Goal: Task Accomplishment & Management: Manage account settings

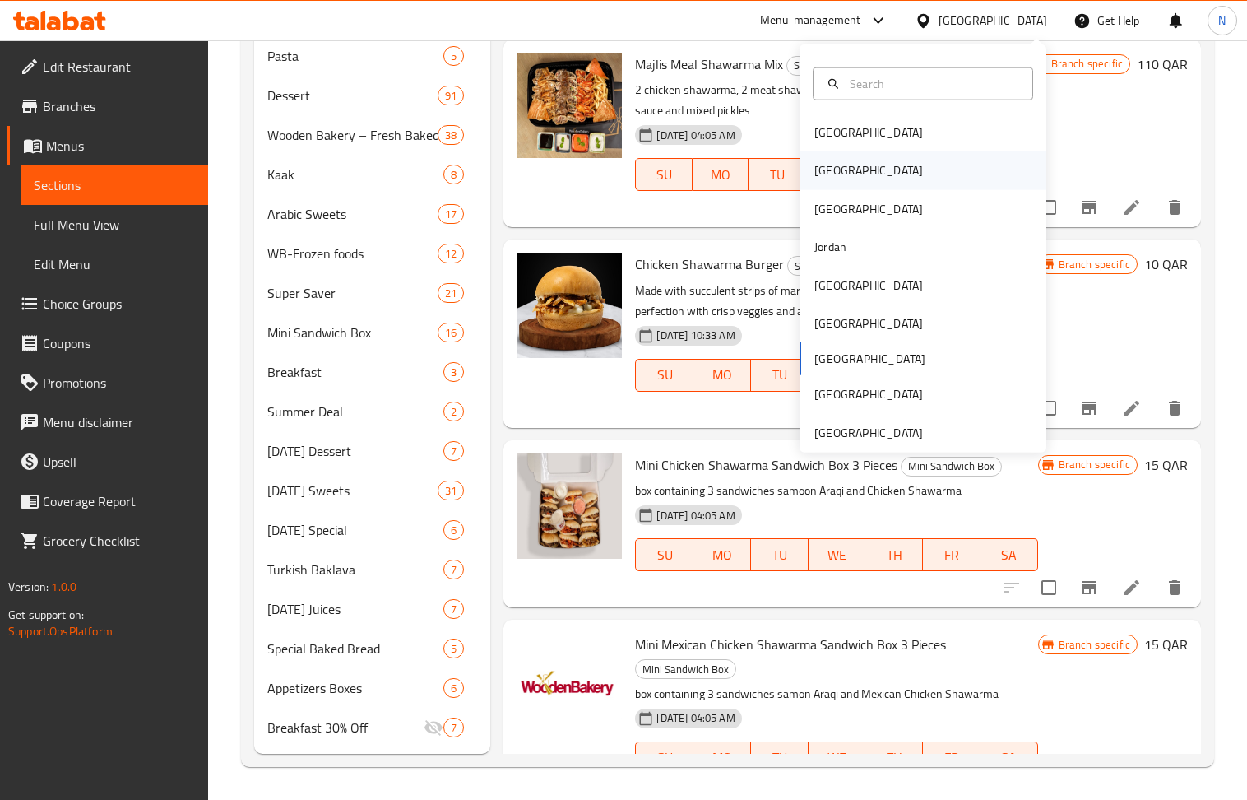
scroll to position [959, 0]
click at [829, 281] on div "[GEOGRAPHIC_DATA]" at bounding box center [869, 285] width 109 height 18
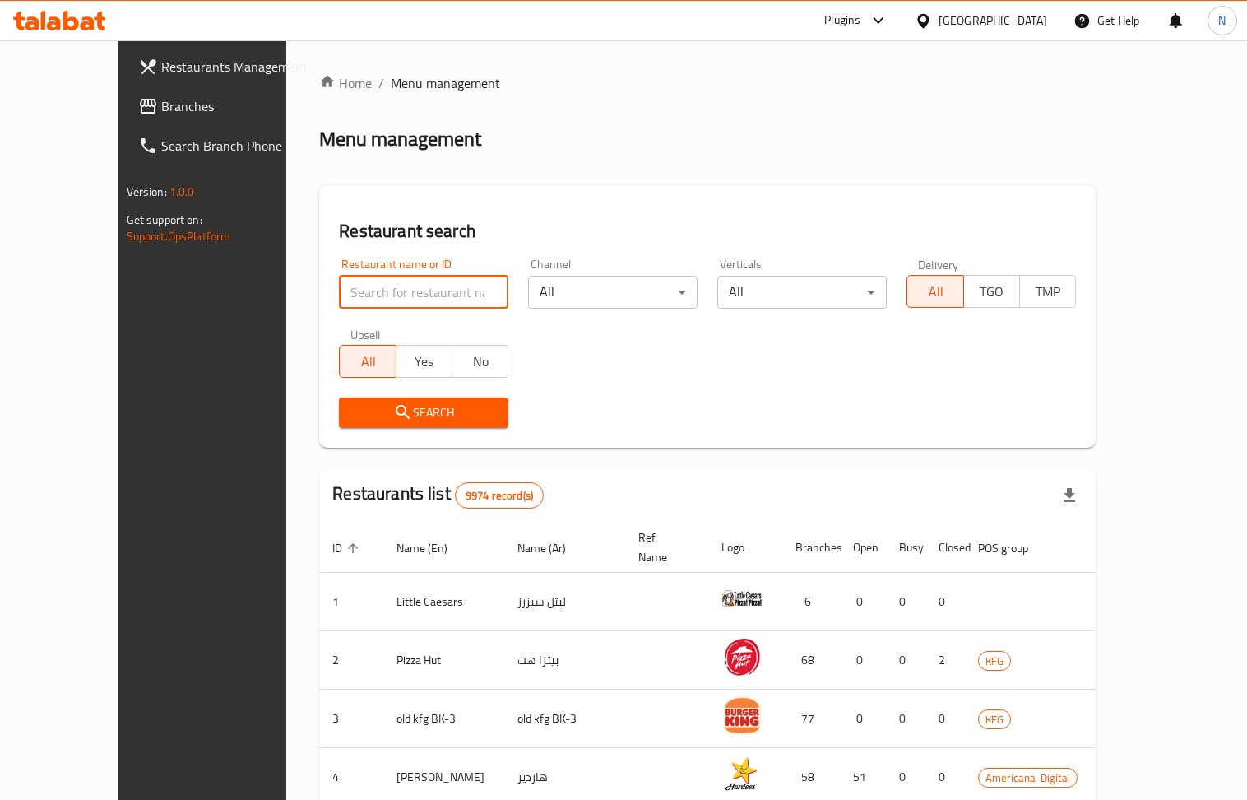
paste input "676867"
type input "676867"
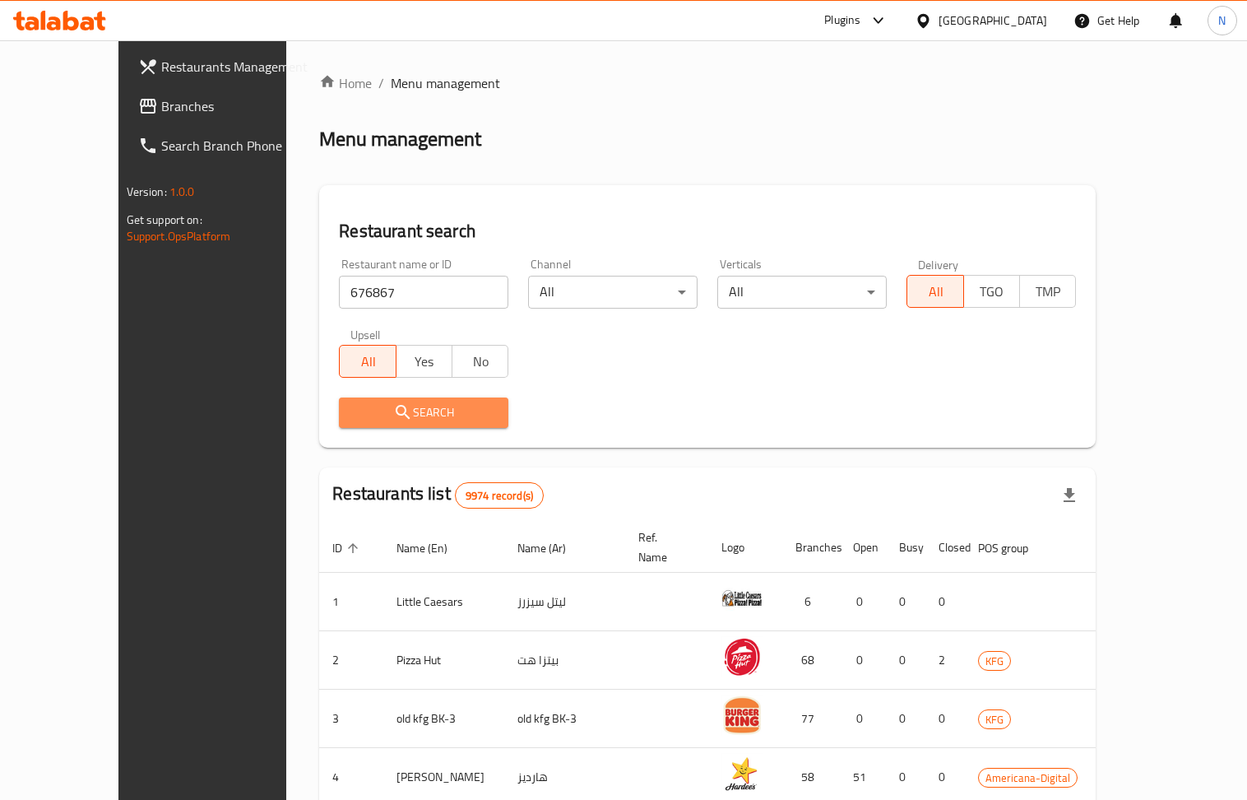
click at [448, 418] on span "Search" at bounding box center [423, 412] width 143 height 21
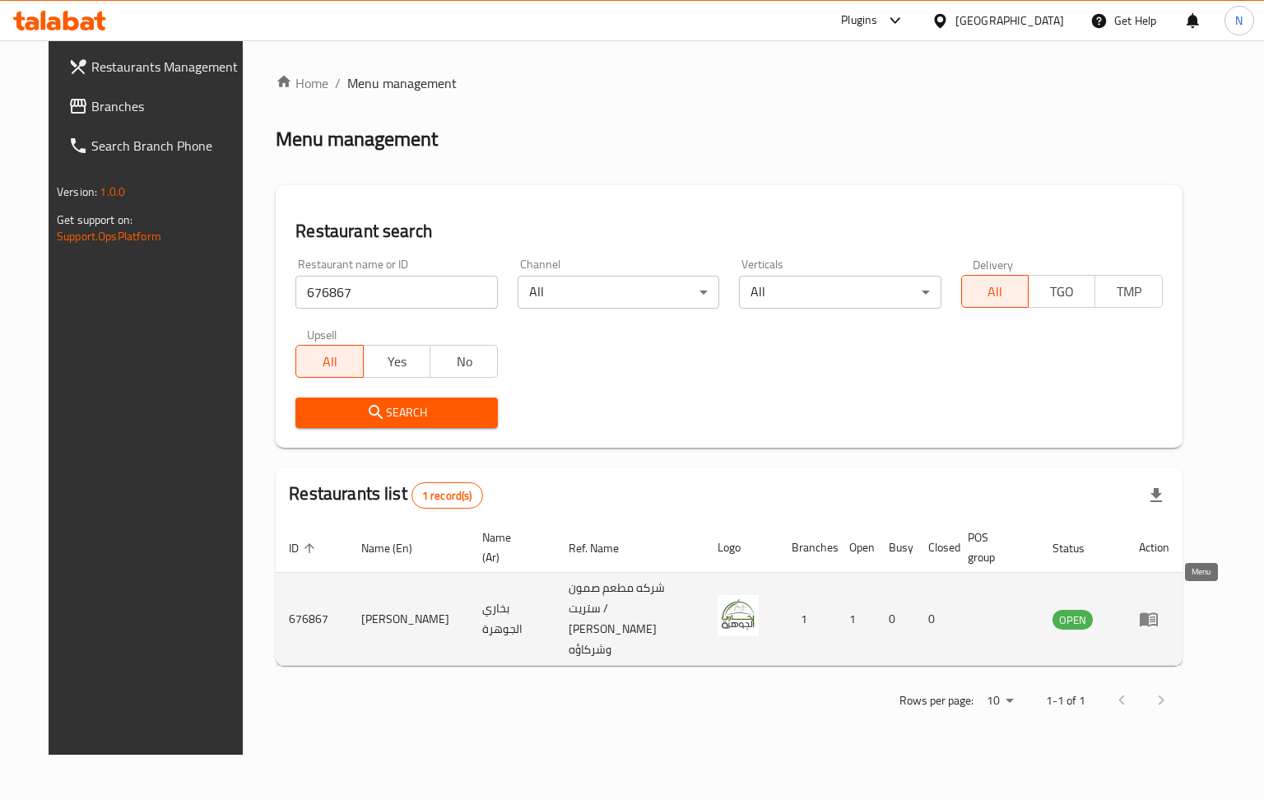
click at [1155, 616] on icon "enhanced table" at bounding box center [1152, 619] width 6 height 7
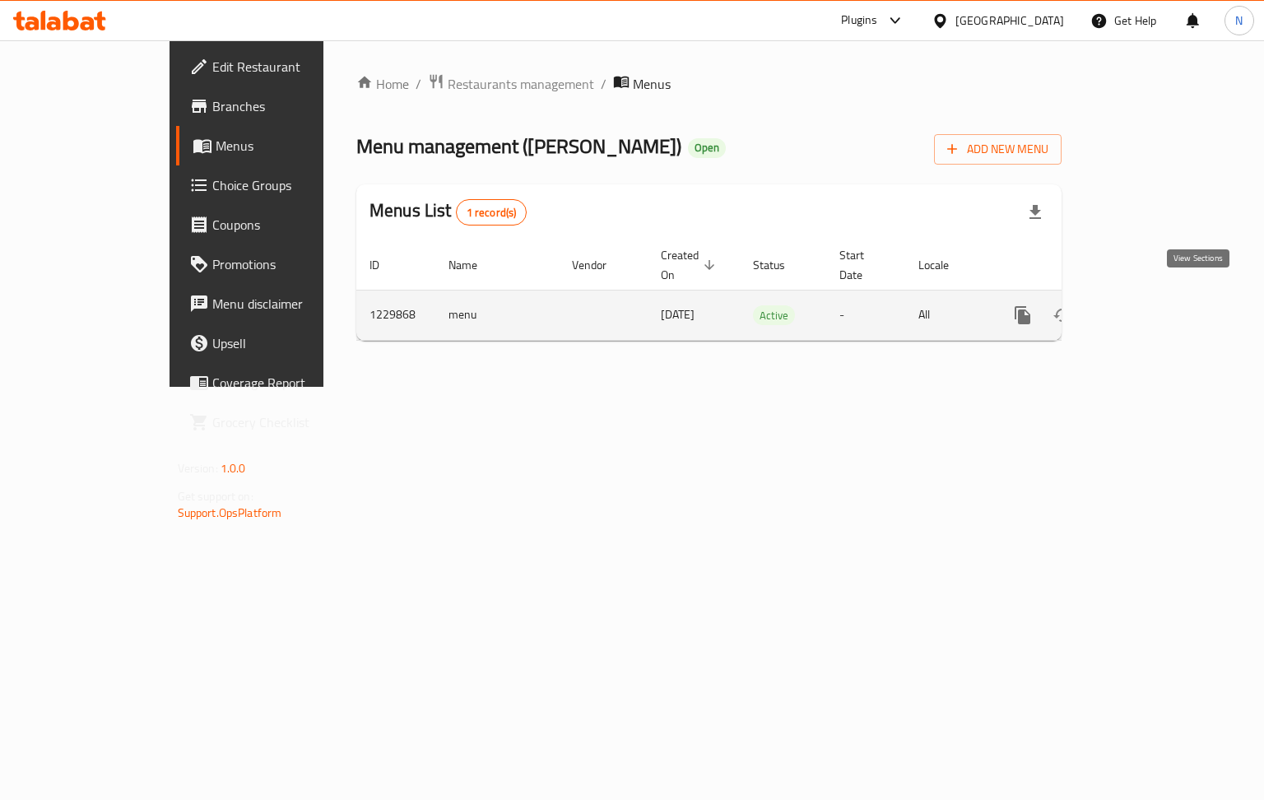
click at [1151, 305] on icon "enhanced table" at bounding box center [1141, 315] width 20 height 20
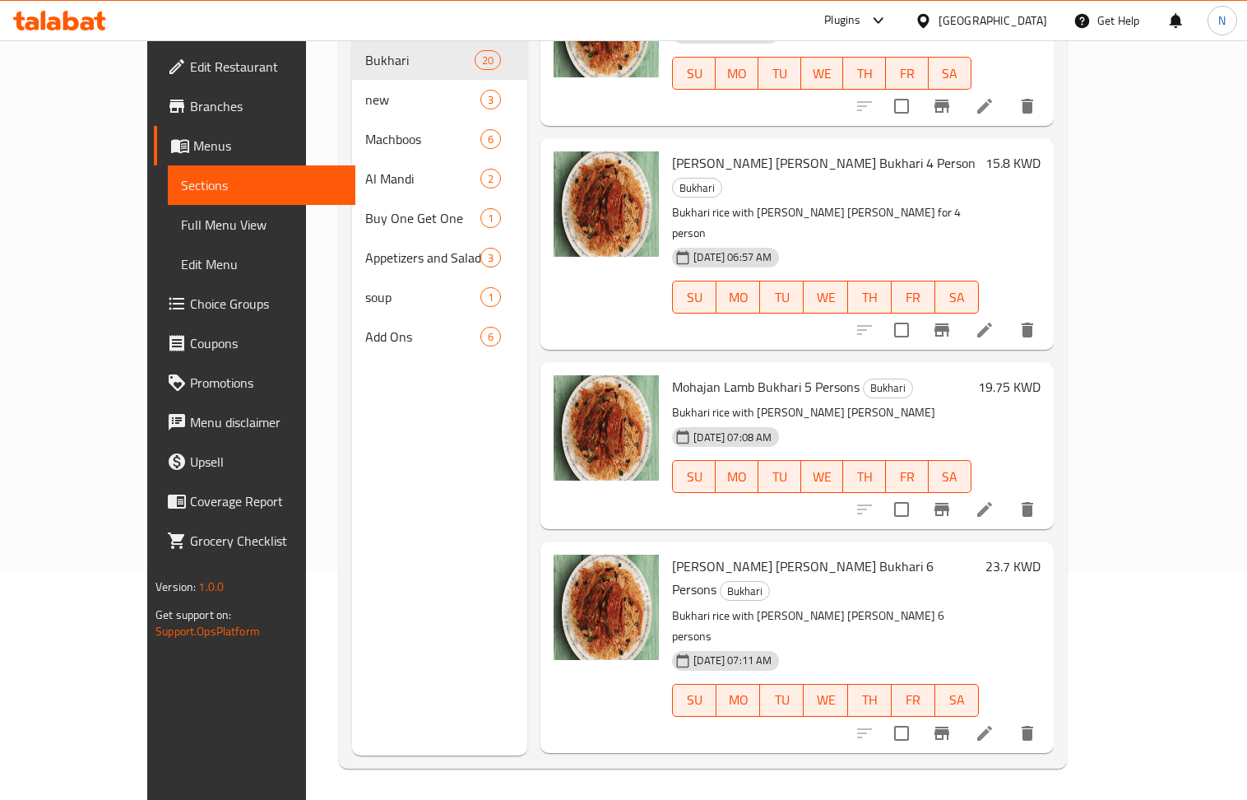
scroll to position [231, 0]
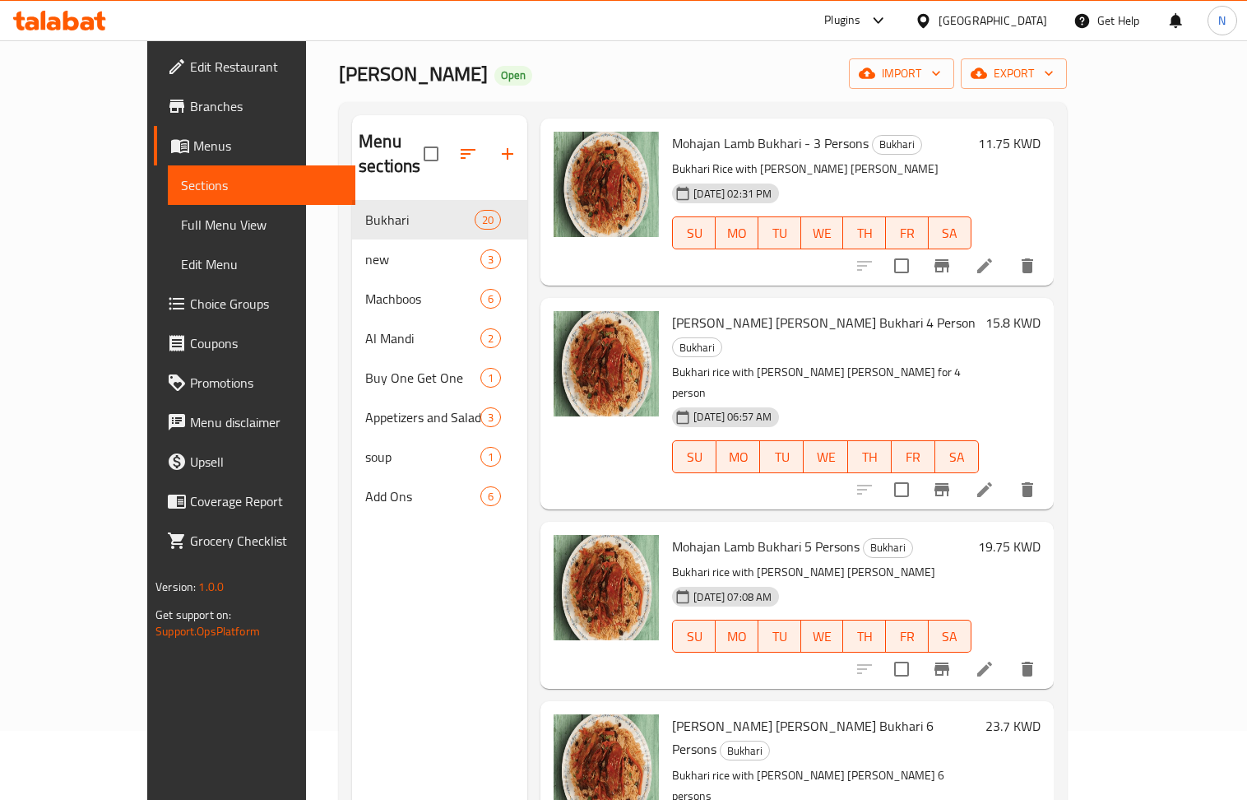
scroll to position [12, 0]
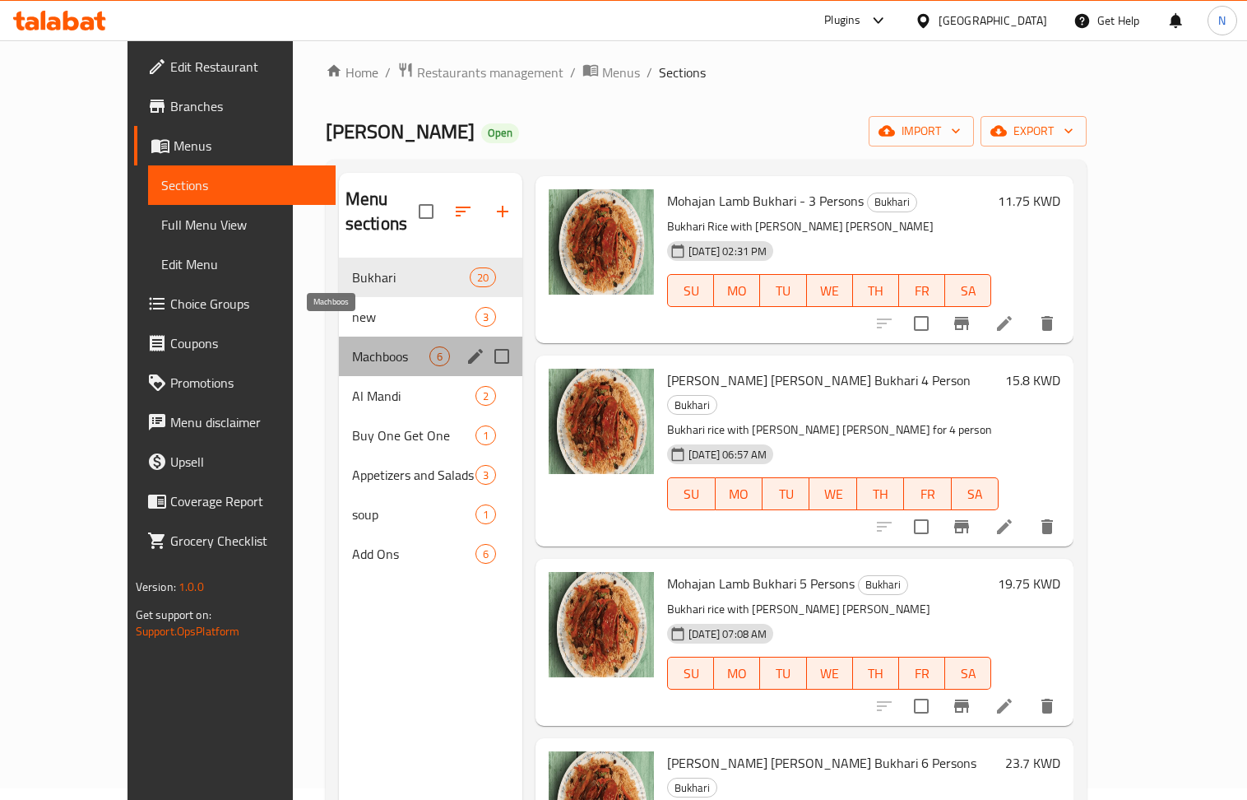
click at [352, 346] on span "Machboos" at bounding box center [390, 356] width 77 height 20
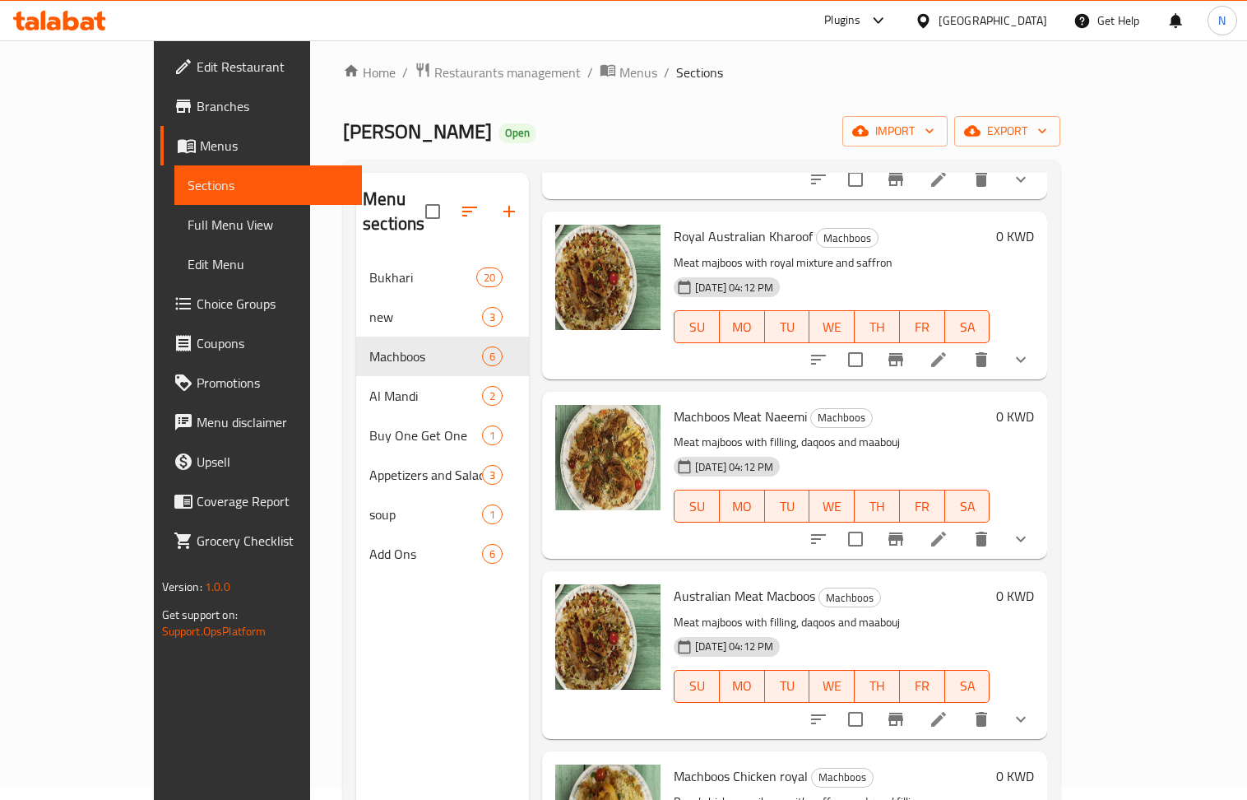
scroll to position [319, 0]
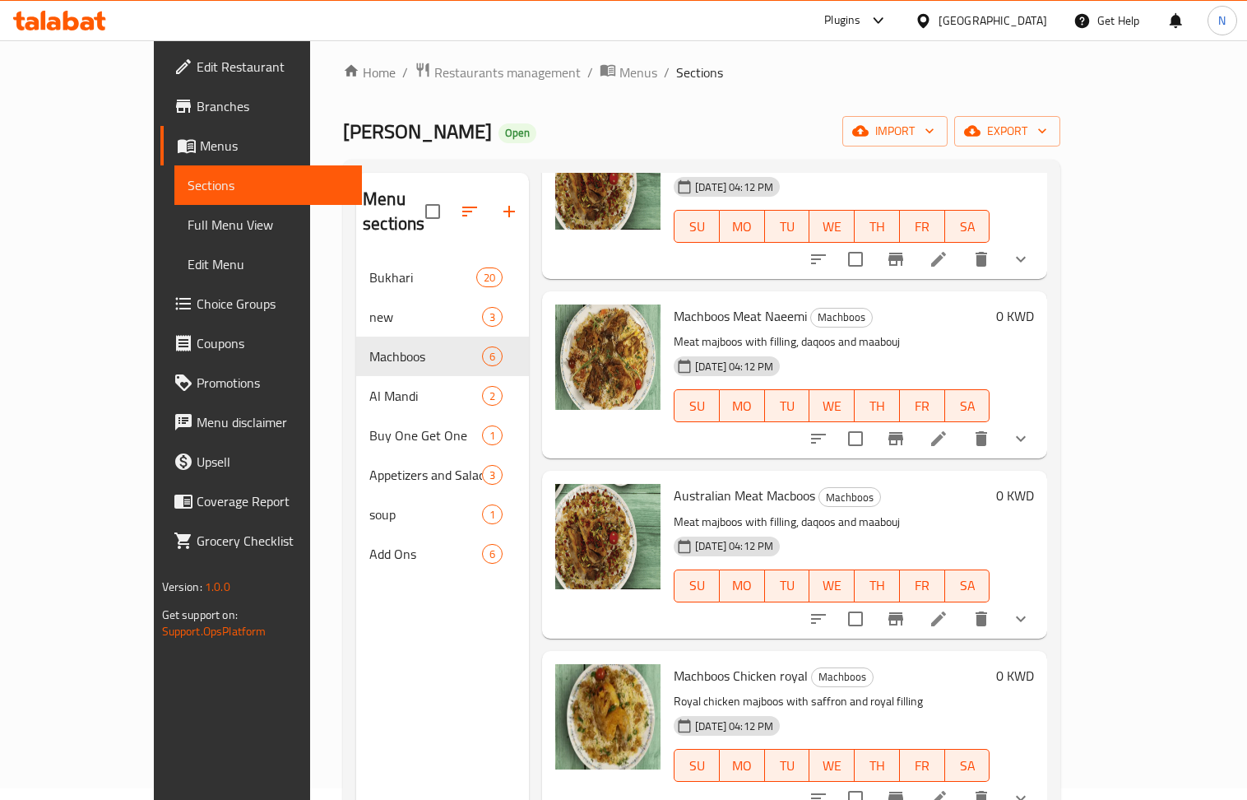
click at [877, 127] on div "Bukhari Al Jawhara Open import export" at bounding box center [701, 131] width 717 height 30
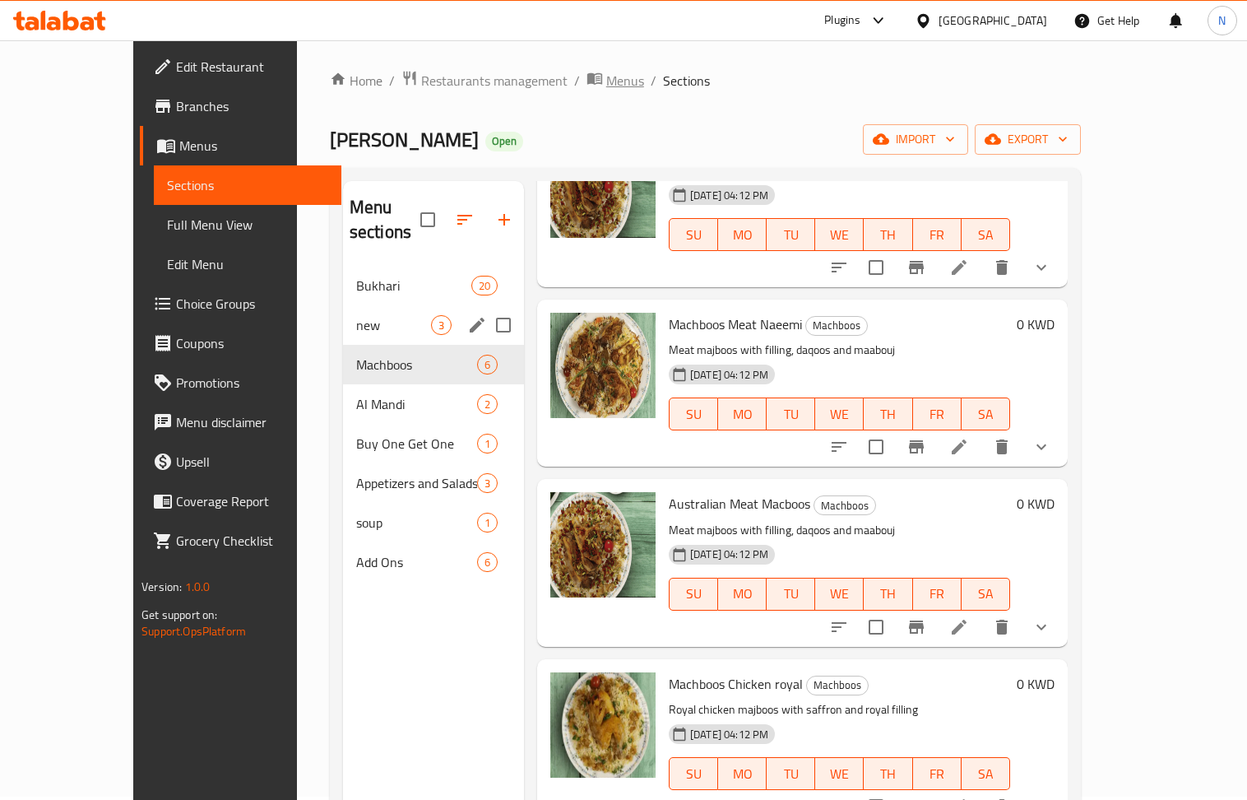
scroll to position [0, 0]
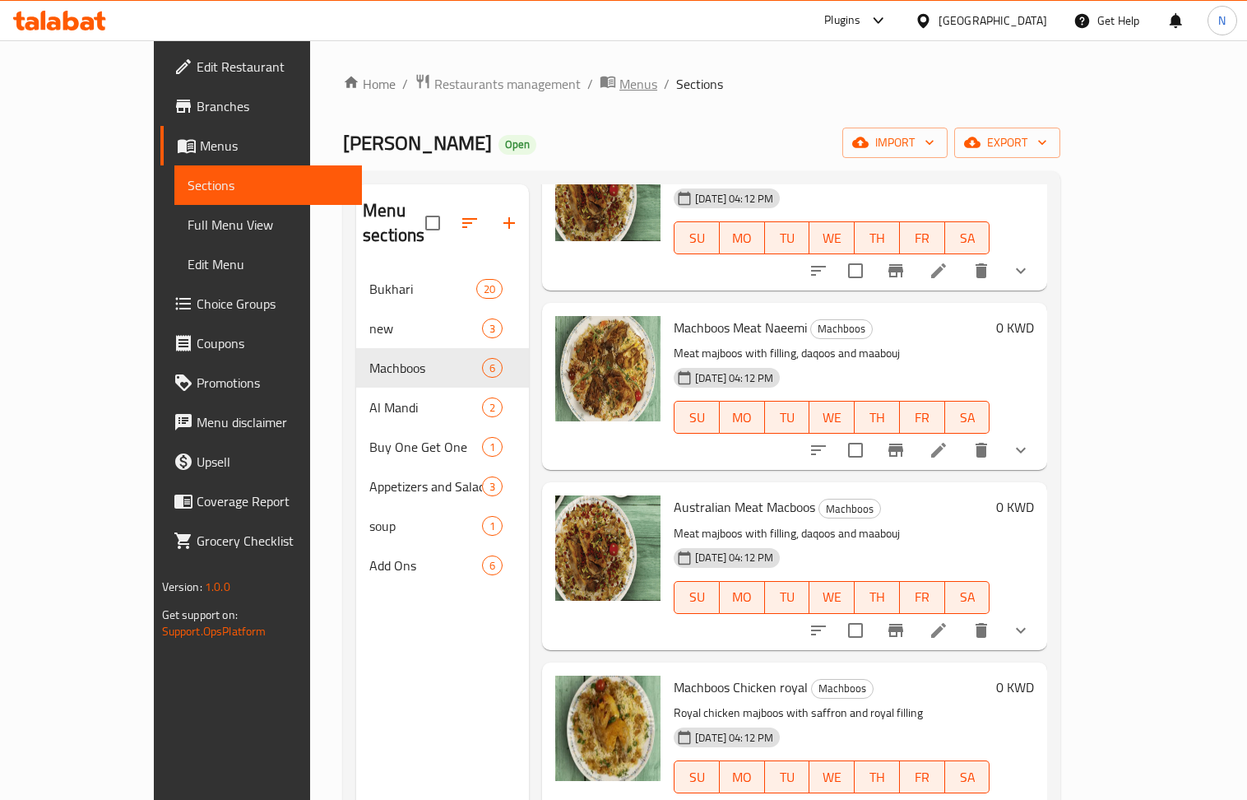
click at [620, 86] on span "Menus" at bounding box center [639, 84] width 38 height 20
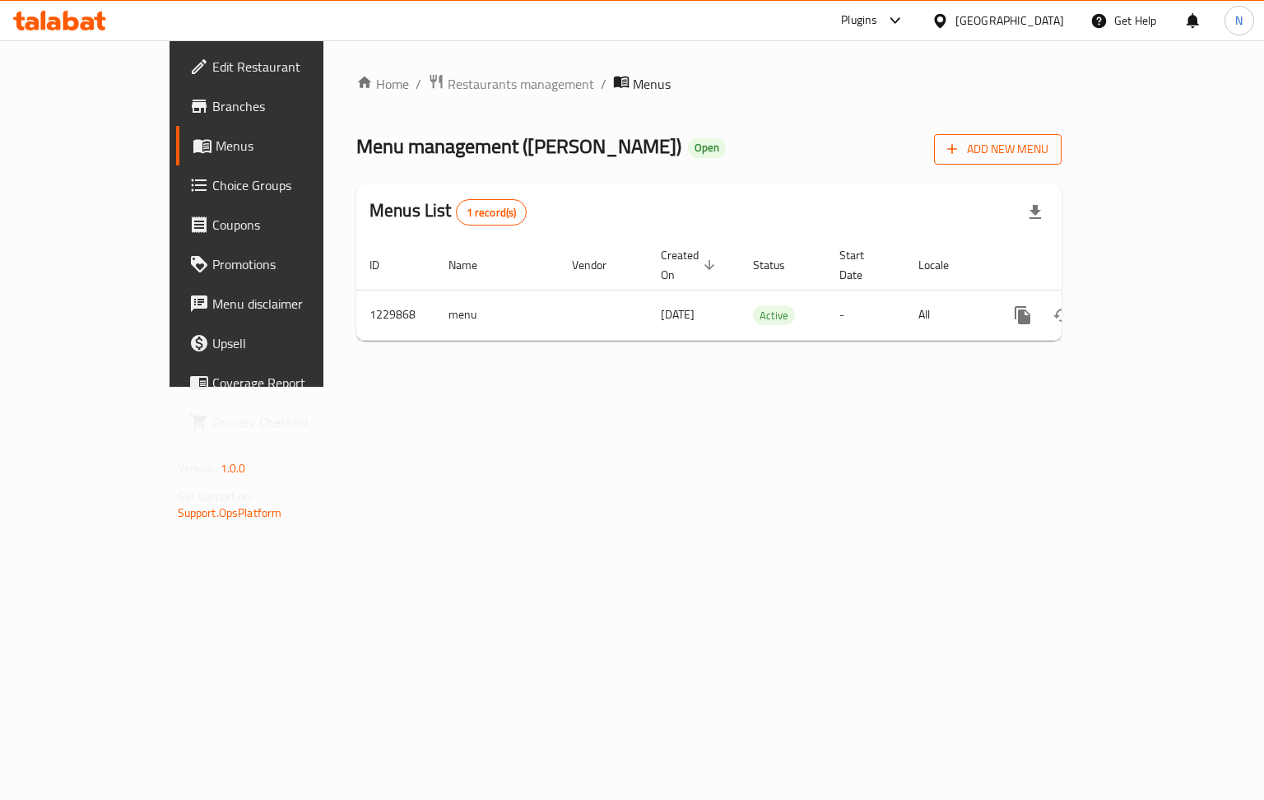
click at [1048, 150] on span "Add New Menu" at bounding box center [997, 149] width 101 height 21
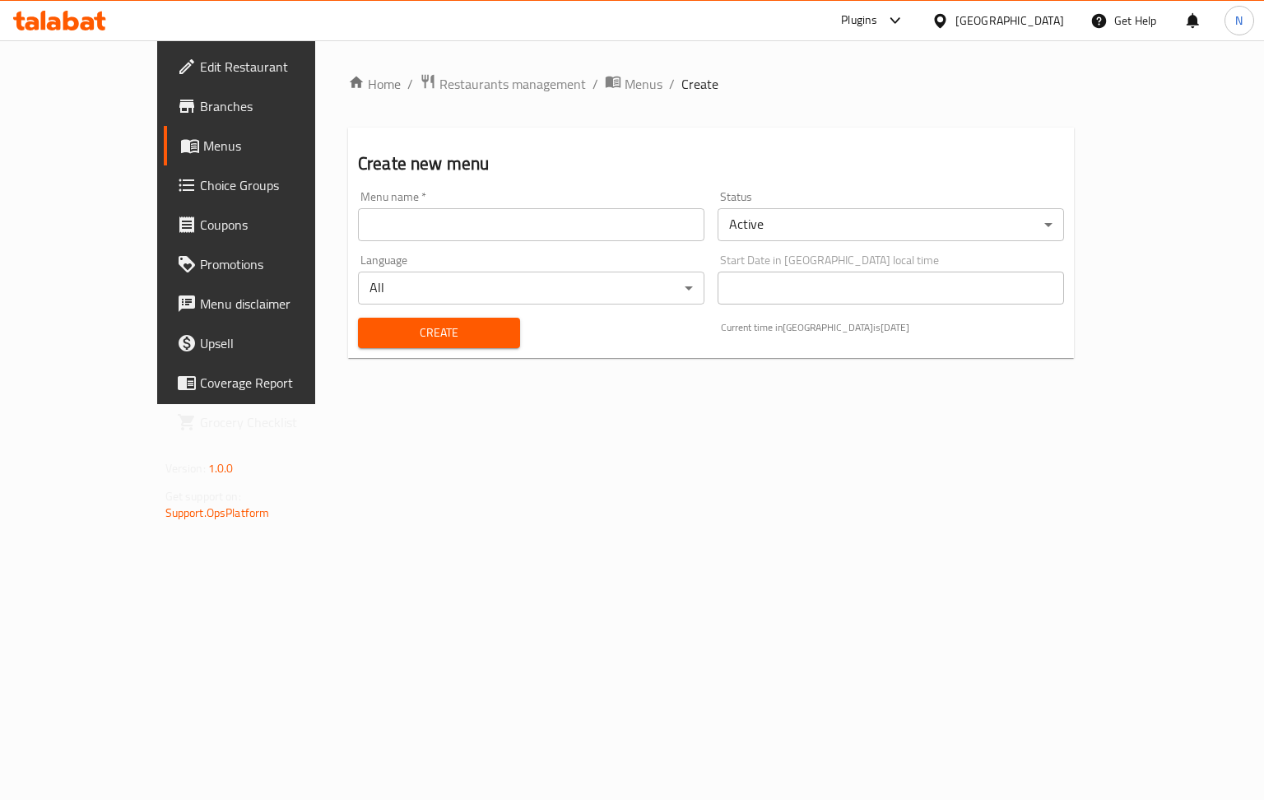
click at [358, 224] on input "text" at bounding box center [531, 224] width 346 height 33
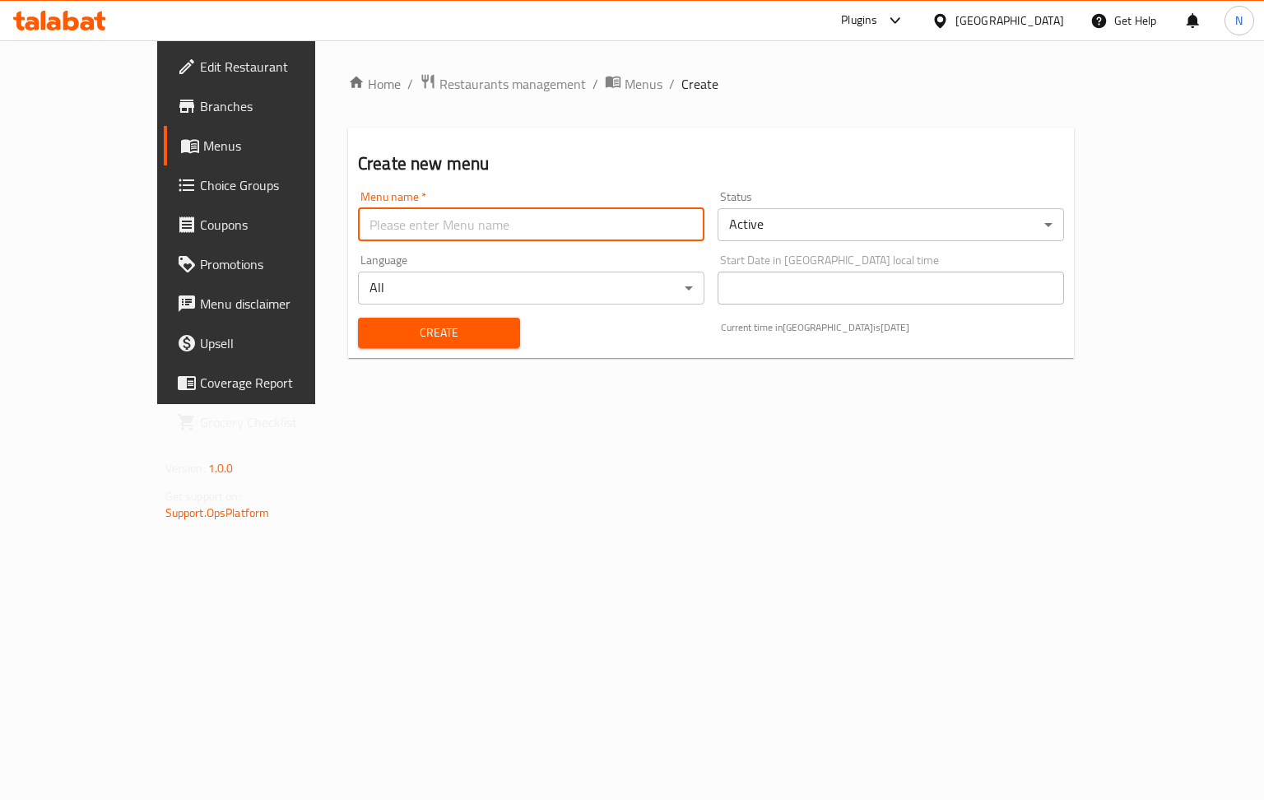
type input "new menu"
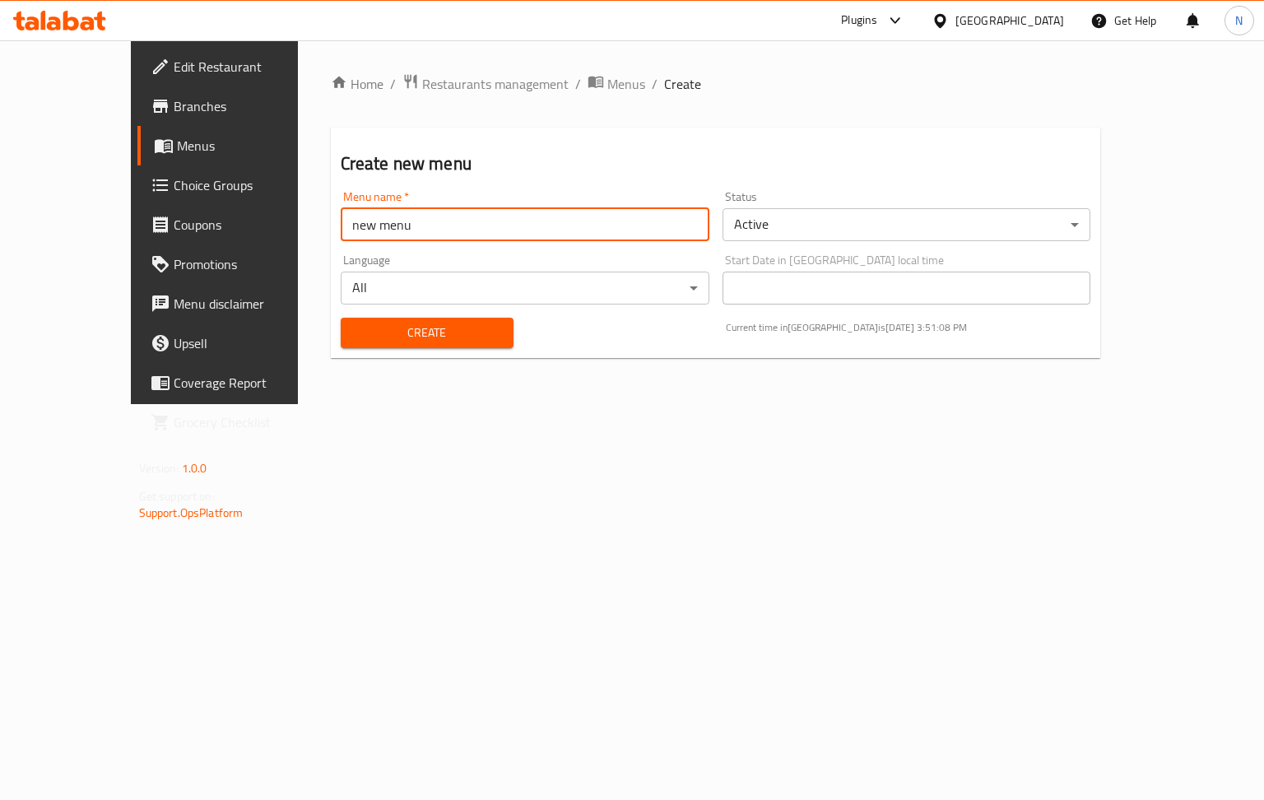
click at [894, 221] on body "​ Plugins [GEOGRAPHIC_DATA] Get Help N Edit Restaurant Branches Menus Choice Gr…" at bounding box center [632, 419] width 1264 height 759
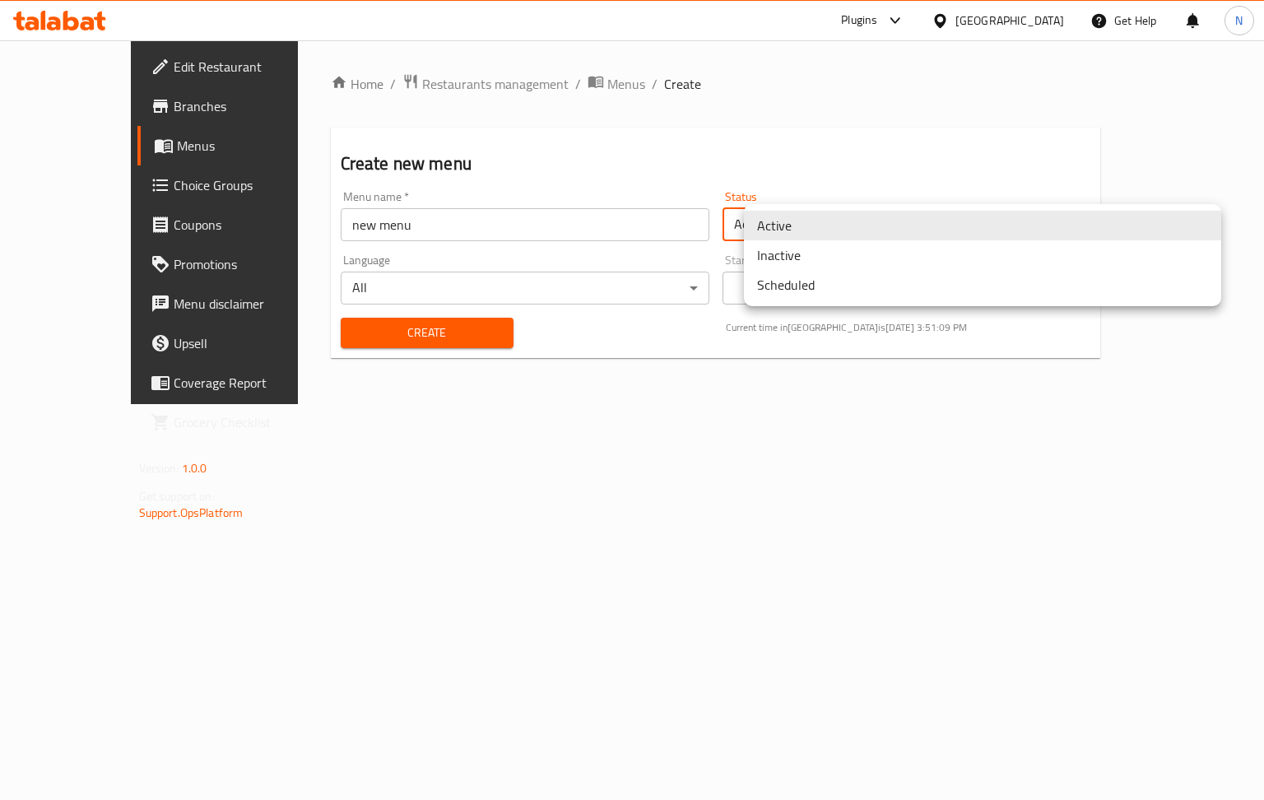
click at [818, 255] on li "Inactive" at bounding box center [982, 255] width 477 height 30
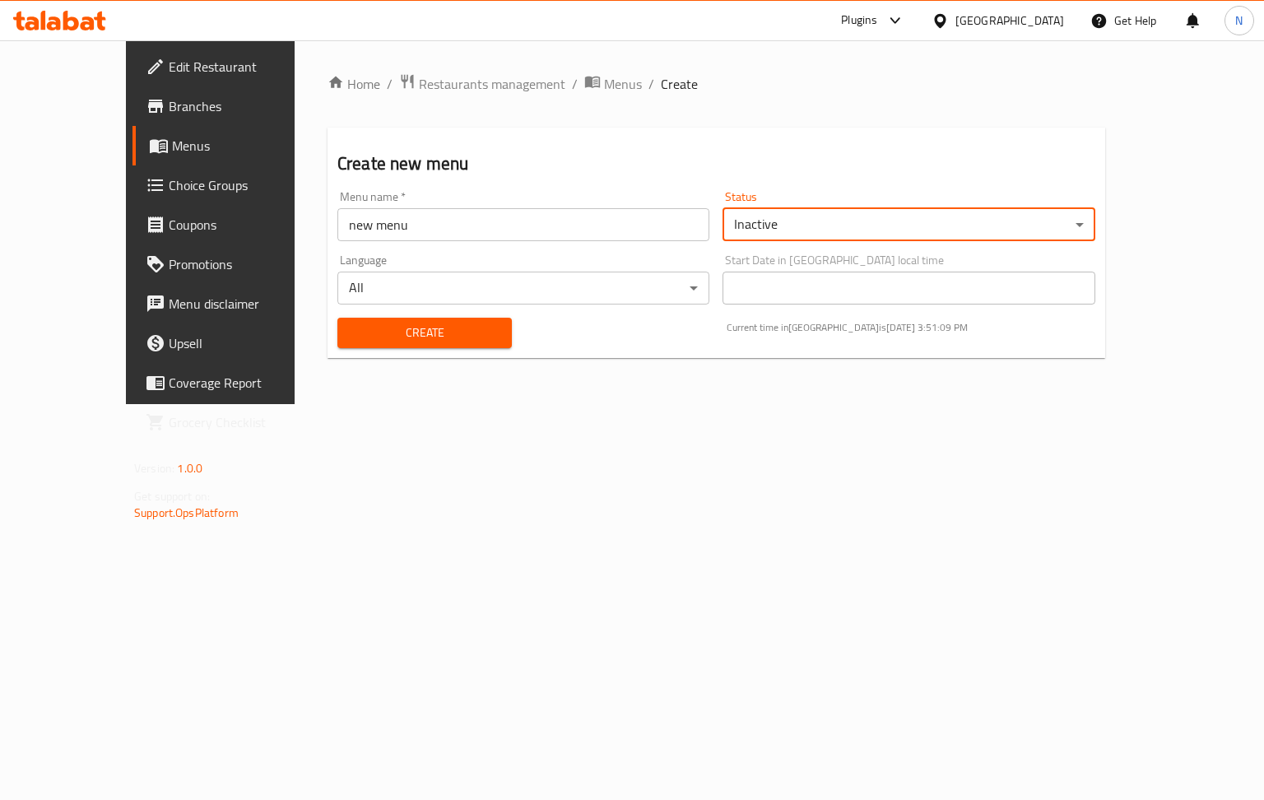
click at [429, 349] on div "Create" at bounding box center [424, 333] width 194 height 50
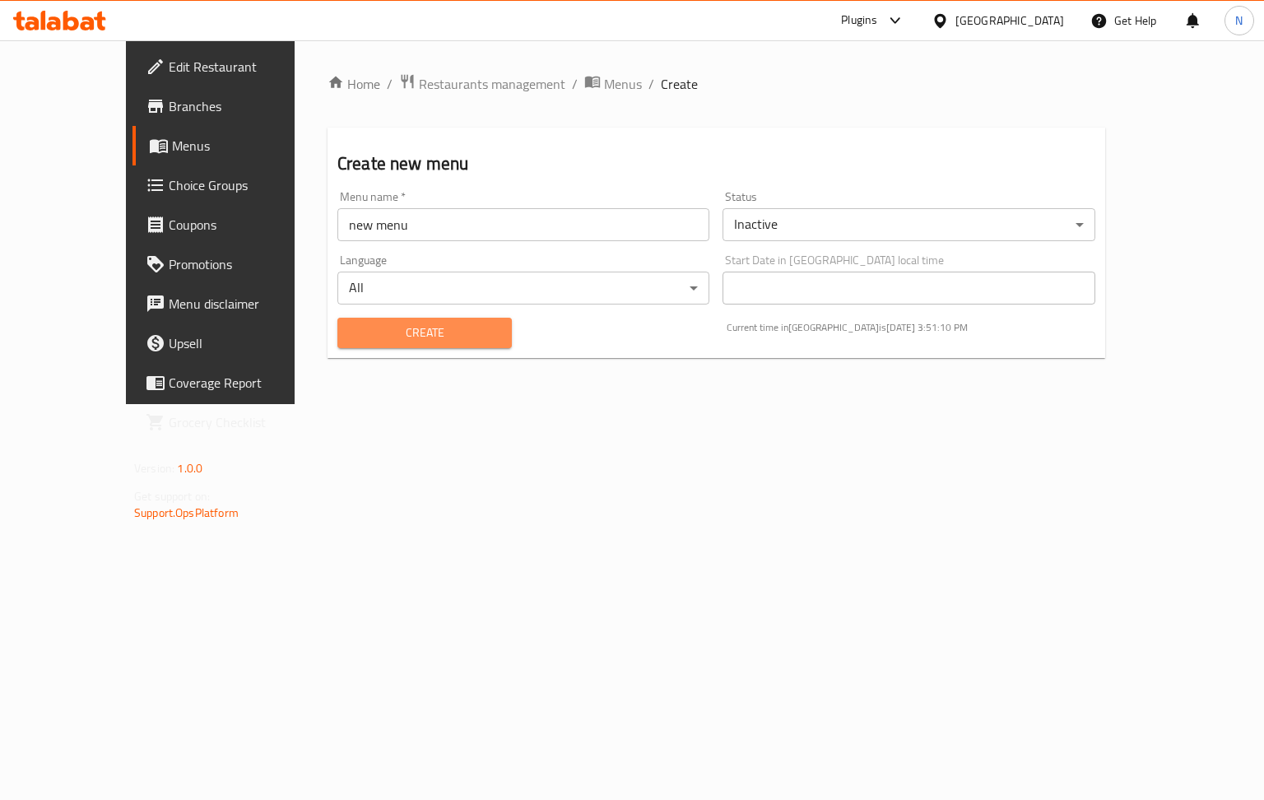
click at [425, 342] on span "Create" at bounding box center [425, 333] width 148 height 21
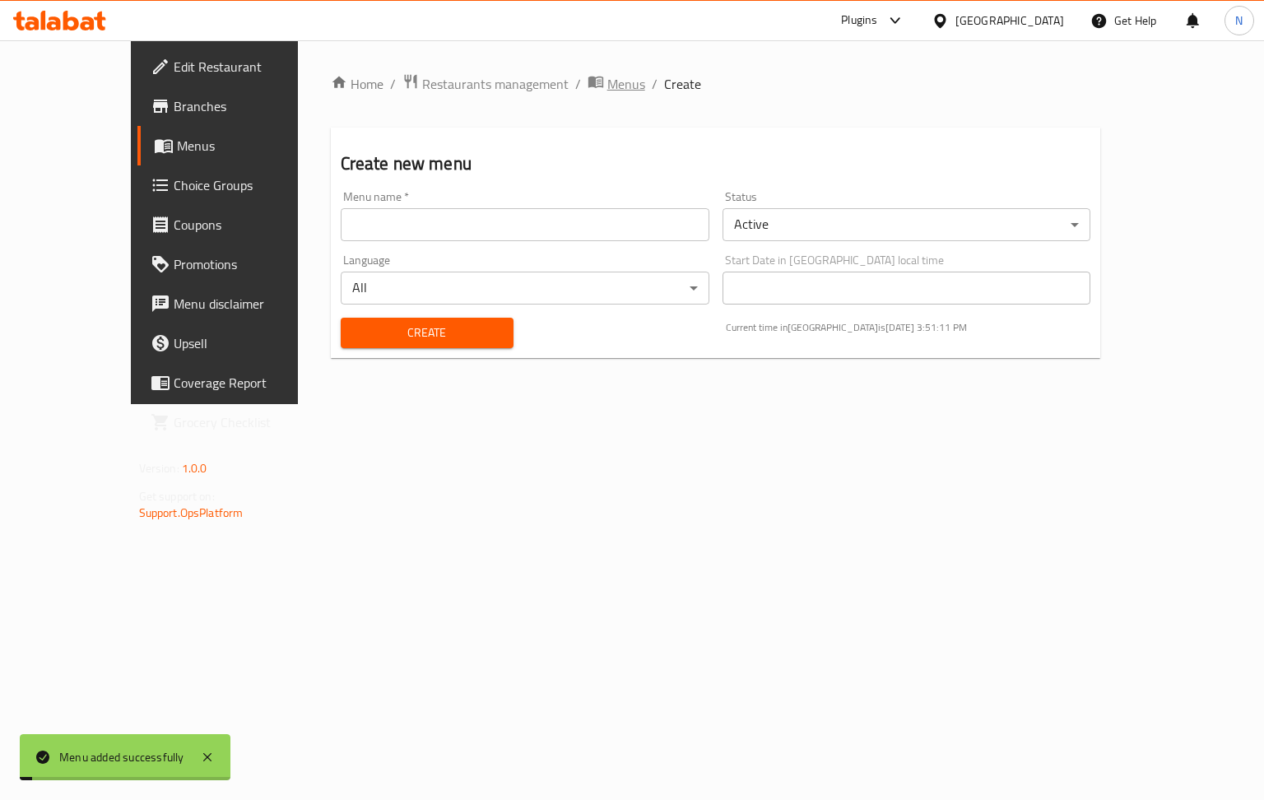
click at [607, 74] on span "Menus" at bounding box center [626, 84] width 38 height 20
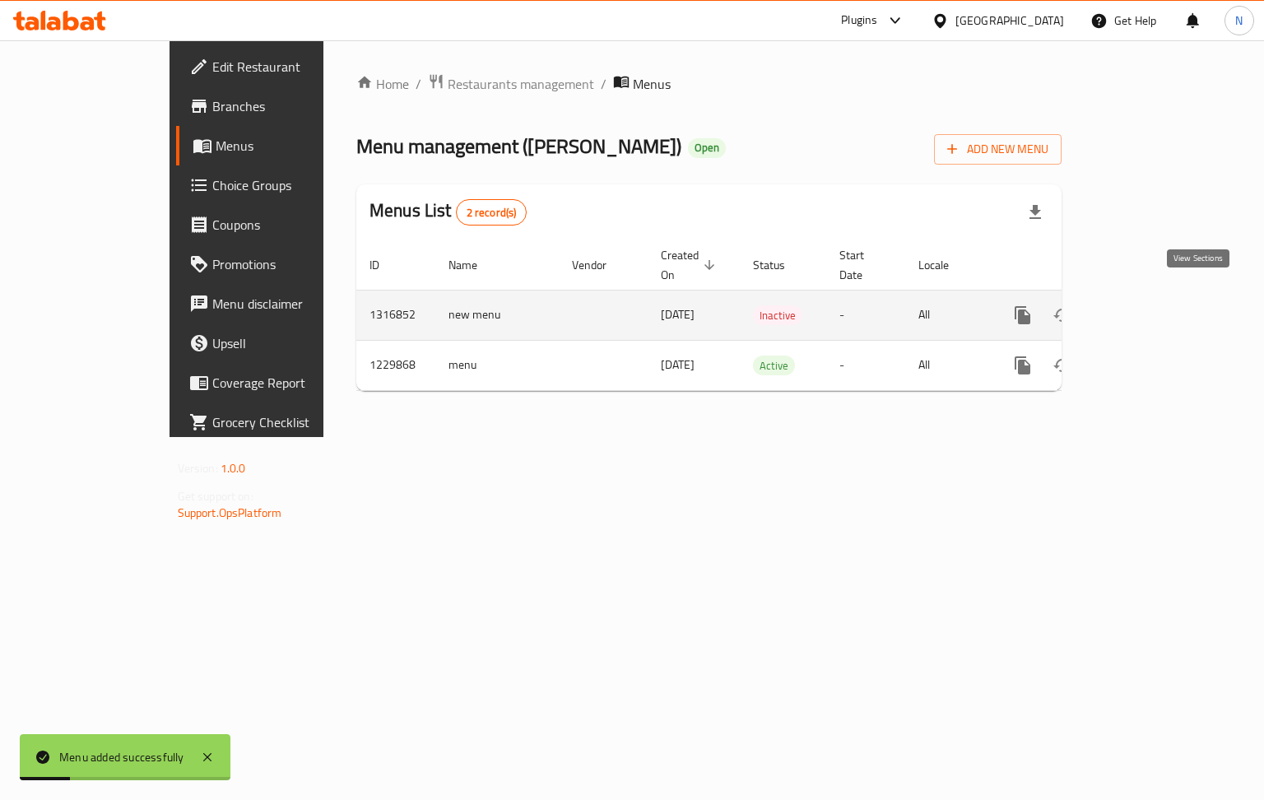
click at [1161, 295] on link "enhanced table" at bounding box center [1140, 314] width 39 height 39
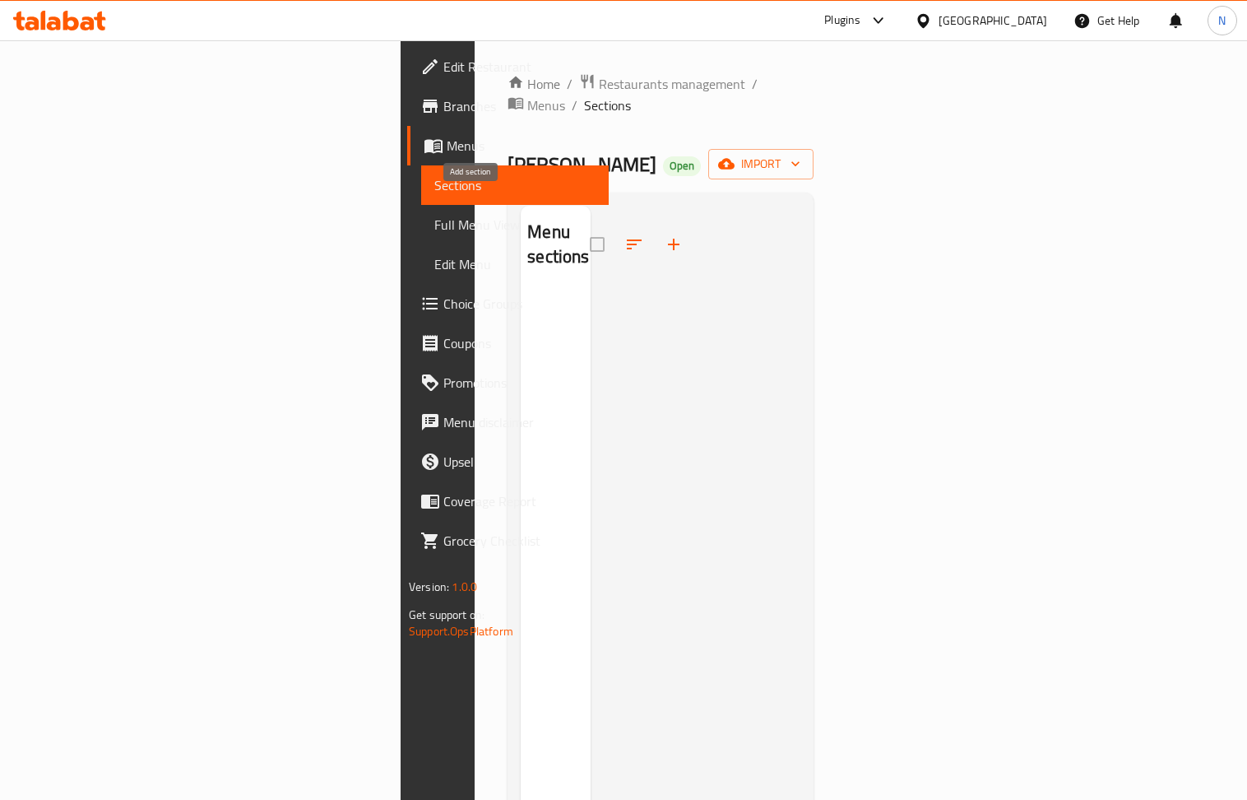
click at [664, 234] on icon "button" at bounding box center [674, 244] width 20 height 20
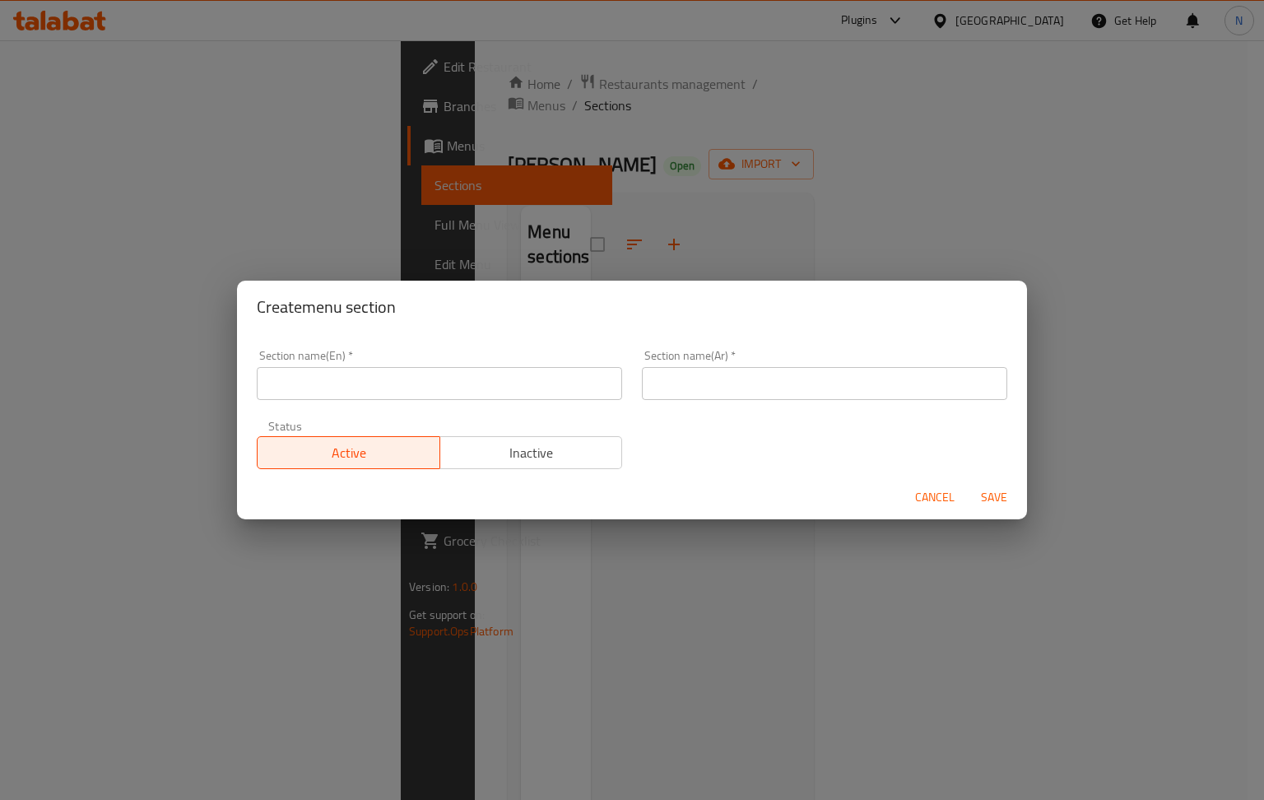
drag, startPoint x: 834, startPoint y: 398, endPoint x: 775, endPoint y: 388, distance: 59.2
click at [834, 398] on input "text" at bounding box center [824, 383] width 365 height 33
paste input "بخاري"
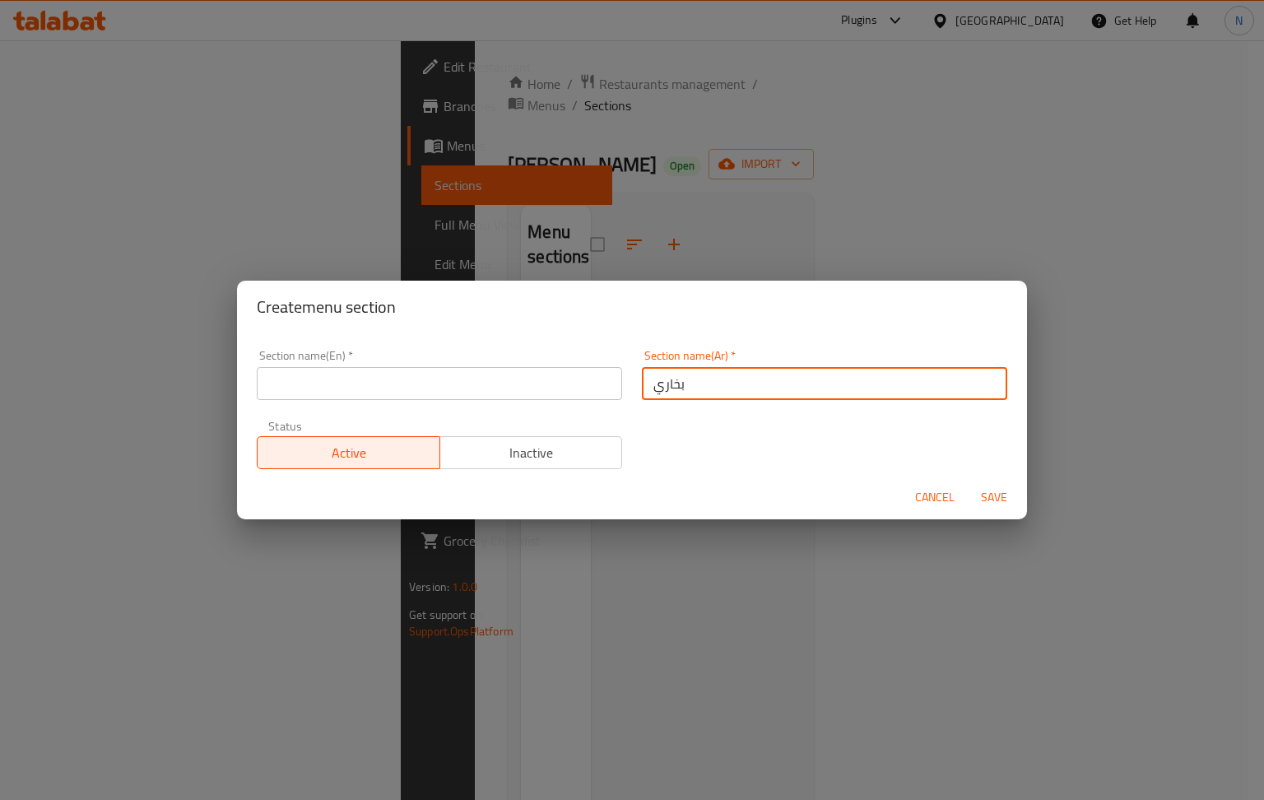
type input "بخاري"
click at [425, 385] on input "text" at bounding box center [439, 383] width 365 height 33
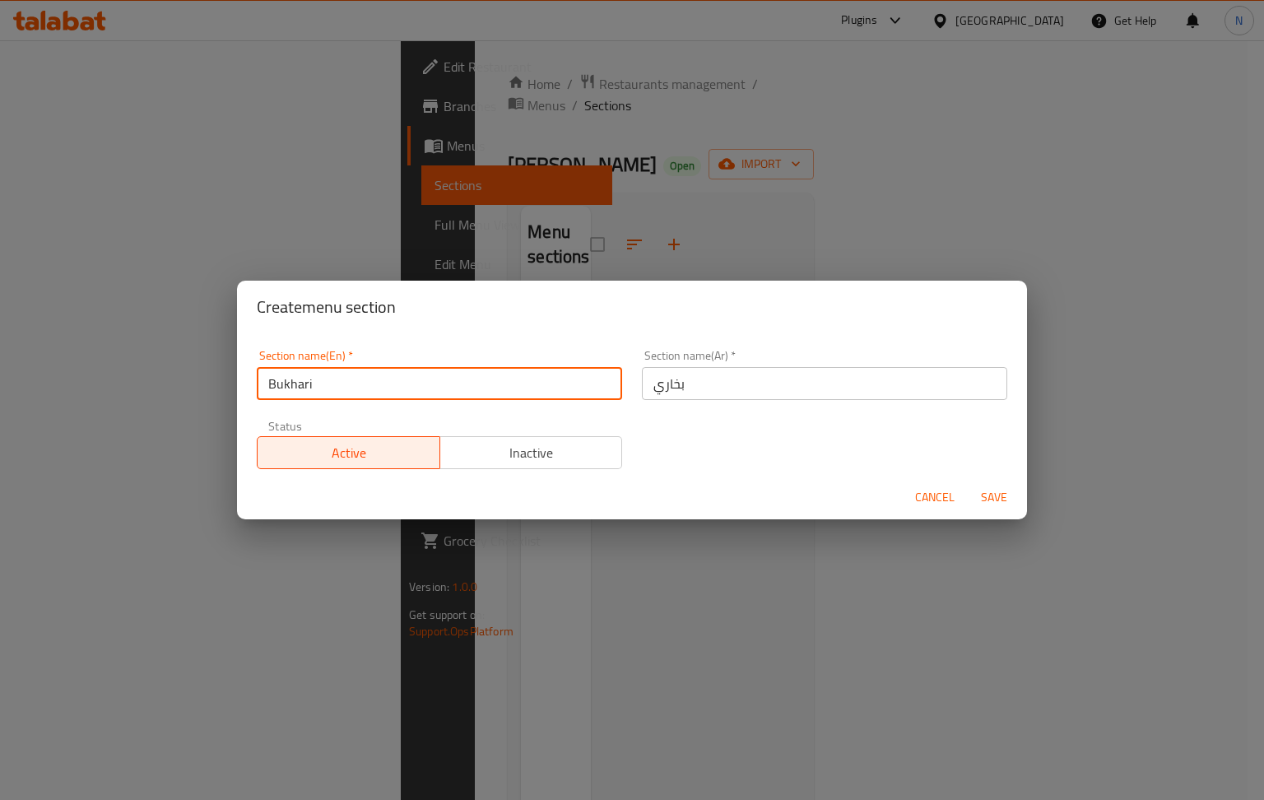
type input "Bukhari"
click at [988, 502] on span "Save" at bounding box center [993, 497] width 39 height 21
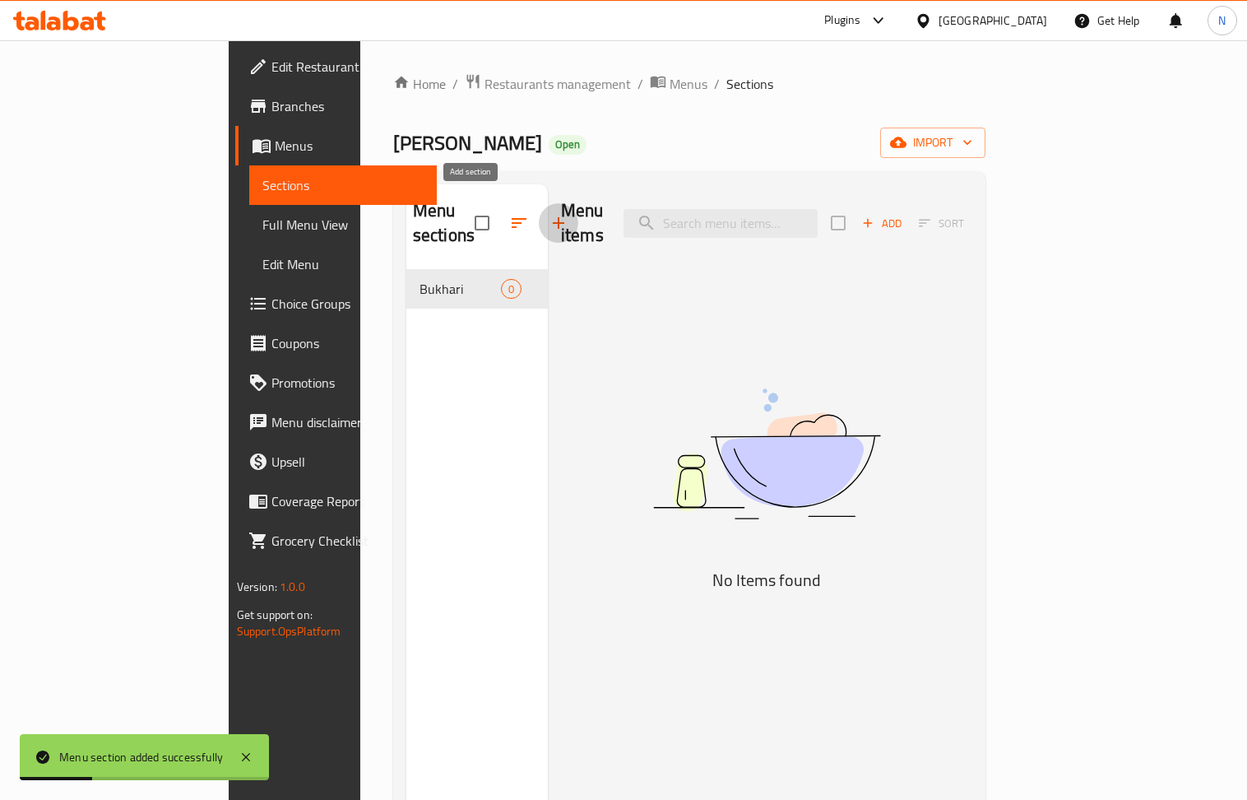
click at [549, 214] on icon "button" at bounding box center [559, 223] width 20 height 20
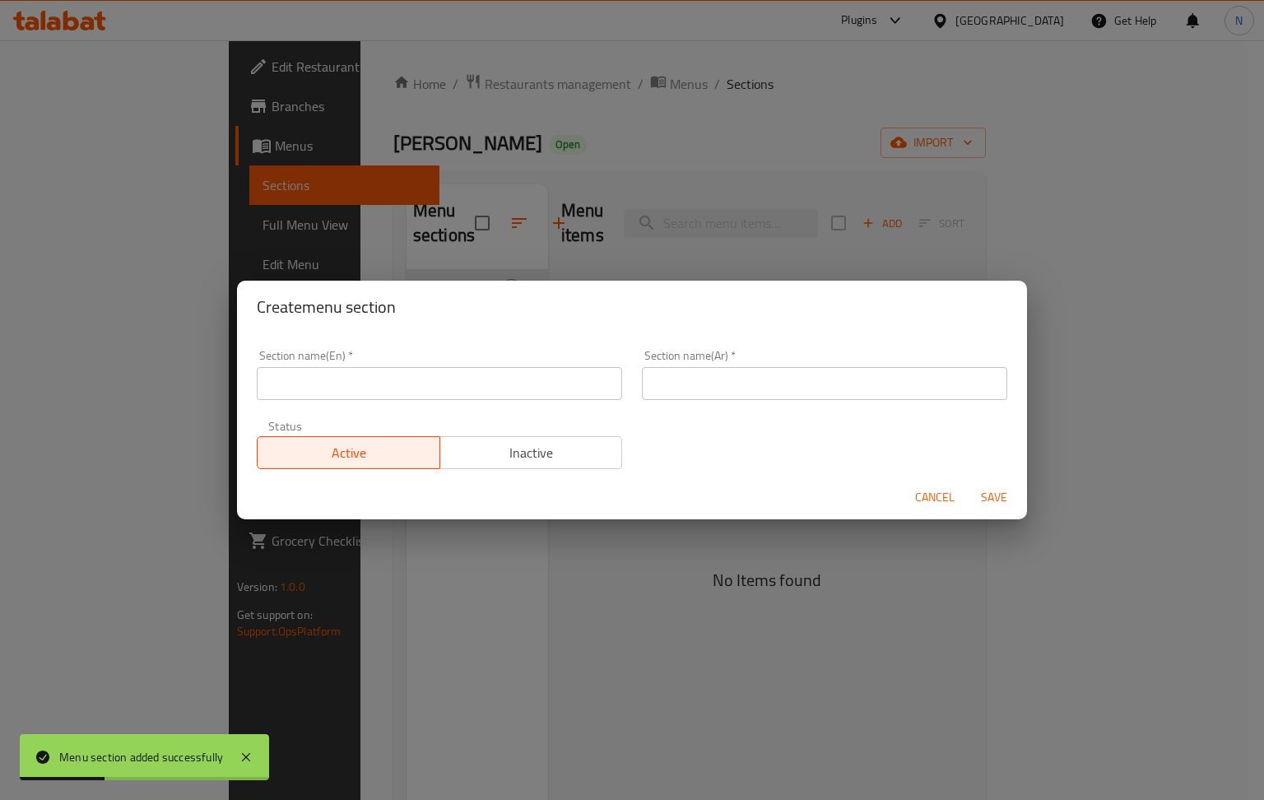
drag, startPoint x: 738, startPoint y: 375, endPoint x: 695, endPoint y: 376, distance: 42.8
click at [738, 375] on input "text" at bounding box center [824, 383] width 365 height 33
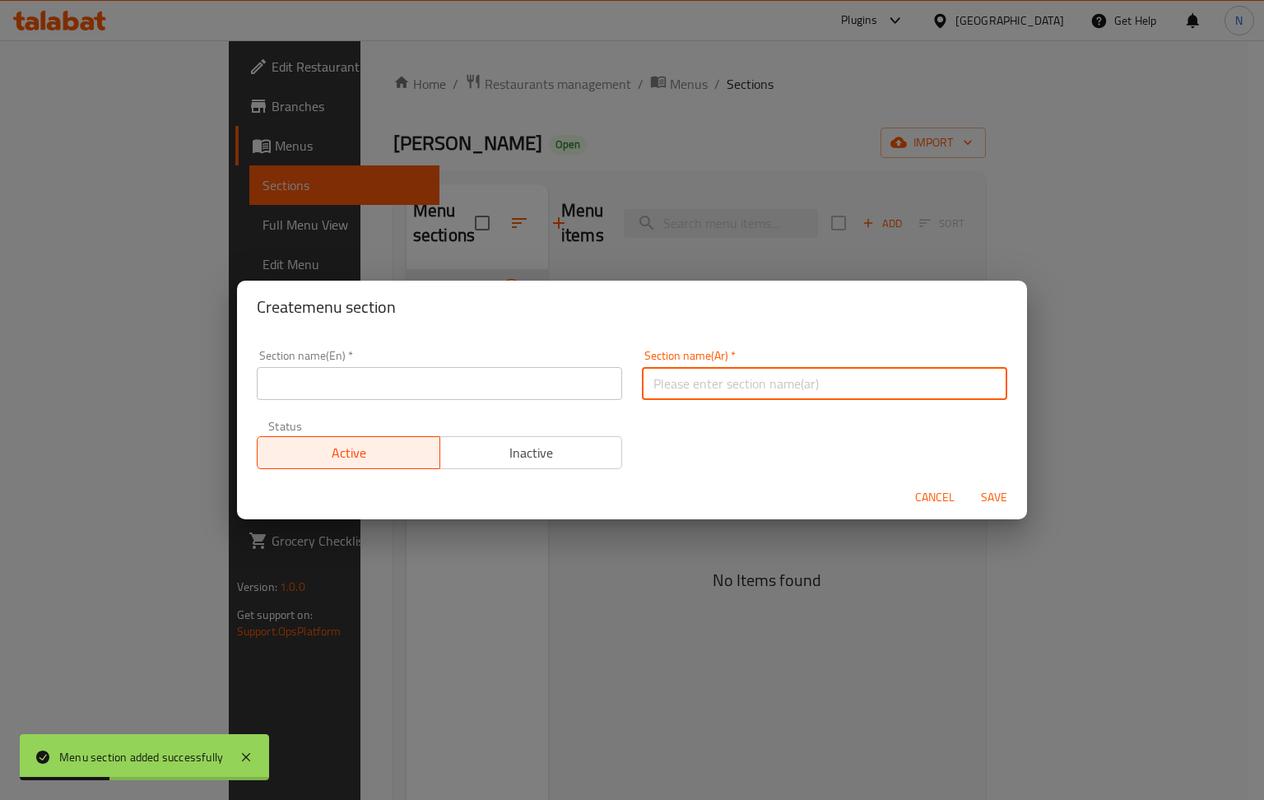
paste input "مجبوس"
type input "مجبوس"
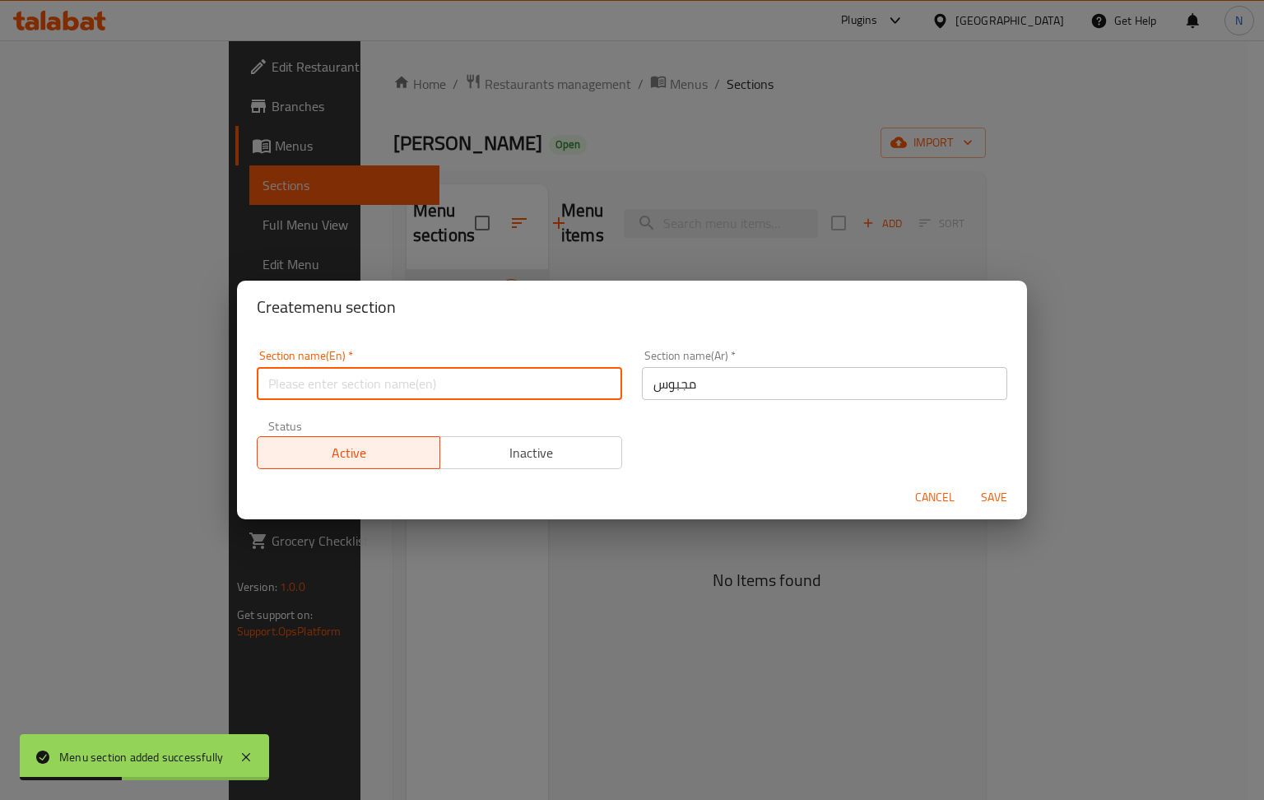
click at [331, 389] on input "text" at bounding box center [439, 383] width 365 height 33
type input "Majbus"
drag, startPoint x: 998, startPoint y: 505, endPoint x: 762, endPoint y: 438, distance: 245.6
click at [997, 504] on span "Save" at bounding box center [993, 497] width 39 height 21
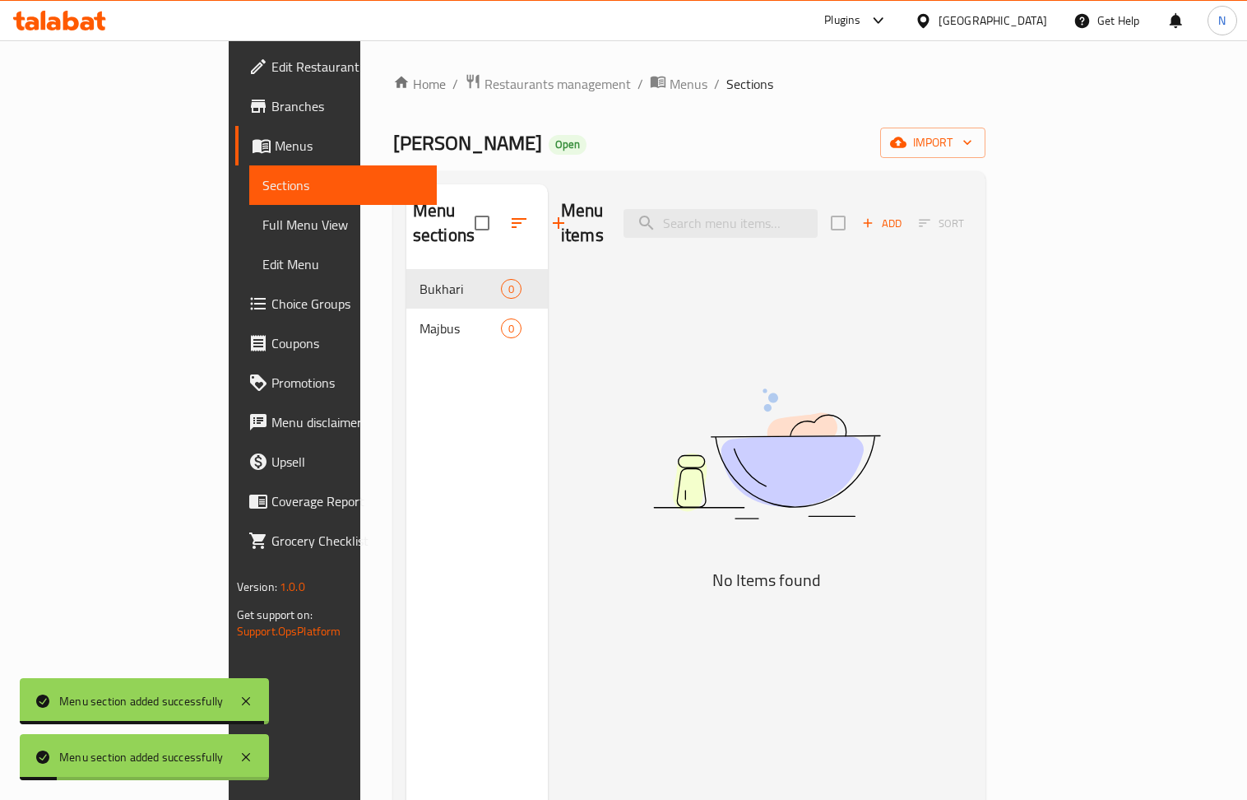
click at [539, 203] on button "button" at bounding box center [558, 222] width 39 height 39
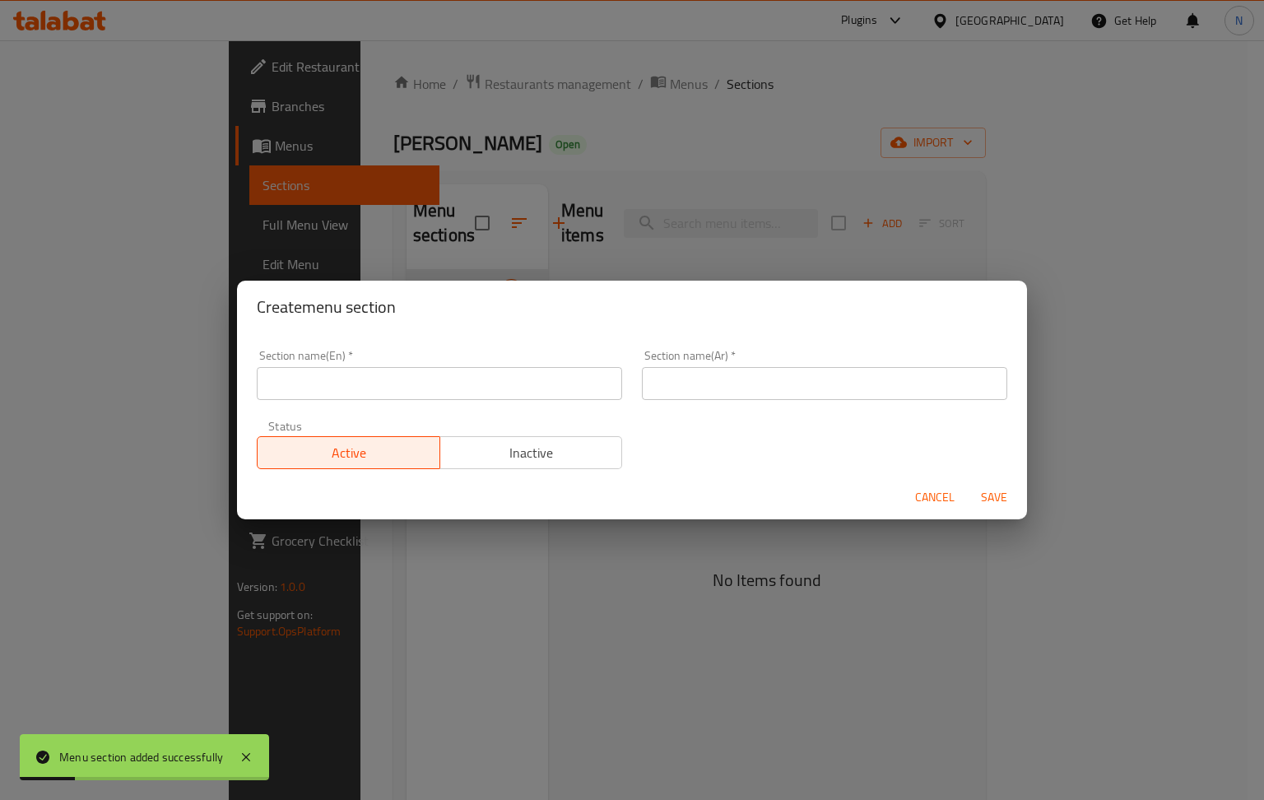
click at [780, 373] on input "text" at bounding box center [824, 383] width 365 height 33
paste input "مندي"
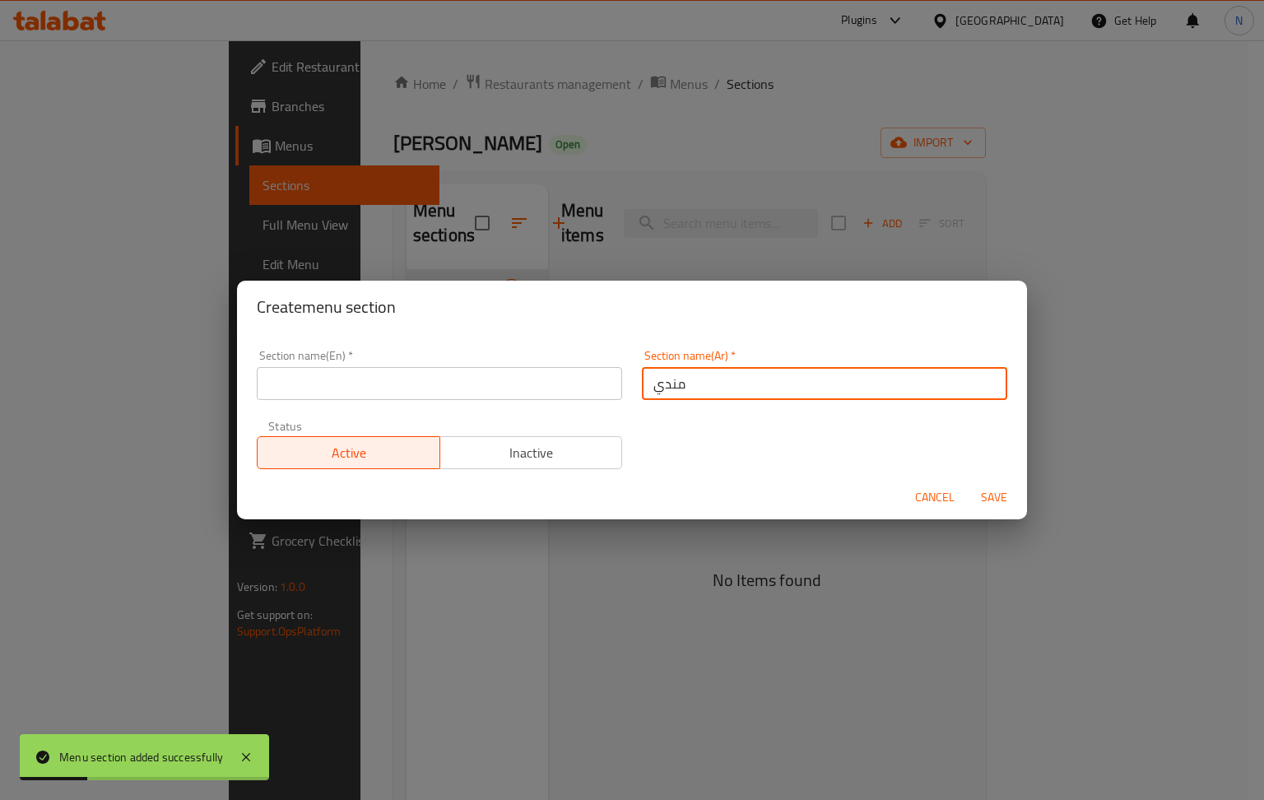
type input "مندي"
click at [425, 392] on input "text" at bounding box center [439, 383] width 365 height 33
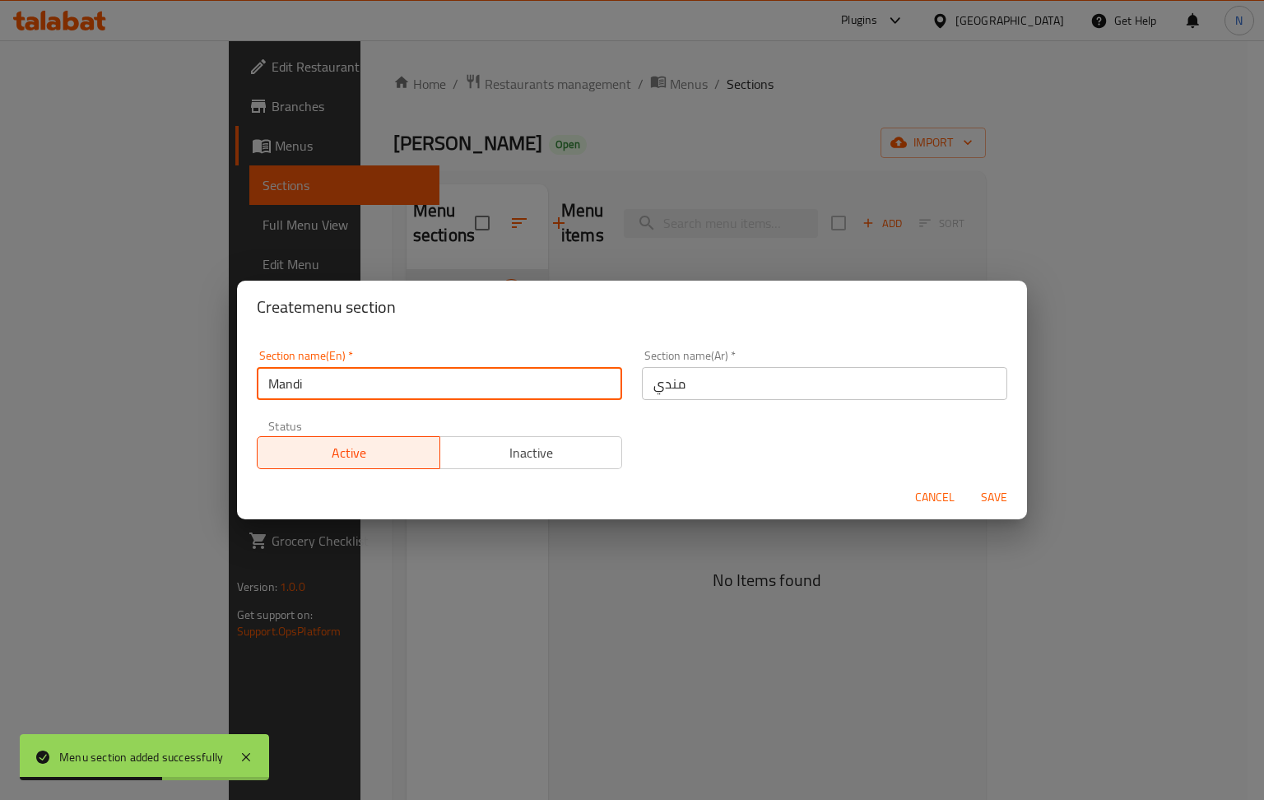
type input "Mandi"
click at [997, 498] on span "Save" at bounding box center [993, 497] width 39 height 21
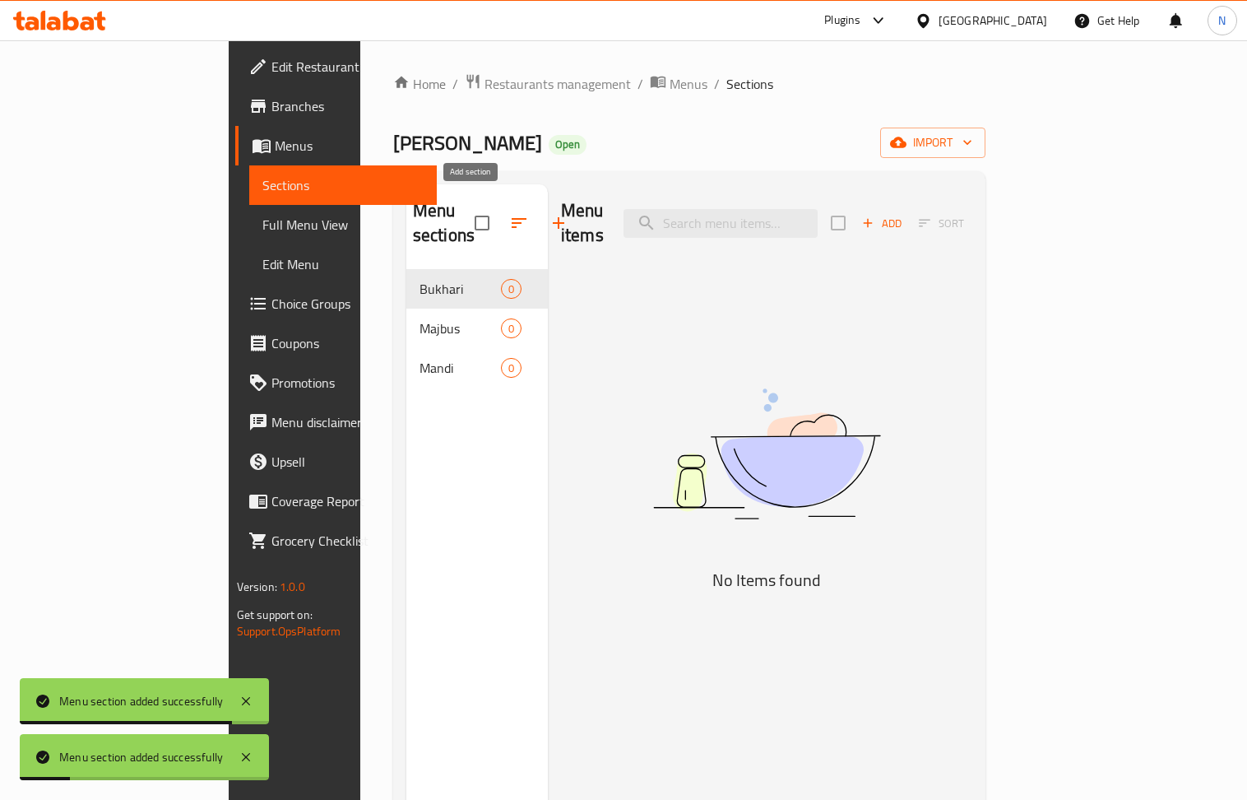
click at [553, 217] on icon "button" at bounding box center [559, 223] width 12 height 12
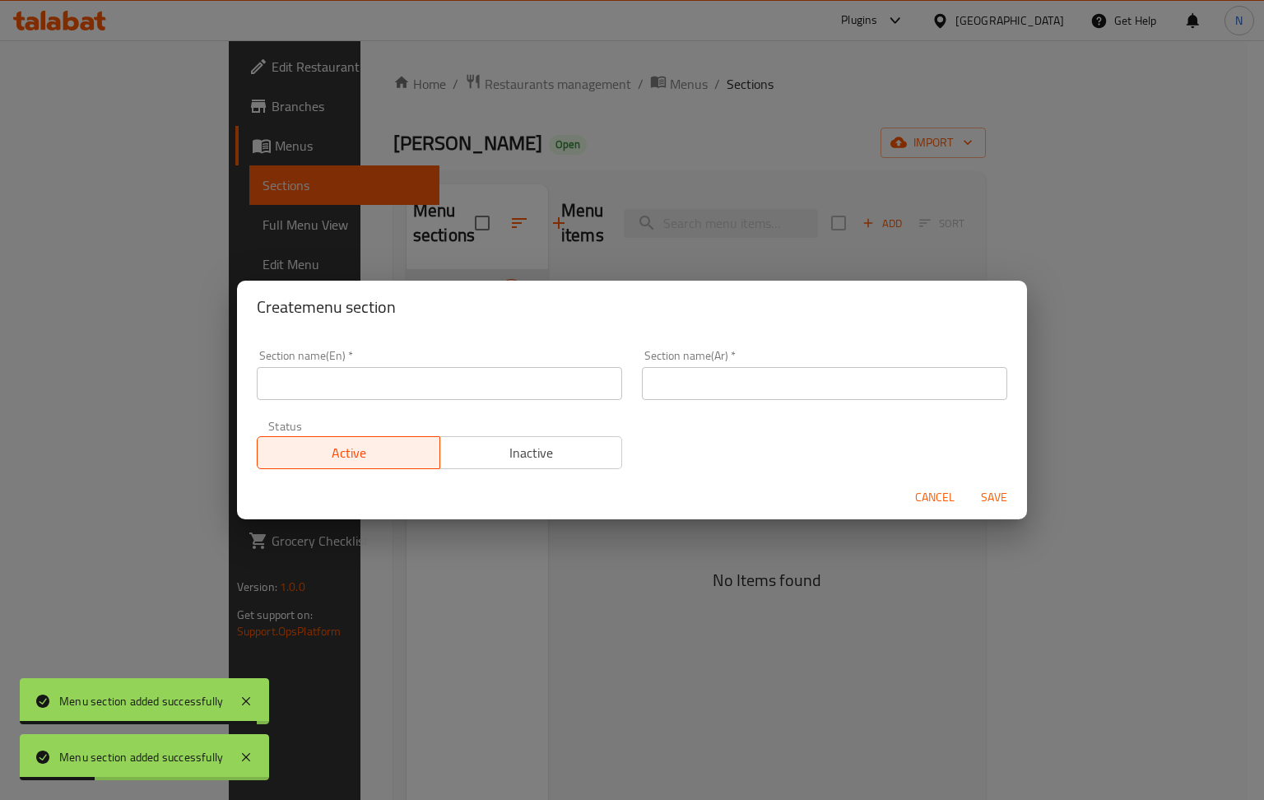
drag, startPoint x: 801, startPoint y: 390, endPoint x: 698, endPoint y: 383, distance: 103.1
click at [801, 390] on input "text" at bounding box center [824, 383] width 365 height 33
paste input "مقلوبه"
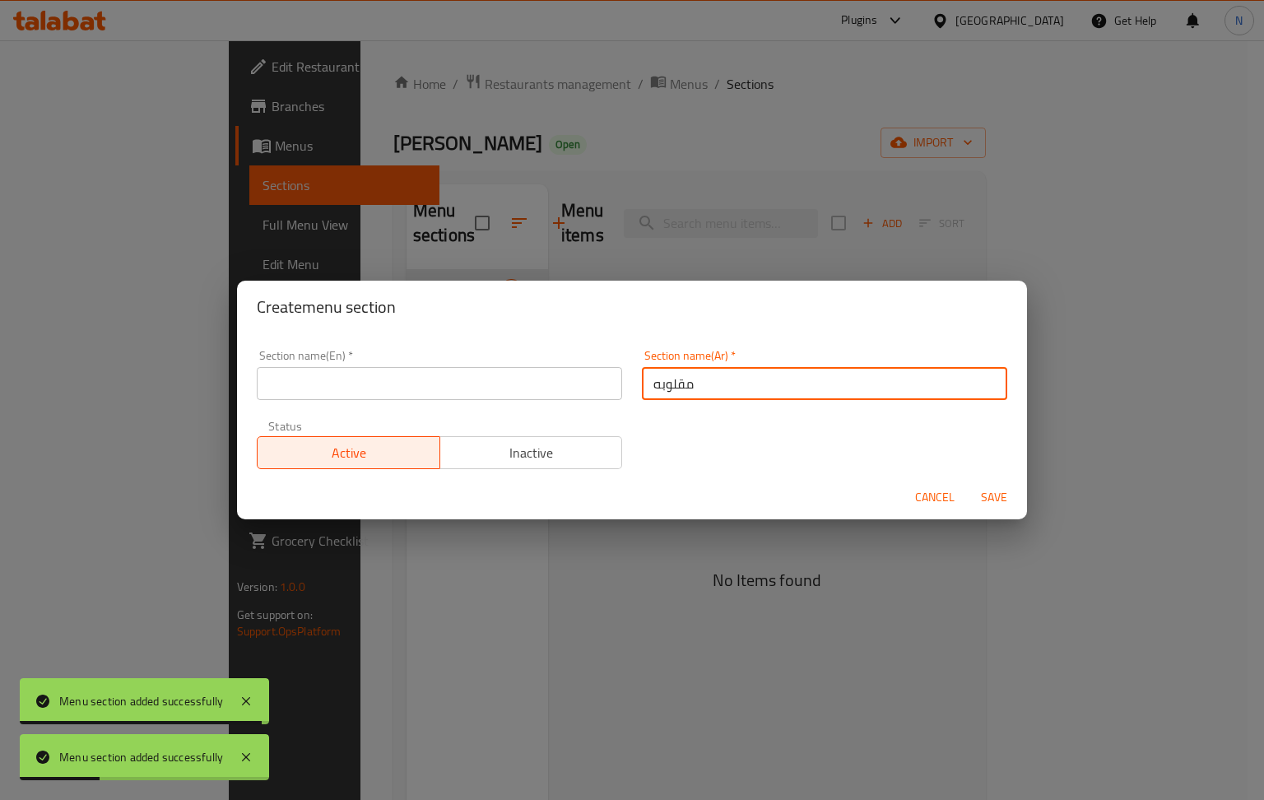
type input "مقلوبه"
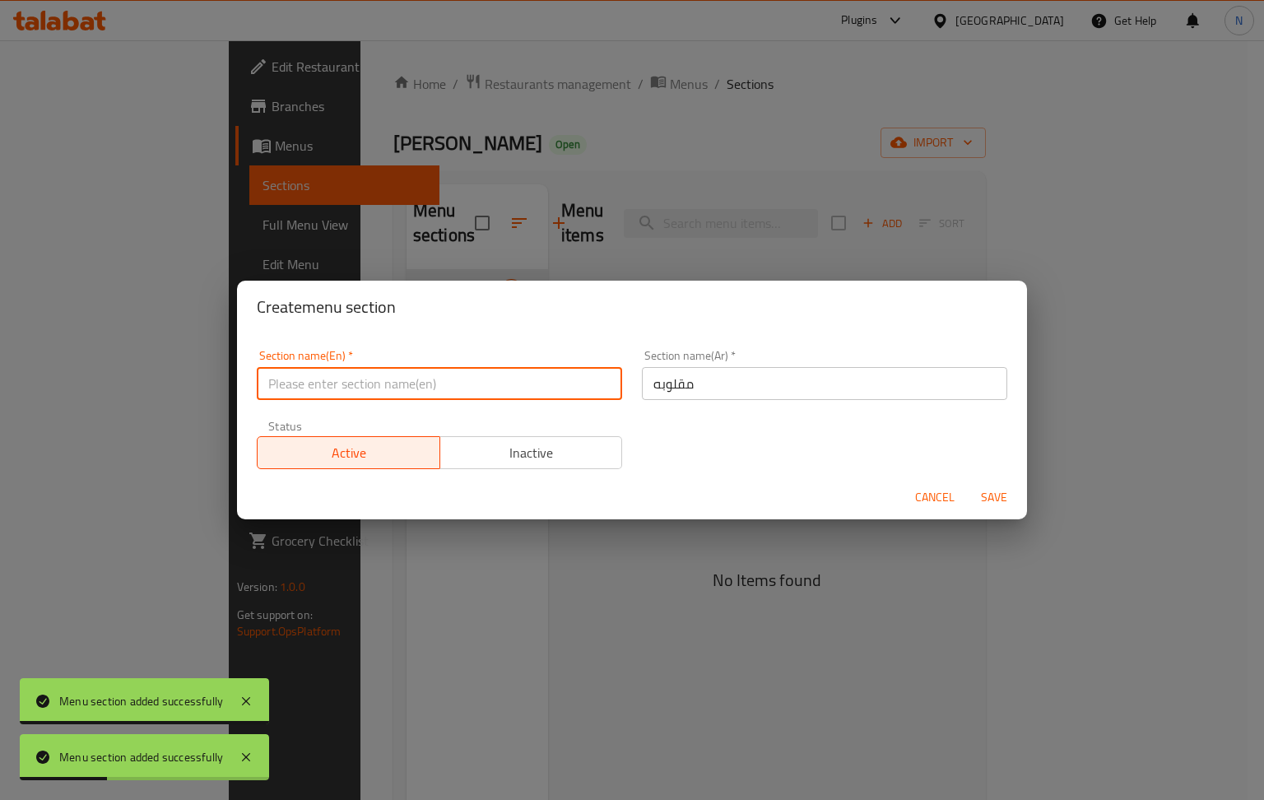
click at [515, 379] on input "text" at bounding box center [439, 383] width 365 height 33
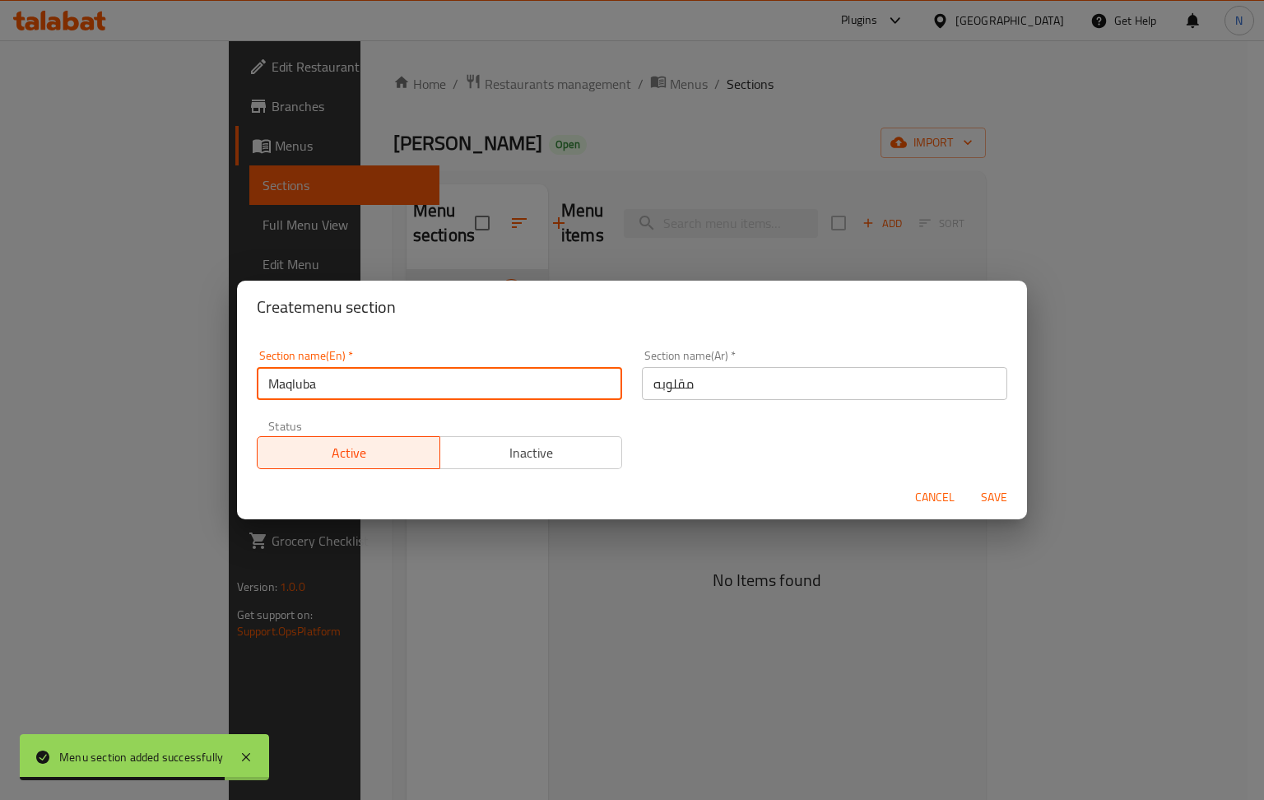
type input "Maqluba"
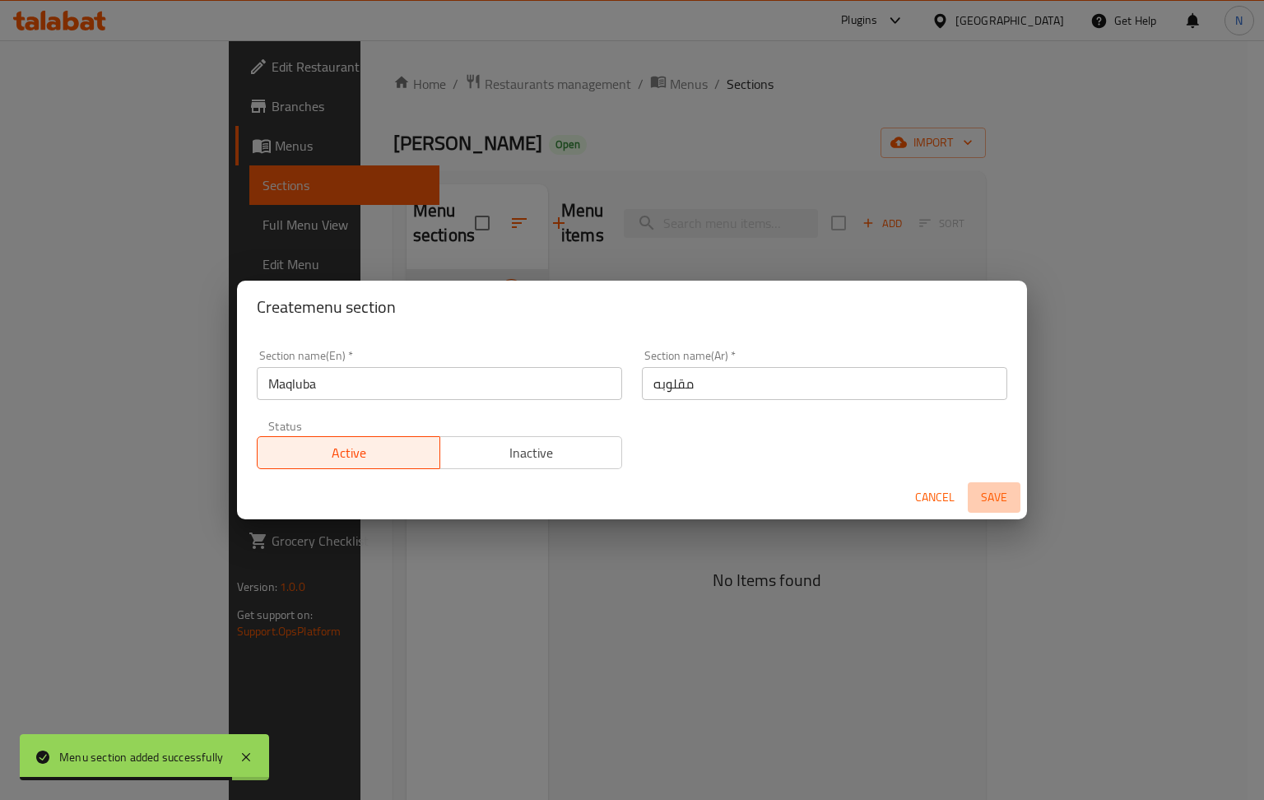
click at [996, 504] on span "Save" at bounding box center [993, 497] width 39 height 21
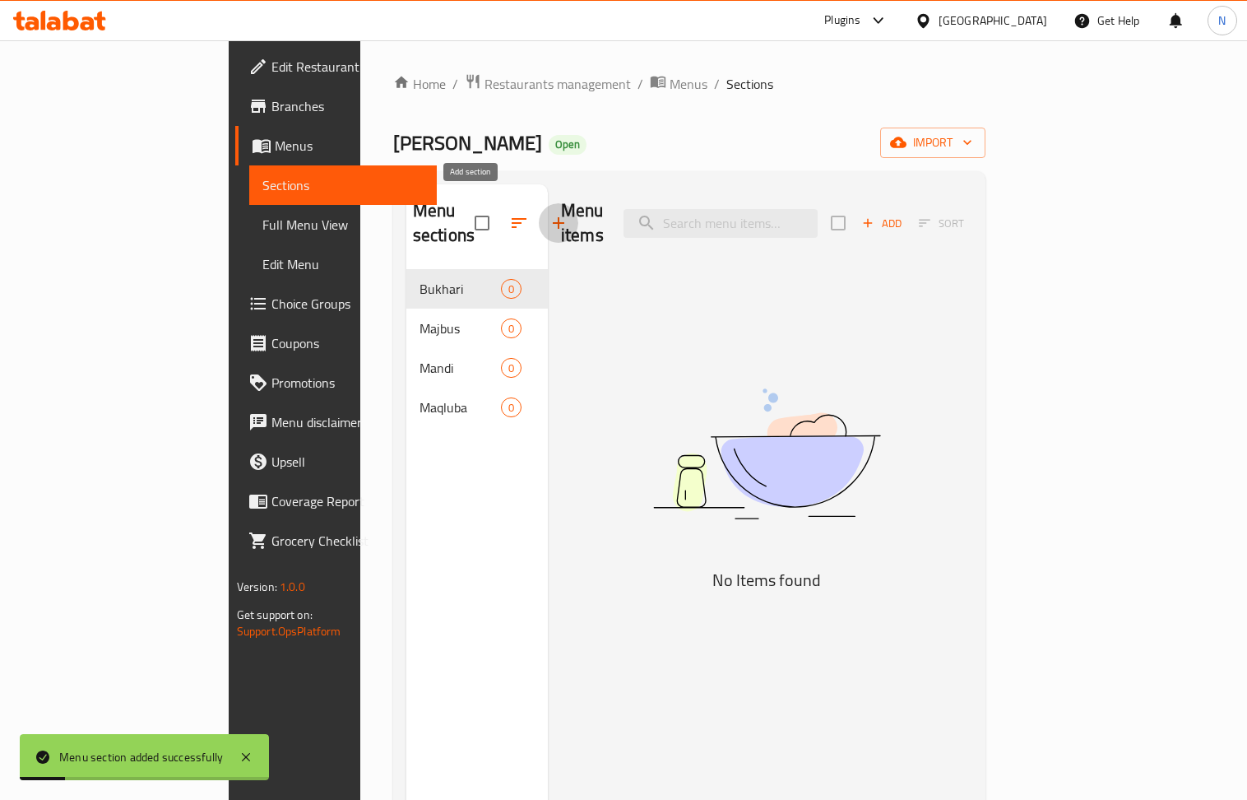
click at [549, 213] on icon "button" at bounding box center [559, 223] width 20 height 20
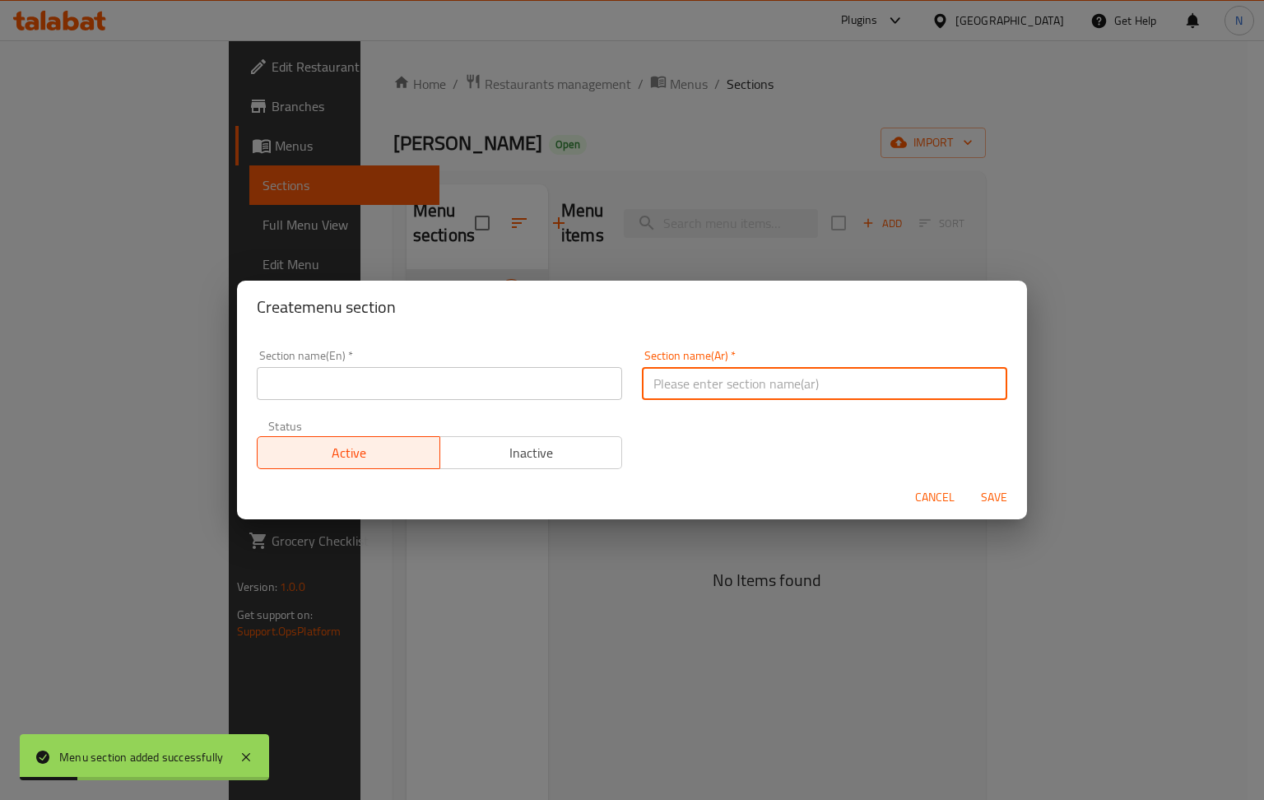
click at [681, 376] on input "text" at bounding box center [824, 383] width 365 height 33
paste input "منسف"
type input "منسف"
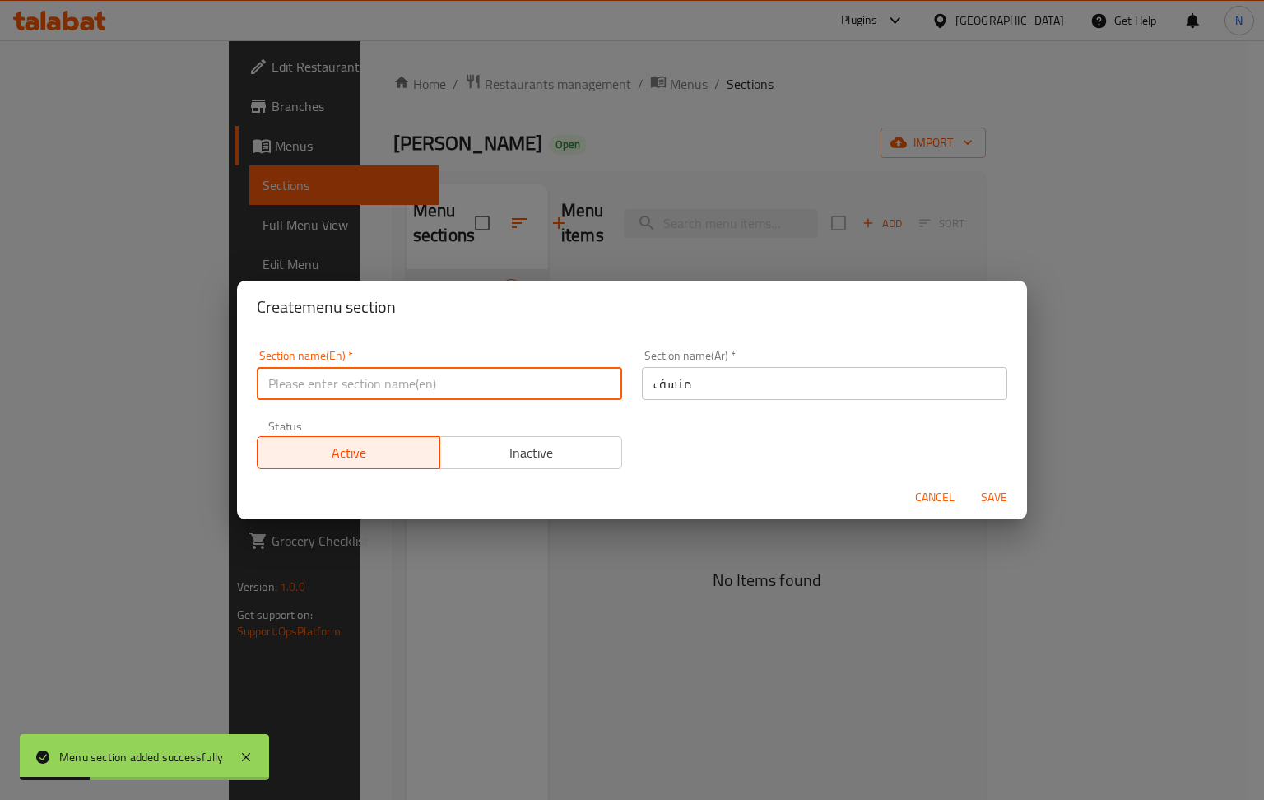
click at [536, 390] on input "text" at bounding box center [439, 383] width 365 height 33
type input "Mansaf"
click at [998, 494] on span "Save" at bounding box center [993, 497] width 39 height 21
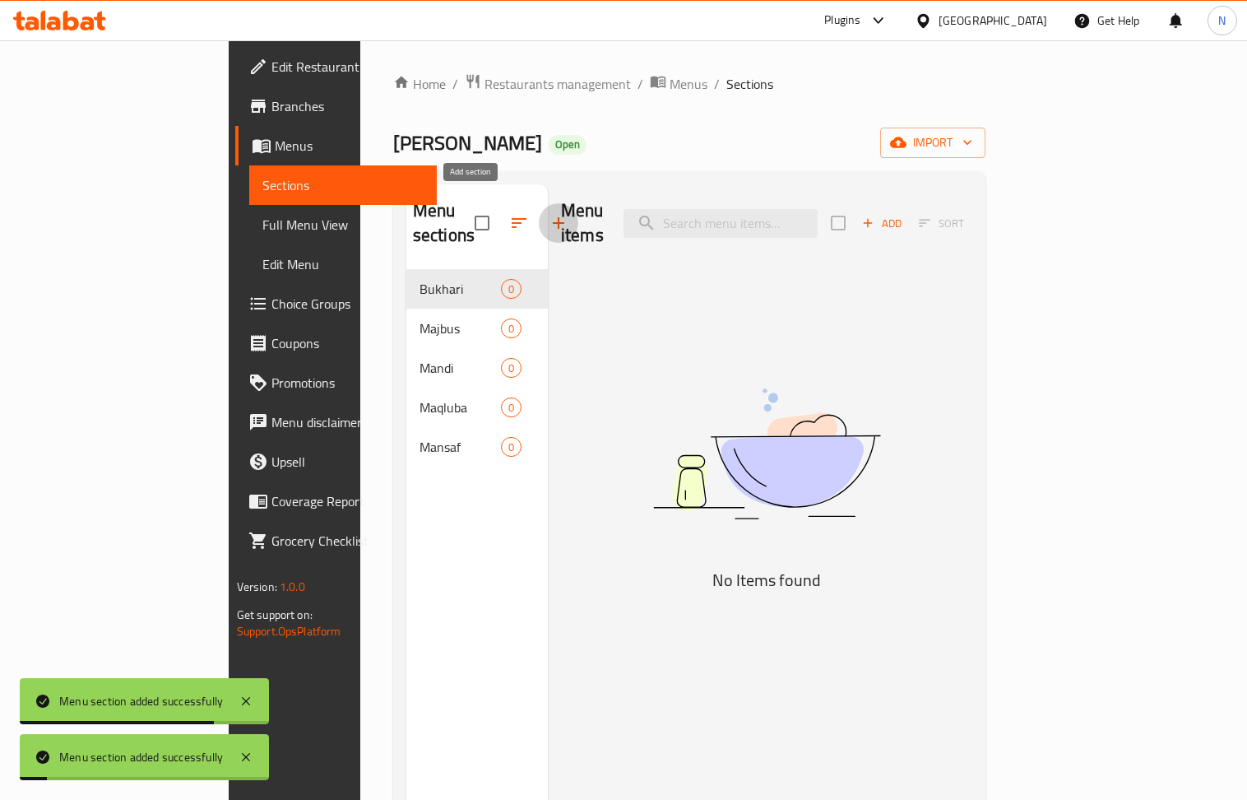
click at [549, 218] on icon "button" at bounding box center [559, 223] width 20 height 20
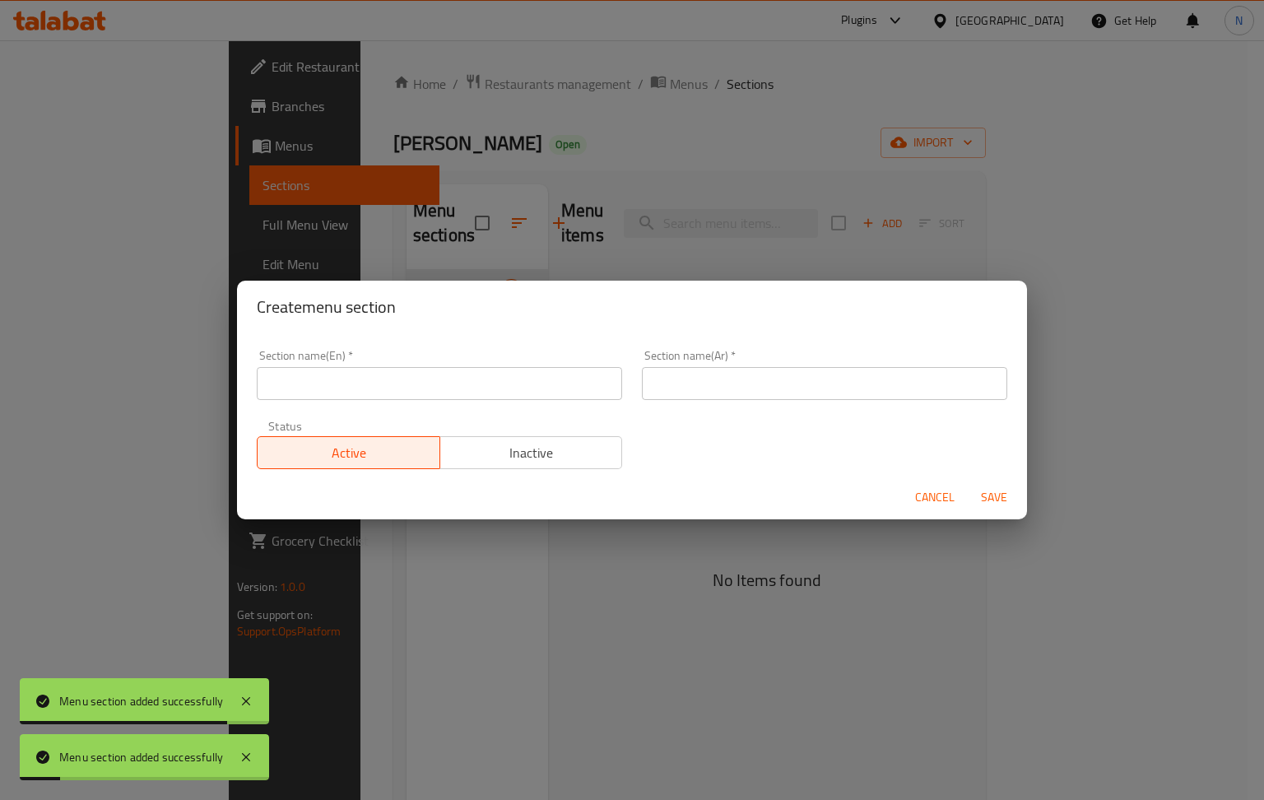
click at [792, 363] on div "Section name(Ar)   * Section name(Ar) *" at bounding box center [824, 375] width 365 height 50
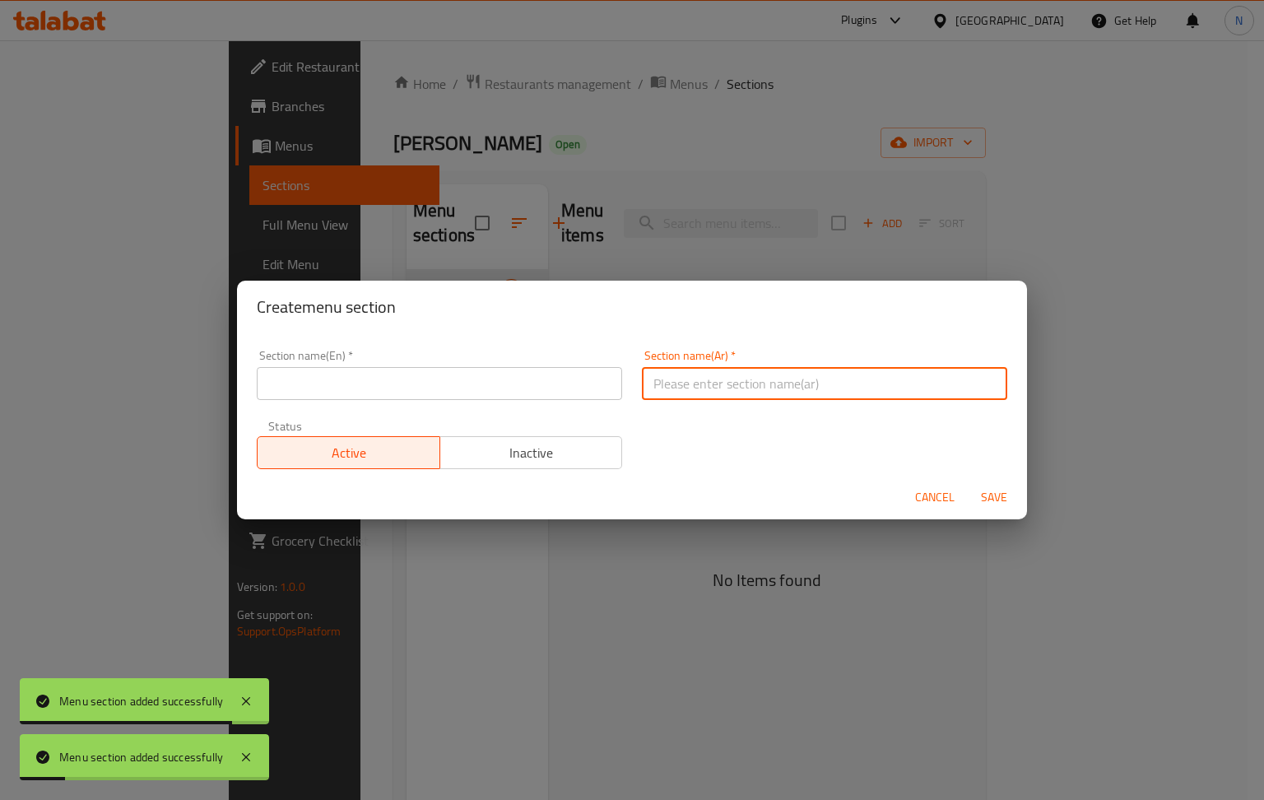
drag, startPoint x: 787, startPoint y: 392, endPoint x: 616, endPoint y: 392, distance: 171.1
click at [787, 392] on input "text" at bounding box center [824, 383] width 365 height 33
paste input "حنيد"
type input "حنيد"
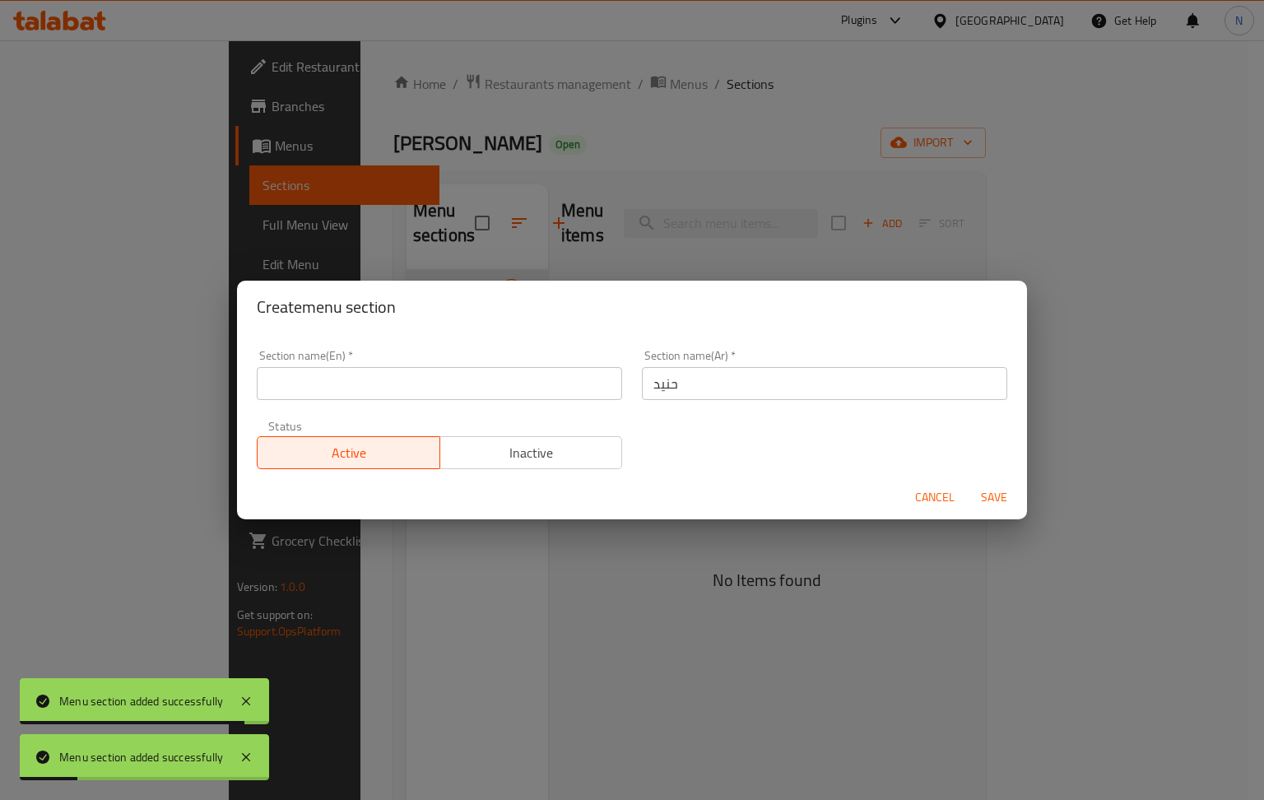
click at [471, 402] on div "Section name(En)   * Section name(En) *" at bounding box center [439, 375] width 385 height 70
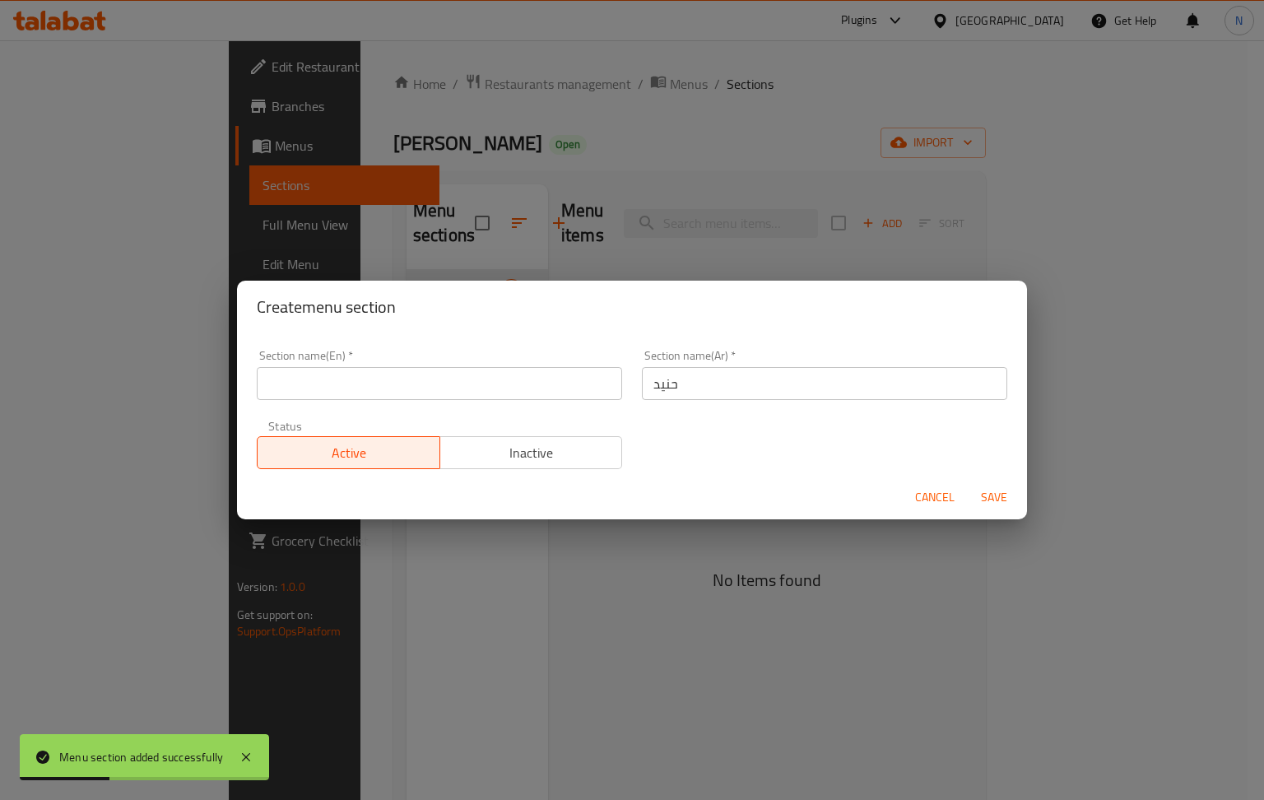
click at [488, 392] on input "text" at bounding box center [439, 383] width 365 height 33
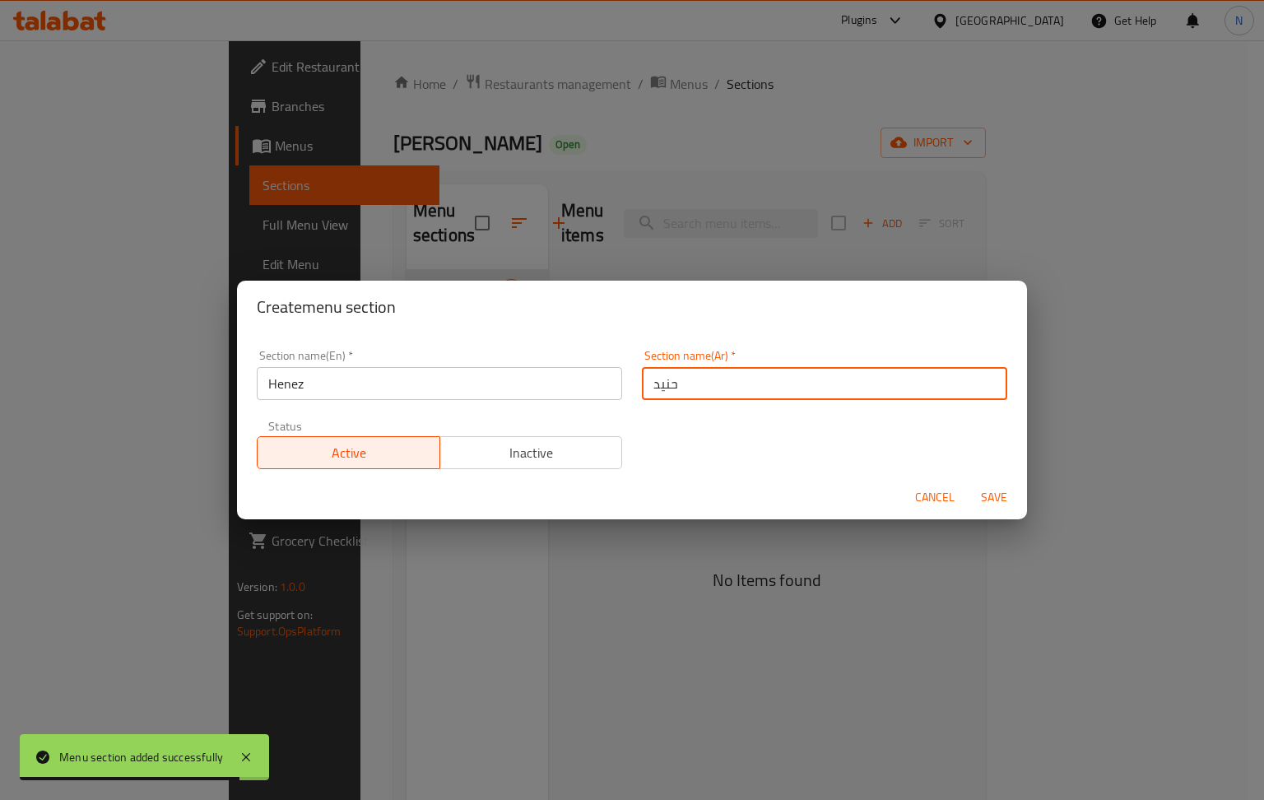
drag, startPoint x: 646, startPoint y: 385, endPoint x: 597, endPoint y: 386, distance: 49.4
click at [646, 386] on input "حنيد" at bounding box center [824, 383] width 365 height 33
click at [488, 386] on input "Henez" at bounding box center [439, 383] width 365 height 33
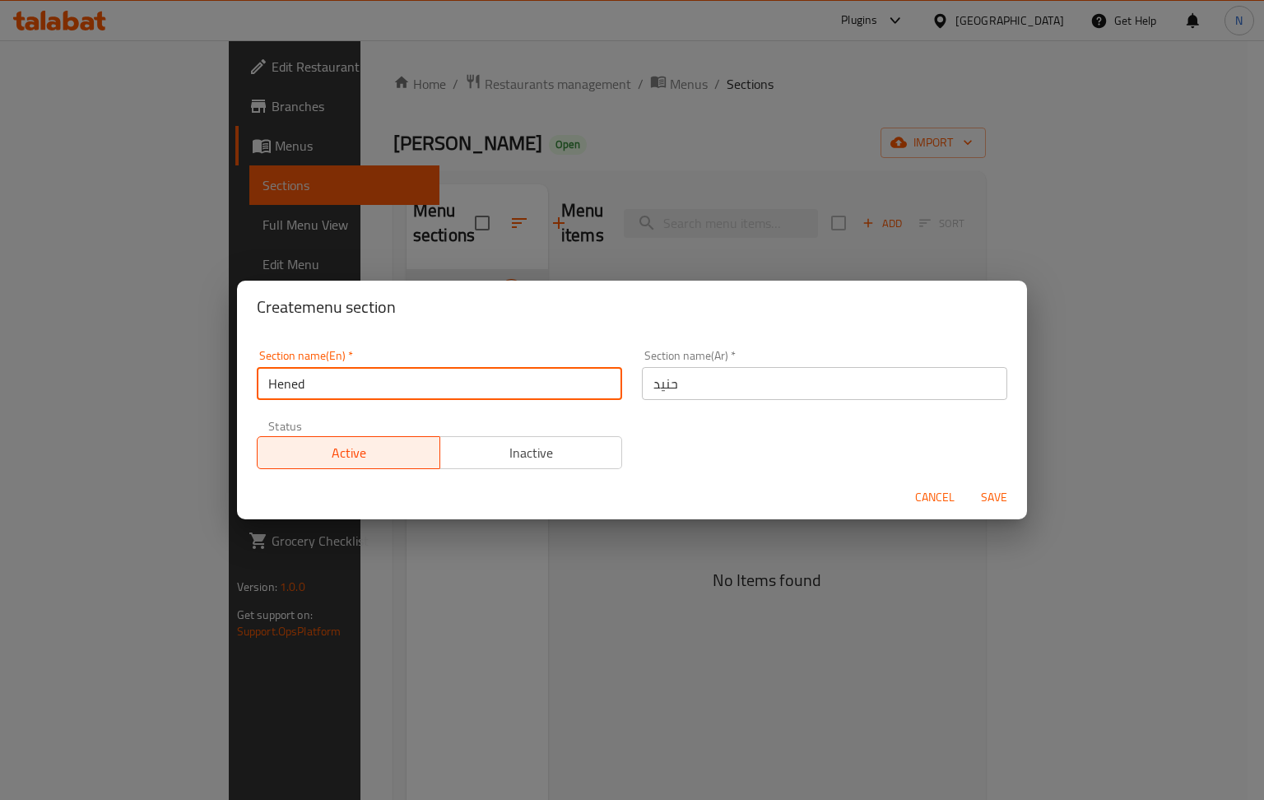
type input "Hened"
drag, startPoint x: 1001, startPoint y: 494, endPoint x: 623, endPoint y: 340, distance: 408.6
click at [999, 494] on span "Save" at bounding box center [993, 497] width 39 height 21
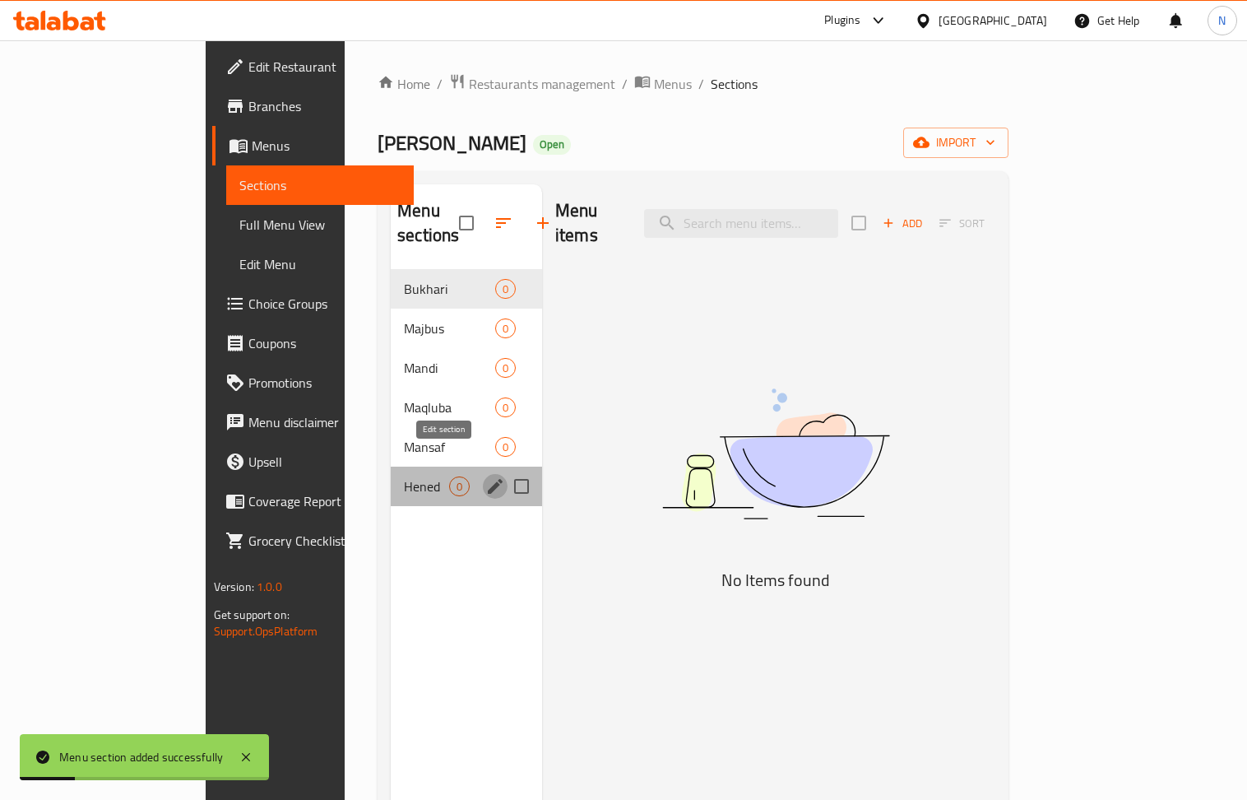
click at [488, 479] on icon "edit" at bounding box center [495, 486] width 15 height 15
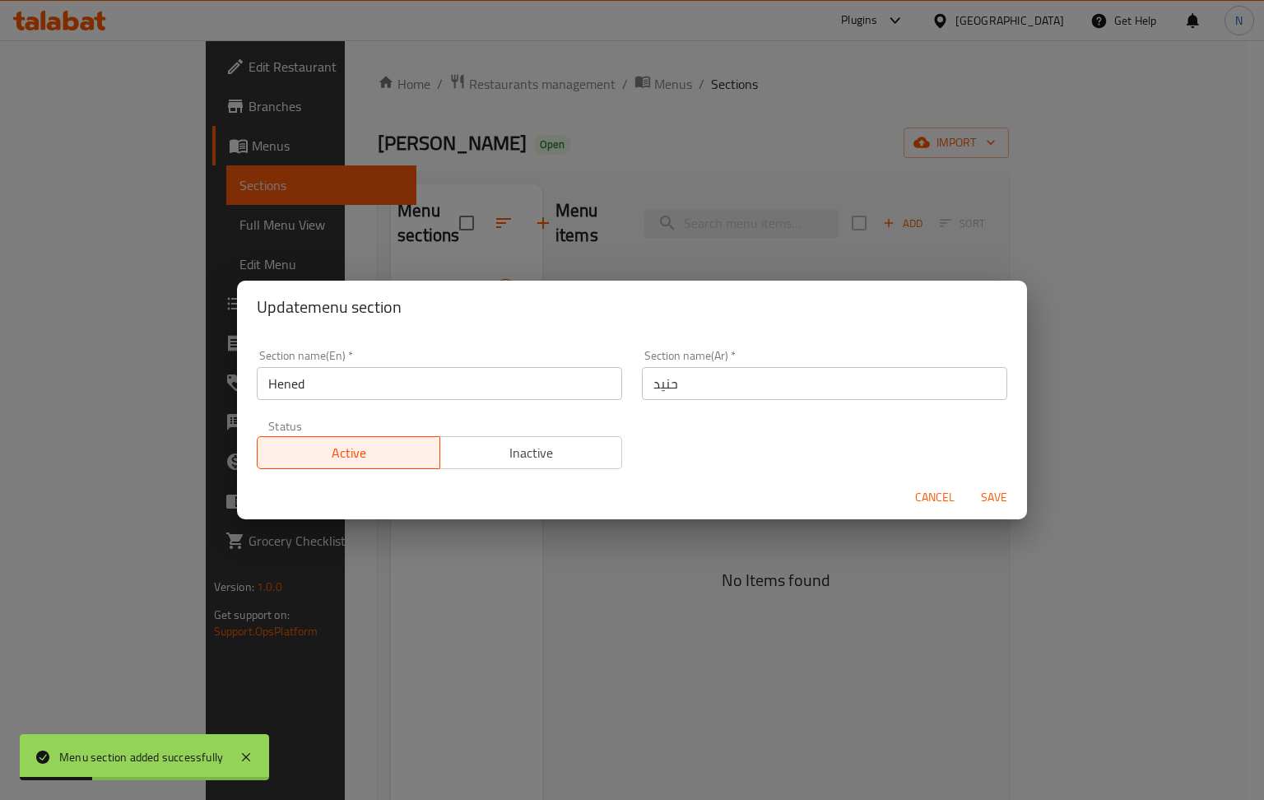
click at [683, 385] on input "حنيد" at bounding box center [824, 383] width 365 height 33
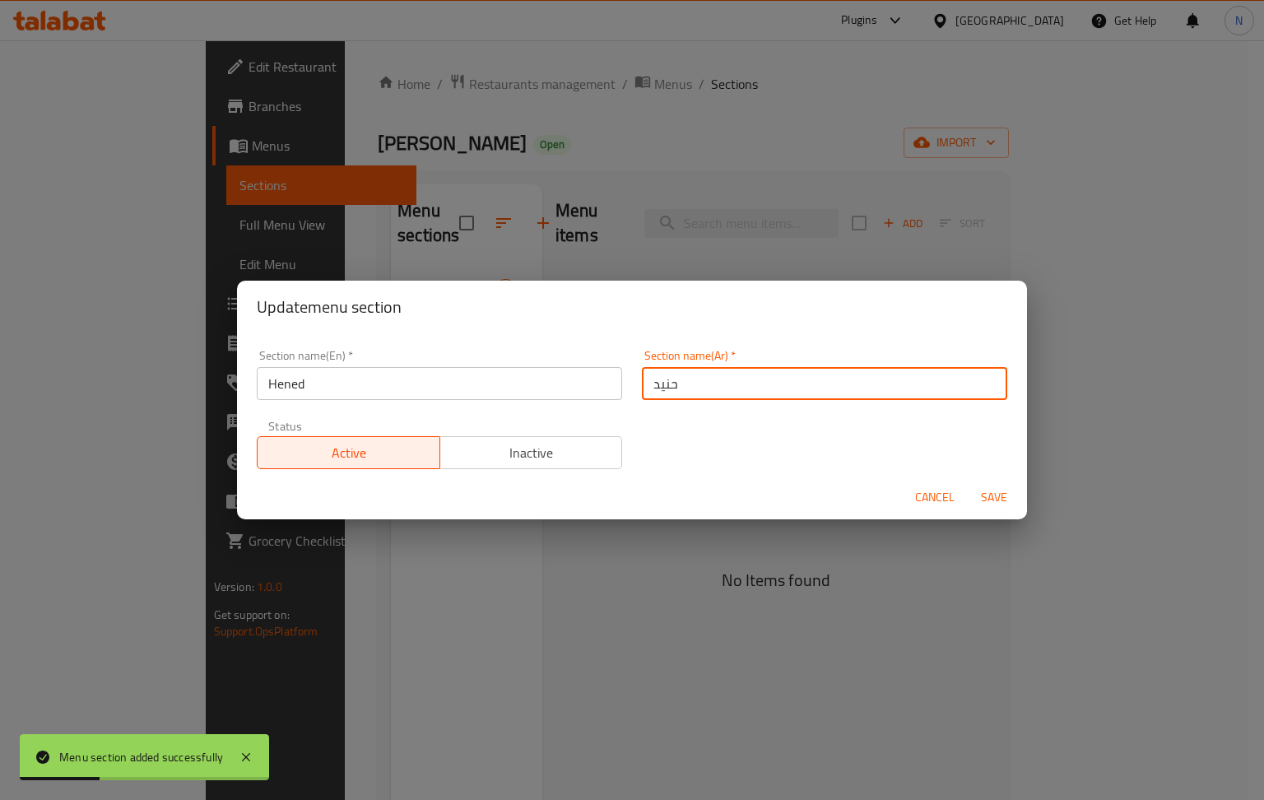
click at [683, 386] on input "حنيد" at bounding box center [824, 383] width 365 height 33
click at [683, 388] on input "حنيد" at bounding box center [824, 383] width 365 height 33
paste input "حنيد"
click at [689, 383] on input "حنيدحنيد" at bounding box center [824, 383] width 365 height 33
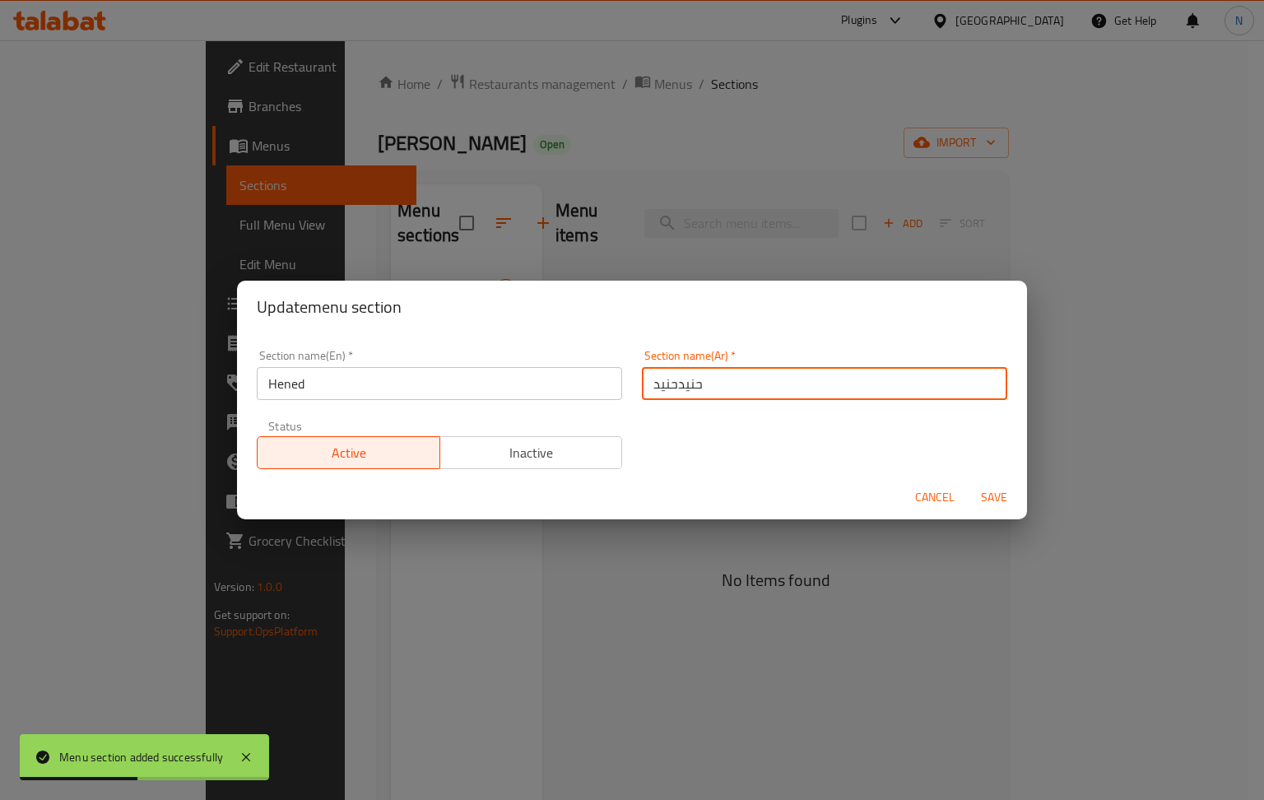
click at [689, 383] on input "حنيدحنيد" at bounding box center [824, 383] width 365 height 33
paste input "text"
click at [650, 389] on input "حنيد" at bounding box center [824, 383] width 365 height 33
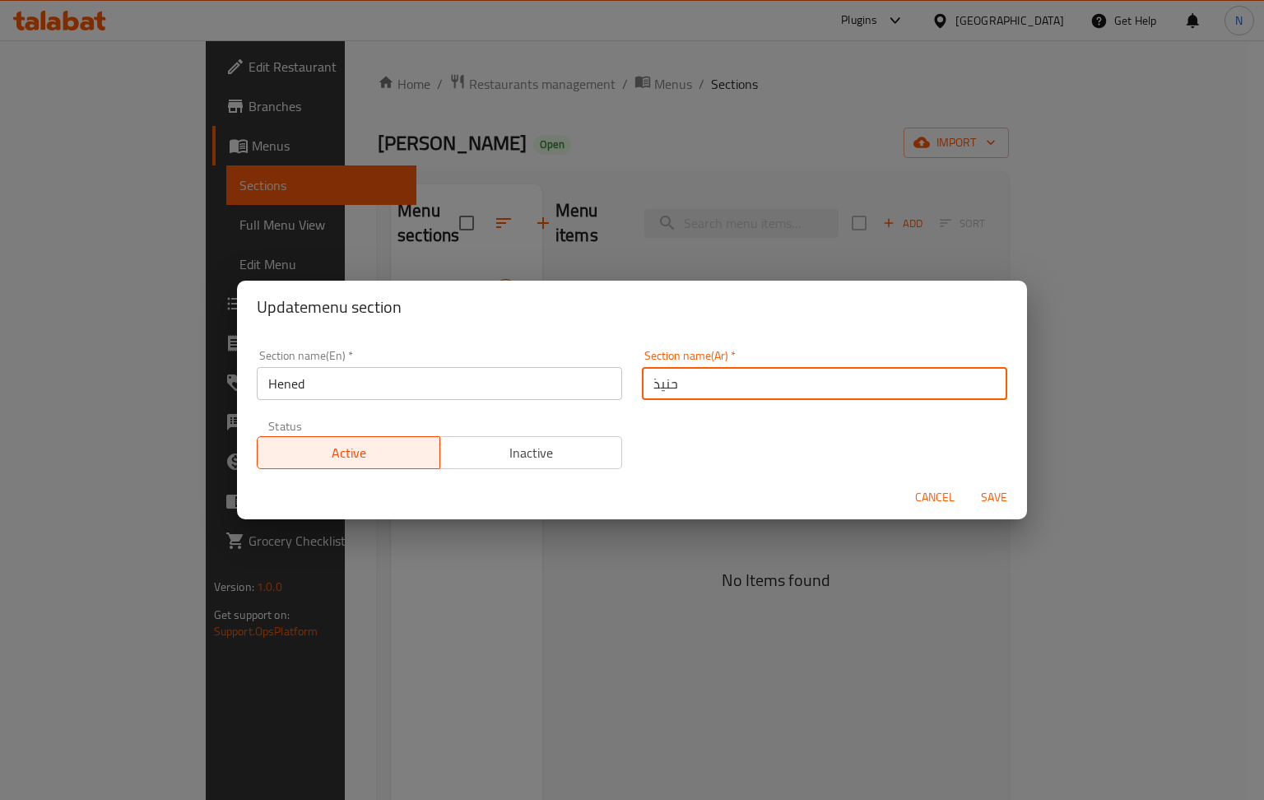
type input "حنيذ"
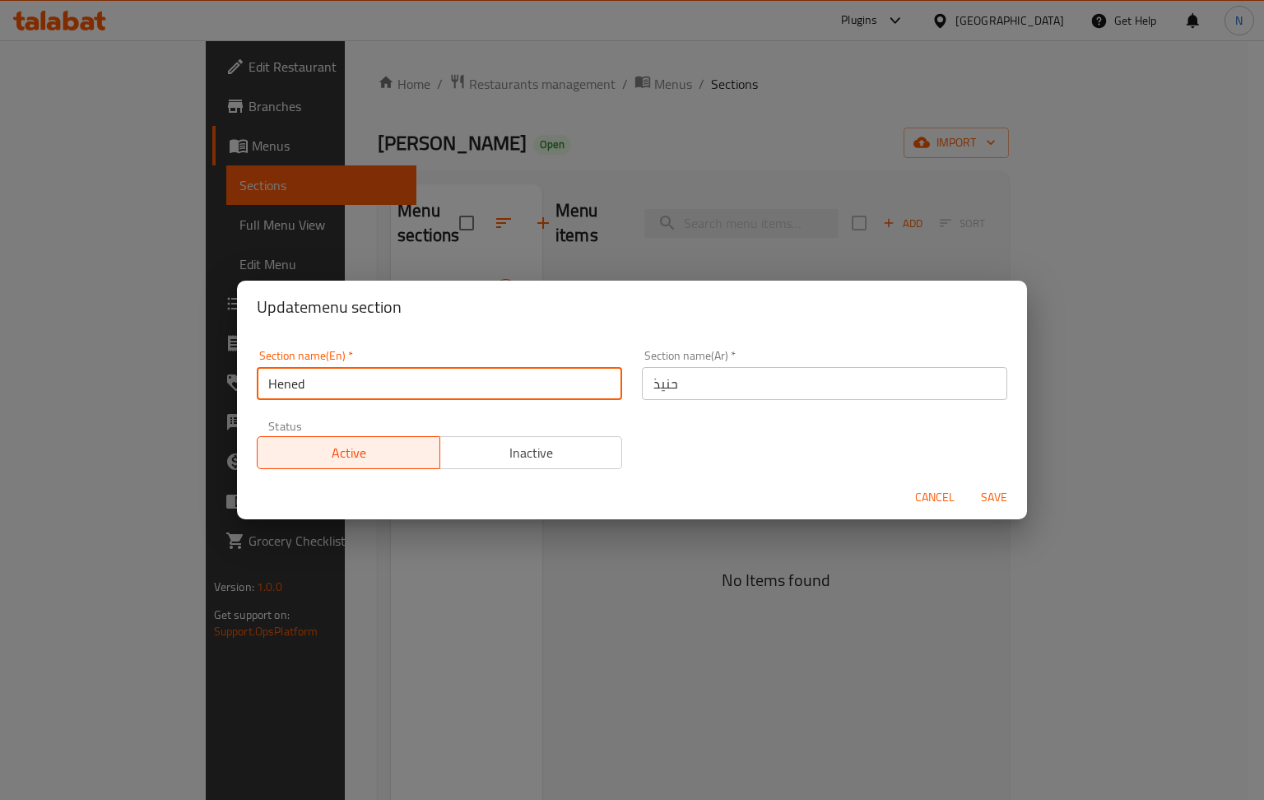
click at [300, 386] on input "Hened" at bounding box center [439, 383] width 365 height 33
type input "Henez"
click at [986, 487] on span "Save" at bounding box center [993, 497] width 39 height 21
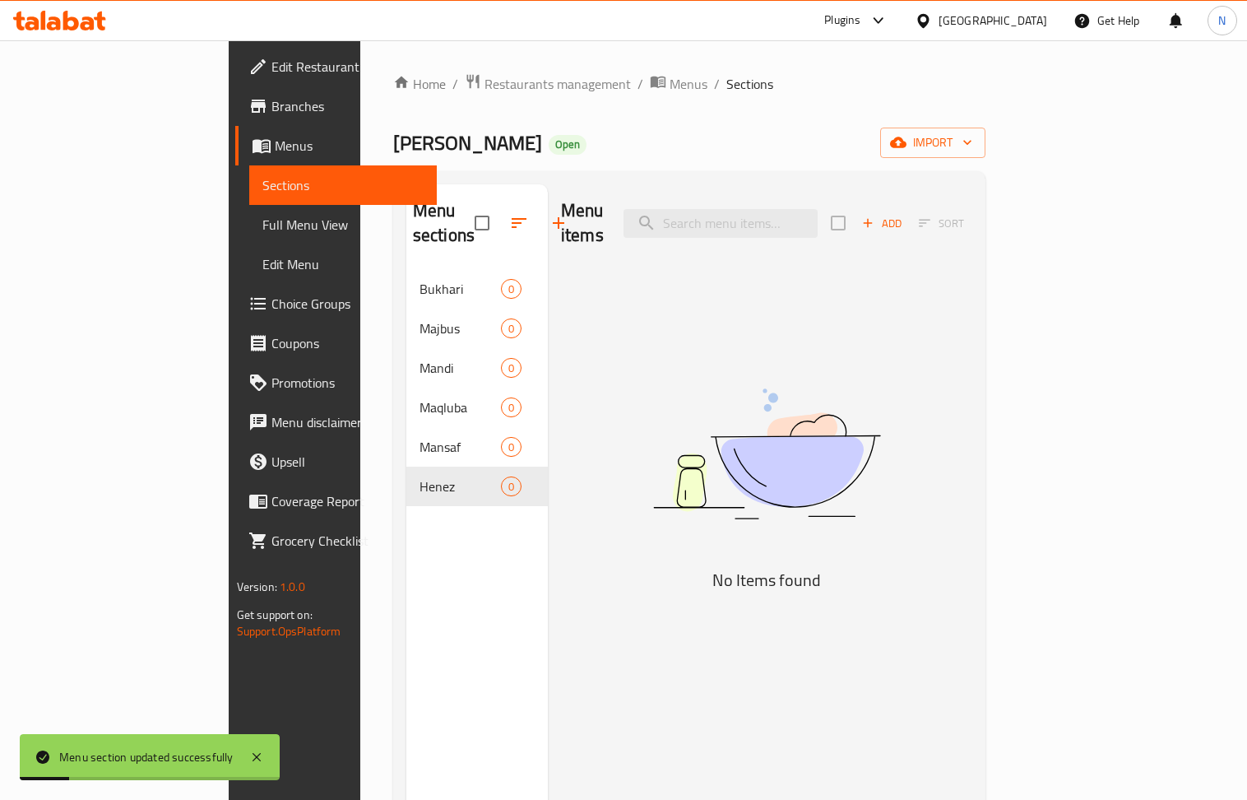
click at [553, 217] on icon "button" at bounding box center [559, 223] width 12 height 12
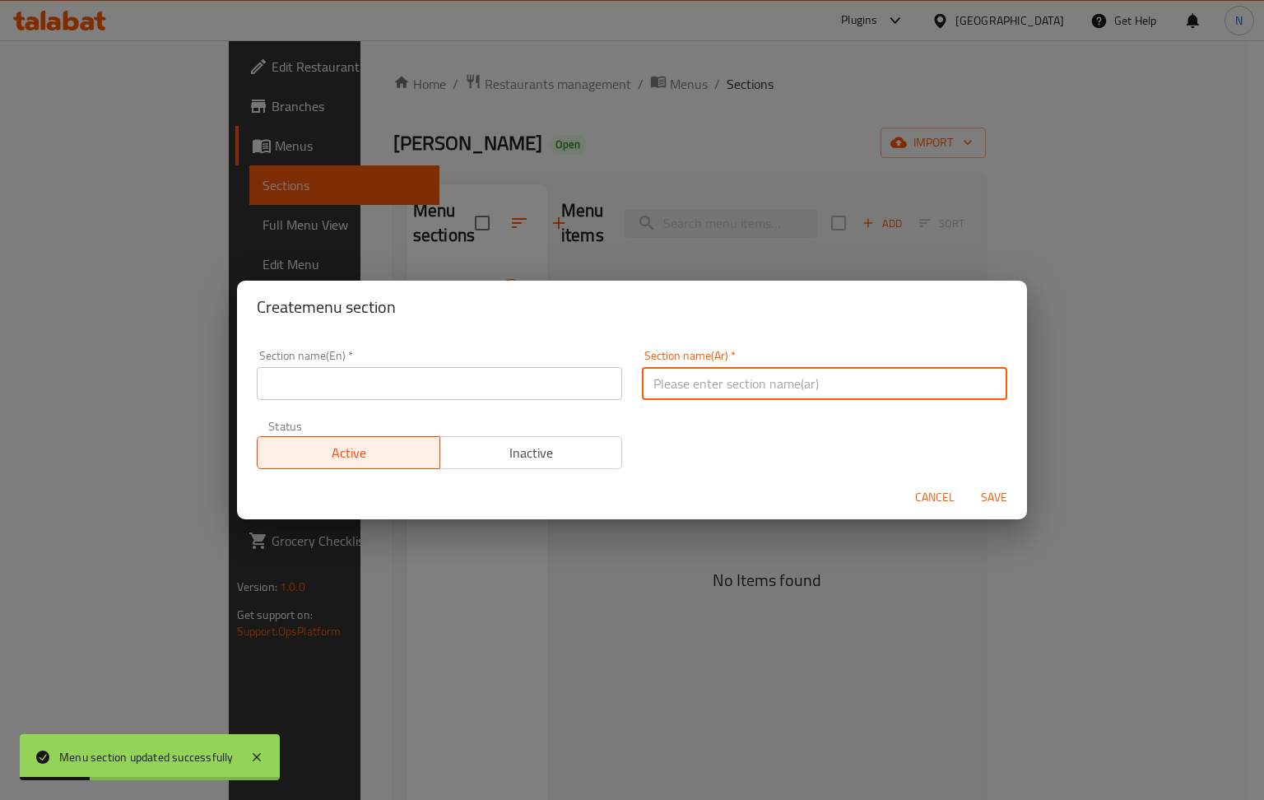
click at [725, 372] on input "text" at bounding box center [824, 383] width 365 height 33
paste input "عيش مضغوط"
type input "عيش مضغوط"
click at [385, 379] on input "text" at bounding box center [439, 383] width 365 height 33
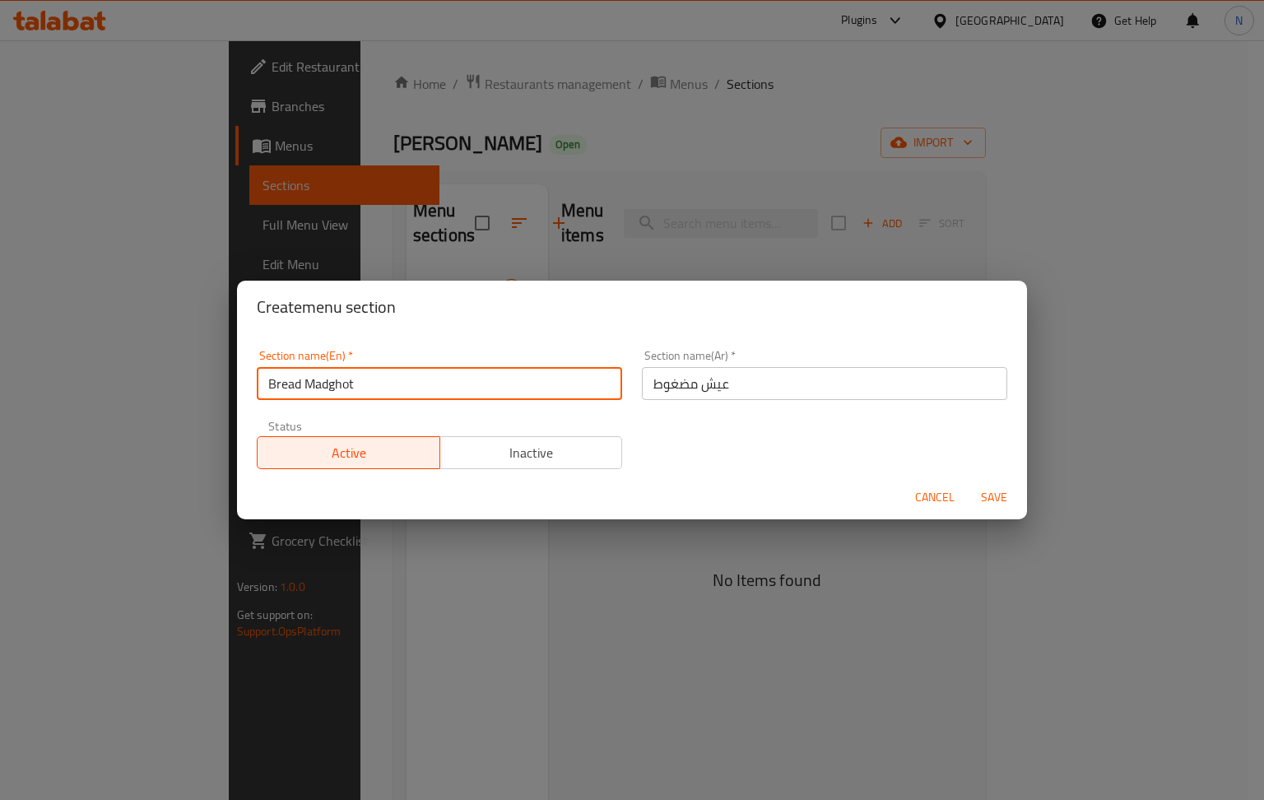
type input "Bread Madghot"
click at [991, 495] on span "Save" at bounding box center [993, 497] width 39 height 21
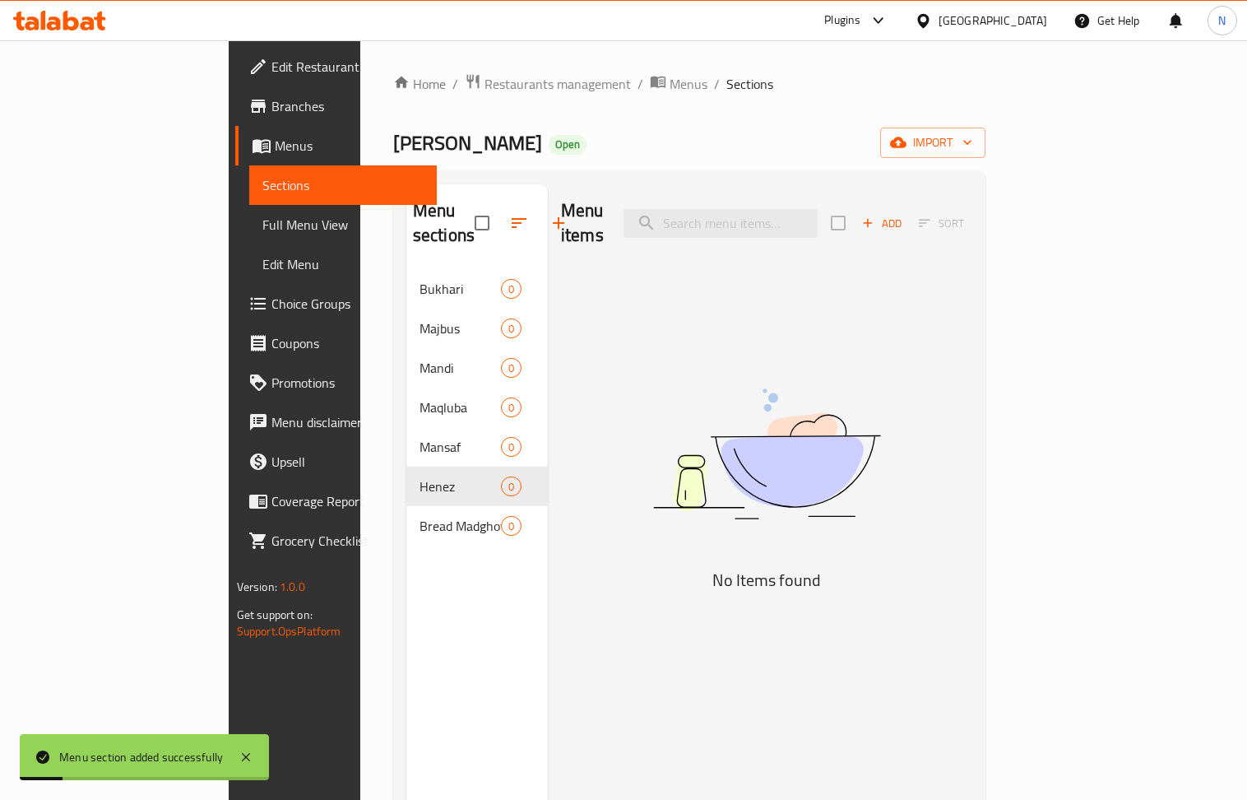
click at [549, 213] on icon "button" at bounding box center [559, 223] width 20 height 20
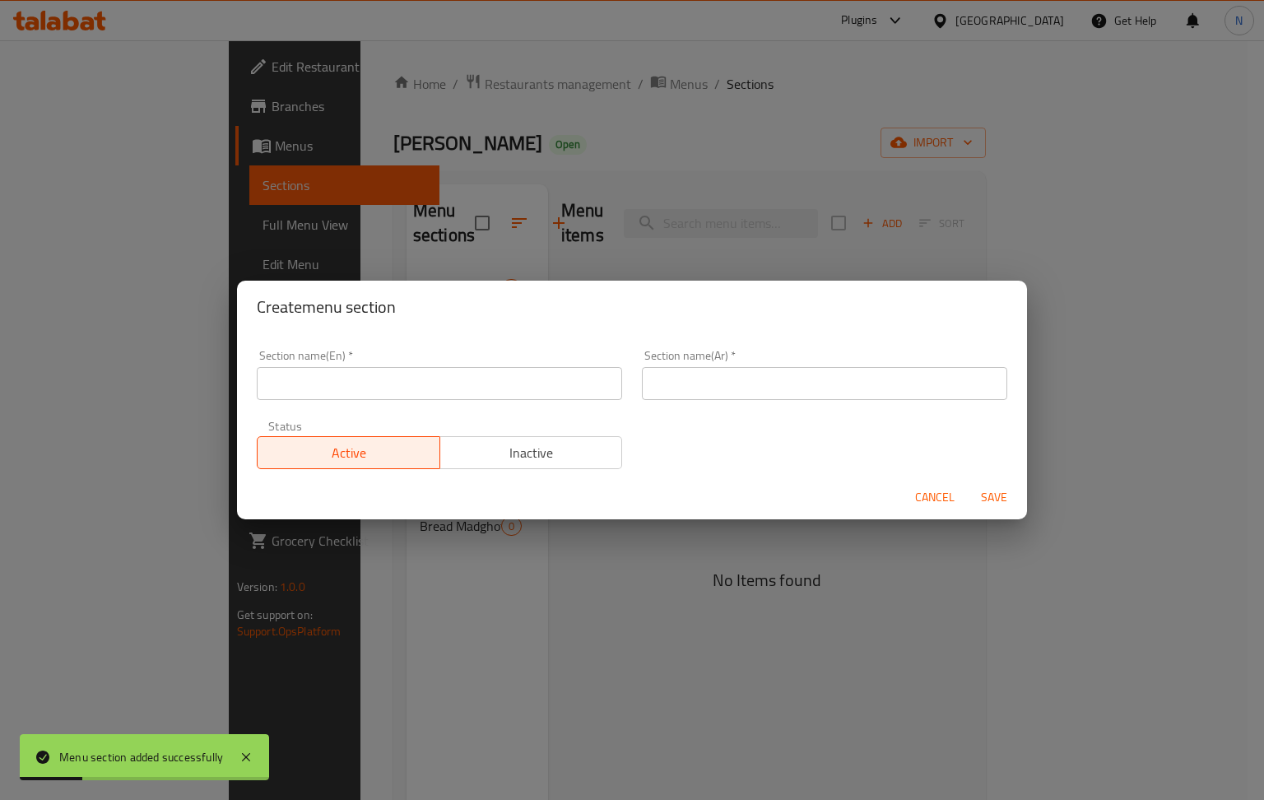
drag, startPoint x: 722, startPoint y: 382, endPoint x: 712, endPoint y: 376, distance: 12.1
click at [722, 383] on input "text" at bounding box center [824, 383] width 365 height 33
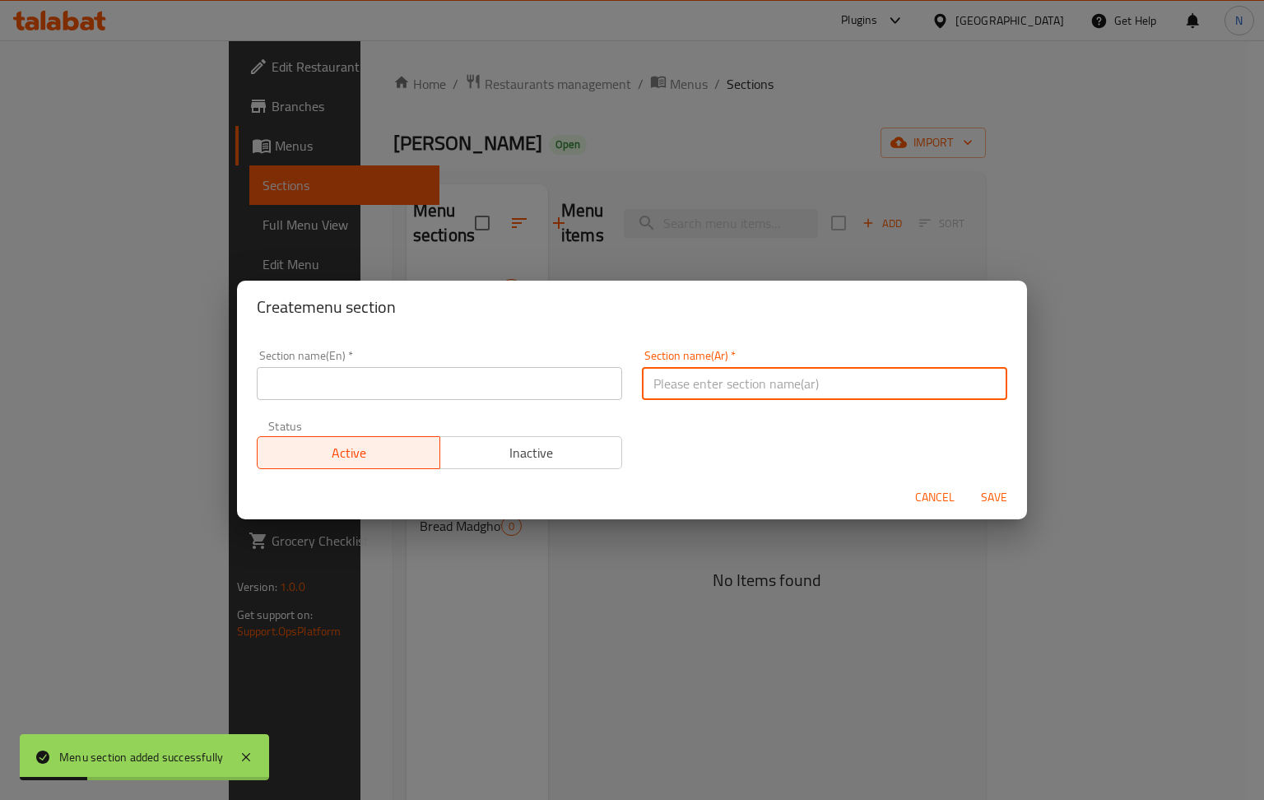
paste input "المقبلات والسلطات"
type input "المقبلات والسلطات"
click at [425, 379] on input "text" at bounding box center [439, 383] width 365 height 33
paste input "Appetizers and salads"
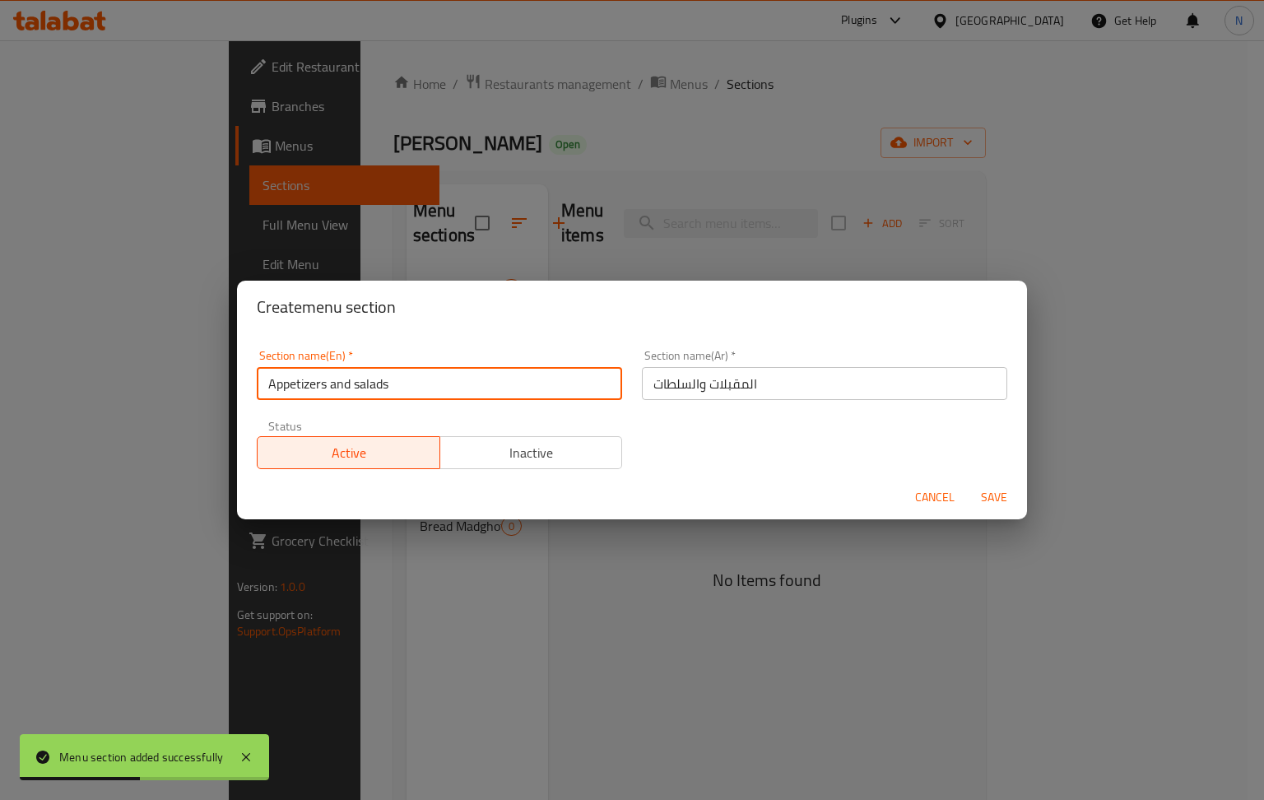
type input "Appetizers and salads"
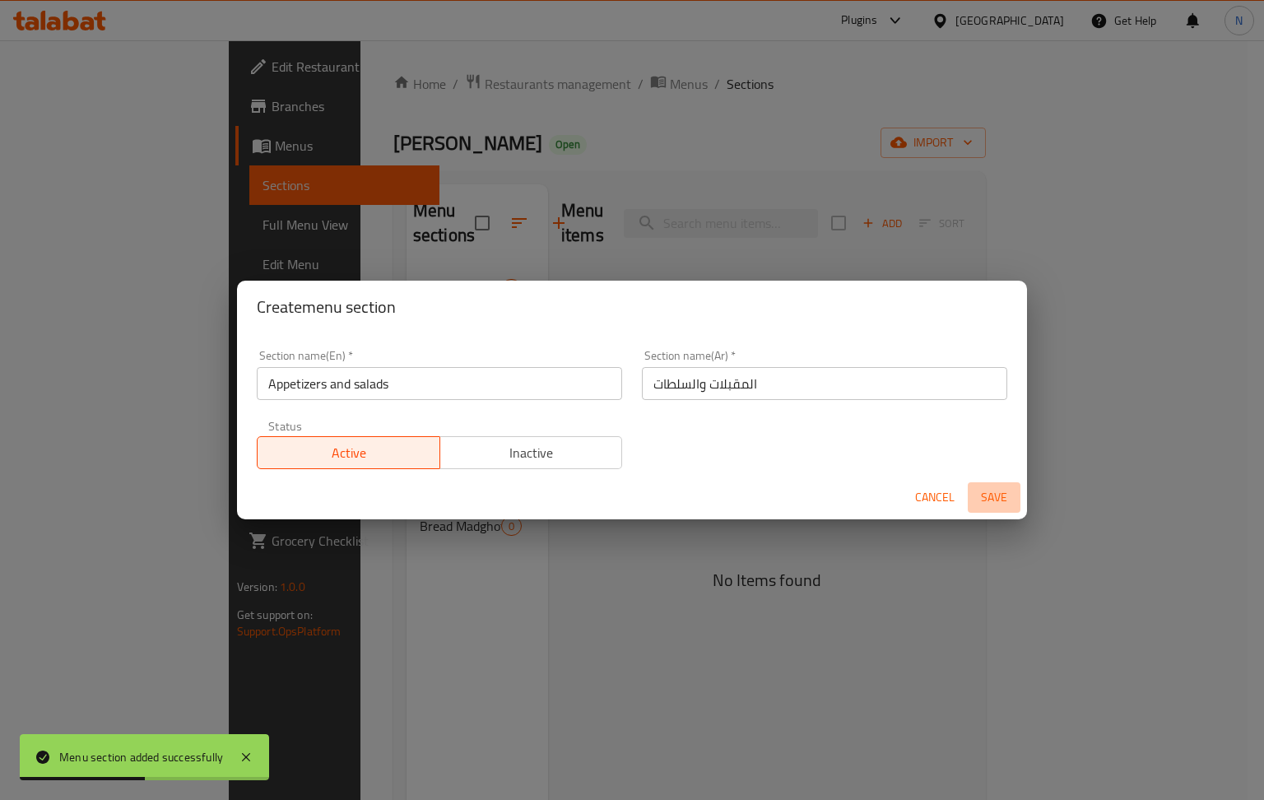
click at [987, 507] on span "Save" at bounding box center [993, 497] width 39 height 21
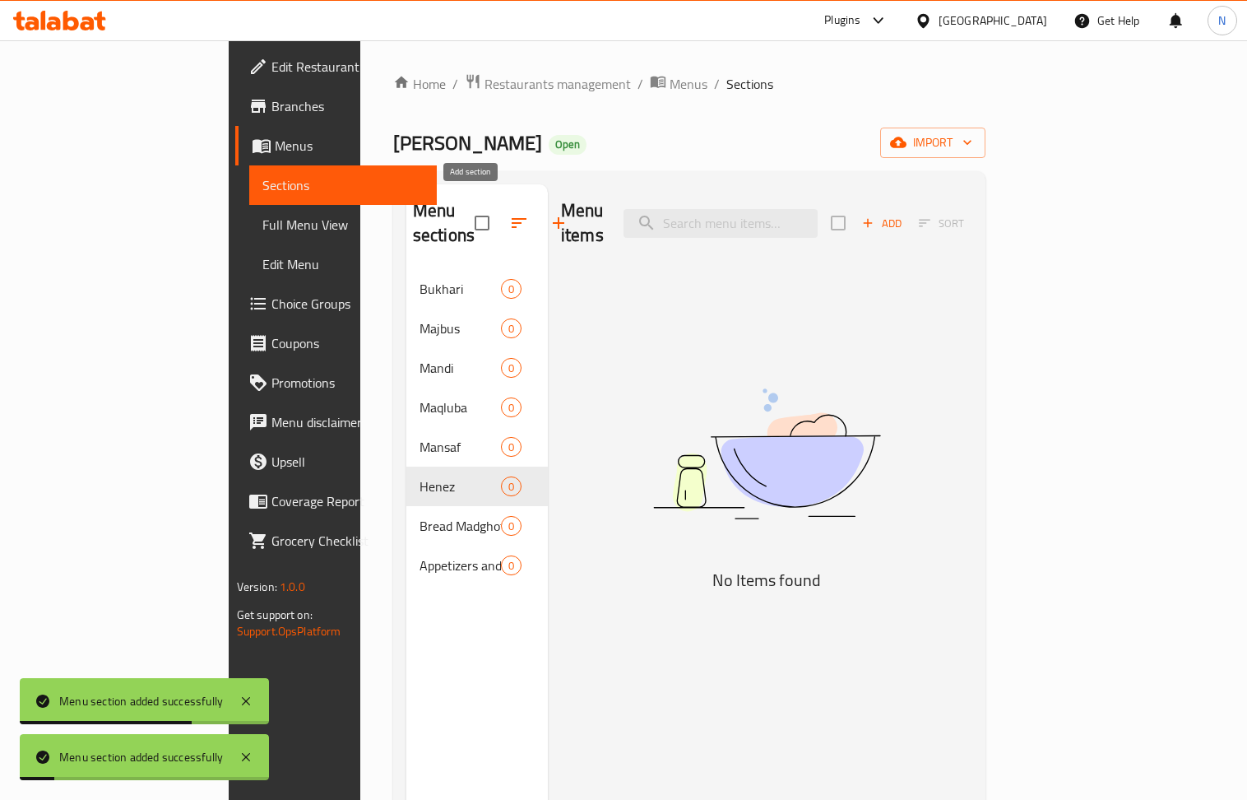
click at [549, 216] on icon "button" at bounding box center [559, 223] width 20 height 20
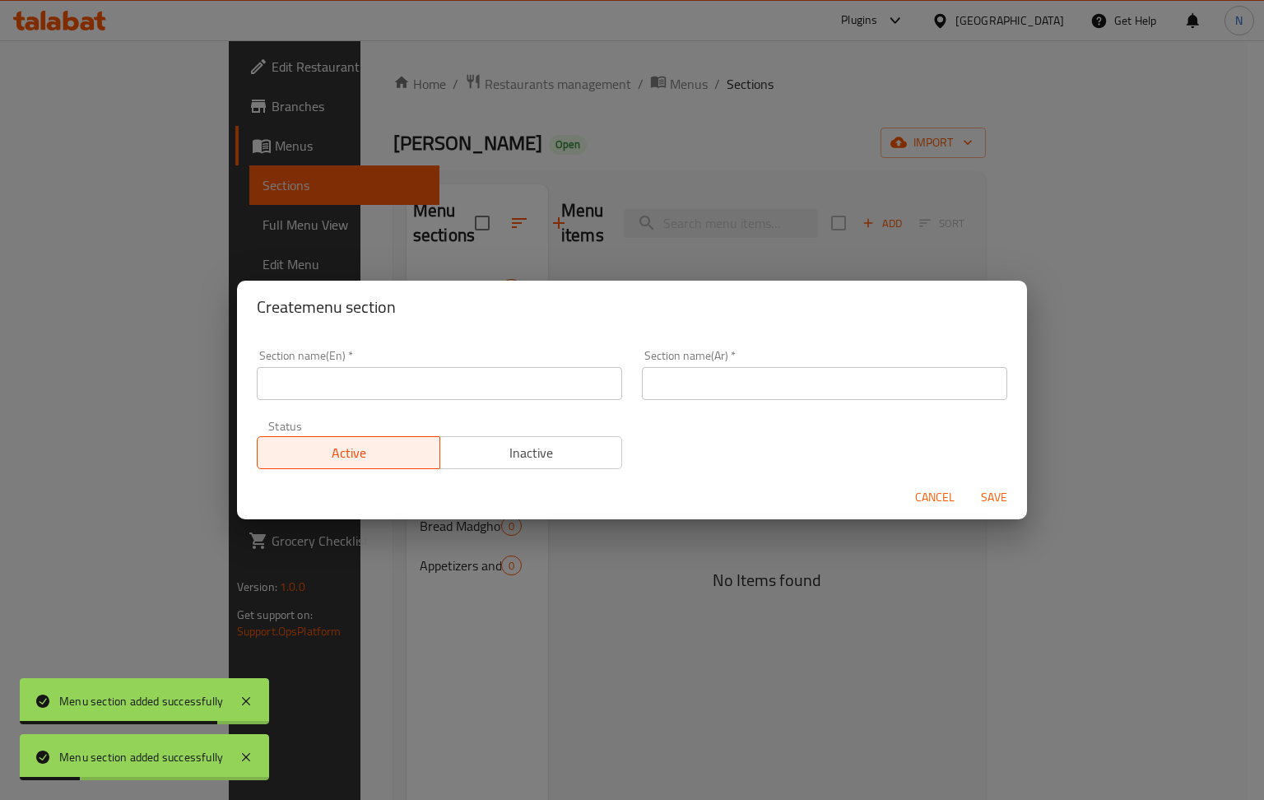
click at [748, 387] on input "text" at bounding box center [824, 383] width 365 height 33
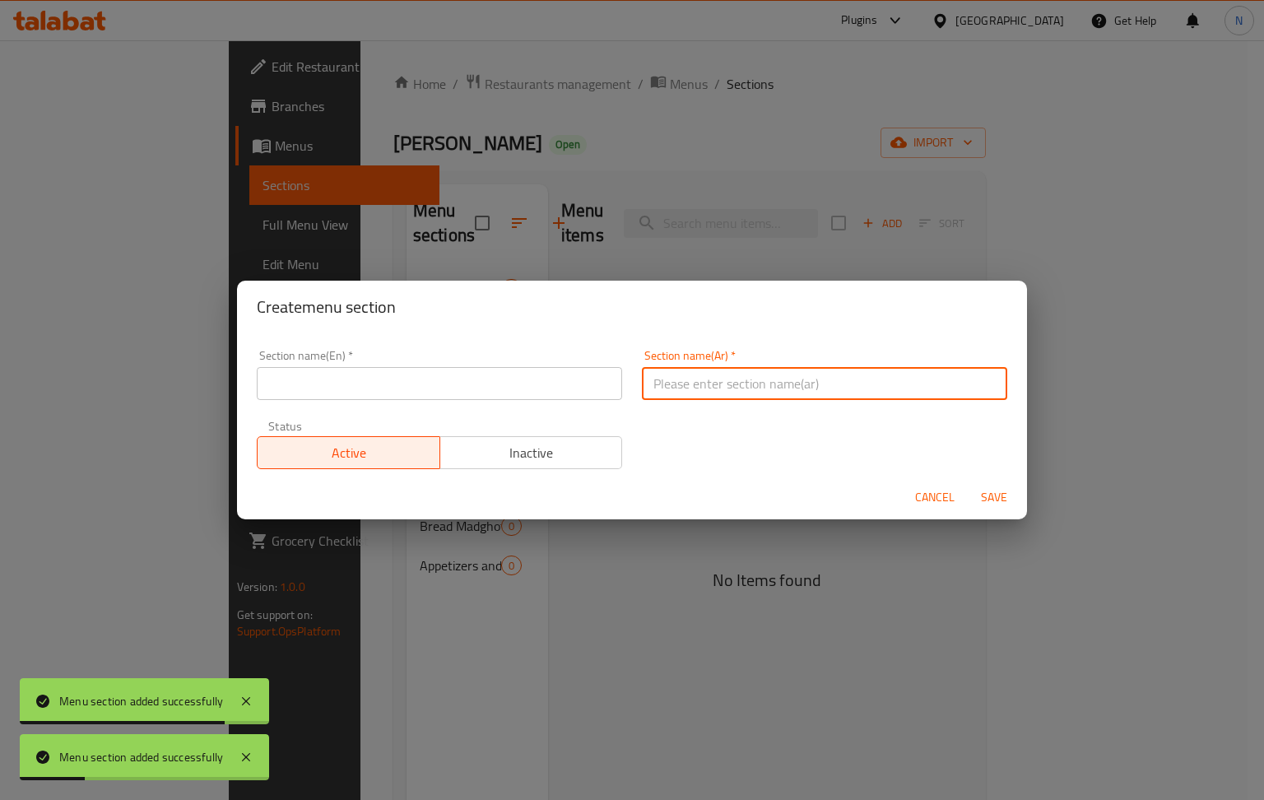
paste input "مشروبات"
type input "مشروبات"
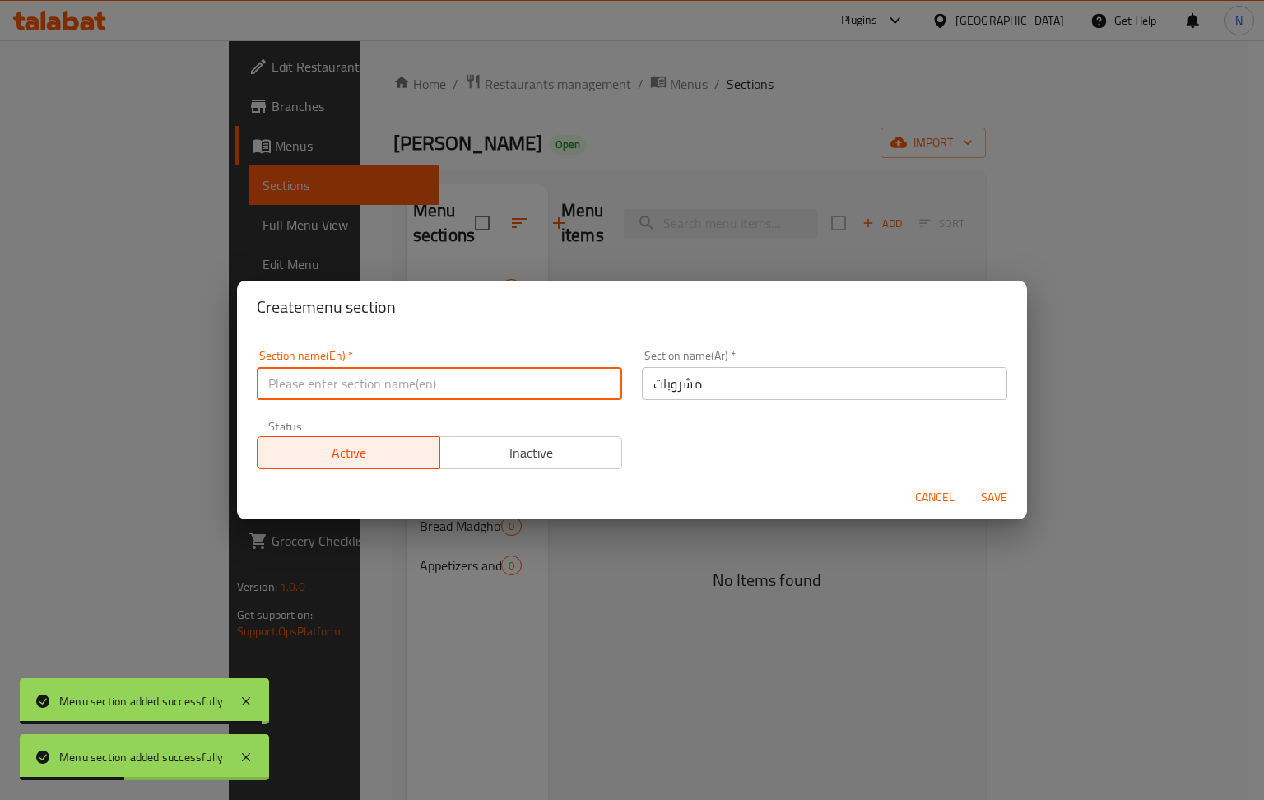
click at [411, 386] on input "text" at bounding box center [439, 383] width 365 height 33
paste input "drinks"
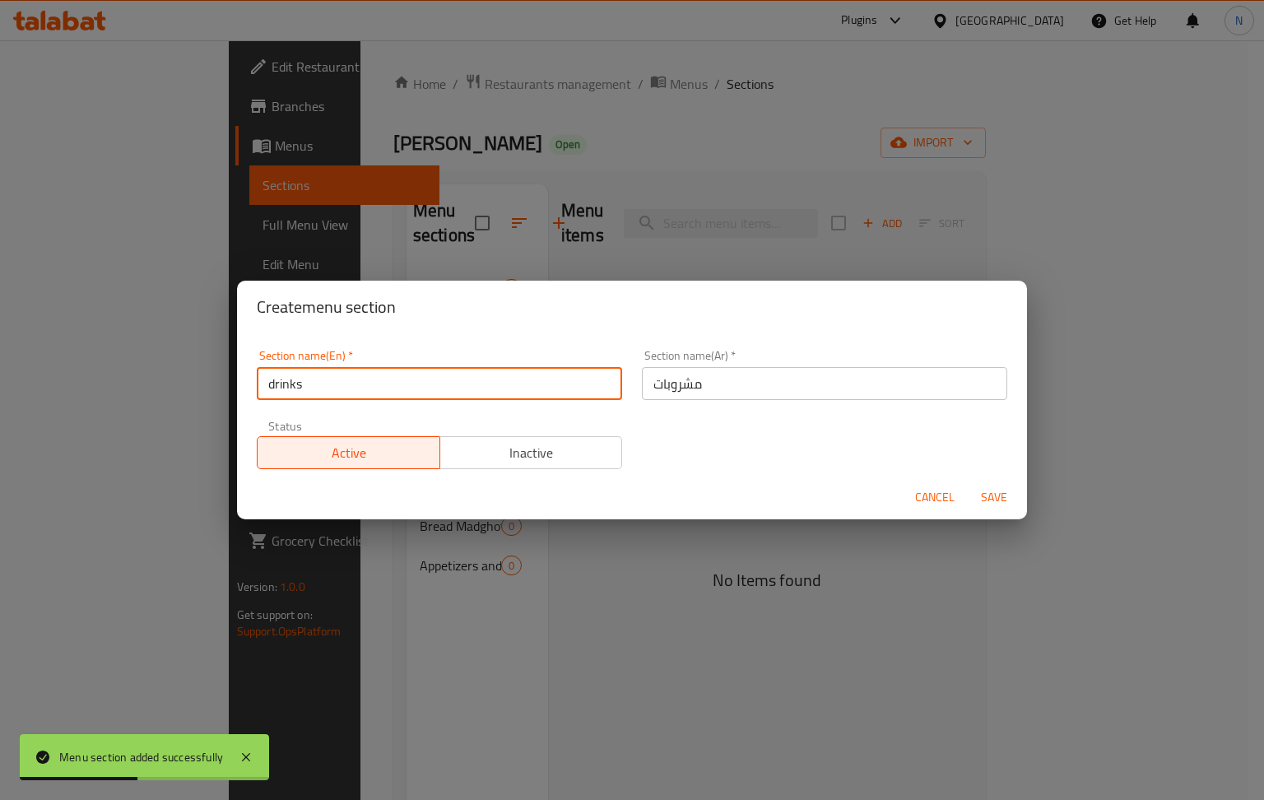
type input "drinks"
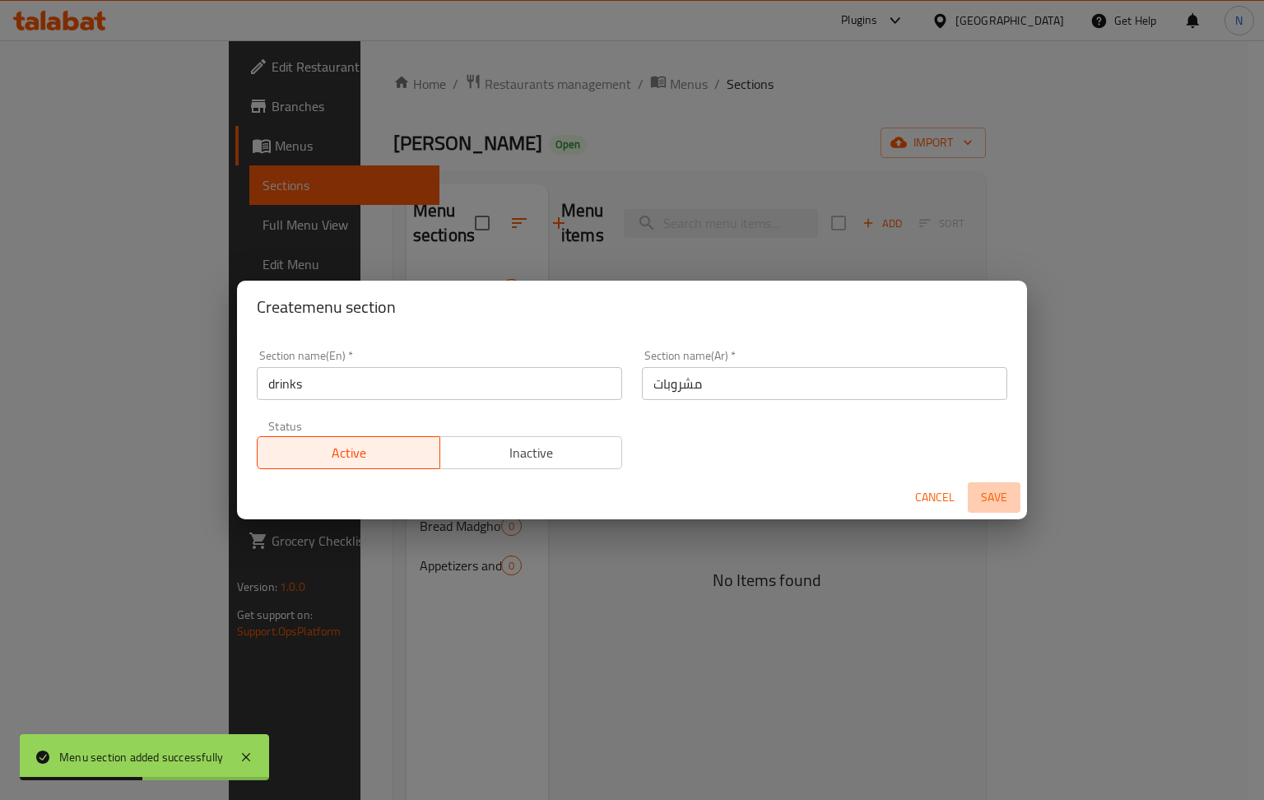
click at [1007, 492] on span "Save" at bounding box center [993, 497] width 39 height 21
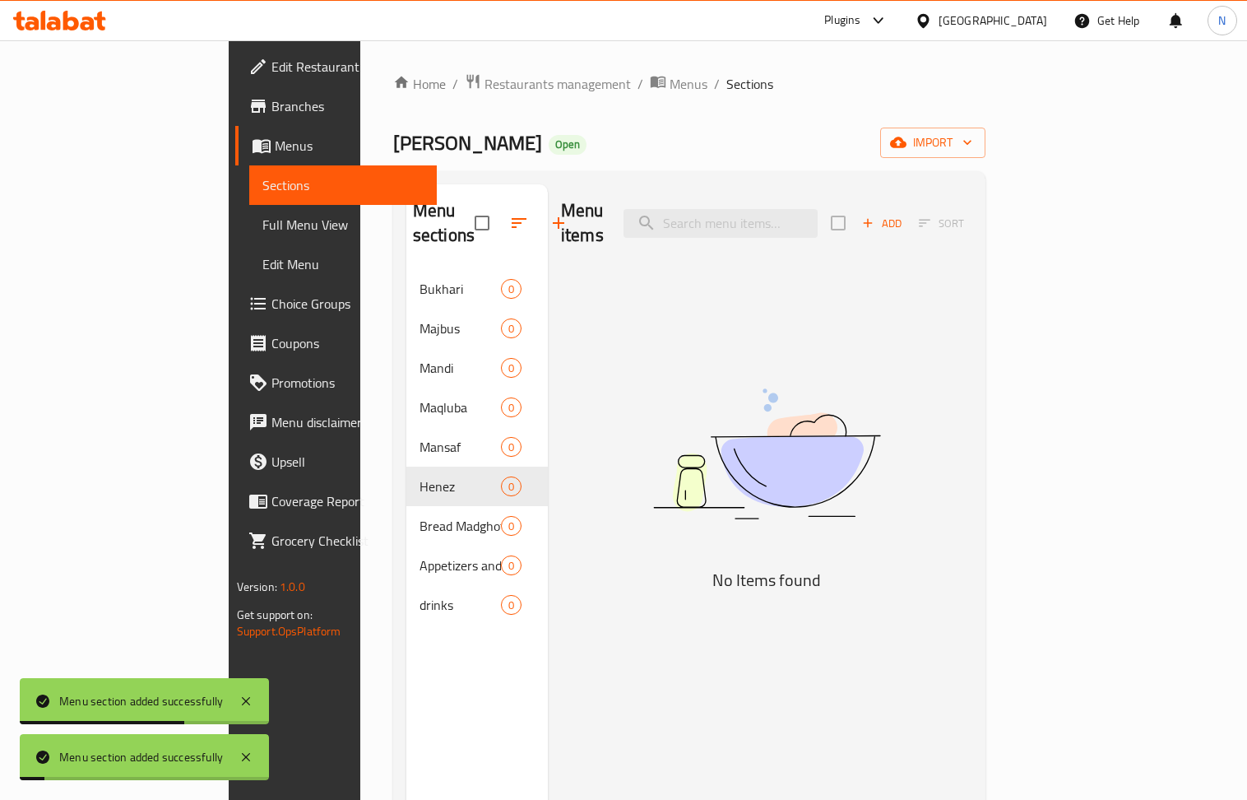
click at [549, 213] on icon "button" at bounding box center [559, 223] width 20 height 20
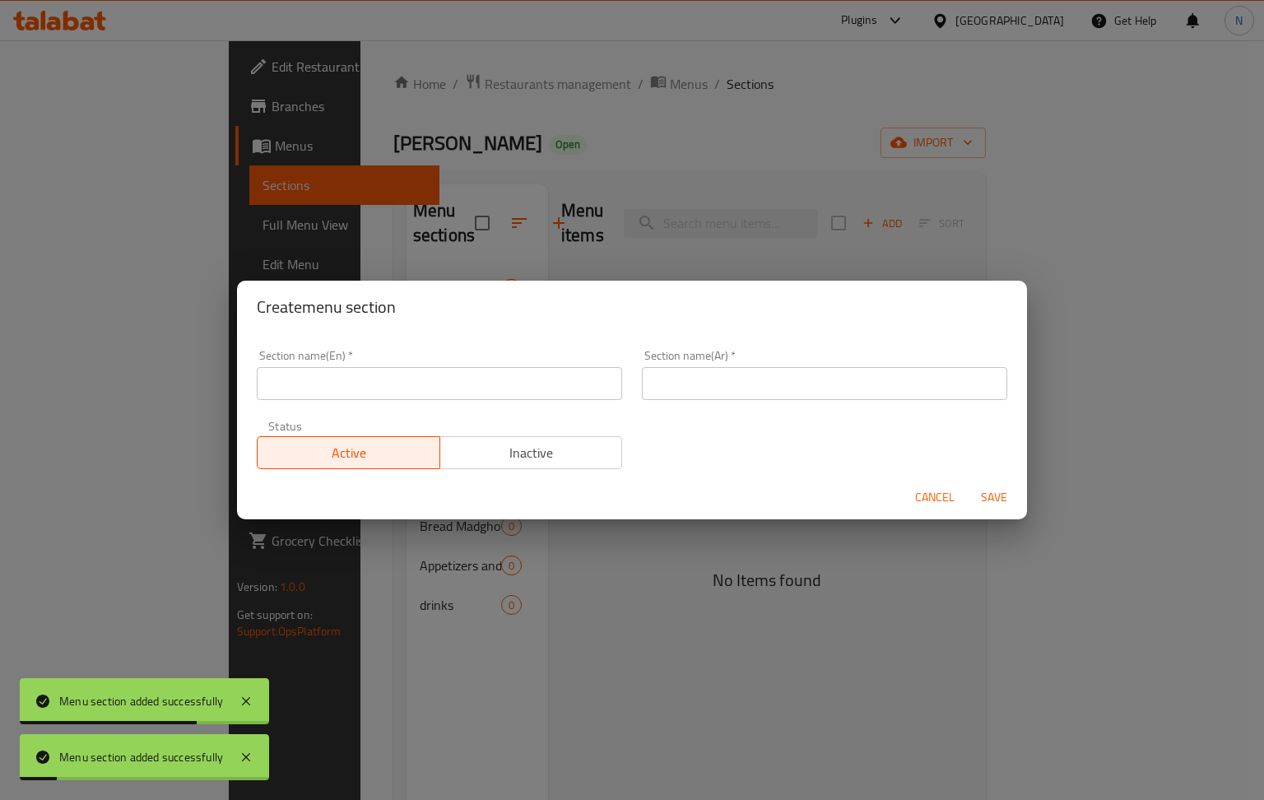
click at [724, 364] on div "Section name(Ar)   * Section name(Ar) *" at bounding box center [824, 375] width 365 height 50
click at [727, 389] on input "text" at bounding box center [824, 383] width 365 height 33
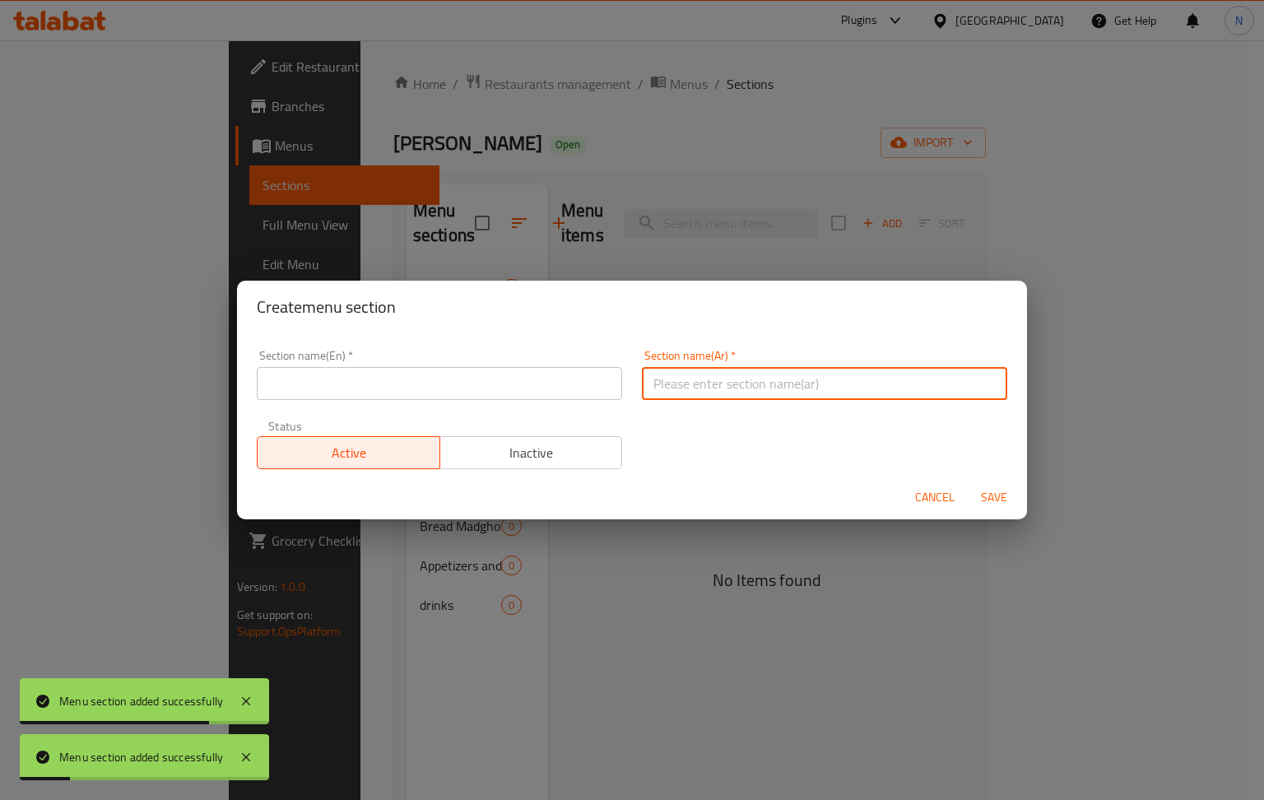
paste input "اضافات"
type input "اضافات"
click at [400, 395] on input "text" at bounding box center [439, 383] width 365 height 33
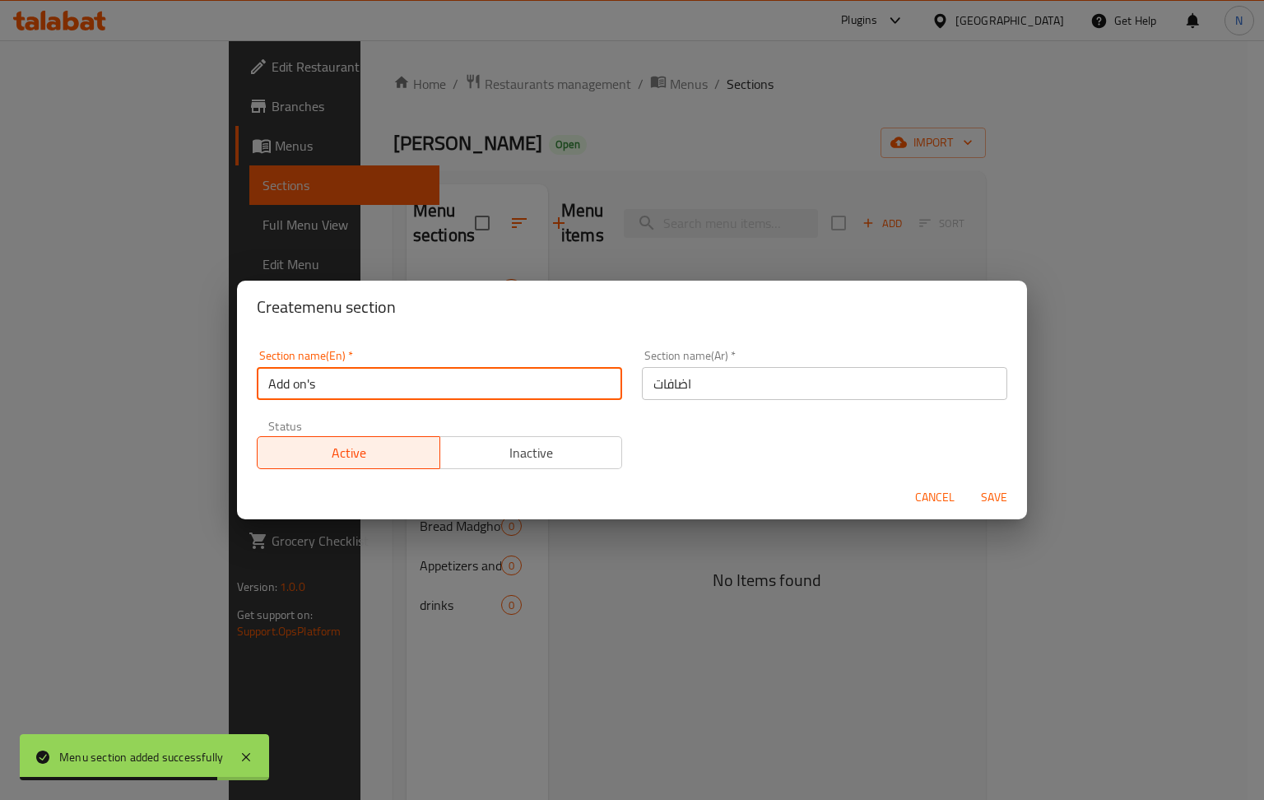
type input "Add on's"
click at [1005, 494] on span "Save" at bounding box center [993, 497] width 39 height 21
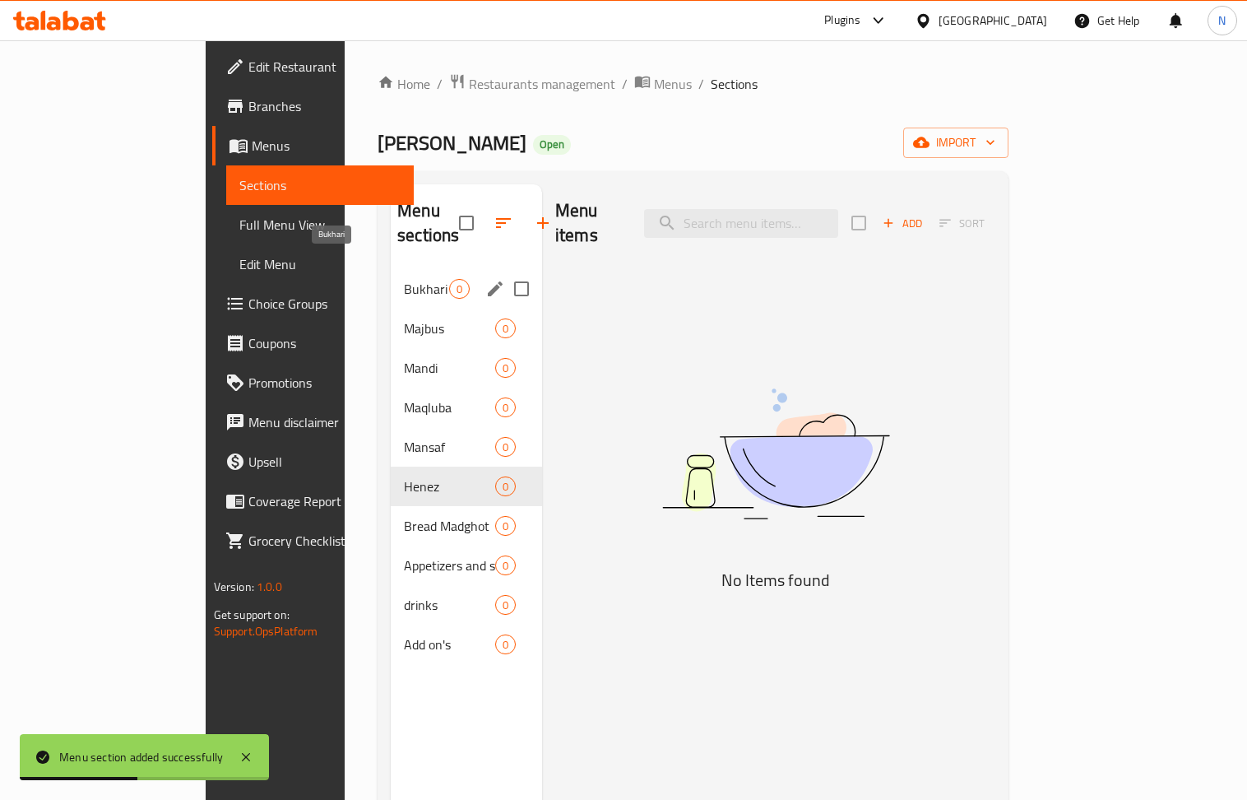
drag, startPoint x: 367, startPoint y: 267, endPoint x: 406, endPoint y: 278, distance: 40.9
click at [404, 279] on span "Bukhari" at bounding box center [426, 289] width 45 height 20
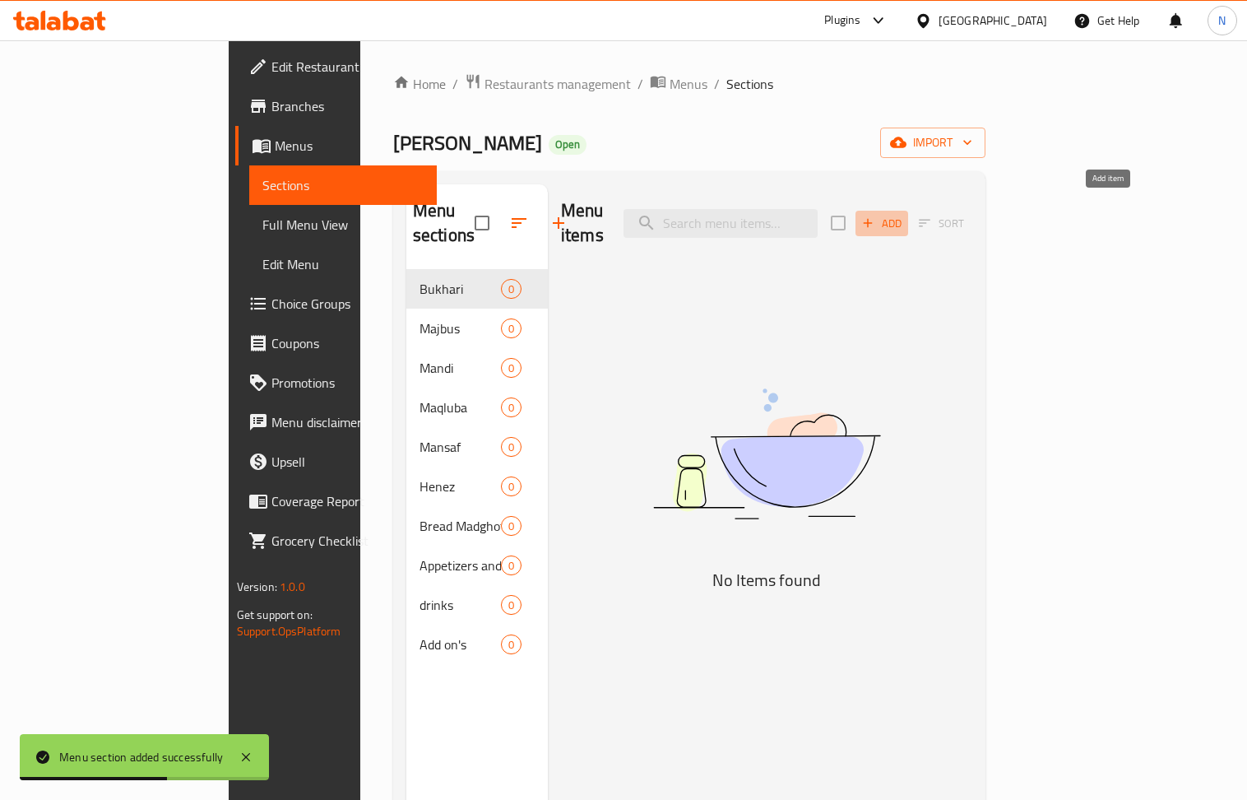
click at [904, 214] on span "Add" at bounding box center [882, 223] width 44 height 19
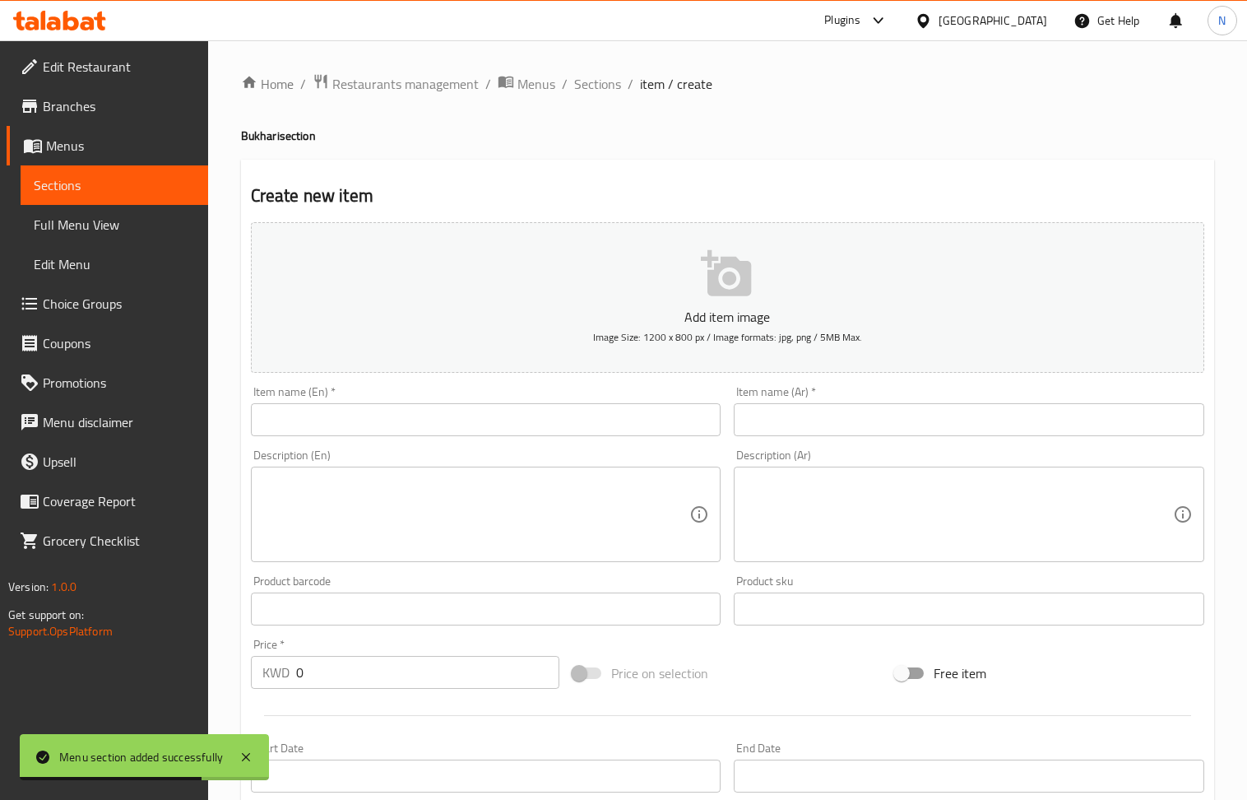
click at [811, 435] on input "text" at bounding box center [969, 419] width 471 height 33
paste input "بخاري الدجاج"
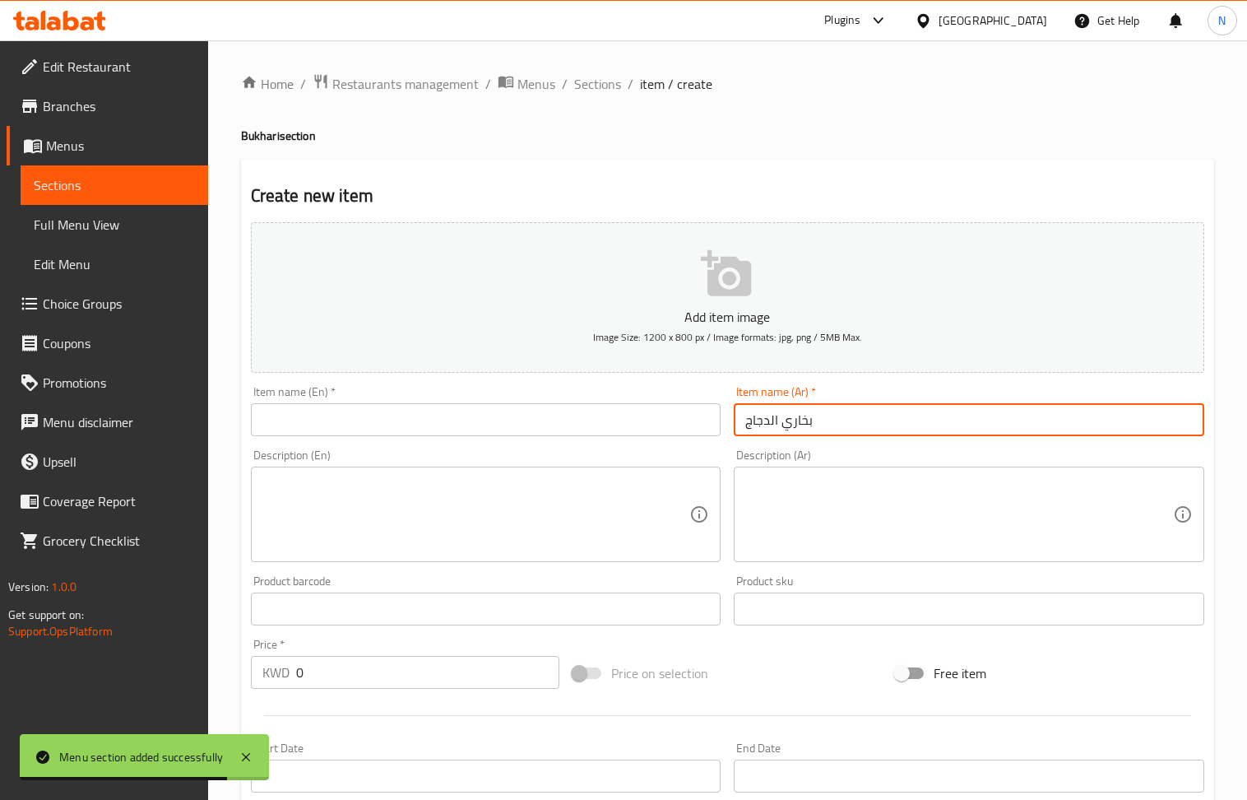
type input "بخاري الدجاج"
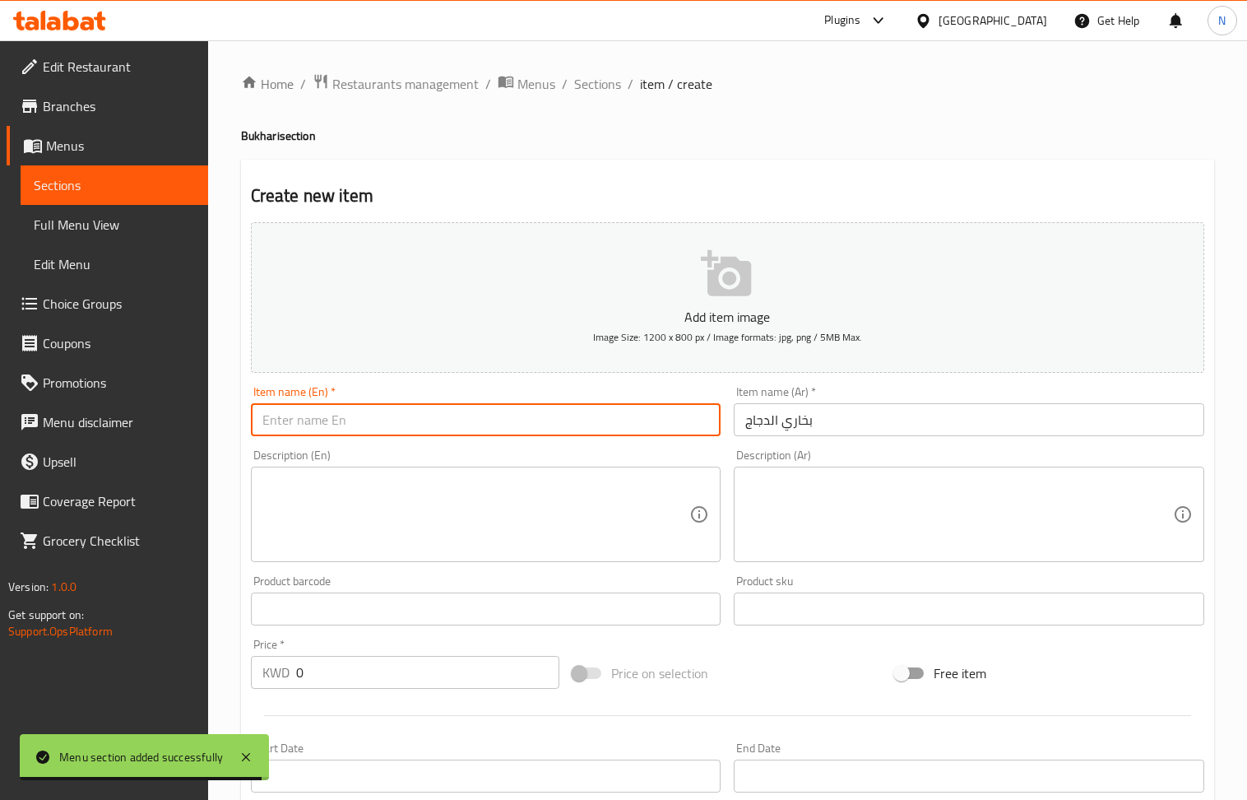
click at [374, 423] on input "text" at bounding box center [486, 419] width 471 height 33
paste input "Chicken Bukhari"
type input "Chicken Bukhari"
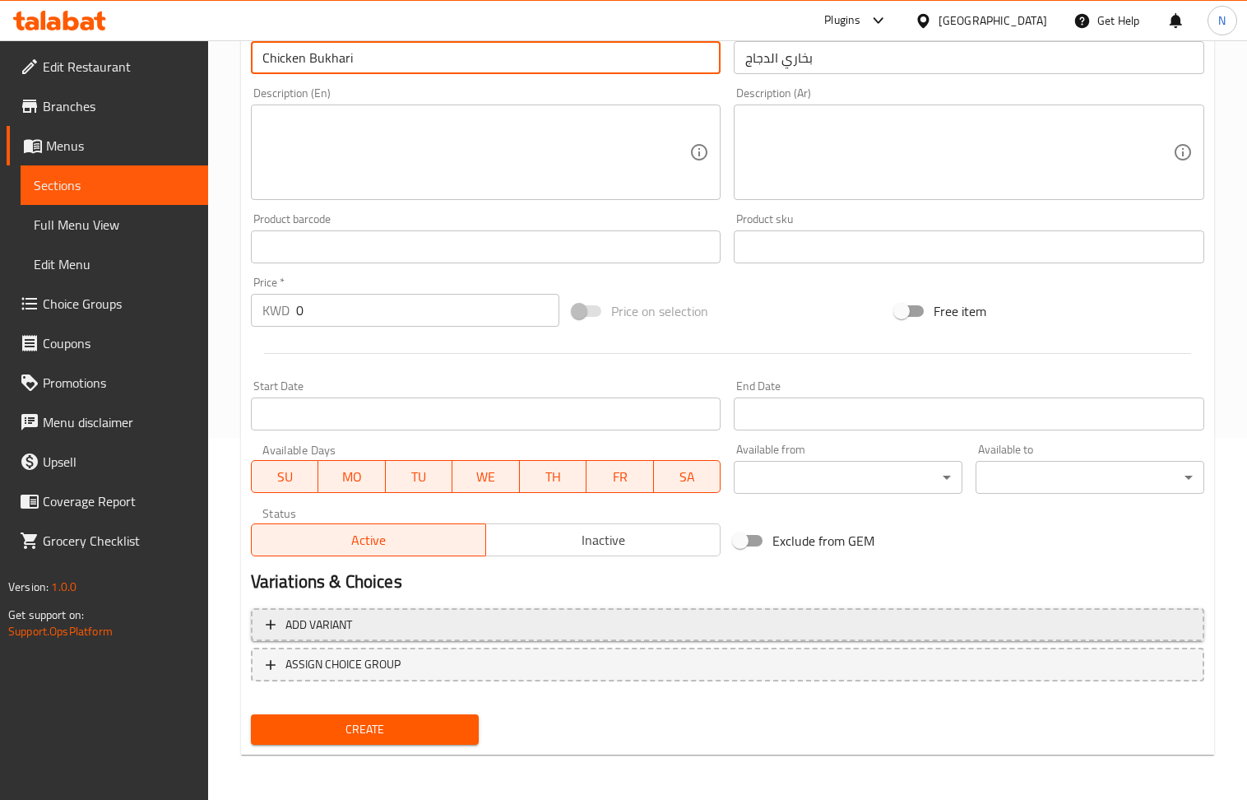
click at [976, 624] on span "Add variant" at bounding box center [728, 625] width 924 height 21
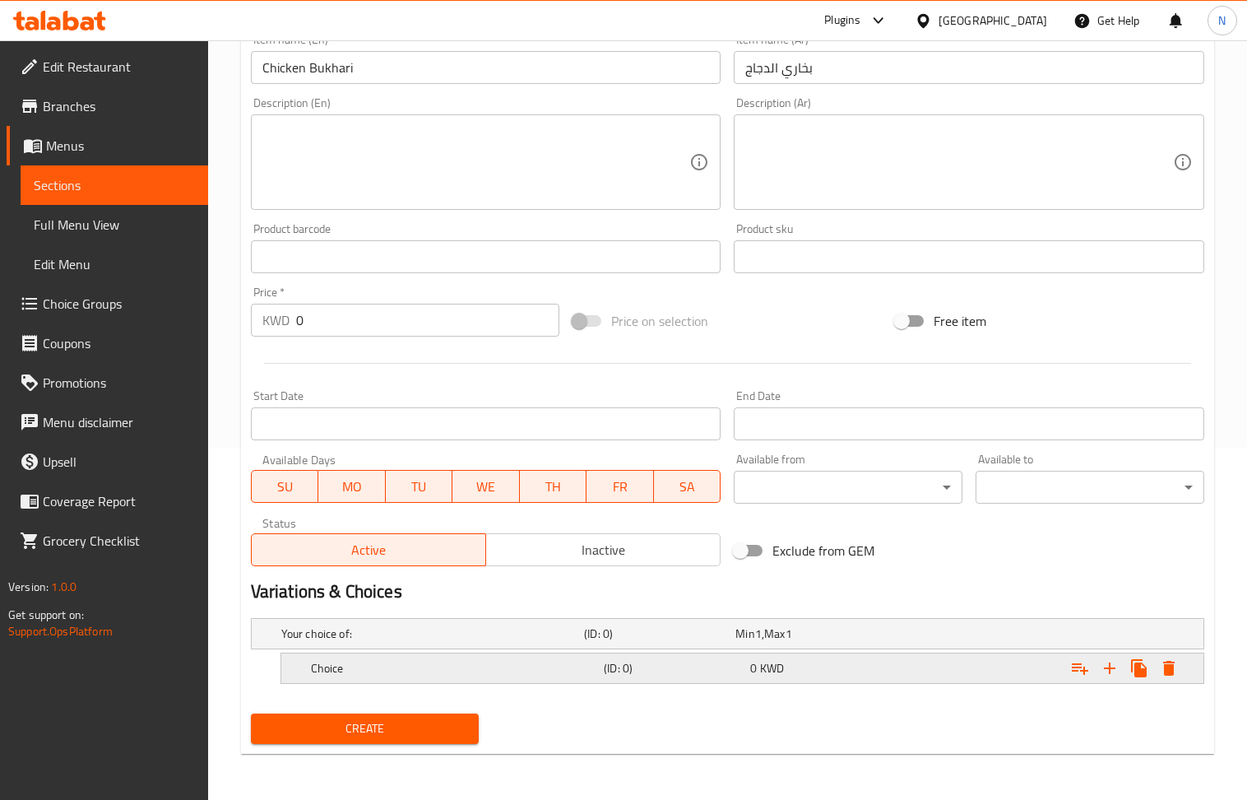
scroll to position [354, 0]
click at [1111, 672] on icon "Expand" at bounding box center [1110, 668] width 20 height 20
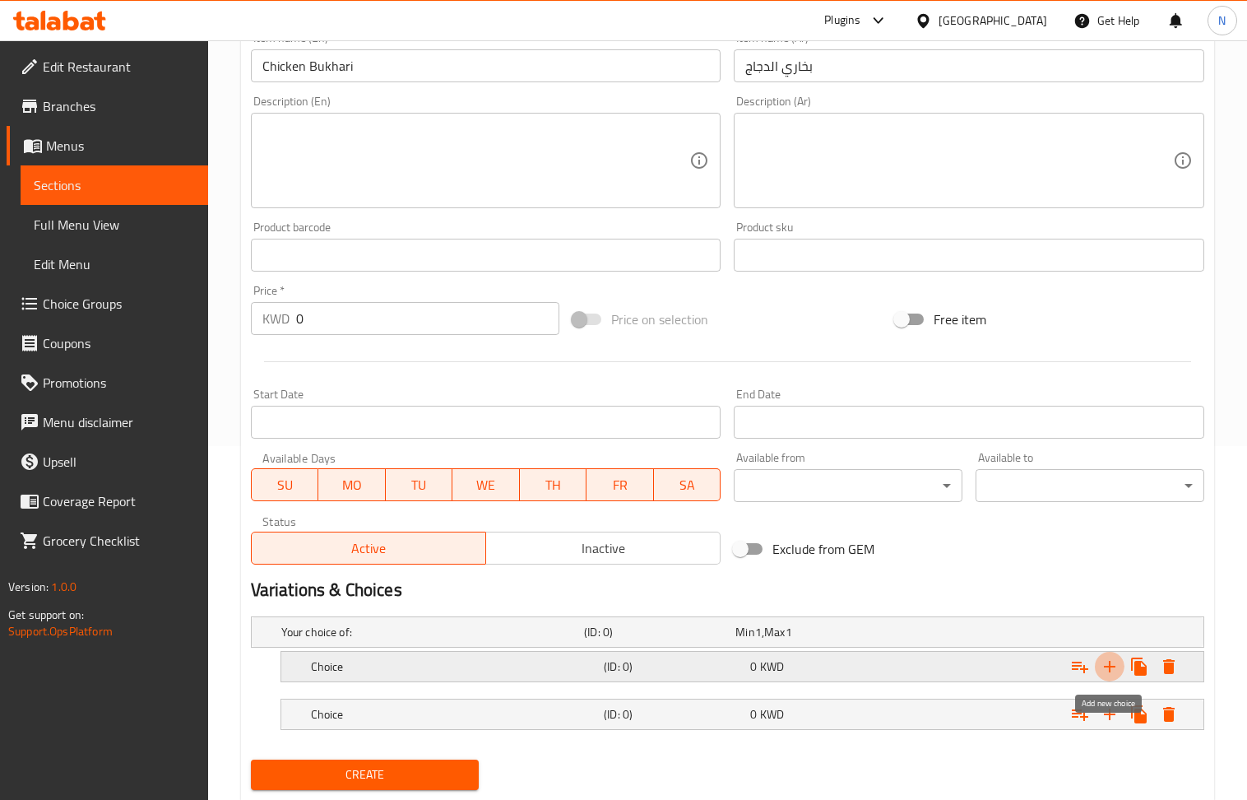
click at [1107, 678] on button "Expand" at bounding box center [1110, 667] width 30 height 30
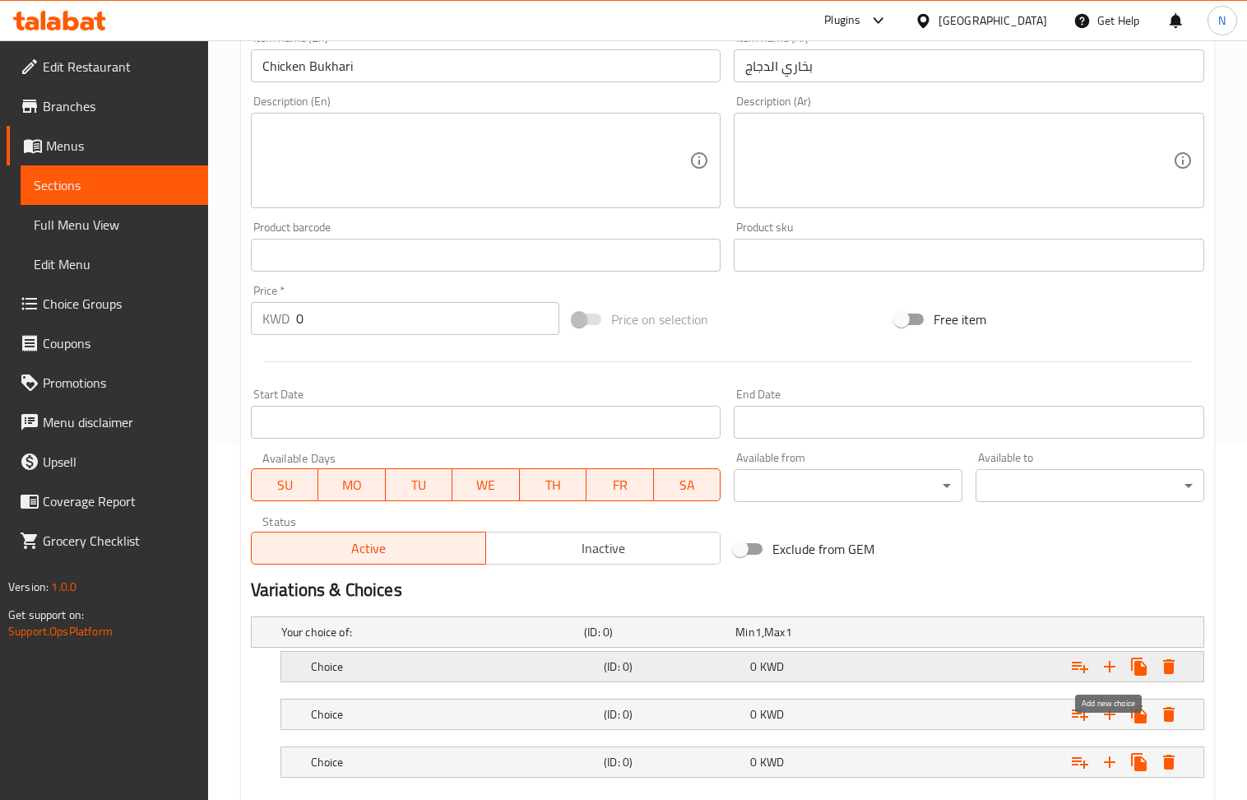
click at [1111, 676] on icon "Expand" at bounding box center [1110, 667] width 20 height 20
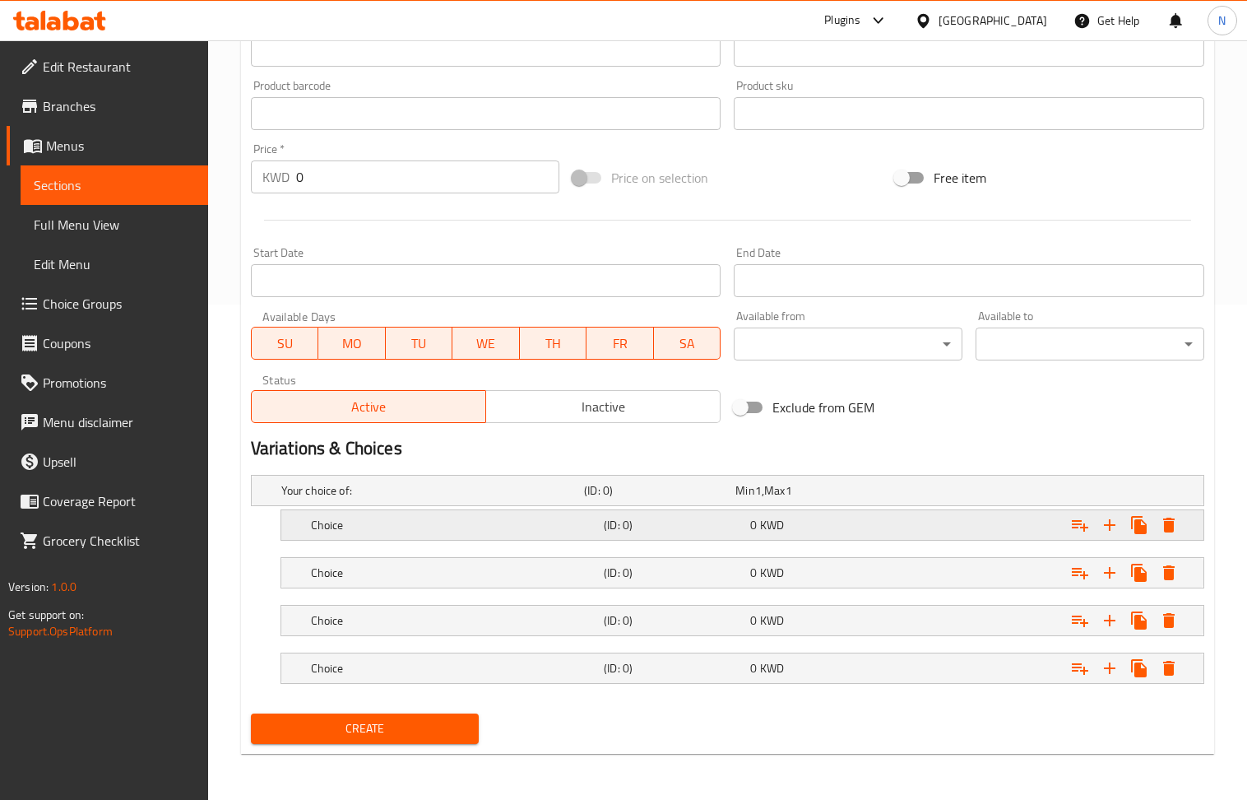
click at [596, 527] on h5 "Choice" at bounding box center [454, 525] width 286 height 16
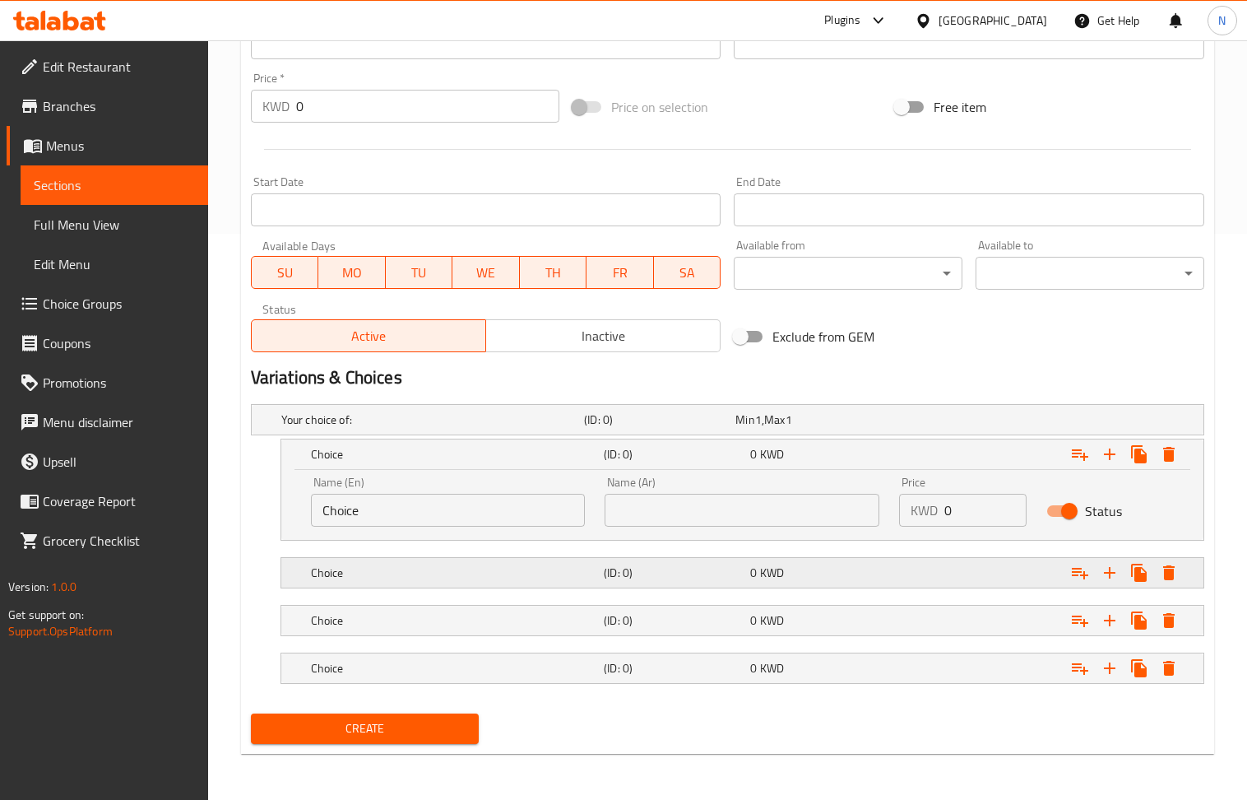
click at [573, 558] on div "Choice (ID: 0) 0 KWD" at bounding box center [748, 573] width 880 height 36
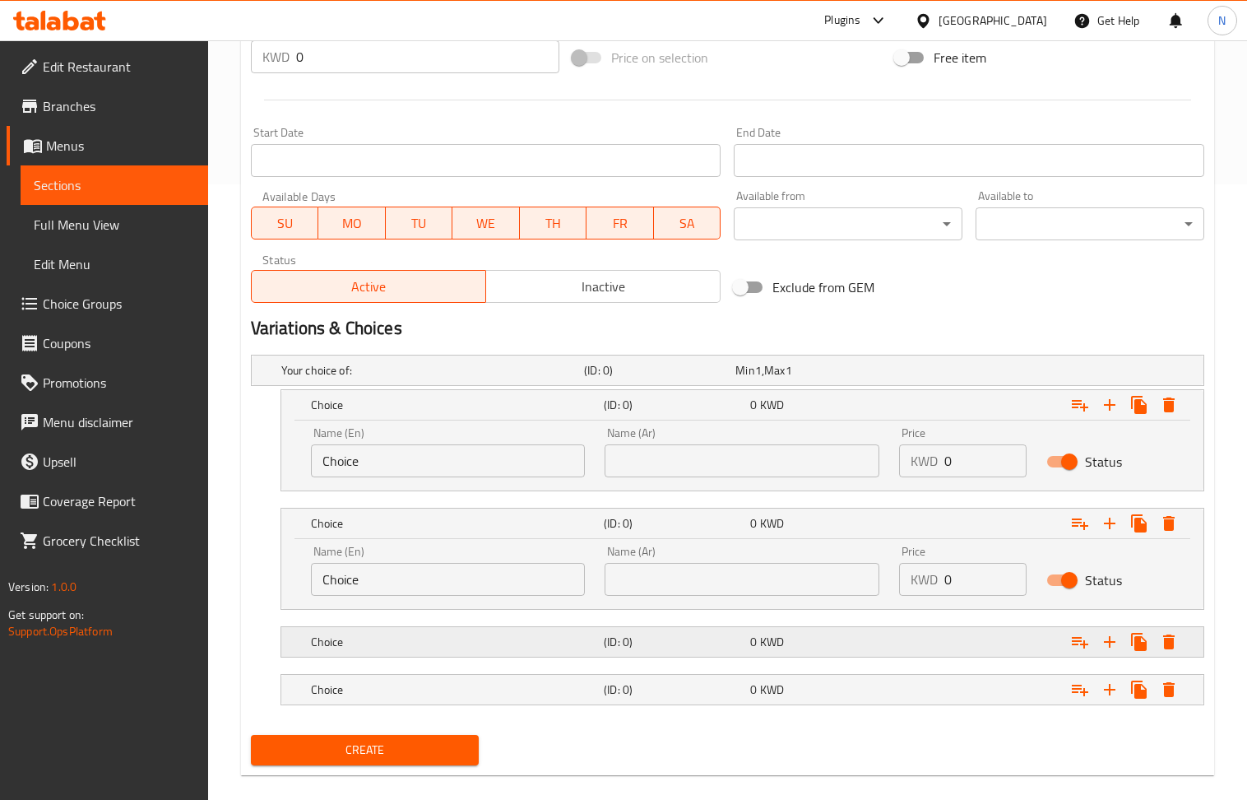
scroll to position [640, 0]
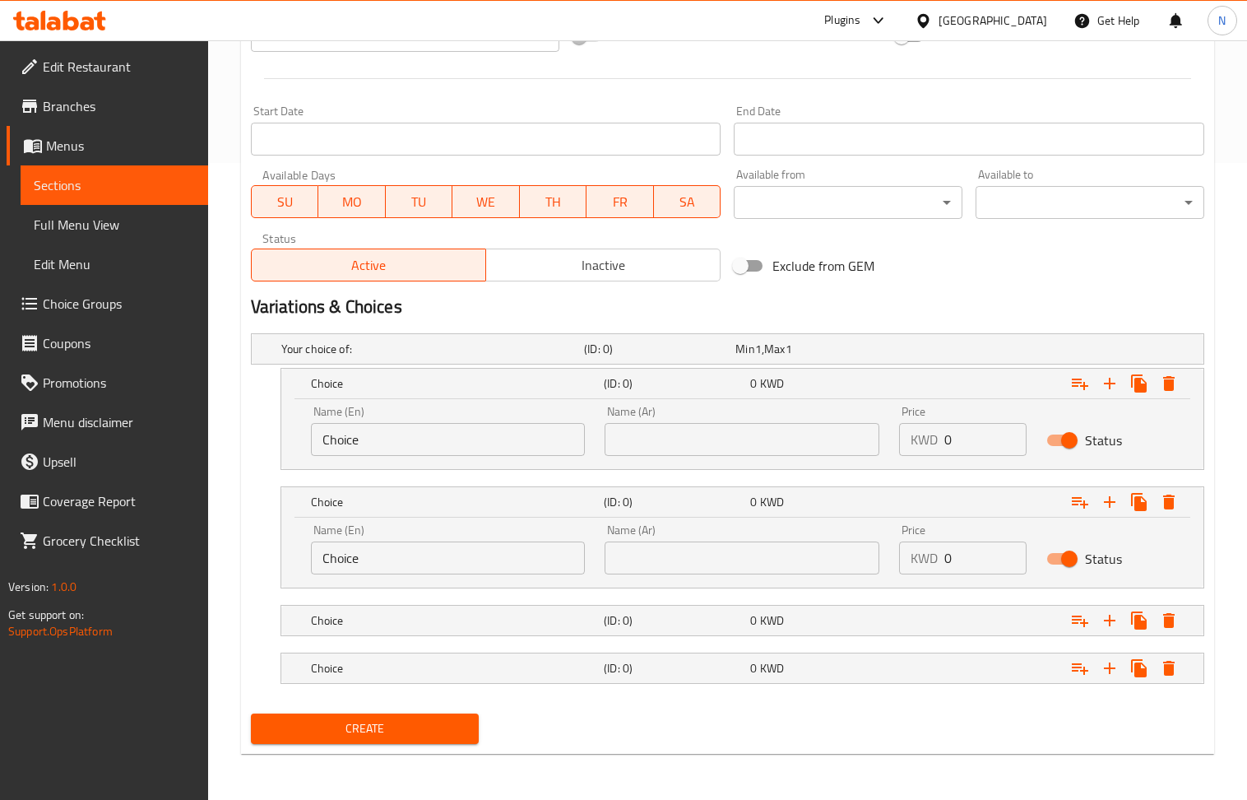
click at [566, 599] on nav at bounding box center [728, 598] width 954 height 13
click at [576, 612] on h5 "Choice" at bounding box center [454, 620] width 286 height 16
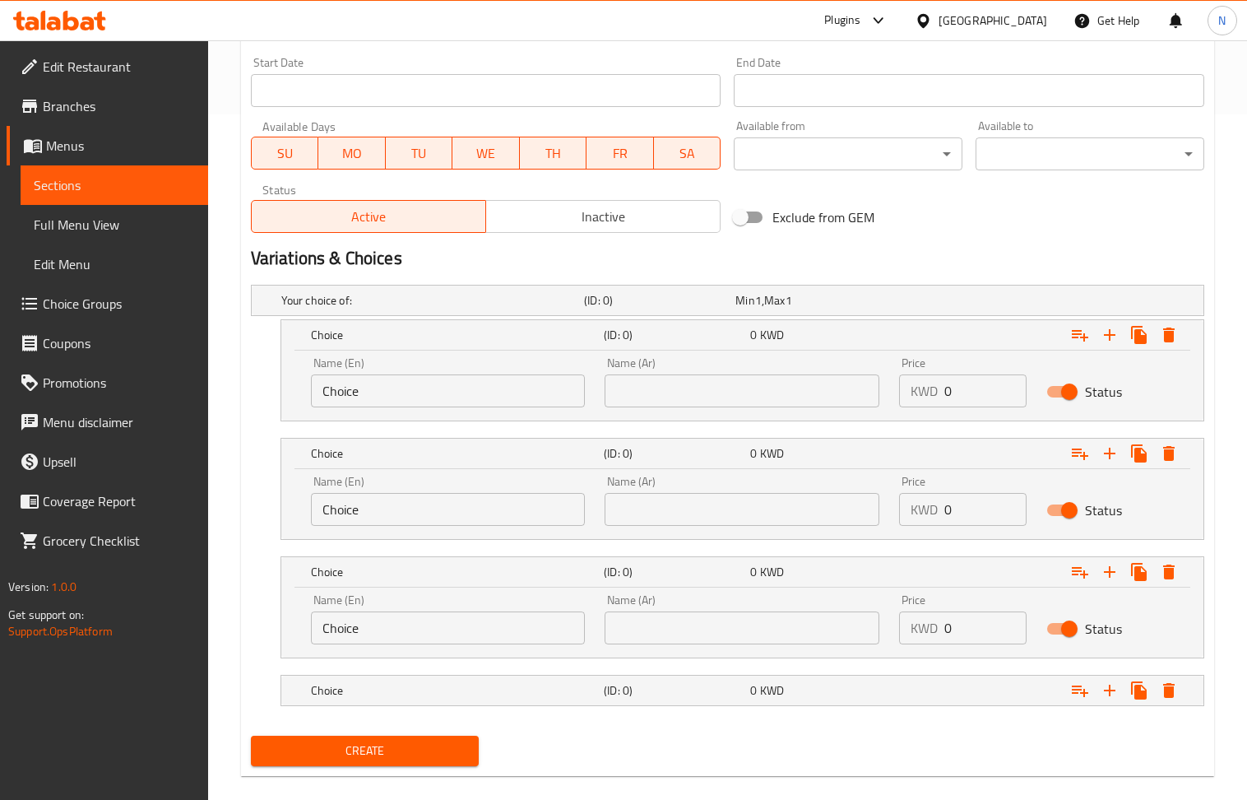
scroll to position [711, 0]
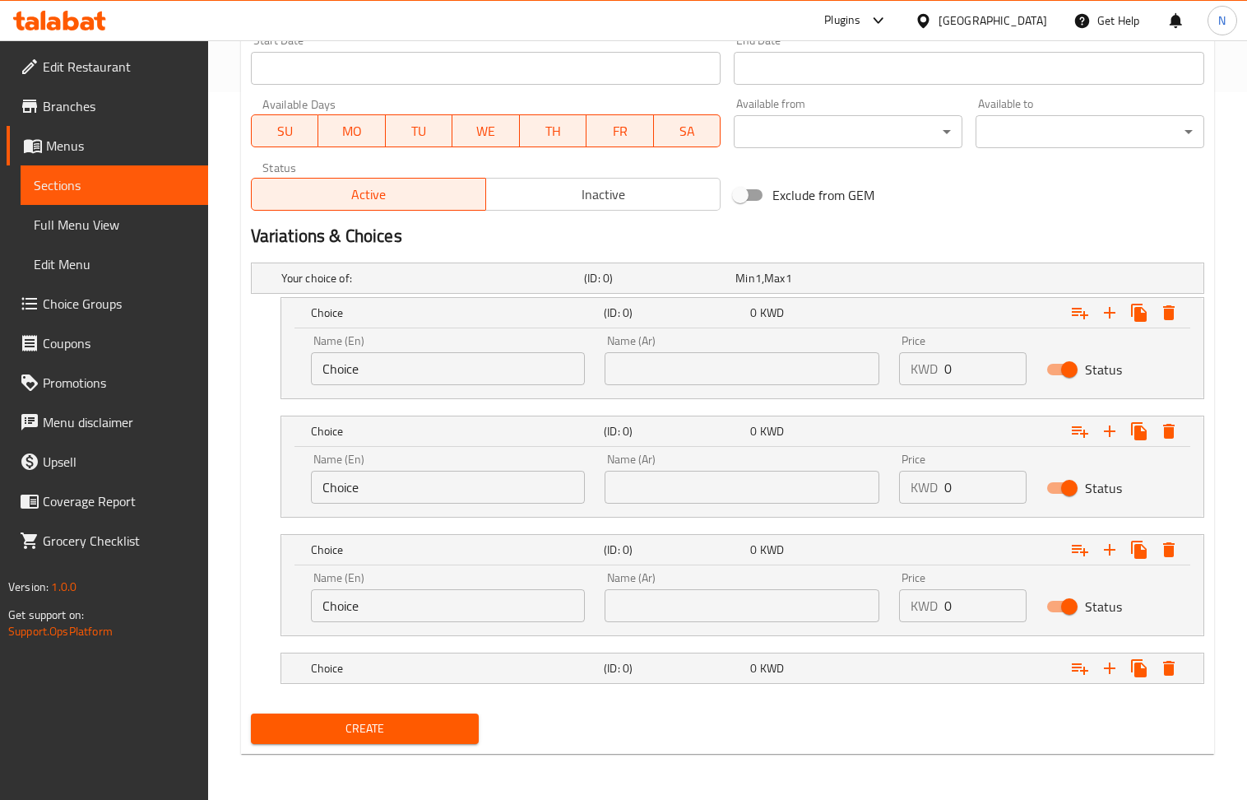
drag, startPoint x: 560, startPoint y: 666, endPoint x: 518, endPoint y: 615, distance: 66.1
click at [557, 666] on h5 "Choice" at bounding box center [454, 668] width 286 height 16
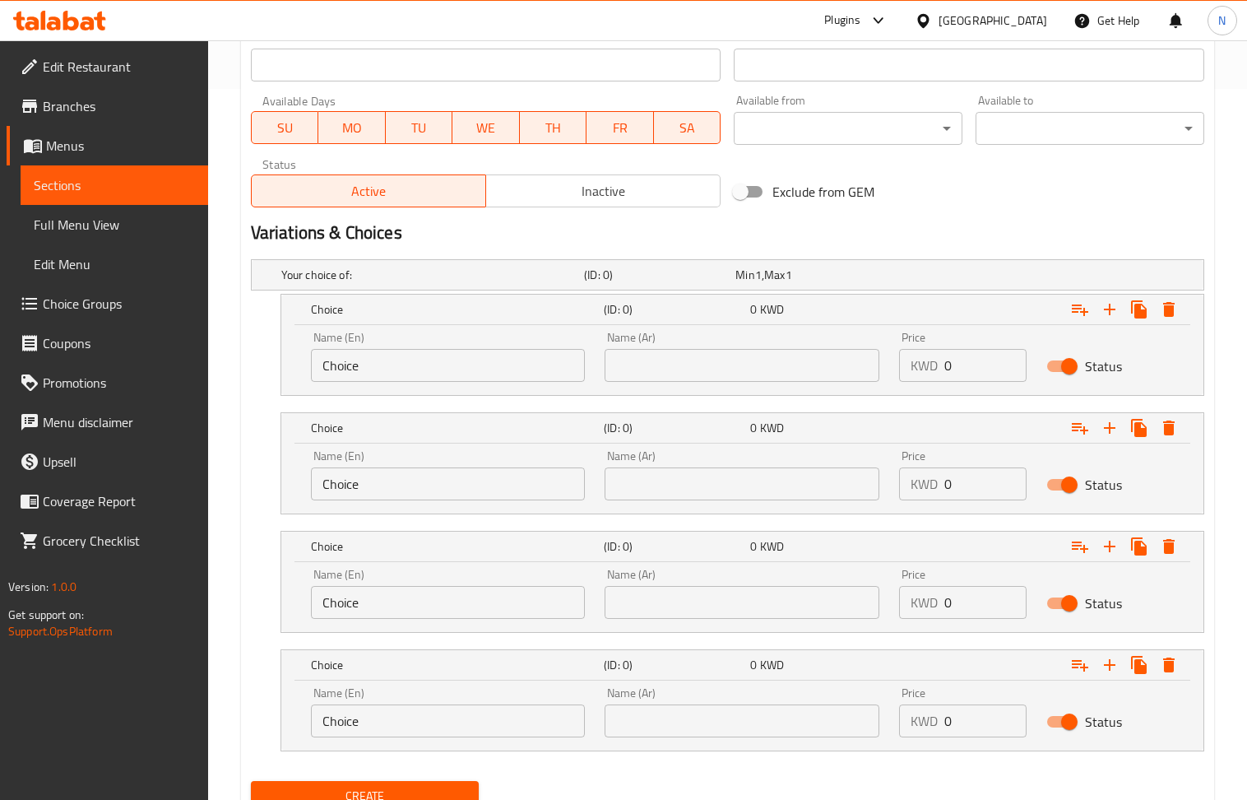
click at [717, 367] on input "text" at bounding box center [742, 365] width 275 height 33
paste input "شخص واحد"
type input "شخص واحد"
drag, startPoint x: 726, startPoint y: 485, endPoint x: 373, endPoint y: 244, distance: 427.5
click at [724, 485] on input "text" at bounding box center [742, 483] width 275 height 33
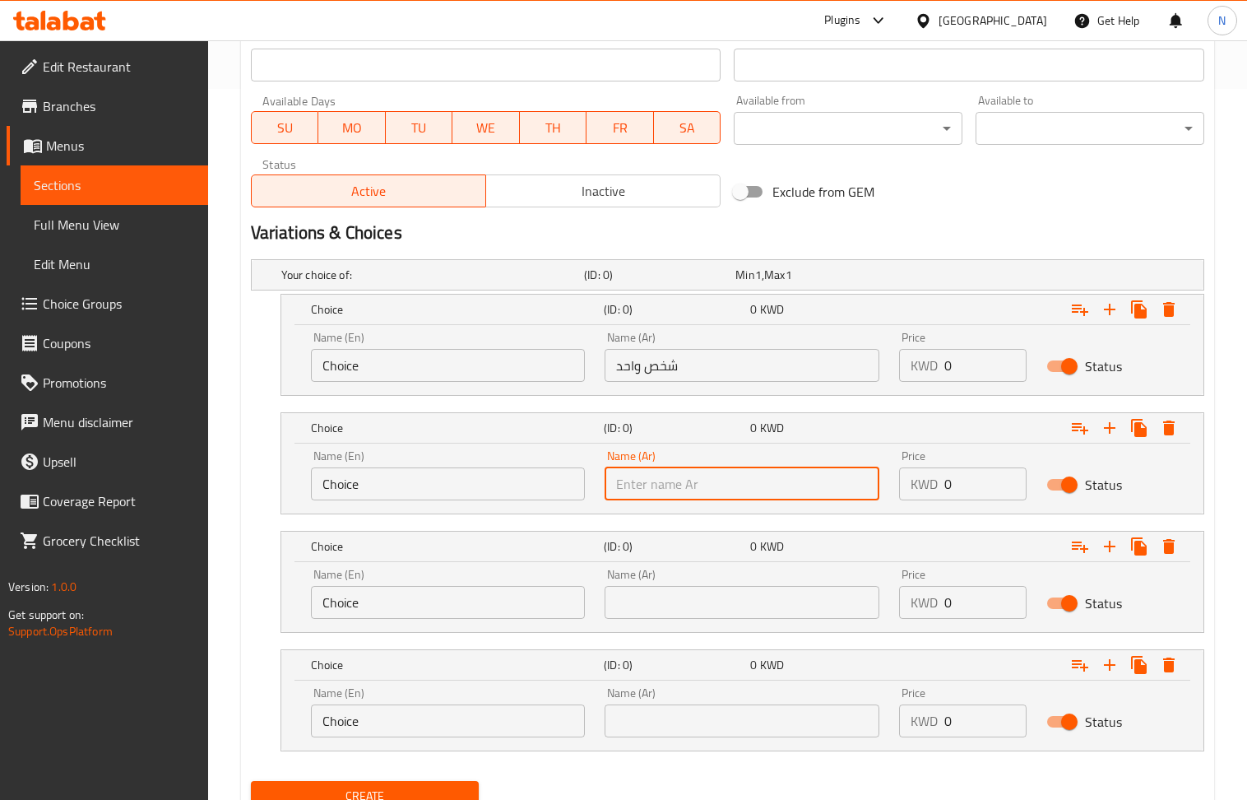
paste input "شخصين"
type input "شخصين"
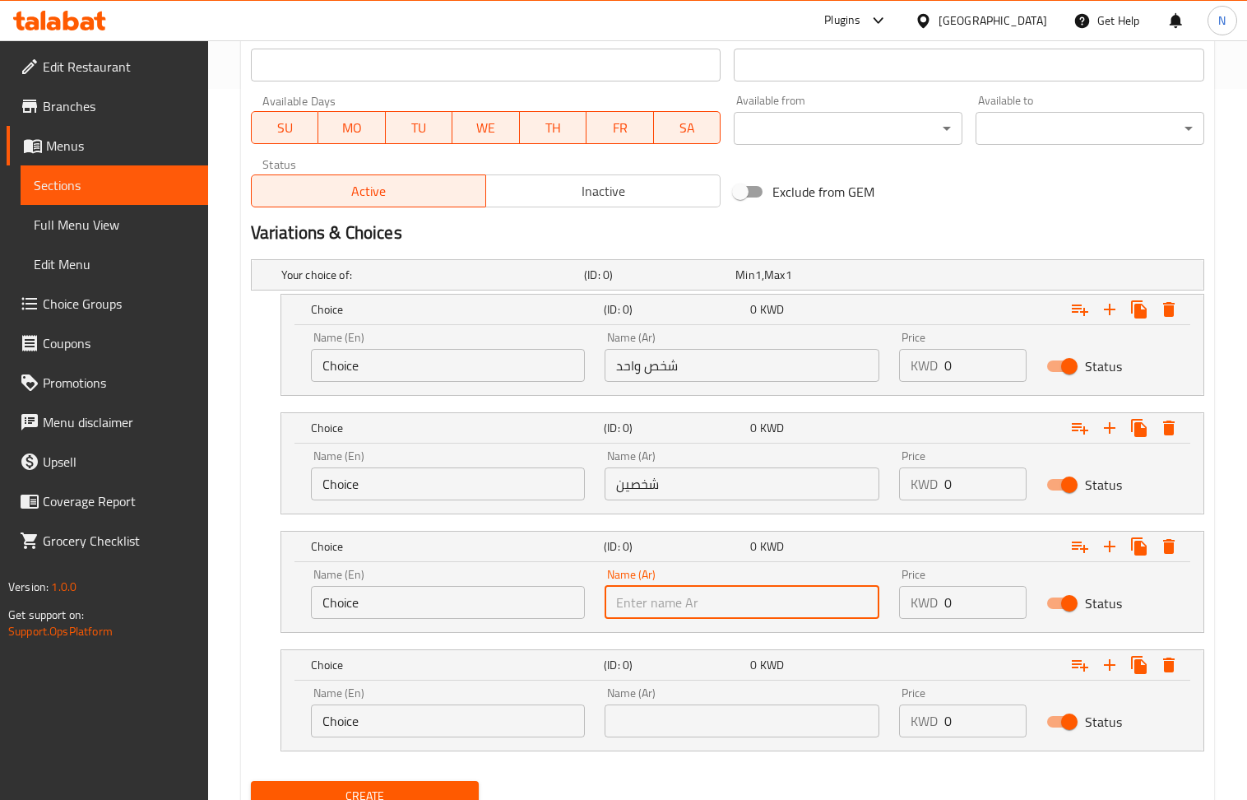
drag, startPoint x: 660, startPoint y: 612, endPoint x: 244, endPoint y: 261, distance: 544.8
click at [659, 611] on input "text" at bounding box center [742, 602] width 275 height 33
paste input "ثلاث اشخاص"
type input "ثلاث اشخاص"
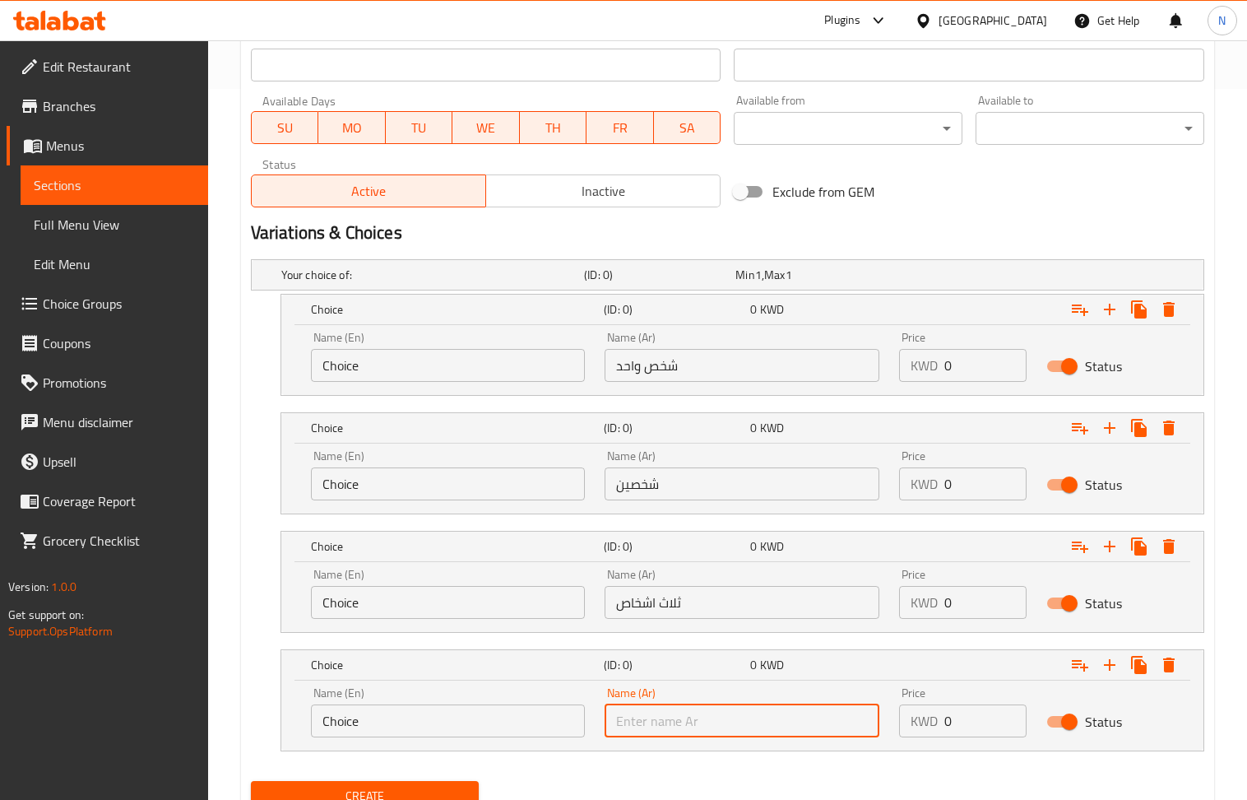
drag, startPoint x: 686, startPoint y: 714, endPoint x: 607, endPoint y: 587, distance: 150.0
click at [685, 715] on input "text" at bounding box center [742, 720] width 275 height 33
paste input "اربع اشخاص"
type input "اربع اشخاص"
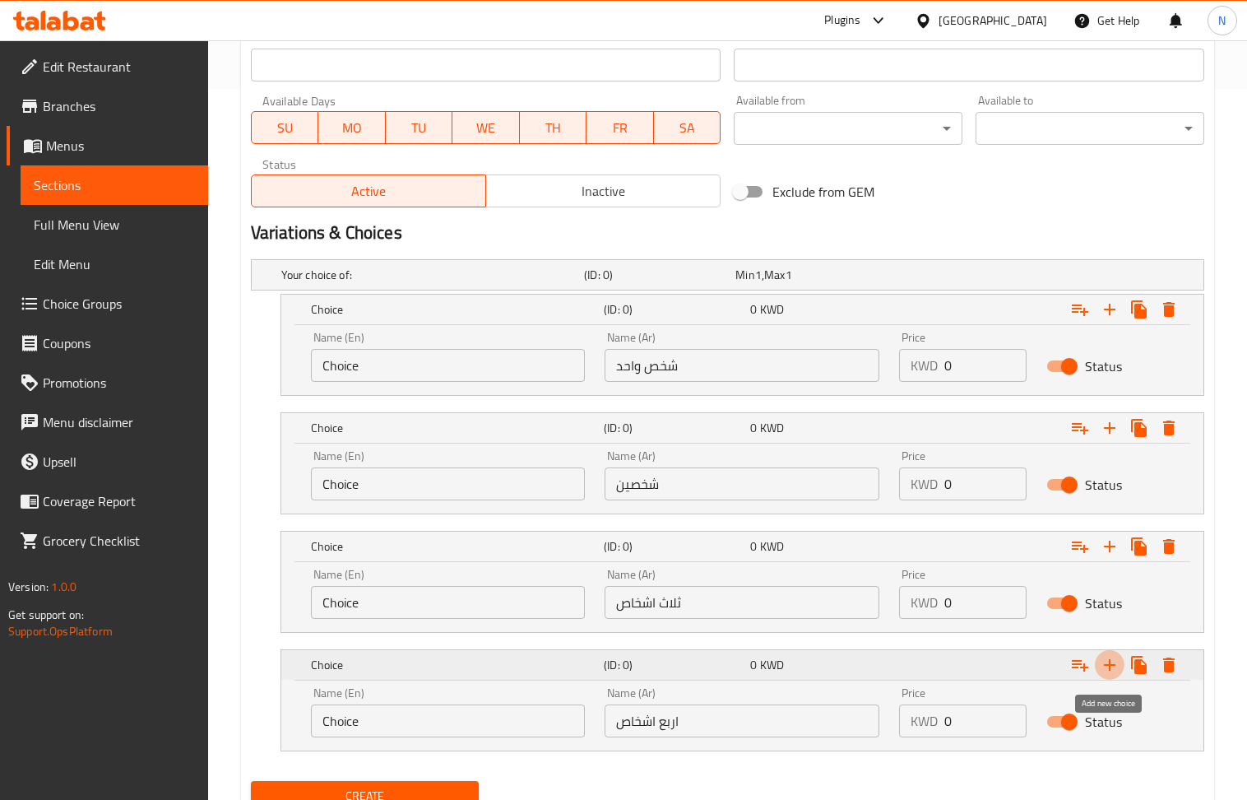
click at [1107, 672] on icon "Expand" at bounding box center [1110, 665] width 20 height 20
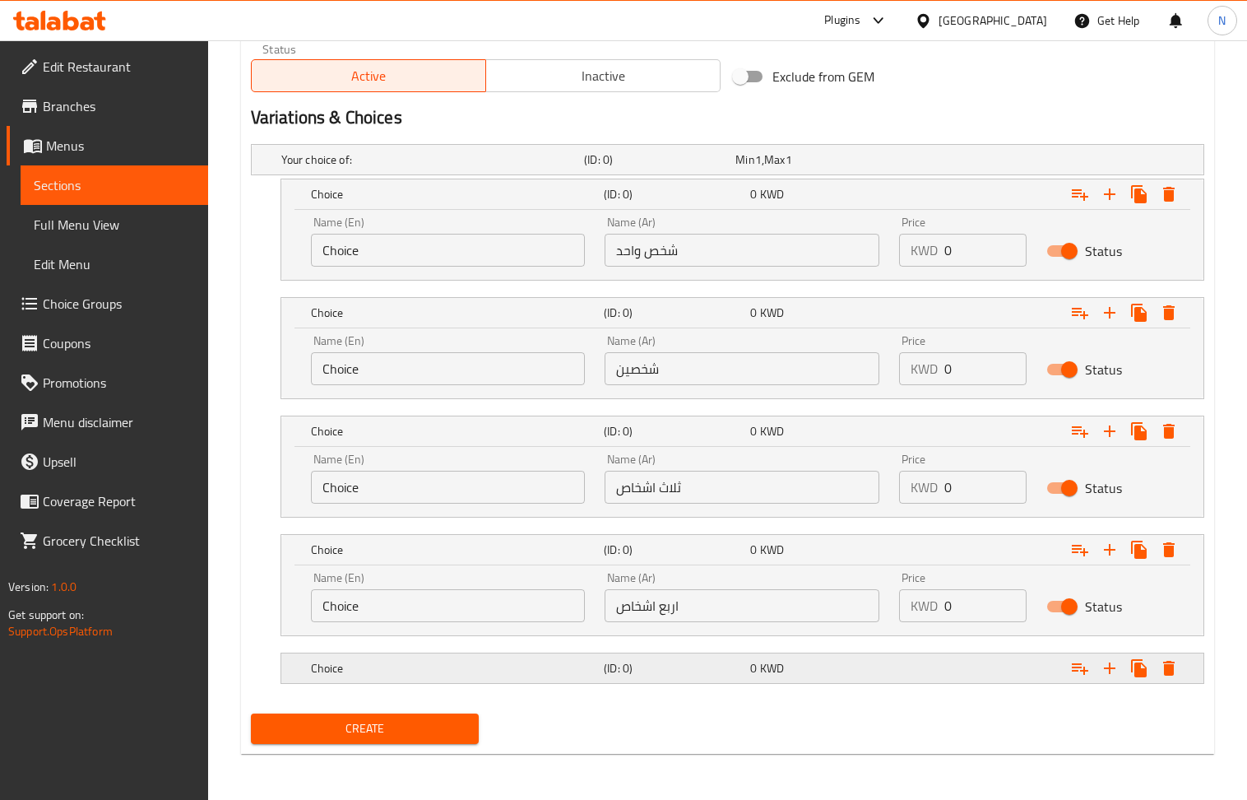
click at [594, 676] on div "Choice" at bounding box center [454, 668] width 293 height 23
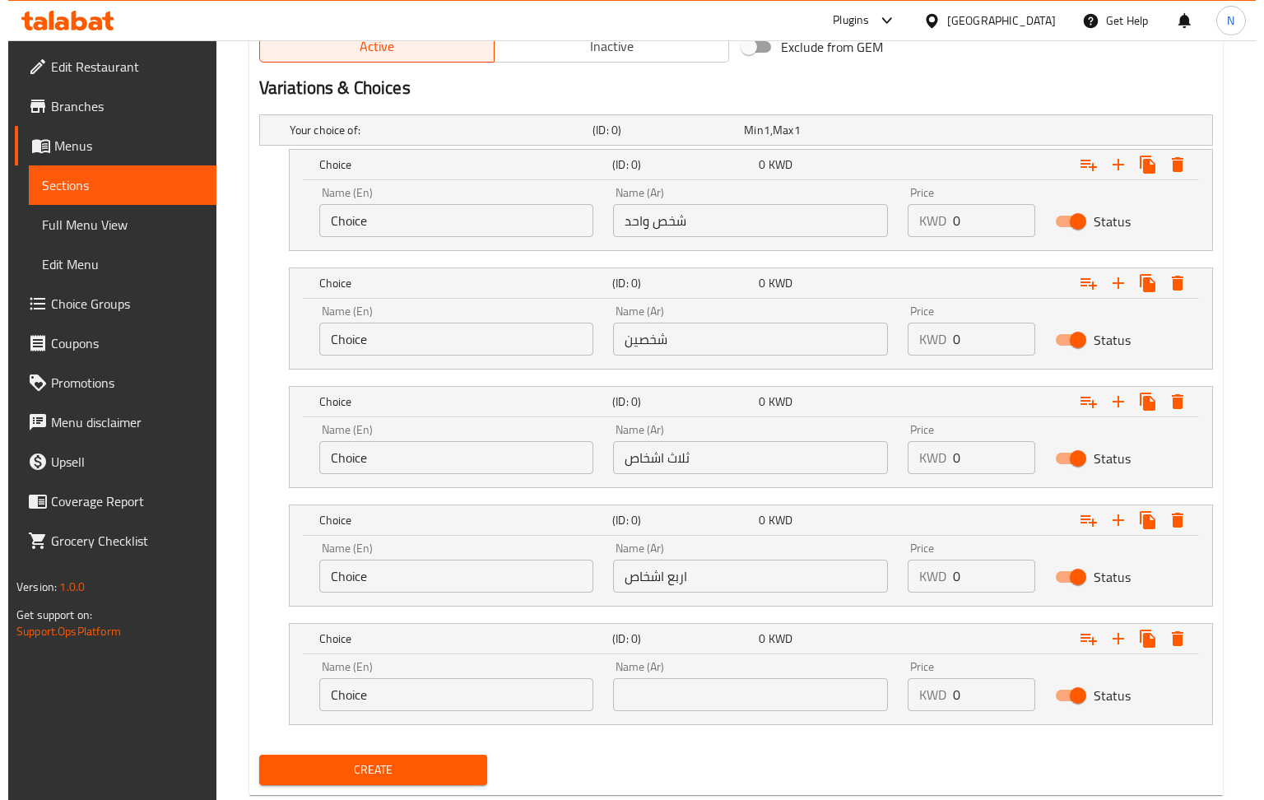
scroll to position [900, 0]
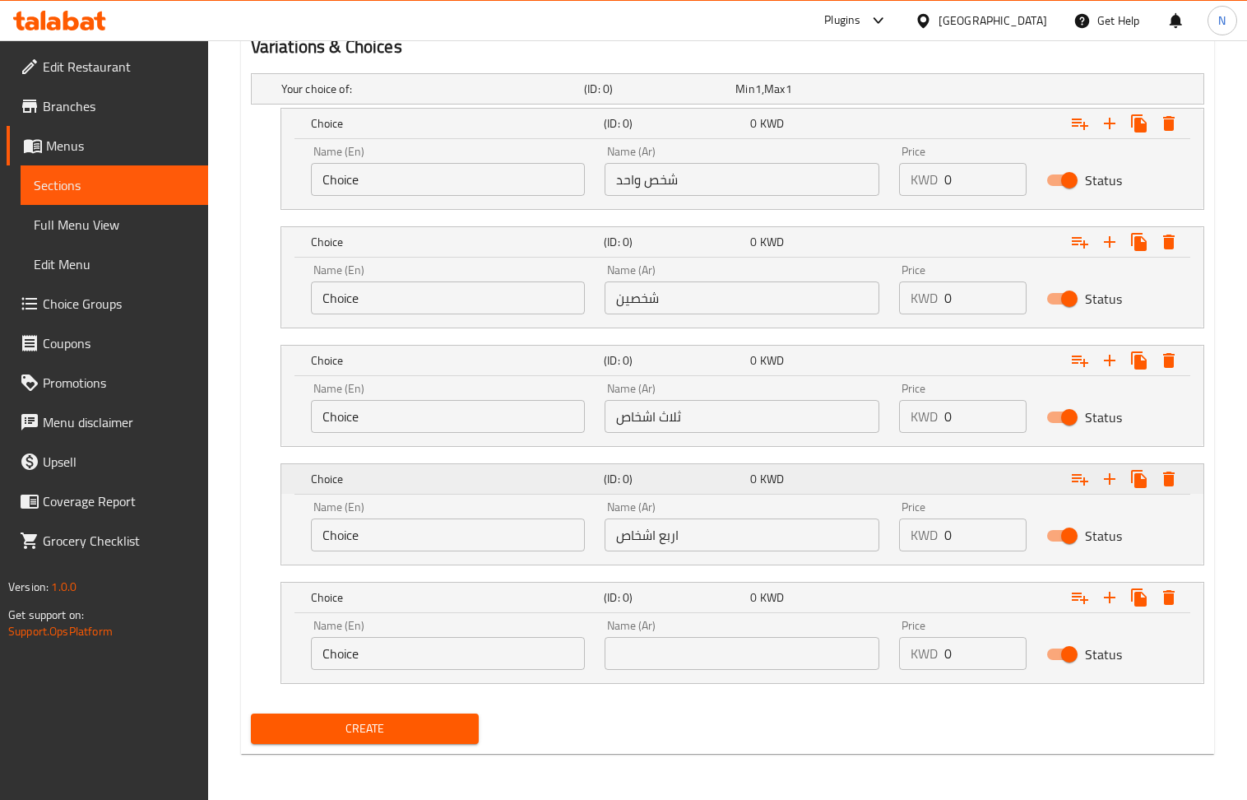
drag, startPoint x: 679, startPoint y: 662, endPoint x: 601, endPoint y: 467, distance: 209.3
click at [679, 662] on input "text" at bounding box center [742, 653] width 275 height 33
paste input "خمس اشخاص"
type input "خمس اشخاص"
click at [662, 178] on input "شخص واحد" at bounding box center [742, 179] width 275 height 33
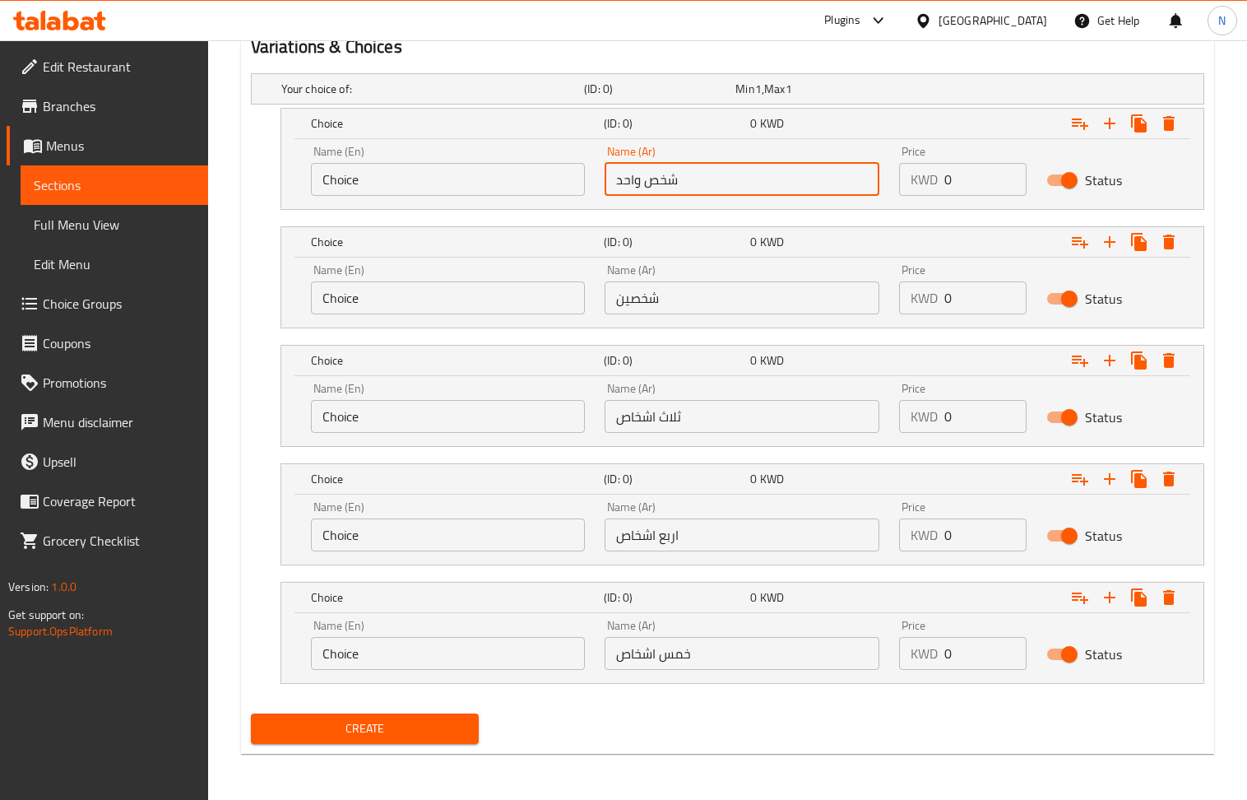
click at [662, 178] on input "شخص واحد" at bounding box center [742, 179] width 275 height 33
click at [386, 176] on input "Choice" at bounding box center [448, 179] width 275 height 33
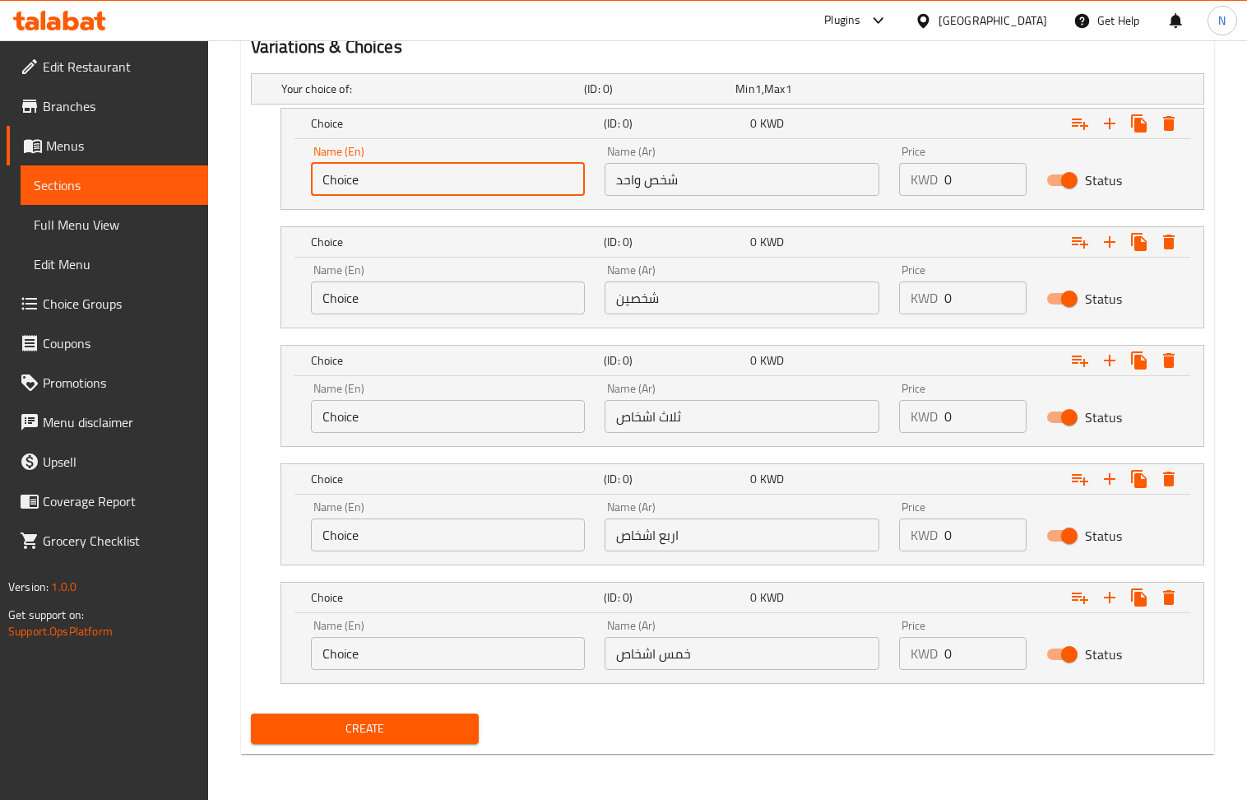
click at [386, 176] on input "Choice" at bounding box center [448, 179] width 275 height 33
paste input "One person"
click at [339, 173] on input "One person" at bounding box center [448, 179] width 275 height 33
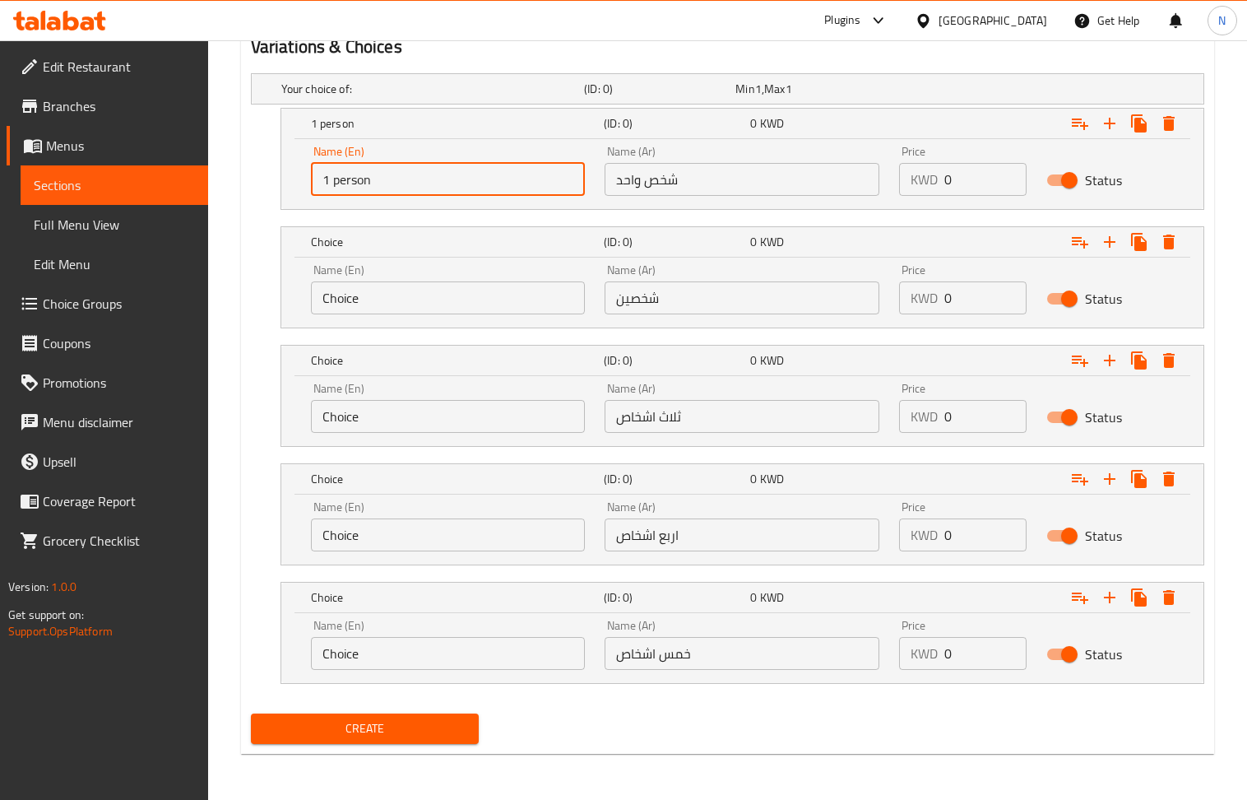
click at [360, 172] on input "1 person" at bounding box center [448, 179] width 275 height 33
type input "1 person"
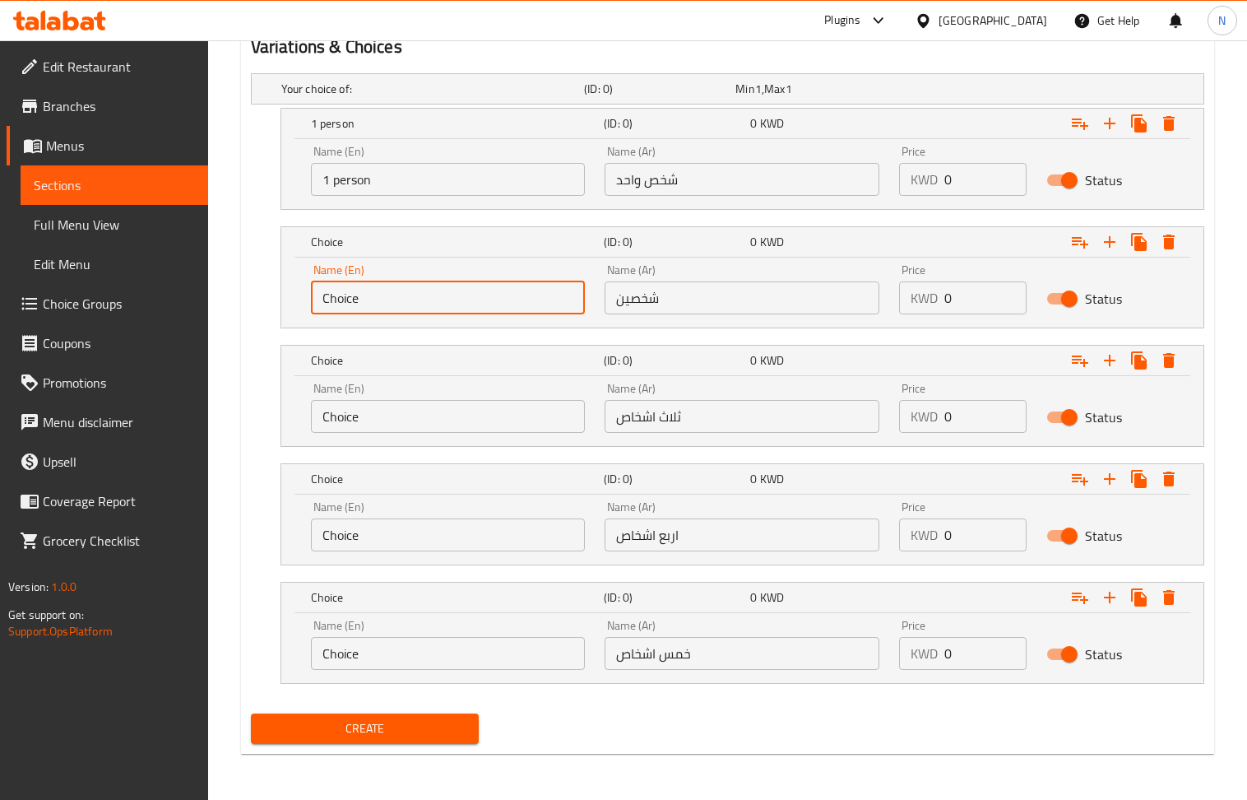
click at [377, 297] on input "Choice" at bounding box center [448, 297] width 275 height 33
paste input "1 person"
type input "1 person"
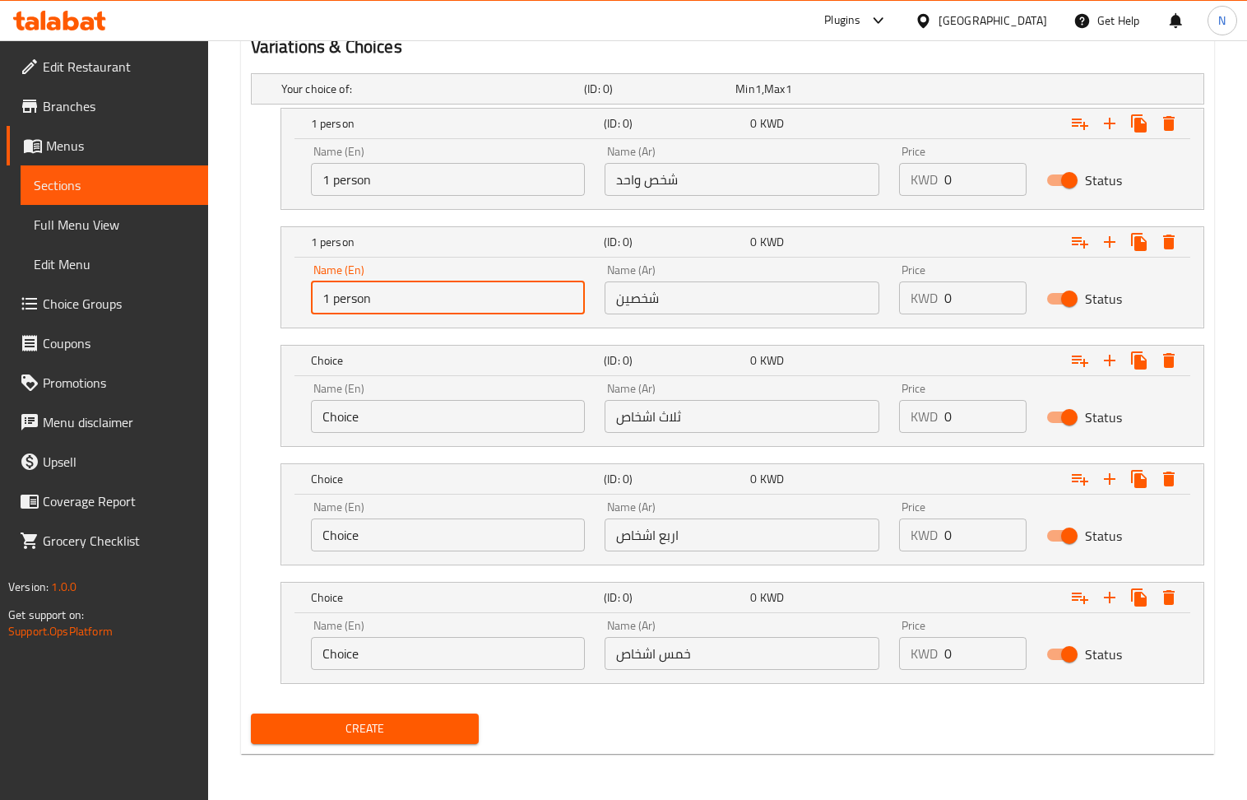
click at [392, 413] on input "Choice" at bounding box center [448, 416] width 275 height 33
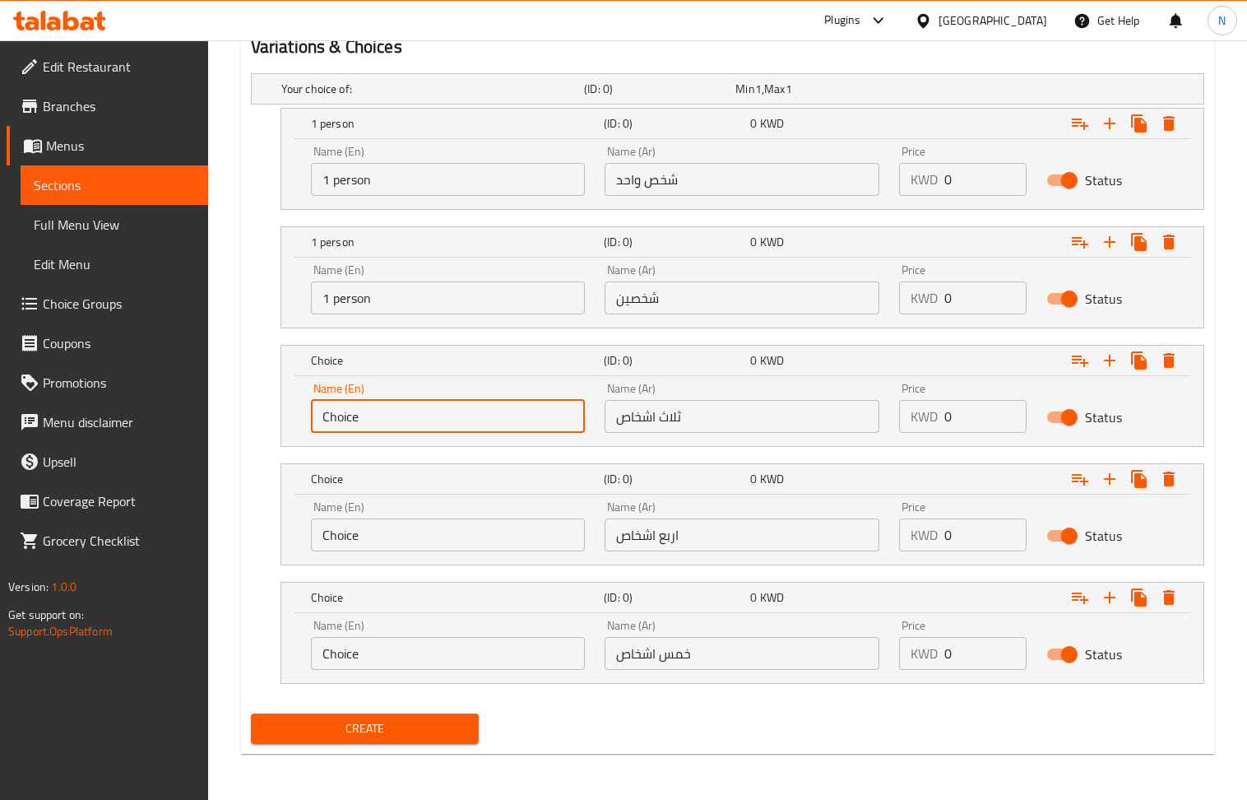
click at [392, 413] on input "Choice" at bounding box center [448, 416] width 275 height 33
paste input "1 person"
type input "1 person"
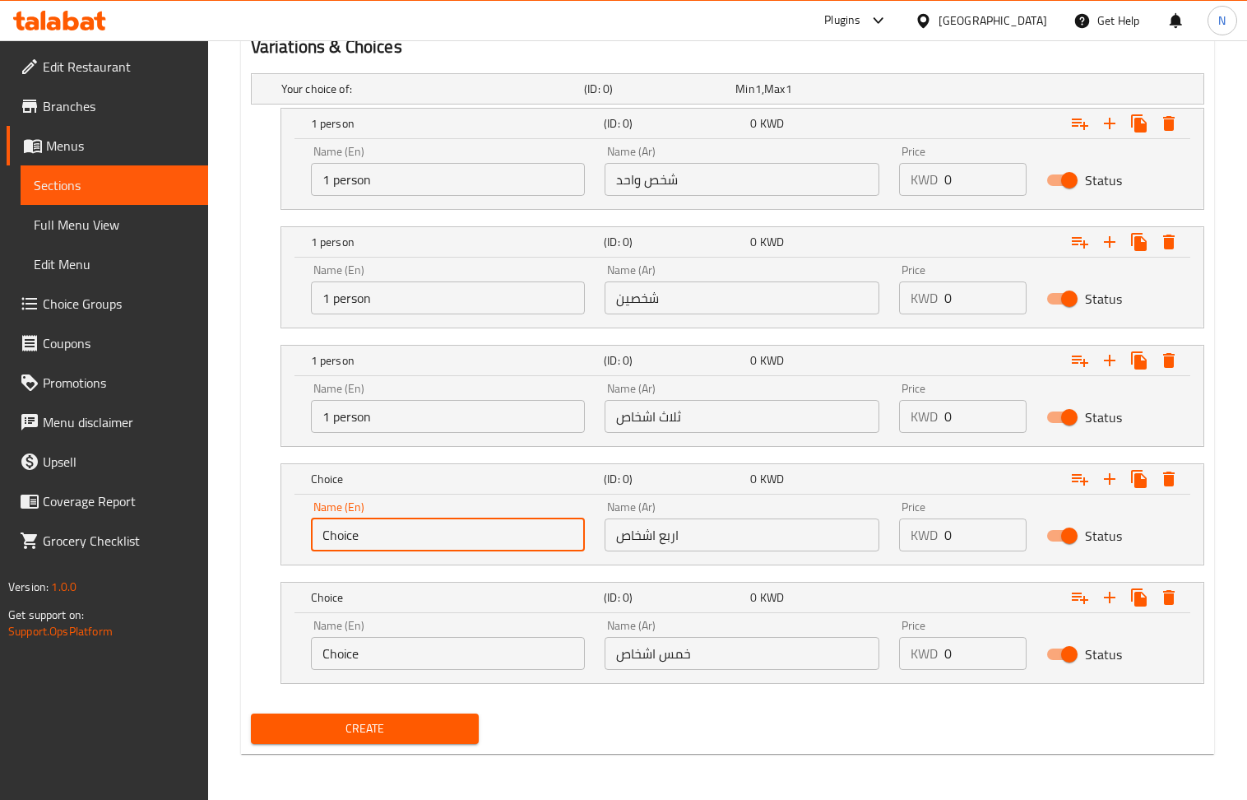
click at [385, 538] on input "Choice" at bounding box center [448, 534] width 275 height 33
paste input "1 person"
type input "1 person"
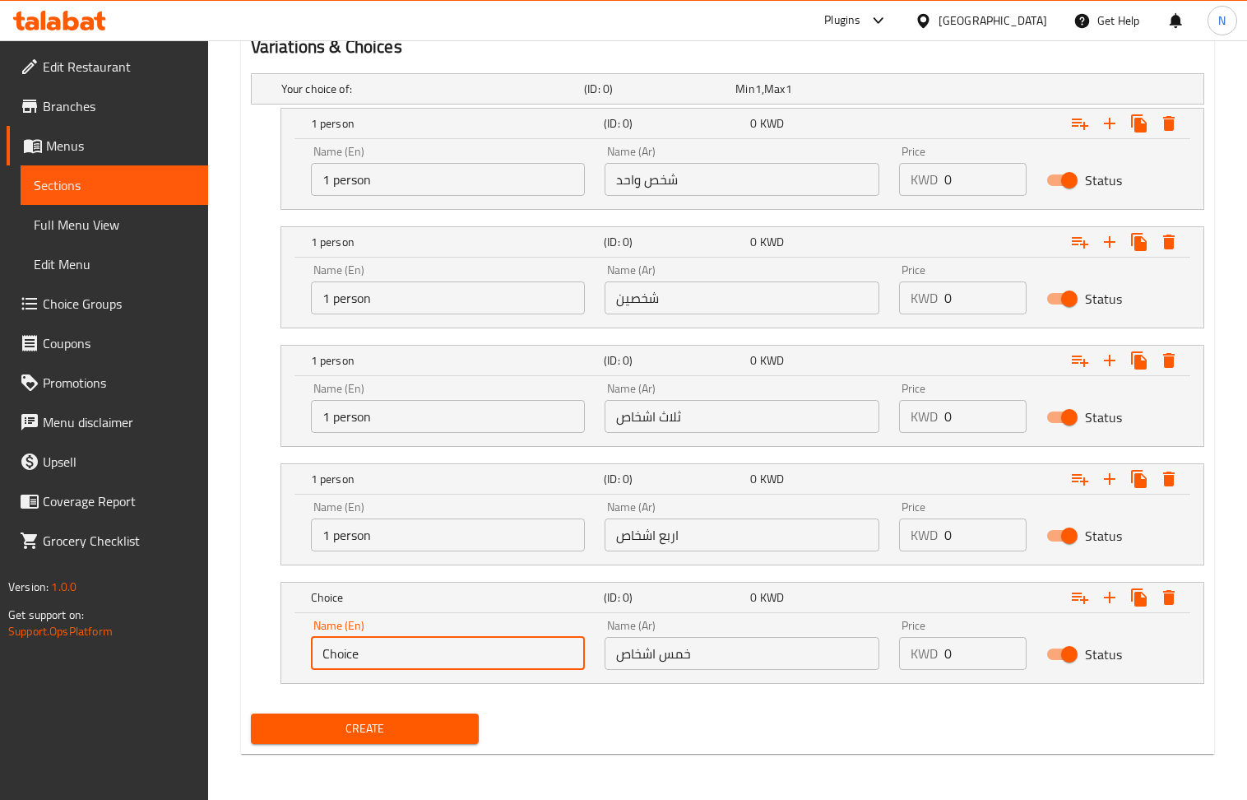
click at [374, 652] on input "Choice" at bounding box center [448, 653] width 275 height 33
paste input "1 person"
drag, startPoint x: 327, startPoint y: 662, endPoint x: 317, endPoint y: 662, distance: 10.7
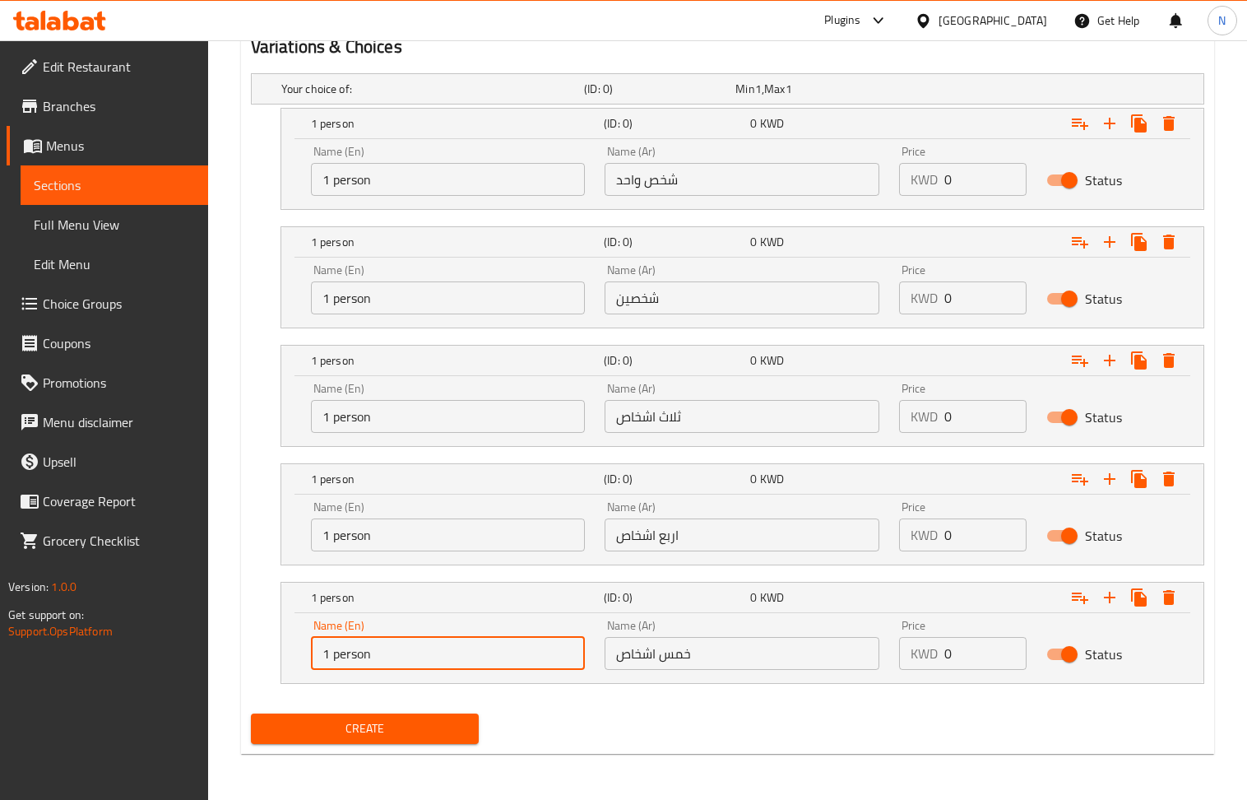
click at [317, 662] on input "1 person" at bounding box center [448, 653] width 275 height 33
type input "5 person"
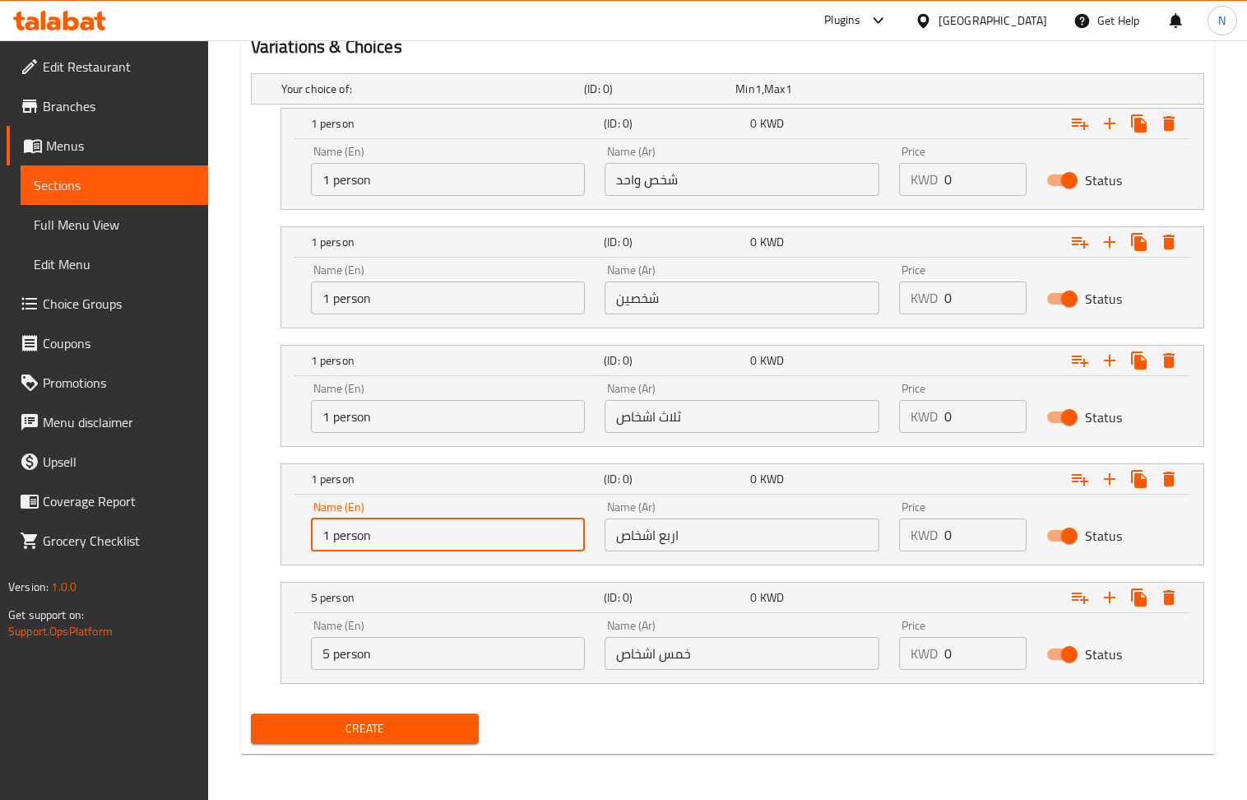
click at [320, 543] on input "1 person" at bounding box center [448, 534] width 275 height 33
type input "4 person"
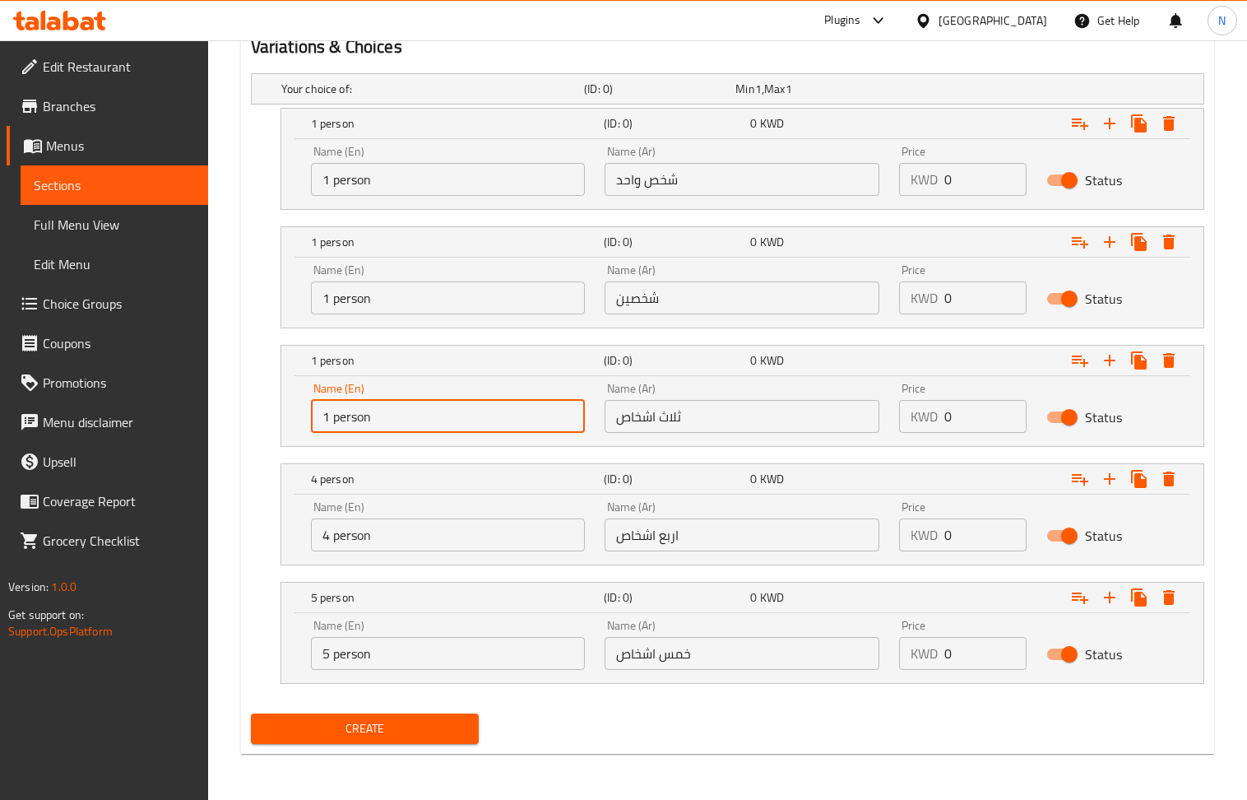
click at [324, 418] on input "1 person" at bounding box center [448, 416] width 275 height 33
type input "3 person"
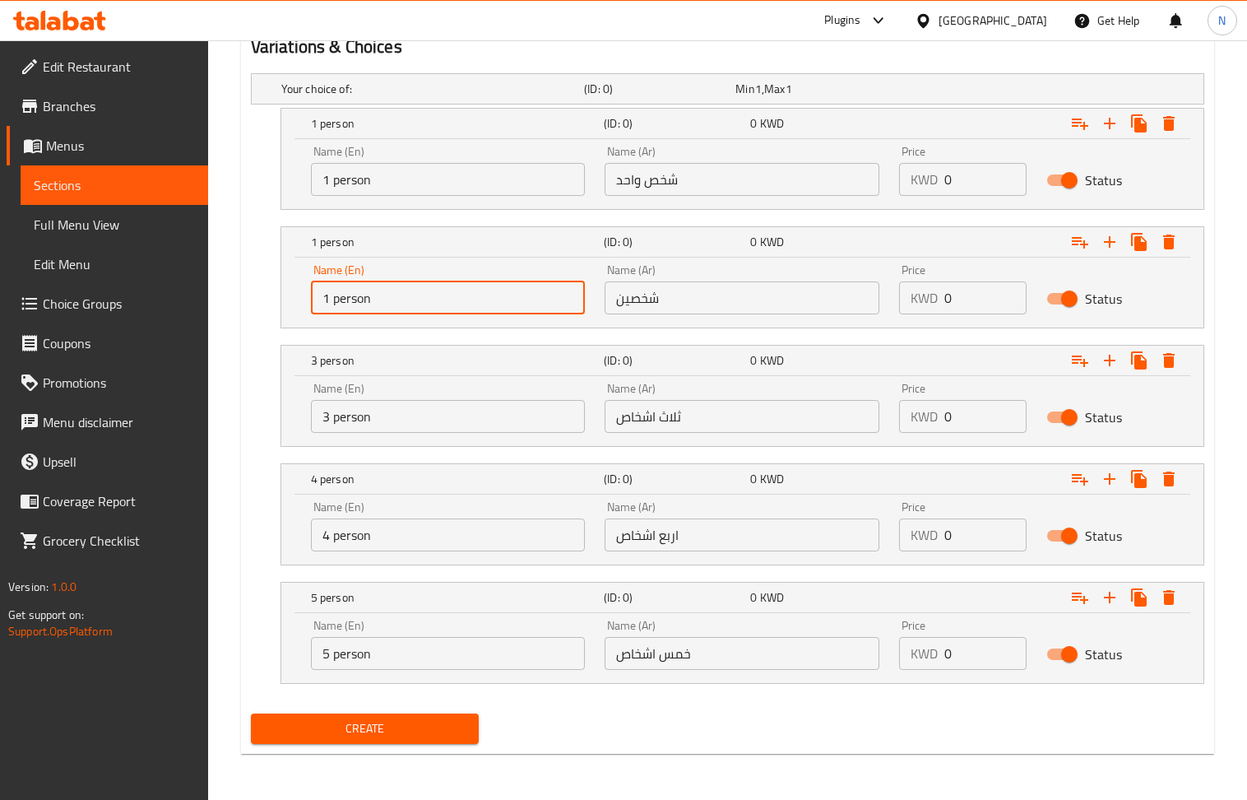
click at [323, 301] on input "1 person" at bounding box center [448, 297] width 275 height 33
type input "2 person"
click at [974, 179] on input "0" at bounding box center [986, 179] width 82 height 33
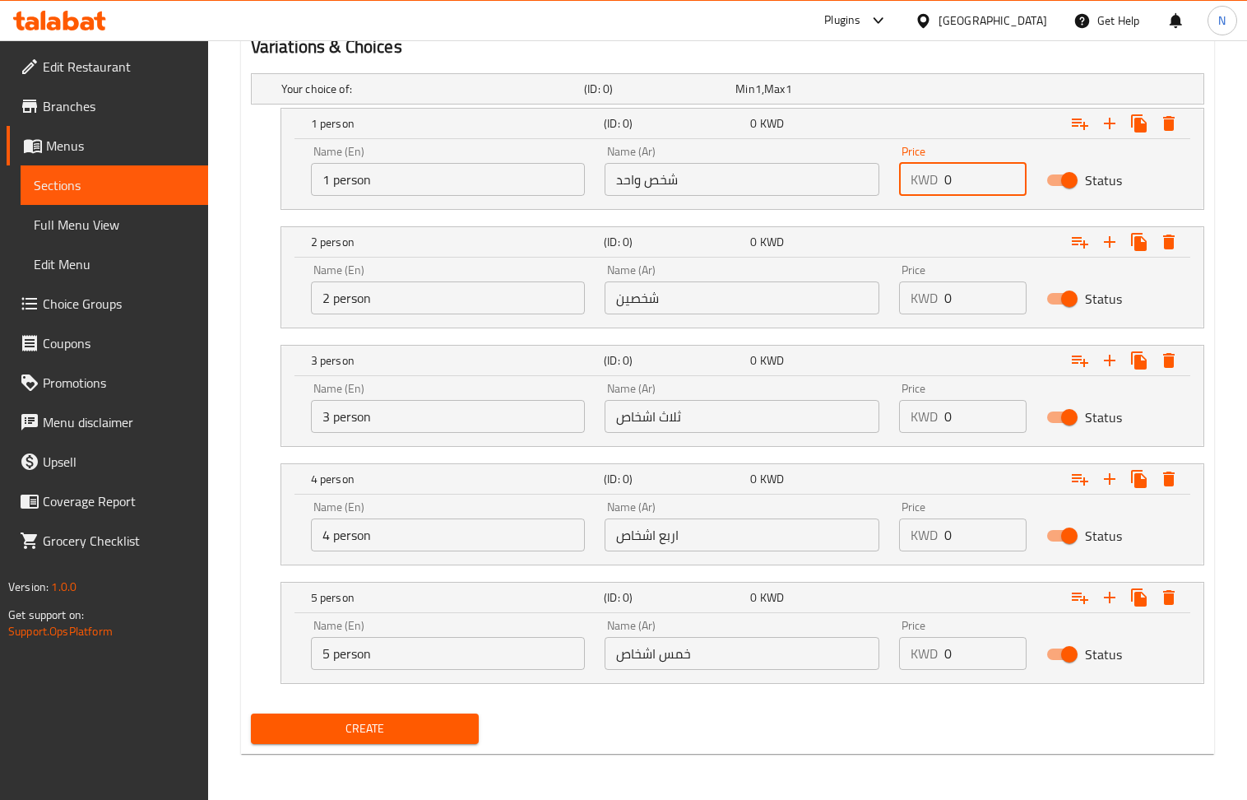
click at [974, 179] on input "0" at bounding box center [986, 179] width 82 height 33
drag, startPoint x: 974, startPoint y: 179, endPoint x: 449, endPoint y: 81, distance: 534.0
click at [972, 179] on input "0" at bounding box center [986, 179] width 82 height 33
paste input "2.75"
type input "2.75"
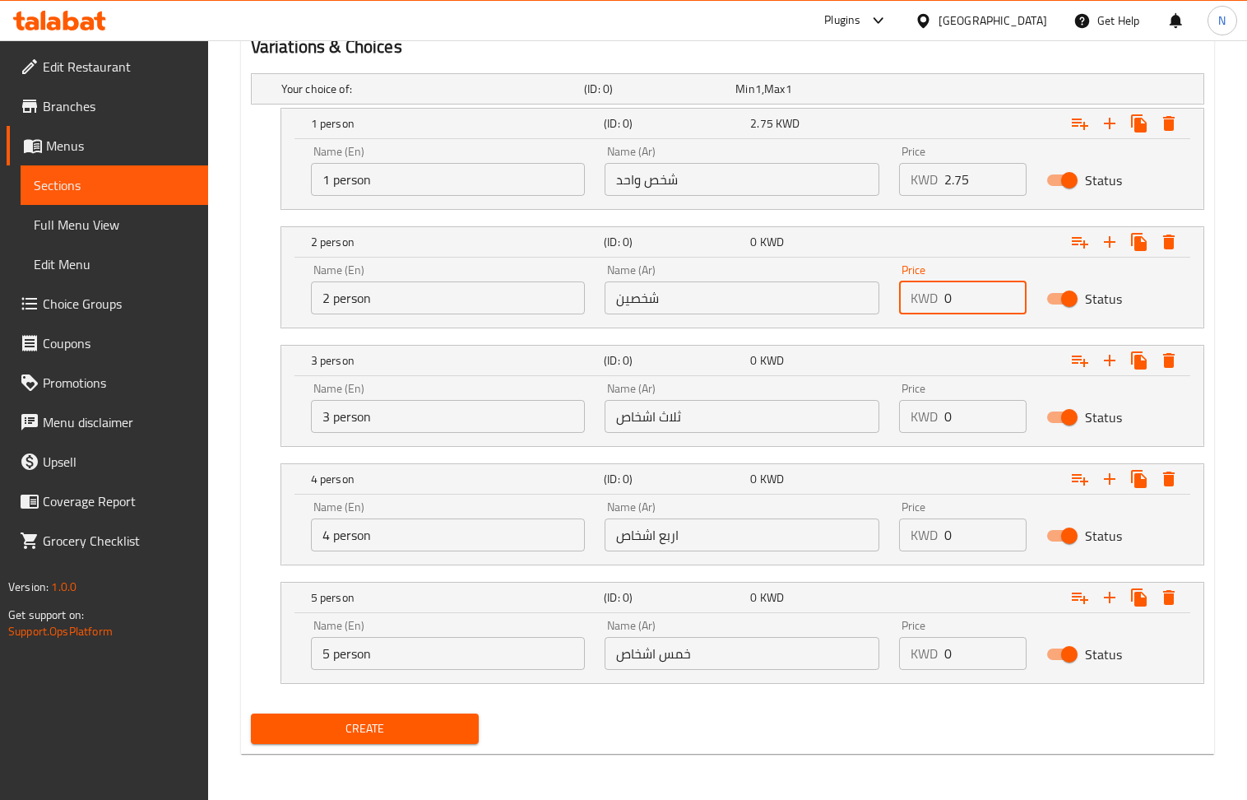
click at [955, 303] on input "0" at bounding box center [986, 297] width 82 height 33
paste input "2.25"
type input "2.25"
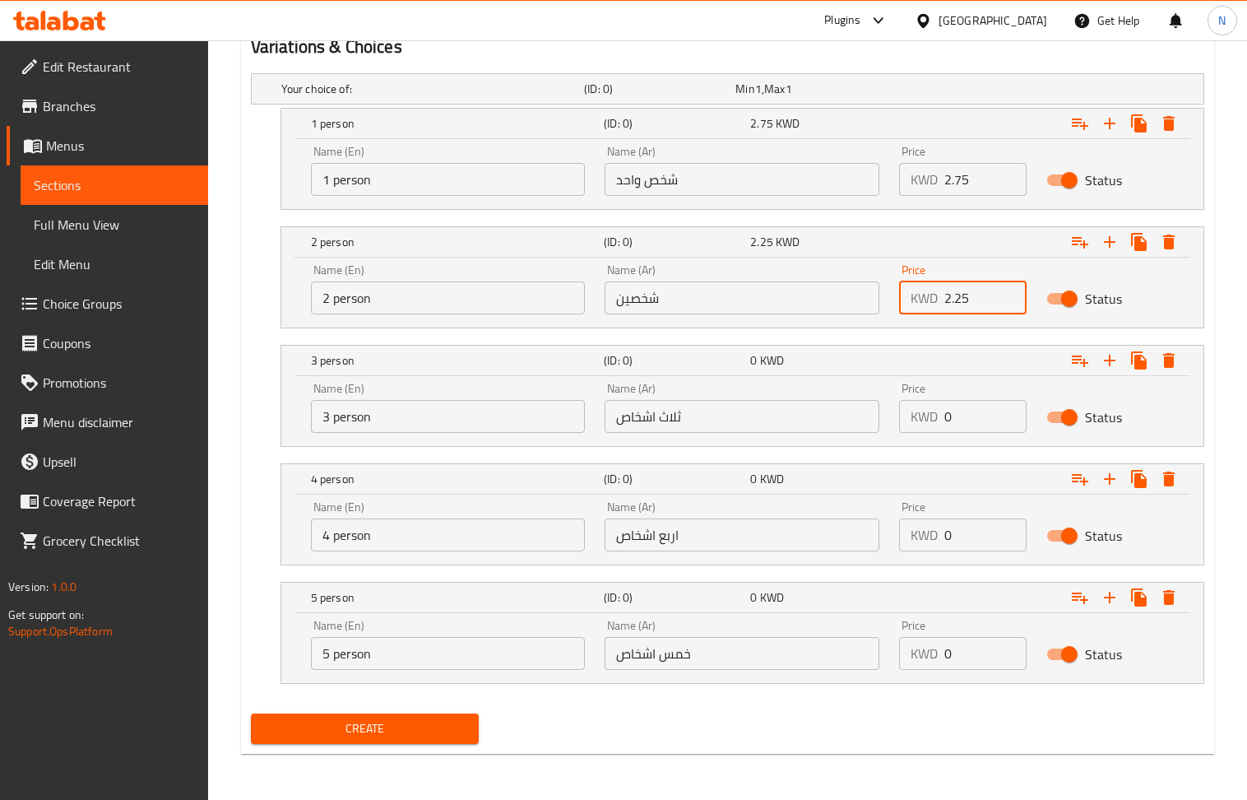
click at [955, 425] on input "0" at bounding box center [986, 416] width 82 height 33
paste input "7.9"
type input "7.9"
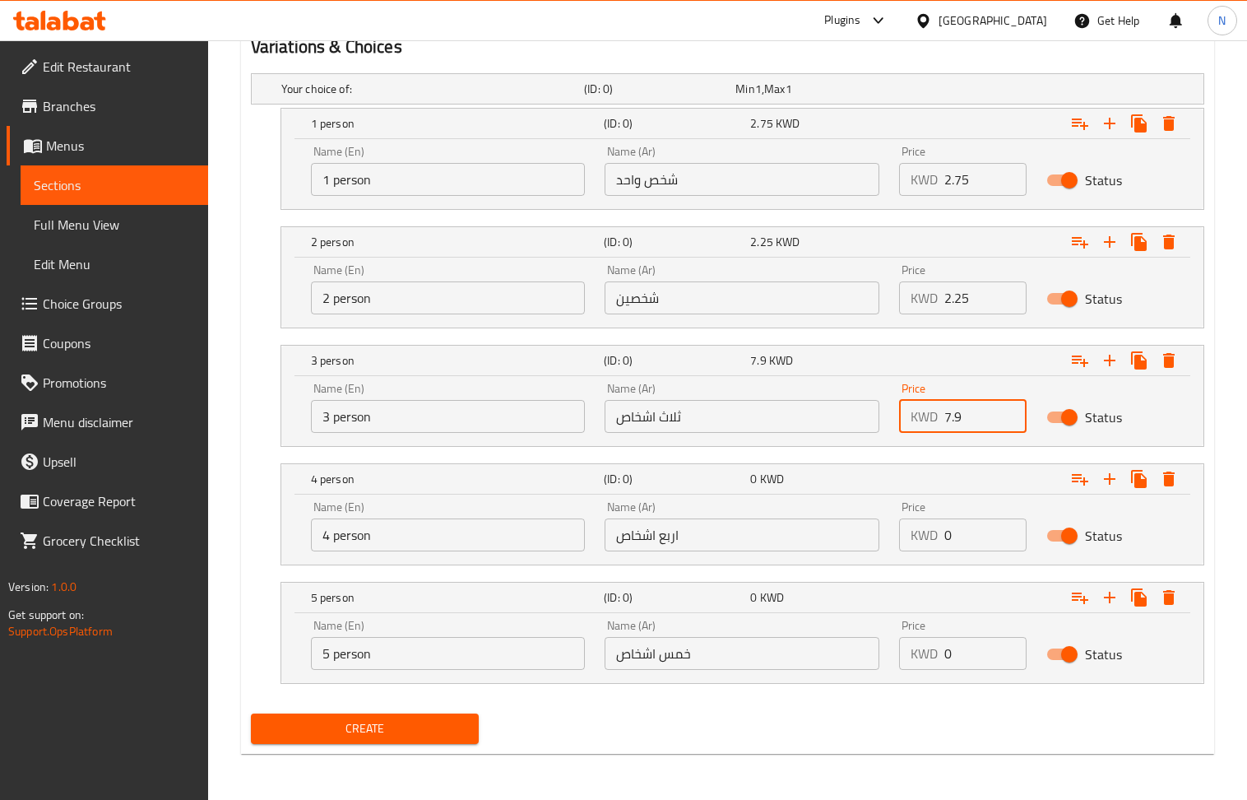
click at [959, 527] on input "0" at bounding box center [986, 534] width 82 height 33
paste input "10.25"
type input "10.25"
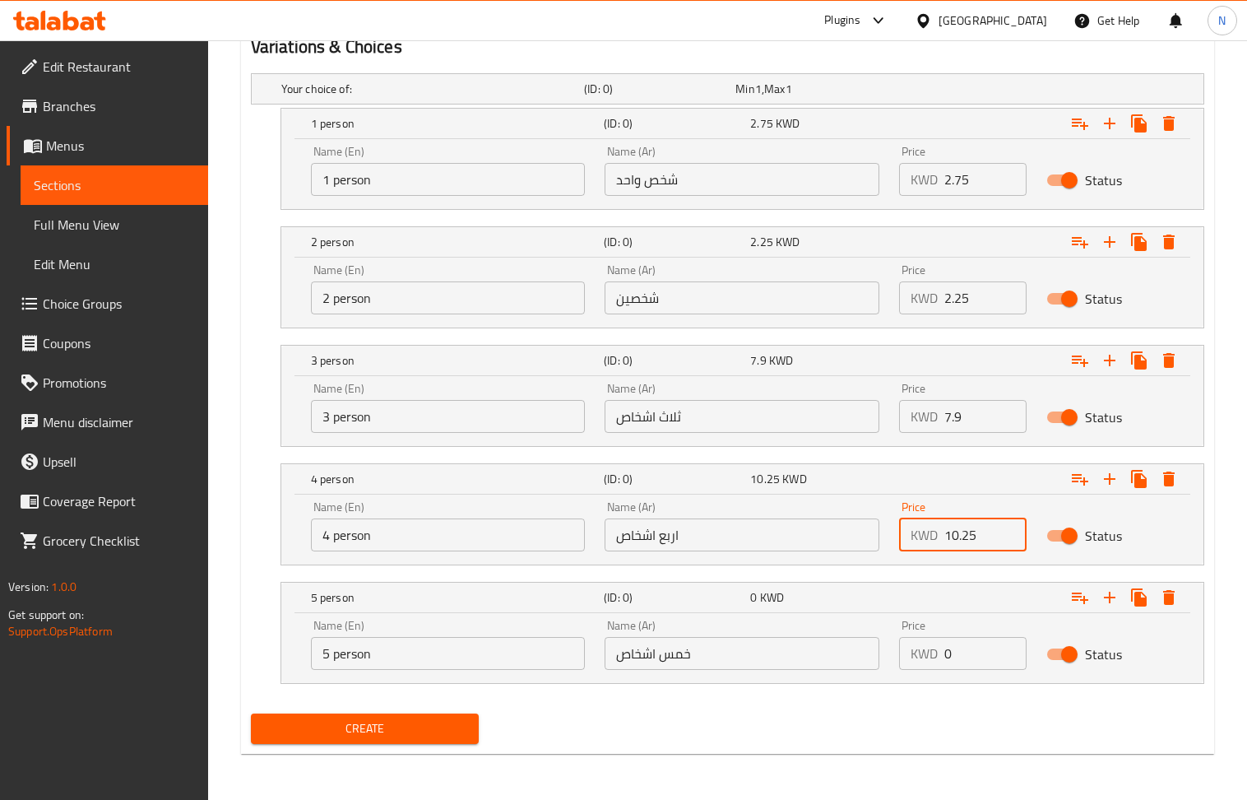
click at [953, 652] on input "0" at bounding box center [986, 653] width 82 height 33
paste input "12.5"
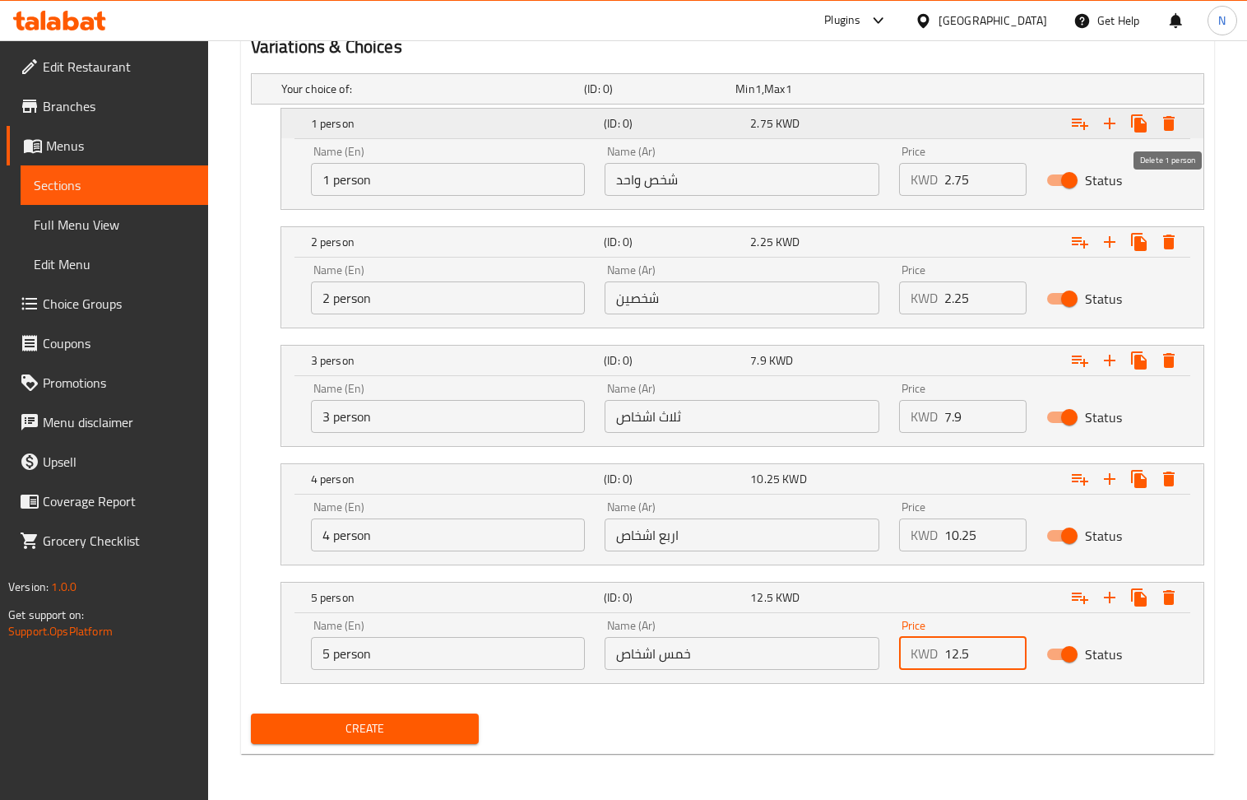
type input "12.5"
click at [1173, 119] on icon "Expand" at bounding box center [1169, 124] width 20 height 20
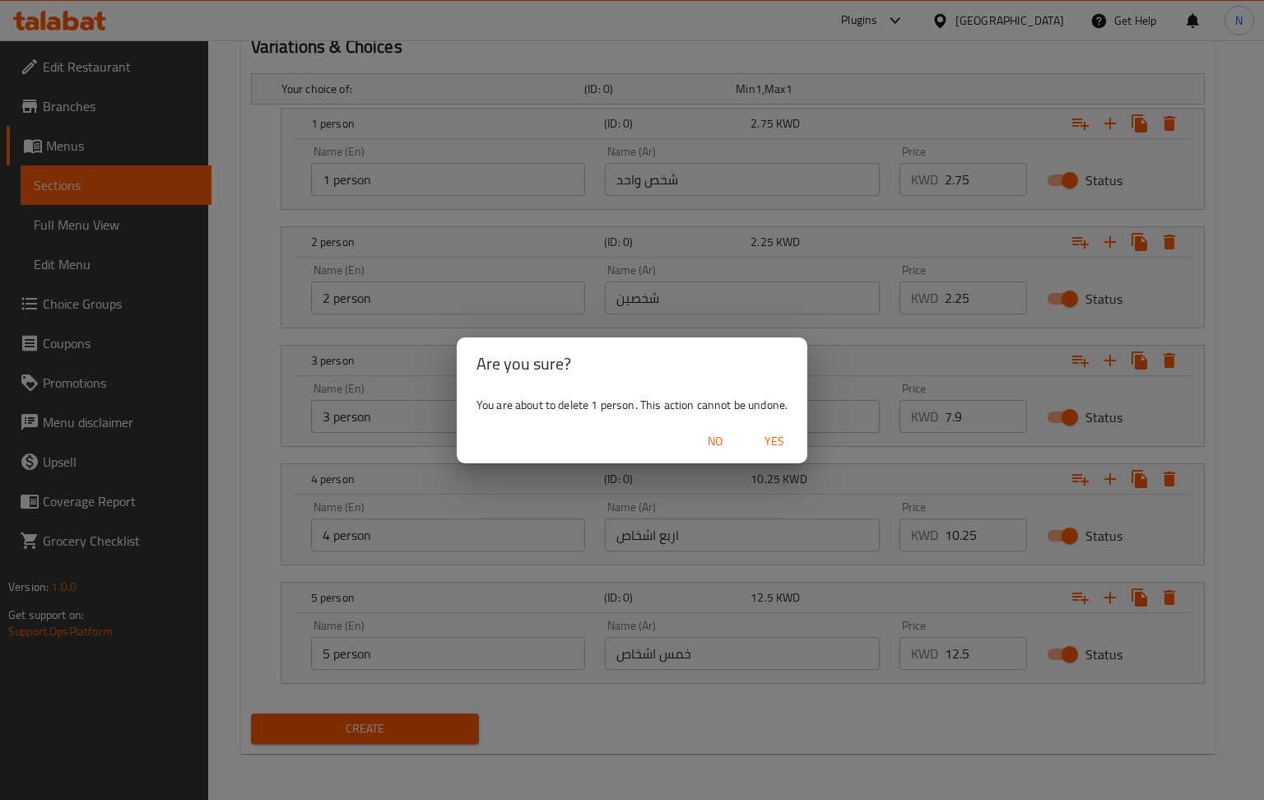
click at [781, 434] on span "Yes" at bounding box center [774, 441] width 39 height 21
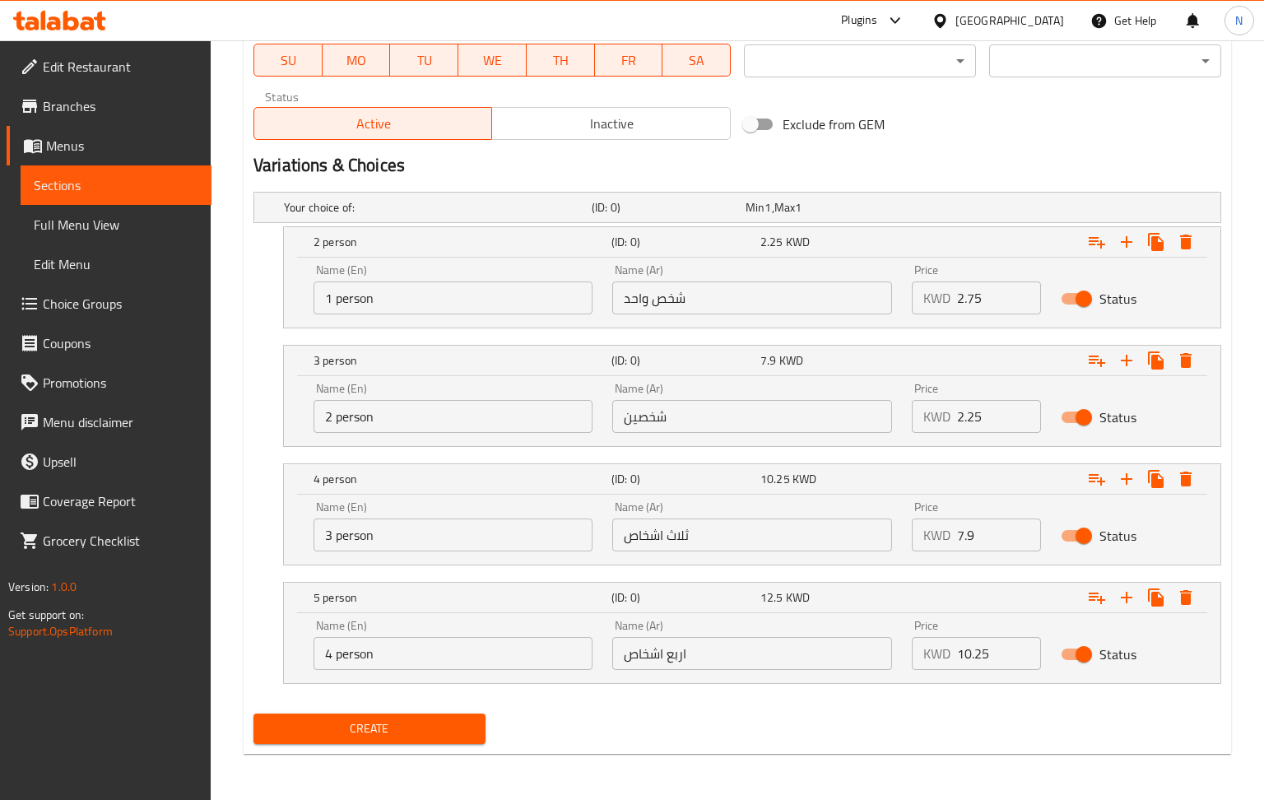
scroll to position [782, 0]
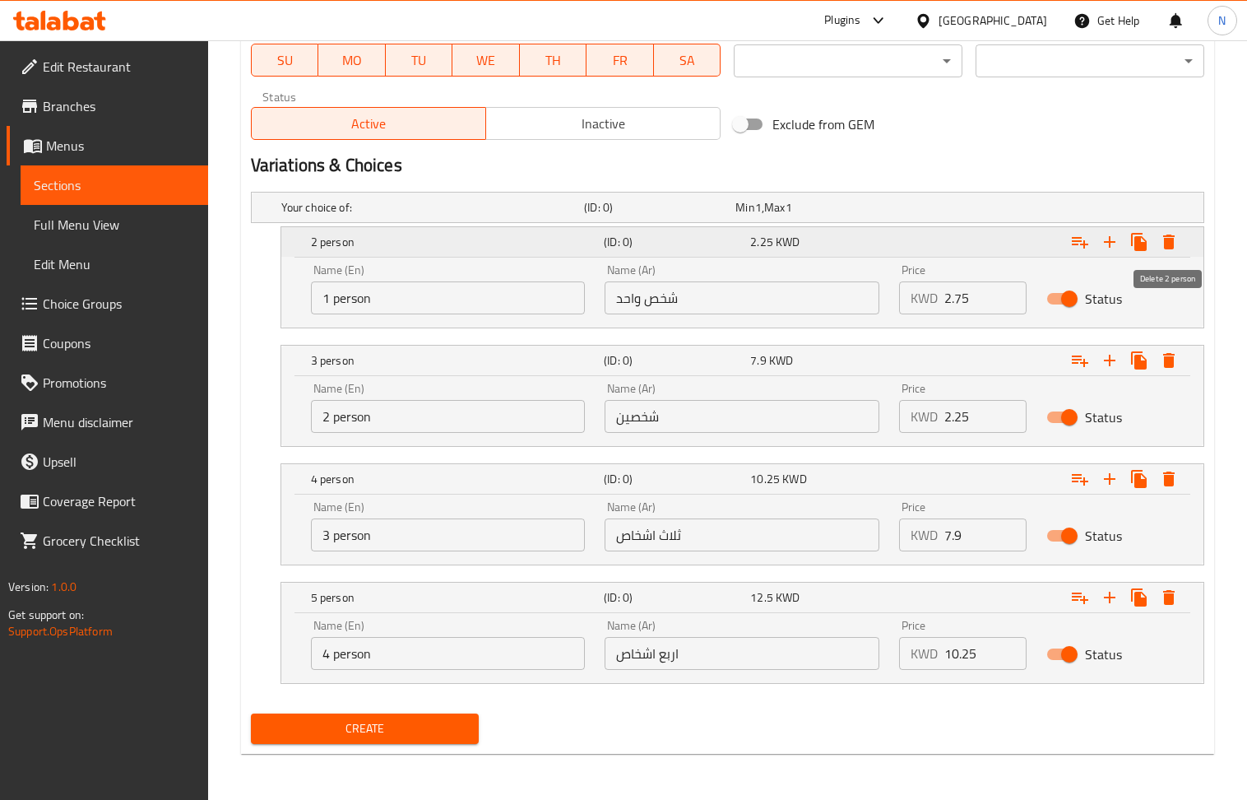
click at [1167, 241] on icon "Expand" at bounding box center [1169, 241] width 12 height 15
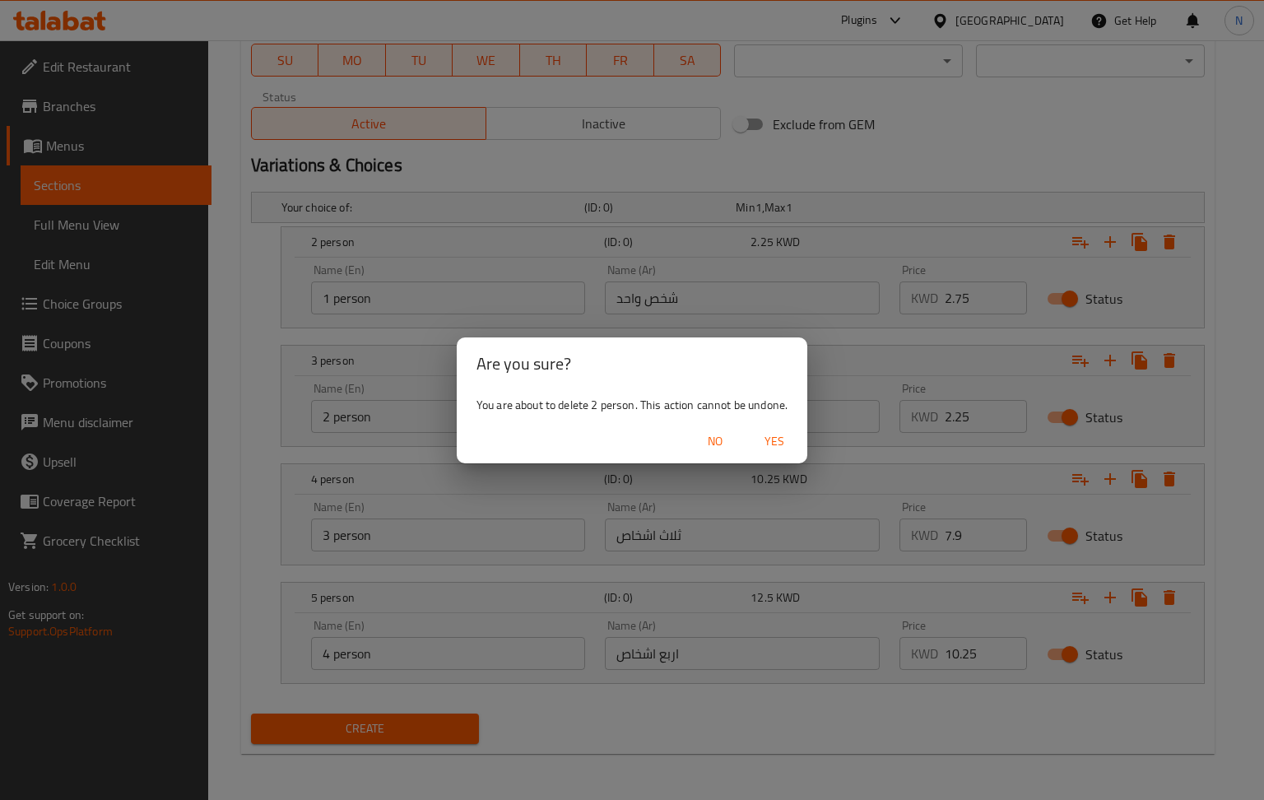
click at [773, 442] on span "Yes" at bounding box center [774, 441] width 39 height 21
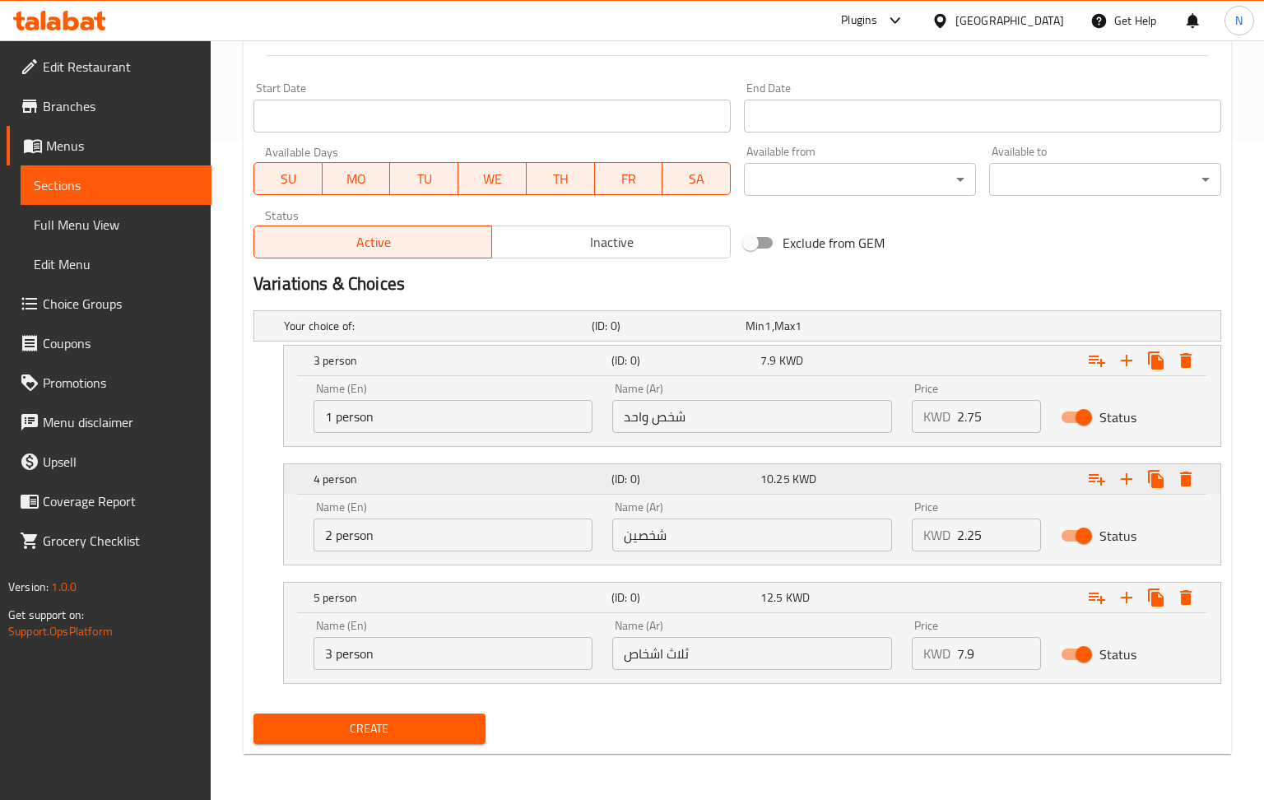
scroll to position [662, 0]
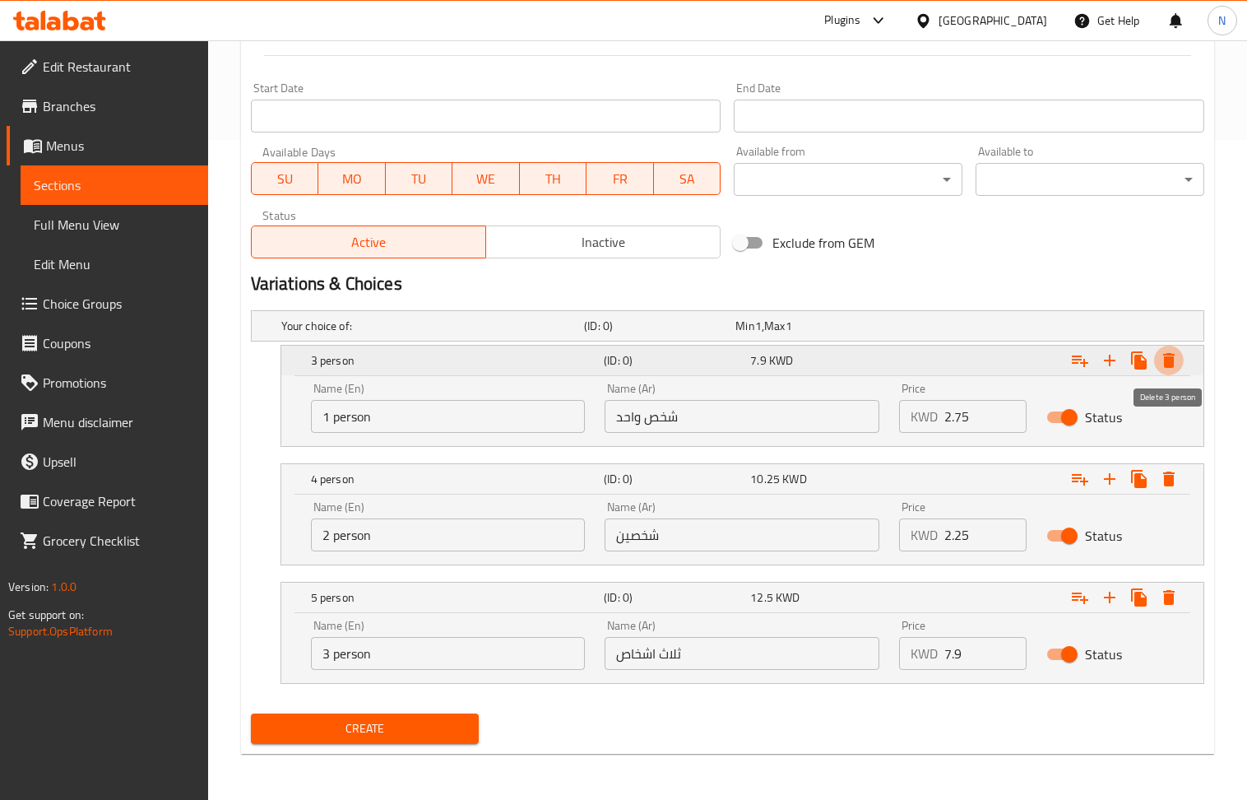
click at [1163, 362] on icon "Expand" at bounding box center [1169, 360] width 12 height 15
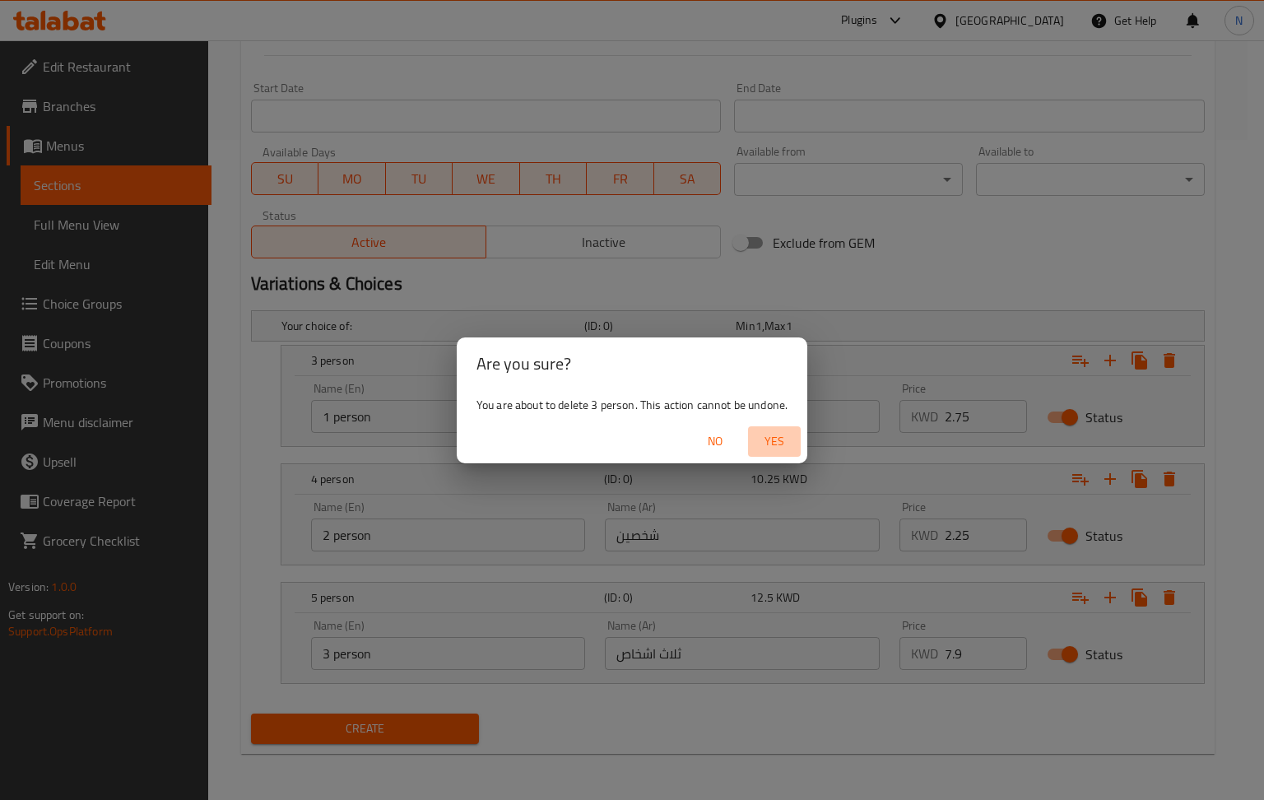
click at [754, 436] on button "Yes" at bounding box center [774, 441] width 53 height 30
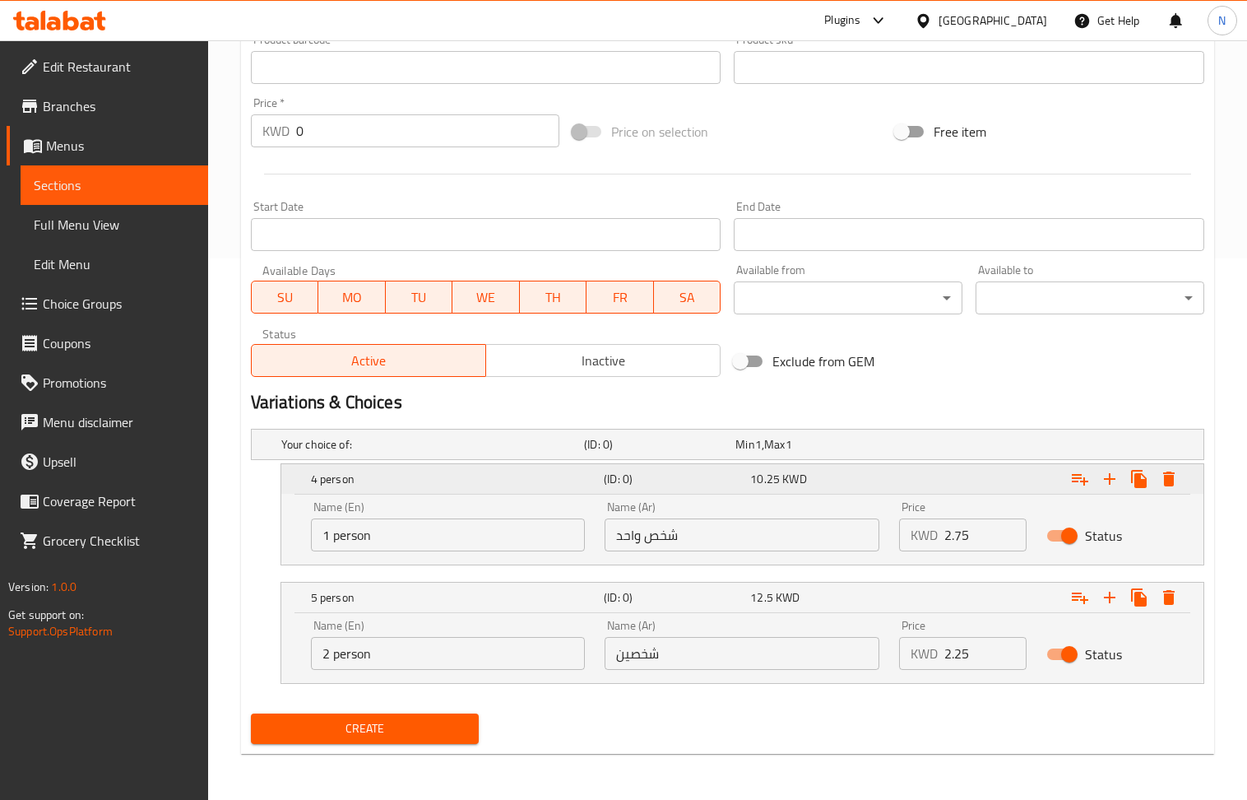
click at [1173, 478] on icon "Expand" at bounding box center [1169, 479] width 20 height 20
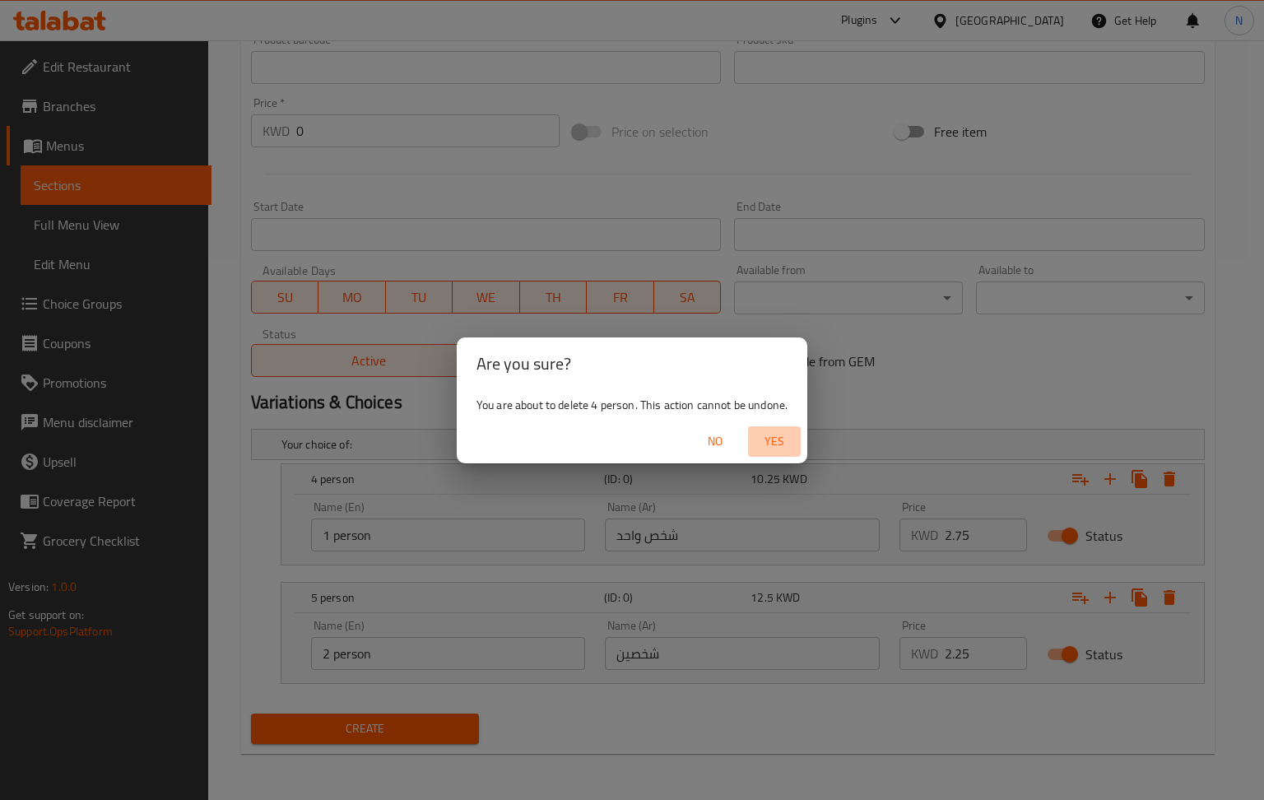
click at [765, 448] on span "Yes" at bounding box center [774, 441] width 39 height 21
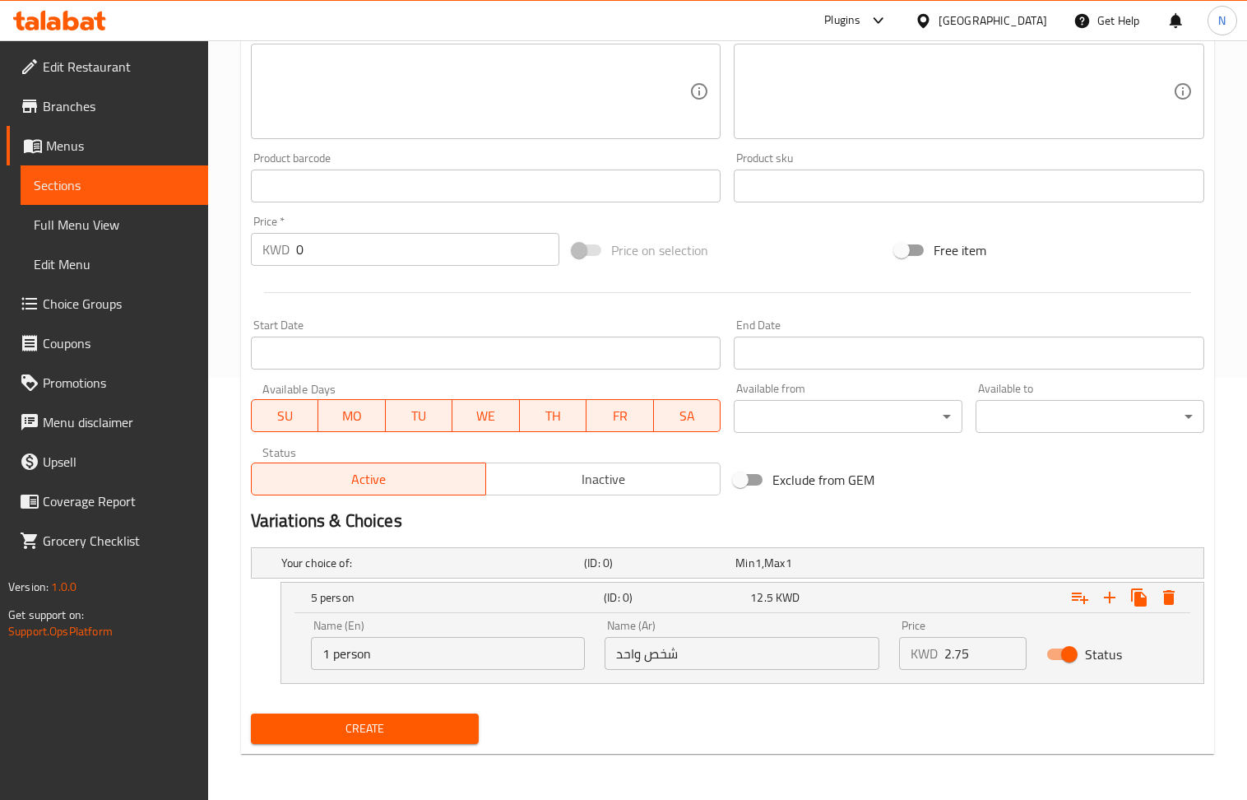
scroll to position [0, 0]
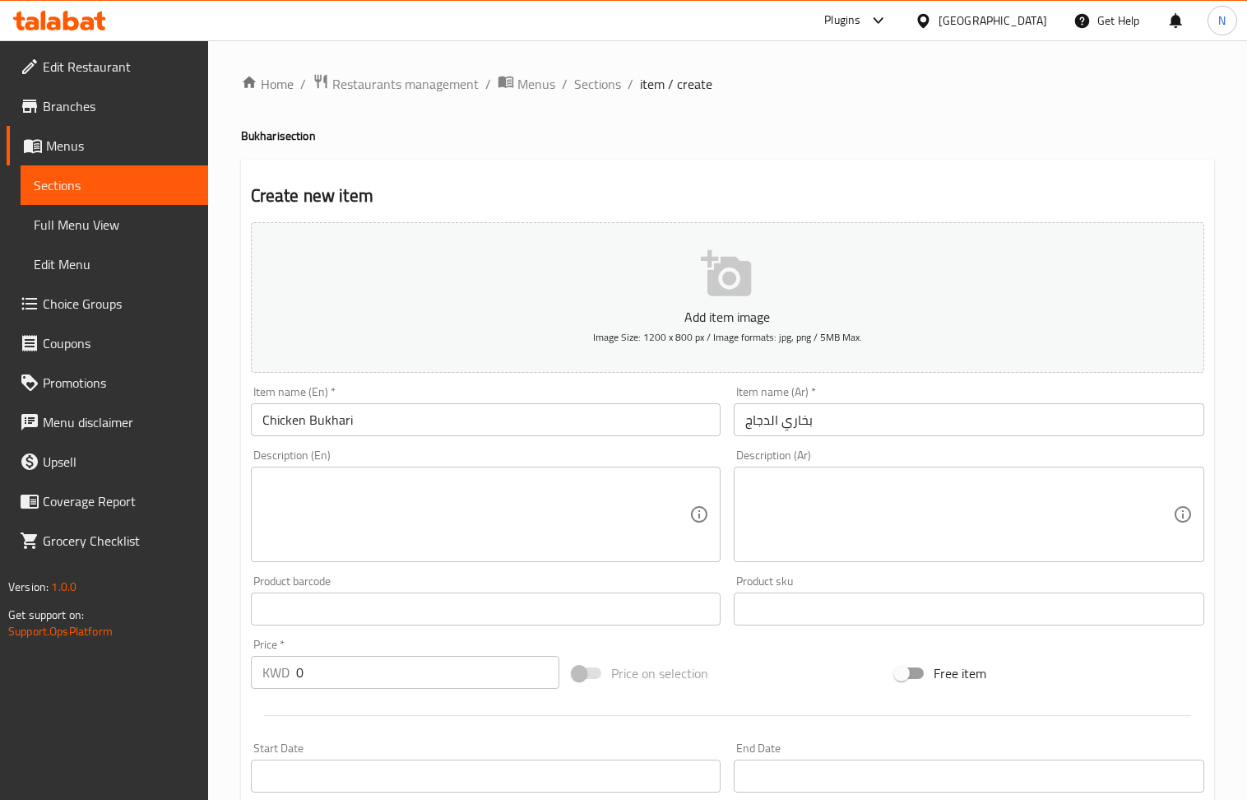
drag, startPoint x: 600, startPoint y: 87, endPoint x: 350, endPoint y: 5, distance: 263.3
click at [600, 87] on span "Sections" at bounding box center [597, 84] width 47 height 20
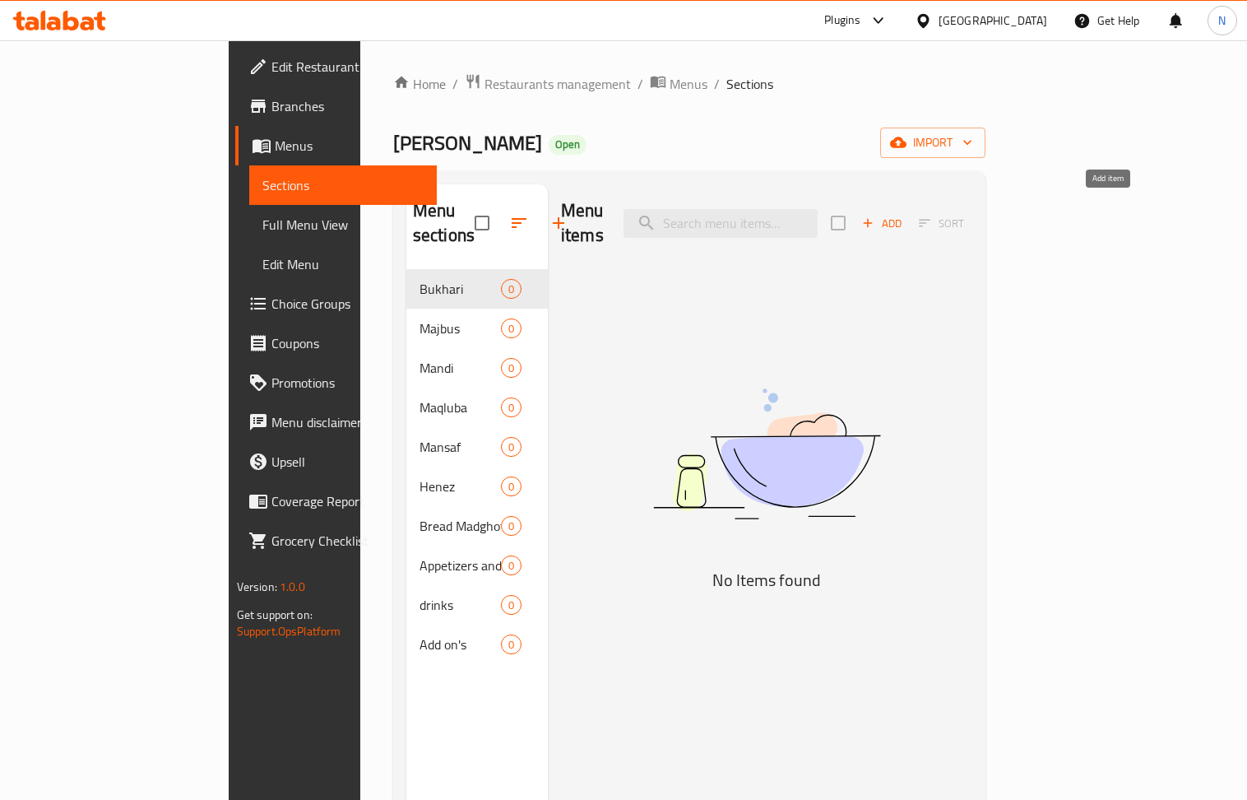
click at [904, 214] on span "Add" at bounding box center [882, 223] width 44 height 19
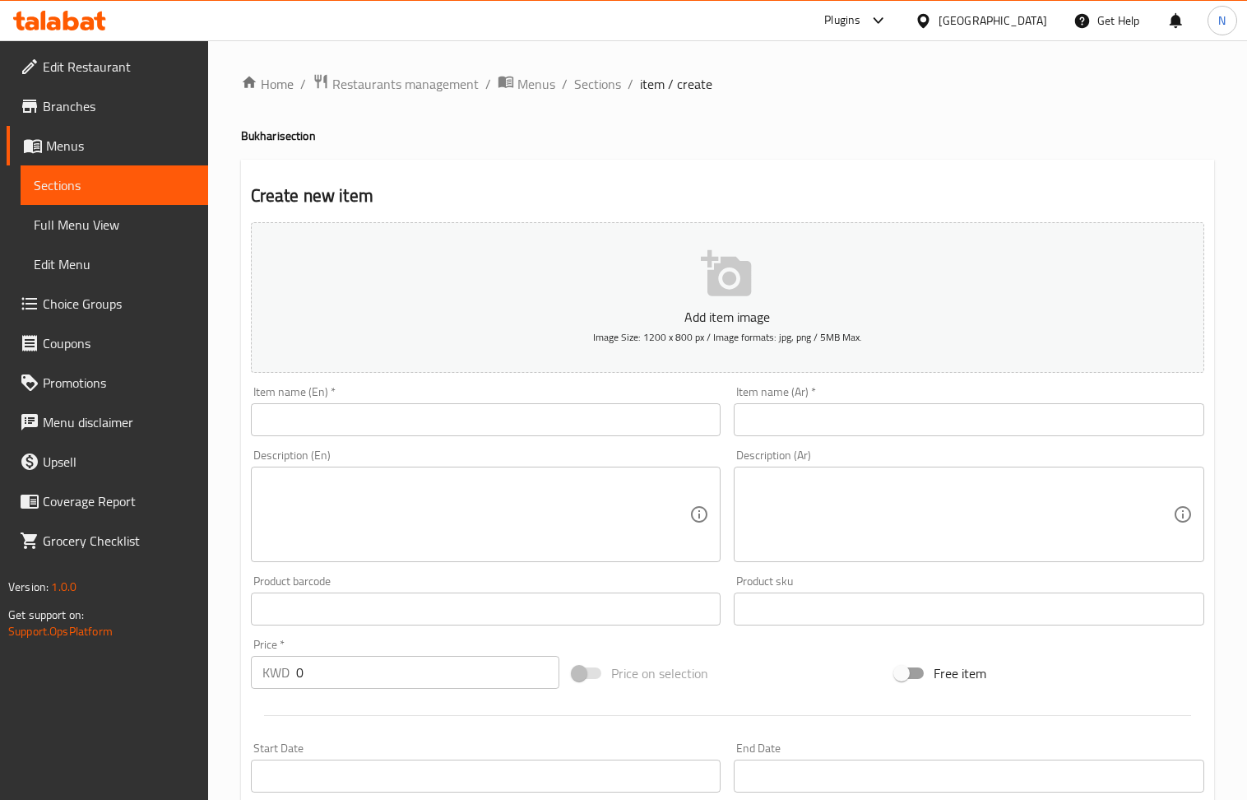
drag, startPoint x: 801, startPoint y: 435, endPoint x: 791, endPoint y: 423, distance: 15.8
click at [801, 435] on input "text" at bounding box center [969, 419] width 471 height 33
paste input "بخاري لحم عربي"
type input "بخاري لحم عربي"
drag, startPoint x: 389, startPoint y: 439, endPoint x: 387, endPoint y: 421, distance: 18.3
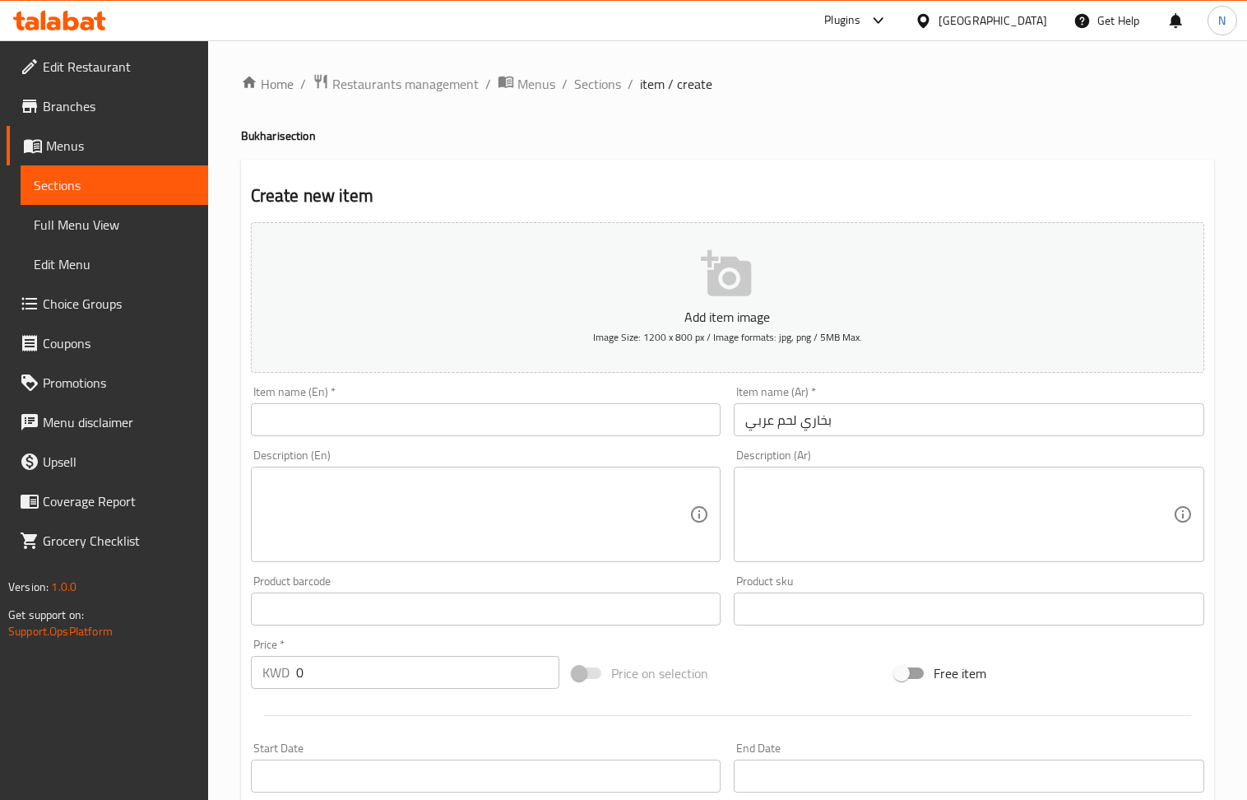
click at [389, 439] on div "Item name (En)   * Item name (En) *" at bounding box center [486, 410] width 484 height 63
paste input "Bukhari Arabic meat"
click at [386, 415] on input "text" at bounding box center [486, 419] width 471 height 33
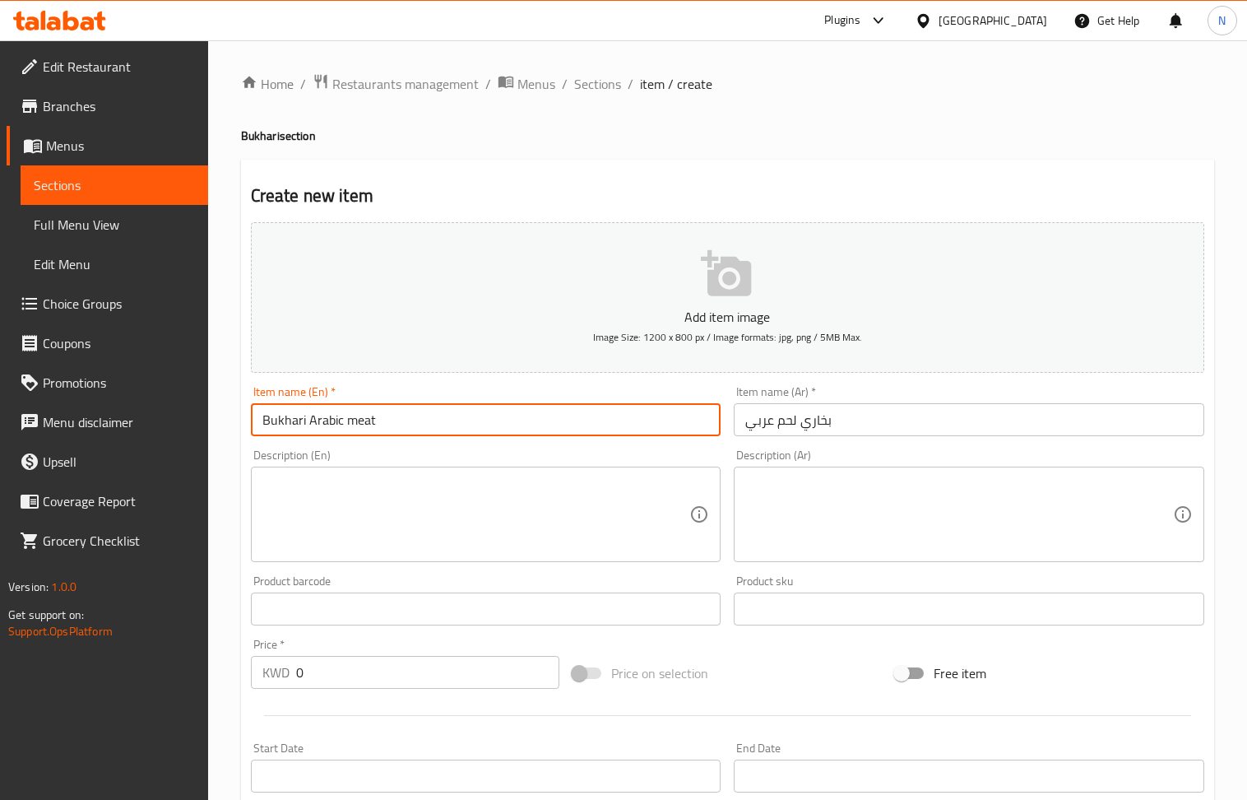
type input "Bukhari Arabic meat"
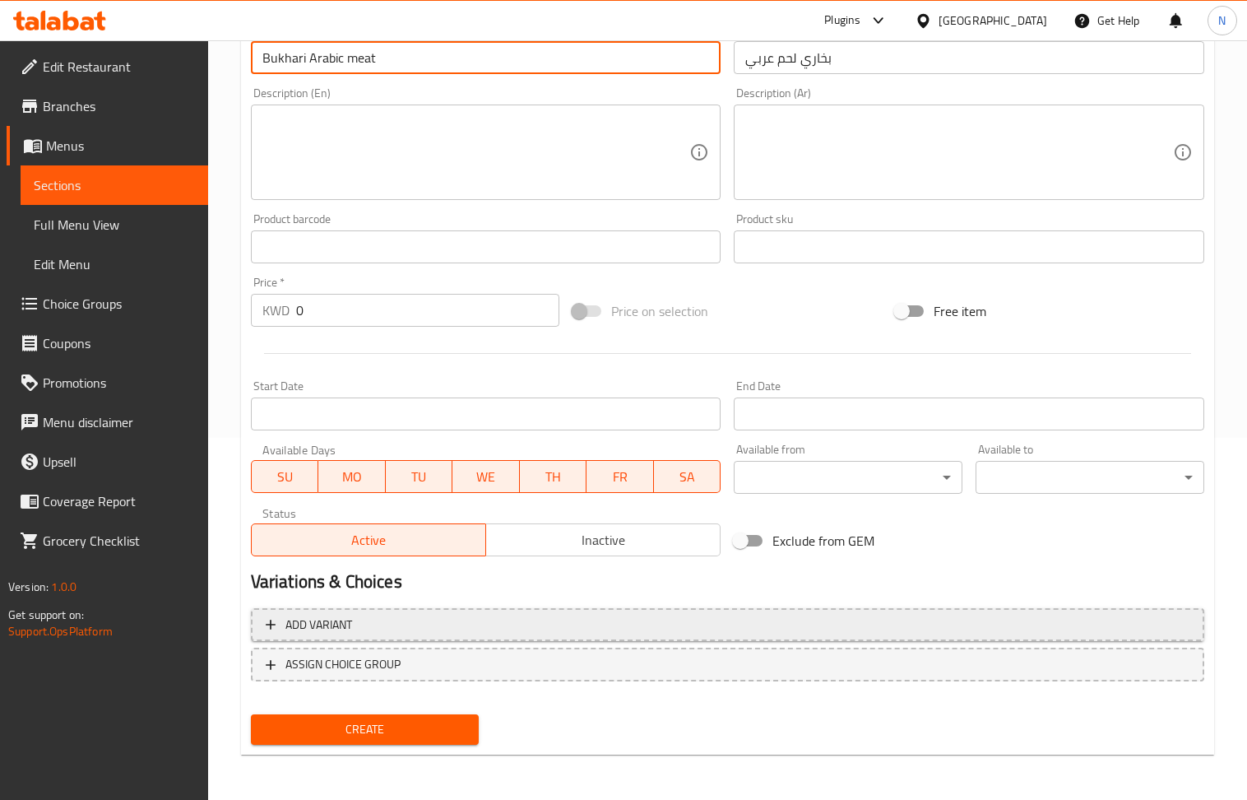
click at [1071, 627] on span "Add variant" at bounding box center [728, 625] width 924 height 21
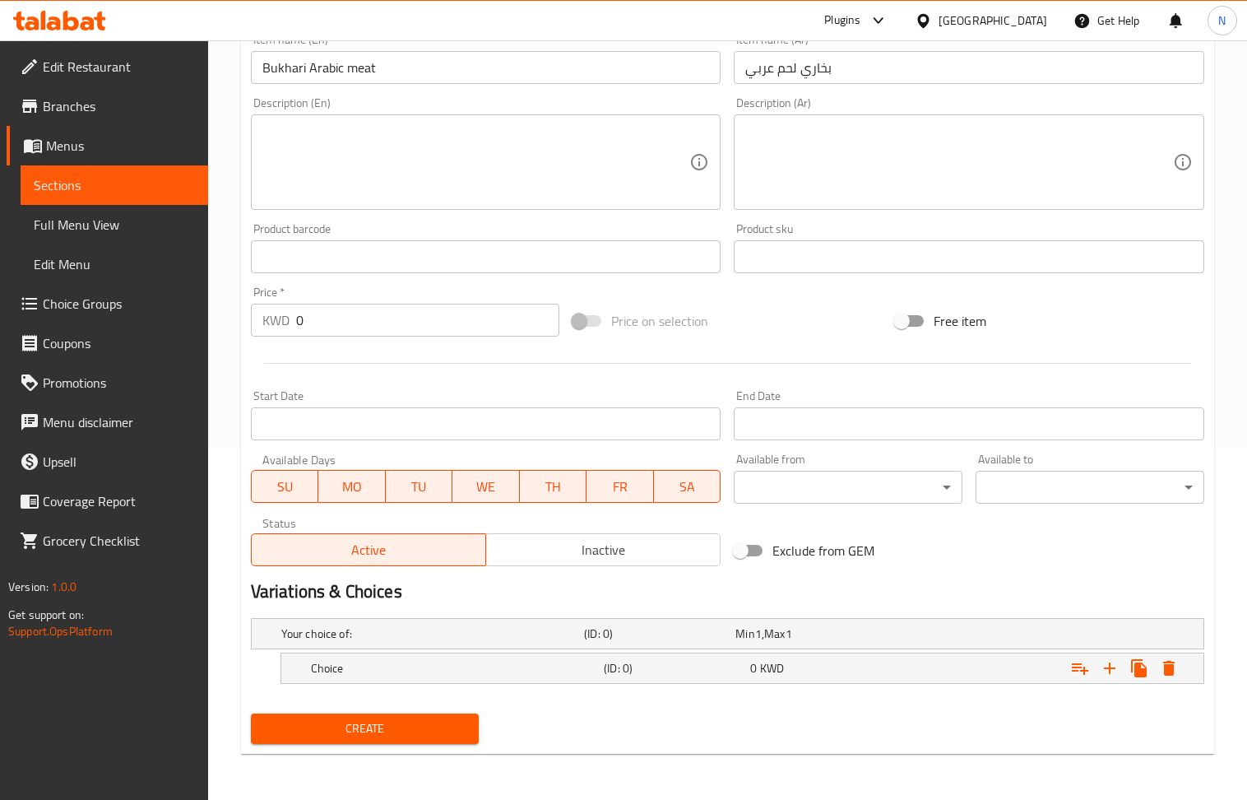
scroll to position [354, 0]
click at [1117, 663] on icon "Expand" at bounding box center [1110, 668] width 20 height 20
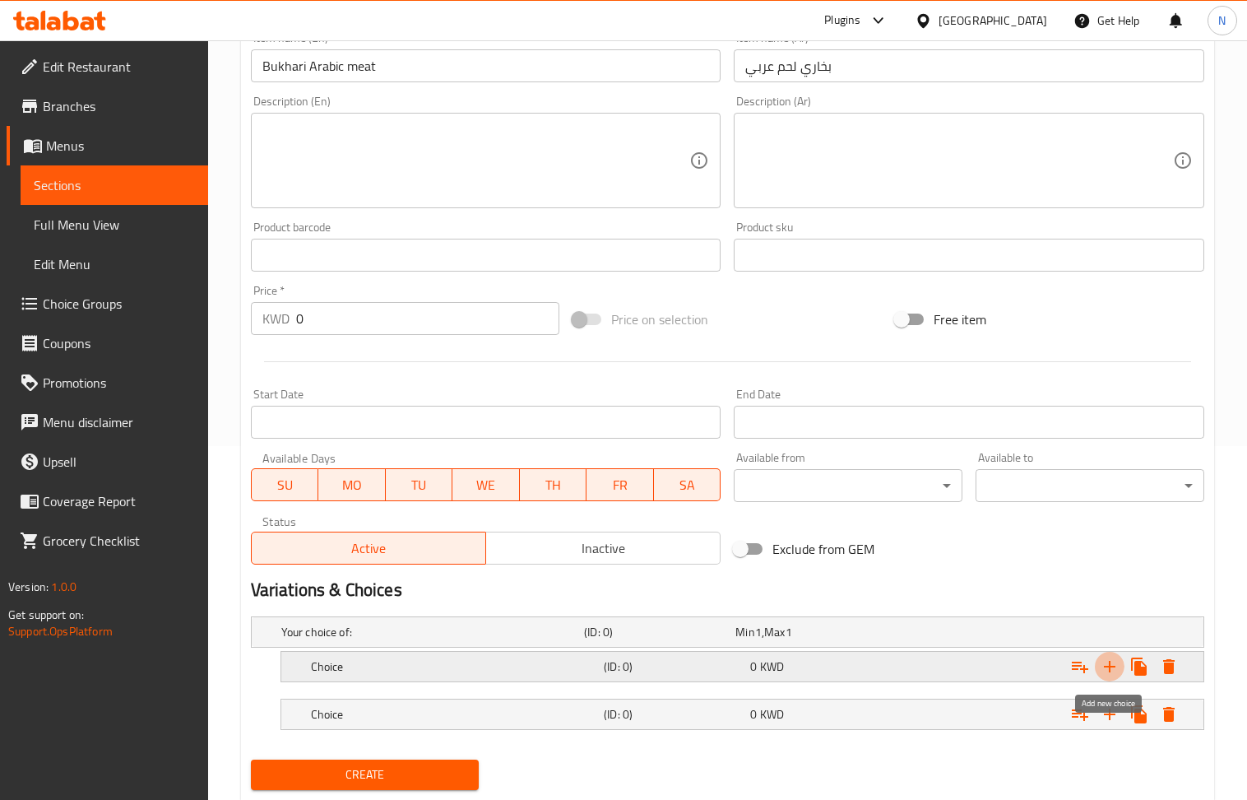
click at [1117, 663] on icon "Expand" at bounding box center [1110, 667] width 20 height 20
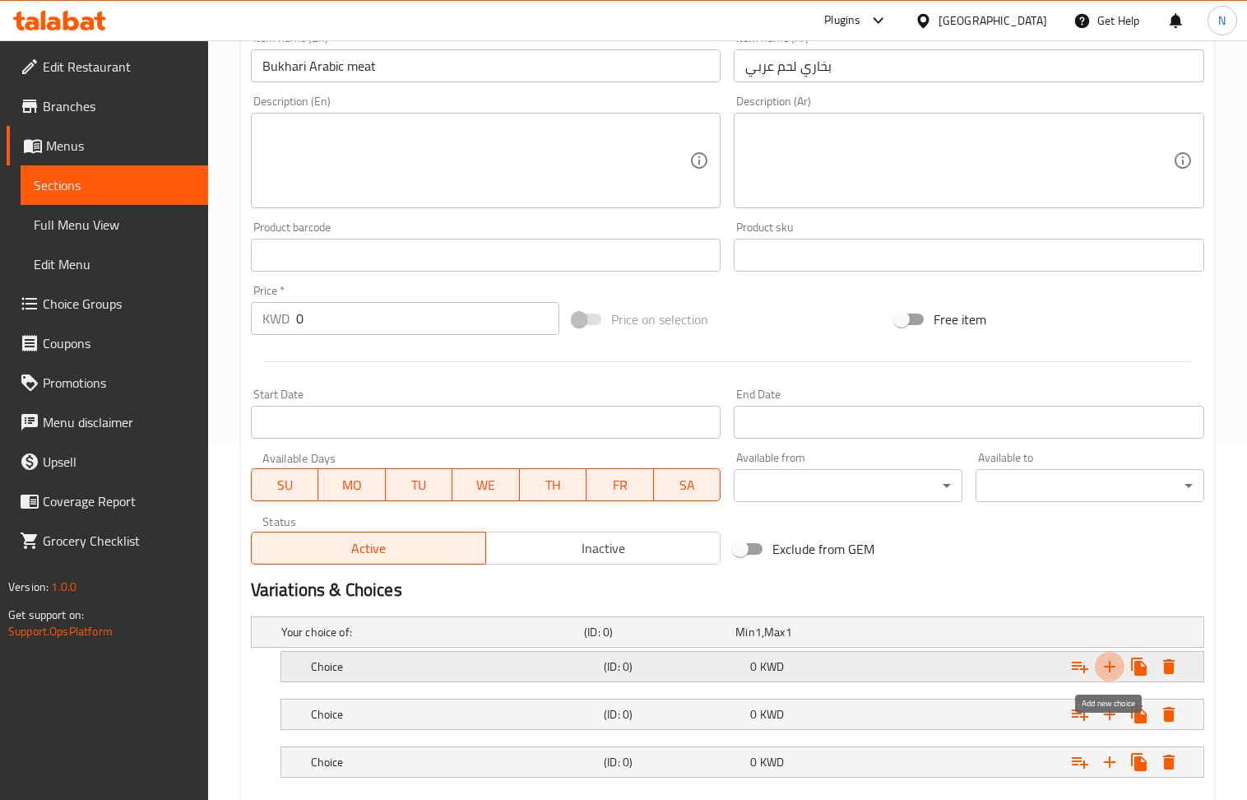
click at [1117, 663] on icon "Expand" at bounding box center [1110, 667] width 20 height 20
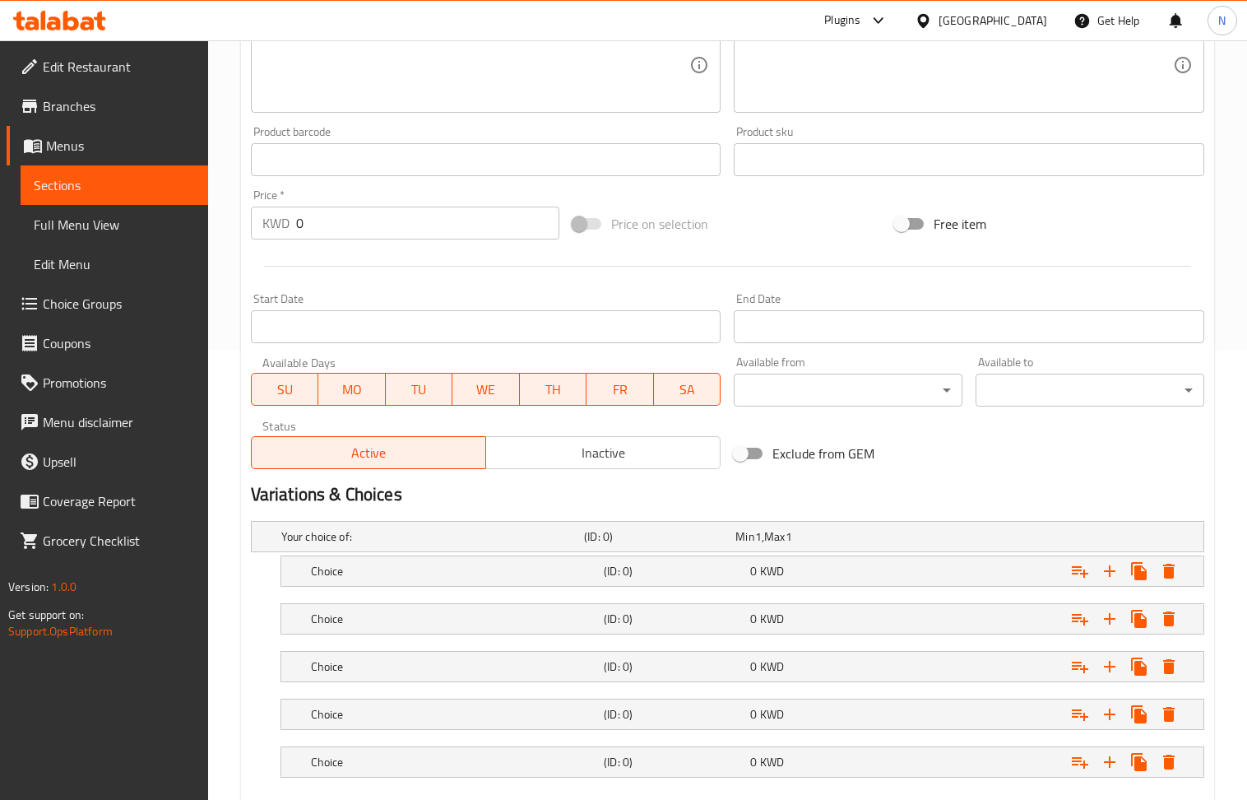
scroll to position [547, 0]
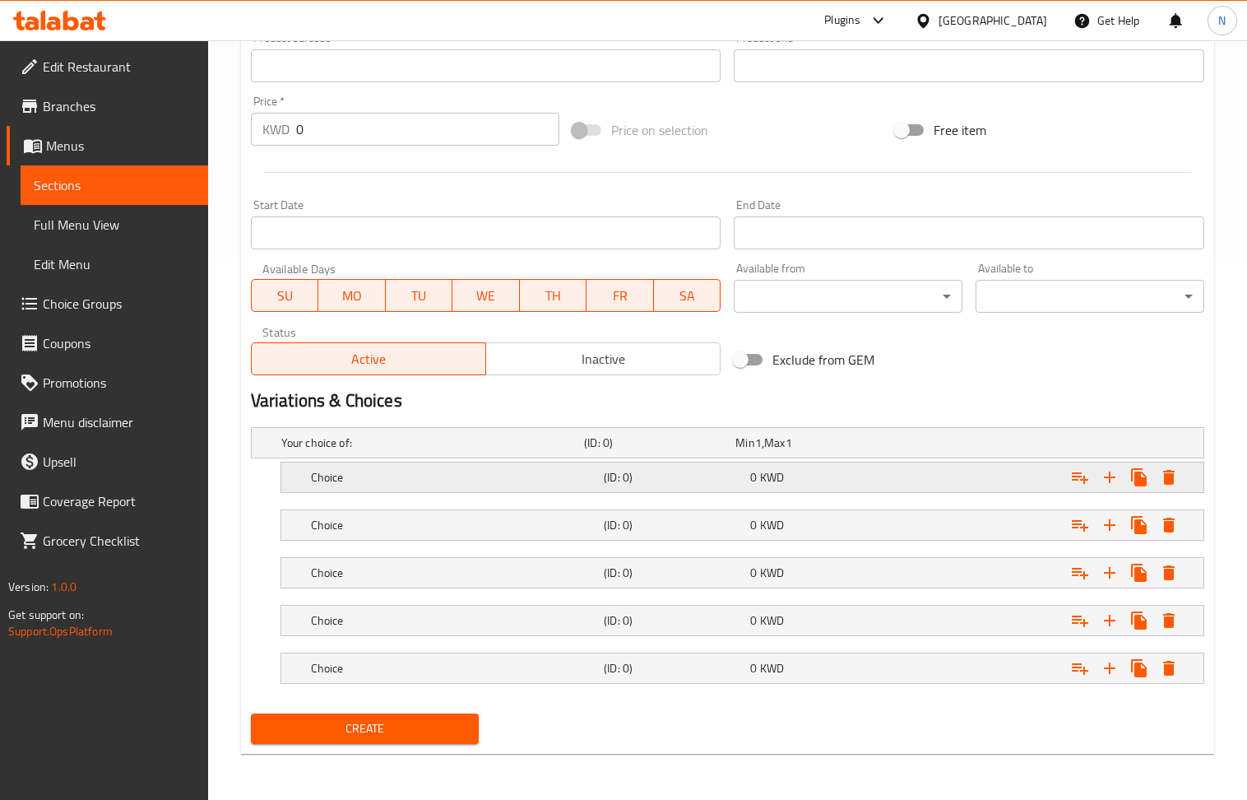
click at [899, 477] on div "Expand" at bounding box center [1040, 477] width 293 height 36
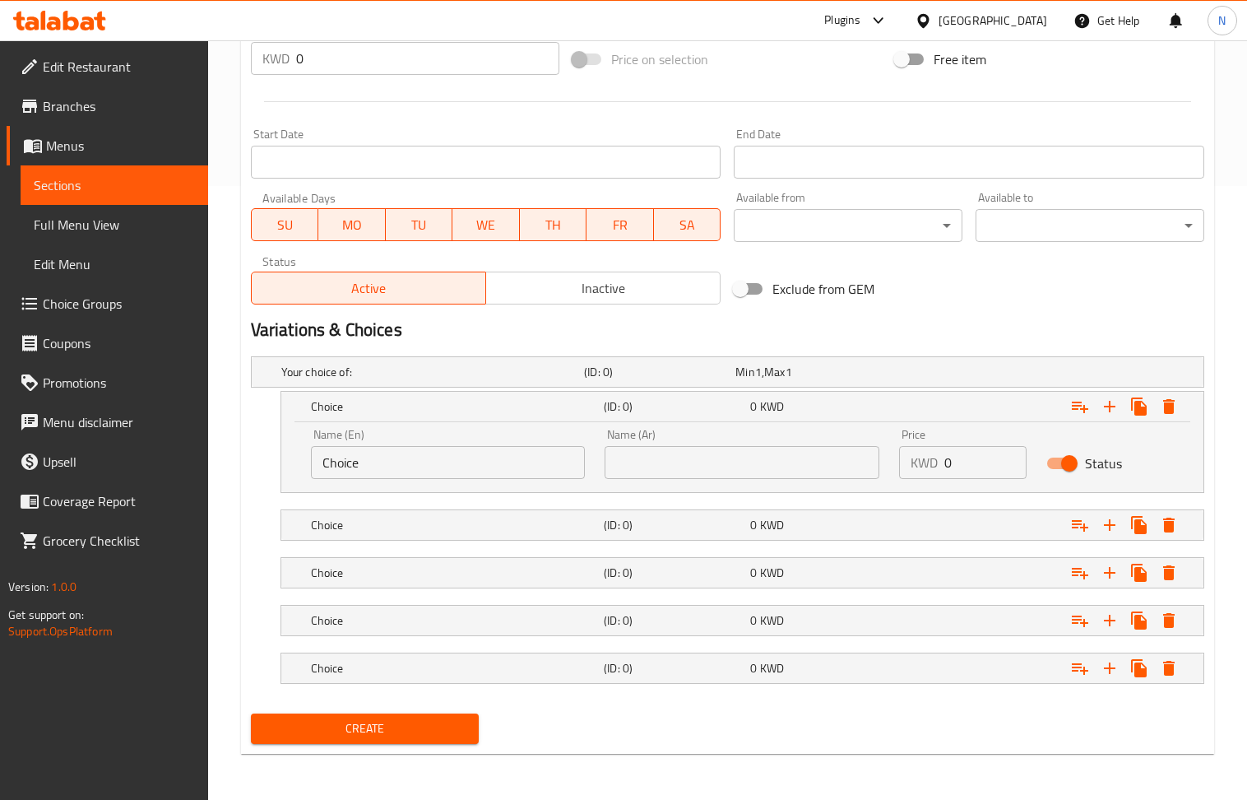
click at [874, 502] on nav at bounding box center [728, 502] width 954 height 13
click at [874, 520] on div "0 KWD" at bounding box center [820, 525] width 140 height 16
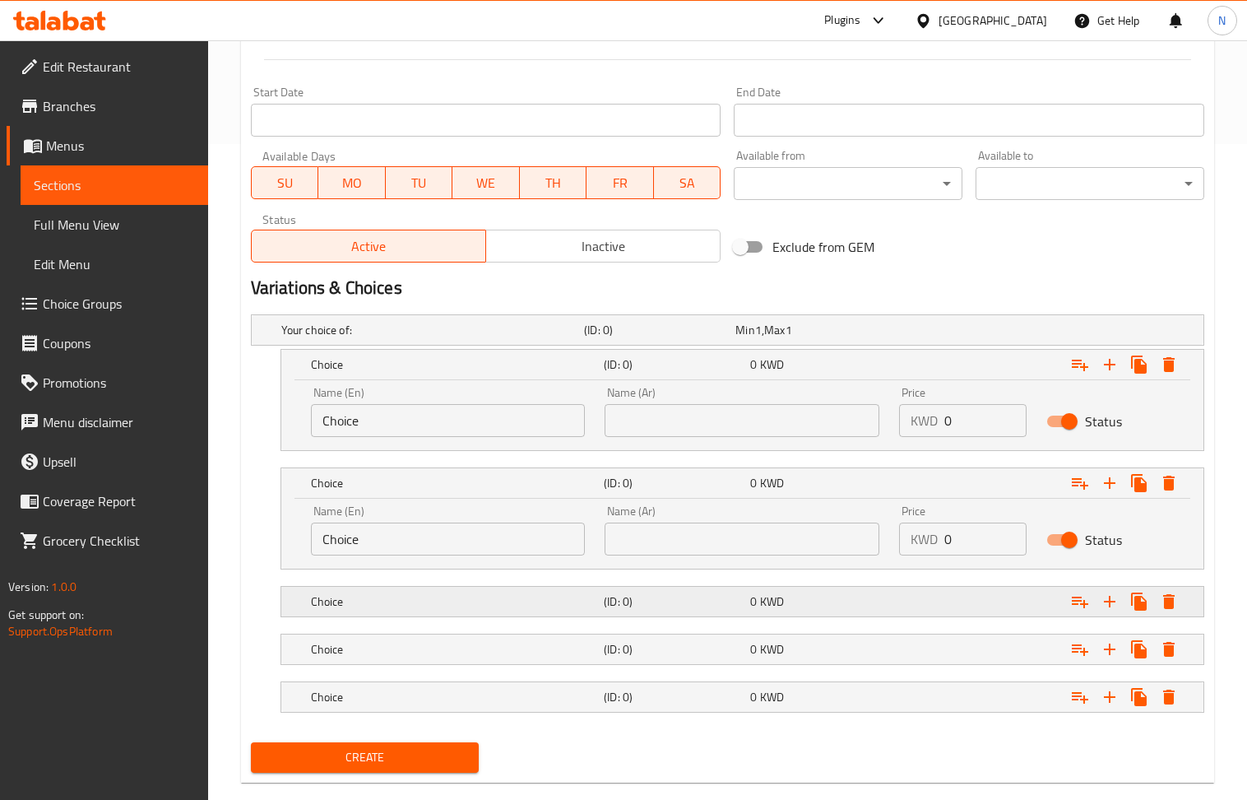
scroll to position [689, 0]
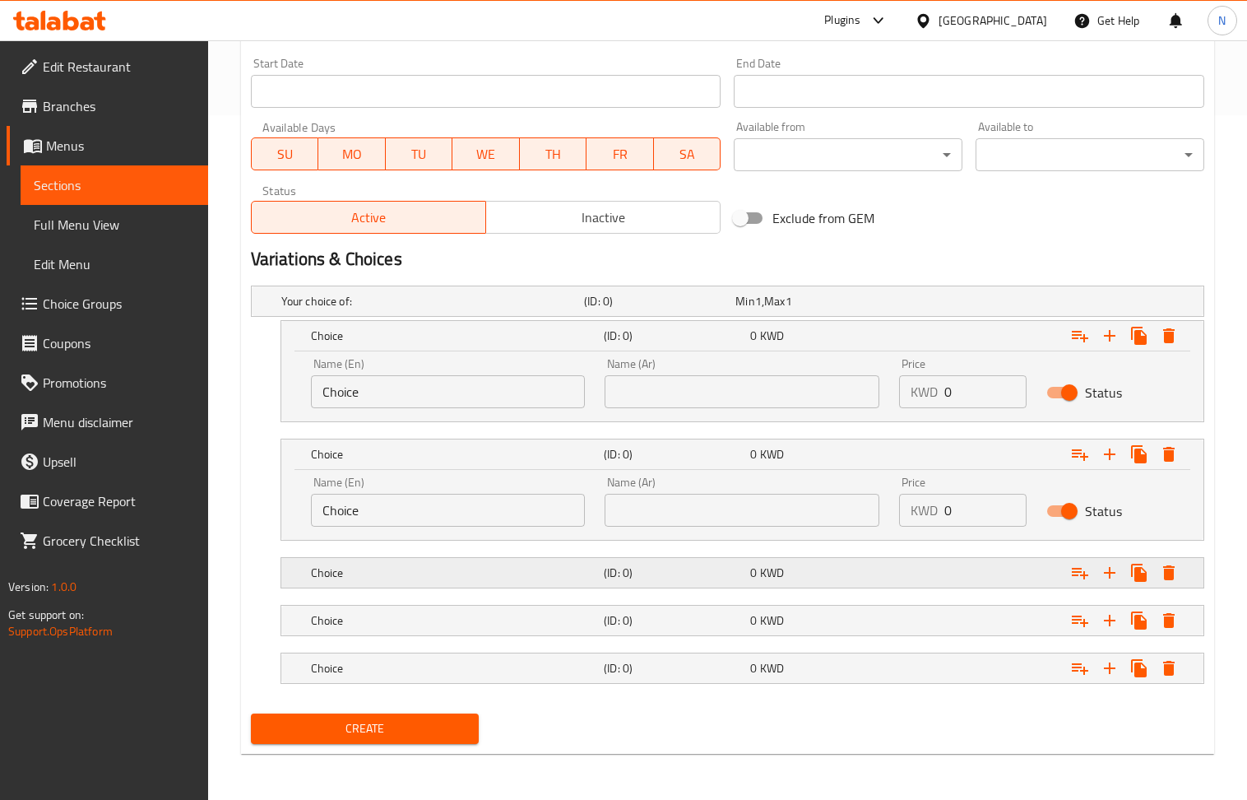
click at [857, 578] on div "0 KWD" at bounding box center [820, 572] width 140 height 16
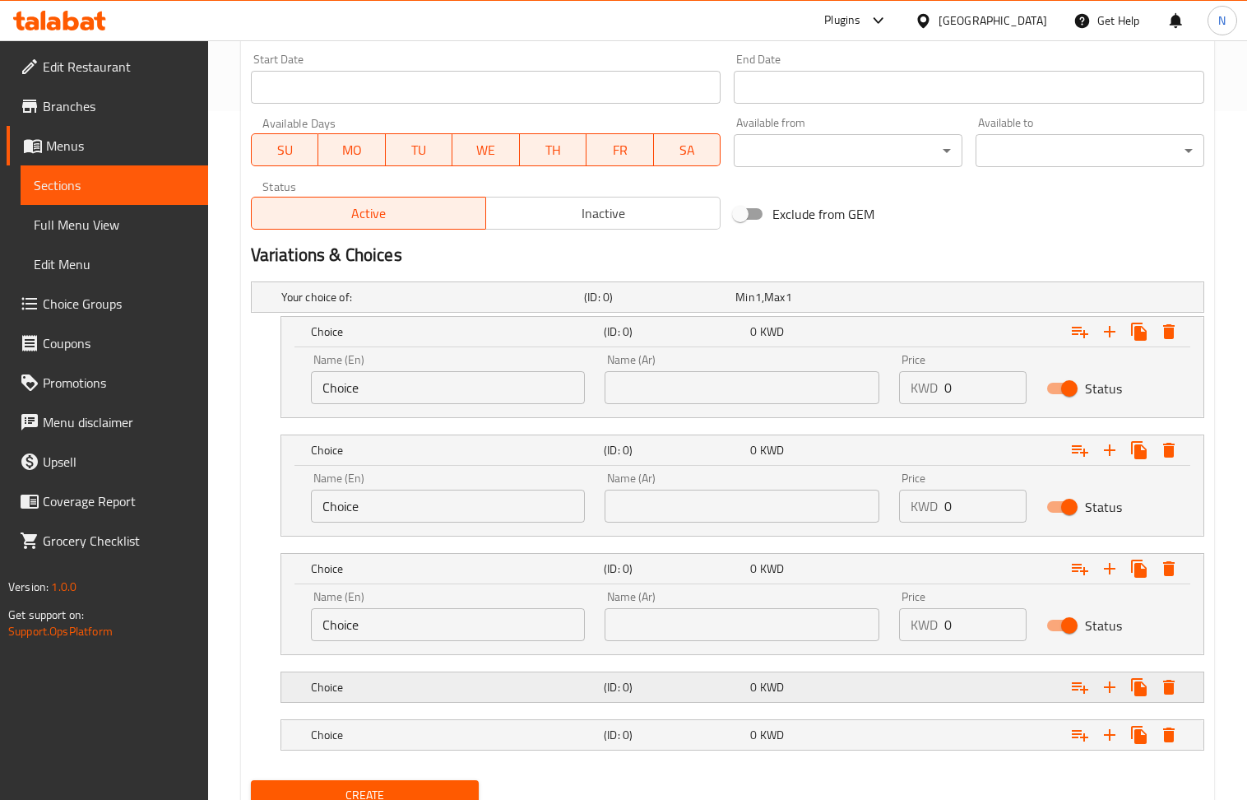
click at [856, 688] on div "0 KWD" at bounding box center [820, 687] width 140 height 16
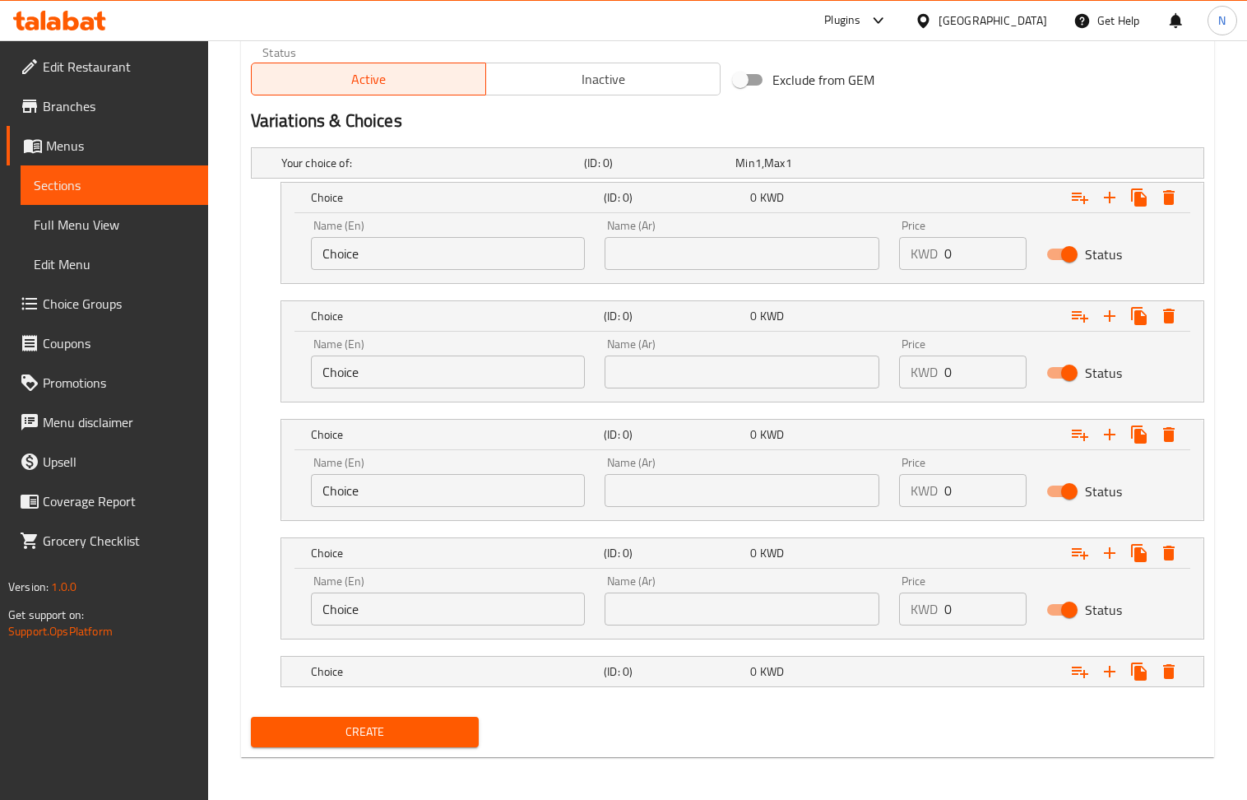
scroll to position [830, 0]
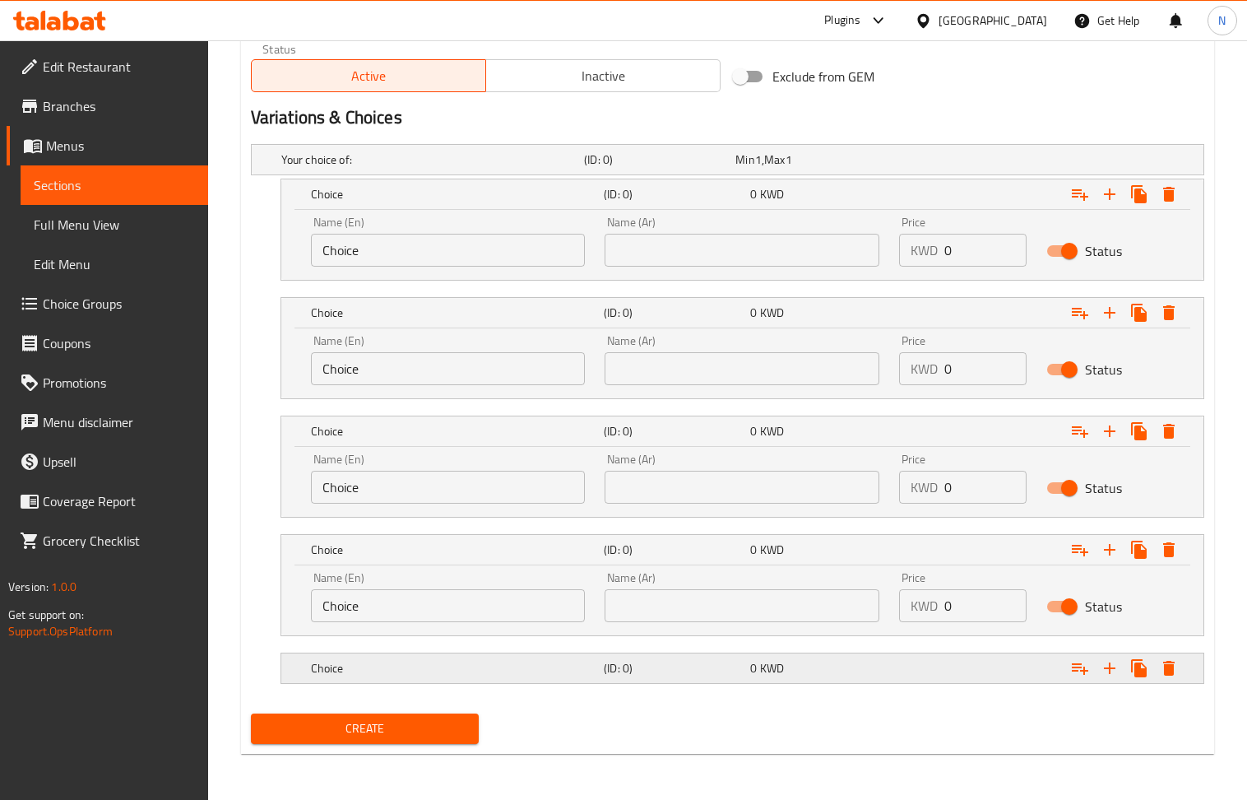
click at [830, 681] on div "Choice (ID: 0) 0 KWD" at bounding box center [748, 668] width 880 height 36
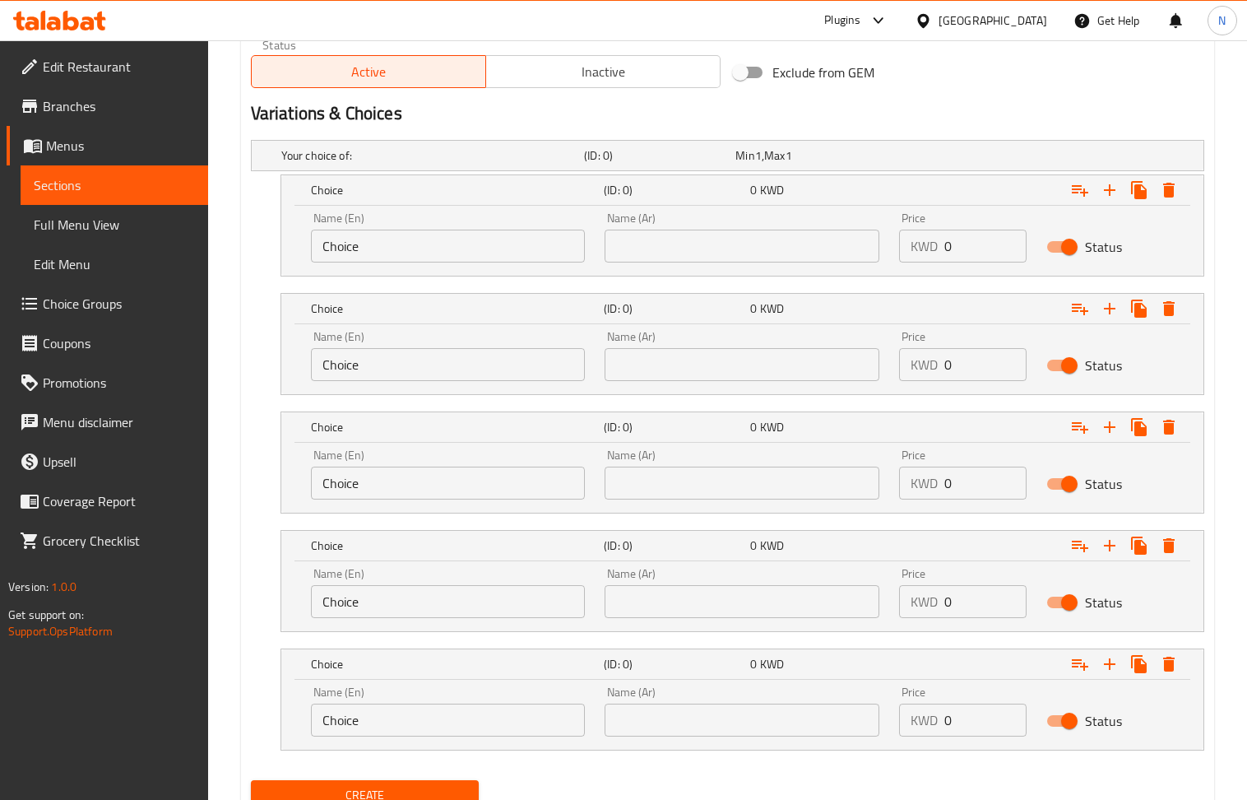
click at [699, 232] on input "text" at bounding box center [742, 246] width 275 height 33
paste input "شخص"
type input "شخص"
drag, startPoint x: 685, startPoint y: 359, endPoint x: 671, endPoint y: 347, distance: 18.1
click at [685, 359] on input "text" at bounding box center [742, 364] width 275 height 33
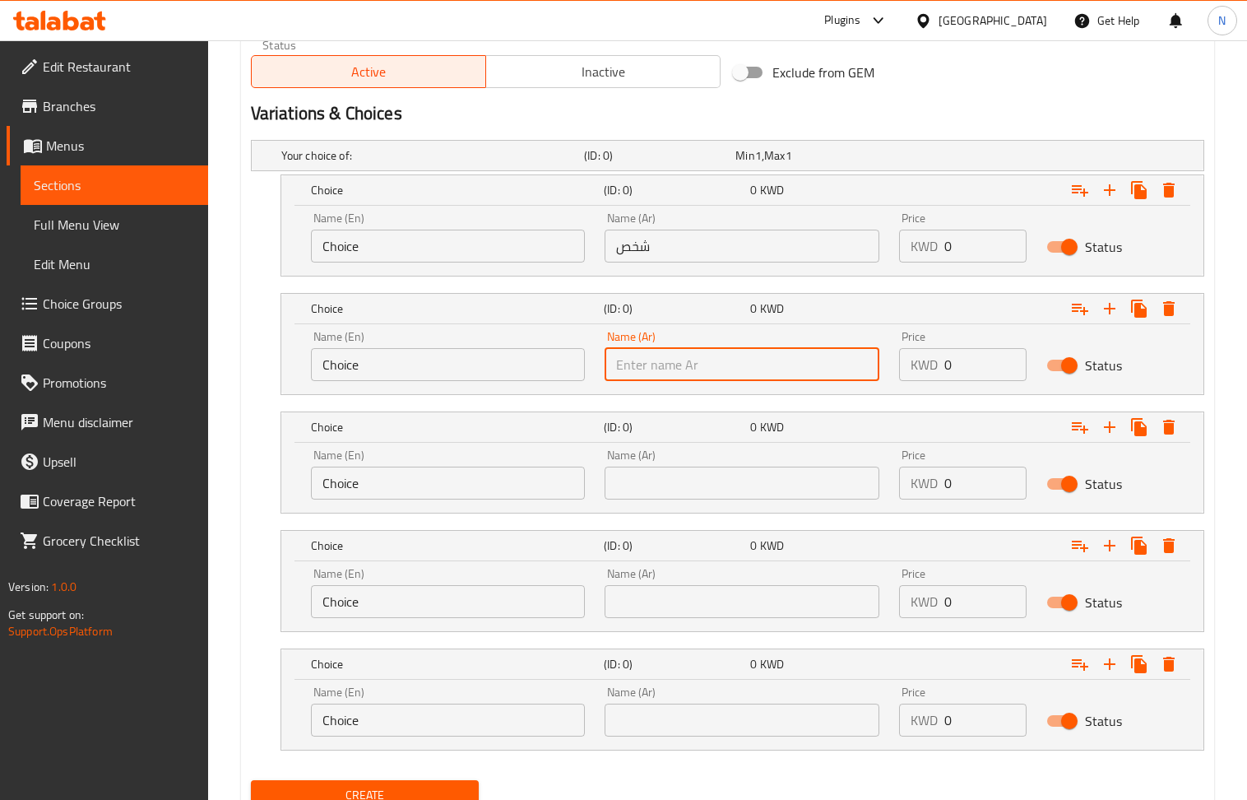
paste input "شخصين"
type input "شخصين"
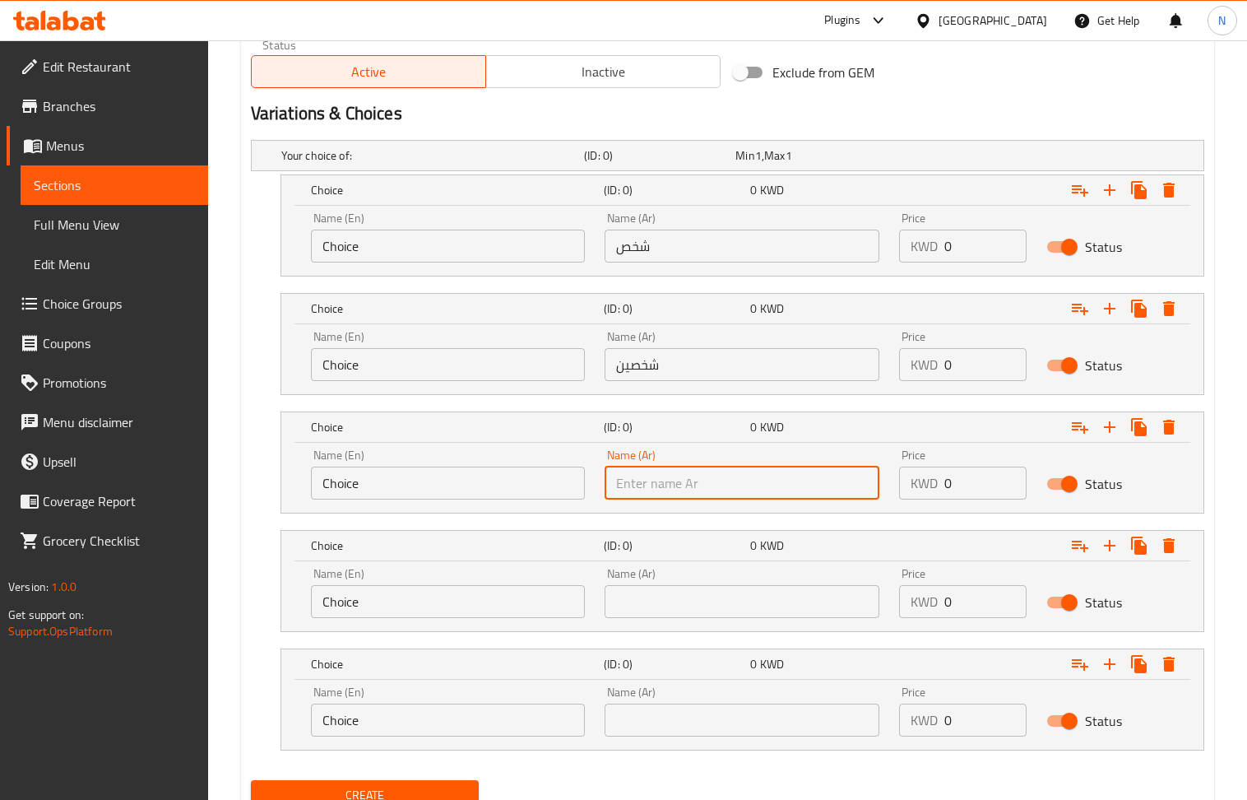
click at [726, 492] on input "text" at bounding box center [742, 483] width 275 height 33
paste input "ثلاث اشخاص"
type input "ثلاث اشخاص"
drag, startPoint x: 666, startPoint y: 613, endPoint x: 597, endPoint y: 560, distance: 88.0
click at [666, 613] on input "text" at bounding box center [742, 601] width 275 height 33
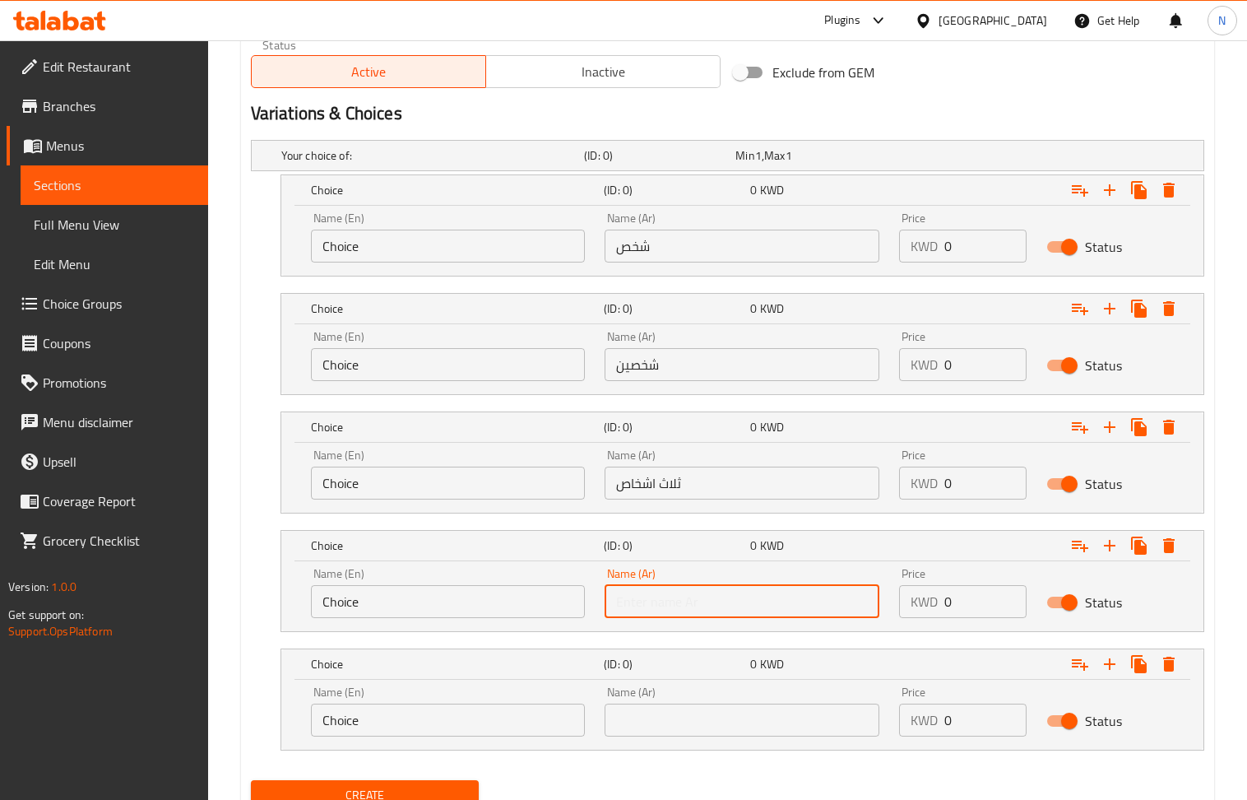
paste input "اربع اشخاص"
type input "اربع اشخاص"
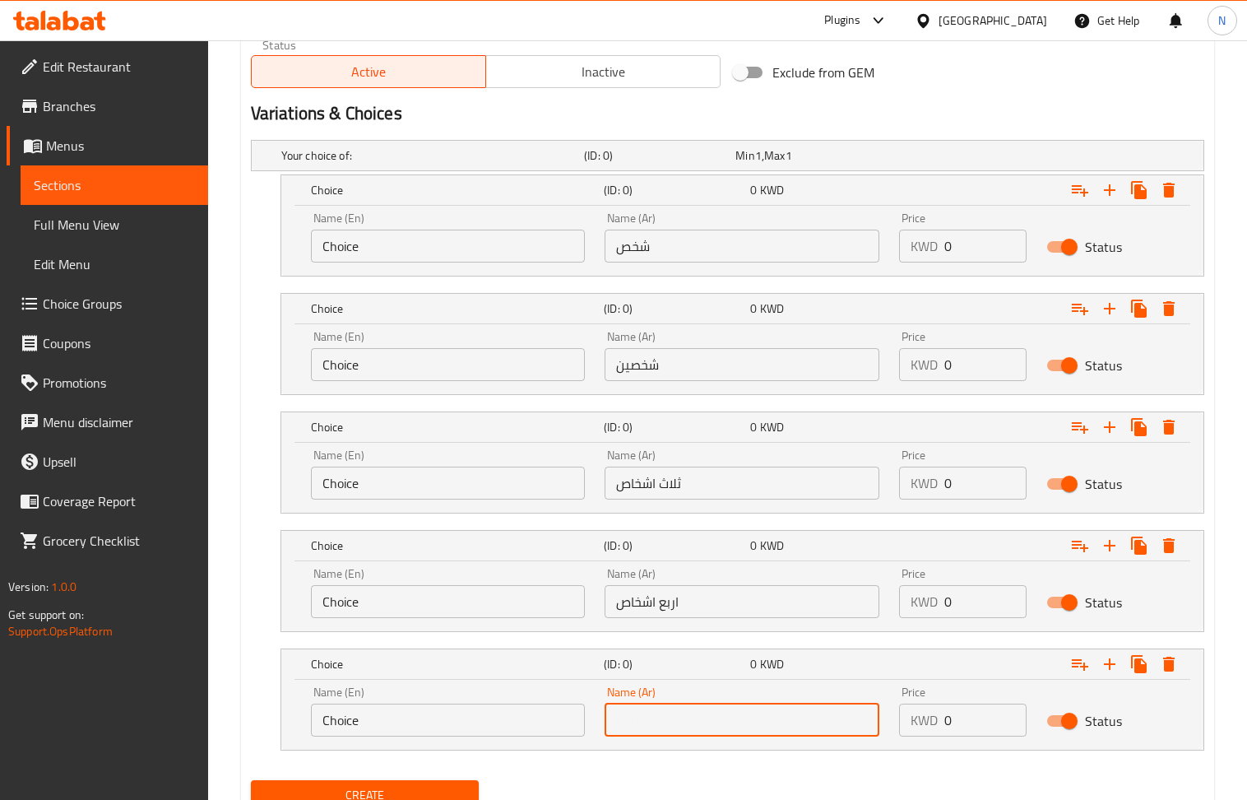
click at [775, 727] on input "text" at bounding box center [742, 719] width 275 height 33
paste input "خمس اشخاص"
type input "خمس اشخاص"
click at [380, 727] on input "Choice" at bounding box center [448, 719] width 275 height 33
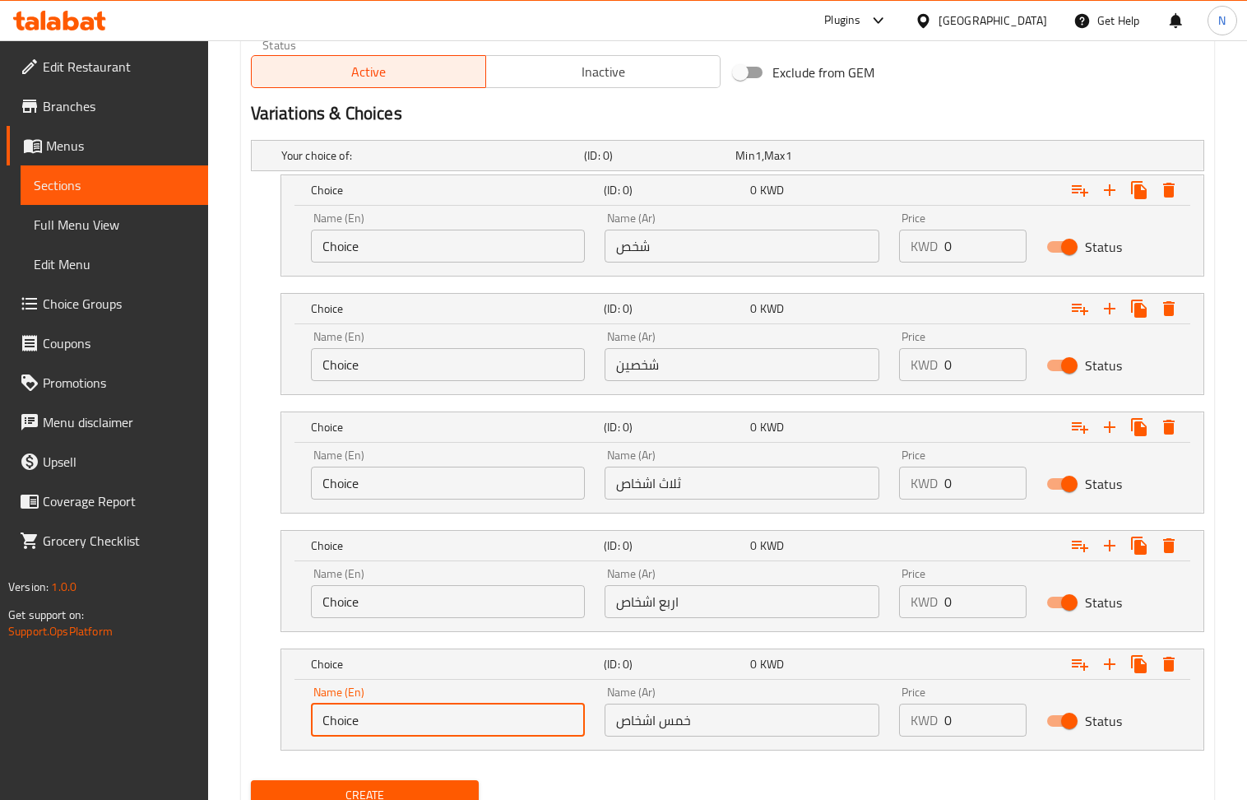
click at [380, 727] on input "Choice" at bounding box center [448, 719] width 275 height 33
paste input "five peopl"
click at [331, 722] on input "five people" at bounding box center [448, 719] width 275 height 33
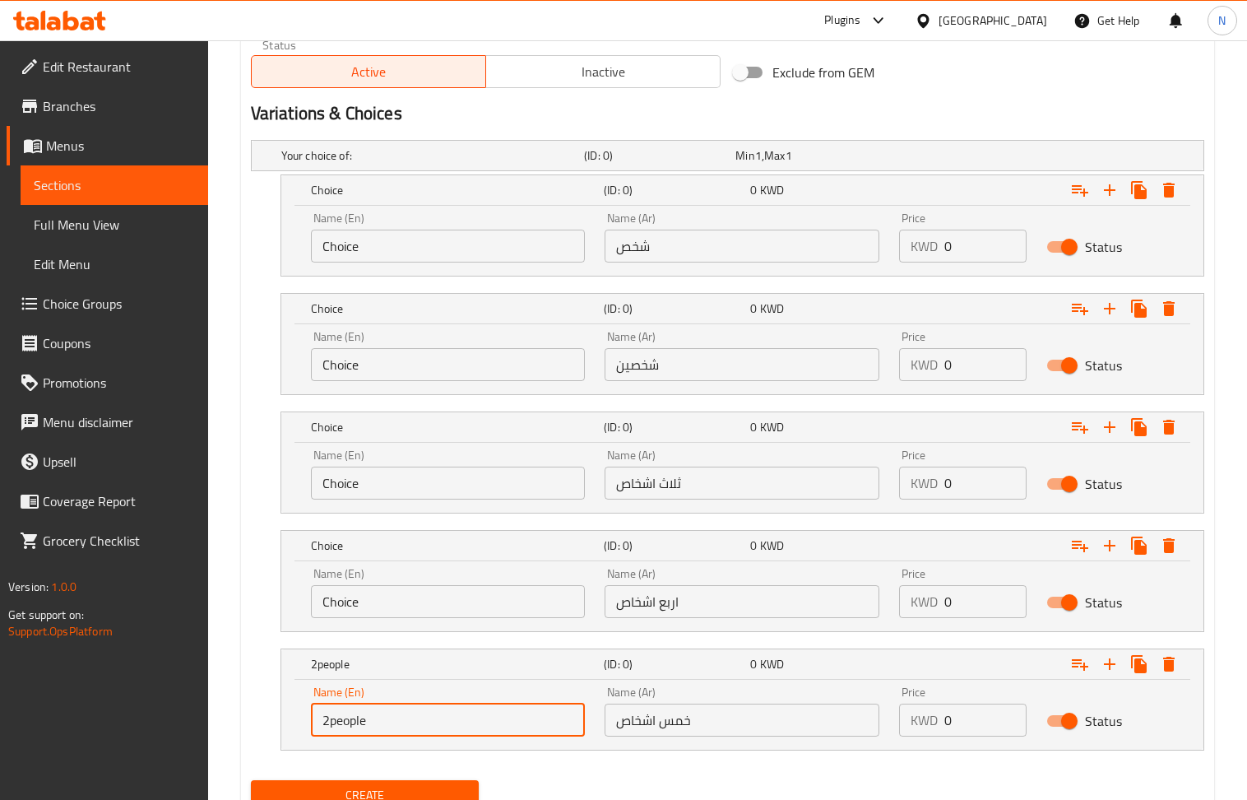
click at [351, 722] on input "2people" at bounding box center [448, 719] width 275 height 33
drag, startPoint x: 330, startPoint y: 725, endPoint x: 321, endPoint y: 728, distance: 9.6
click at [321, 728] on input "2people" at bounding box center [448, 719] width 275 height 33
click at [357, 726] on input "5 people" at bounding box center [448, 719] width 275 height 33
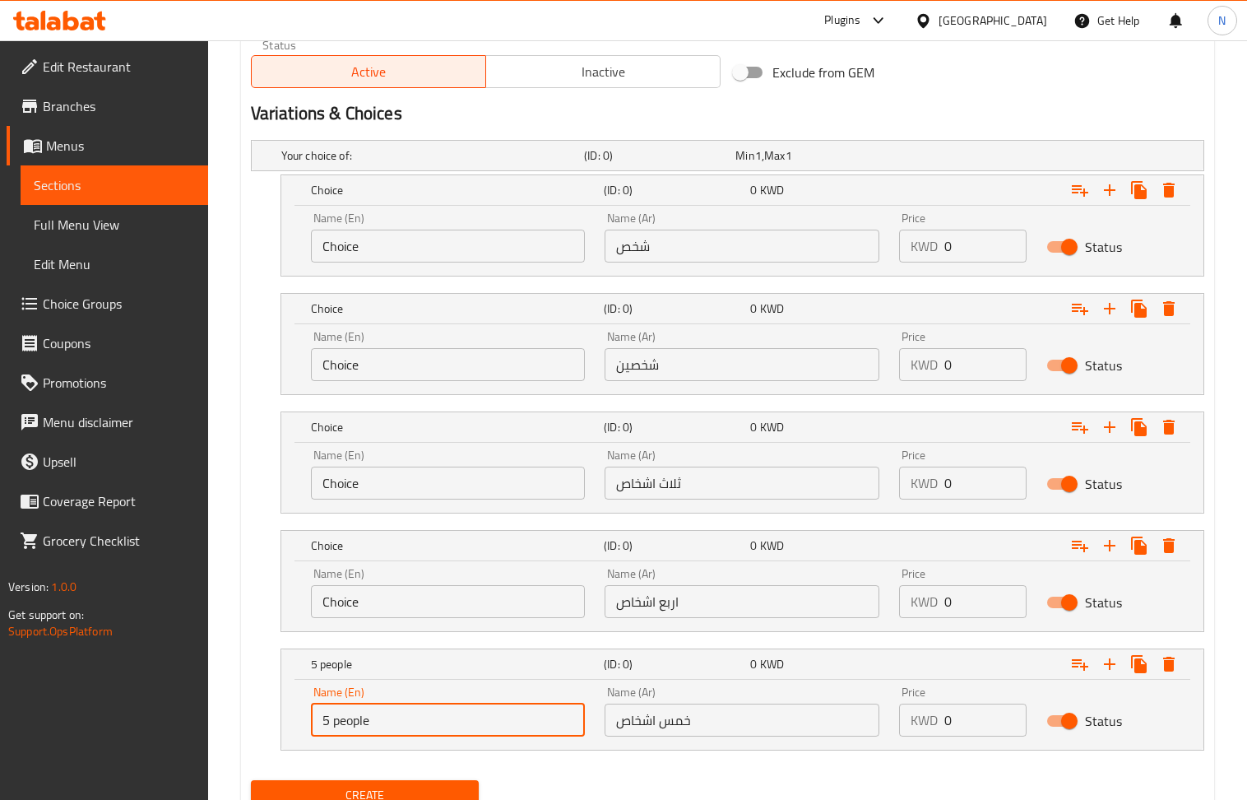
click at [357, 726] on input "5 people" at bounding box center [448, 719] width 275 height 33
type input "5 people"
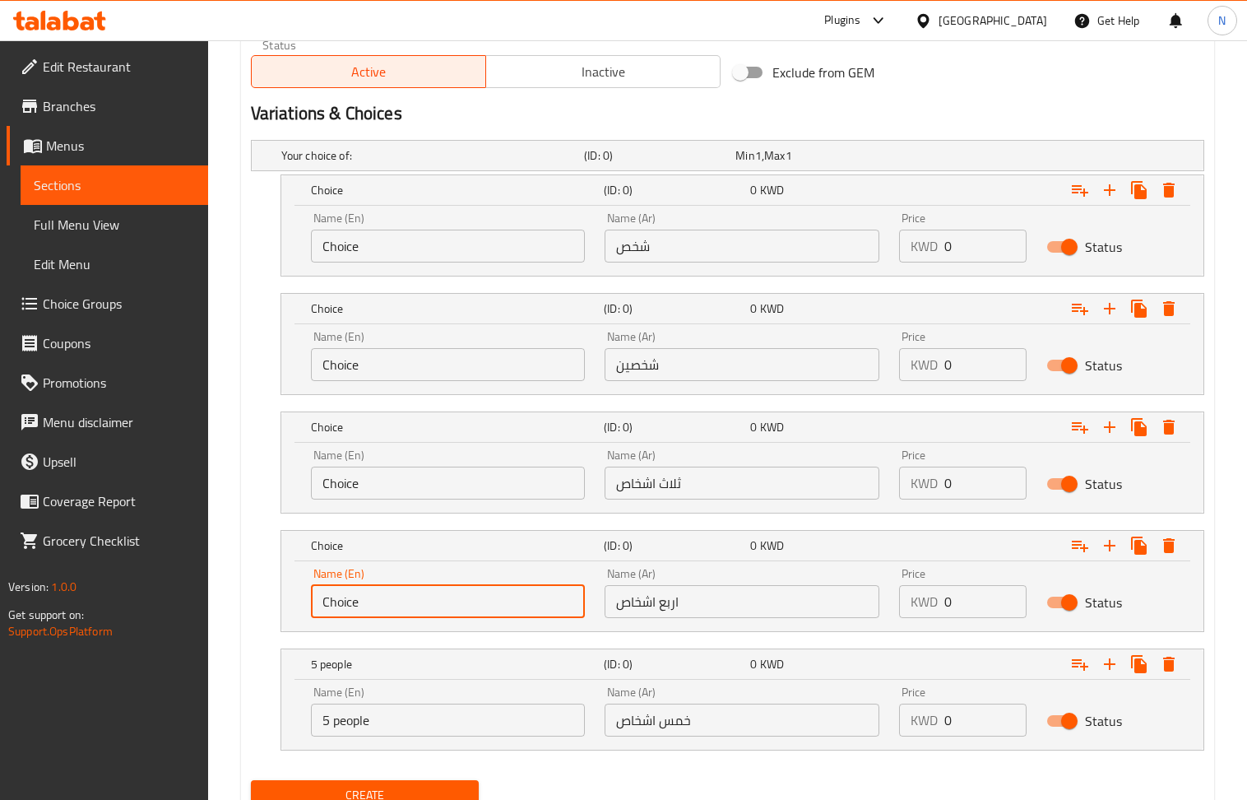
click at [402, 611] on input "Choice" at bounding box center [448, 601] width 275 height 33
paste input "5 peopl"
click at [327, 606] on input "5 people" at bounding box center [448, 601] width 275 height 33
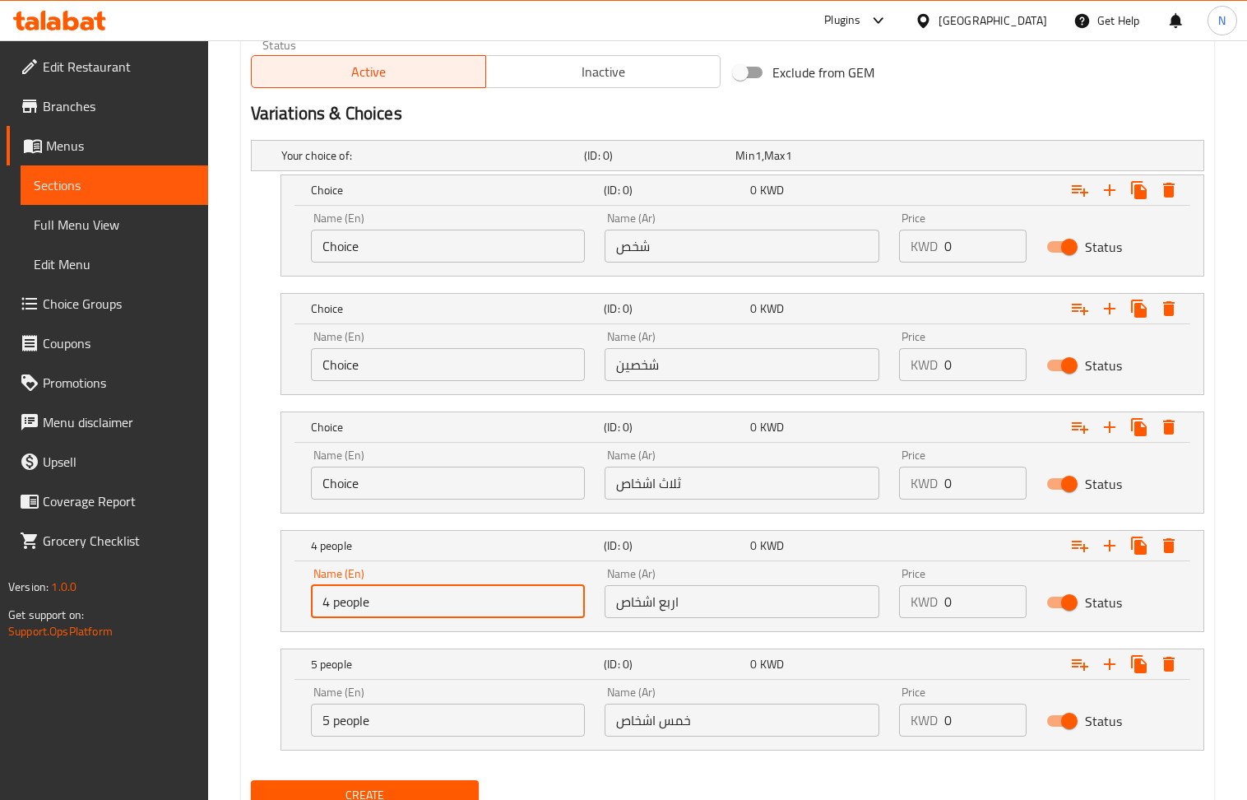
type input "4 people"
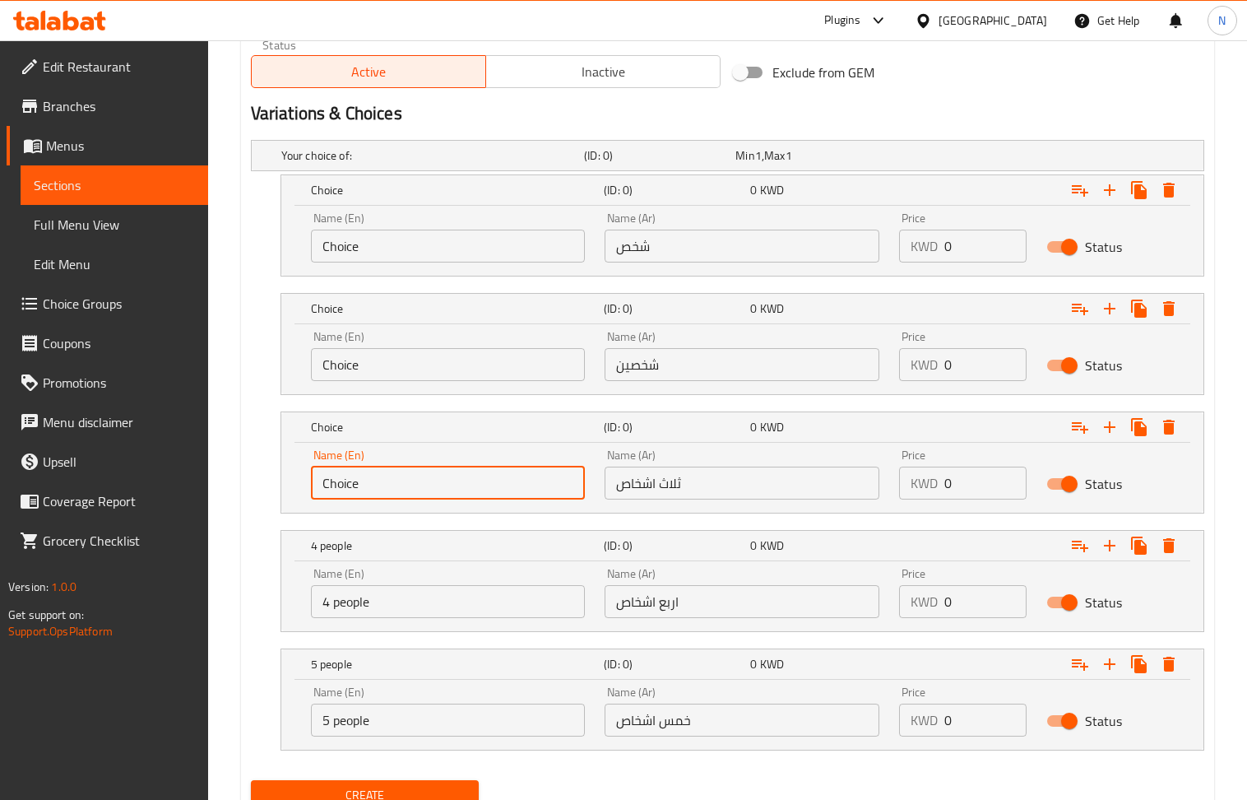
click at [383, 484] on input "Choice" at bounding box center [448, 483] width 275 height 33
paste input "5 peopl"
click at [324, 487] on input "5 people" at bounding box center [448, 483] width 275 height 33
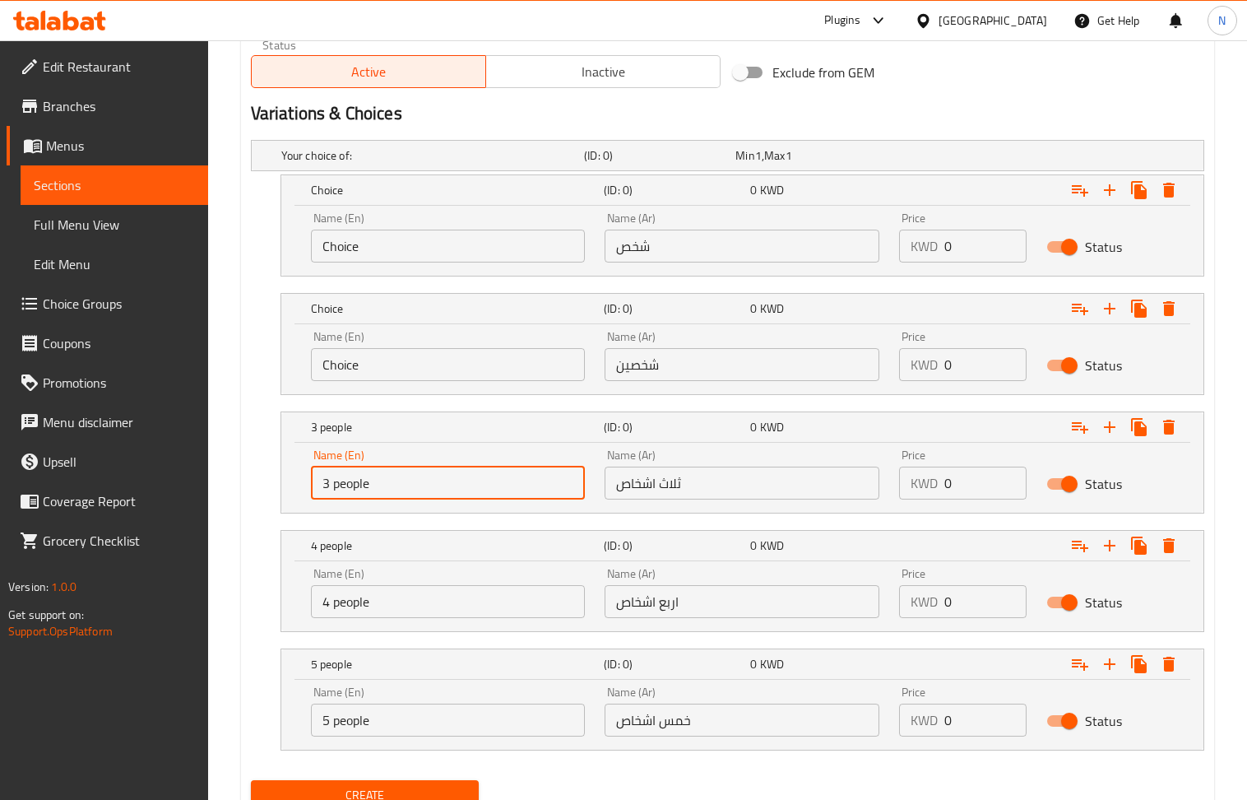
type input "3 people"
click at [382, 369] on input "Choice" at bounding box center [448, 364] width 275 height 33
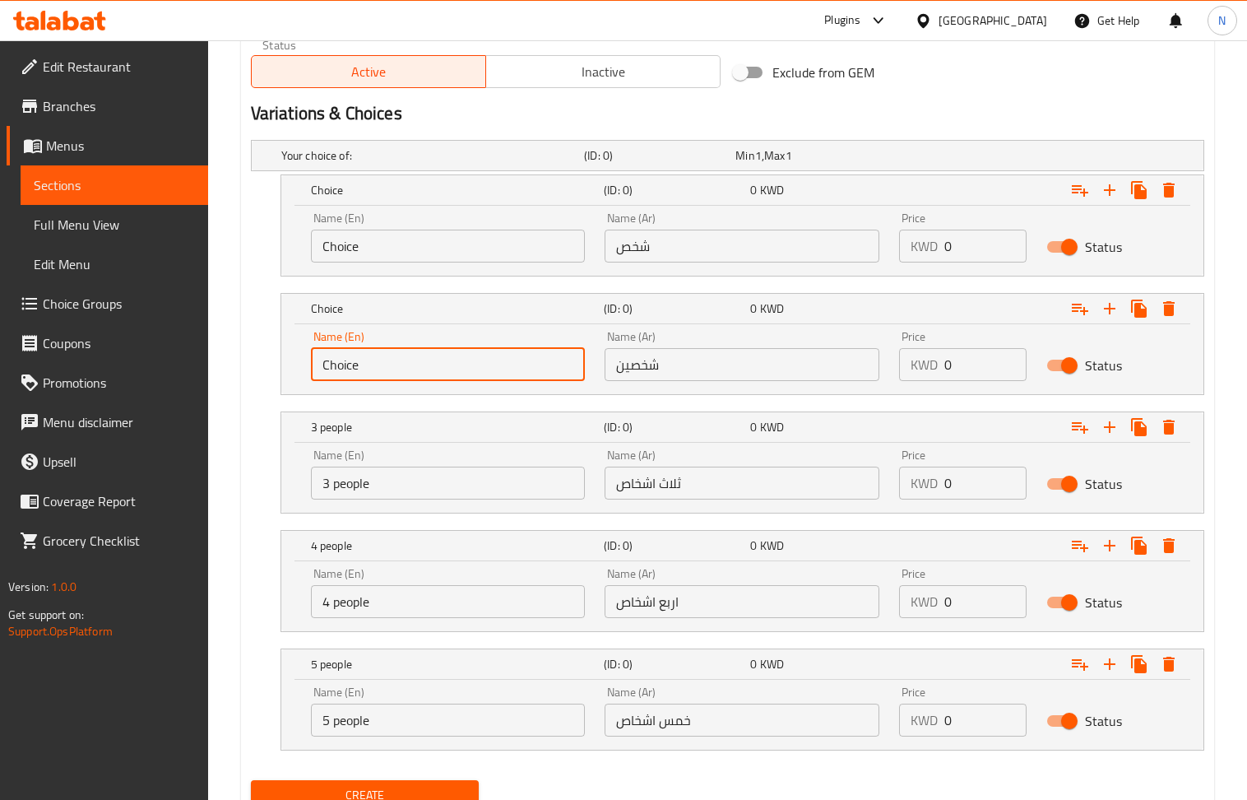
click at [382, 369] on input "Choice" at bounding box center [448, 364] width 275 height 33
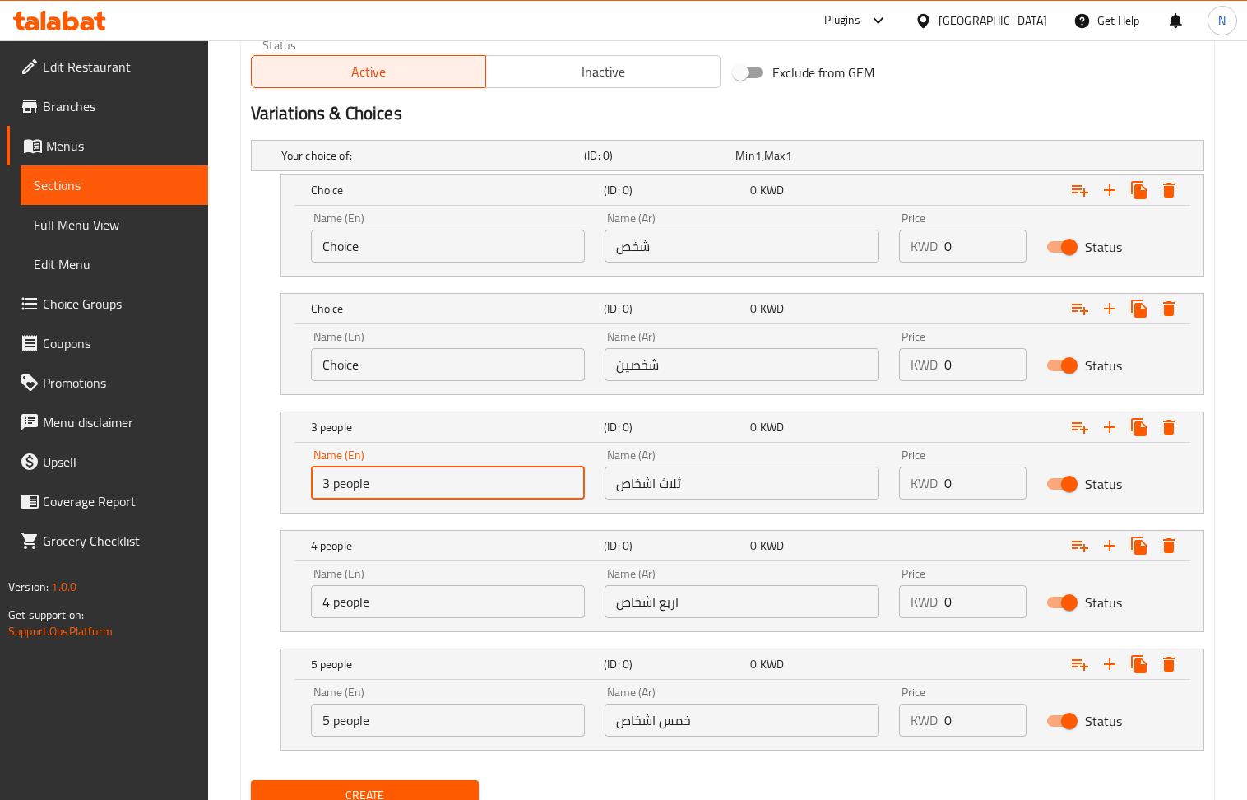
click at [397, 485] on input "3 people" at bounding box center [448, 483] width 275 height 33
click at [399, 370] on input "Choice" at bounding box center [448, 364] width 275 height 33
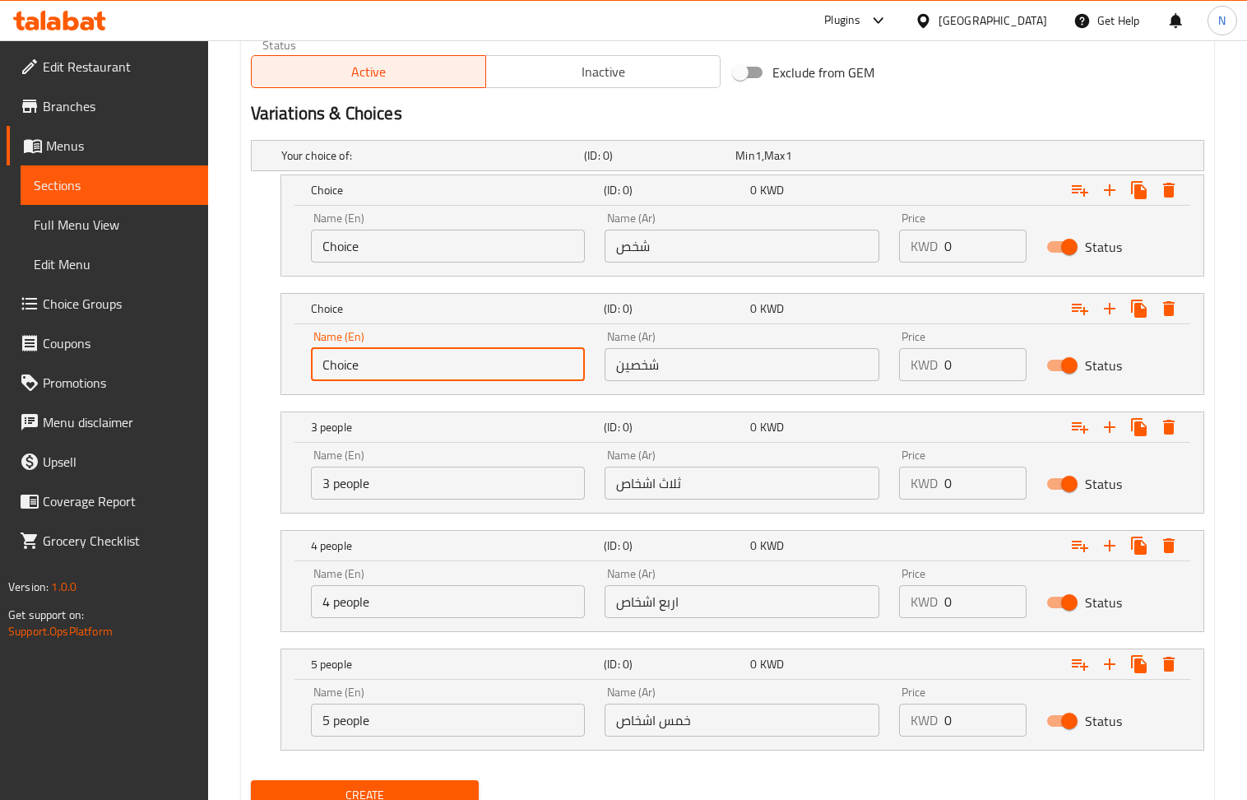
click at [399, 370] on input "Choice" at bounding box center [448, 364] width 275 height 33
paste input "3 peopl"
drag, startPoint x: 330, startPoint y: 372, endPoint x: 319, endPoint y: 375, distance: 11.2
click at [319, 375] on input "3 people" at bounding box center [448, 364] width 275 height 33
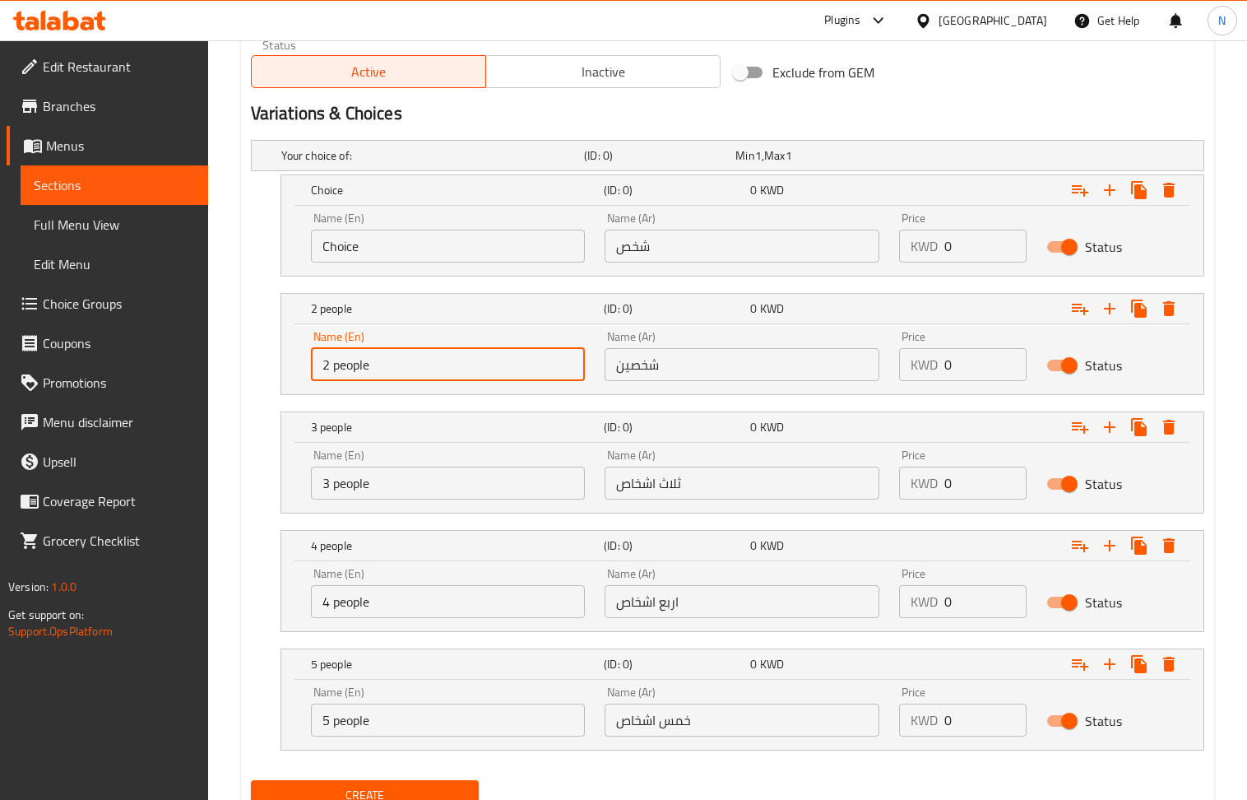
type input "2 people"
click at [392, 237] on input "Choice" at bounding box center [448, 246] width 275 height 33
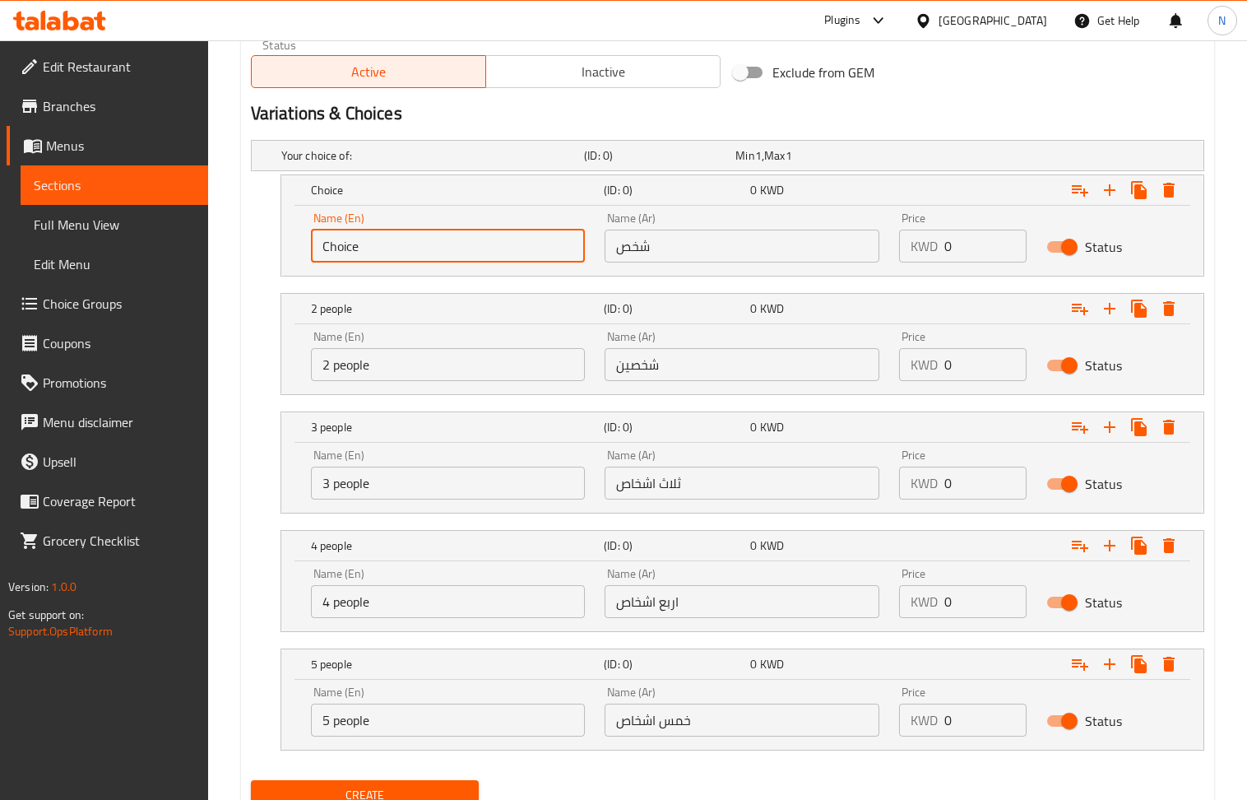
click at [392, 237] on input "Choice" at bounding box center [448, 246] width 275 height 33
paste input "3 peopl"
drag, startPoint x: 329, startPoint y: 248, endPoint x: 308, endPoint y: 252, distance: 21.8
click at [308, 252] on div "Name (En) 3 people Name (En)" at bounding box center [448, 237] width 295 height 70
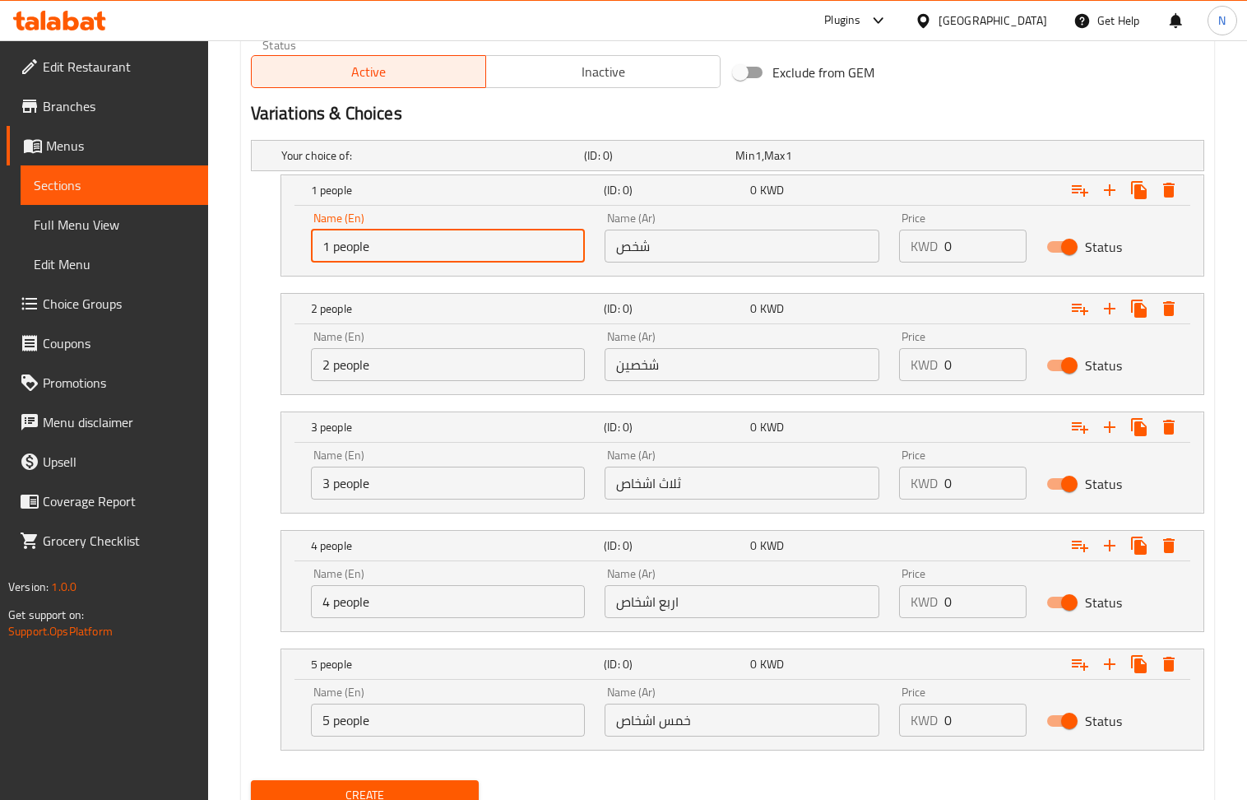
type input "1 people"
click at [964, 244] on input "0" at bounding box center [986, 246] width 82 height 33
paste input "5.5"
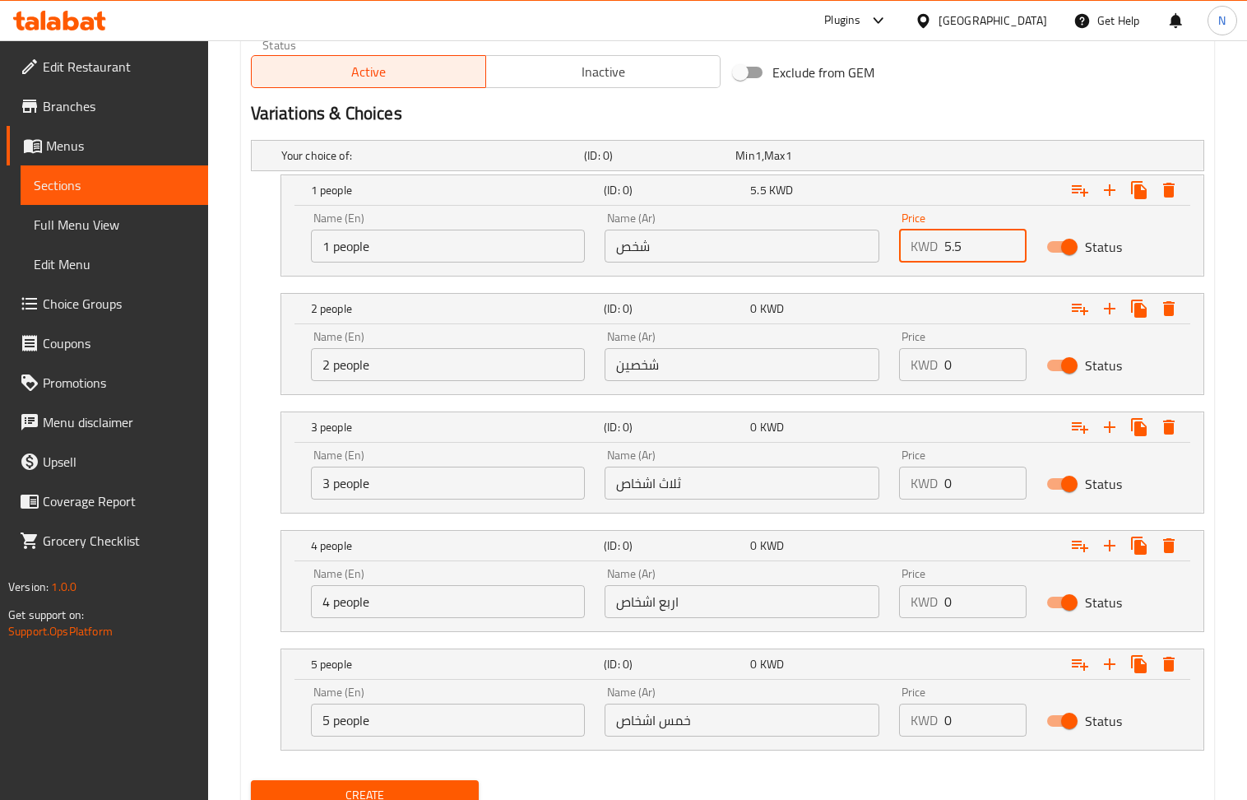
type input "5.5"
click at [959, 373] on input "0" at bounding box center [986, 364] width 82 height 33
paste input "11.25"
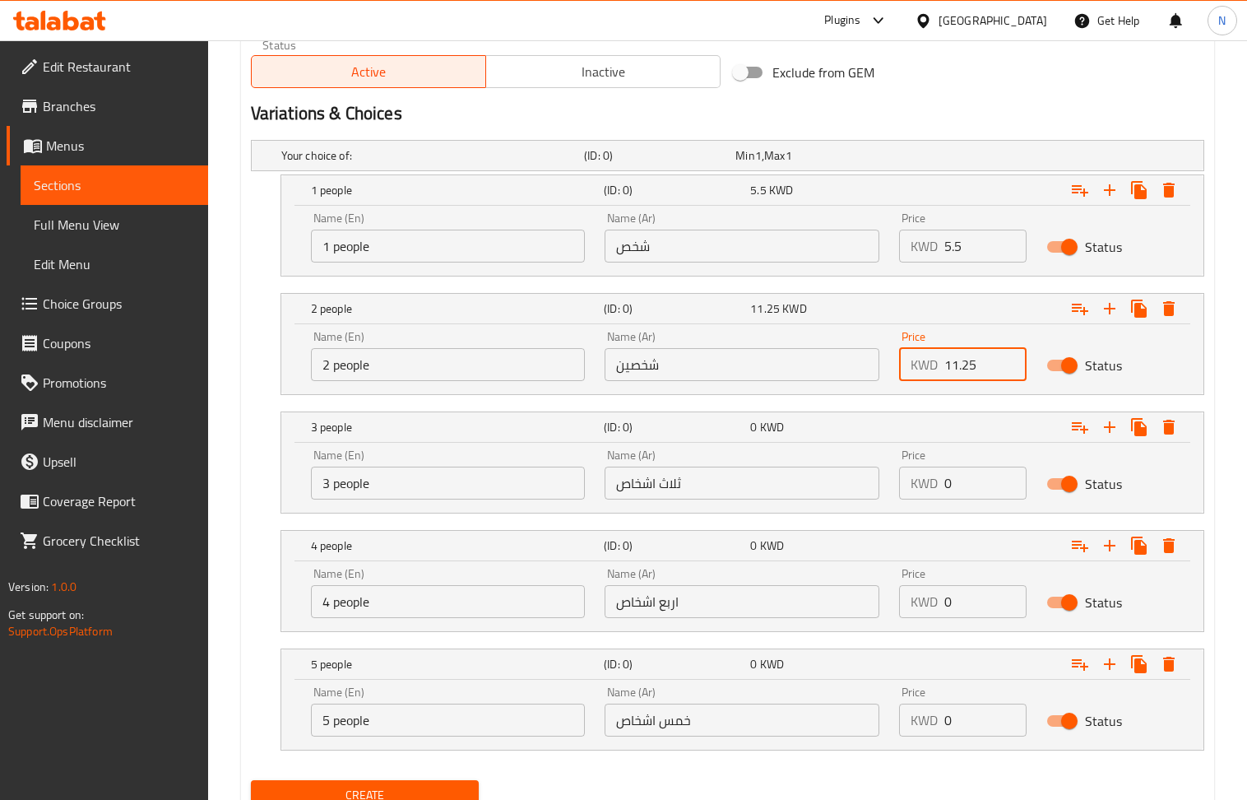
type input "11.25"
click at [975, 492] on input "0" at bounding box center [986, 483] width 82 height 33
paste input "16.25"
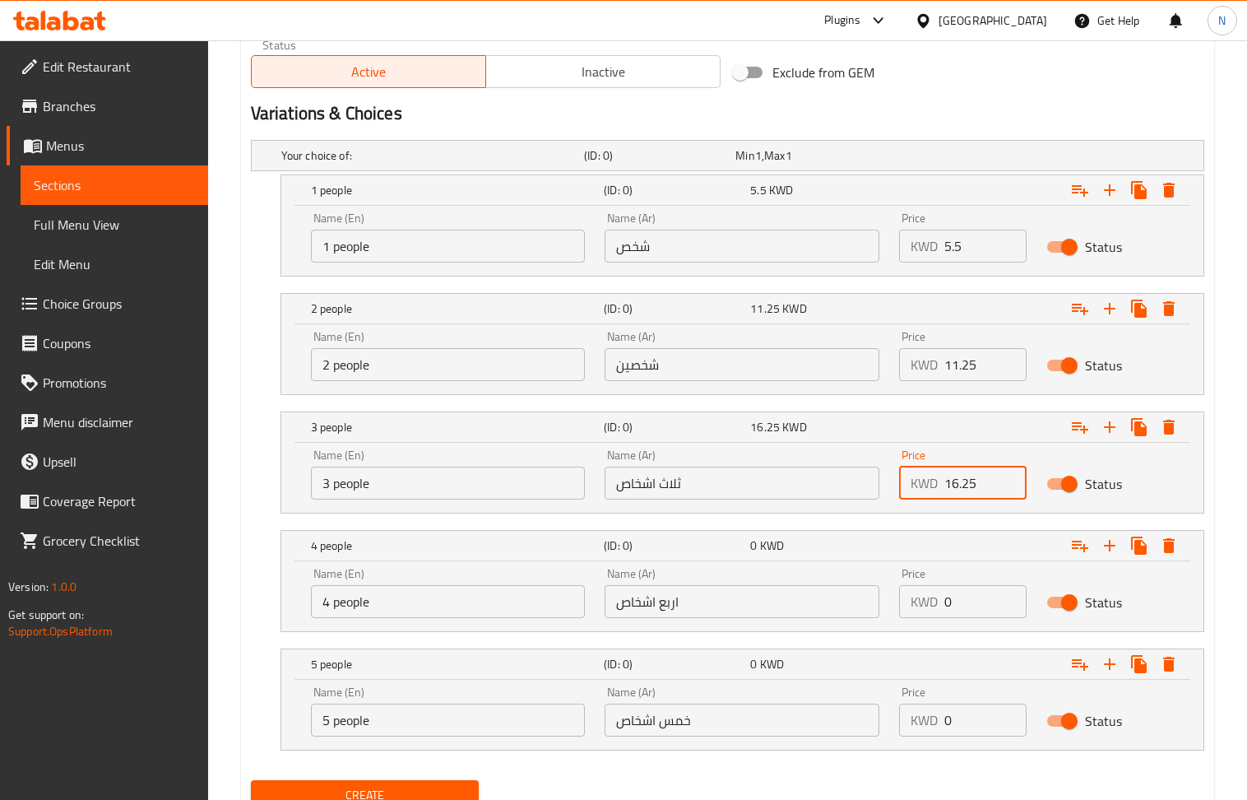
type input "16.25"
click at [975, 597] on input "0" at bounding box center [986, 601] width 82 height 33
paste input "21.9"
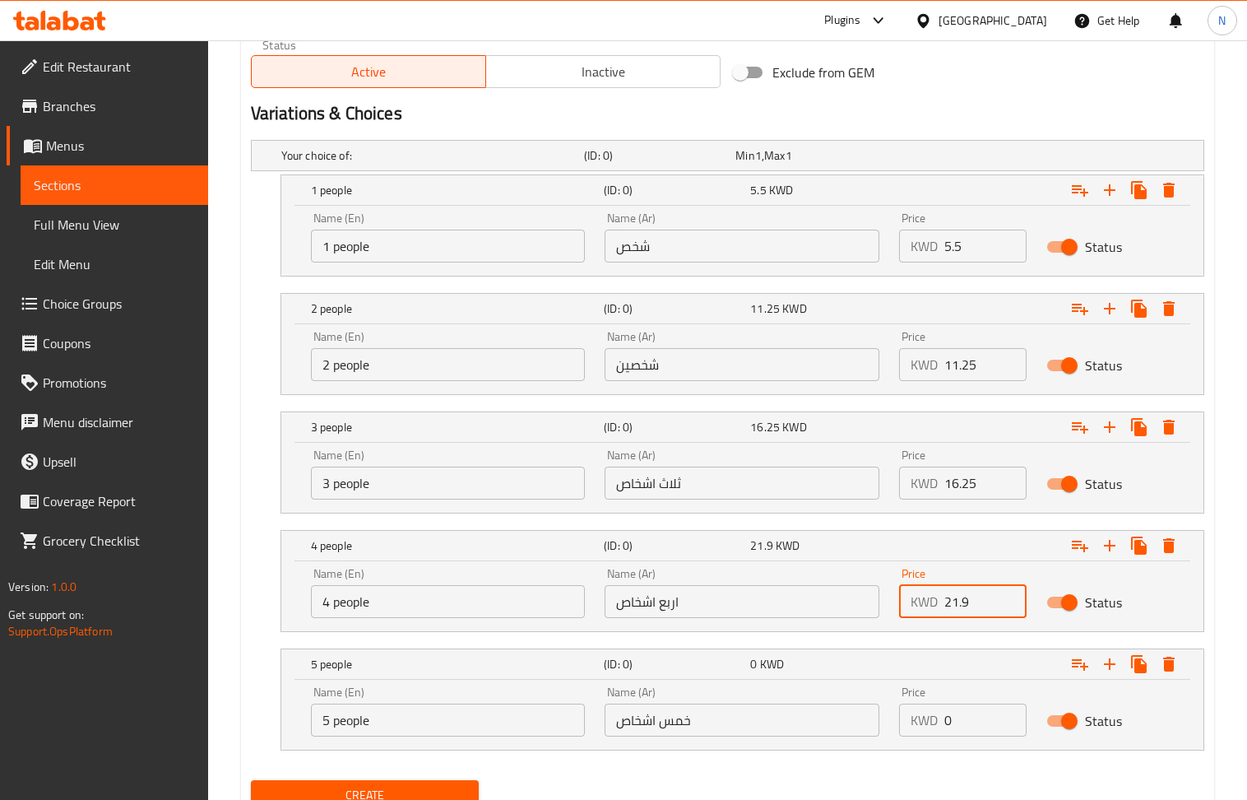
type input "21.9"
click at [963, 735] on input "0" at bounding box center [986, 719] width 82 height 33
paste input "26.9"
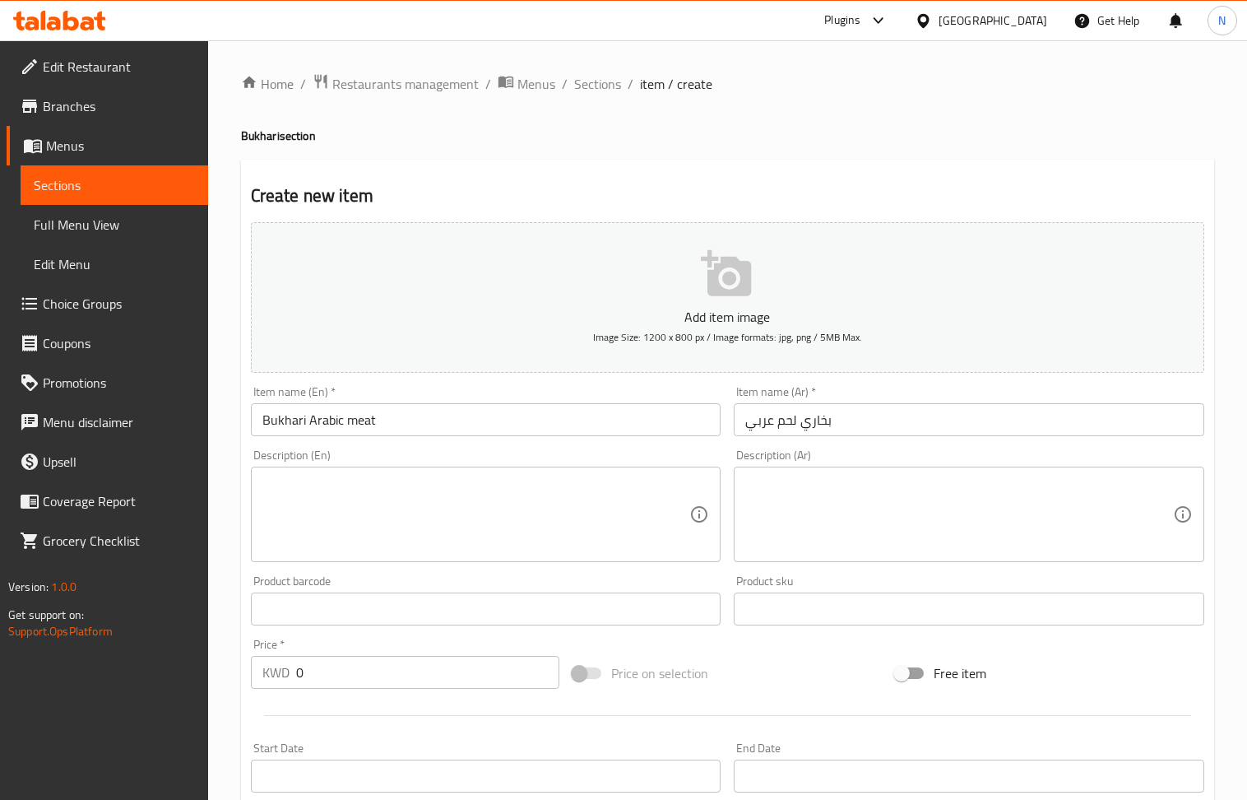
scroll to position [877, 0]
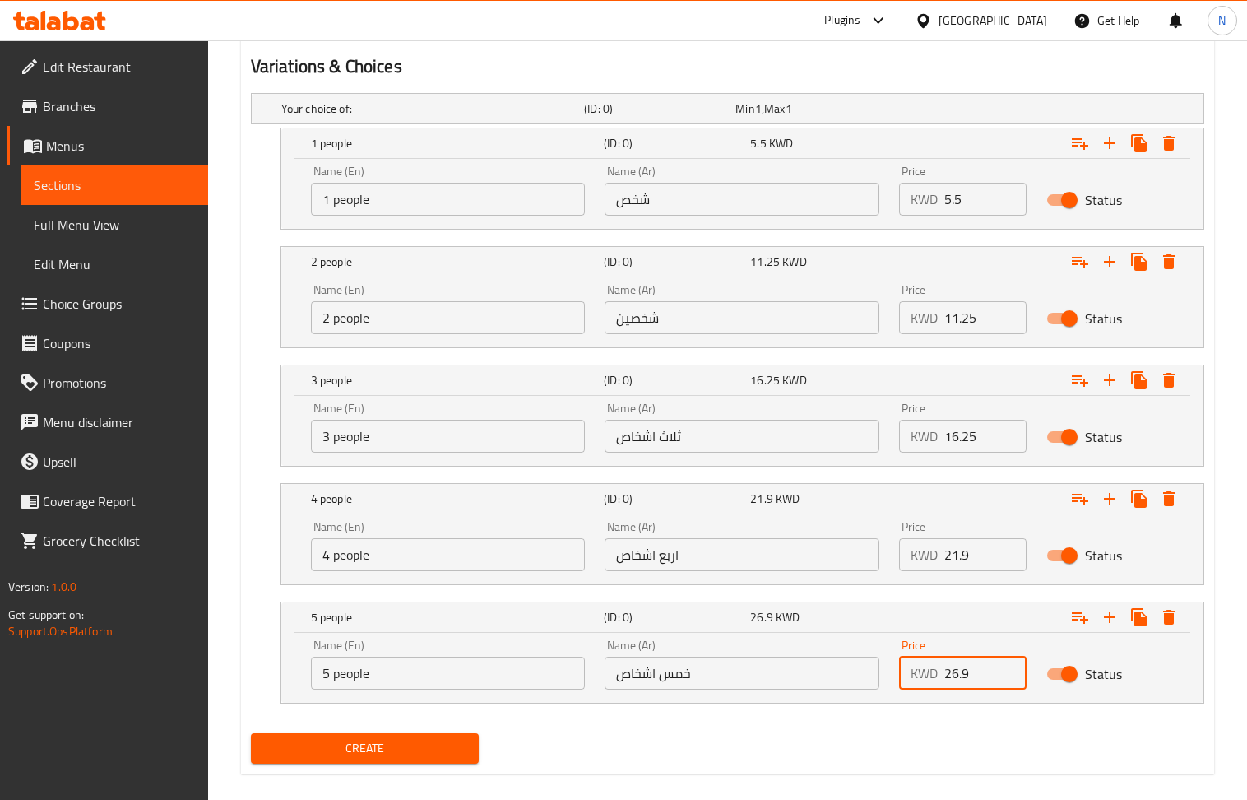
click at [989, 678] on input "26.9" at bounding box center [986, 673] width 82 height 33
paste input "number"
type input "26.9"
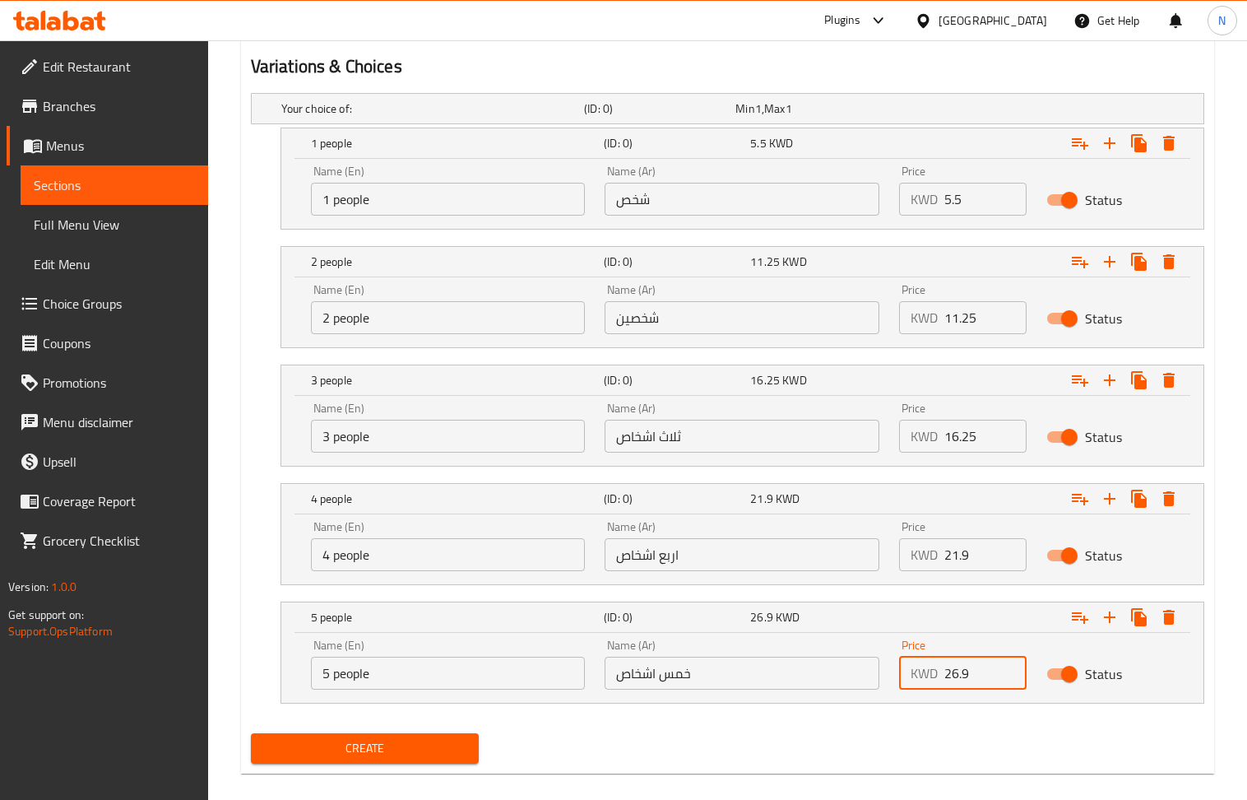
click at [310, 754] on span "Create" at bounding box center [365, 748] width 202 height 21
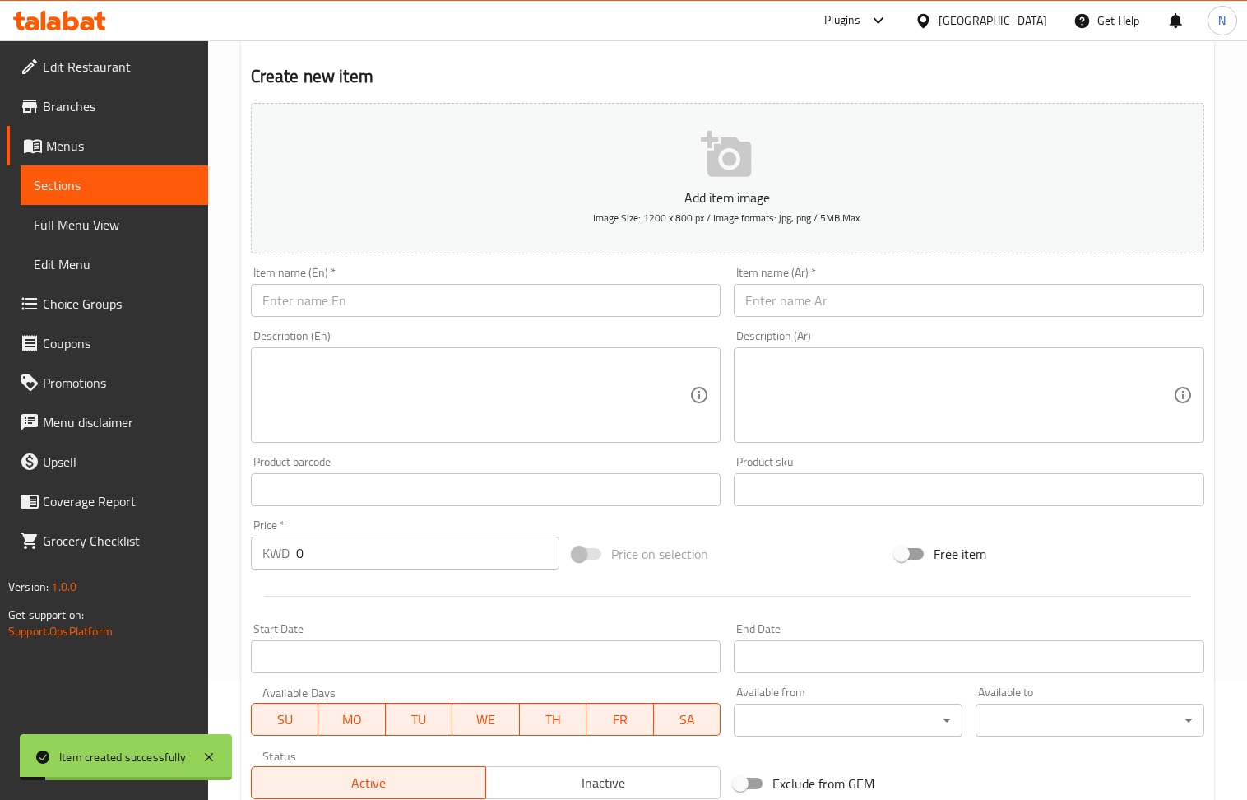
scroll to position [0, 0]
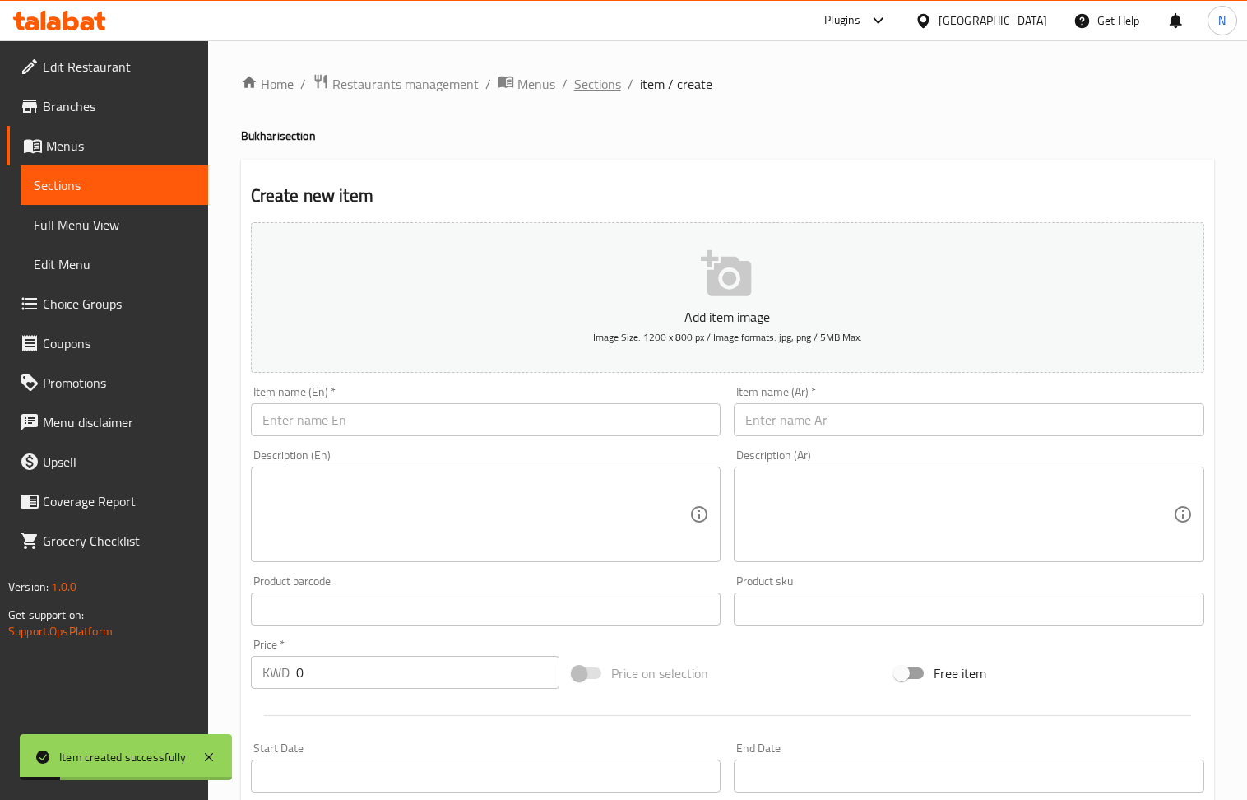
click at [589, 94] on span "Sections" at bounding box center [597, 84] width 47 height 20
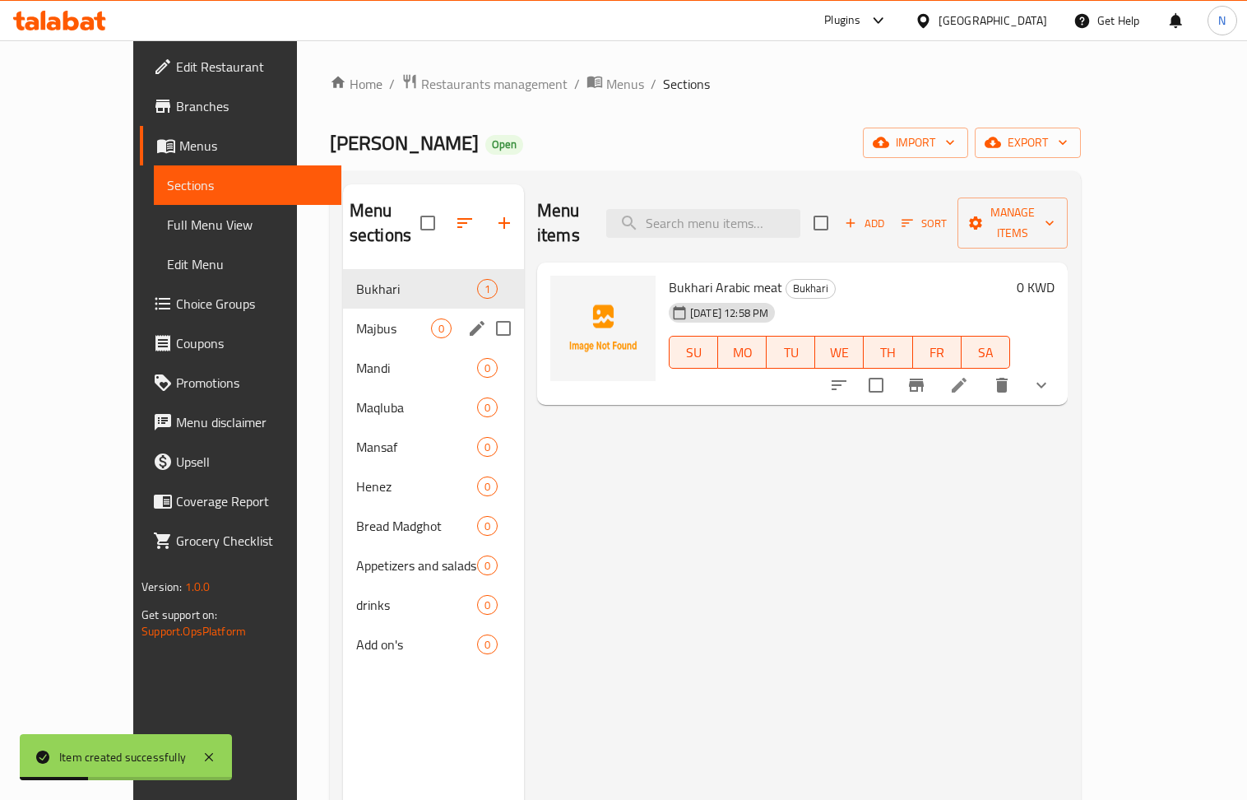
click at [343, 309] on div "Majbus 0" at bounding box center [433, 328] width 181 height 39
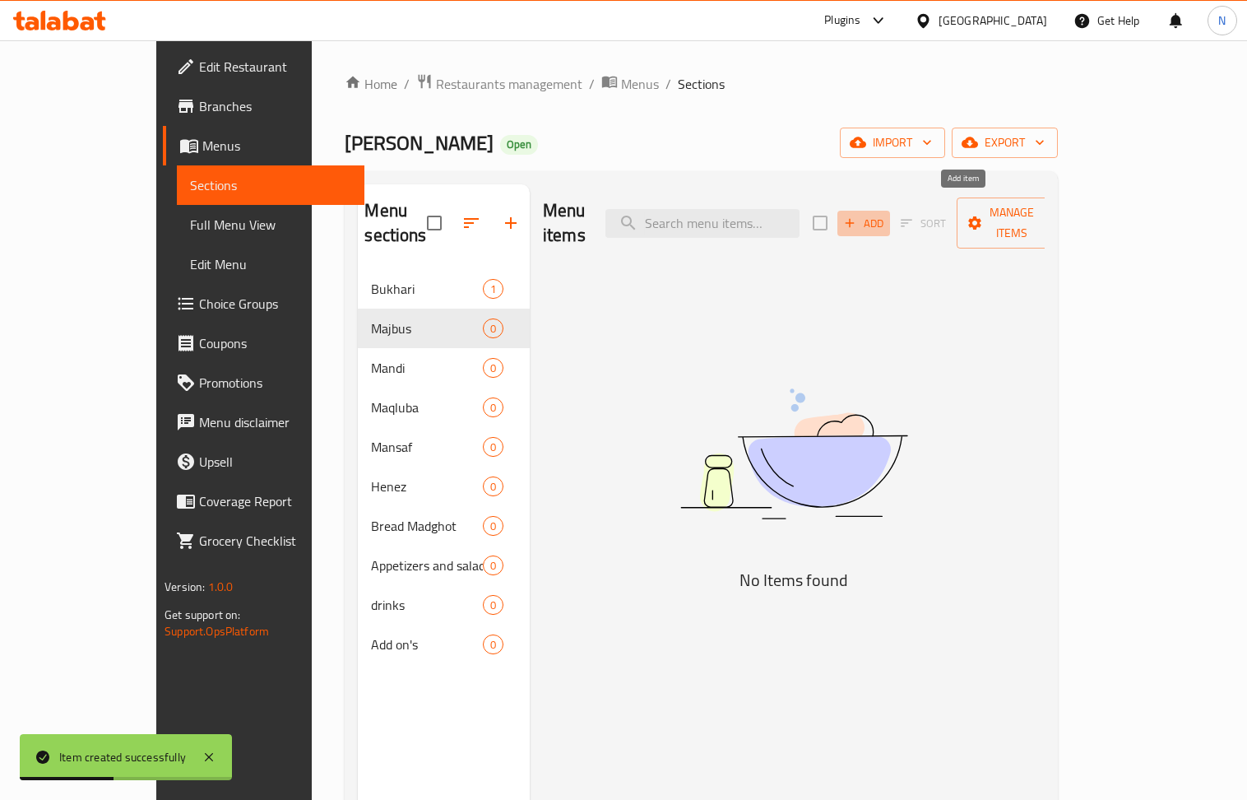
click at [886, 214] on span "Add" at bounding box center [864, 223] width 44 height 19
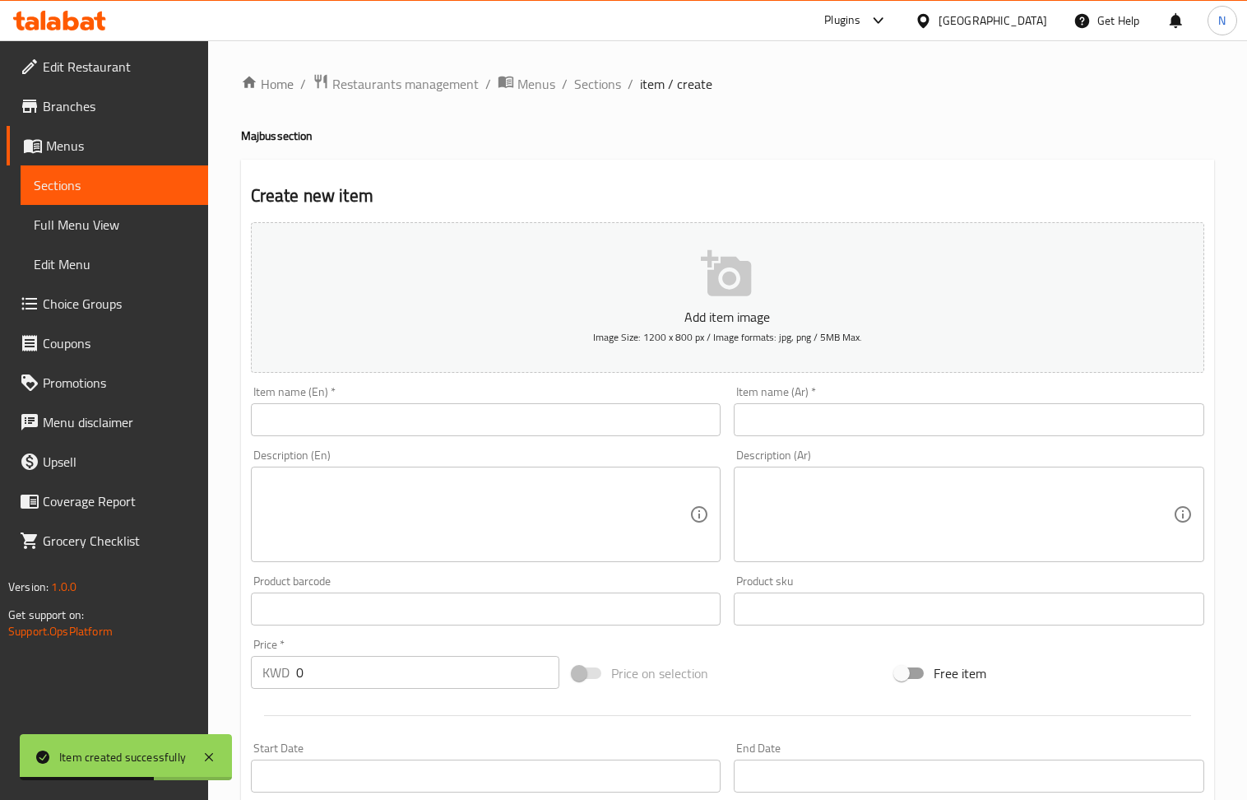
click at [777, 410] on input "text" at bounding box center [969, 419] width 471 height 33
paste input "مجبوس دجاج"
type input "مجبوس دجاج"
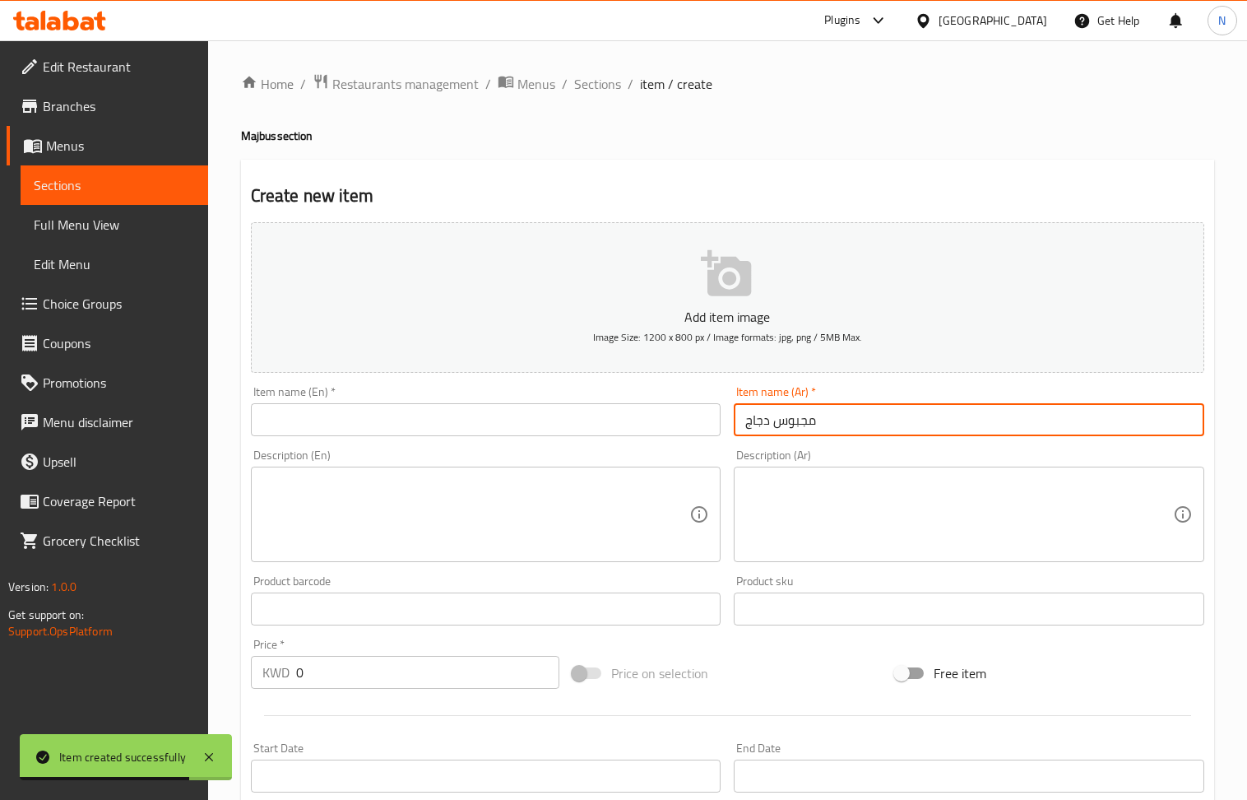
click at [341, 413] on input "text" at bounding box center [486, 419] width 471 height 33
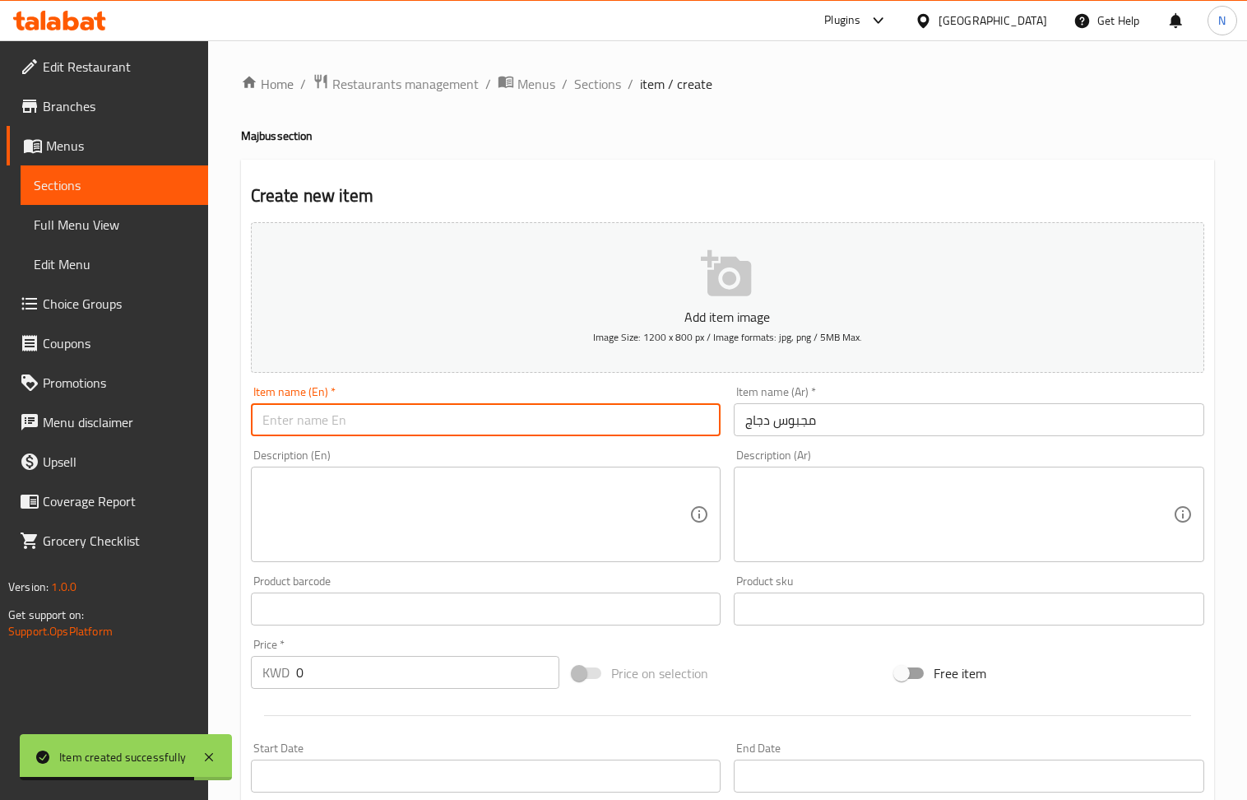
paste input "Chicken Majboos"
type input "Chicken Majboos"
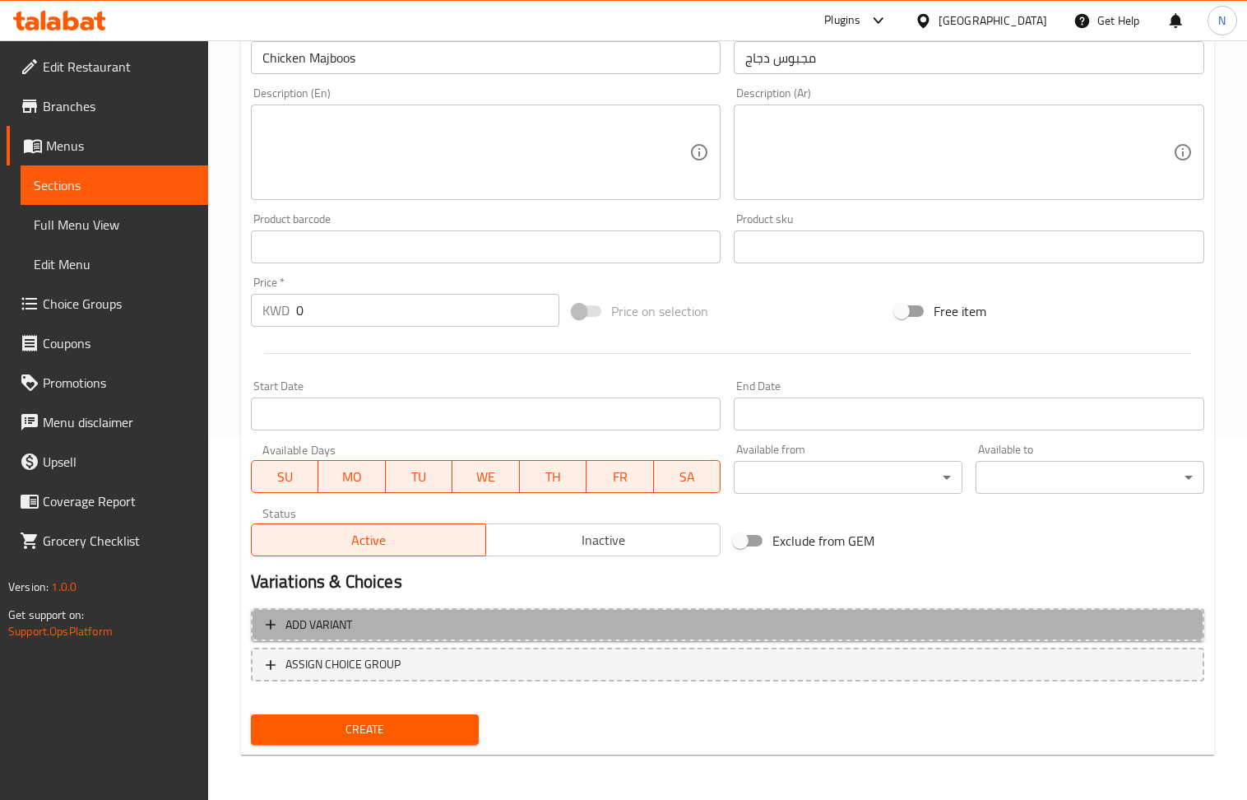
click at [976, 623] on span "Add variant" at bounding box center [728, 625] width 924 height 21
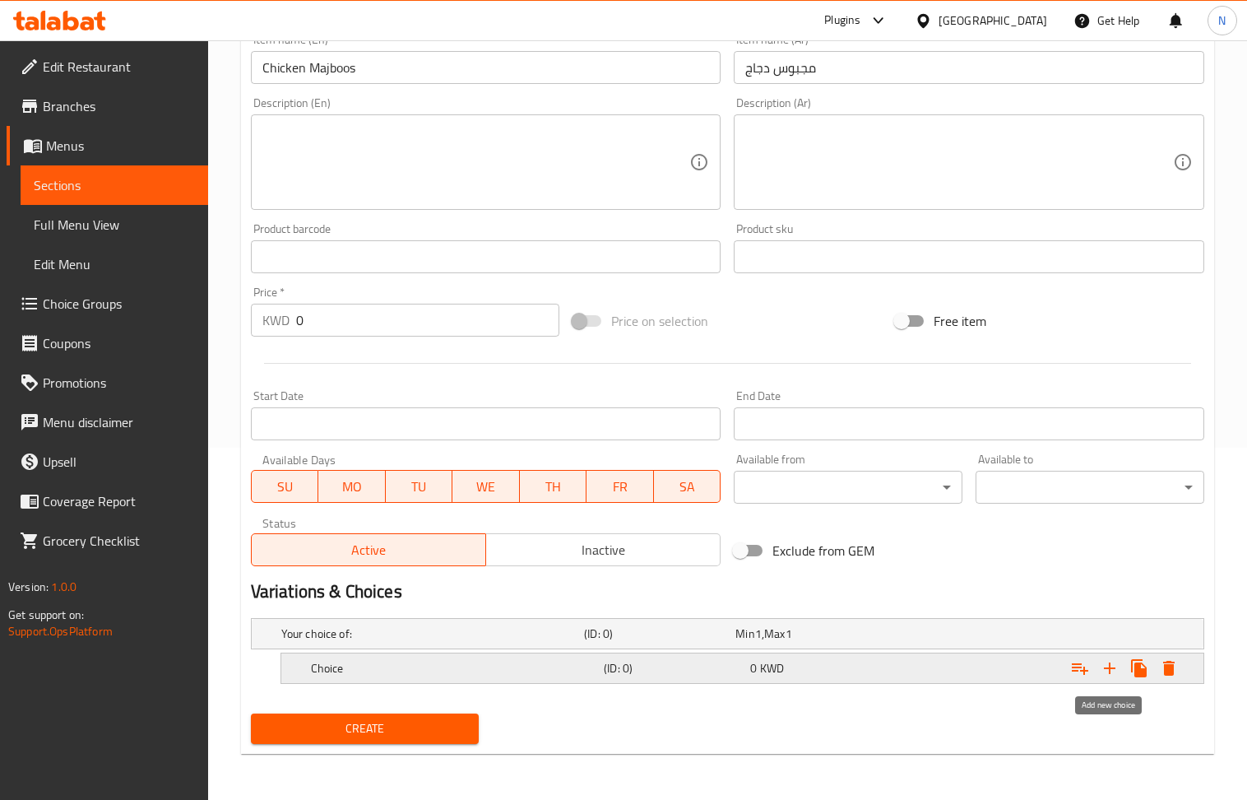
click at [1111, 662] on icon "Expand" at bounding box center [1110, 668] width 20 height 20
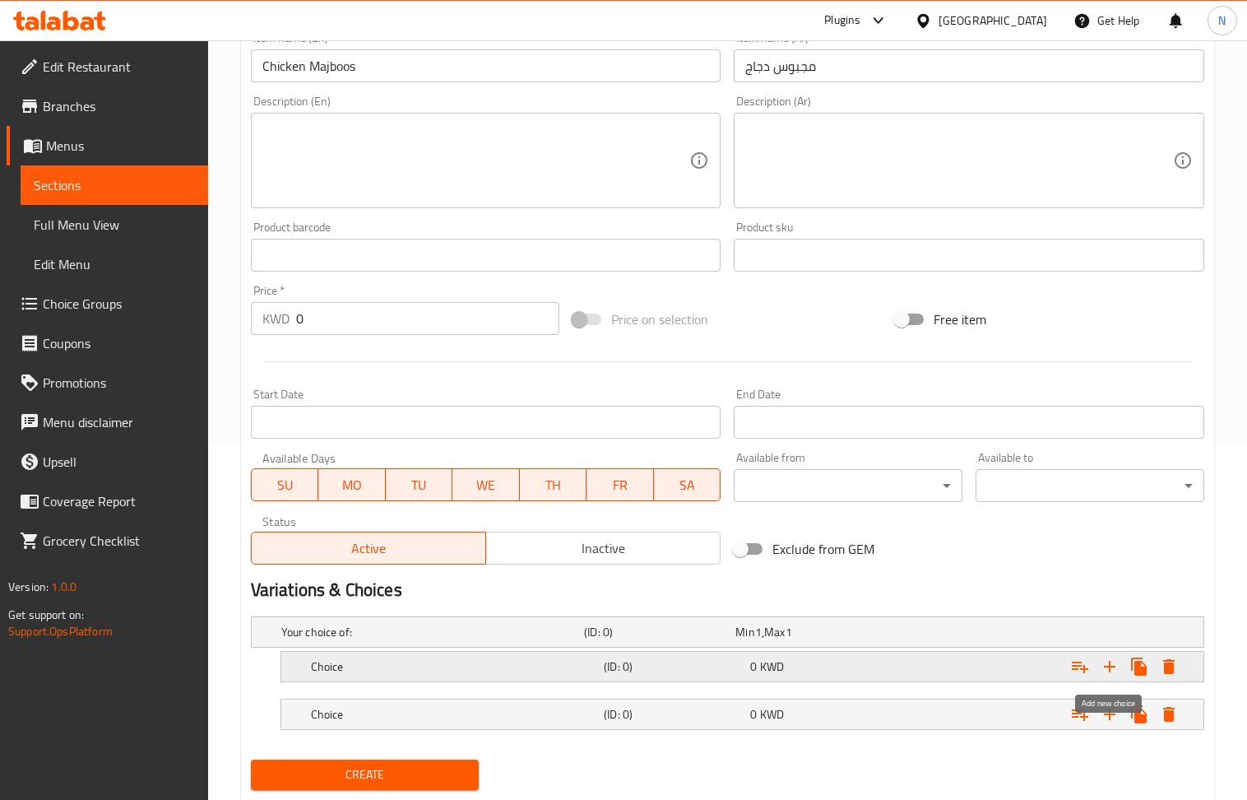
click at [1111, 662] on icon "Expand" at bounding box center [1110, 667] width 20 height 20
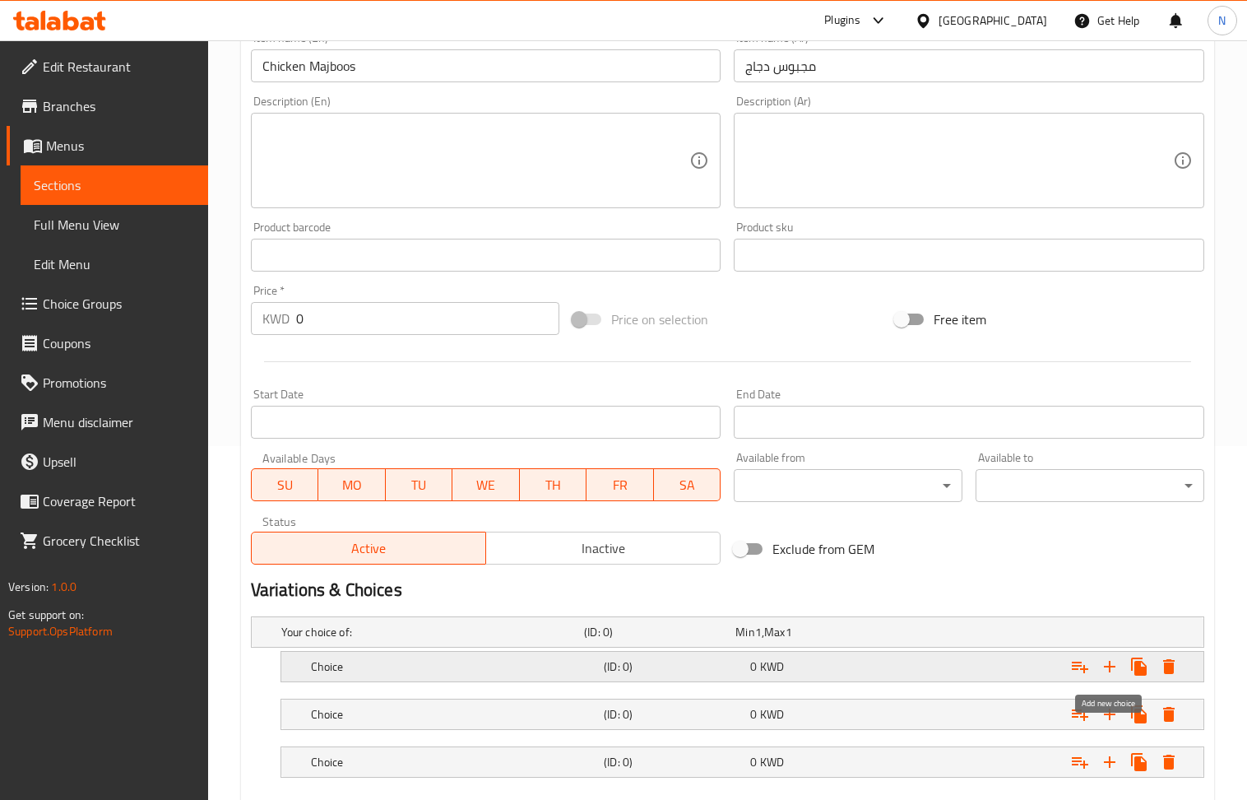
click at [1111, 662] on icon "Expand" at bounding box center [1110, 667] width 20 height 20
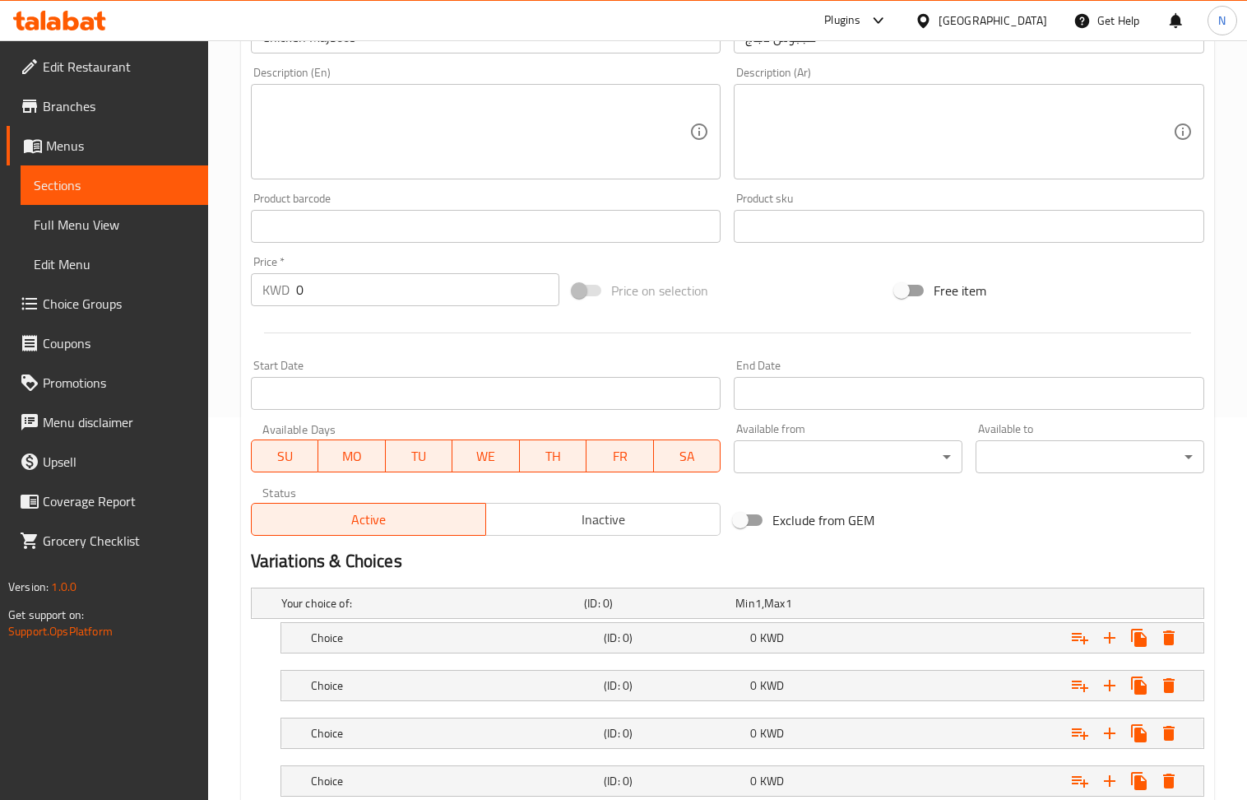
scroll to position [547, 0]
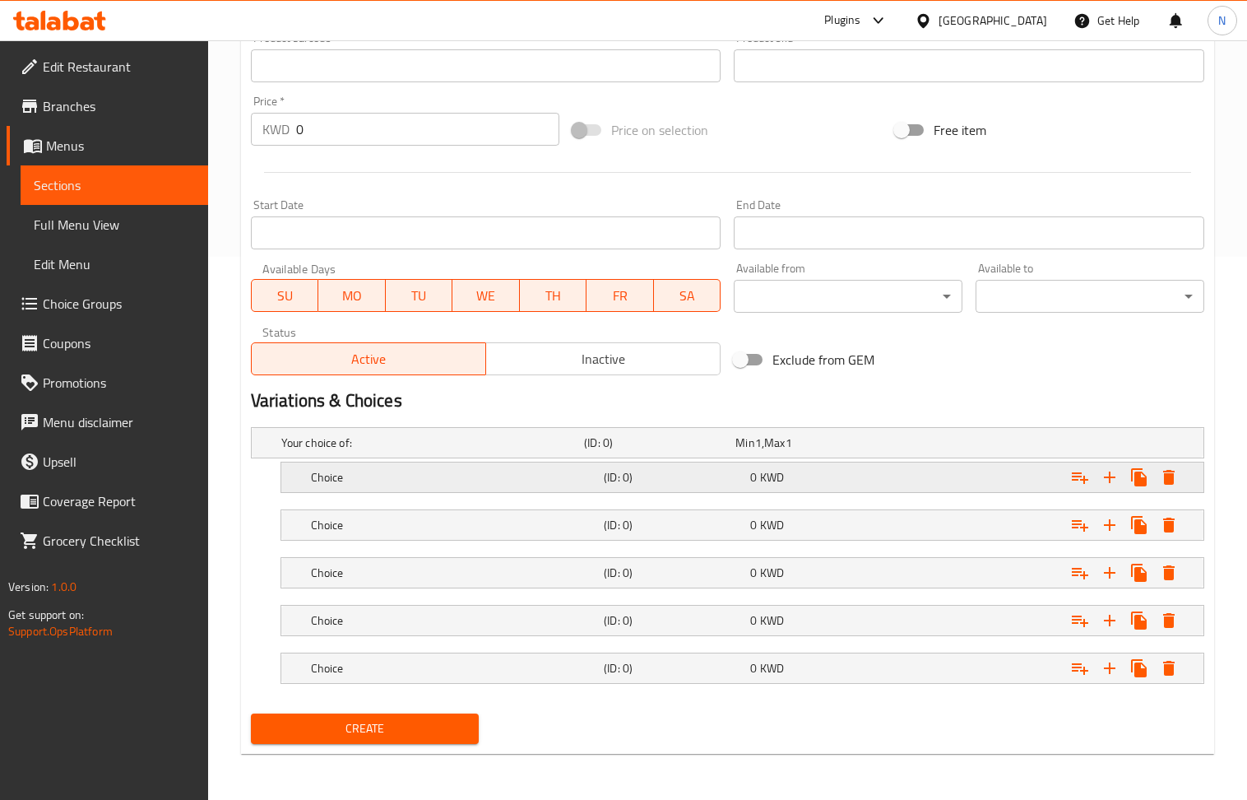
click at [678, 476] on h5 "(ID: 0)" at bounding box center [674, 477] width 140 height 16
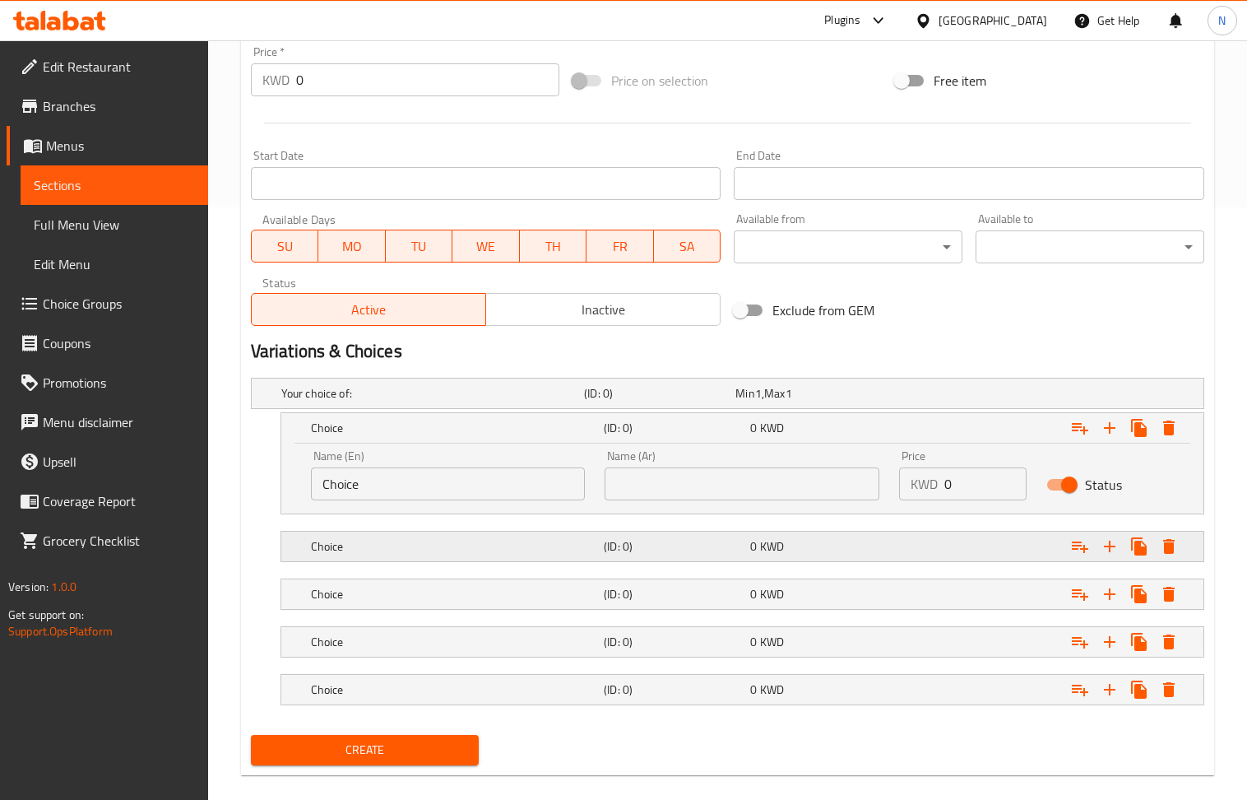
scroll to position [617, 0]
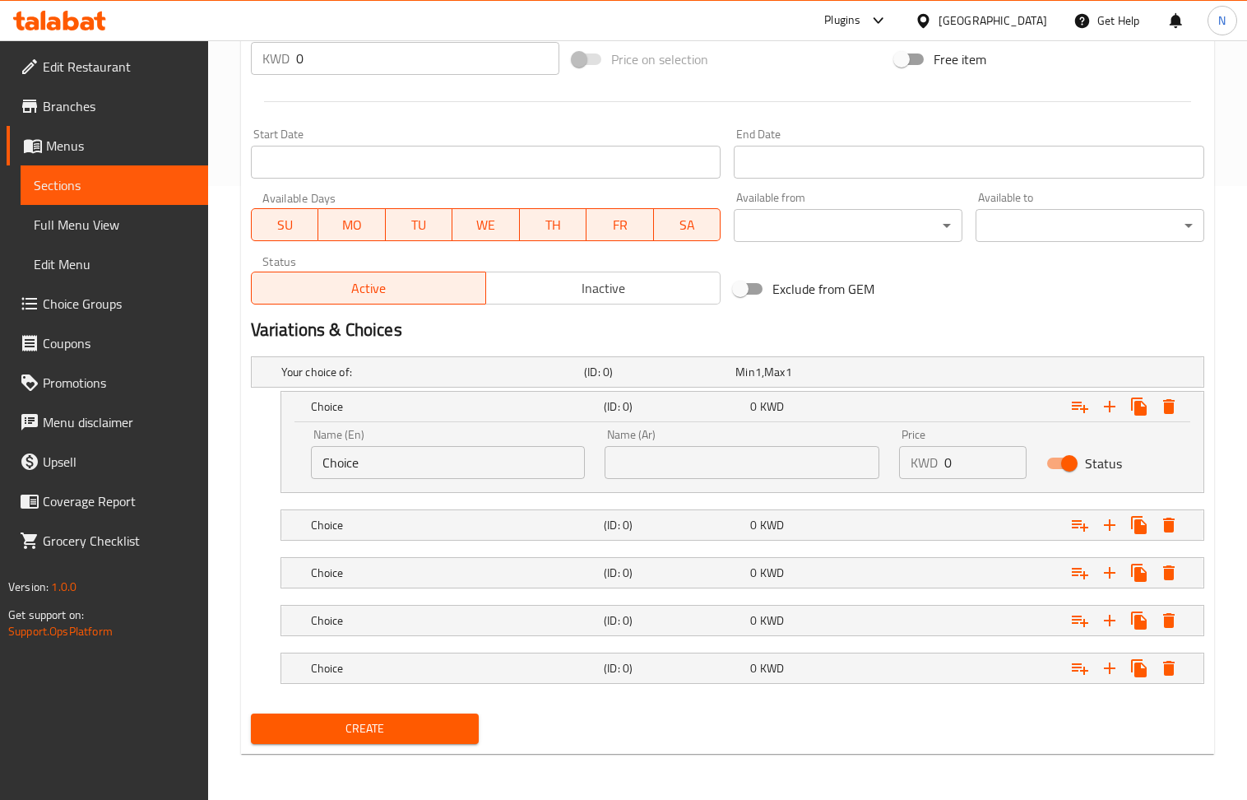
click at [734, 501] on nav at bounding box center [728, 502] width 954 height 13
click at [750, 525] on span "0" at bounding box center [753, 524] width 7 height 21
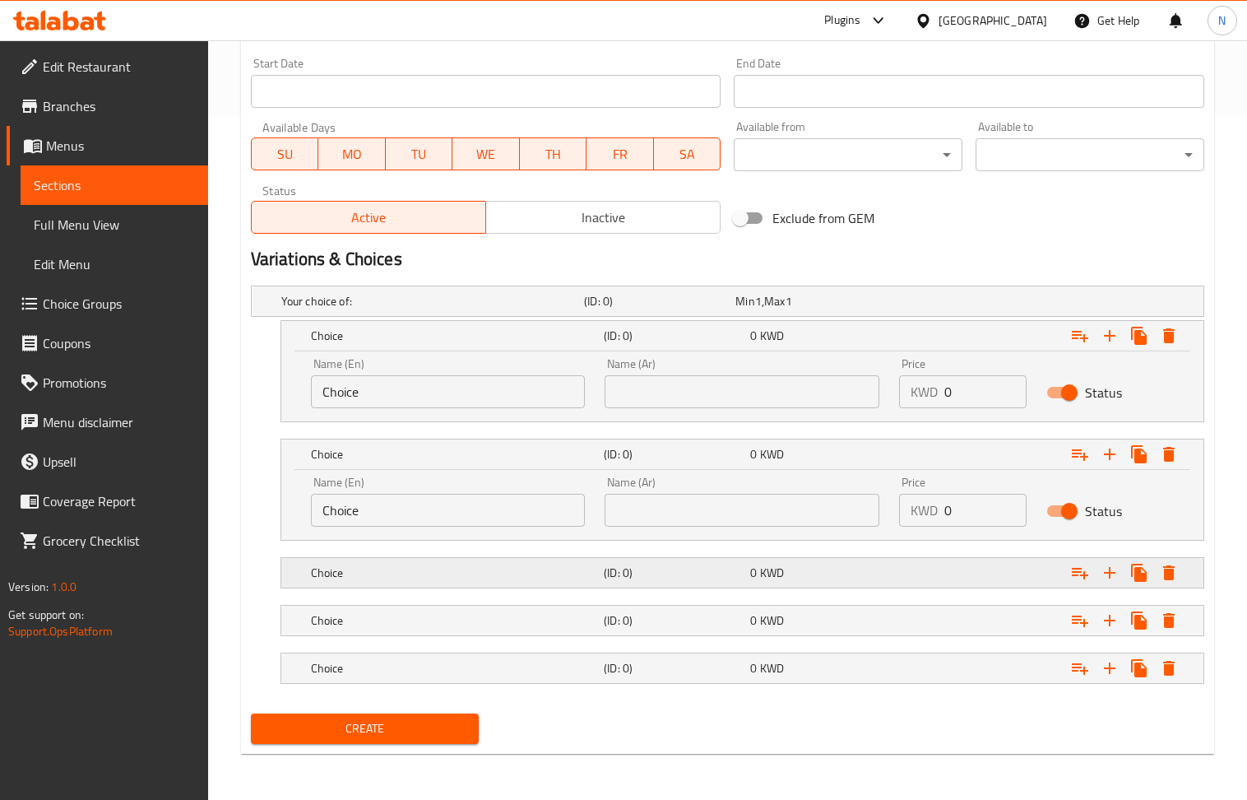
click at [742, 571] on h5 "(ID: 0)" at bounding box center [674, 572] width 140 height 16
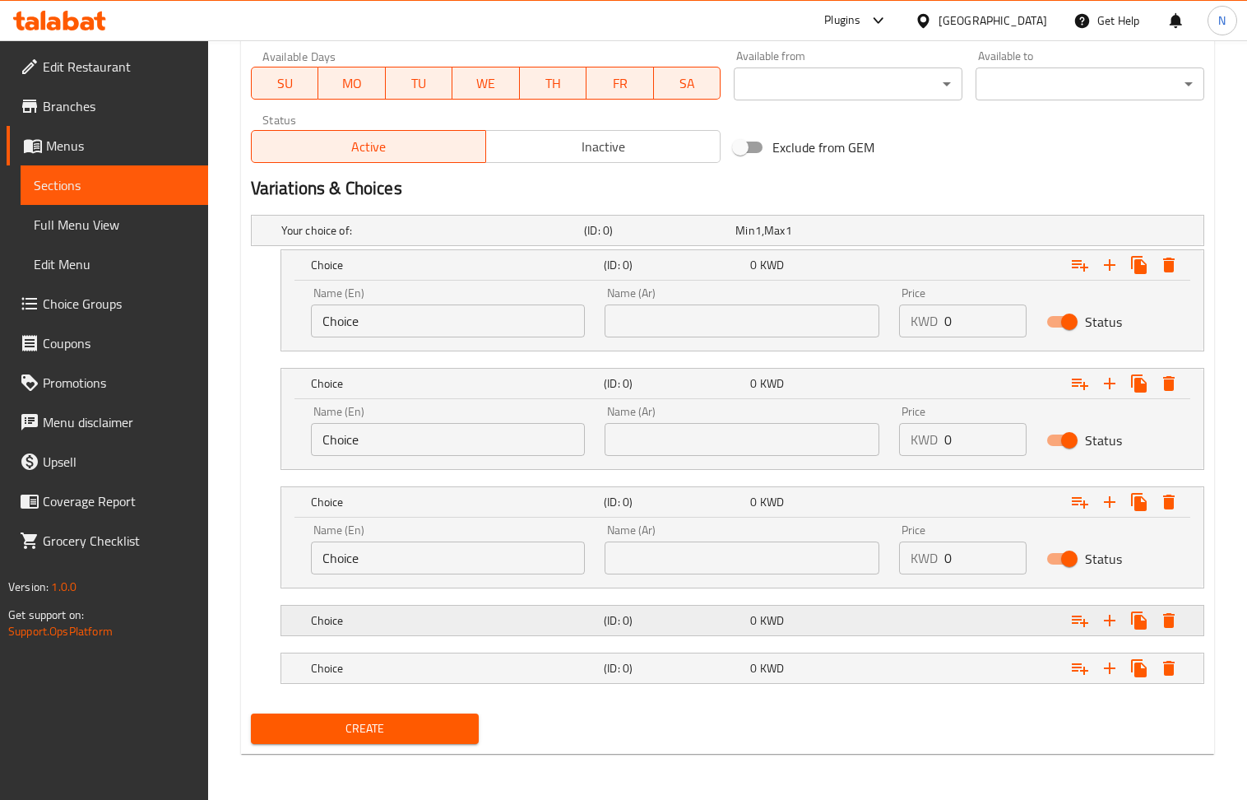
click at [755, 610] on span "0" at bounding box center [753, 620] width 7 height 21
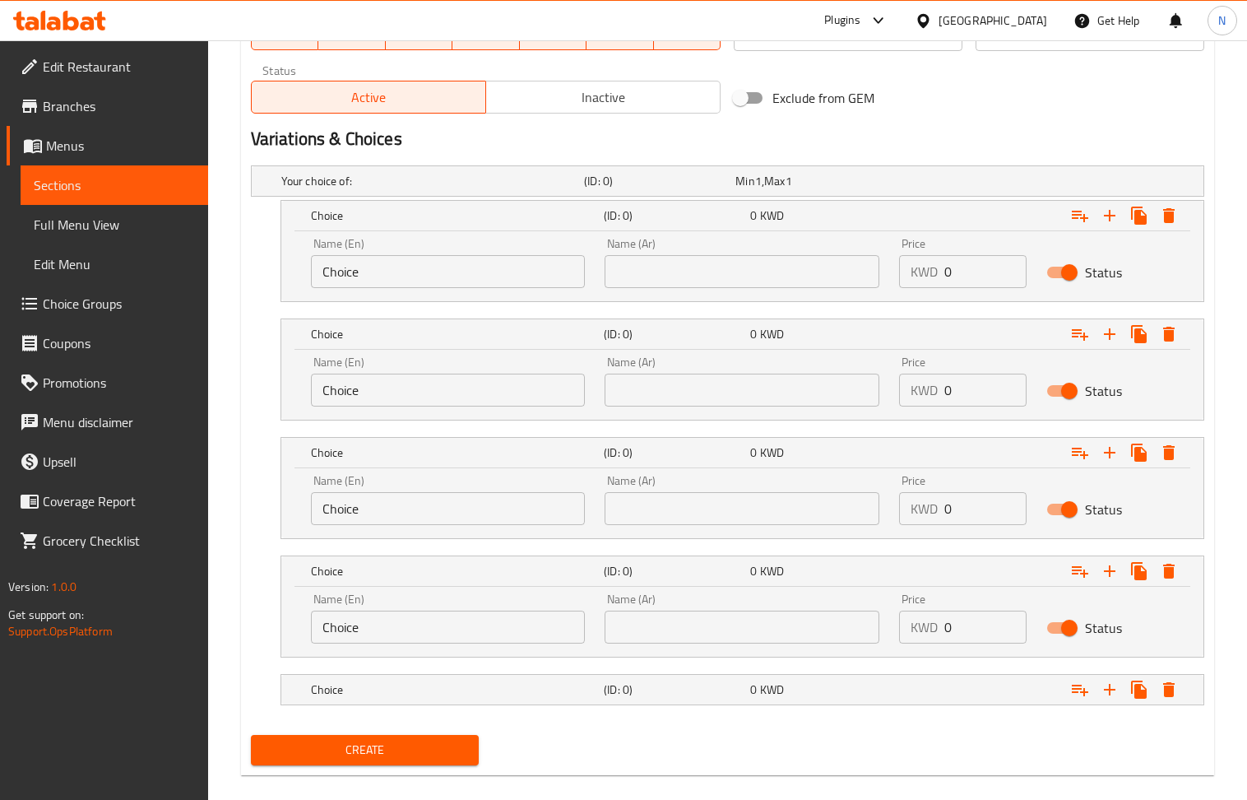
scroll to position [830, 0]
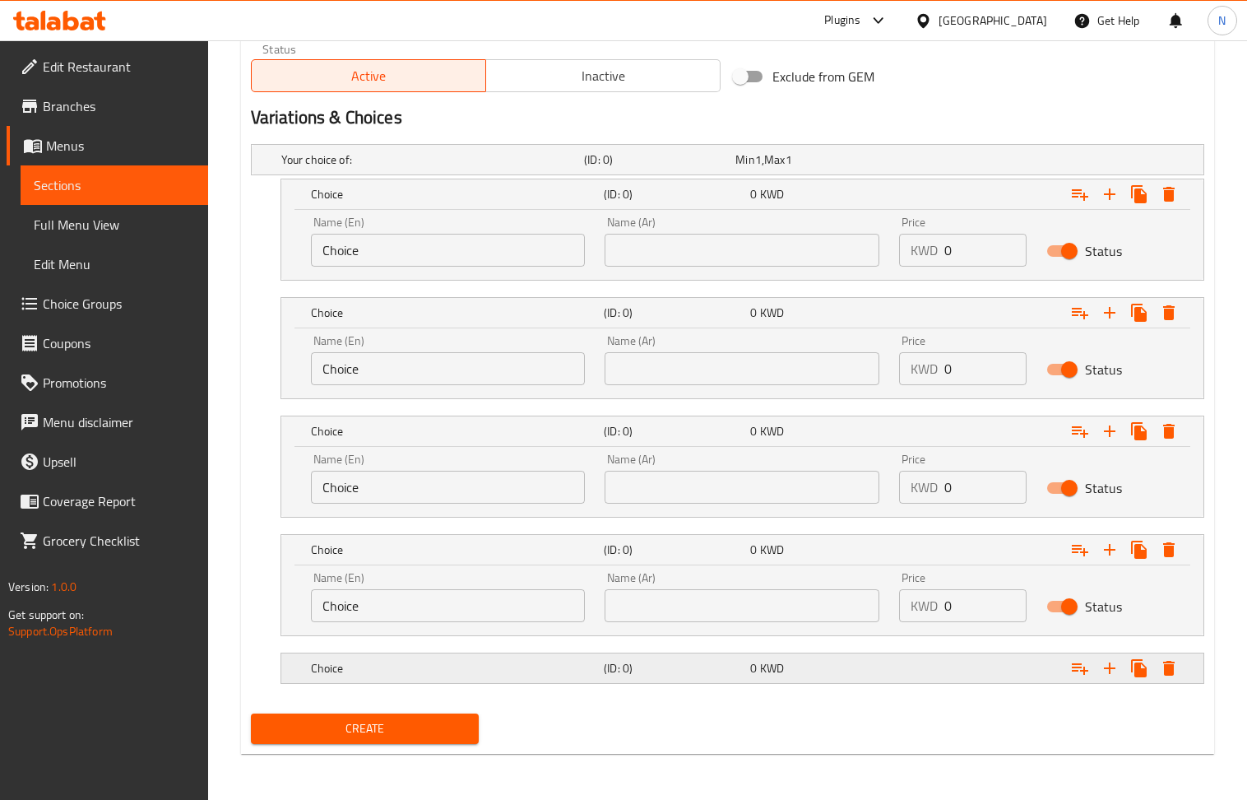
click at [758, 672] on div "0 KWD" at bounding box center [820, 668] width 140 height 16
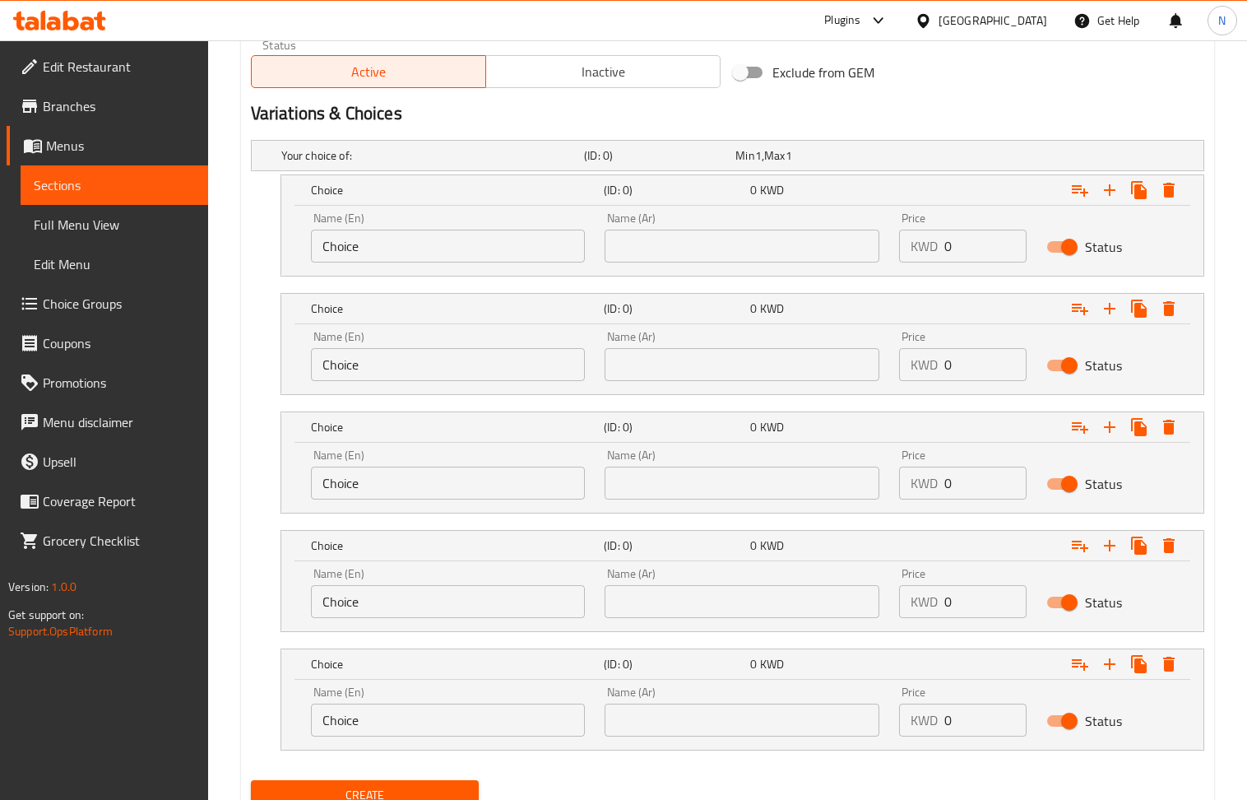
click at [714, 247] on input "text" at bounding box center [742, 246] width 275 height 33
paste input "شخص واحد"
type input "شخص واحد"
drag, startPoint x: 704, startPoint y: 367, endPoint x: 494, endPoint y: 222, distance: 255.6
click at [702, 367] on input "text" at bounding box center [742, 364] width 275 height 33
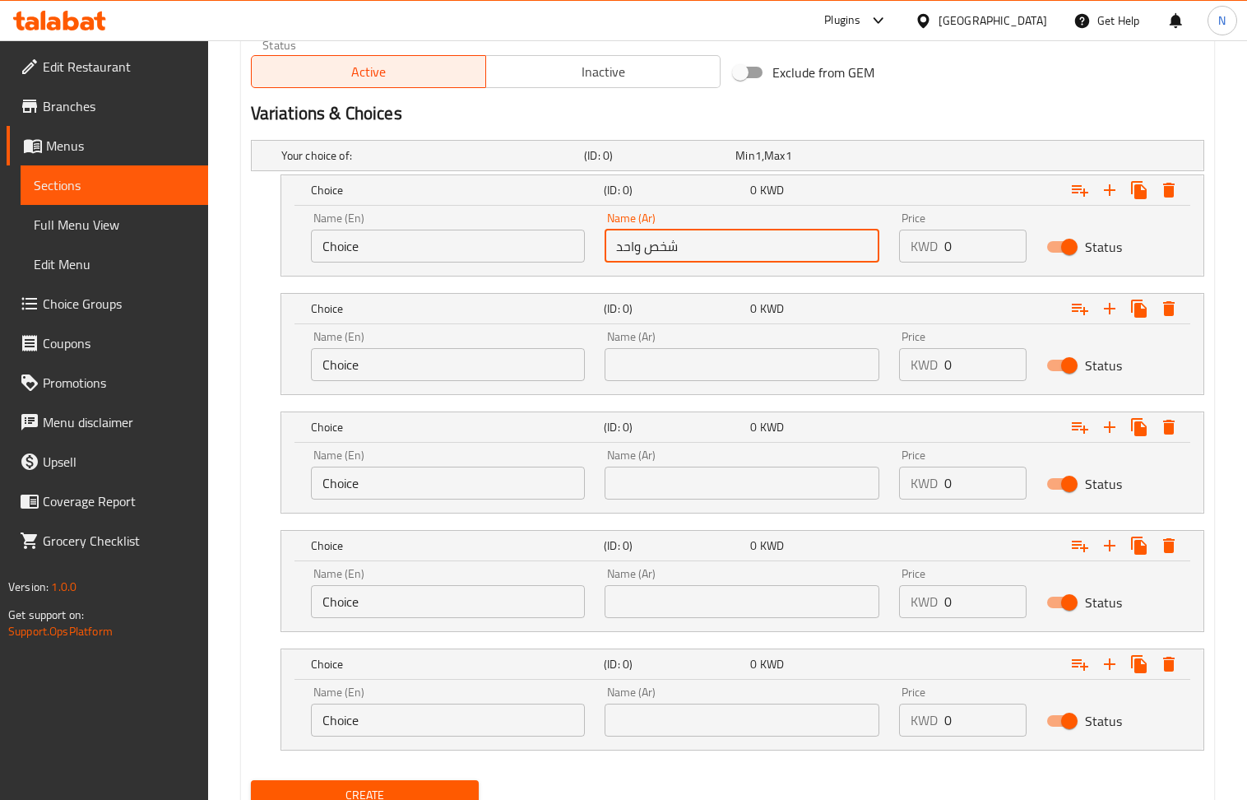
paste input "شخصين"
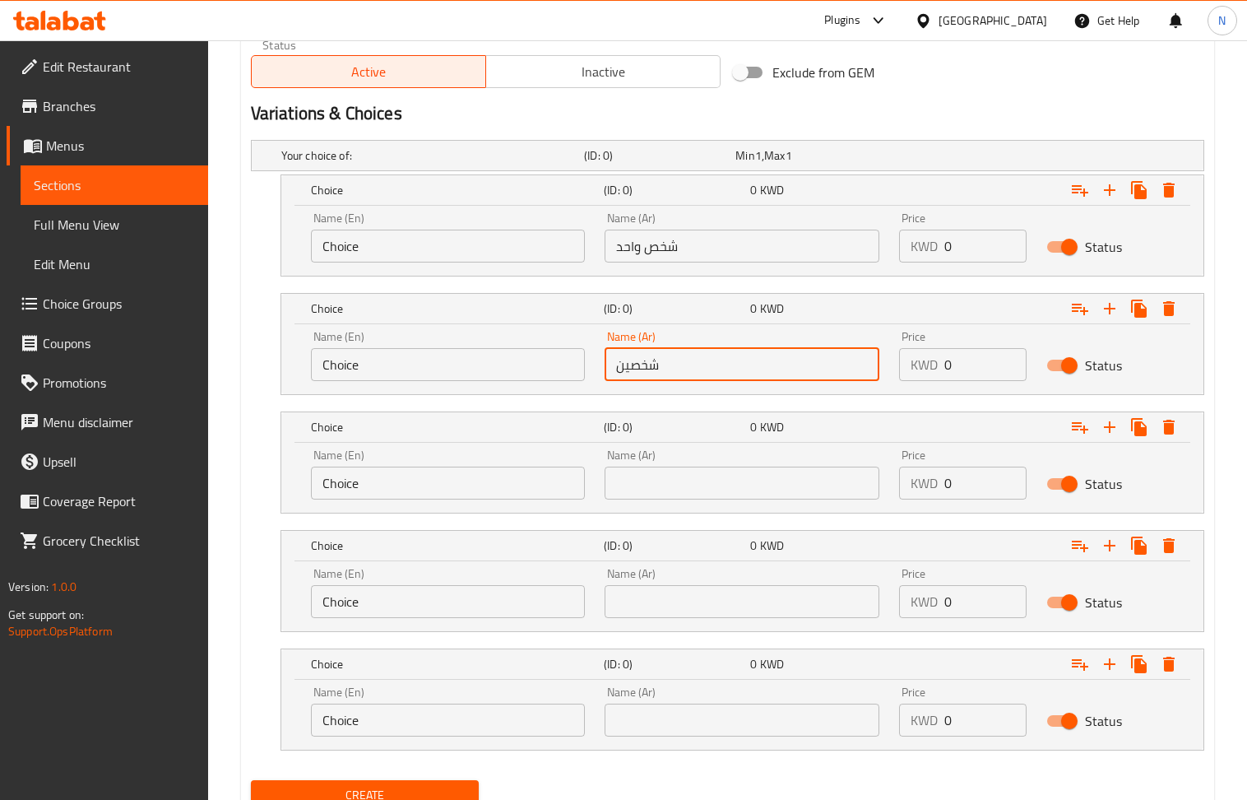
type input "شخصين"
click at [734, 485] on input "text" at bounding box center [742, 483] width 275 height 33
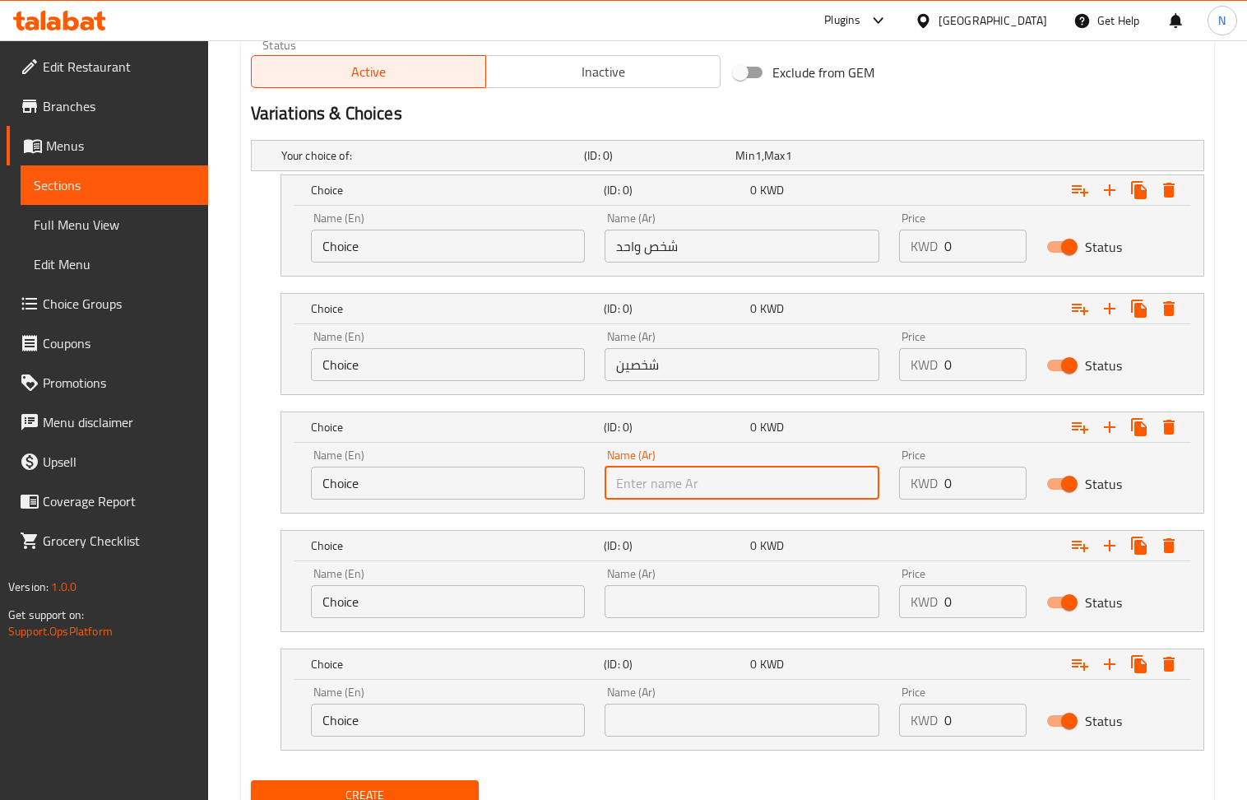
paste input "ثلاث اشخاص"
type input "ثلاث اشخاص"
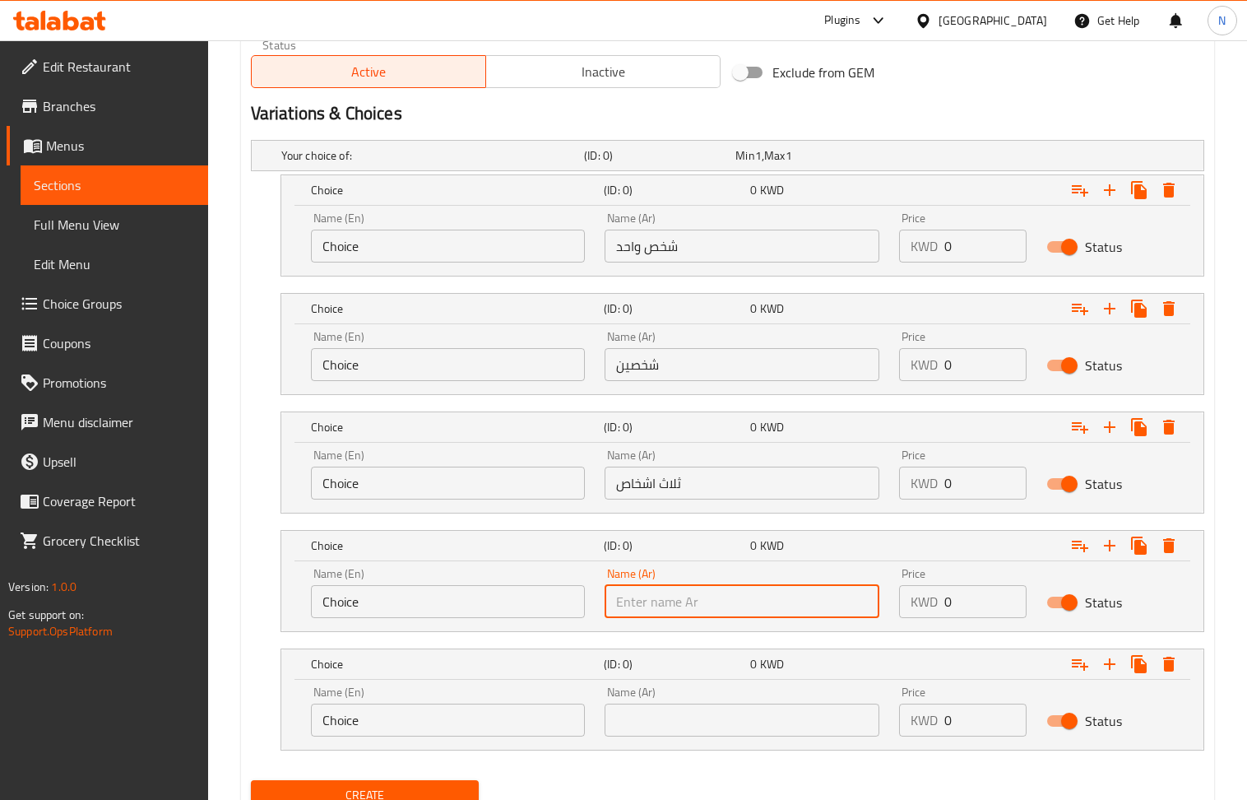
drag, startPoint x: 656, startPoint y: 610, endPoint x: 74, endPoint y: 4, distance: 839.7
click at [646, 606] on input "text" at bounding box center [742, 601] width 275 height 33
paste input "اربع اشخاص"
type input "اربع اشخاص"
drag, startPoint x: 679, startPoint y: 731, endPoint x: 295, endPoint y: 420, distance: 494.9
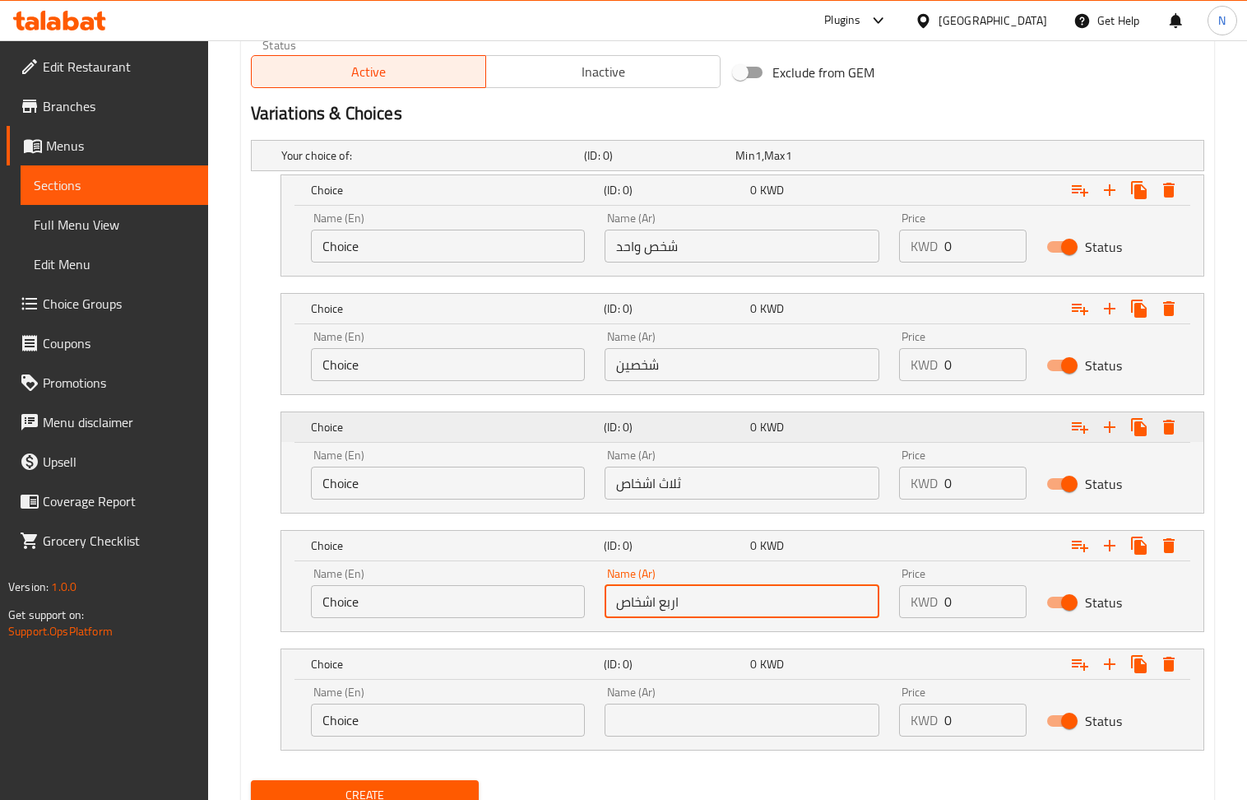
click at [676, 731] on input "text" at bounding box center [742, 719] width 275 height 33
paste input "خمس اشخاص"
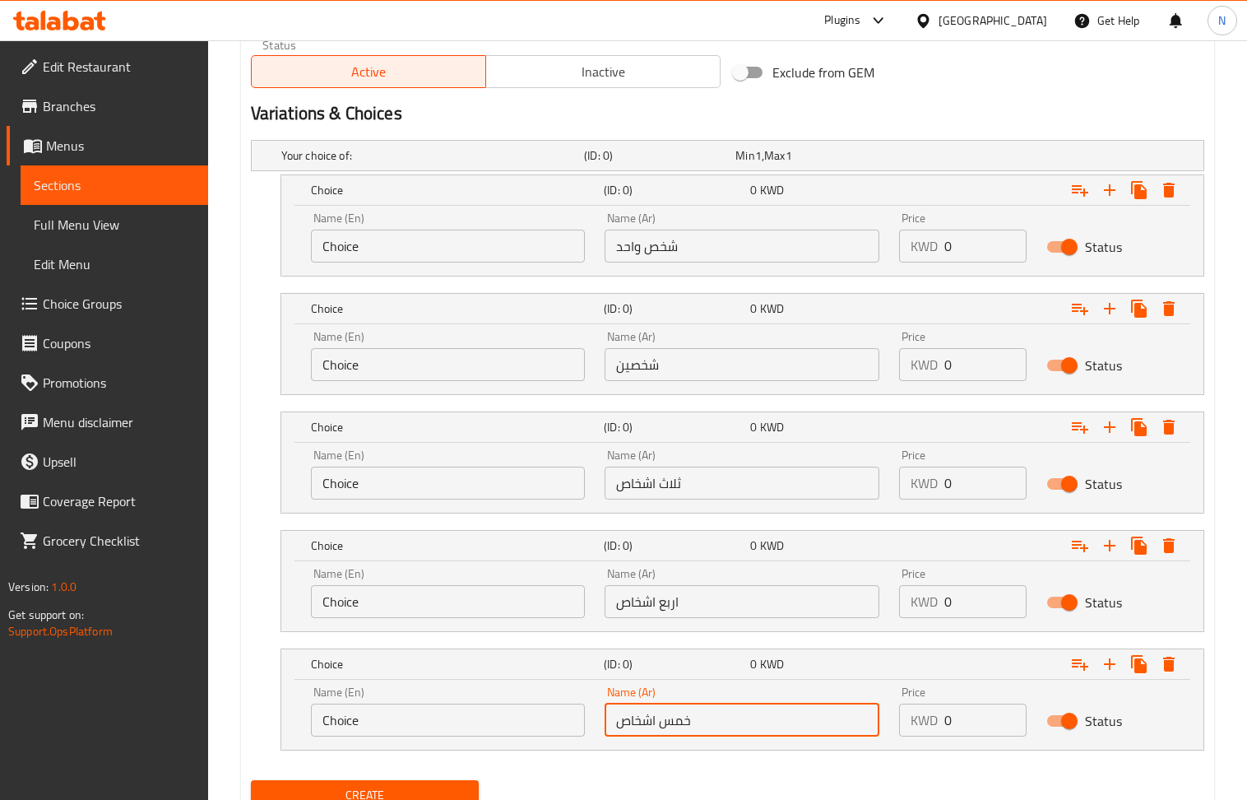
type input "خمس اشخاص"
click at [984, 239] on input "0" at bounding box center [986, 246] width 82 height 33
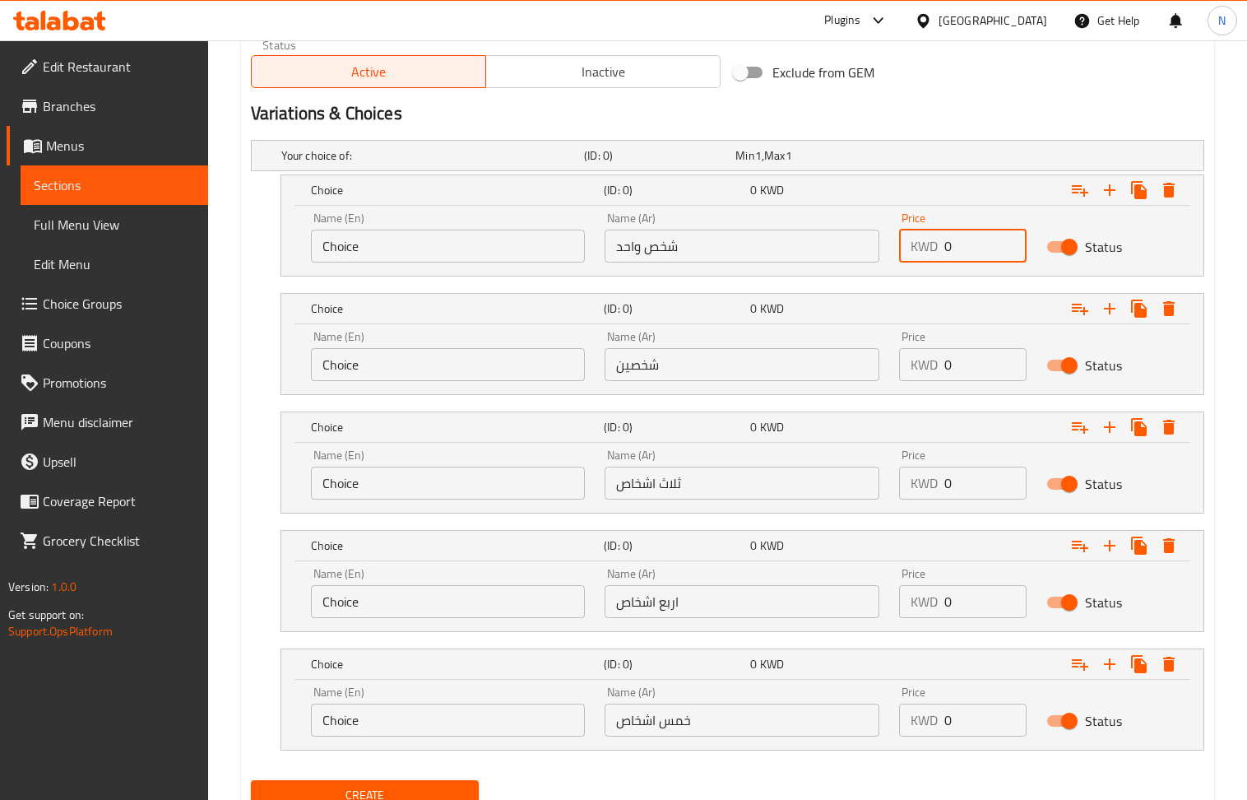
click at [984, 239] on input "0" at bounding box center [986, 246] width 82 height 33
paste input "2.5"
type input "2.5"
click at [971, 355] on div "Price KWD 0 Price" at bounding box center [963, 356] width 128 height 50
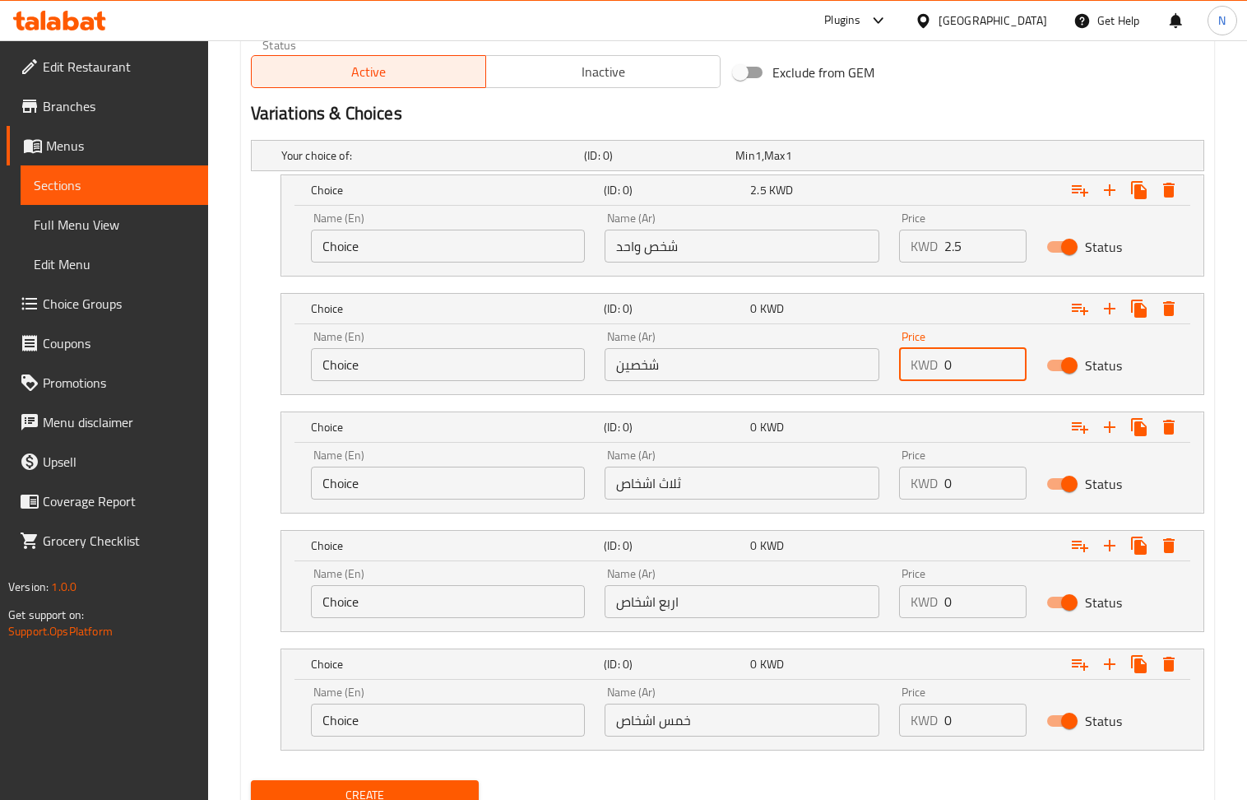
click at [965, 369] on input "0" at bounding box center [986, 364] width 82 height 33
paste input "4.5"
type input "4.5"
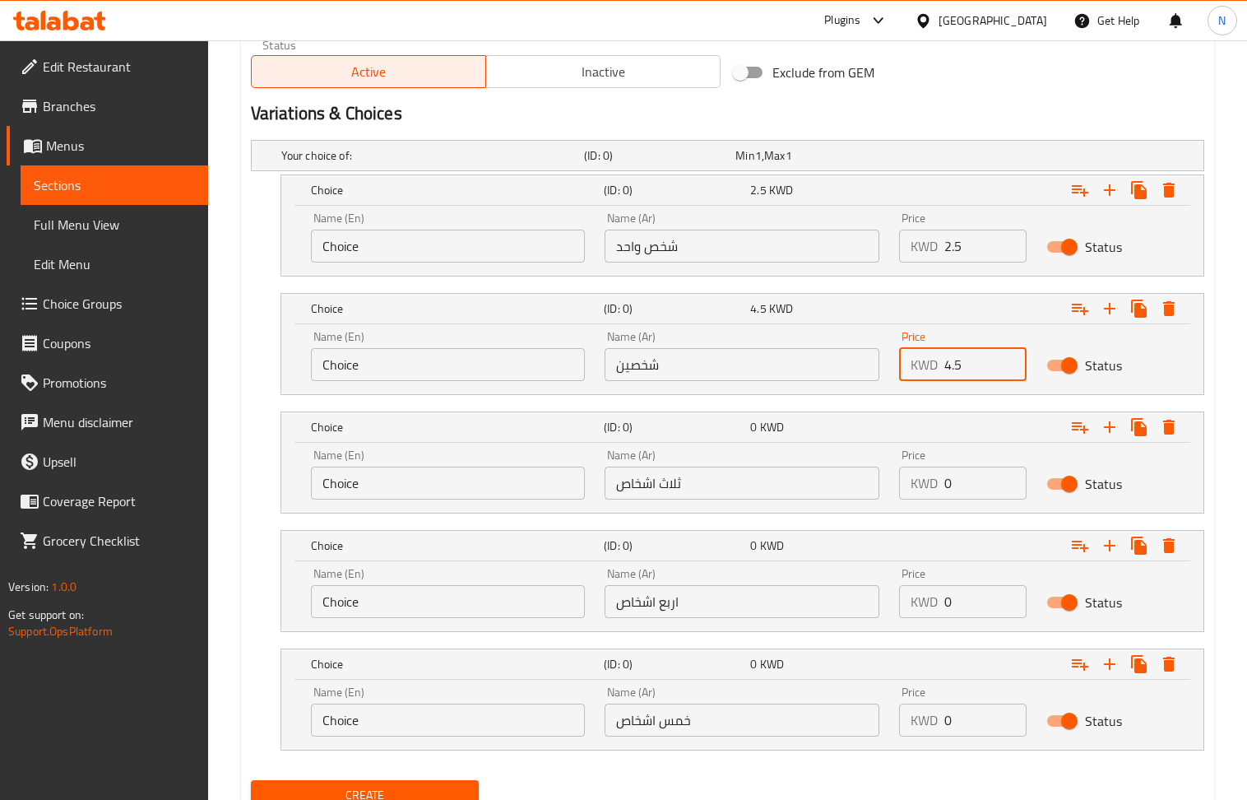
click at [995, 495] on input "0" at bounding box center [986, 483] width 82 height 33
paste input "6.9"
type input "6.9"
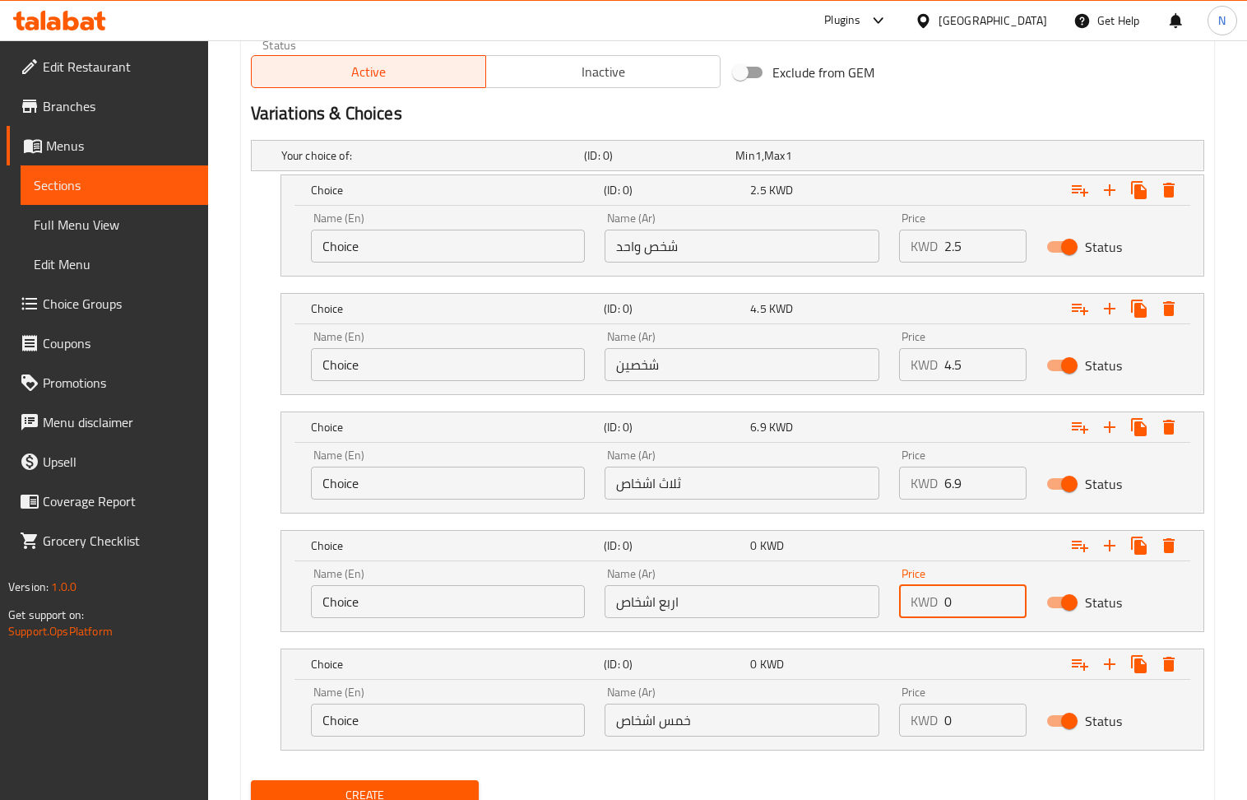
click at [969, 592] on input "0" at bounding box center [986, 601] width 82 height 33
paste input "8.75"
type input "8.75"
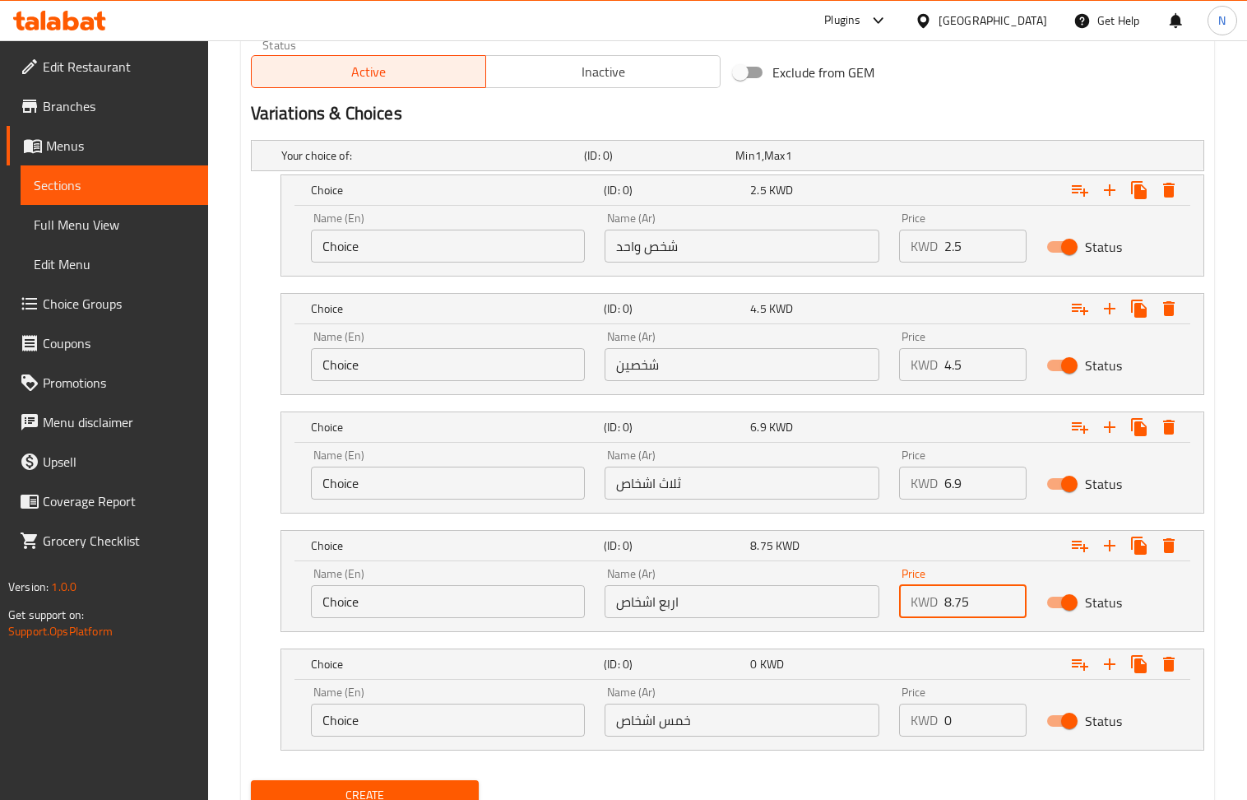
click at [961, 736] on input "0" at bounding box center [986, 719] width 82 height 33
paste input "11.25"
type input "11.25"
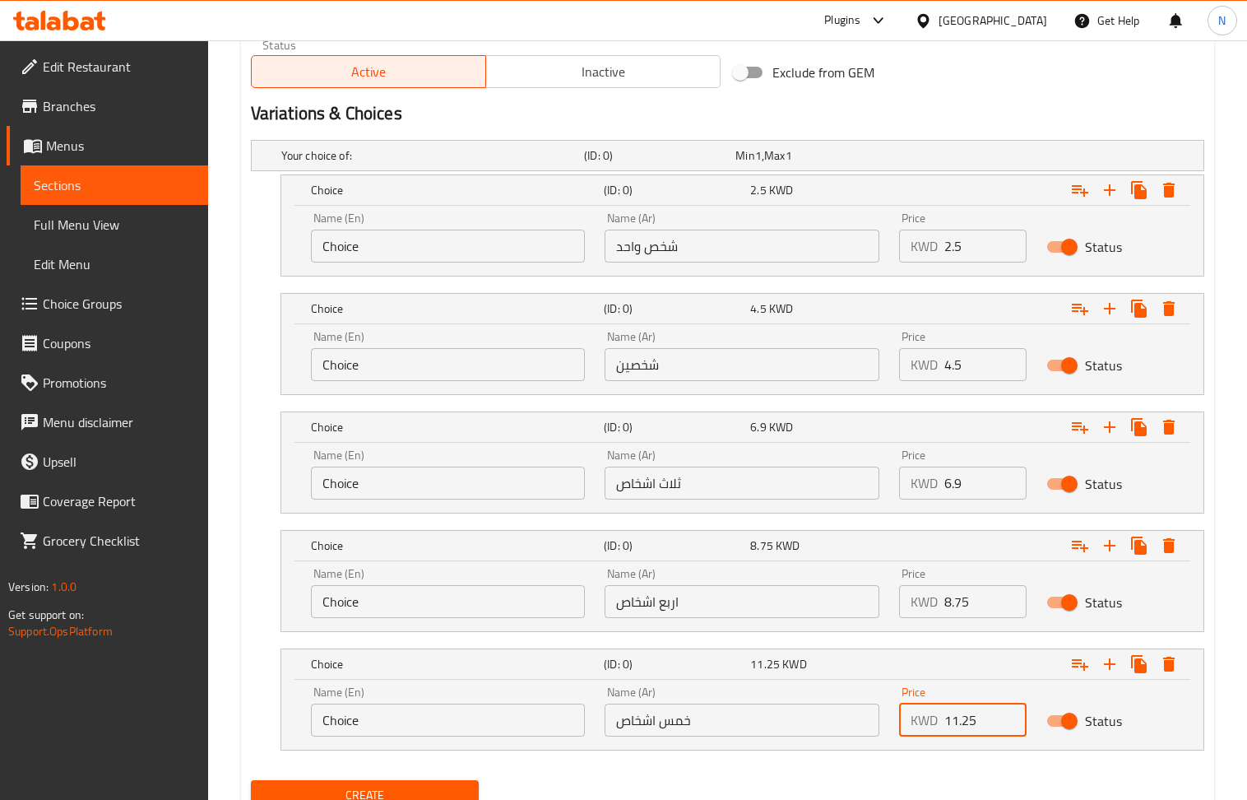
click at [676, 244] on input "شخص واحد" at bounding box center [742, 246] width 275 height 33
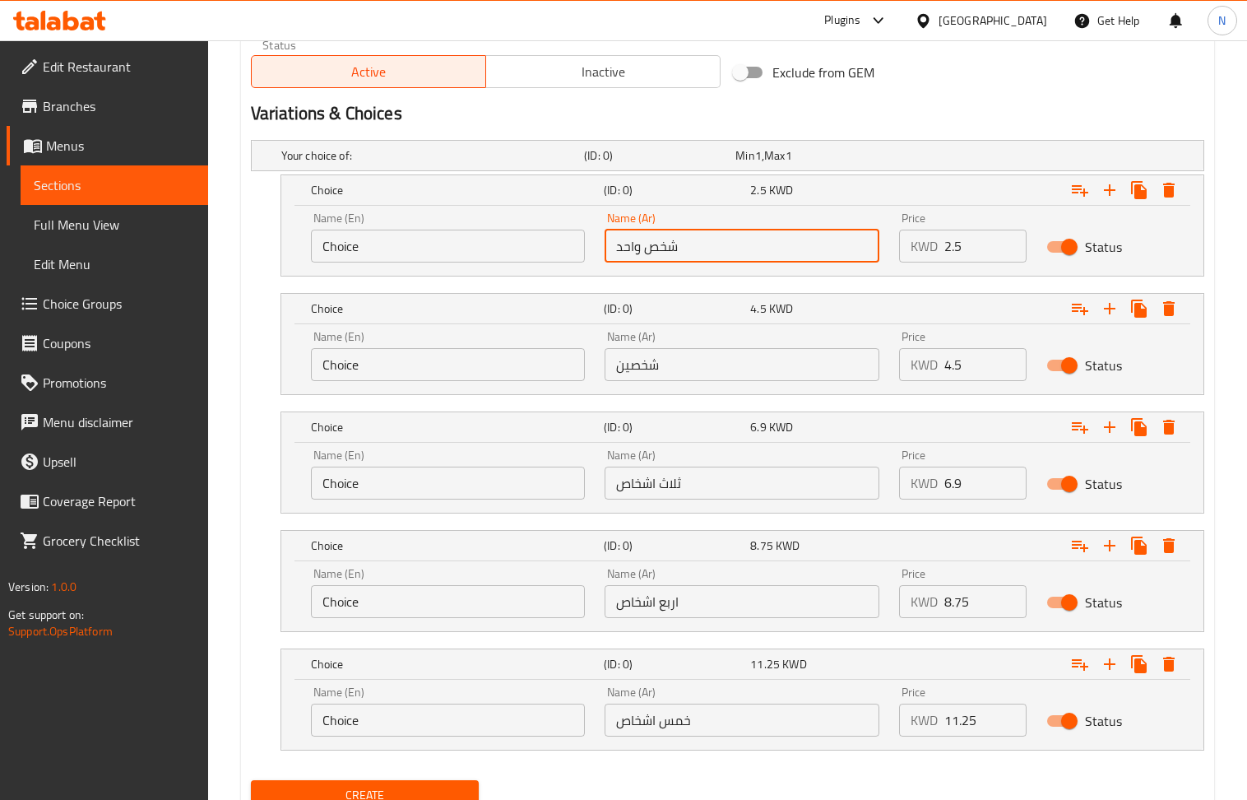
click at [676, 244] on input "شخص واحد" at bounding box center [742, 246] width 275 height 33
click at [369, 257] on input "Choice" at bounding box center [448, 246] width 275 height 33
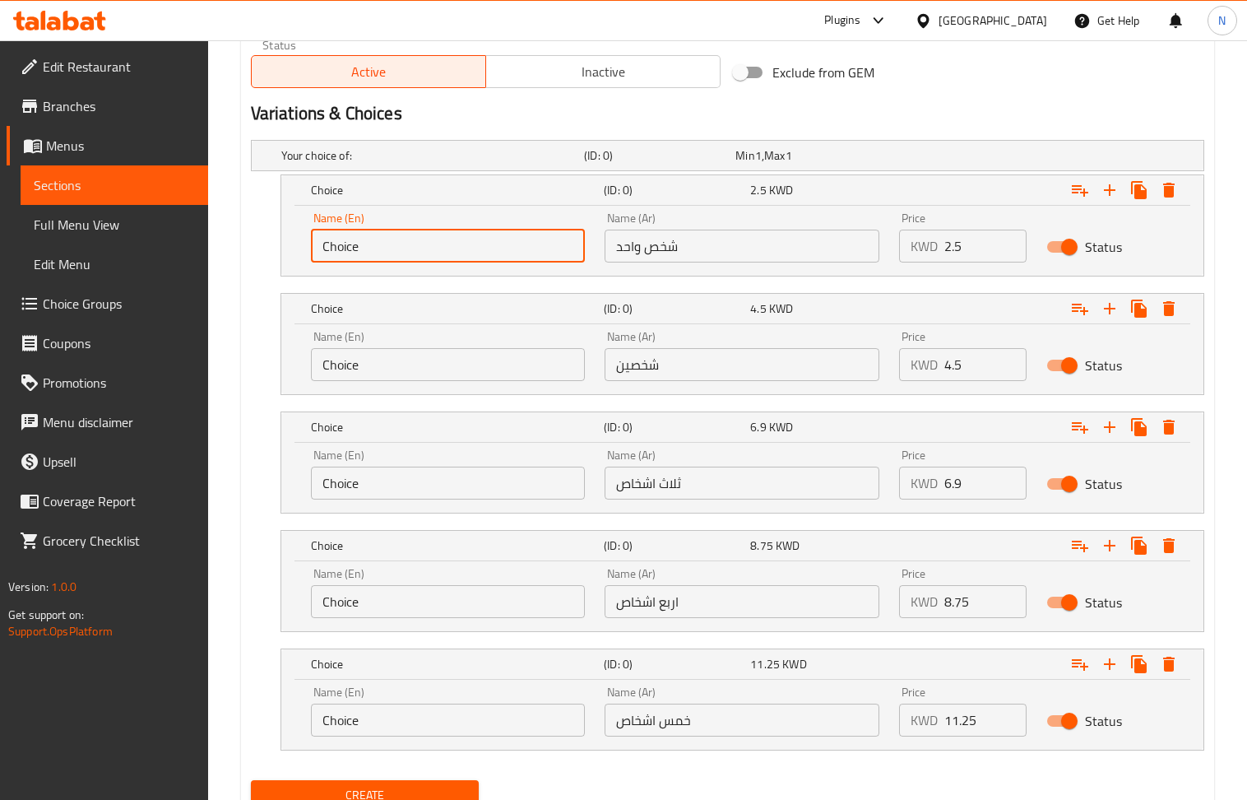
click at [369, 257] on input "Choice" at bounding box center [448, 246] width 275 height 33
paste input "One person"
click at [332, 257] on input "One person" at bounding box center [448, 246] width 275 height 33
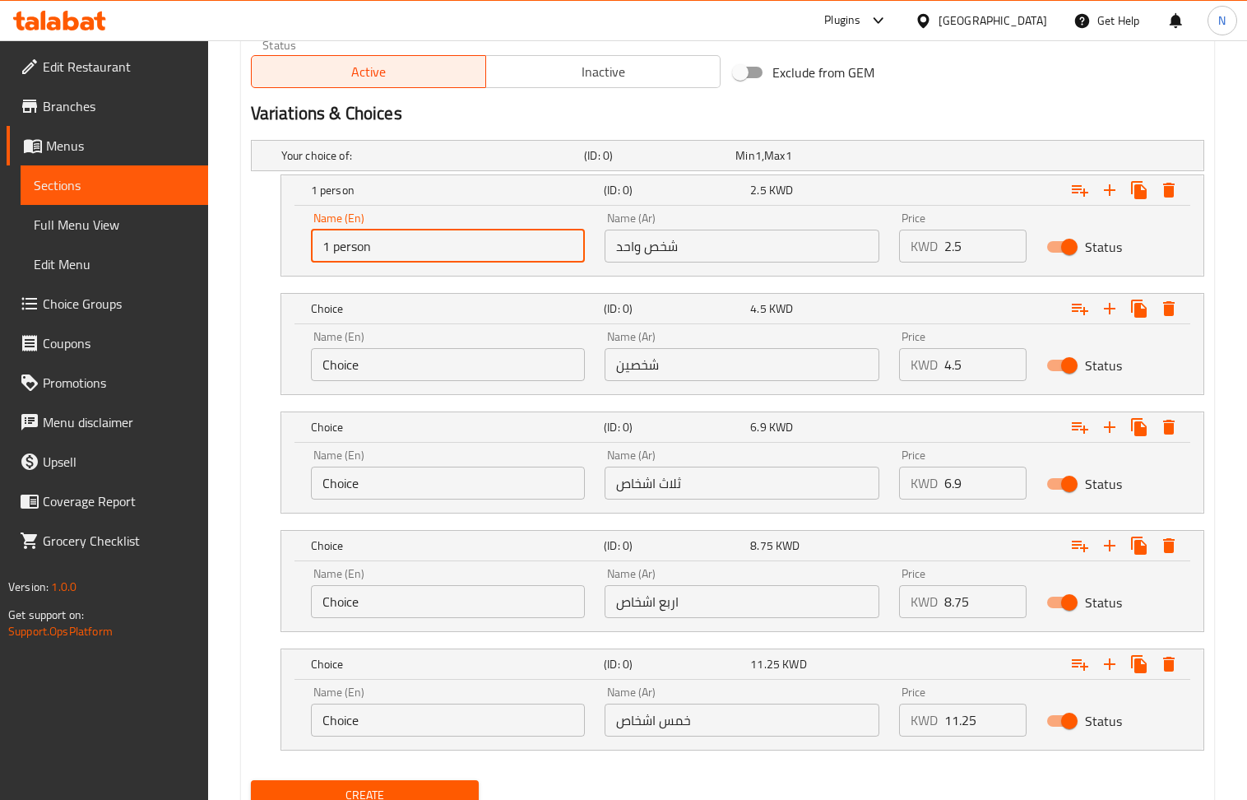
click at [365, 257] on input "1 person" at bounding box center [448, 246] width 275 height 33
type input "1 person"
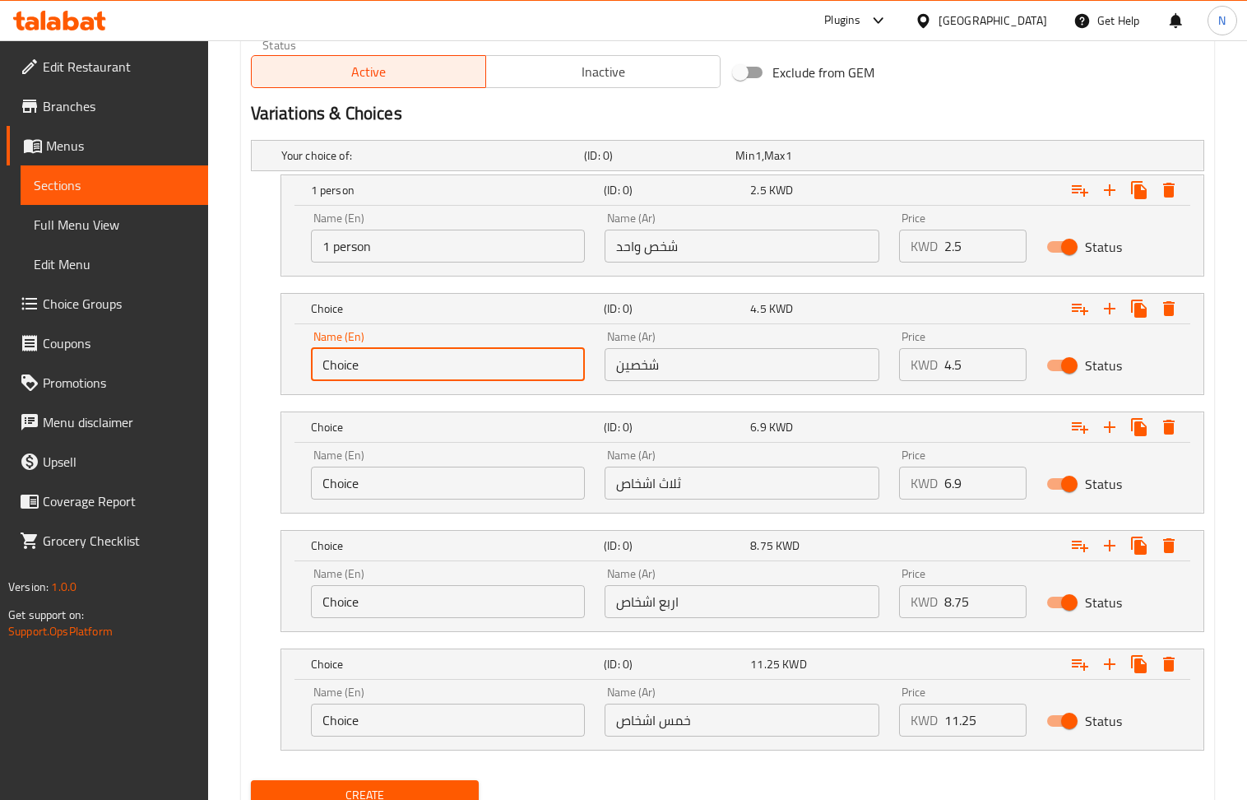
click at [379, 362] on input "Choice" at bounding box center [448, 364] width 275 height 33
paste input "1 person"
drag, startPoint x: 327, startPoint y: 372, endPoint x: 306, endPoint y: 375, distance: 20.8
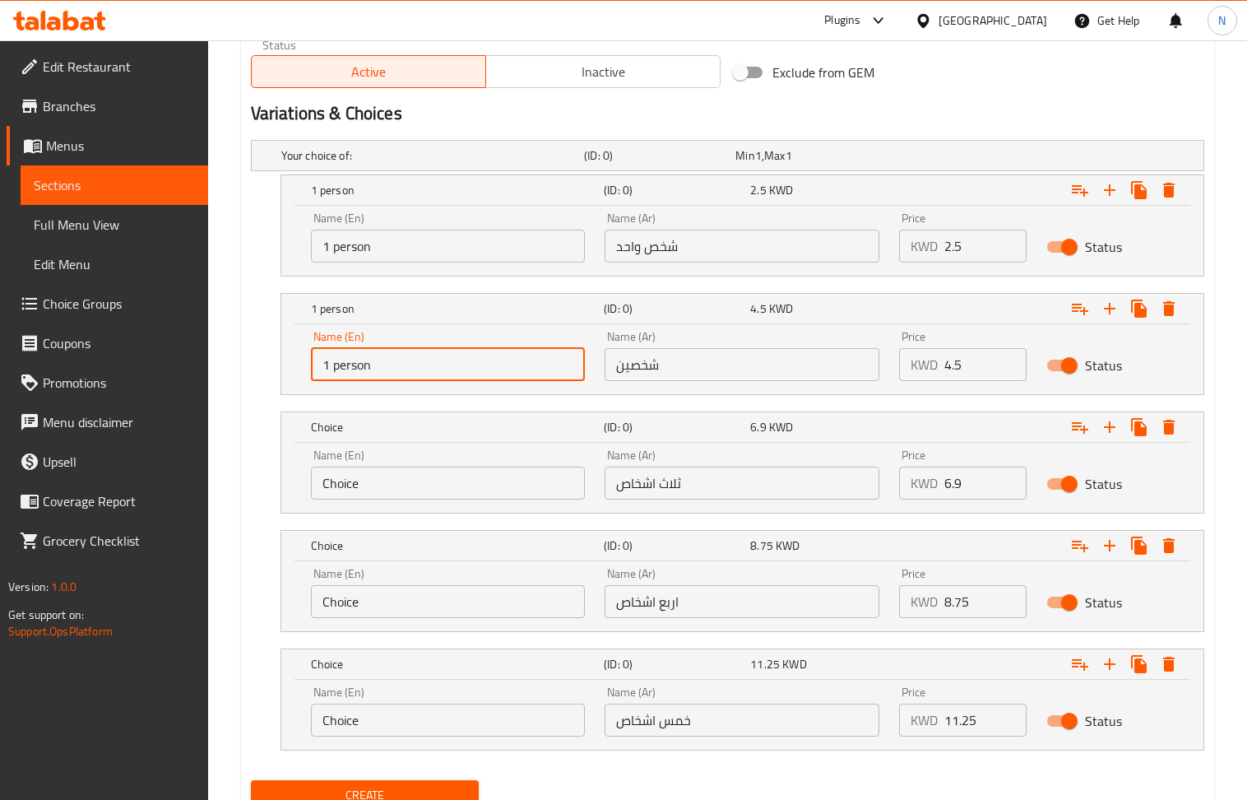
click at [306, 375] on div "Name (En) 1 person Name (En)" at bounding box center [448, 356] width 295 height 70
type input "2 person"
click at [369, 478] on input "Choice" at bounding box center [448, 483] width 275 height 33
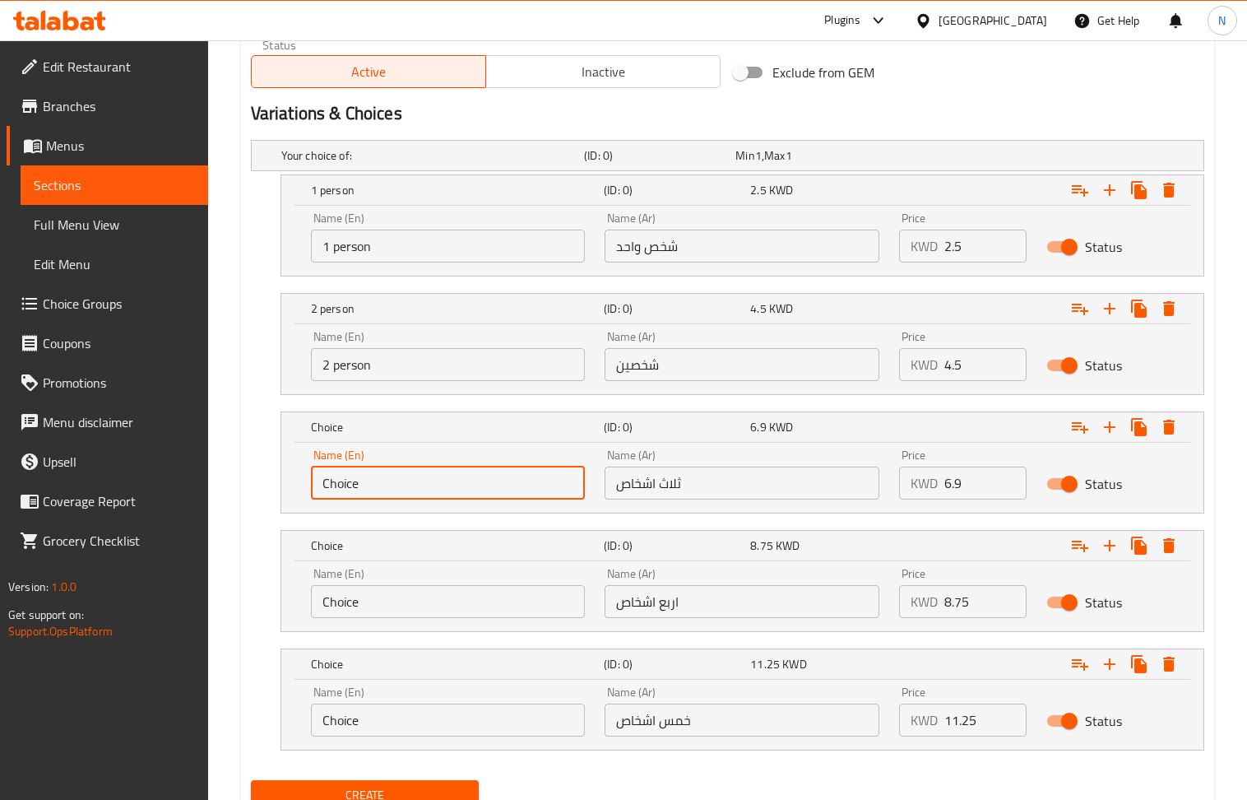
click at [369, 478] on input "Choice" at bounding box center [448, 483] width 275 height 33
paste input "1 person"
drag, startPoint x: 330, startPoint y: 484, endPoint x: 316, endPoint y: 489, distance: 14.8
click at [316, 489] on input "1 person" at bounding box center [448, 483] width 275 height 33
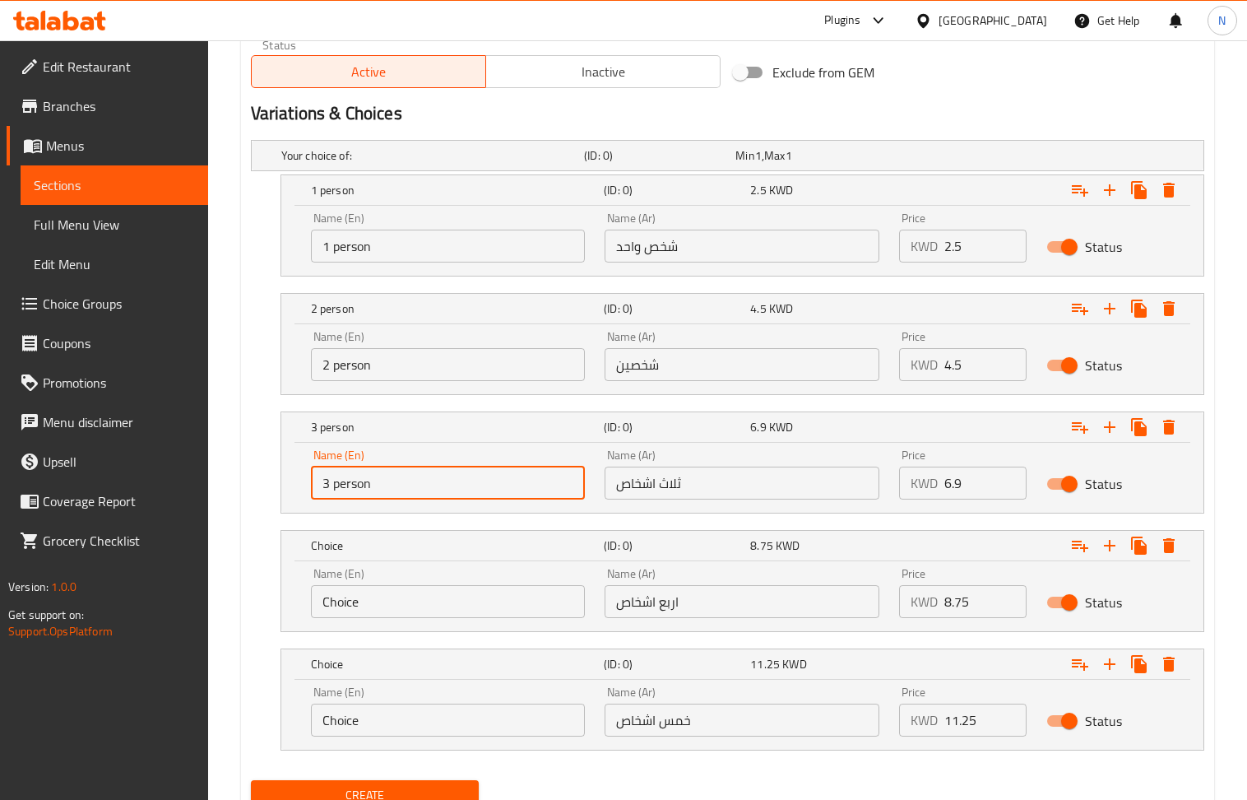
type input "3 person"
click at [390, 614] on input "Choice" at bounding box center [448, 601] width 275 height 33
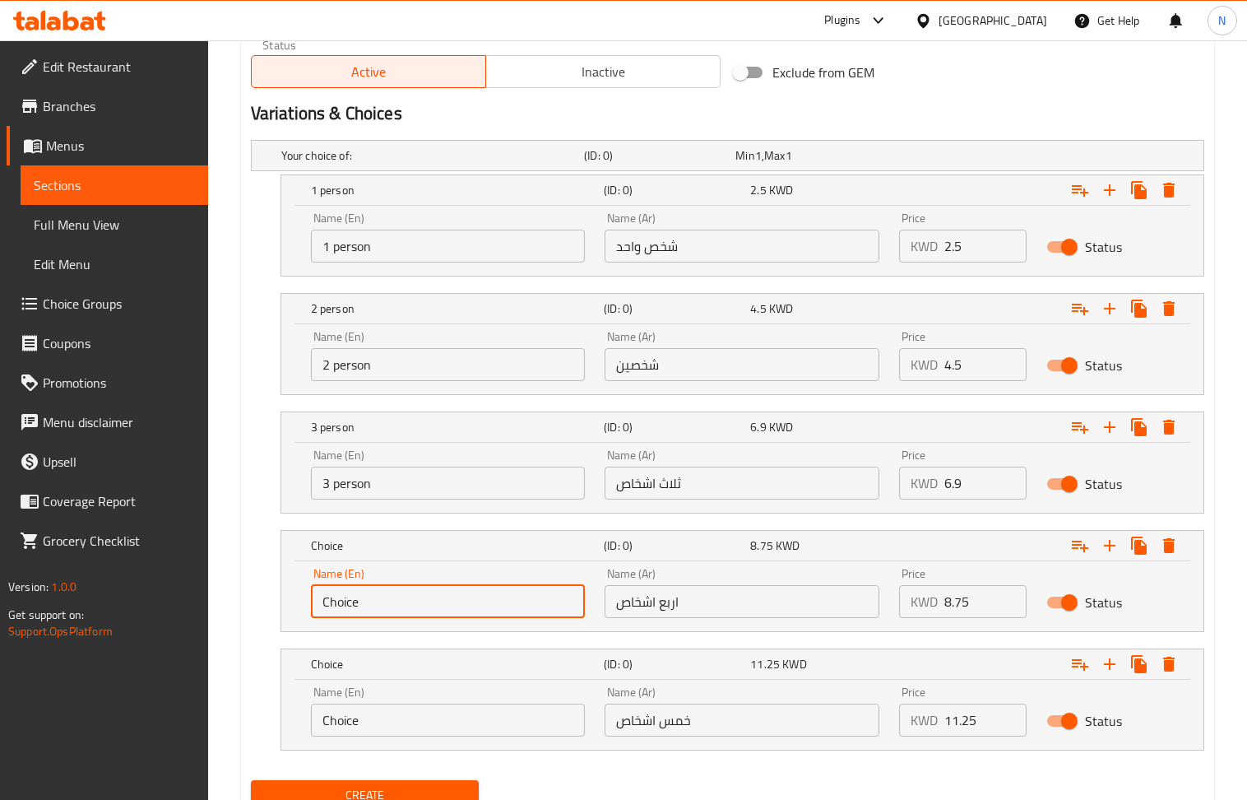
click at [390, 614] on input "Choice" at bounding box center [448, 601] width 275 height 33
paste input "1 person"
drag, startPoint x: 329, startPoint y: 612, endPoint x: 313, endPoint y: 612, distance: 16.5
click at [313, 612] on input "1 person" at bounding box center [448, 601] width 275 height 33
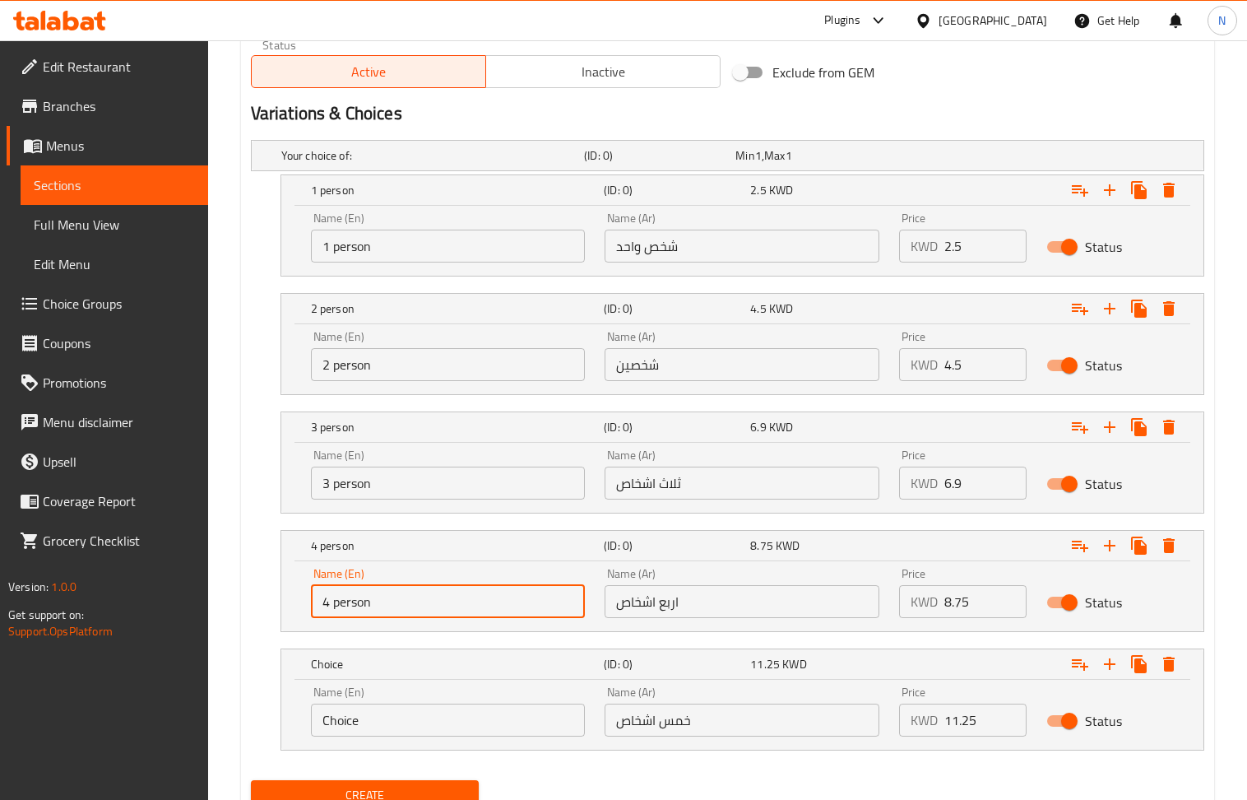
type input "4 person"
click at [430, 714] on input "Choice" at bounding box center [448, 719] width 275 height 33
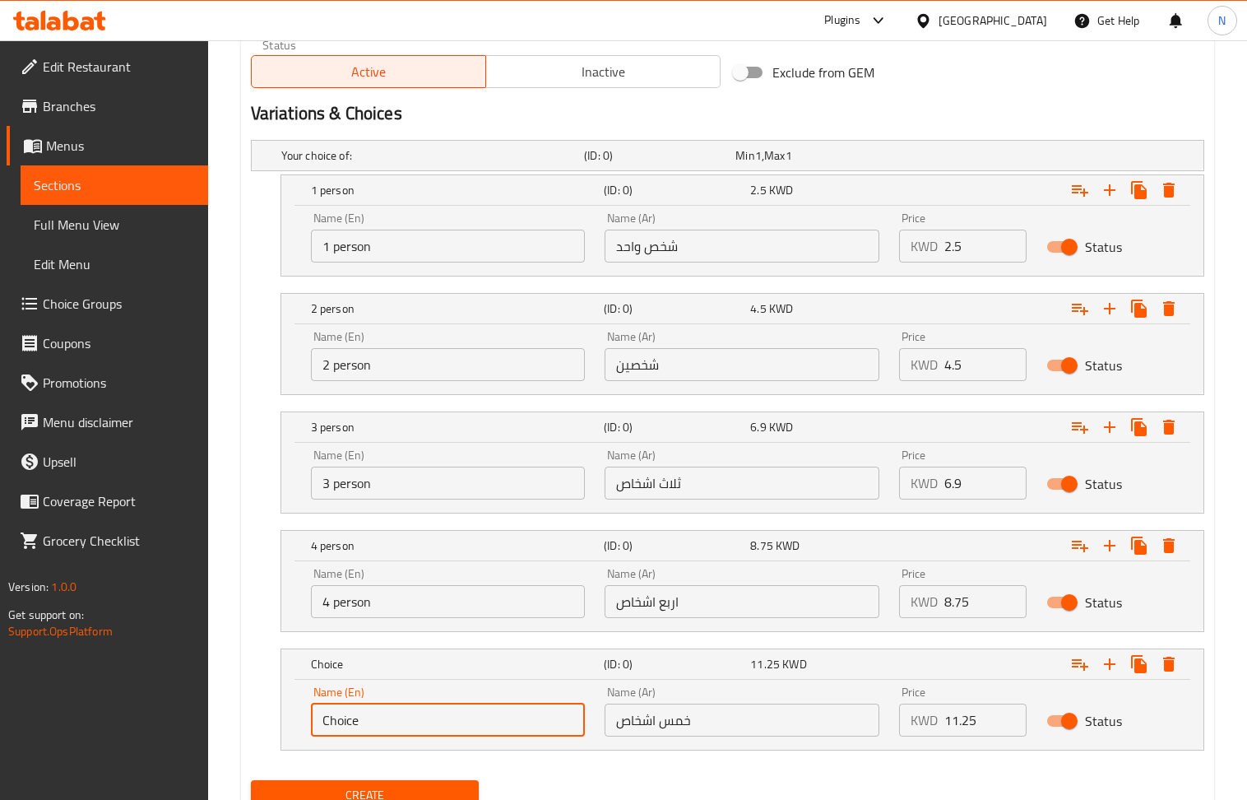
click at [430, 714] on input "Choice" at bounding box center [448, 719] width 275 height 33
paste input "1 person"
drag, startPoint x: 331, startPoint y: 724, endPoint x: 286, endPoint y: 724, distance: 44.4
click at [286, 726] on div "Name (En) 1 person Name (En) Name (Ar) خمس اشخاص Name (Ar) Price KWD 11.25 Pric…" at bounding box center [742, 715] width 922 height 70
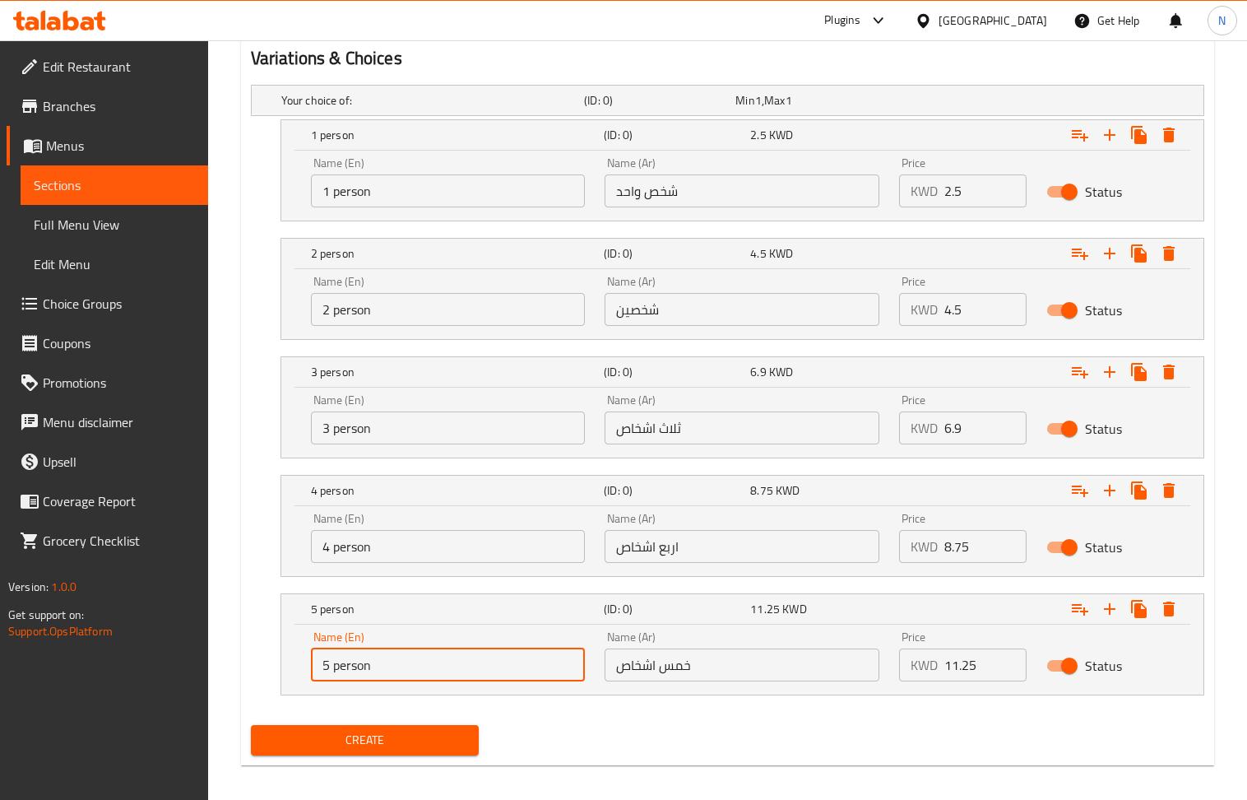
scroll to position [900, 0]
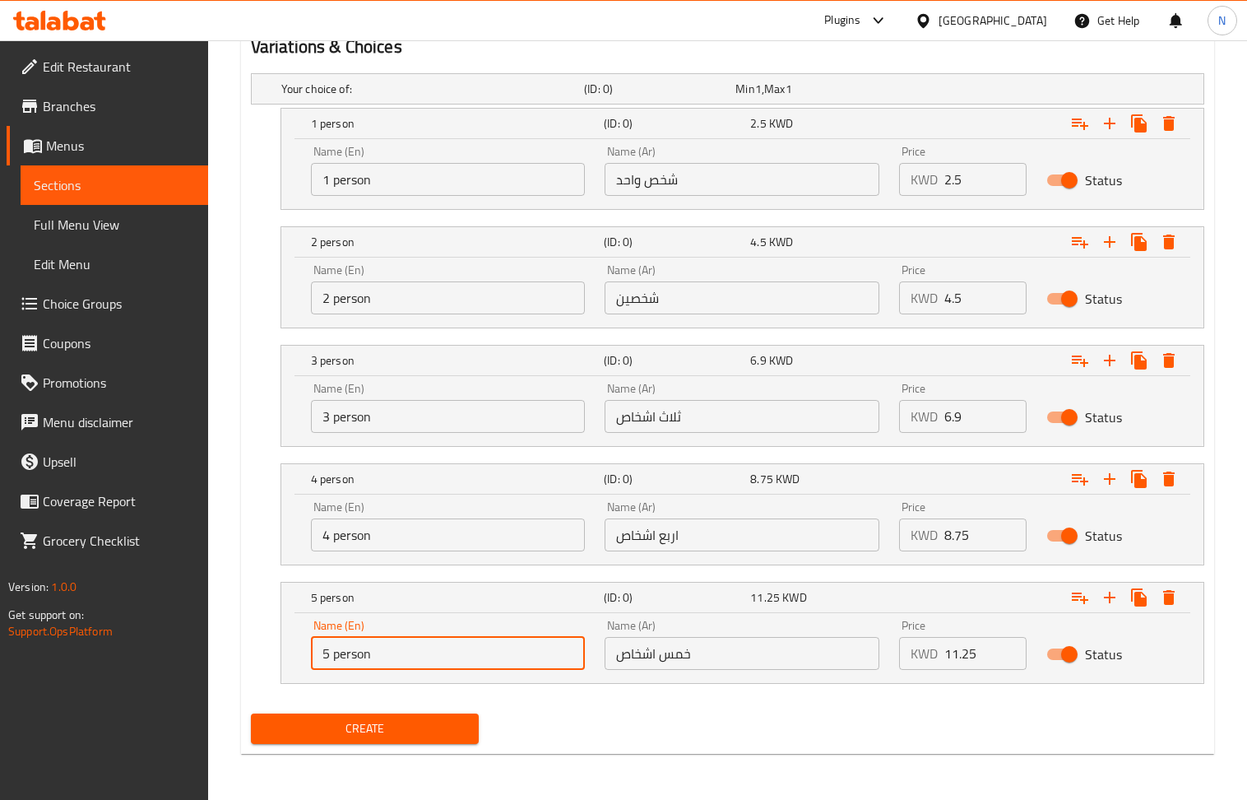
type input "5 person"
click at [408, 734] on span "Create" at bounding box center [365, 728] width 202 height 21
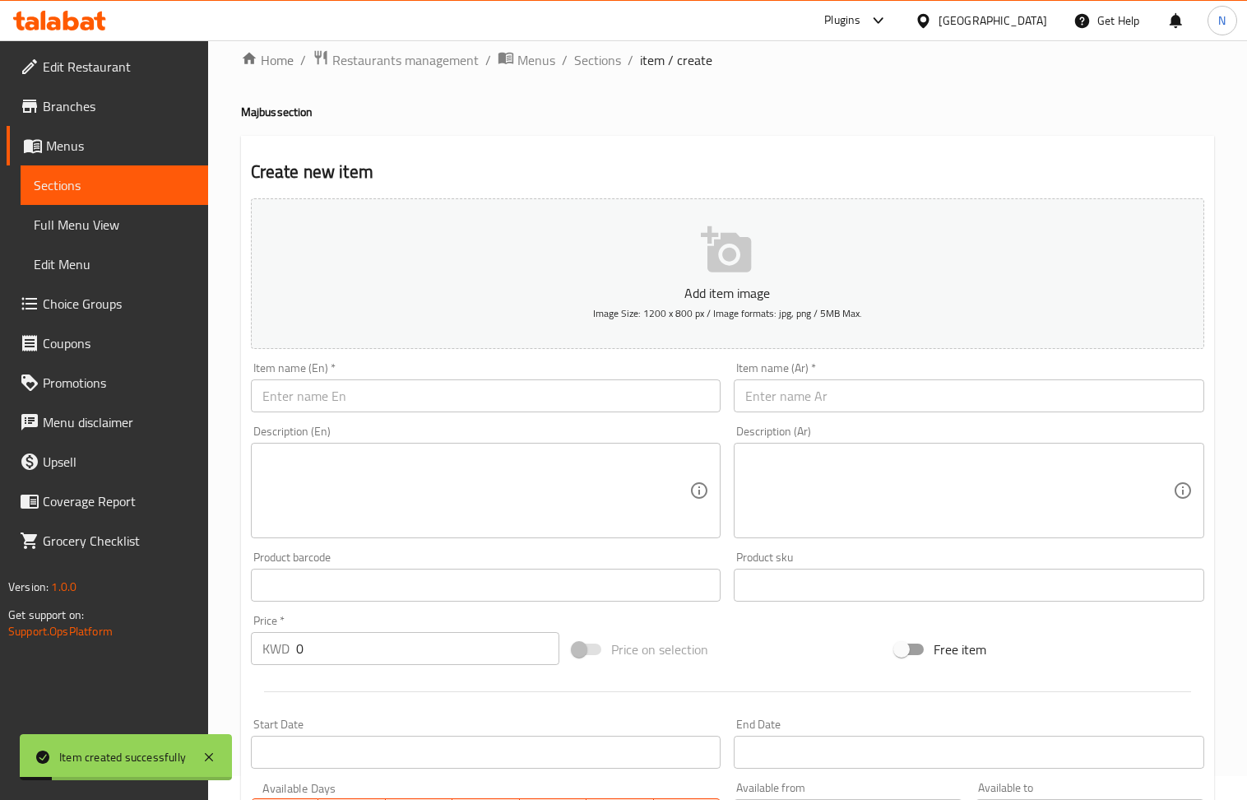
scroll to position [23, 0]
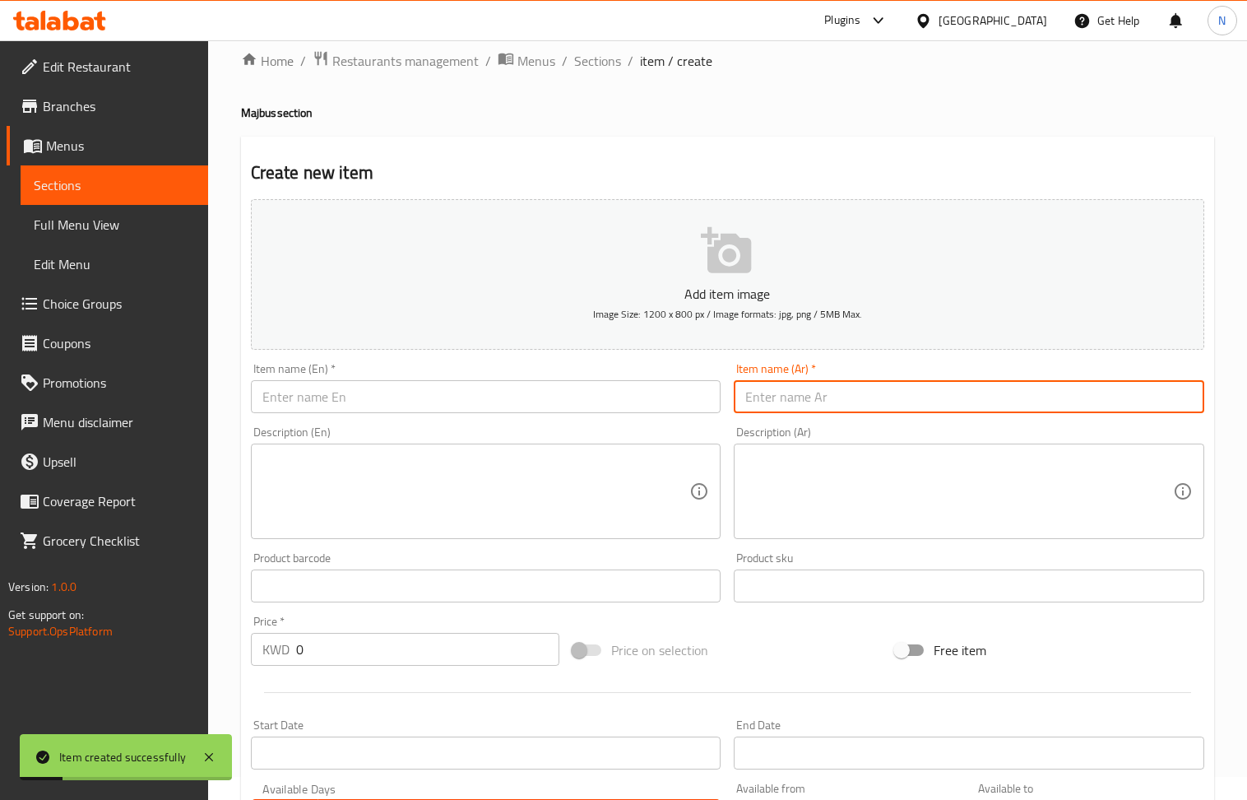
drag, startPoint x: 824, startPoint y: 400, endPoint x: 544, endPoint y: 286, distance: 302.7
click at [824, 400] on input "text" at bounding box center [969, 396] width 471 height 33
paste input "مجبوس لحم"
type input "مجبوس لحم"
click at [327, 395] on input "text" at bounding box center [486, 396] width 471 height 33
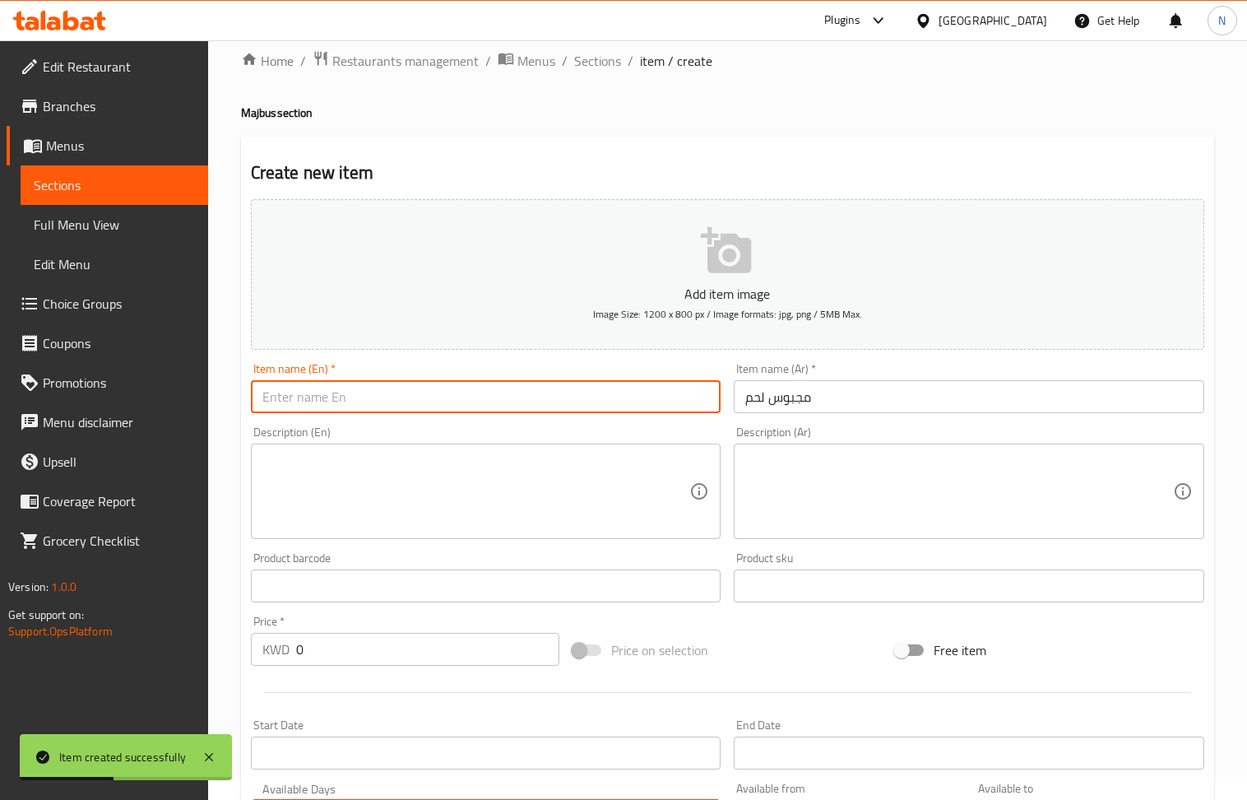
paste input "Meat Majboos"
type input "Meat Majboos"
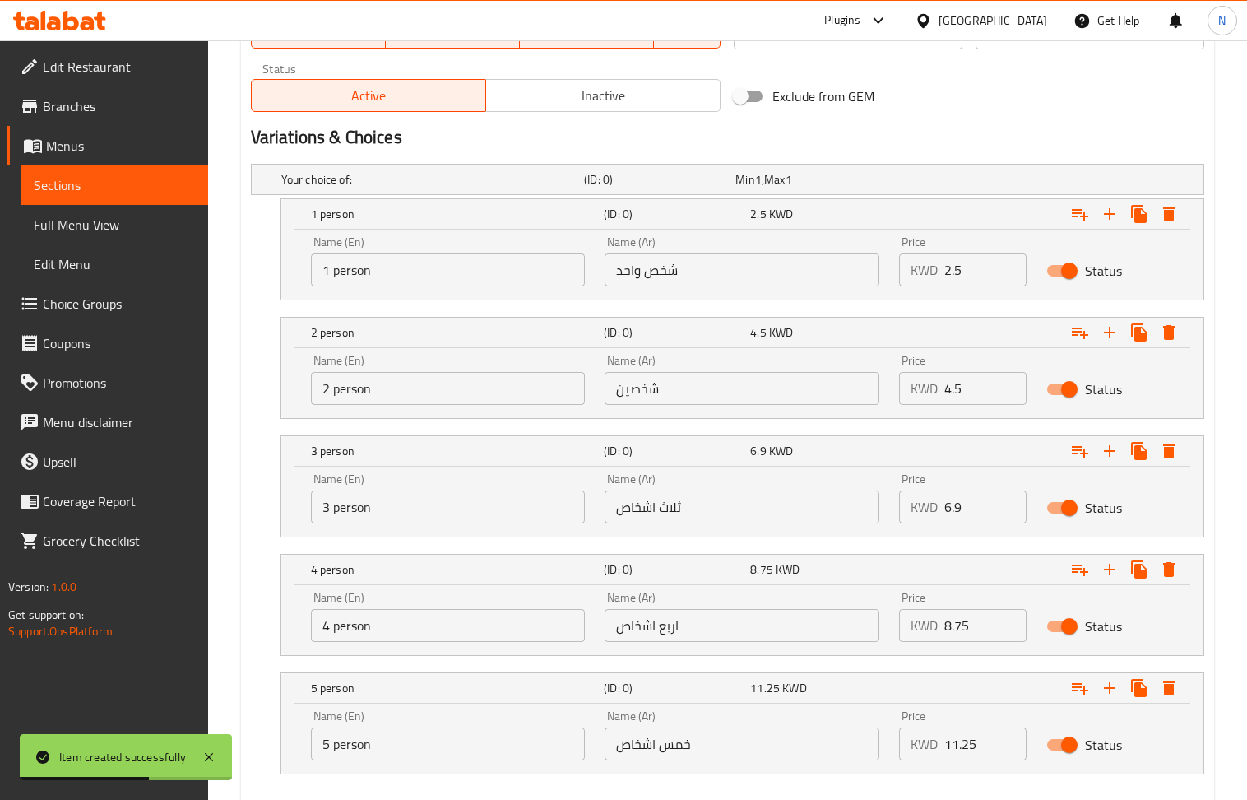
scroll to position [791, 0]
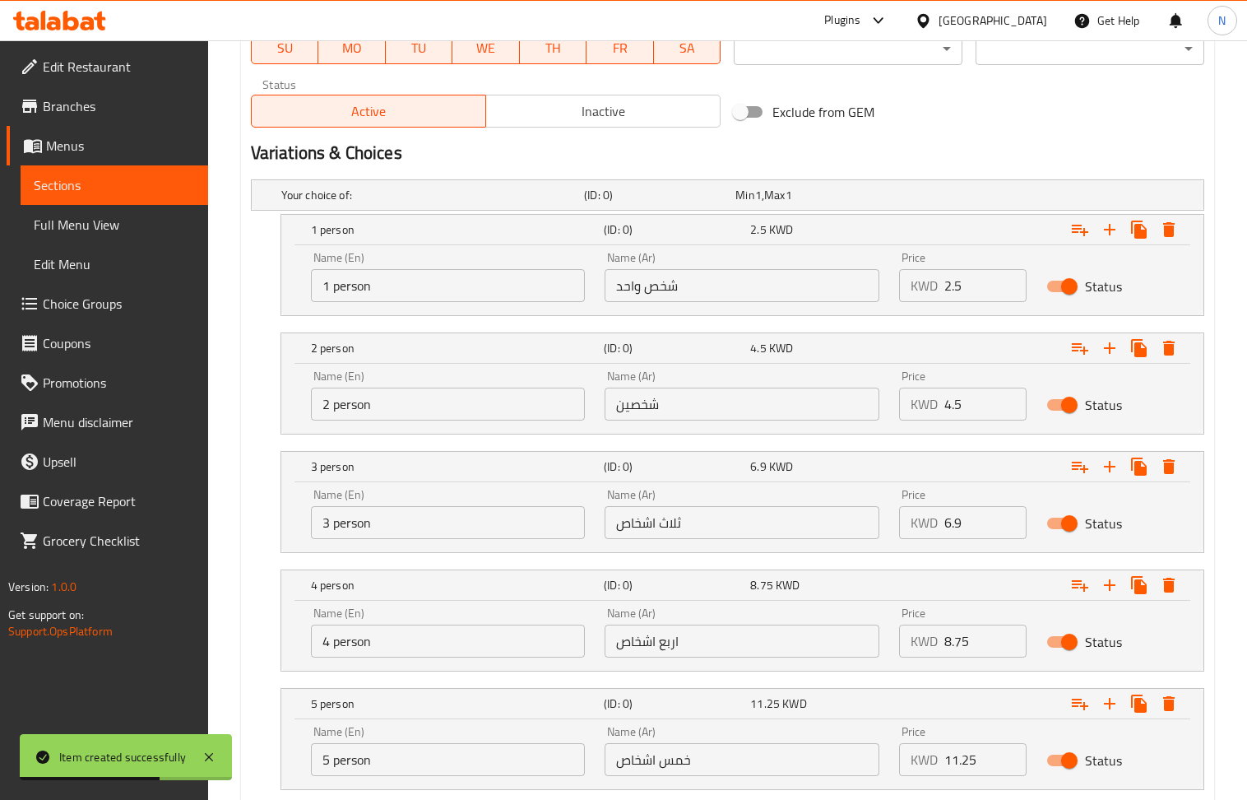
click at [975, 286] on input "2.5" at bounding box center [986, 285] width 82 height 33
click at [975, 286] on input "0" at bounding box center [986, 285] width 82 height 33
paste input "4.5"
type input "4.5"
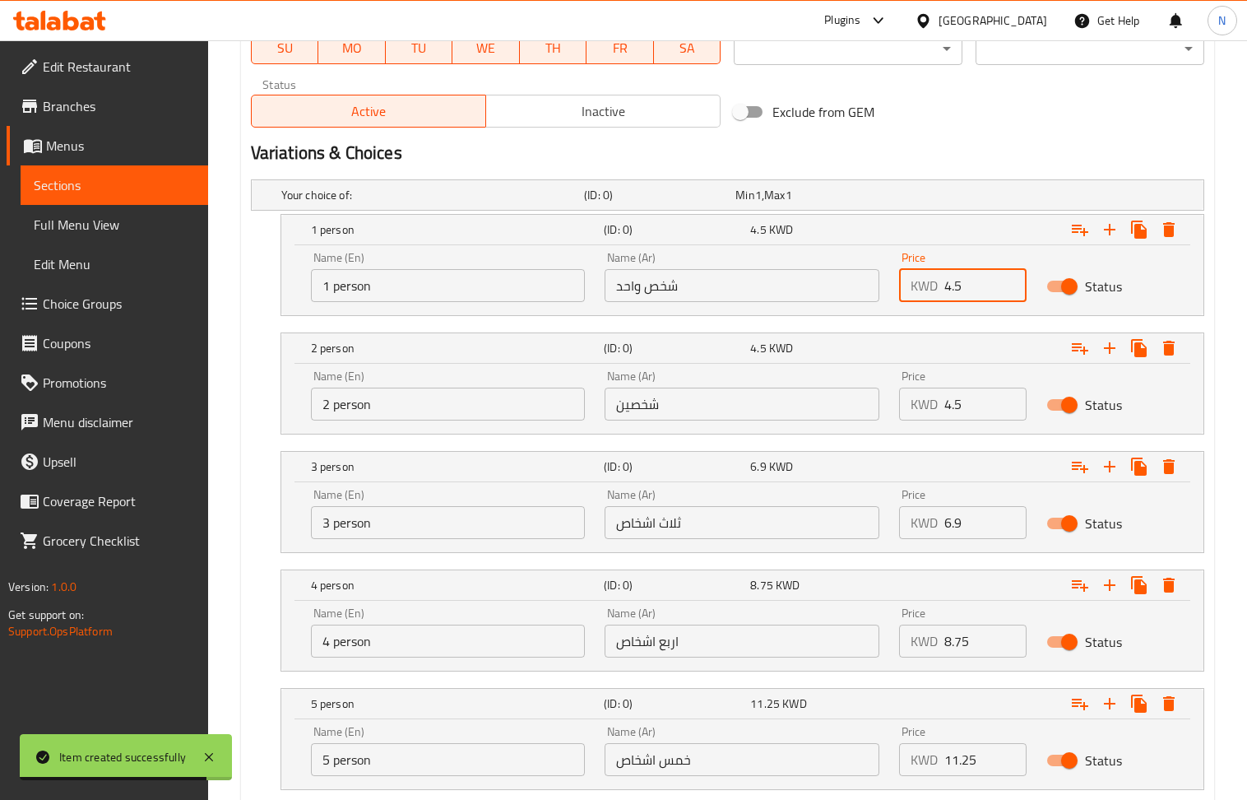
click at [963, 402] on input "4.5" at bounding box center [986, 404] width 82 height 33
click at [963, 402] on input "0" at bounding box center [986, 404] width 82 height 33
paste input "8.9"
type input "8.9"
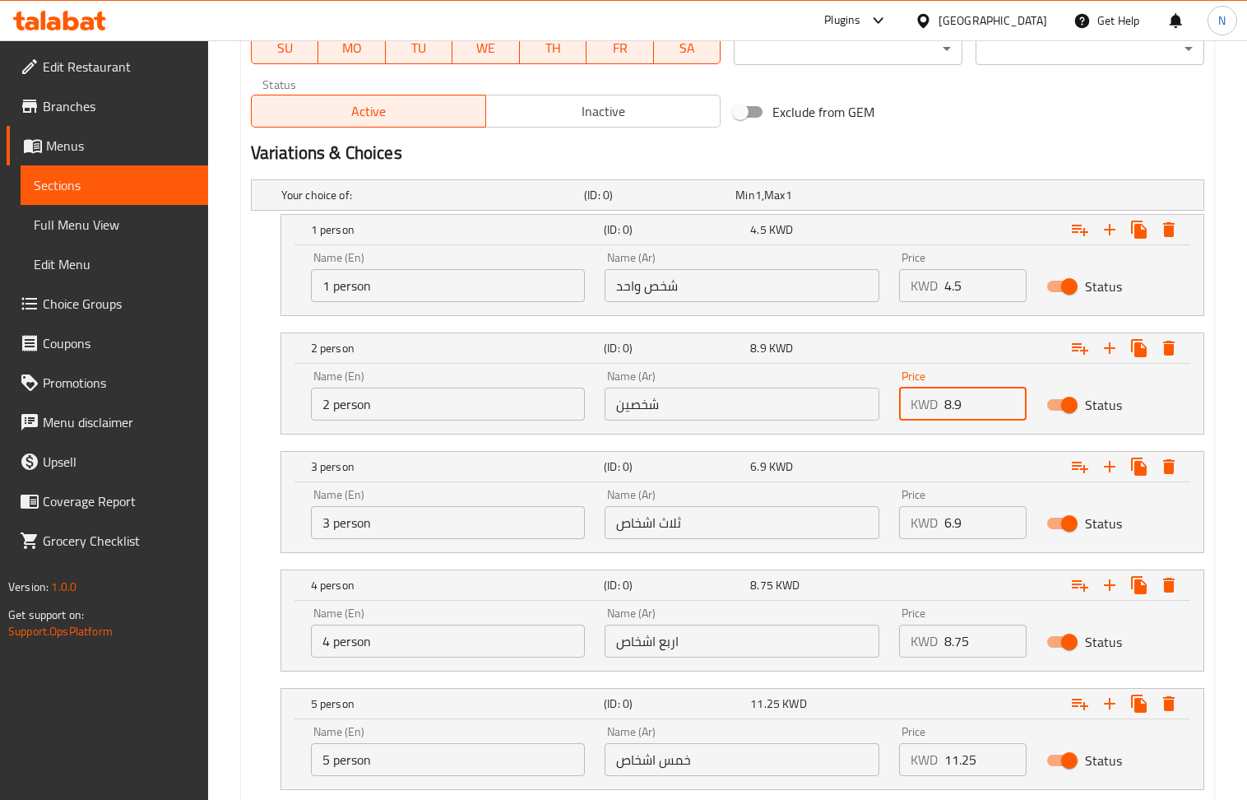
click at [963, 523] on input "6.9" at bounding box center [986, 522] width 82 height 33
click at [963, 523] on input "0" at bounding box center [986, 522] width 82 height 33
paste input "12.9"
type input "12.9"
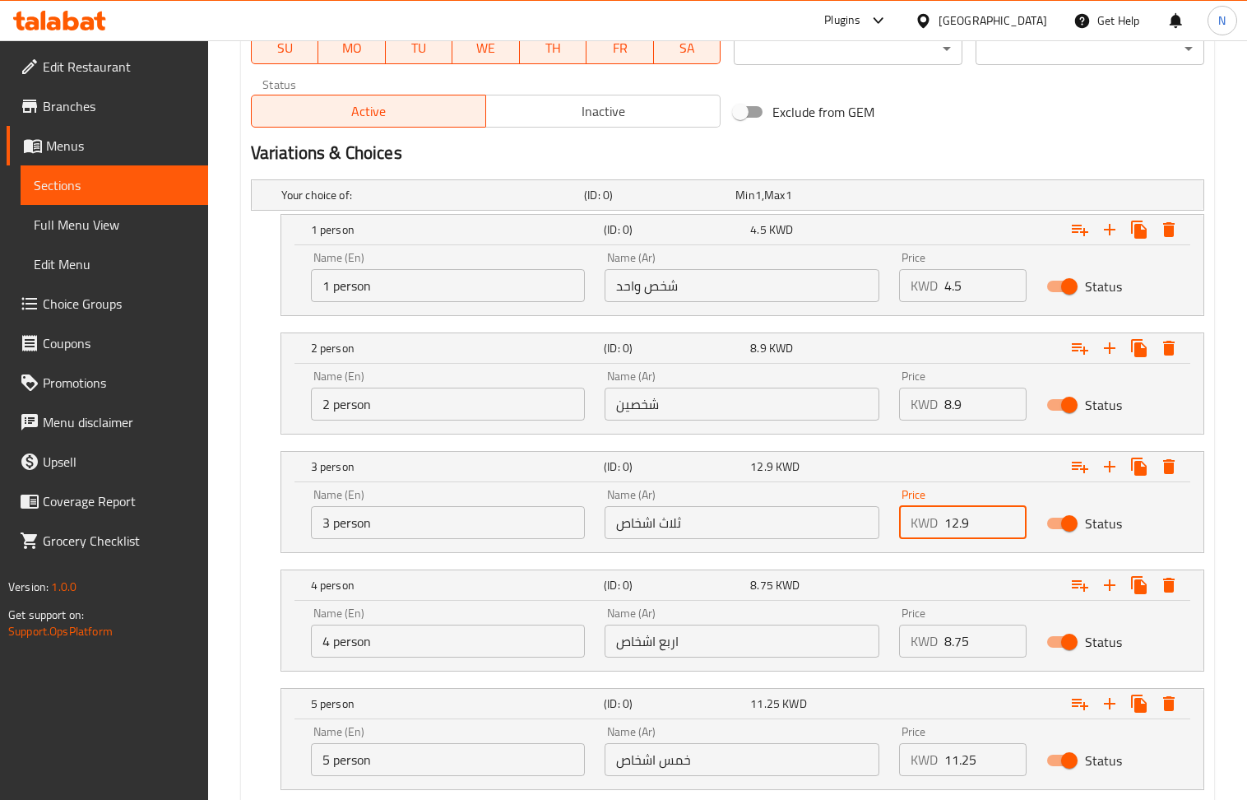
click at [975, 649] on input "8.75" at bounding box center [986, 641] width 82 height 33
click at [975, 649] on input "0" at bounding box center [986, 641] width 82 height 33
paste input "17.5"
type input "17.5"
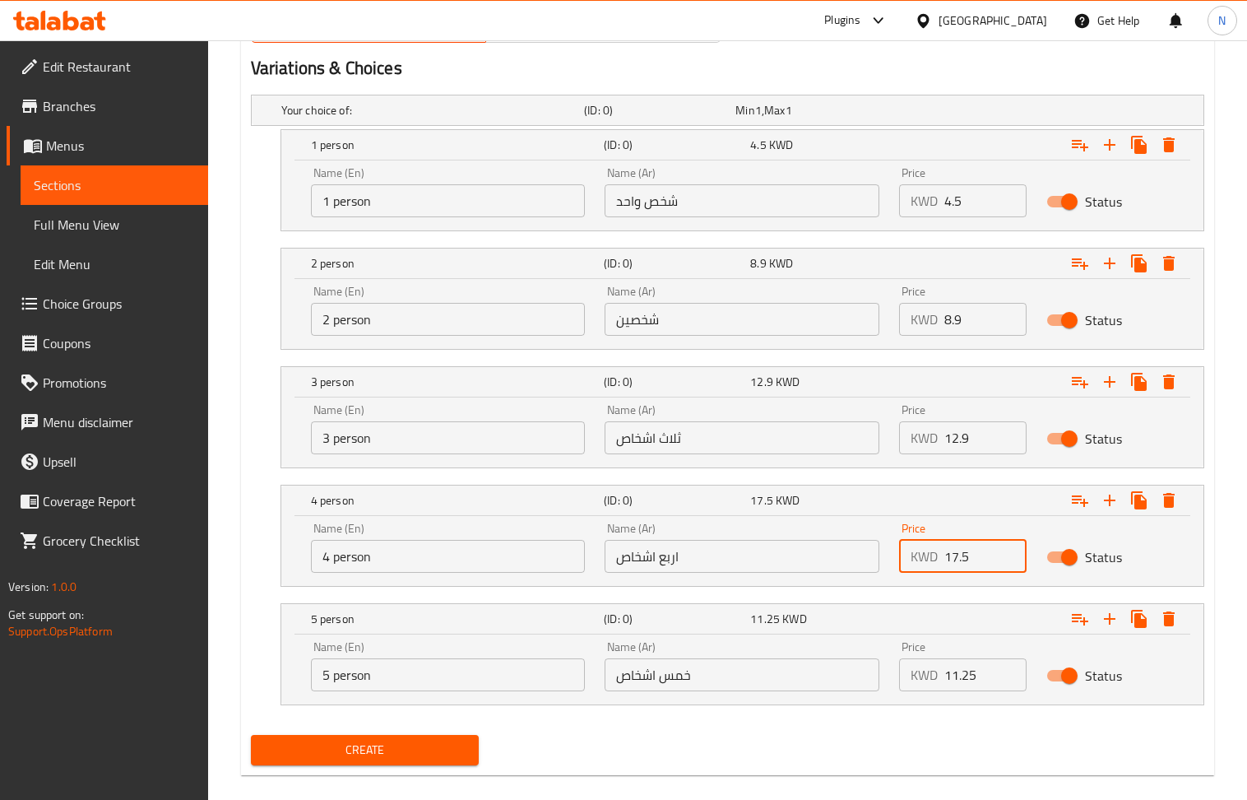
scroll to position [900, 0]
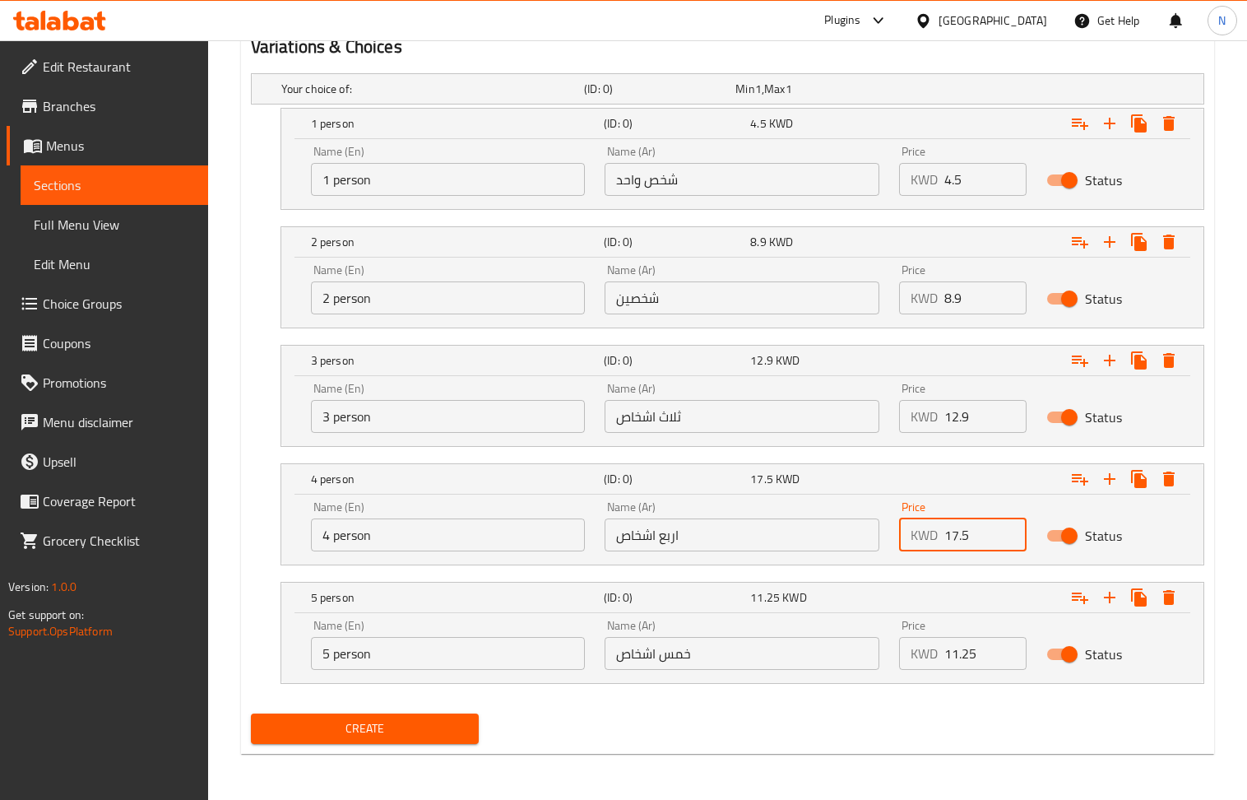
click at [962, 643] on input "11.25" at bounding box center [986, 653] width 82 height 33
paste input "21.9"
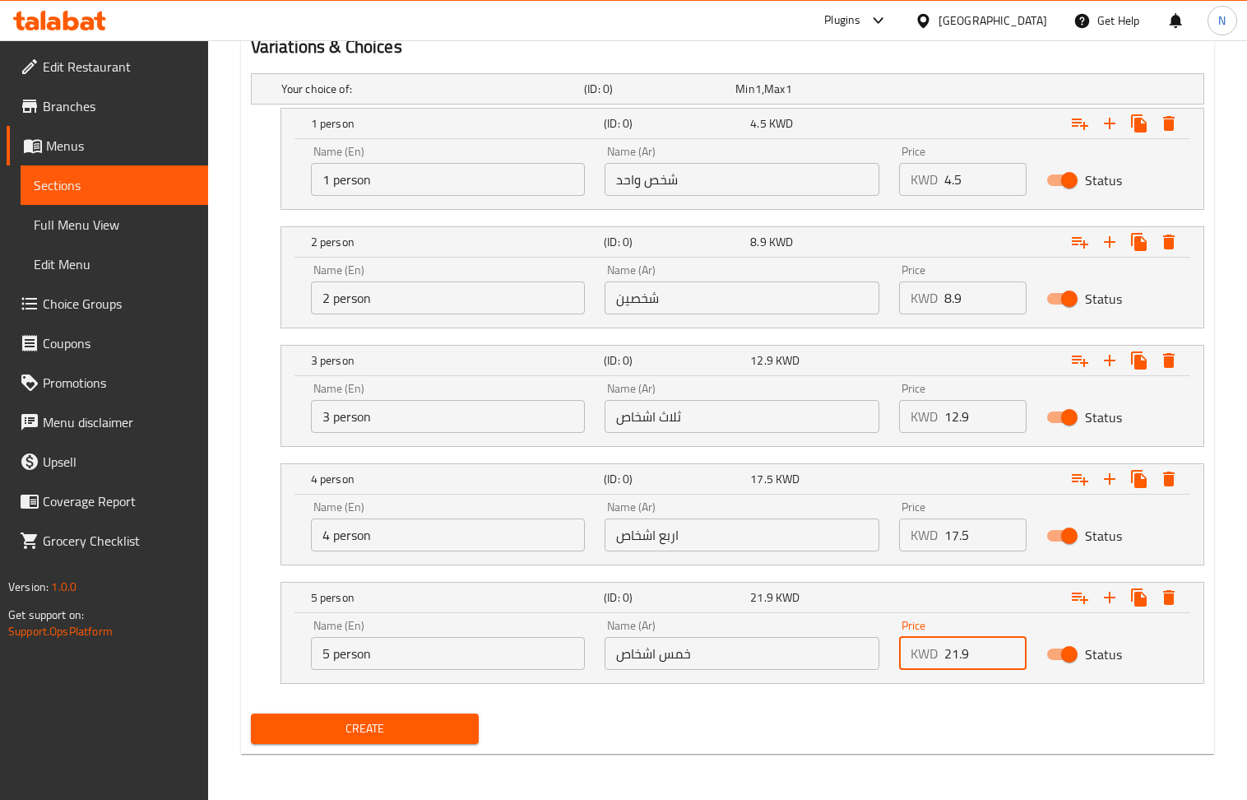
type input "21.9"
click at [406, 721] on span "Create" at bounding box center [365, 728] width 202 height 21
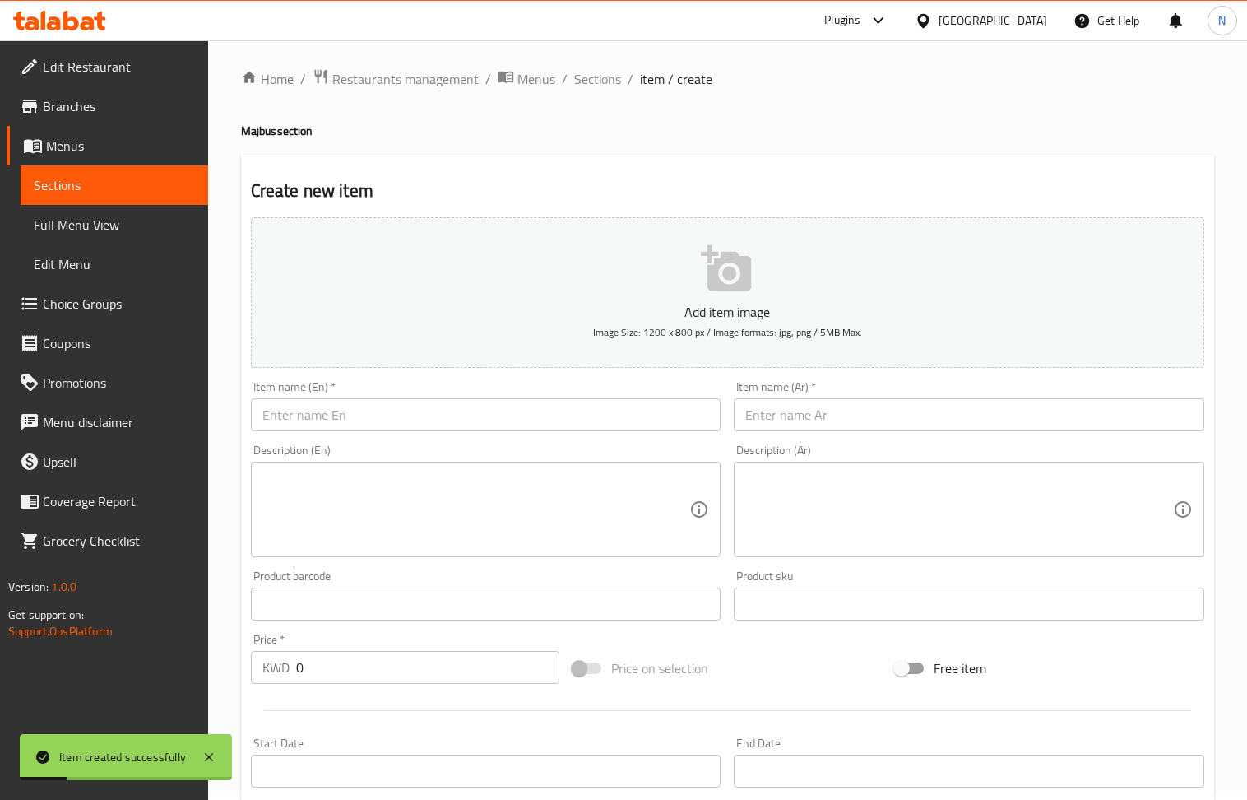
scroll to position [0, 0]
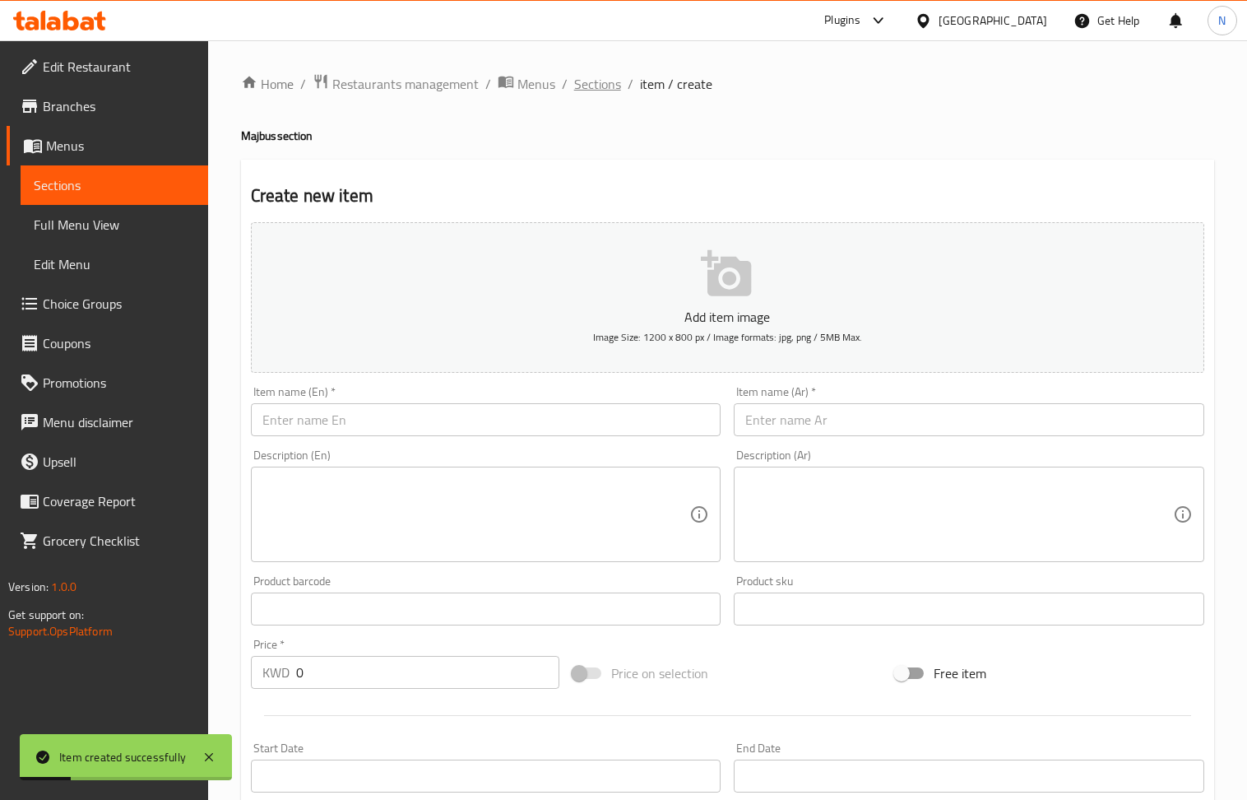
click at [600, 92] on span "Sections" at bounding box center [597, 84] width 47 height 20
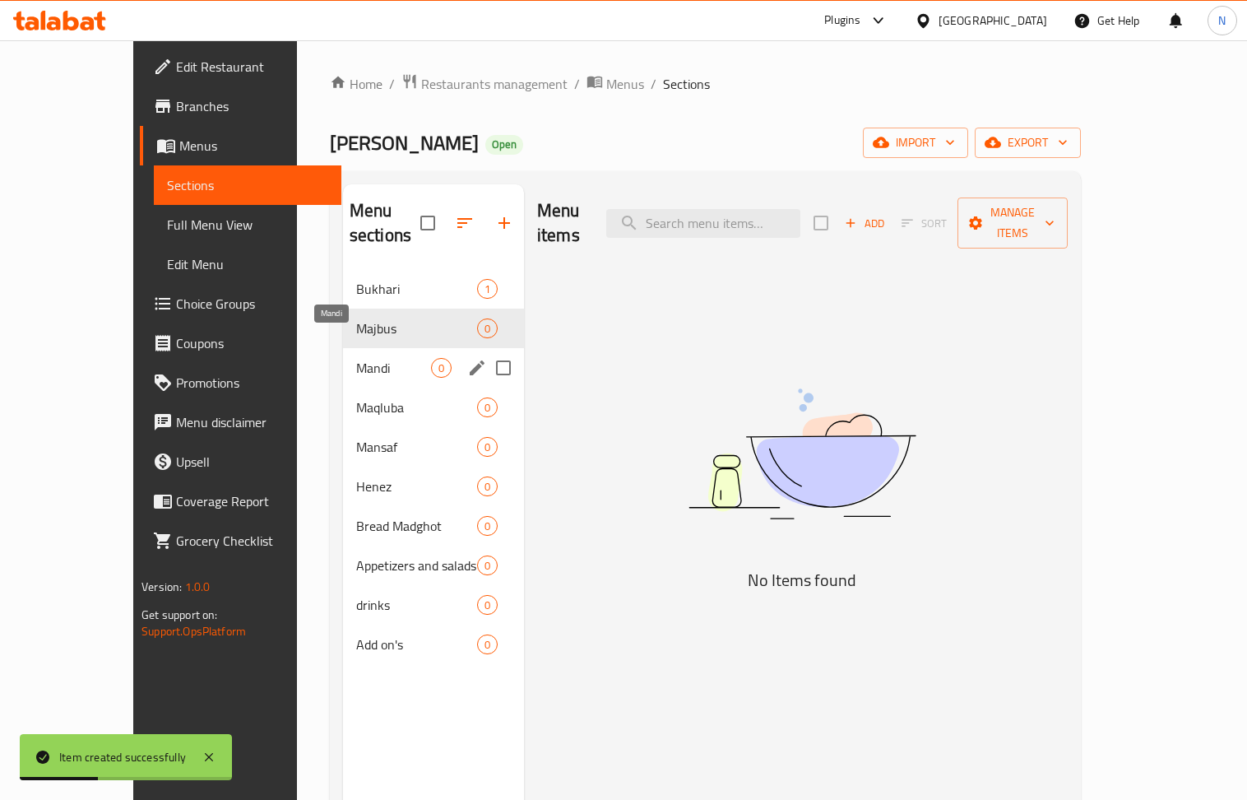
click at [362, 358] on span "Mandi" at bounding box center [393, 368] width 75 height 20
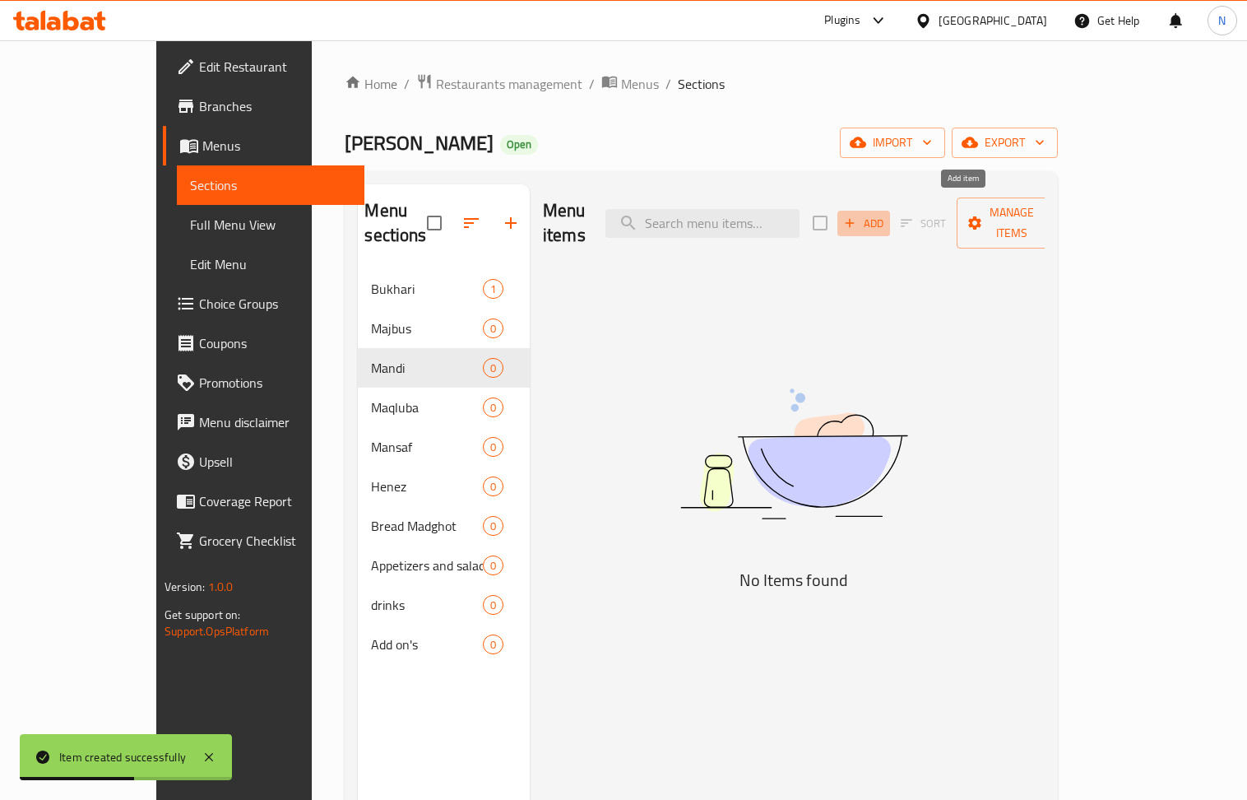
click at [890, 211] on button "Add" at bounding box center [864, 224] width 53 height 26
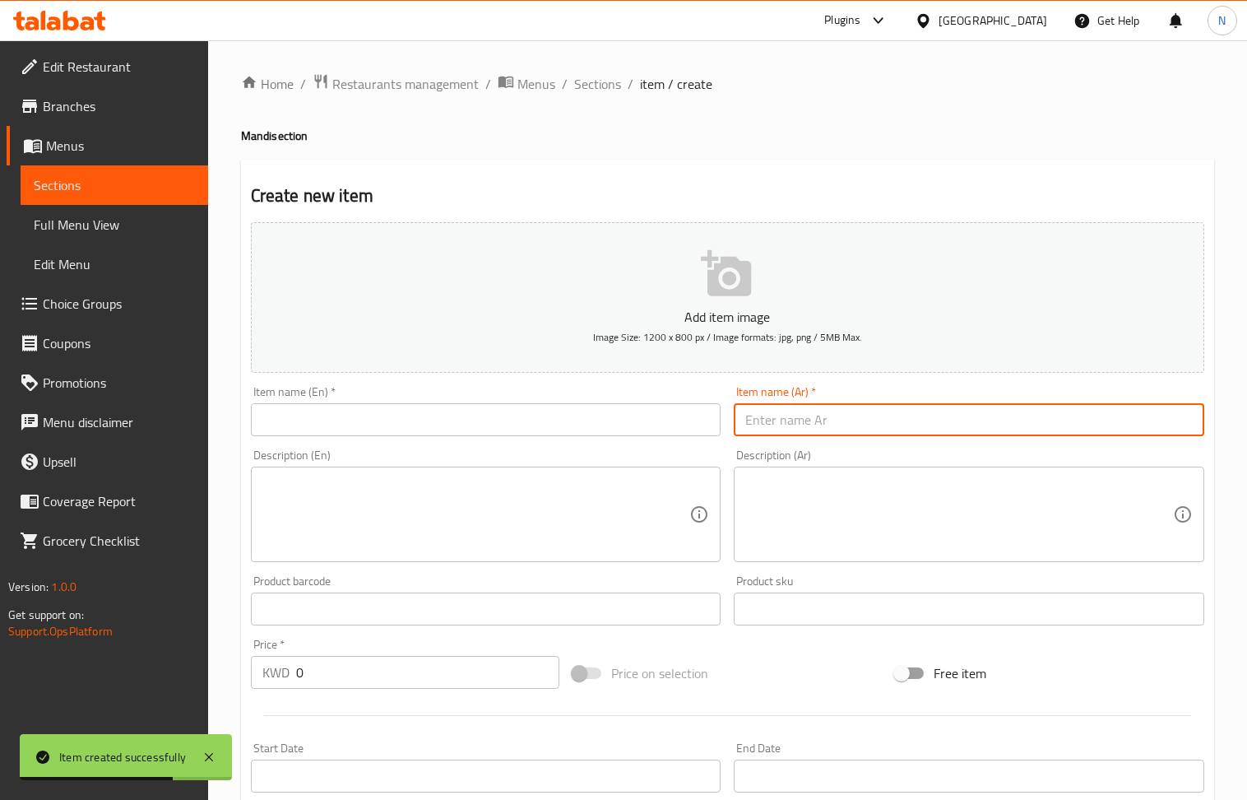
click at [805, 419] on input "text" at bounding box center [969, 419] width 471 height 33
paste input "مندي دجاج"
type input "مندي دجاج"
click at [323, 428] on input "text" at bounding box center [486, 419] width 471 height 33
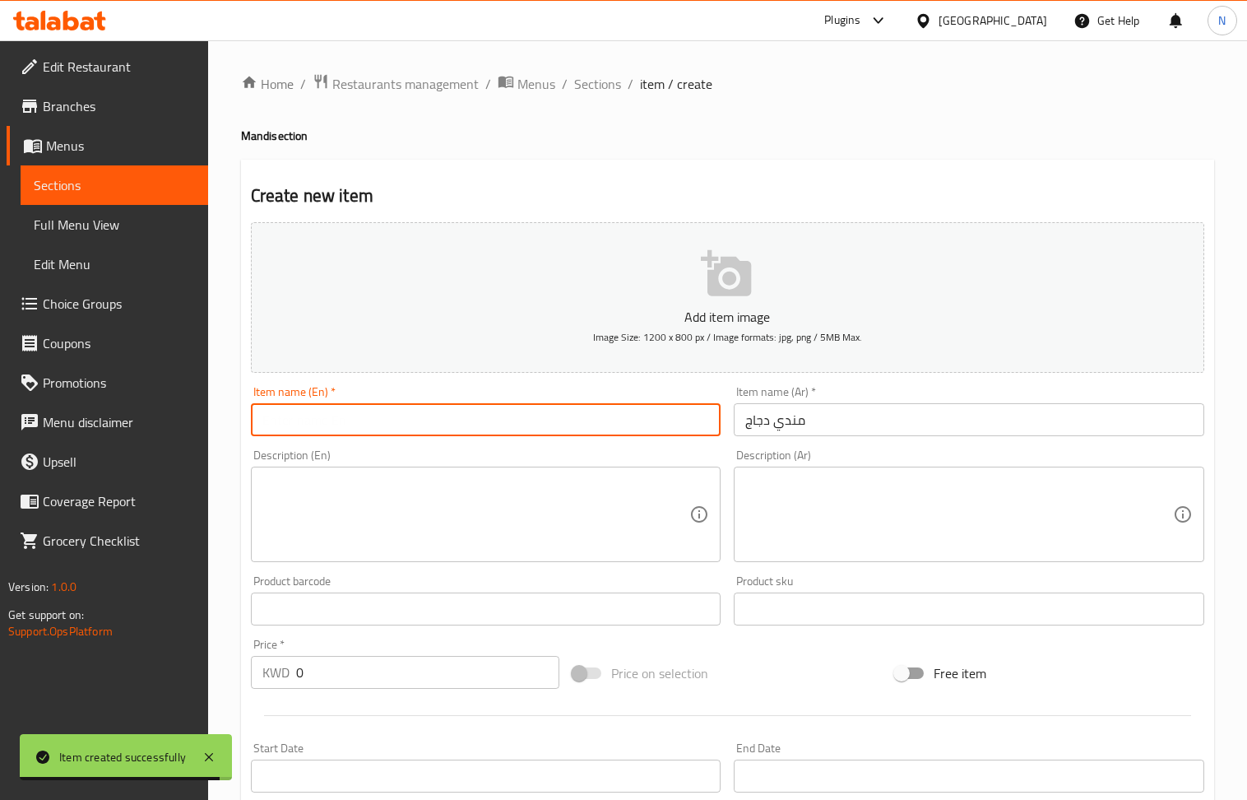
paste input "Chicken Mandi"
type input "Chicken Mandi"
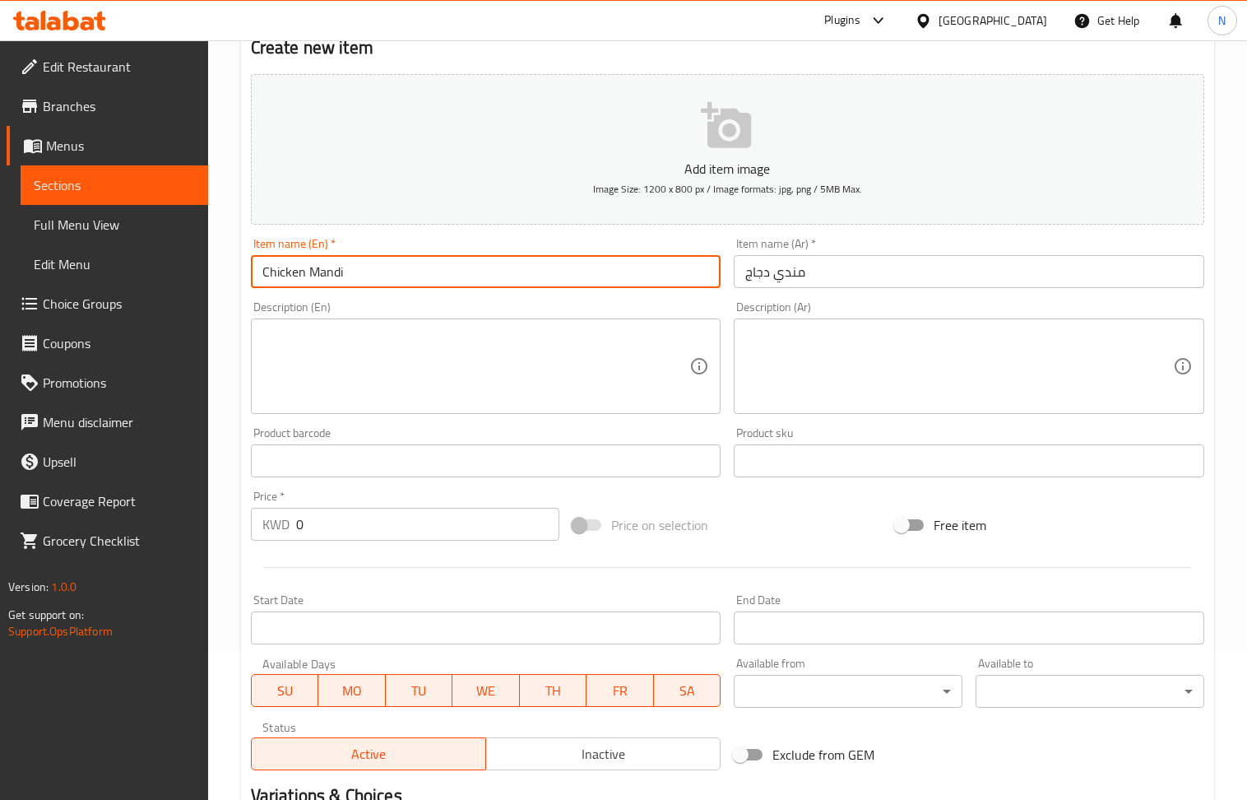
scroll to position [362, 0]
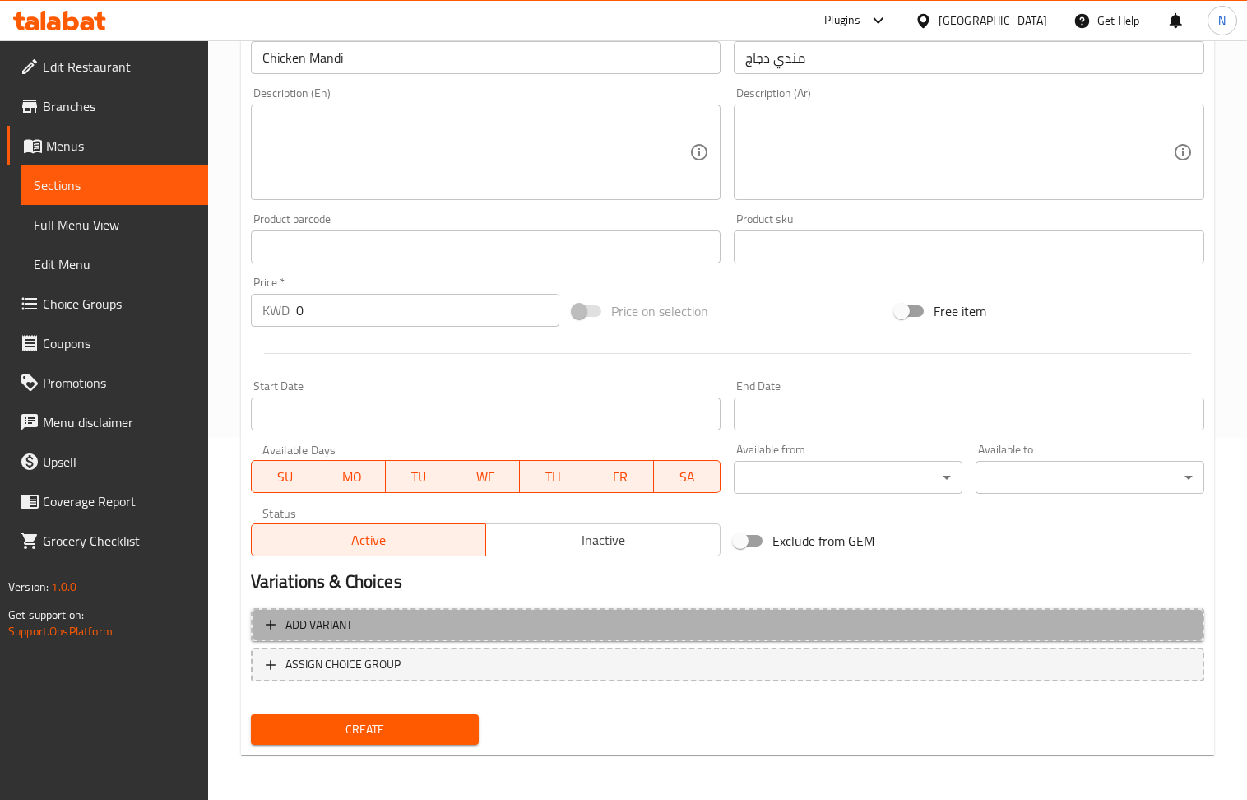
click at [1112, 632] on span "Add variant" at bounding box center [728, 625] width 924 height 21
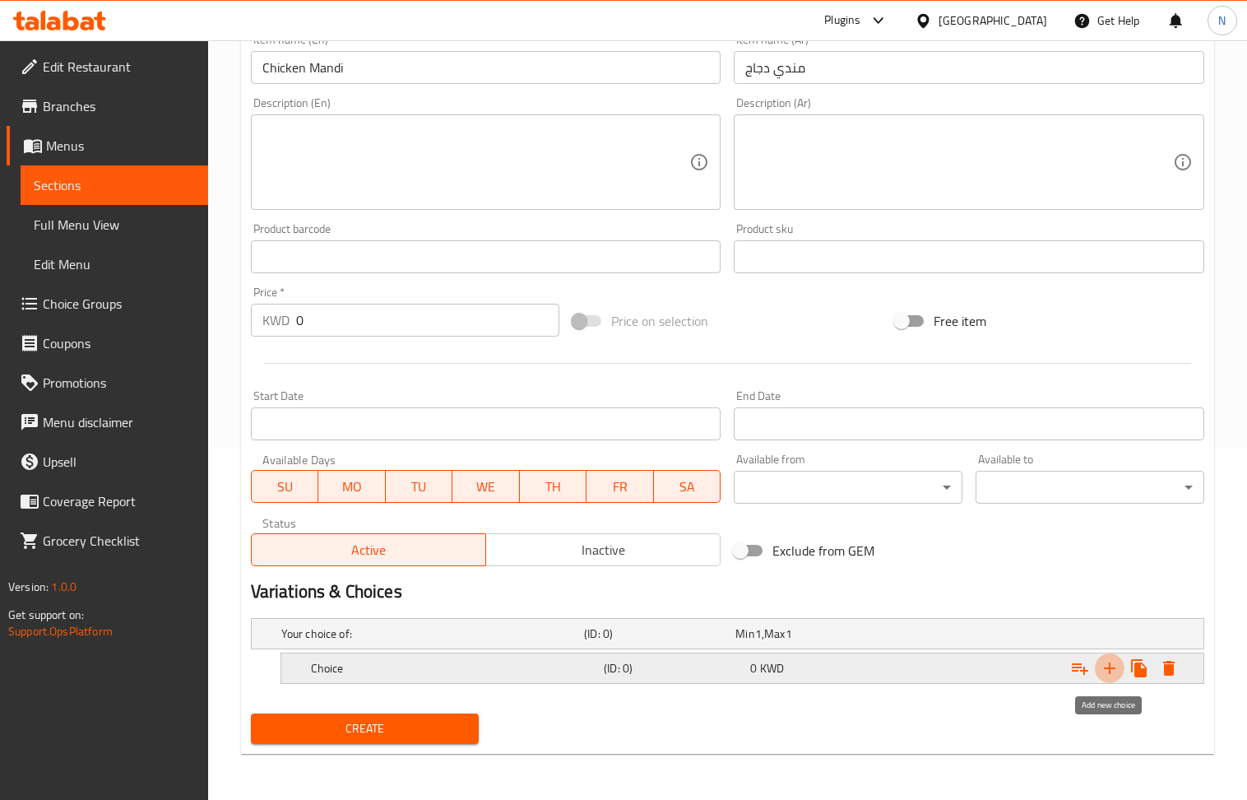
click at [1107, 666] on icon "Expand" at bounding box center [1110, 668] width 12 height 12
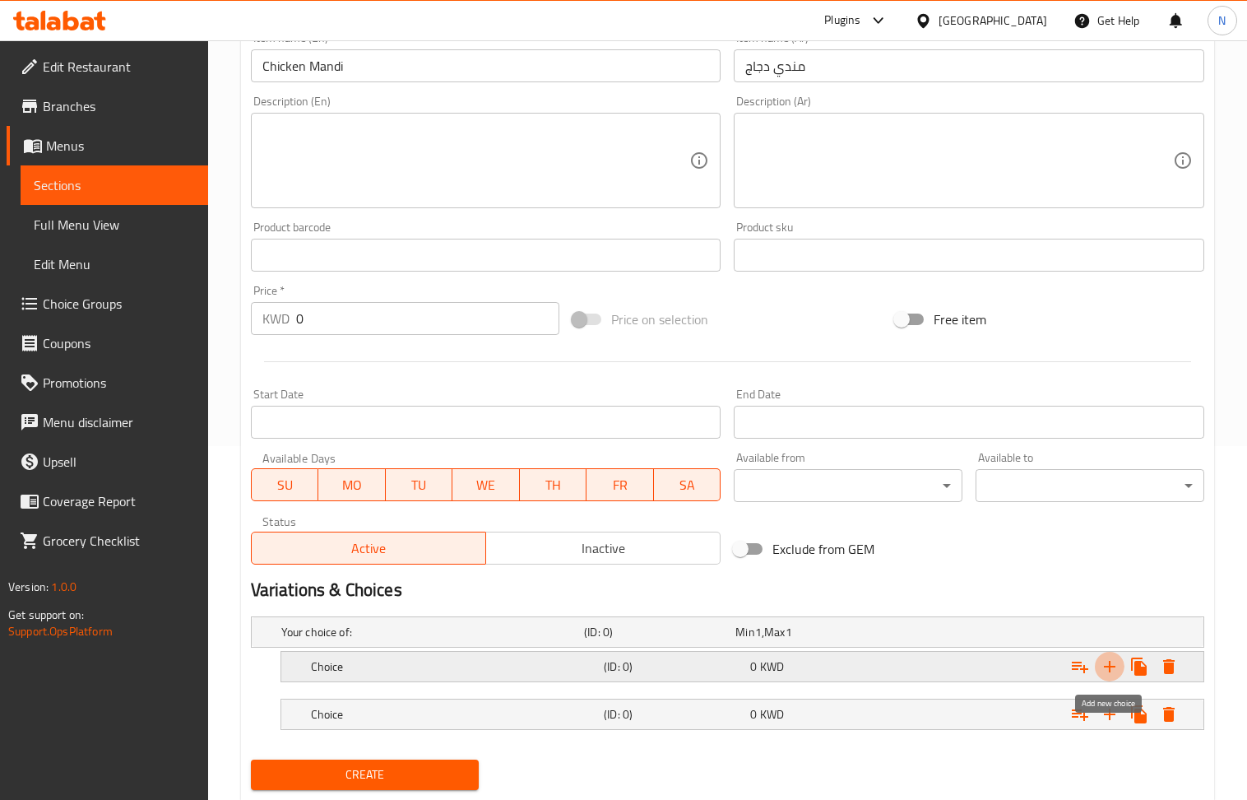
click at [1107, 666] on icon "Expand" at bounding box center [1110, 667] width 12 height 12
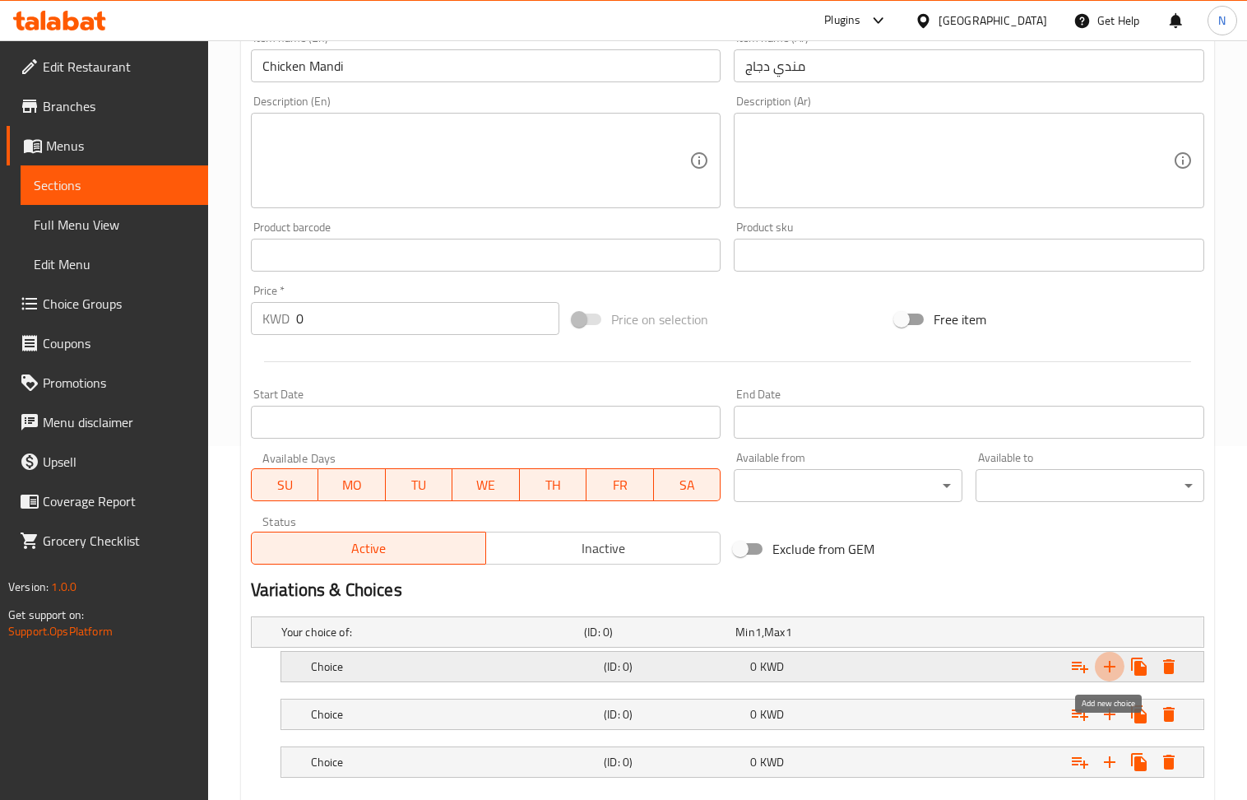
click at [1107, 666] on icon "Expand" at bounding box center [1110, 667] width 12 height 12
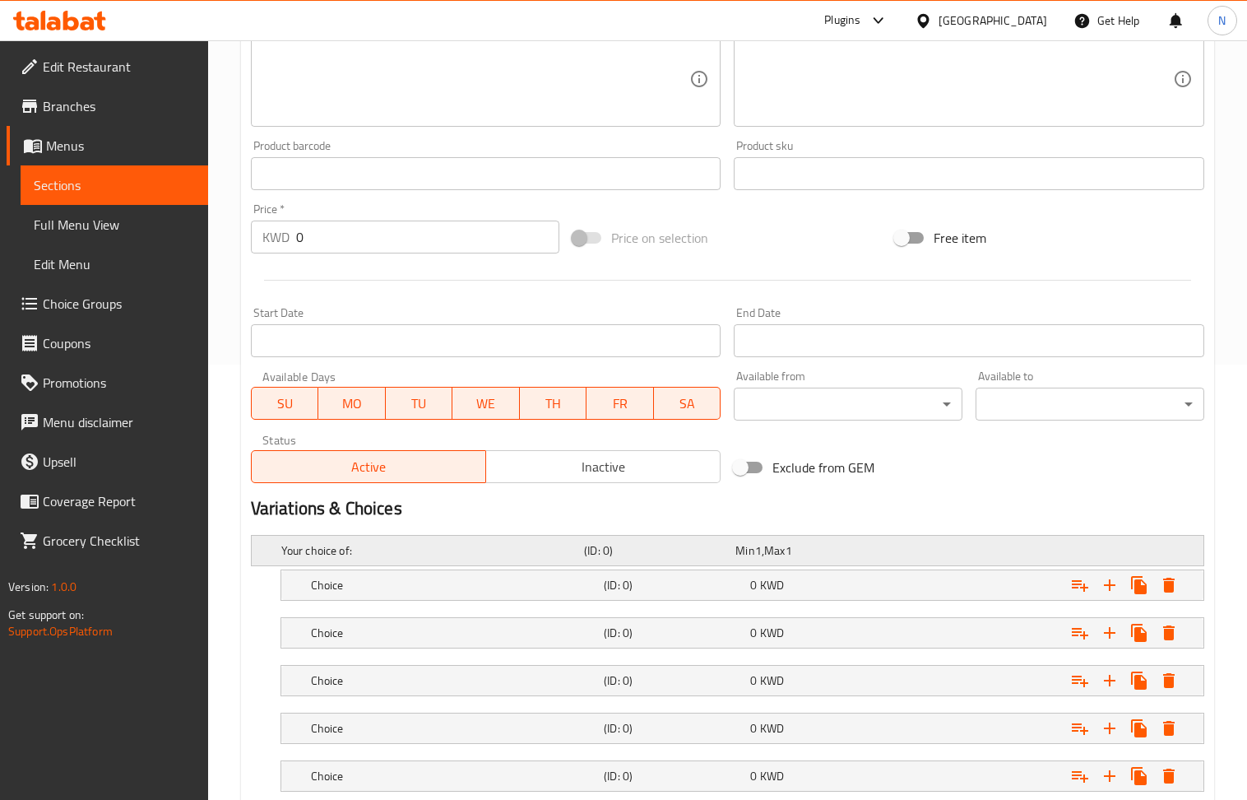
scroll to position [547, 0]
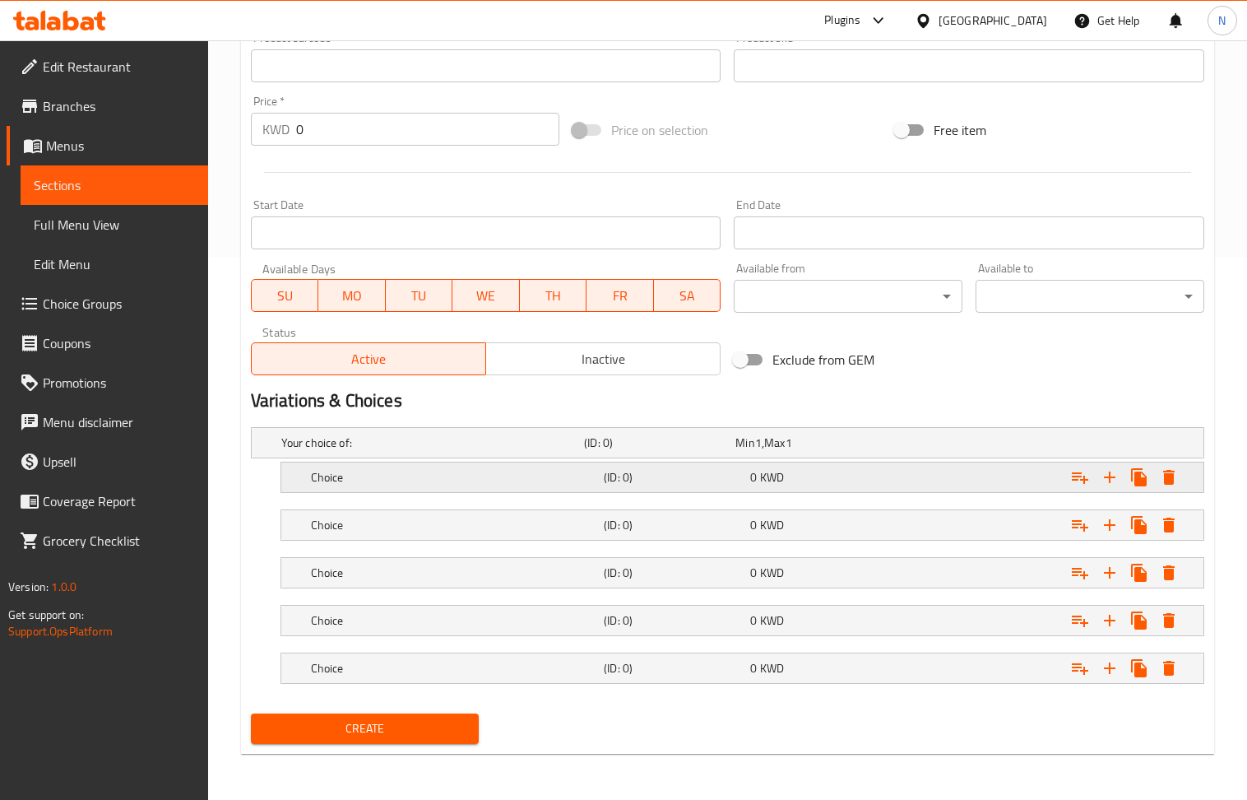
click at [844, 477] on div "0 KWD" at bounding box center [820, 477] width 140 height 16
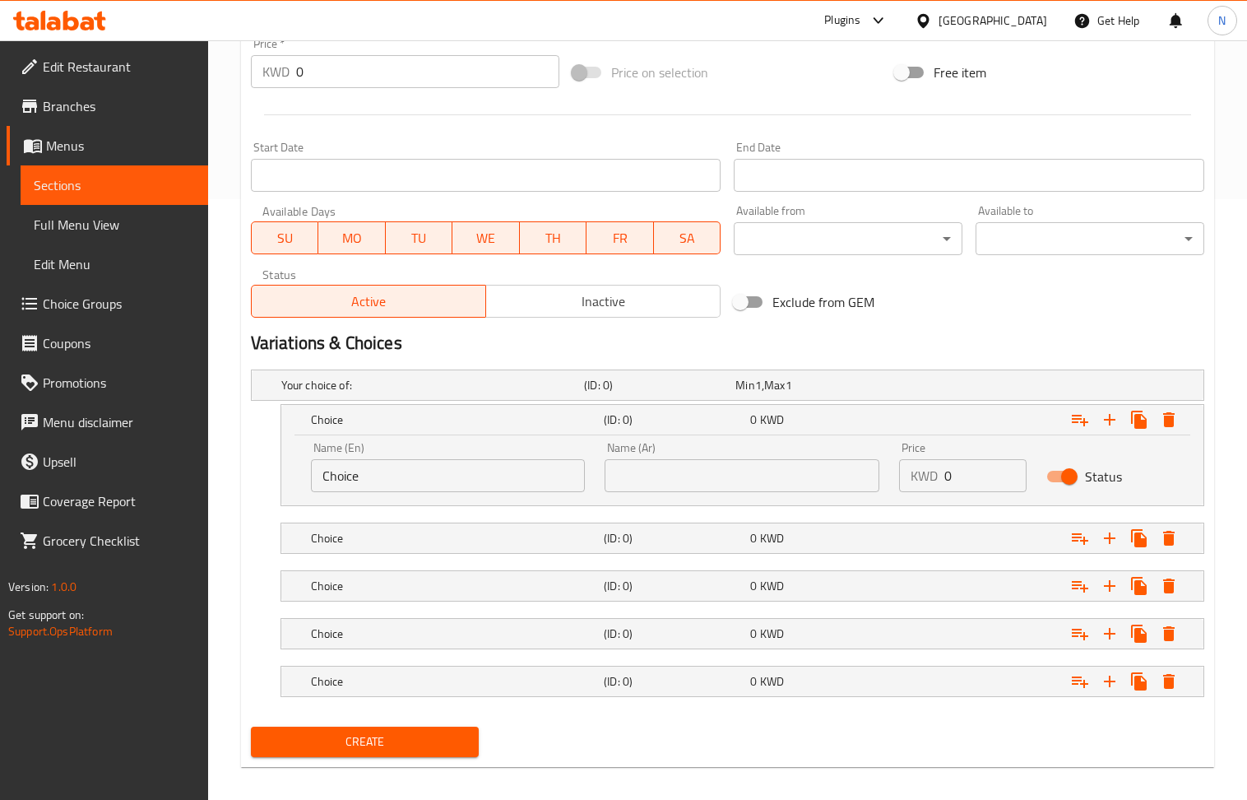
scroll to position [617, 0]
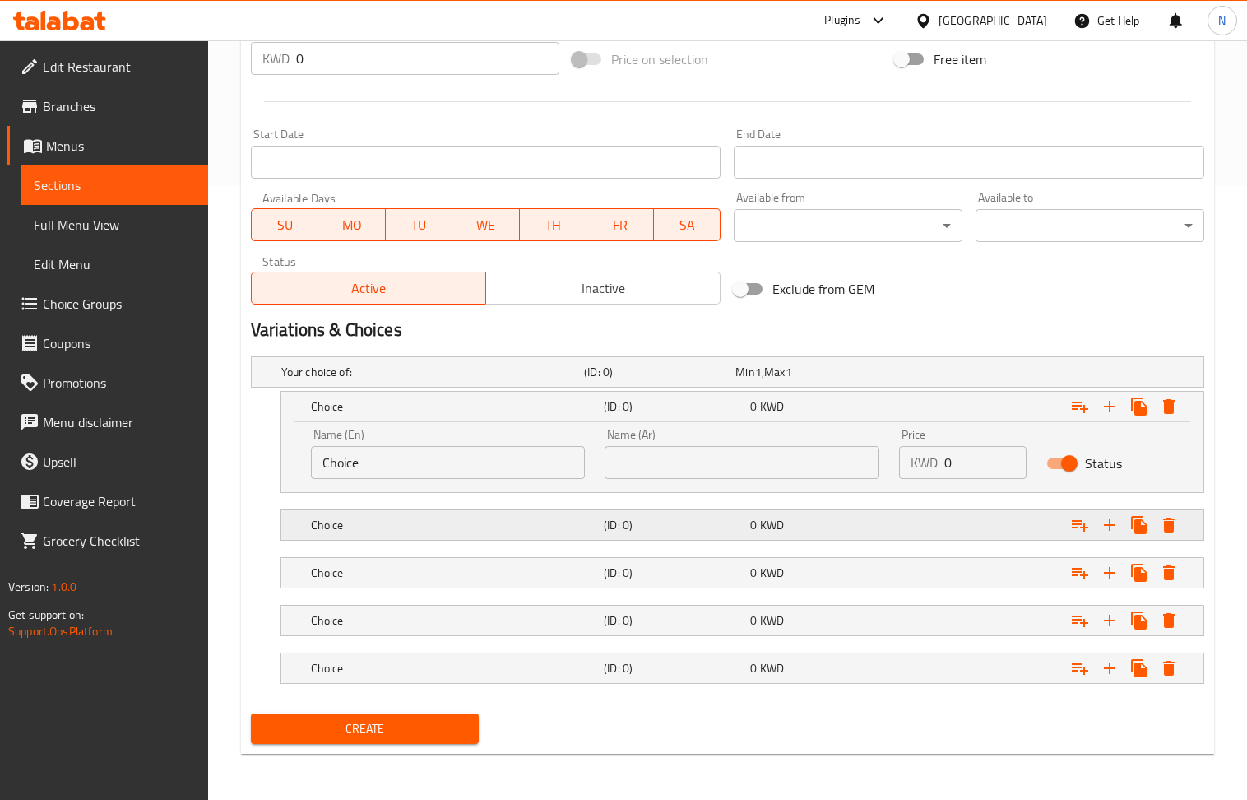
click at [816, 534] on div "0 KWD" at bounding box center [820, 524] width 146 height 23
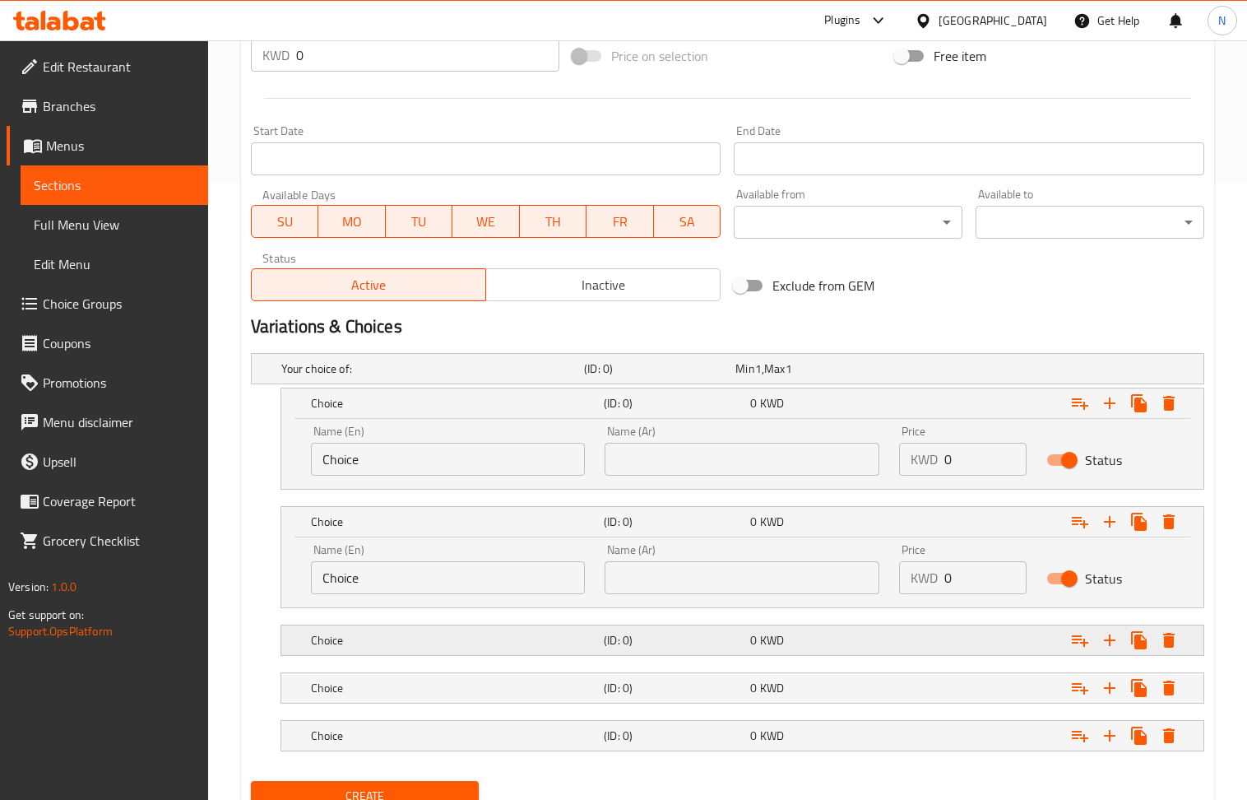
click at [818, 652] on div "0 KWD" at bounding box center [820, 640] width 146 height 23
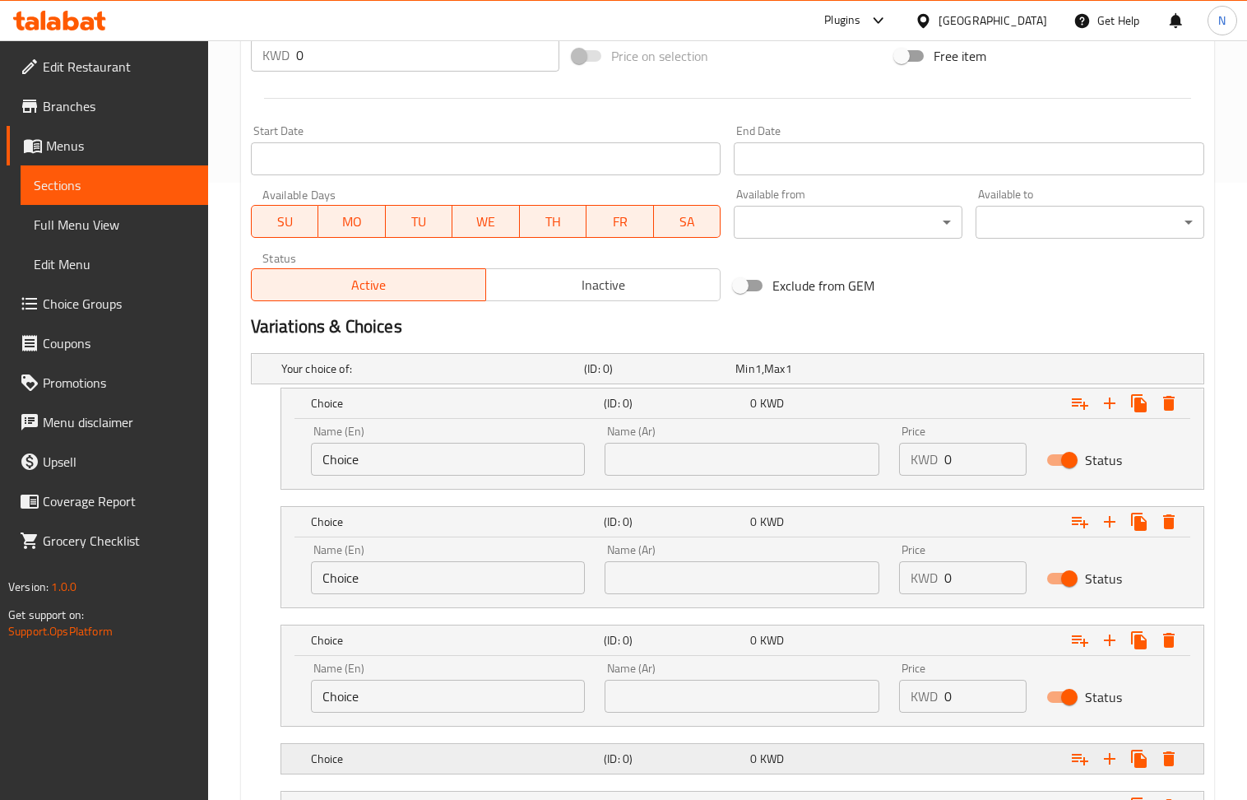
click at [806, 748] on div "Choice (ID: 0) 0 KWD" at bounding box center [748, 759] width 880 height 36
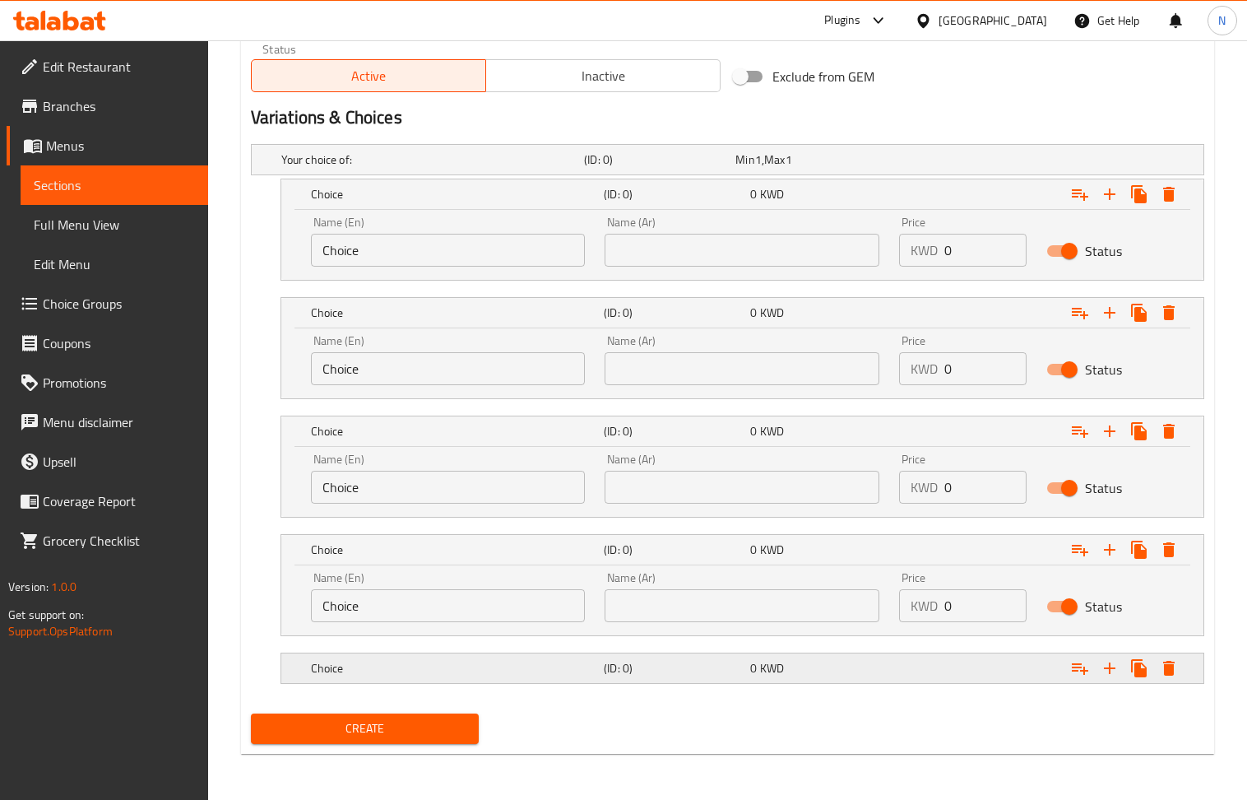
click at [794, 670] on div "0 KWD" at bounding box center [820, 668] width 140 height 16
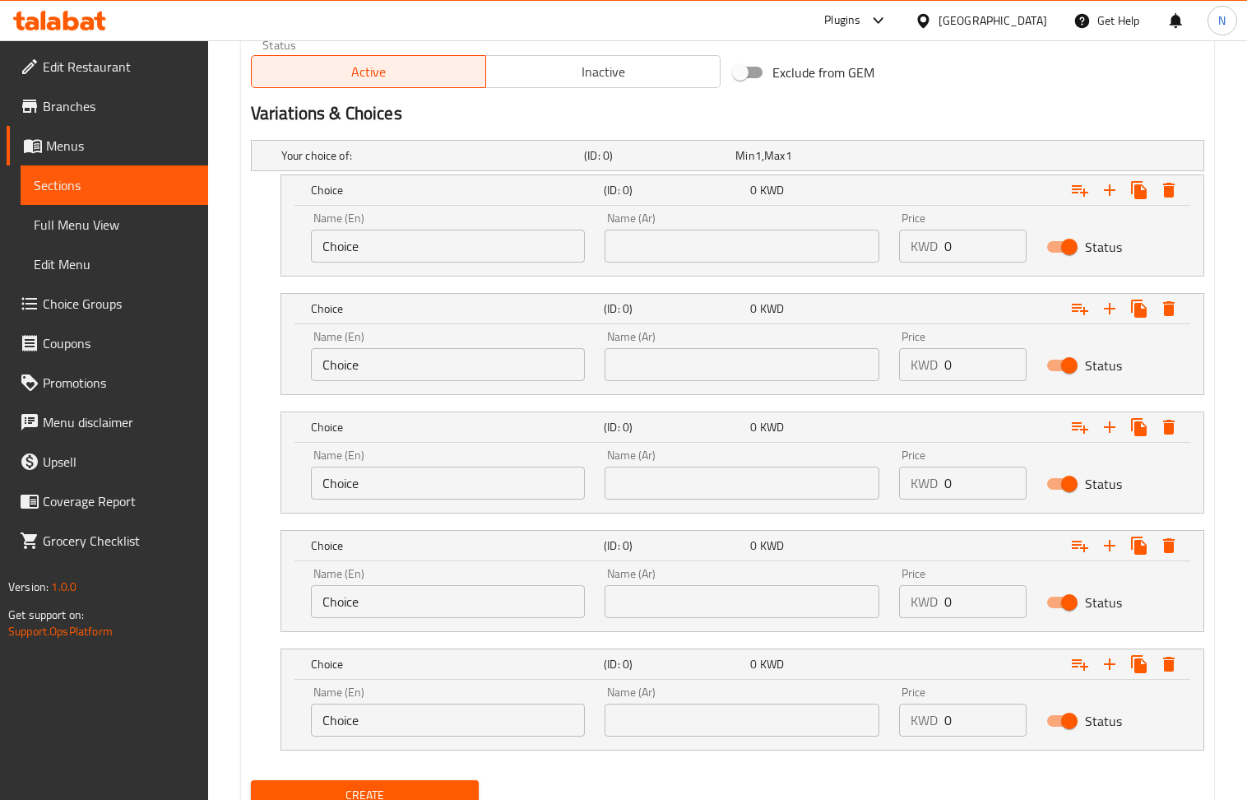
drag, startPoint x: 736, startPoint y: 252, endPoint x: 731, endPoint y: 261, distance: 10.3
click at [736, 252] on input "text" at bounding box center [742, 246] width 275 height 33
paste input "شخص واحد"
type input "شخص واحد"
click at [696, 370] on input "text" at bounding box center [742, 364] width 275 height 33
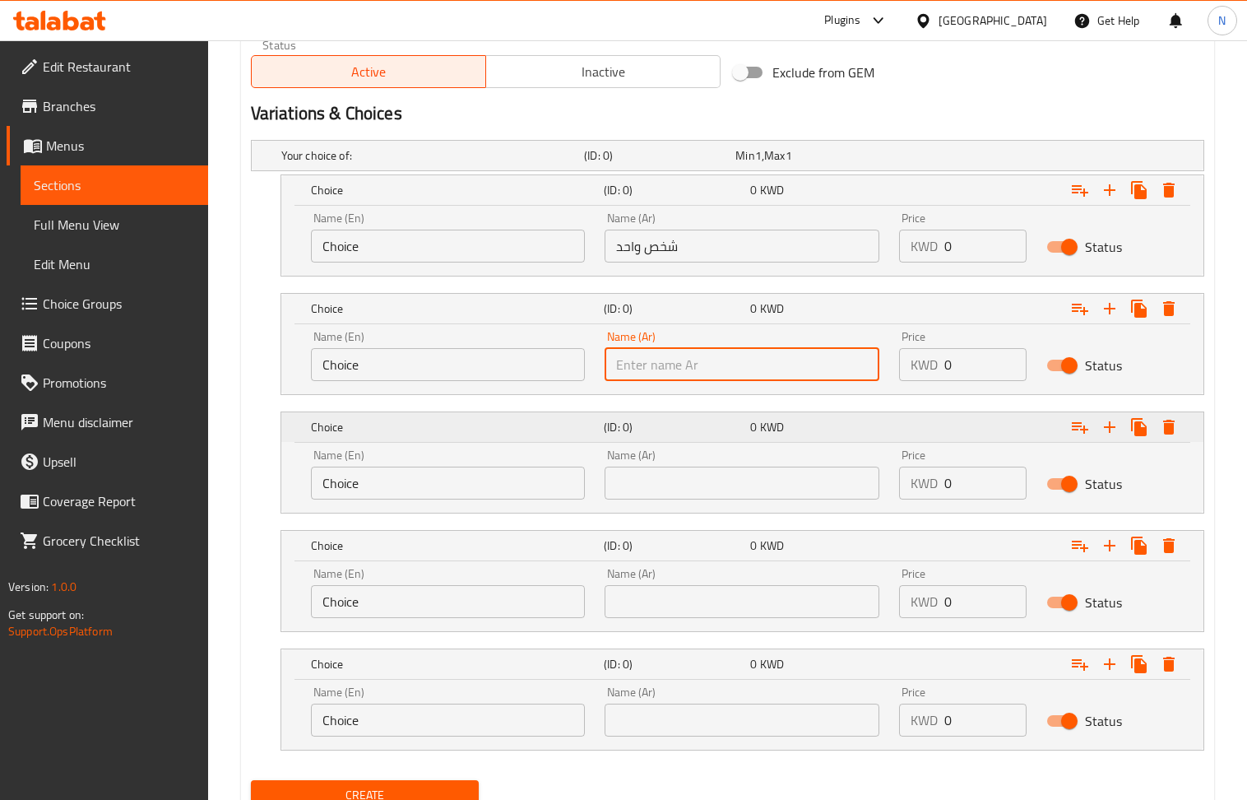
type input "شخصين"
click at [689, 464] on div "Name (Ar) Name (Ar)" at bounding box center [742, 474] width 275 height 50
click at [699, 498] on input "text" at bounding box center [742, 483] width 275 height 33
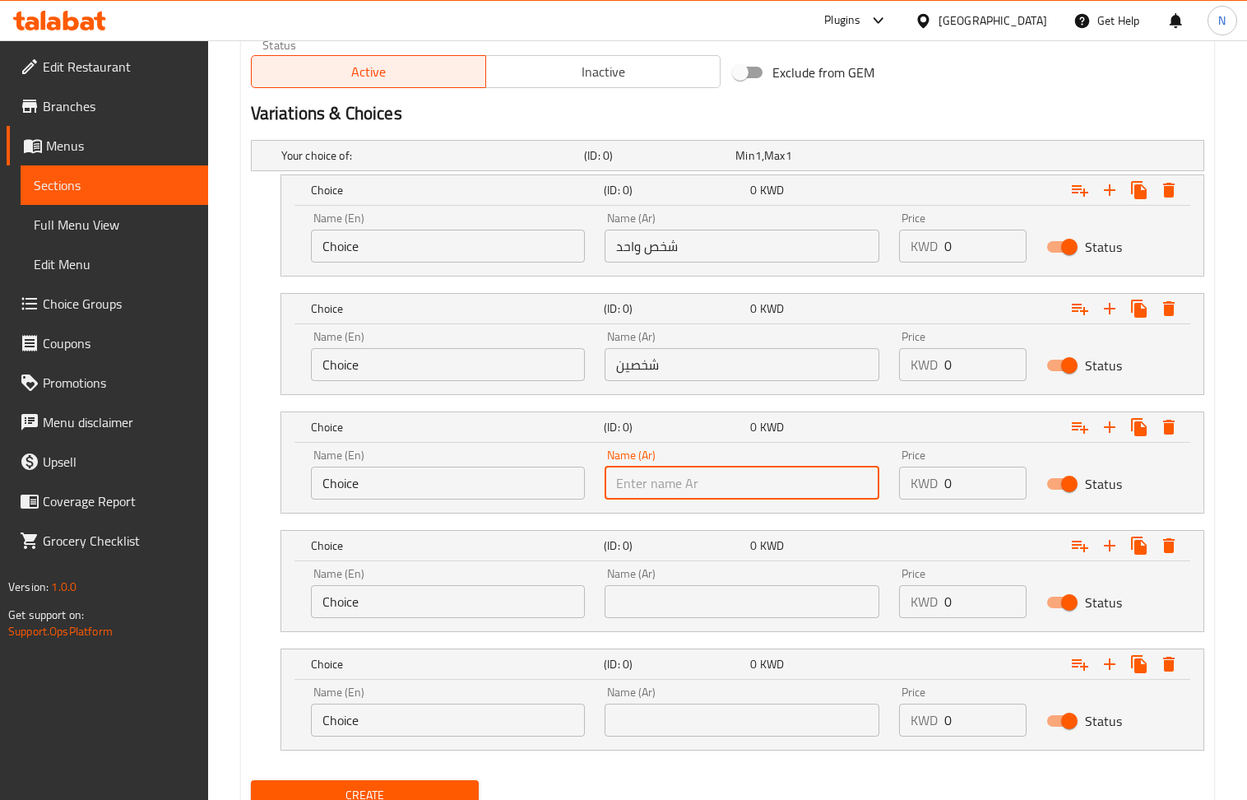
type input "ثلاث اشخاص"
click at [678, 606] on input "text" at bounding box center [742, 601] width 275 height 33
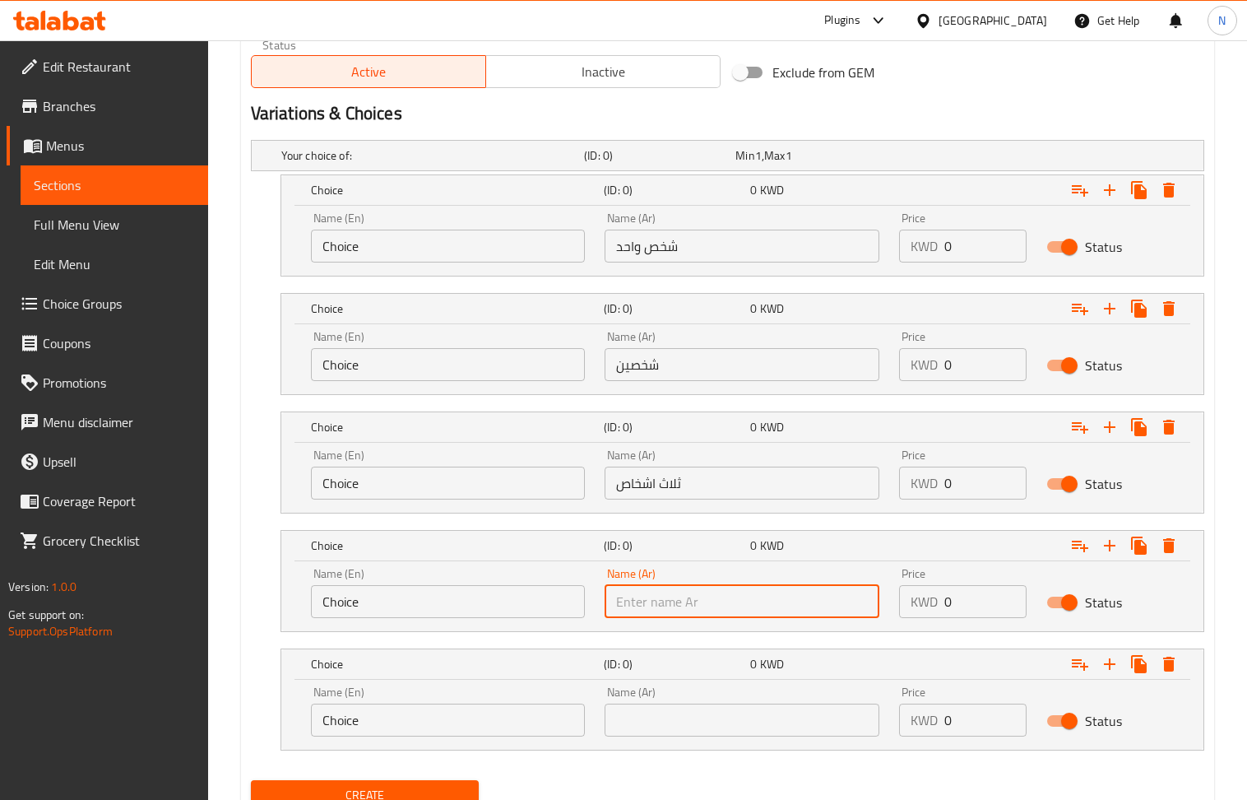
type input "اربع اشخاص"
click at [666, 722] on input "text" at bounding box center [742, 719] width 275 height 33
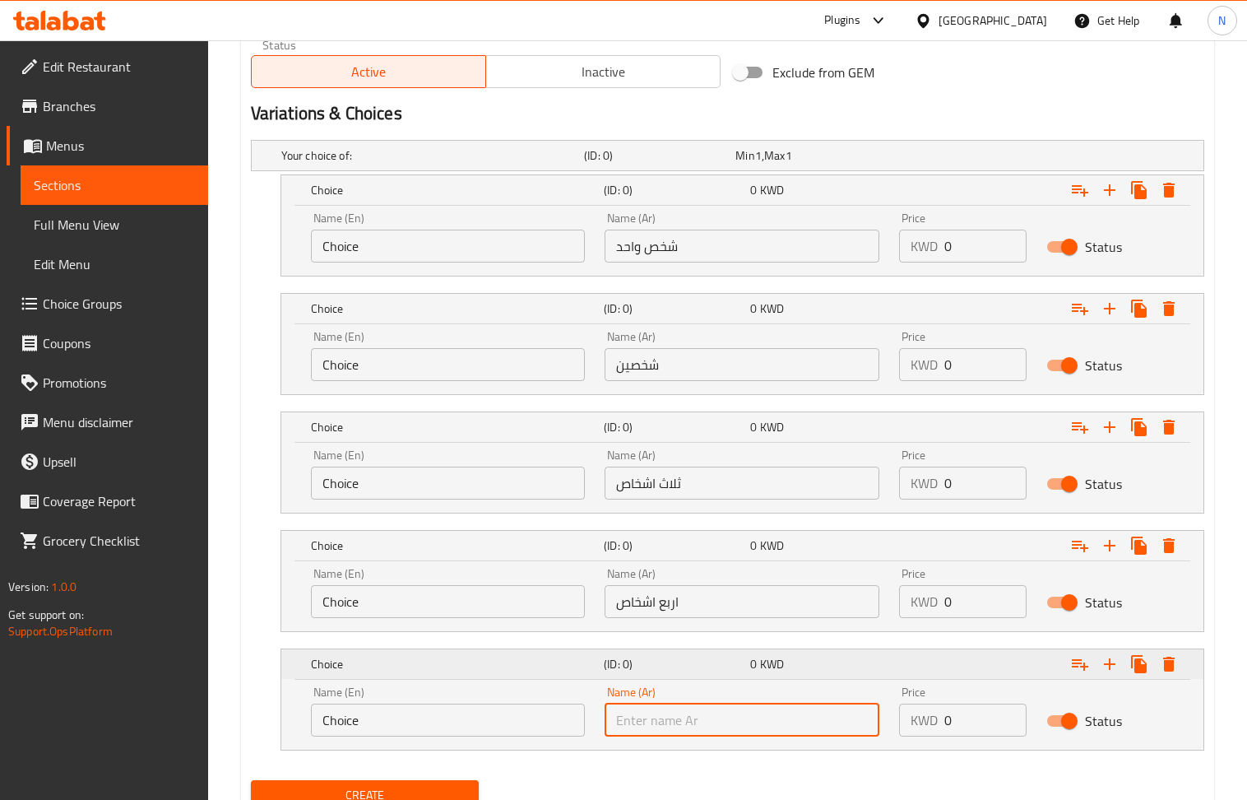
type input "خمس اشخاص"
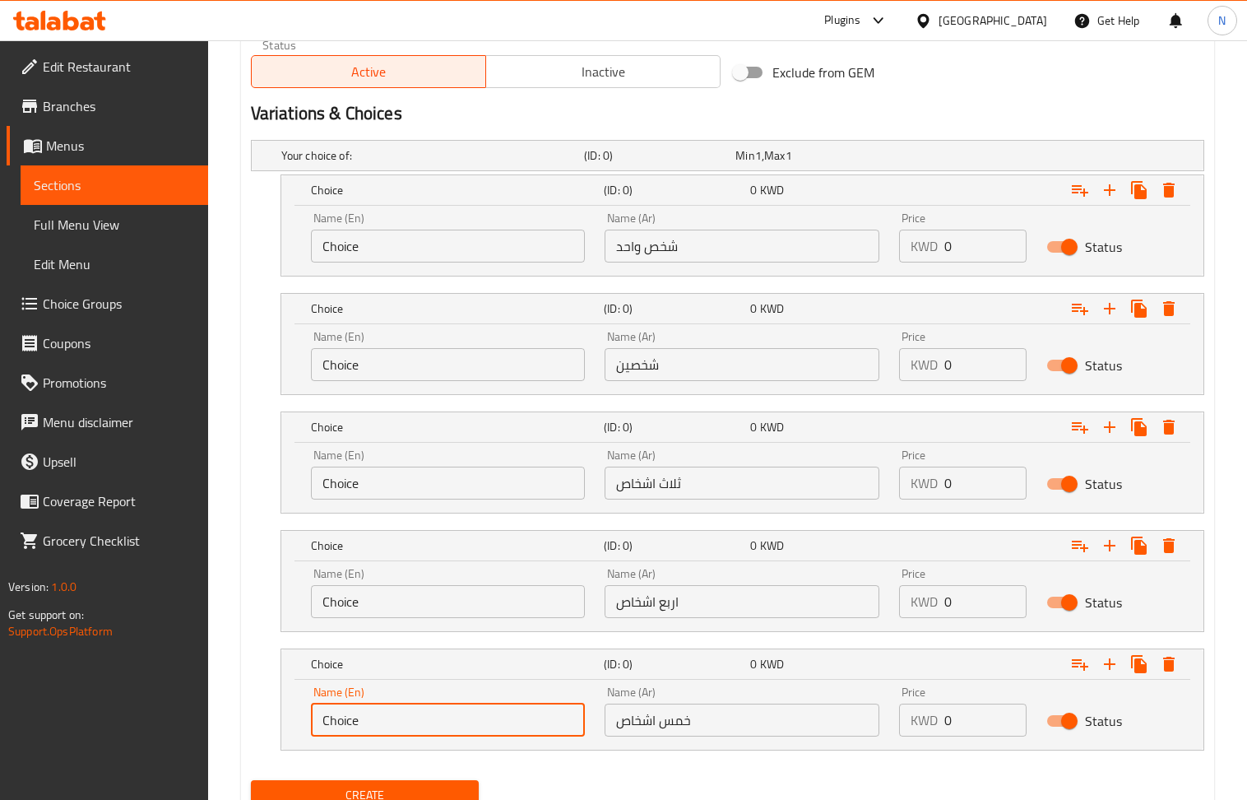
click at [383, 716] on input "Choice" at bounding box center [448, 719] width 275 height 33
click at [383, 716] on input "text" at bounding box center [448, 719] width 275 height 33
type input "5 person"
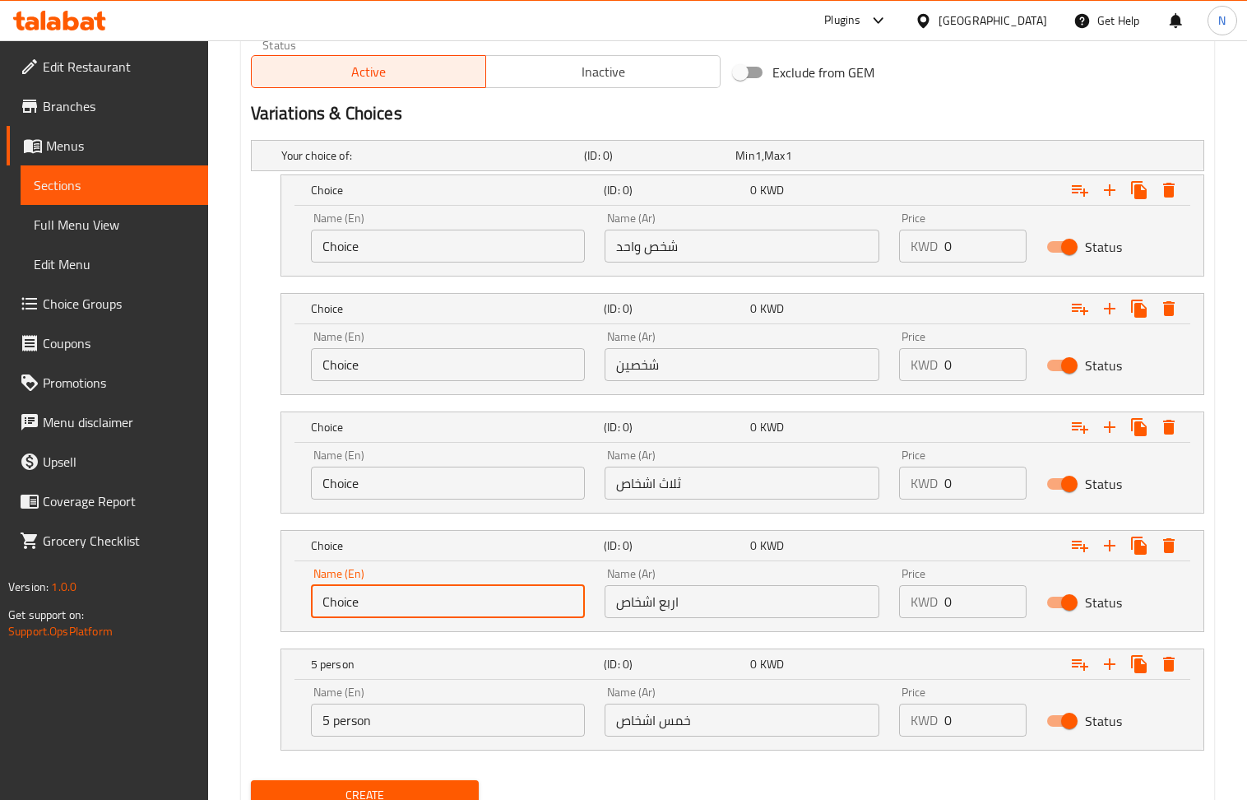
click at [398, 604] on input "Choice" at bounding box center [448, 601] width 275 height 33
click at [398, 604] on input "text" at bounding box center [448, 601] width 275 height 33
type input "4 person"
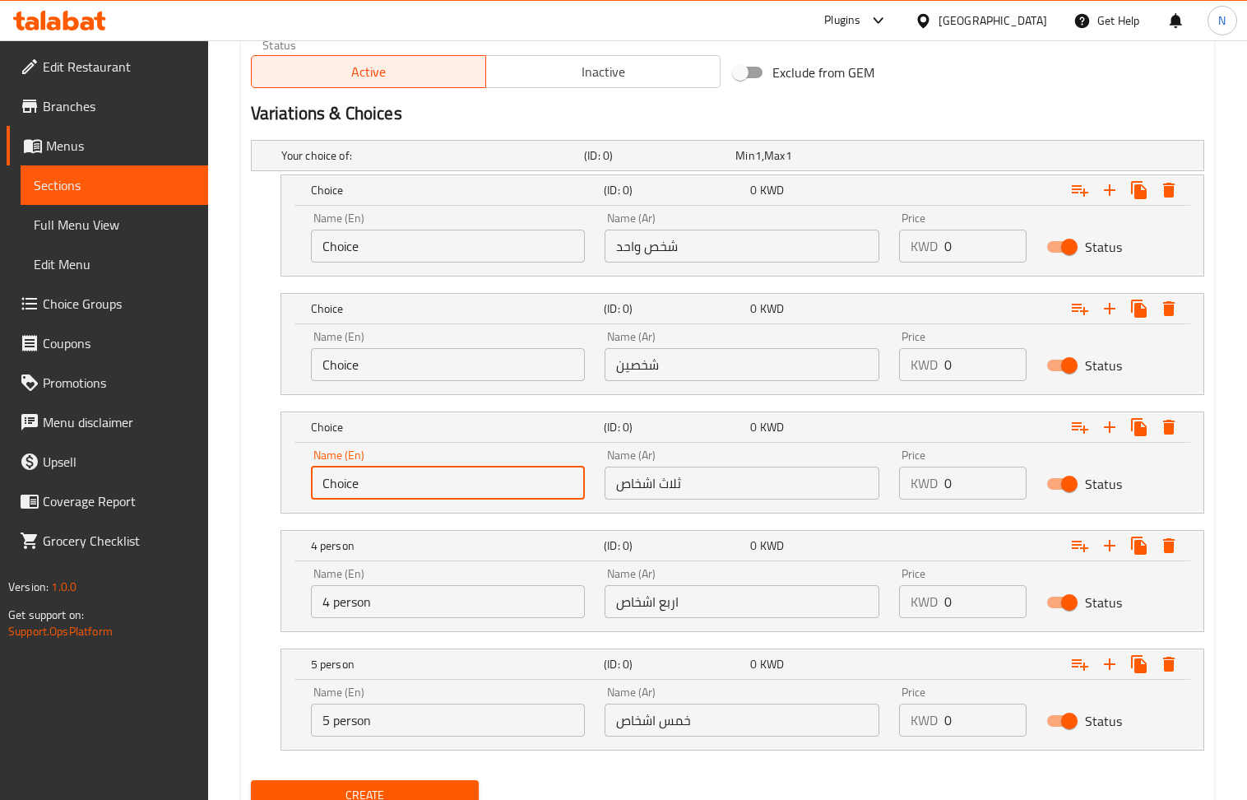
click at [421, 485] on input "Choice" at bounding box center [448, 483] width 275 height 33
click at [421, 485] on input "text" at bounding box center [448, 483] width 275 height 33
type input "3 person"
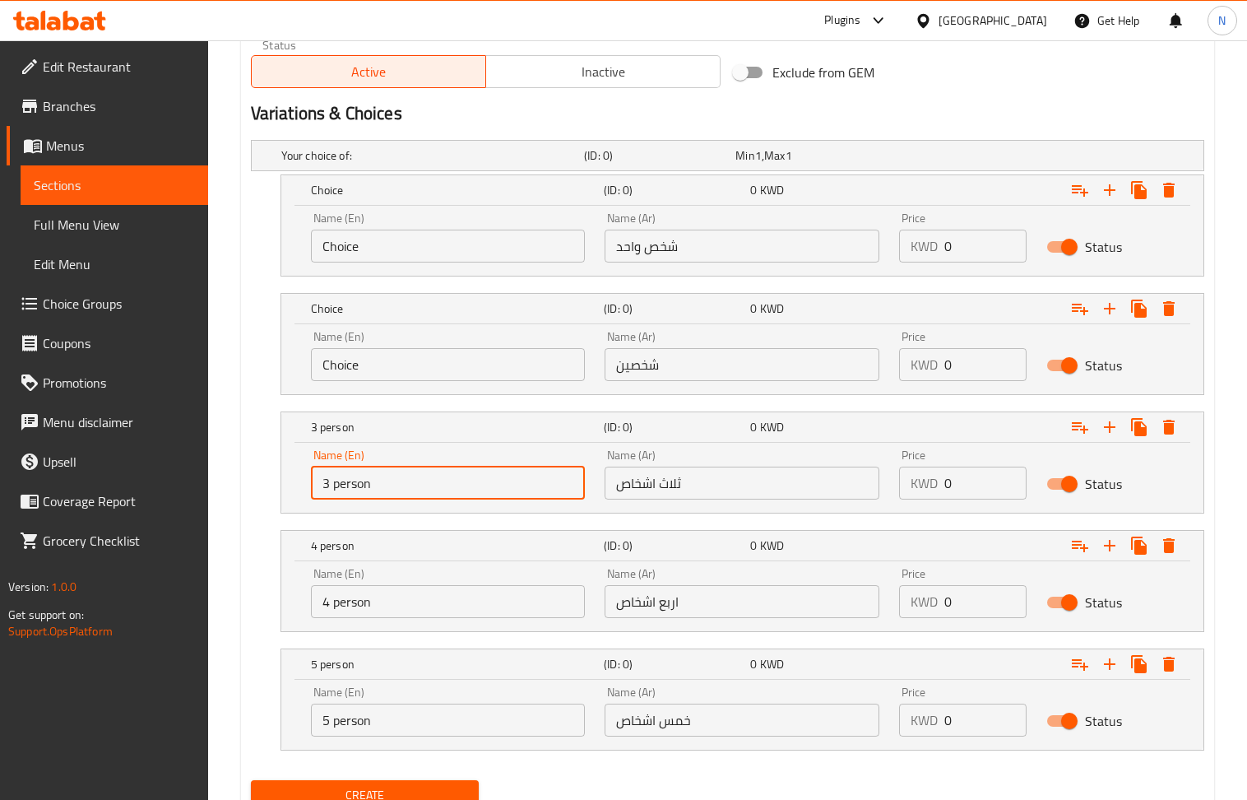
click at [430, 370] on input "Choice" at bounding box center [448, 364] width 275 height 33
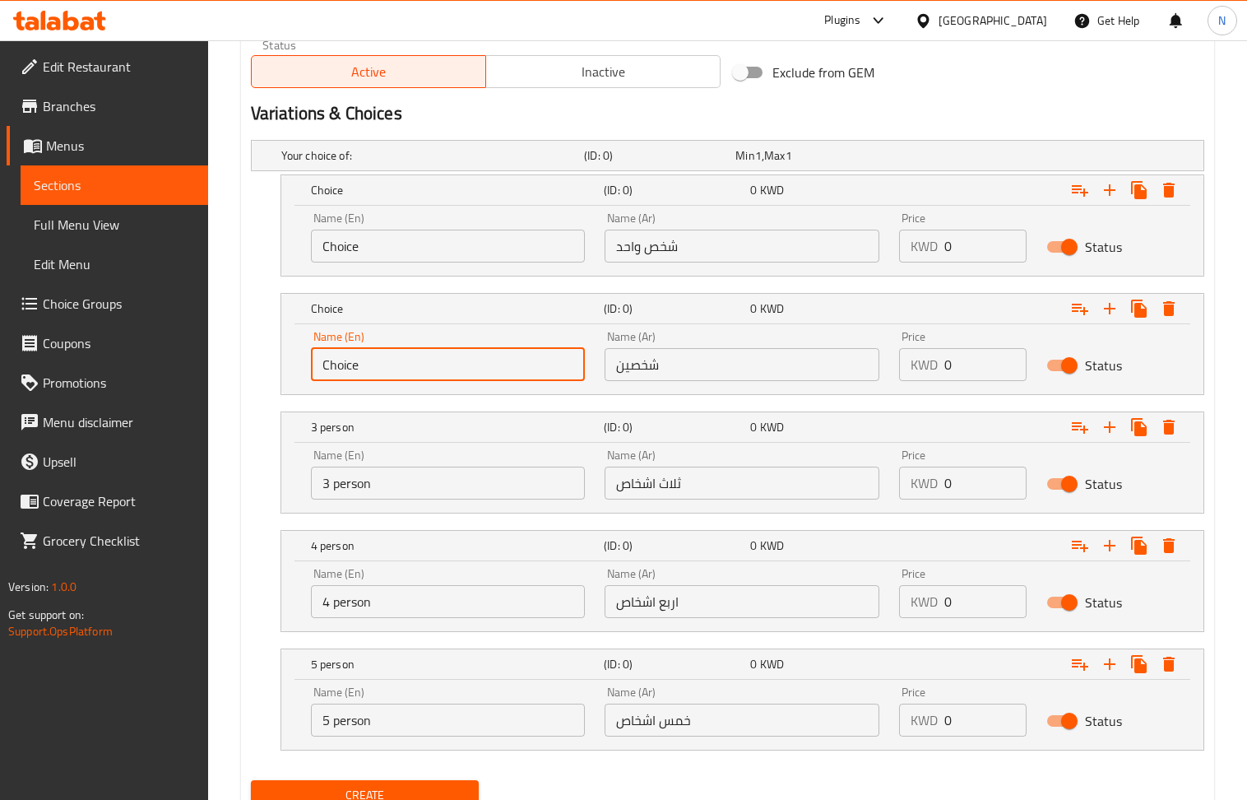
click at [430, 370] on input "Choice" at bounding box center [448, 364] width 275 height 33
click at [430, 370] on input "text" at bounding box center [448, 364] width 275 height 33
type input "2 person"
click at [439, 244] on input "Choice" at bounding box center [448, 246] width 275 height 33
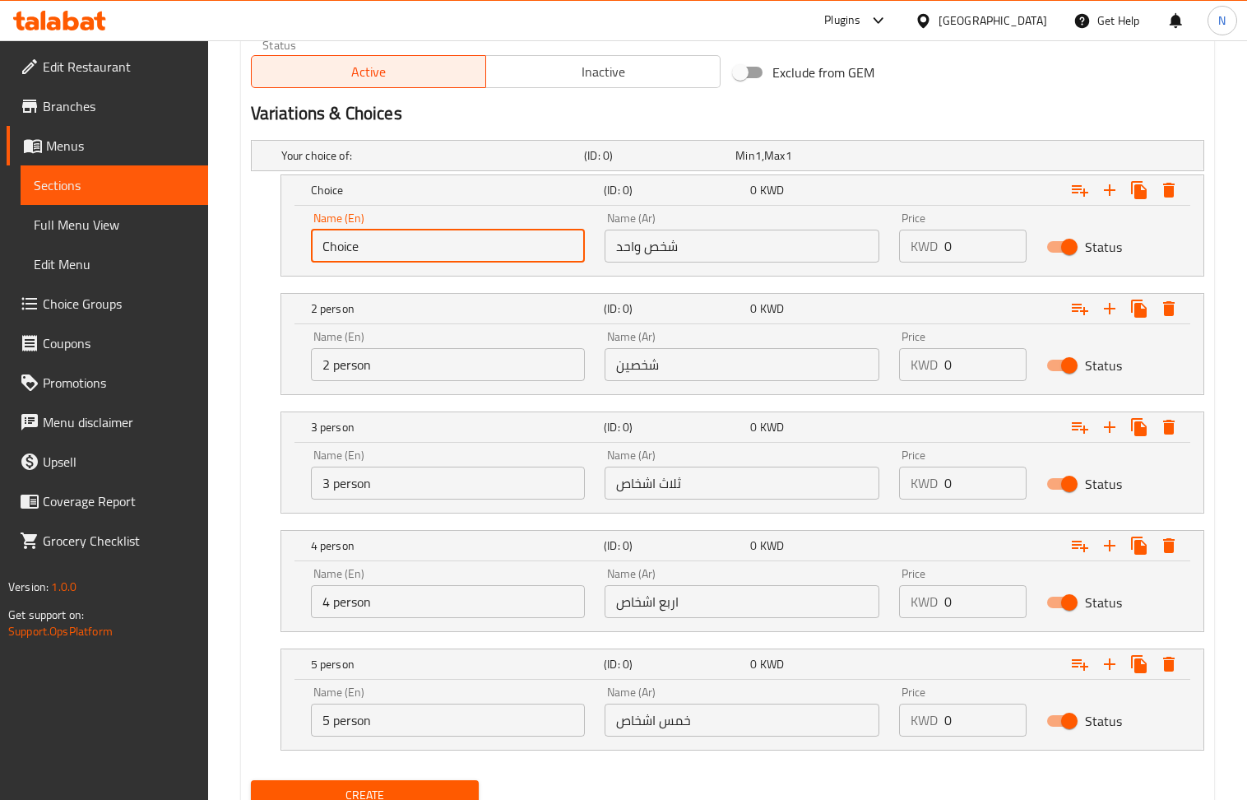
click at [439, 244] on input "Choice" at bounding box center [448, 246] width 275 height 33
click at [439, 244] on input "text" at bounding box center [448, 246] width 275 height 33
type input "1 person"
click at [945, 239] on input "0" at bounding box center [986, 246] width 82 height 33
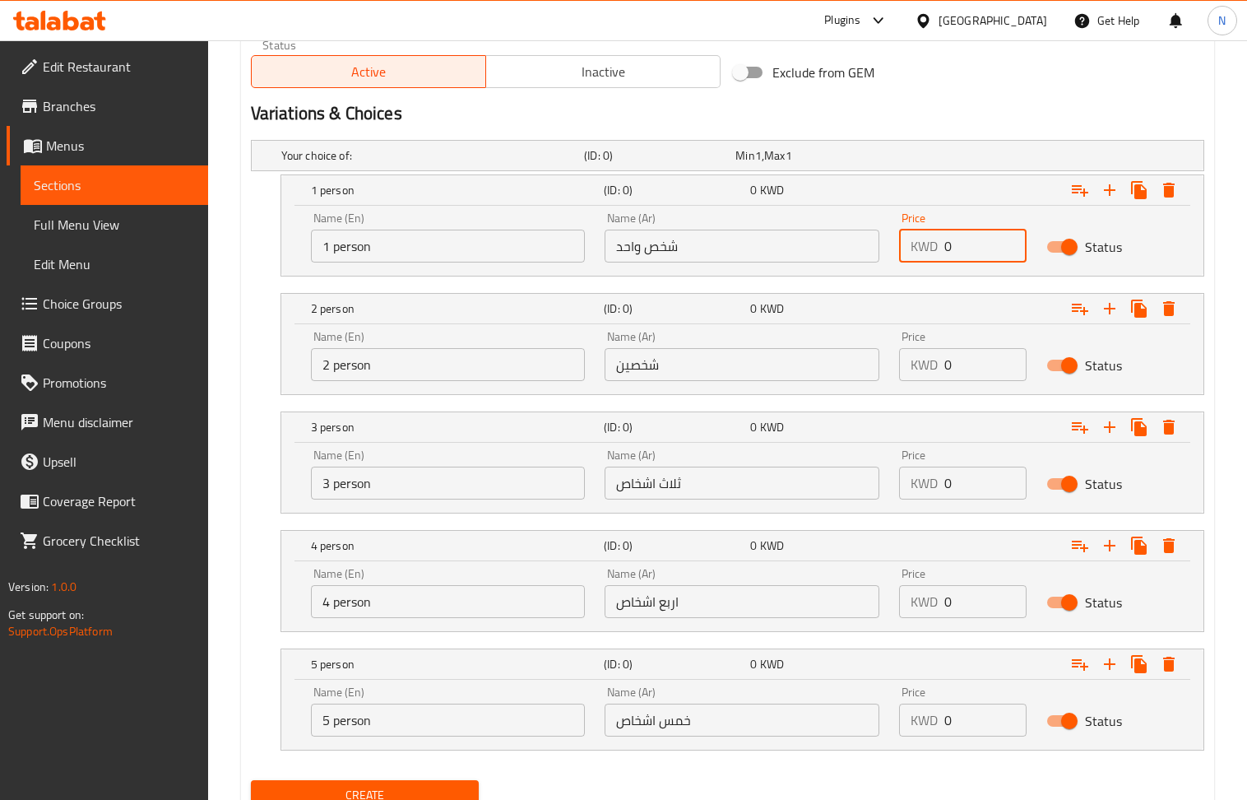
click at [945, 239] on input "0" at bounding box center [986, 246] width 82 height 33
paste input "2.5"
type input "2.5"
click at [976, 364] on input "0" at bounding box center [986, 364] width 82 height 33
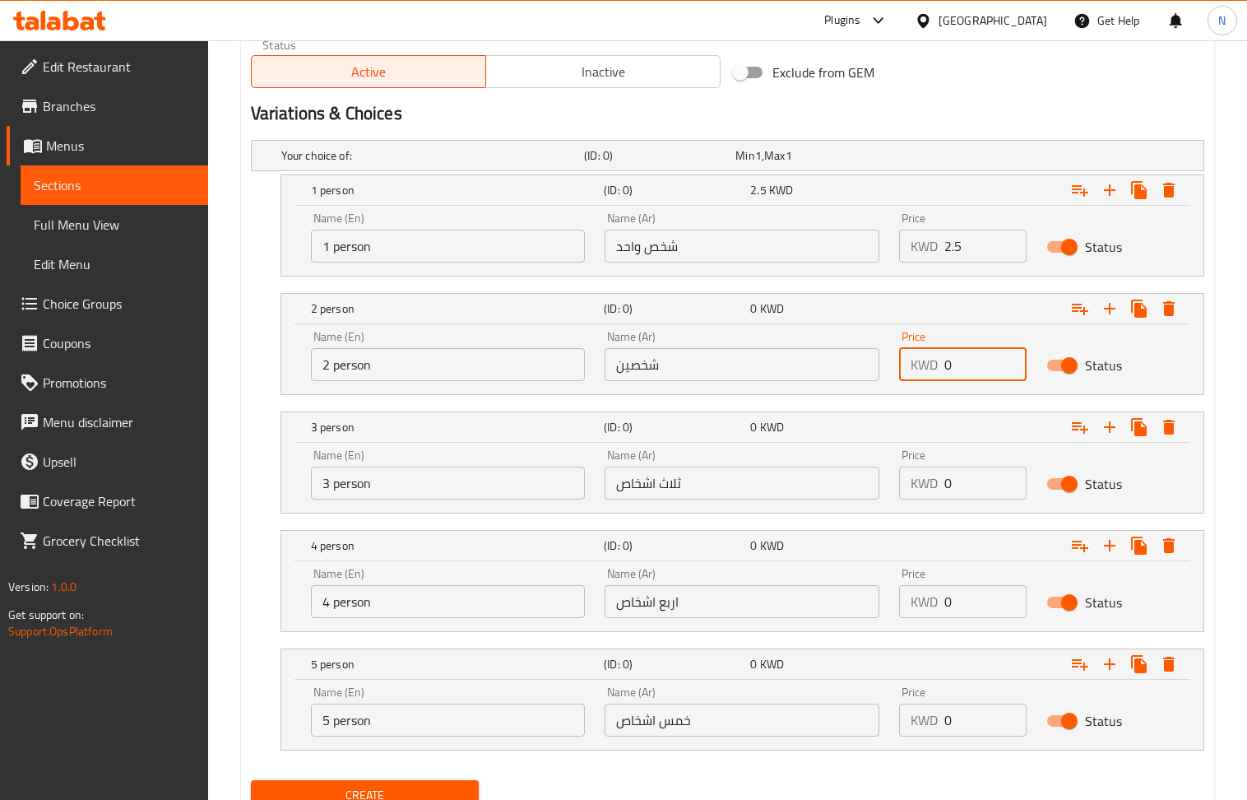
click at [976, 364] on input "0" at bounding box center [986, 364] width 82 height 33
paste input "4.5"
type input "4.5"
click at [958, 498] on input "0" at bounding box center [986, 483] width 82 height 33
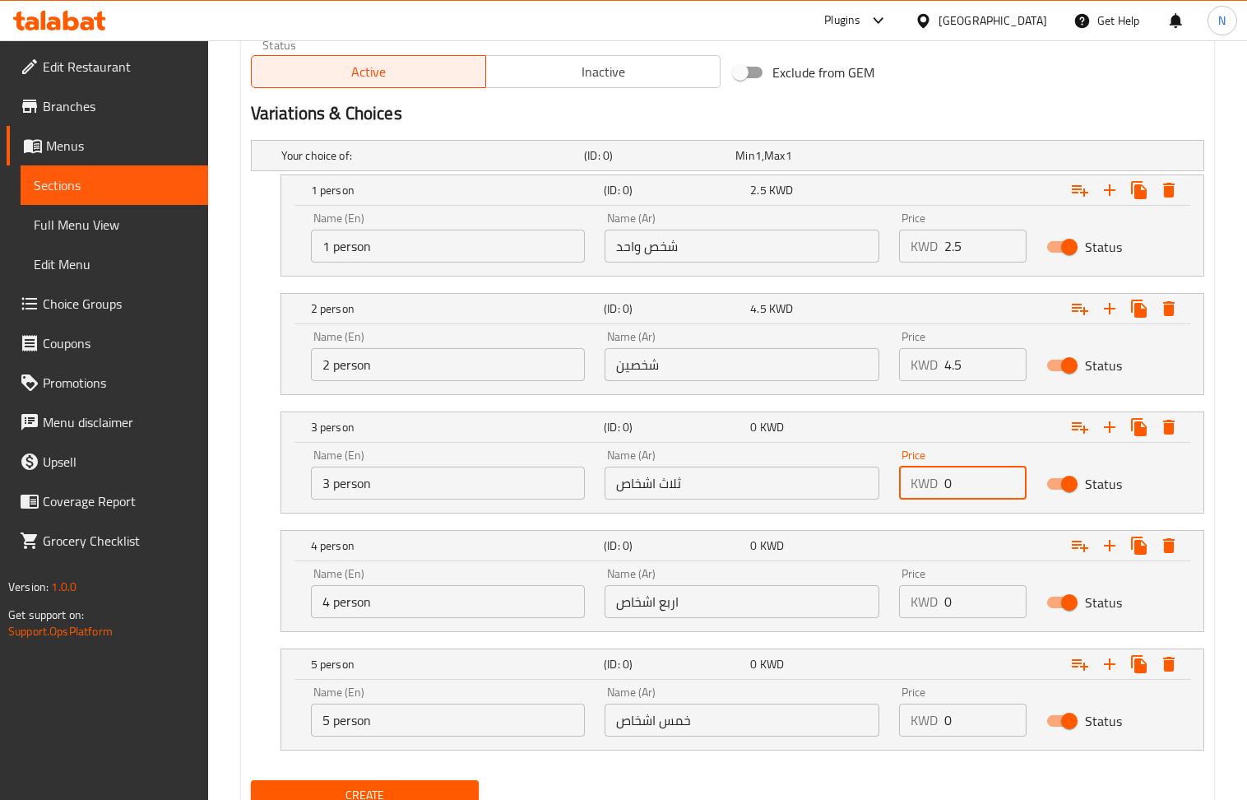
click at [958, 498] on input "0" at bounding box center [986, 483] width 82 height 33
paste input "6.9"
type input "6.9"
click at [958, 601] on input "0" at bounding box center [986, 601] width 82 height 33
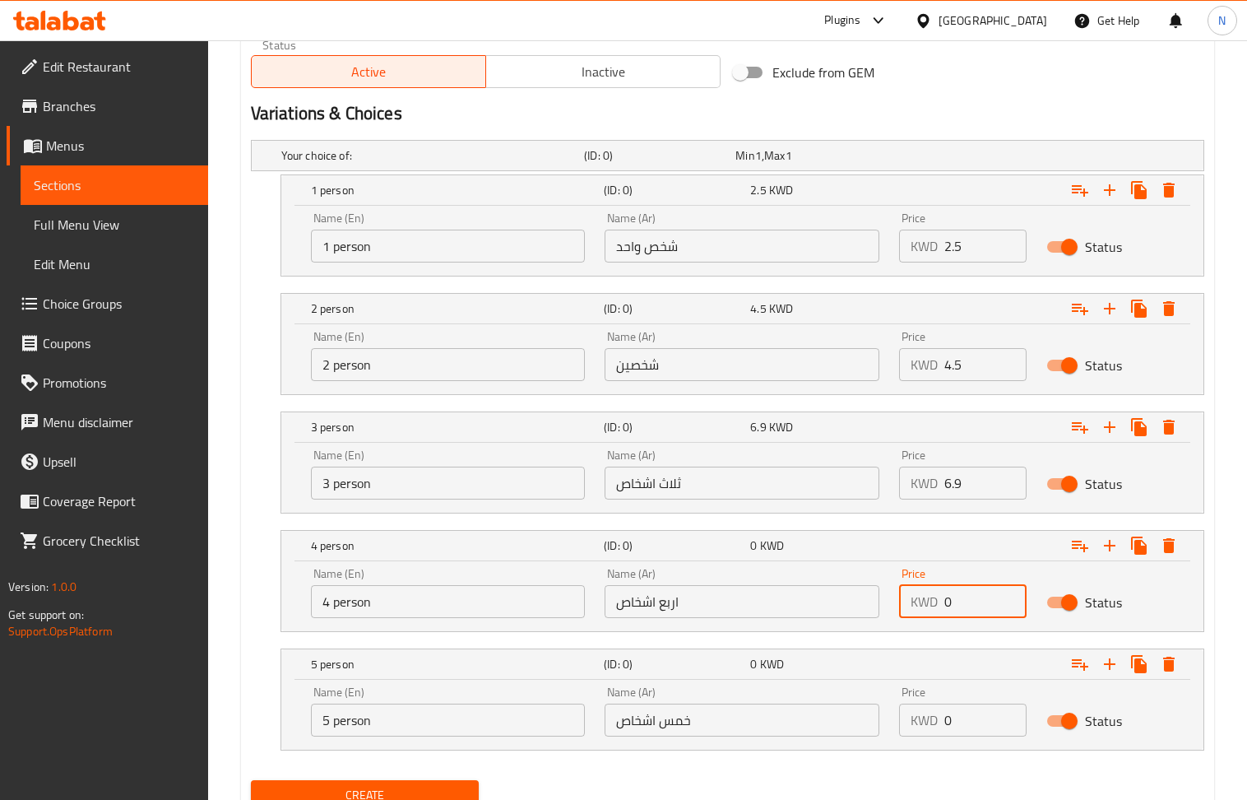
click at [958, 601] on input "0" at bounding box center [986, 601] width 82 height 33
paste input "8.75"
type input "8.75"
click at [966, 731] on input "0" at bounding box center [986, 719] width 82 height 33
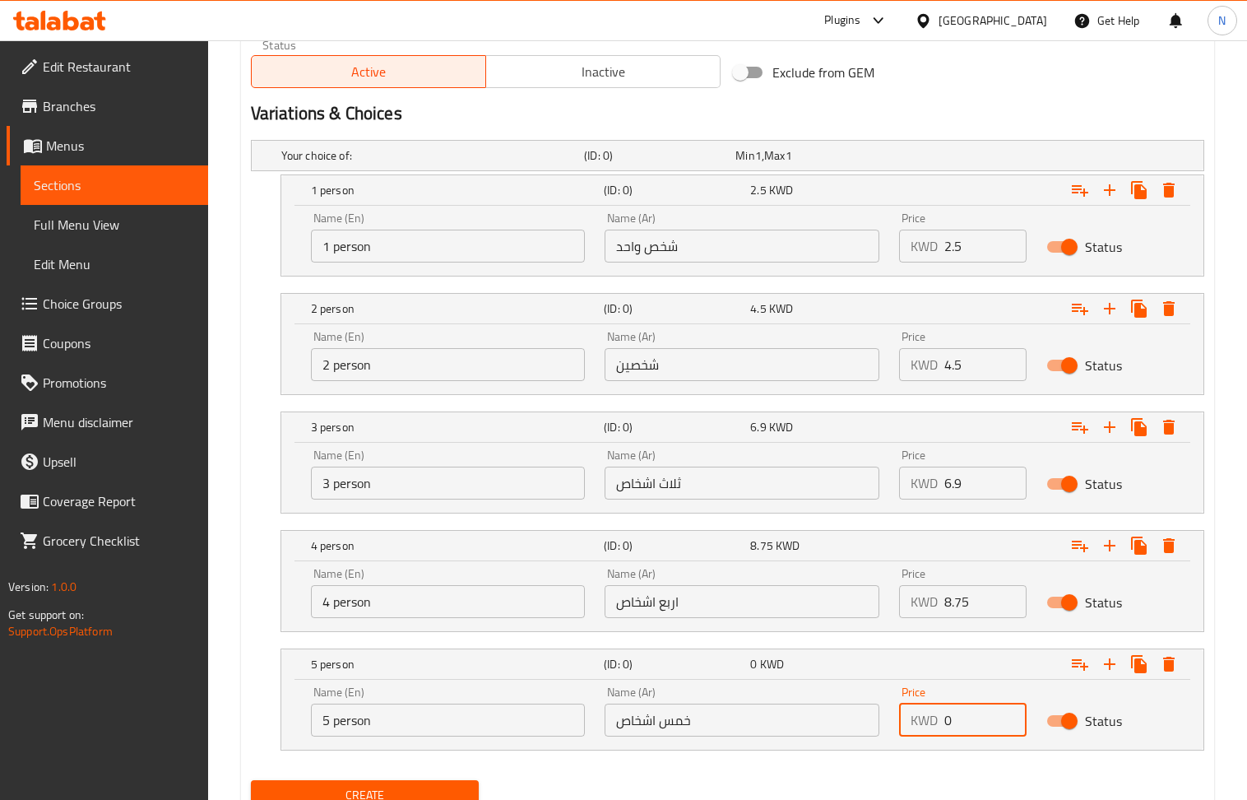
click at [966, 731] on input "0" at bounding box center [986, 719] width 82 height 33
paste input "11.25"
type input "11.25"
click at [301, 787] on button "Create" at bounding box center [365, 795] width 229 height 30
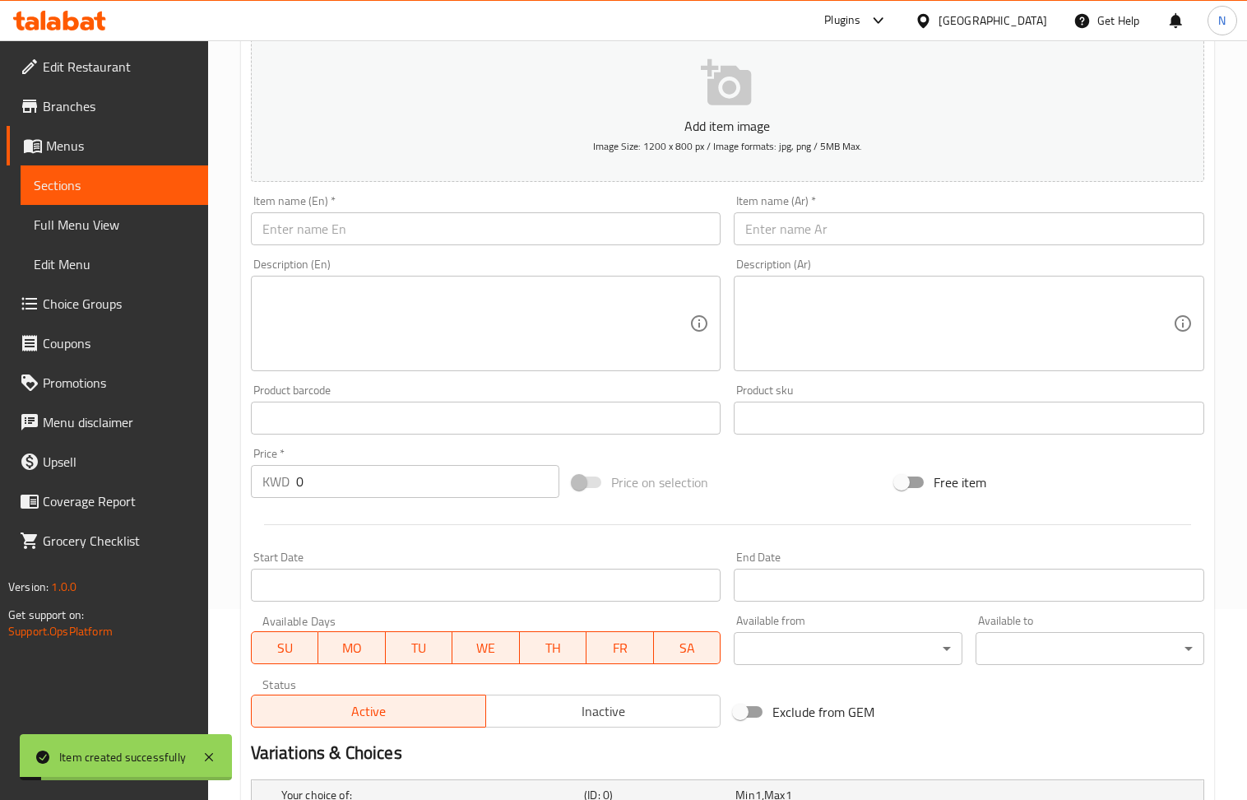
scroll to position [172, 0]
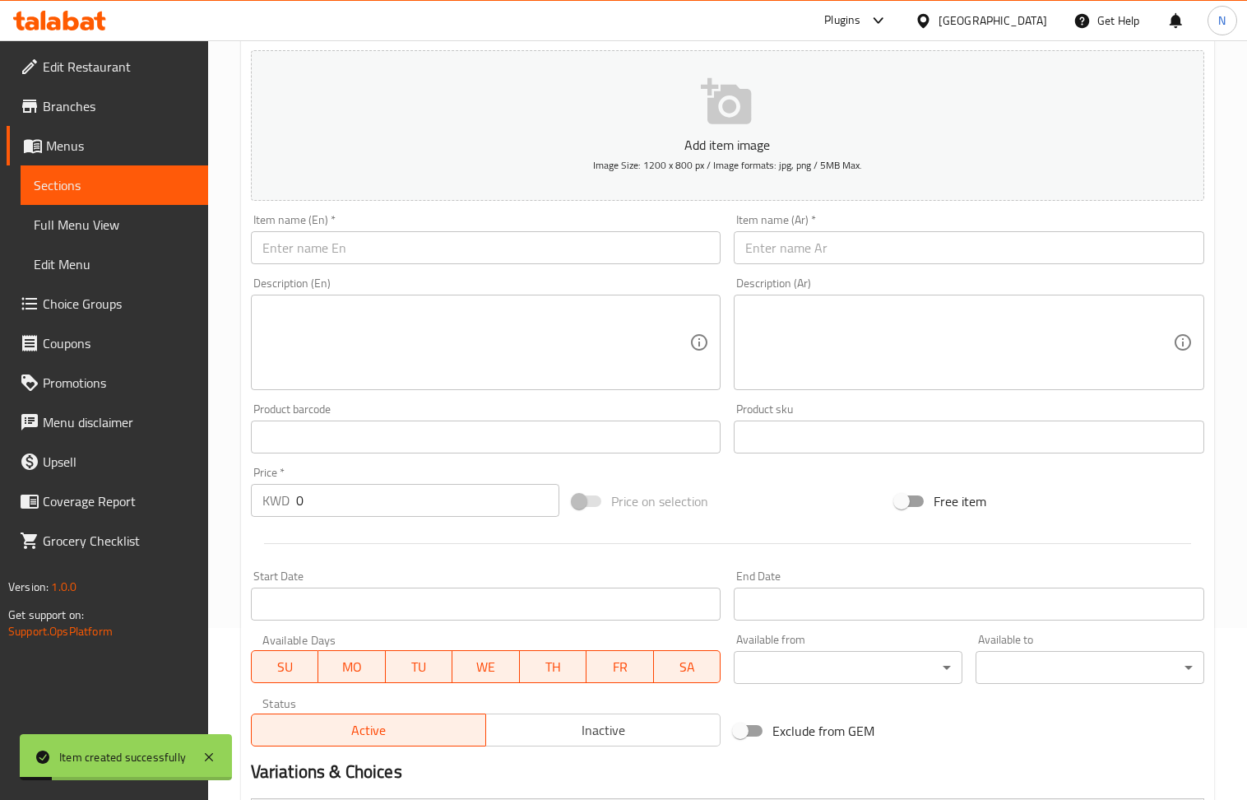
drag, startPoint x: 821, startPoint y: 255, endPoint x: 642, endPoint y: 179, distance: 194.7
click at [820, 255] on input "text" at bounding box center [969, 247] width 471 height 33
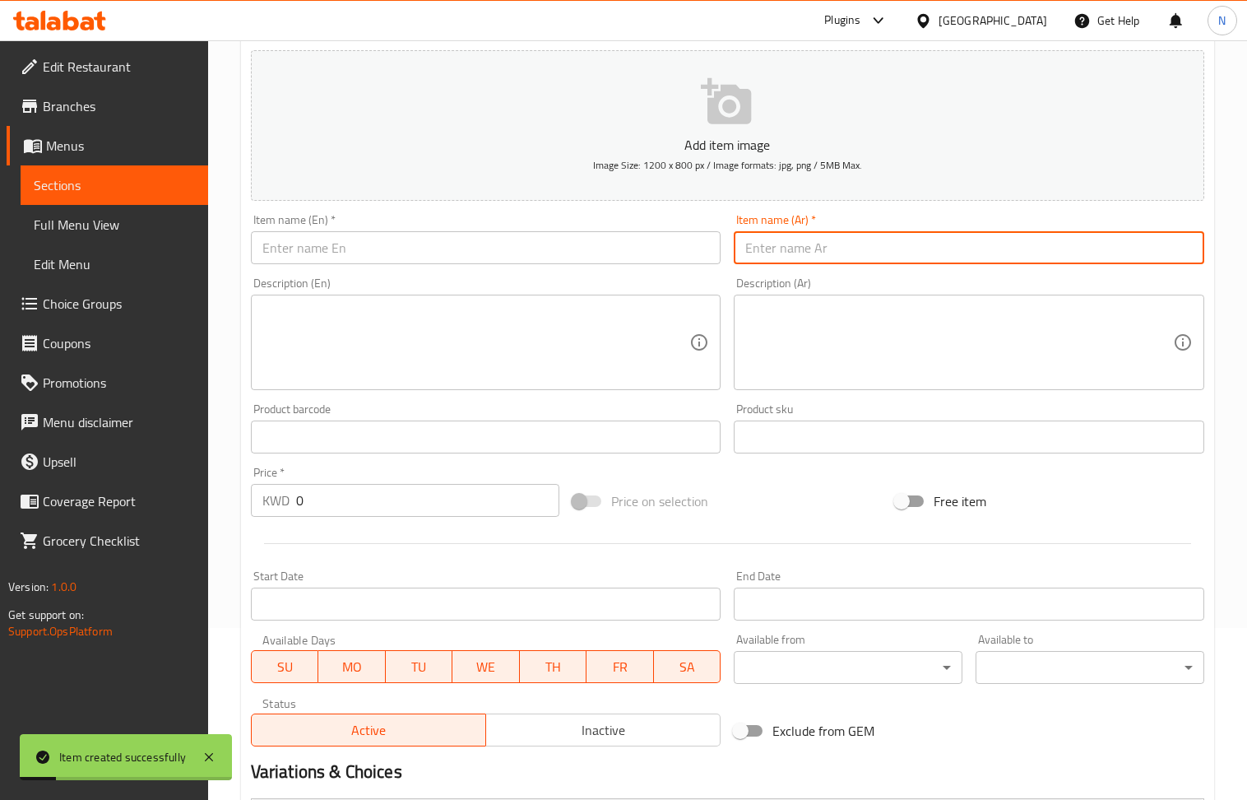
paste input "مندي لحم عربي"
type input "مندي لحم عربي"
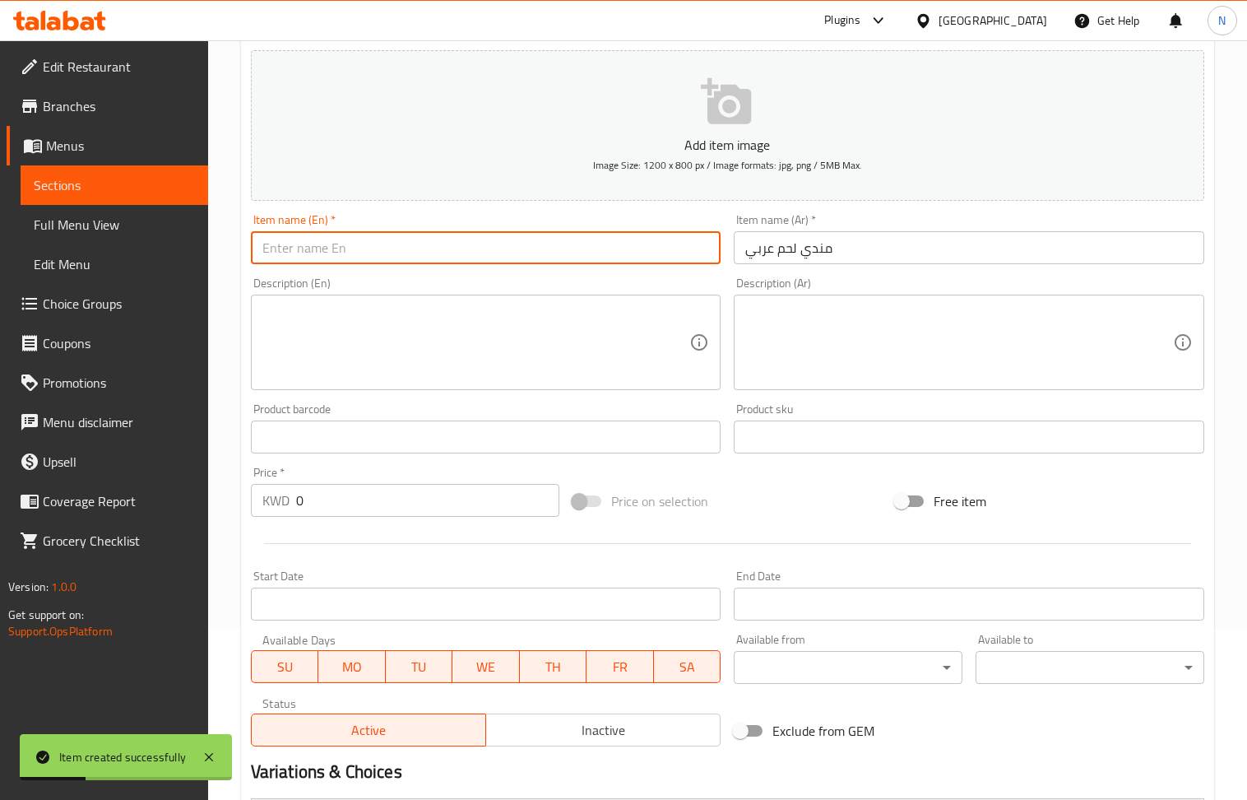
click at [321, 255] on input "text" at bounding box center [486, 247] width 471 height 33
paste input "Arabic meat mandi"
type input "Arabic meat mandi"
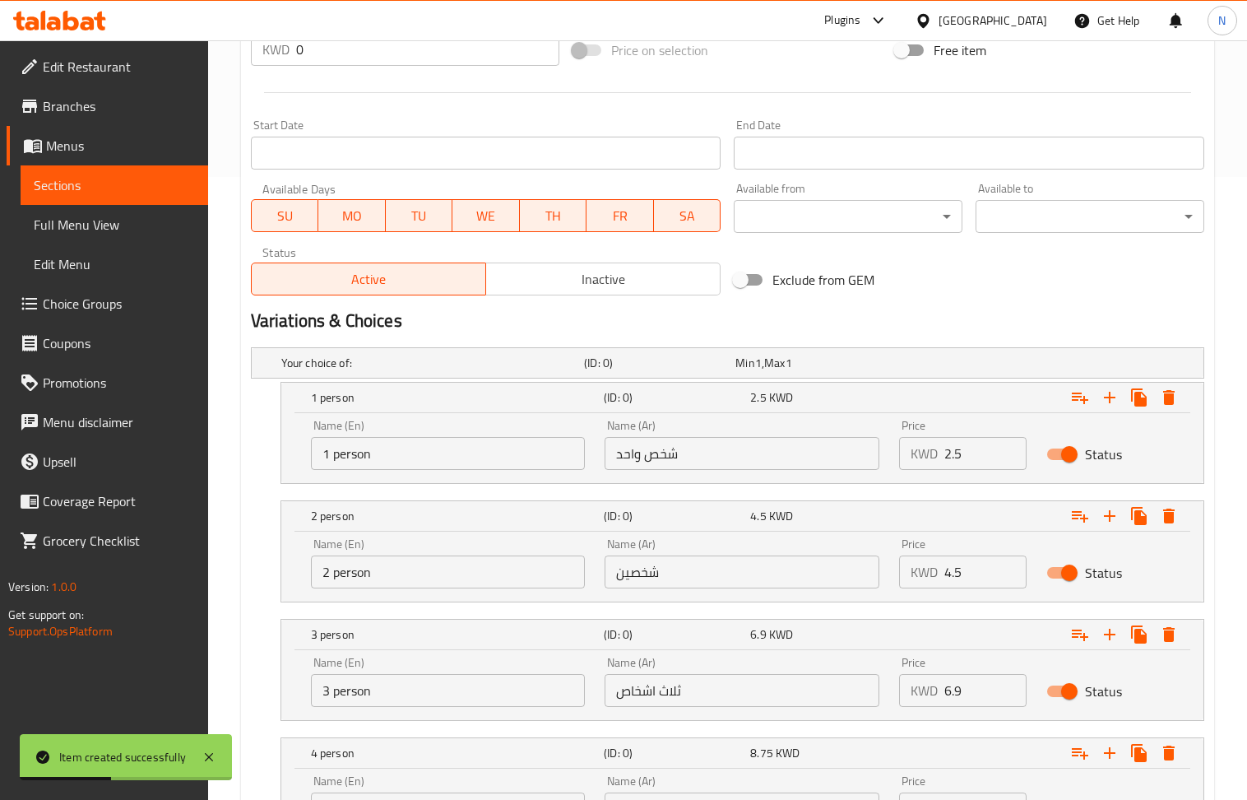
scroll to position [900, 0]
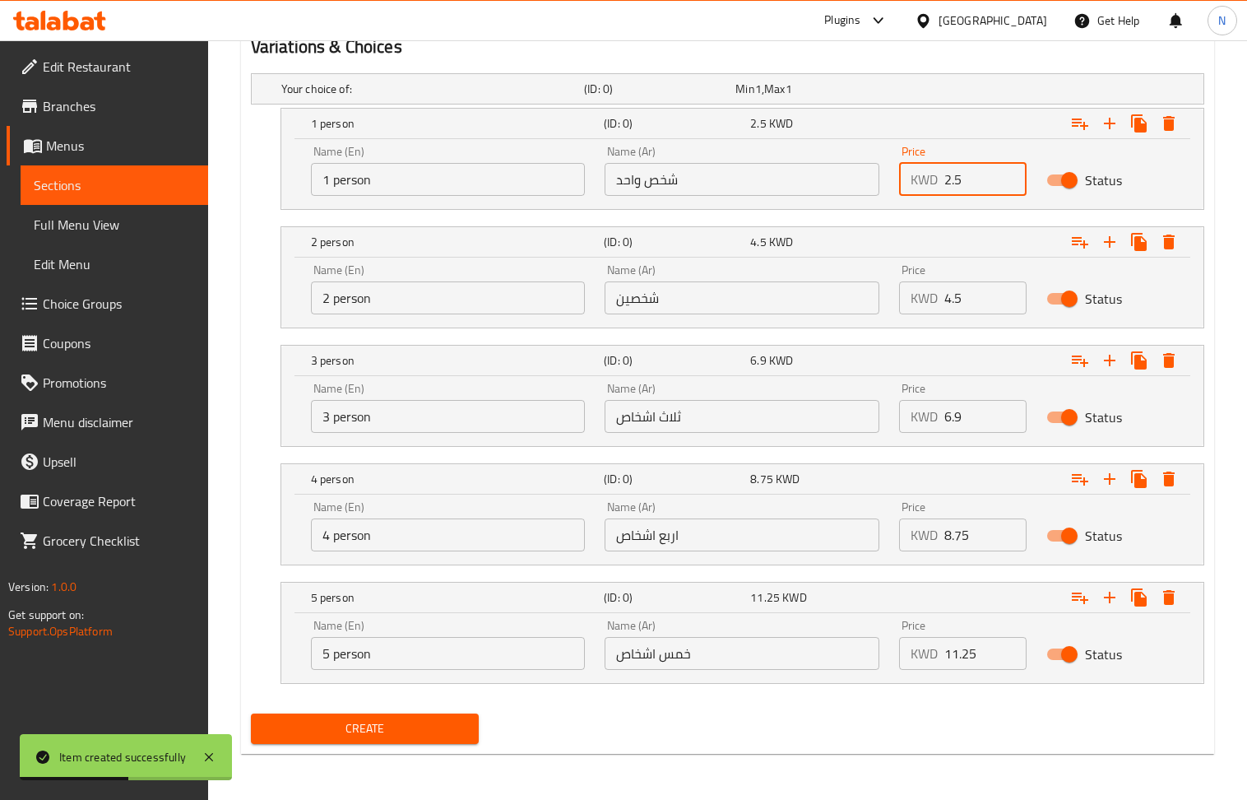
click at [963, 188] on input "2.5" at bounding box center [986, 179] width 82 height 33
click at [963, 188] on input "0" at bounding box center [986, 179] width 82 height 33
paste input "5.5"
type input "5.5"
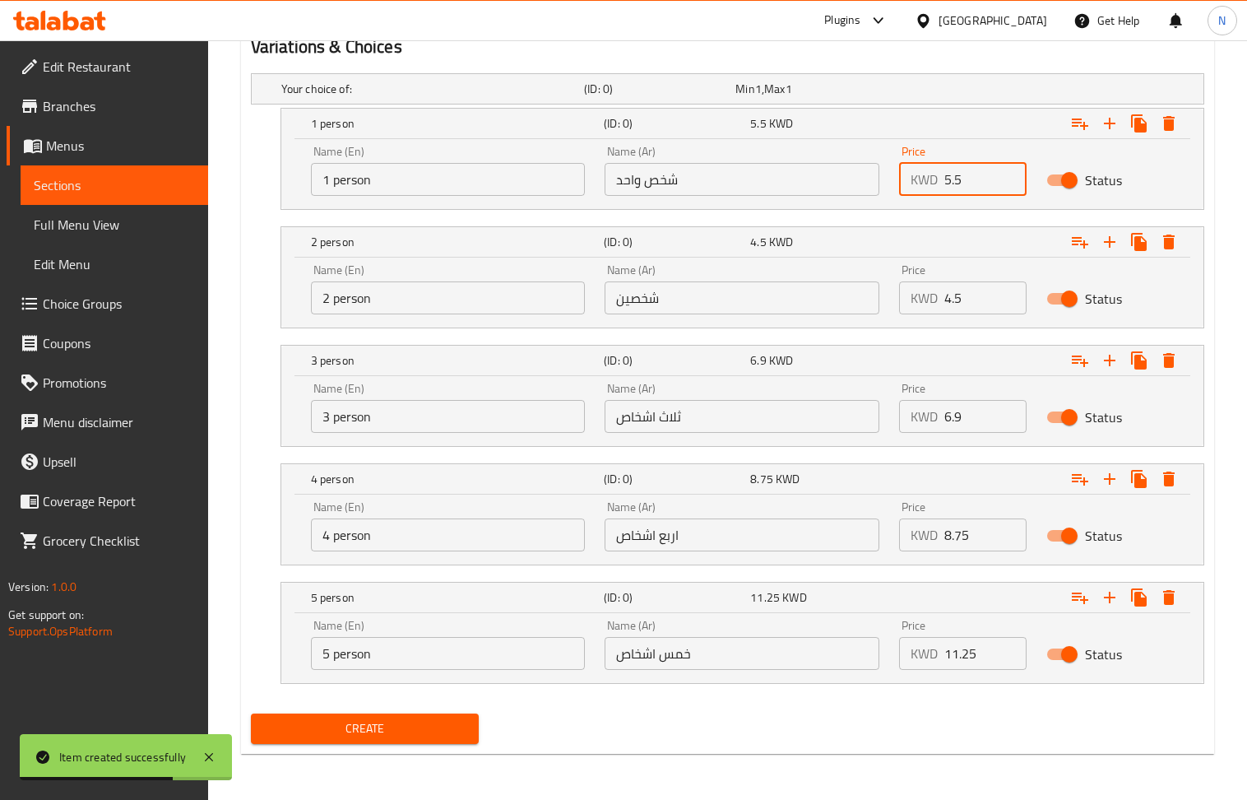
click at [984, 281] on input "4.5" at bounding box center [986, 297] width 82 height 33
paste input "11.25"
type input "11.25"
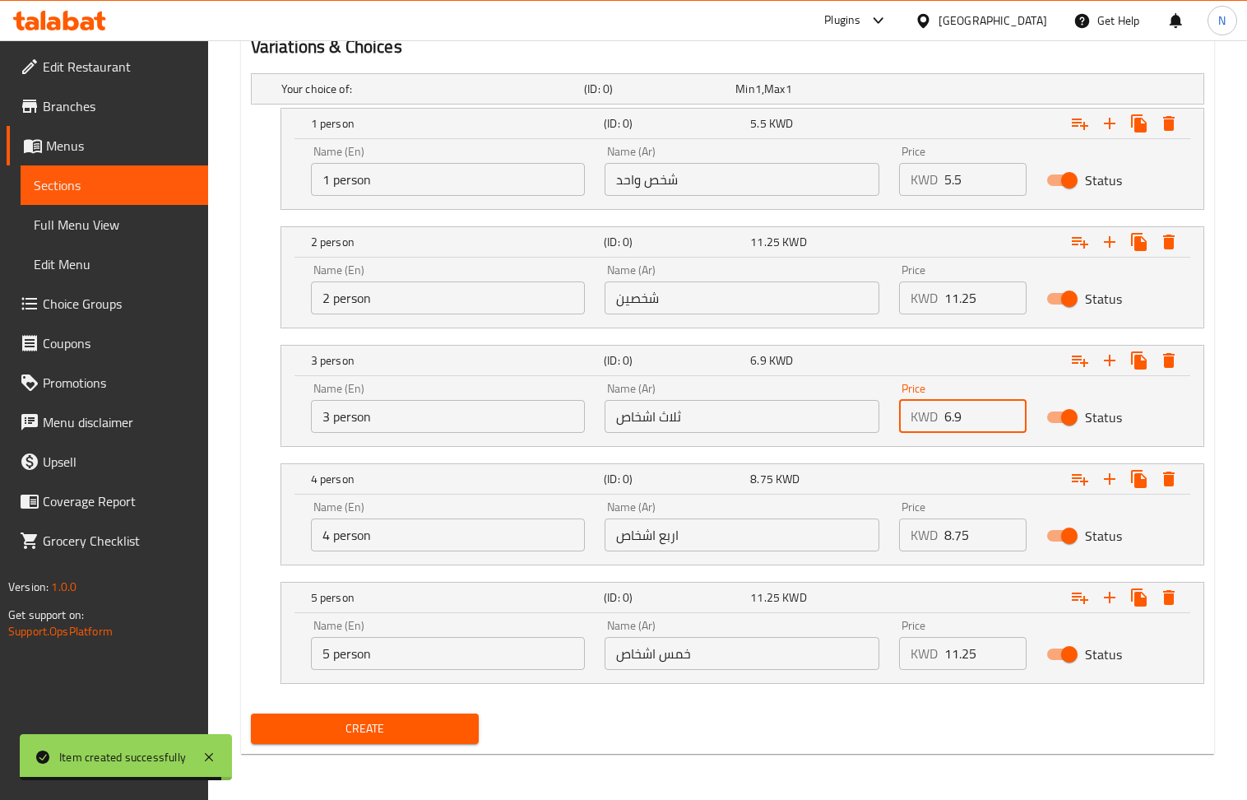
click at [991, 410] on input "6.9" at bounding box center [986, 416] width 82 height 33
click at [991, 410] on input "0" at bounding box center [986, 416] width 82 height 33
click at [991, 409] on input "0" at bounding box center [986, 416] width 82 height 33
paste input "16.25"
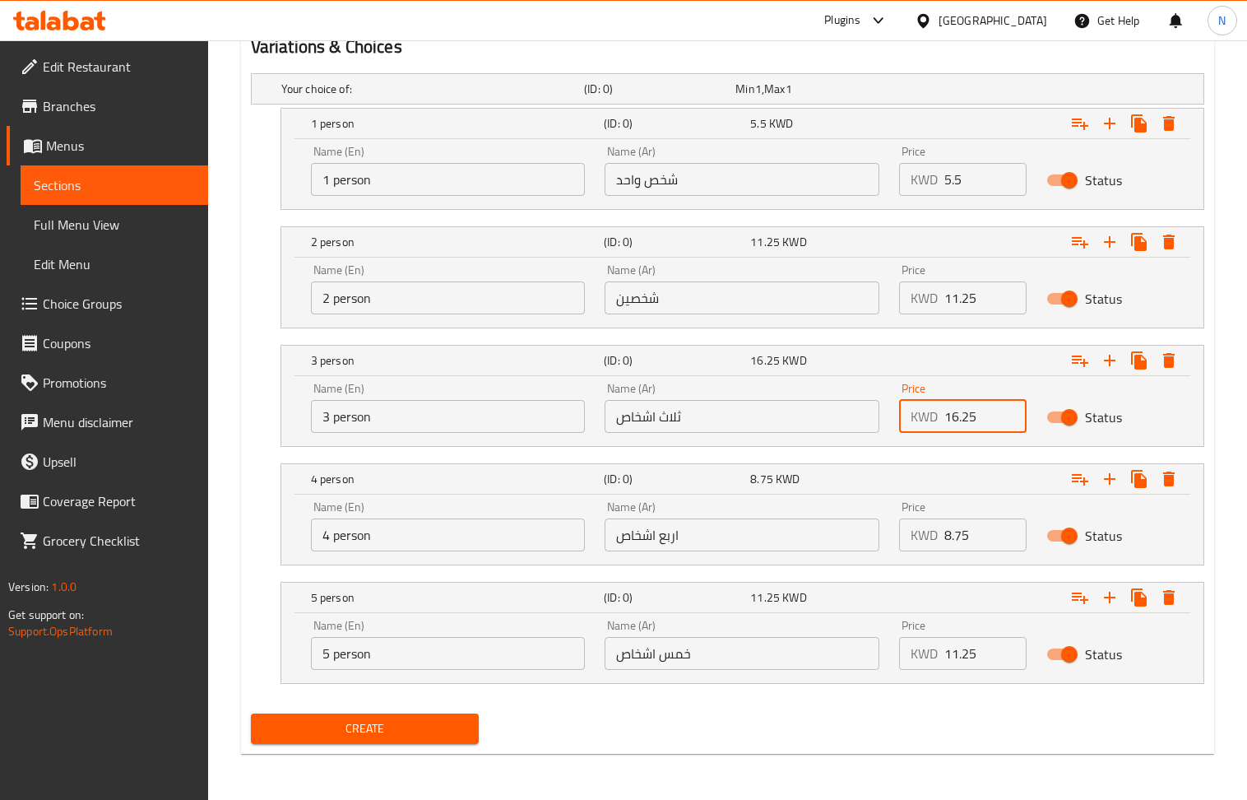
type input "16.25"
click at [976, 531] on input "8.75" at bounding box center [986, 534] width 82 height 33
paste input "21.9"
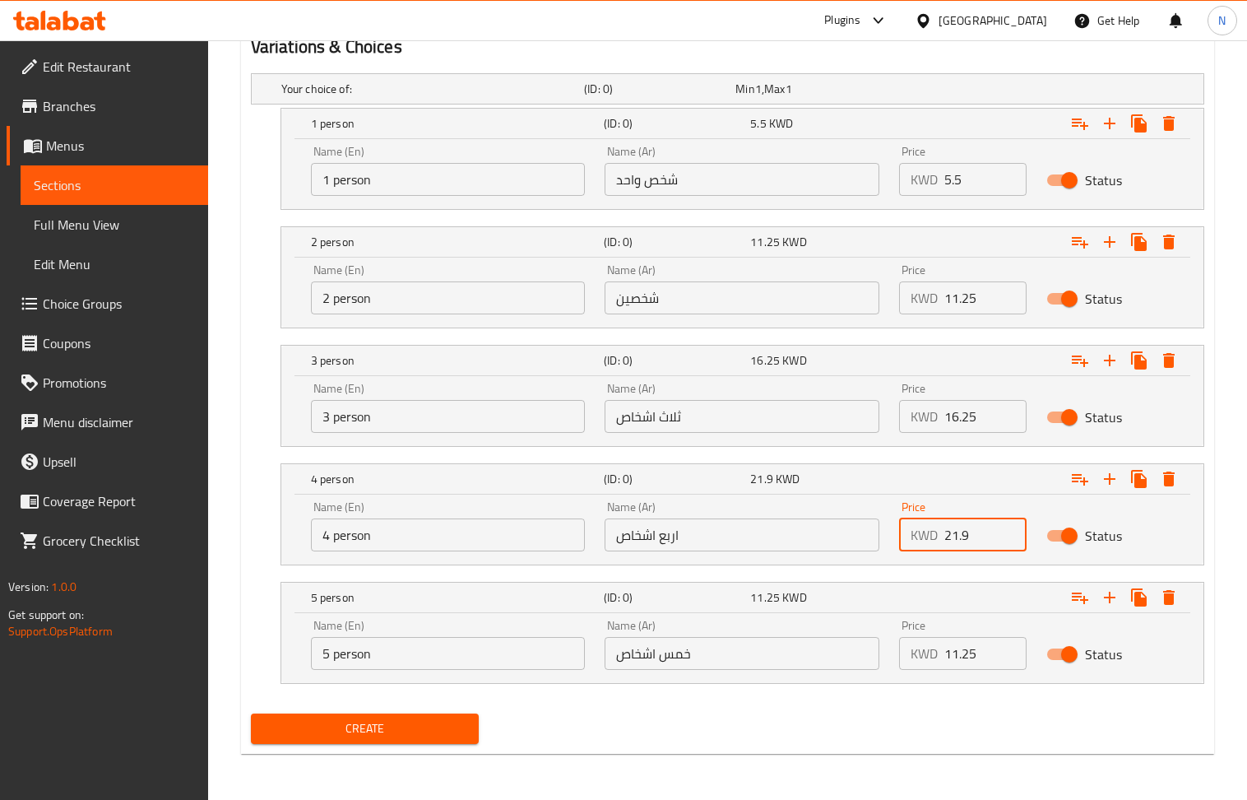
type input "21.9"
click at [959, 655] on input "11.25" at bounding box center [986, 653] width 82 height 33
paste input "26.9"
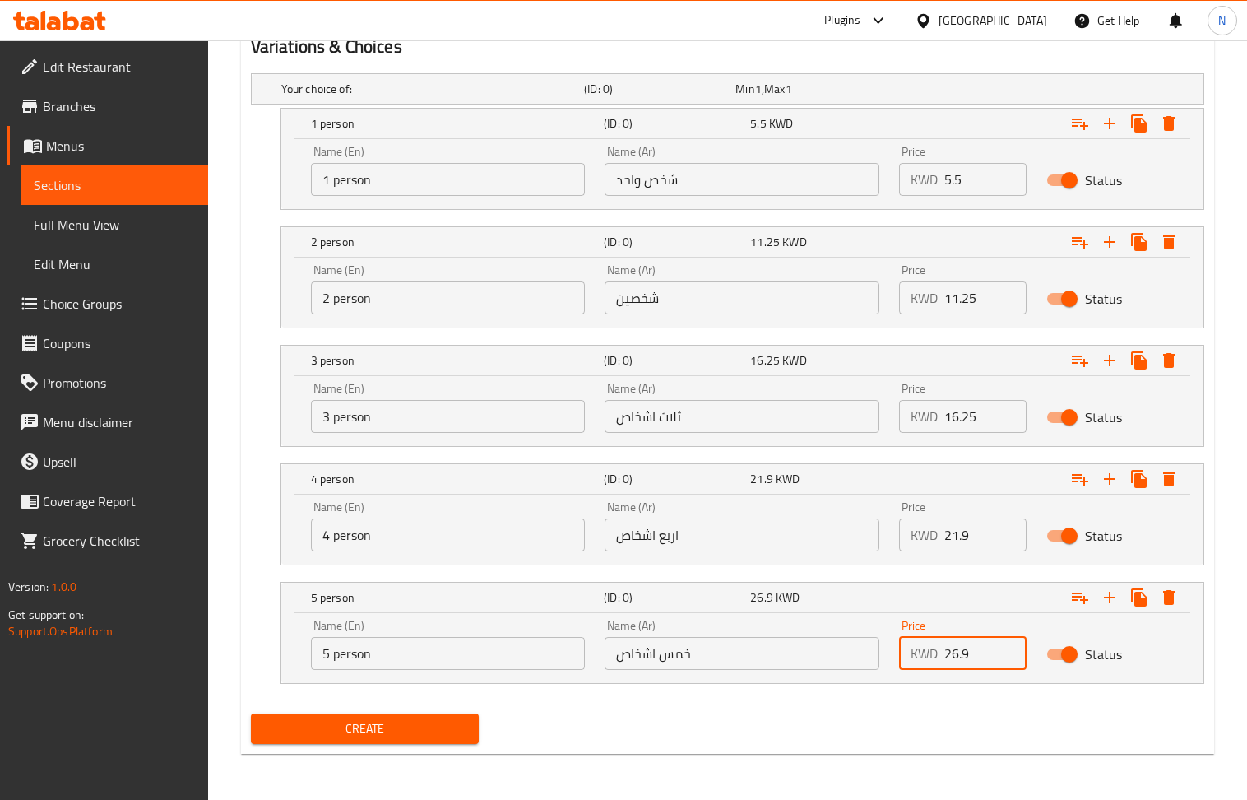
type input "26.9"
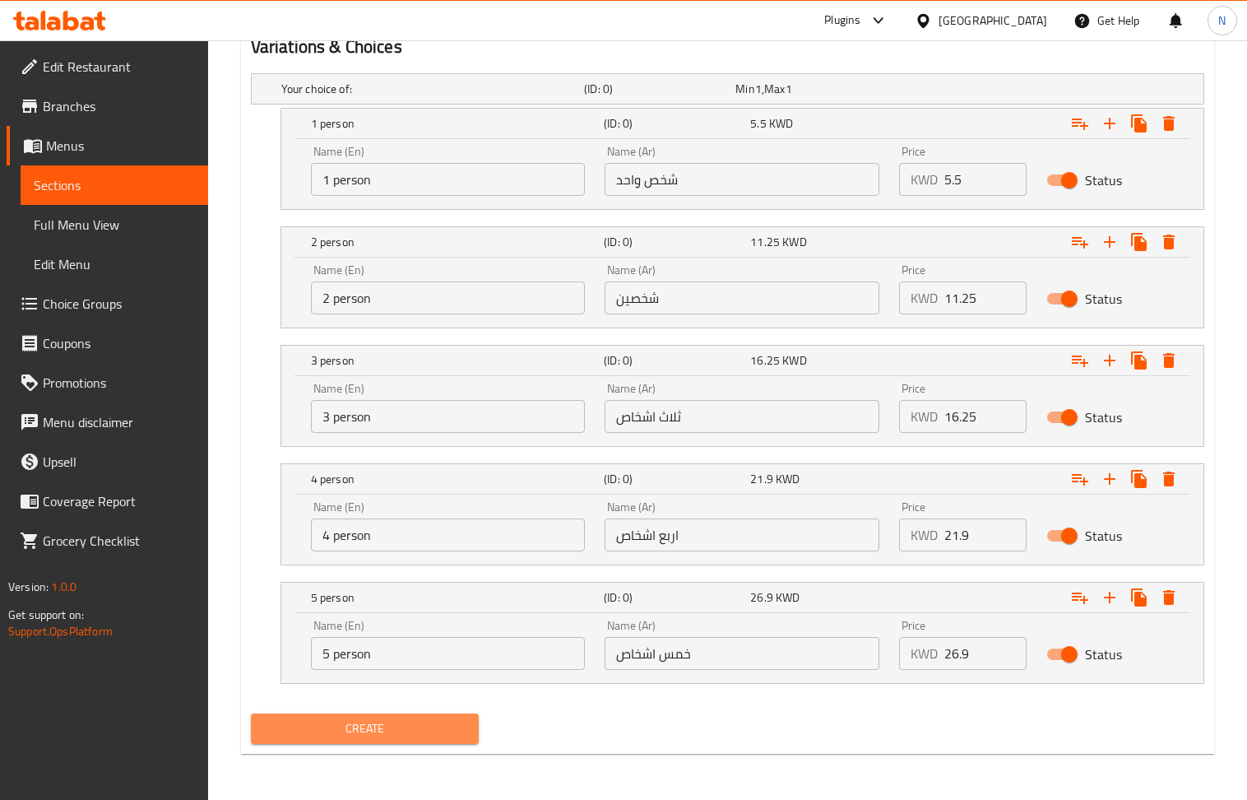
click at [402, 722] on span "Create" at bounding box center [365, 728] width 202 height 21
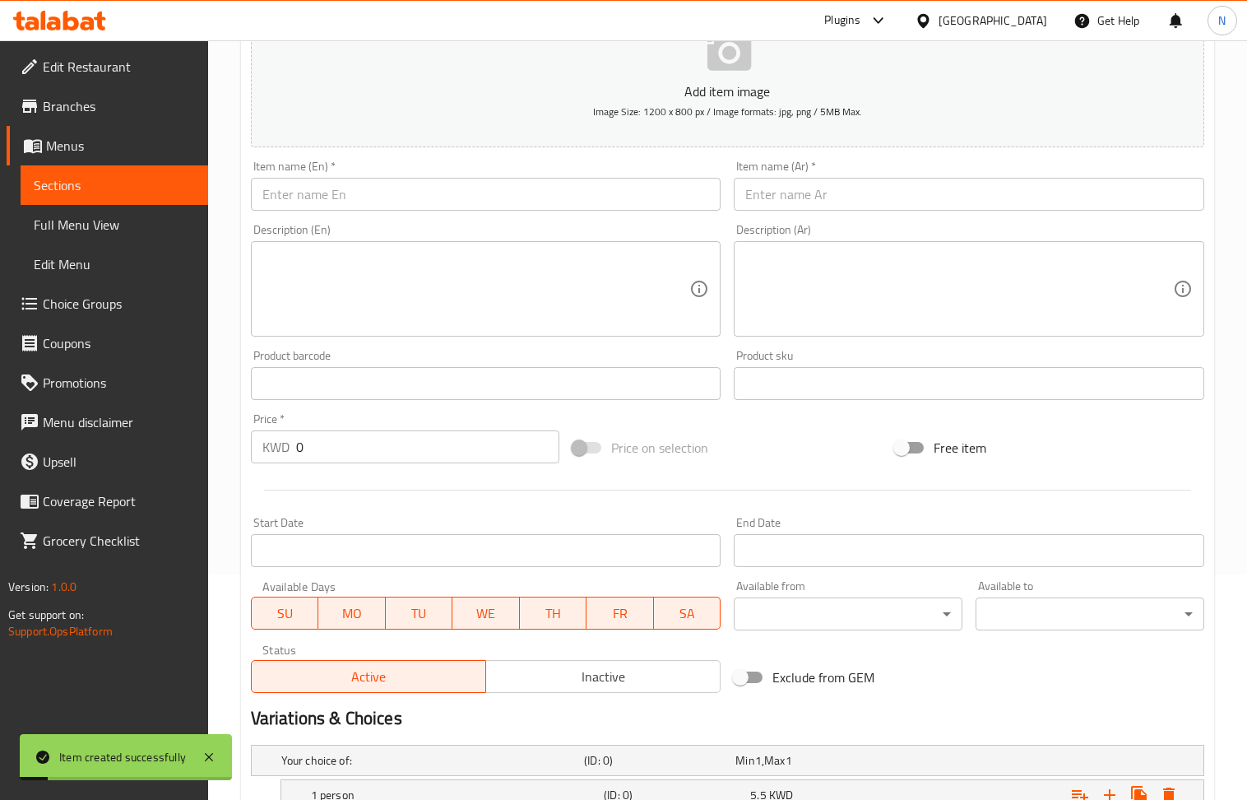
scroll to position [0, 0]
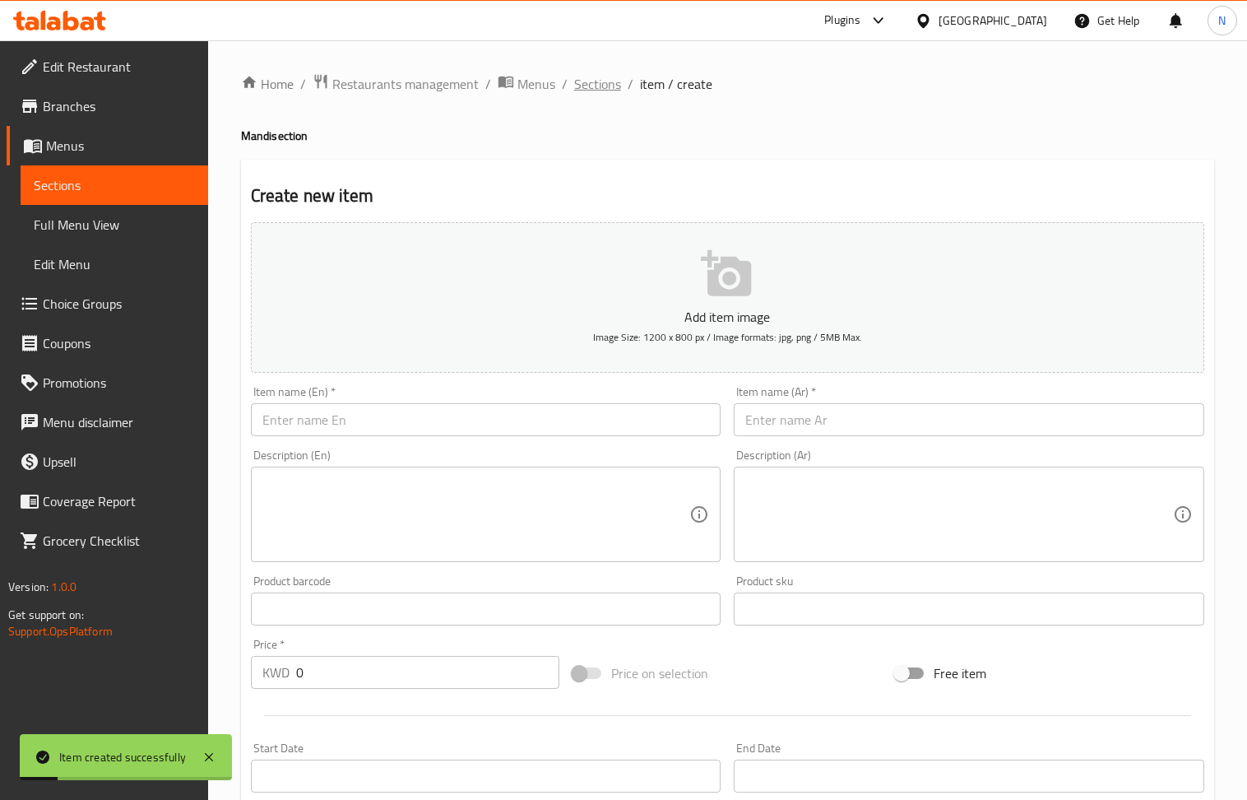
click at [600, 80] on span "Sections" at bounding box center [597, 84] width 47 height 20
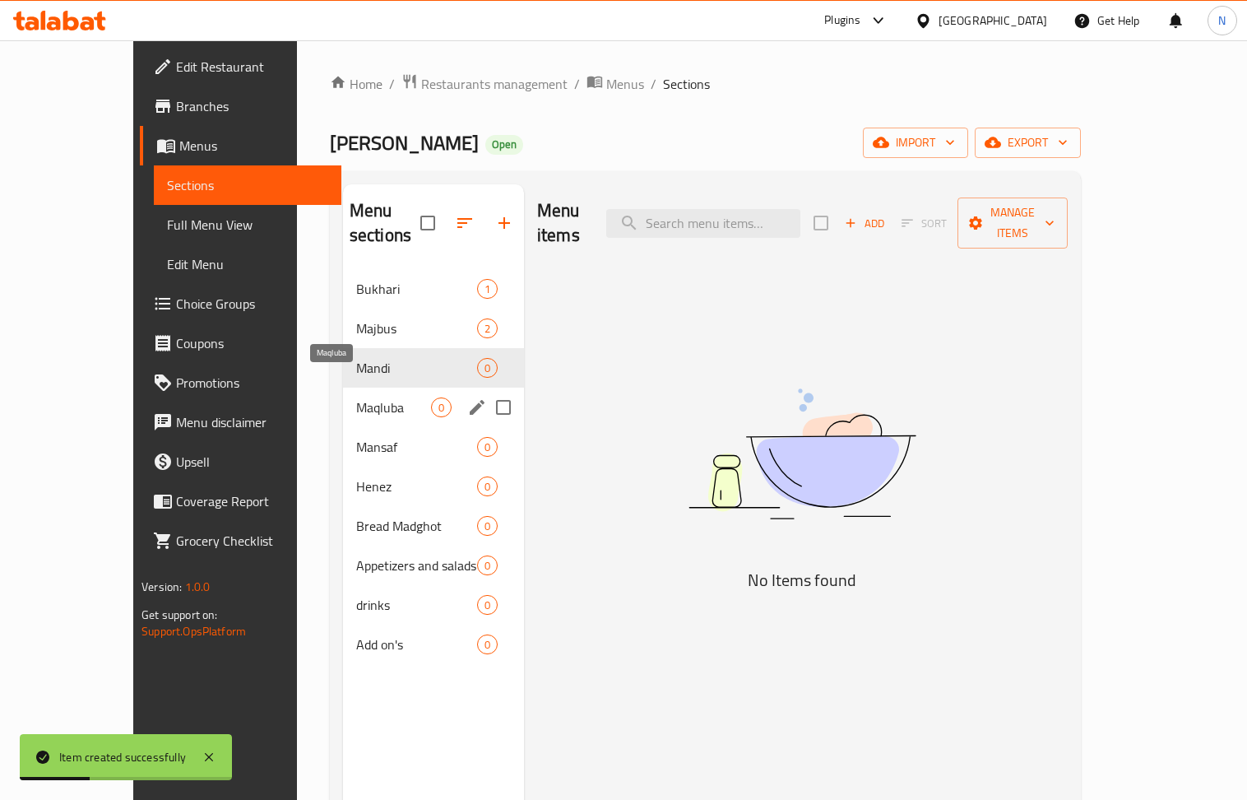
click at [360, 397] on span "Maqluba" at bounding box center [393, 407] width 75 height 20
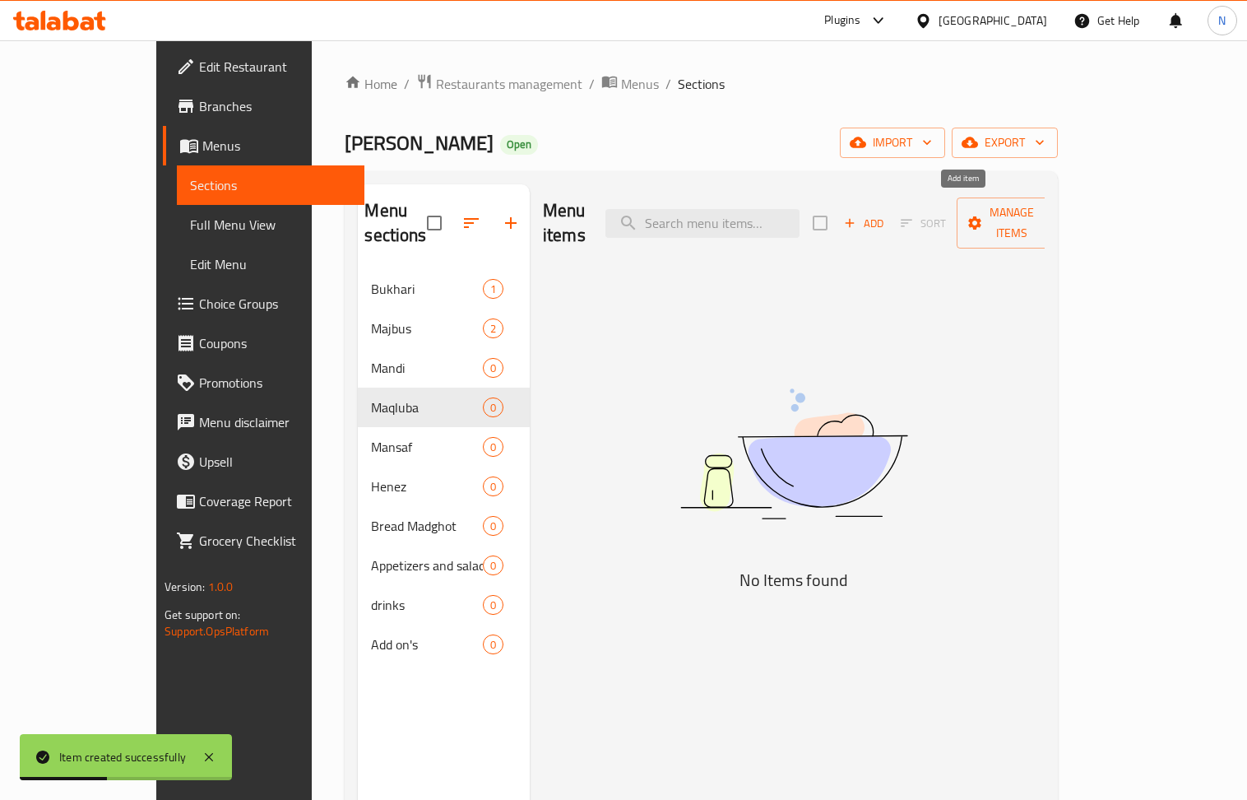
click at [886, 214] on span "Add" at bounding box center [864, 223] width 44 height 19
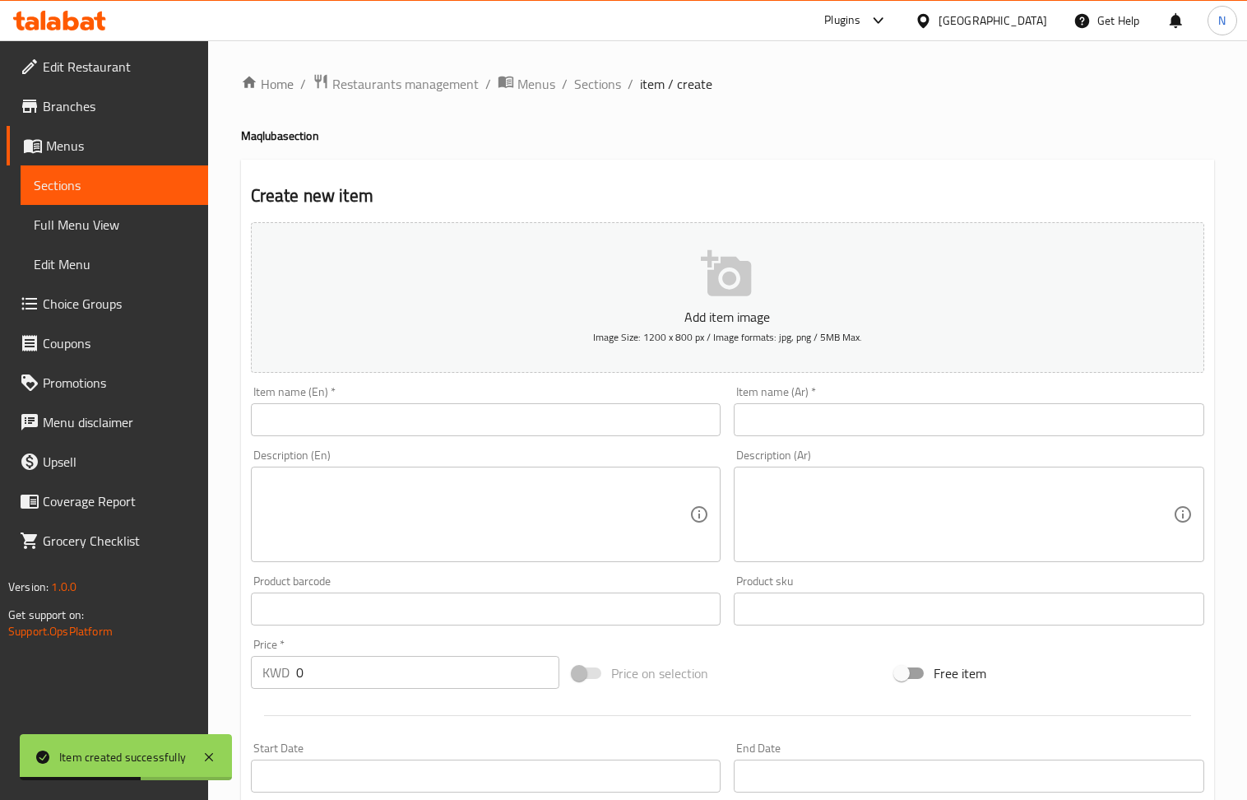
click at [824, 426] on input "text" at bounding box center [969, 419] width 471 height 33
paste input "مقلوبه دجاج"
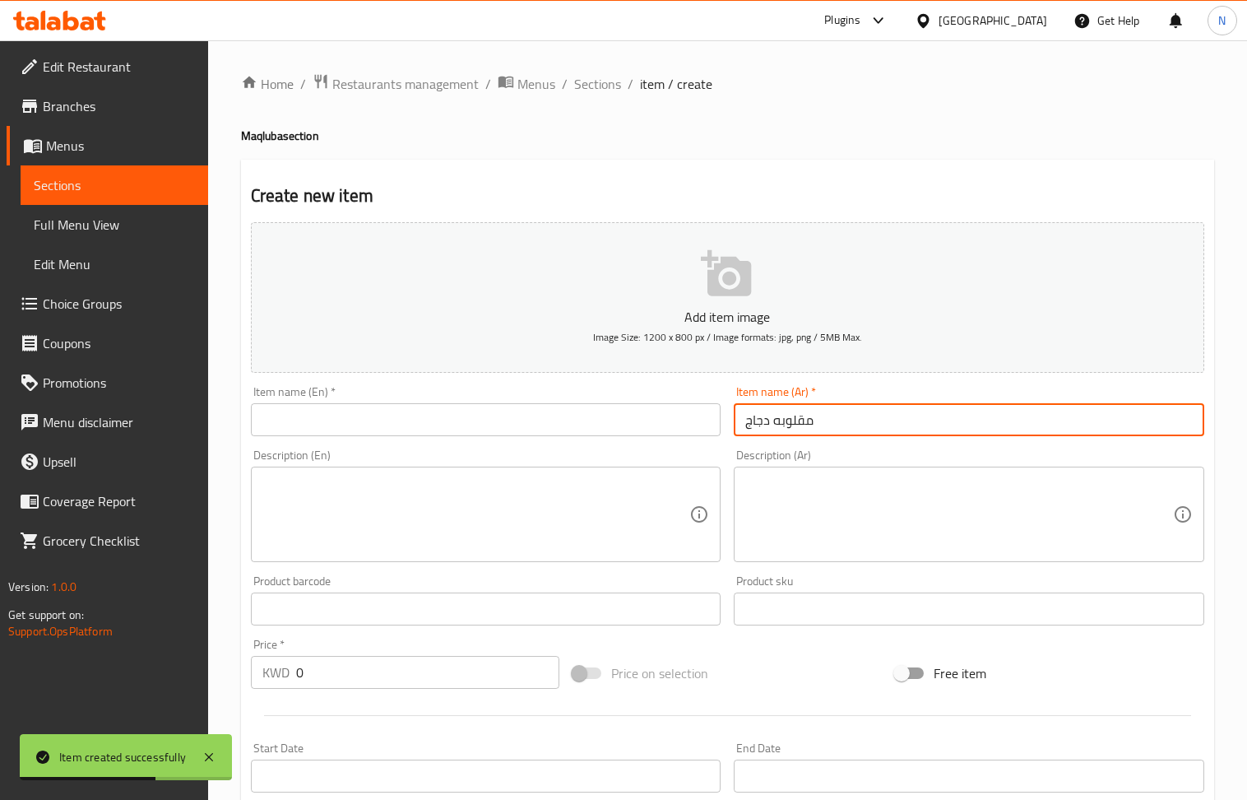
type input "مقلوبه دجاج"
drag, startPoint x: 433, startPoint y: 428, endPoint x: 344, endPoint y: 369, distance: 106.3
click at [433, 428] on input "text" at bounding box center [486, 419] width 471 height 33
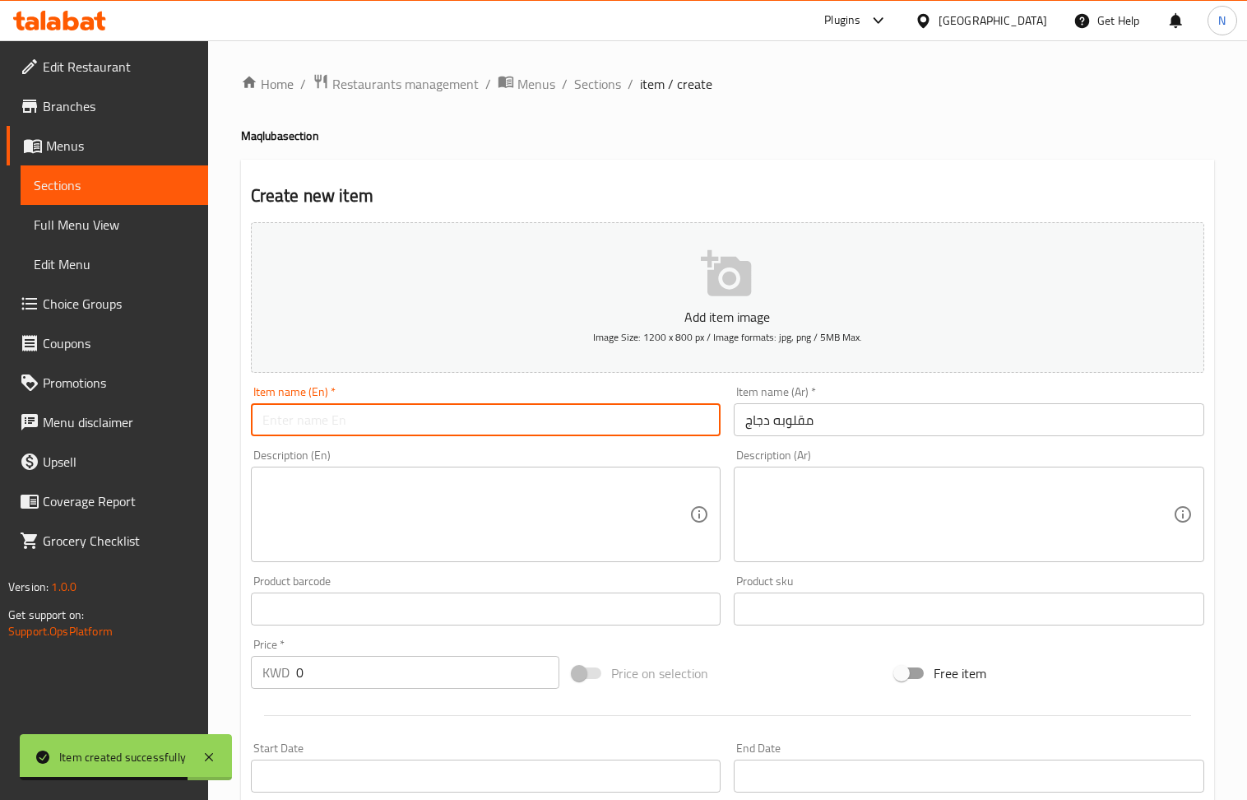
paste input "Chicken Maqluba"
type input "Chicken Maqluba"
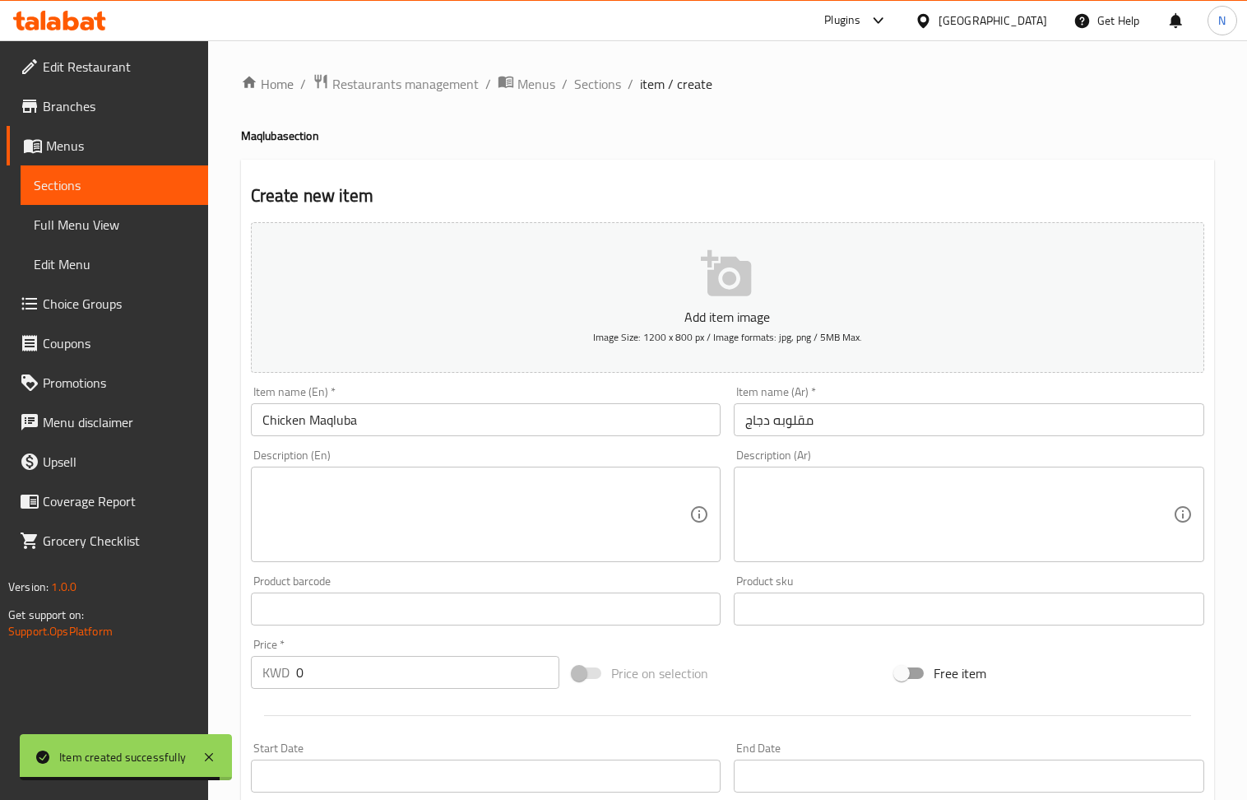
click at [329, 692] on div "Price   * KWD 0 Price *" at bounding box center [405, 663] width 323 height 63
click at [329, 670] on input "0" at bounding box center [428, 672] width 264 height 33
paste input "2.9"
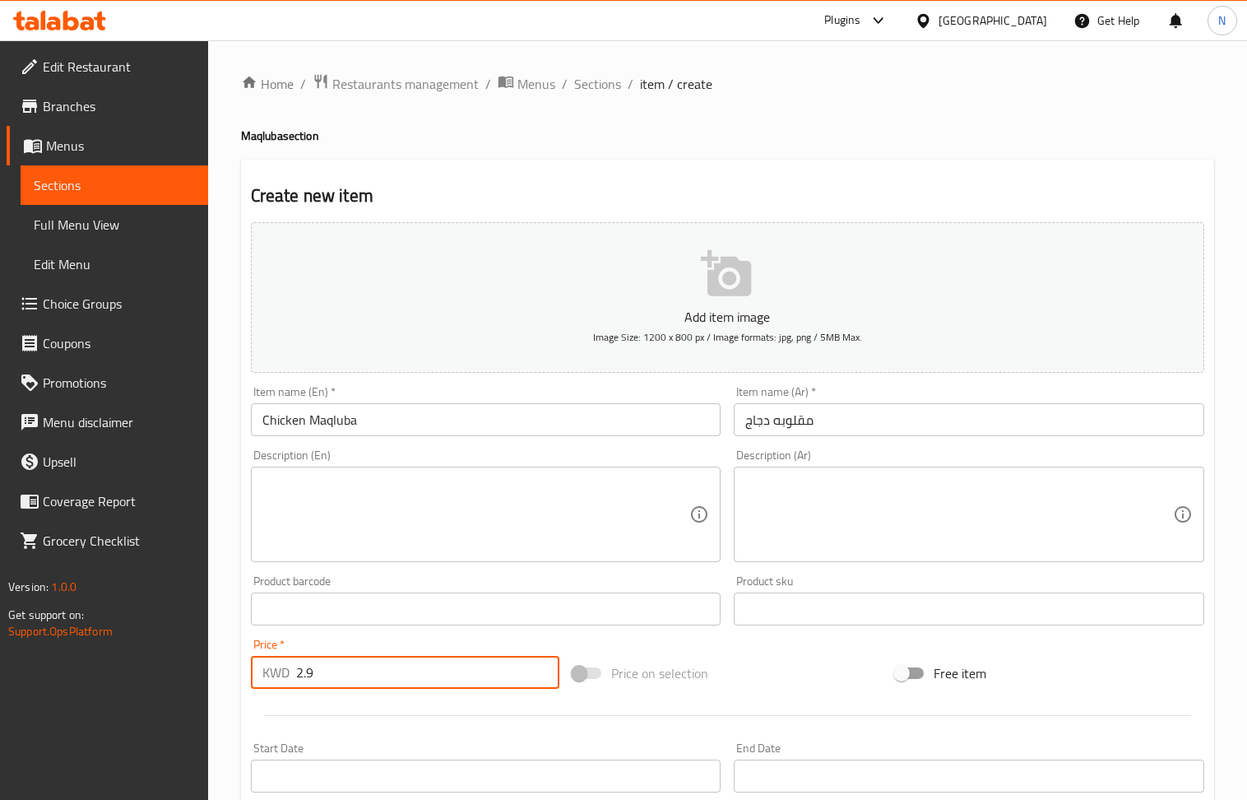
type input "2.9"
click at [422, 537] on textarea at bounding box center [476, 515] width 428 height 78
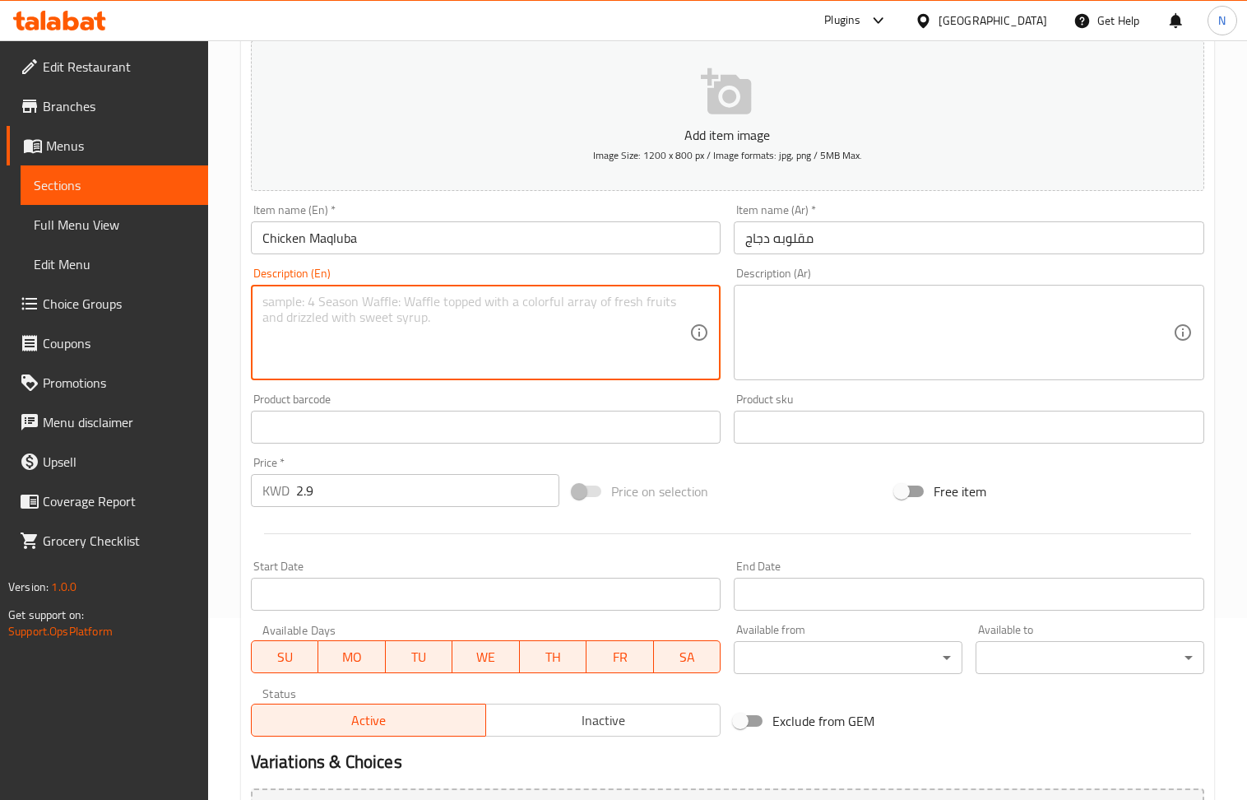
scroll to position [362, 0]
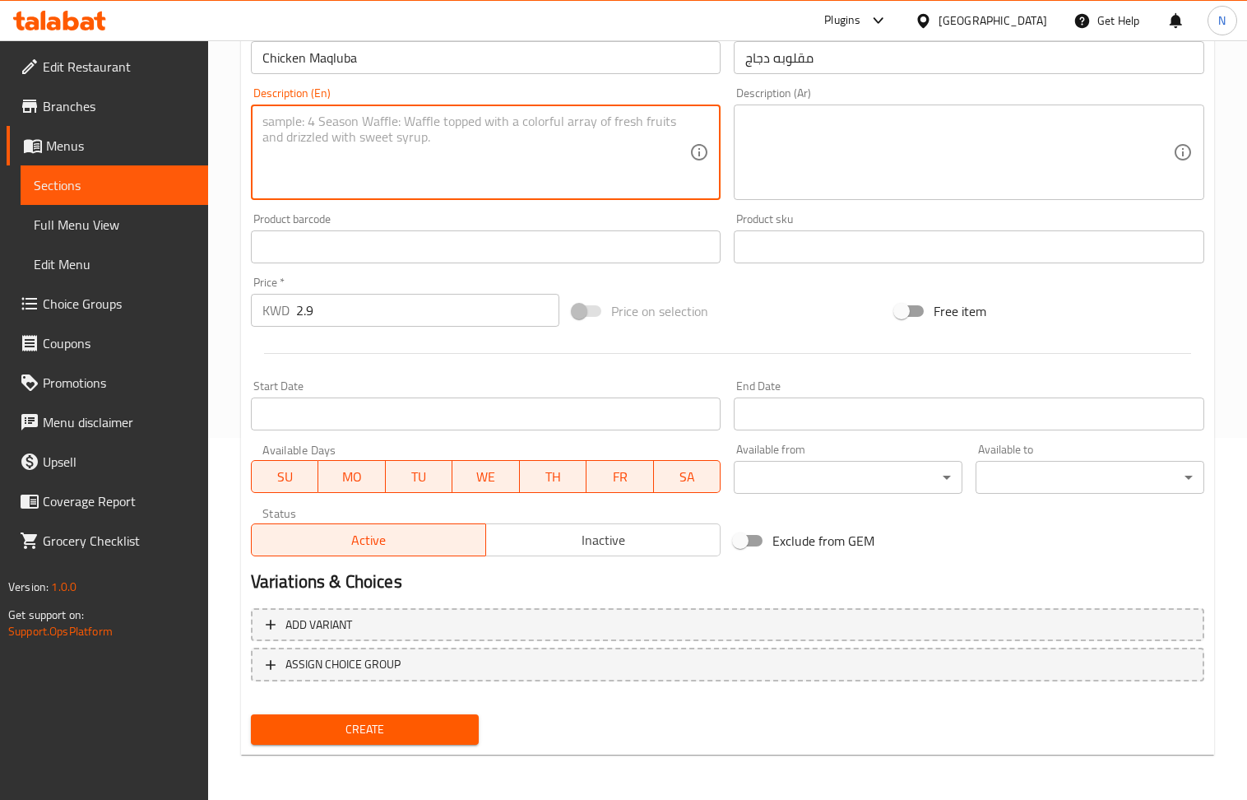
drag, startPoint x: 360, startPoint y: 732, endPoint x: 132, endPoint y: 90, distance: 681.8
click at [356, 731] on span "Create" at bounding box center [365, 729] width 202 height 21
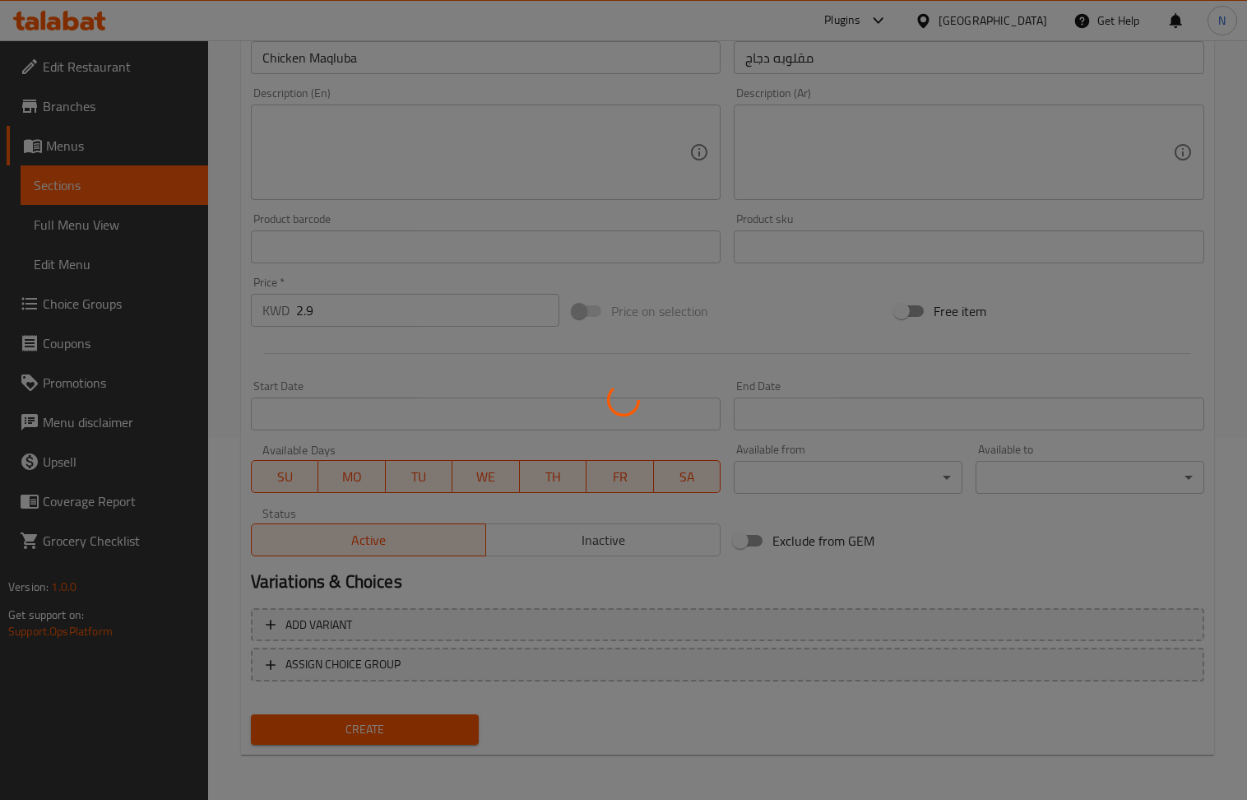
type input "0"
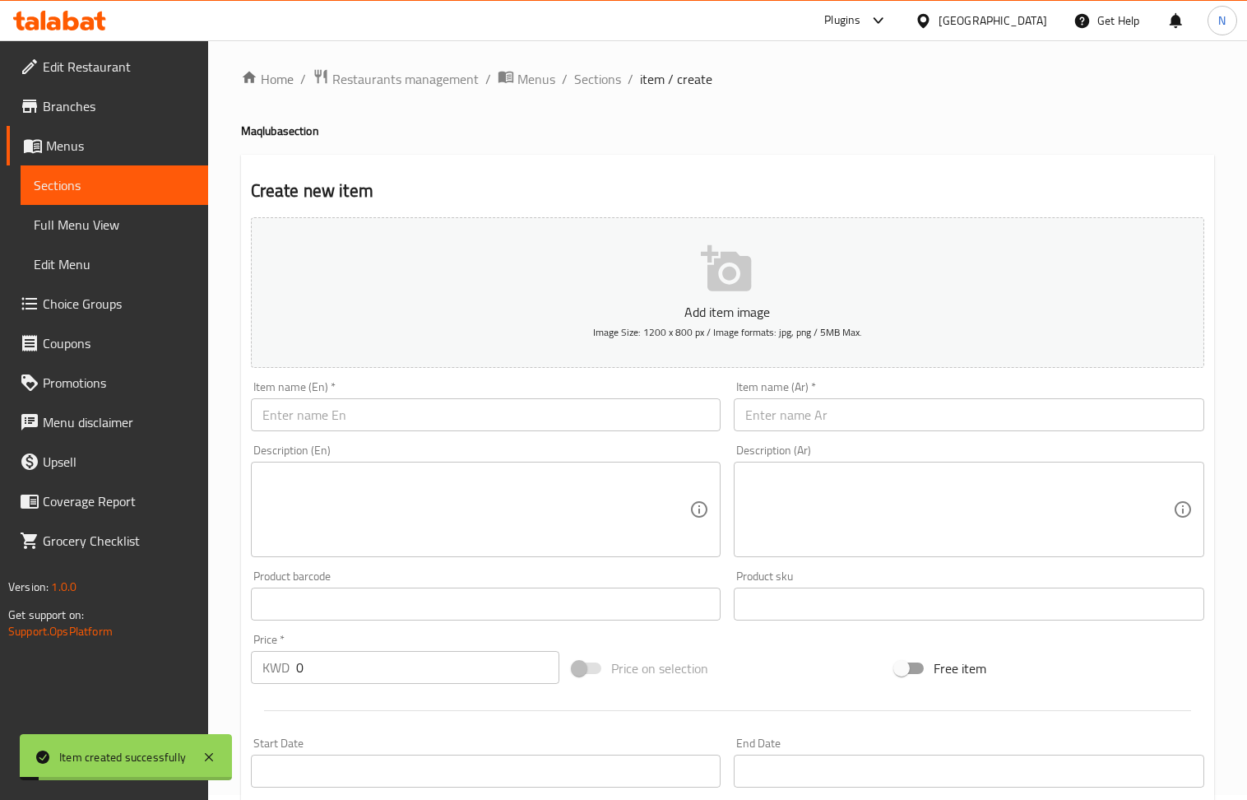
scroll to position [0, 0]
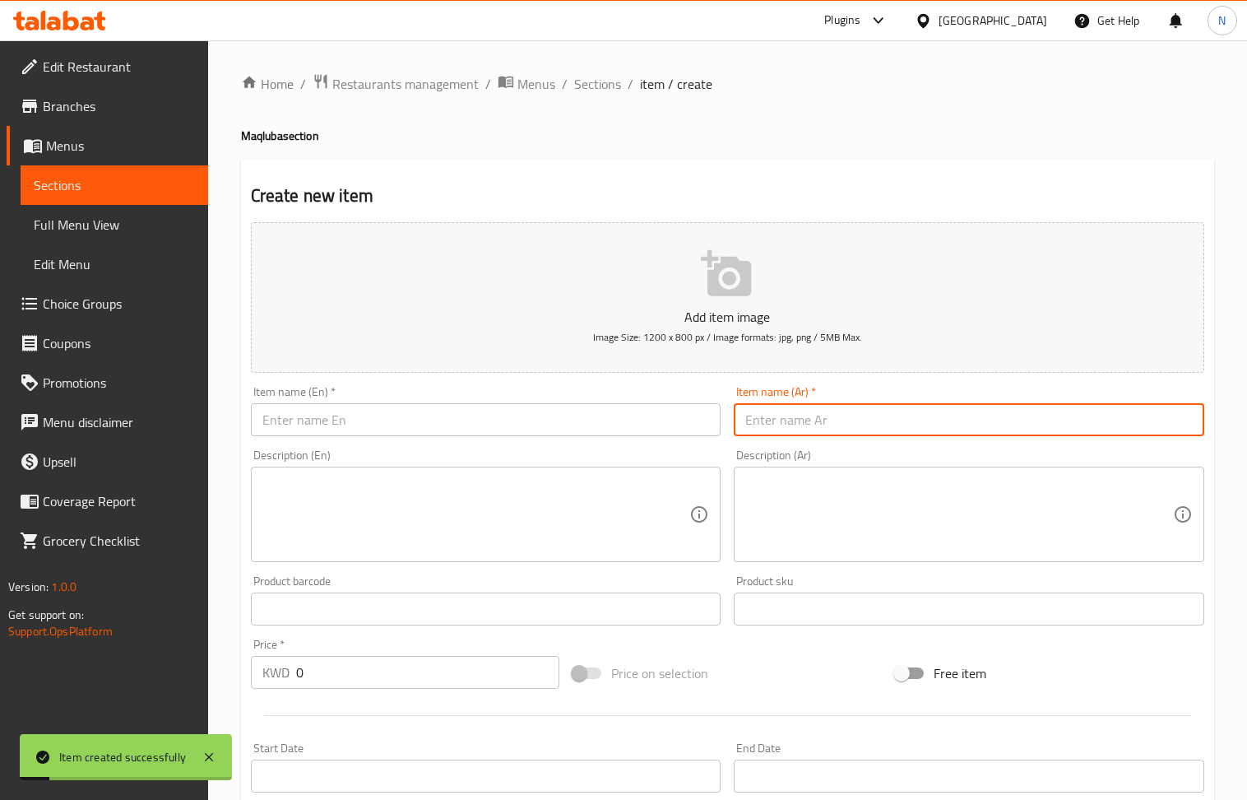
drag, startPoint x: 801, startPoint y: 423, endPoint x: 453, endPoint y: 240, distance: 393.1
click at [798, 423] on input "text" at bounding box center [969, 419] width 471 height 33
paste input "مقلوبة لحم"
type input "مقلوبة لحم"
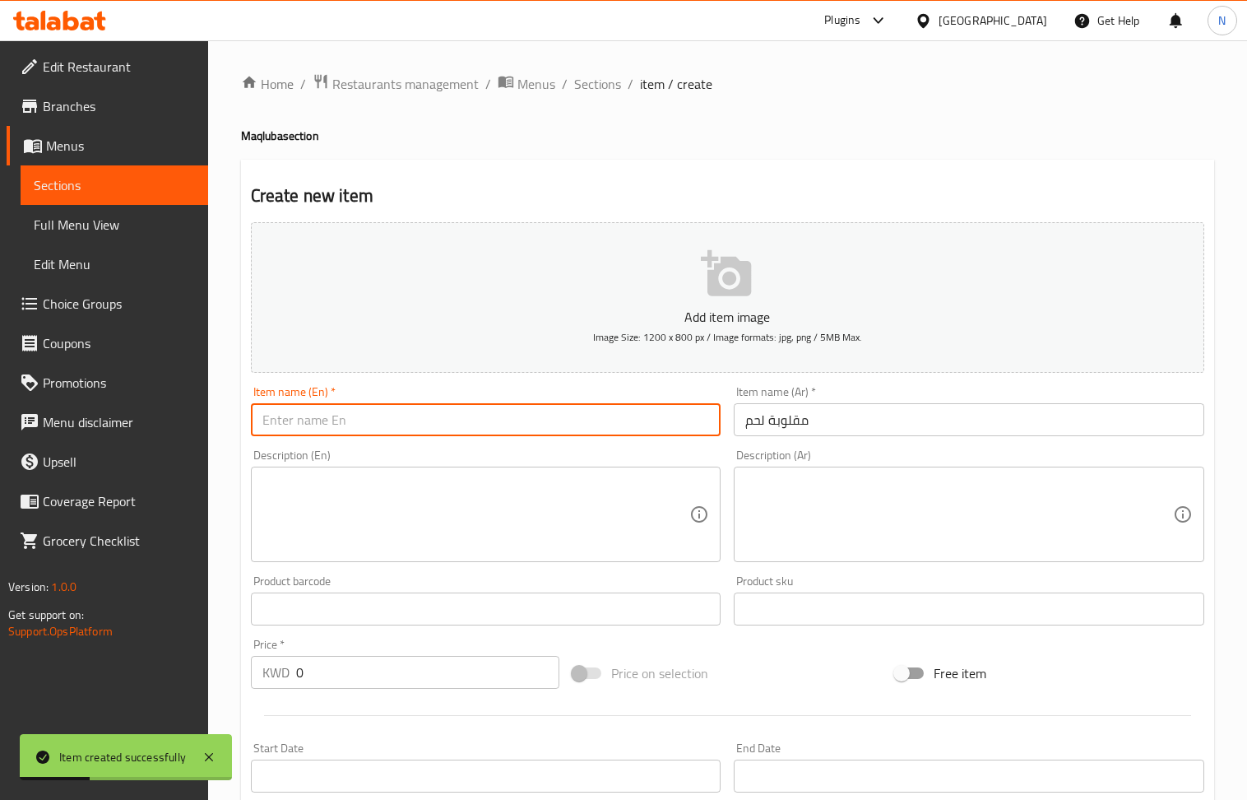
click at [303, 413] on input "text" at bounding box center [486, 419] width 471 height 33
paste input "Meat Maqluba"
type input "Meat Maqluba"
click at [323, 663] on input "0" at bounding box center [428, 672] width 264 height 33
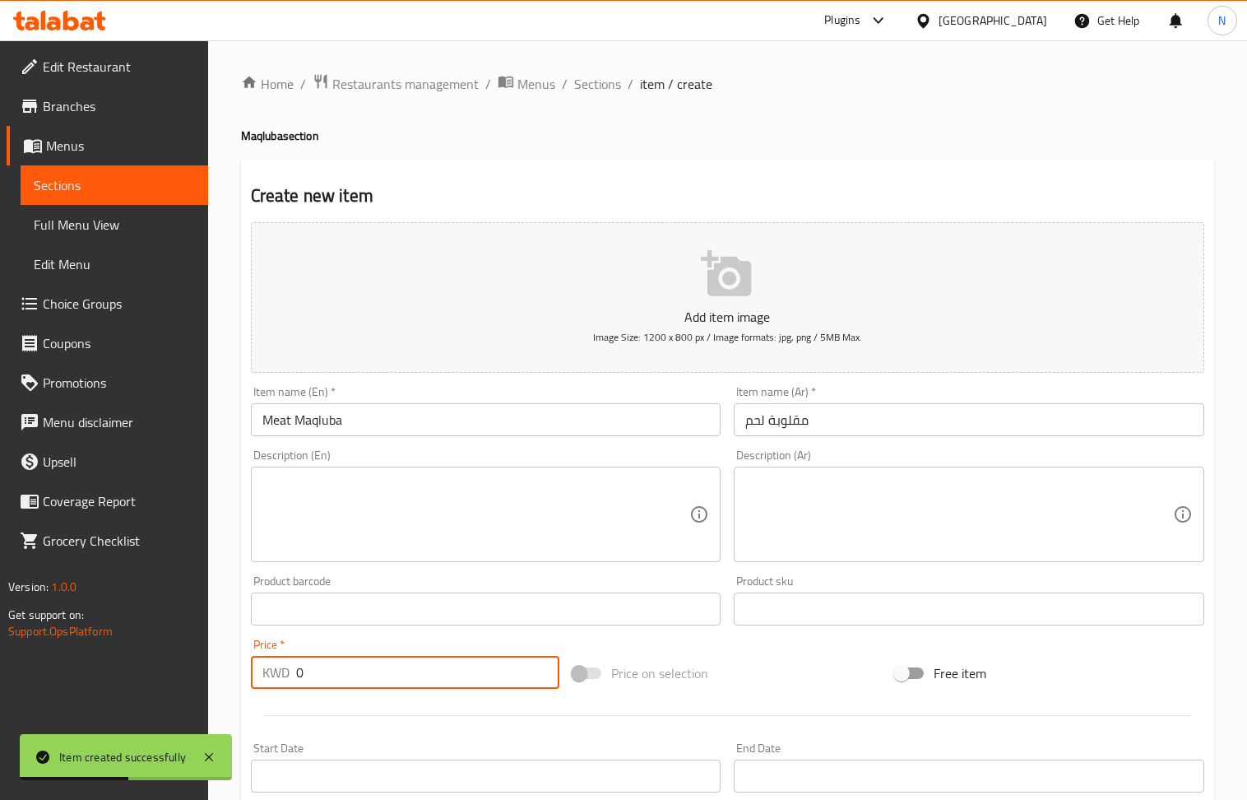
click at [323, 663] on input "0" at bounding box center [428, 672] width 264 height 33
paste input "5.9"
type input "5.9"
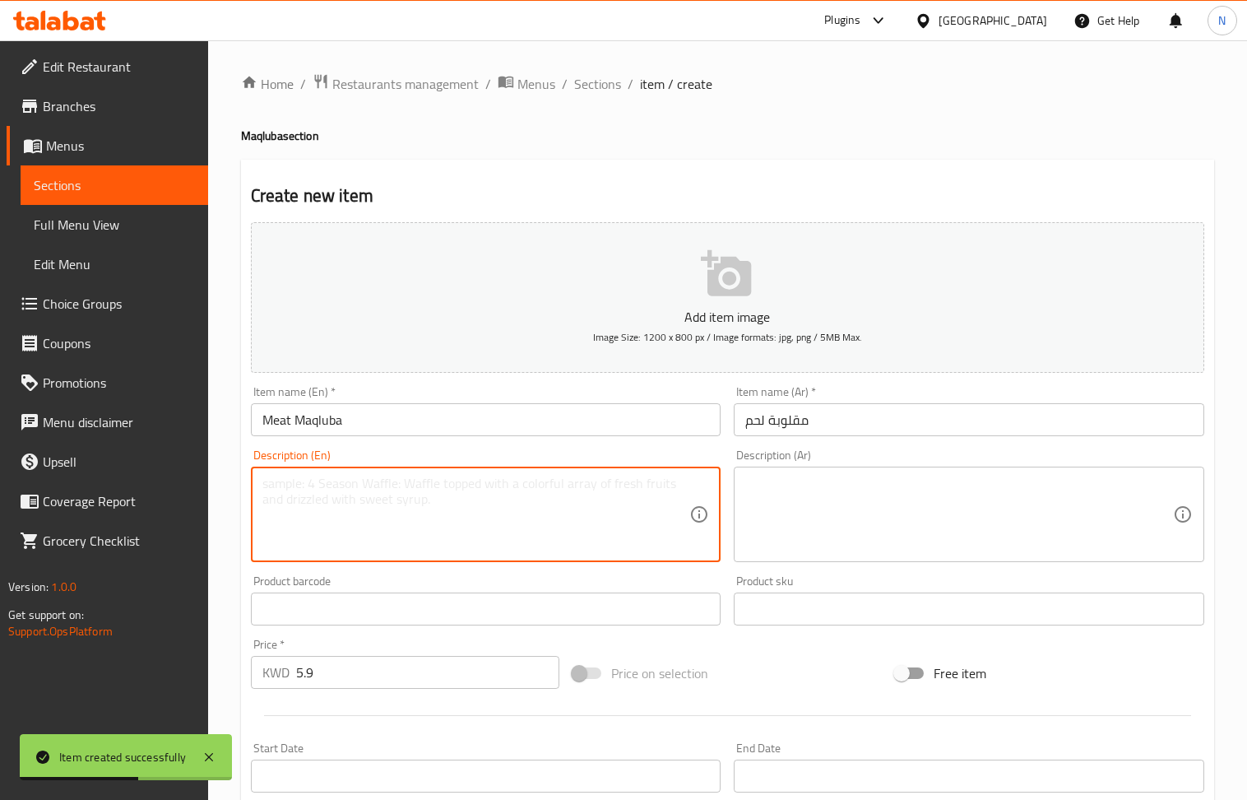
click at [423, 502] on textarea at bounding box center [476, 515] width 428 height 78
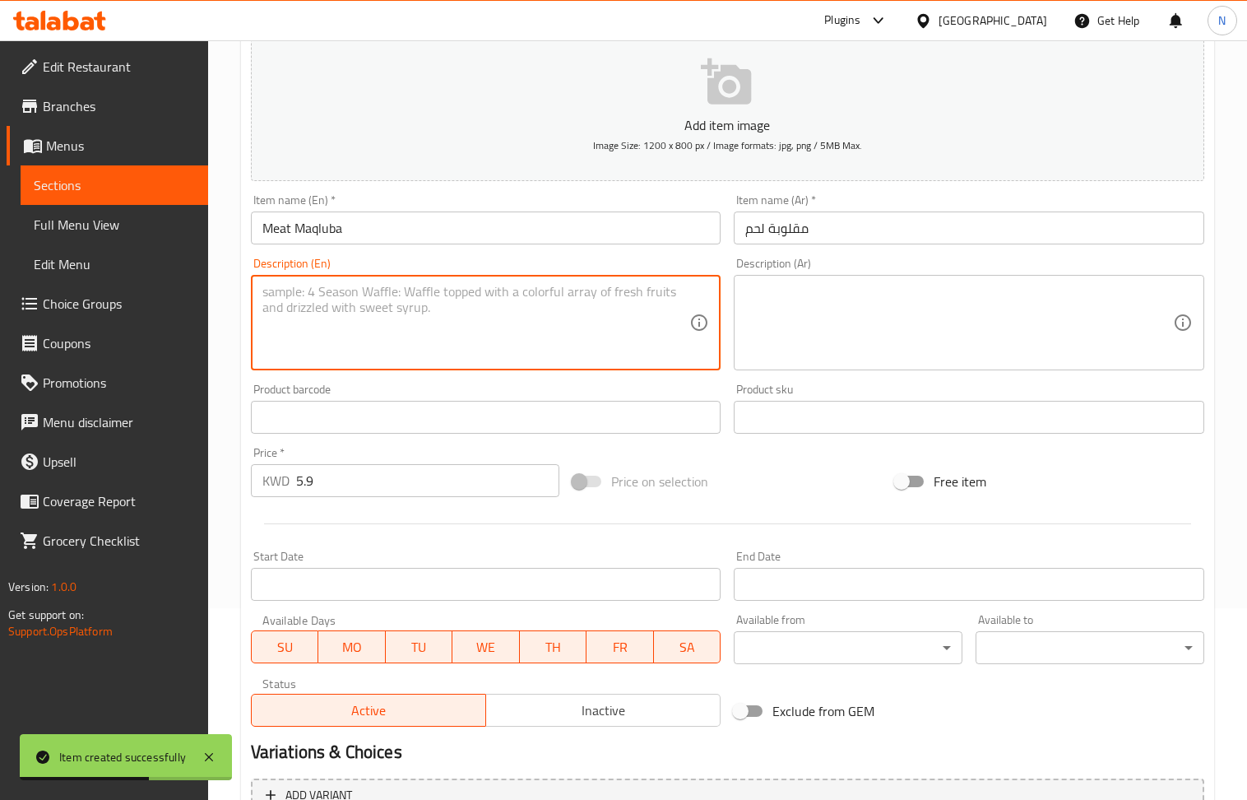
scroll to position [362, 0]
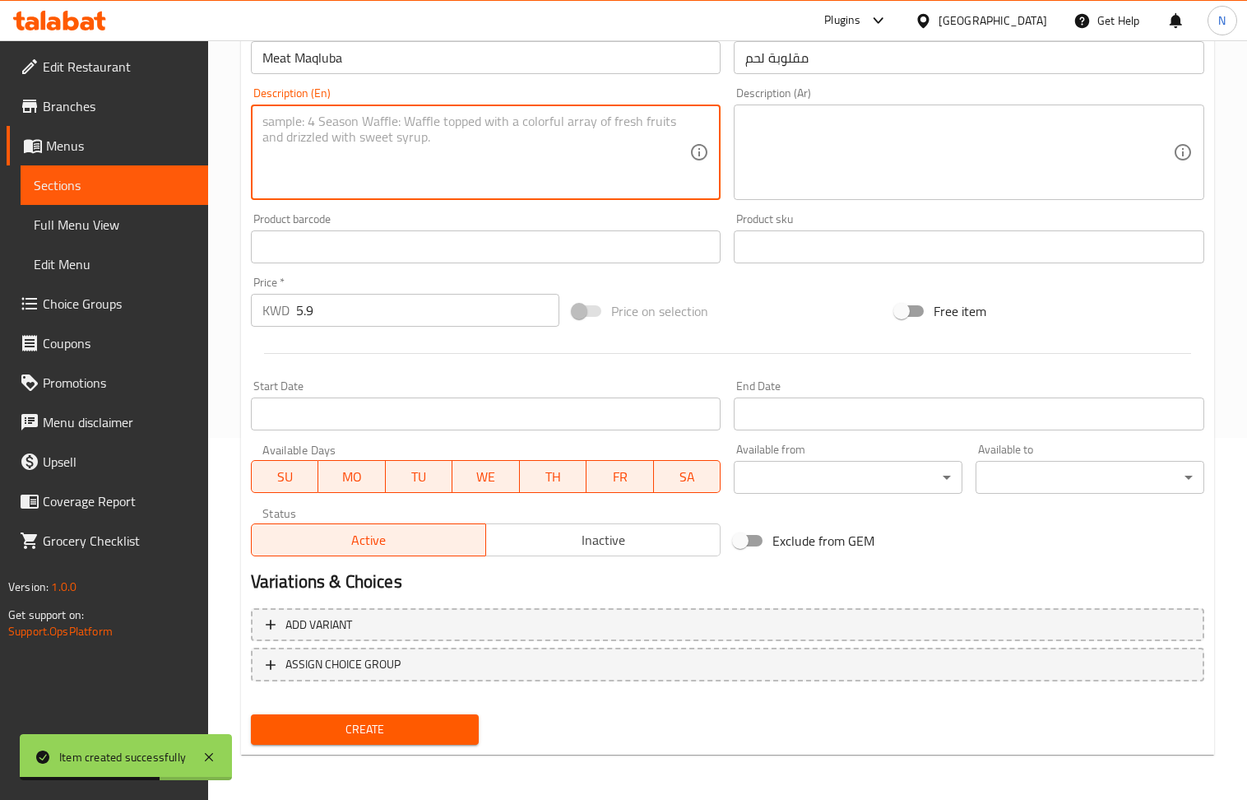
click at [329, 734] on span "Create" at bounding box center [365, 729] width 202 height 21
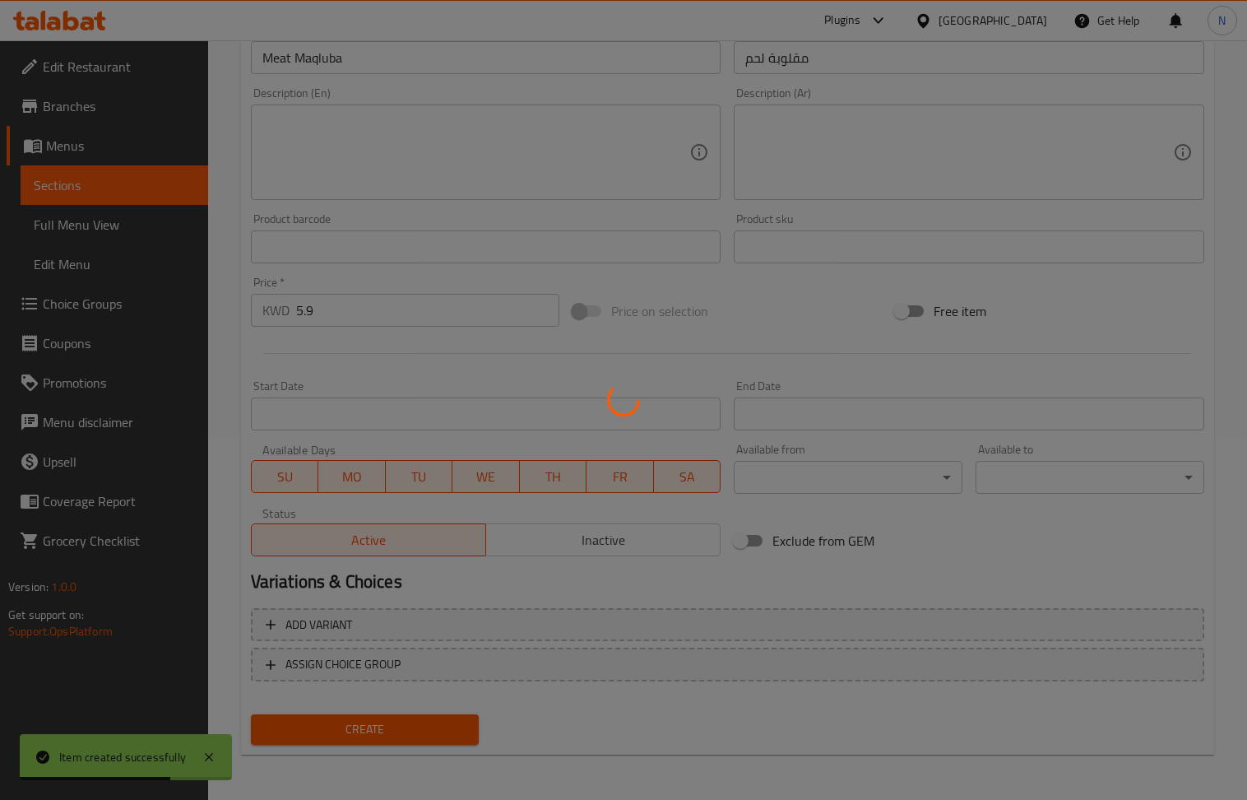
type input "0"
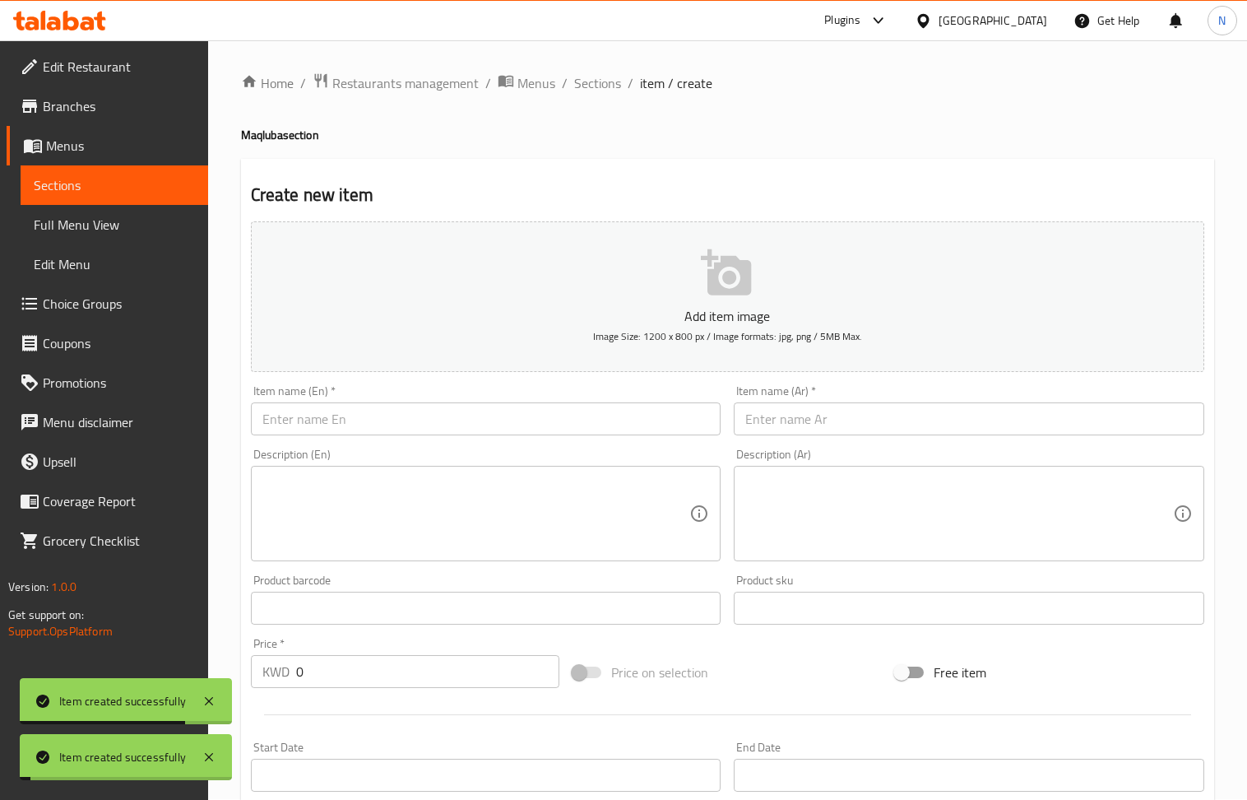
scroll to position [0, 0]
click at [610, 77] on span "Sections" at bounding box center [597, 84] width 47 height 20
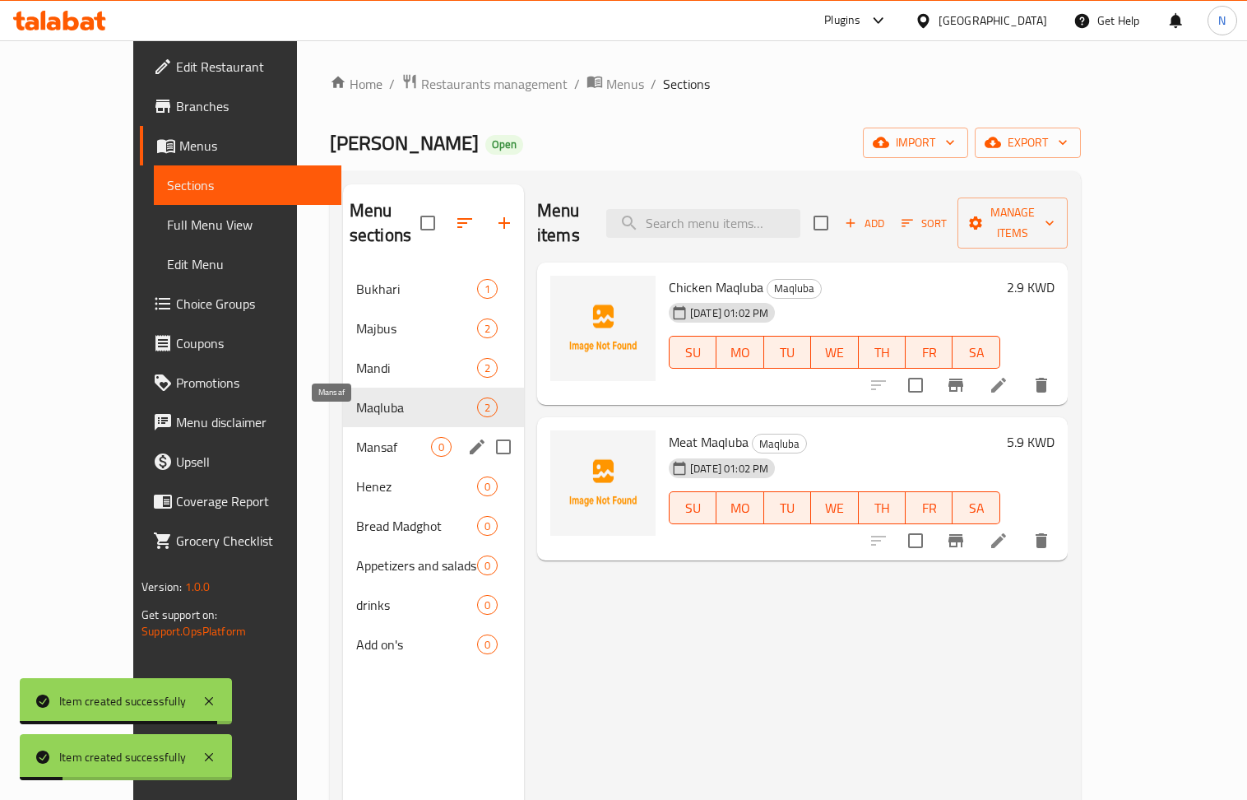
click at [356, 437] on span "Mansaf" at bounding box center [393, 447] width 75 height 20
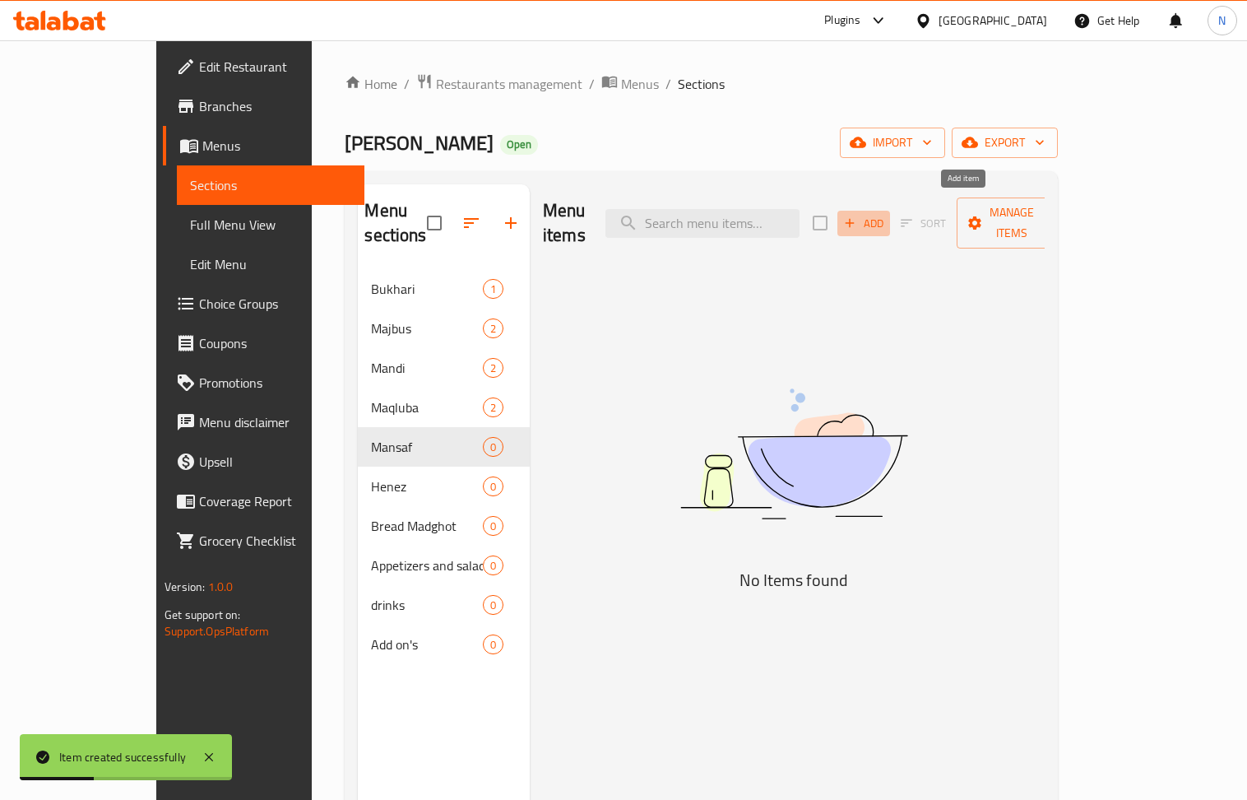
click at [886, 216] on span "Add" at bounding box center [864, 223] width 44 height 19
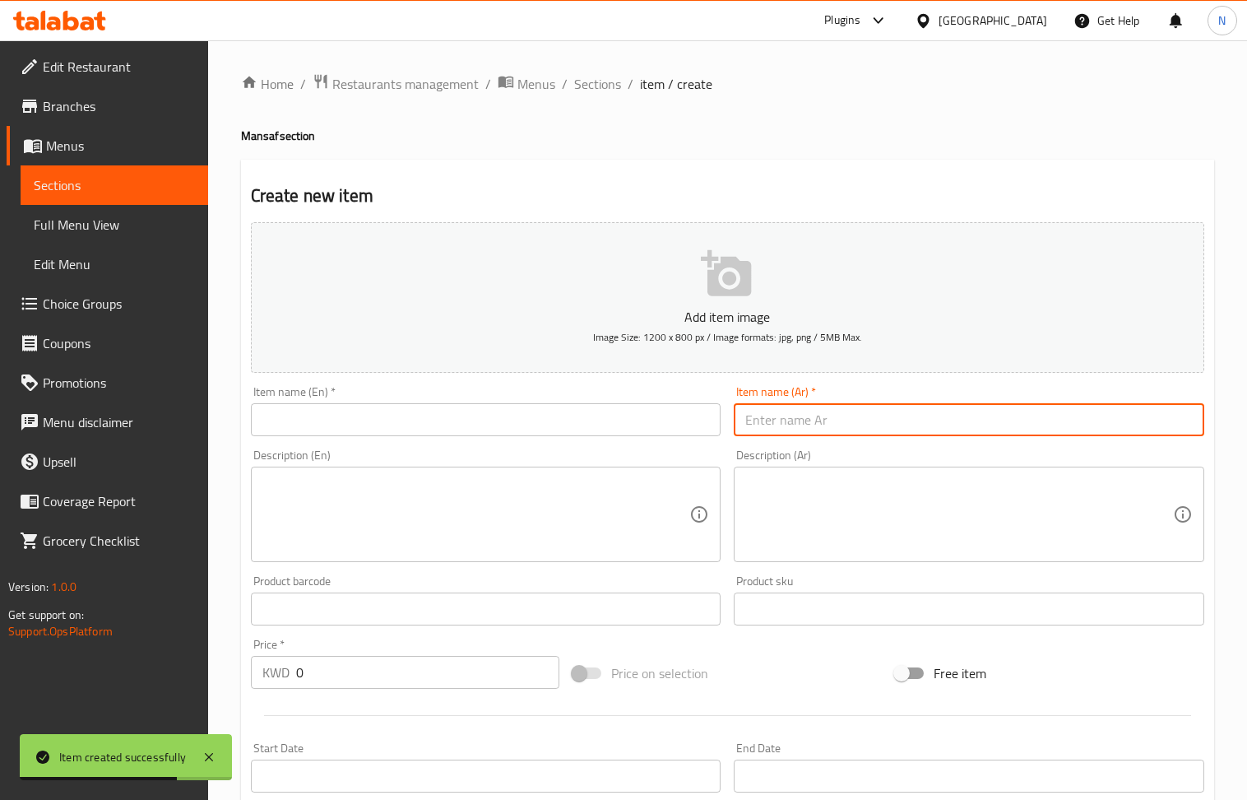
drag, startPoint x: 805, startPoint y: 428, endPoint x: 392, endPoint y: 36, distance: 569.2
click at [798, 428] on input "text" at bounding box center [969, 419] width 471 height 33
paste input "منسف لحم عربي"
type input "منسف لحم عربي"
drag, startPoint x: 332, startPoint y: 436, endPoint x: 323, endPoint y: 419, distance: 19.9
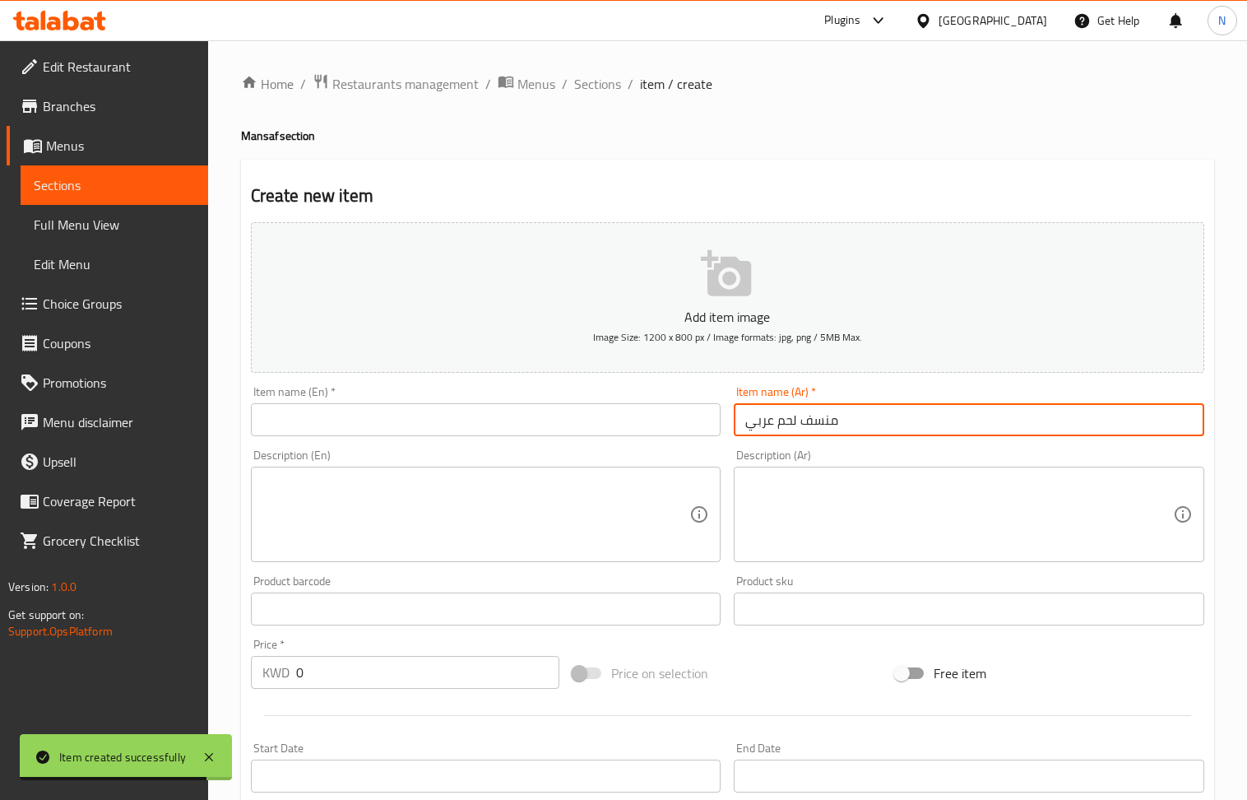
click at [332, 436] on input "text" at bounding box center [486, 419] width 471 height 33
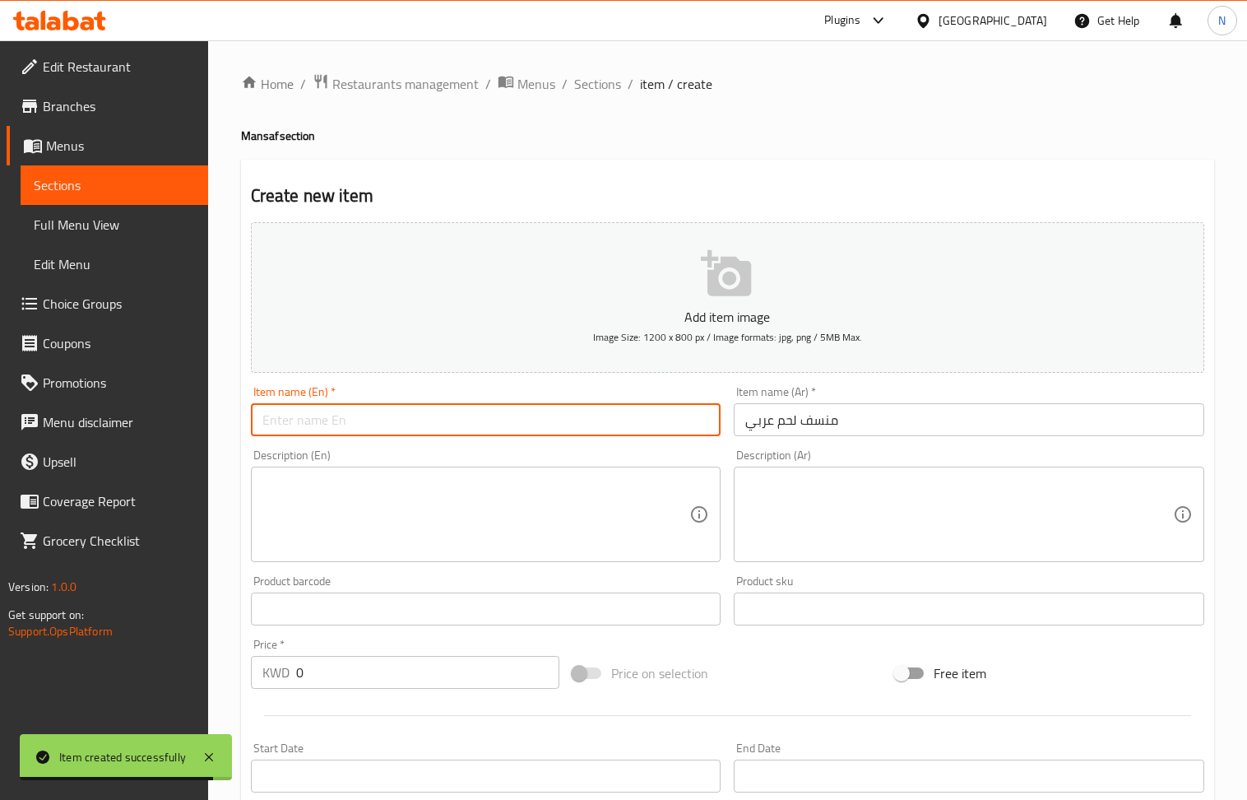
paste input "Arabic meat mansaf"
type input "Arabic meat mansaf"
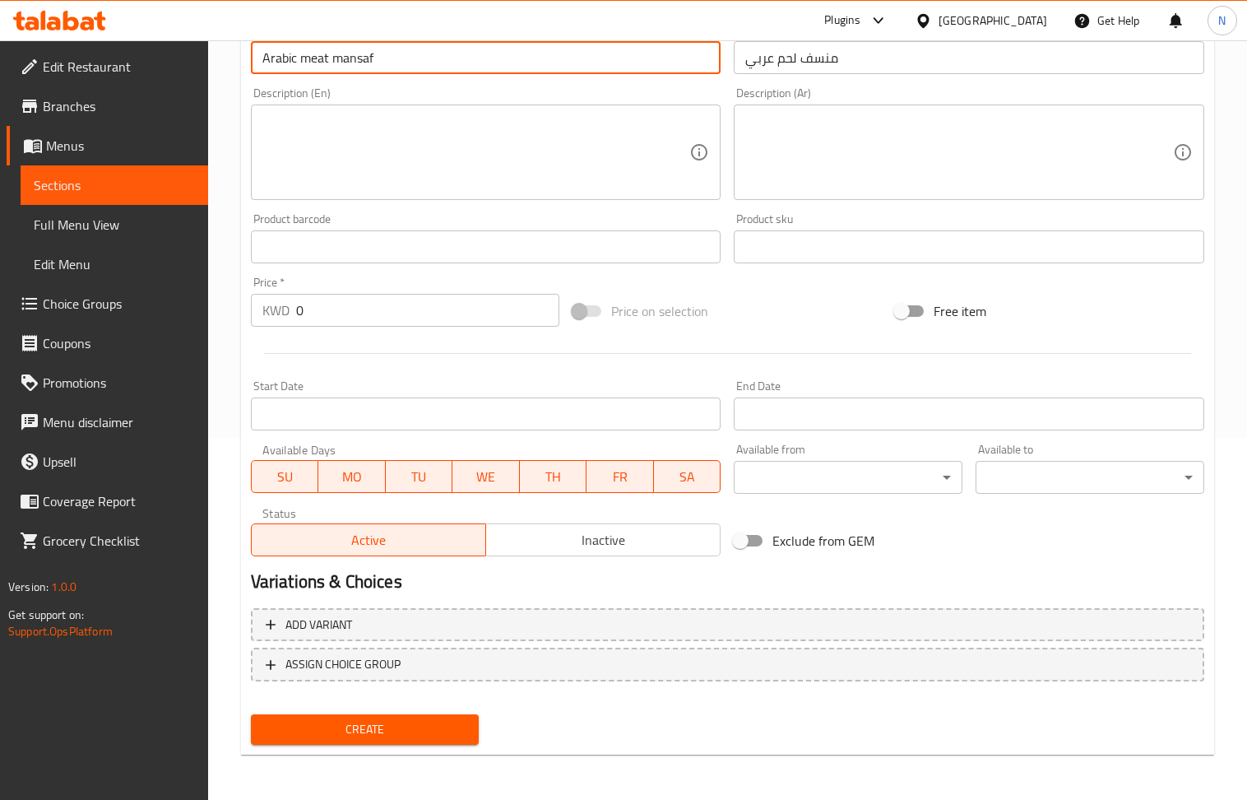
click at [787, 586] on h2 "Variations & Choices" at bounding box center [728, 581] width 954 height 25
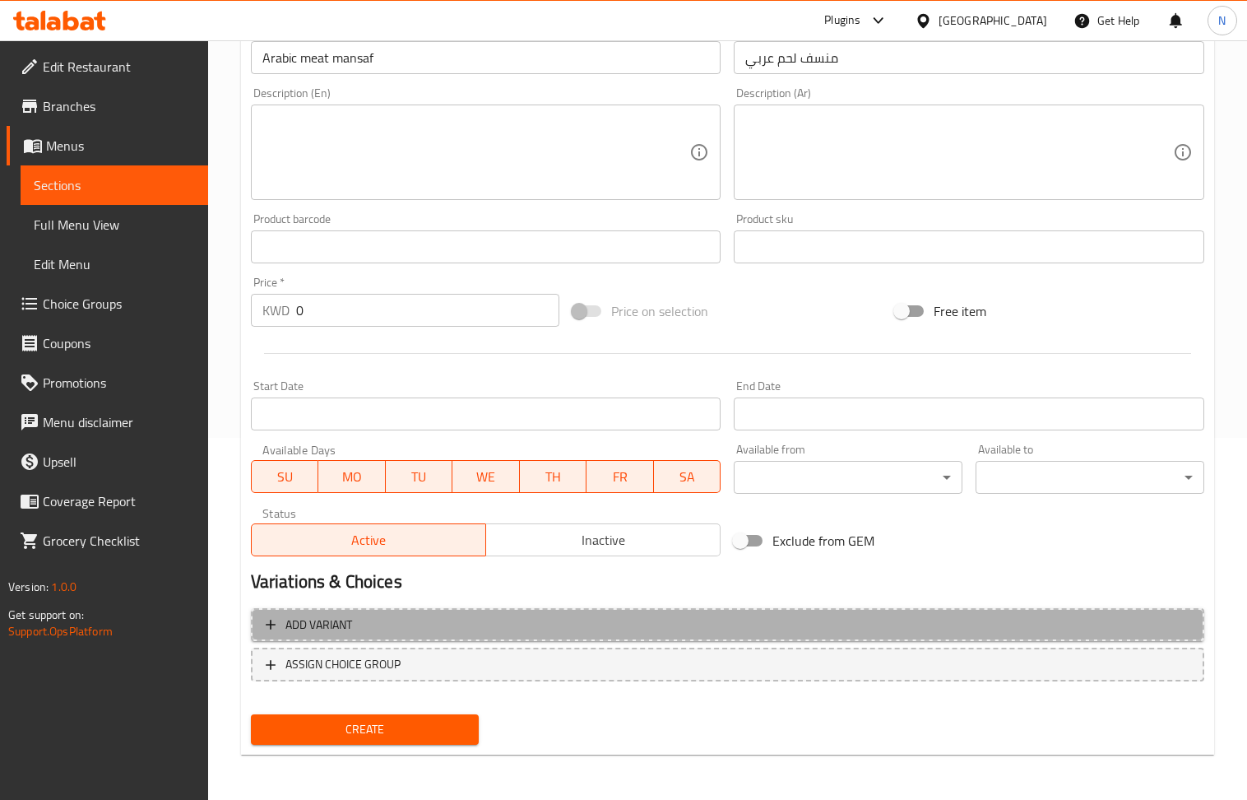
click at [804, 625] on span "Add variant" at bounding box center [728, 625] width 924 height 21
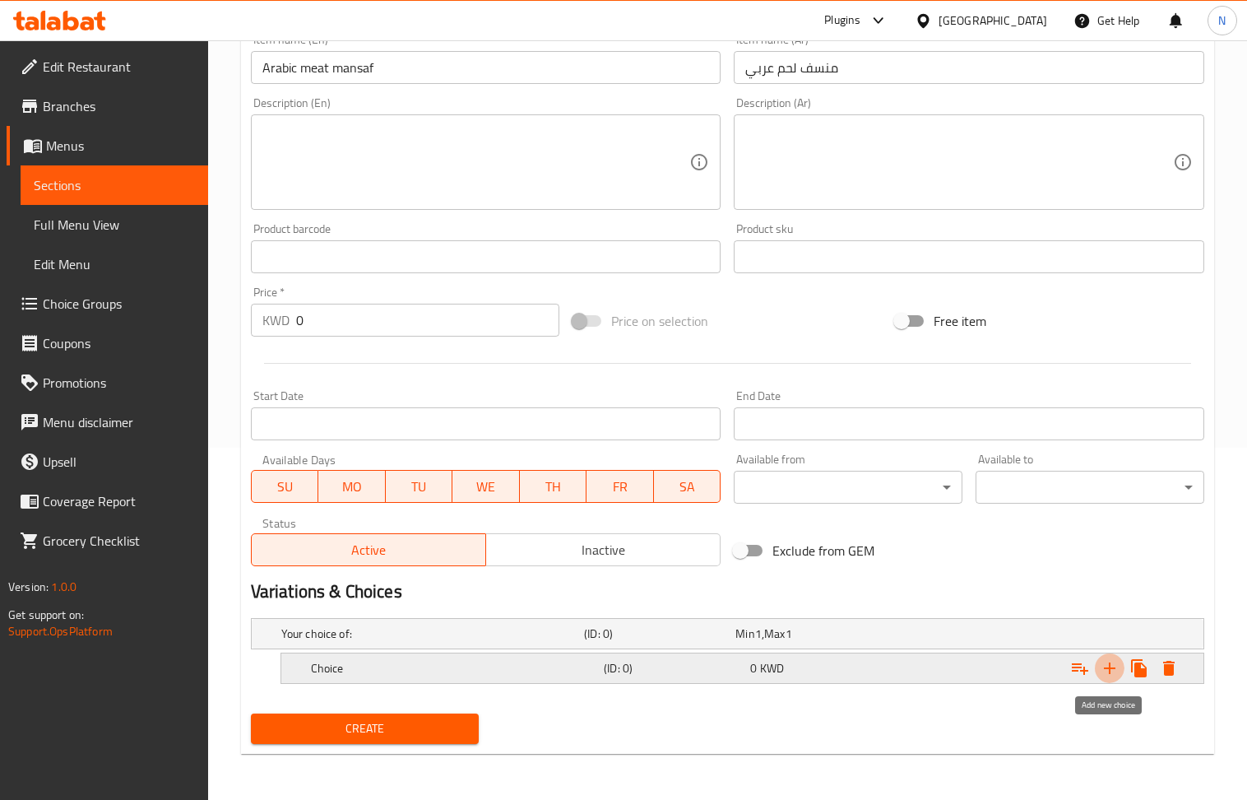
click at [1107, 666] on icon "Expand" at bounding box center [1110, 668] width 12 height 12
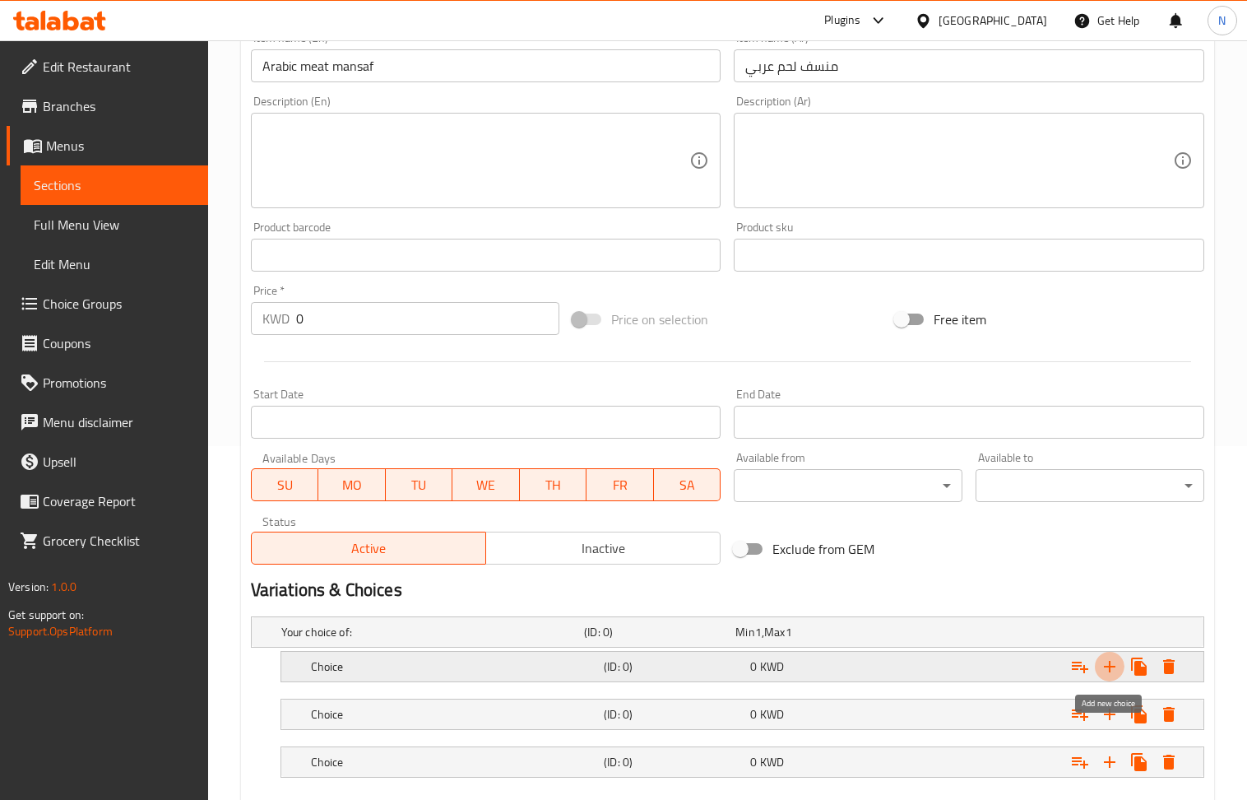
click at [1107, 666] on icon "Expand" at bounding box center [1110, 667] width 12 height 12
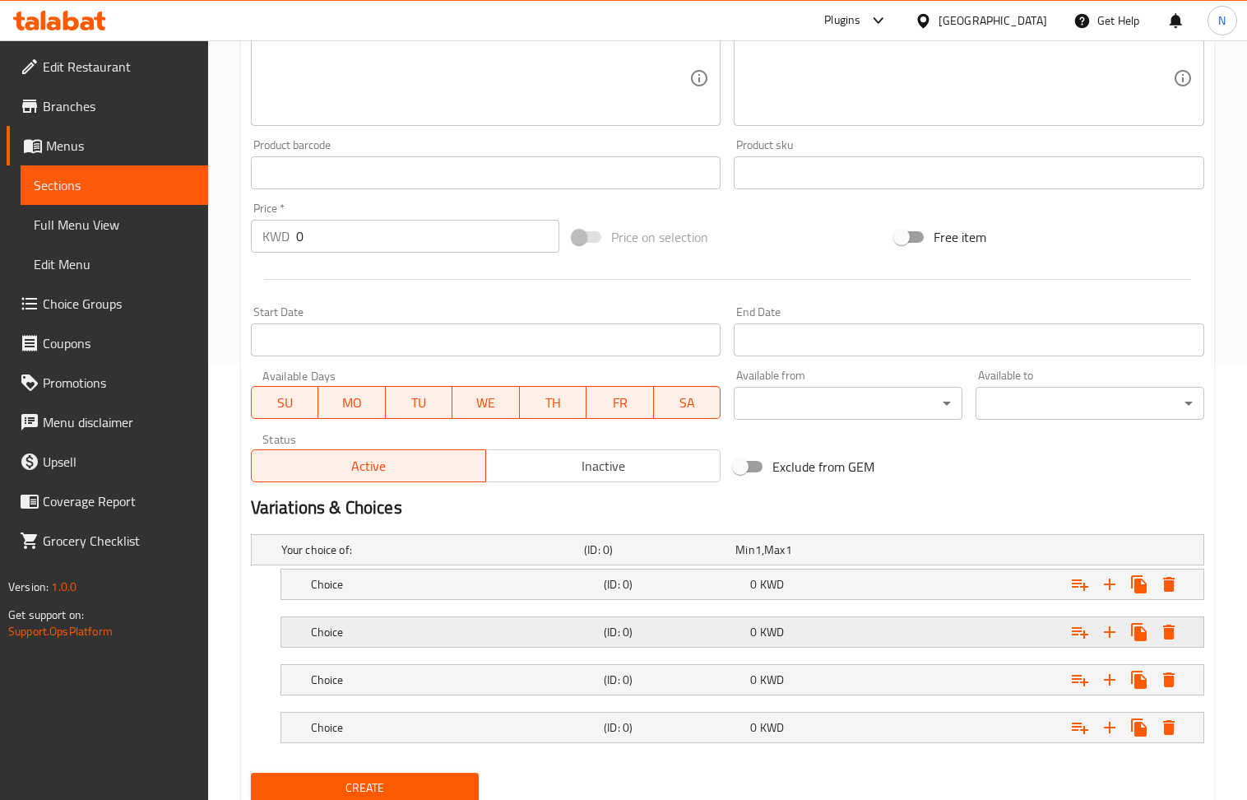
scroll to position [499, 0]
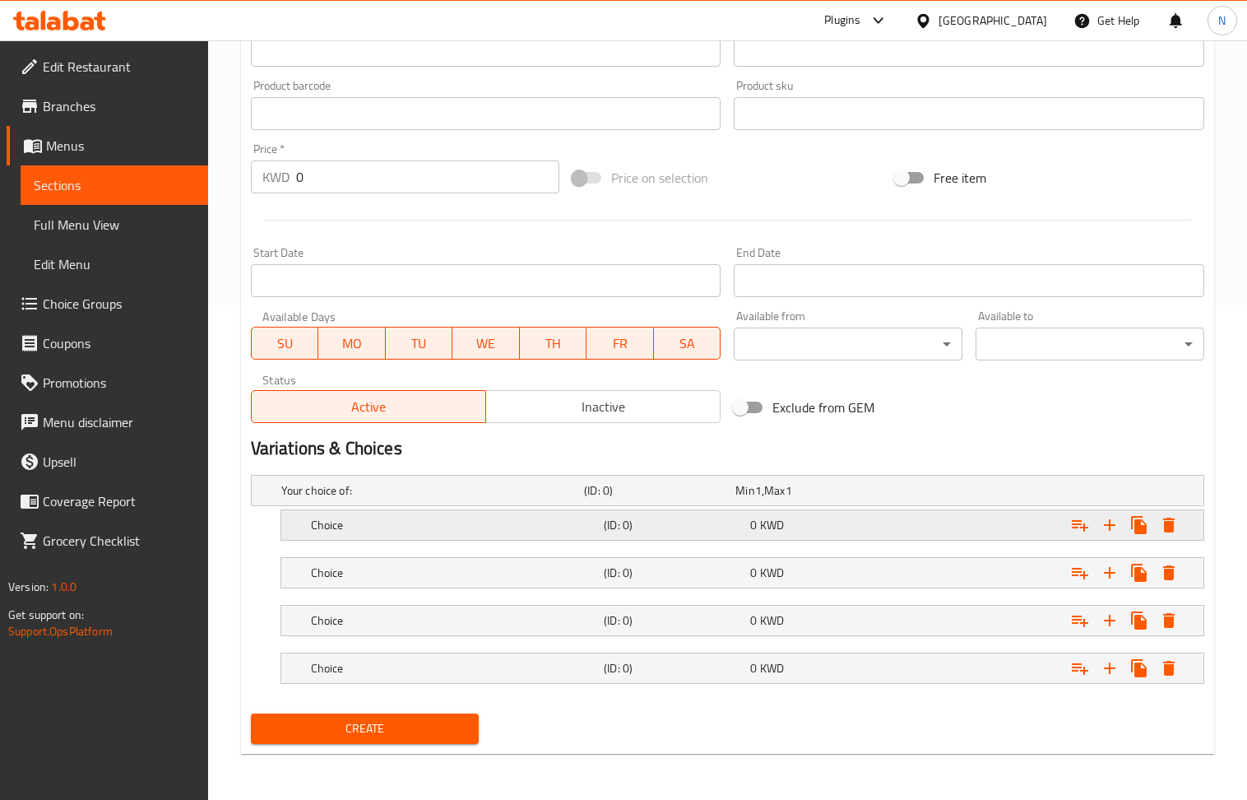
click at [729, 527] on h5 "(ID: 0)" at bounding box center [674, 525] width 140 height 16
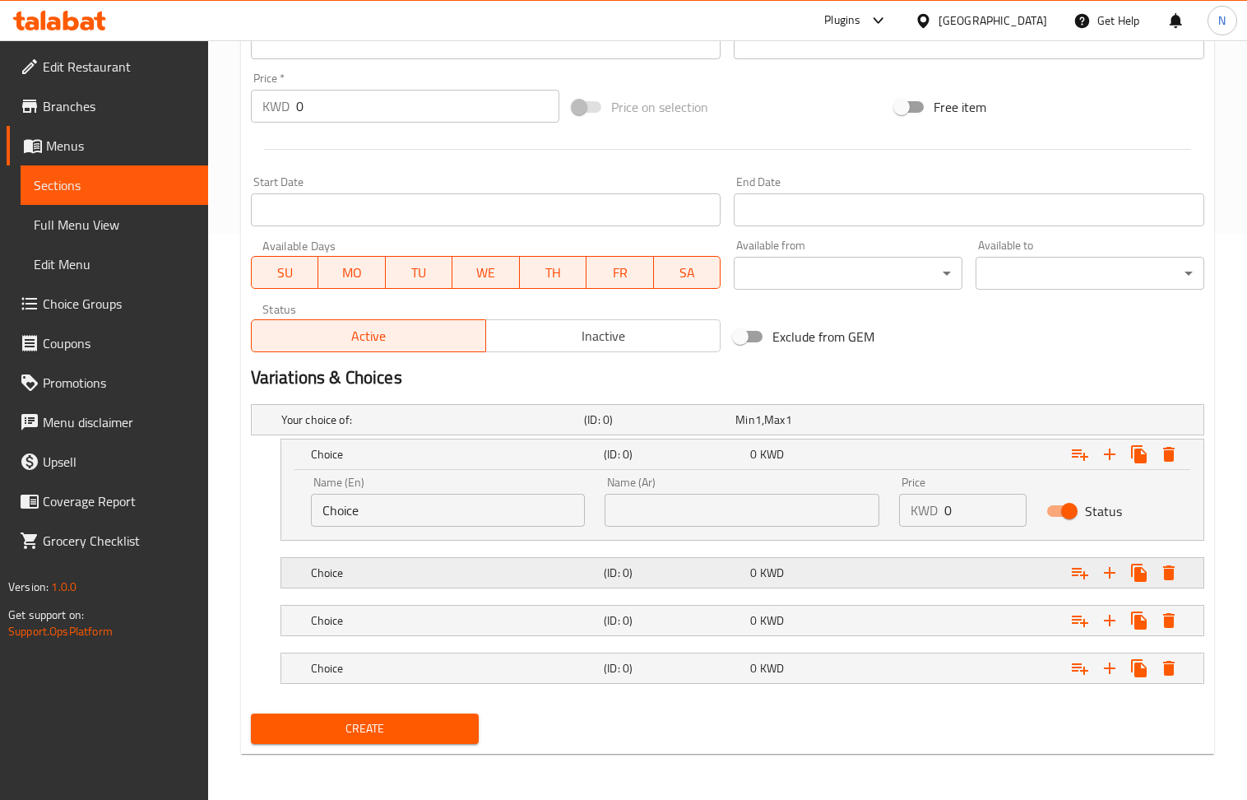
click at [713, 569] on h5 "(ID: 0)" at bounding box center [674, 572] width 140 height 16
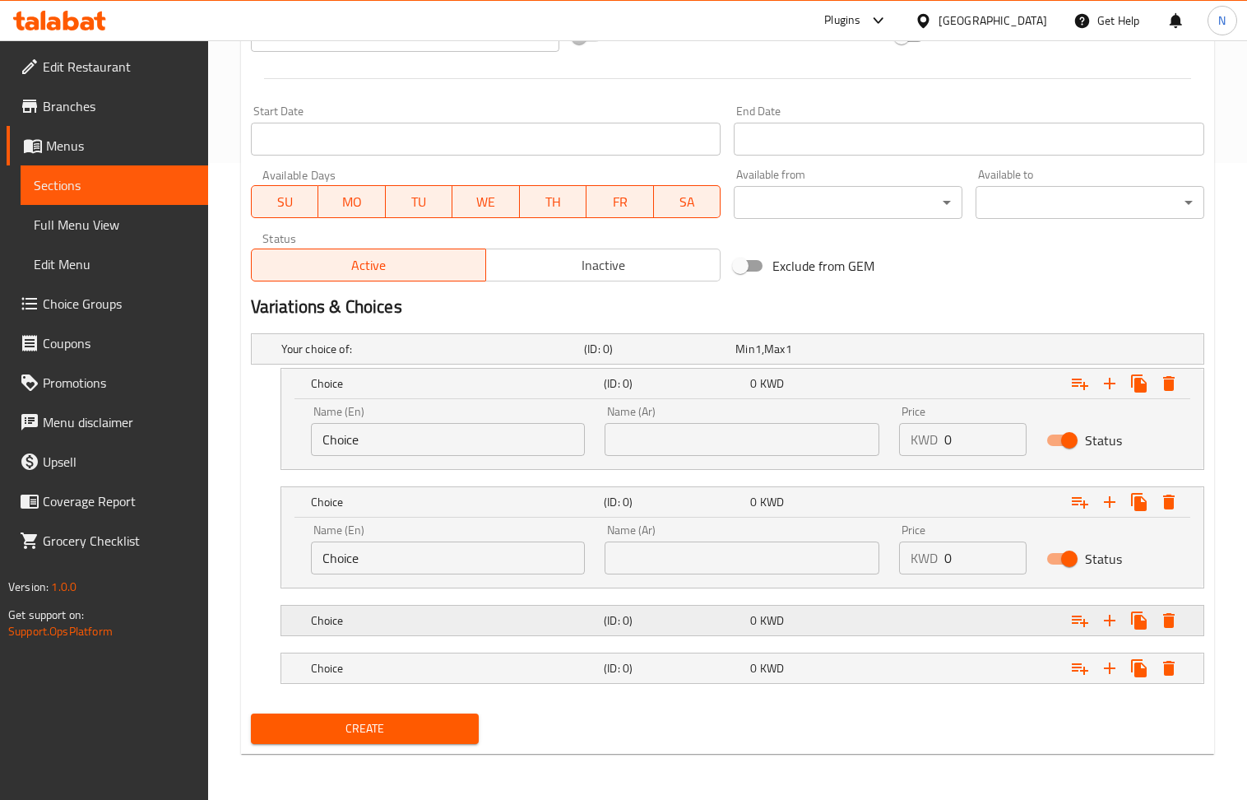
click at [713, 614] on h5 "(ID: 0)" at bounding box center [674, 620] width 140 height 16
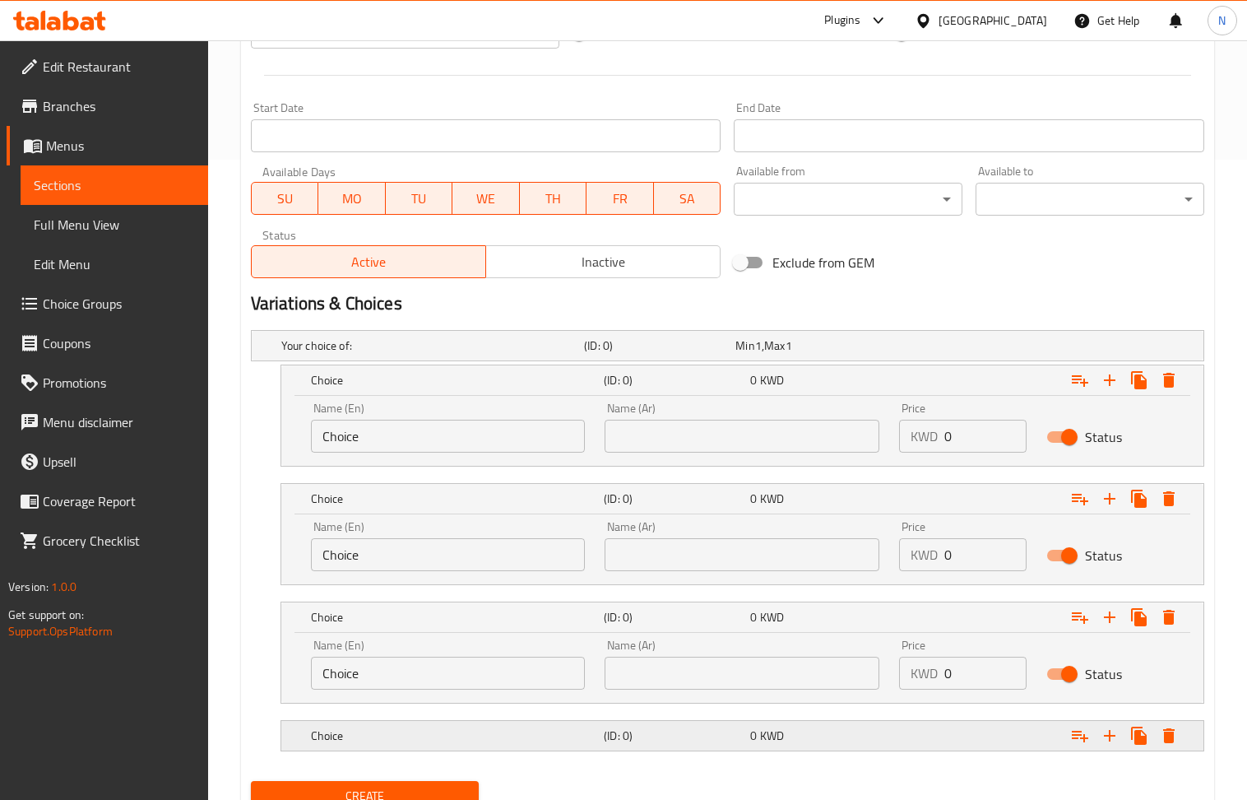
scroll to position [711, 0]
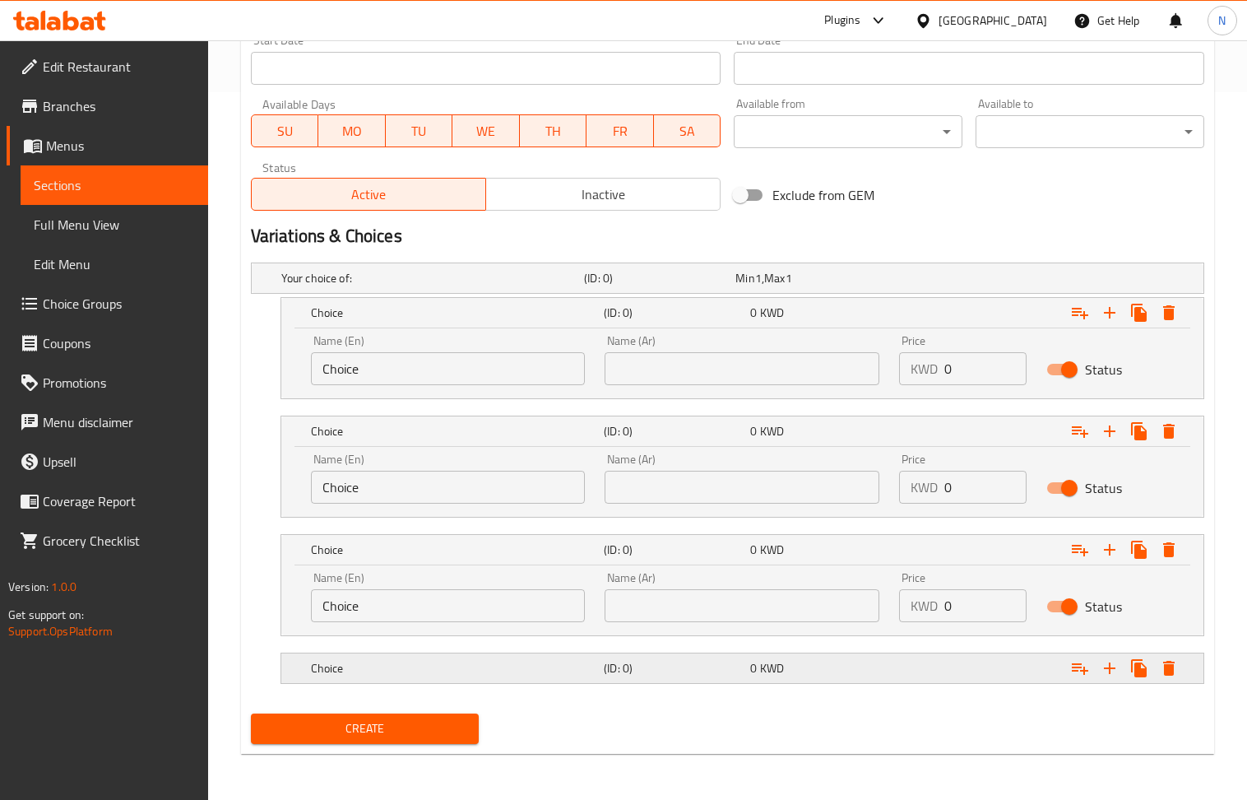
click at [717, 673] on h5 "(ID: 0)" at bounding box center [674, 668] width 140 height 16
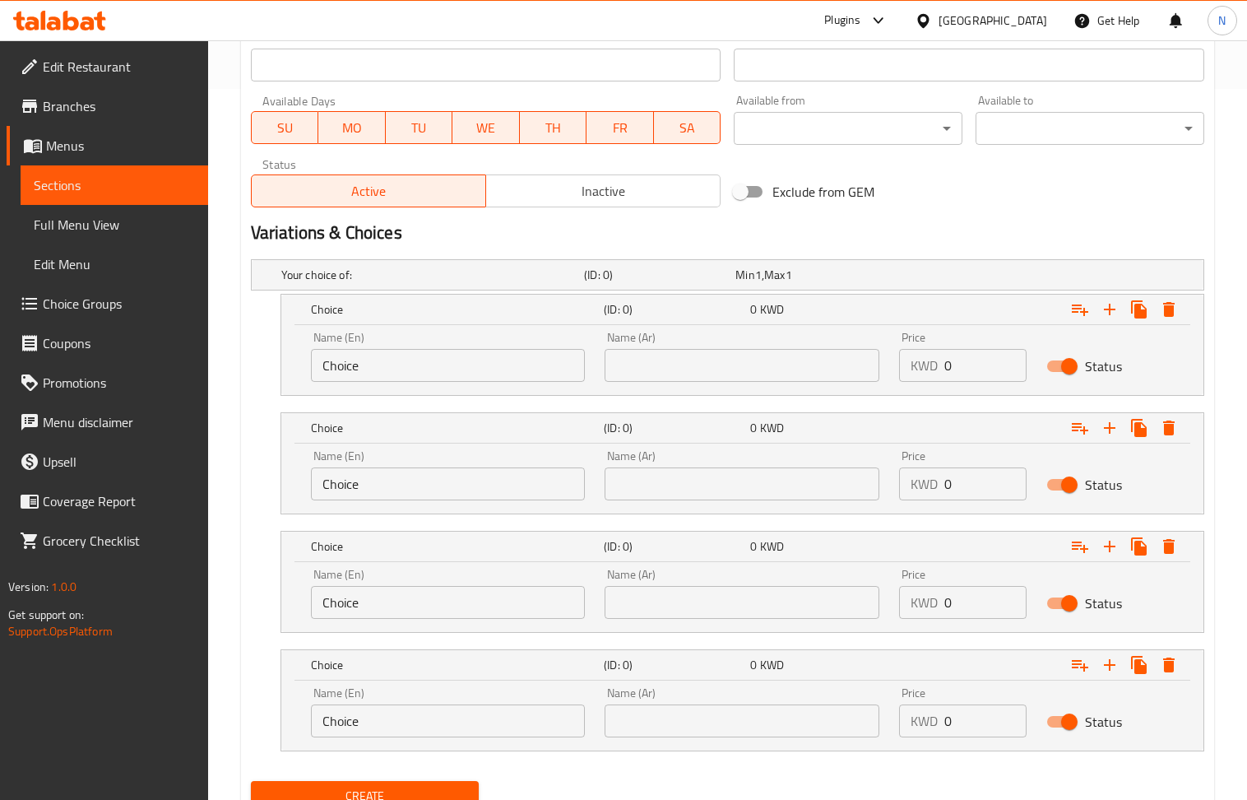
click at [711, 382] on input "text" at bounding box center [742, 365] width 275 height 33
type input "شخص واحد"
click at [757, 491] on input "text" at bounding box center [742, 483] width 275 height 33
type input "شخصين"
click at [744, 594] on input "text" at bounding box center [742, 602] width 275 height 33
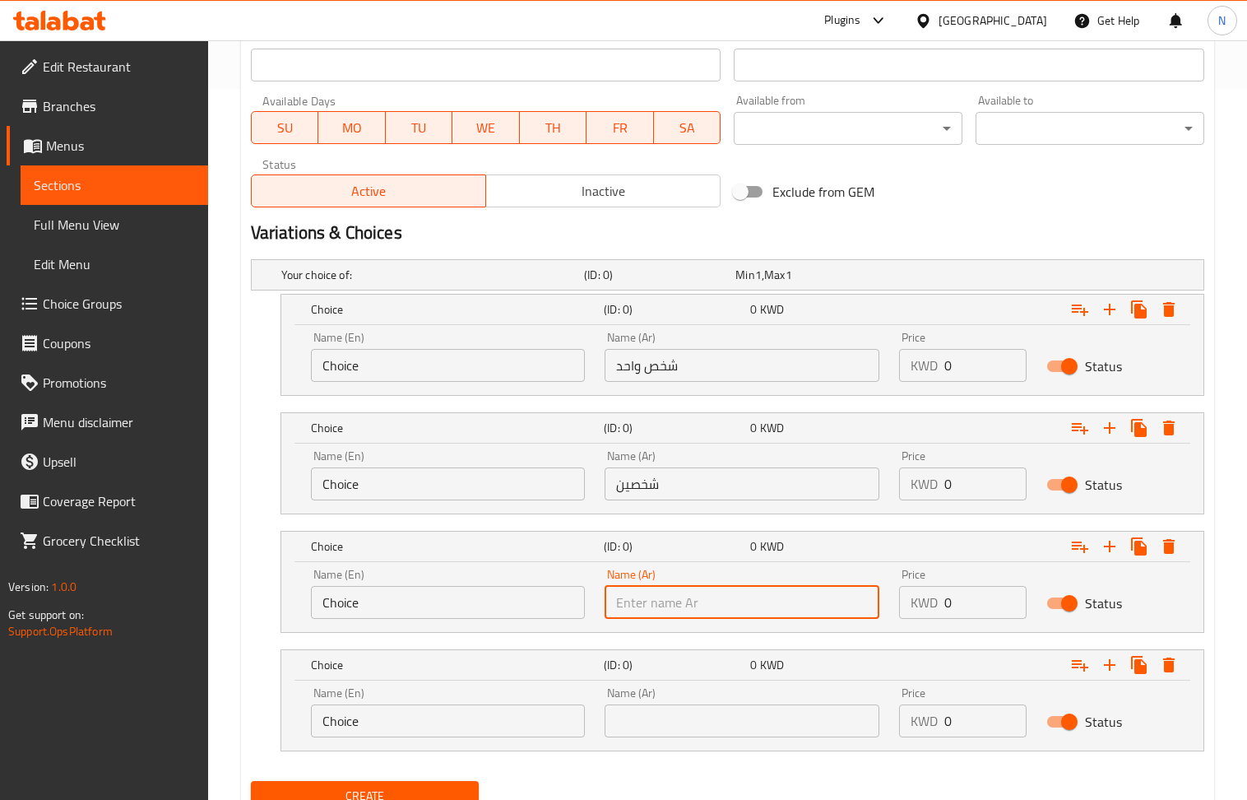
type input "ثلاث اشخاص"
click at [745, 718] on input "text" at bounding box center [742, 720] width 275 height 33
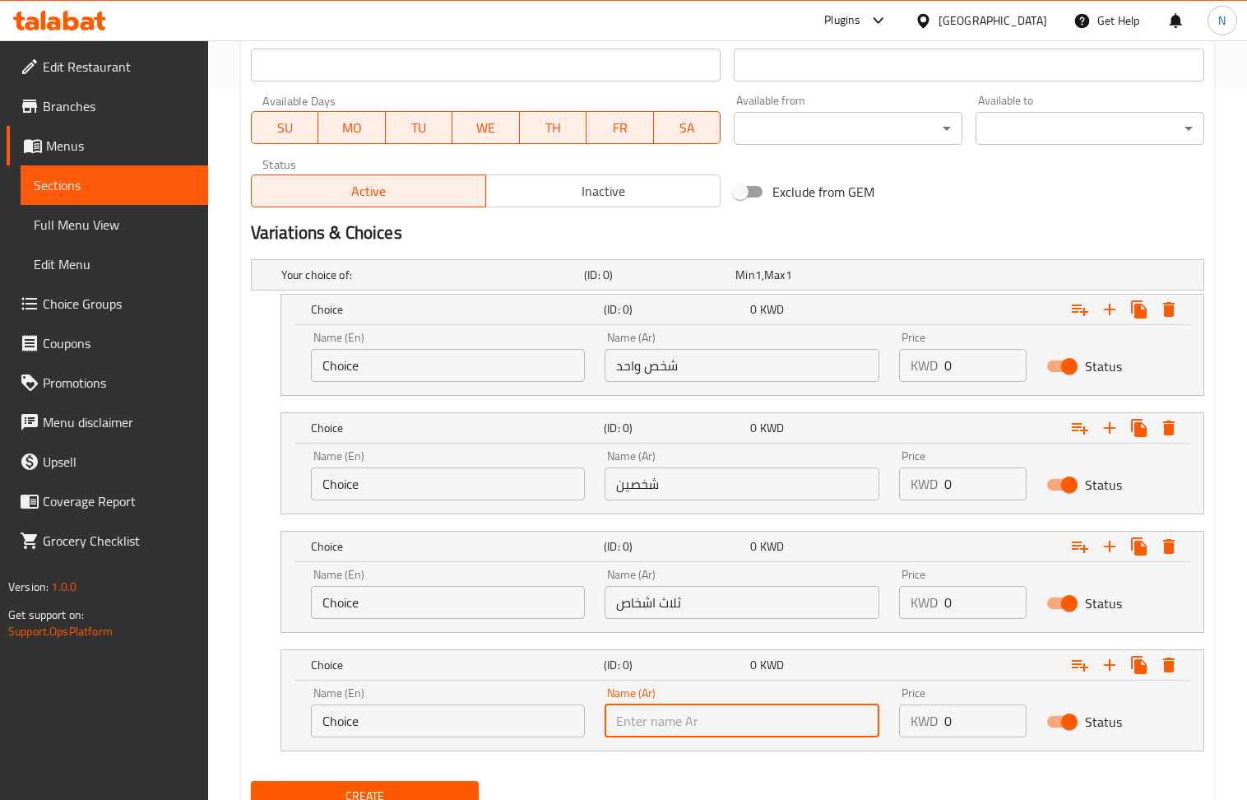
type input "اربع اشخاص"
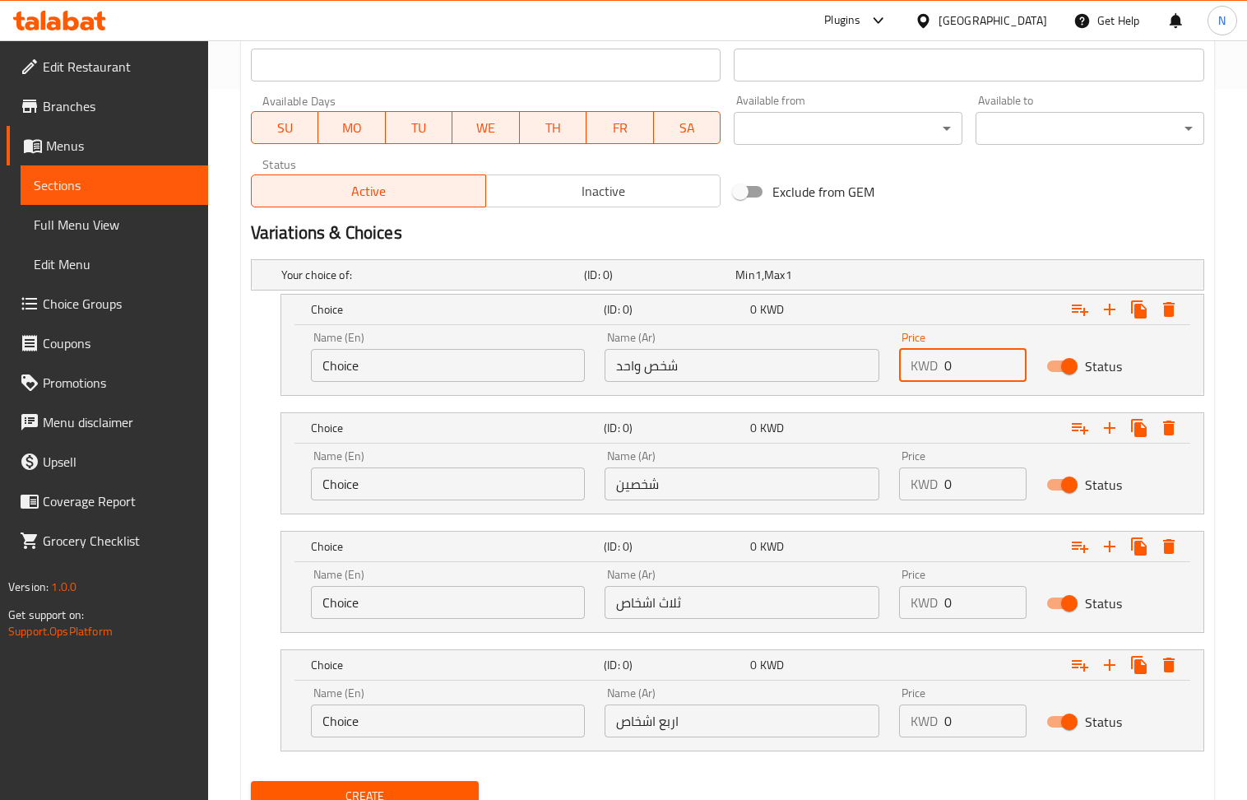
click at [977, 364] on input "0" at bounding box center [986, 365] width 82 height 33
paste input "6"
type input "6"
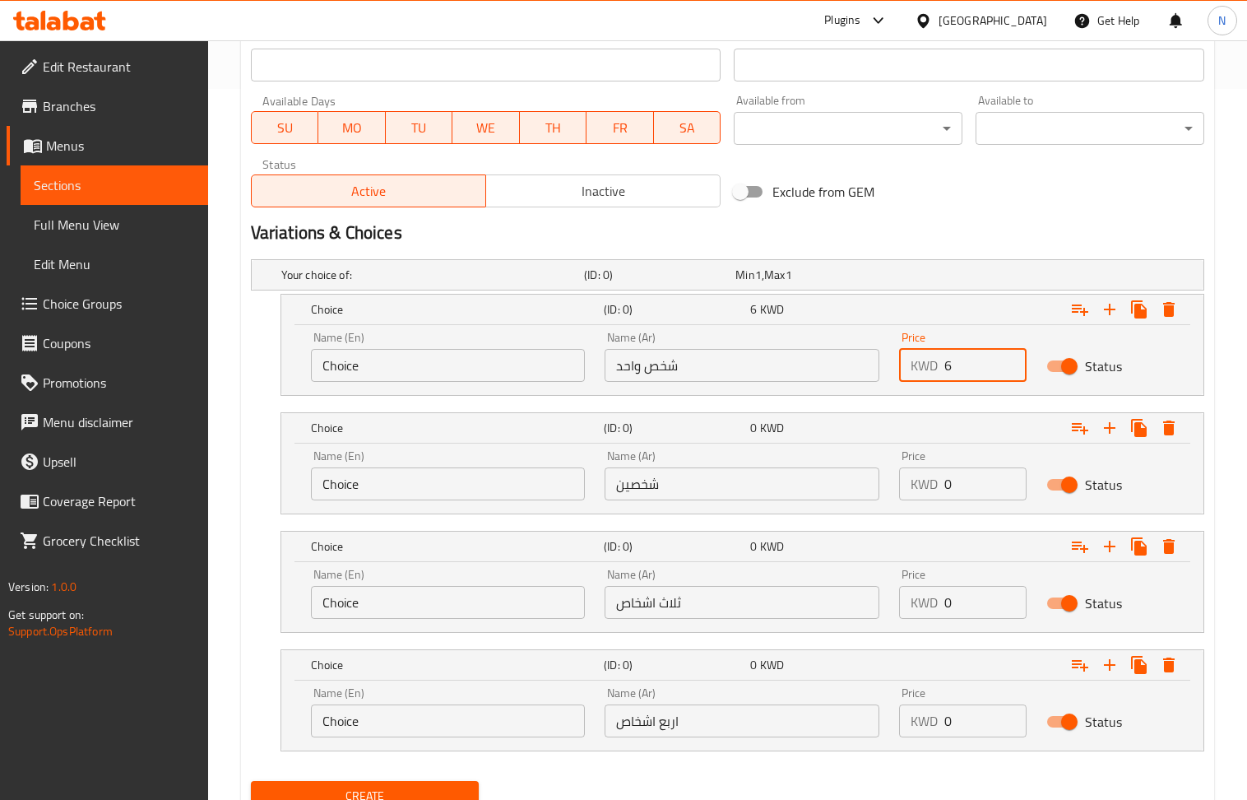
click at [976, 489] on input "0" at bounding box center [986, 483] width 82 height 33
paste input "11.75"
type input "11.75"
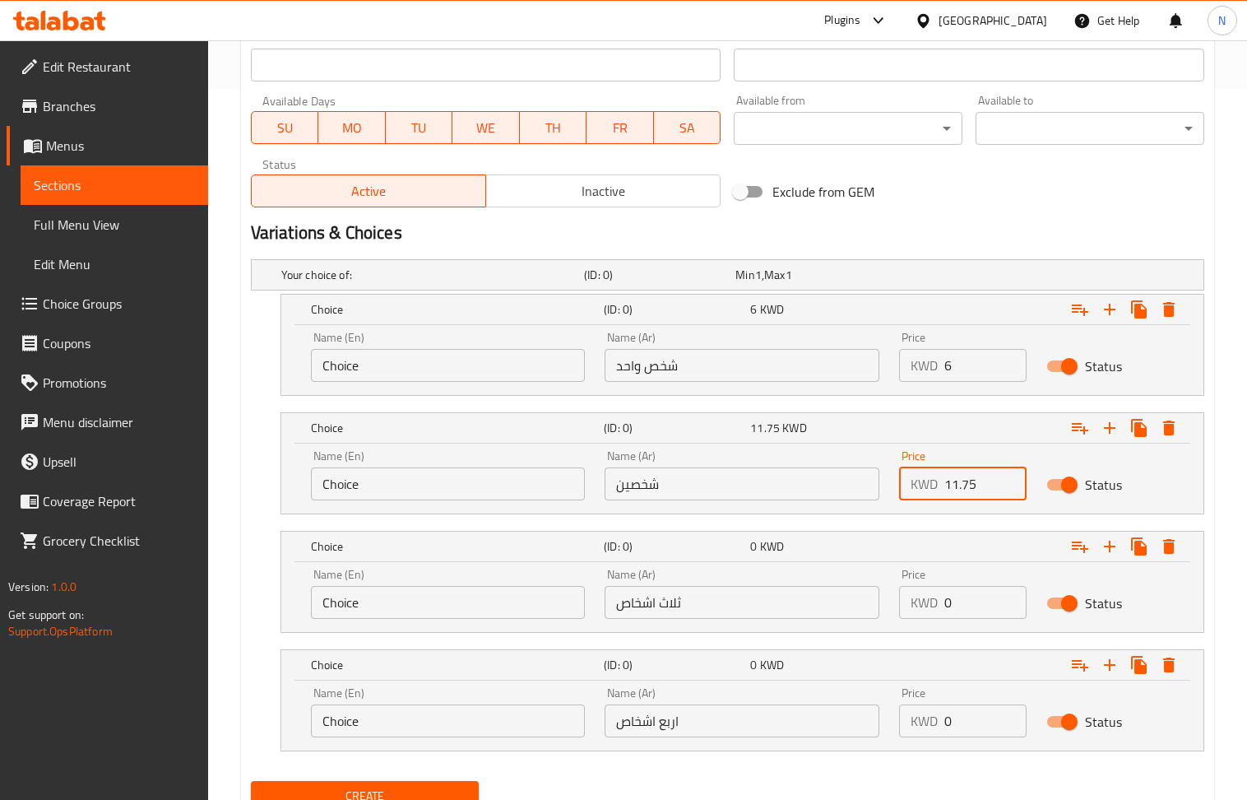
click at [965, 603] on input "0" at bounding box center [986, 602] width 82 height 33
paste input "17.25"
type input "17.25"
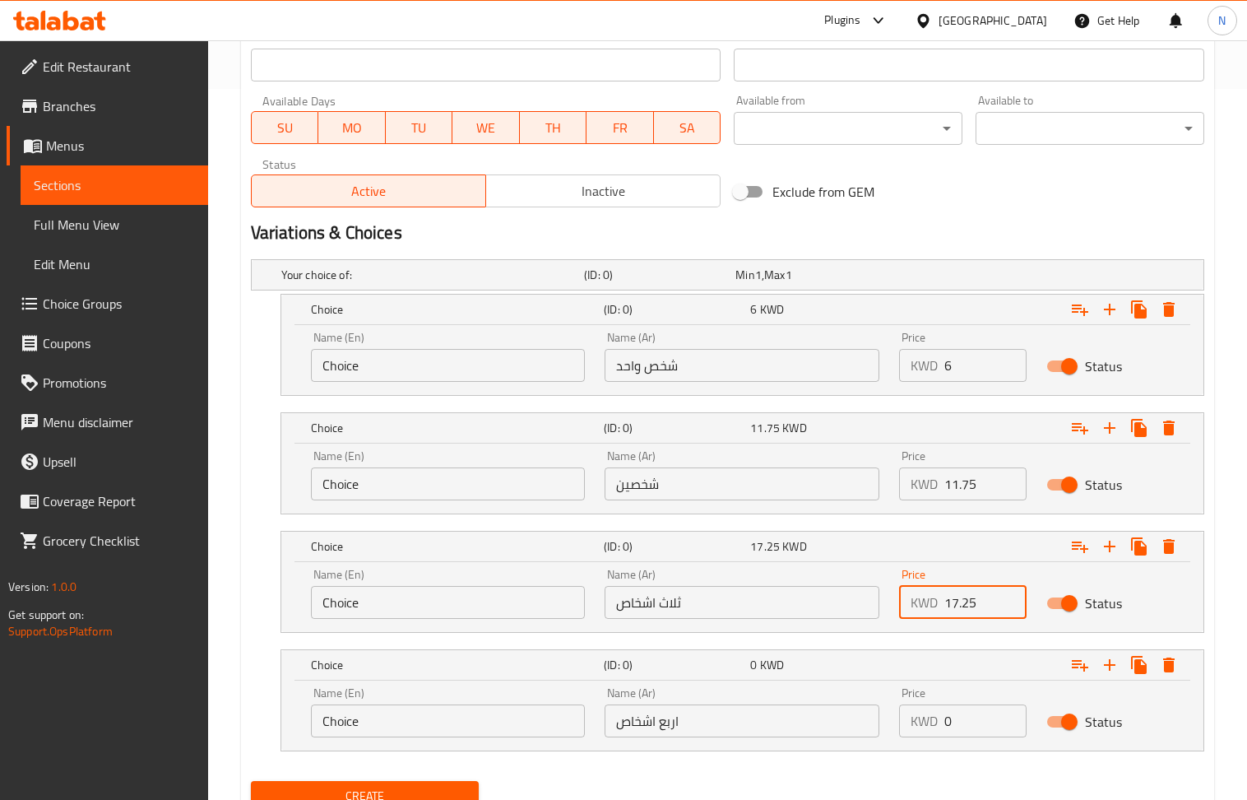
click at [958, 716] on input "0" at bounding box center [986, 720] width 82 height 33
paste
type input "22.9"
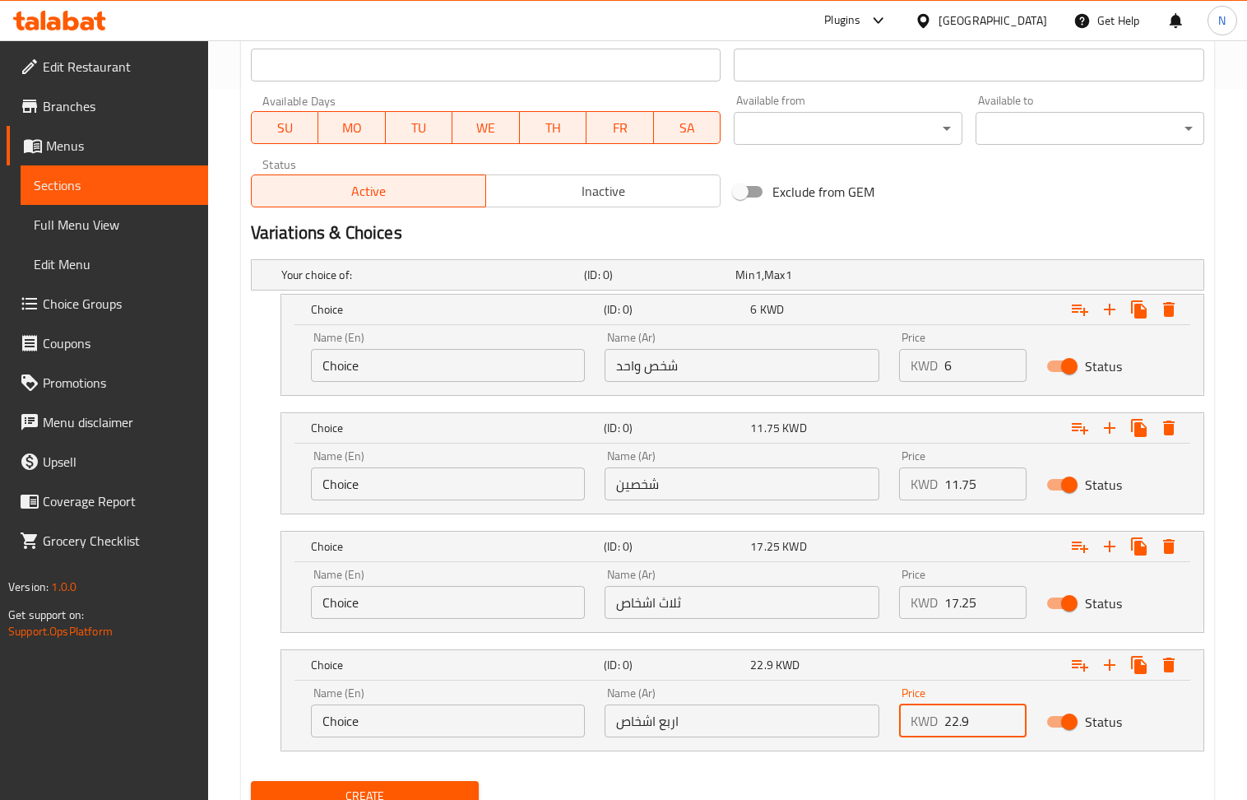
click at [430, 737] on input "Choice" at bounding box center [448, 720] width 275 height 33
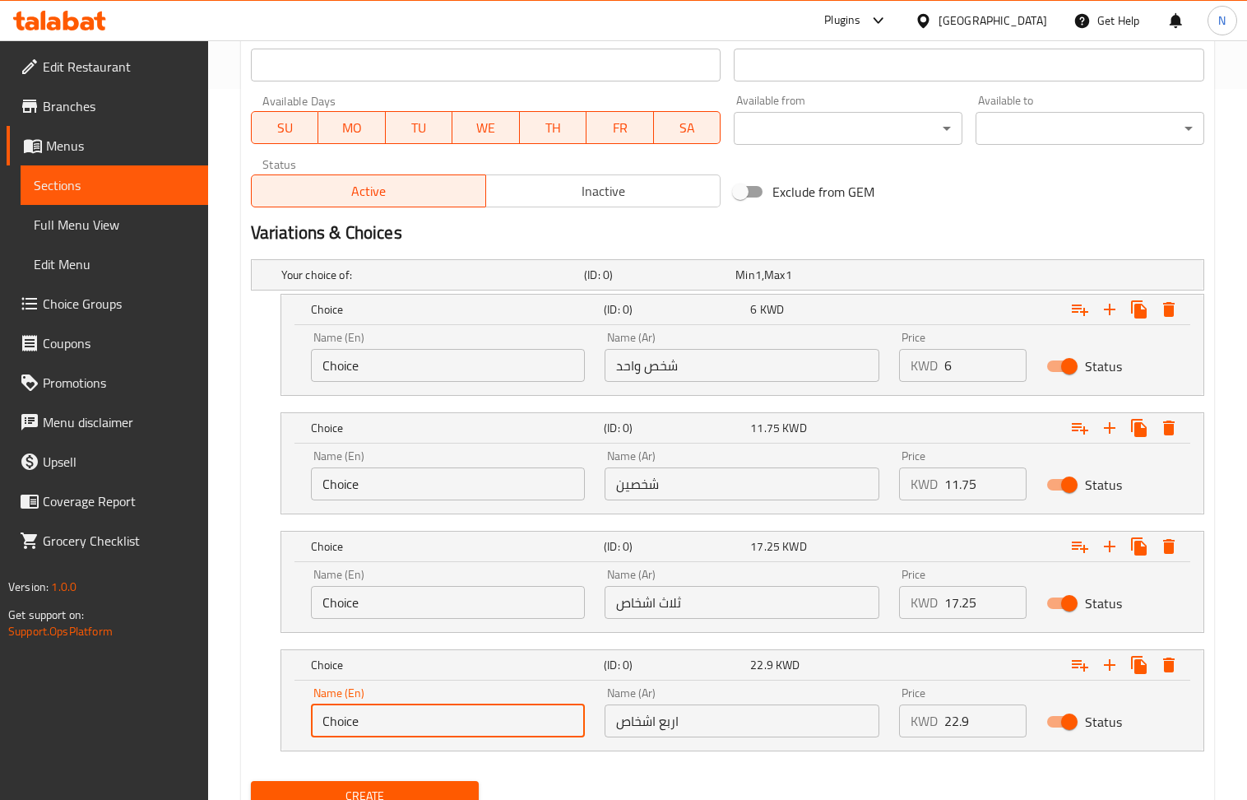
click at [430, 737] on input "Choice" at bounding box center [448, 720] width 275 height 33
click at [430, 737] on input "text" at bounding box center [448, 720] width 275 height 33
type input "4 people"
click at [410, 606] on input "Choice" at bounding box center [448, 602] width 275 height 33
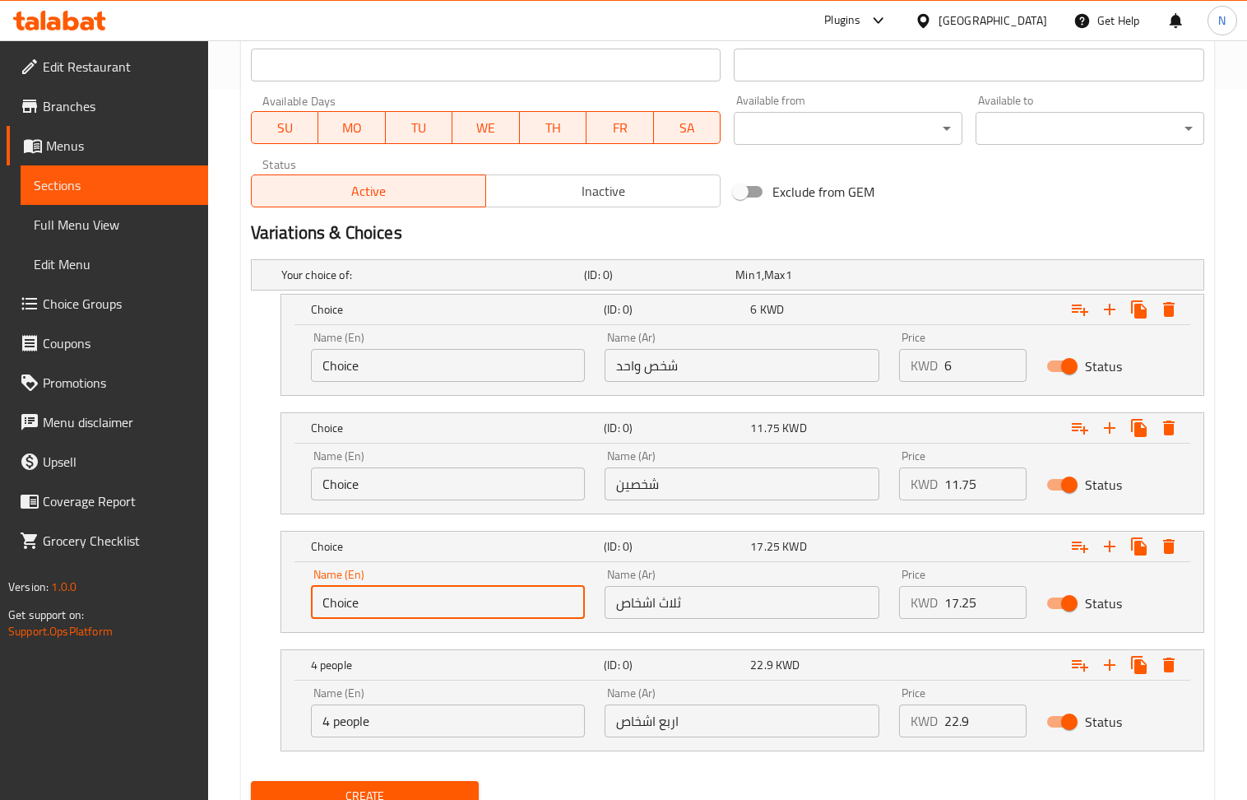
click at [410, 606] on input "Choice" at bounding box center [448, 602] width 275 height 33
click at [410, 606] on input "text" at bounding box center [448, 602] width 275 height 33
type input "3 person"
click at [429, 489] on input "Choice" at bounding box center [448, 483] width 275 height 33
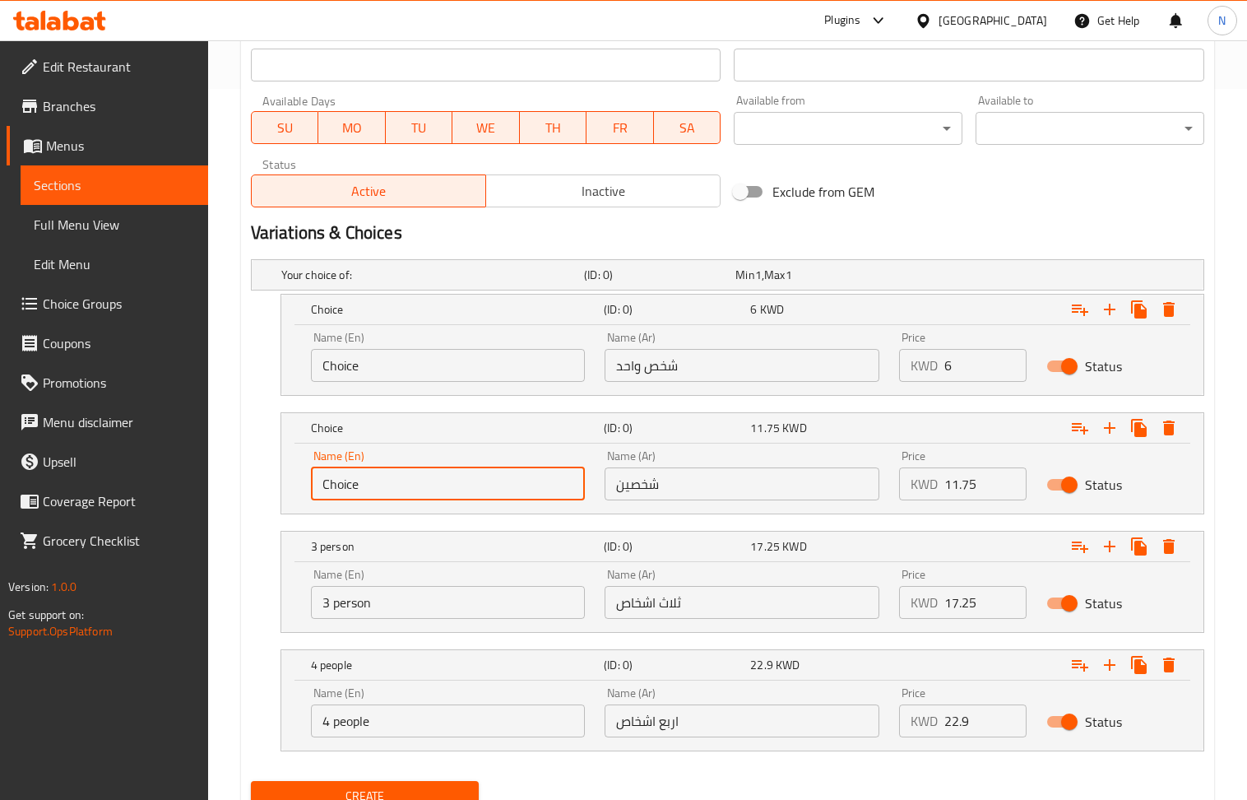
click at [429, 489] on input "Choice" at bounding box center [448, 483] width 275 height 33
click at [428, 487] on input "text" at bounding box center [448, 483] width 275 height 33
type input "2 person"
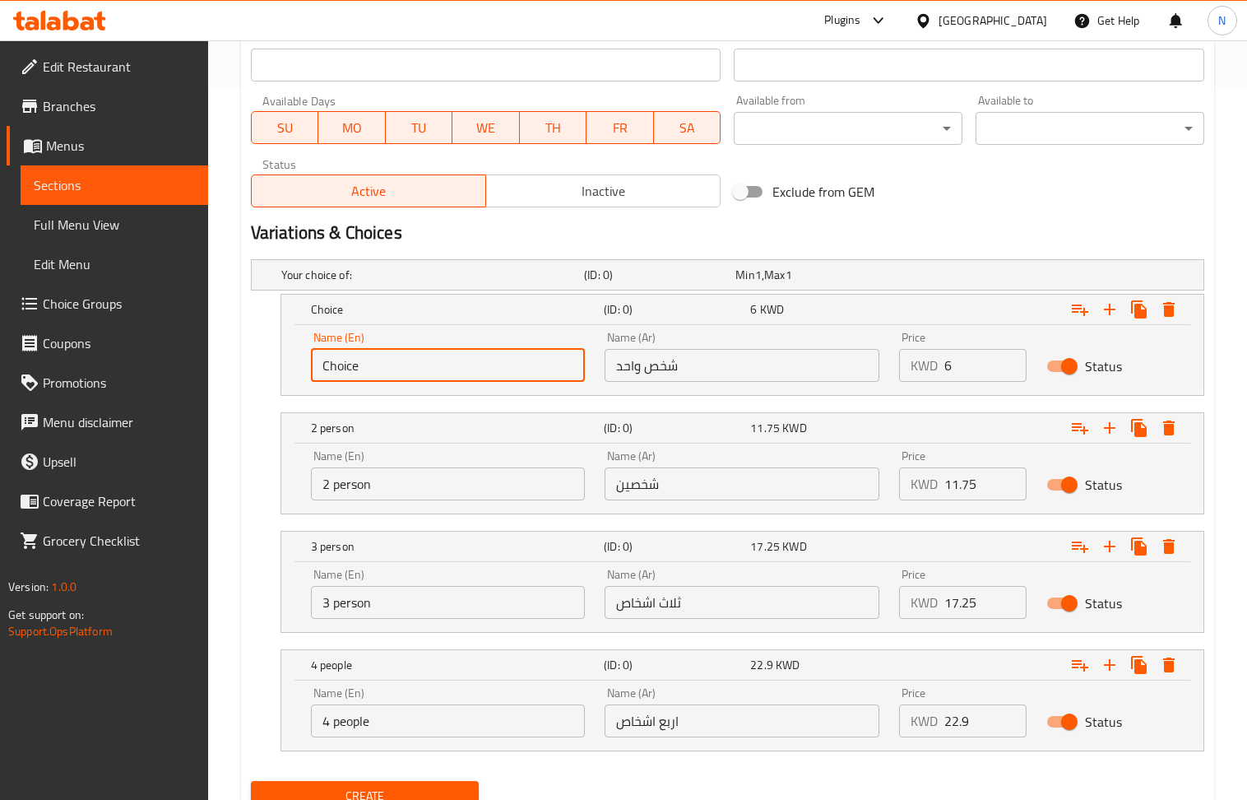
click at [443, 364] on input "Choice" at bounding box center [448, 365] width 275 height 33
click at [443, 364] on input "text" at bounding box center [448, 365] width 275 height 33
type input "1 person"
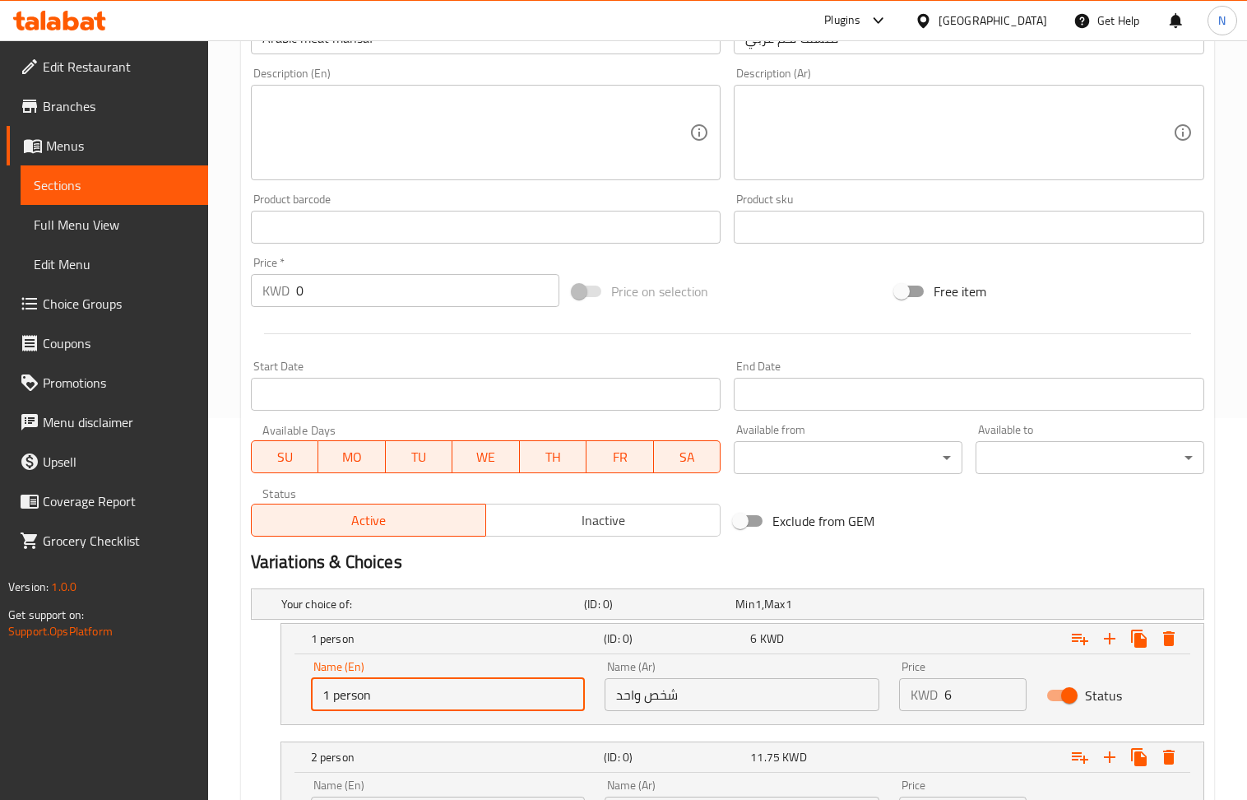
scroll to position [782, 0]
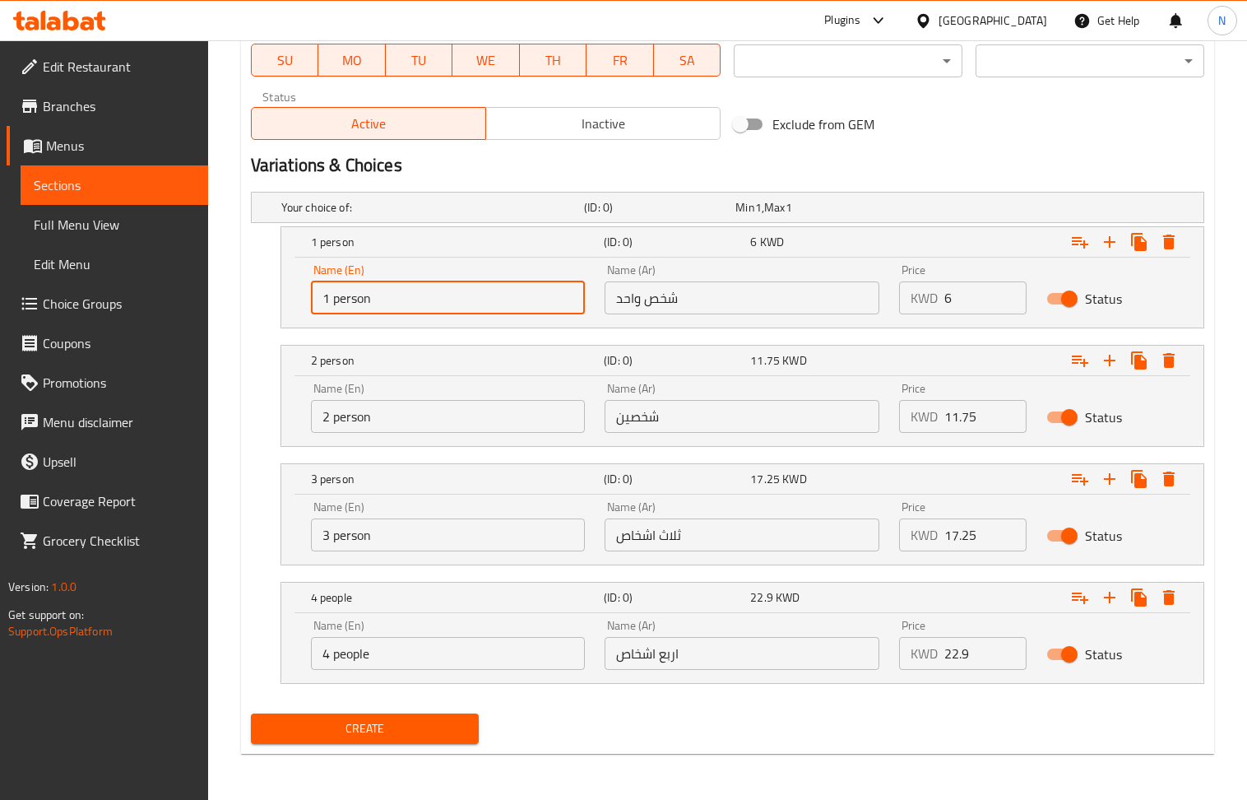
drag, startPoint x: 402, startPoint y: 738, endPoint x: 281, endPoint y: 69, distance: 679.6
click at [402, 731] on span "Create" at bounding box center [365, 728] width 202 height 21
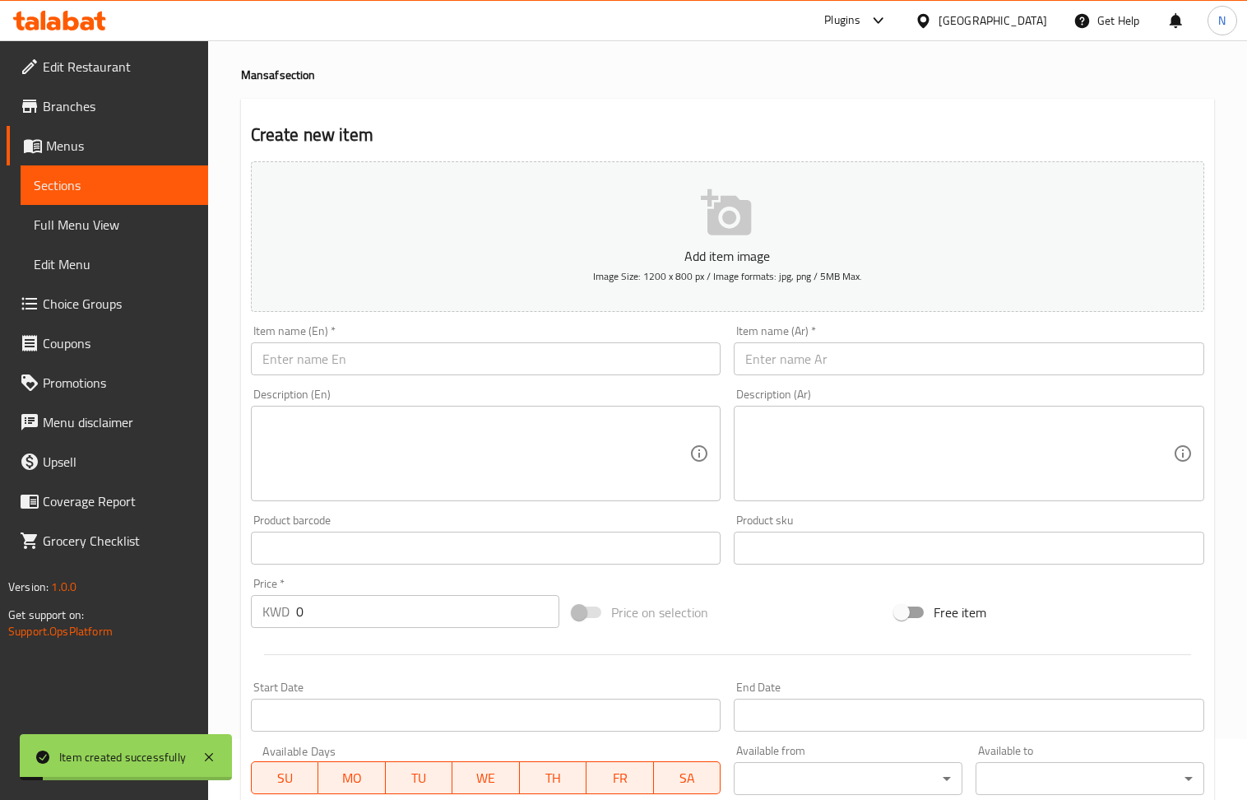
scroll to position [0, 0]
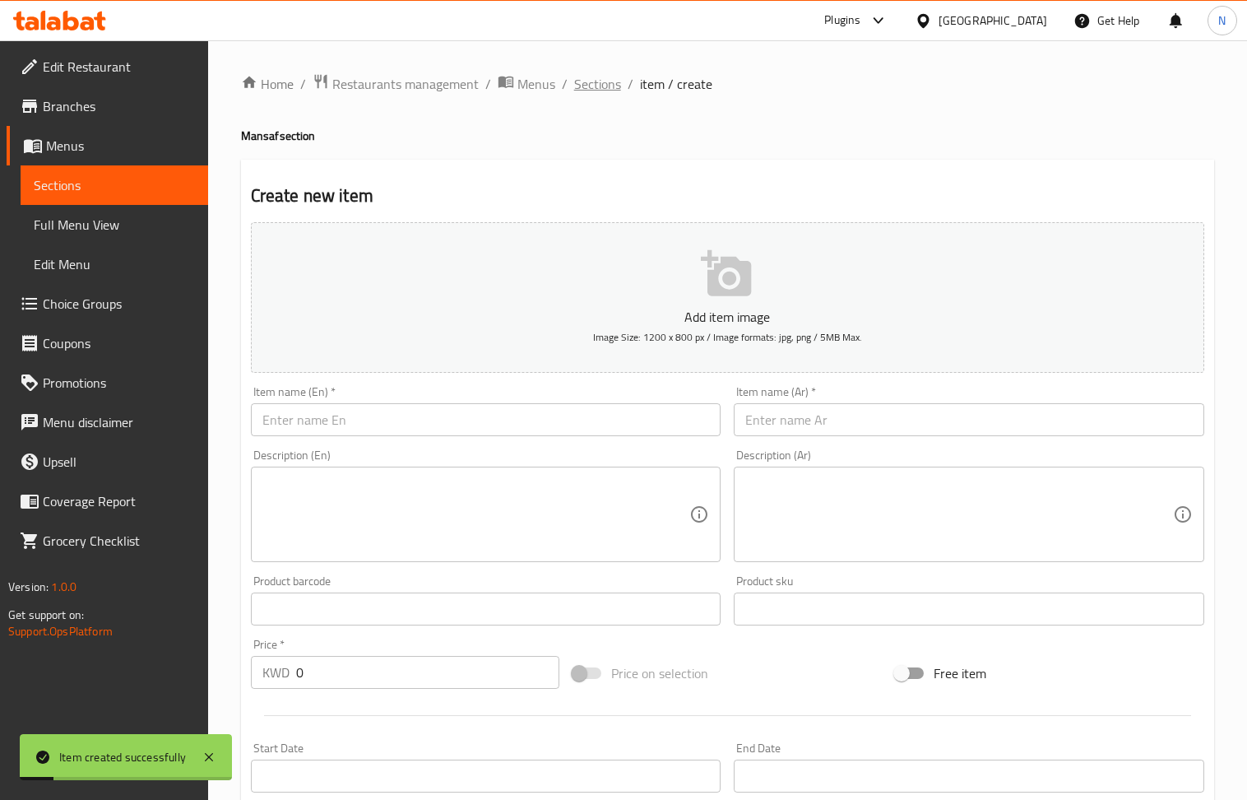
click at [600, 86] on span "Sections" at bounding box center [597, 84] width 47 height 20
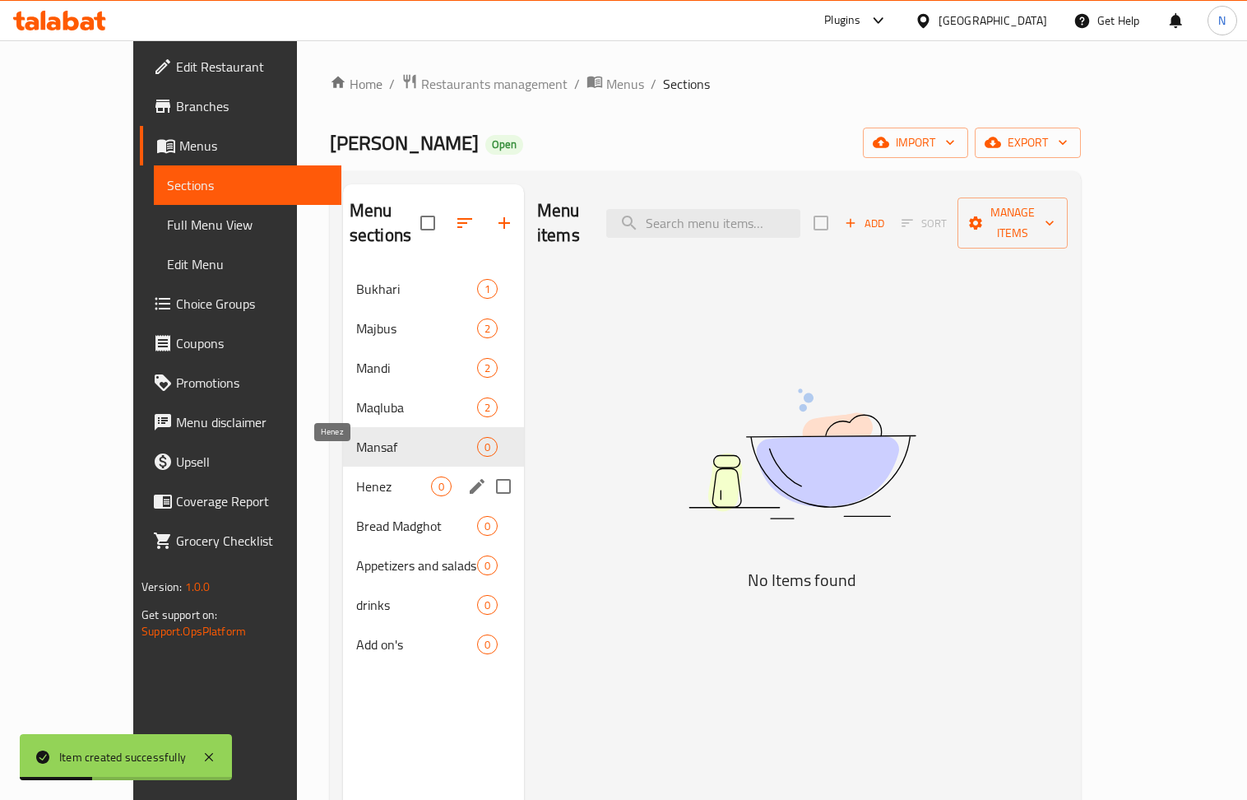
click at [363, 476] on span "Henez" at bounding box center [393, 486] width 75 height 20
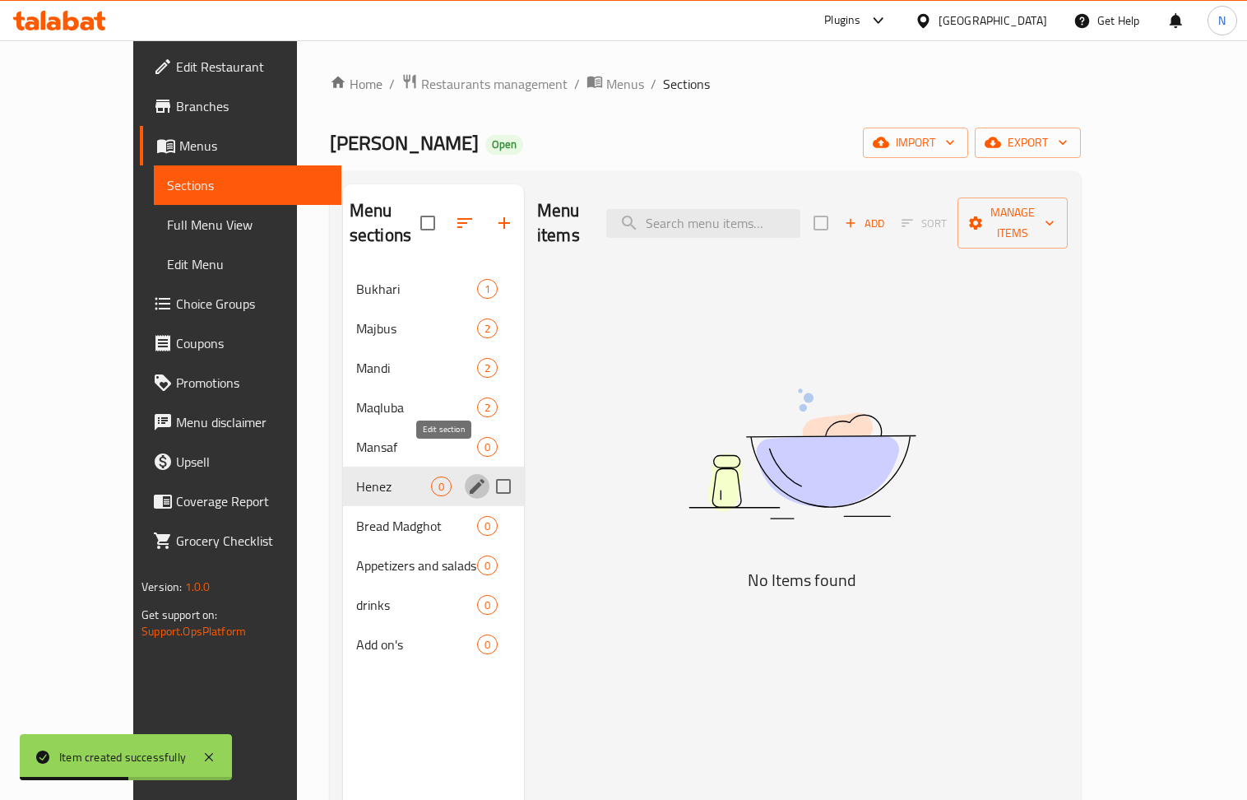
click at [467, 476] on icon "edit" at bounding box center [477, 486] width 20 height 20
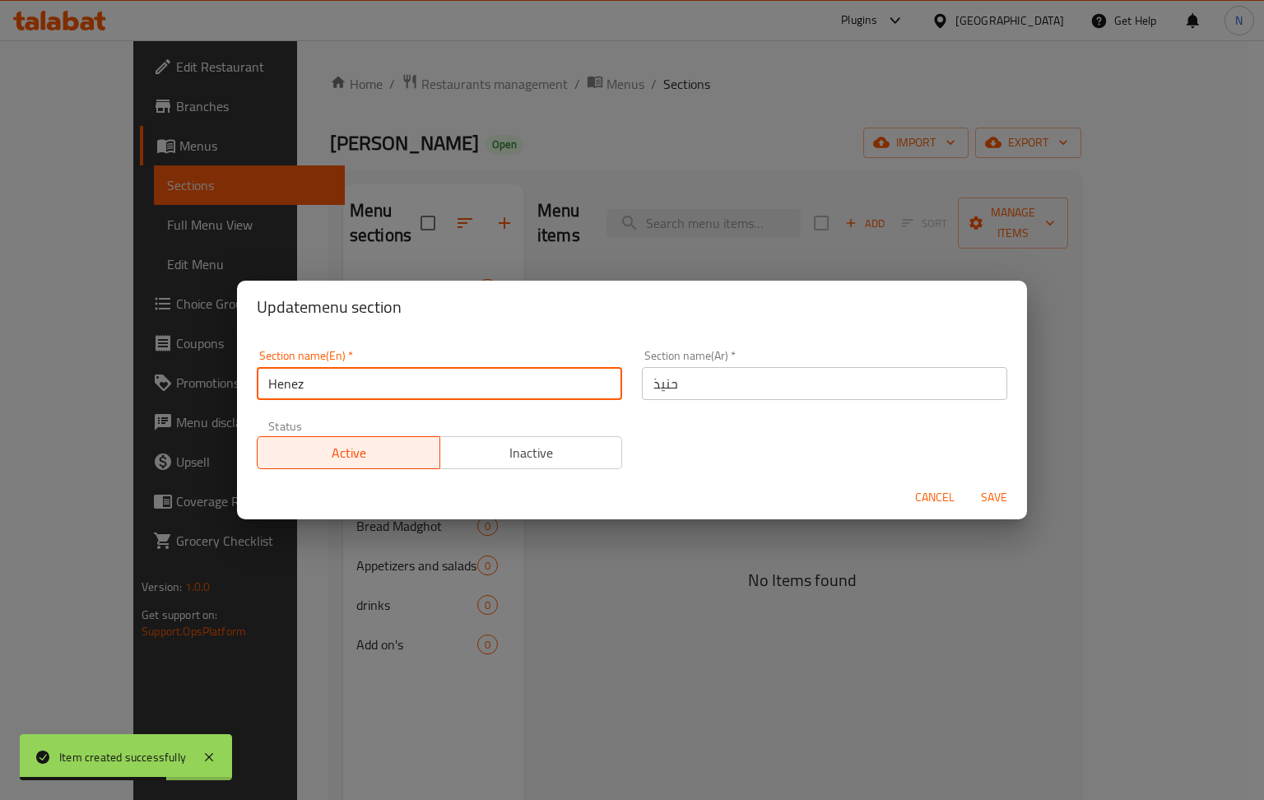
drag, startPoint x: 323, startPoint y: 379, endPoint x: 300, endPoint y: 386, distance: 24.0
click at [300, 386] on input "Henez" at bounding box center [439, 383] width 365 height 33
type input "Hened"
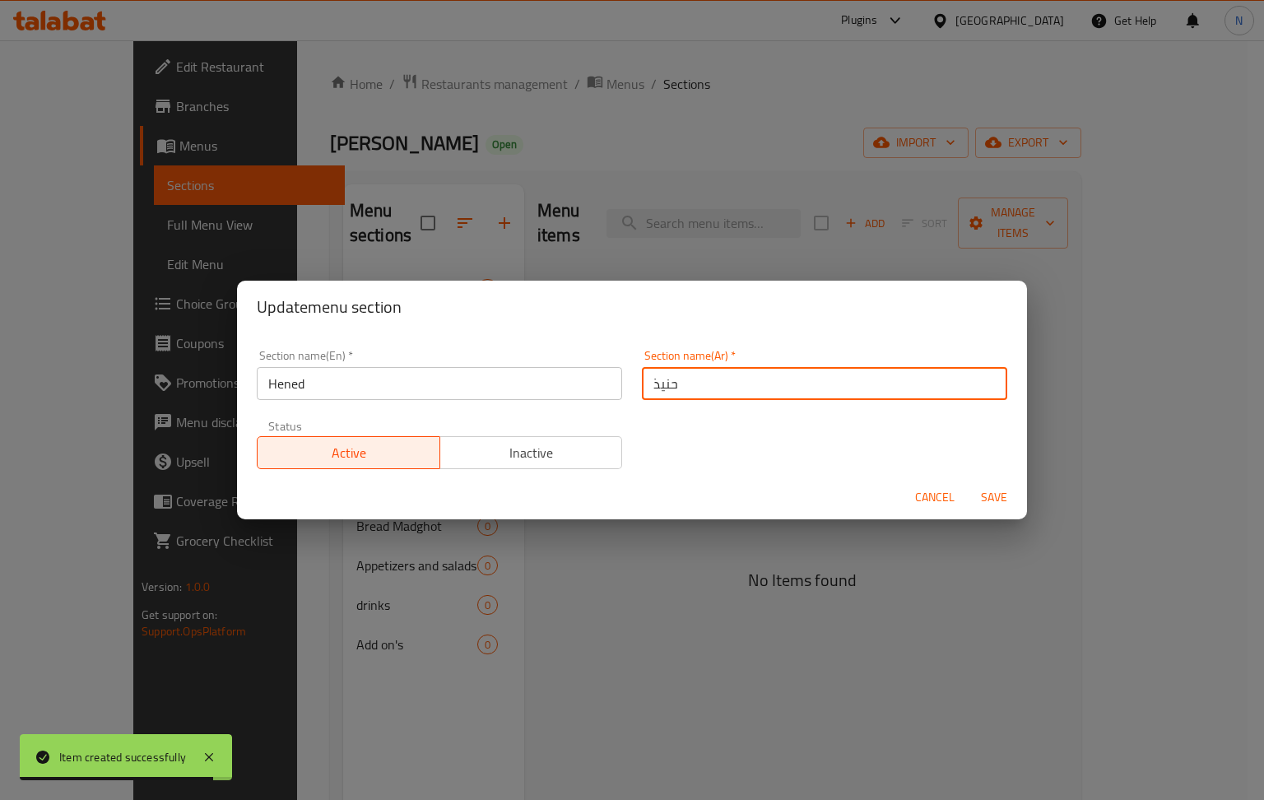
click at [650, 387] on input "حنيذ" at bounding box center [824, 383] width 365 height 33
type input "حنيد"
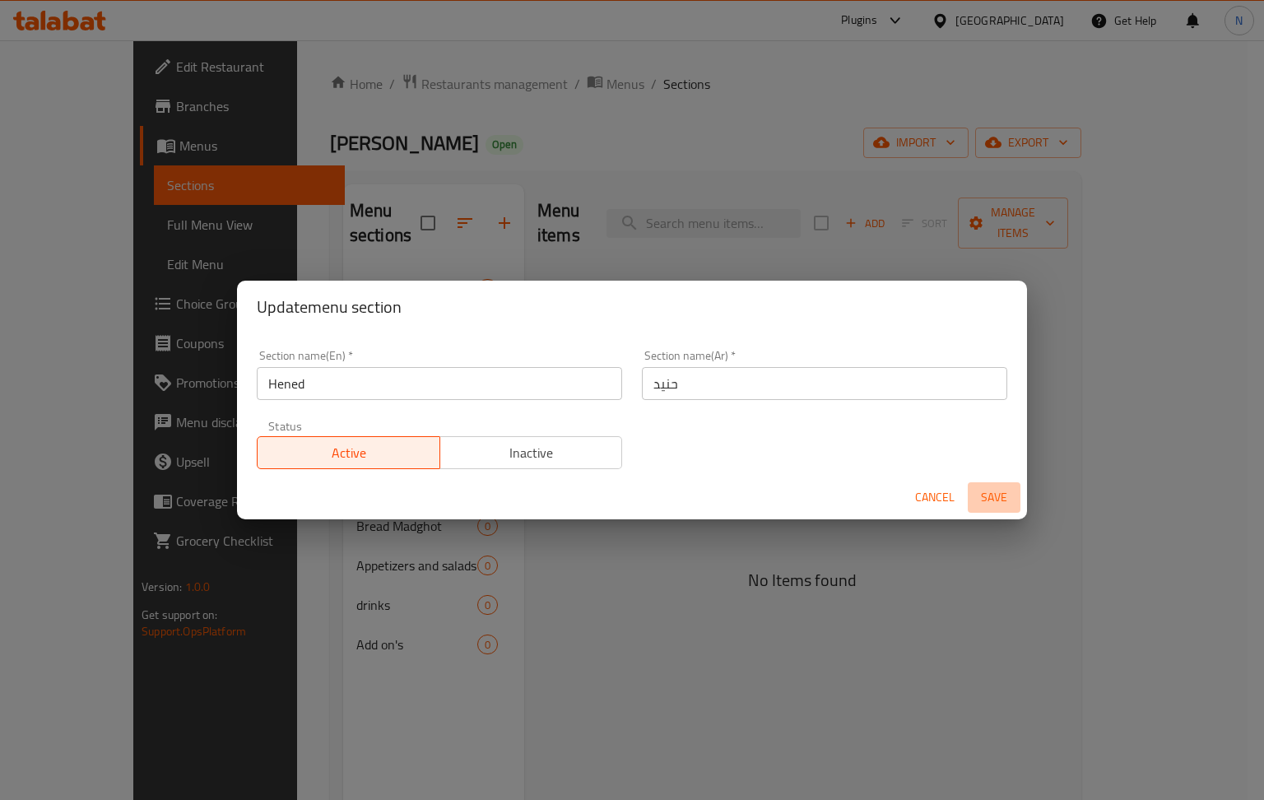
click at [994, 488] on span "Save" at bounding box center [993, 497] width 39 height 21
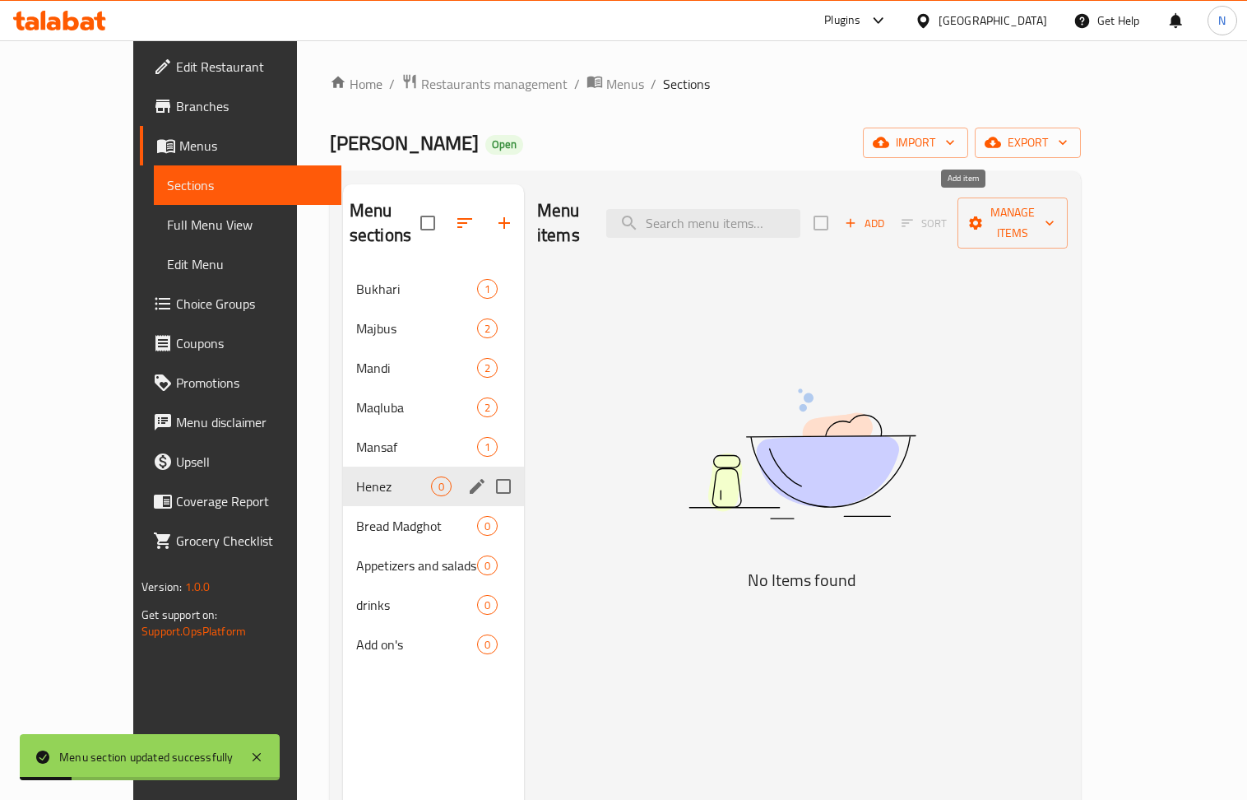
click at [887, 214] on span "Add" at bounding box center [865, 223] width 44 height 19
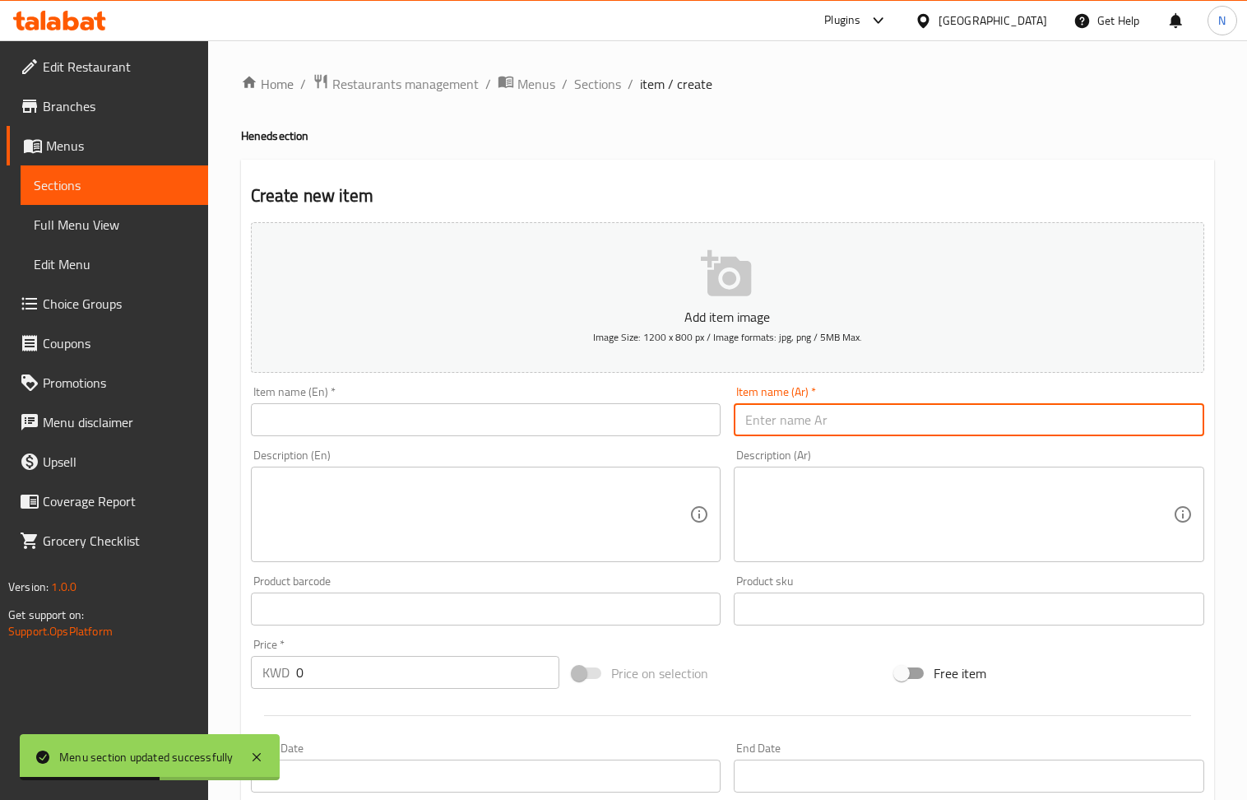
click at [857, 410] on input "text" at bounding box center [969, 419] width 471 height 33
type input "حنيد دجاج"
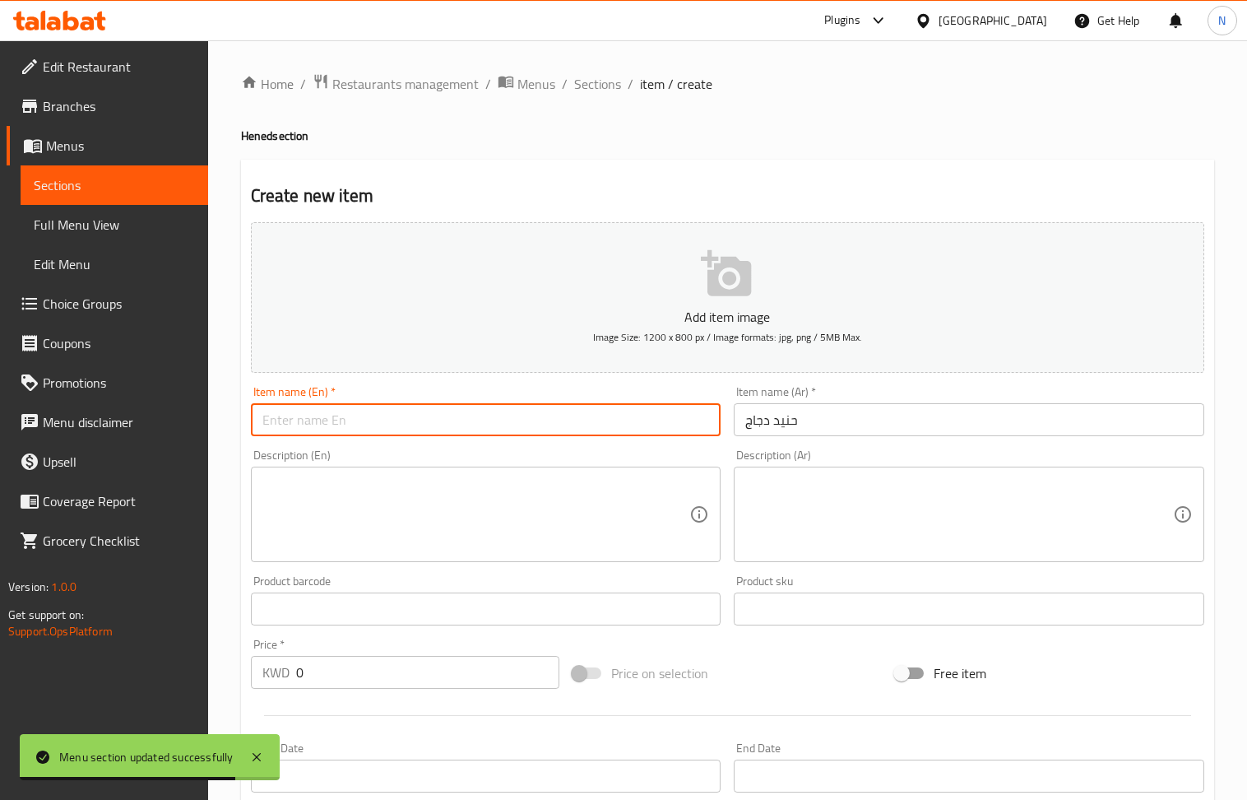
click at [448, 421] on input "text" at bounding box center [486, 419] width 471 height 33
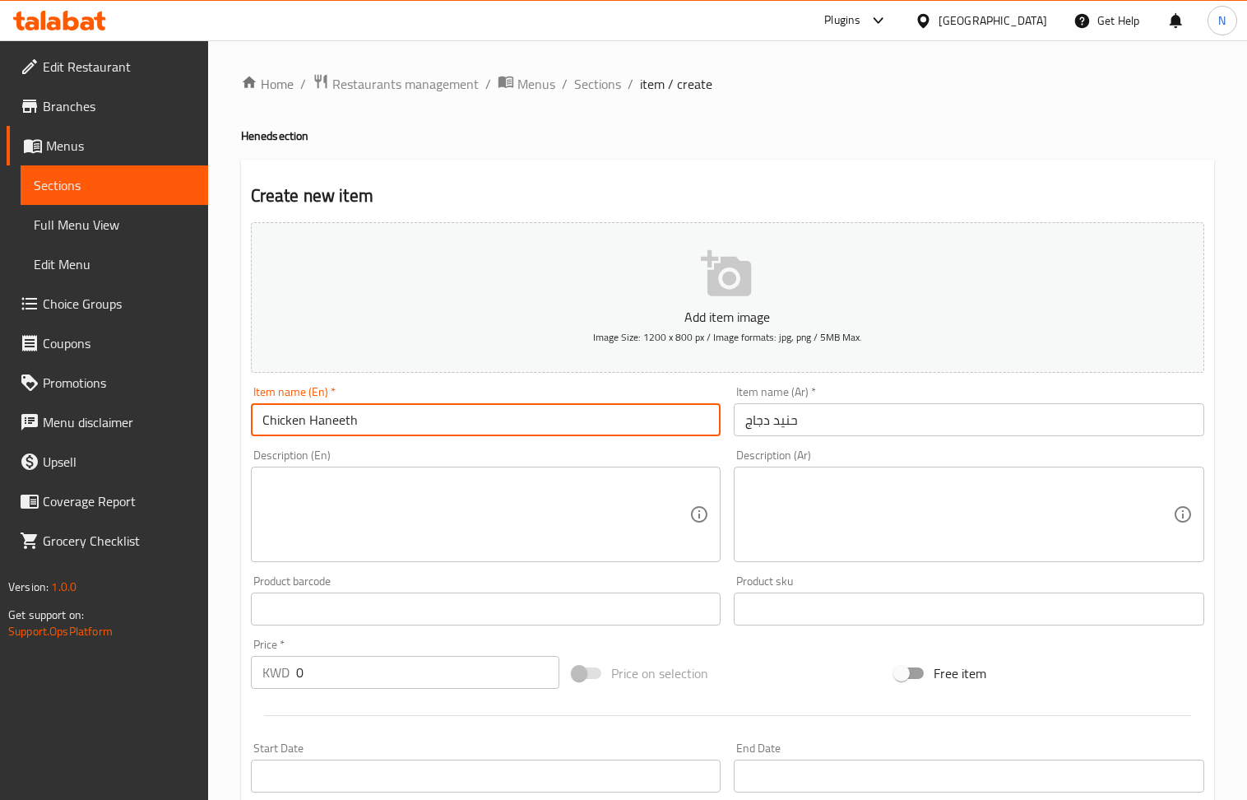
drag, startPoint x: 380, startPoint y: 422, endPoint x: 346, endPoint y: 420, distance: 34.6
click at [346, 420] on input "Chicken Haneeth" at bounding box center [486, 419] width 471 height 33
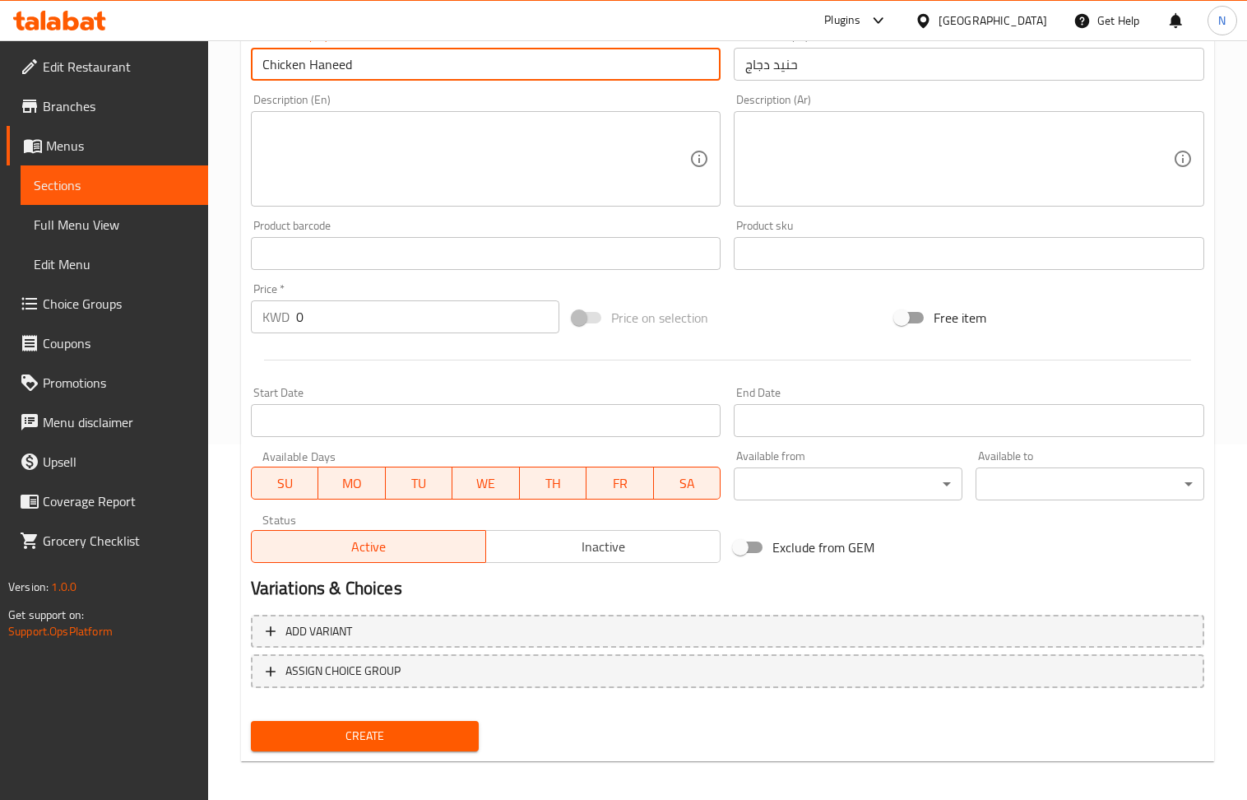
scroll to position [362, 0]
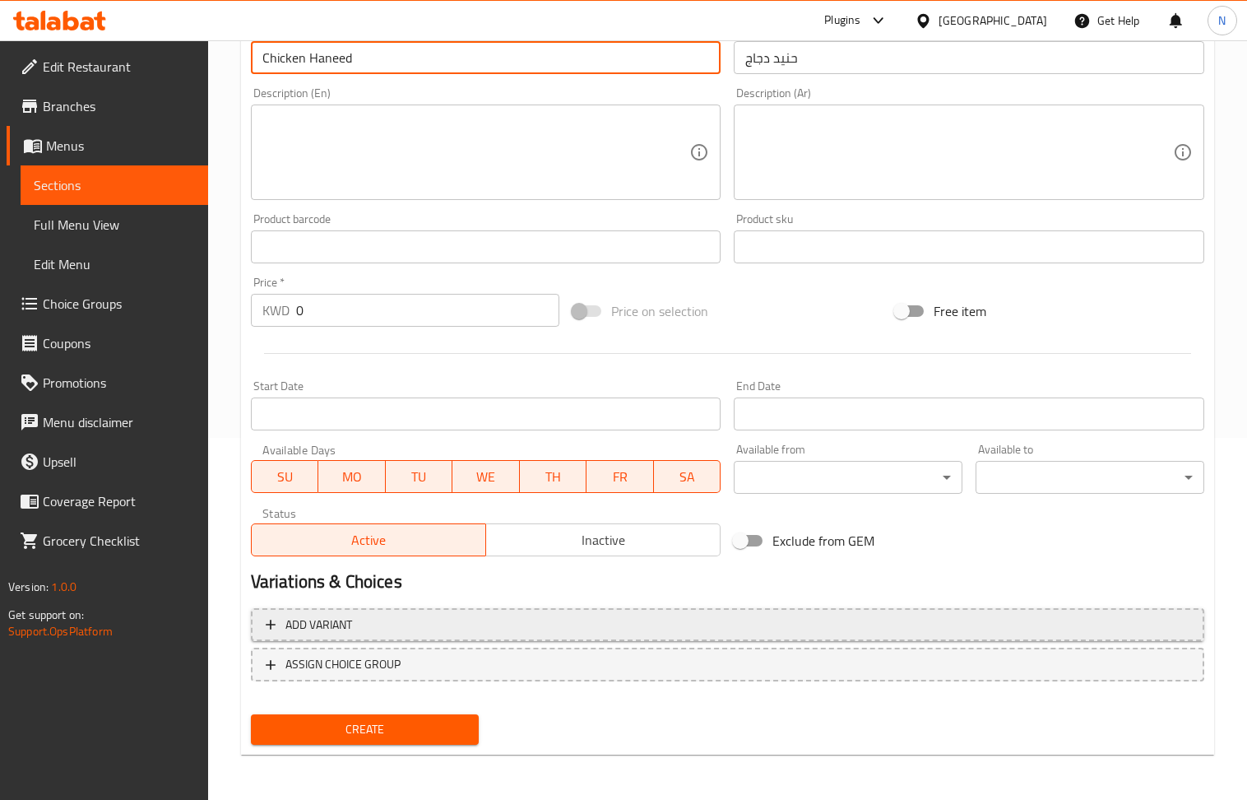
type input "Chicken Haneed"
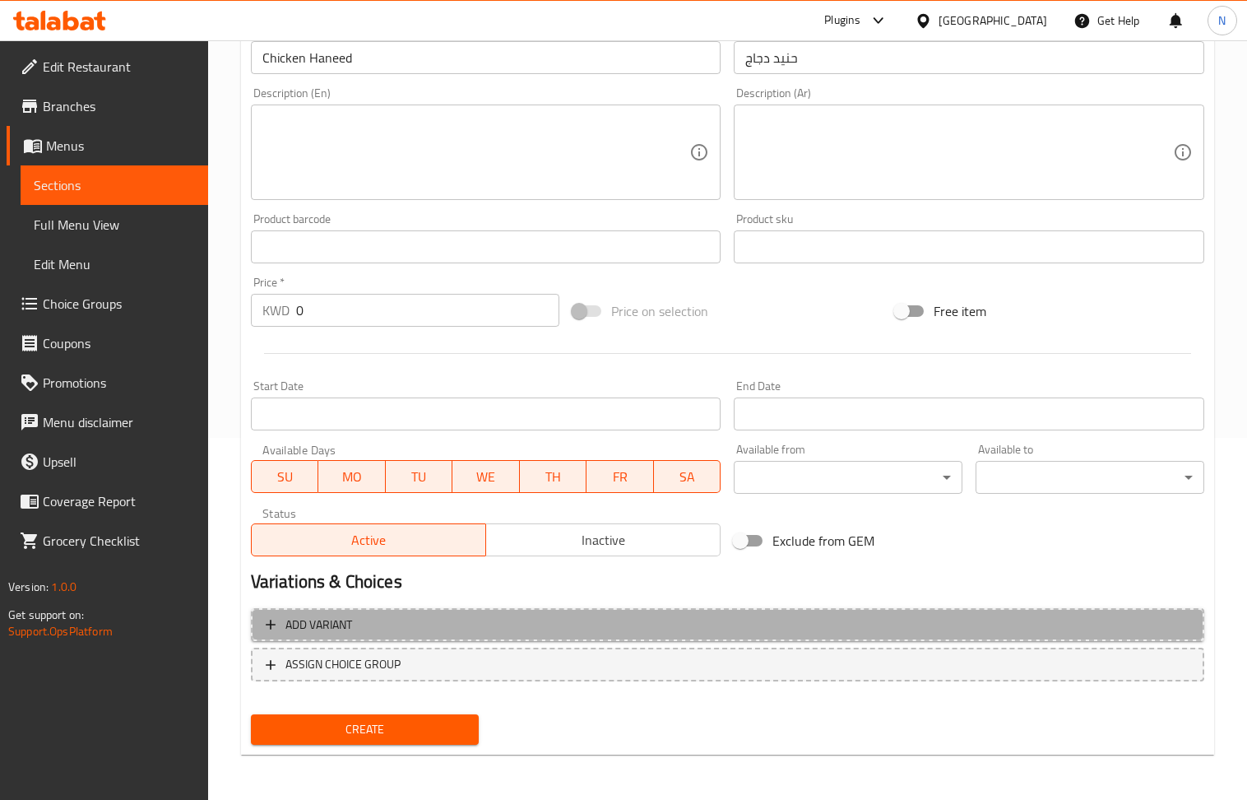
click at [1017, 617] on span "Add variant" at bounding box center [728, 625] width 924 height 21
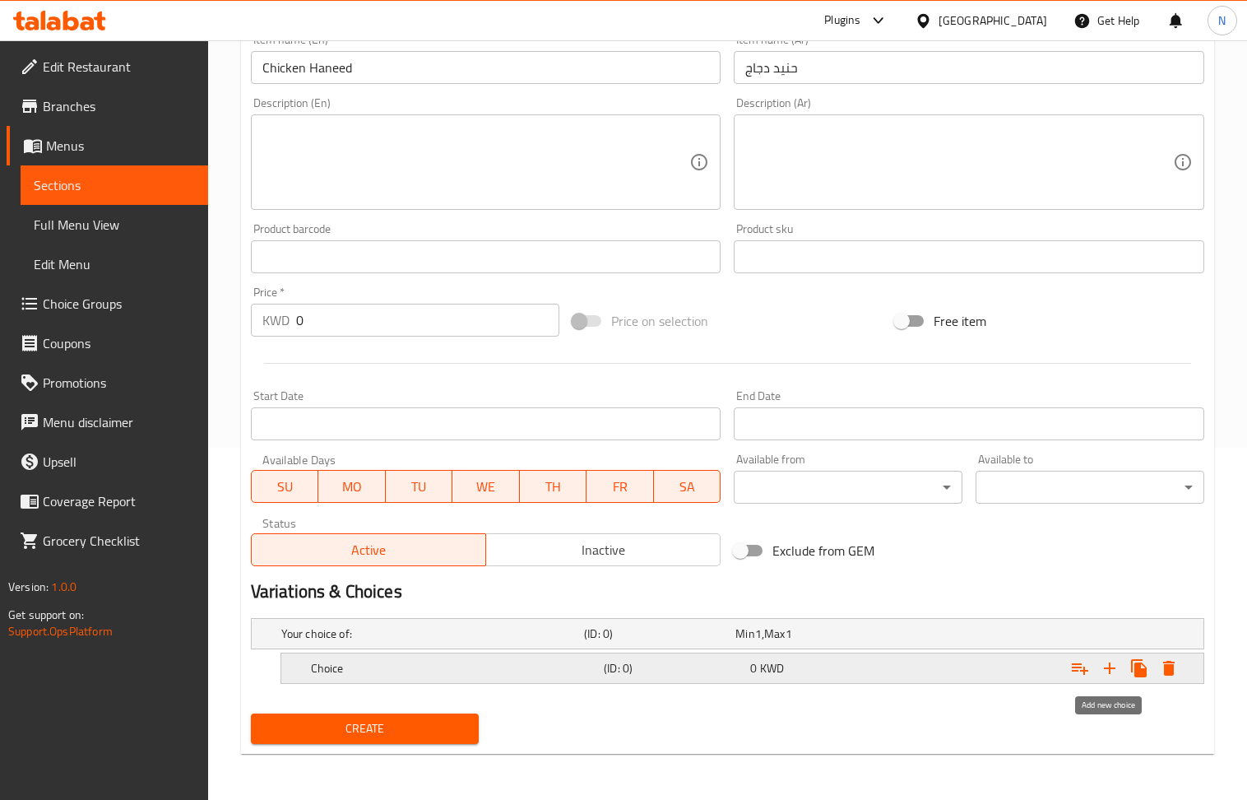
click at [1117, 660] on icon "Expand" at bounding box center [1110, 668] width 20 height 20
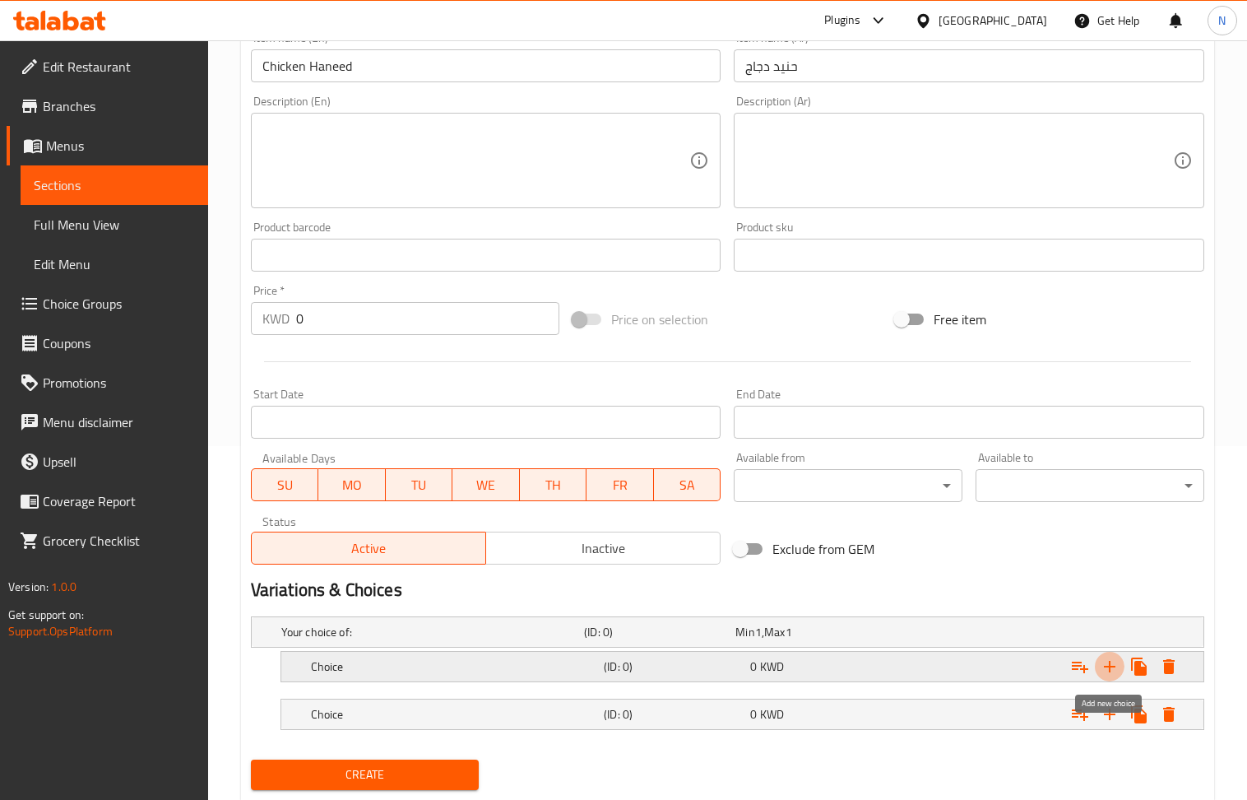
click at [1117, 660] on icon "Expand" at bounding box center [1110, 667] width 20 height 20
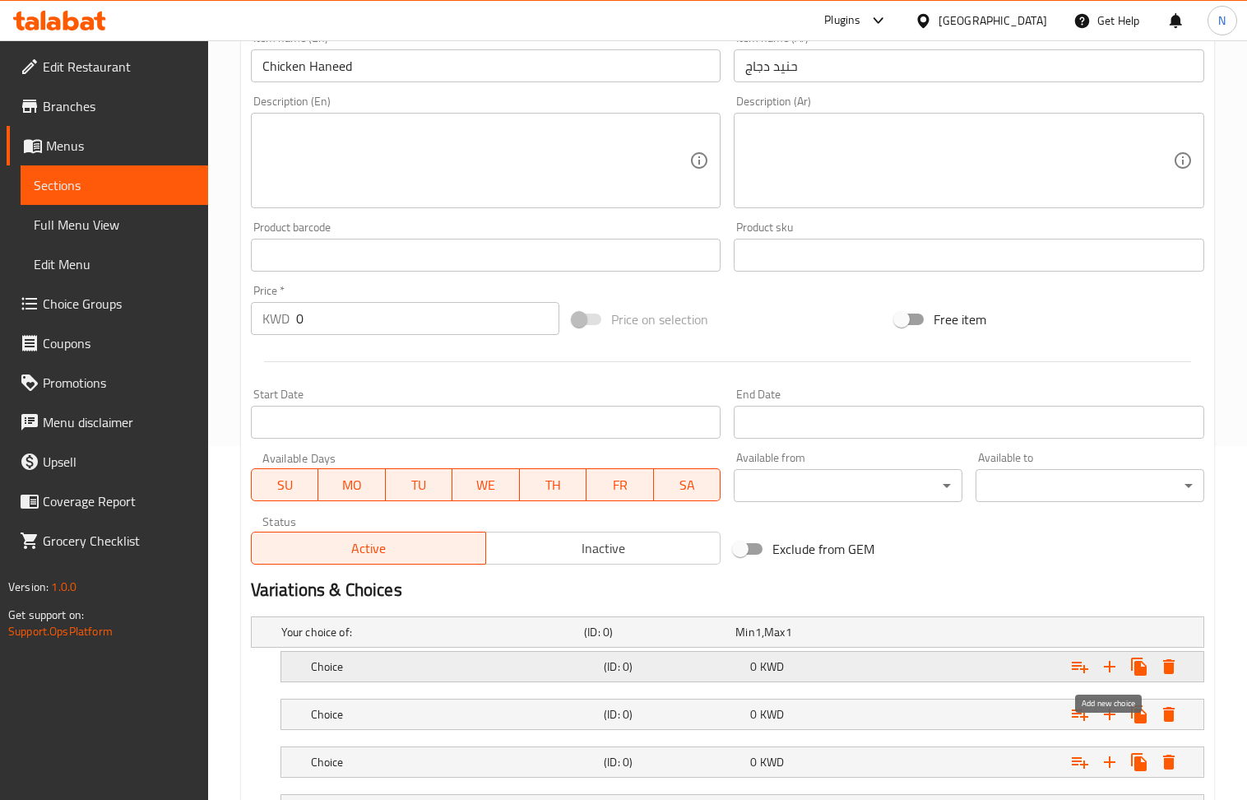
click at [1117, 660] on icon "Expand" at bounding box center [1110, 667] width 20 height 20
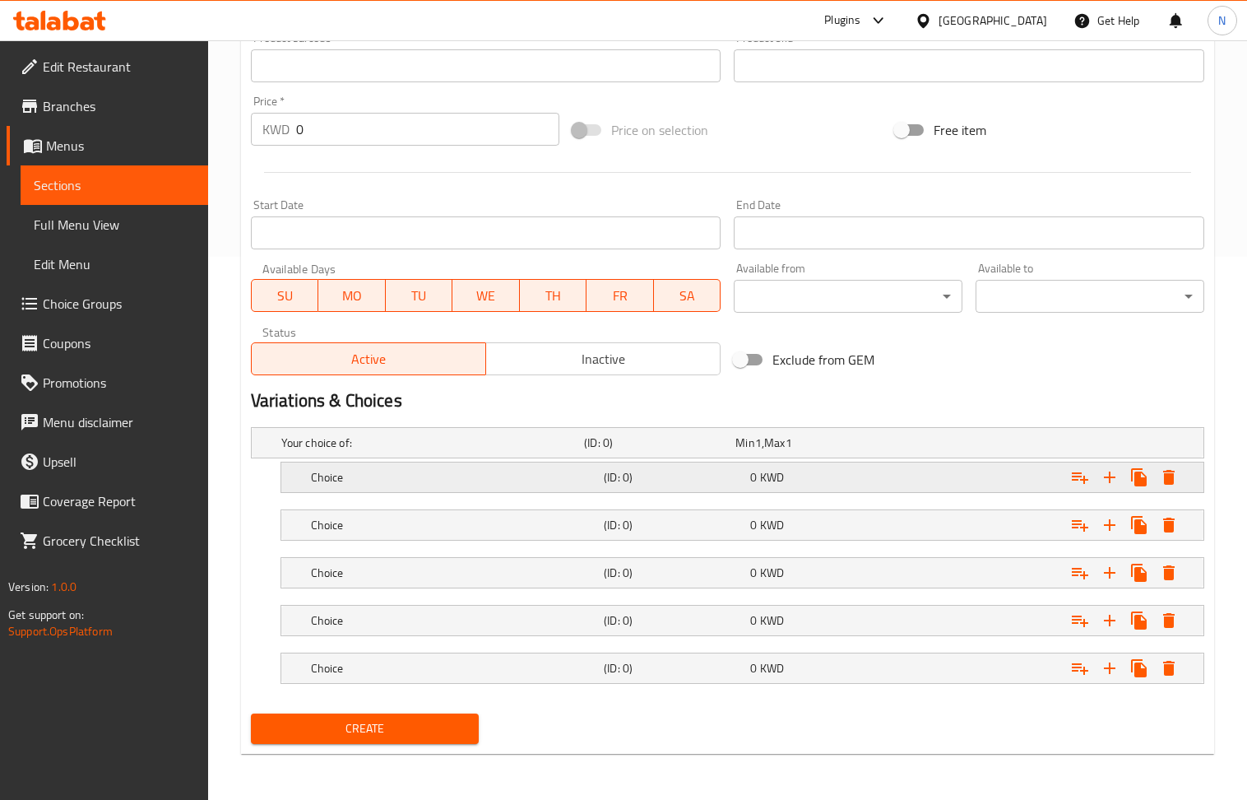
click at [749, 466] on div "0 KWD" at bounding box center [820, 477] width 146 height 23
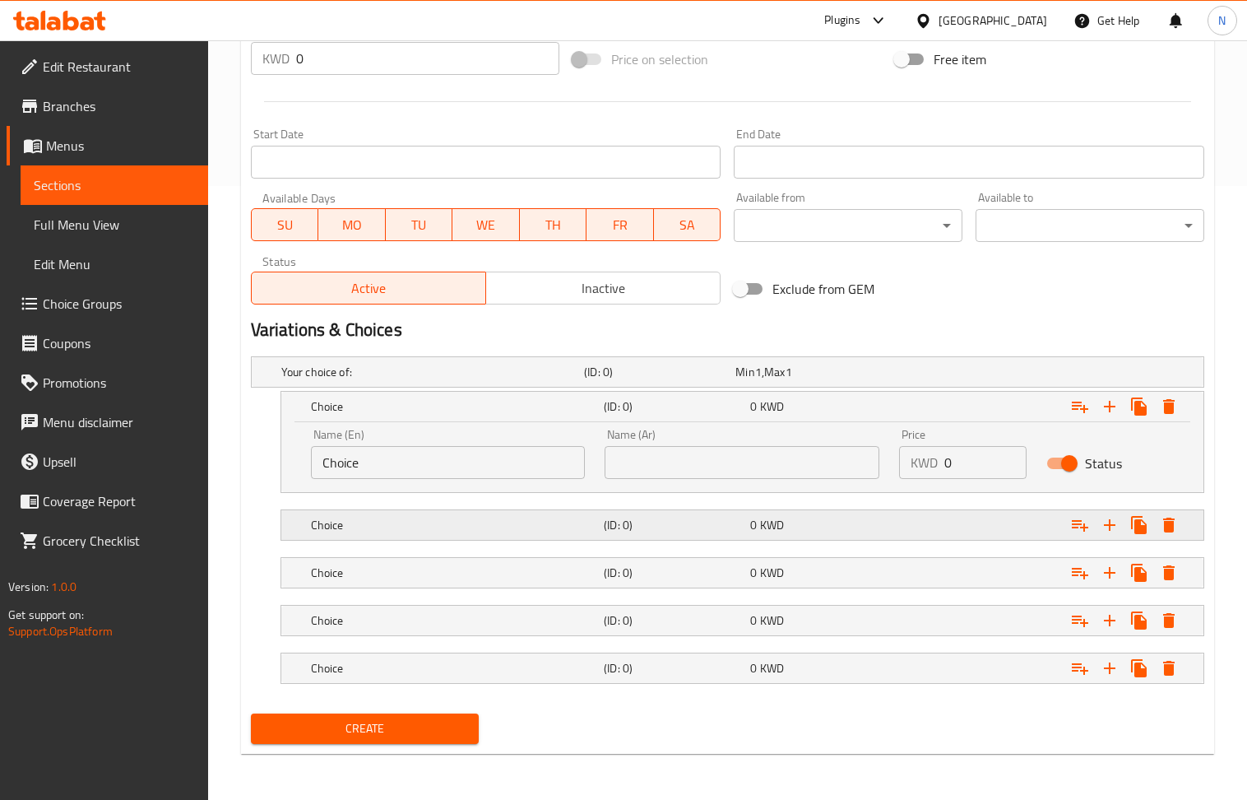
click at [741, 530] on h5 "(ID: 0)" at bounding box center [674, 525] width 140 height 16
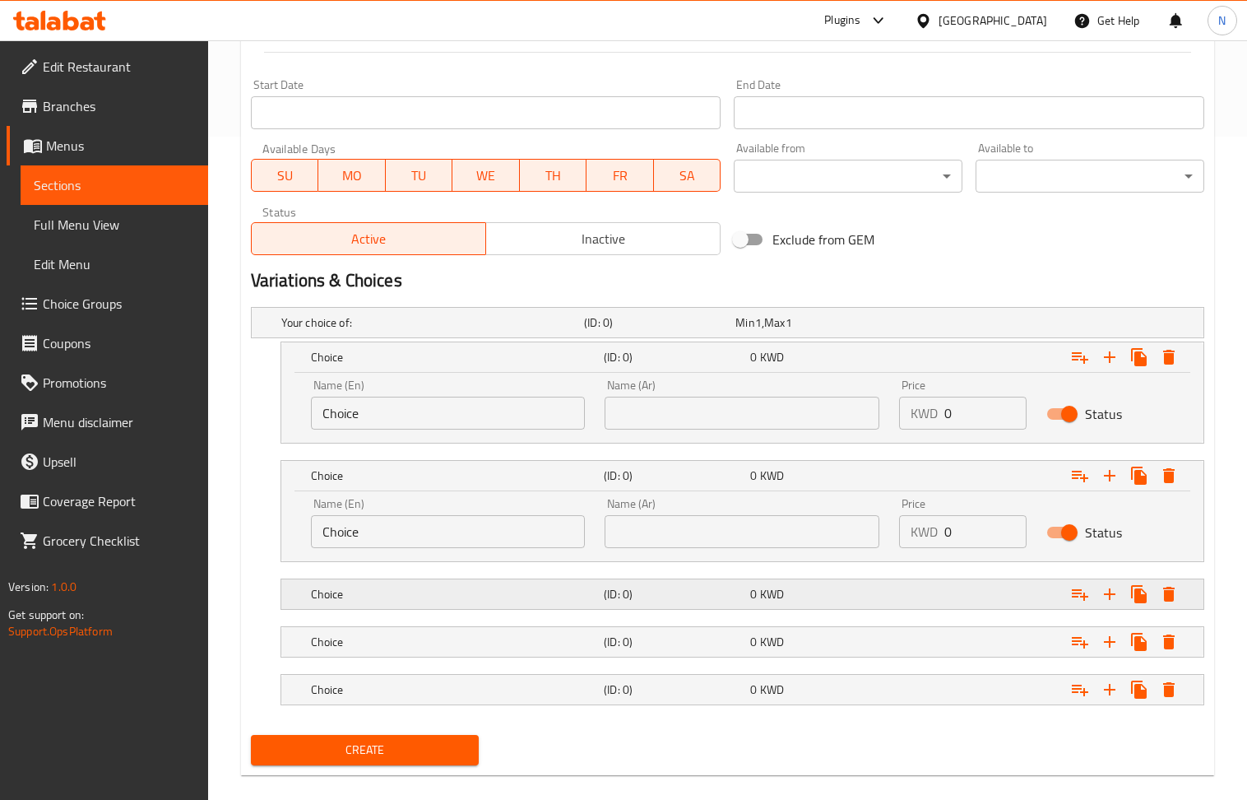
scroll to position [689, 0]
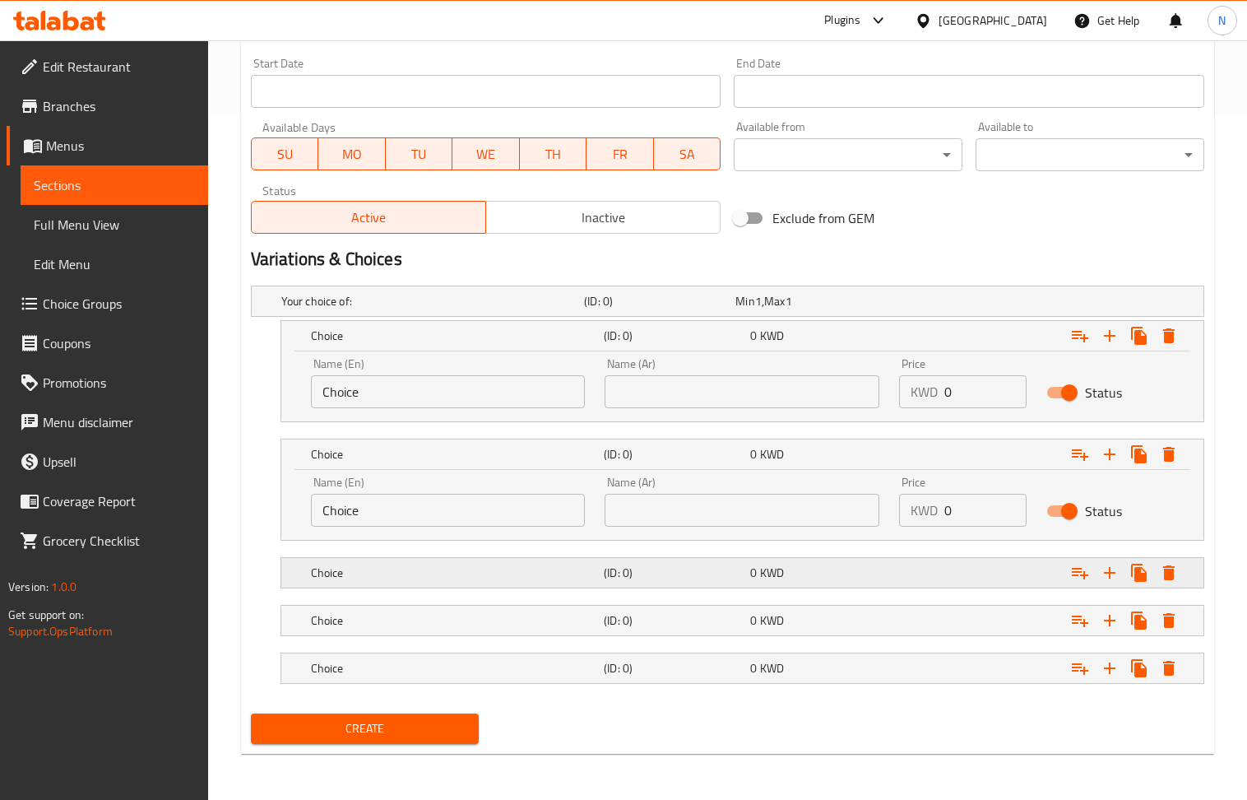
click at [741, 571] on h5 "(ID: 0)" at bounding box center [674, 572] width 140 height 16
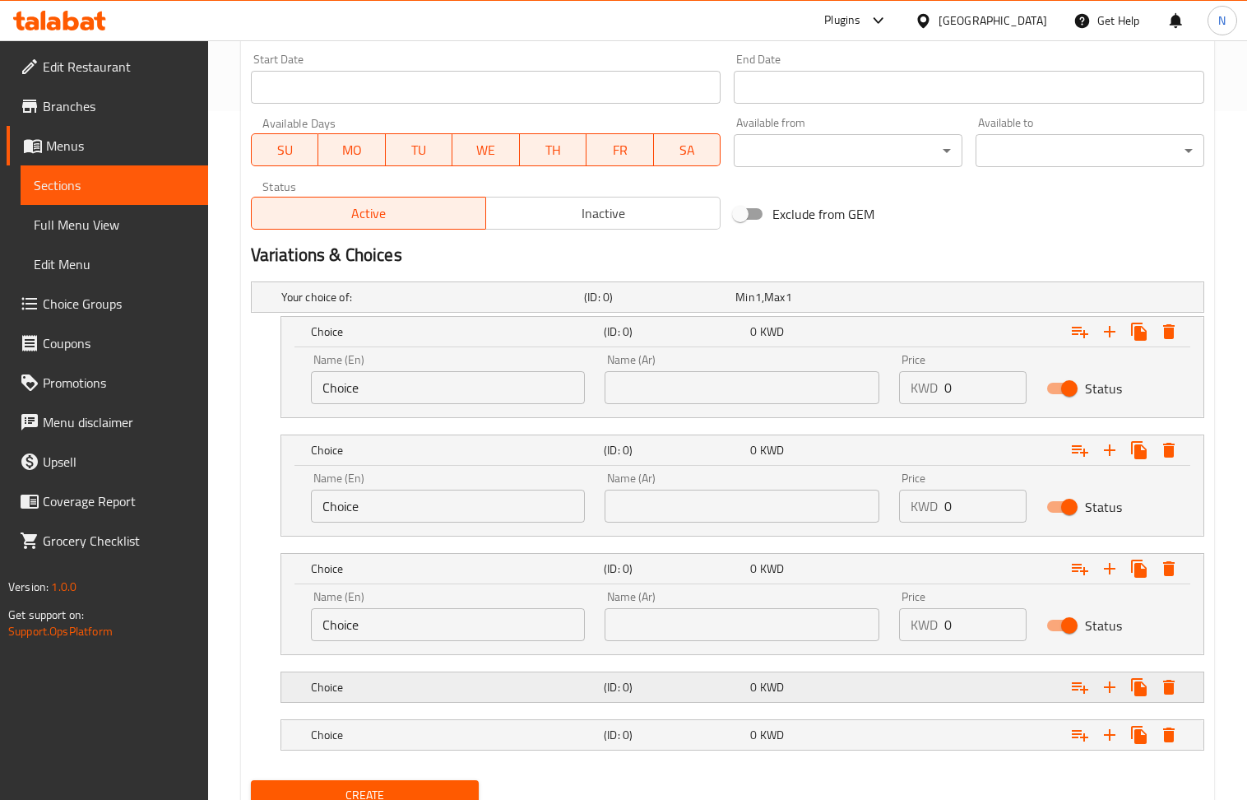
click at [717, 693] on h5 "(ID: 0)" at bounding box center [674, 687] width 140 height 16
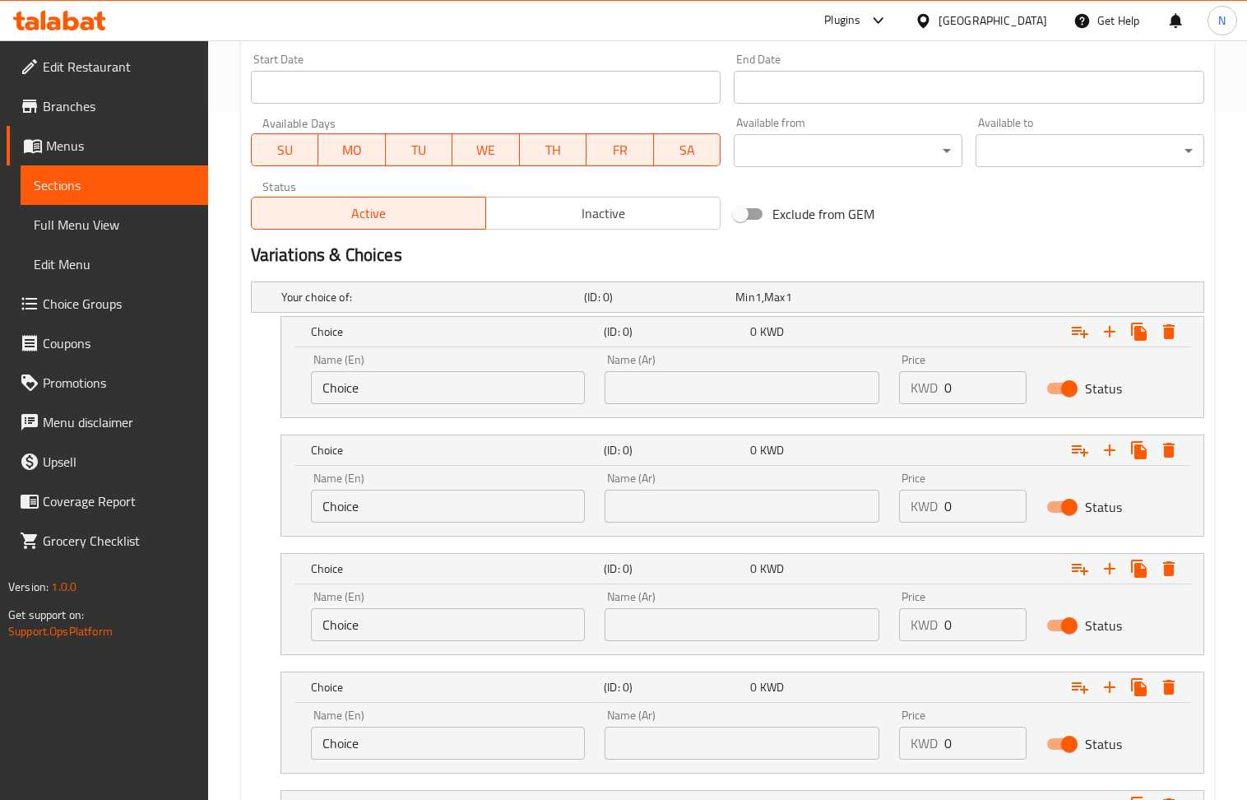
scroll to position [830, 0]
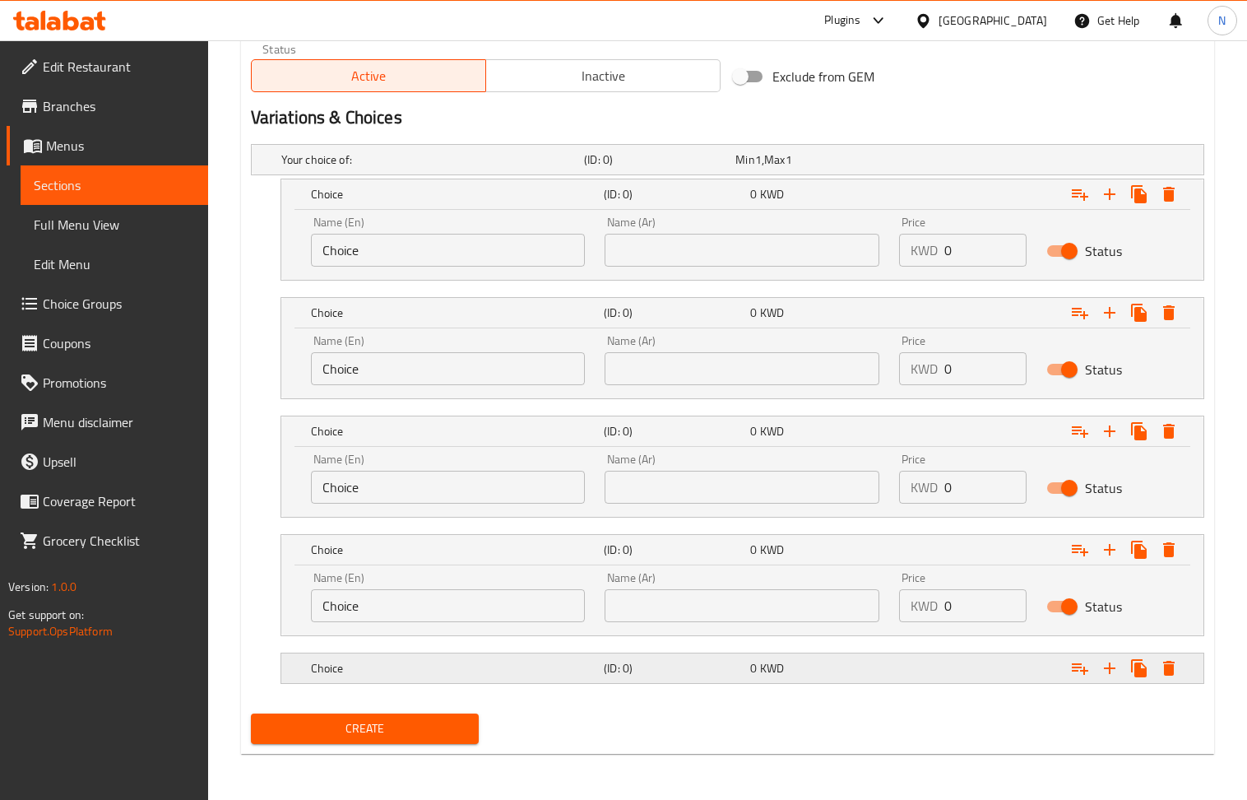
click at [689, 669] on h5 "(ID: 0)" at bounding box center [674, 668] width 140 height 16
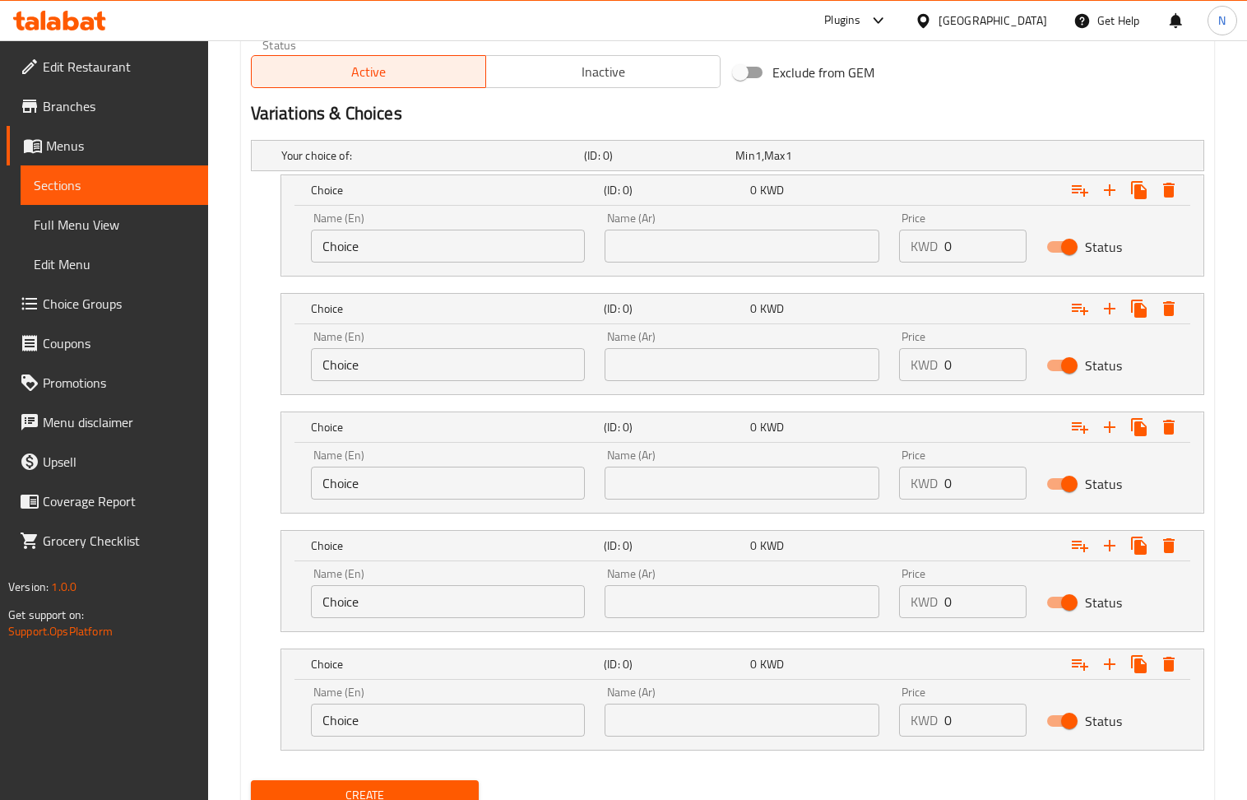
click at [646, 244] on input "text" at bounding box center [742, 246] width 275 height 33
type input "شخص واحد"
click at [714, 364] on input "text" at bounding box center [742, 364] width 275 height 33
type input "شخصين"
drag, startPoint x: 724, startPoint y: 383, endPoint x: 739, endPoint y: 485, distance: 103.1
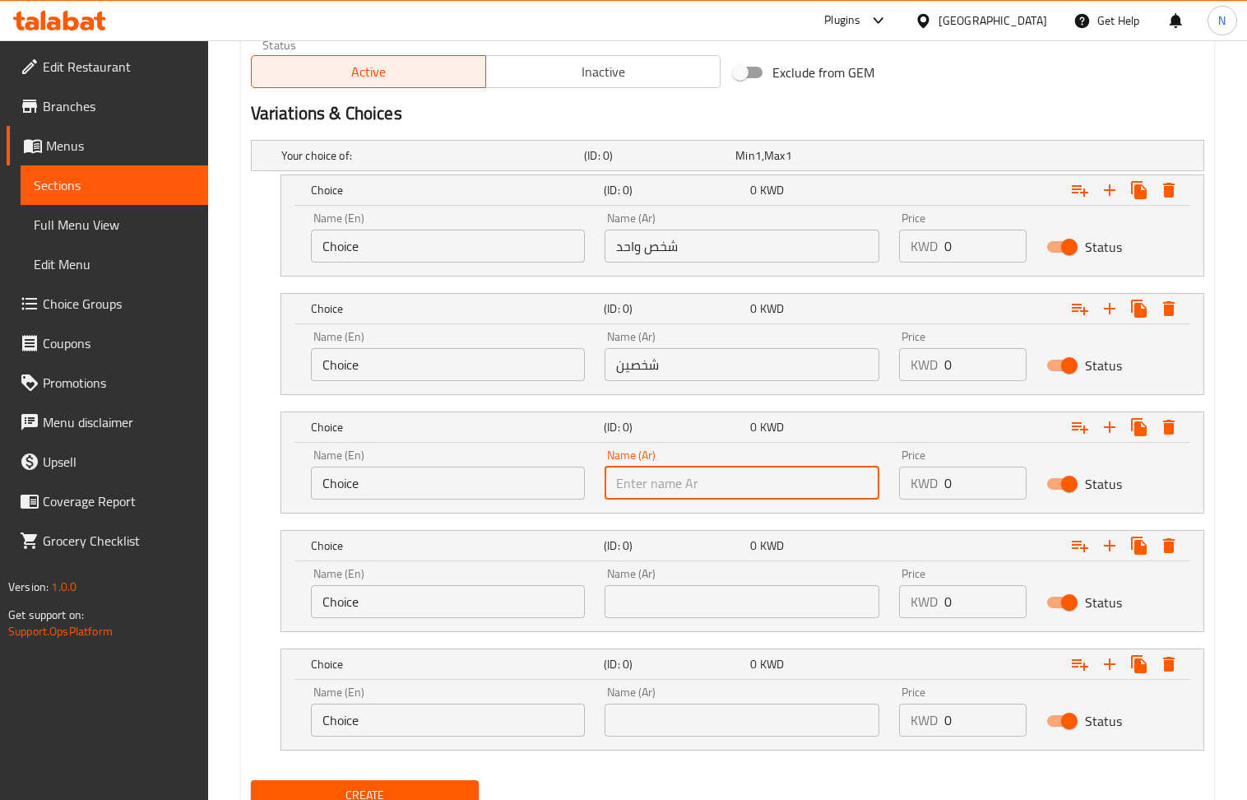
click at [754, 475] on input "text" at bounding box center [742, 483] width 275 height 33
type input "ثلاث اشخاص"
click at [735, 606] on input "text" at bounding box center [742, 601] width 275 height 33
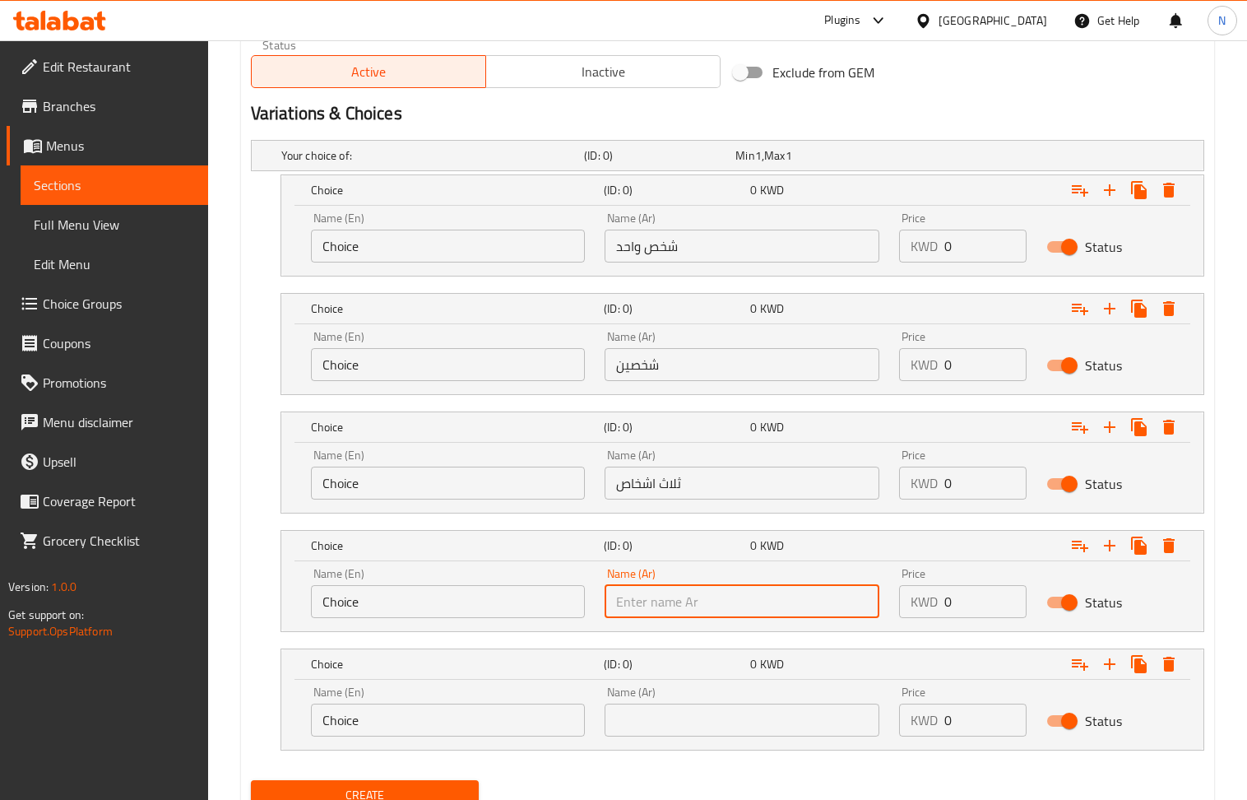
type input "اربع اشخاص"
click at [751, 692] on div "Name (Ar) Name (Ar)" at bounding box center [742, 711] width 275 height 50
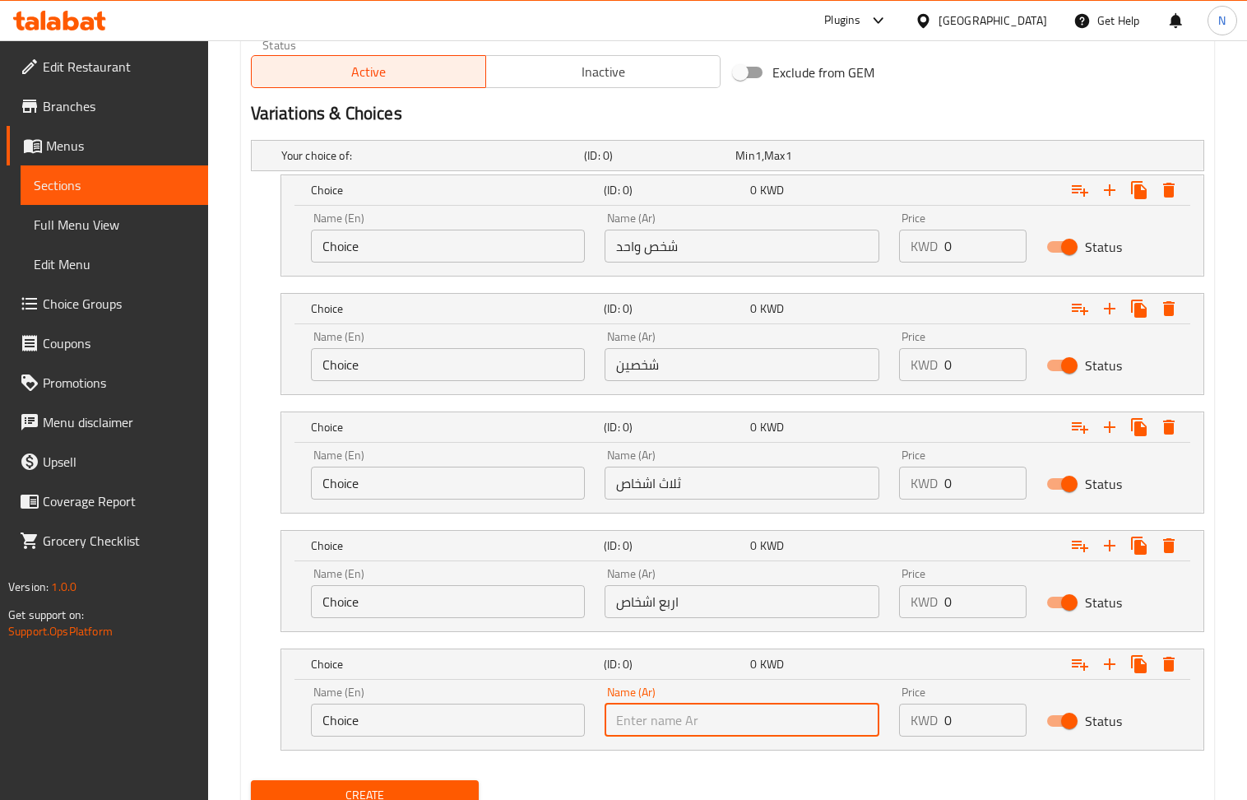
click at [761, 718] on input "text" at bounding box center [742, 719] width 275 height 33
type input "خمس اشخاص"
click at [370, 250] on input "Choice" at bounding box center [448, 246] width 275 height 33
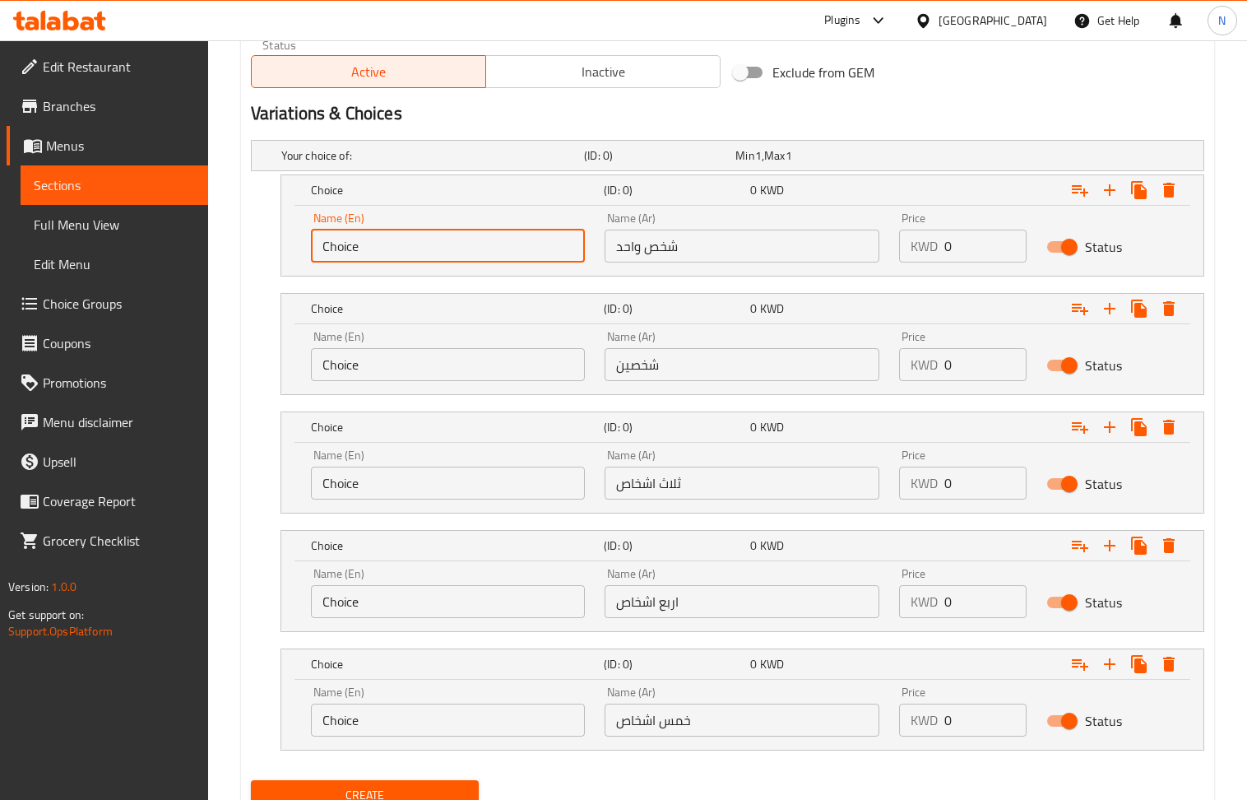
click at [370, 250] on input "Choice" at bounding box center [448, 246] width 275 height 33
click at [370, 250] on input "text" at bounding box center [448, 246] width 275 height 33
type input "1 person"
click at [446, 356] on input "Choice" at bounding box center [448, 364] width 275 height 33
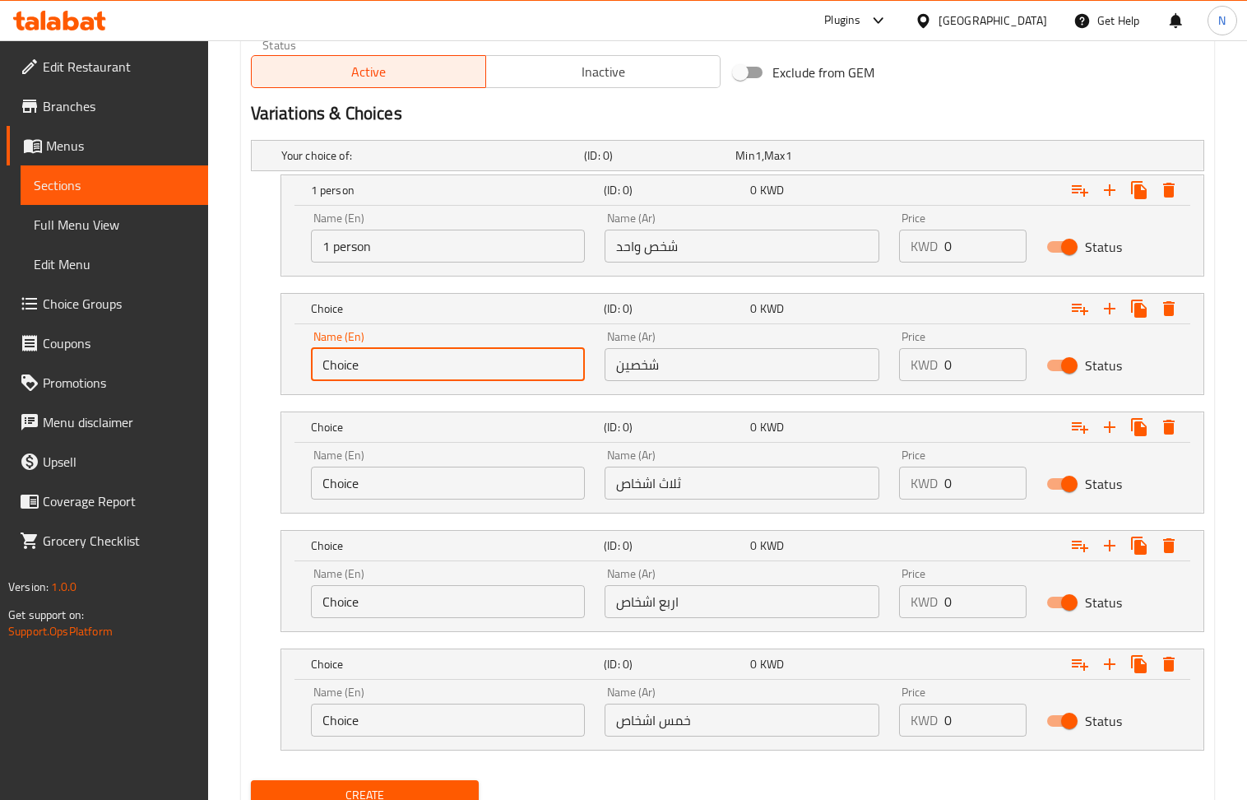
click at [446, 356] on input "Choice" at bounding box center [448, 364] width 275 height 33
click at [446, 356] on input "text" at bounding box center [448, 364] width 275 height 33
type input "2 person"
click at [465, 492] on input "Choice" at bounding box center [448, 483] width 275 height 33
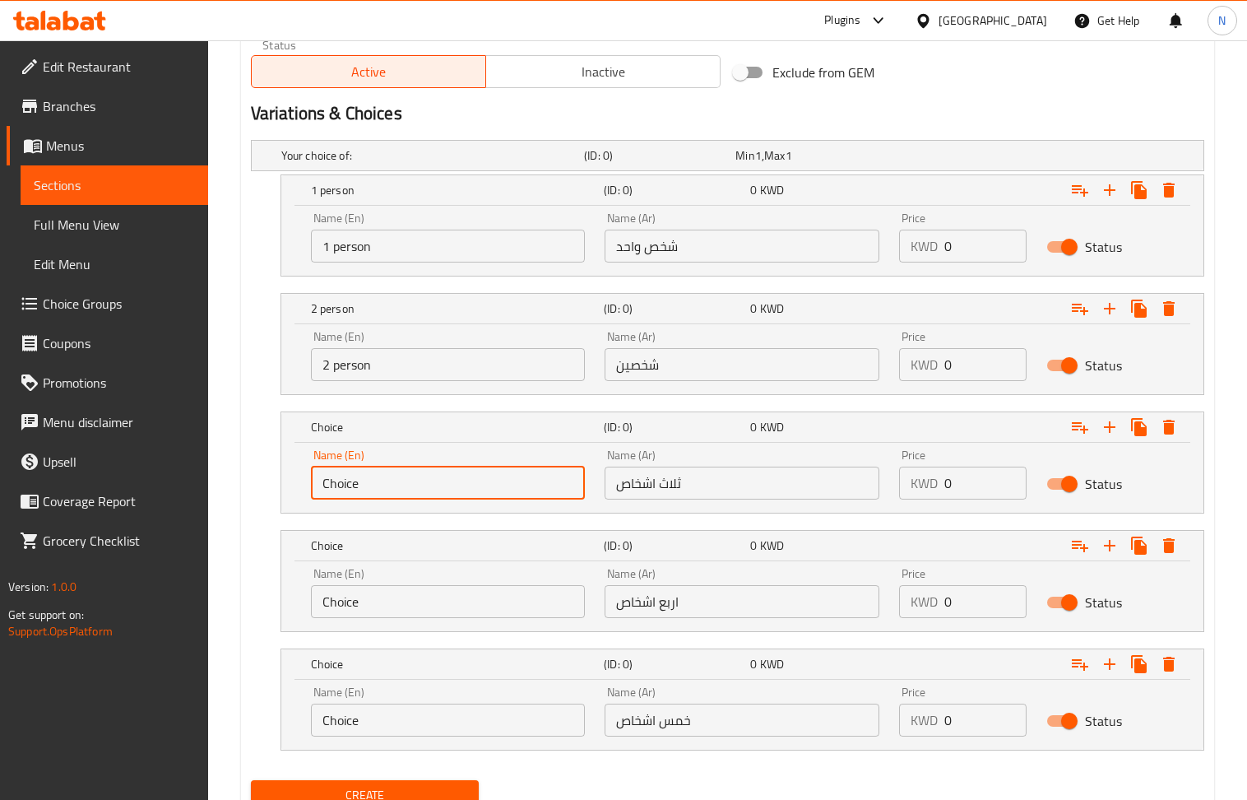
click at [465, 492] on input "Choice" at bounding box center [448, 483] width 275 height 33
click at [462, 492] on input "text" at bounding box center [448, 483] width 275 height 33
type input "3 person"
click at [411, 609] on input "Choice" at bounding box center [448, 601] width 275 height 33
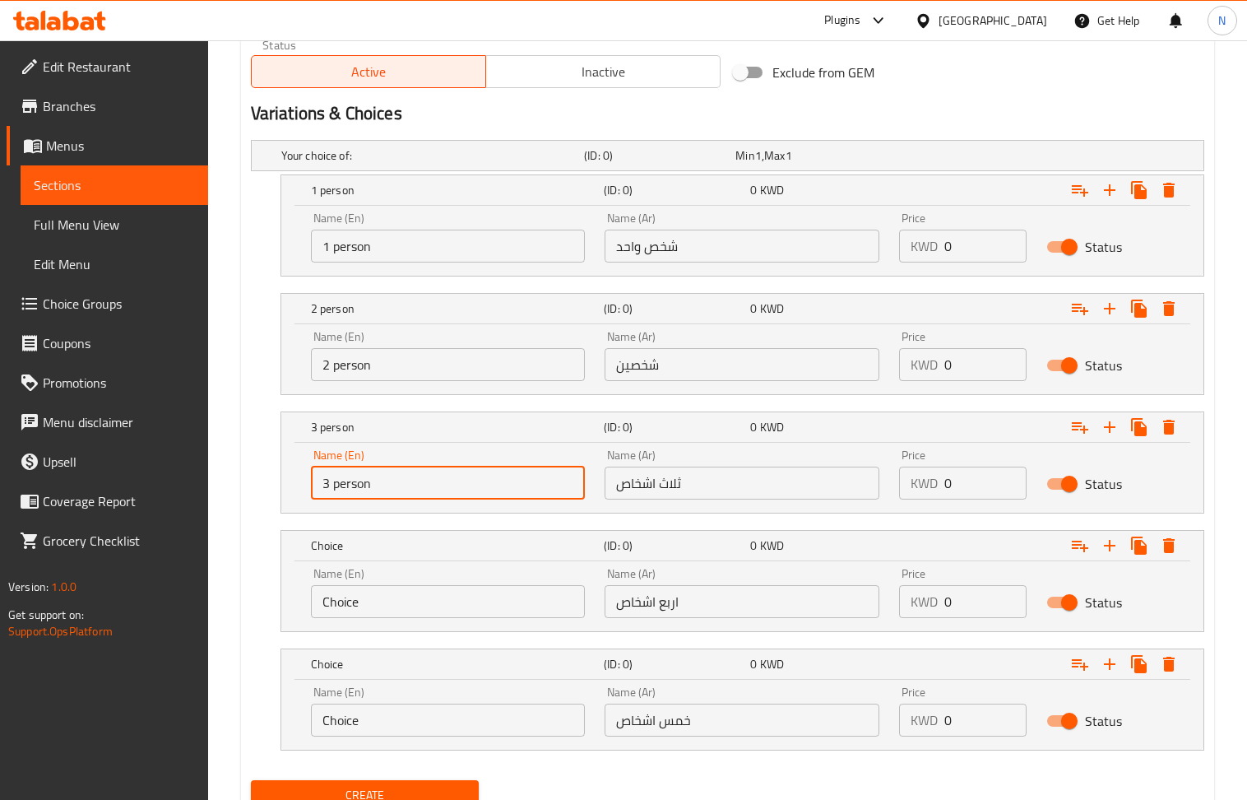
click at [411, 609] on input "Choice" at bounding box center [448, 601] width 275 height 33
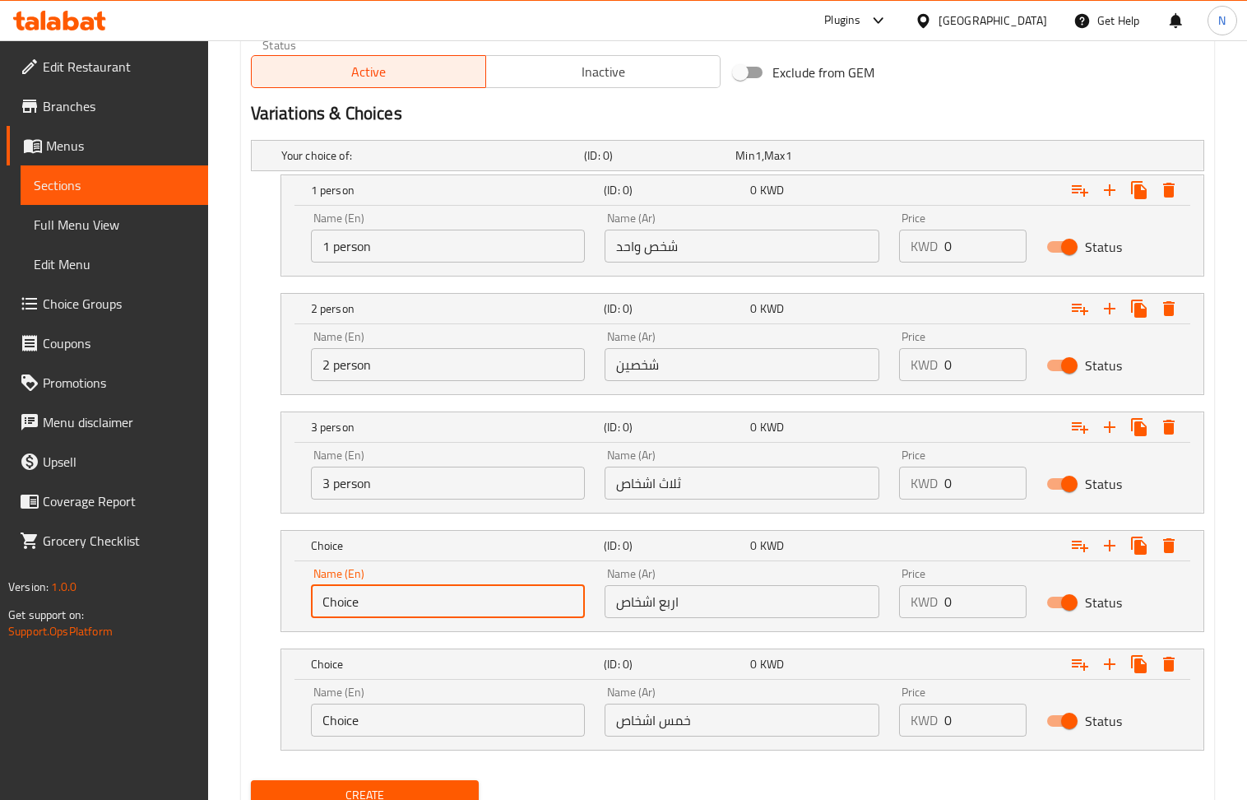
click at [411, 609] on input "Choice" at bounding box center [448, 601] width 275 height 33
click at [411, 606] on input "text" at bounding box center [448, 601] width 275 height 33
type input "4 person"
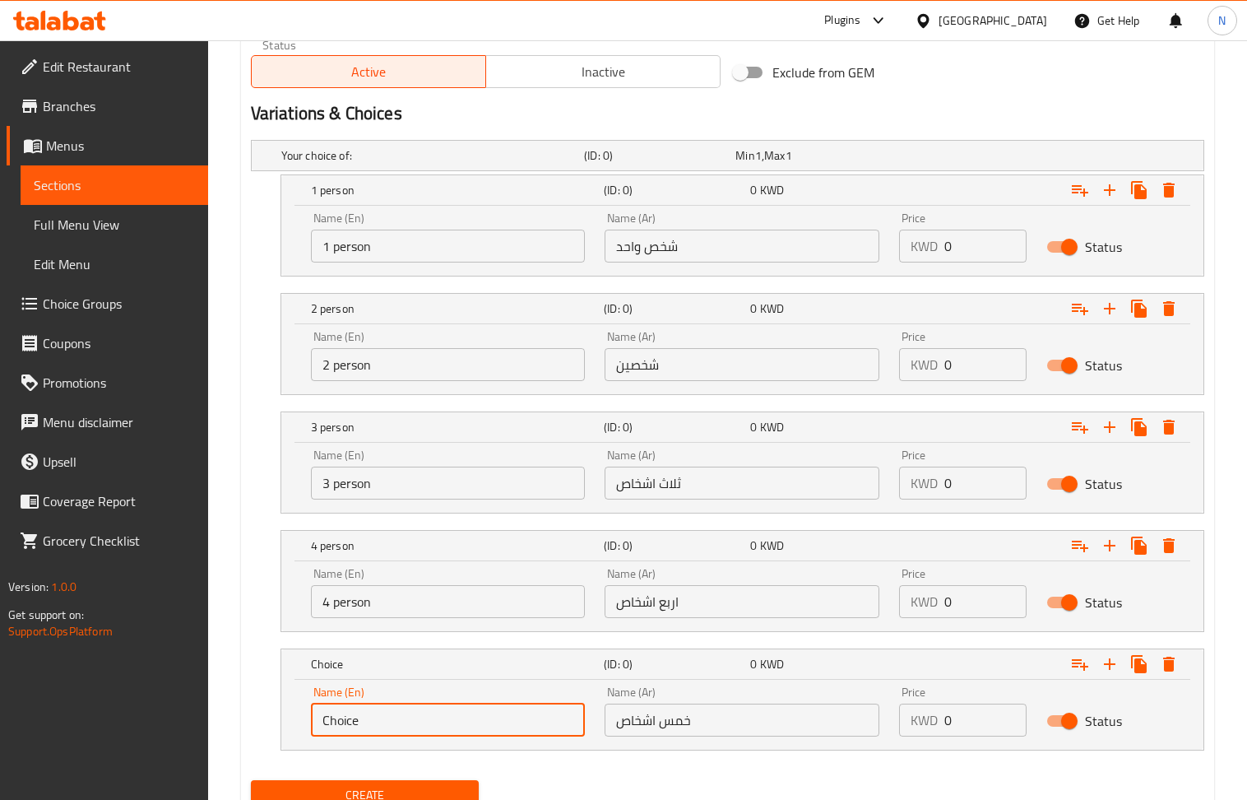
click at [410, 722] on input "Choice" at bounding box center [448, 719] width 275 height 33
click at [410, 722] on input "text" at bounding box center [448, 719] width 275 height 33
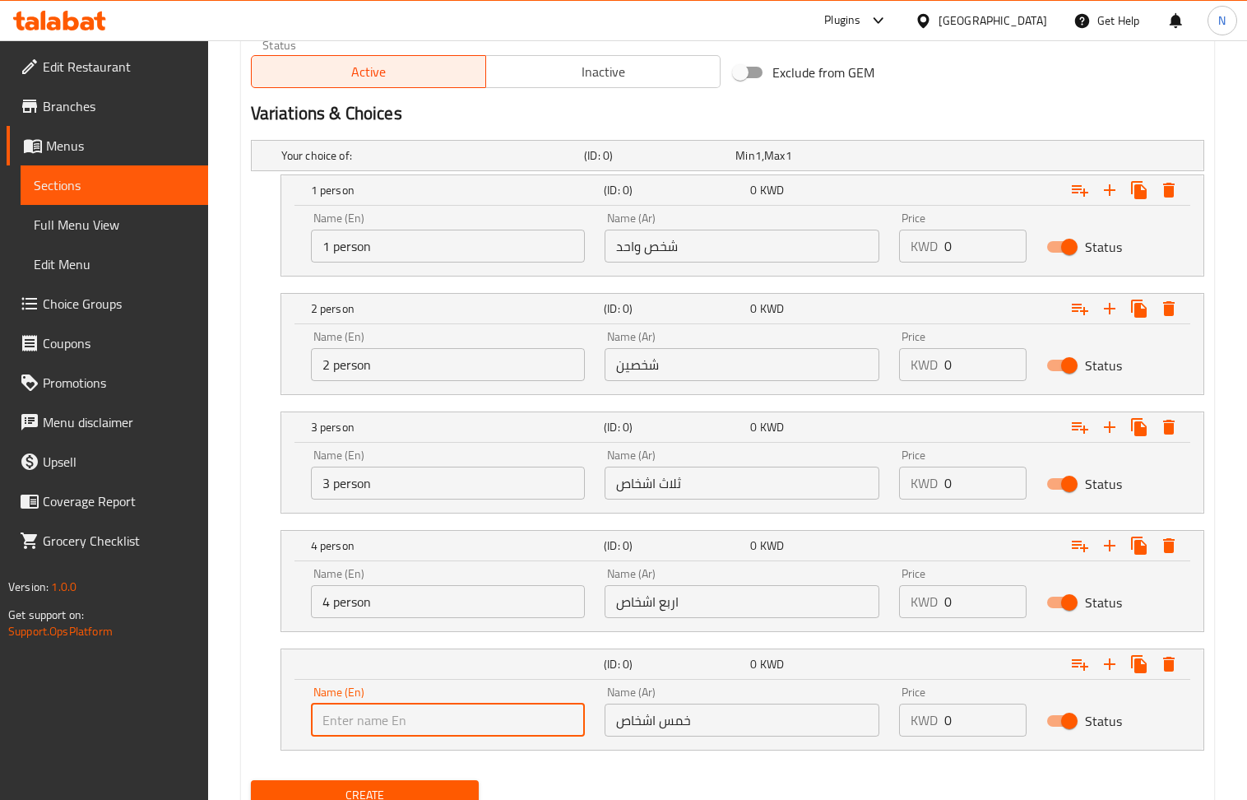
type input "5 people"
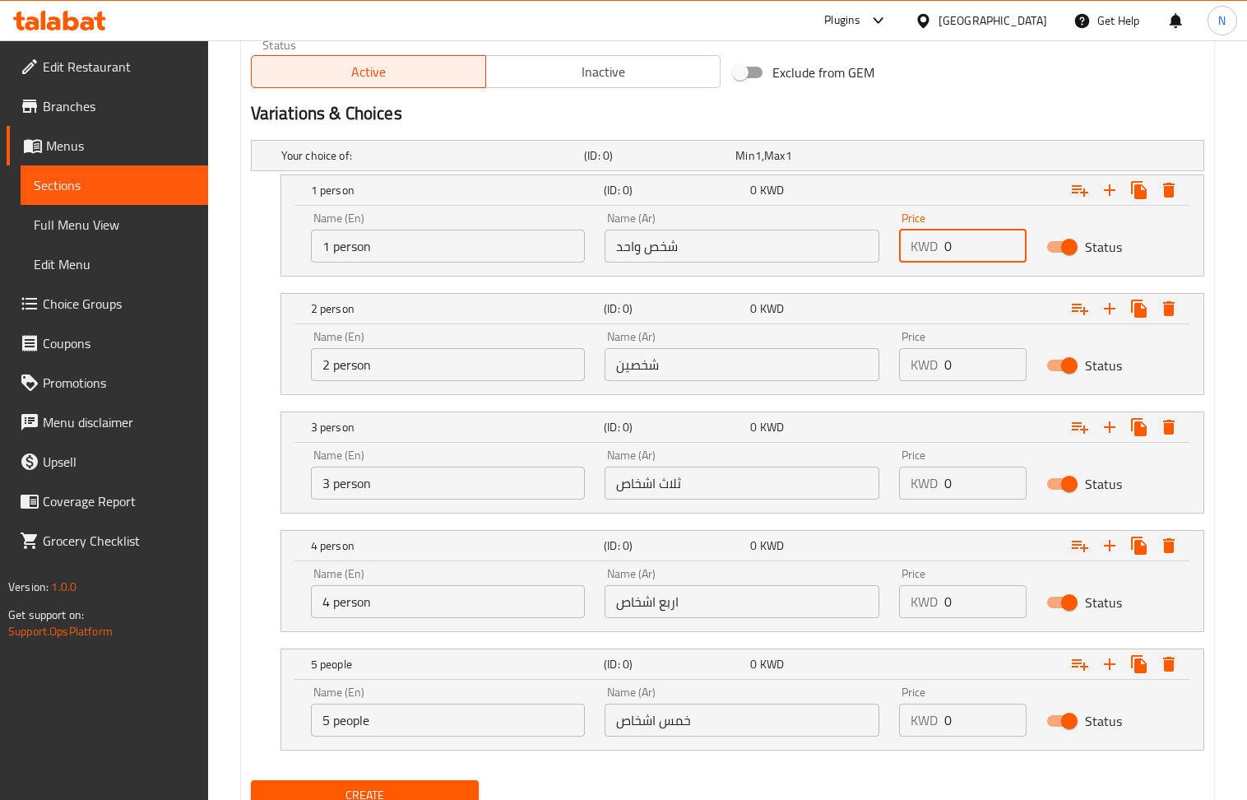
click at [963, 245] on input "0" at bounding box center [986, 246] width 82 height 33
type input "2.75"
click at [974, 354] on input "0" at bounding box center [986, 364] width 82 height 33
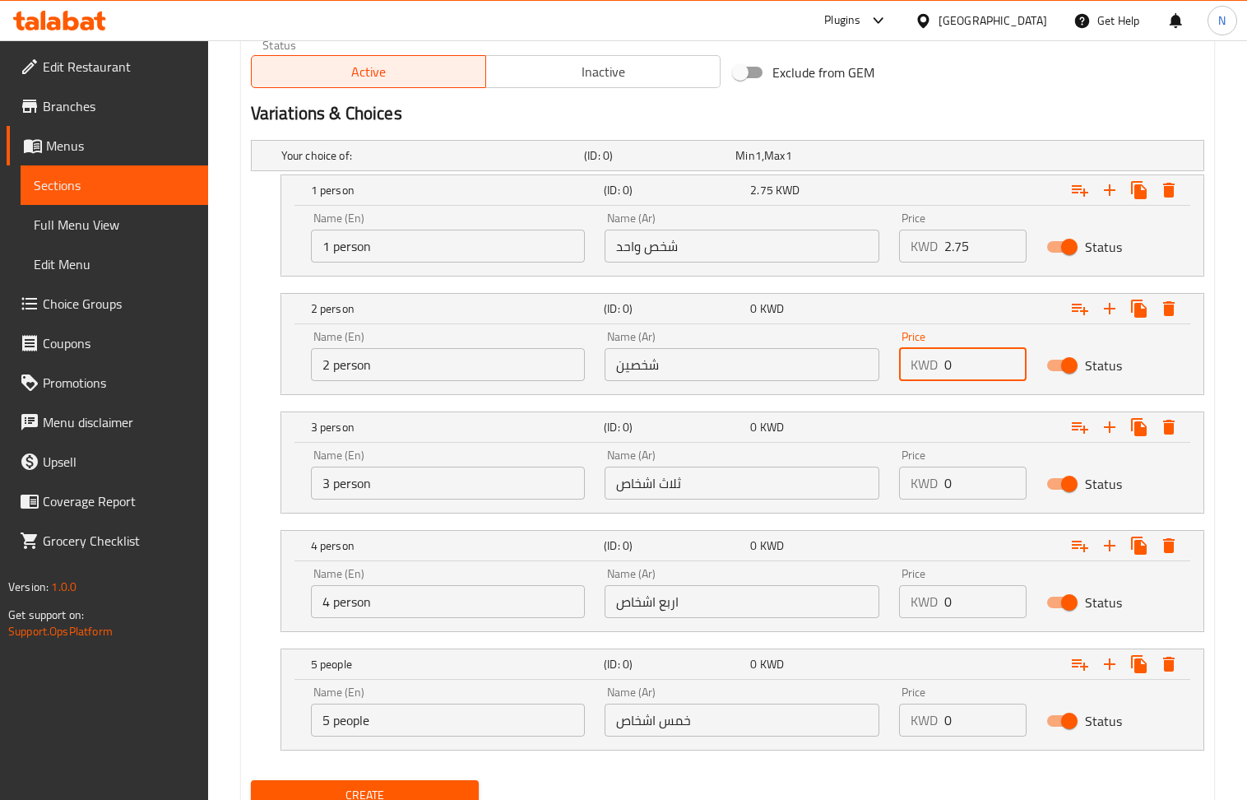
click at [974, 354] on input "0" at bounding box center [986, 364] width 82 height 33
type input "5.25"
click at [987, 475] on input "0" at bounding box center [986, 483] width 82 height 33
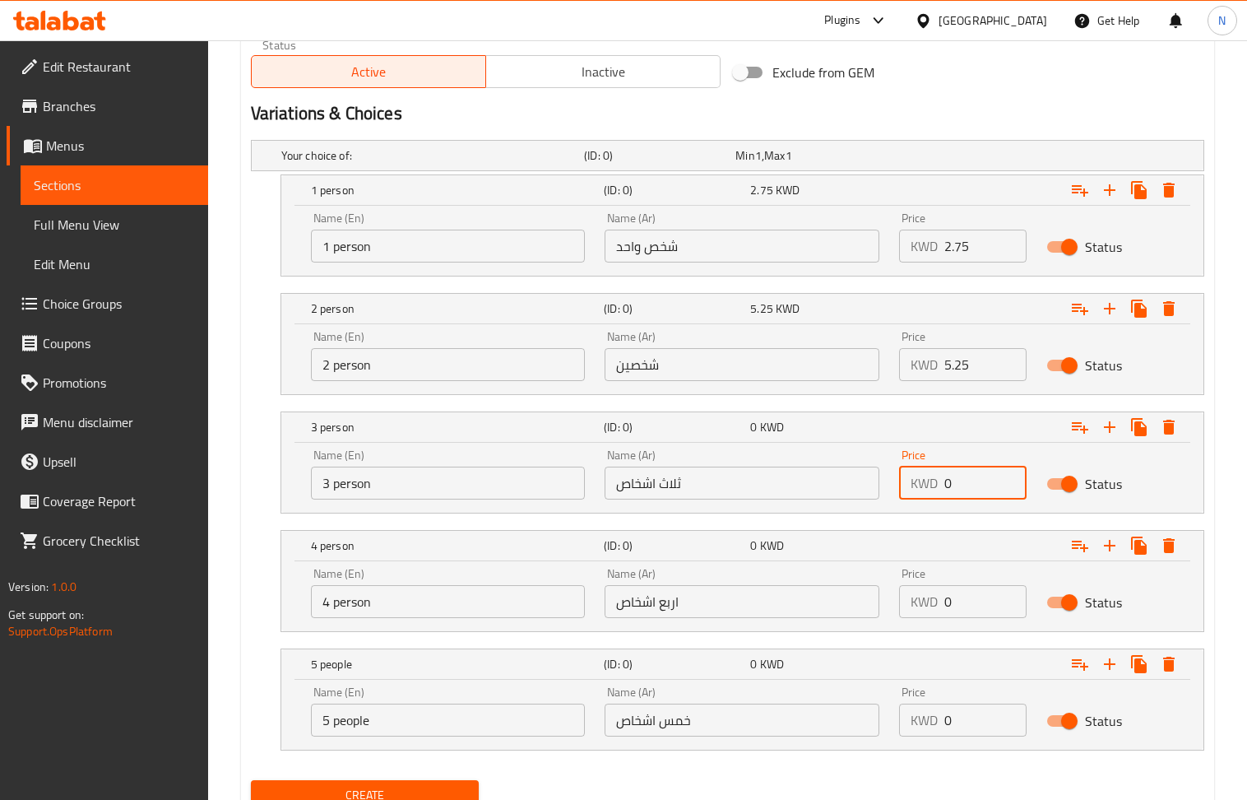
click at [987, 475] on input "0" at bounding box center [986, 483] width 82 height 33
type input "7.9"
click at [954, 613] on input "0" at bounding box center [986, 601] width 82 height 33
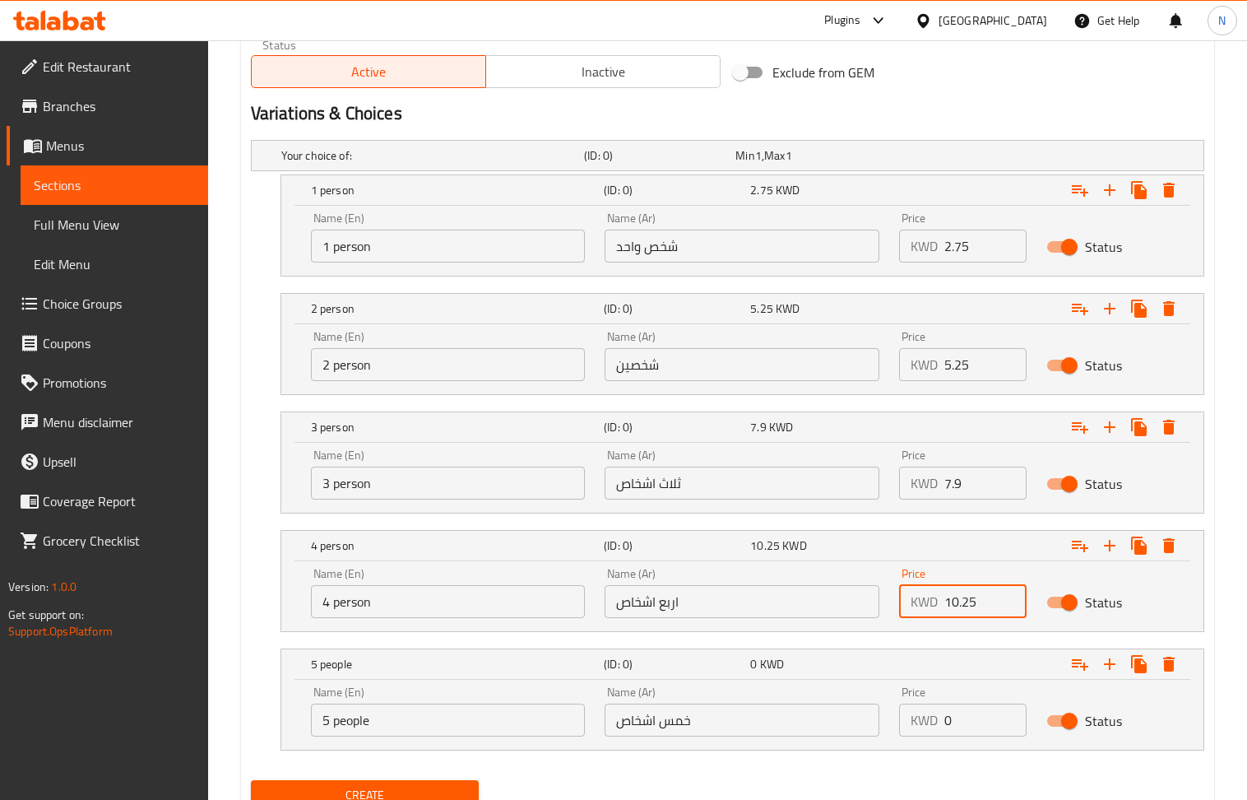
type input "10.25"
click at [963, 713] on input "0" at bounding box center [986, 719] width 82 height 33
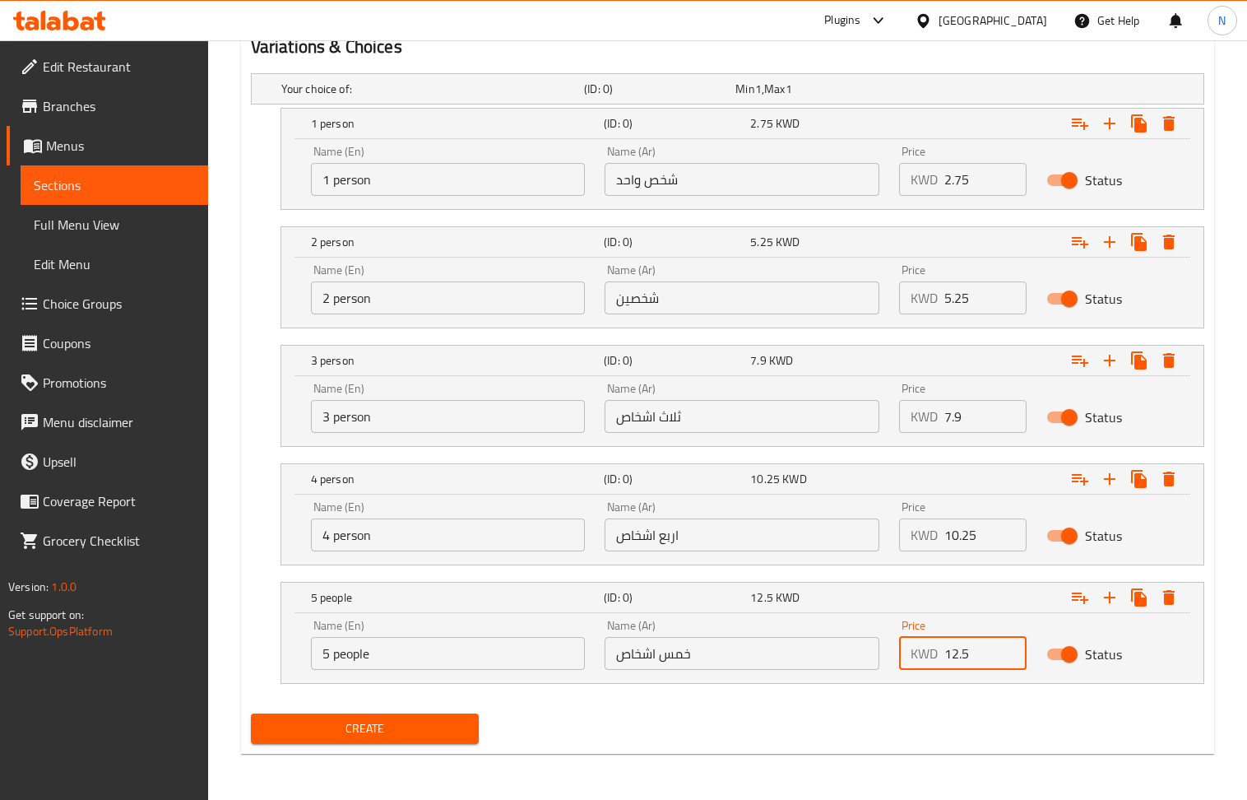
scroll to position [900, 0]
type input "12.5"
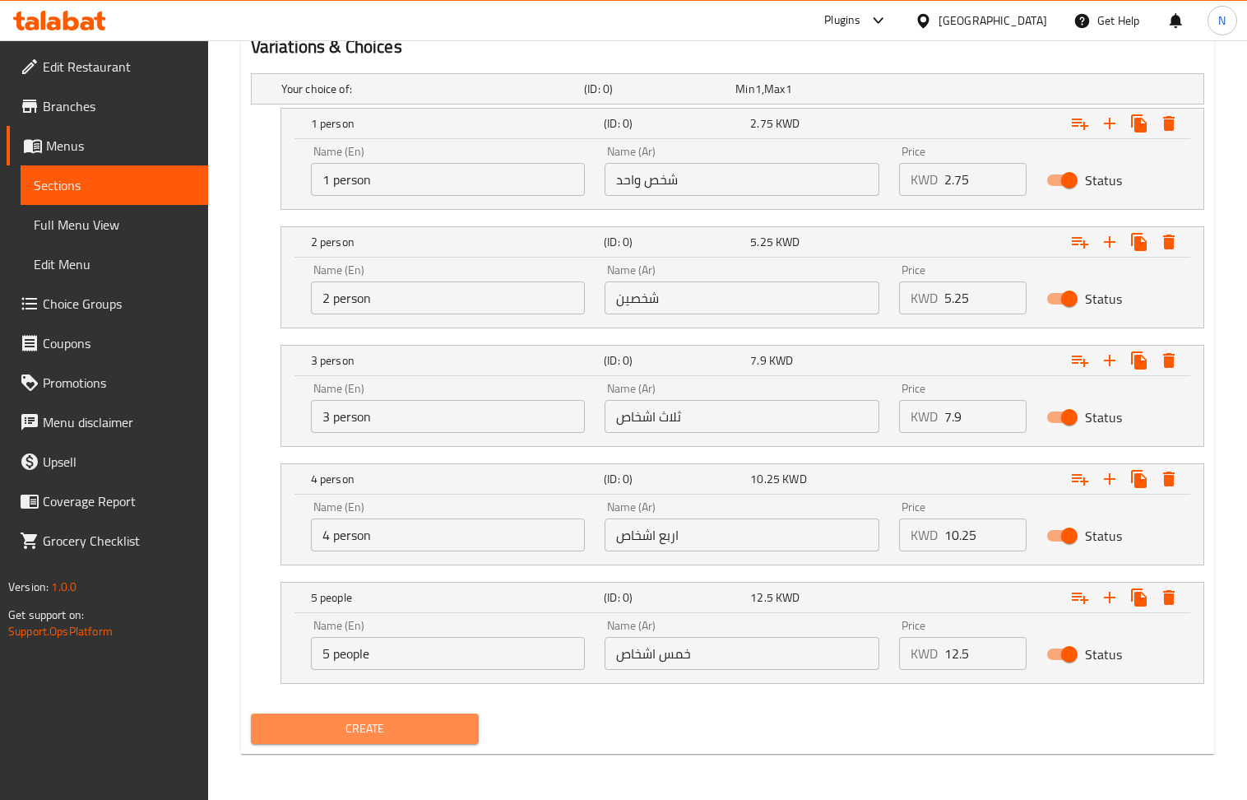
click at [425, 716] on button "Create" at bounding box center [365, 728] width 229 height 30
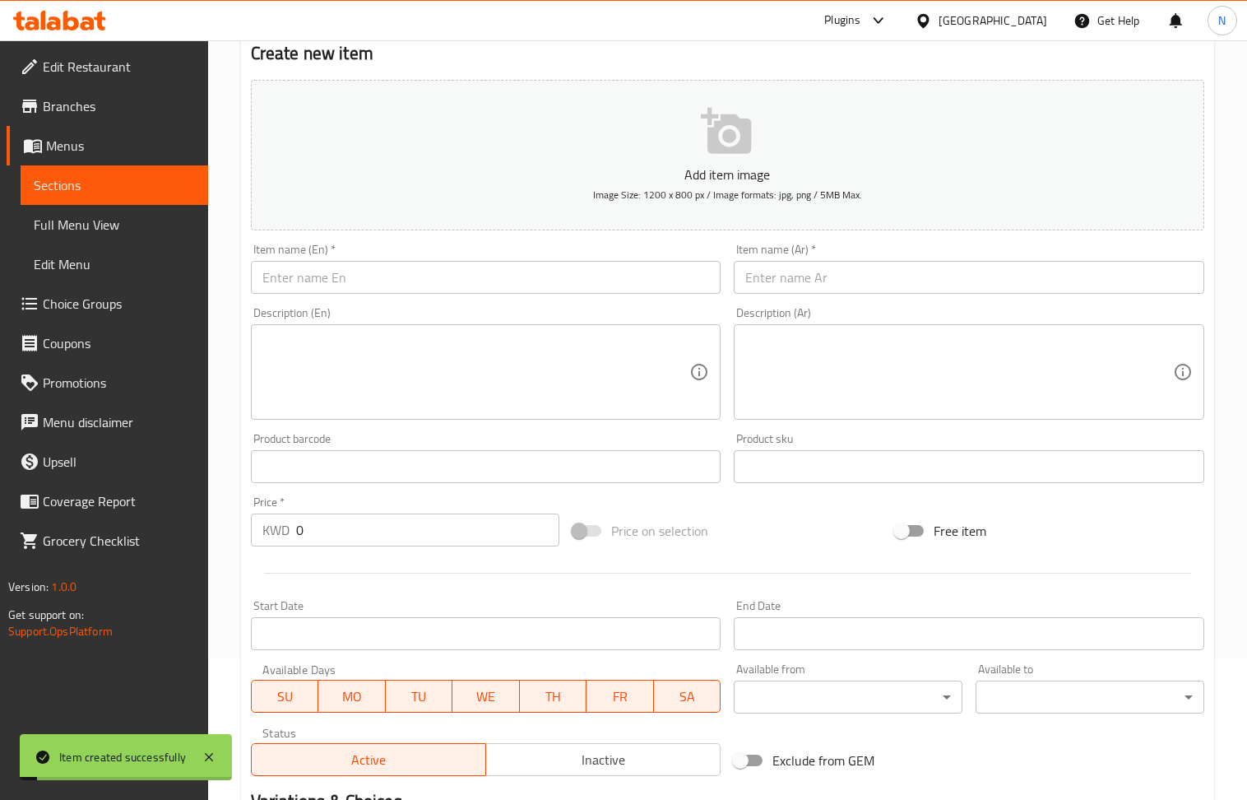
scroll to position [132, 0]
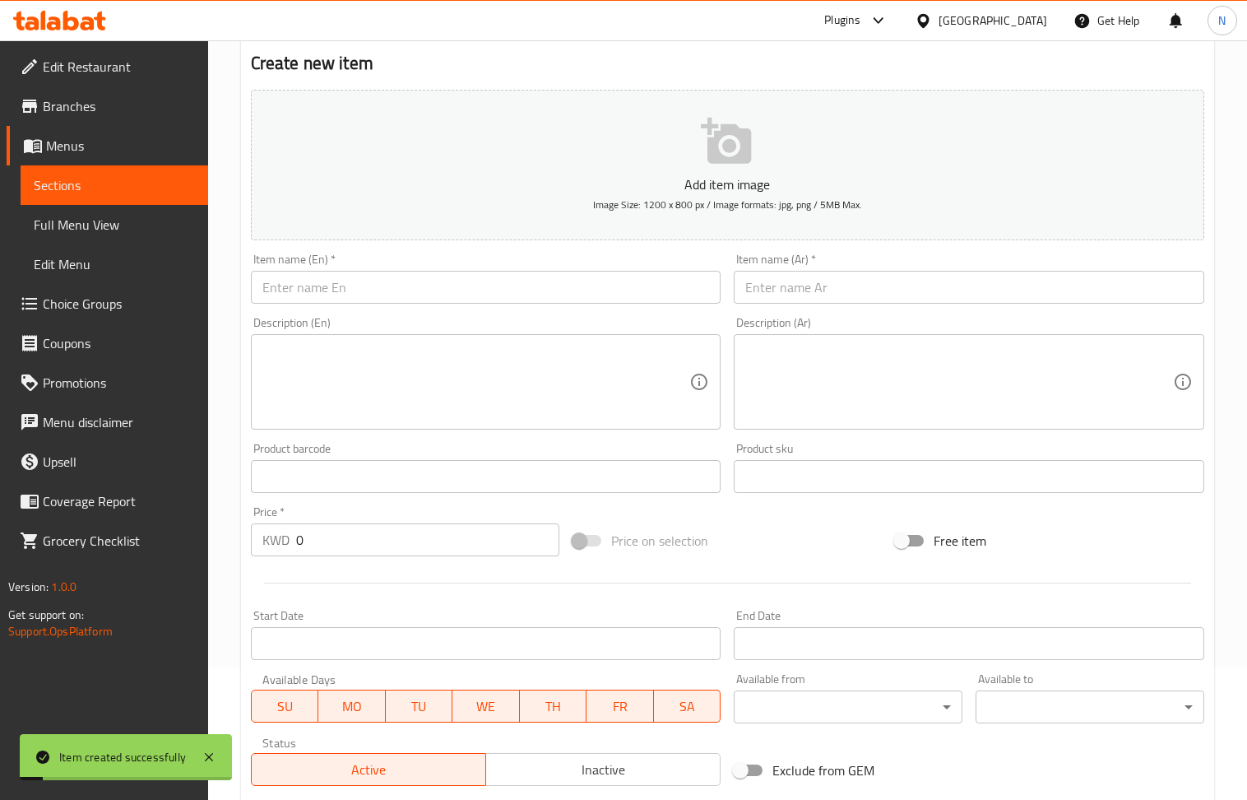
click at [853, 268] on div "Item name (Ar)   * Item name (Ar) *" at bounding box center [969, 278] width 471 height 50
drag, startPoint x: 843, startPoint y: 300, endPoint x: 810, endPoint y: 290, distance: 34.9
click at [843, 300] on input "text" at bounding box center [969, 287] width 471 height 33
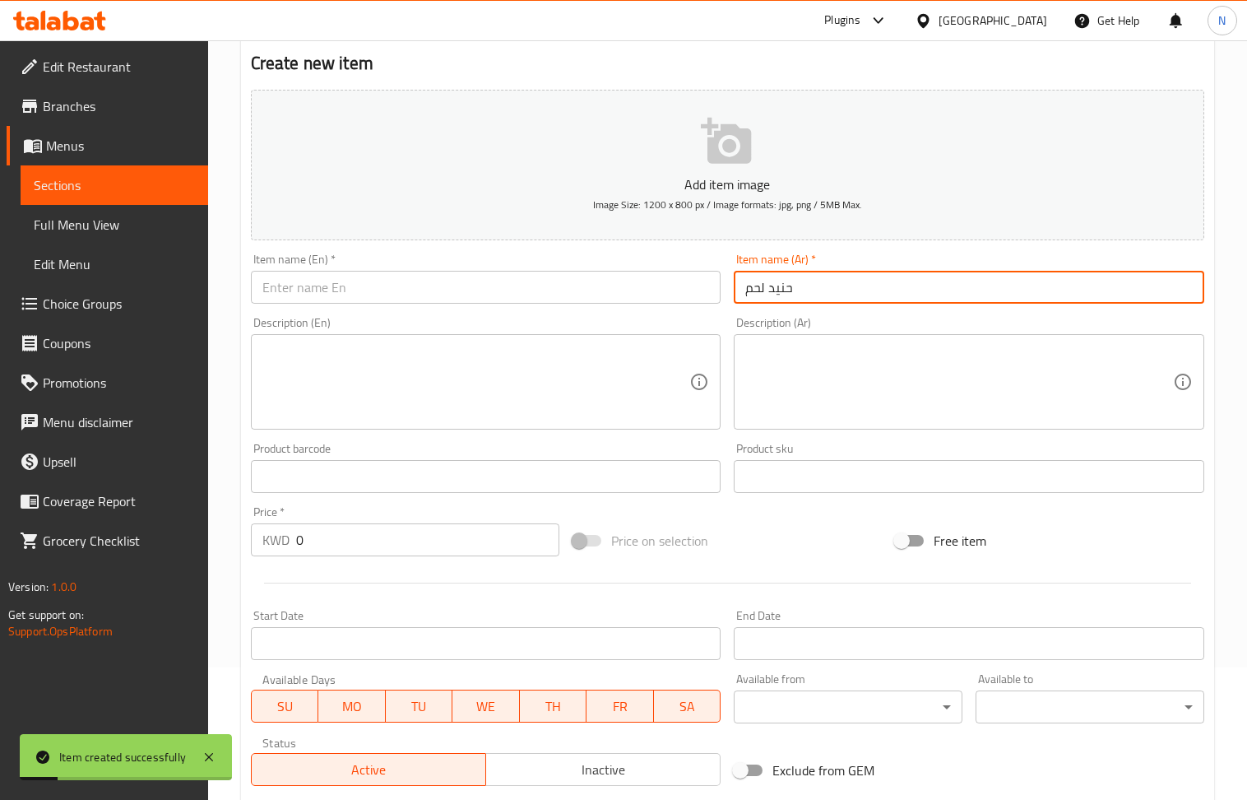
type input "حنيد لحم"
drag, startPoint x: 347, startPoint y: 290, endPoint x: 341, endPoint y: 300, distance: 11.2
click at [347, 290] on input "text" at bounding box center [486, 287] width 471 height 33
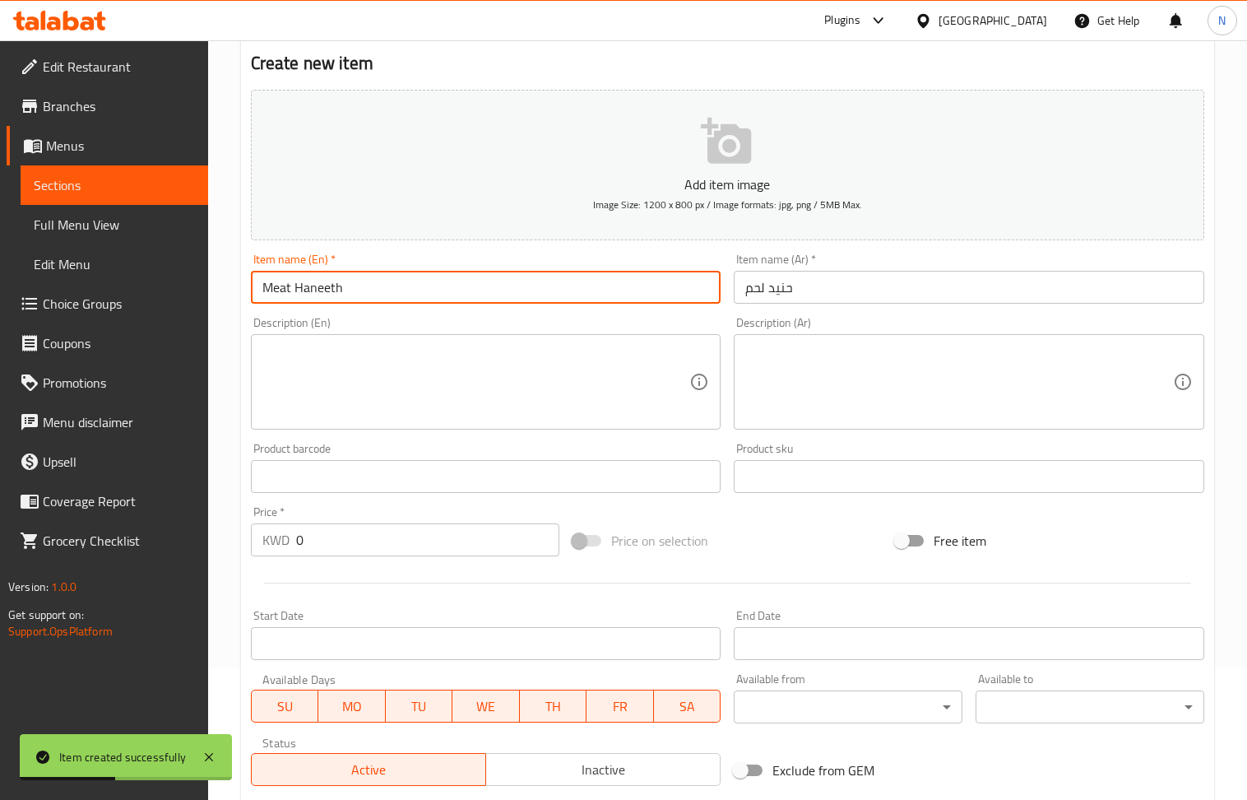
drag, startPoint x: 343, startPoint y: 295, endPoint x: 327, endPoint y: 294, distance: 15.7
click at [327, 294] on input "Meat Haneeth" at bounding box center [486, 287] width 471 height 33
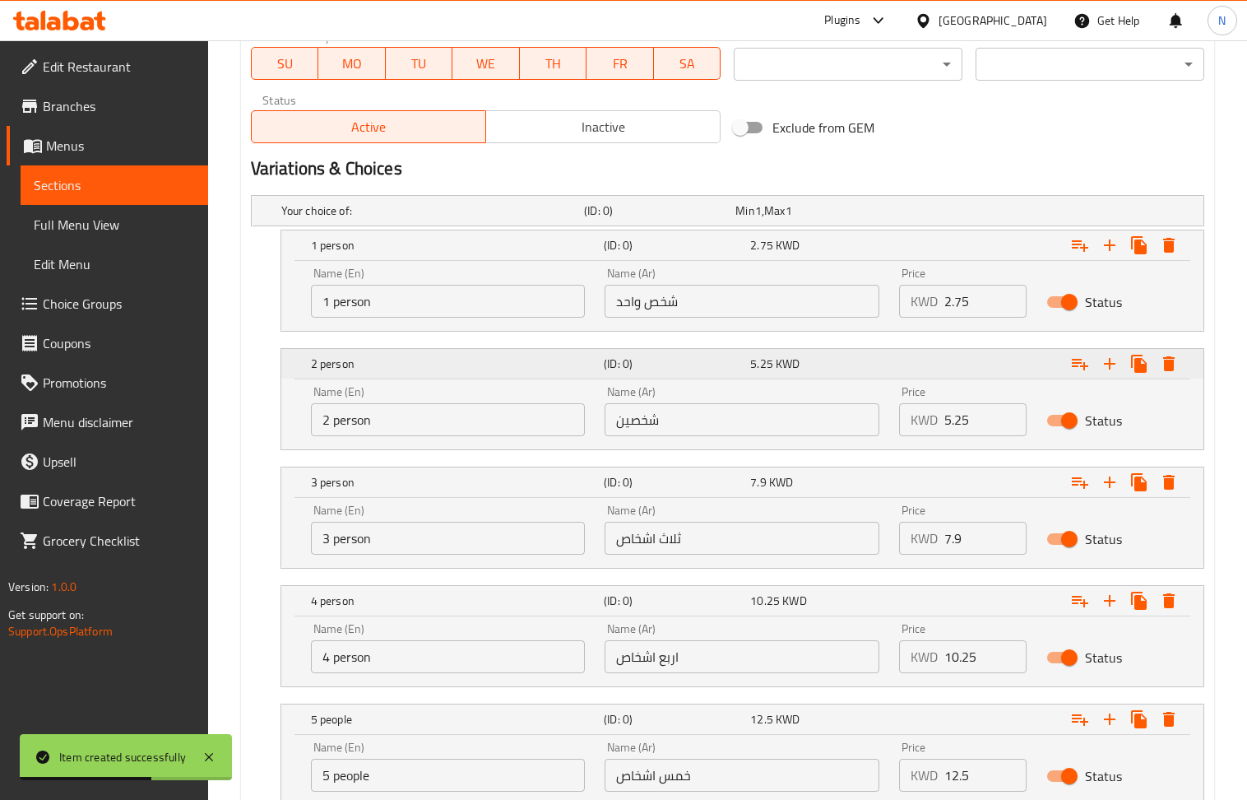
scroll to position [791, 0]
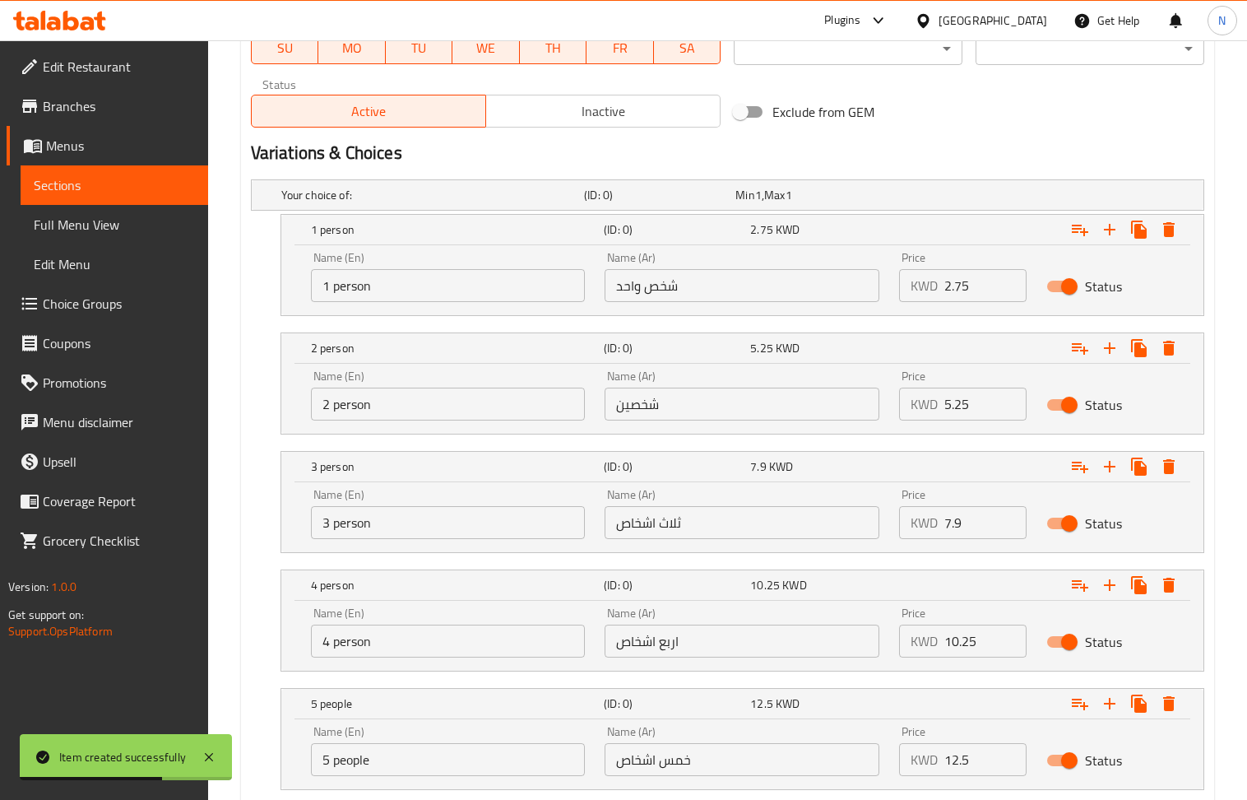
type input "Meat Haneed"
click at [974, 285] on input "2.75" at bounding box center [986, 285] width 82 height 33
click at [974, 285] on input "0" at bounding box center [986, 285] width 82 height 33
type input "5.5"
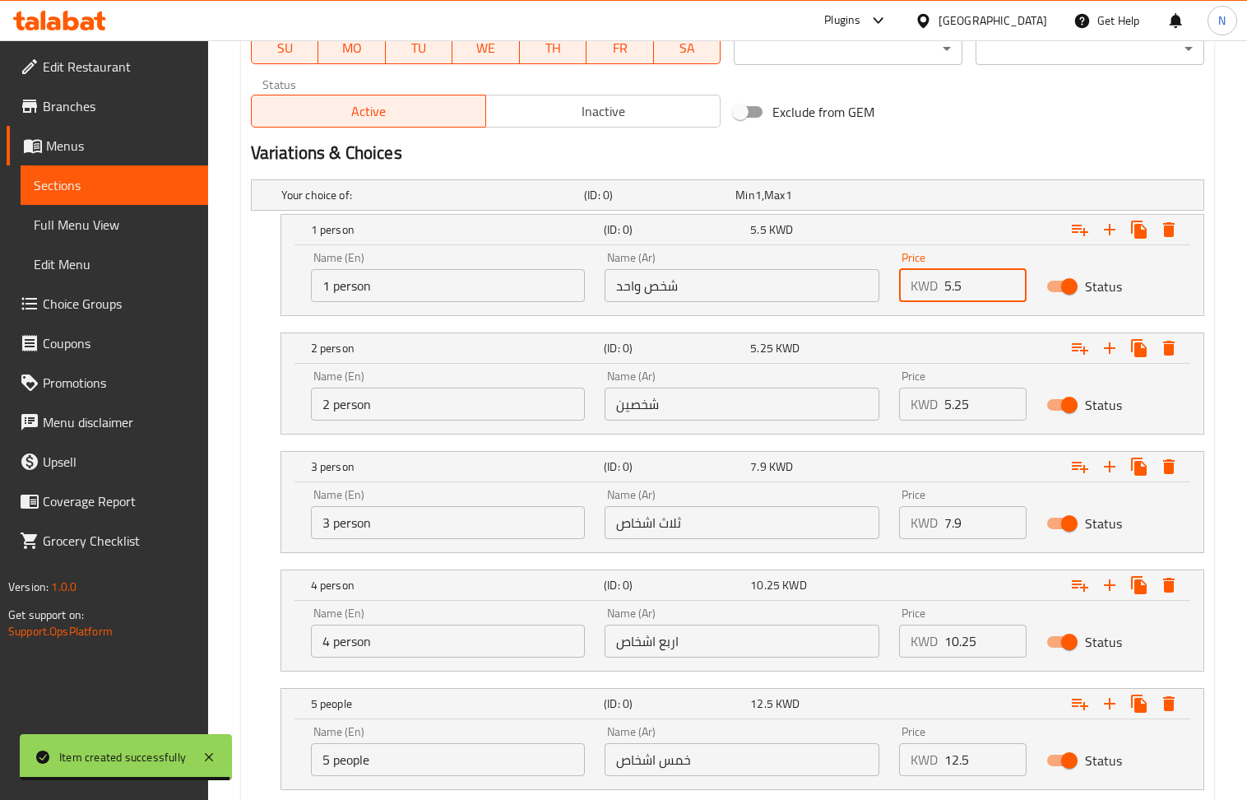
click at [955, 396] on input "5.25" at bounding box center [986, 404] width 82 height 33
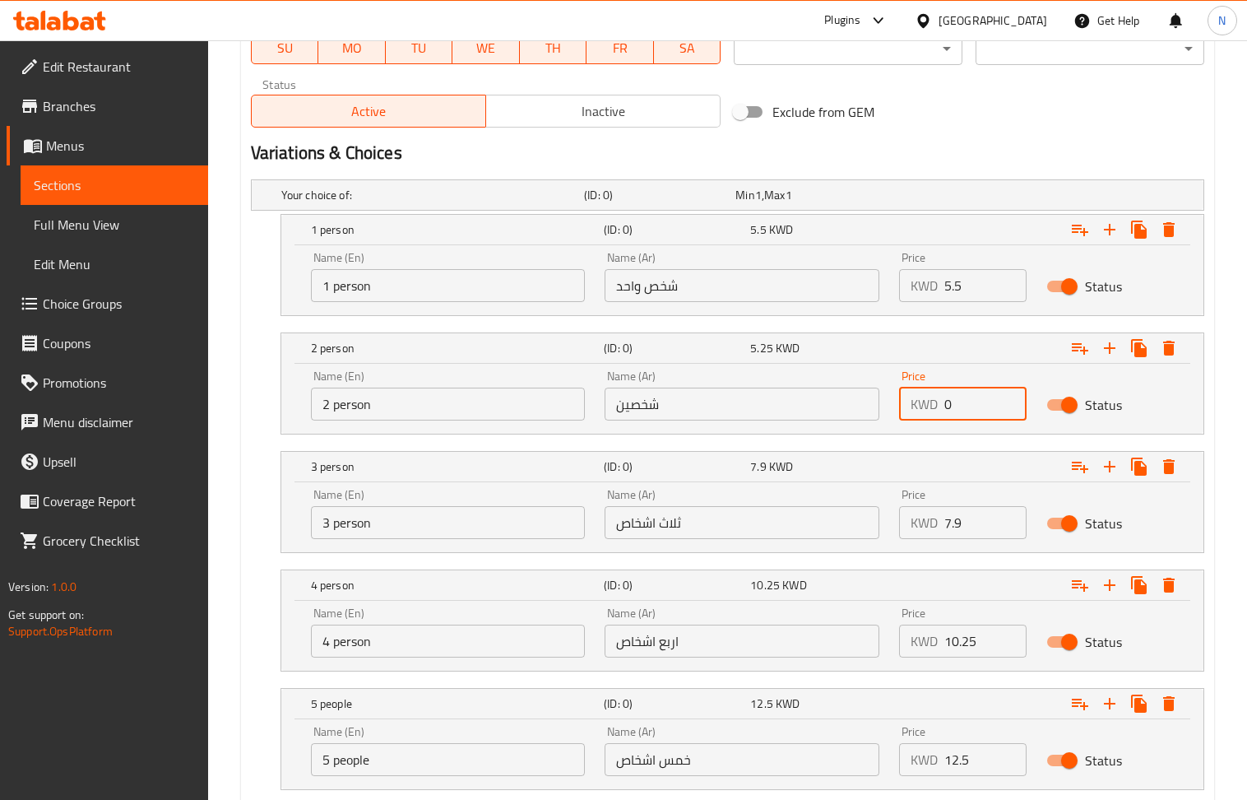
click at [955, 396] on input "0" at bounding box center [986, 404] width 82 height 33
type input "11.25"
click at [959, 518] on input "7.9" at bounding box center [986, 522] width 82 height 33
click at [959, 518] on input "0" at bounding box center [986, 522] width 82 height 33
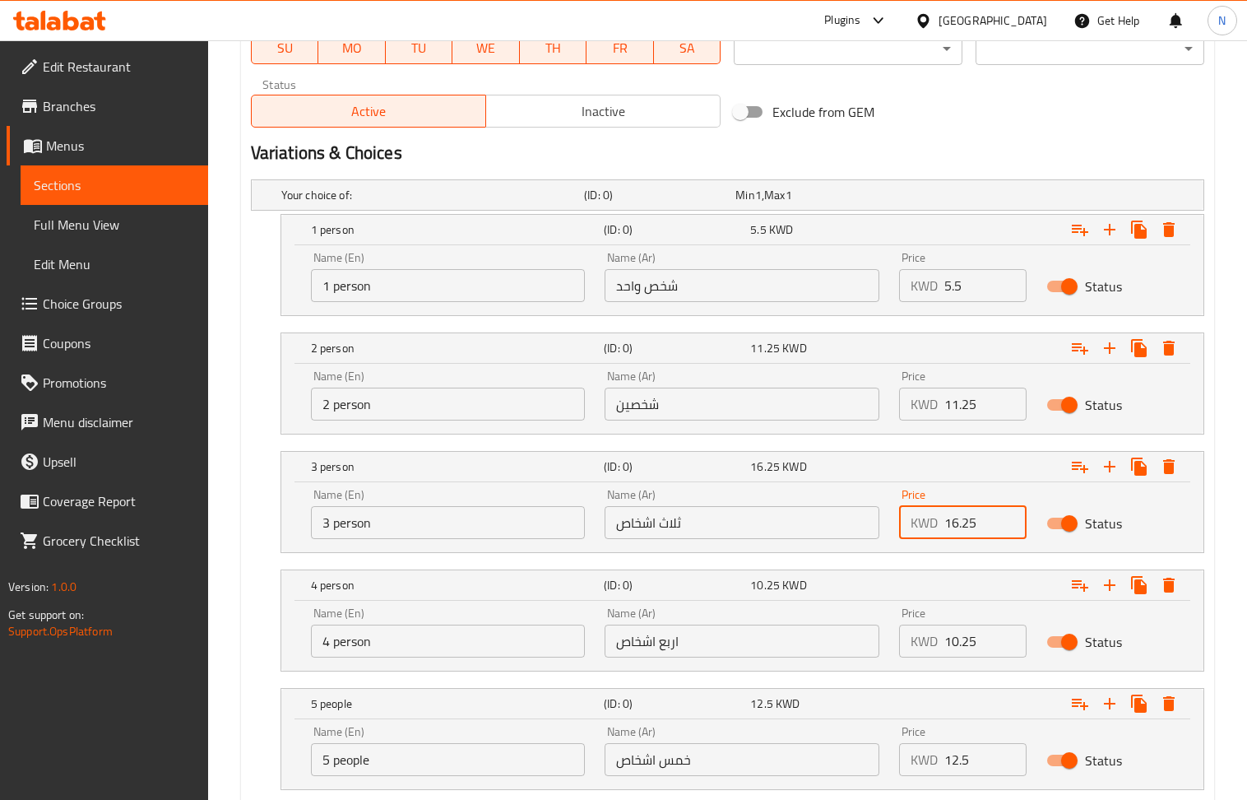
type input "16.25"
click at [978, 632] on input "10.25" at bounding box center [986, 641] width 82 height 33
click at [978, 632] on input "0" at bounding box center [986, 641] width 82 height 33
type input "21.9"
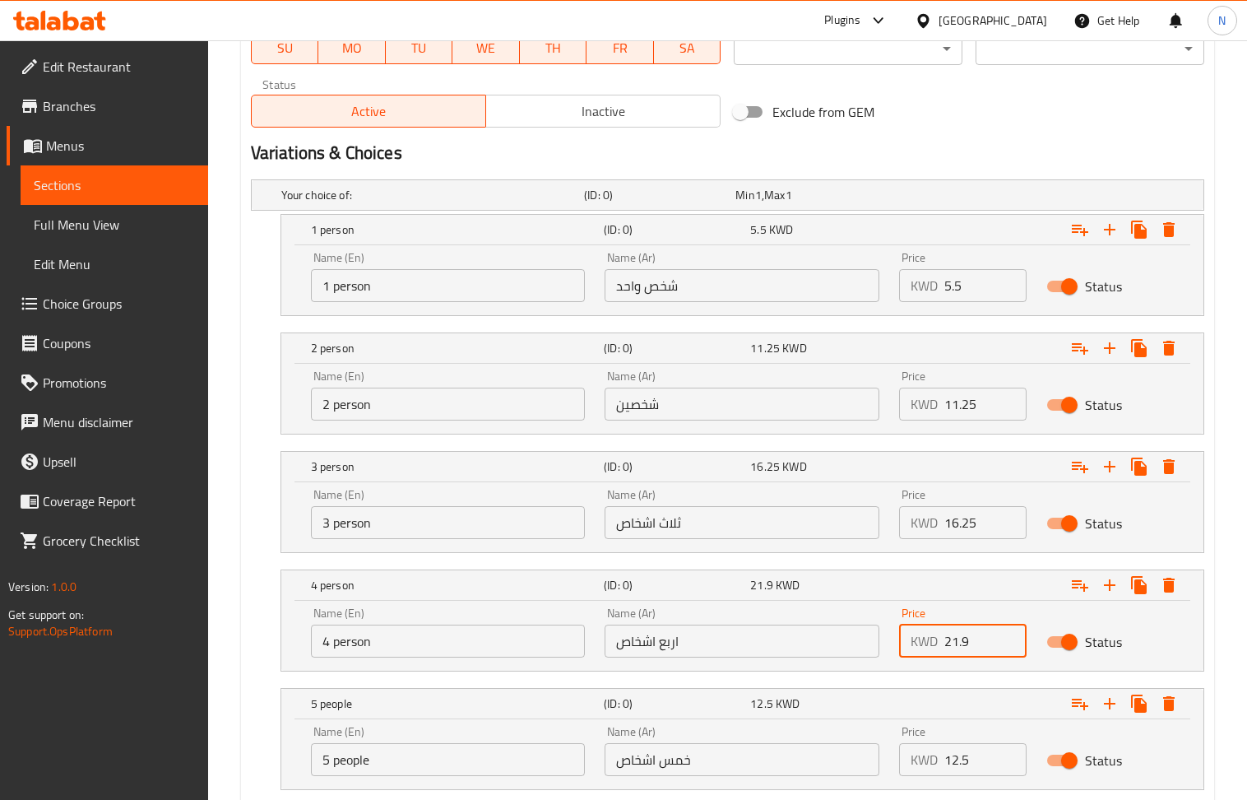
click at [976, 760] on input "12.5" at bounding box center [986, 759] width 82 height 33
click at [976, 760] on input "0" at bounding box center [986, 759] width 82 height 33
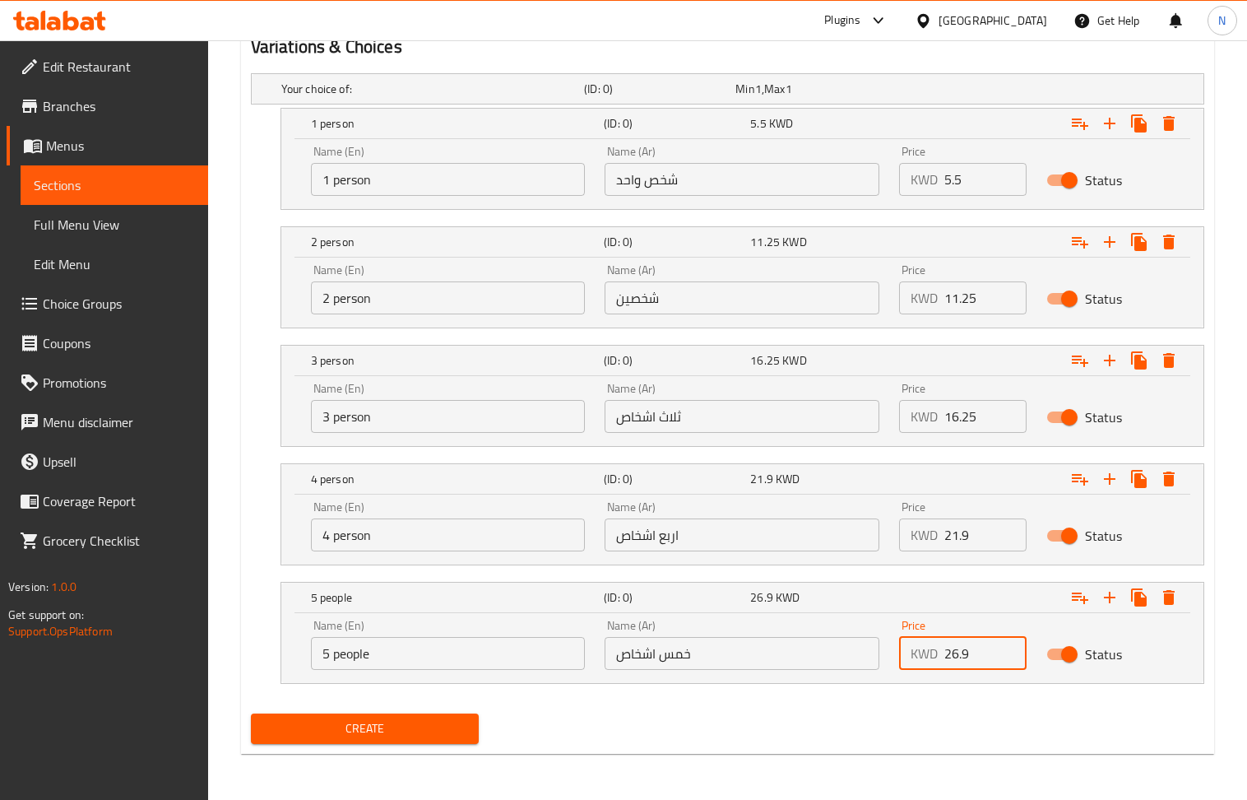
type input "26.9"
click at [436, 741] on button "Create" at bounding box center [365, 728] width 229 height 30
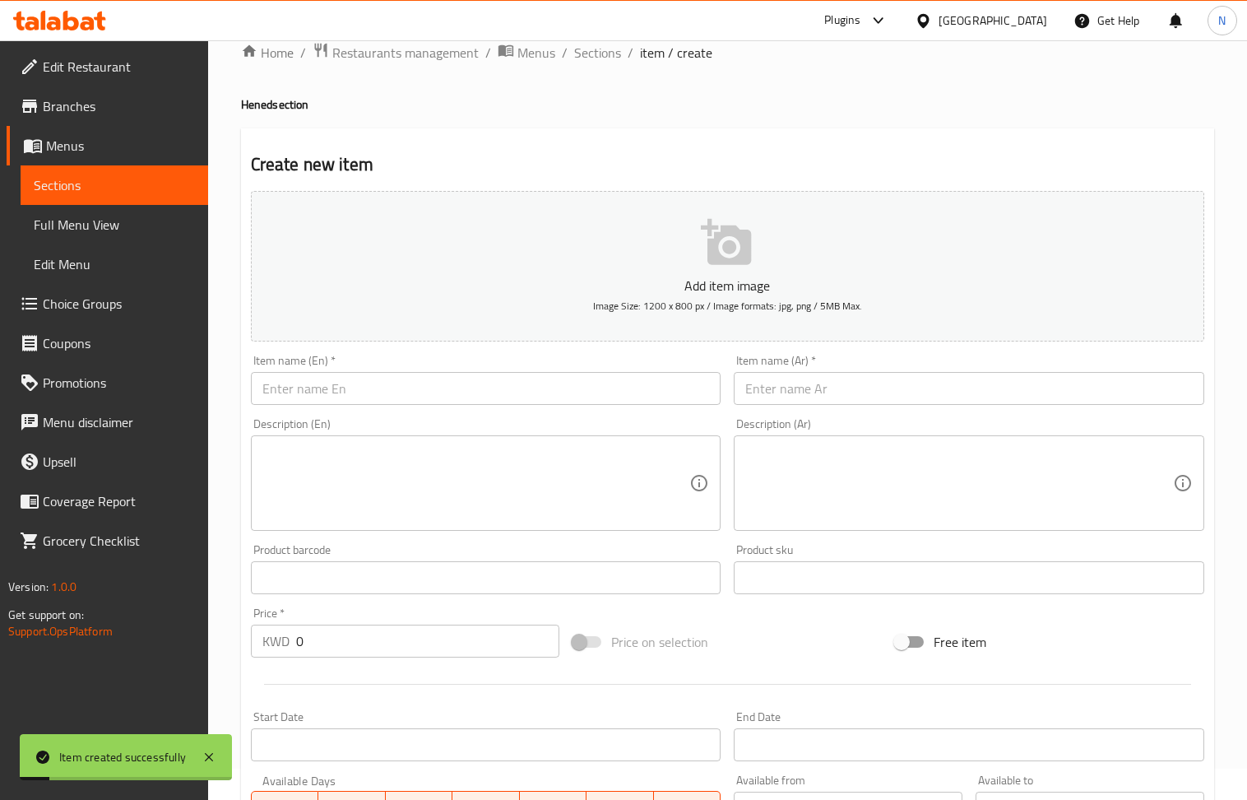
scroll to position [23, 0]
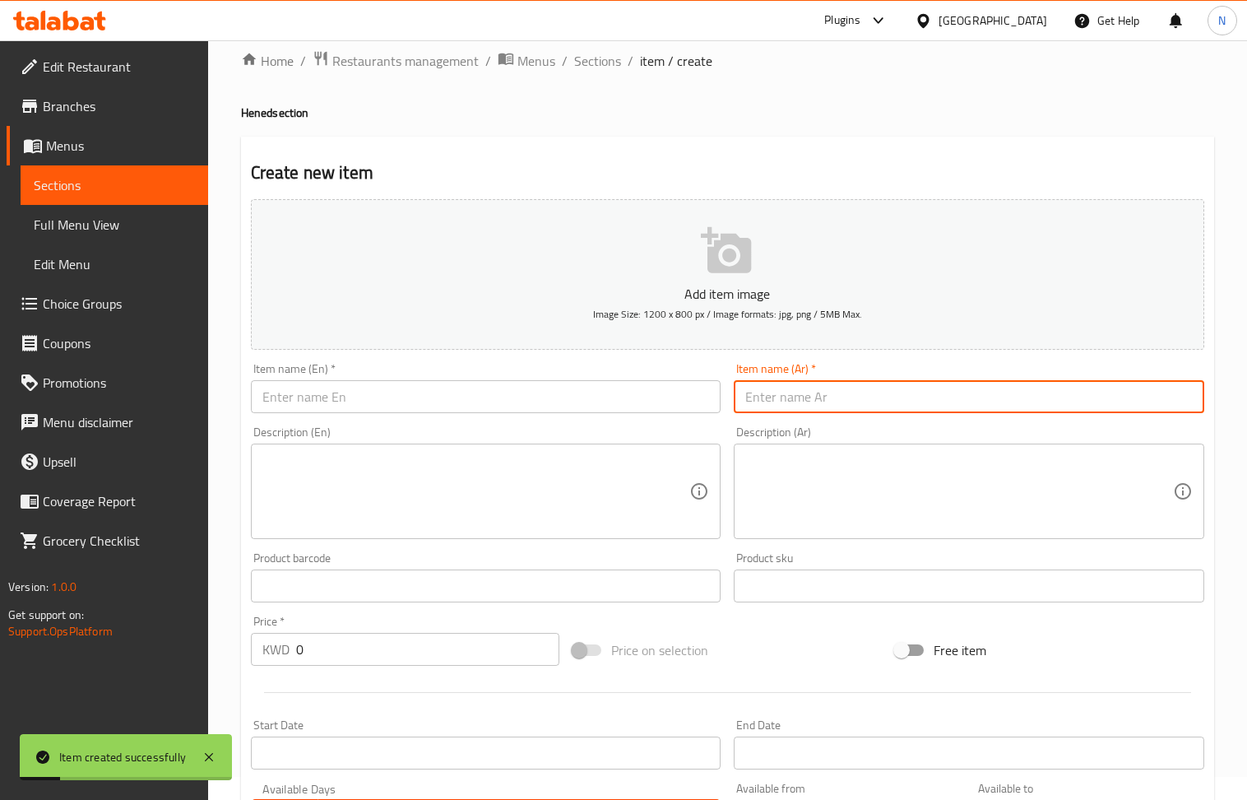
drag, startPoint x: 807, startPoint y: 396, endPoint x: 456, endPoint y: 149, distance: 429.4
click at [807, 396] on input "text" at bounding box center [969, 396] width 471 height 33
type input "برية لحم عربي"
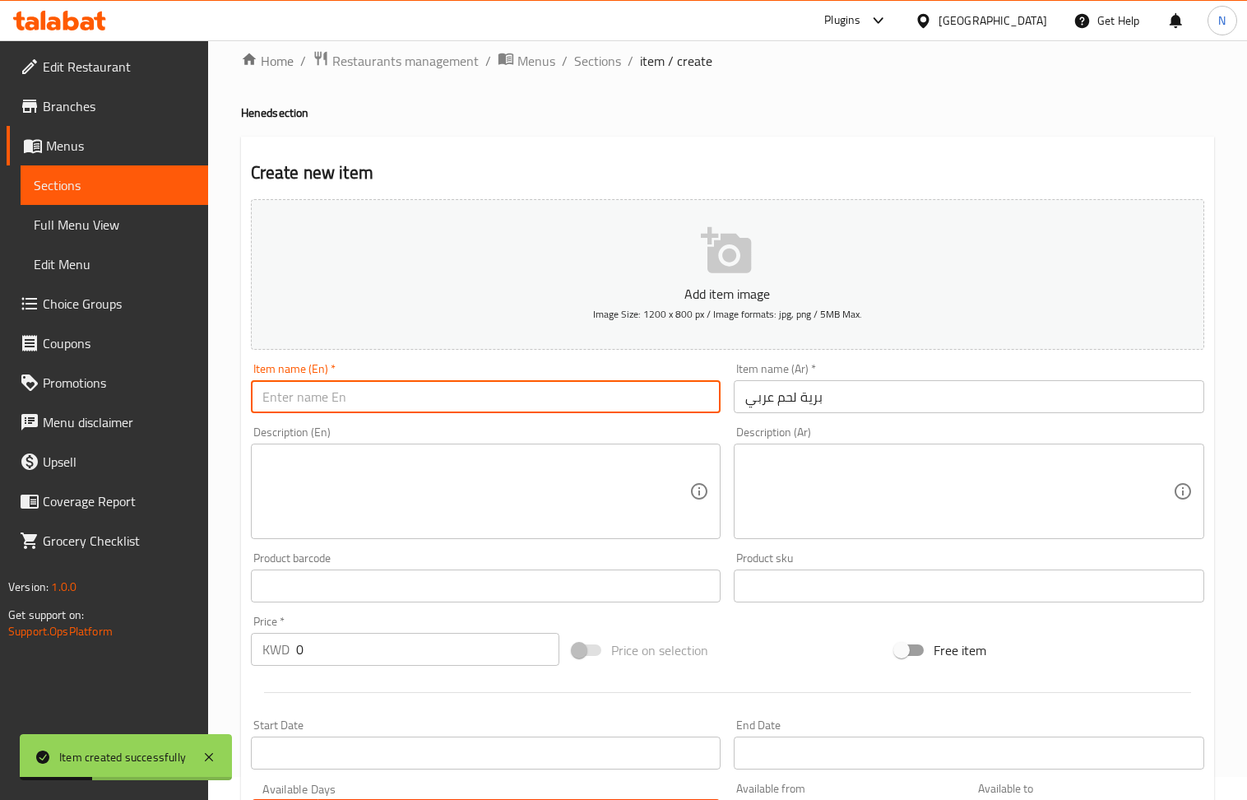
drag, startPoint x: 355, startPoint y: 403, endPoint x: 334, endPoint y: 416, distance: 25.1
click at [355, 403] on input "text" at bounding box center [486, 396] width 471 height 33
click at [273, 399] on input "Wild Arabian meat" at bounding box center [486, 396] width 471 height 33
type input "Bareah Arabian meat"
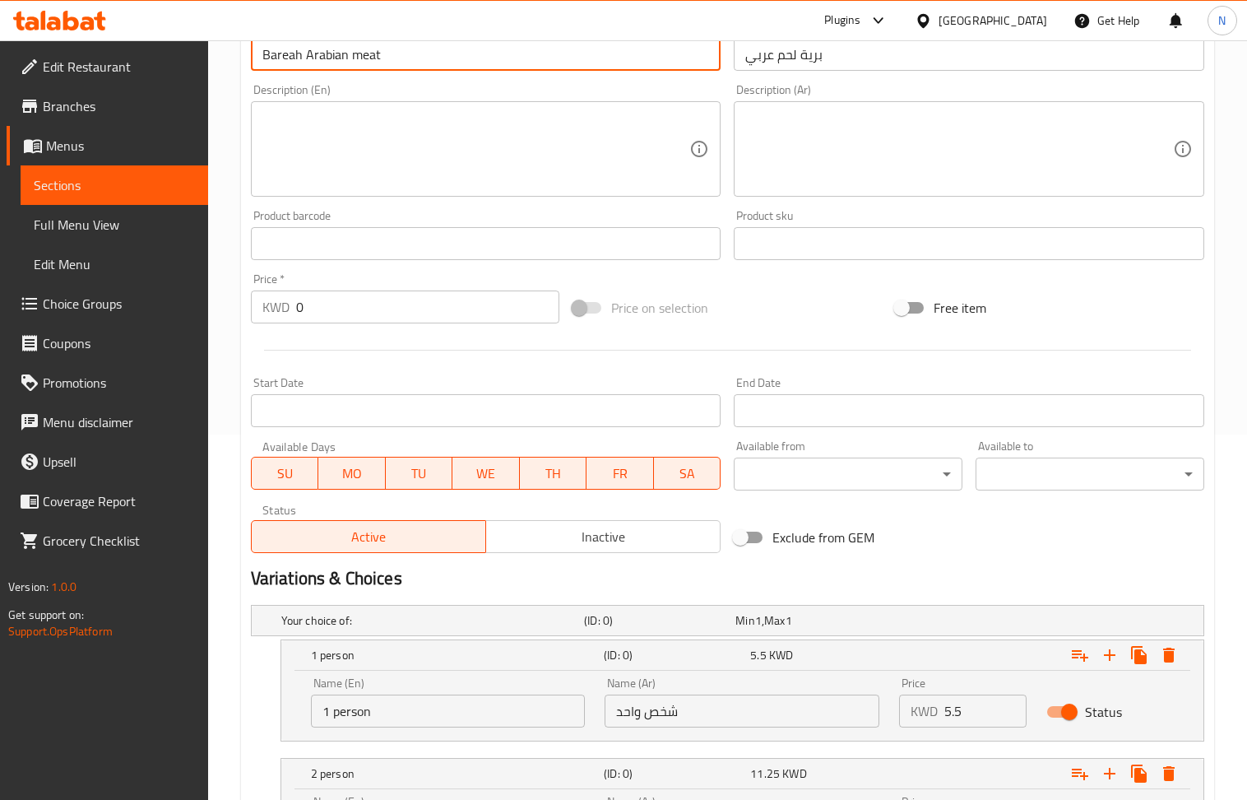
scroll to position [681, 0]
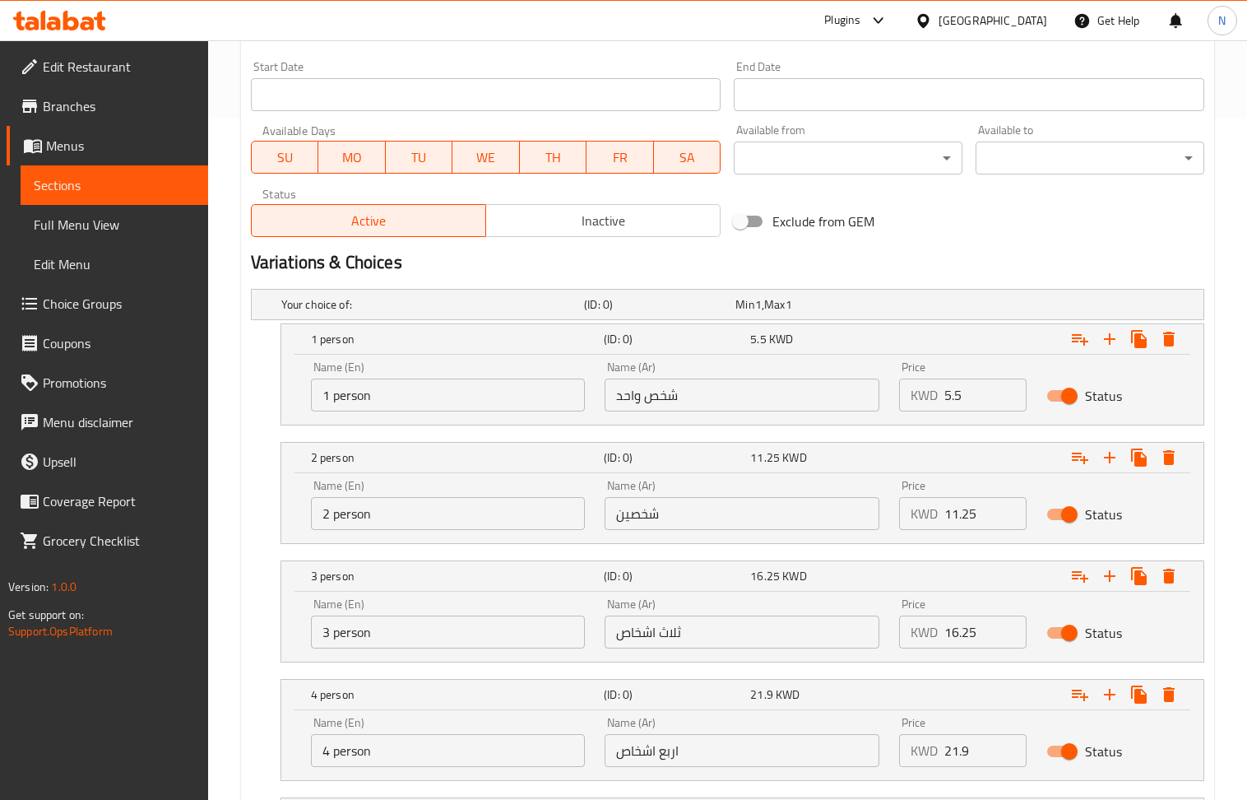
drag, startPoint x: 1008, startPoint y: 402, endPoint x: 975, endPoint y: 402, distance: 32.9
click at [1004, 402] on input "5.5" at bounding box center [986, 394] width 82 height 33
click at [969, 402] on input "5.5" at bounding box center [986, 394] width 82 height 33
click at [969, 402] on input "0" at bounding box center [986, 394] width 82 height 33
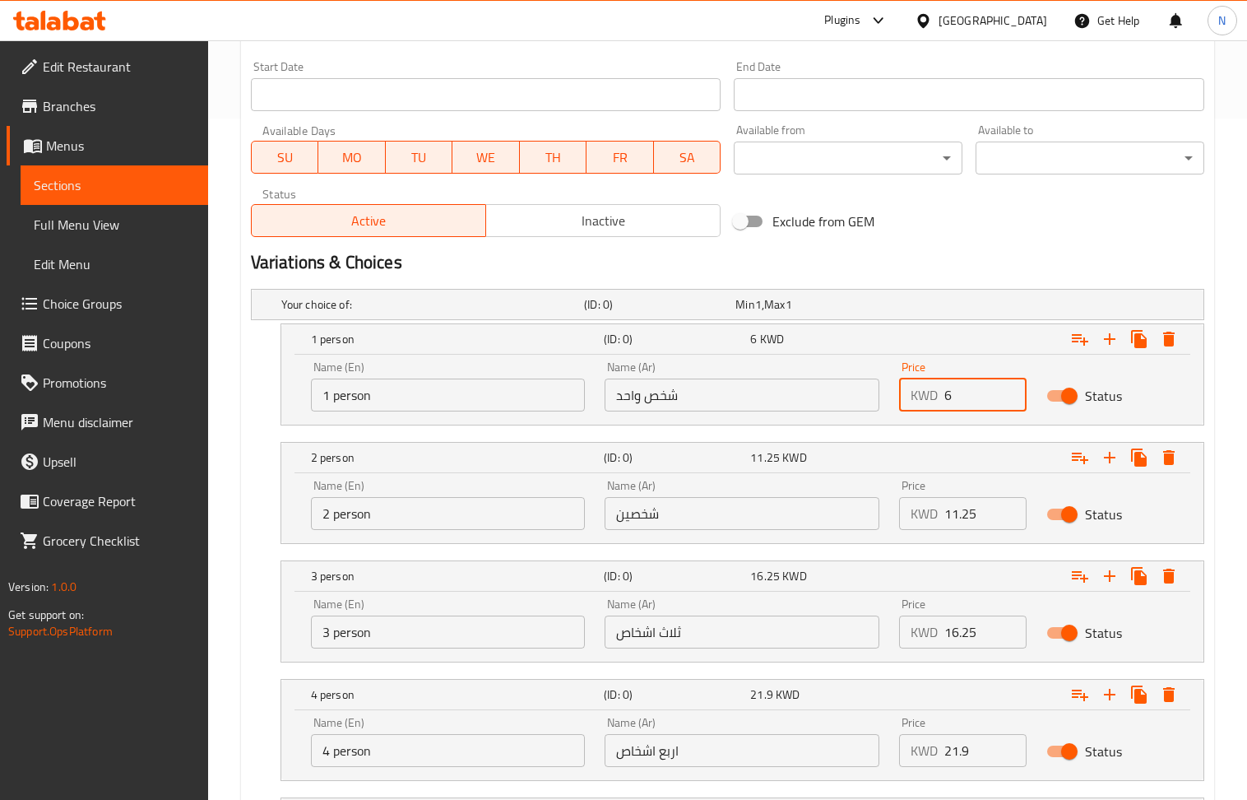
type input "6"
click at [971, 515] on input "11.25" at bounding box center [986, 513] width 82 height 33
click at [971, 515] on input "0" at bounding box center [986, 513] width 82 height 33
type input "11.25"
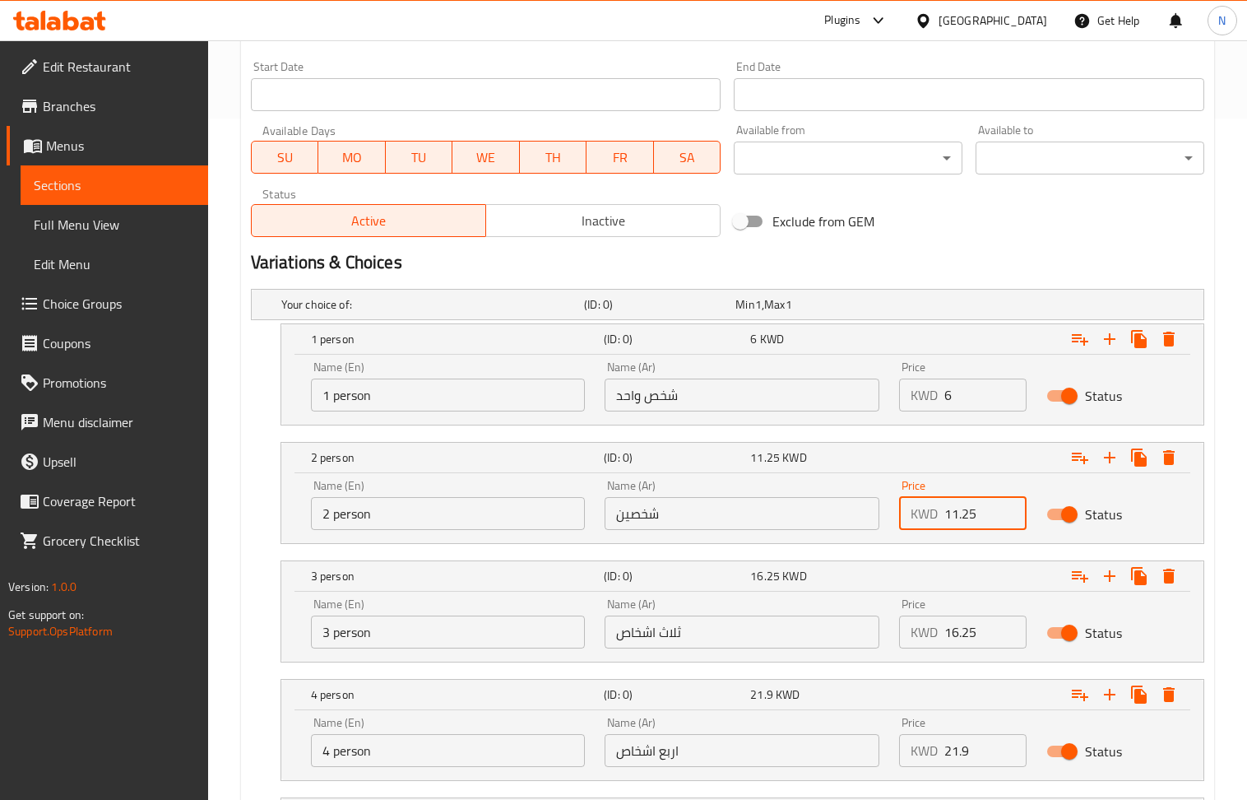
click at [974, 645] on input "16.25" at bounding box center [986, 631] width 82 height 33
click at [974, 645] on input "0" at bounding box center [986, 631] width 82 height 33
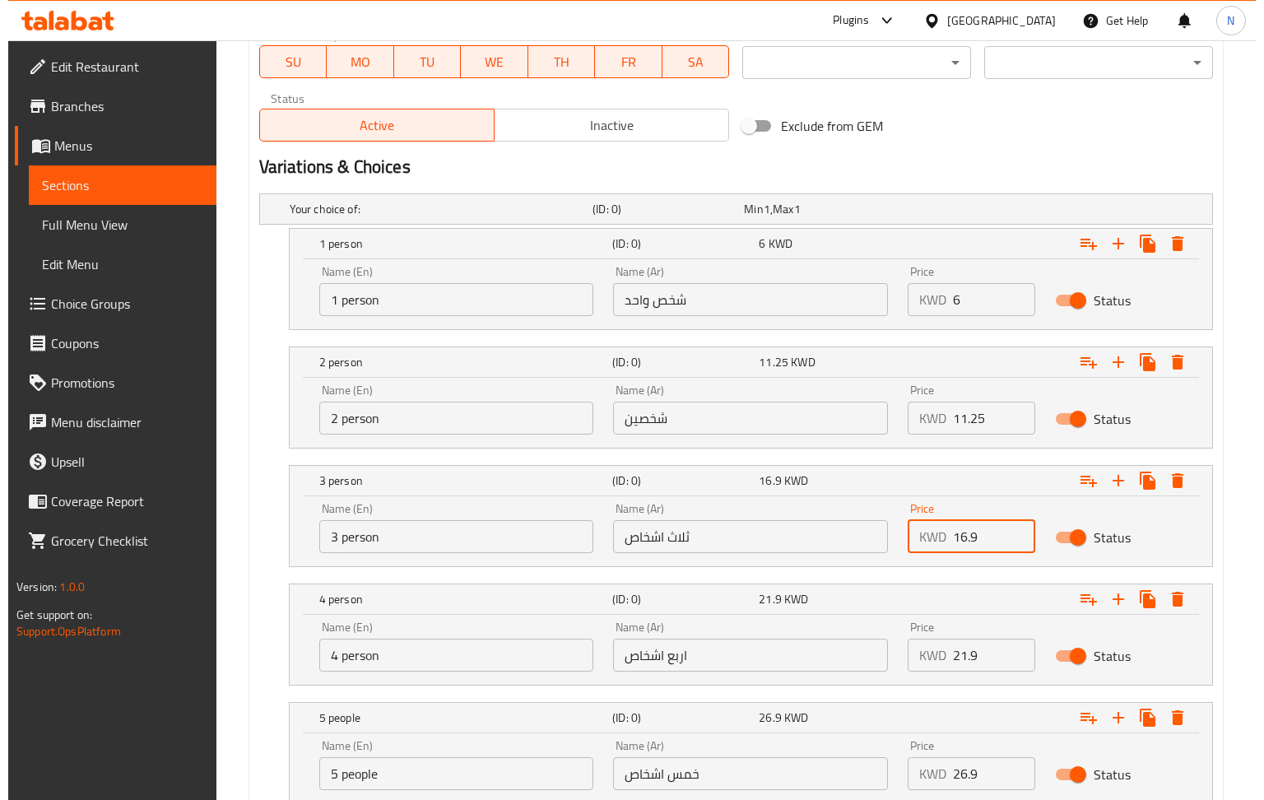
scroll to position [900, 0]
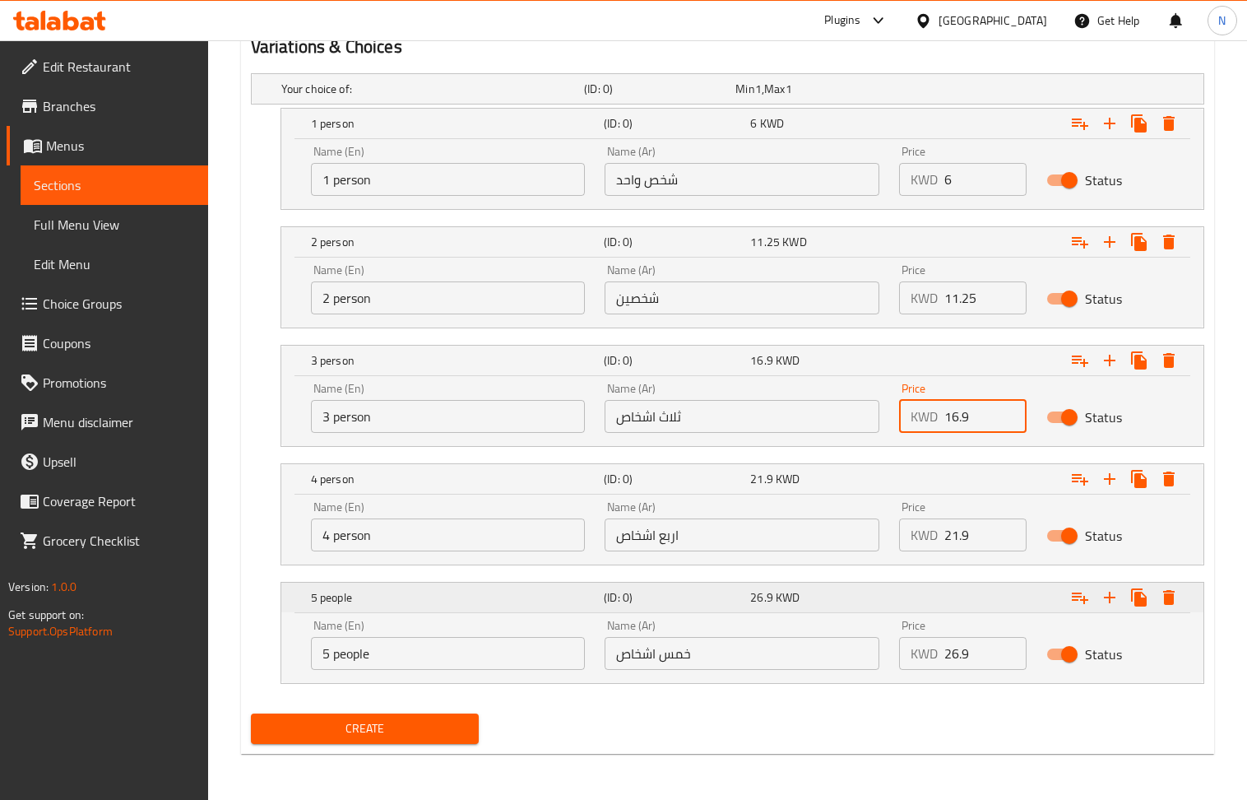
type input "16.9"
click at [1175, 602] on icon "Expand" at bounding box center [1169, 597] width 20 height 20
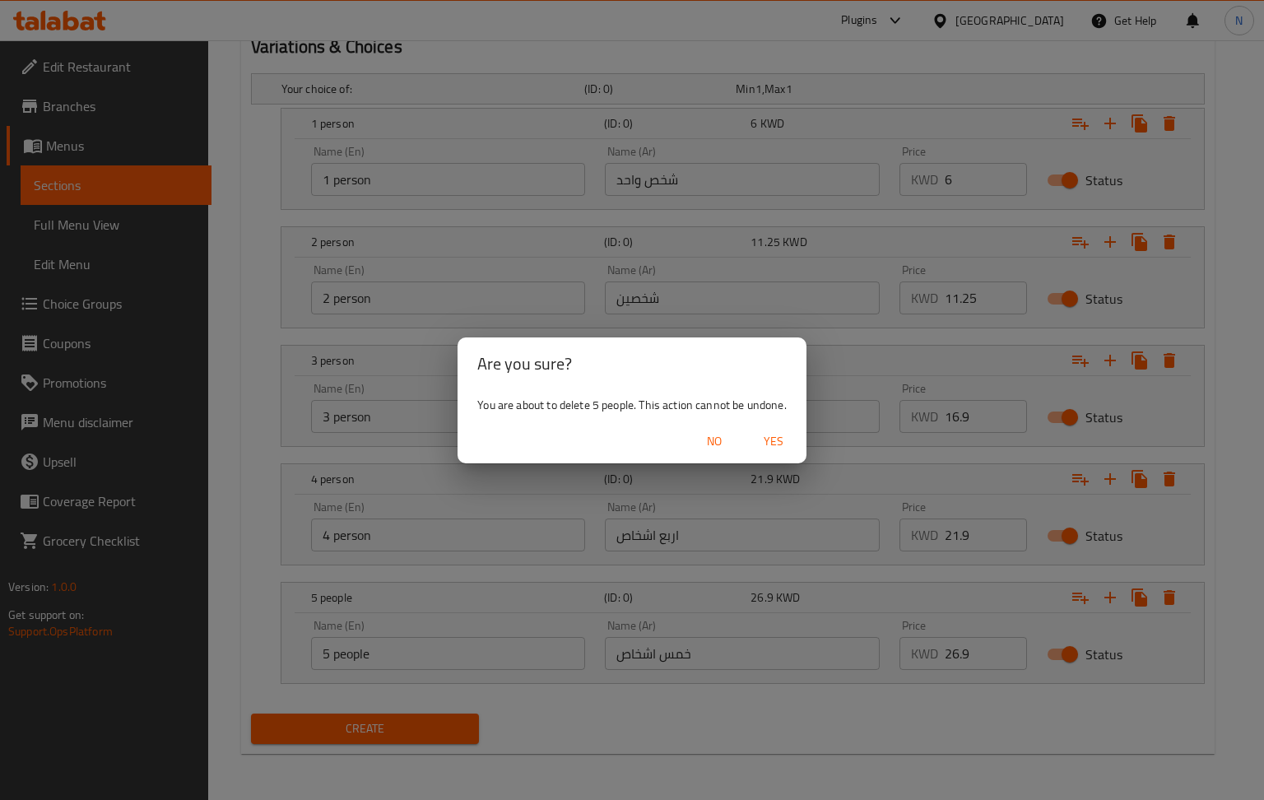
click at [785, 441] on span "Yes" at bounding box center [773, 441] width 39 height 21
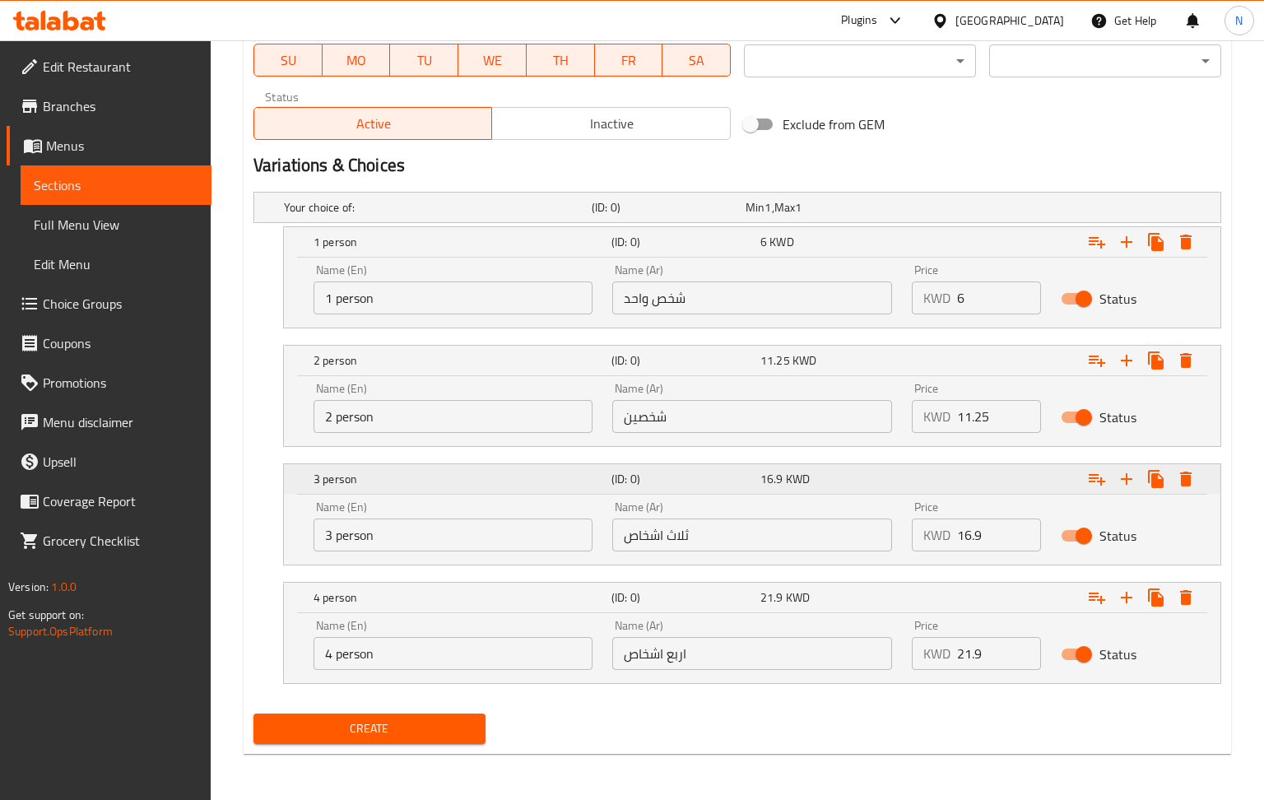
scroll to position [782, 0]
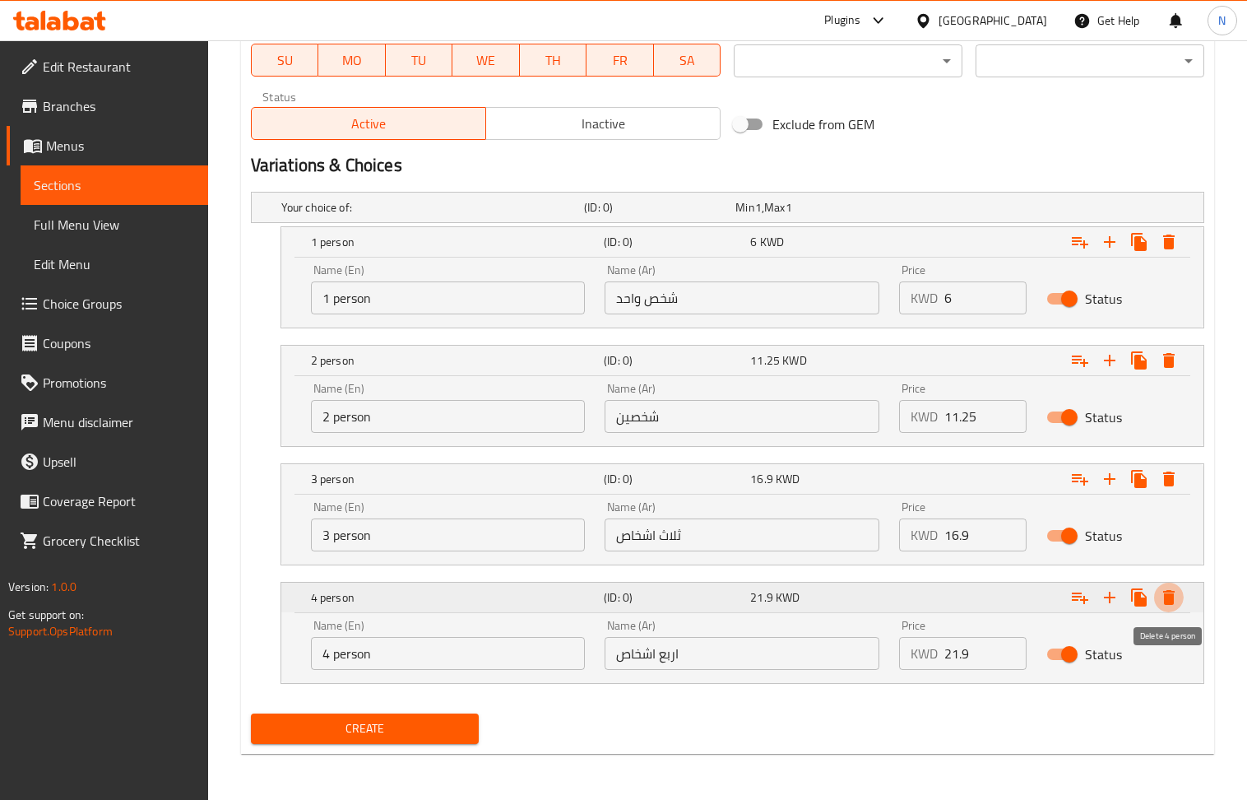
click at [1172, 592] on icon "Expand" at bounding box center [1169, 597] width 20 height 20
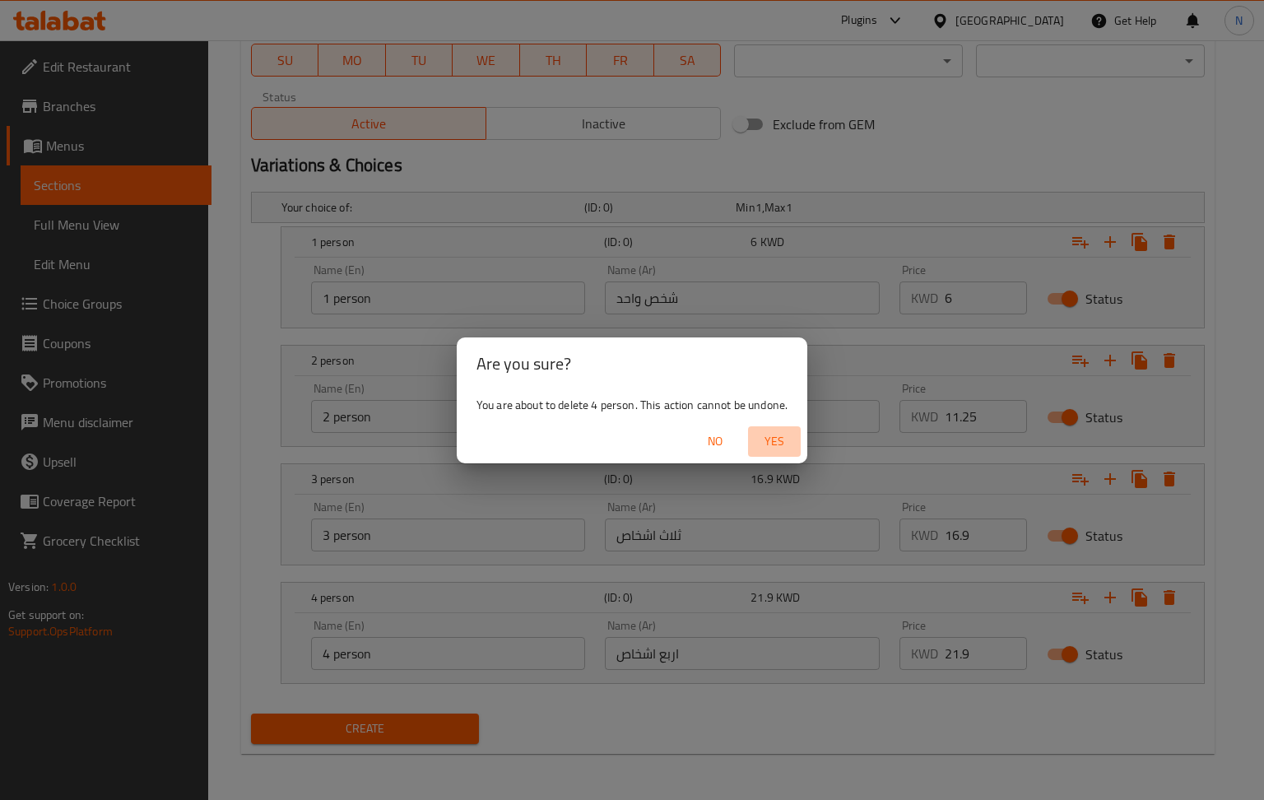
click at [771, 434] on span "Yes" at bounding box center [774, 441] width 39 height 21
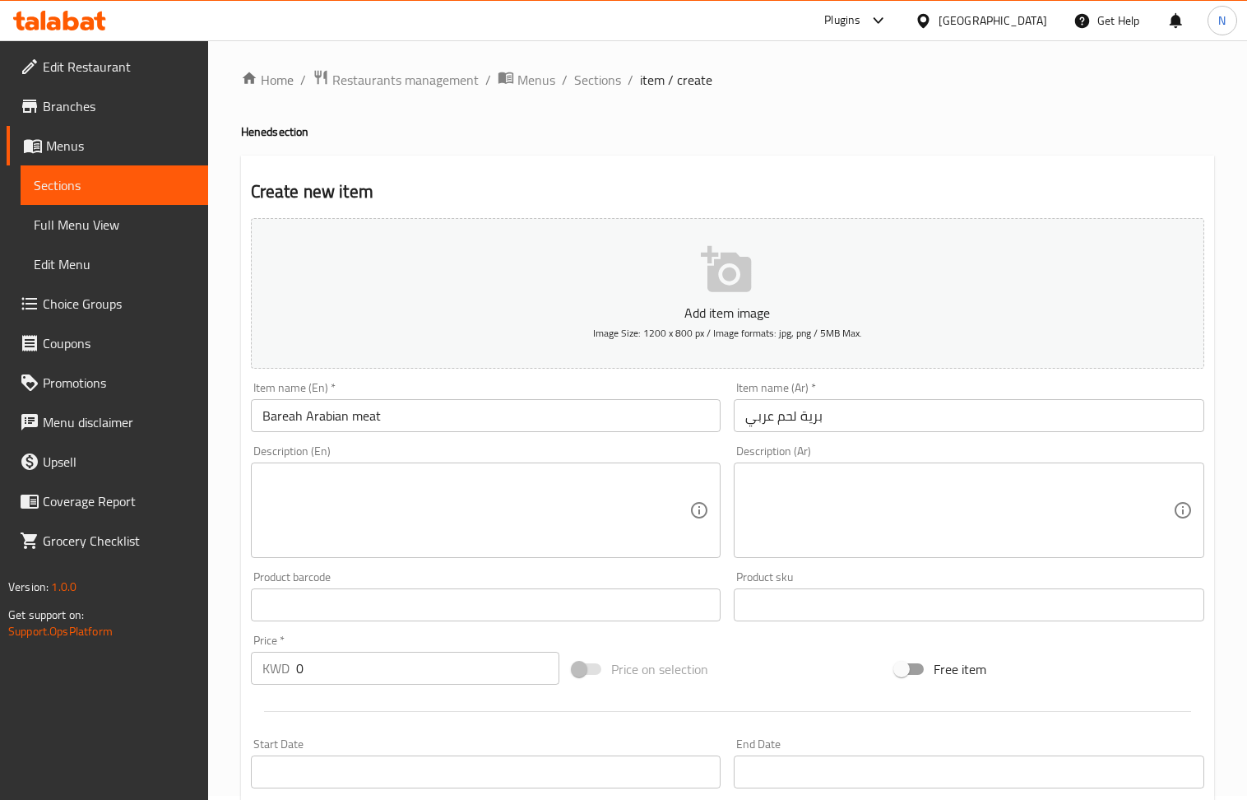
scroll to position [662, 0]
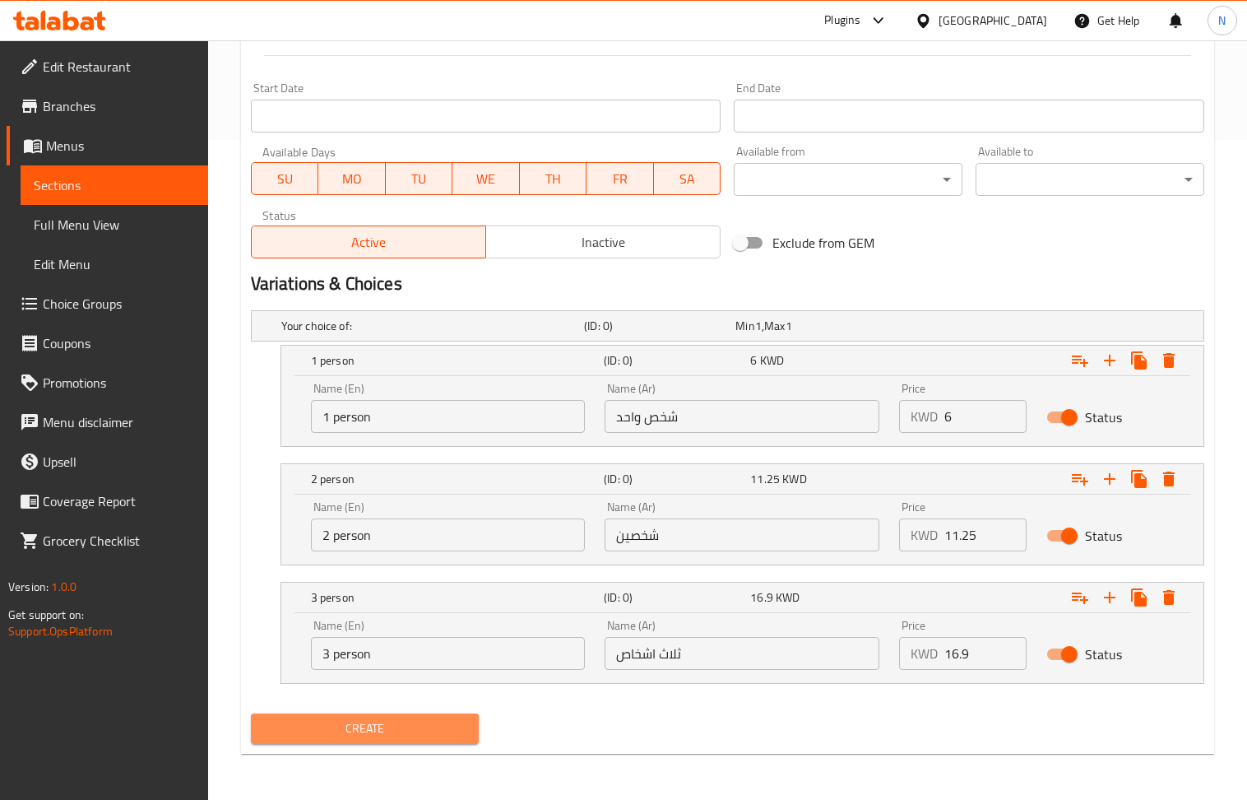
click at [333, 735] on span "Create" at bounding box center [365, 728] width 202 height 21
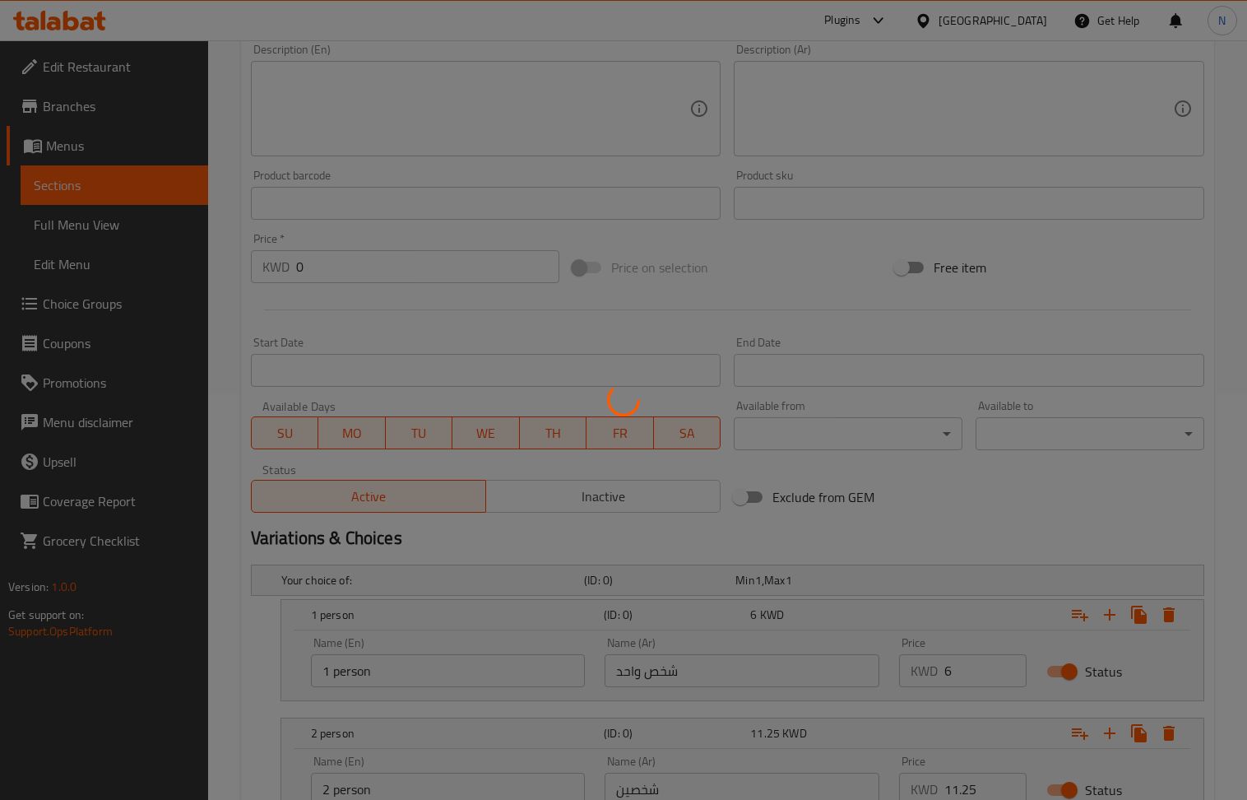
scroll to position [4, 0]
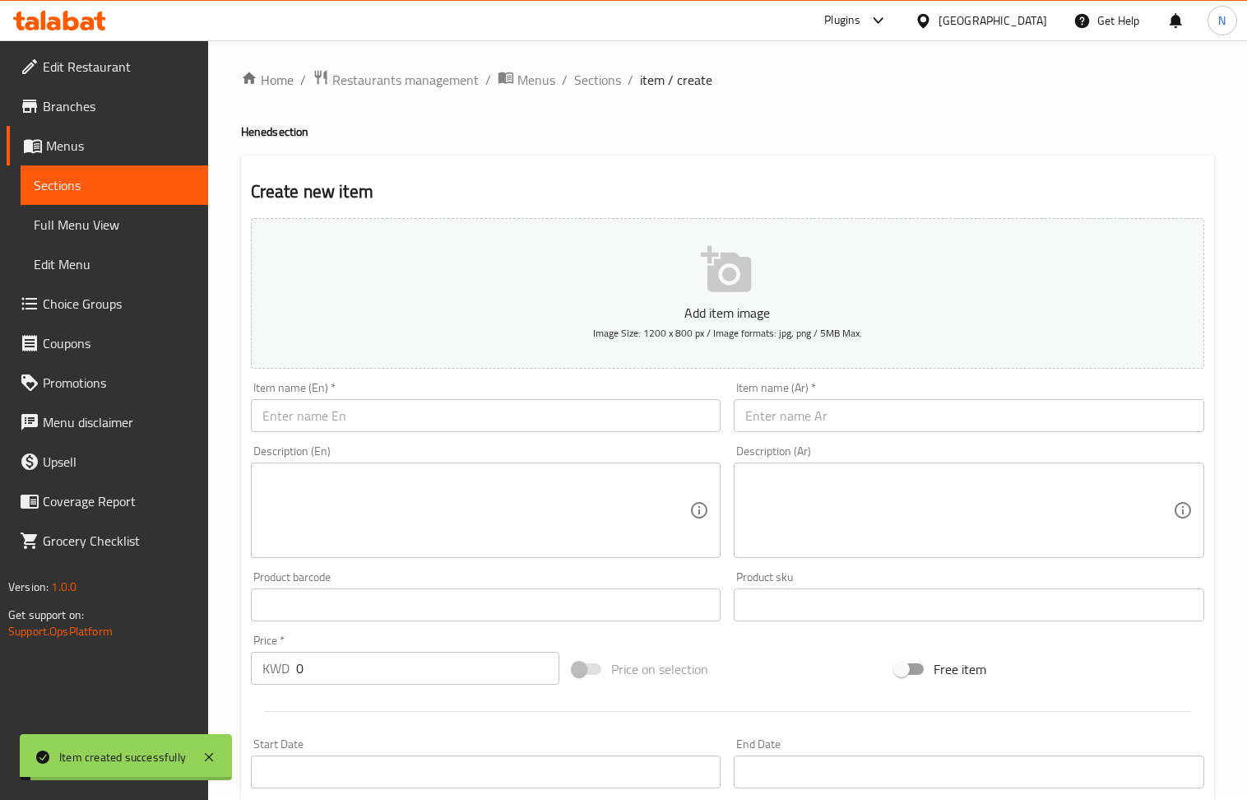
drag, startPoint x: 600, startPoint y: 76, endPoint x: 396, endPoint y: 17, distance: 212.3
click at [600, 76] on span "Sections" at bounding box center [597, 80] width 47 height 20
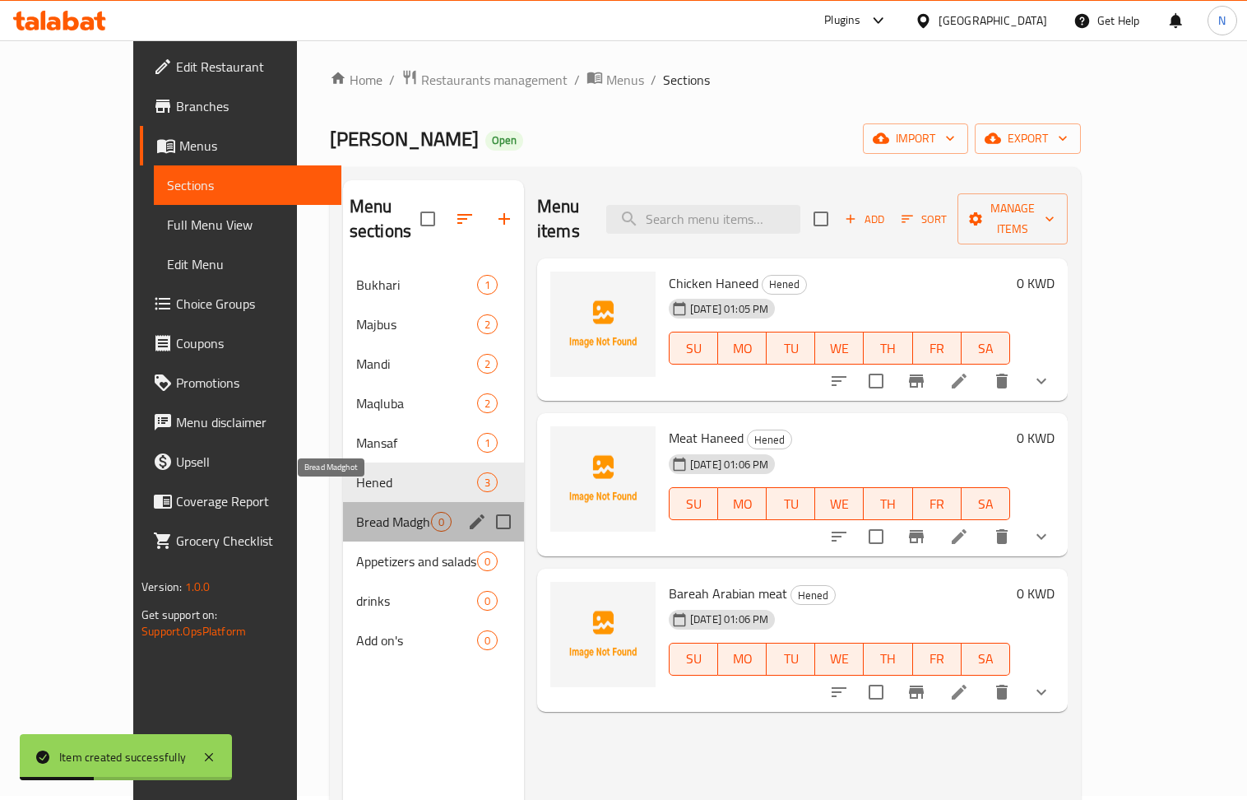
click at [356, 512] on span "Bread Madghot" at bounding box center [393, 522] width 75 height 20
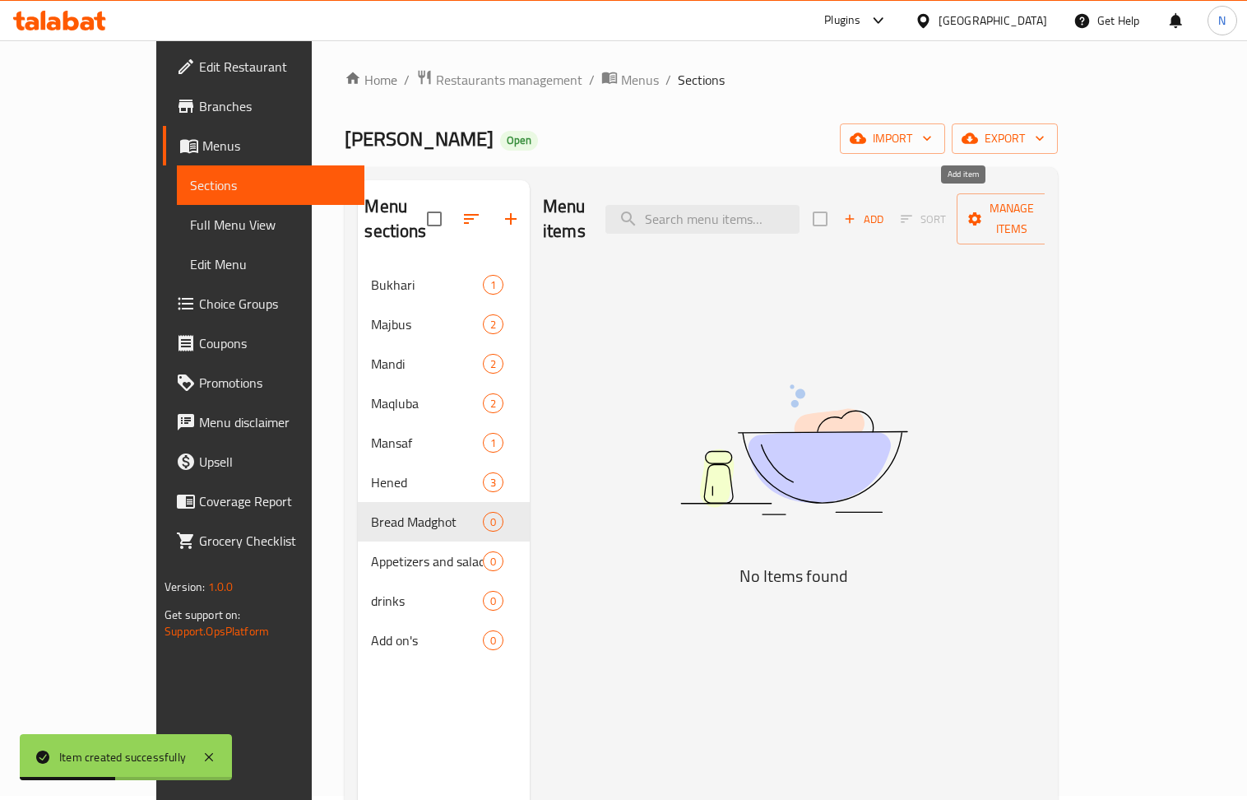
click at [886, 211] on span "Add" at bounding box center [864, 219] width 44 height 19
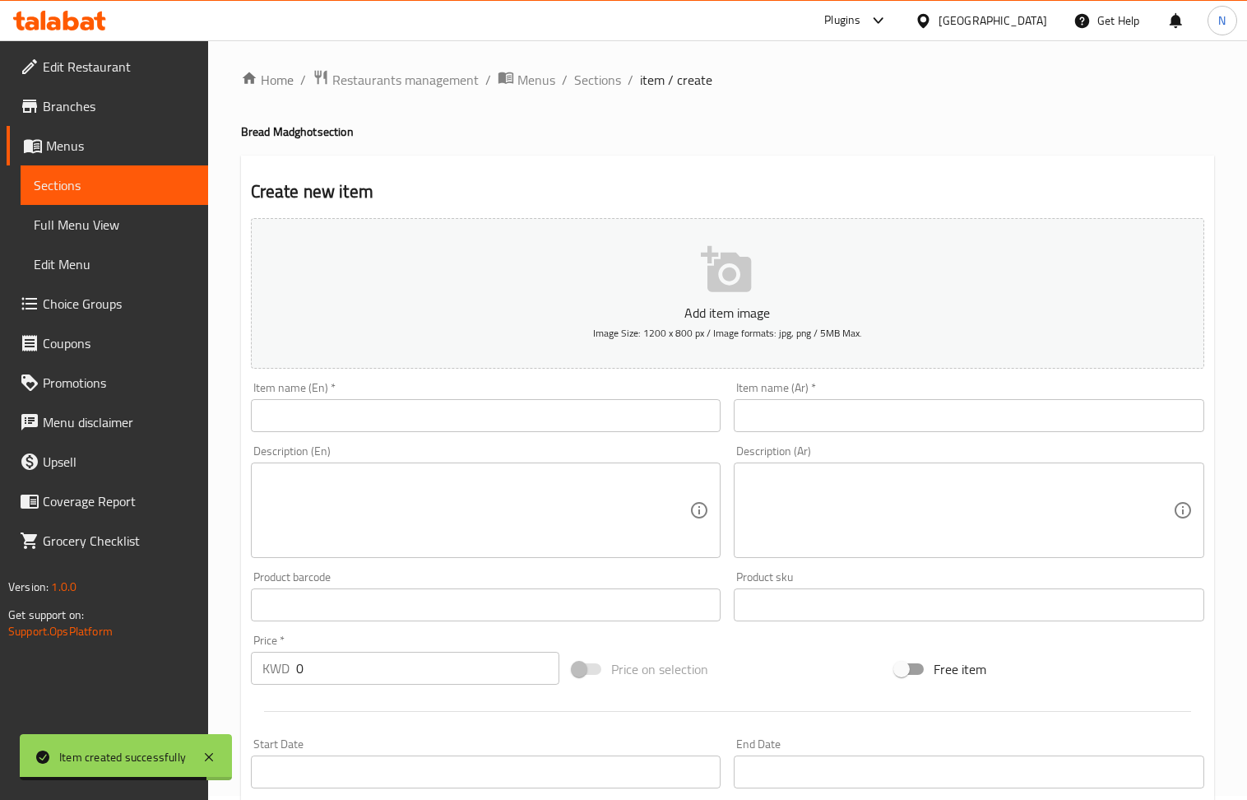
drag, startPoint x: 850, startPoint y: 418, endPoint x: 805, endPoint y: 393, distance: 51.5
click at [847, 413] on input "text" at bounding box center [969, 415] width 471 height 33
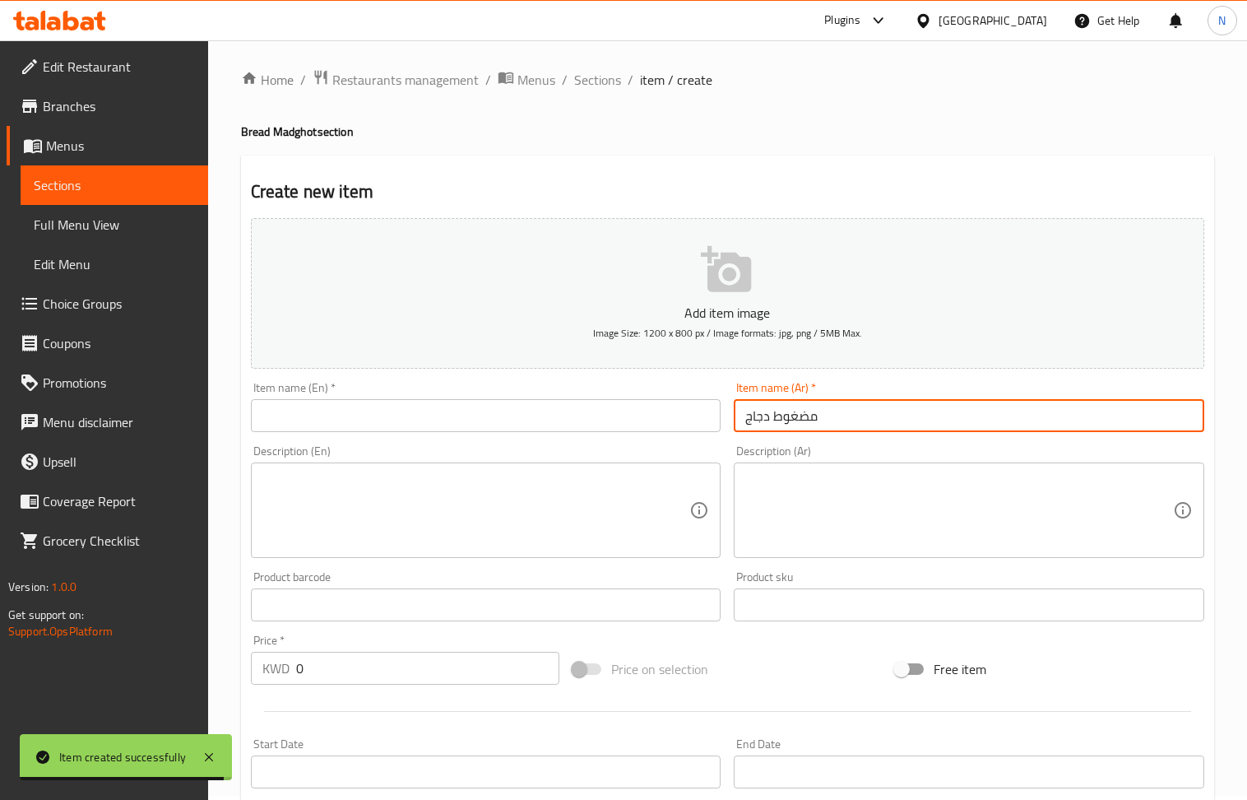
type input "مضغوط دجاج"
drag, startPoint x: 353, startPoint y: 418, endPoint x: 318, endPoint y: 265, distance: 157.1
click at [353, 418] on input "text" at bounding box center [486, 415] width 471 height 33
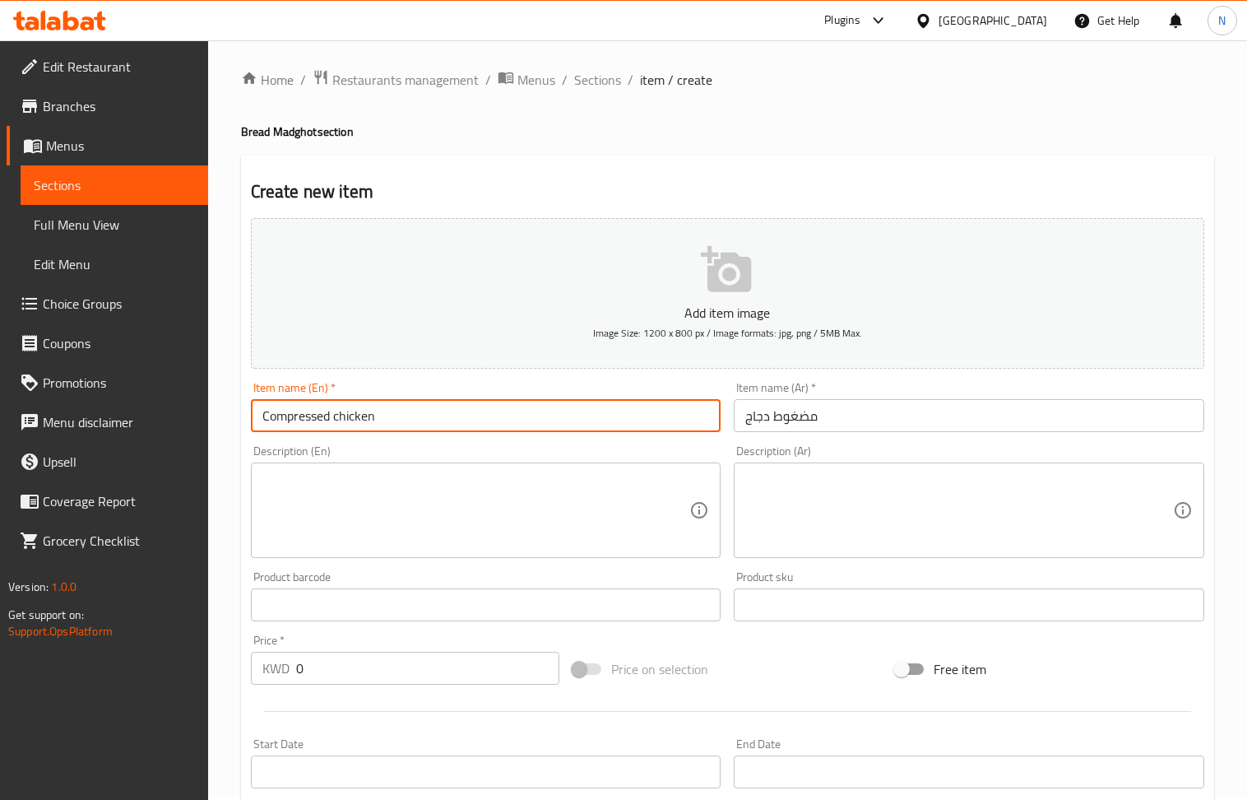
click at [300, 123] on h4 "Bread Madghot section" at bounding box center [727, 131] width 973 height 16
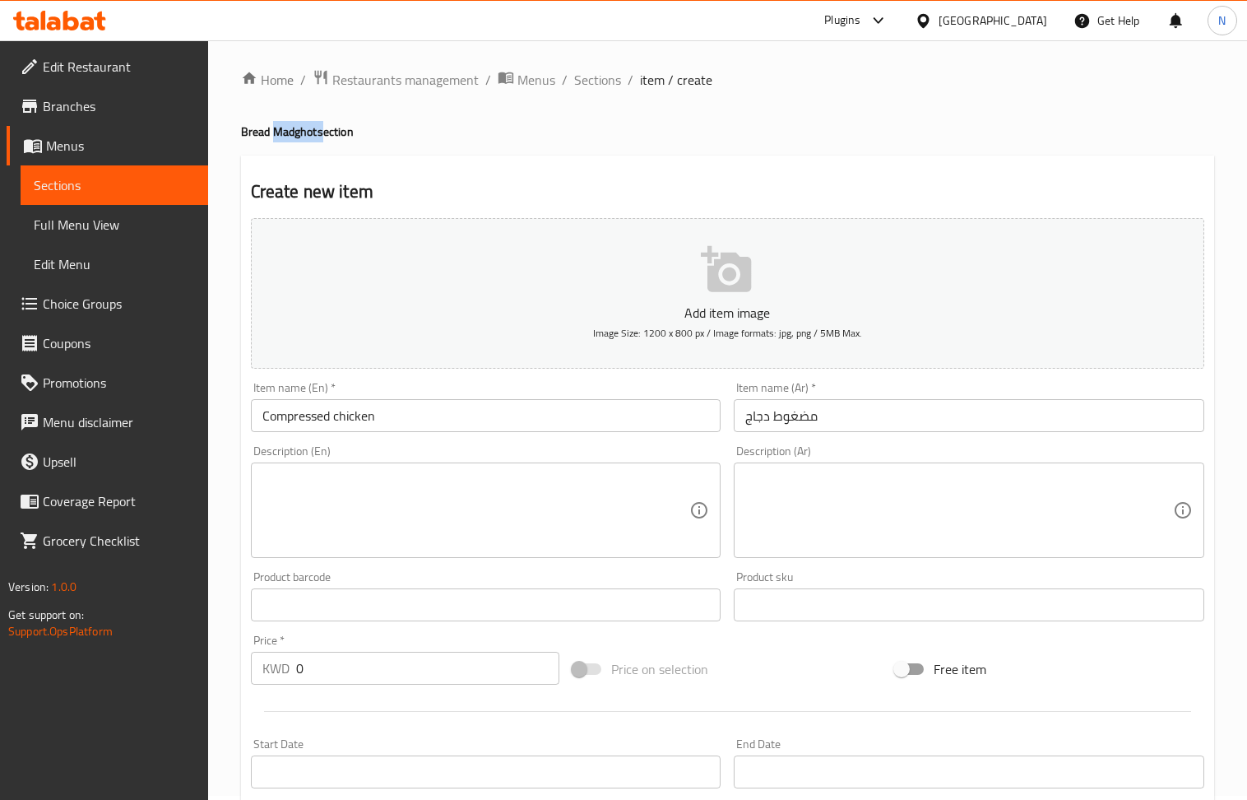
click at [300, 123] on h4 "Bread Madghot section" at bounding box center [727, 131] width 973 height 16
copy h4 "Madghot"
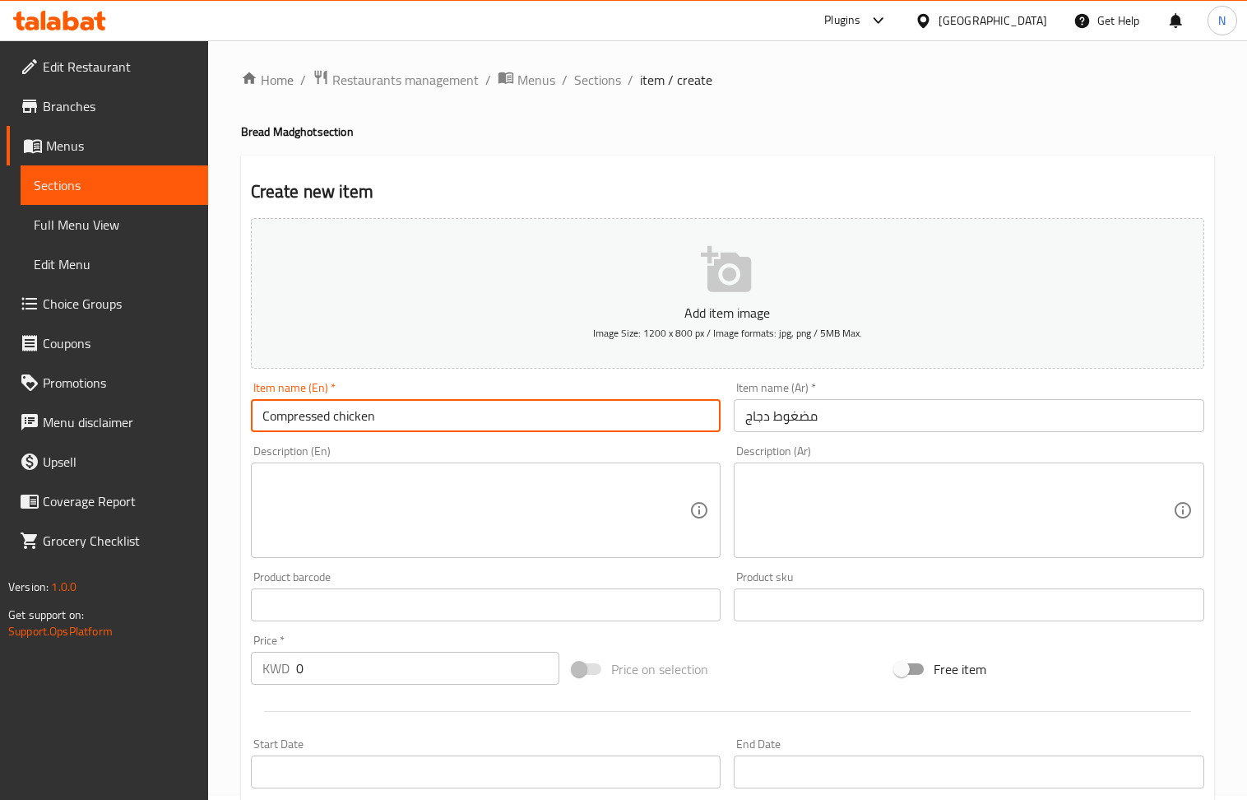
click at [304, 418] on input "Compressed chicken" at bounding box center [486, 415] width 471 height 33
type input "Madghot chicken"
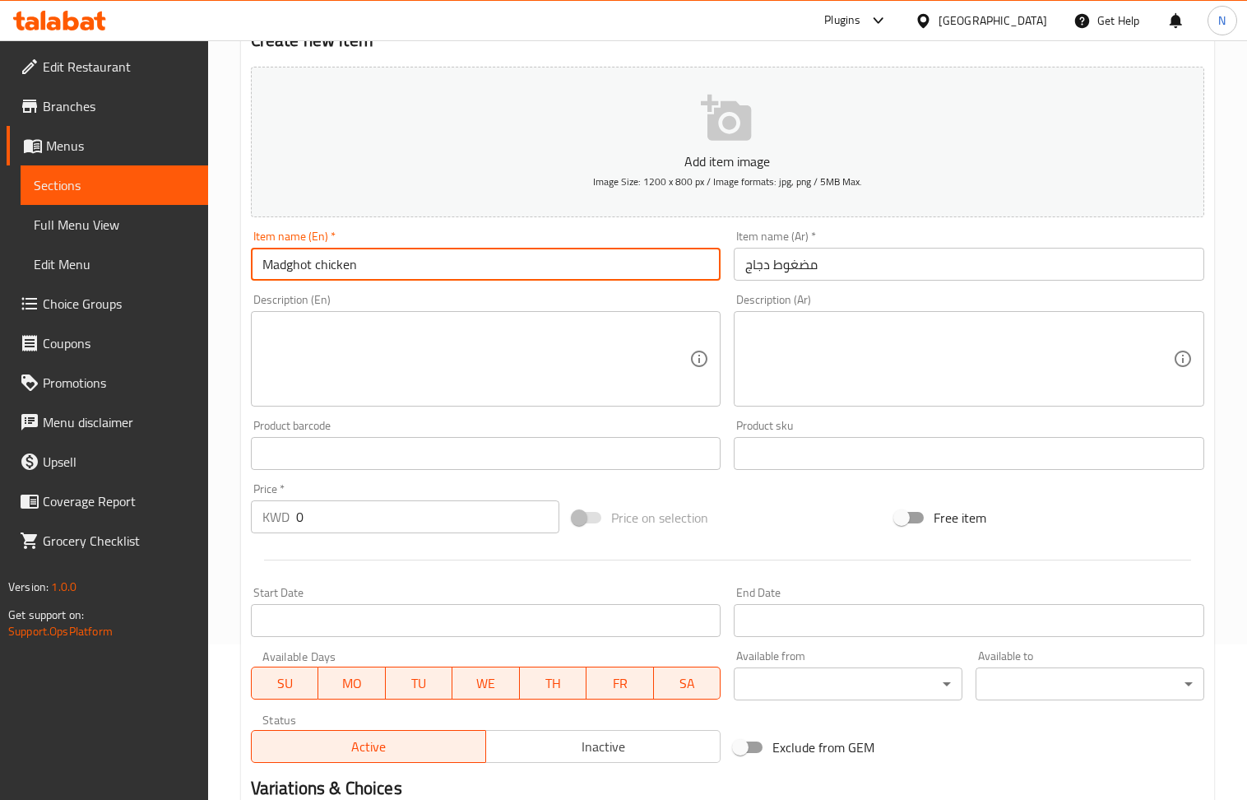
scroll to position [362, 0]
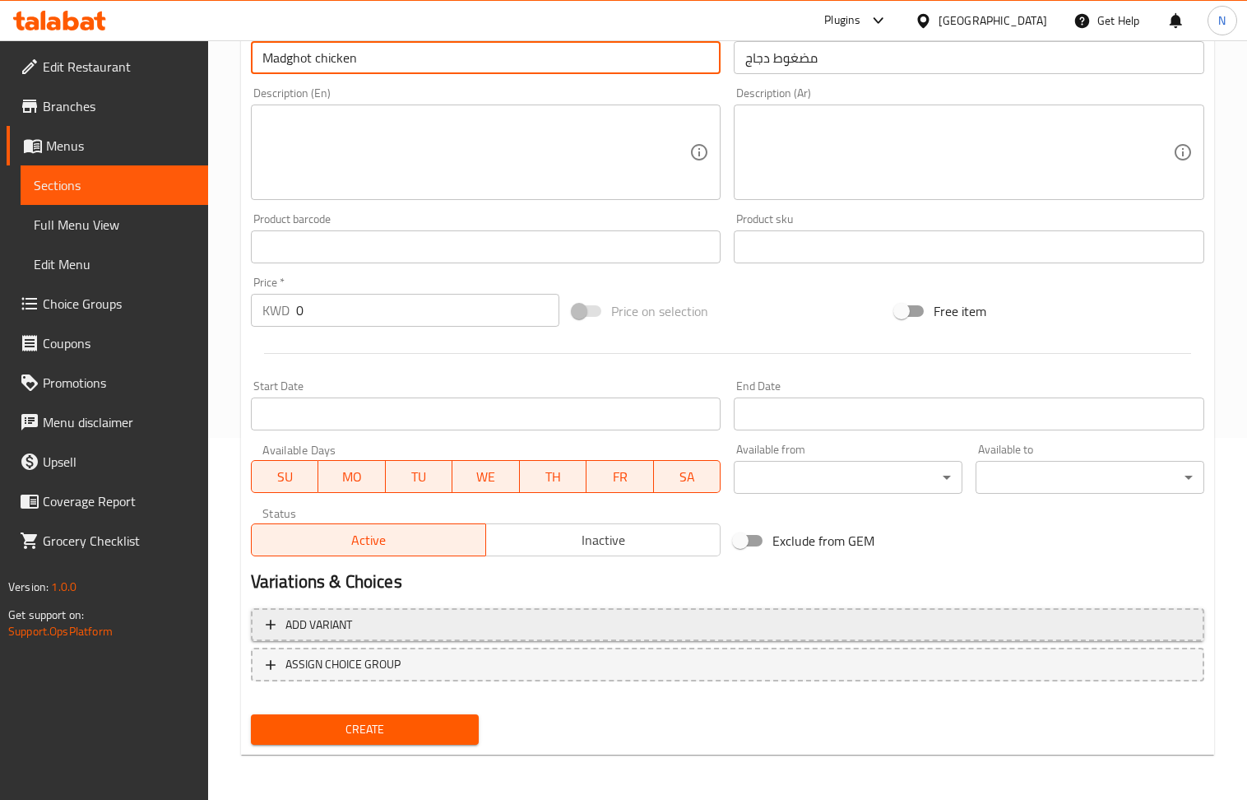
drag, startPoint x: 1051, startPoint y: 601, endPoint x: 1050, endPoint y: 610, distance: 9.1
click at [1050, 606] on div "Add item image Image Size: 1200 x 800 px / Image formats: jpg, png / 5MB Max. I…" at bounding box center [727, 303] width 967 height 898
click at [1050, 613] on button "Add variant" at bounding box center [728, 625] width 954 height 34
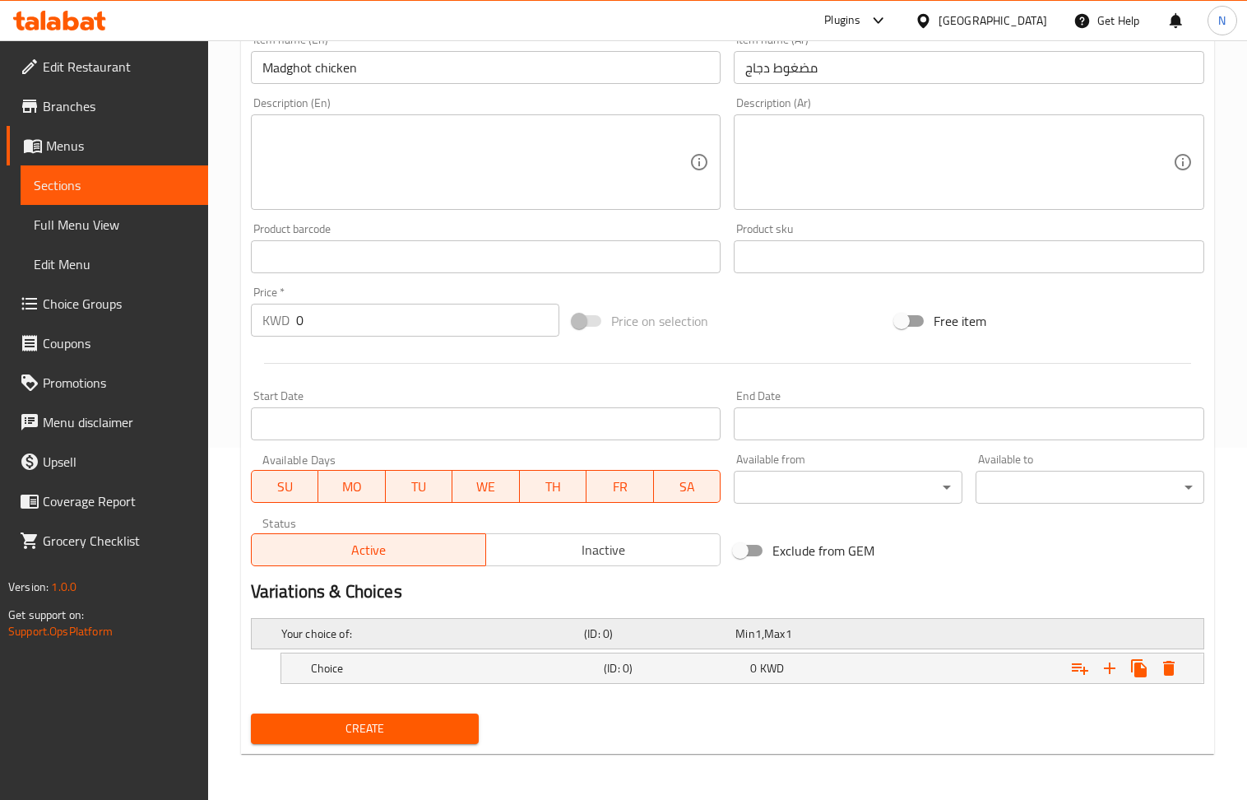
scroll to position [354, 0]
click at [1107, 665] on icon "Expand" at bounding box center [1110, 668] width 20 height 20
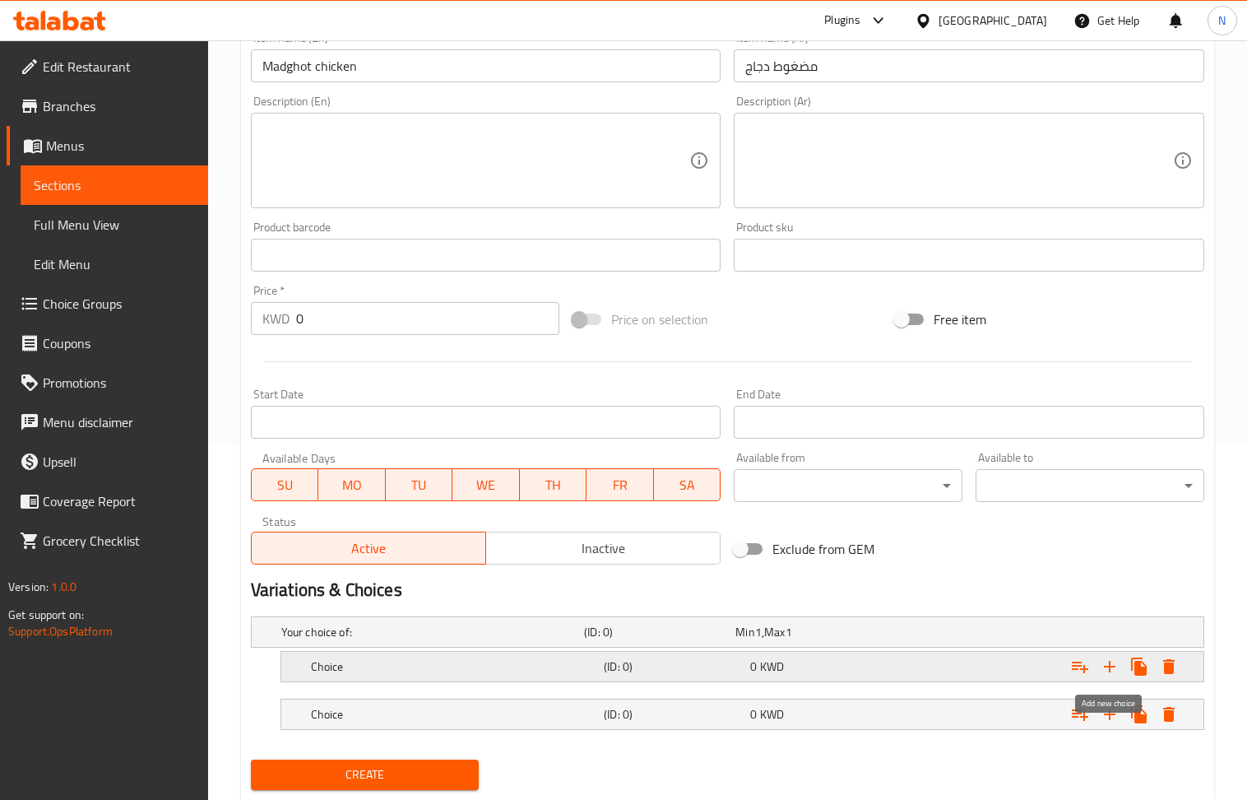
click at [1107, 665] on icon "Expand" at bounding box center [1110, 667] width 20 height 20
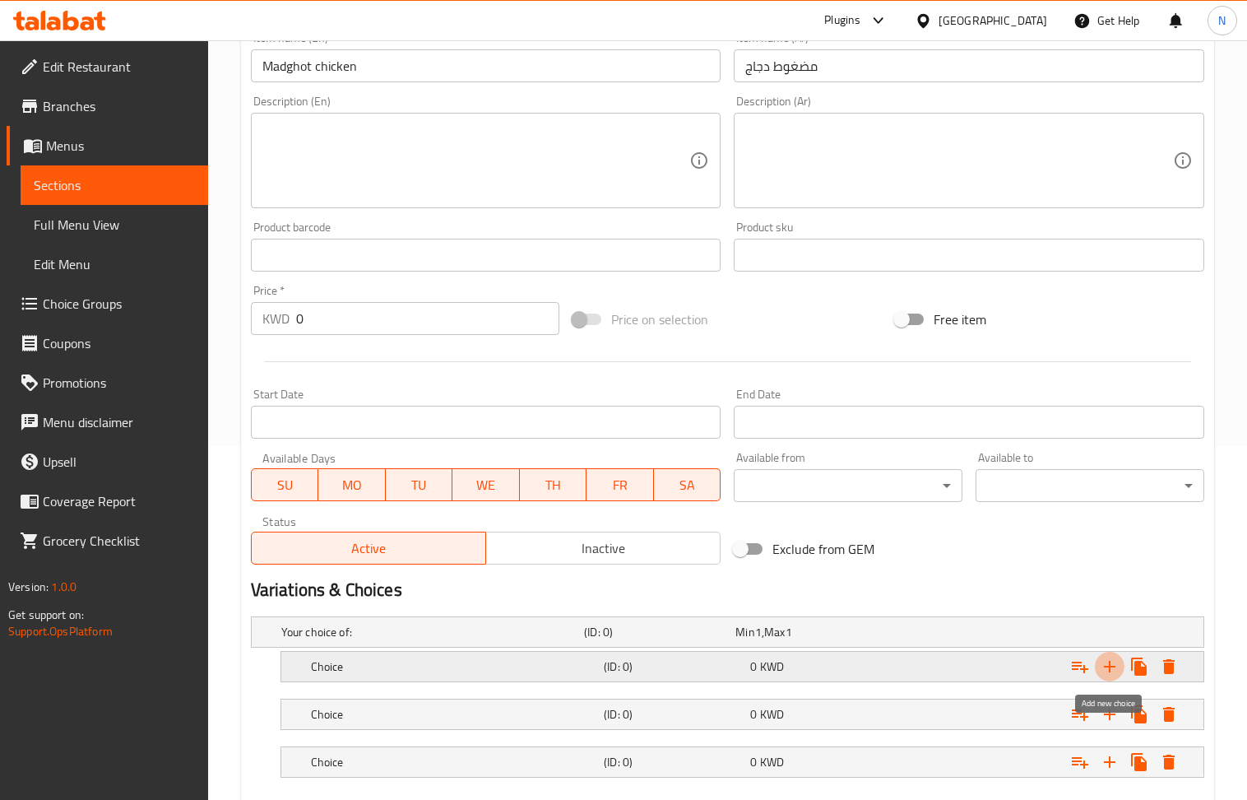
click at [1107, 665] on icon "Expand" at bounding box center [1110, 667] width 20 height 20
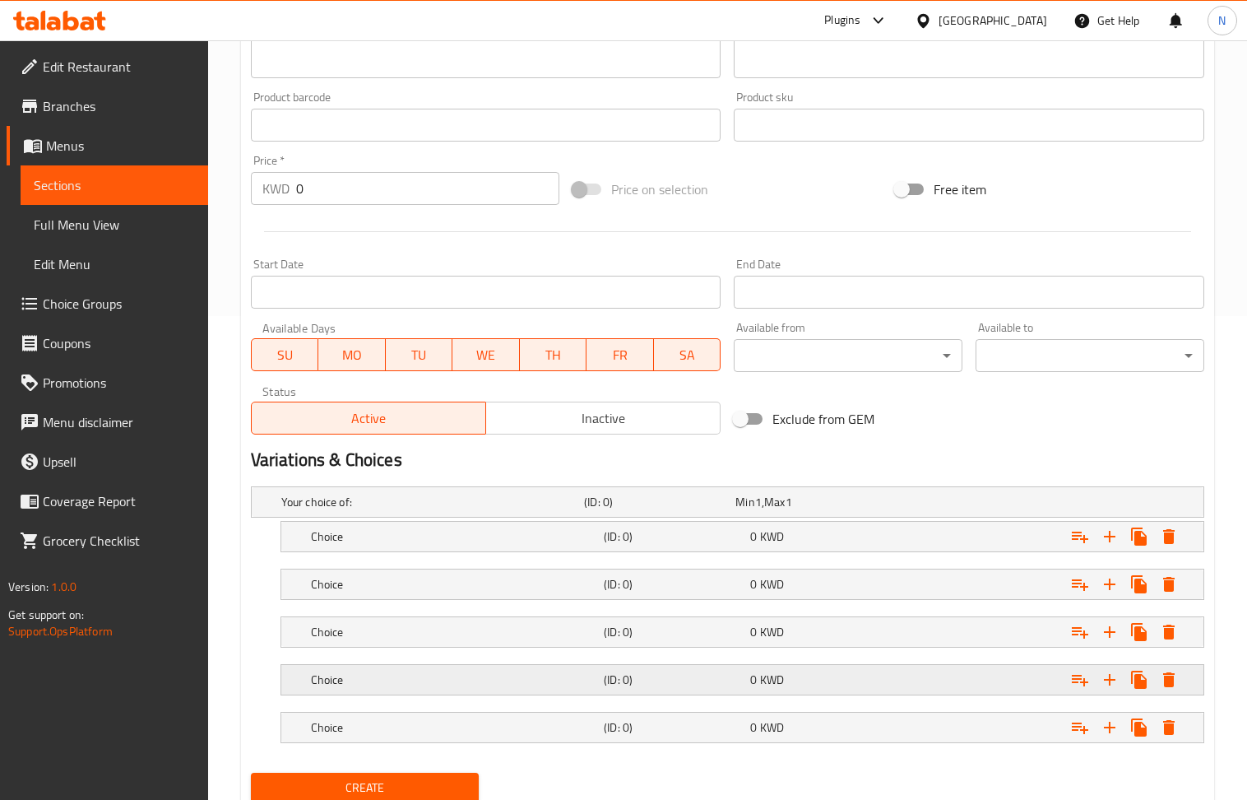
scroll to position [547, 0]
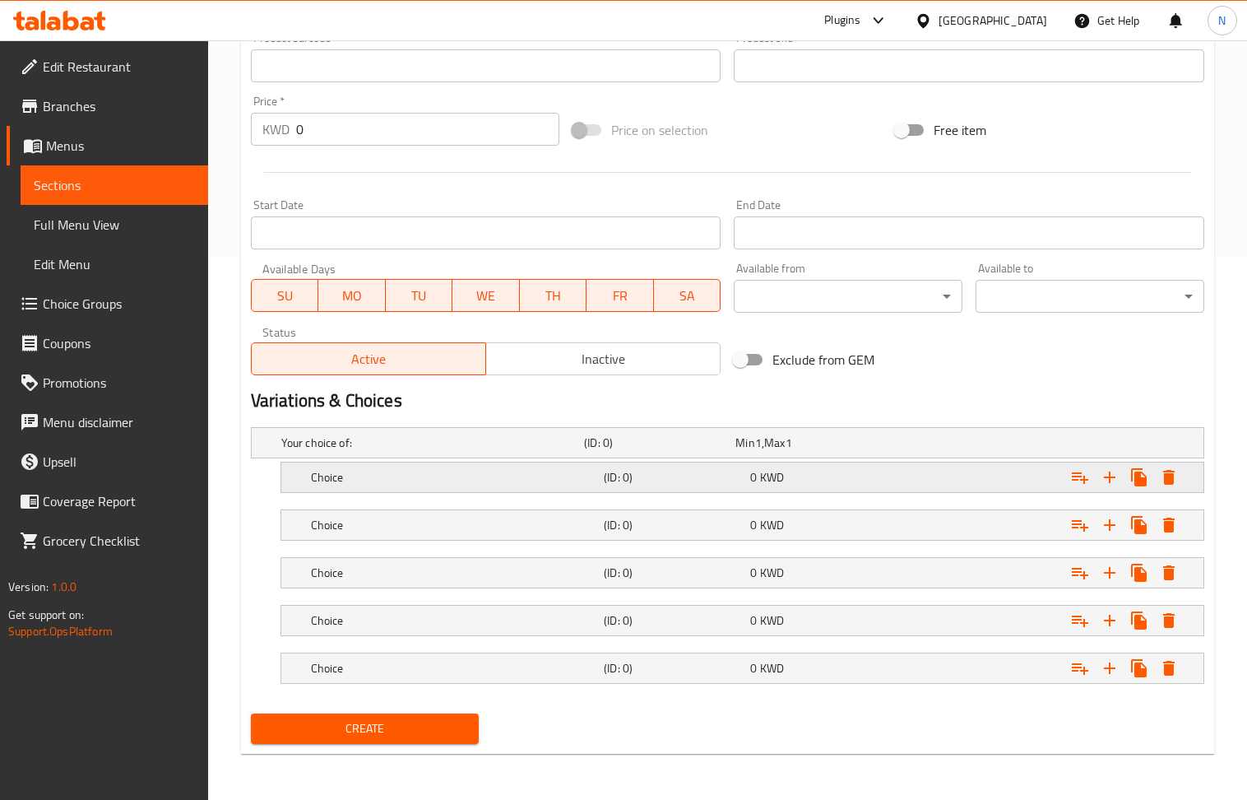
click at [790, 476] on div "0 KWD" at bounding box center [820, 477] width 140 height 16
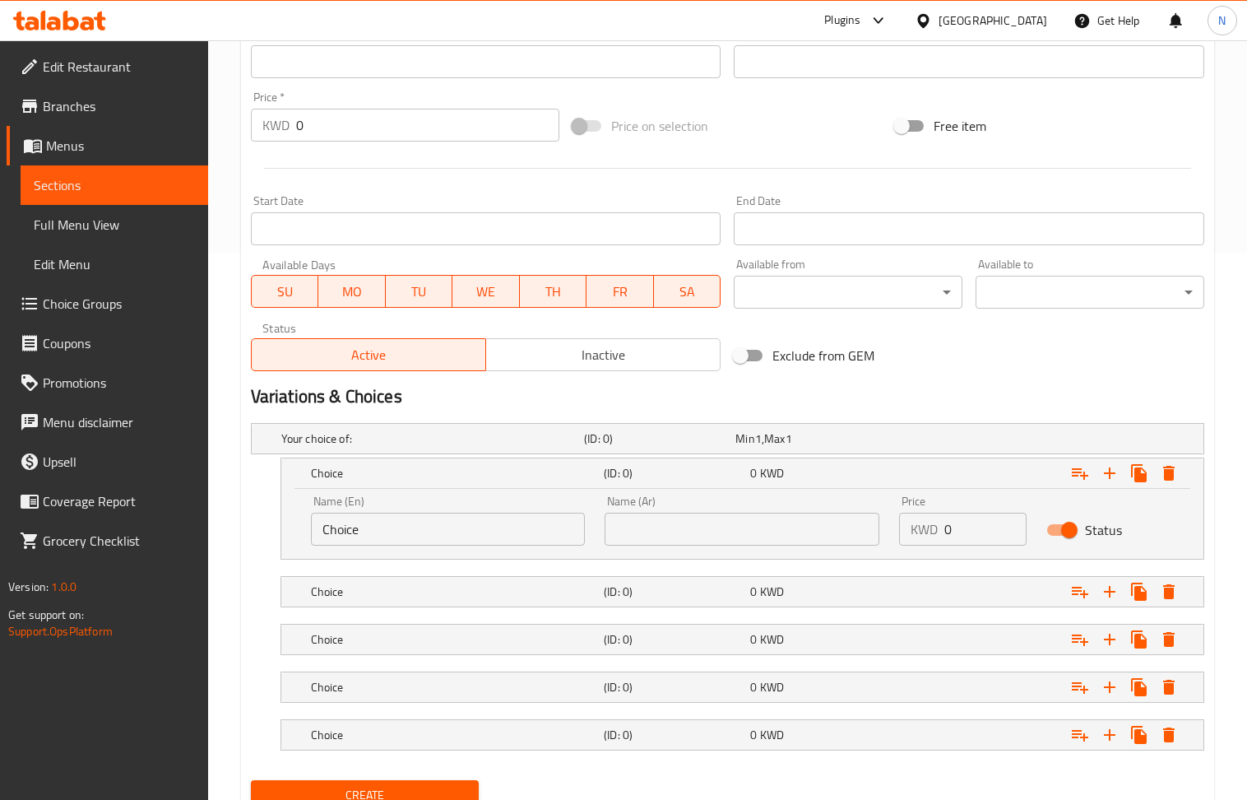
scroll to position [617, 0]
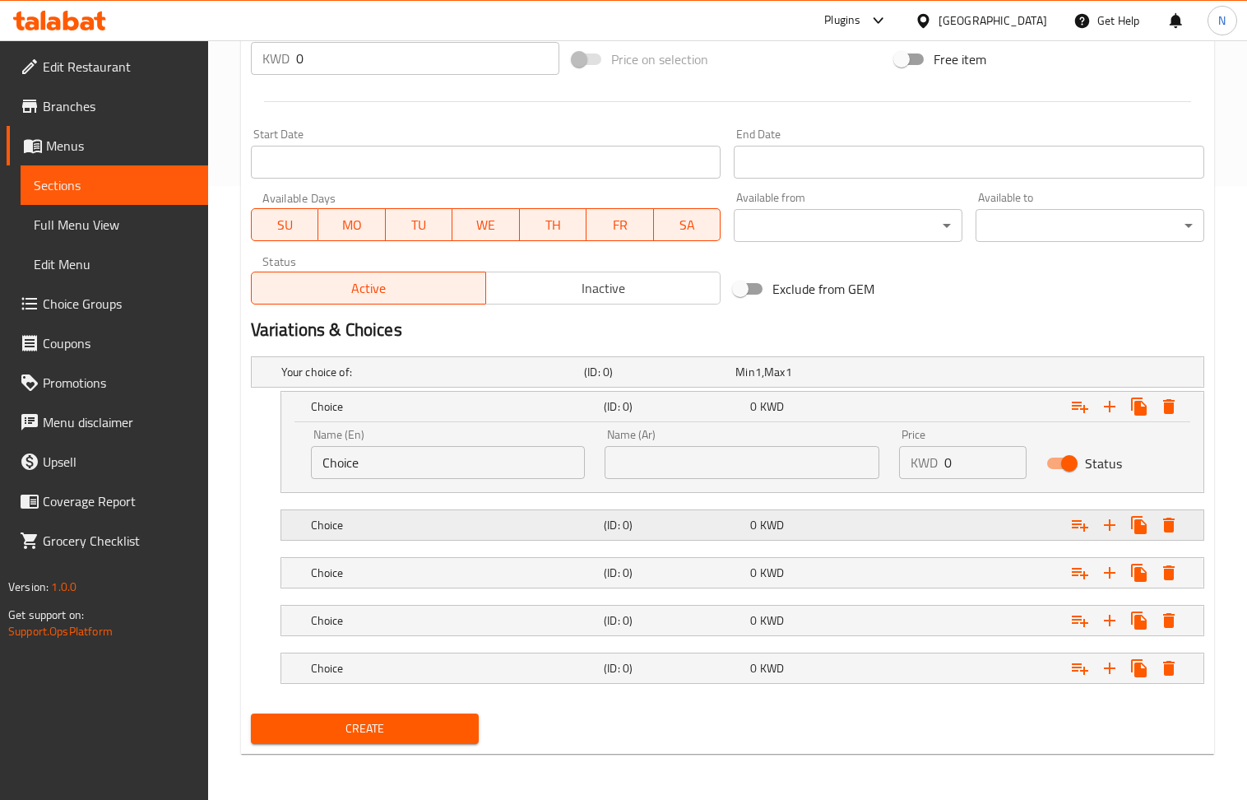
click at [760, 515] on span "KWD" at bounding box center [772, 524] width 24 height 21
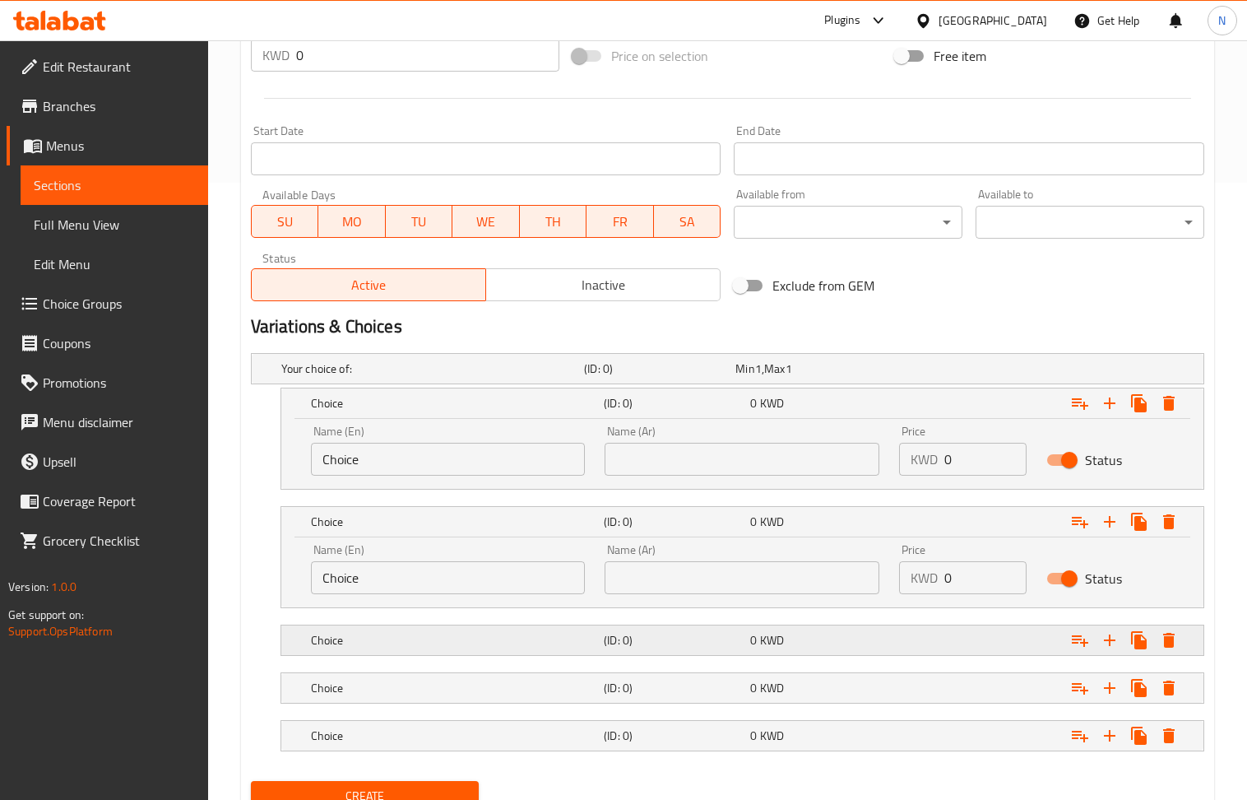
click at [772, 634] on span "KWD" at bounding box center [772, 639] width 24 height 21
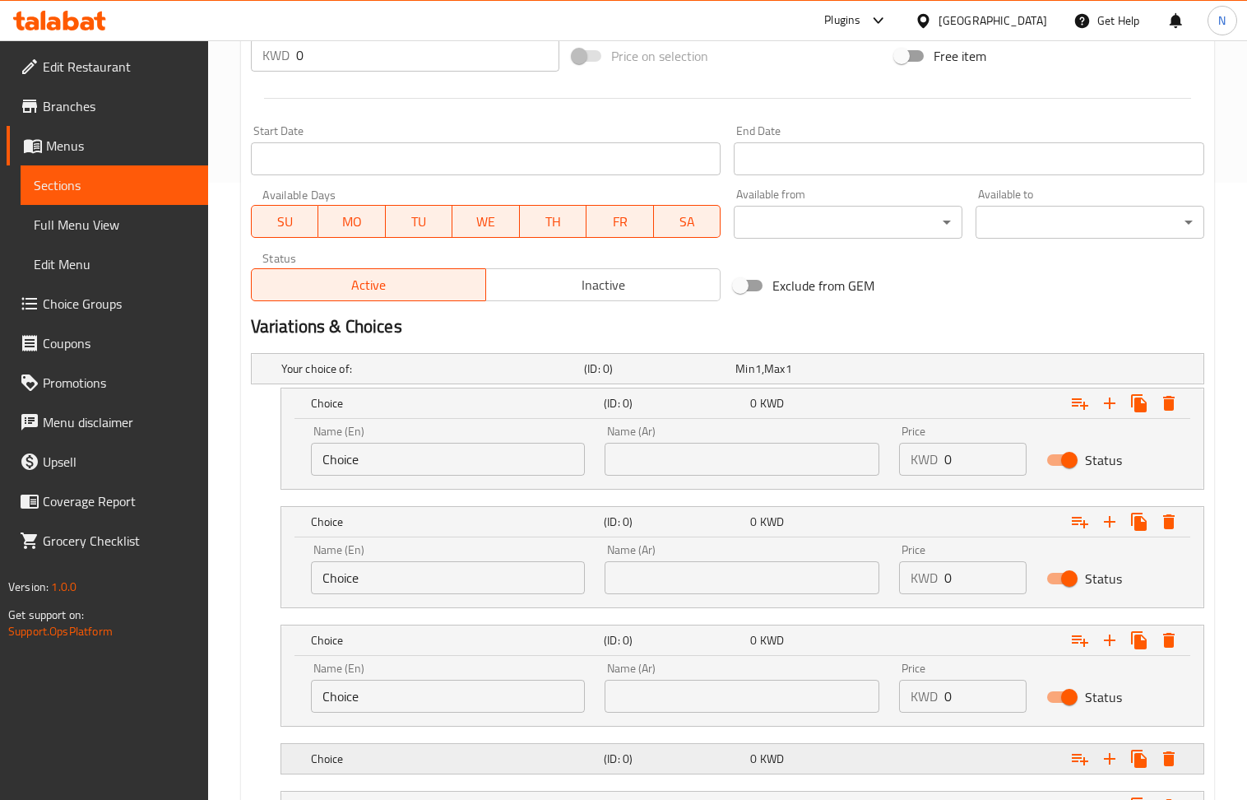
click at [767, 755] on span "KWD" at bounding box center [772, 758] width 24 height 21
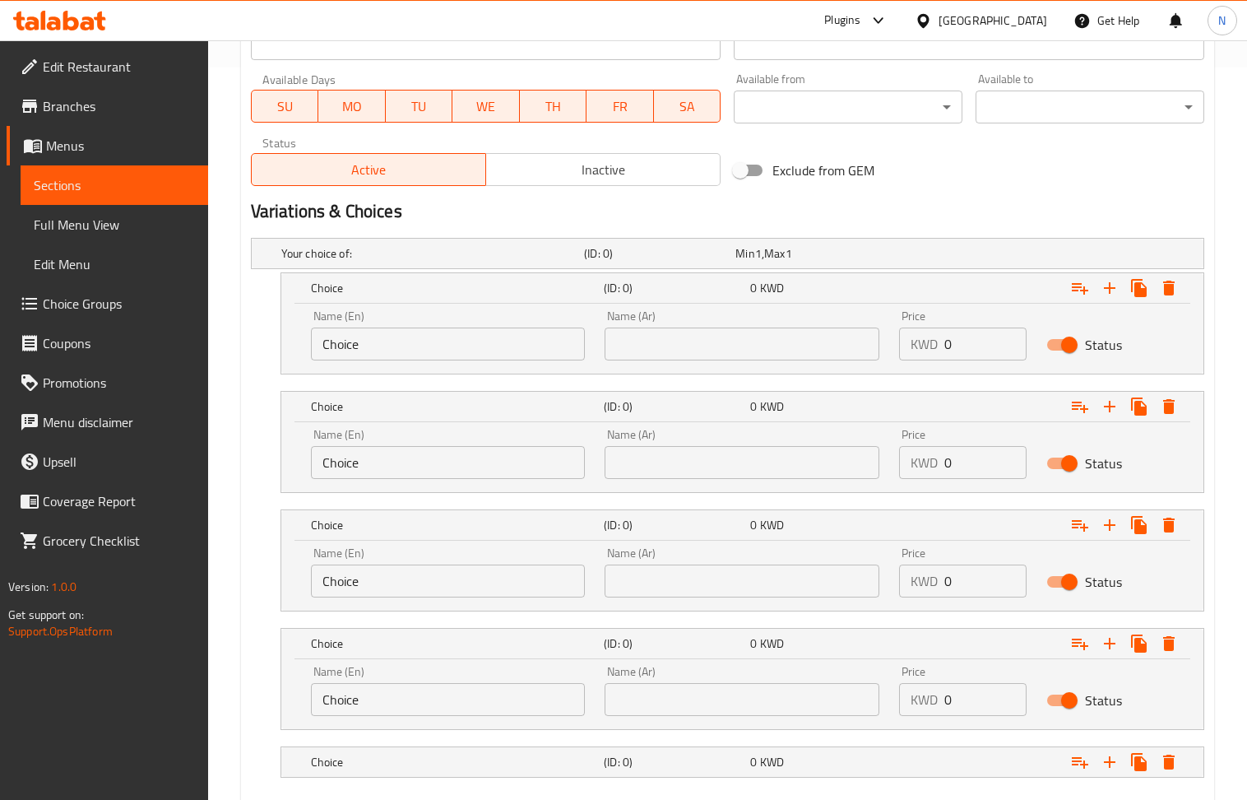
scroll to position [830, 0]
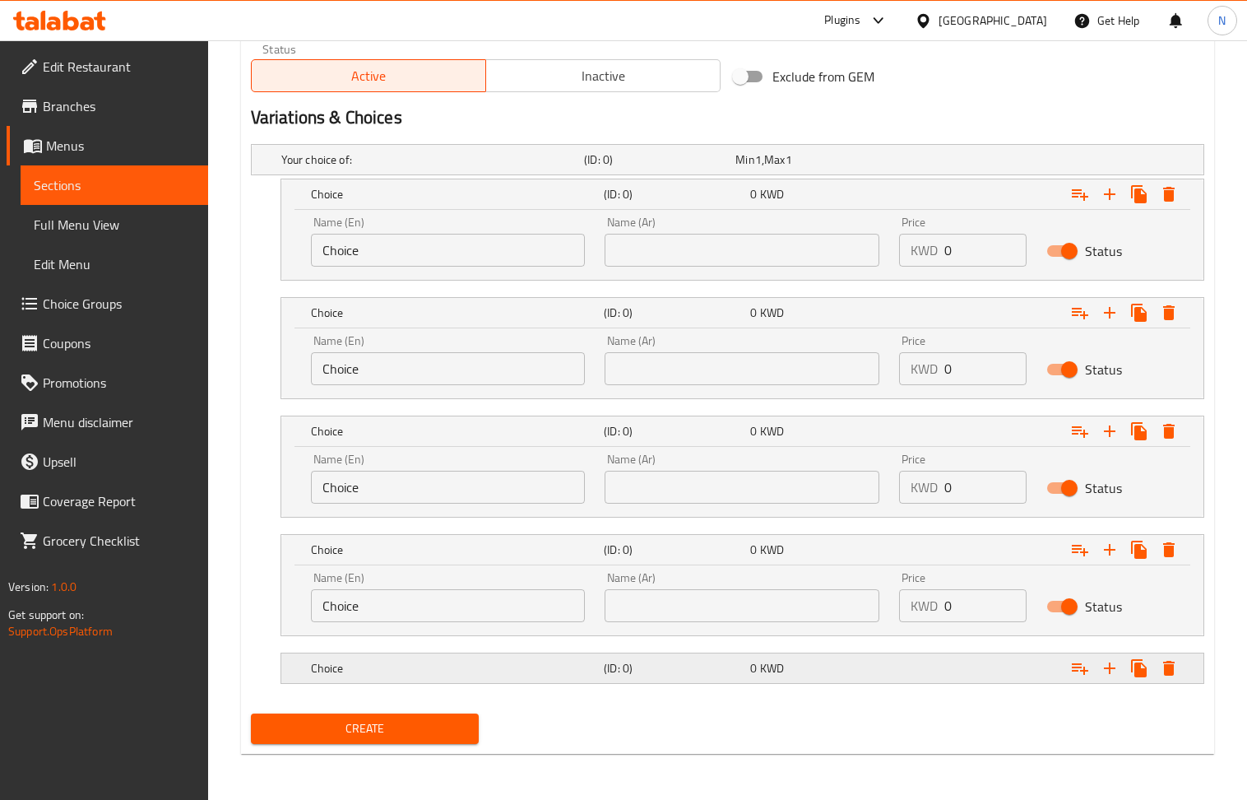
click at [744, 676] on h5 "(ID: 0)" at bounding box center [674, 668] width 140 height 16
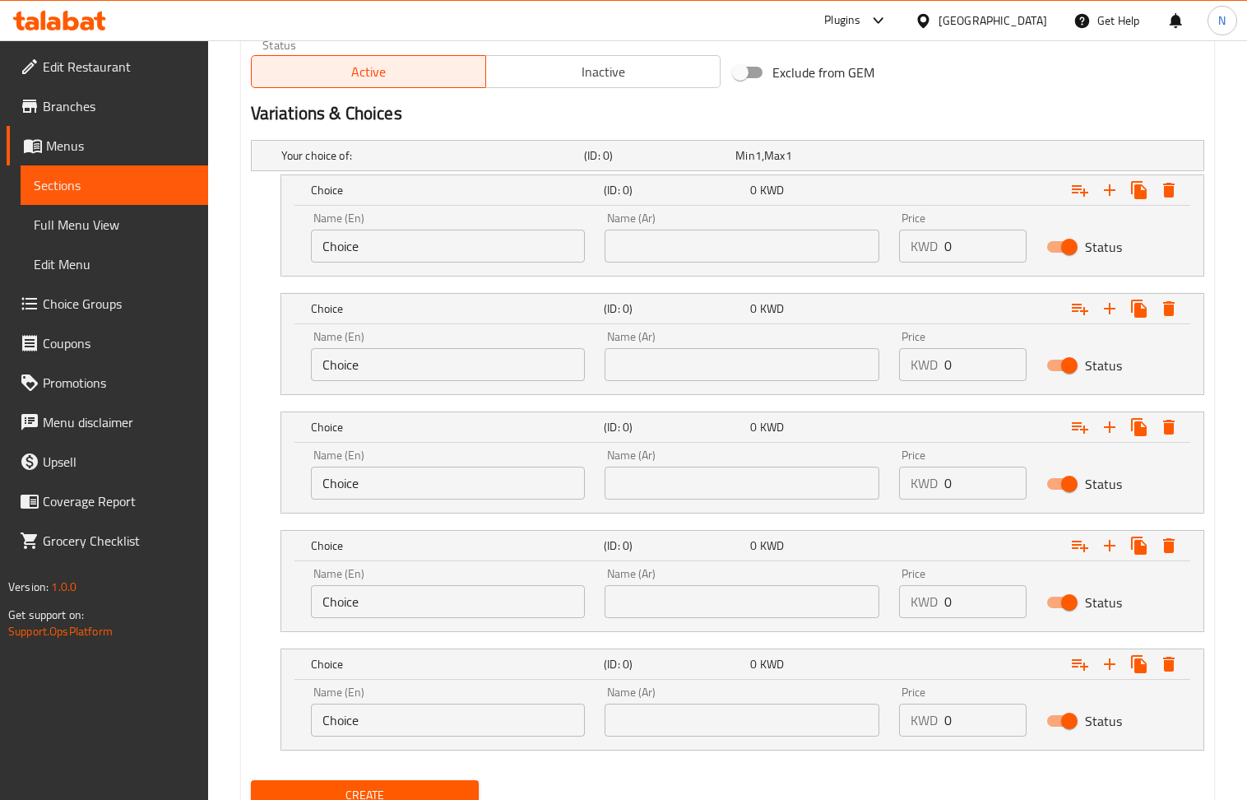
click at [736, 258] on input "text" at bounding box center [742, 246] width 275 height 33
type input "شخص واحد"
click at [722, 362] on input "text" at bounding box center [742, 364] width 275 height 33
type input "شخصين"
click at [717, 492] on input "text" at bounding box center [742, 483] width 275 height 33
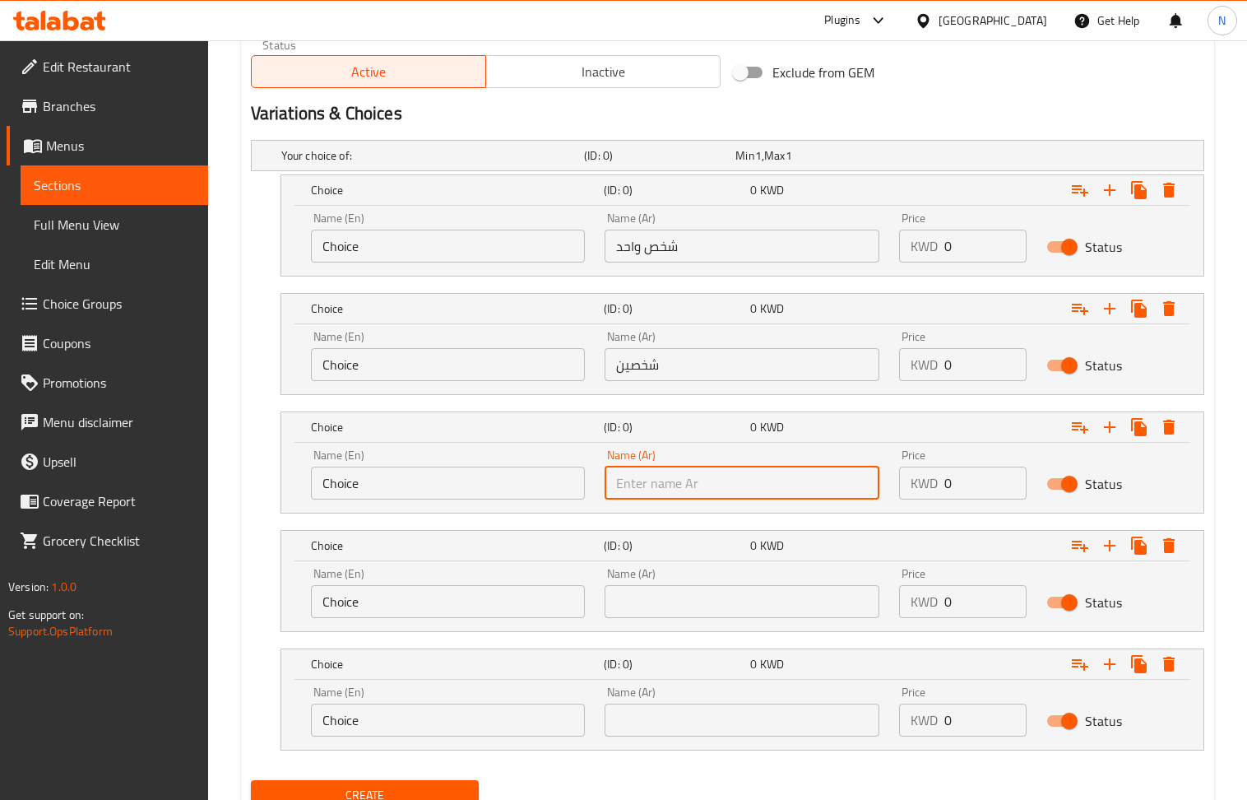
type input "ثلاث اشخاص"
click at [728, 612] on input "text" at bounding box center [742, 601] width 275 height 33
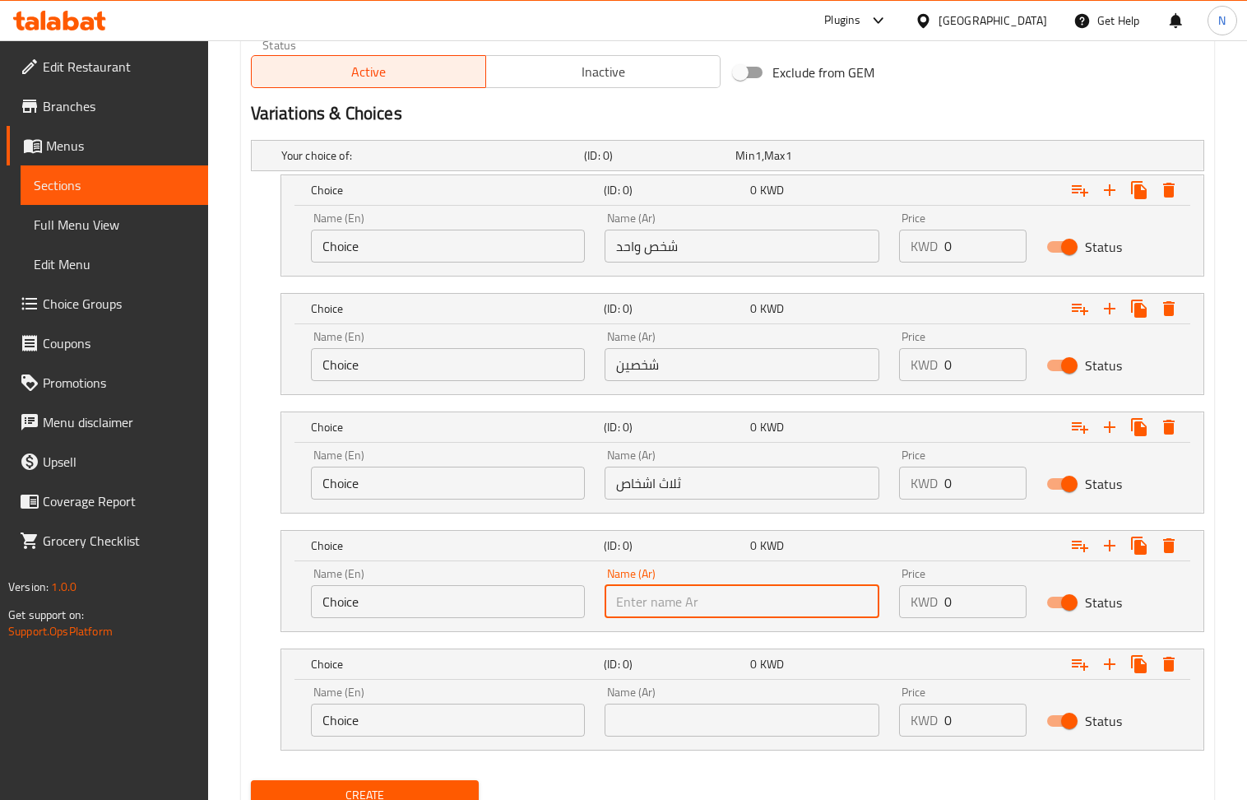
type input "اربع اشخاص"
click at [663, 736] on input "text" at bounding box center [742, 719] width 275 height 33
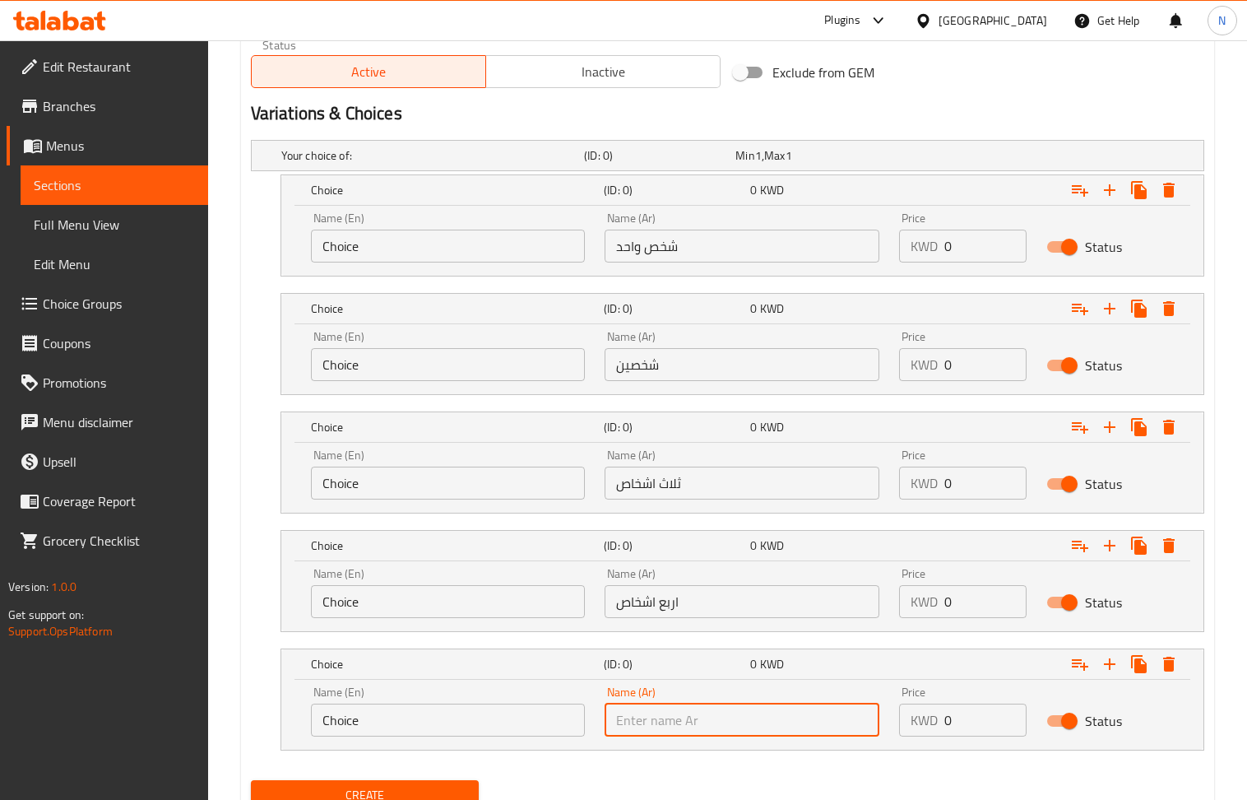
type input "خمس اشخاص"
click at [397, 245] on input "Choice" at bounding box center [448, 246] width 275 height 33
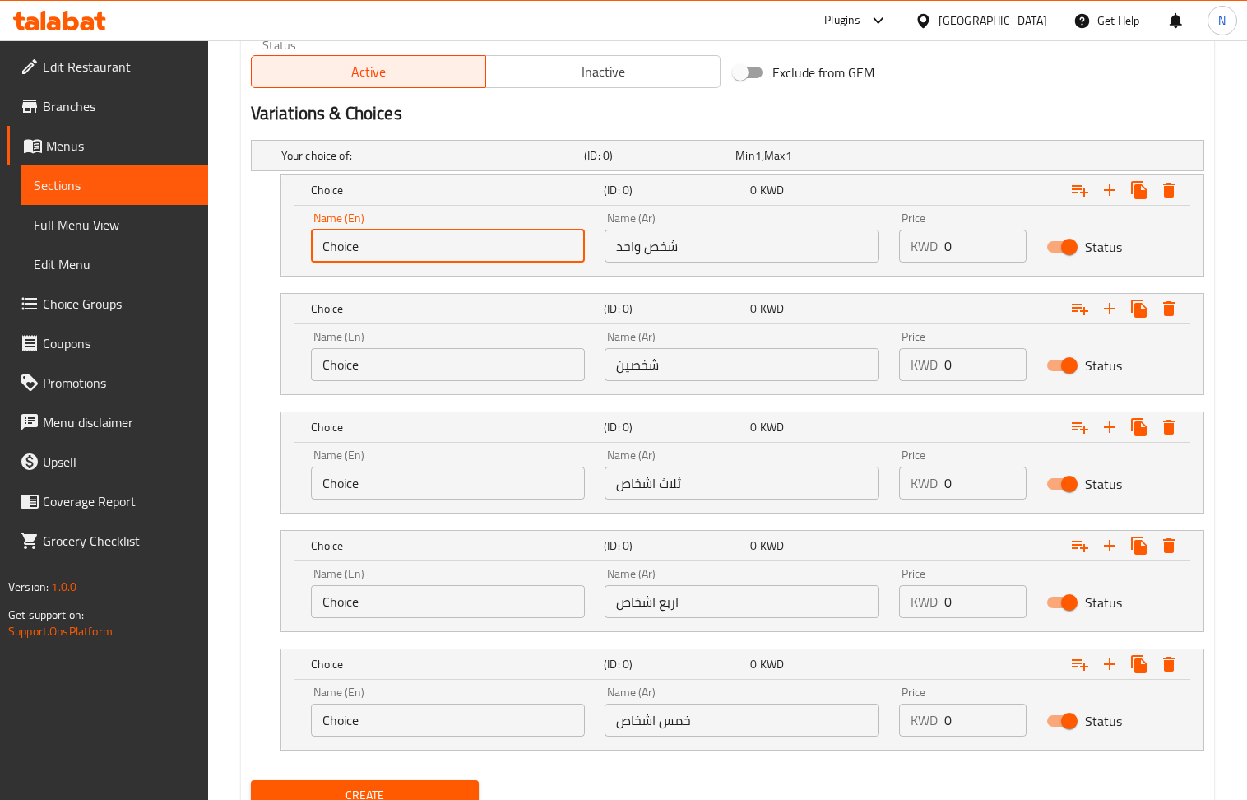
click at [397, 245] on input "Choice" at bounding box center [448, 246] width 275 height 33
click at [398, 244] on input "text" at bounding box center [448, 246] width 275 height 33
type input "1 person"
click at [432, 362] on input "Choice" at bounding box center [448, 364] width 275 height 33
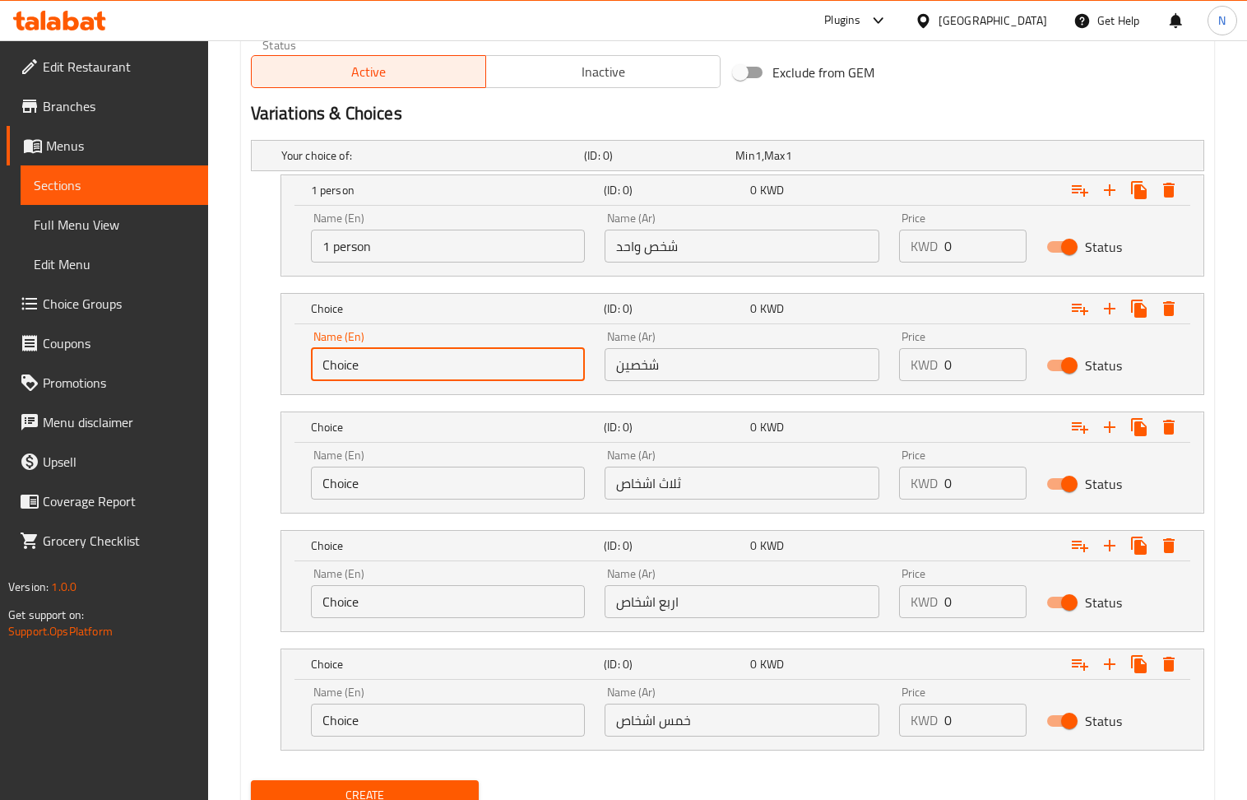
click at [432, 362] on input "Choice" at bounding box center [448, 364] width 275 height 33
click at [432, 362] on input "text" at bounding box center [448, 364] width 275 height 33
type input "2 person"
click at [466, 479] on input "Choice" at bounding box center [448, 483] width 275 height 33
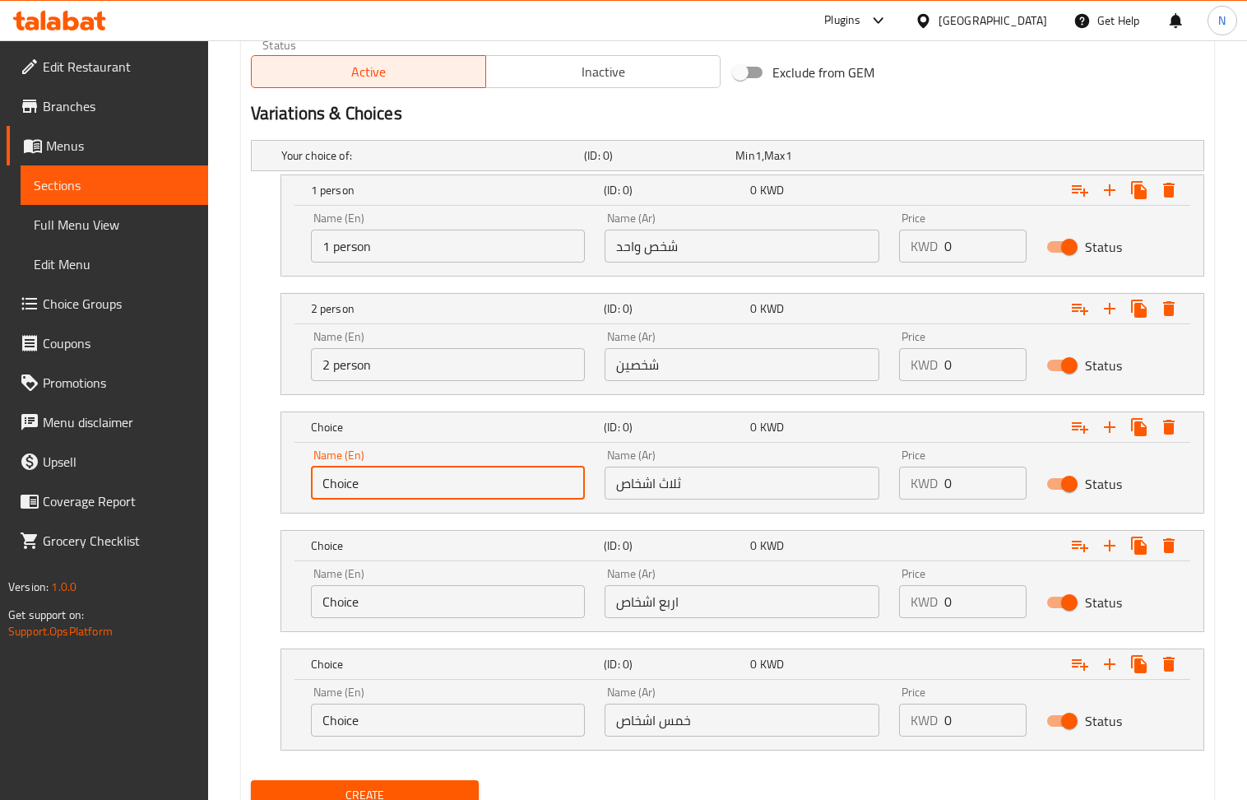
click at [466, 479] on input "Choice" at bounding box center [448, 483] width 275 height 33
click at [466, 479] on input "text" at bounding box center [448, 483] width 275 height 33
type input "3 person"
click at [402, 606] on input "Choice" at bounding box center [448, 601] width 275 height 33
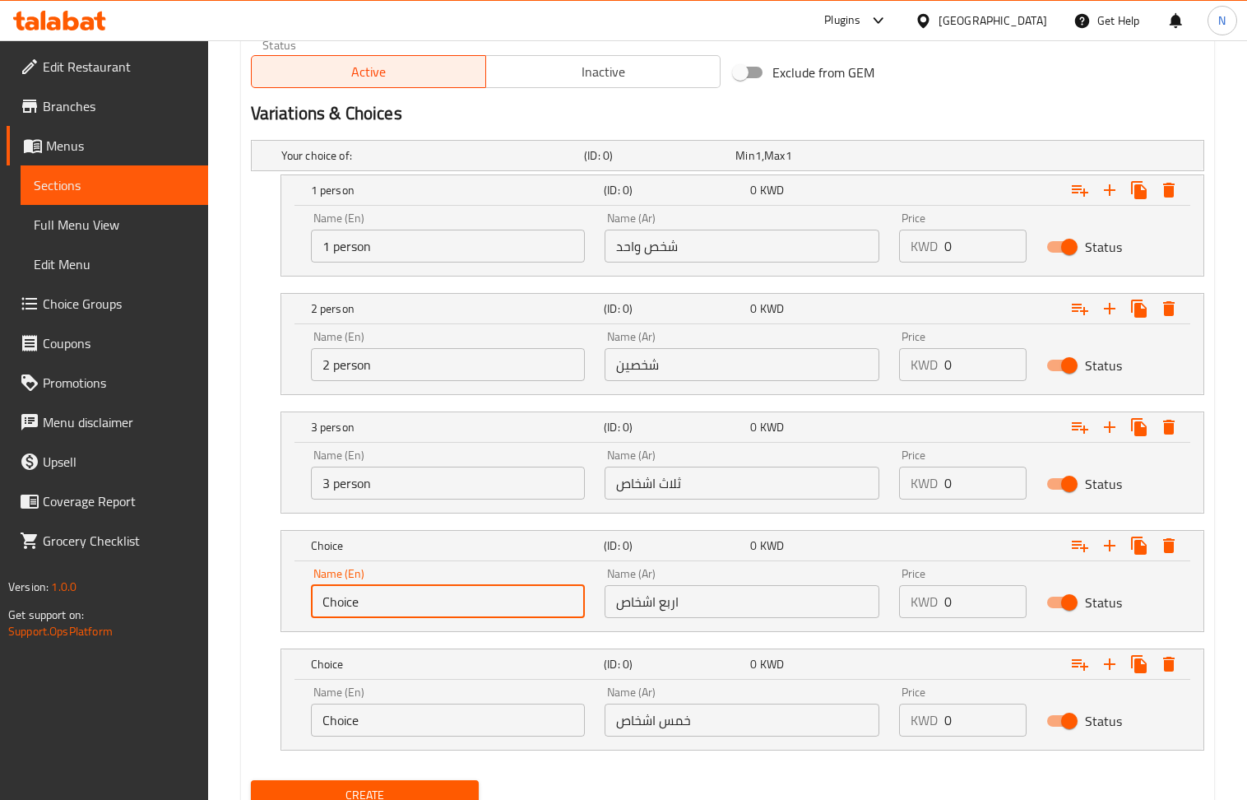
click at [402, 606] on input "Choice" at bounding box center [448, 601] width 275 height 33
click at [402, 606] on input "text" at bounding box center [448, 601] width 275 height 33
type input "4 person"
click at [438, 719] on input "Choice" at bounding box center [448, 719] width 275 height 33
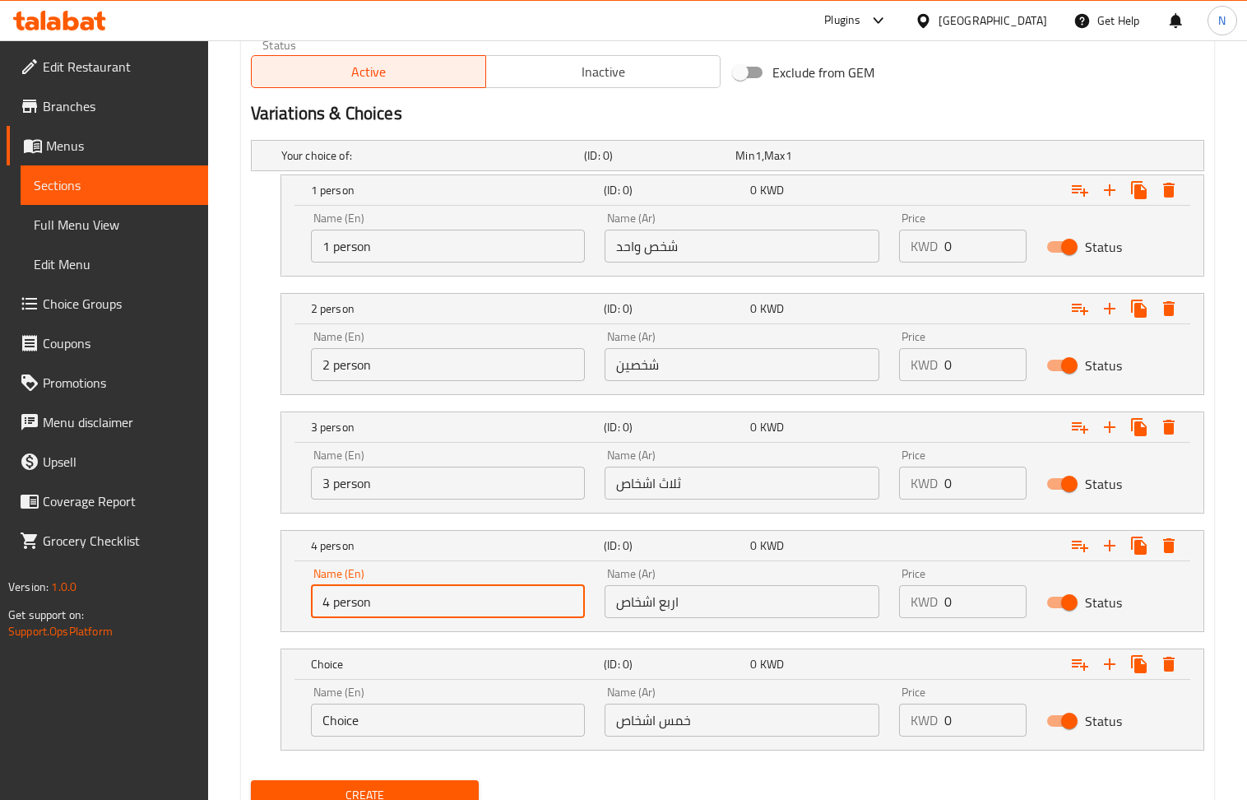
click at [438, 719] on input "Choice" at bounding box center [448, 719] width 275 height 33
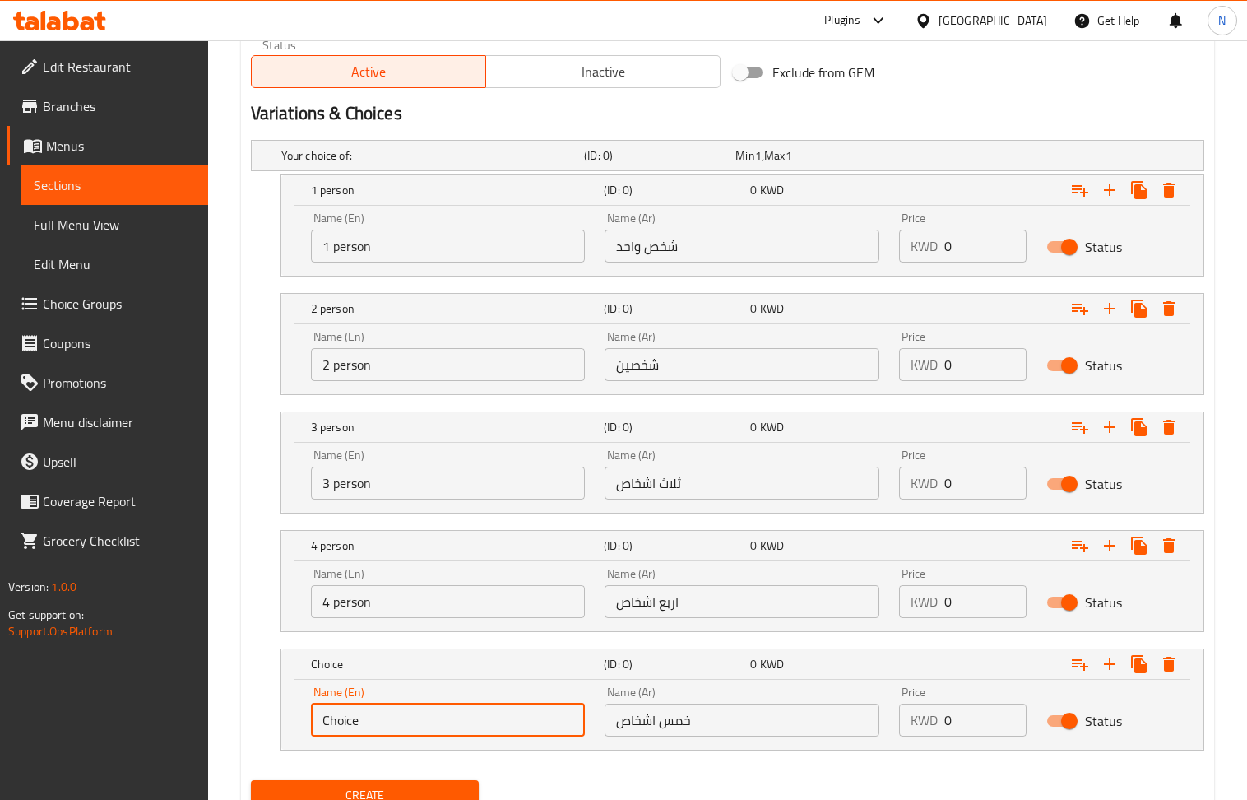
click at [438, 719] on input "Choice" at bounding box center [448, 719] width 275 height 33
click at [438, 719] on input "text" at bounding box center [448, 719] width 275 height 33
type input "5 person"
click at [978, 245] on input "0" at bounding box center [986, 246] width 82 height 33
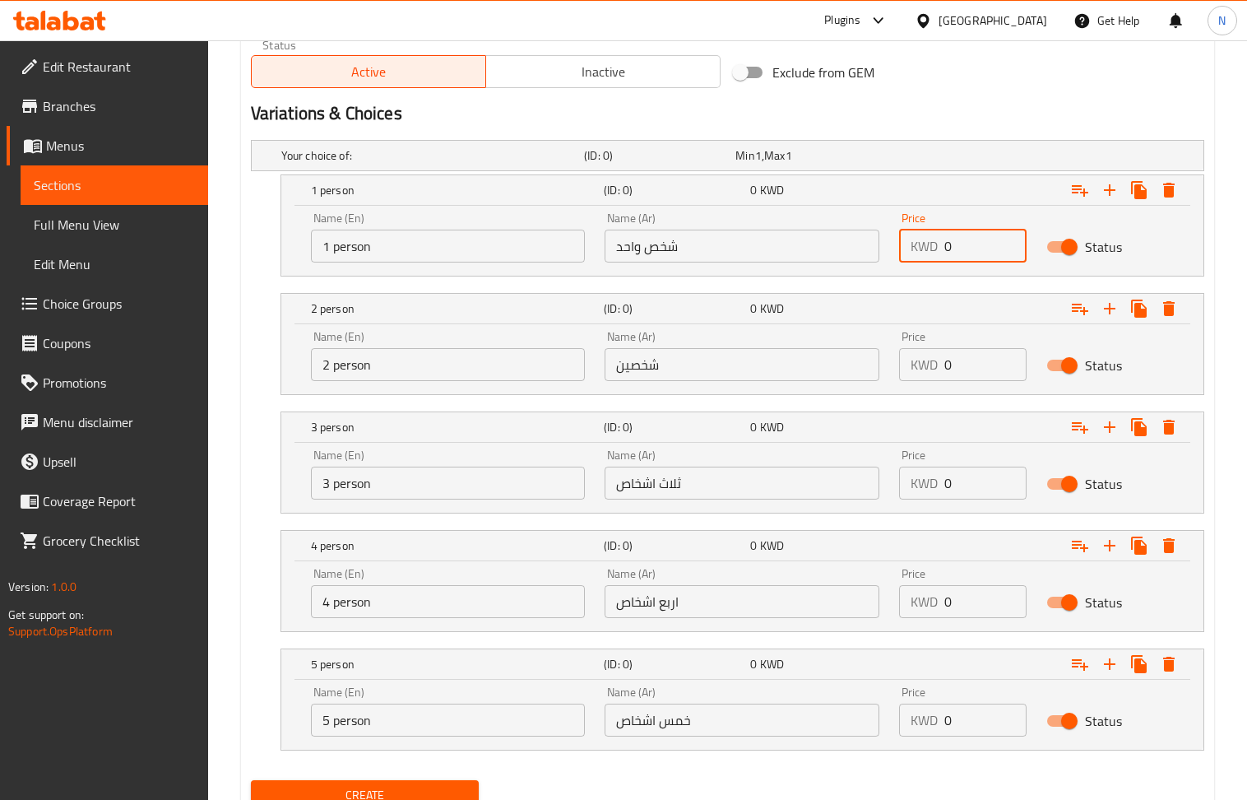
click at [978, 245] on input "0" at bounding box center [986, 246] width 82 height 33
type input "2.75"
click at [978, 367] on input "0" at bounding box center [986, 364] width 82 height 33
click at [978, 366] on input "0" at bounding box center [986, 364] width 82 height 33
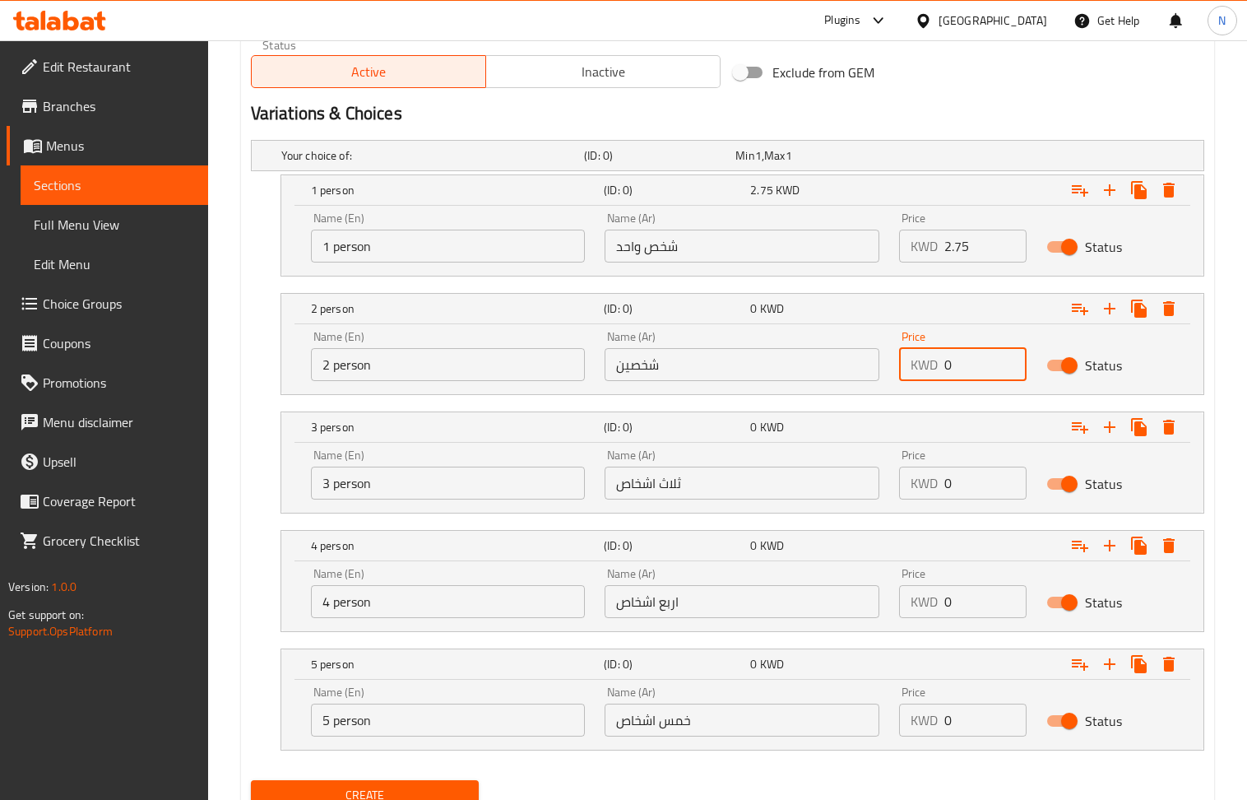
click at [978, 366] on input "0" at bounding box center [986, 364] width 82 height 33
type input "5.25"
click at [962, 485] on input "0" at bounding box center [986, 483] width 82 height 33
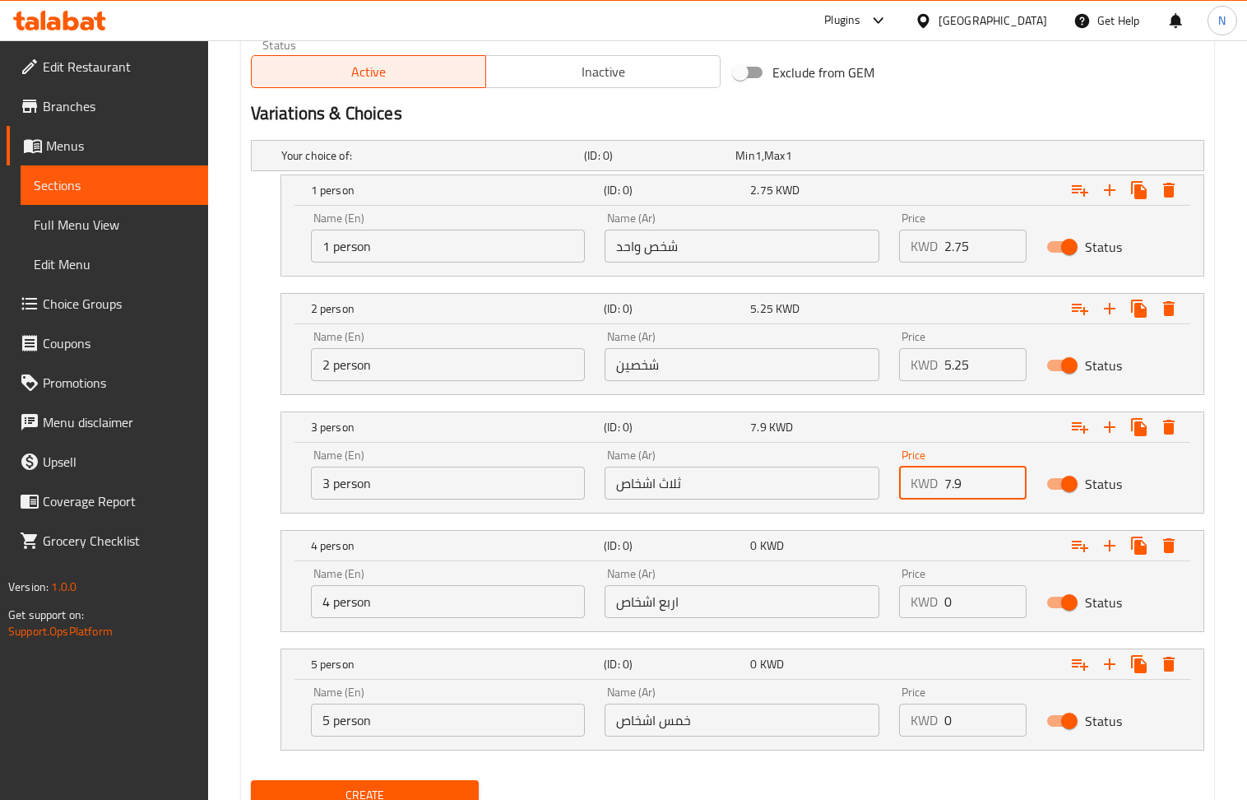
type input "7.9"
click at [968, 607] on input "0" at bounding box center [986, 601] width 82 height 33
drag, startPoint x: 968, startPoint y: 607, endPoint x: 293, endPoint y: 298, distance: 742.2
click at [964, 607] on input "0" at bounding box center [986, 601] width 82 height 33
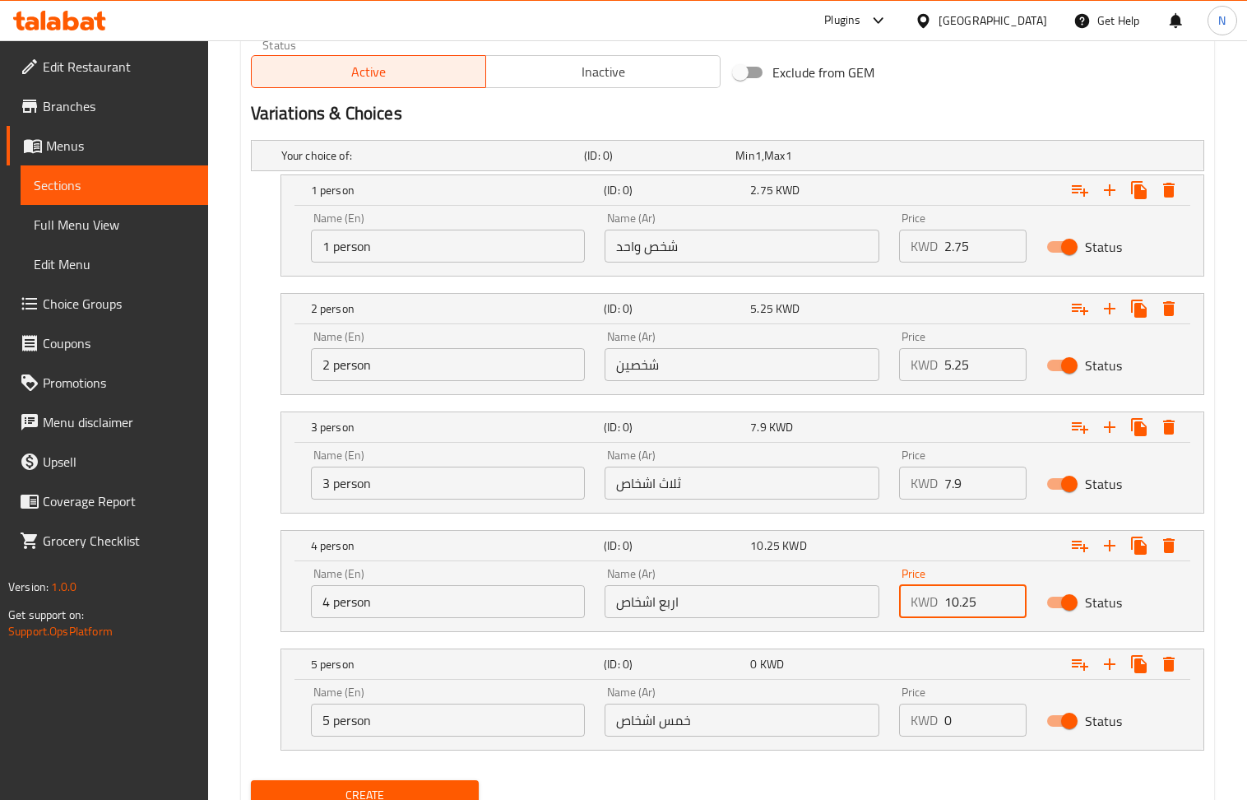
type input "10.25"
click at [966, 735] on input "0" at bounding box center [986, 719] width 82 height 33
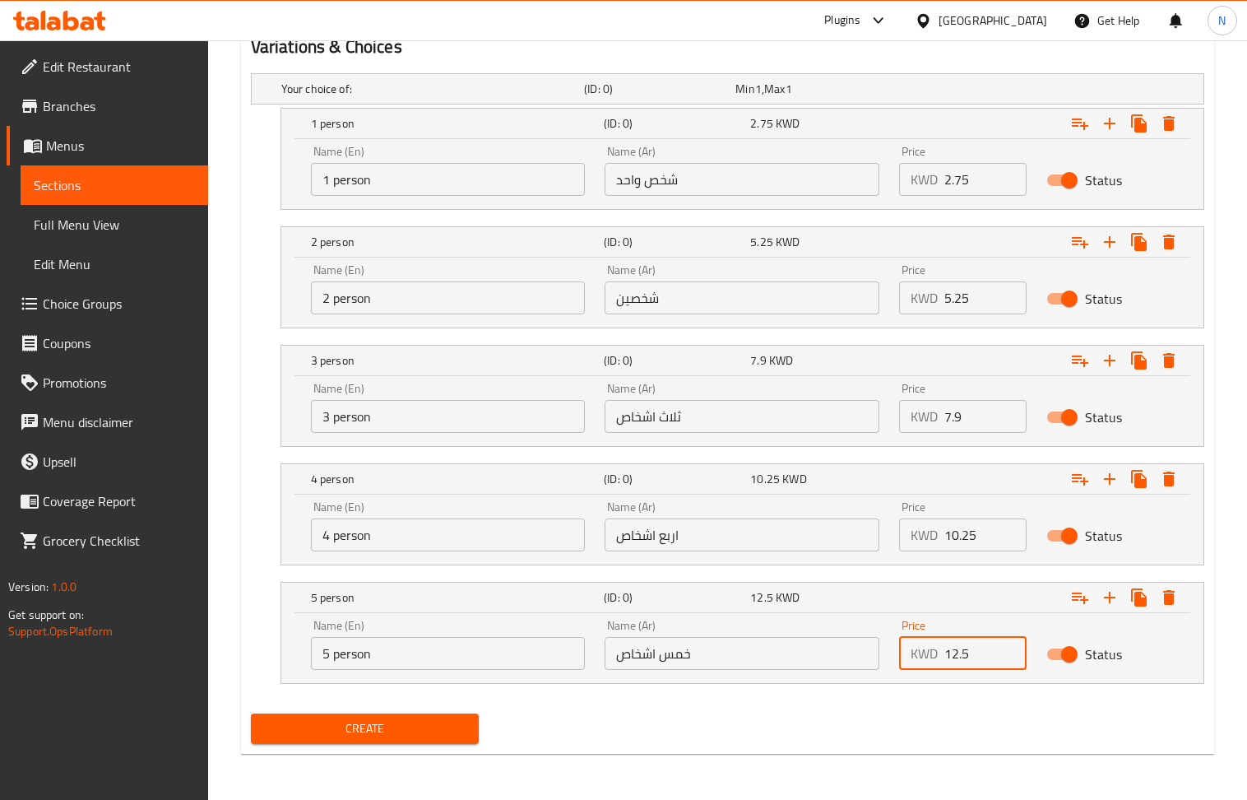
type input "12.5"
click at [363, 736] on span "Create" at bounding box center [365, 728] width 202 height 21
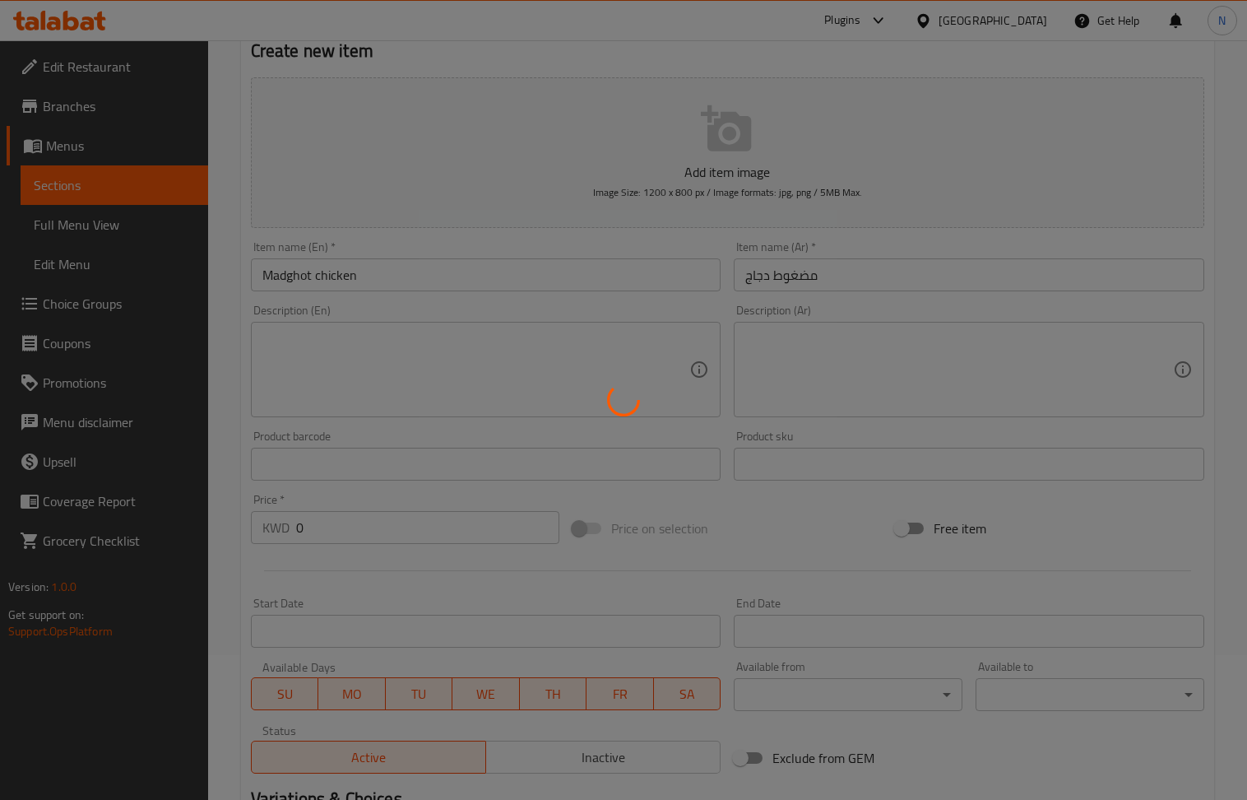
scroll to position [23, 0]
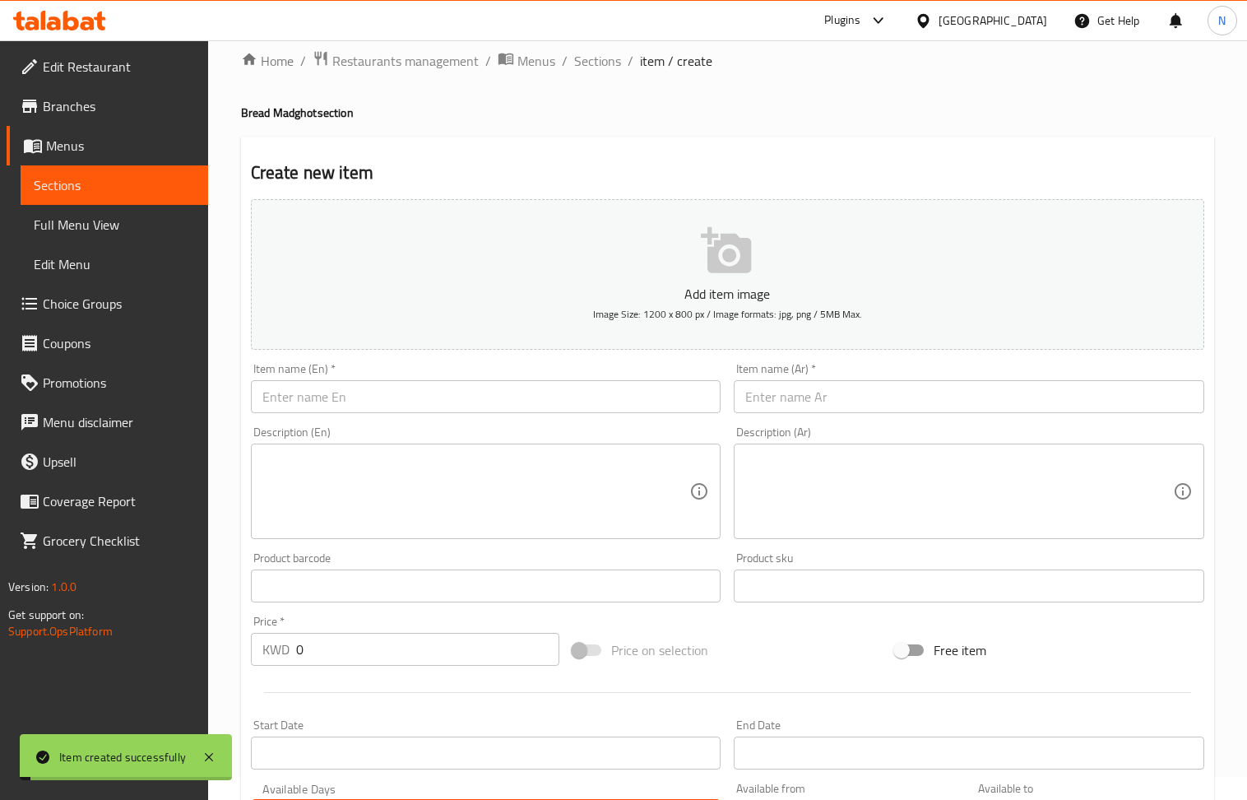
click at [817, 387] on input "text" at bounding box center [969, 396] width 471 height 33
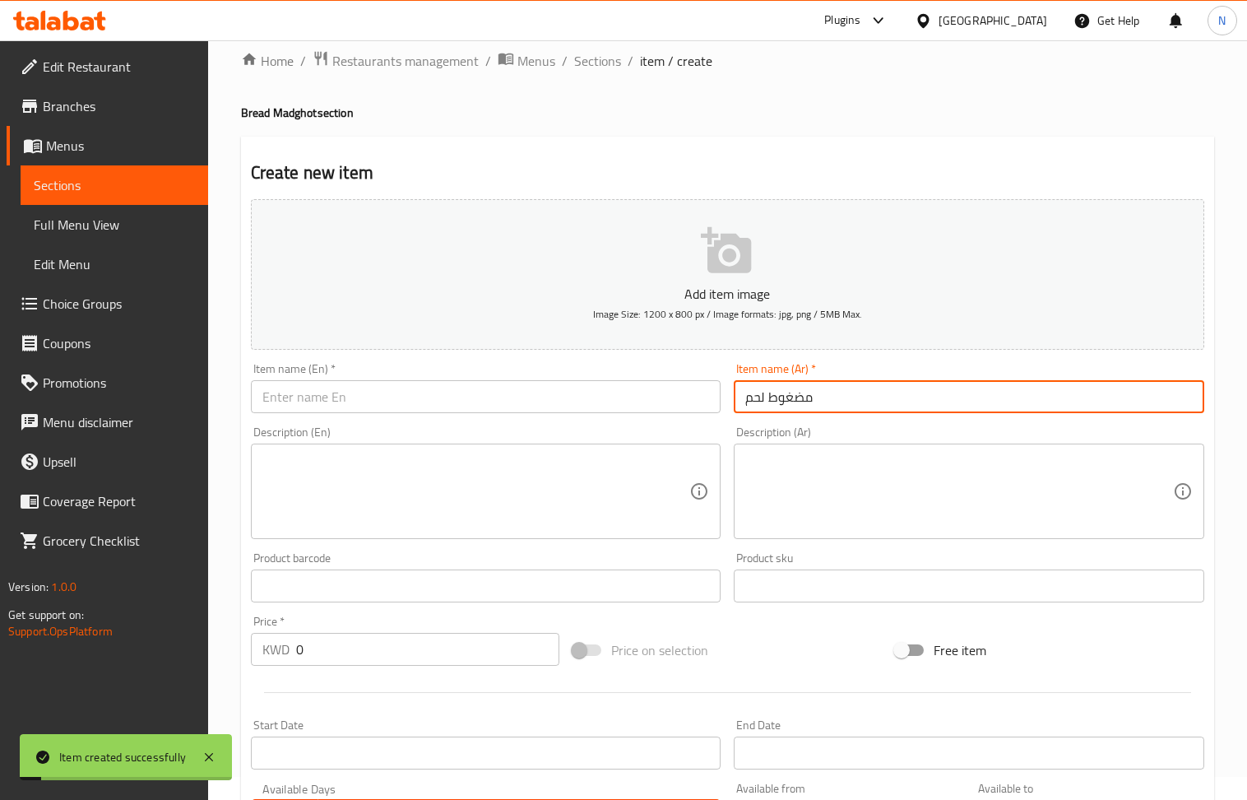
type input "مضغوط لحم"
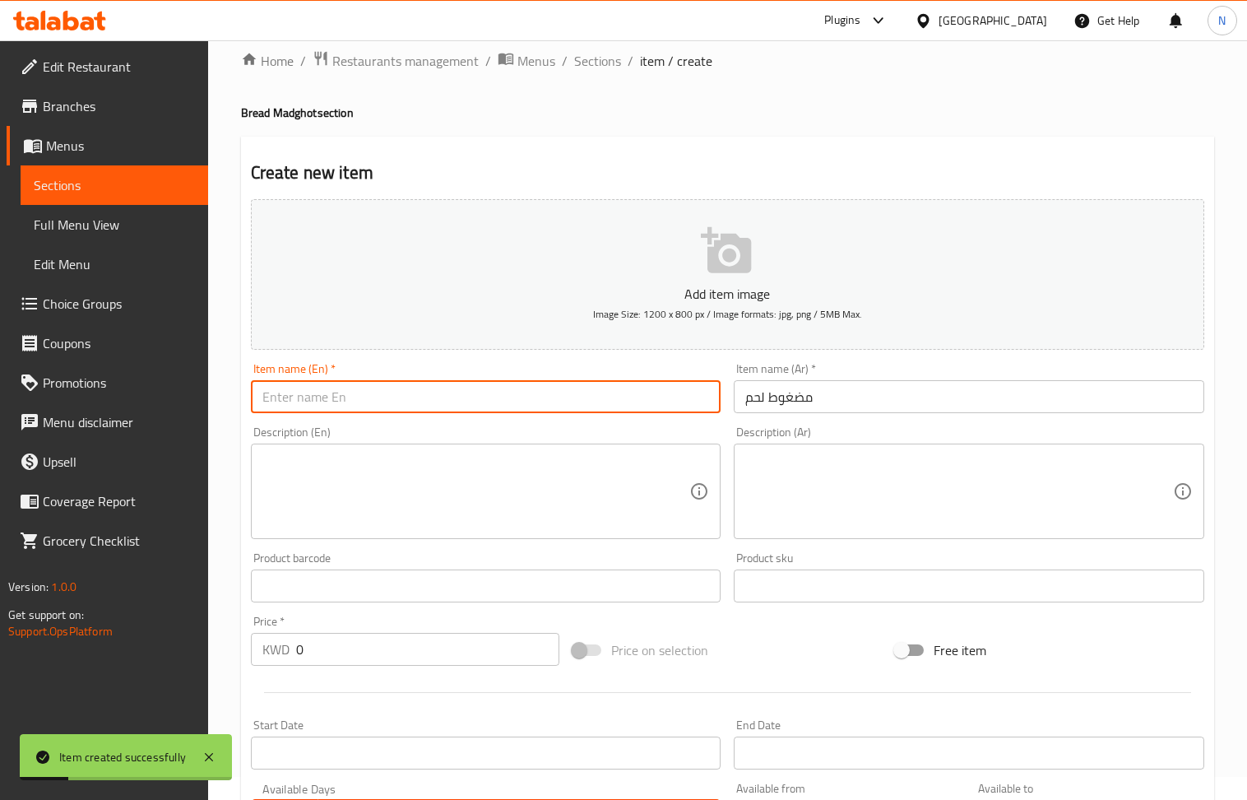
click at [313, 393] on input "text" at bounding box center [486, 396] width 471 height 33
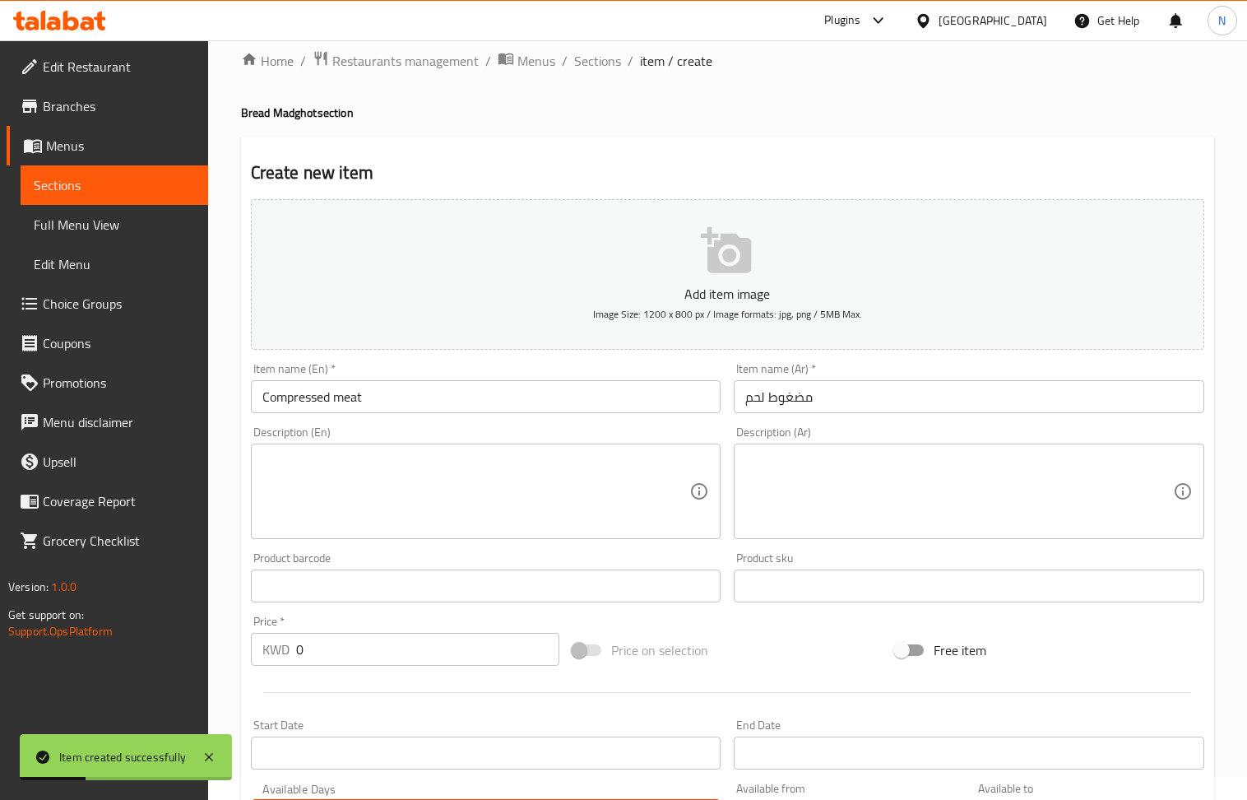
click at [290, 109] on h4 "Bread Madghot section" at bounding box center [727, 112] width 973 height 16
copy h4 "Madghot"
click at [286, 398] on input "Compressed meat" at bounding box center [486, 396] width 471 height 33
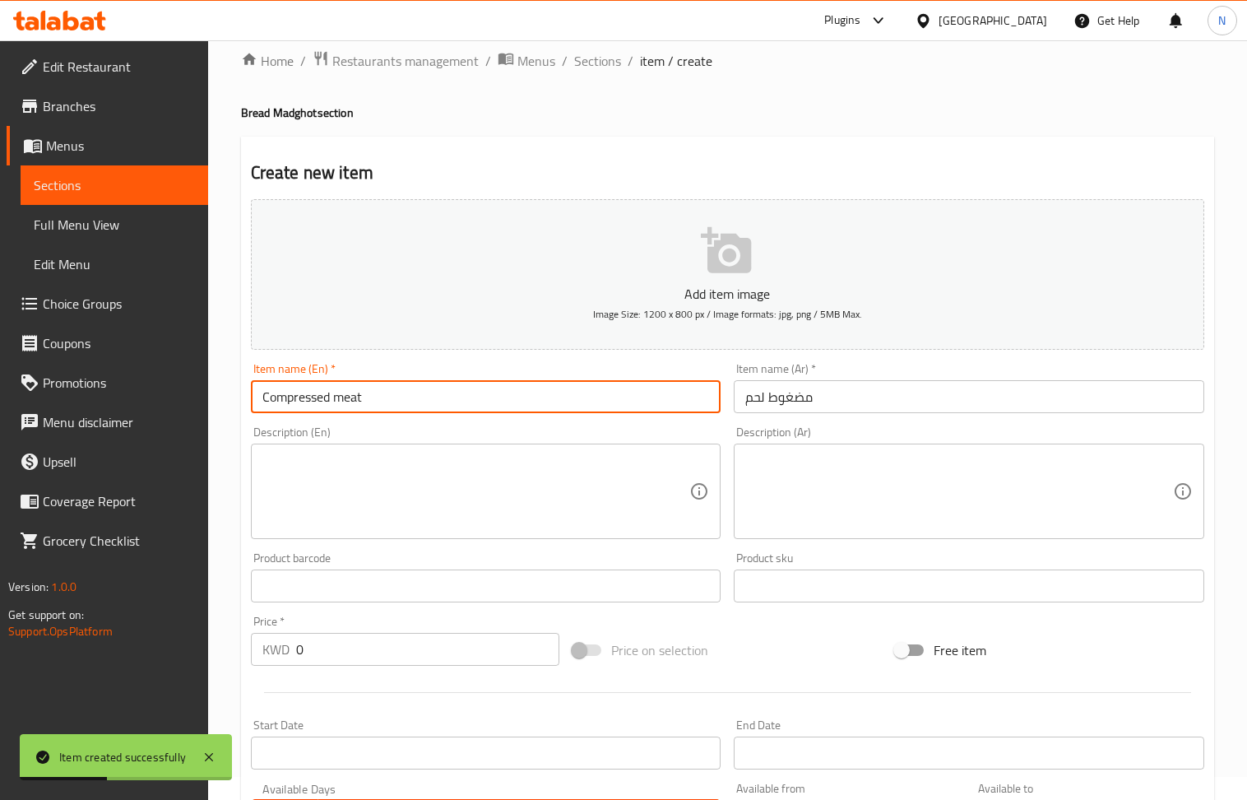
click at [286, 398] on input "Compressed meat" at bounding box center [486, 396] width 471 height 33
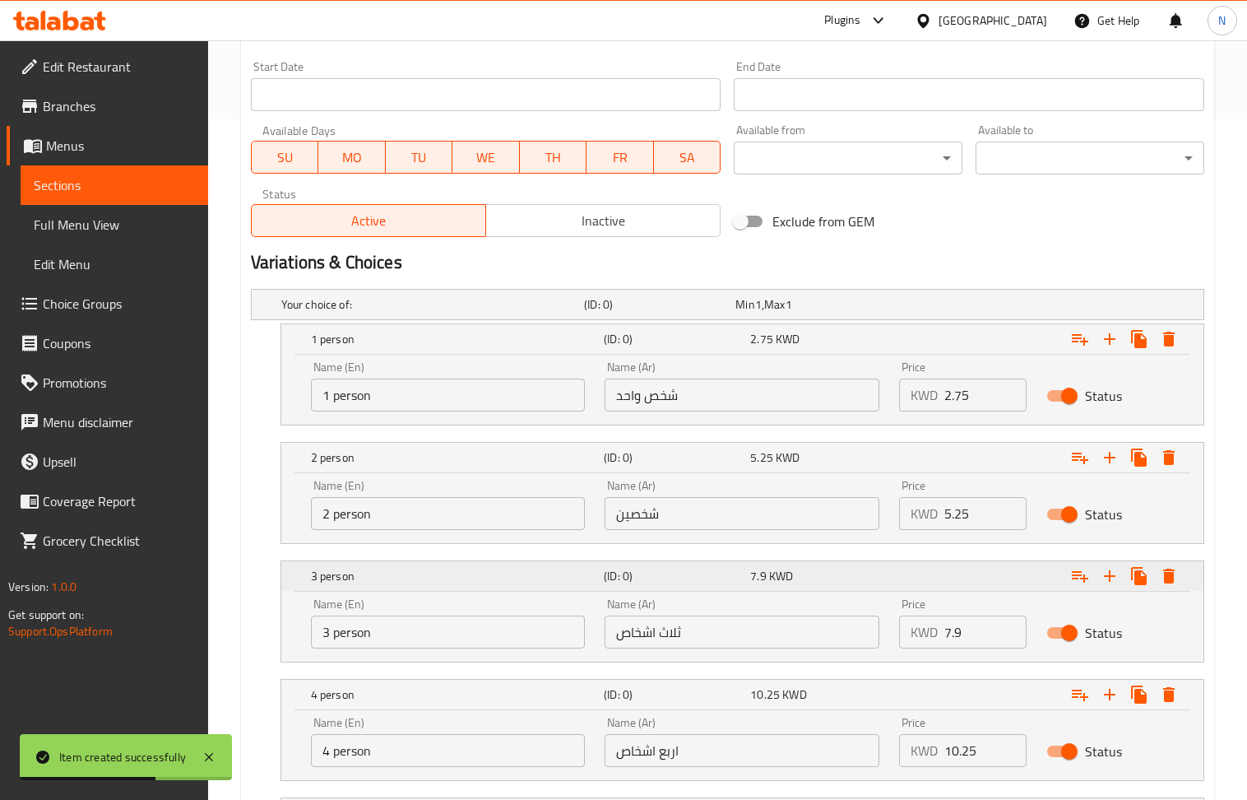
scroll to position [900, 0]
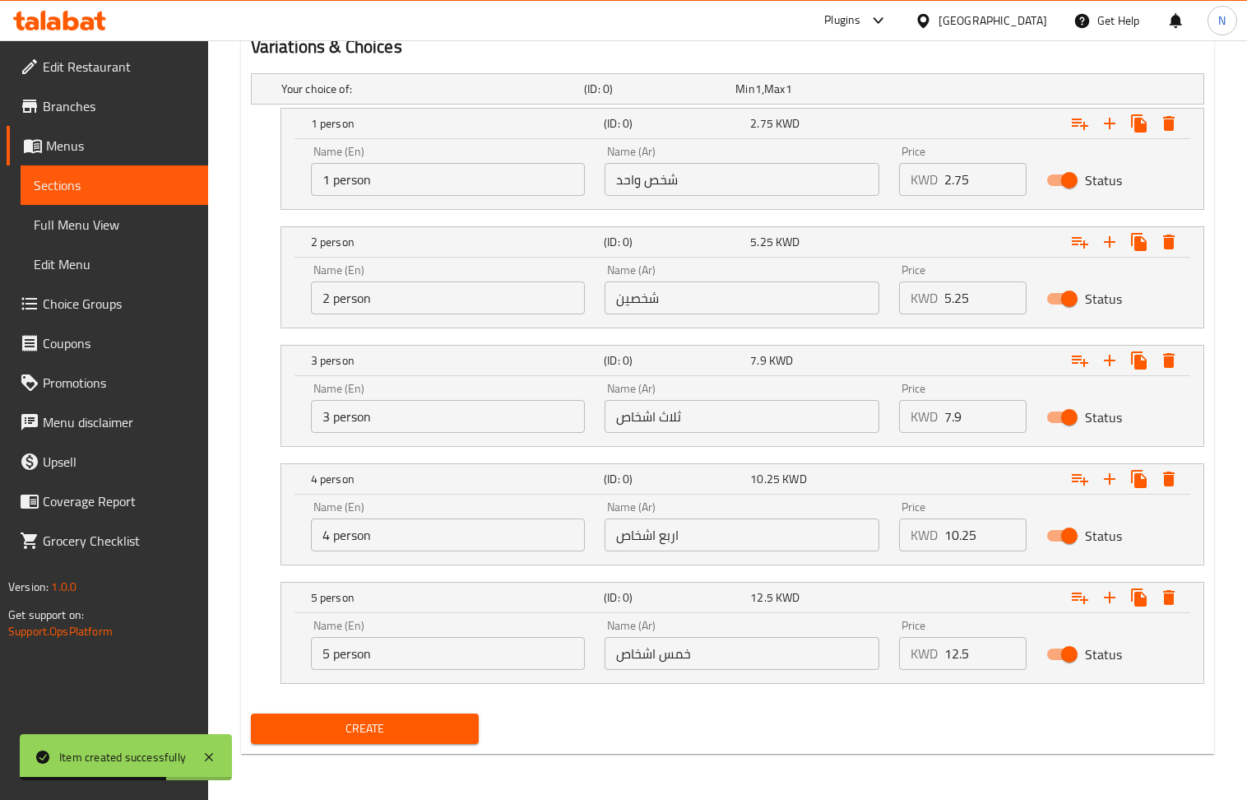
click at [968, 179] on input "2.75" at bounding box center [986, 179] width 82 height 33
click at [968, 179] on input "0" at bounding box center [986, 179] width 82 height 33
click at [961, 274] on div "Price KWD 5.25 Price" at bounding box center [963, 289] width 128 height 50
click at [963, 310] on input "5.25" at bounding box center [986, 297] width 82 height 33
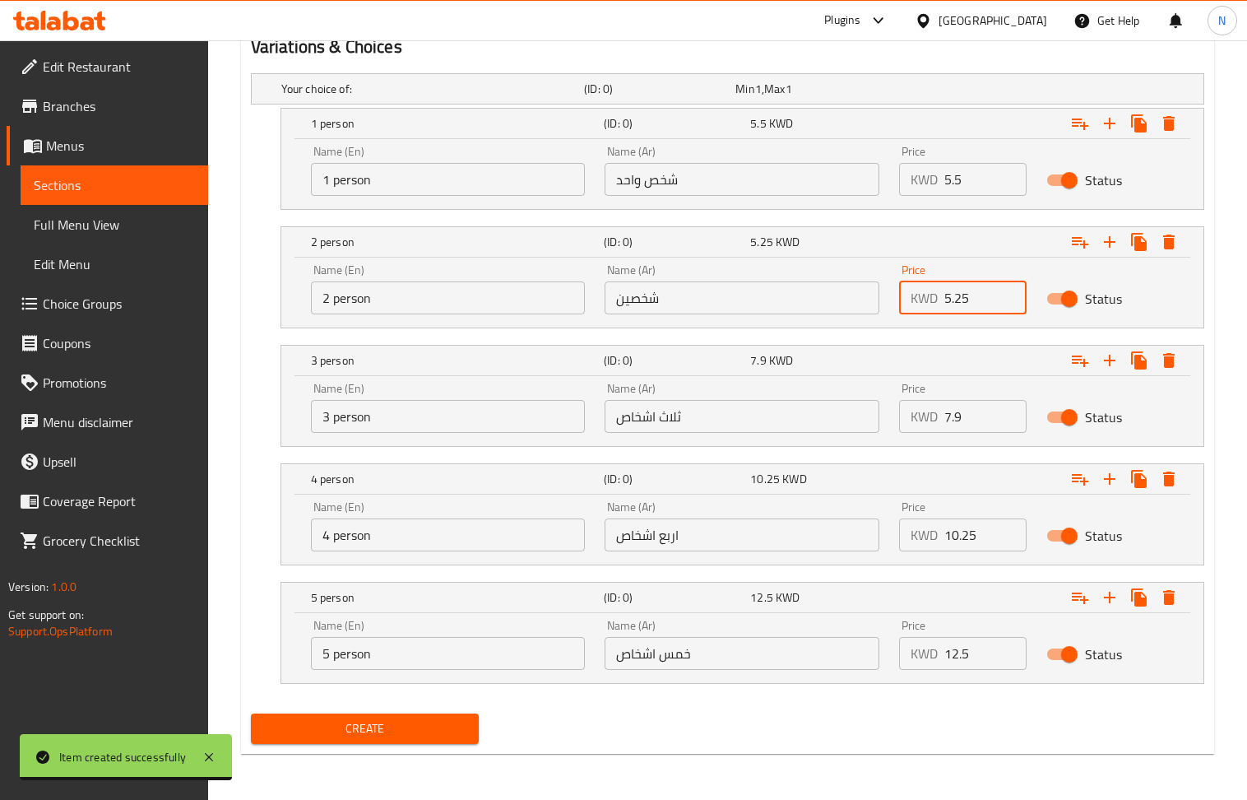
click at [963, 310] on input "5.25" at bounding box center [986, 297] width 82 height 33
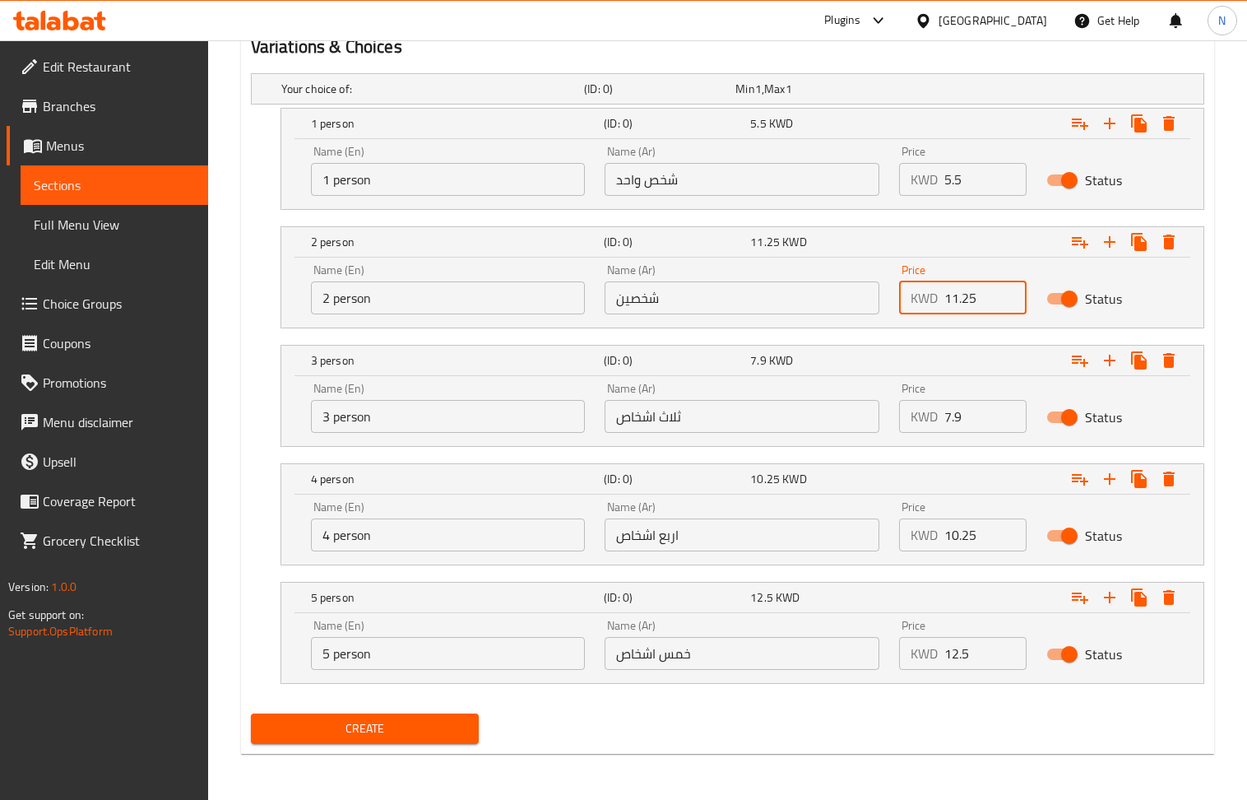
click at [973, 422] on input "7.9" at bounding box center [986, 416] width 82 height 33
click at [985, 533] on input "10.25" at bounding box center [986, 534] width 82 height 33
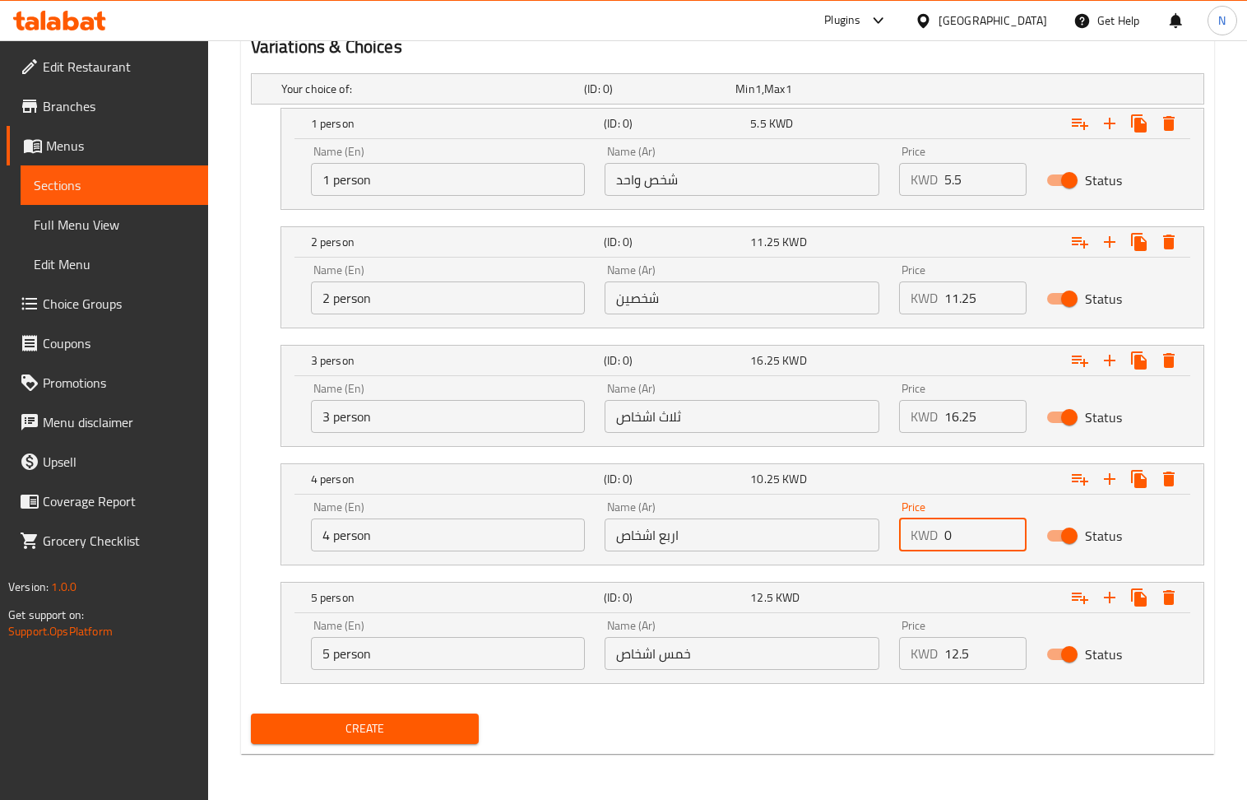
click at [985, 533] on input "0" at bounding box center [986, 534] width 82 height 33
click at [966, 652] on input "12.5" at bounding box center [986, 653] width 82 height 33
click at [966, 652] on input "0" at bounding box center [986, 653] width 82 height 33
click at [415, 731] on span "Create" at bounding box center [365, 728] width 202 height 21
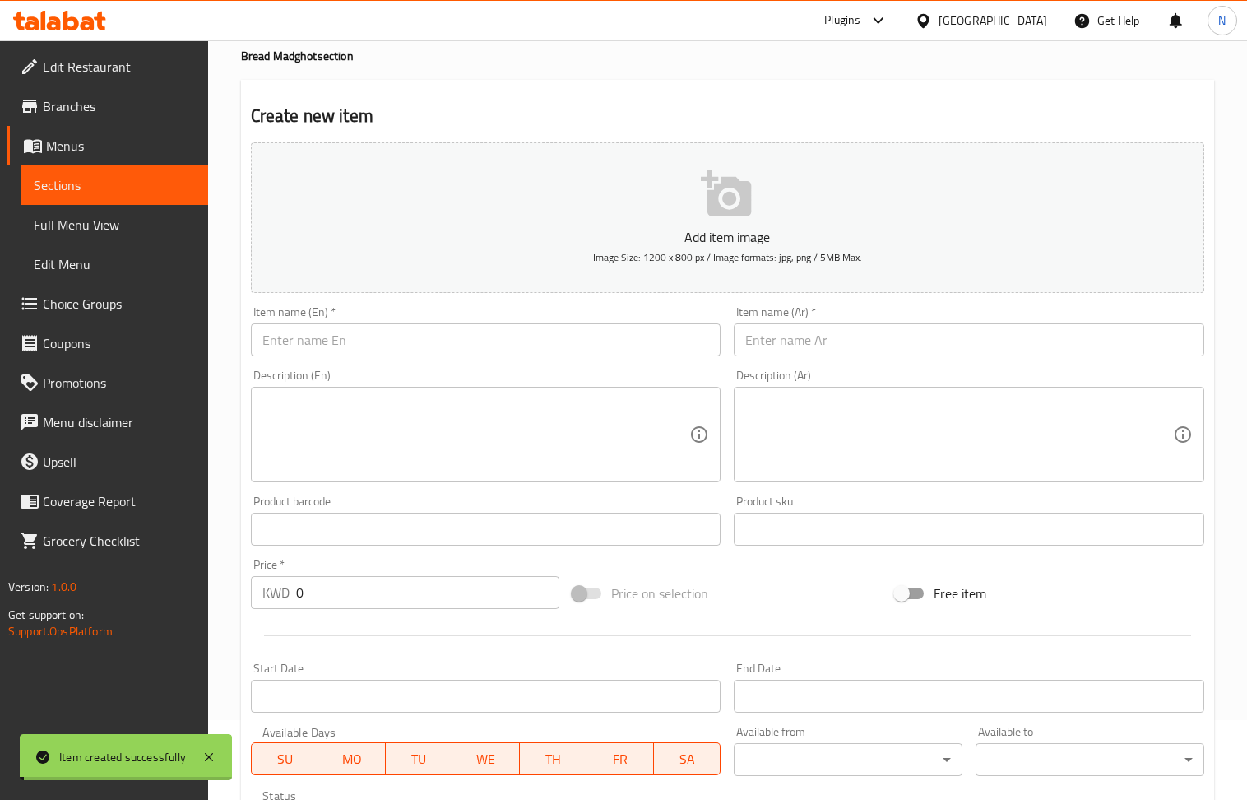
scroll to position [0, 0]
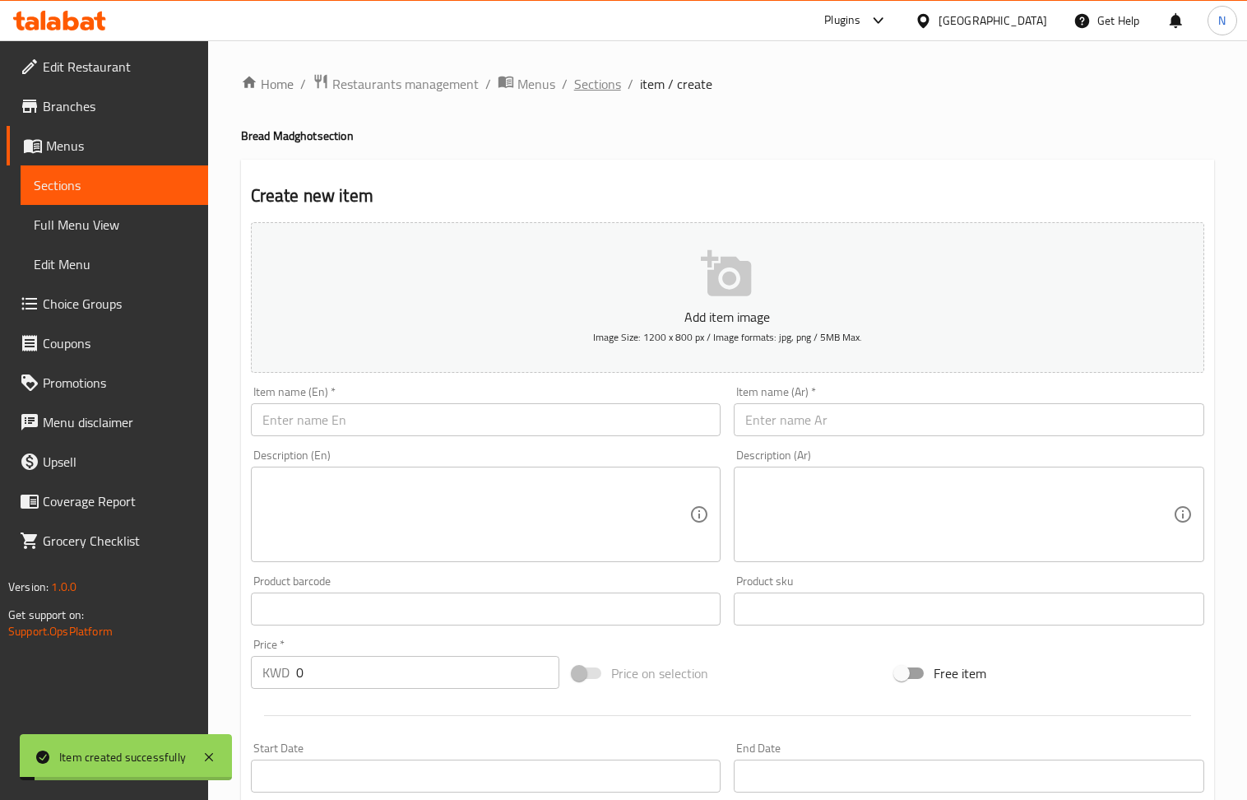
click at [597, 94] on span "Sections" at bounding box center [597, 84] width 47 height 20
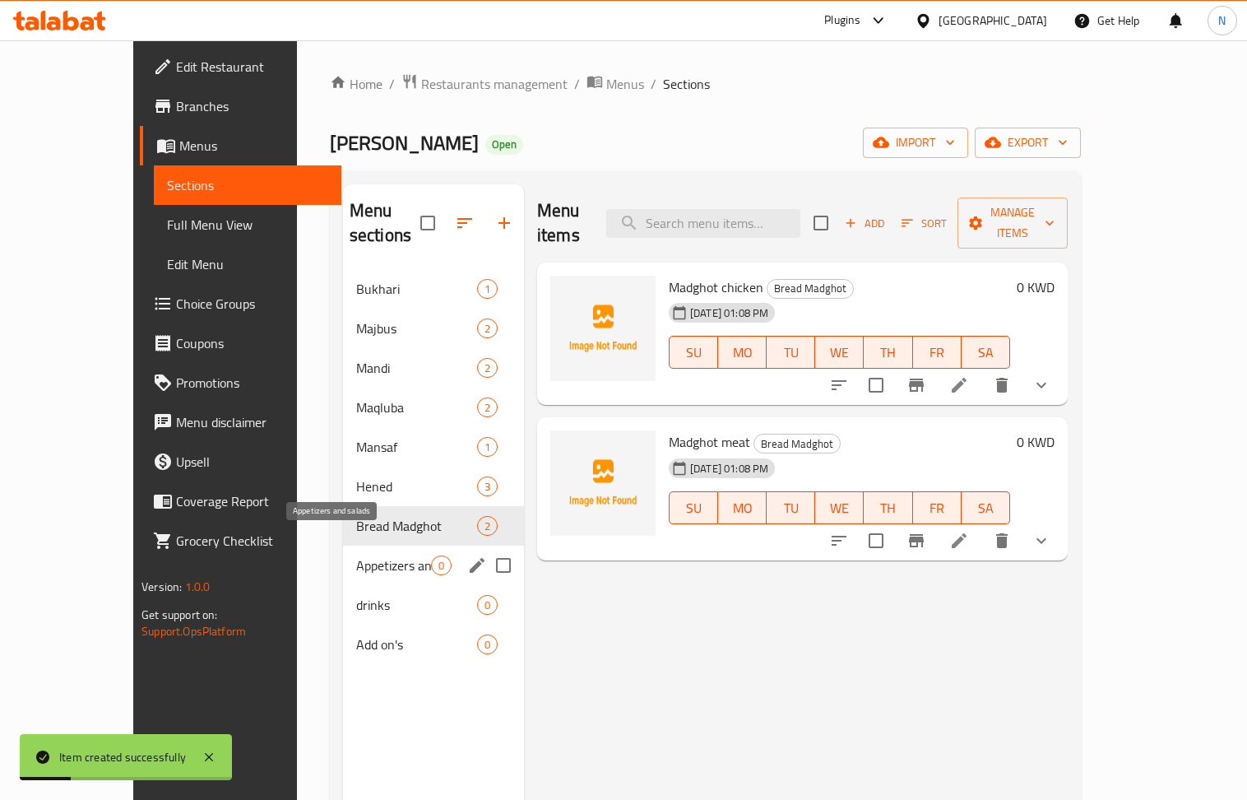
click at [367, 555] on span "Appetizers and salads" at bounding box center [393, 565] width 75 height 20
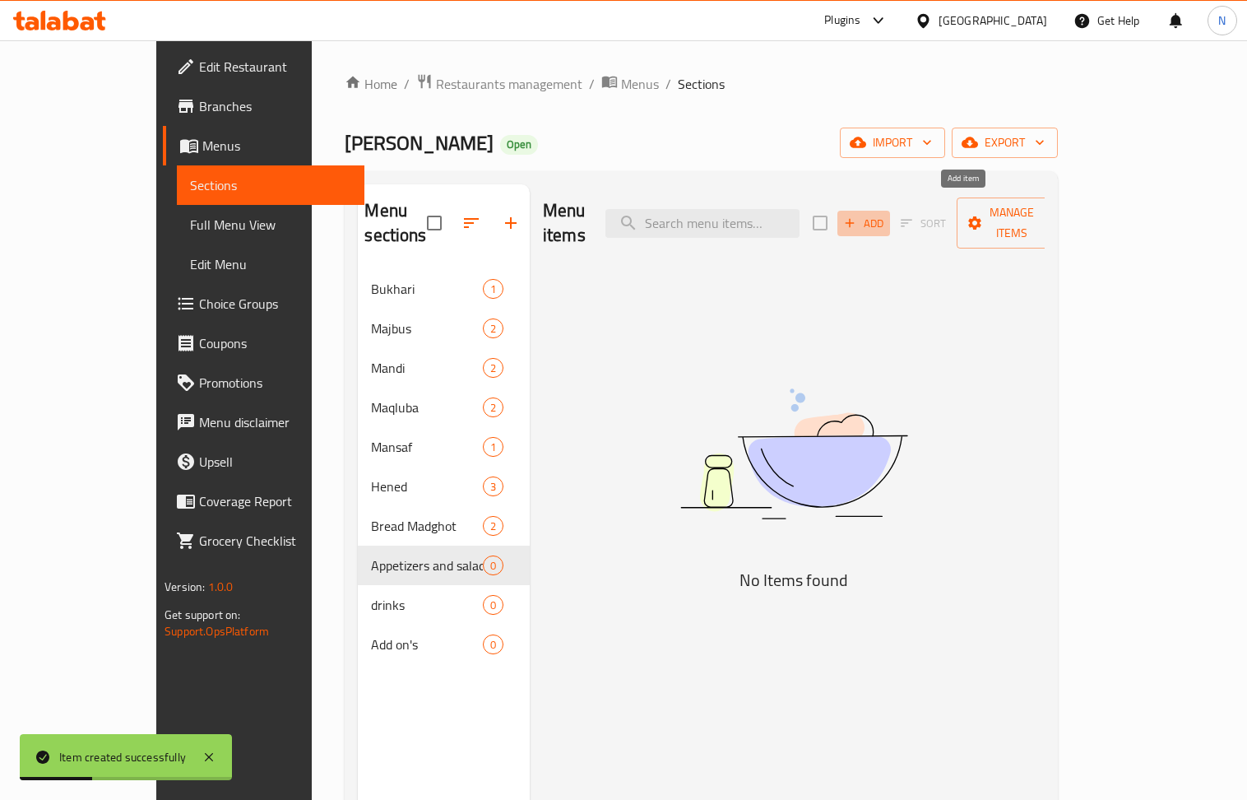
click at [857, 218] on icon "button" at bounding box center [850, 223] width 15 height 15
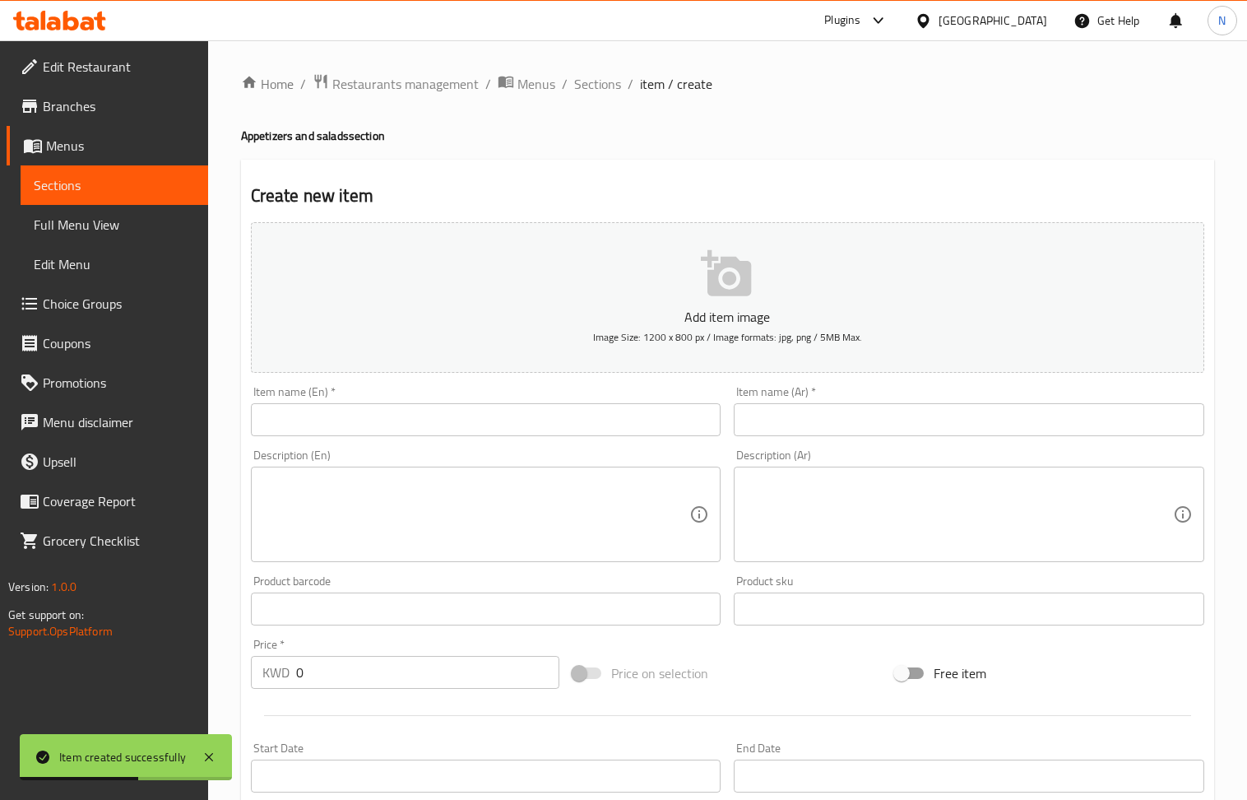
click at [824, 436] on input "text" at bounding box center [969, 419] width 471 height 33
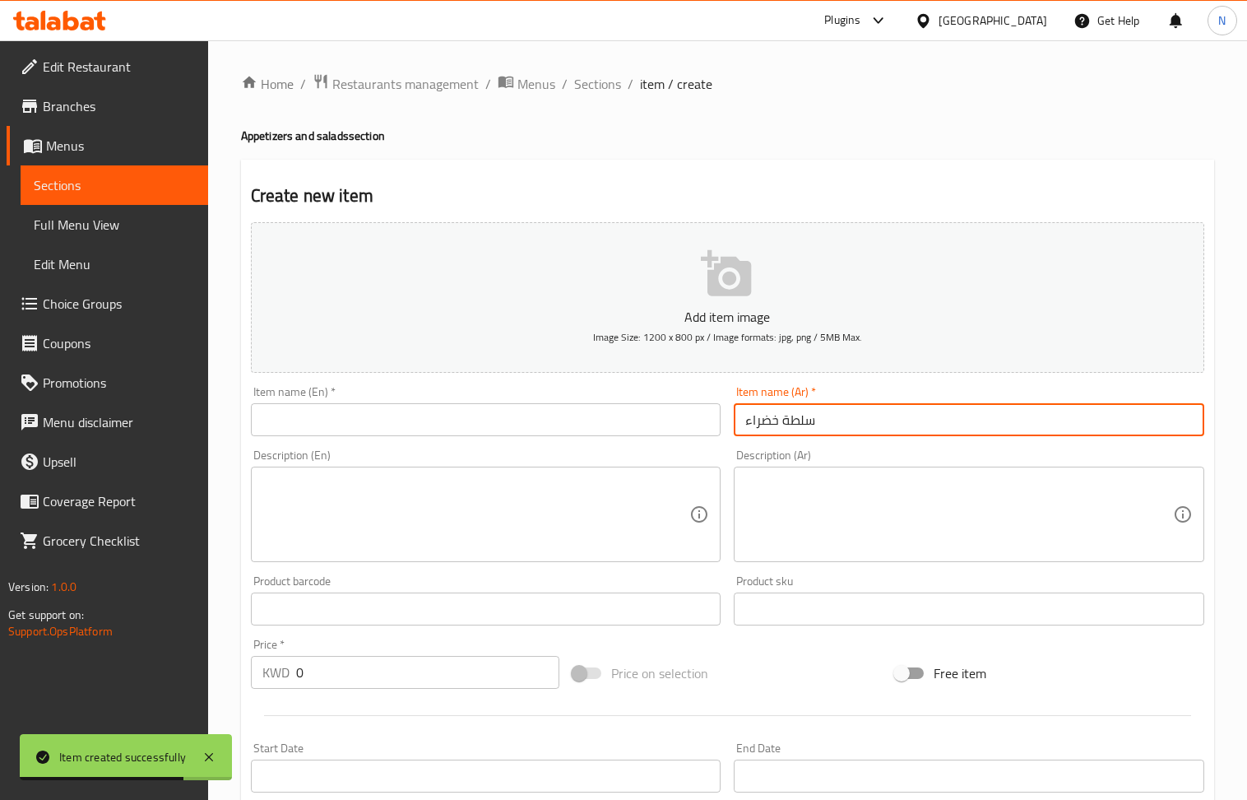
drag, startPoint x: 392, startPoint y: 418, endPoint x: 389, endPoint y: 273, distance: 144.8
click at [392, 419] on input "text" at bounding box center [486, 419] width 471 height 33
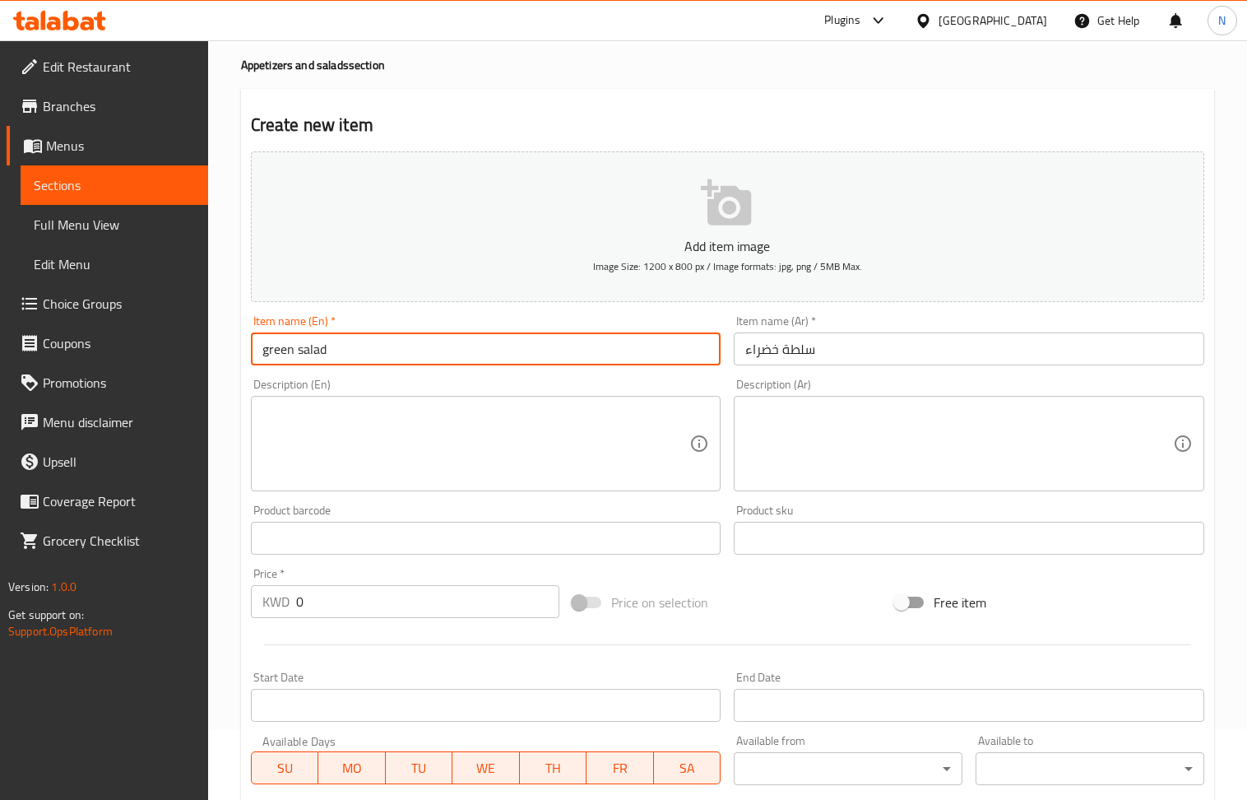
scroll to position [219, 0]
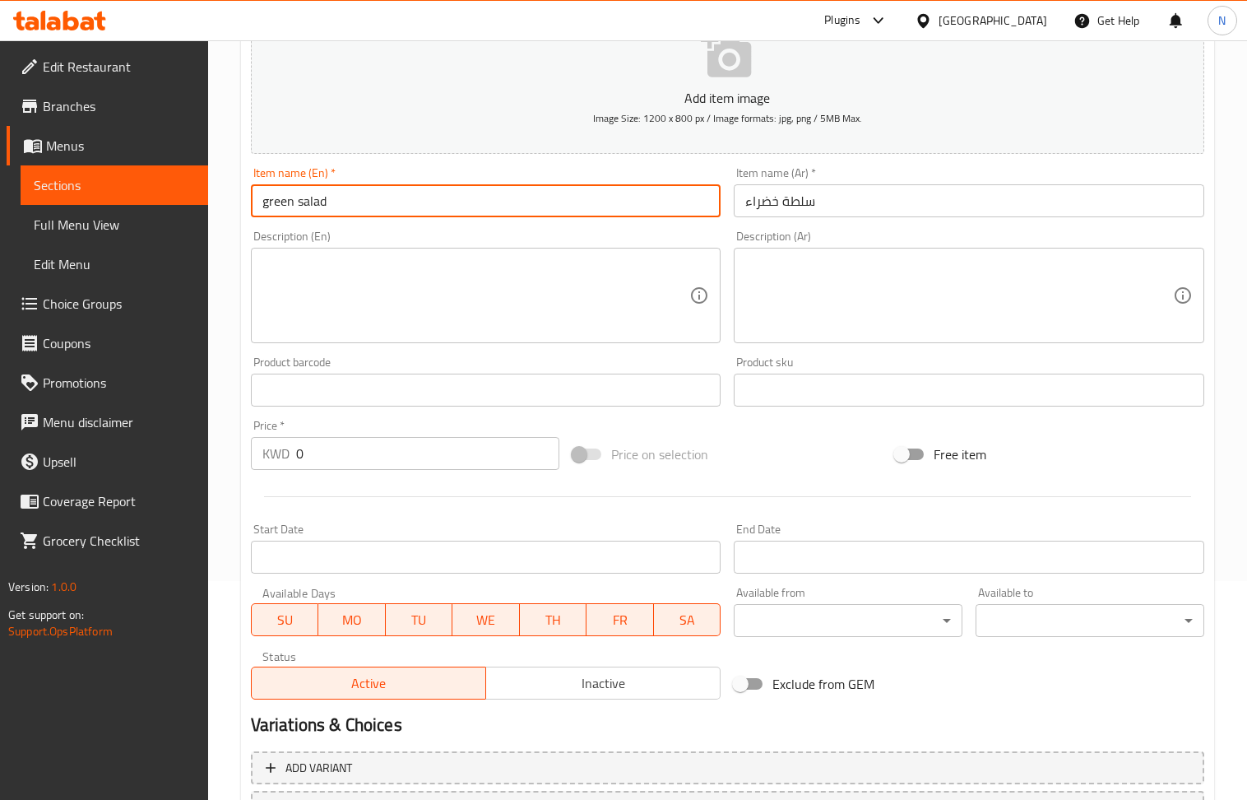
click at [346, 456] on input "0" at bounding box center [428, 453] width 264 height 33
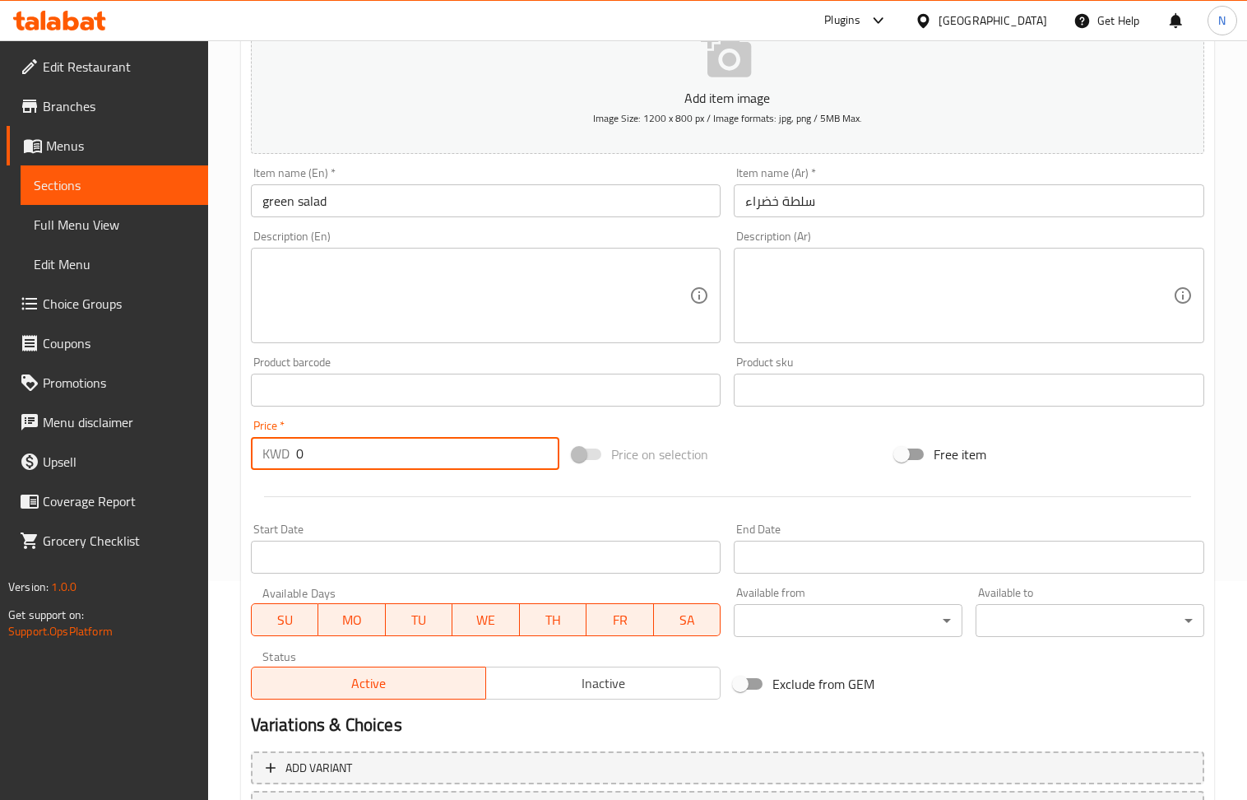
click at [346, 456] on input "0" at bounding box center [428, 453] width 264 height 33
click at [392, 319] on textarea at bounding box center [476, 296] width 428 height 78
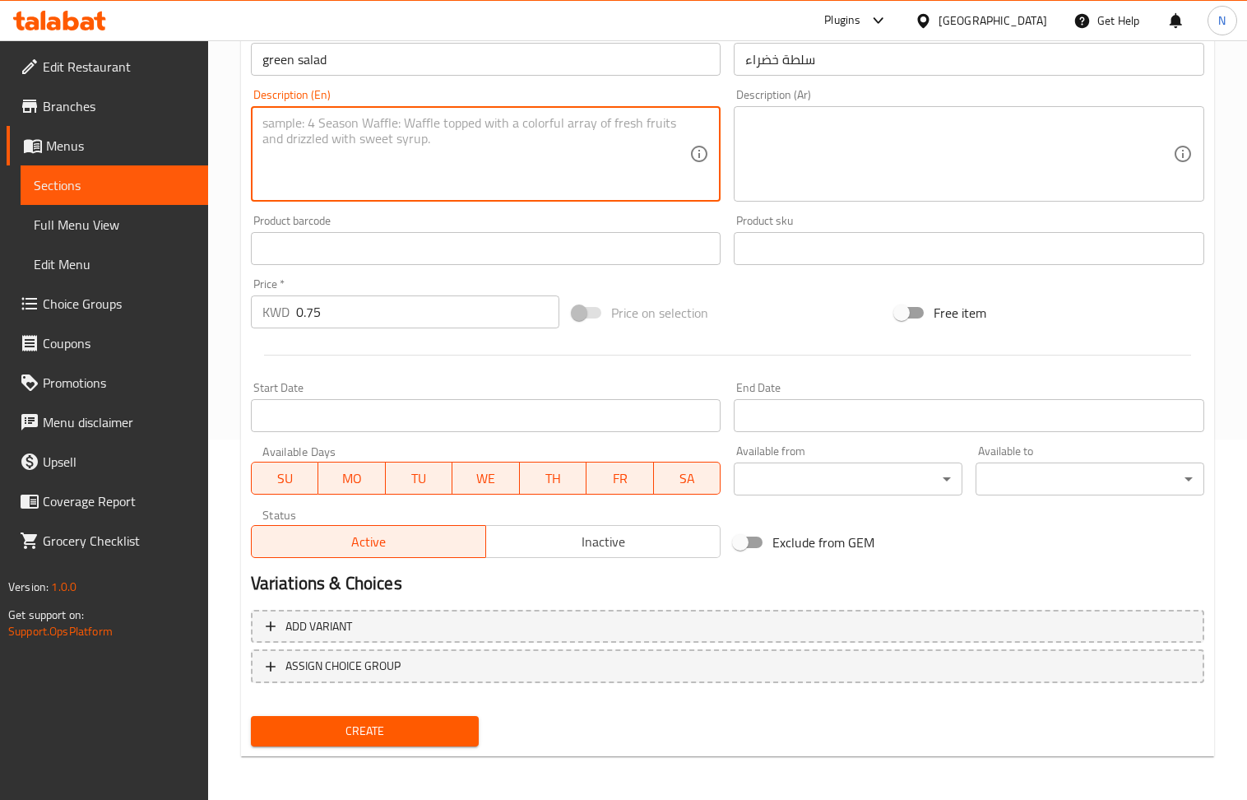
scroll to position [362, 0]
drag, startPoint x: 332, startPoint y: 732, endPoint x: 219, endPoint y: 234, distance: 510.6
click at [332, 728] on span "Create" at bounding box center [365, 729] width 202 height 21
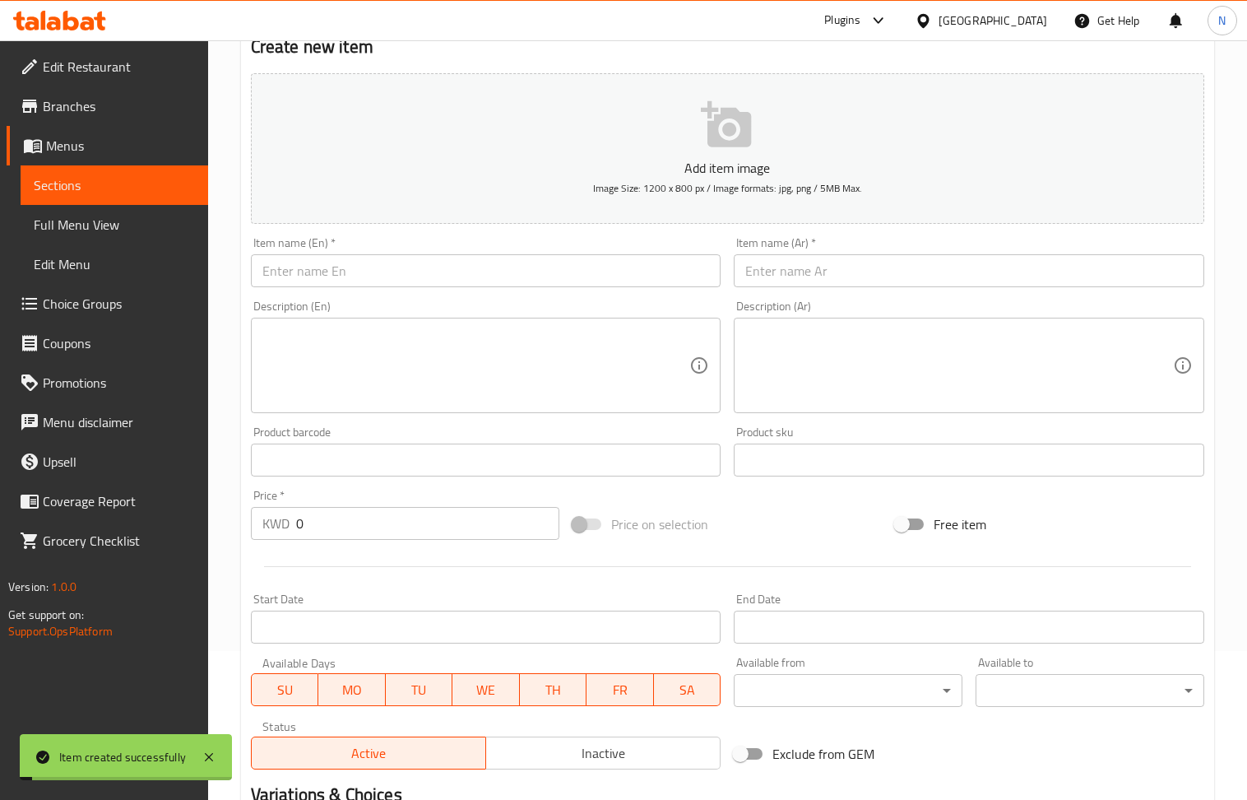
scroll to position [142, 0]
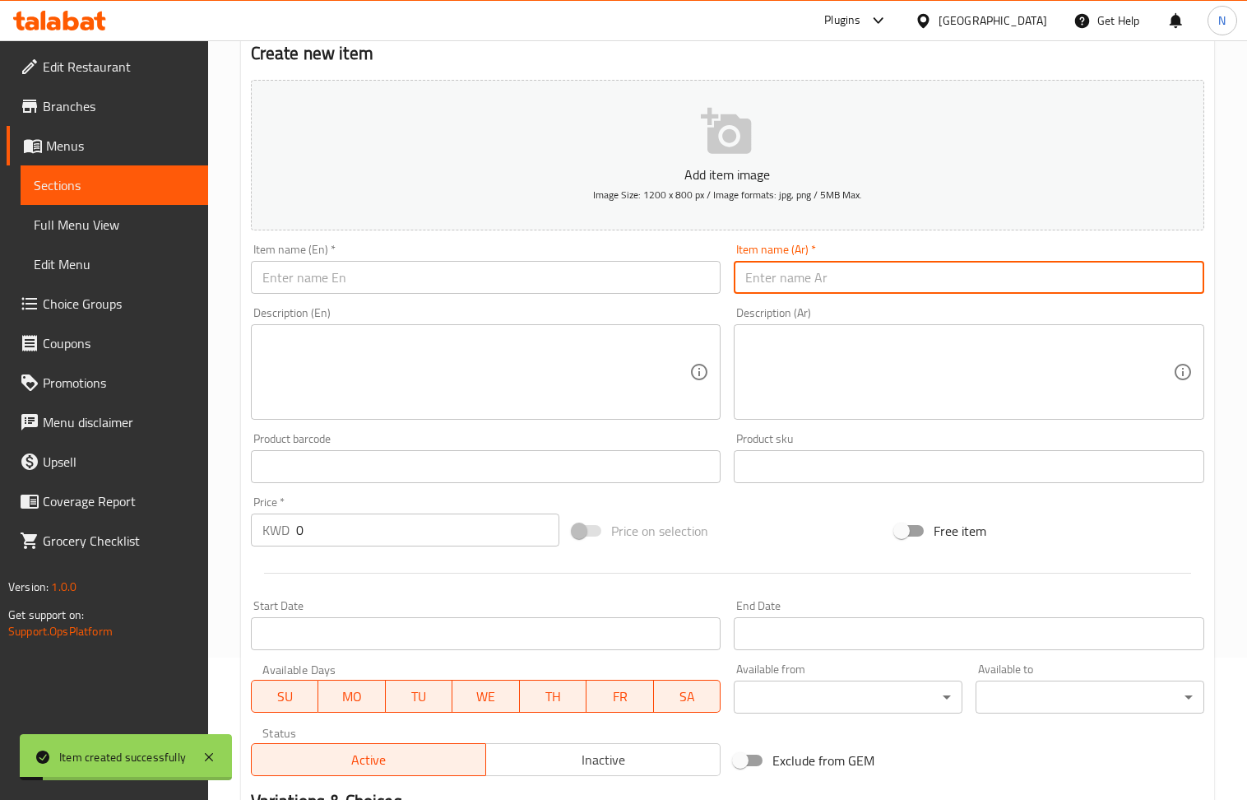
click at [806, 283] on input "text" at bounding box center [969, 277] width 471 height 33
drag, startPoint x: 419, startPoint y: 273, endPoint x: 343, endPoint y: 208, distance: 99.8
click at [419, 273] on input "text" at bounding box center [486, 277] width 471 height 33
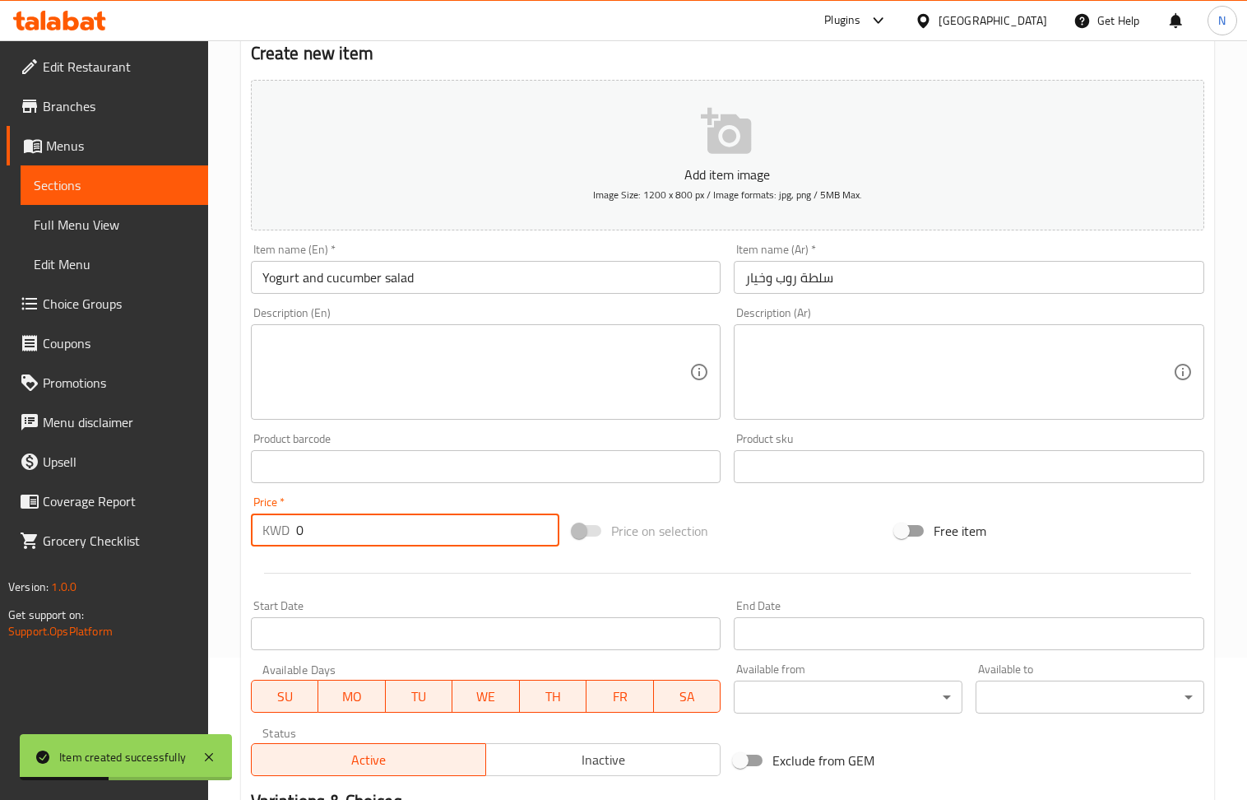
click at [352, 541] on input "0" at bounding box center [428, 529] width 264 height 33
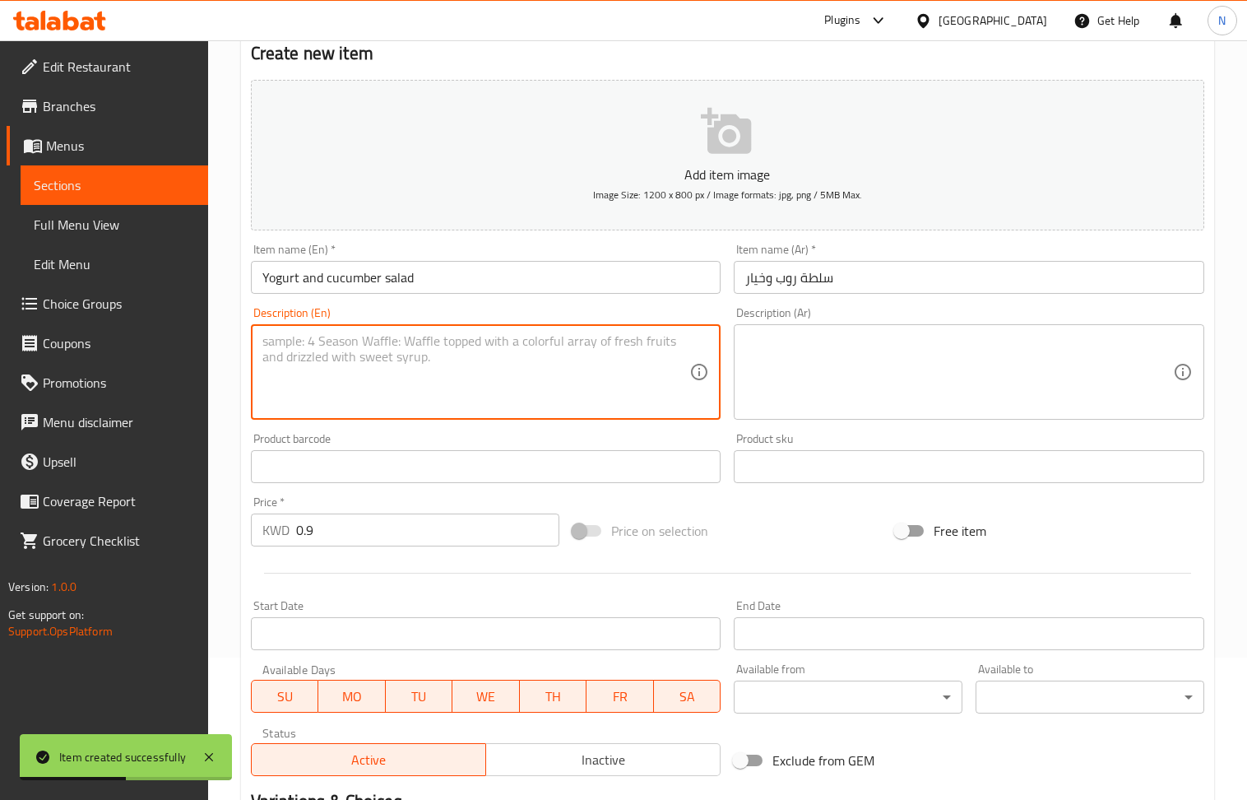
click at [445, 363] on textarea at bounding box center [476, 372] width 428 height 78
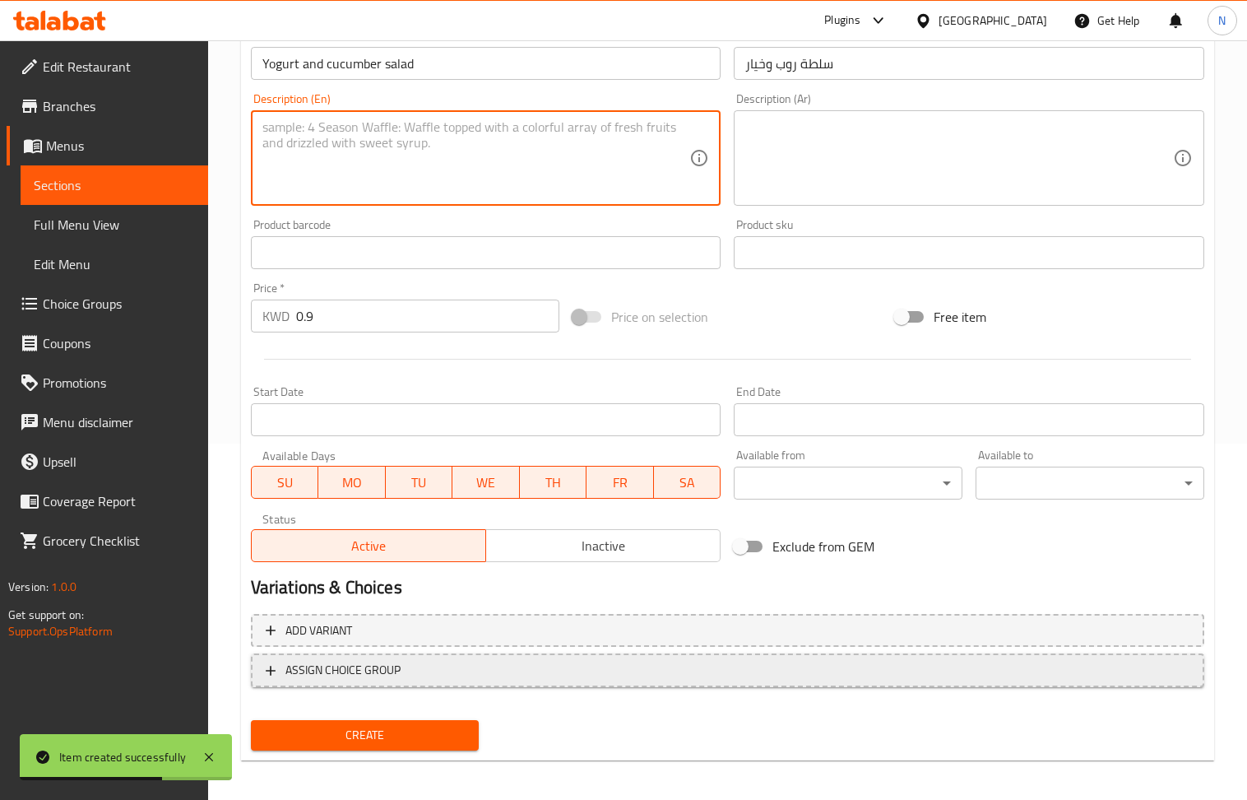
scroll to position [362, 0]
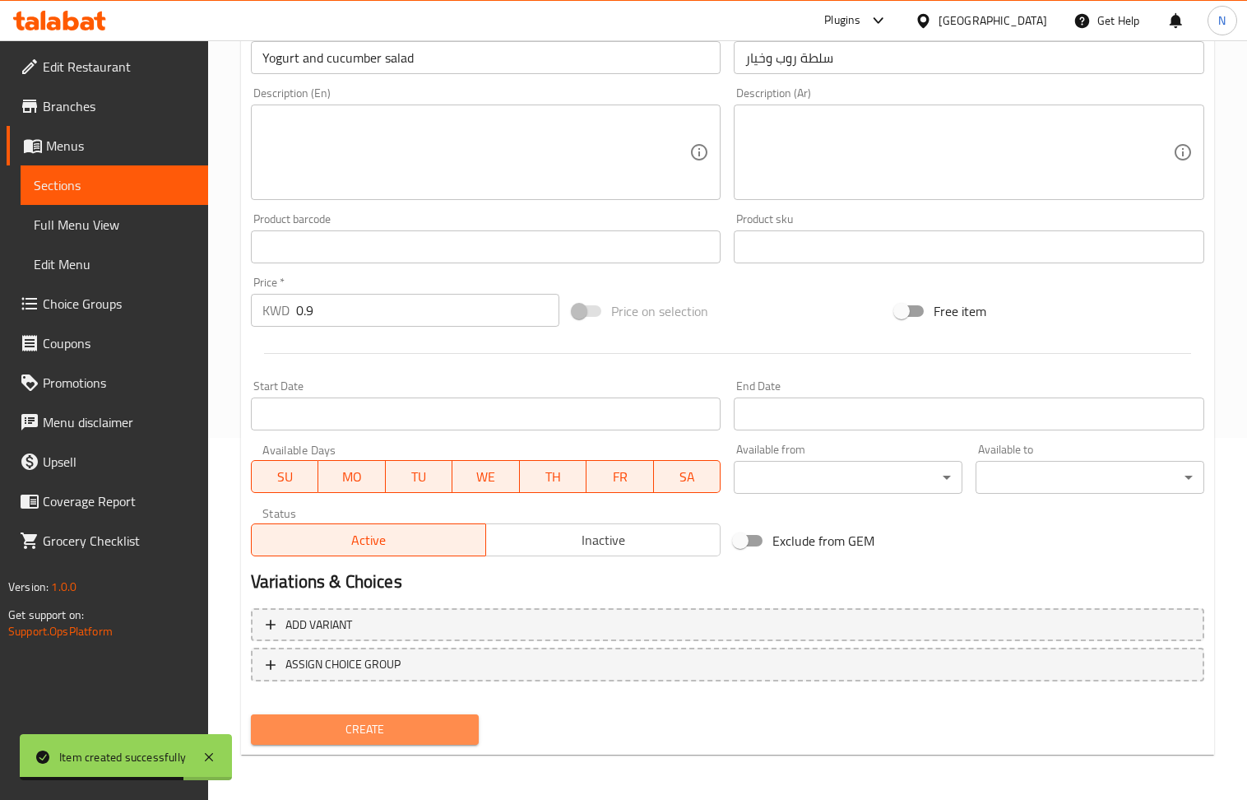
drag, startPoint x: 397, startPoint y: 722, endPoint x: 276, endPoint y: 12, distance: 720.2
click at [397, 721] on span "Create" at bounding box center [365, 729] width 202 height 21
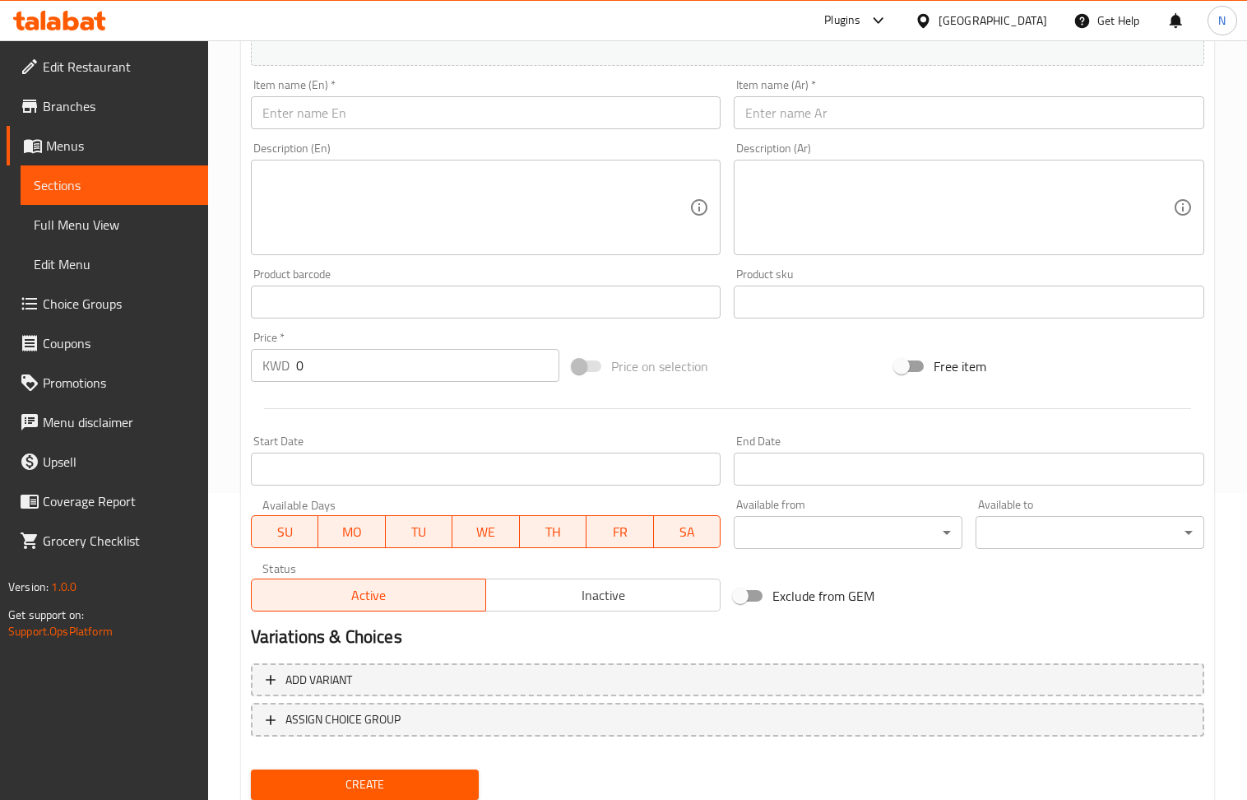
scroll to position [252, 0]
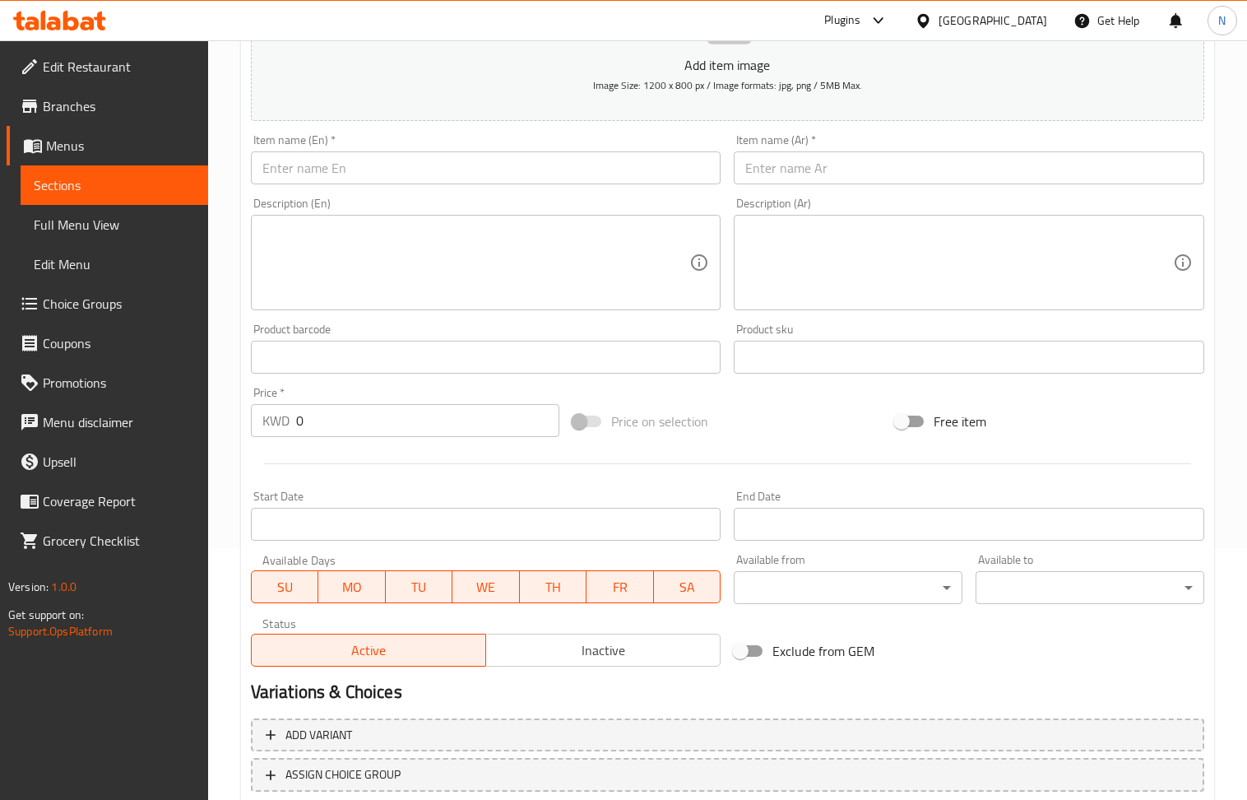
click at [810, 169] on input "text" at bounding box center [969, 167] width 471 height 33
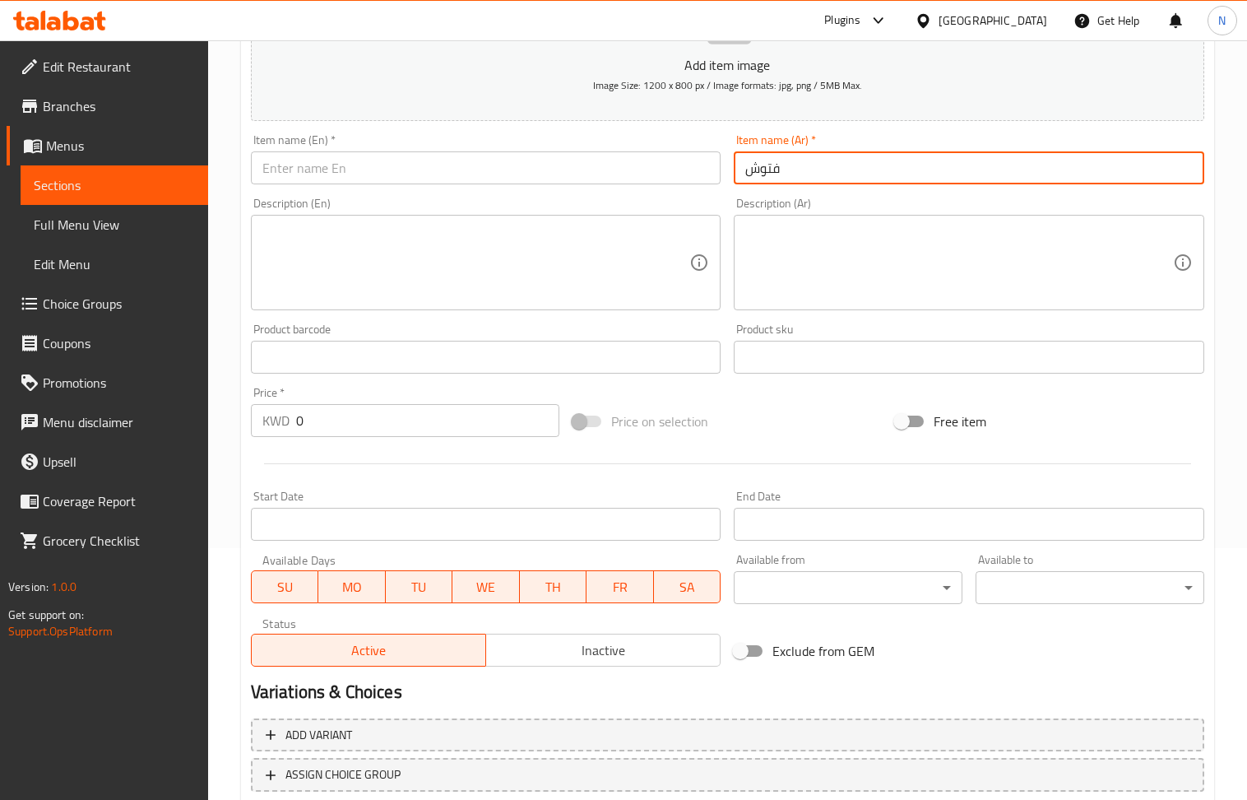
click at [379, 162] on input "text" at bounding box center [486, 167] width 471 height 33
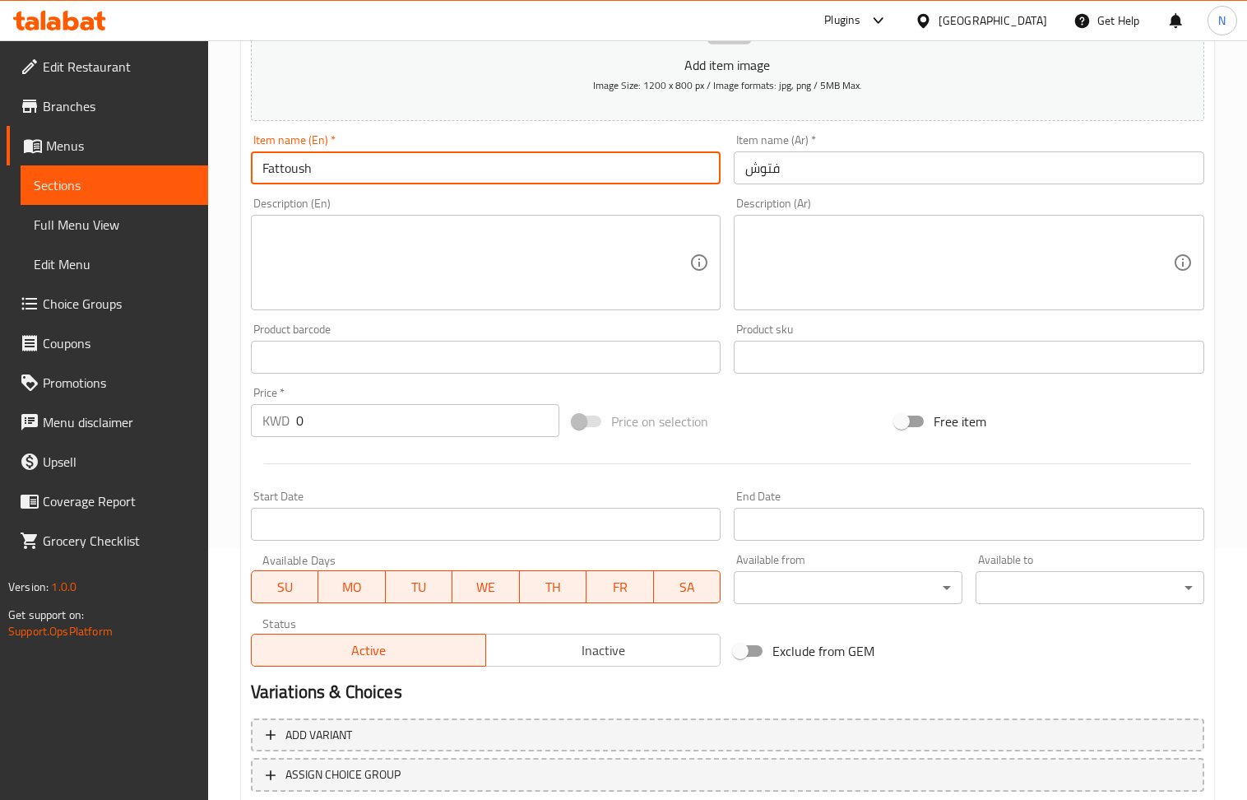
click at [367, 415] on input "0" at bounding box center [428, 420] width 264 height 33
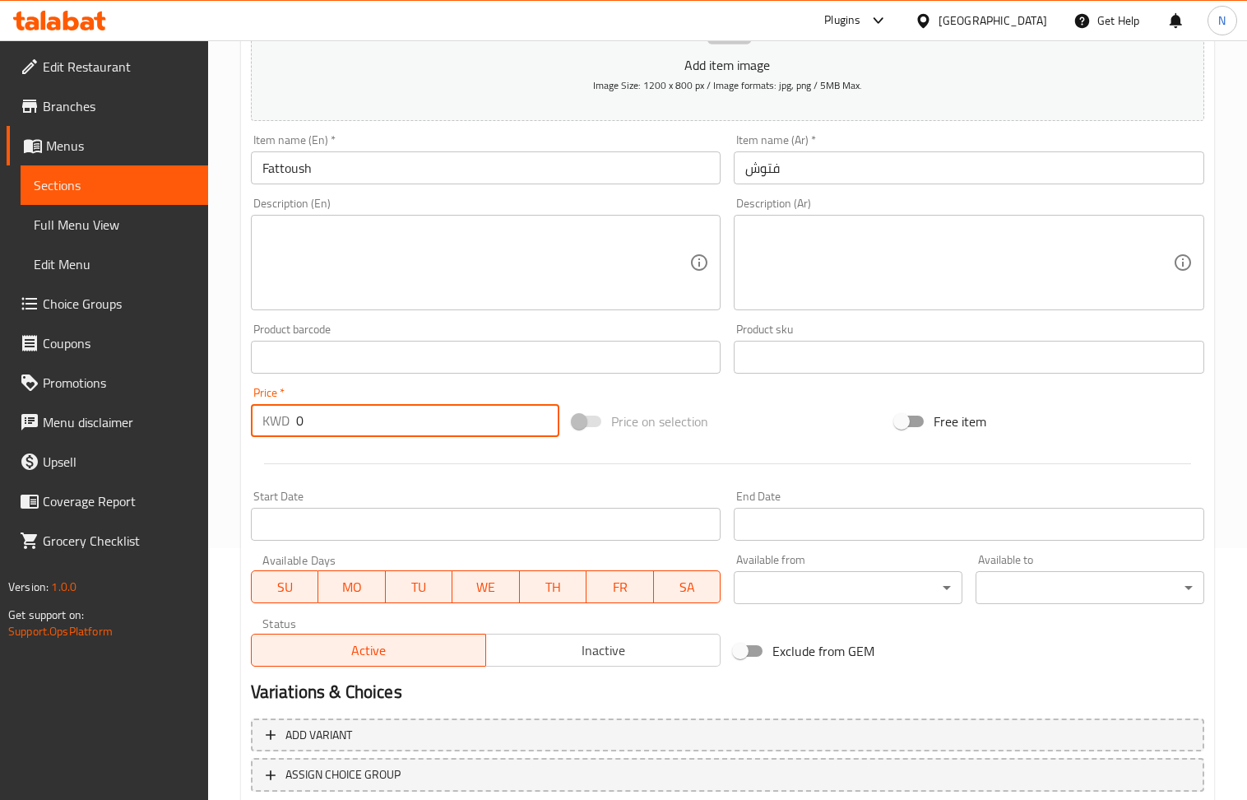
click at [367, 415] on input "0" at bounding box center [428, 420] width 264 height 33
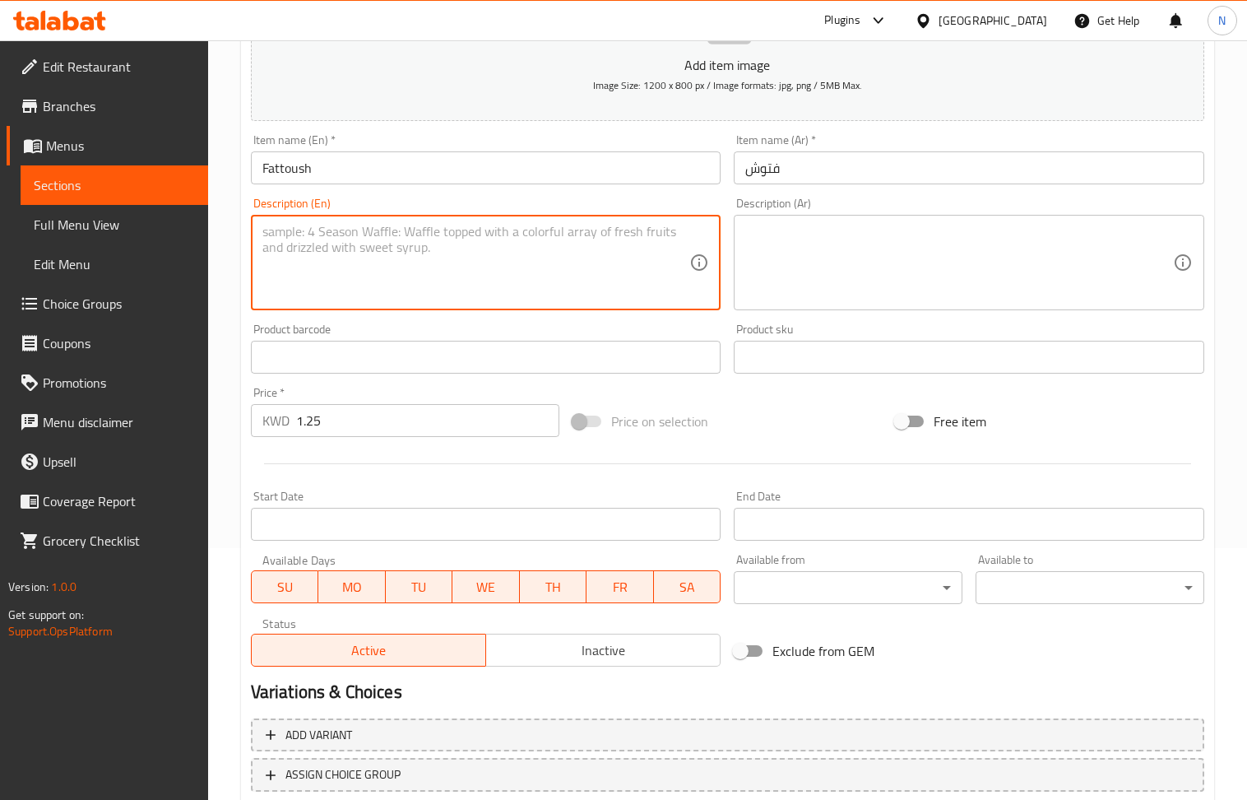
click at [491, 273] on textarea at bounding box center [476, 263] width 428 height 78
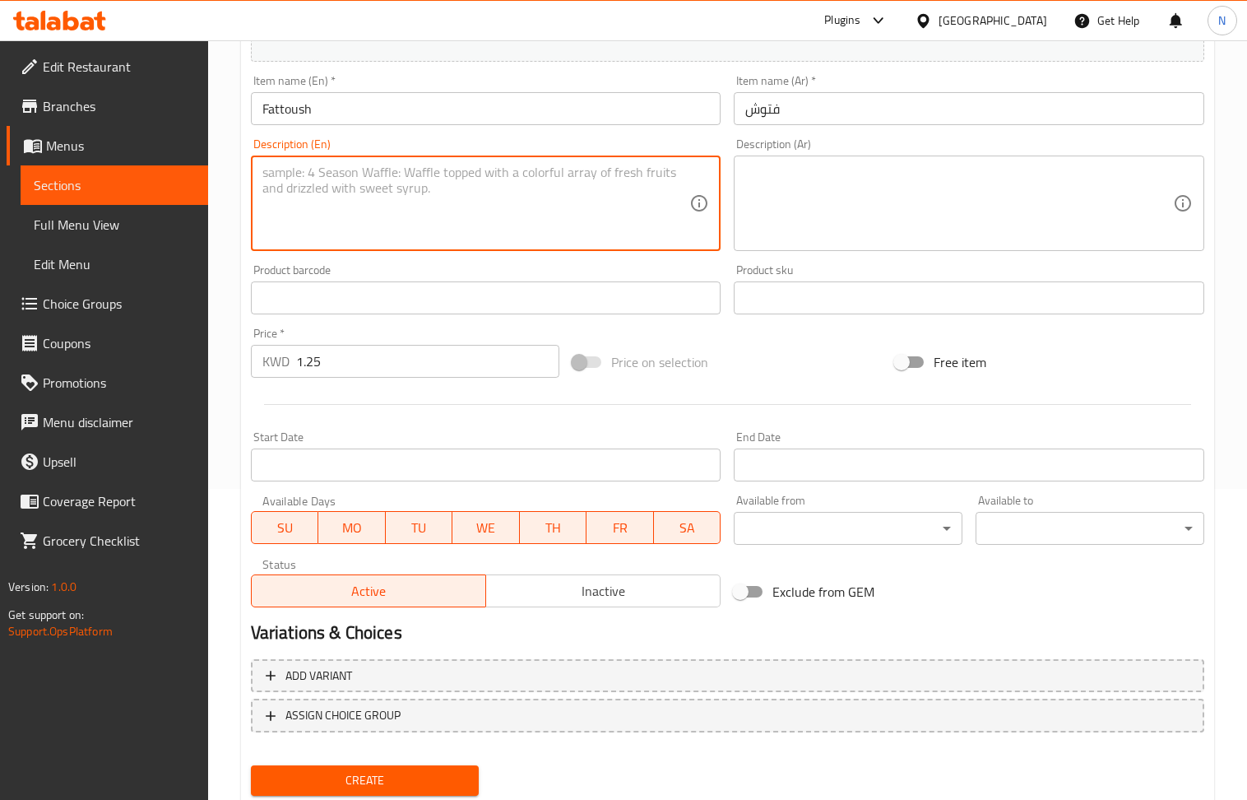
scroll to position [362, 0]
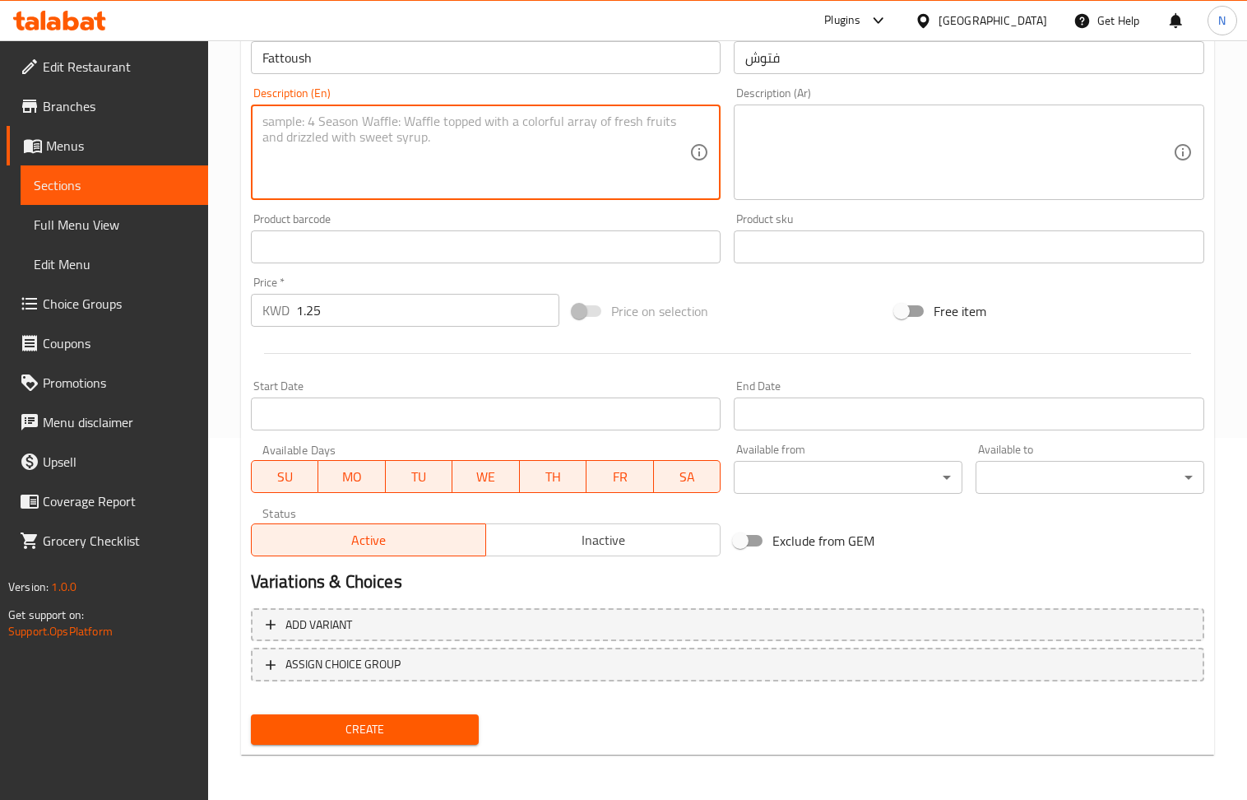
click at [360, 714] on button "Create" at bounding box center [365, 729] width 229 height 30
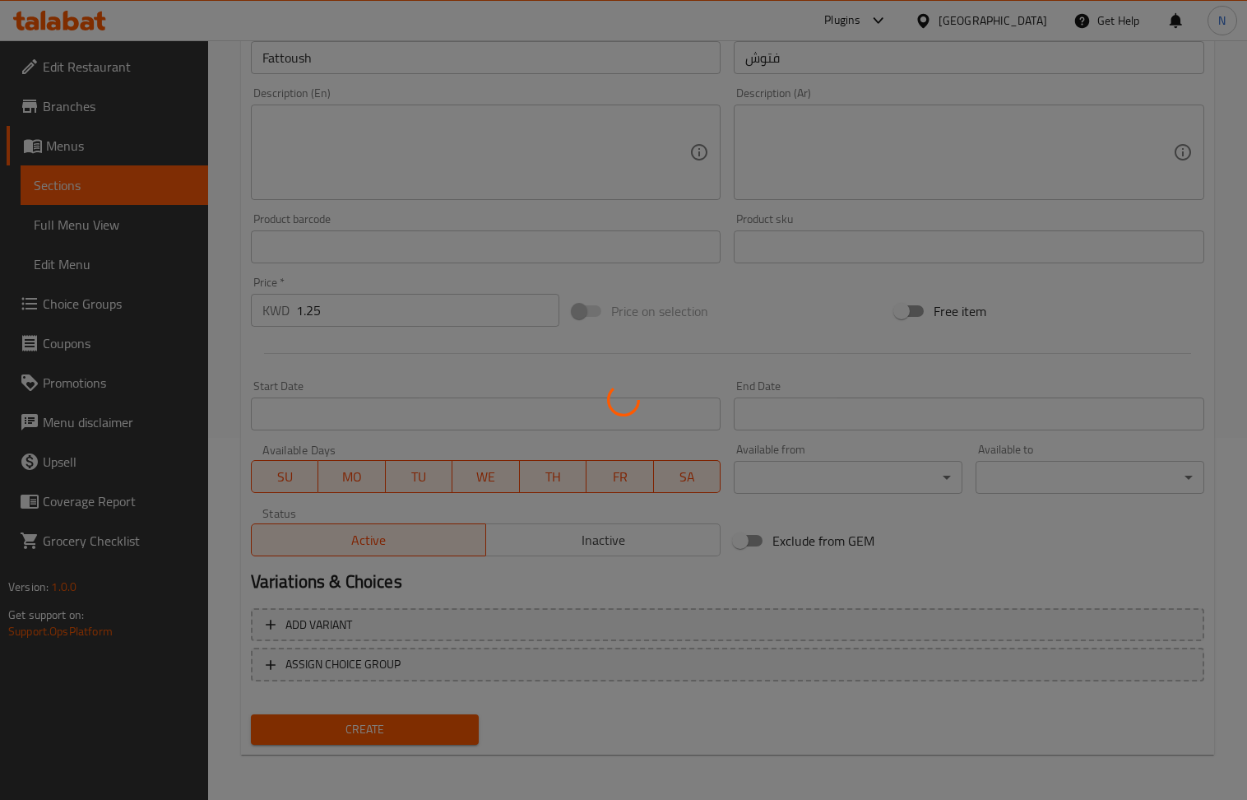
click at [360, 714] on div at bounding box center [623, 400] width 1247 height 800
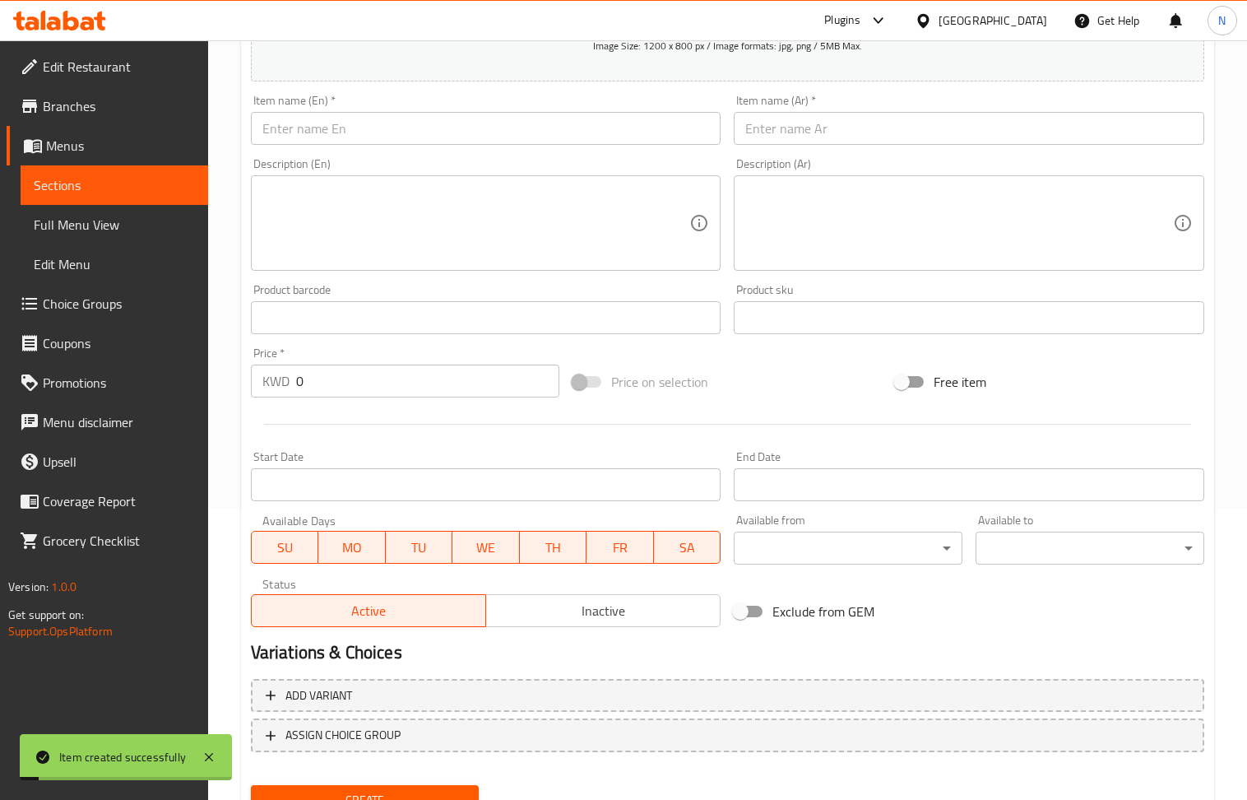
scroll to position [252, 0]
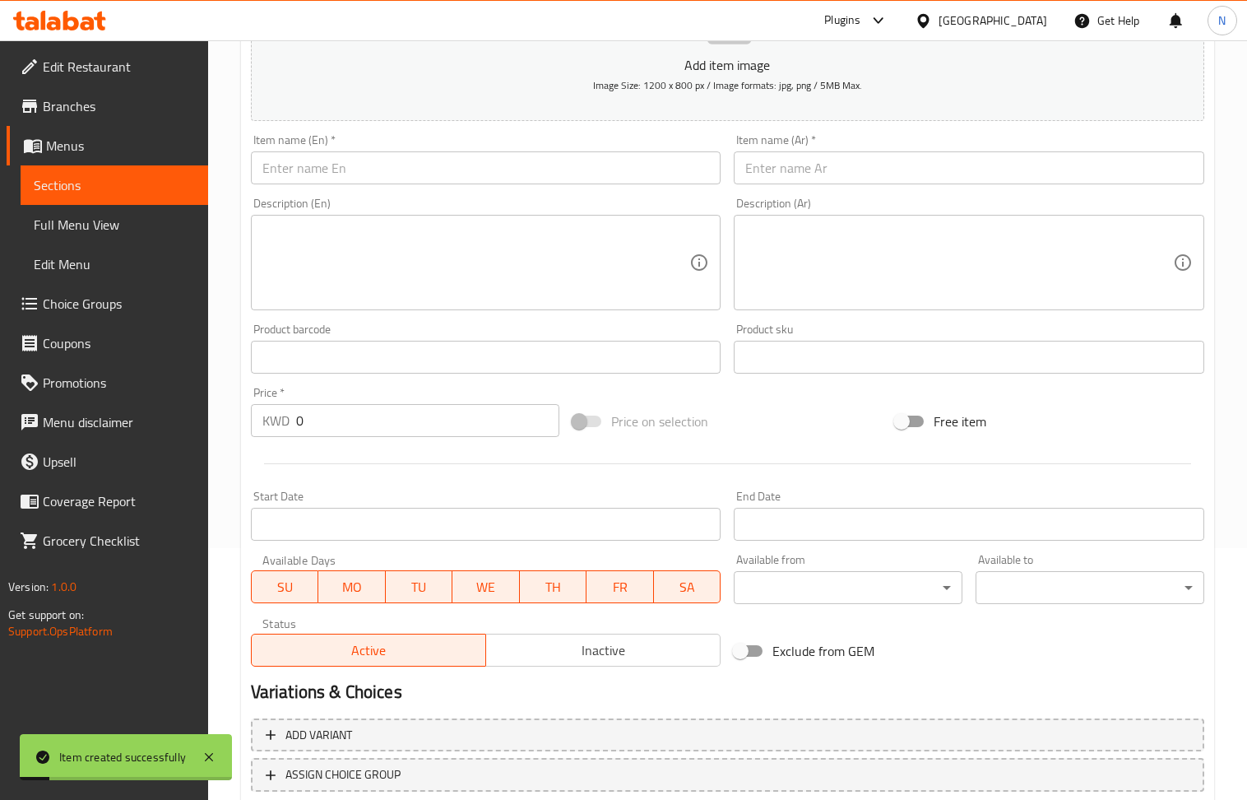
click at [797, 184] on input "text" at bounding box center [969, 167] width 471 height 33
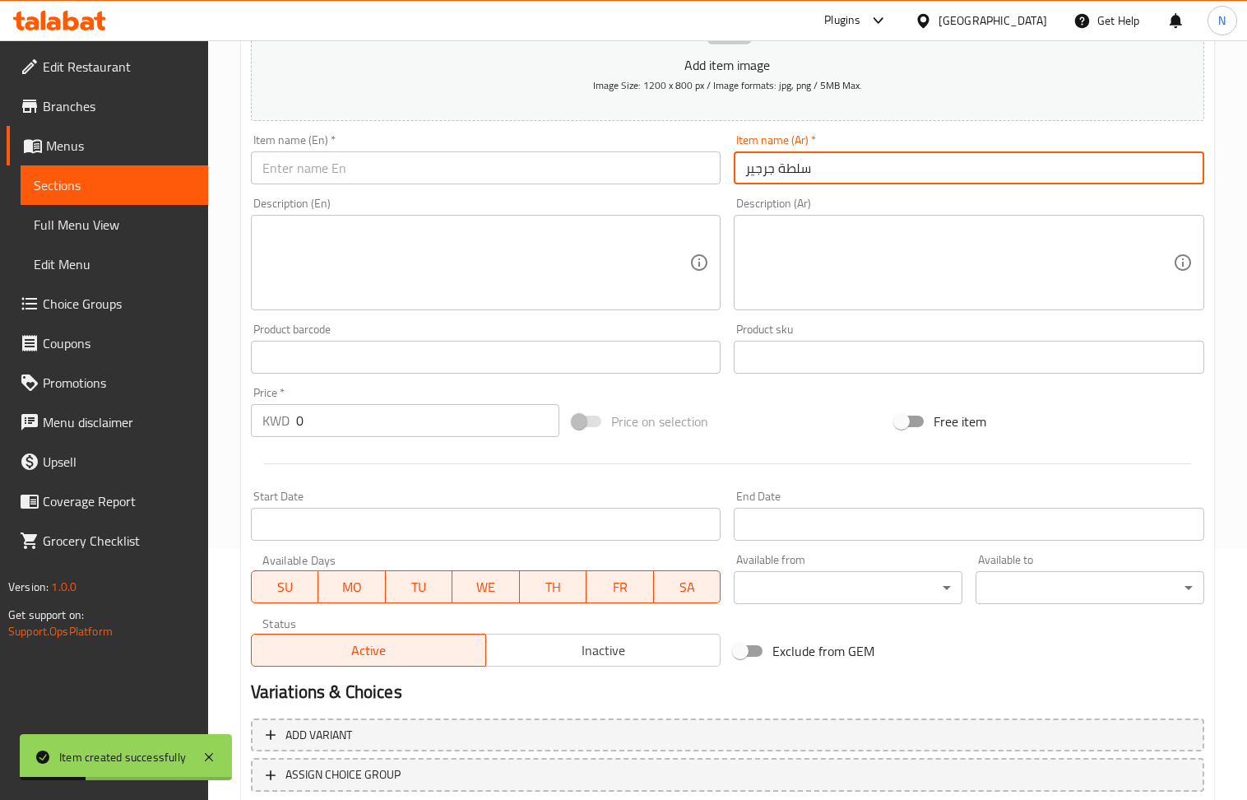
drag, startPoint x: 357, startPoint y: 169, endPoint x: 185, endPoint y: 17, distance: 229.7
click at [357, 169] on input "text" at bounding box center [486, 167] width 471 height 33
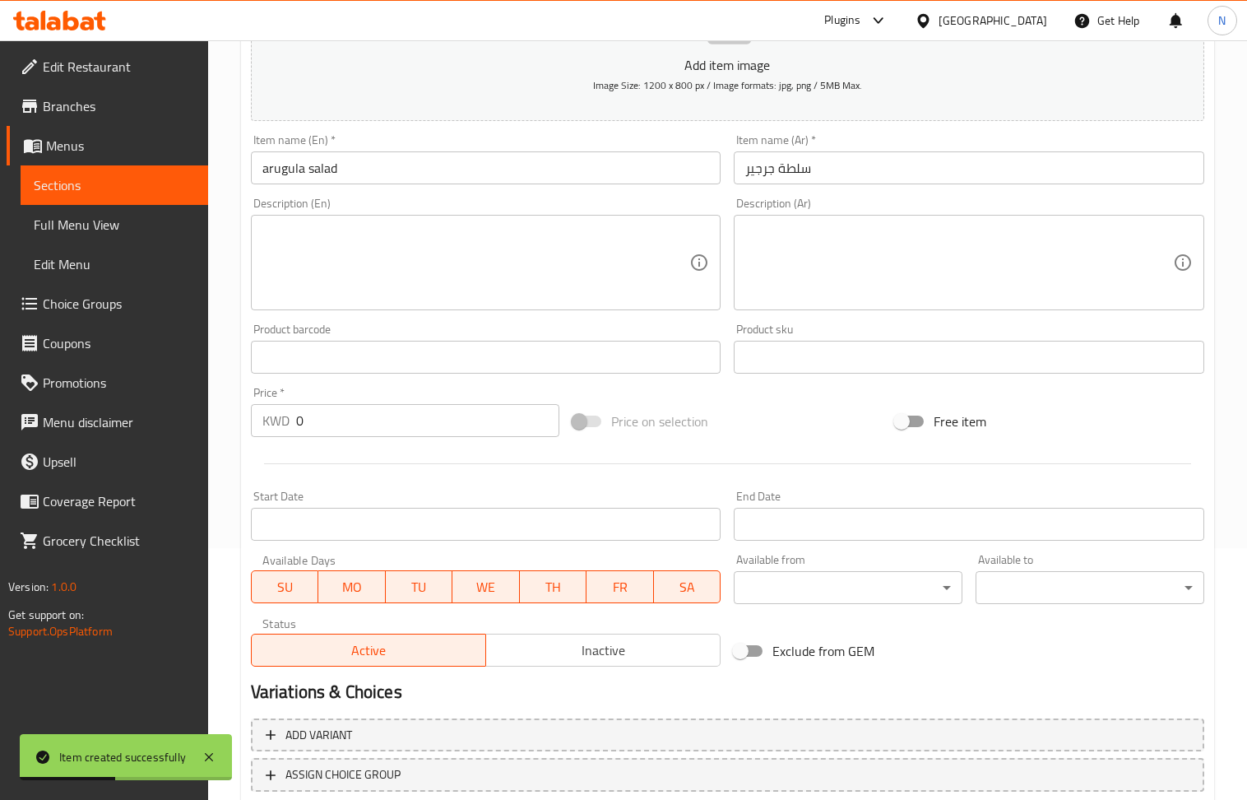
click at [354, 403] on div "Price   * KWD 0 Price *" at bounding box center [405, 412] width 309 height 50
click at [353, 416] on input "0" at bounding box center [428, 420] width 264 height 33
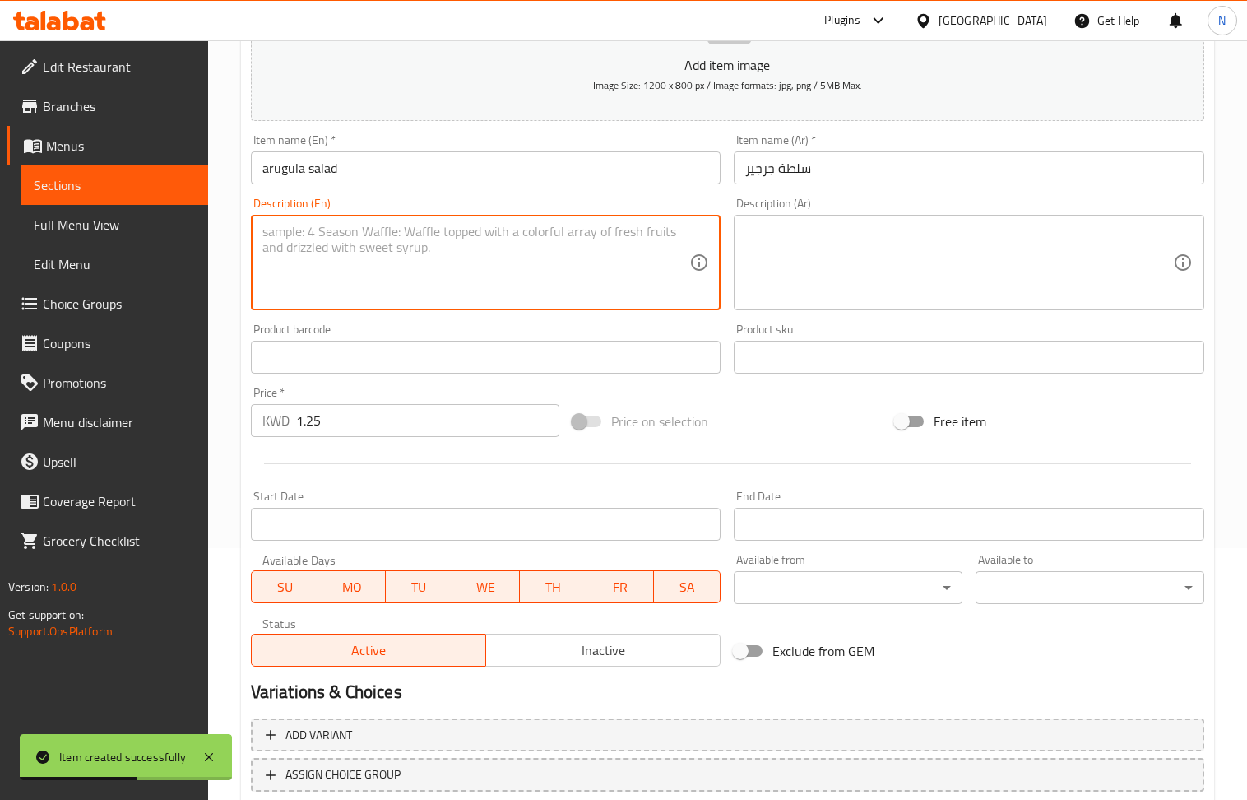
click at [399, 293] on textarea at bounding box center [476, 263] width 428 height 78
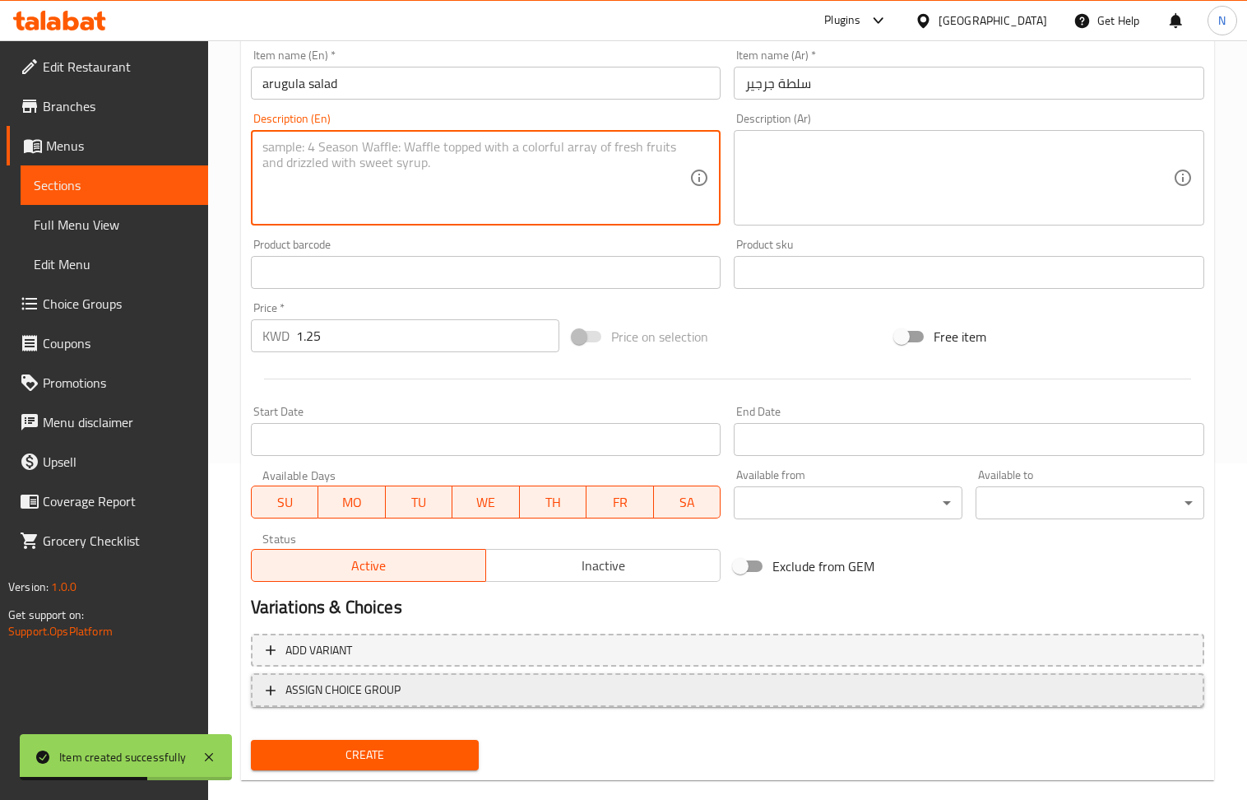
scroll to position [362, 0]
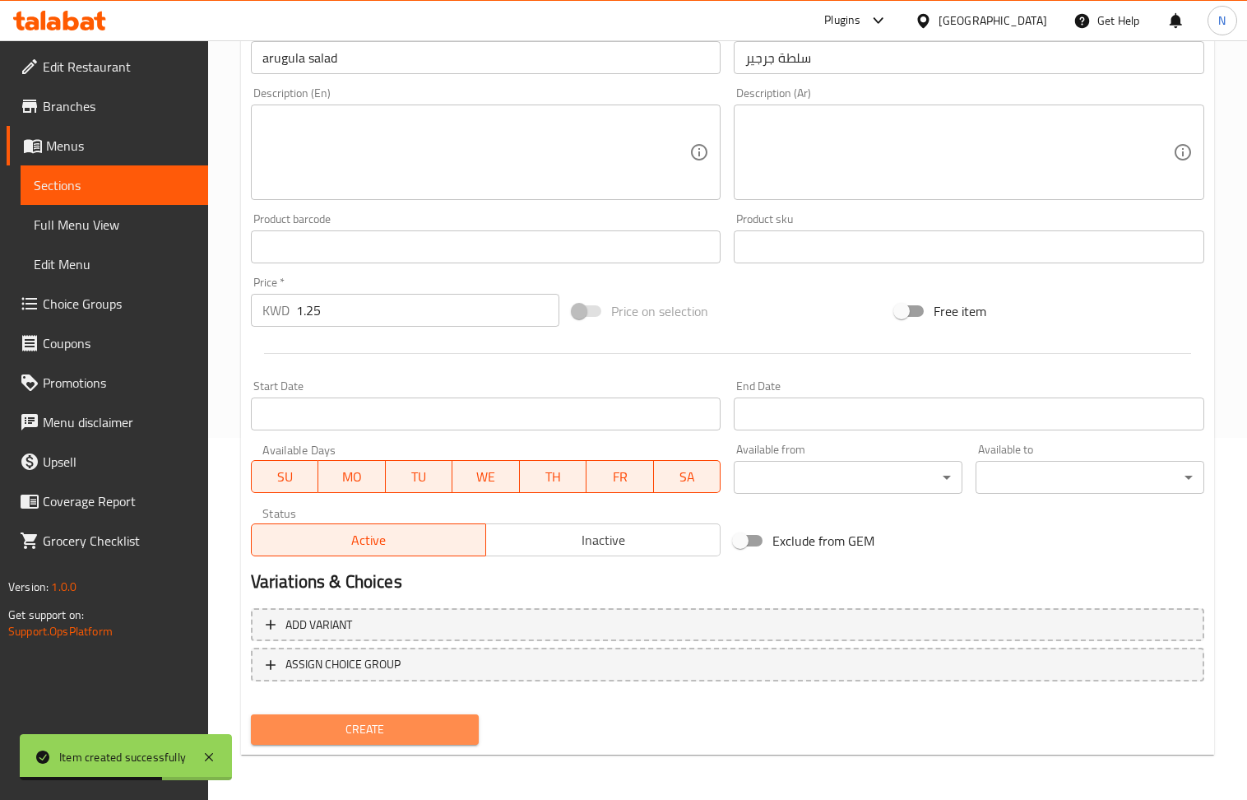
click at [376, 737] on span "Create" at bounding box center [365, 729] width 202 height 21
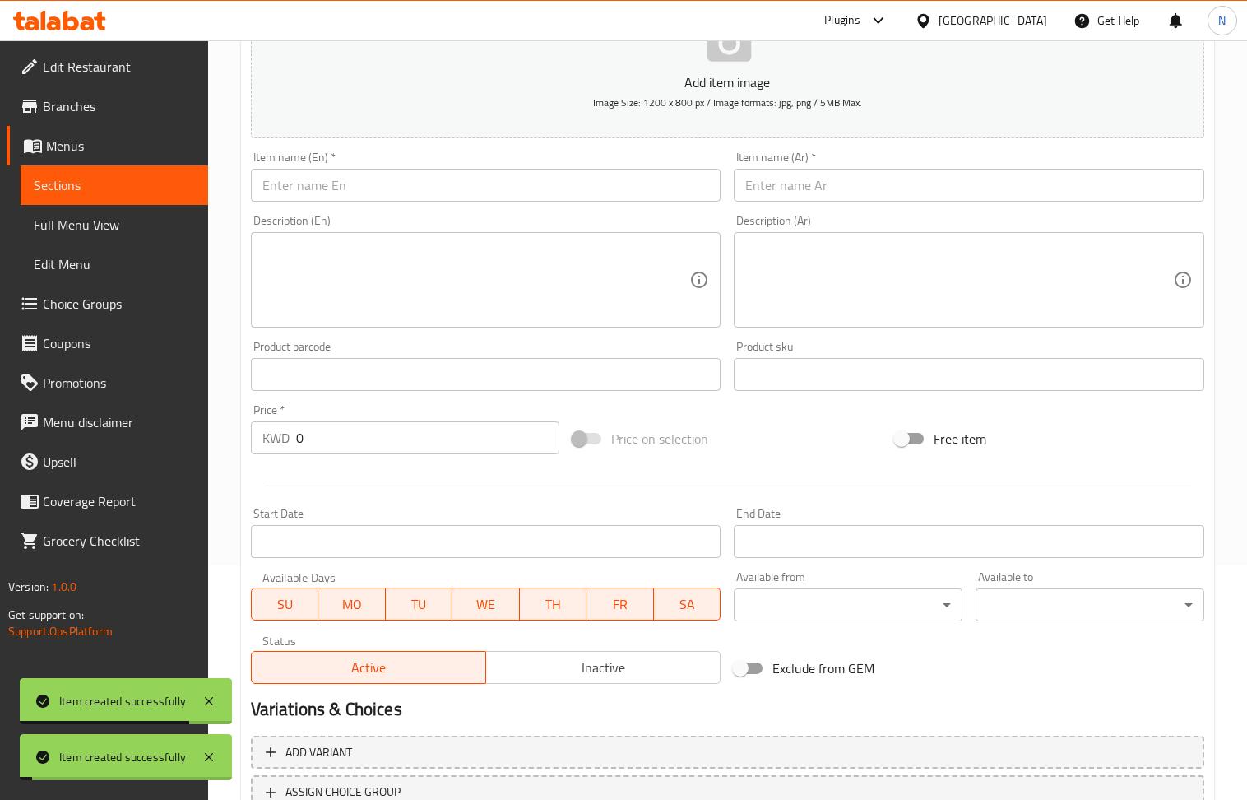
scroll to position [33, 0]
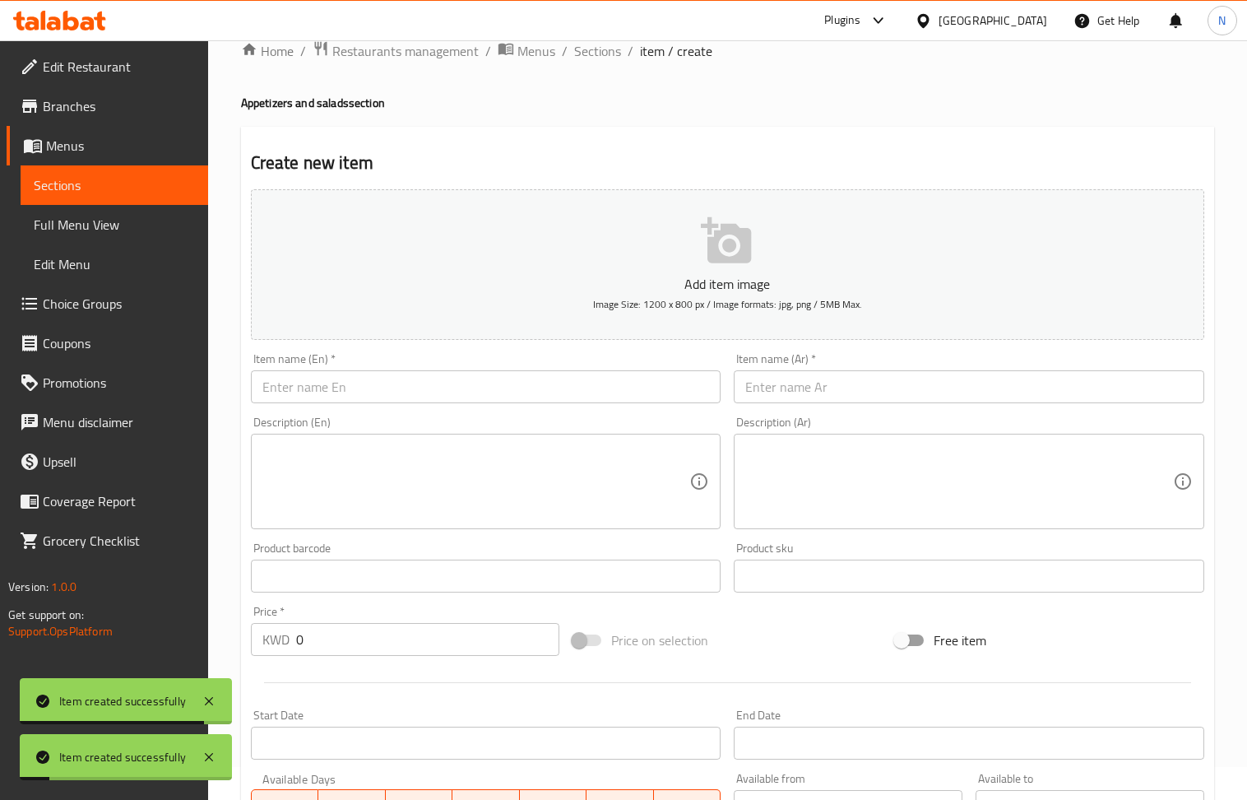
drag, startPoint x: 764, startPoint y: 383, endPoint x: 657, endPoint y: 193, distance: 218.1
click at [764, 383] on input "text" at bounding box center [969, 386] width 471 height 33
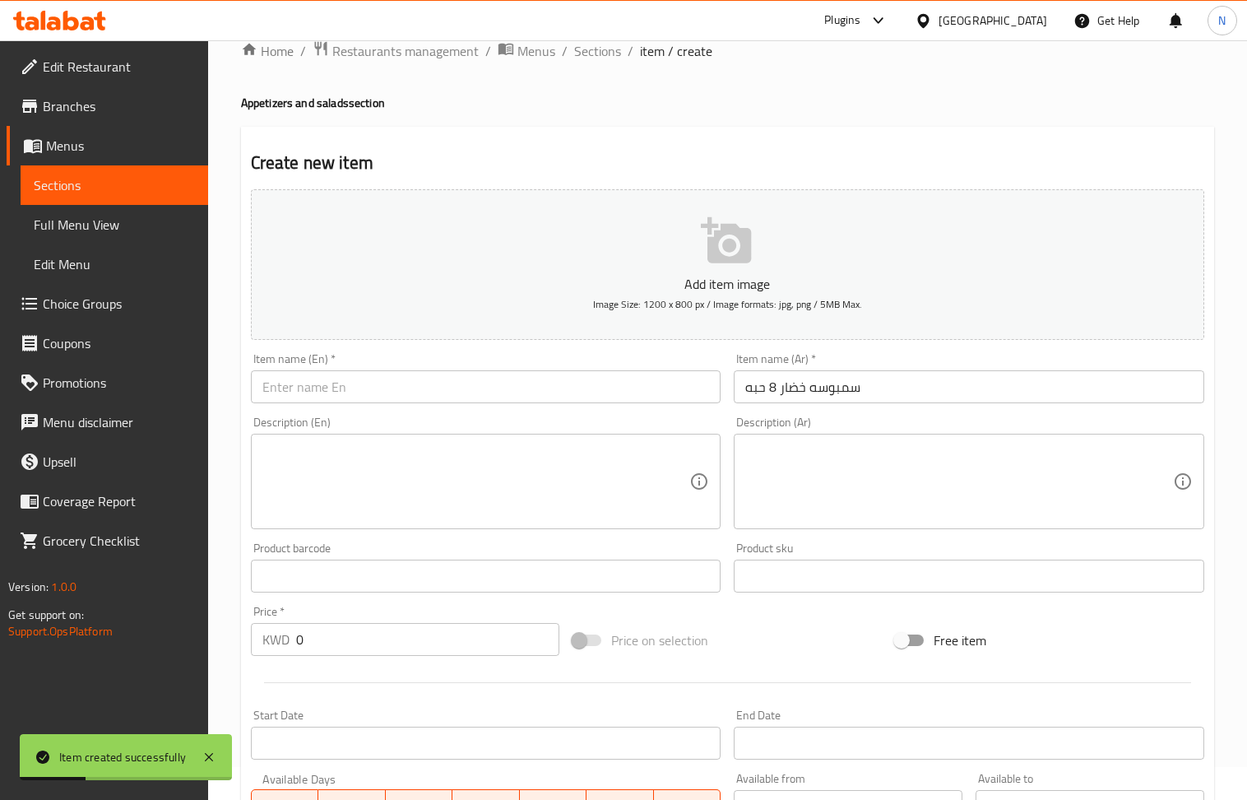
click at [330, 411] on div "Description (En) Description (En)" at bounding box center [486, 473] width 484 height 126
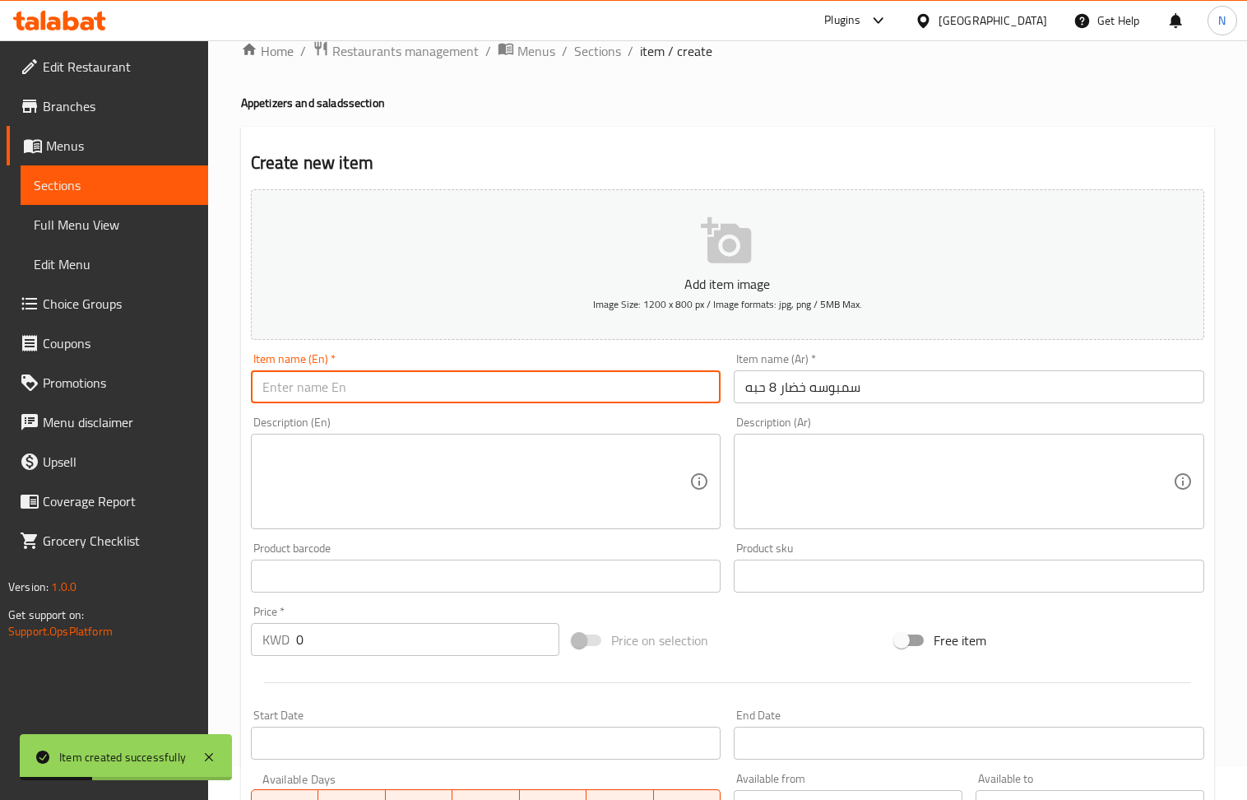
click at [330, 396] on input "text" at bounding box center [486, 386] width 471 height 33
click at [324, 636] on input "0" at bounding box center [428, 639] width 264 height 33
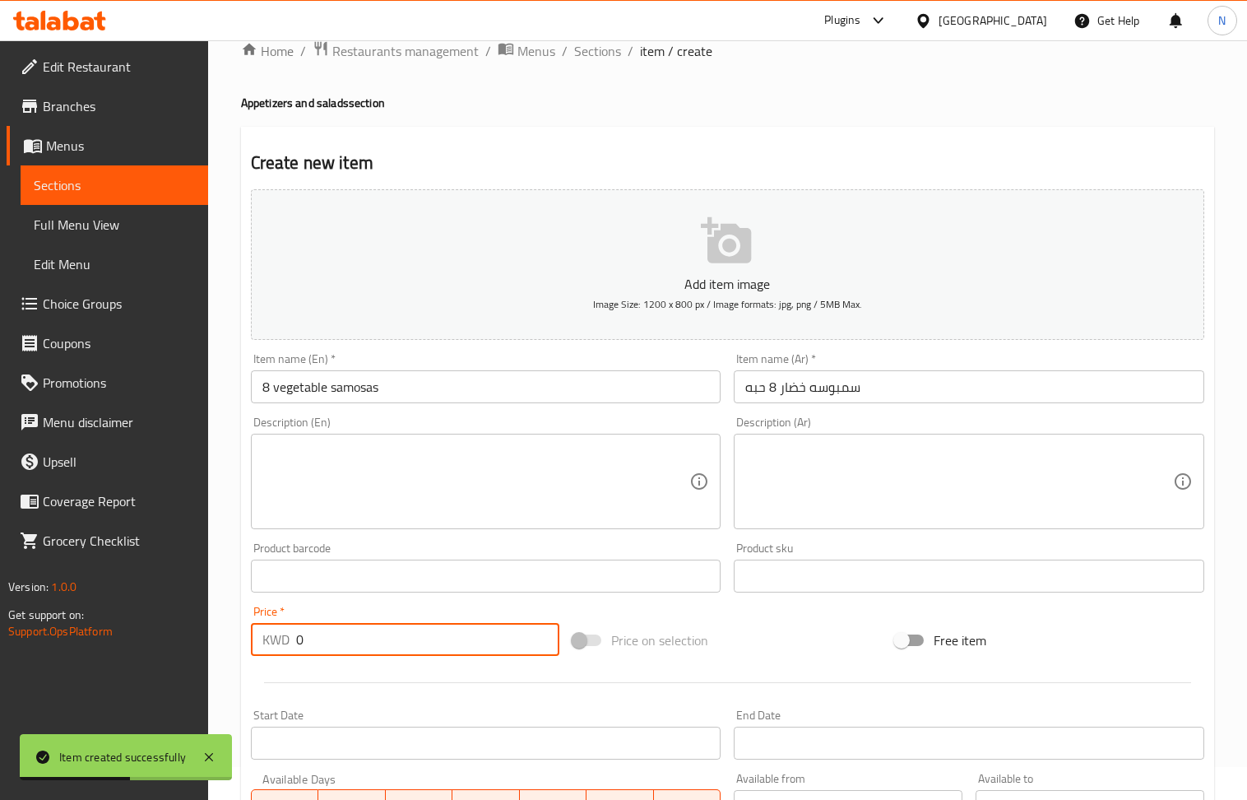
click at [324, 636] on input "0" at bounding box center [428, 639] width 264 height 33
click at [467, 515] on textarea at bounding box center [476, 482] width 428 height 78
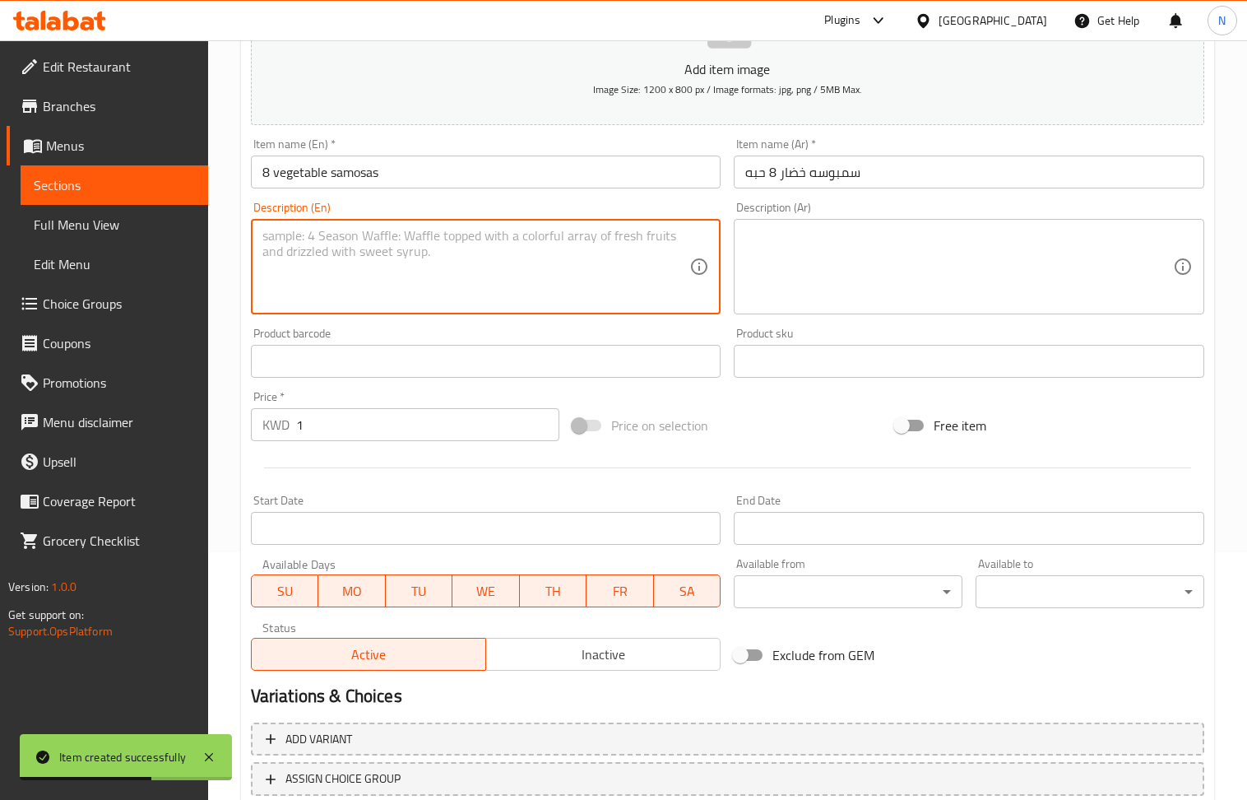
scroll to position [362, 0]
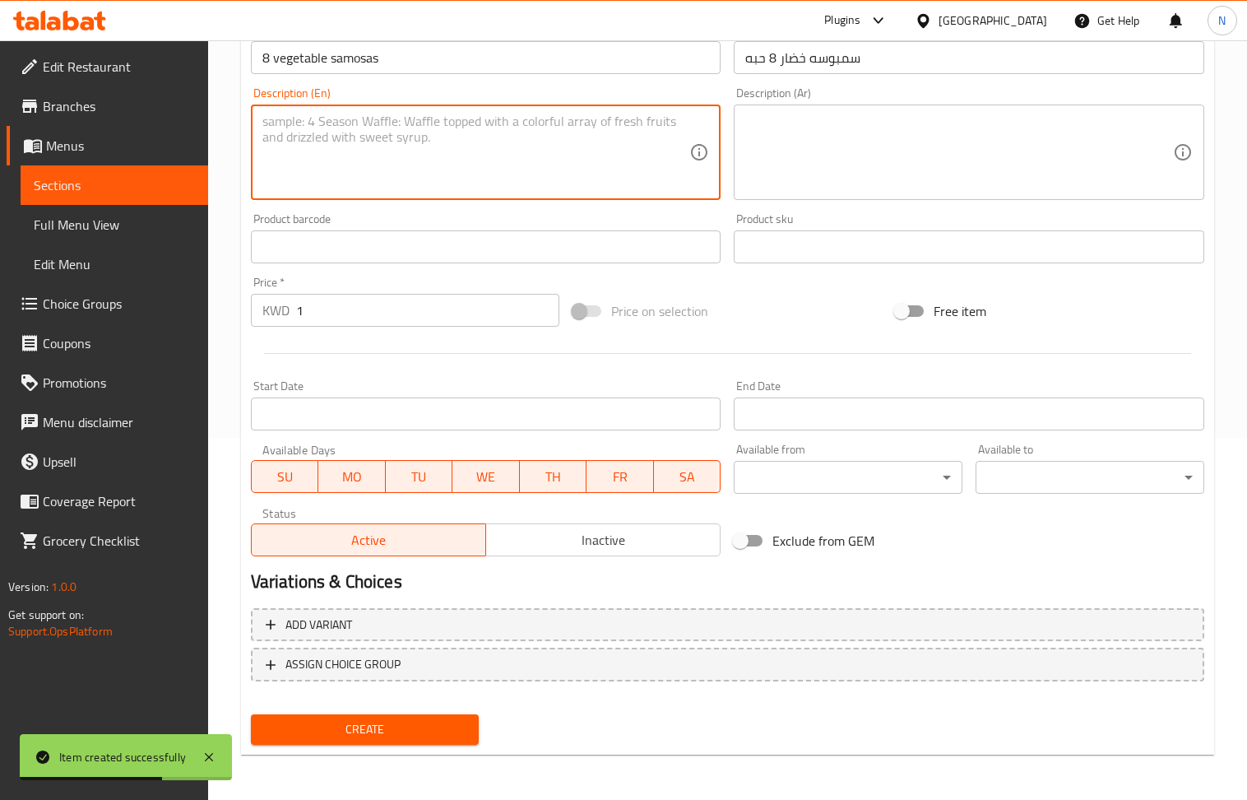
click at [393, 742] on button "Create" at bounding box center [365, 729] width 229 height 30
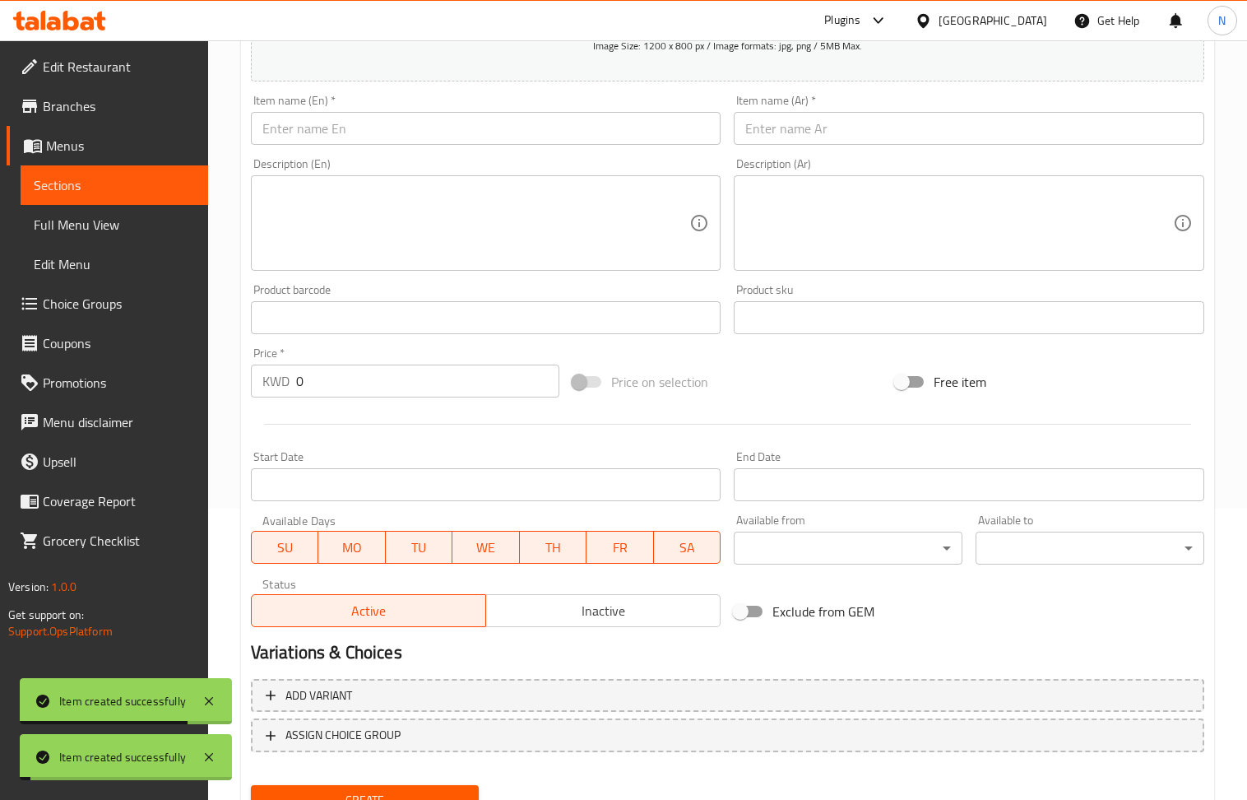
scroll to position [252, 0]
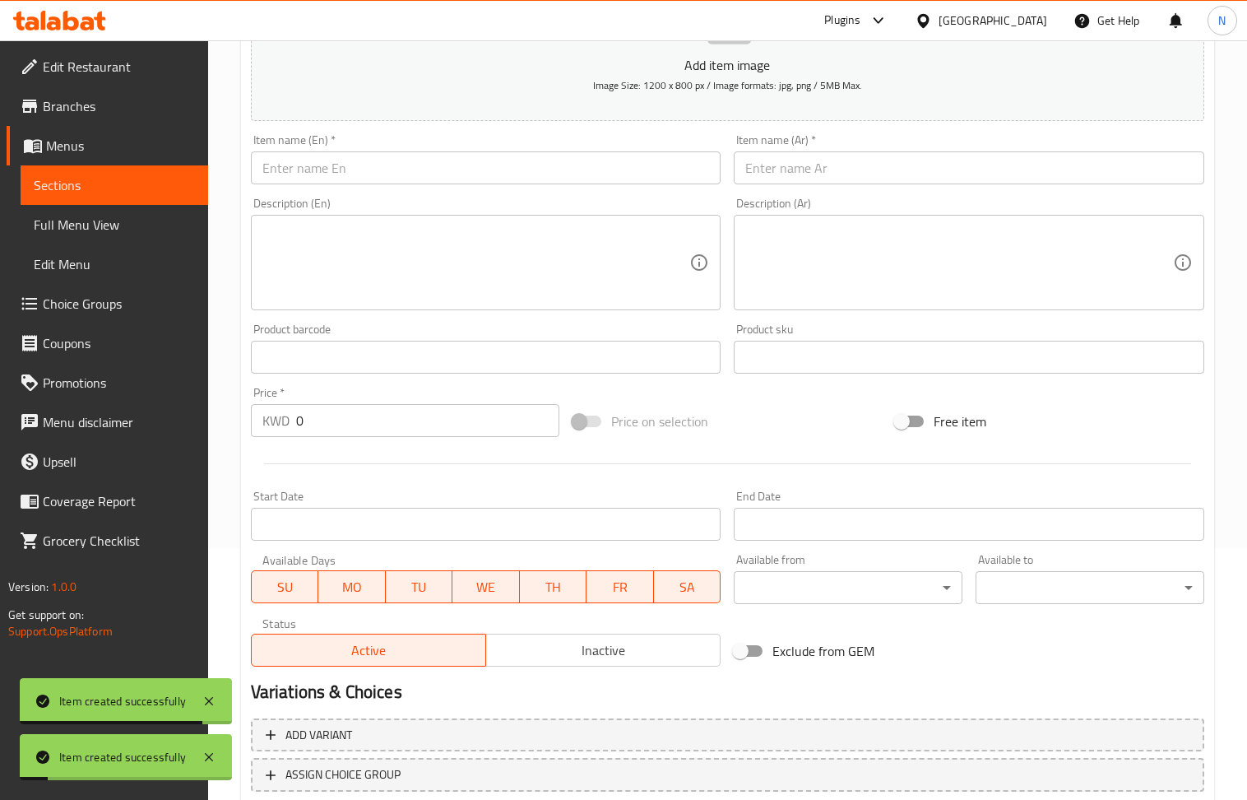
click at [800, 176] on input "text" at bounding box center [969, 167] width 471 height 33
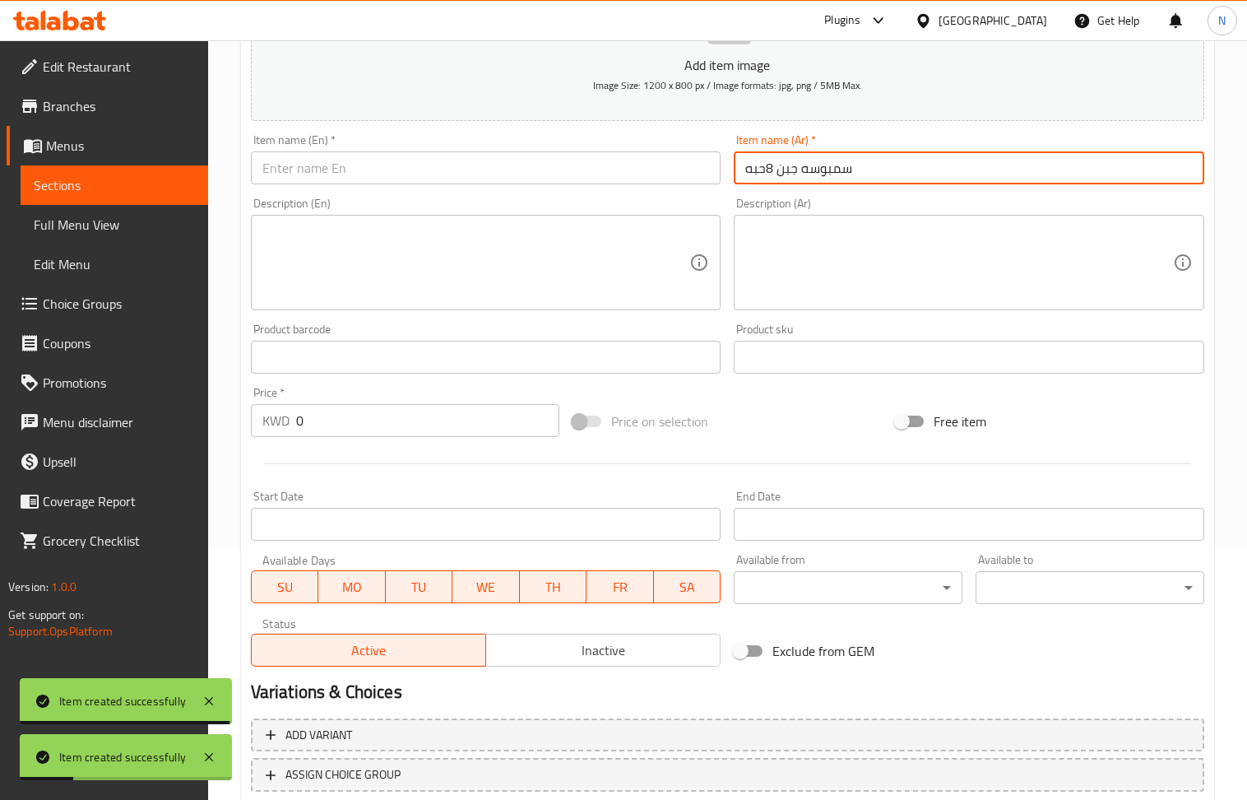
click at [333, 171] on input "text" at bounding box center [486, 167] width 471 height 33
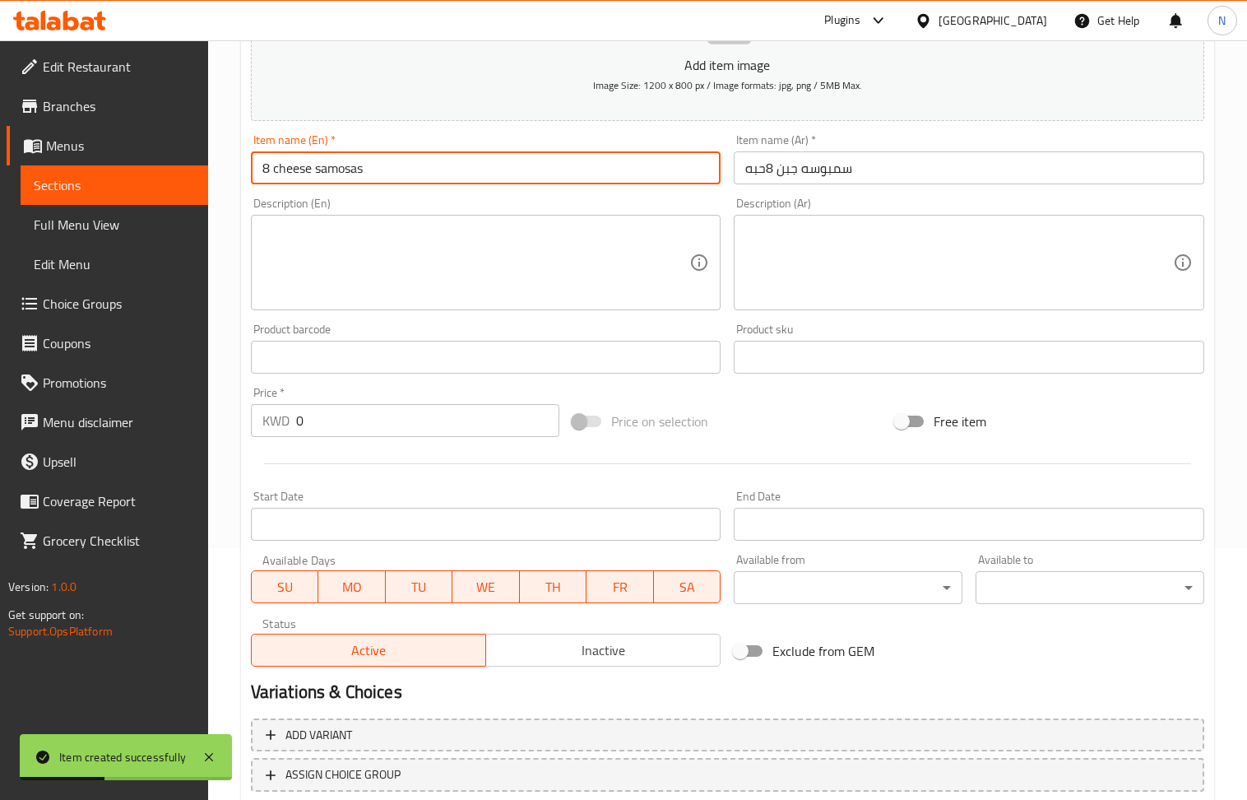
click at [359, 421] on input "0" at bounding box center [428, 420] width 264 height 33
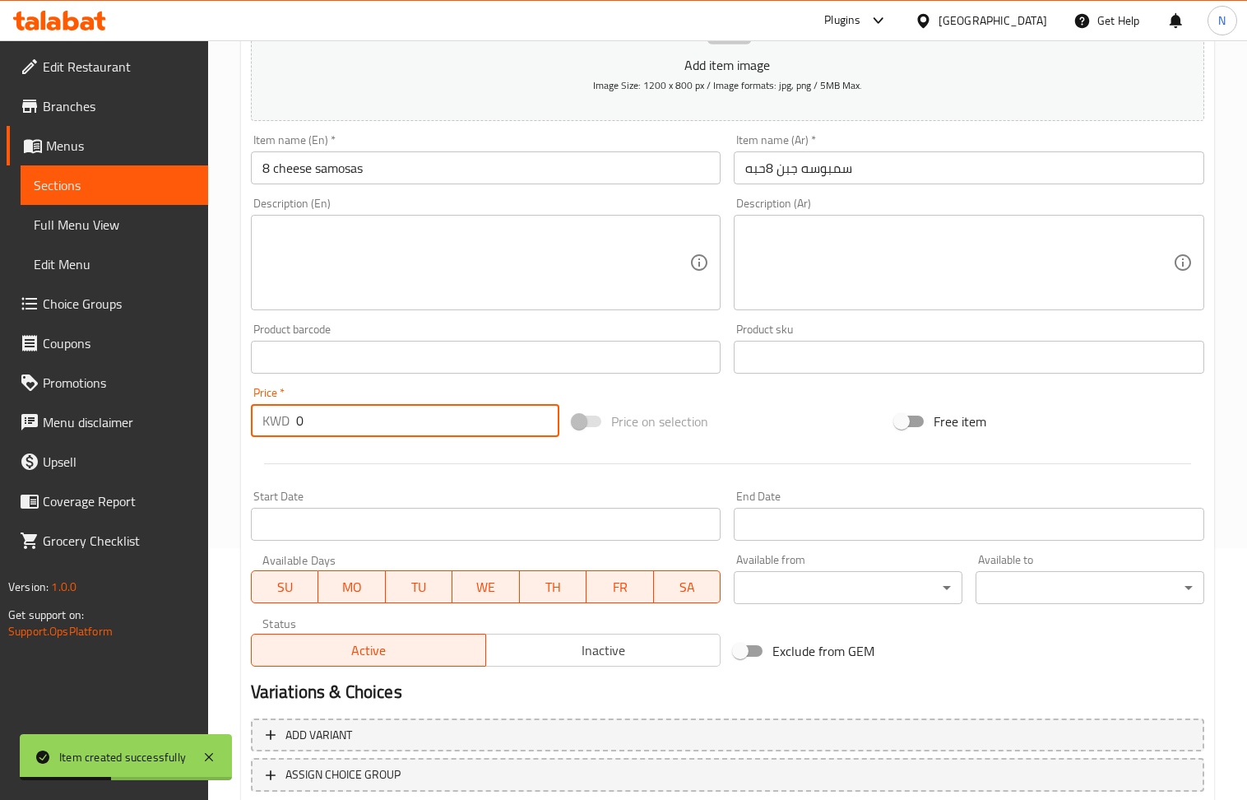
click at [359, 421] on input "0" at bounding box center [428, 420] width 264 height 33
click at [410, 280] on textarea at bounding box center [476, 263] width 428 height 78
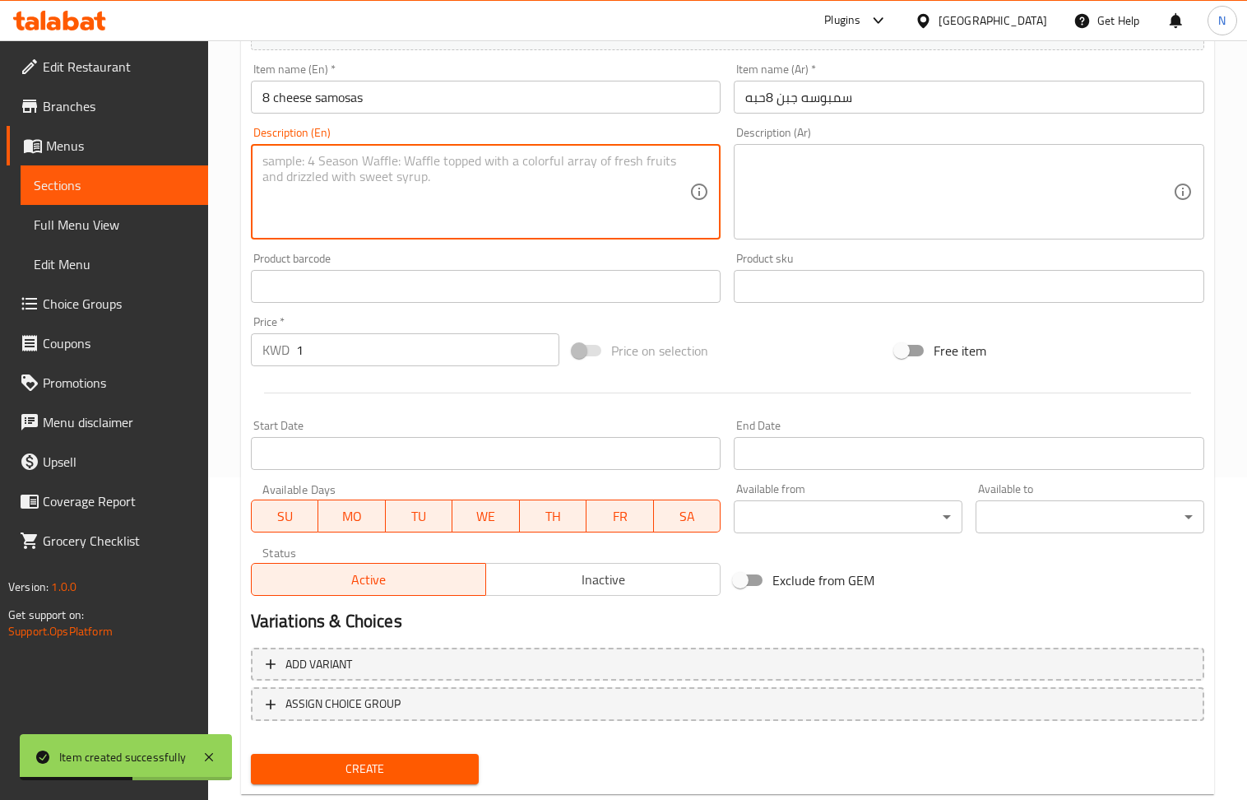
scroll to position [362, 0]
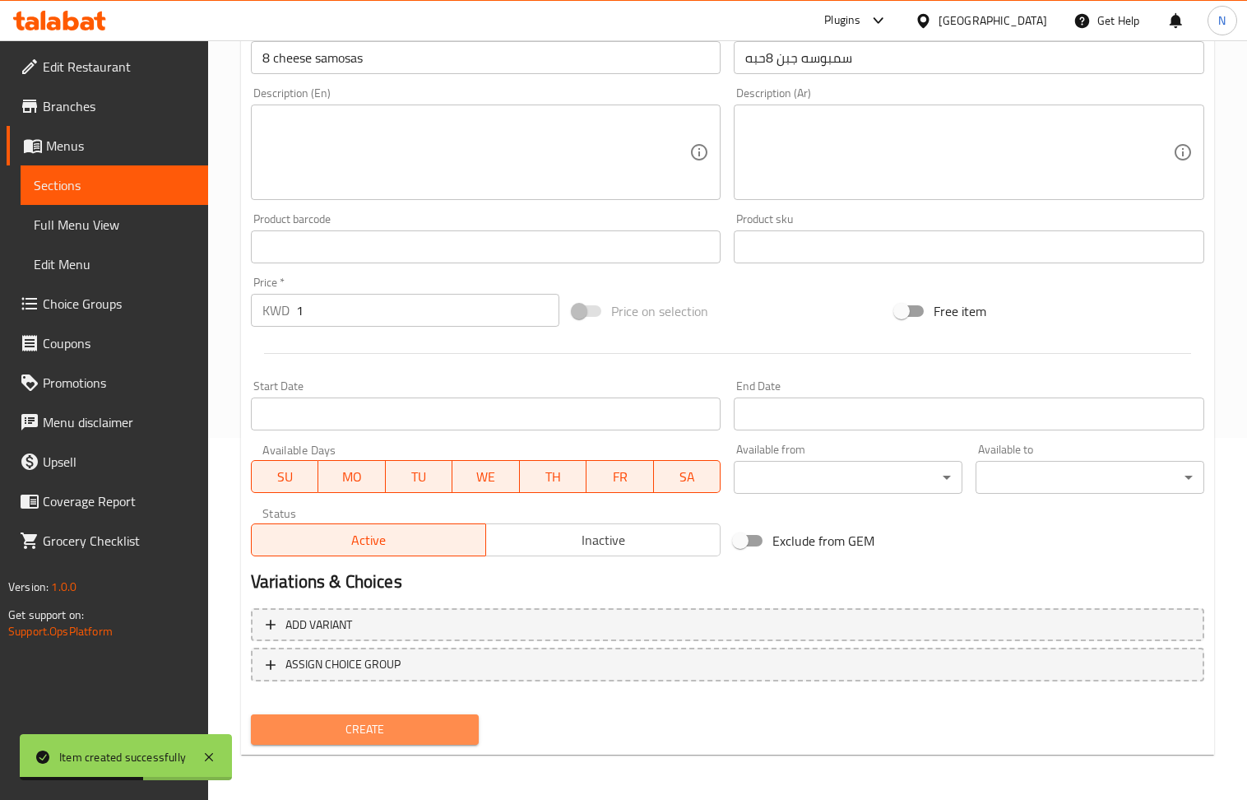
click at [363, 724] on span "Create" at bounding box center [365, 729] width 202 height 21
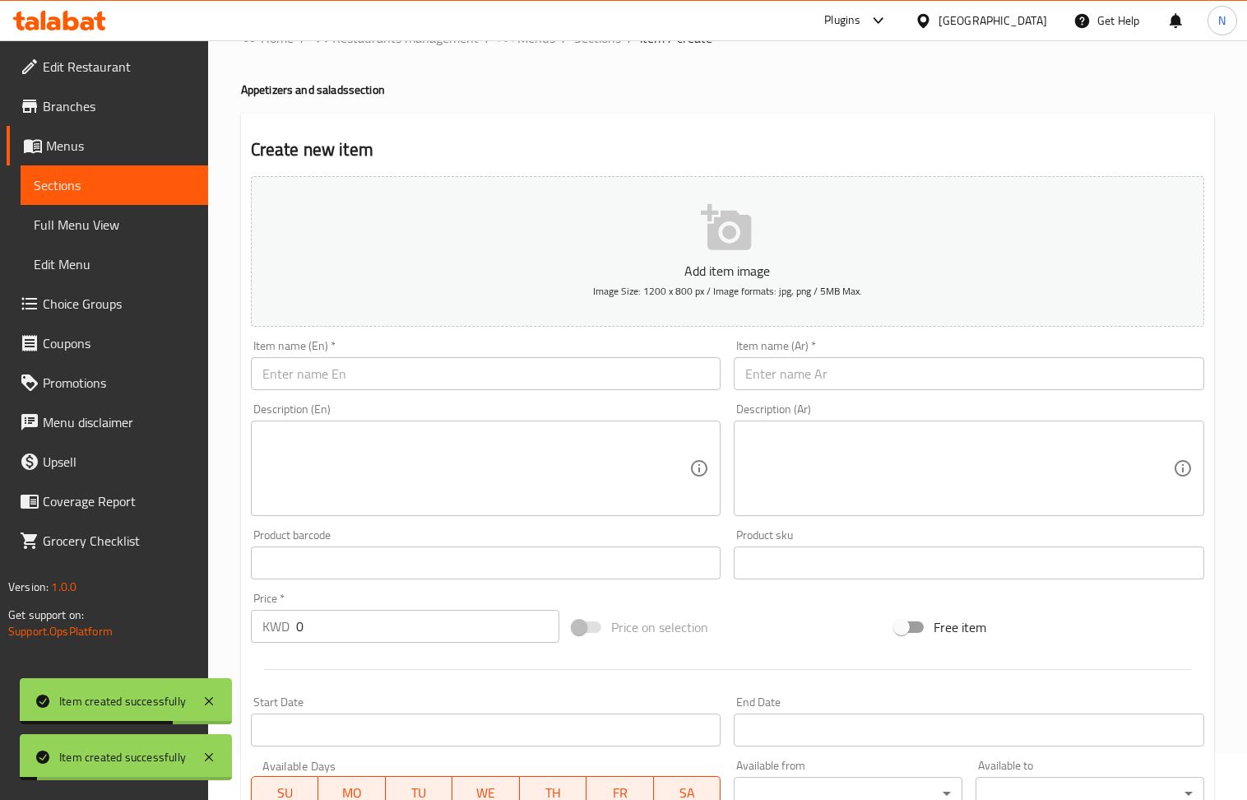
scroll to position [33, 0]
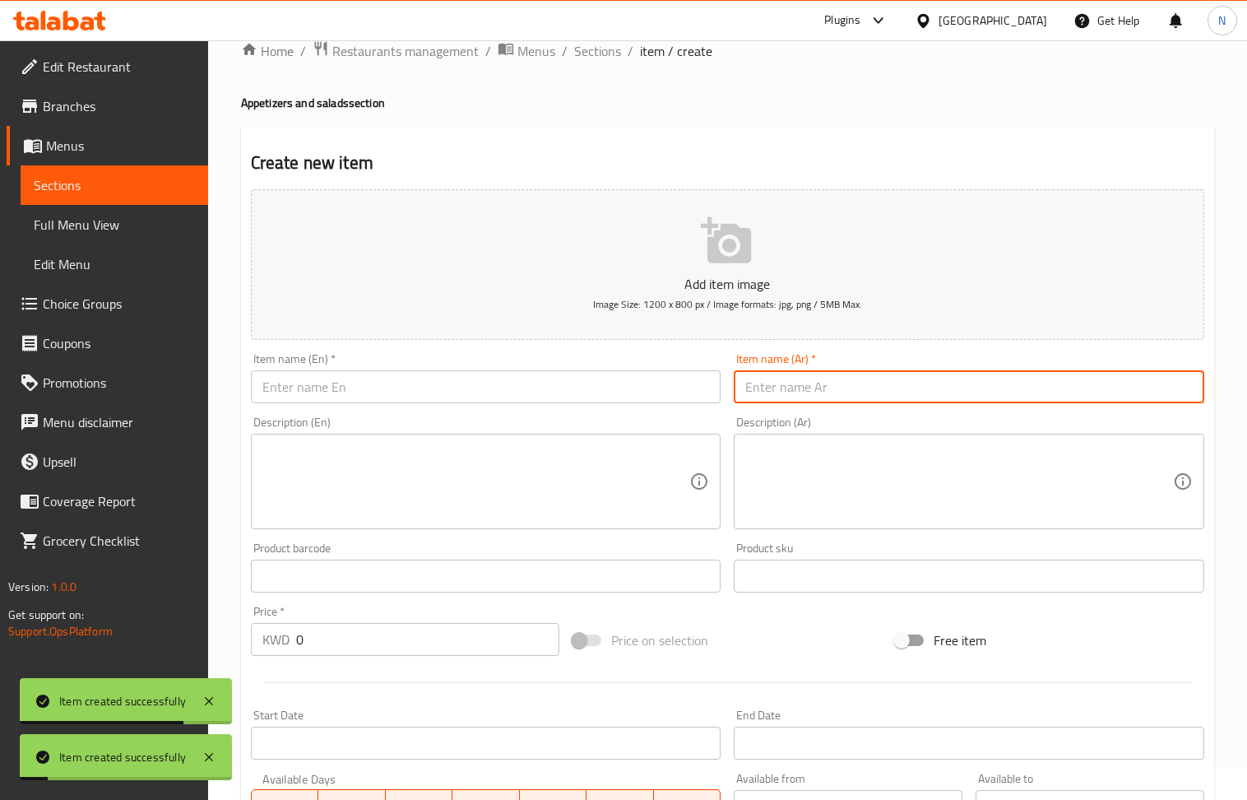
drag, startPoint x: 758, startPoint y: 387, endPoint x: 465, endPoint y: 172, distance: 363.2
click at [758, 387] on input "text" at bounding box center [969, 386] width 471 height 33
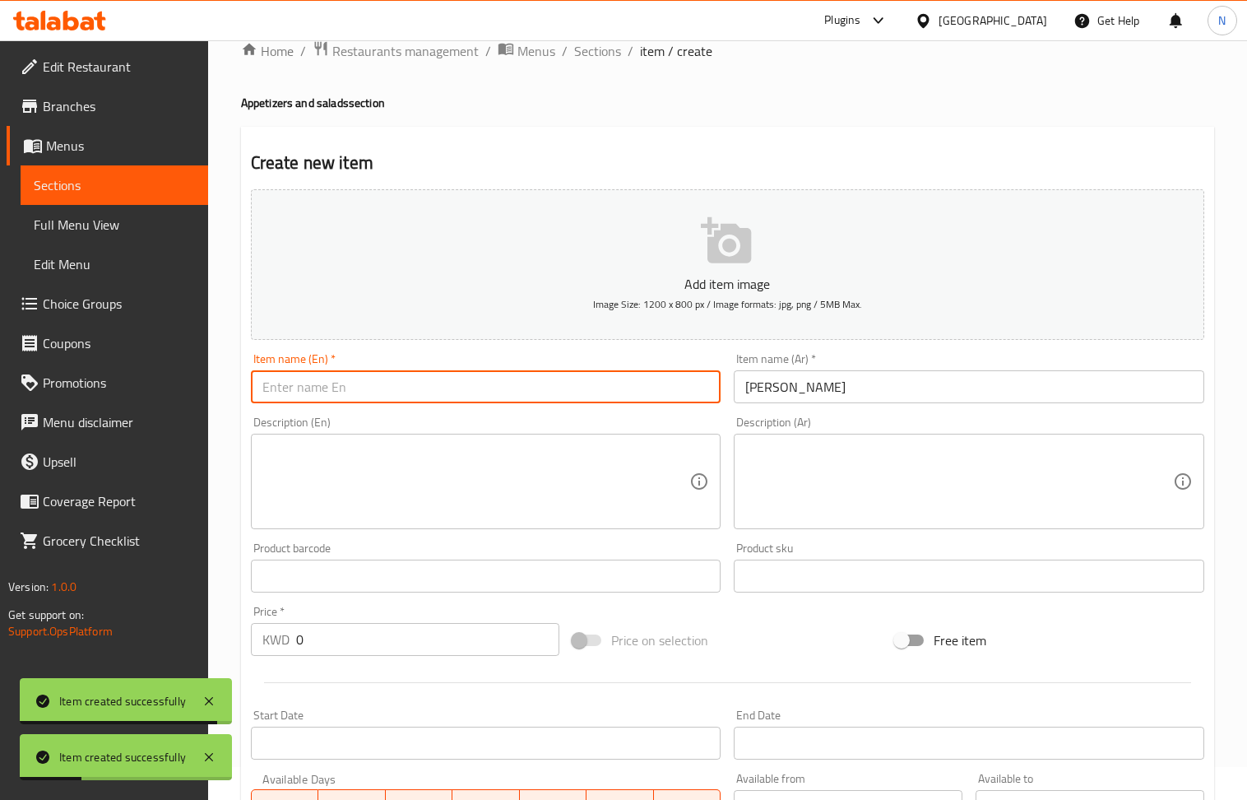
click at [385, 392] on input "text" at bounding box center [486, 386] width 471 height 33
click at [276, 393] on input "Maon Chips" at bounding box center [486, 386] width 471 height 33
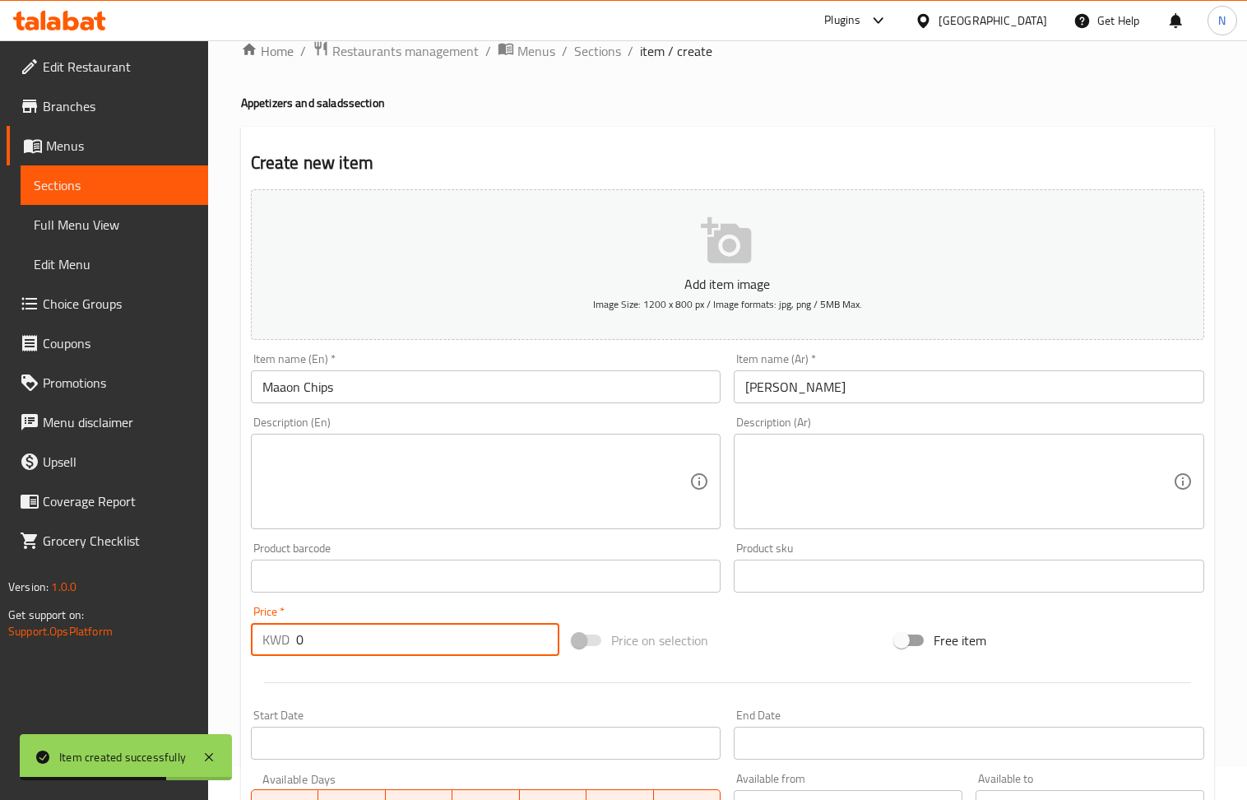
click at [409, 635] on input "0" at bounding box center [428, 639] width 264 height 33
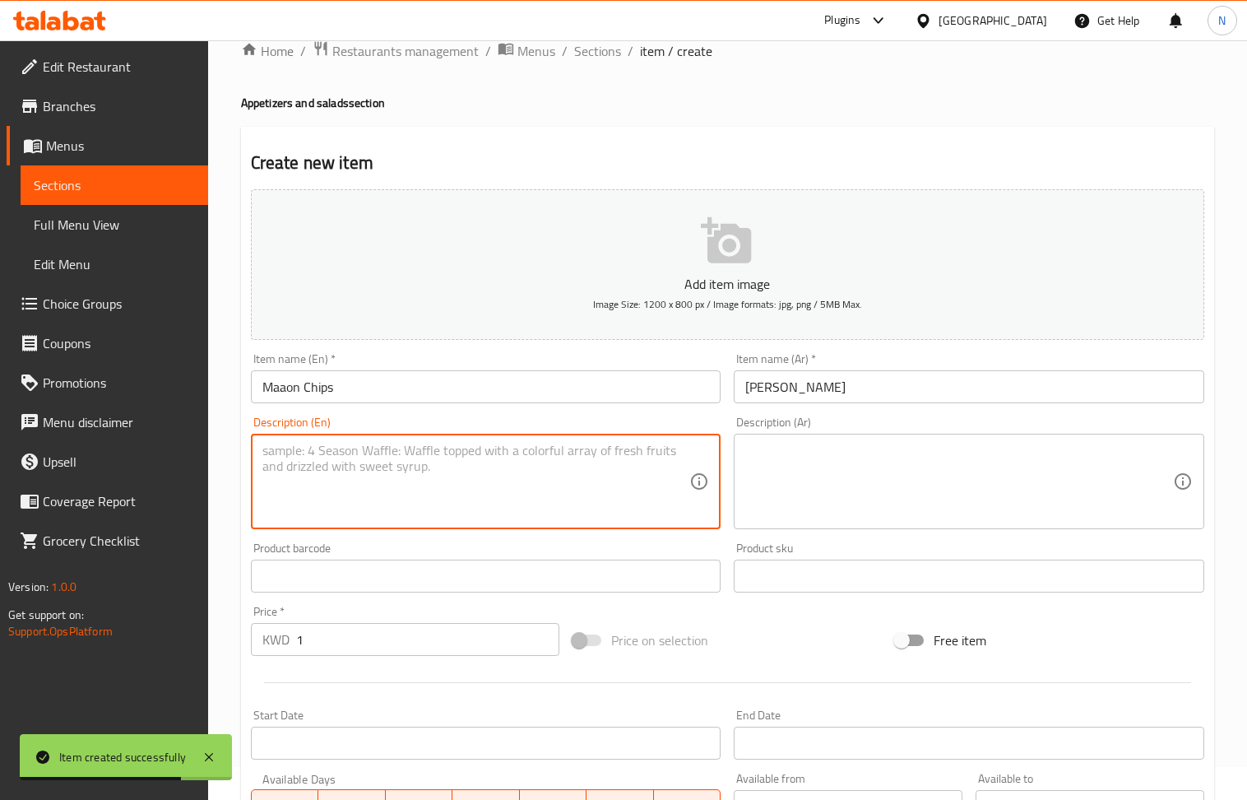
click at [432, 492] on textarea at bounding box center [476, 482] width 428 height 78
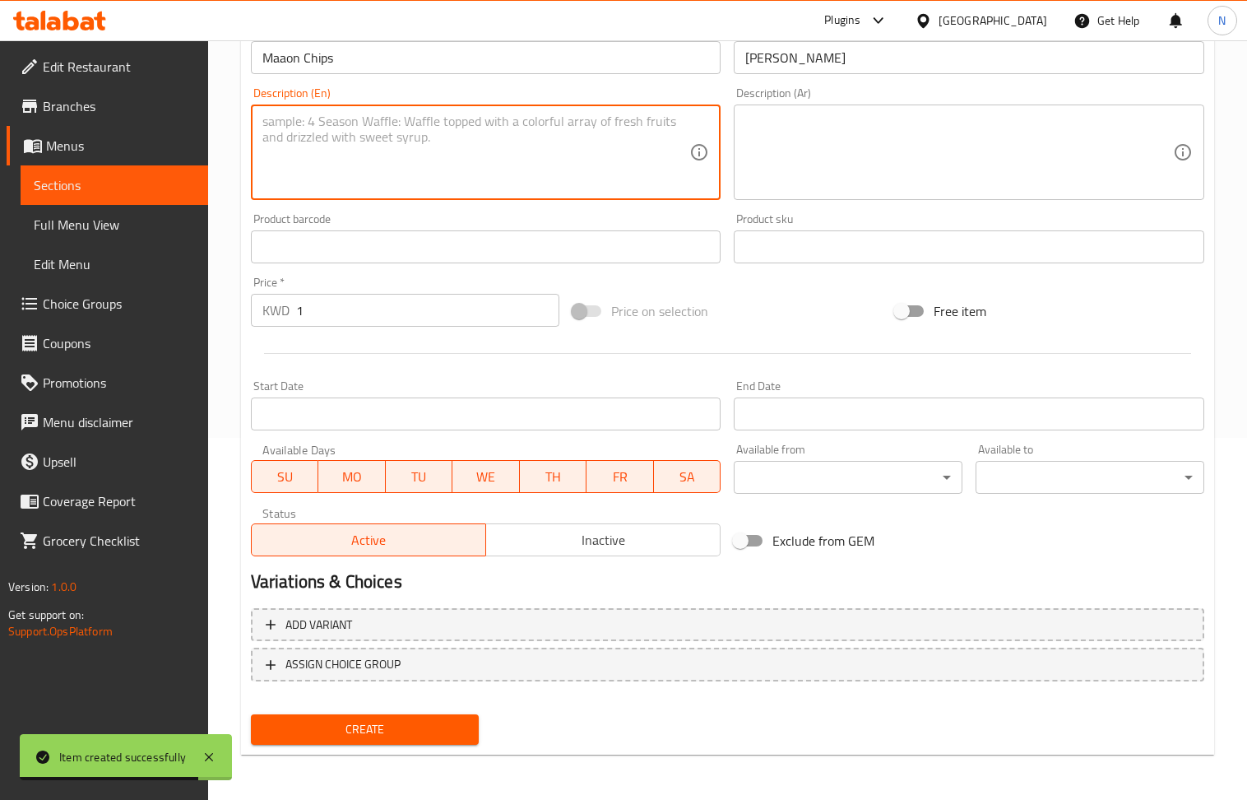
click at [416, 742] on button "Create" at bounding box center [365, 729] width 229 height 30
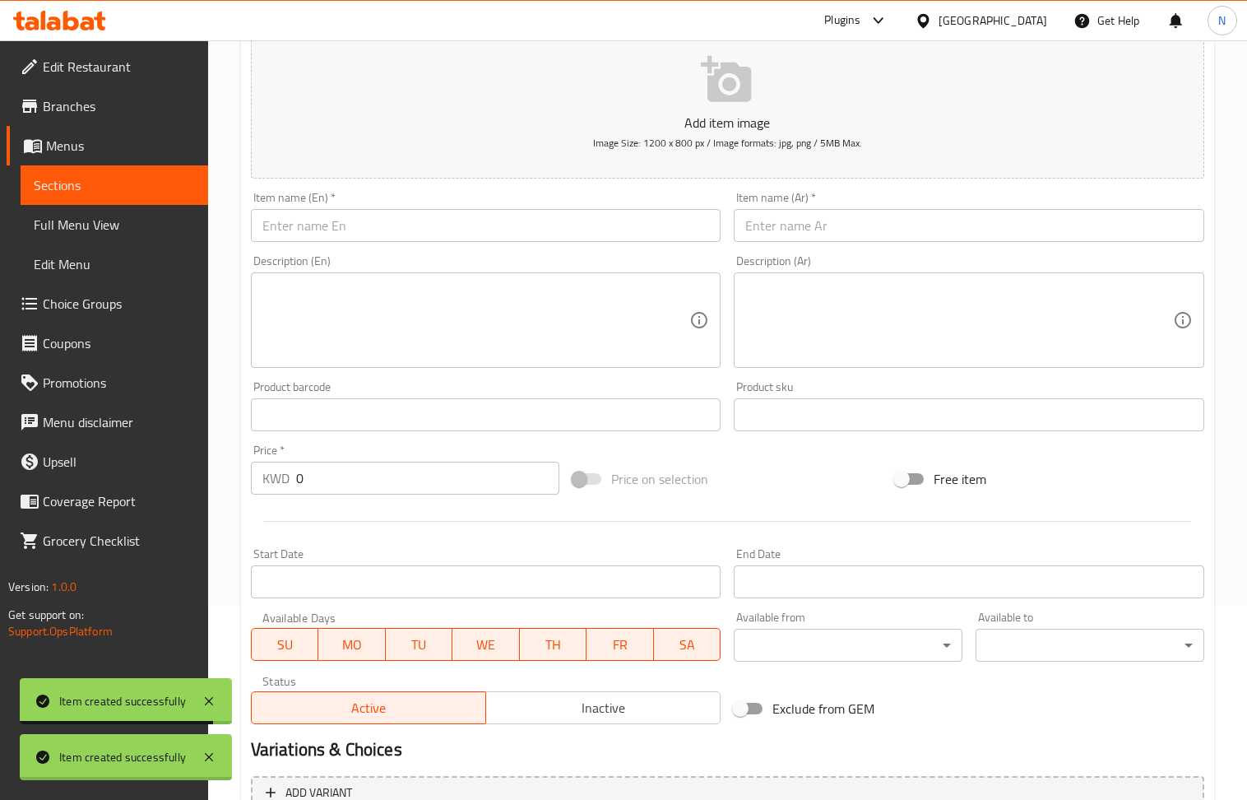
scroll to position [0, 0]
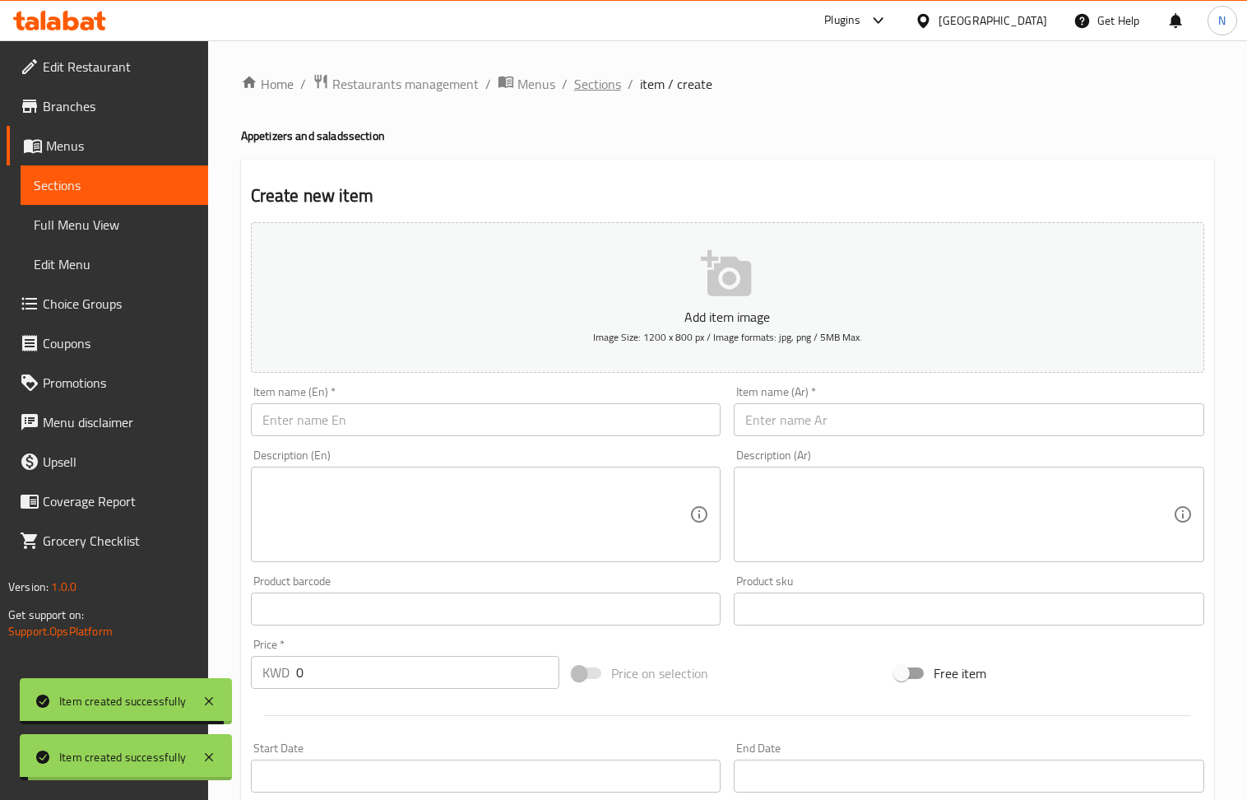
click at [592, 99] on div "Home / Restaurants management / Menus / Sections / item / create Appetizers and…" at bounding box center [727, 601] width 973 height 1056
click at [592, 89] on span "Sections" at bounding box center [597, 84] width 47 height 20
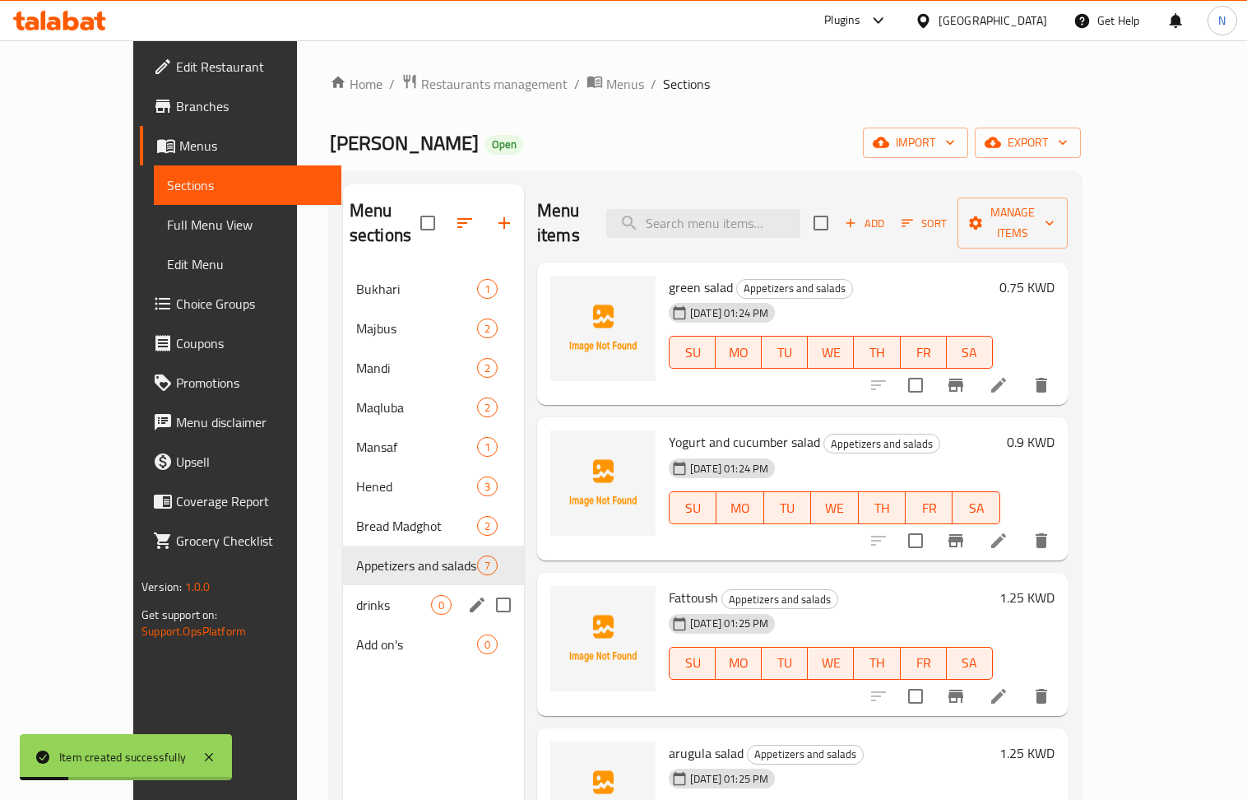
click at [343, 593] on div "drinks 0" at bounding box center [433, 604] width 181 height 39
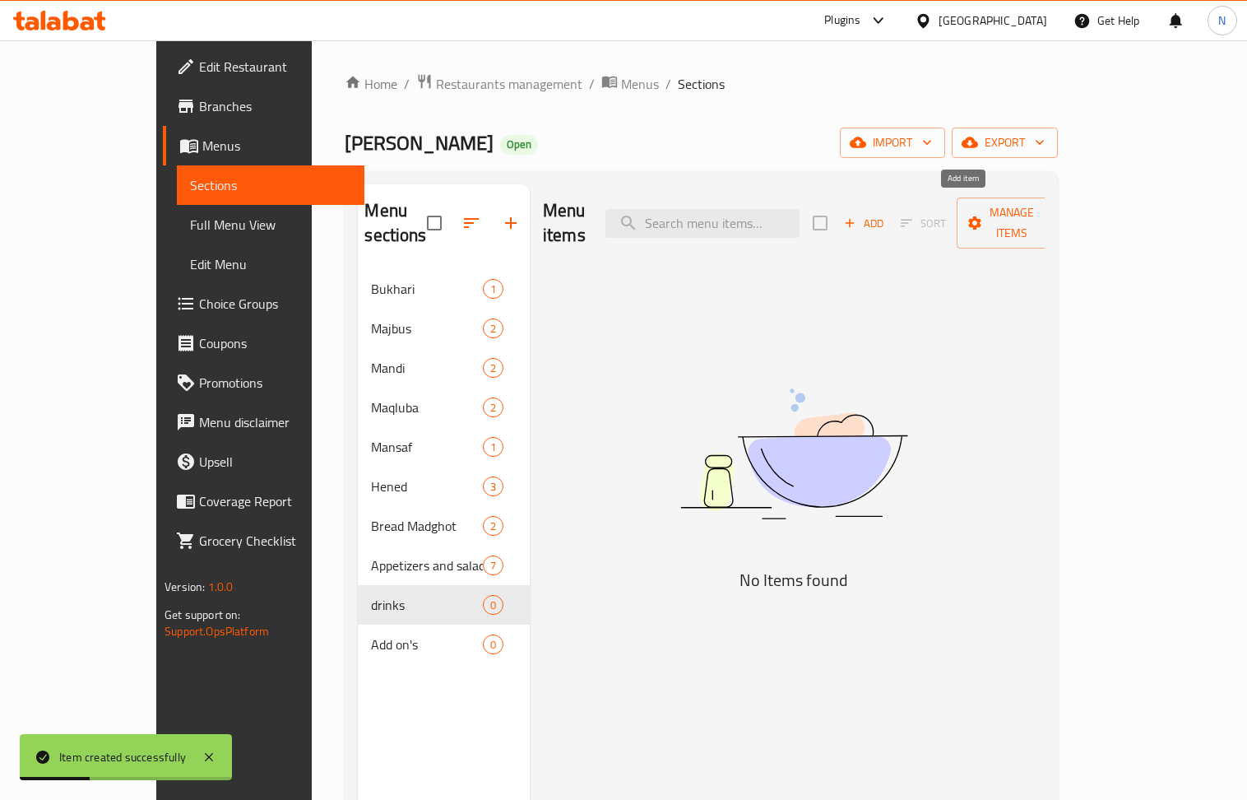
click at [886, 214] on span "Add" at bounding box center [864, 223] width 44 height 19
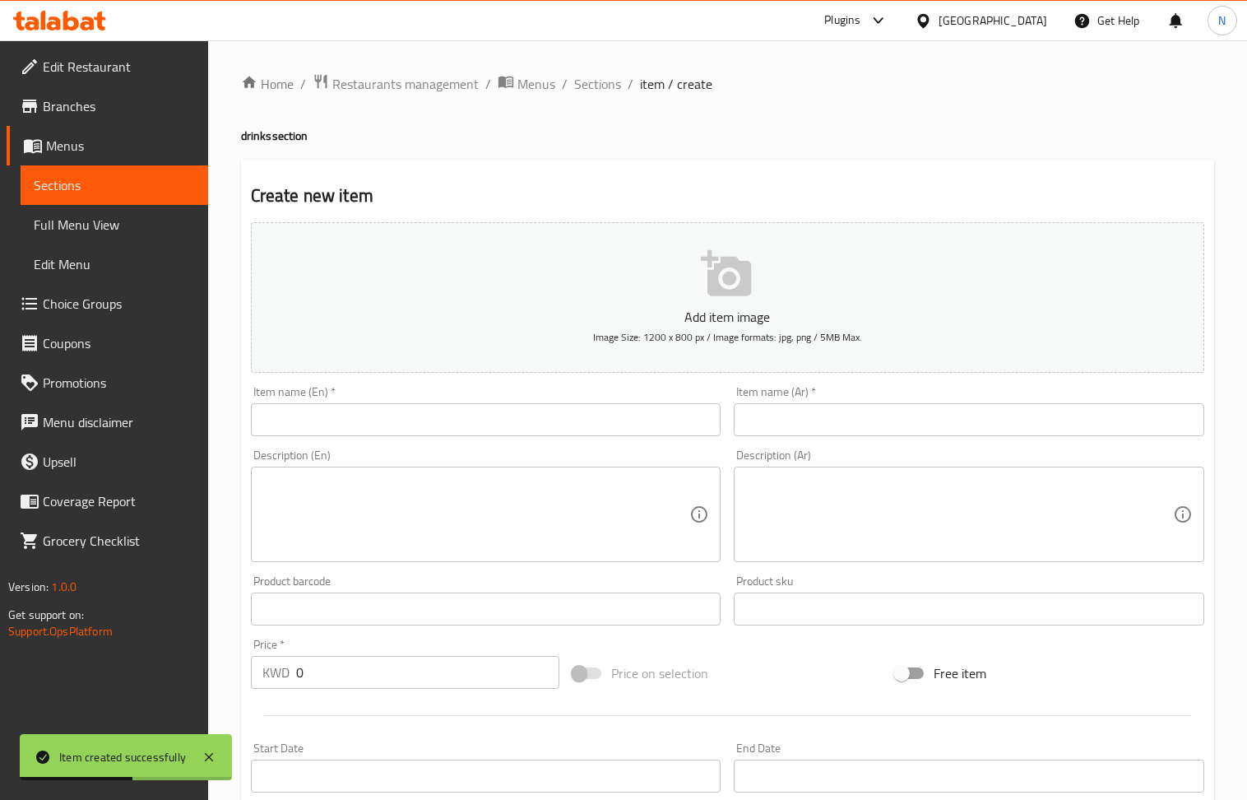
click at [846, 429] on input "text" at bounding box center [969, 419] width 471 height 33
drag, startPoint x: 309, startPoint y: 421, endPoint x: 219, endPoint y: 250, distance: 193.6
click at [309, 421] on input "text" at bounding box center [486, 419] width 471 height 33
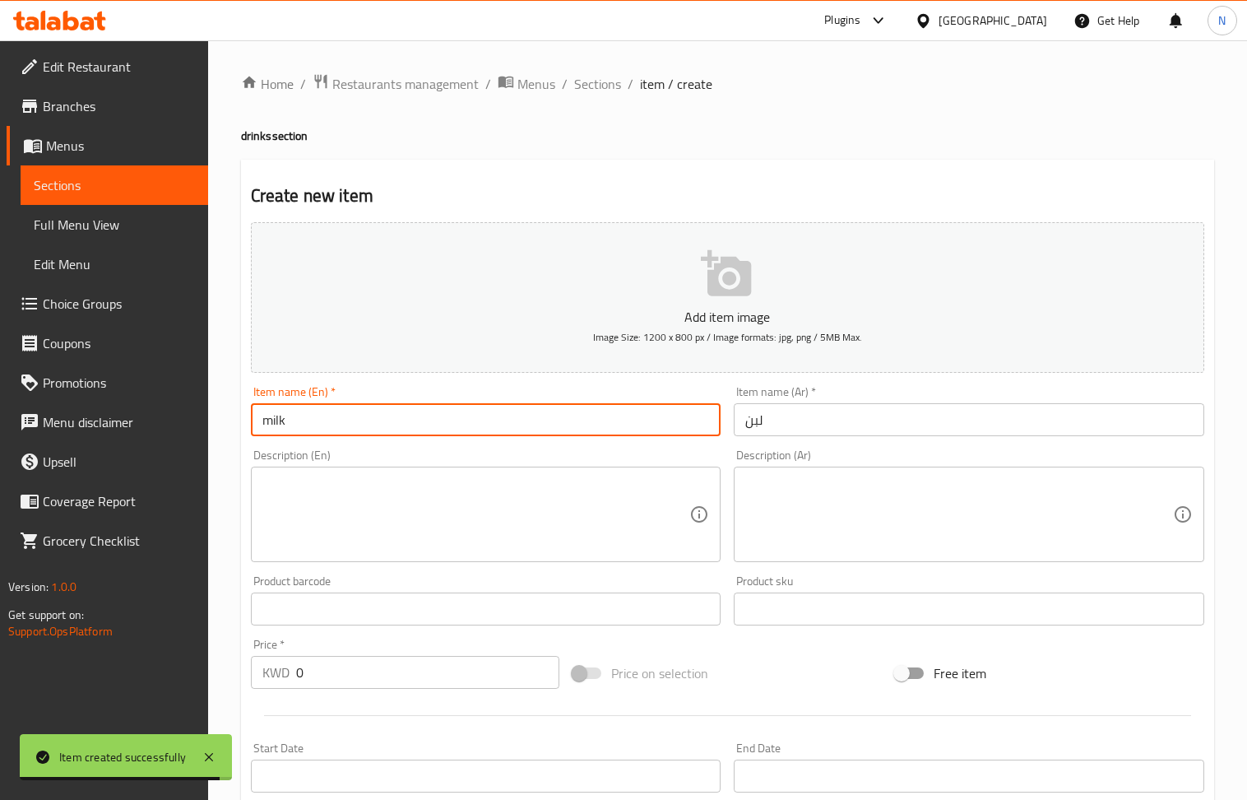
click at [327, 666] on input "0" at bounding box center [428, 672] width 264 height 33
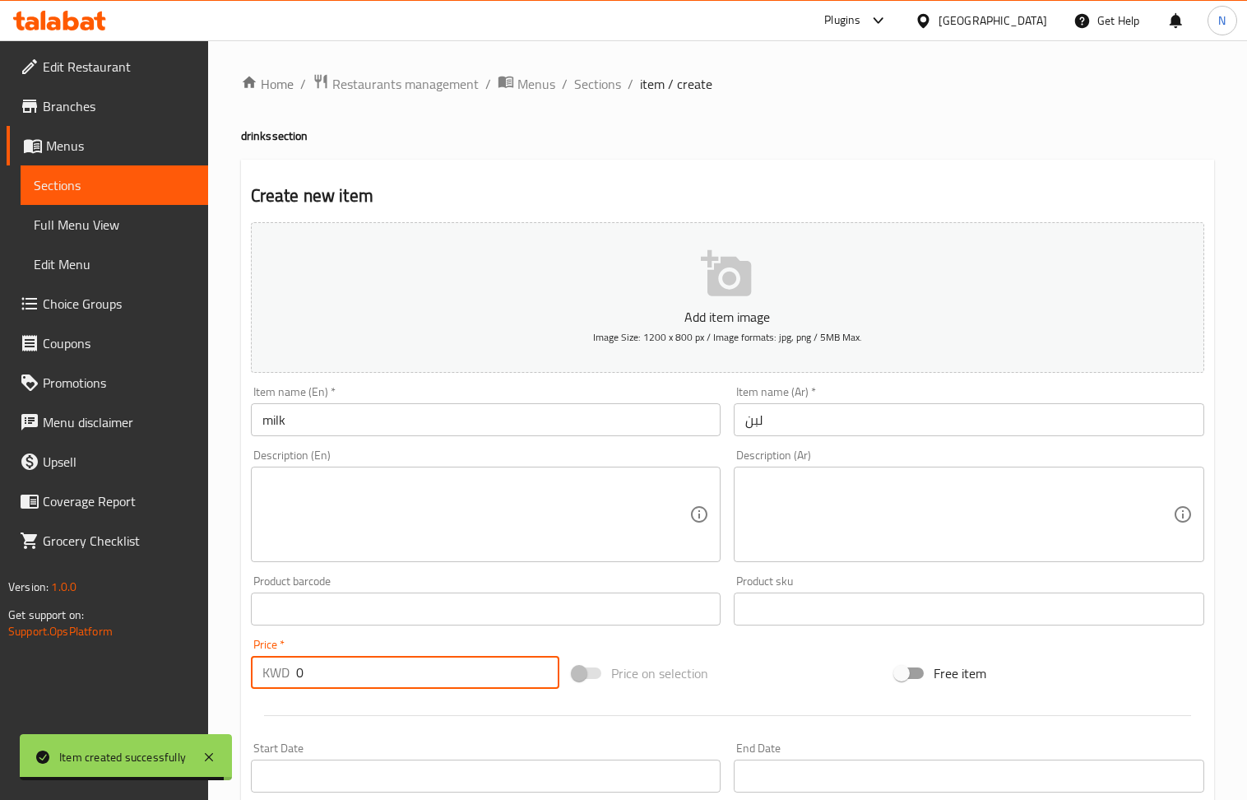
click at [327, 666] on input "0" at bounding box center [428, 672] width 264 height 33
click at [462, 573] on div "Product barcode Product barcode" at bounding box center [486, 600] width 484 height 63
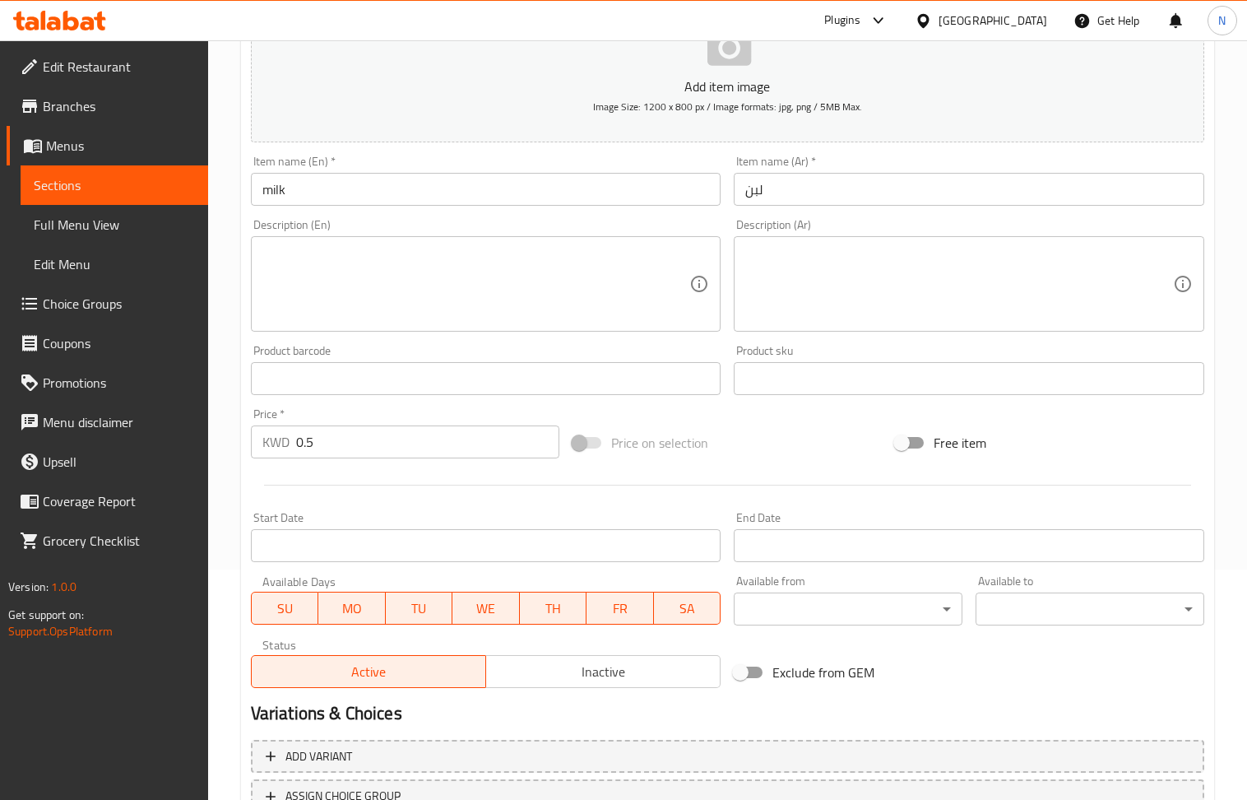
scroll to position [362, 0]
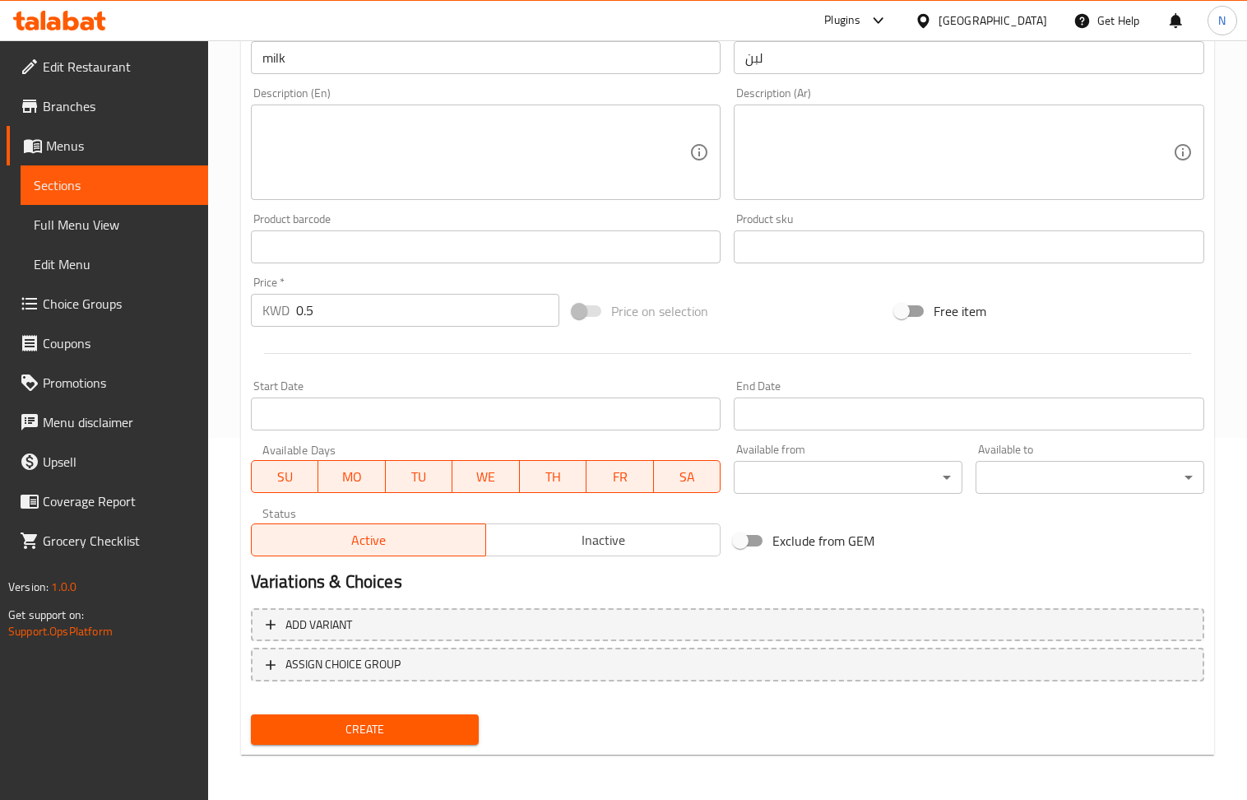
click at [367, 731] on span "Create" at bounding box center [365, 729] width 202 height 21
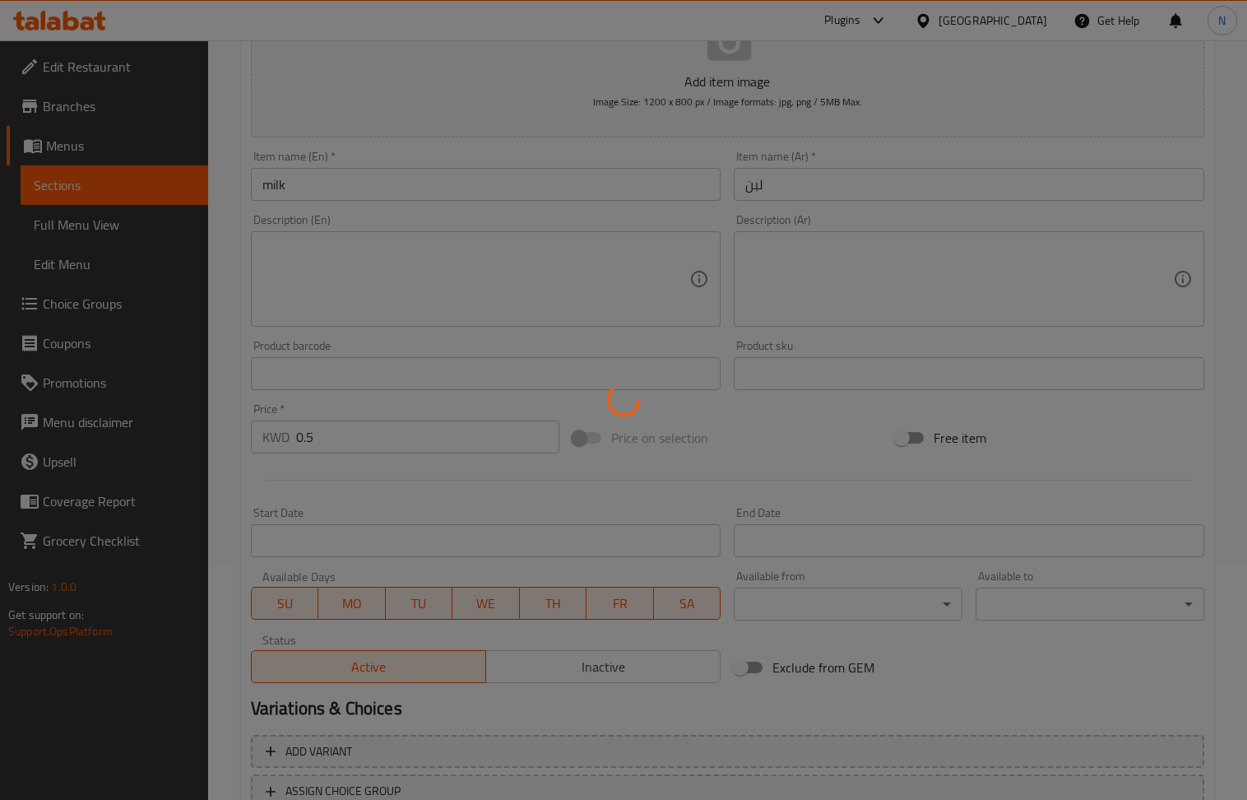
scroll to position [33, 0]
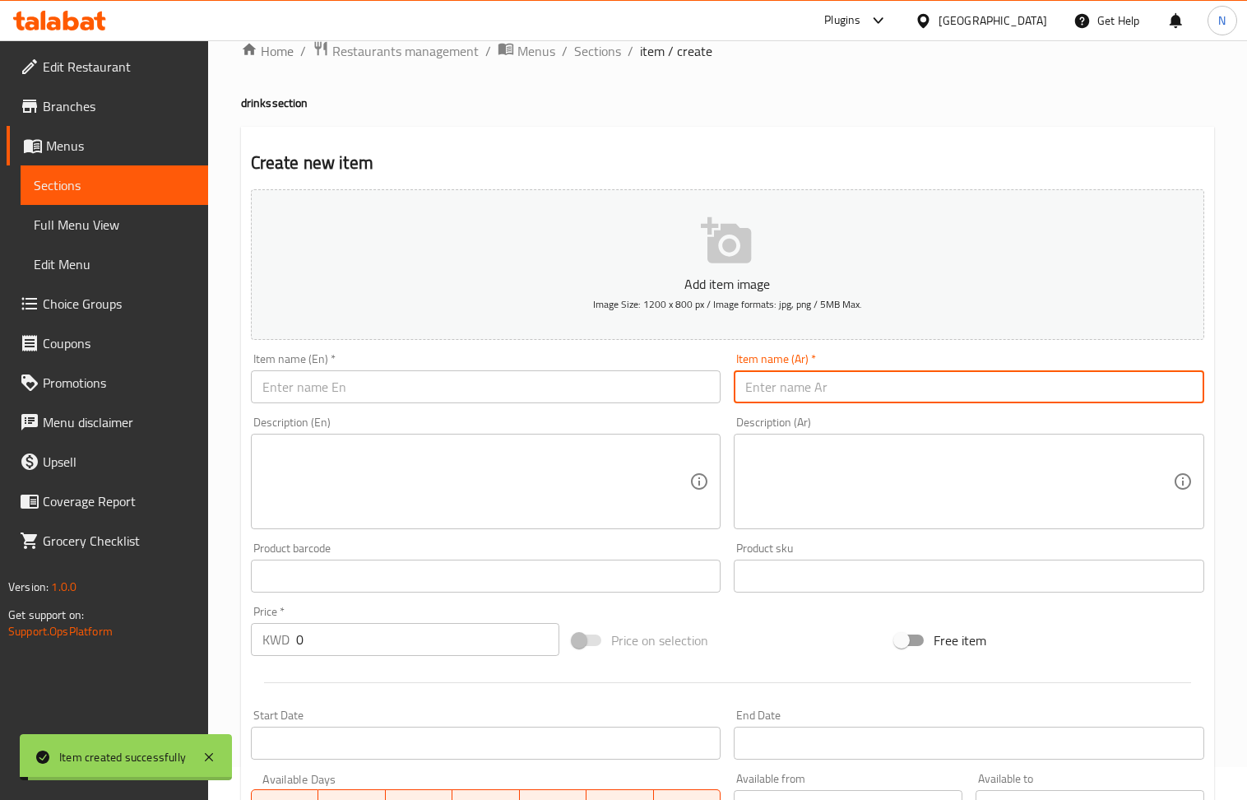
drag, startPoint x: 785, startPoint y: 387, endPoint x: 688, endPoint y: 300, distance: 130.0
click at [785, 387] on input "text" at bounding box center [969, 386] width 471 height 33
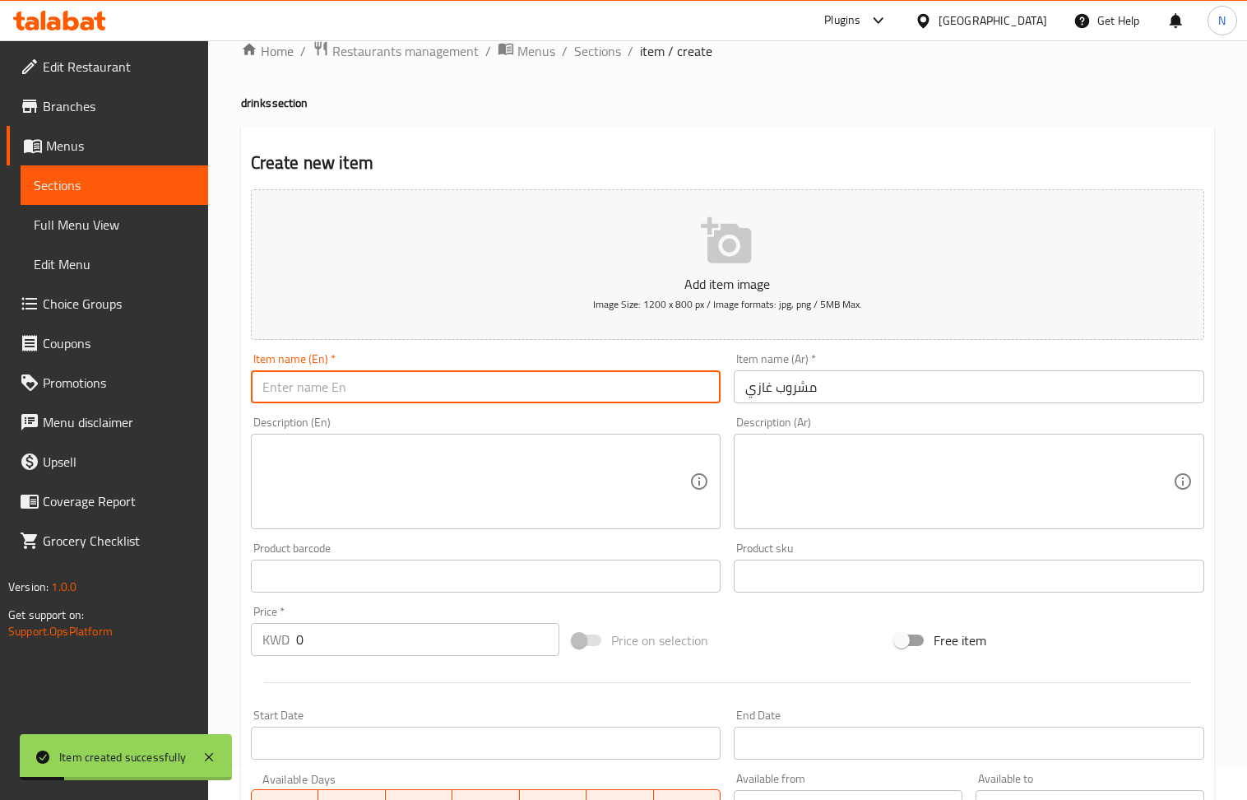
drag, startPoint x: 370, startPoint y: 383, endPoint x: 258, endPoint y: 250, distance: 174.0
click at [370, 383] on input "text" at bounding box center [486, 386] width 471 height 33
click at [382, 648] on input "0" at bounding box center [428, 639] width 264 height 33
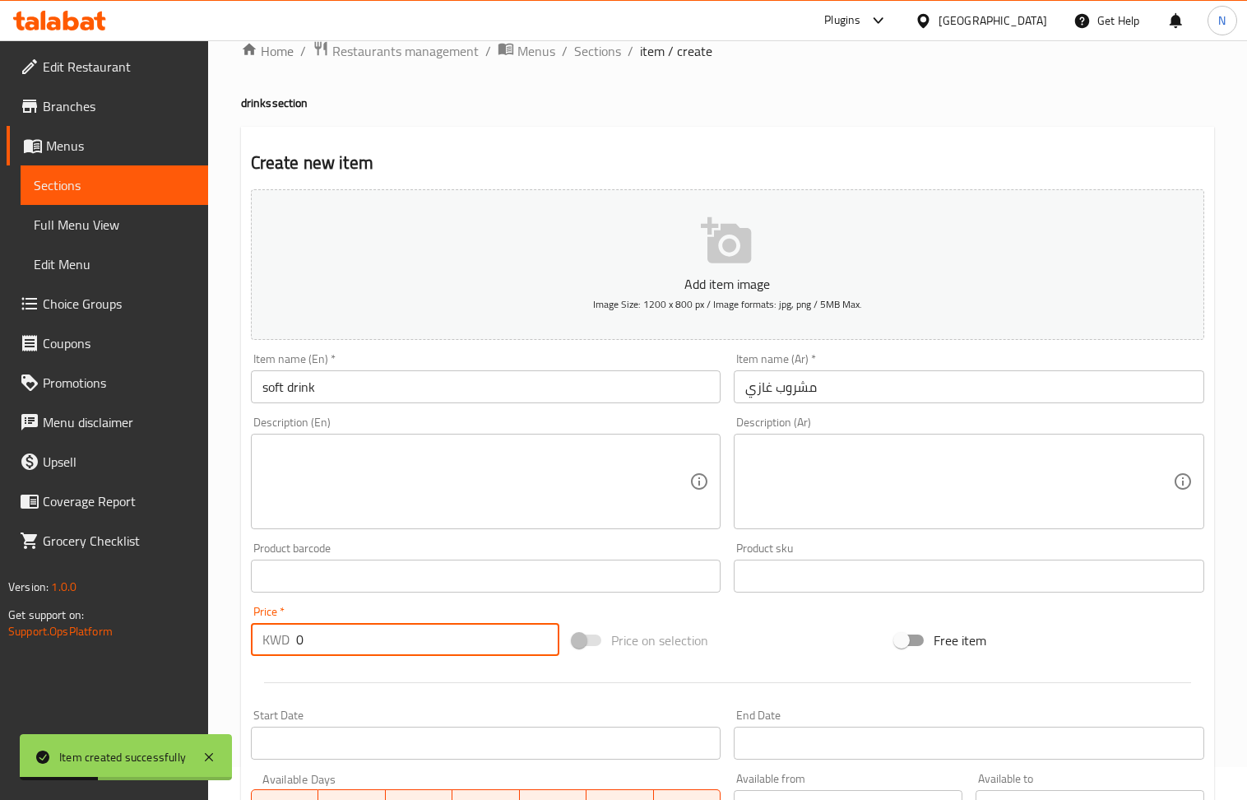
click at [382, 648] on input "0" at bounding box center [428, 639] width 264 height 33
click at [388, 520] on textarea at bounding box center [476, 482] width 428 height 78
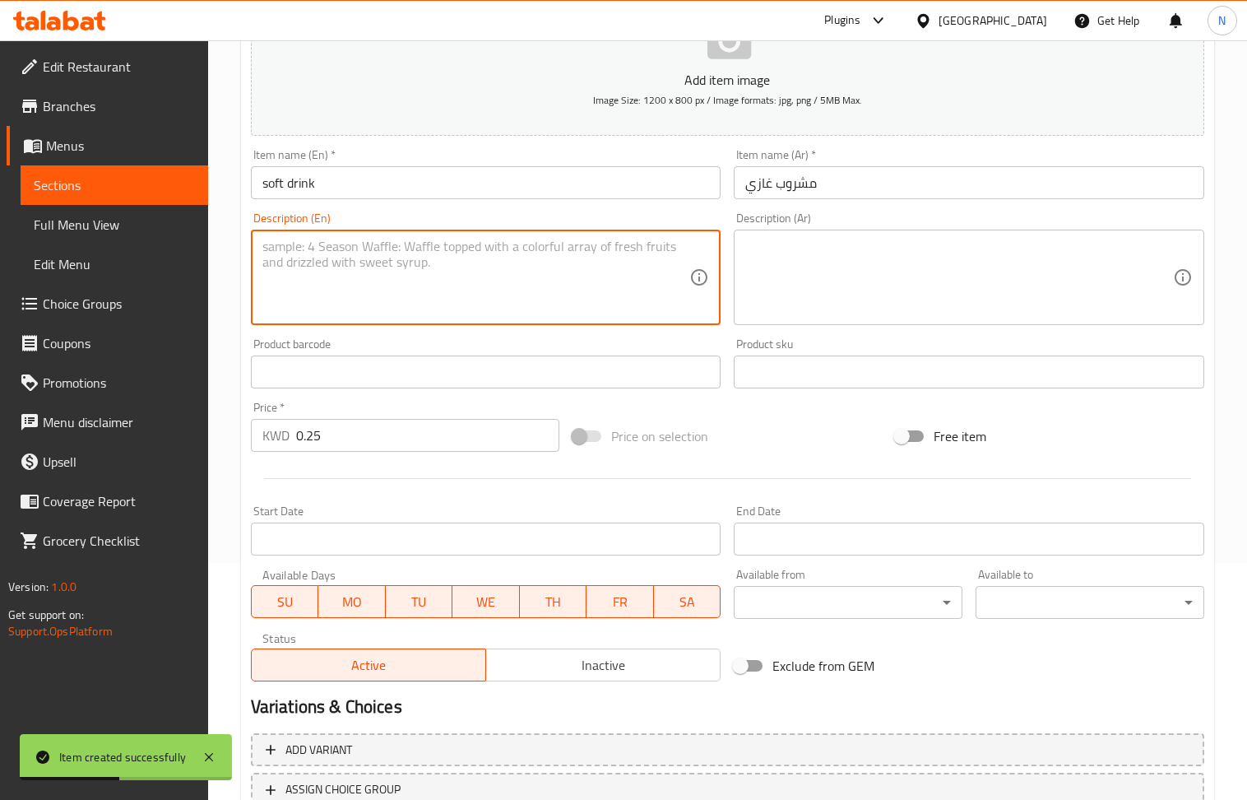
scroll to position [362, 0]
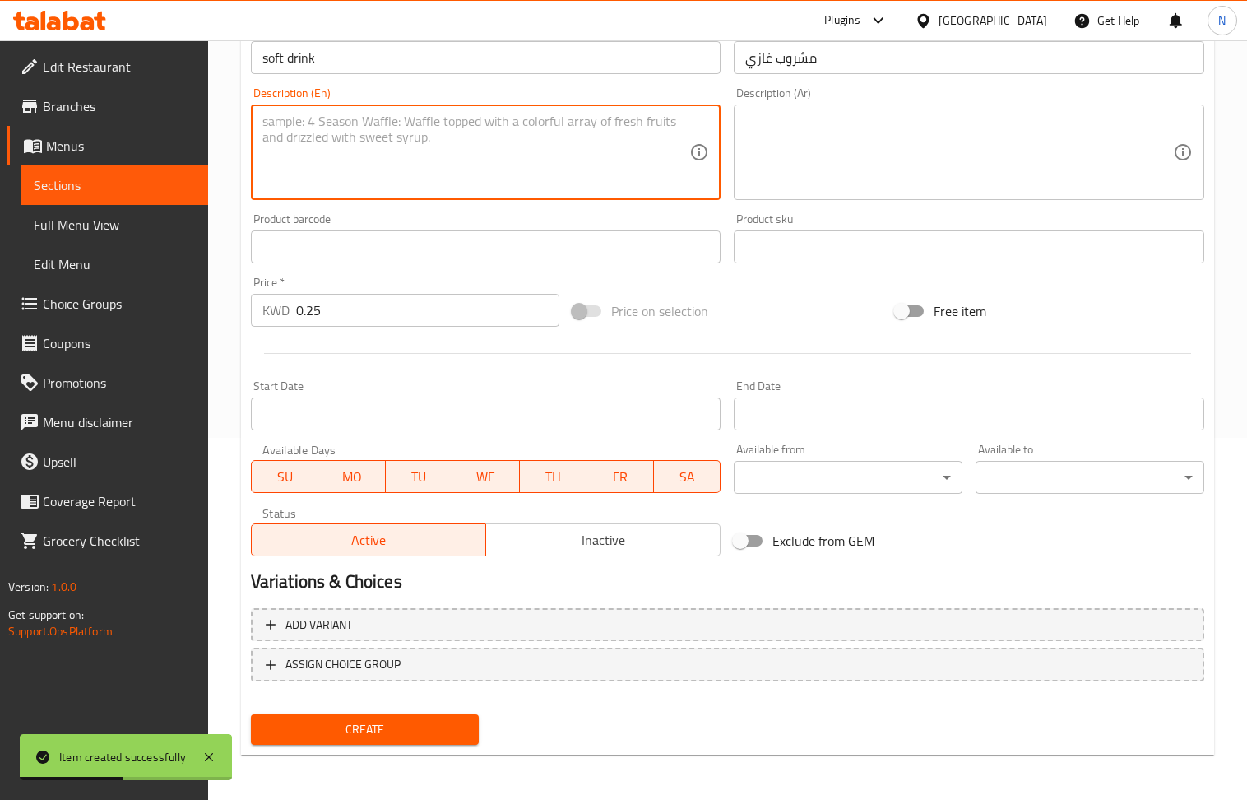
click at [320, 736] on span "Create" at bounding box center [365, 729] width 202 height 21
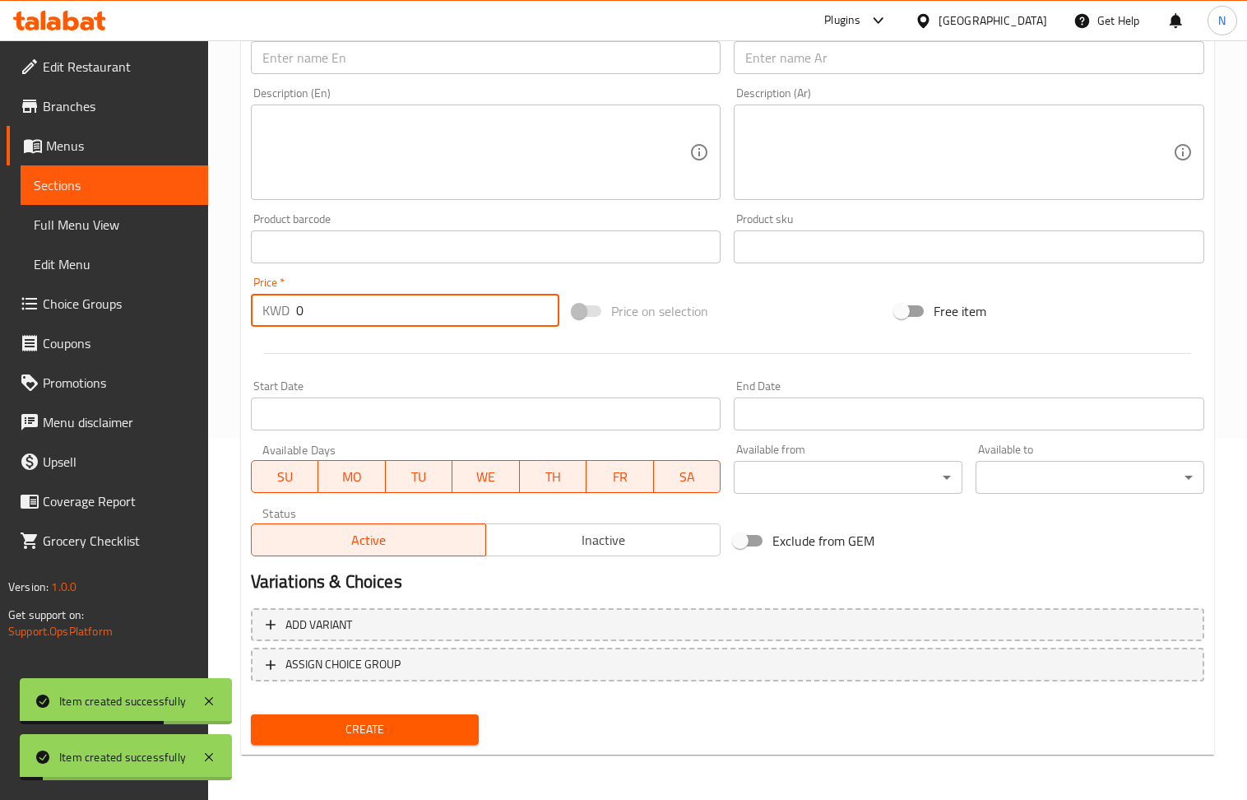
click at [337, 320] on input "0" at bounding box center [428, 310] width 264 height 33
click at [673, 198] on div "Description (En)" at bounding box center [486, 151] width 471 height 95
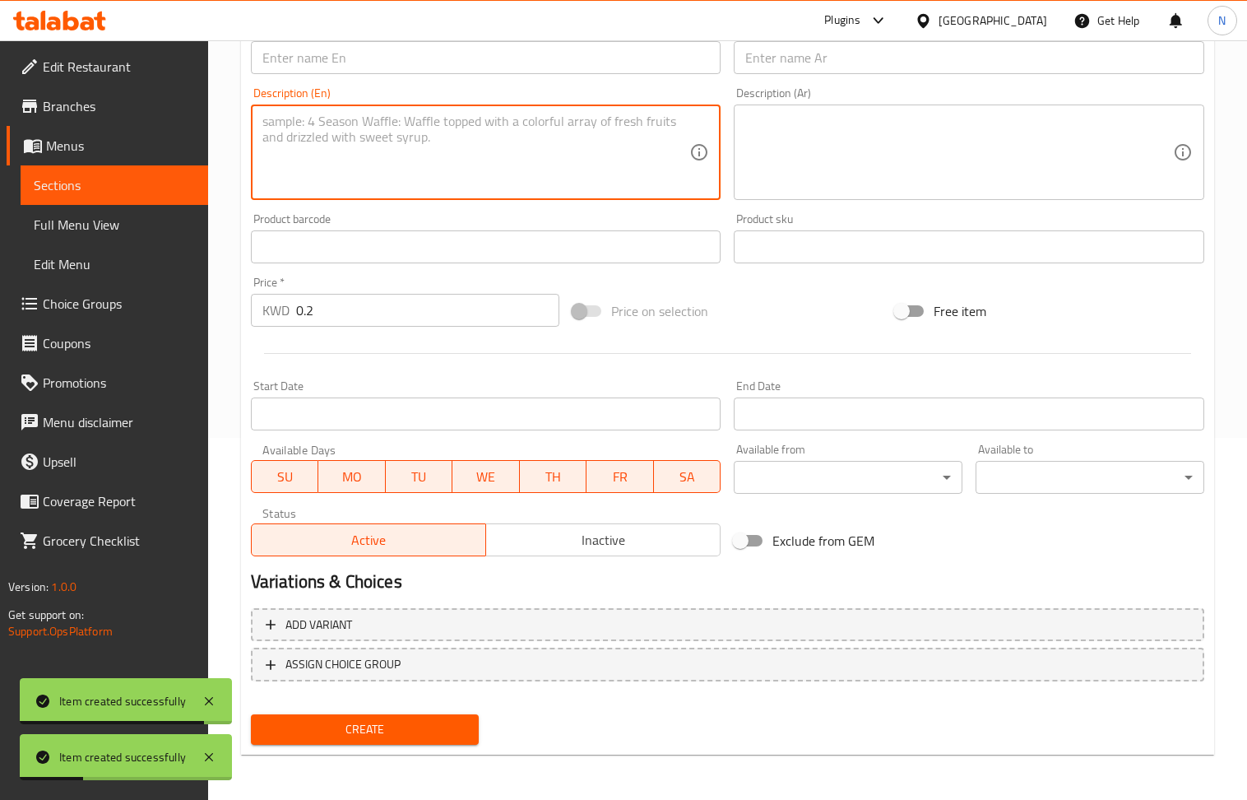
click at [782, 77] on div "Item name (Ar)   * Item name (Ar) *" at bounding box center [969, 48] width 484 height 63
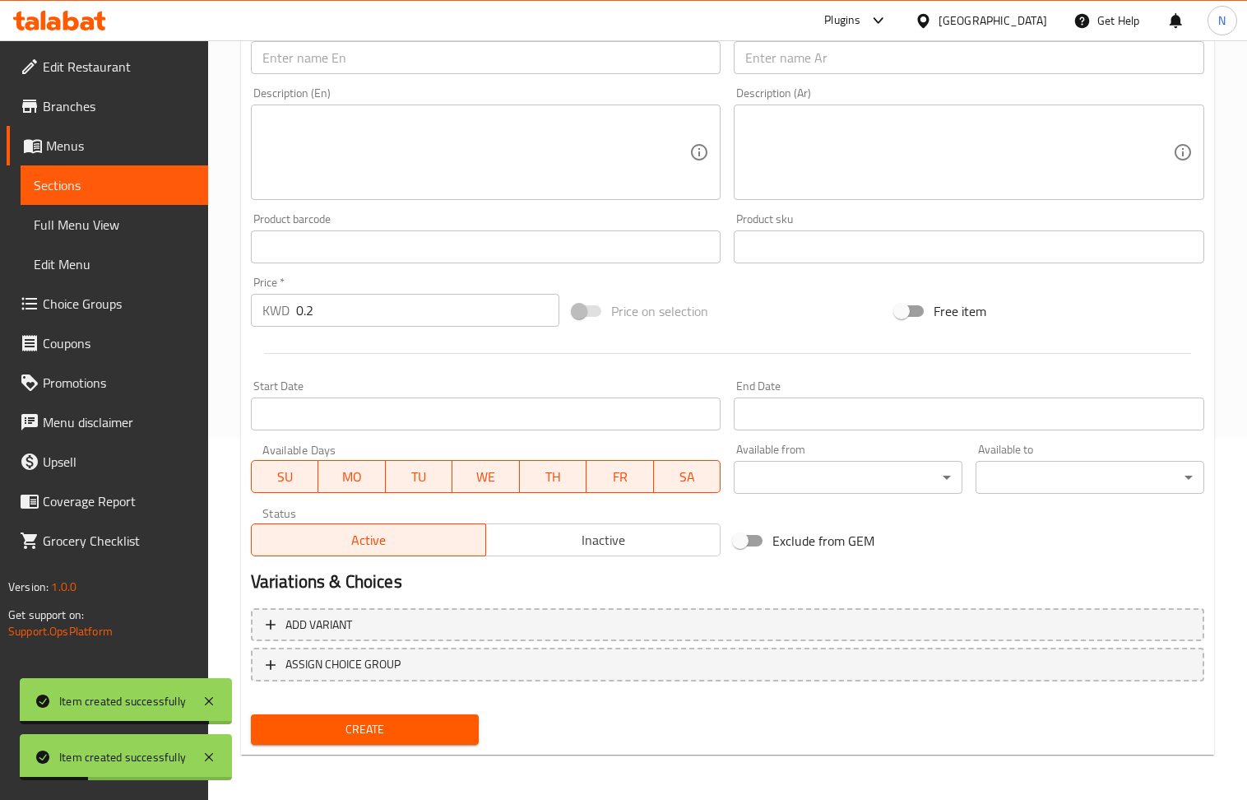
click at [782, 72] on input "text" at bounding box center [969, 57] width 471 height 33
click at [603, 82] on div "Description (En) Description (En)" at bounding box center [486, 144] width 484 height 126
drag, startPoint x: 586, startPoint y: 77, endPoint x: 578, endPoint y: 63, distance: 15.5
click at [584, 74] on div "Item name (En)   * Item name (En) *" at bounding box center [486, 48] width 484 height 63
click at [578, 63] on input "text" at bounding box center [486, 57] width 471 height 33
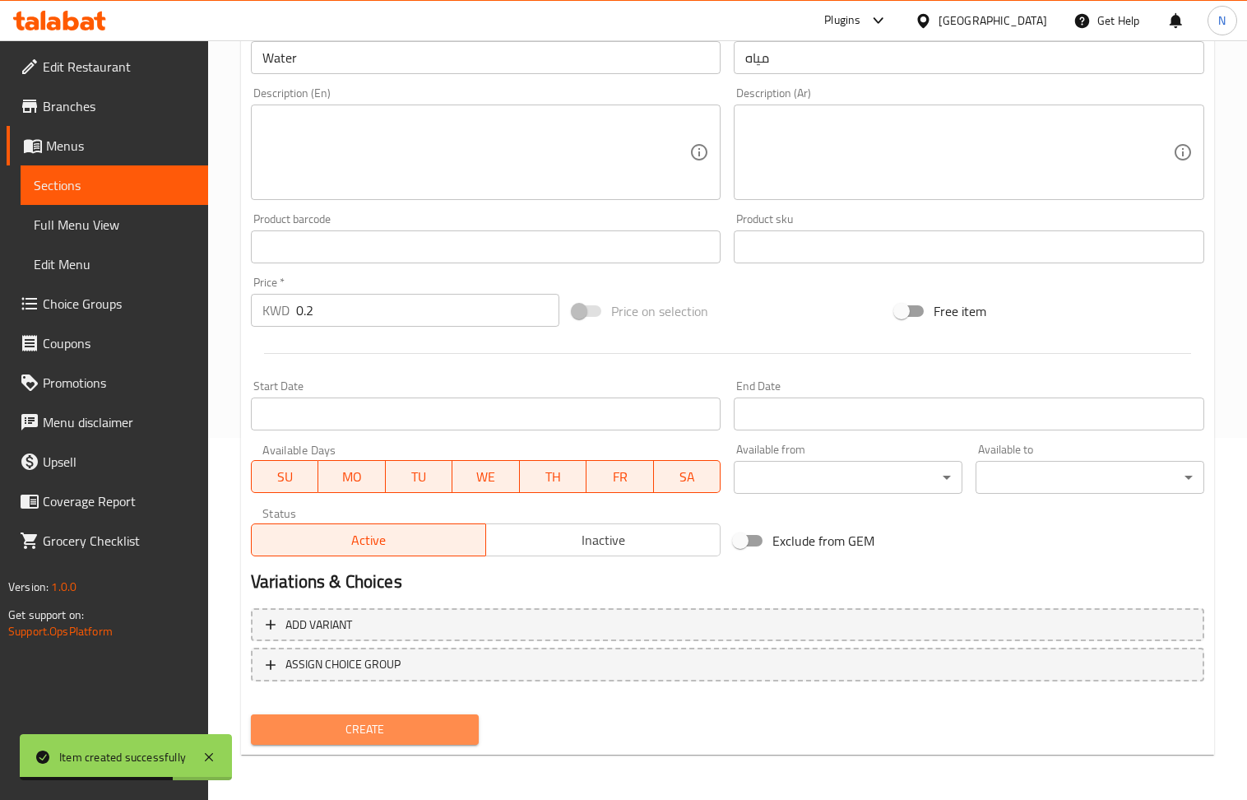
click at [420, 732] on span "Create" at bounding box center [365, 729] width 202 height 21
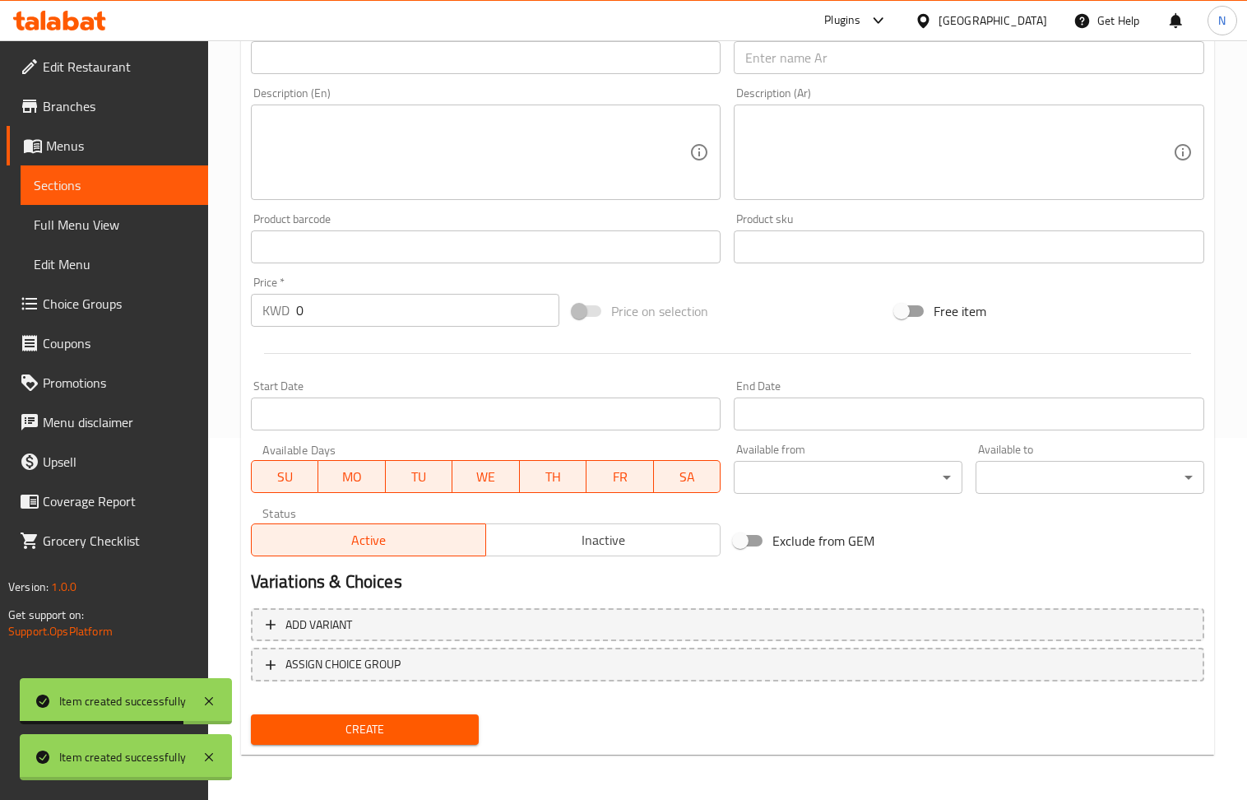
scroll to position [0, 0]
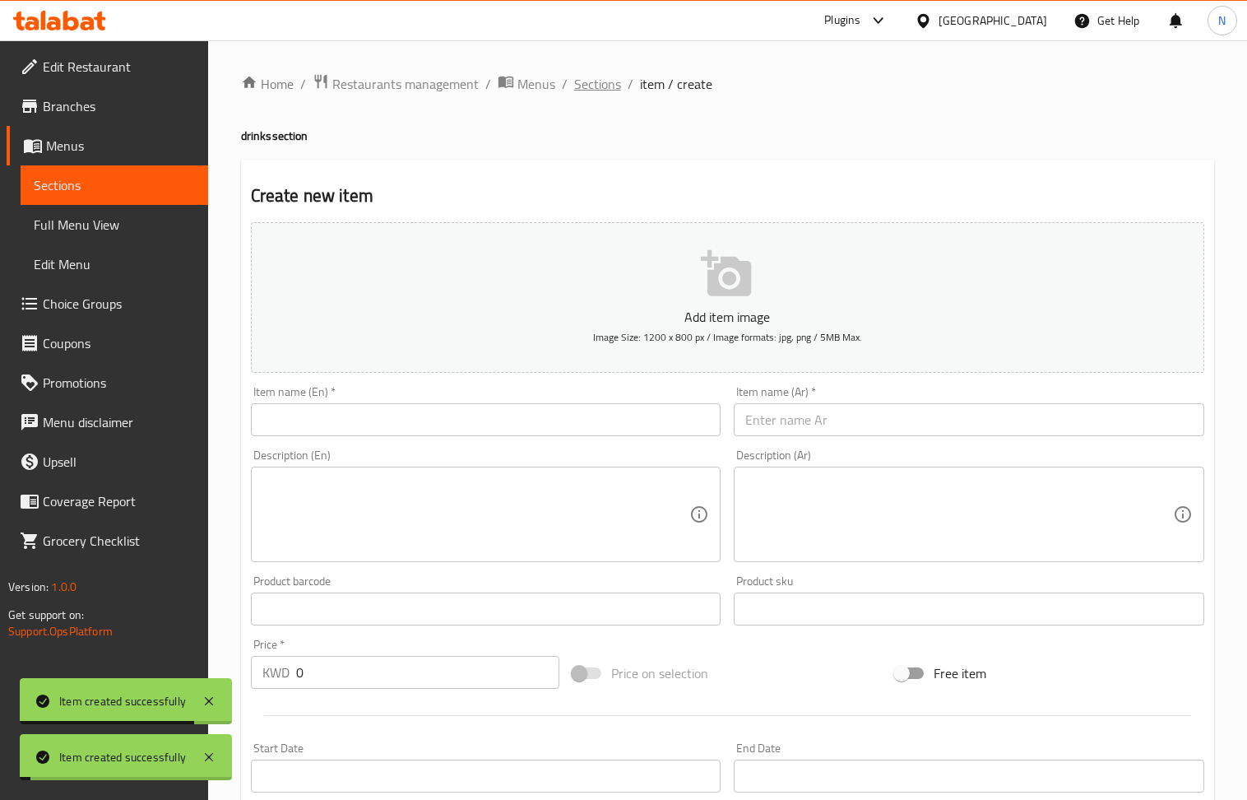
click at [597, 79] on span "Sections" at bounding box center [597, 84] width 47 height 20
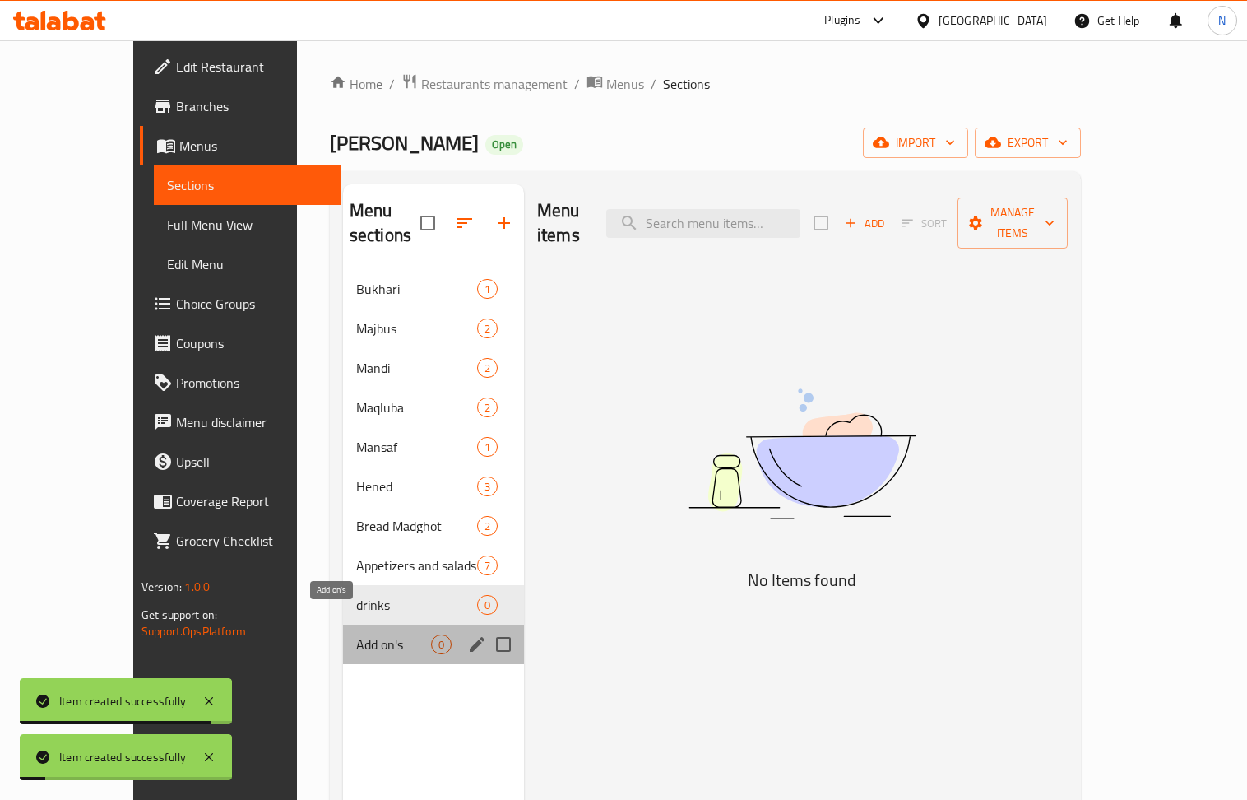
click at [356, 634] on span "Add on's" at bounding box center [393, 644] width 75 height 20
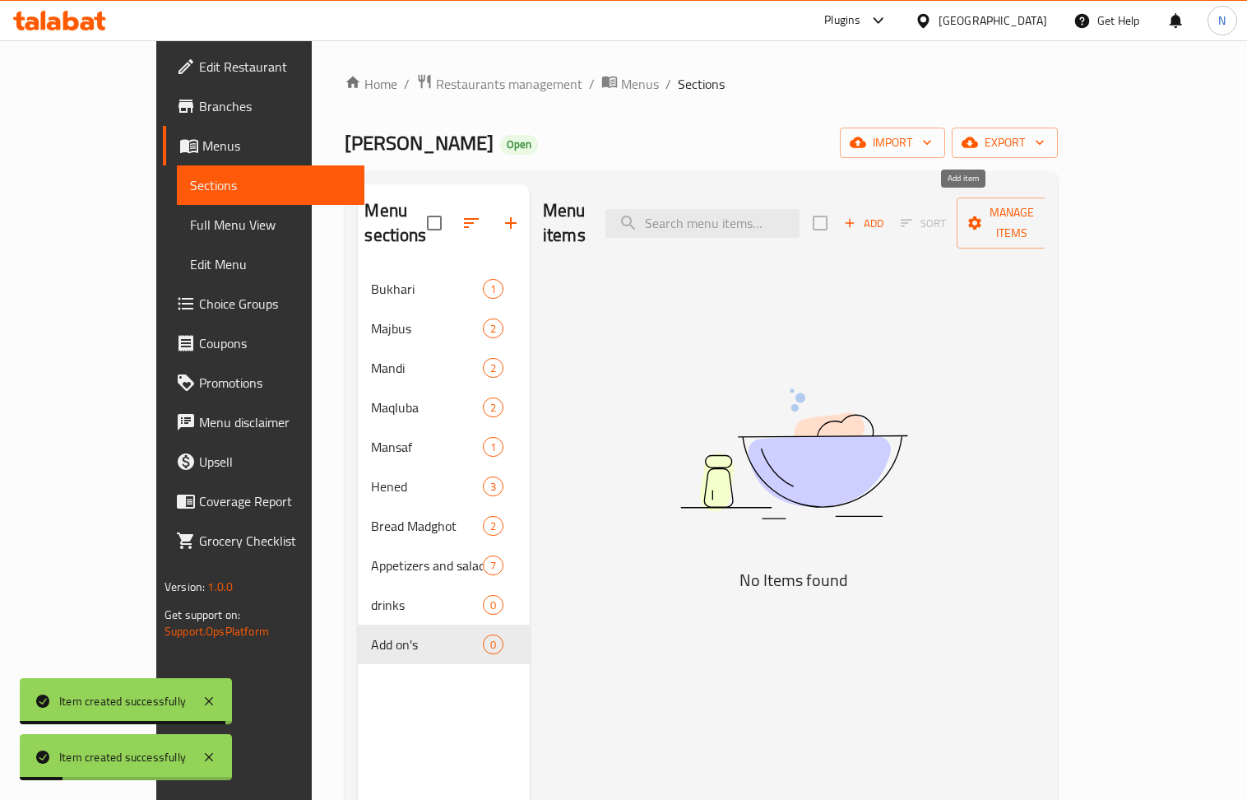
click at [886, 214] on span "Add" at bounding box center [864, 223] width 44 height 19
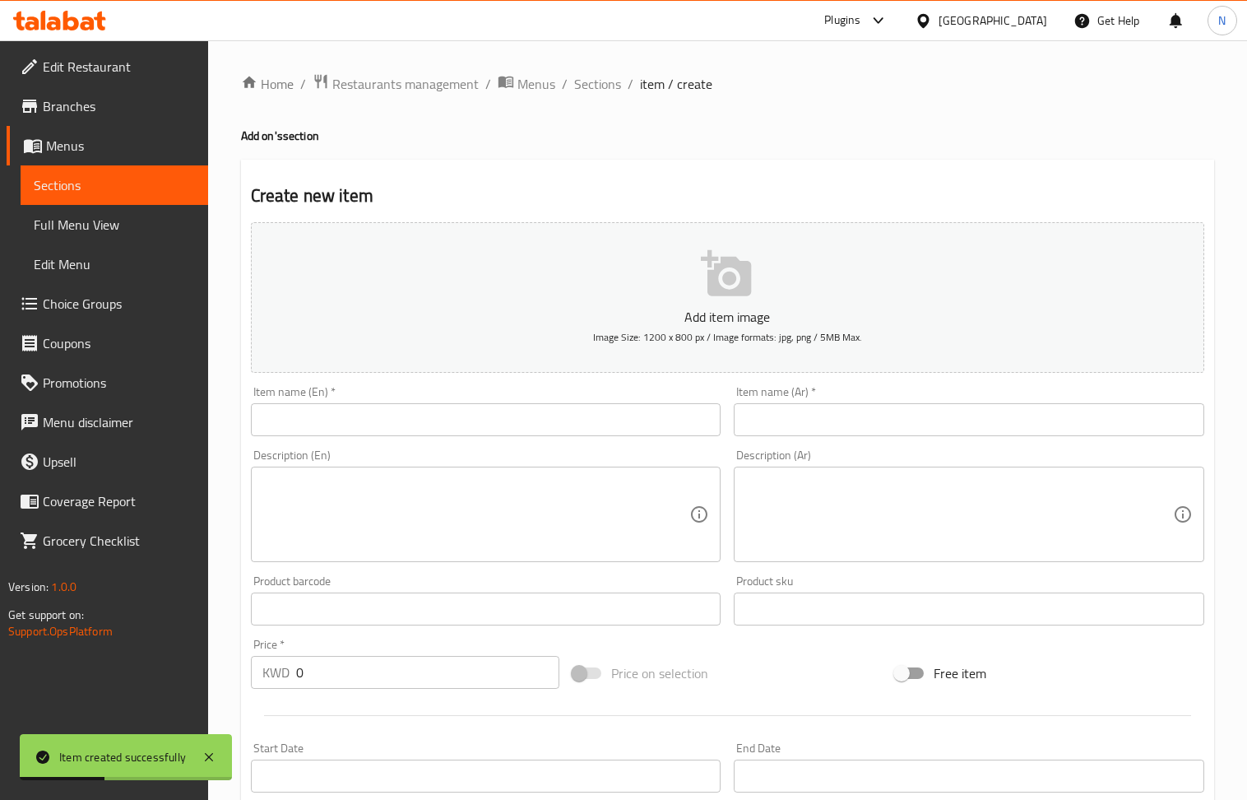
drag, startPoint x: 817, startPoint y: 415, endPoint x: 525, endPoint y: 230, distance: 345.4
click at [817, 415] on input "text" at bounding box center [969, 419] width 471 height 33
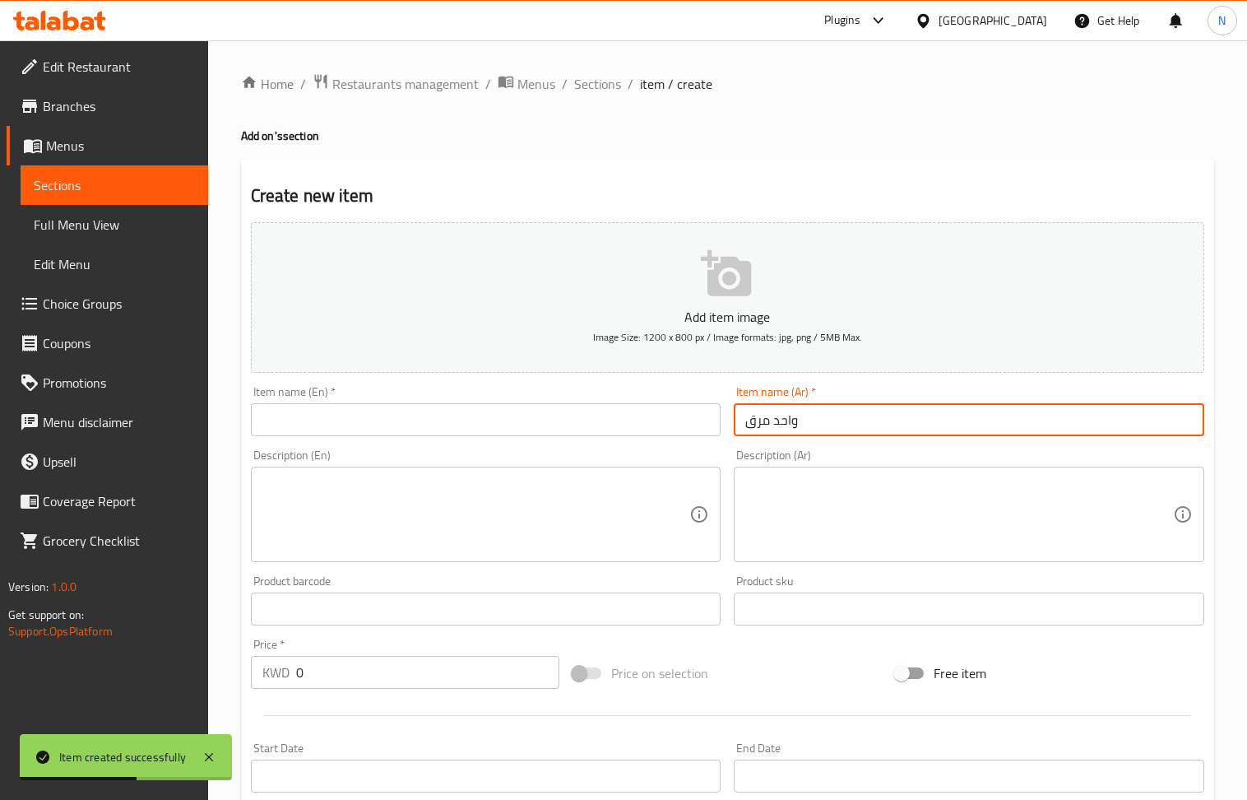
drag, startPoint x: 374, startPoint y: 420, endPoint x: 197, endPoint y: 182, distance: 295.9
click at [374, 420] on input "text" at bounding box center [486, 419] width 471 height 33
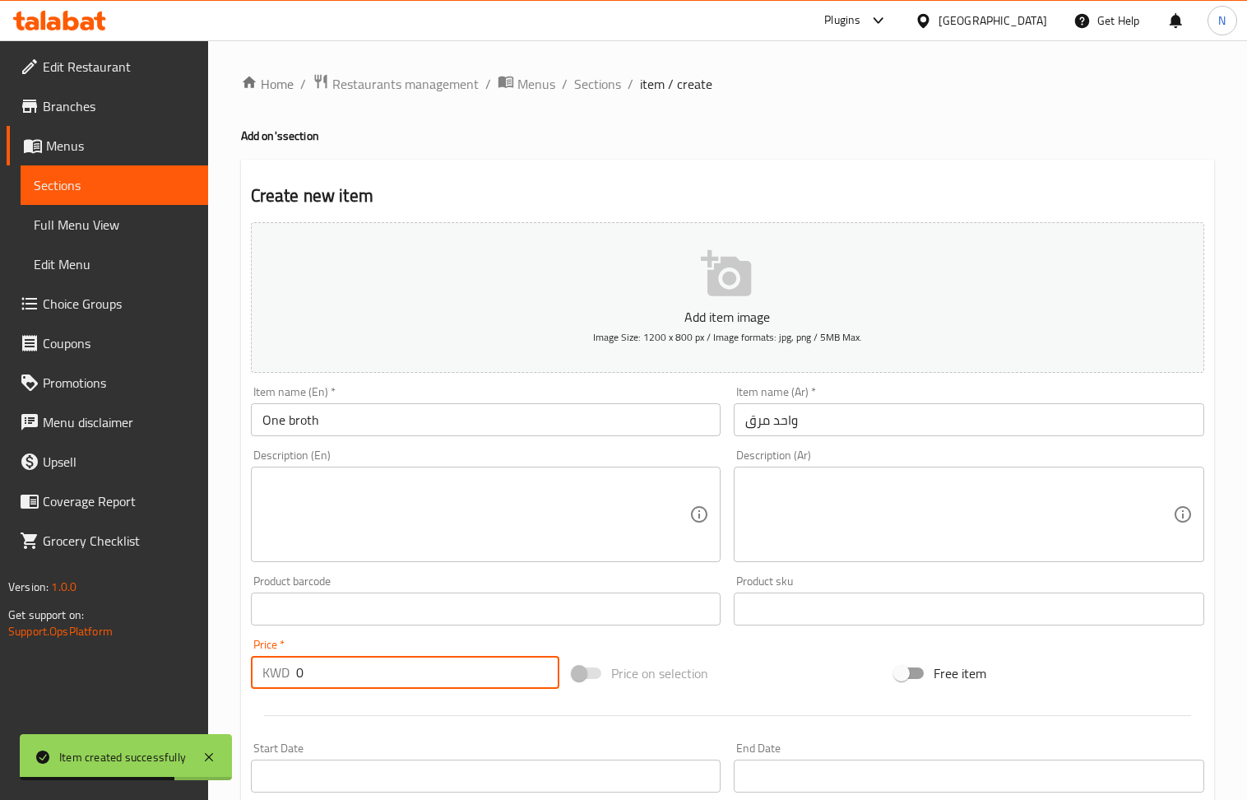
click at [365, 665] on input "0" at bounding box center [428, 672] width 264 height 33
click at [421, 522] on textarea at bounding box center [476, 515] width 428 height 78
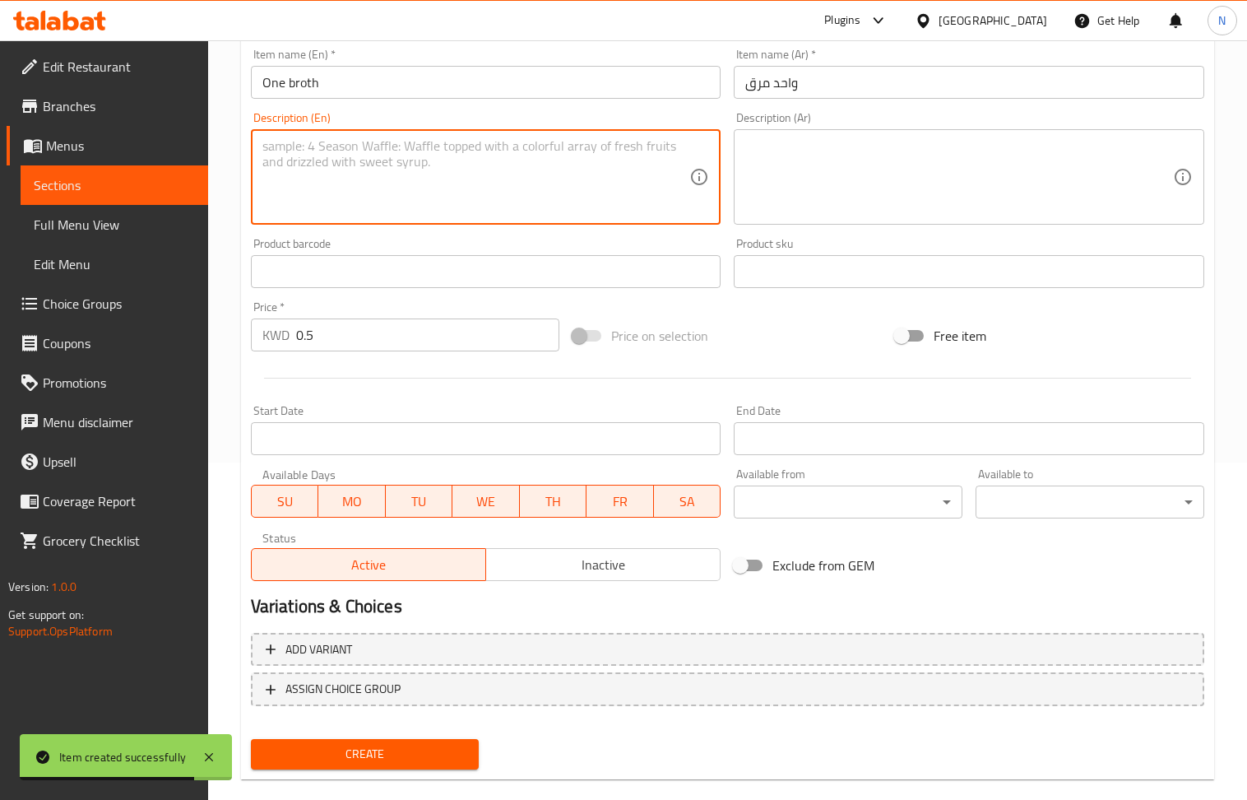
scroll to position [362, 0]
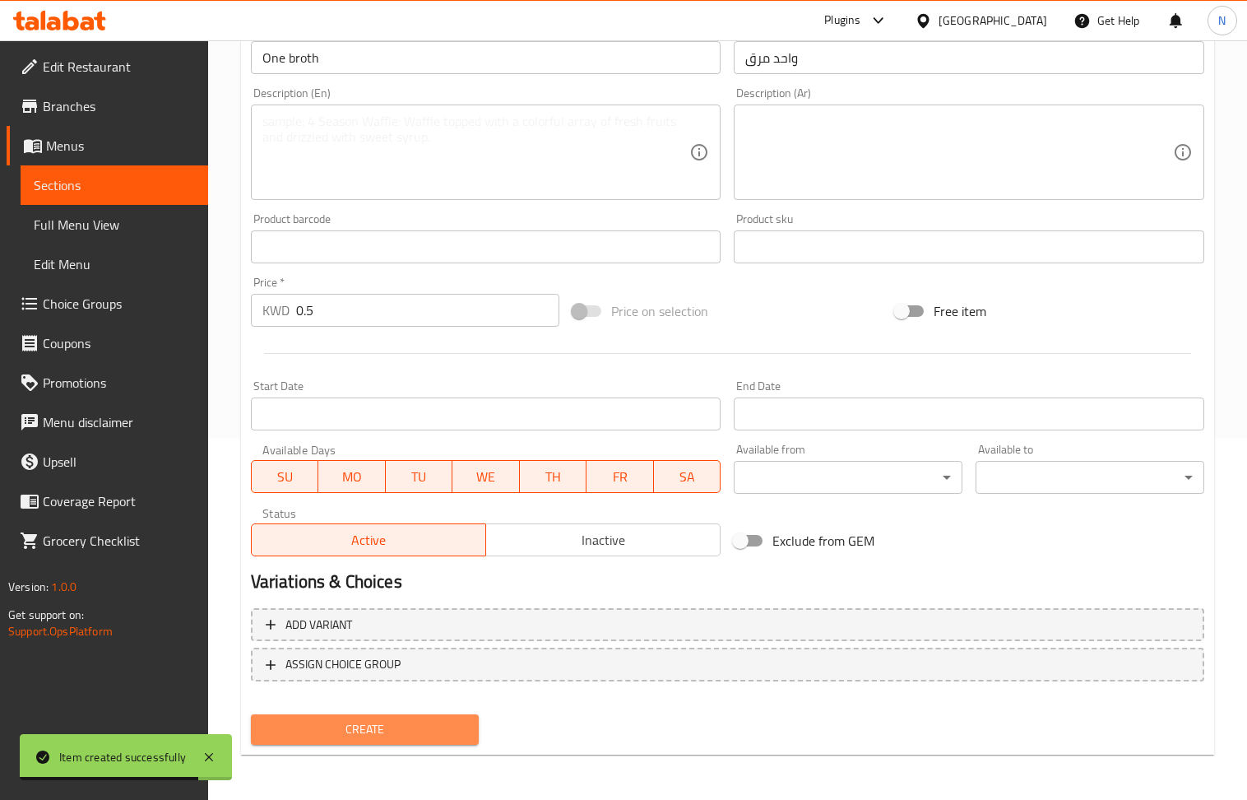
click at [355, 724] on span "Create" at bounding box center [365, 729] width 202 height 21
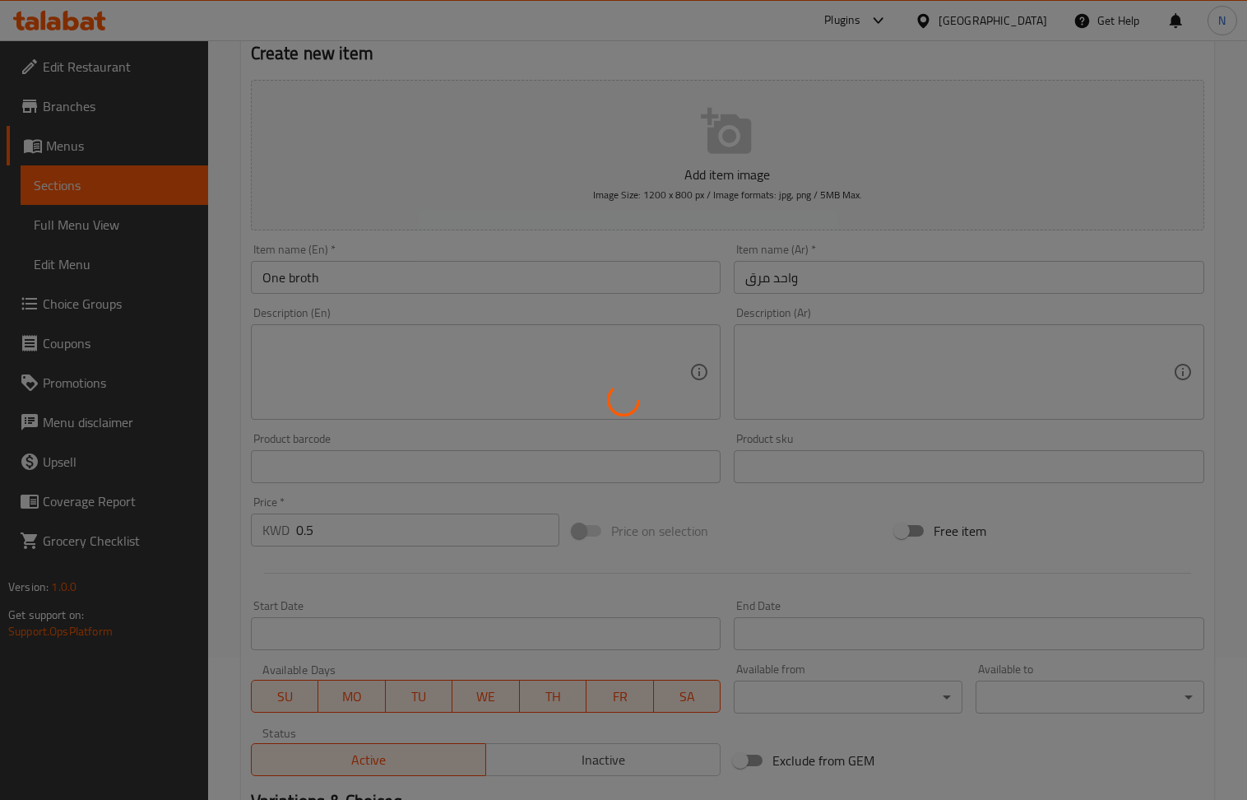
scroll to position [252, 0]
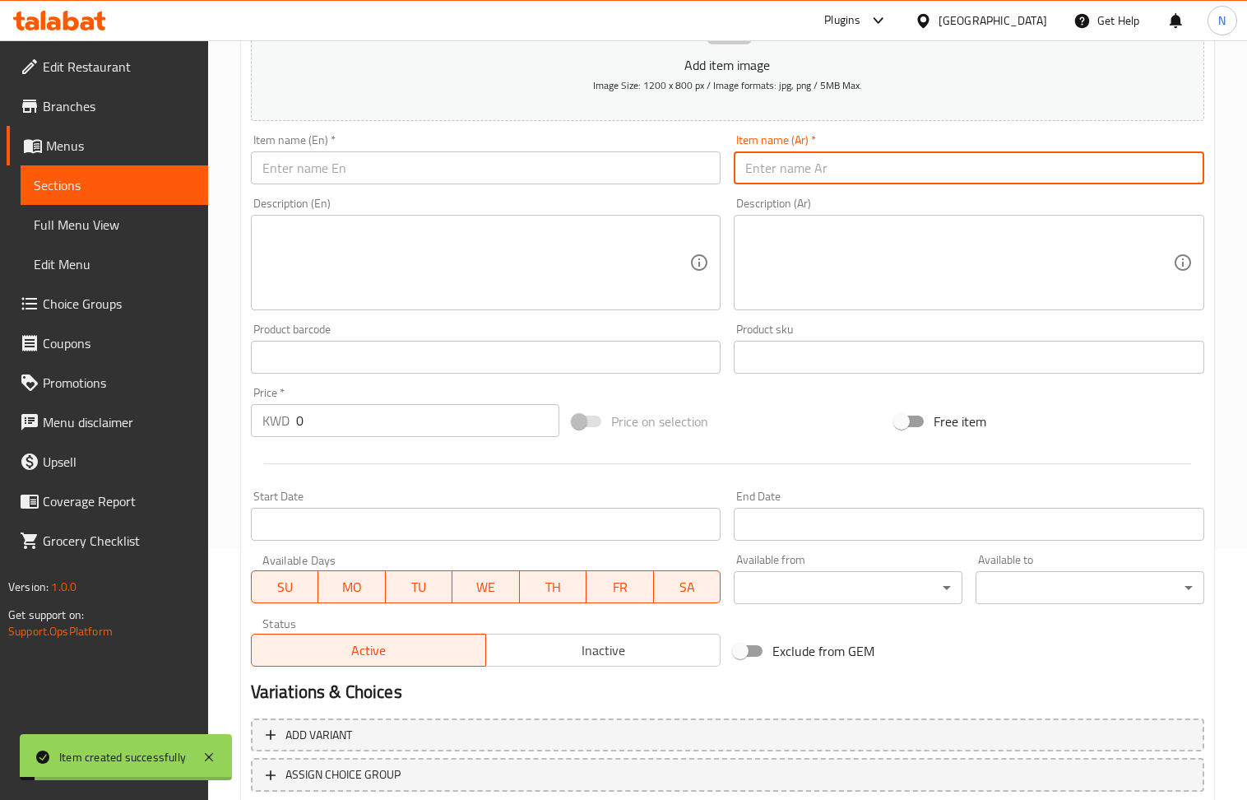
click at [796, 174] on input "text" at bounding box center [969, 167] width 471 height 33
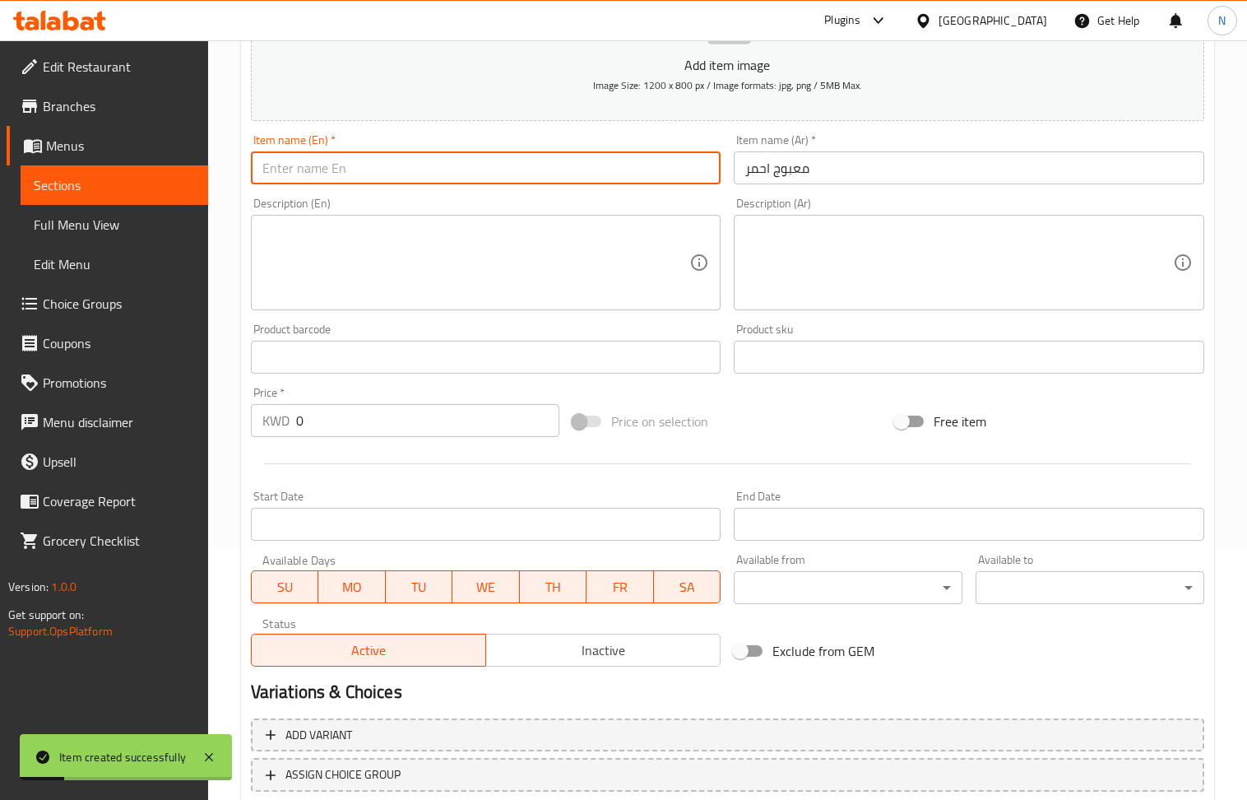
click at [327, 162] on input "text" at bounding box center [486, 167] width 471 height 33
click at [357, 433] on input "0" at bounding box center [428, 420] width 264 height 33
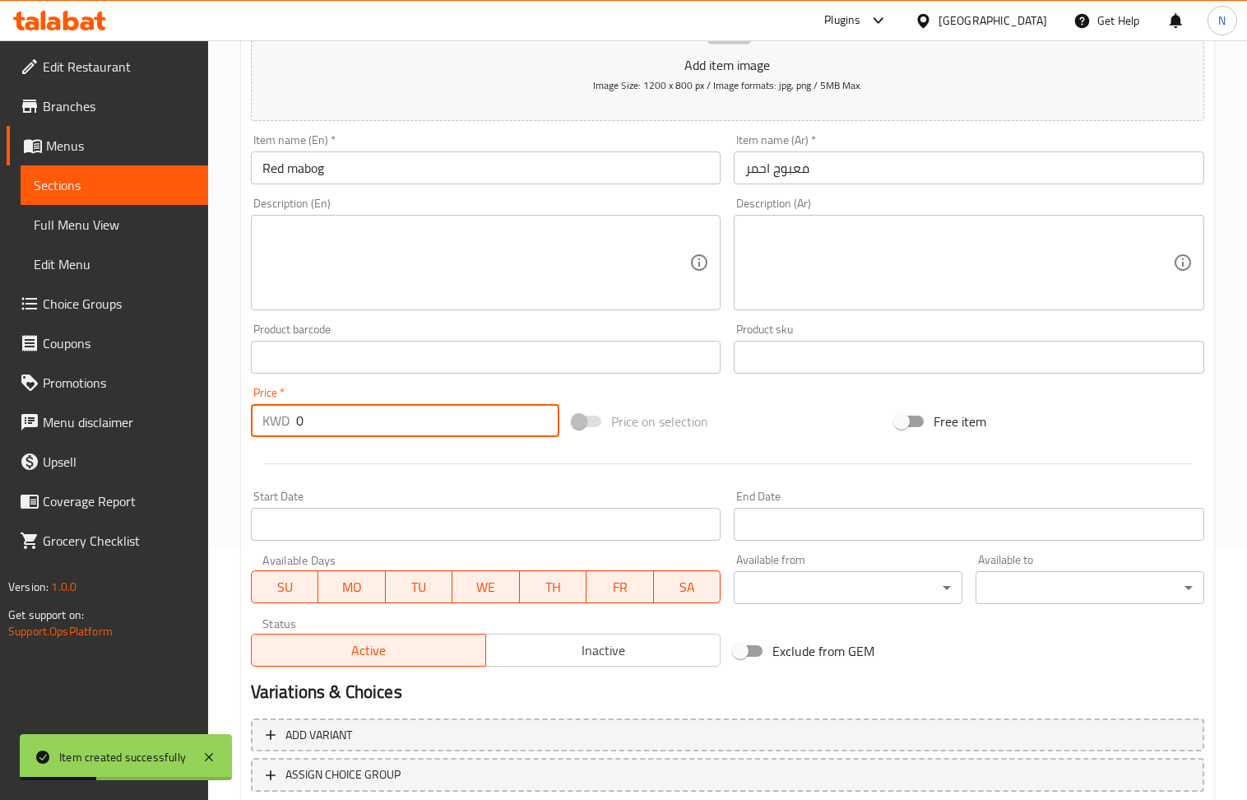
click at [357, 433] on input "0" at bounding box center [428, 420] width 264 height 33
drag, startPoint x: 357, startPoint y: 433, endPoint x: 409, endPoint y: 230, distance: 208.9
click at [357, 429] on input "0" at bounding box center [428, 420] width 264 height 33
click at [409, 230] on textarea at bounding box center [476, 263] width 428 height 78
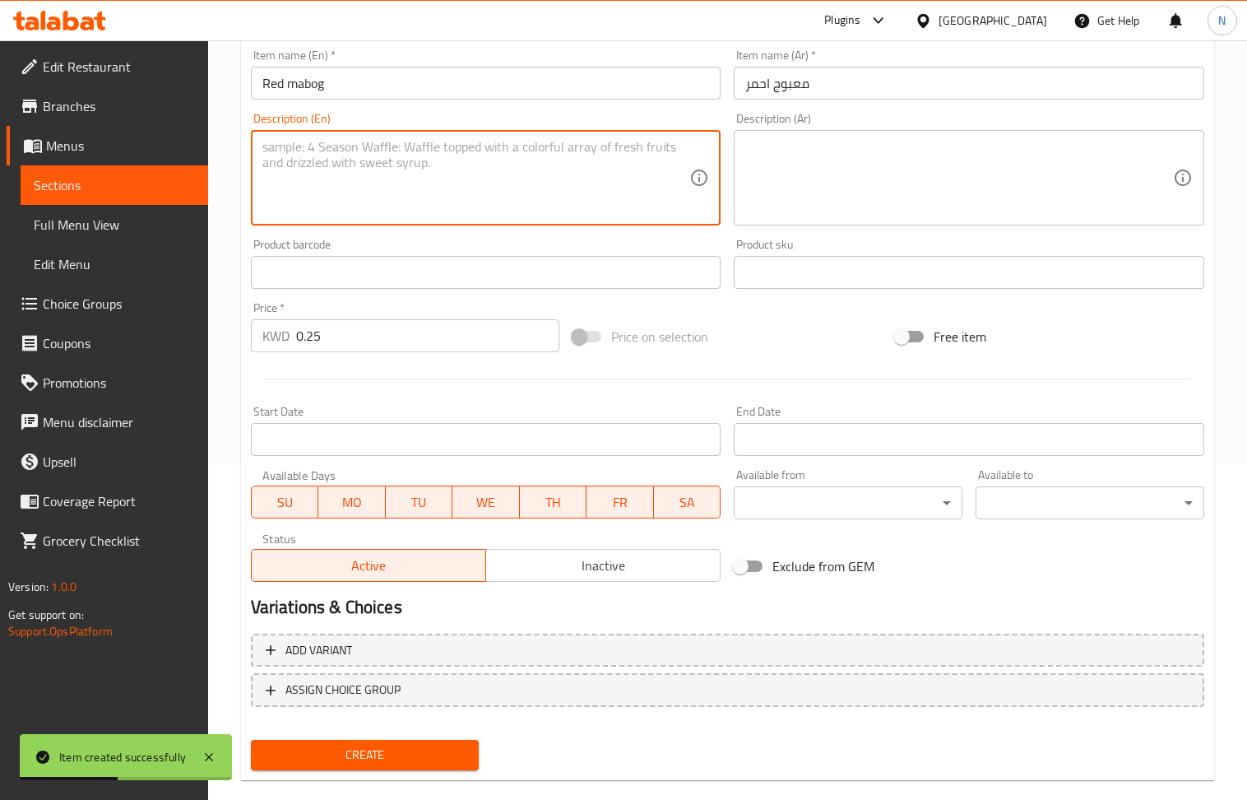
scroll to position [362, 0]
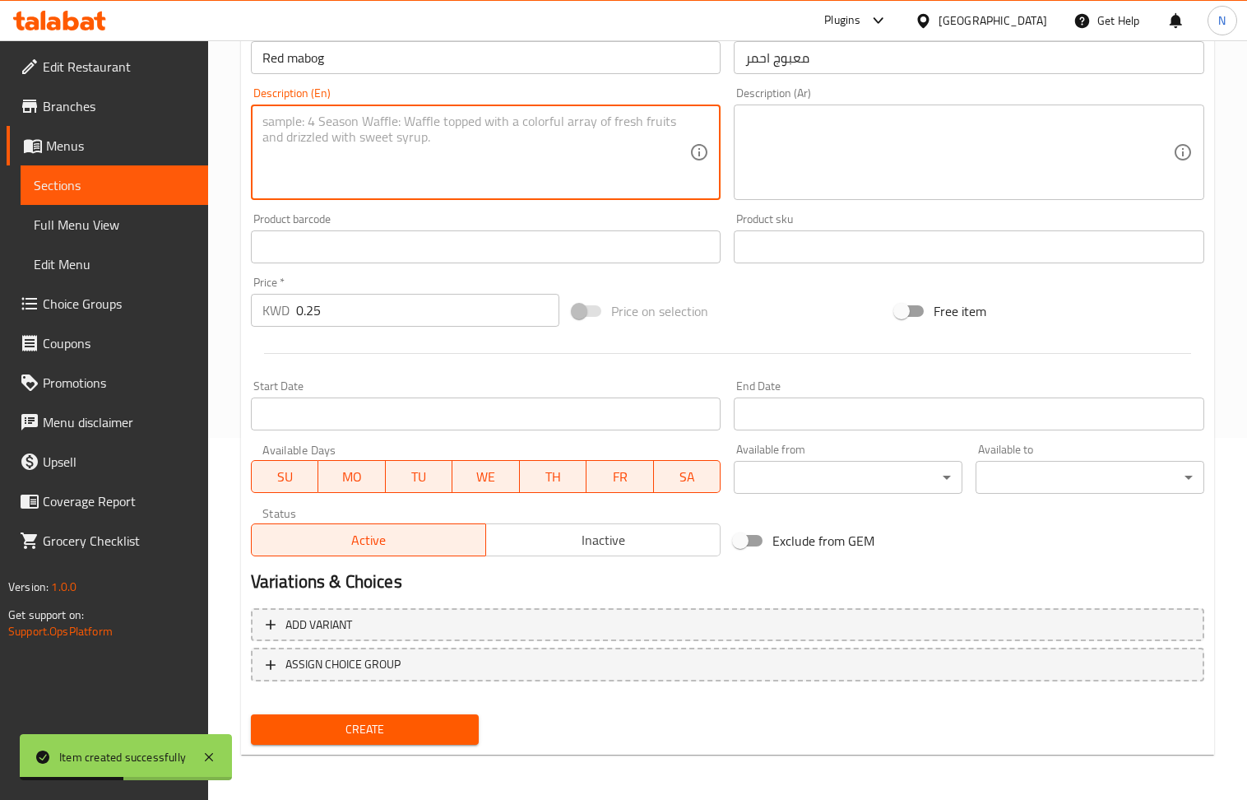
click at [334, 717] on button "Create" at bounding box center [365, 729] width 229 height 30
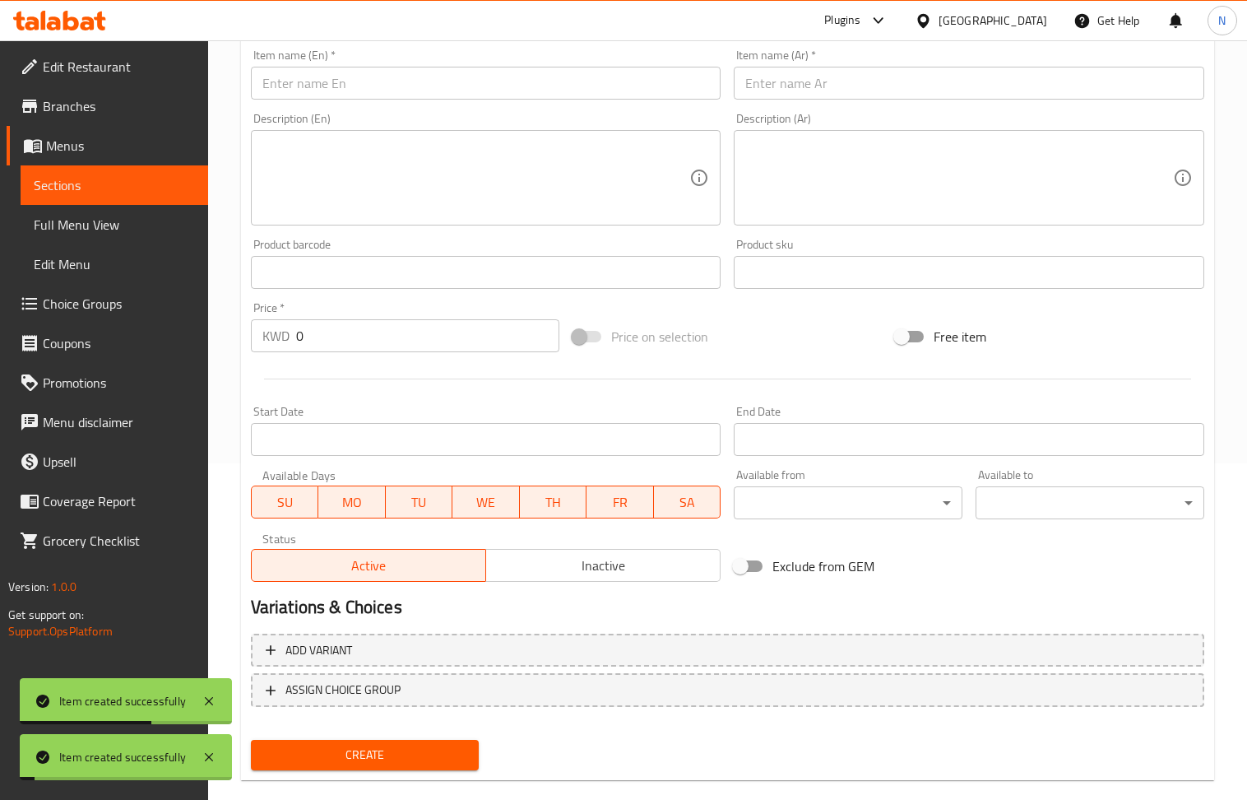
scroll to position [252, 0]
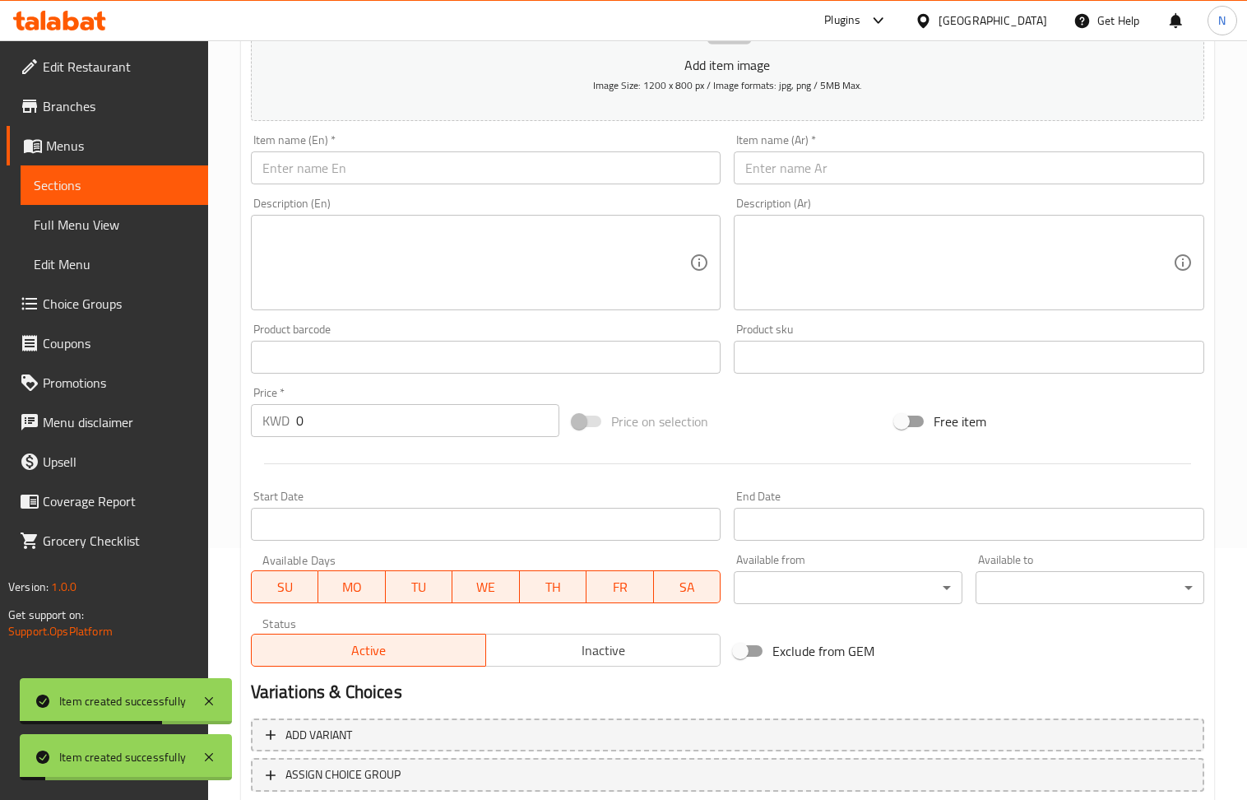
drag, startPoint x: 827, startPoint y: 165, endPoint x: 805, endPoint y: 160, distance: 22.8
click at [827, 165] on input "text" at bounding box center [969, 167] width 471 height 33
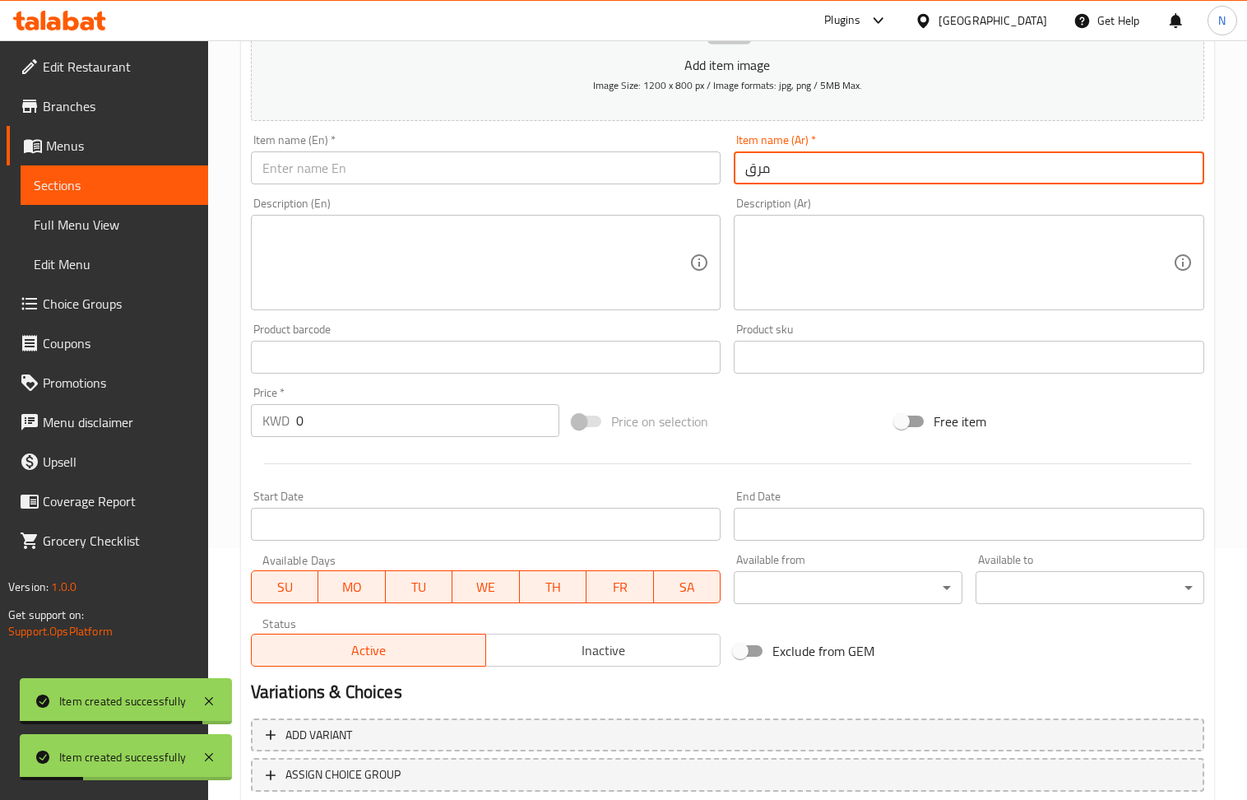
drag, startPoint x: 349, startPoint y: 172, endPoint x: 212, endPoint y: 59, distance: 177.1
click at [349, 172] on input "text" at bounding box center [486, 167] width 471 height 33
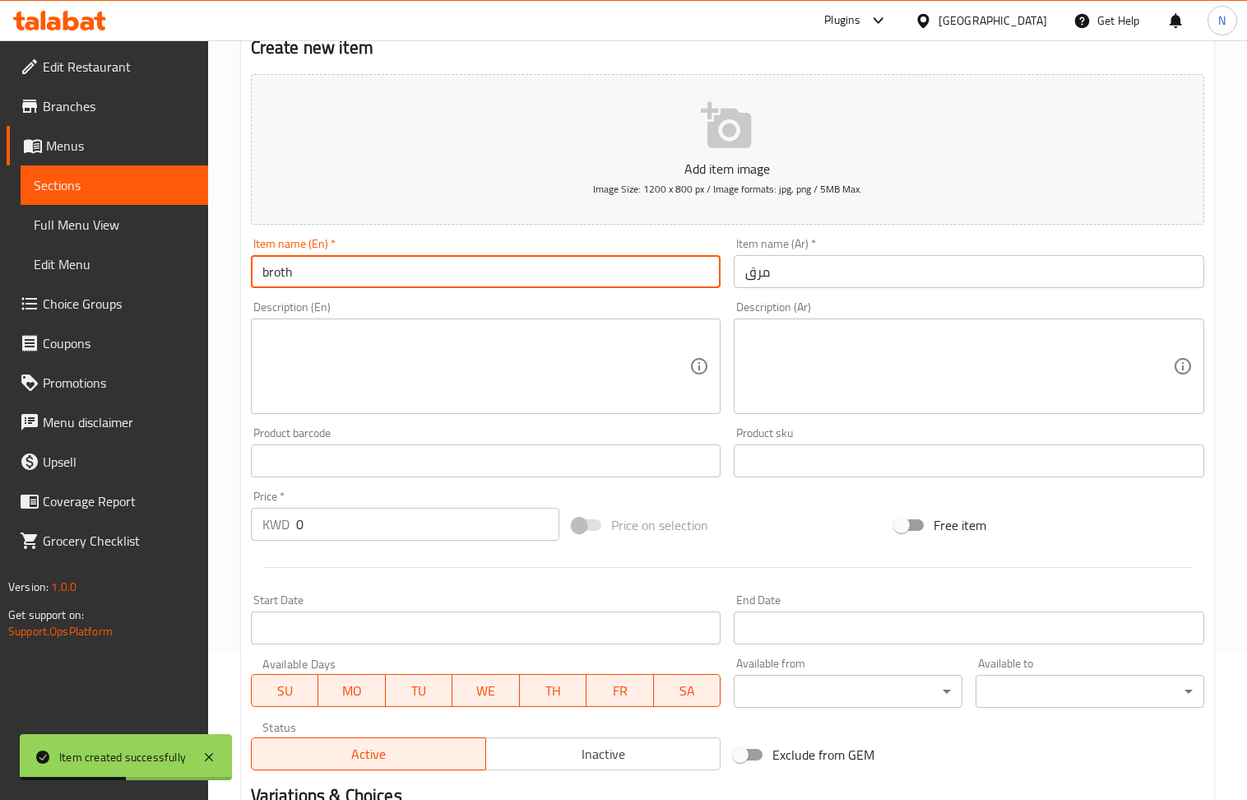
scroll to position [0, 0]
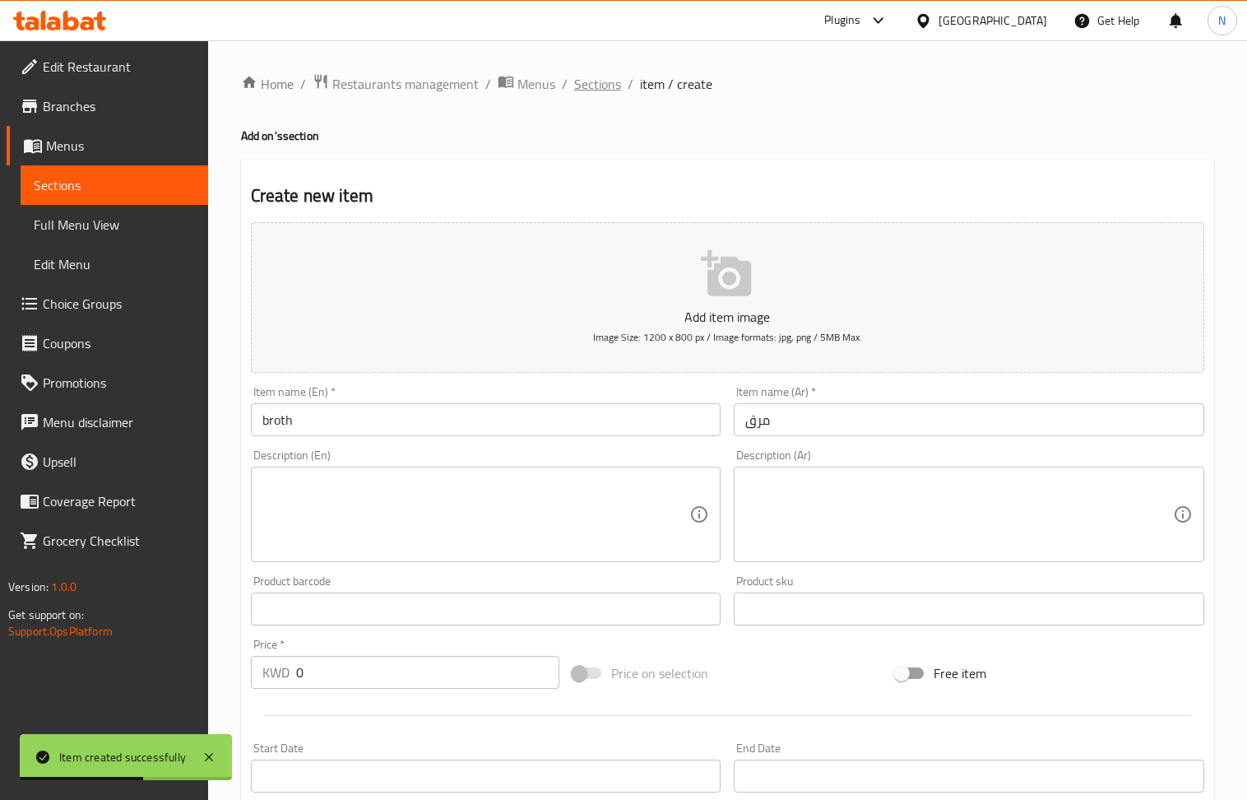
click at [596, 90] on span "Sections" at bounding box center [597, 84] width 47 height 20
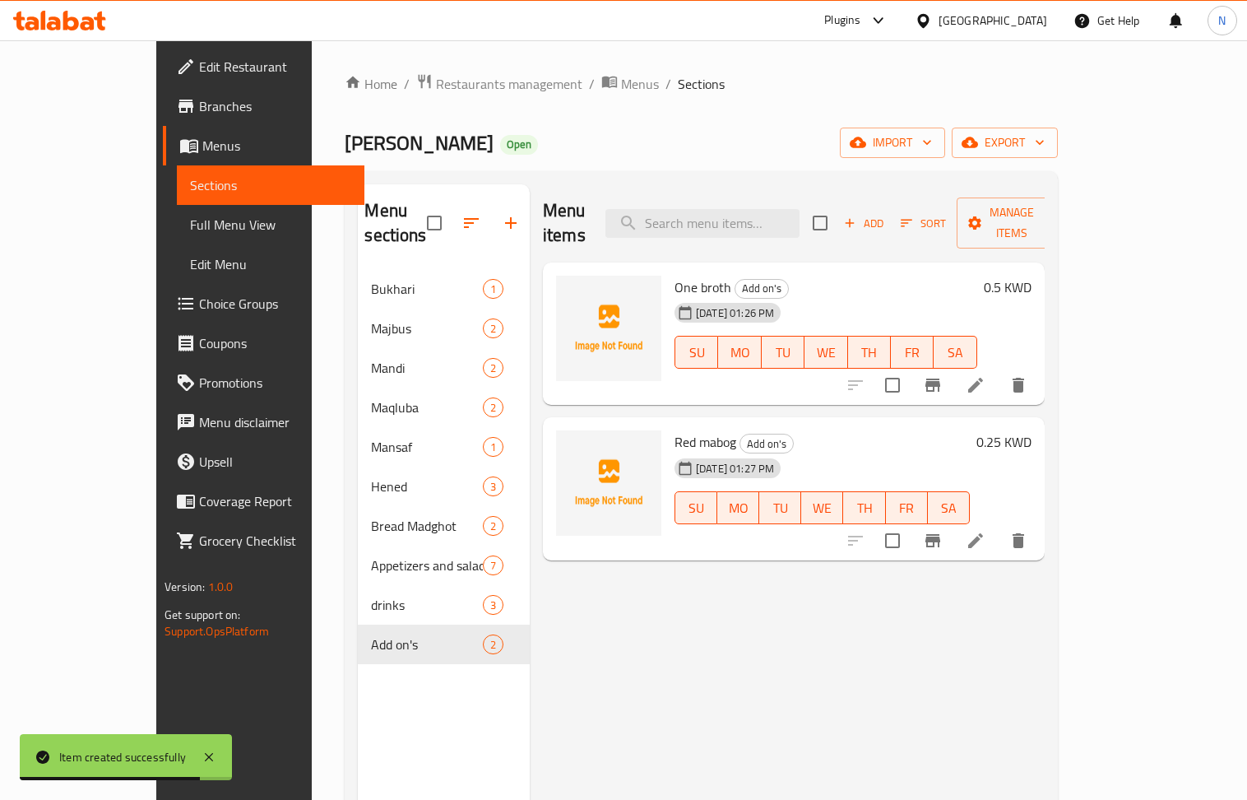
click at [177, 211] on link "Full Menu View" at bounding box center [271, 224] width 188 height 39
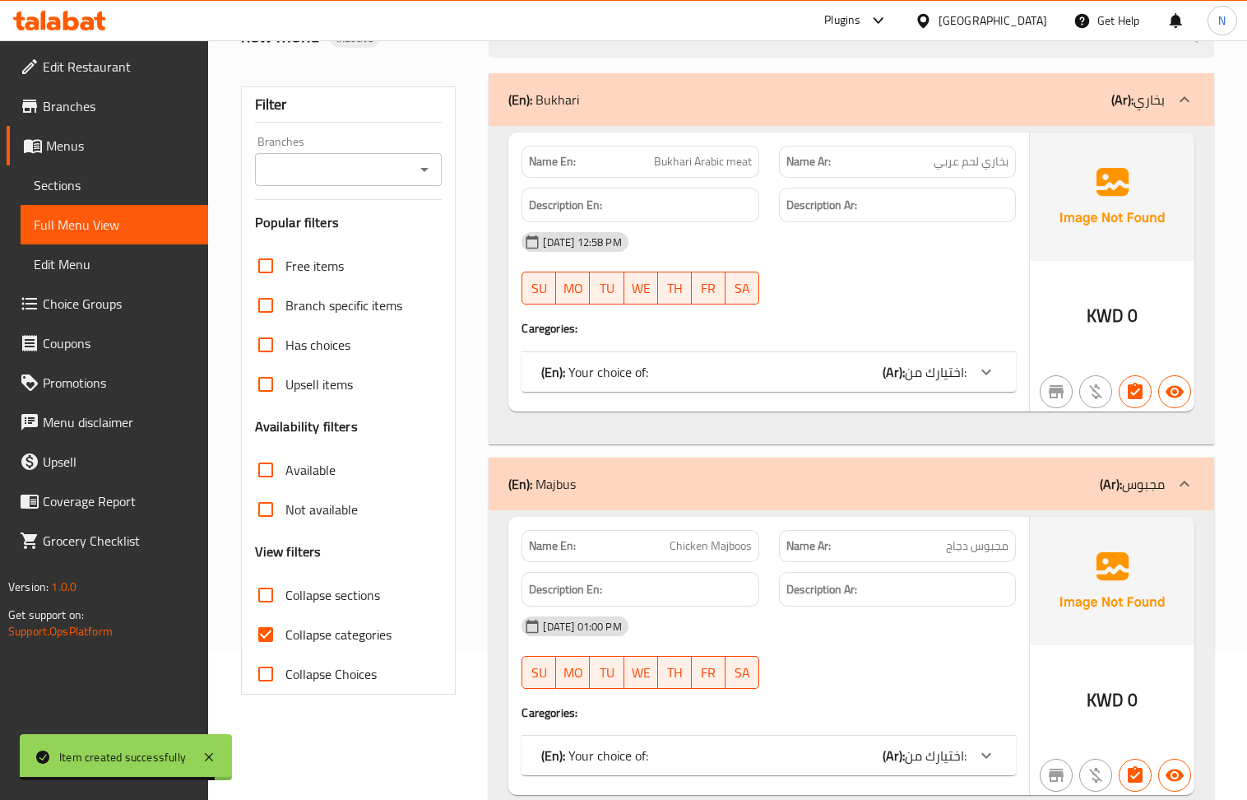
click at [262, 615] on input "Collapse categories" at bounding box center [265, 634] width 39 height 39
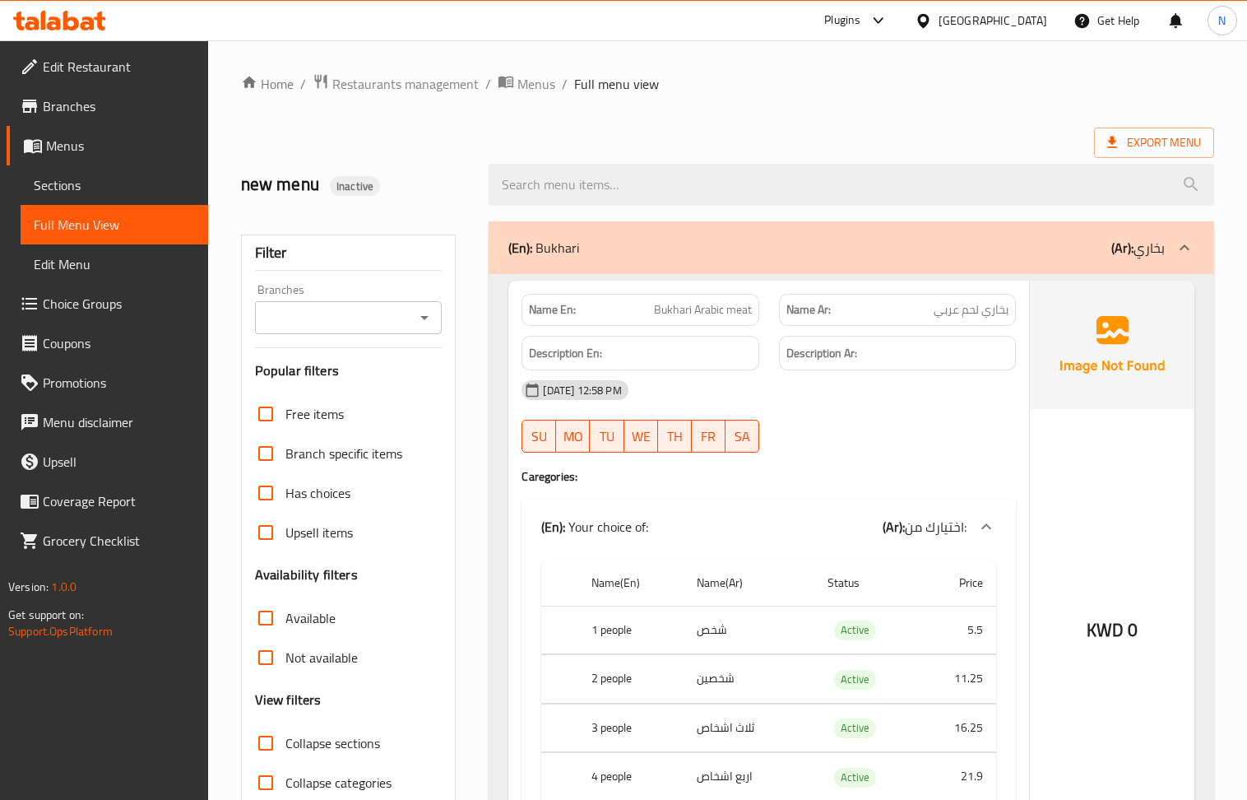
click at [1022, 24] on div "[GEOGRAPHIC_DATA]" at bounding box center [993, 21] width 109 height 18
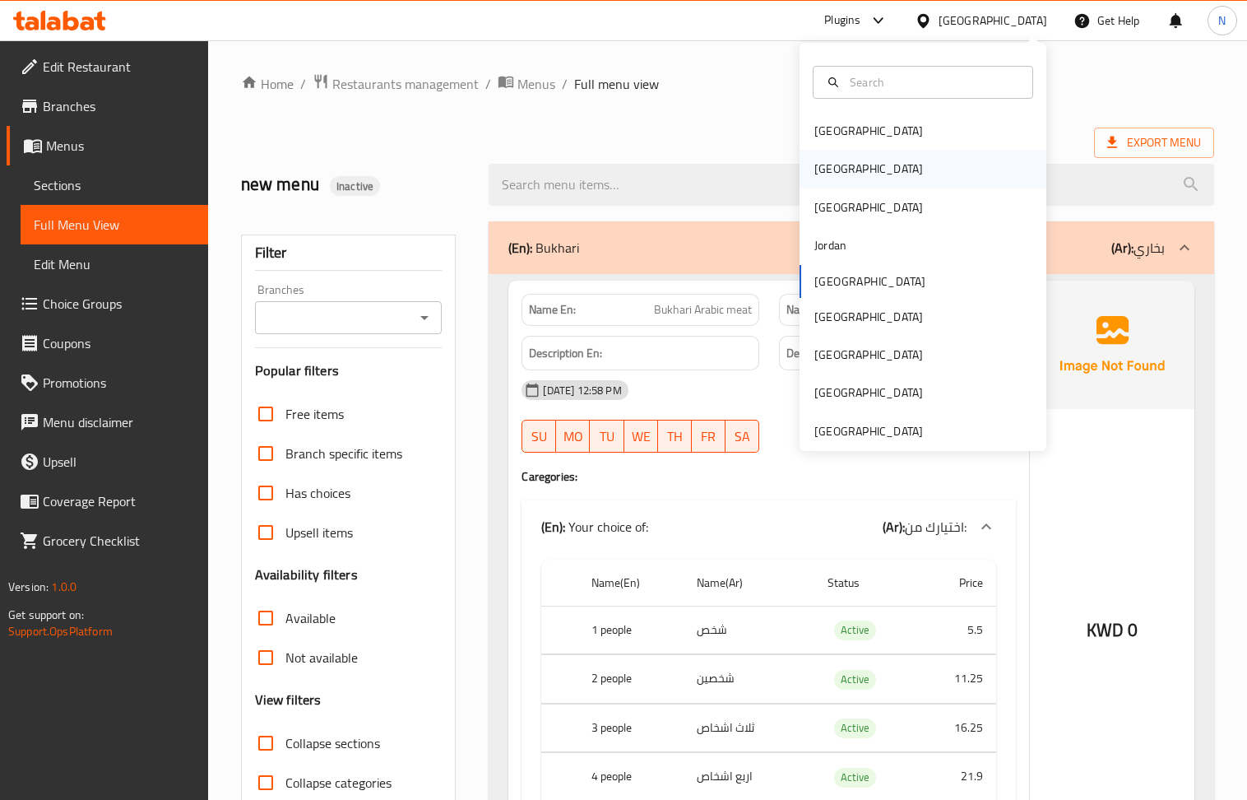
click at [854, 163] on div "[GEOGRAPHIC_DATA]" at bounding box center [923, 169] width 247 height 38
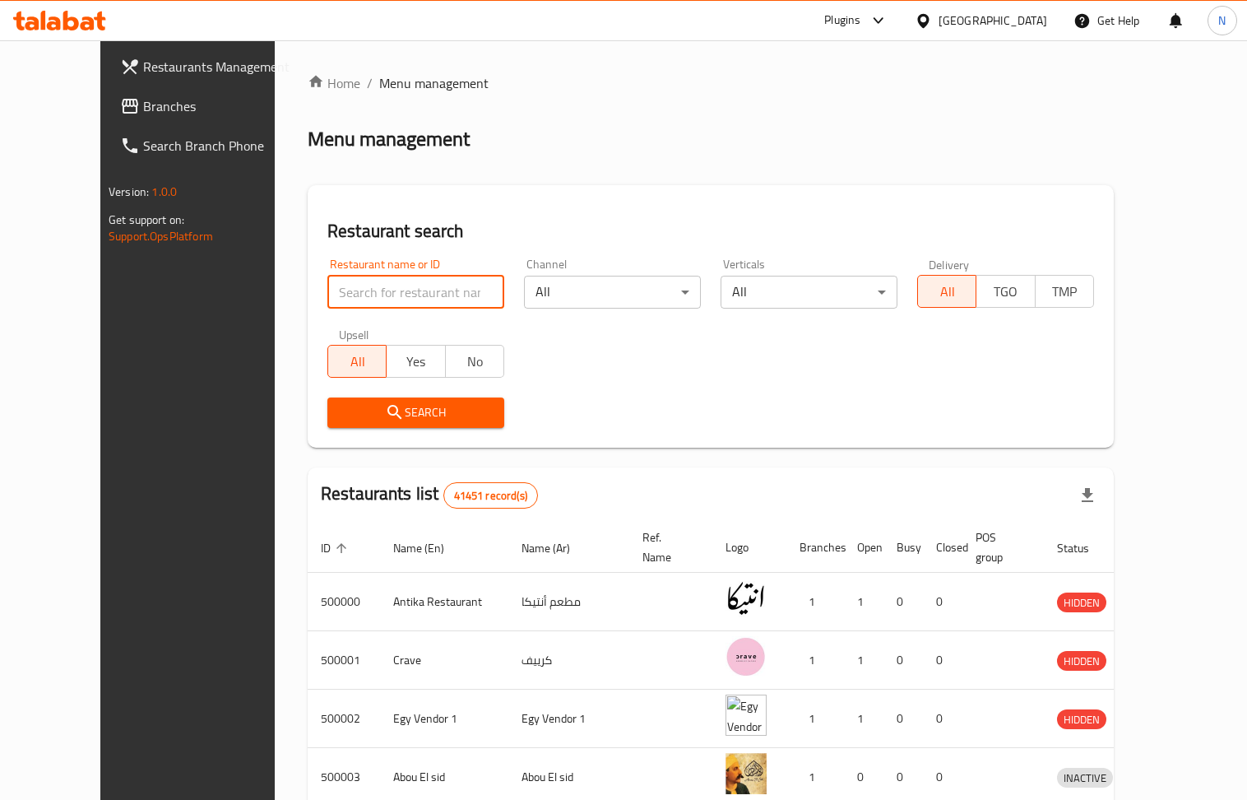
click at [327, 300] on input "search" at bounding box center [415, 292] width 177 height 33
drag, startPoint x: 508, startPoint y: 430, endPoint x: 416, endPoint y: 420, distance: 92.7
click at [499, 430] on div "Search" at bounding box center [711, 413] width 787 height 50
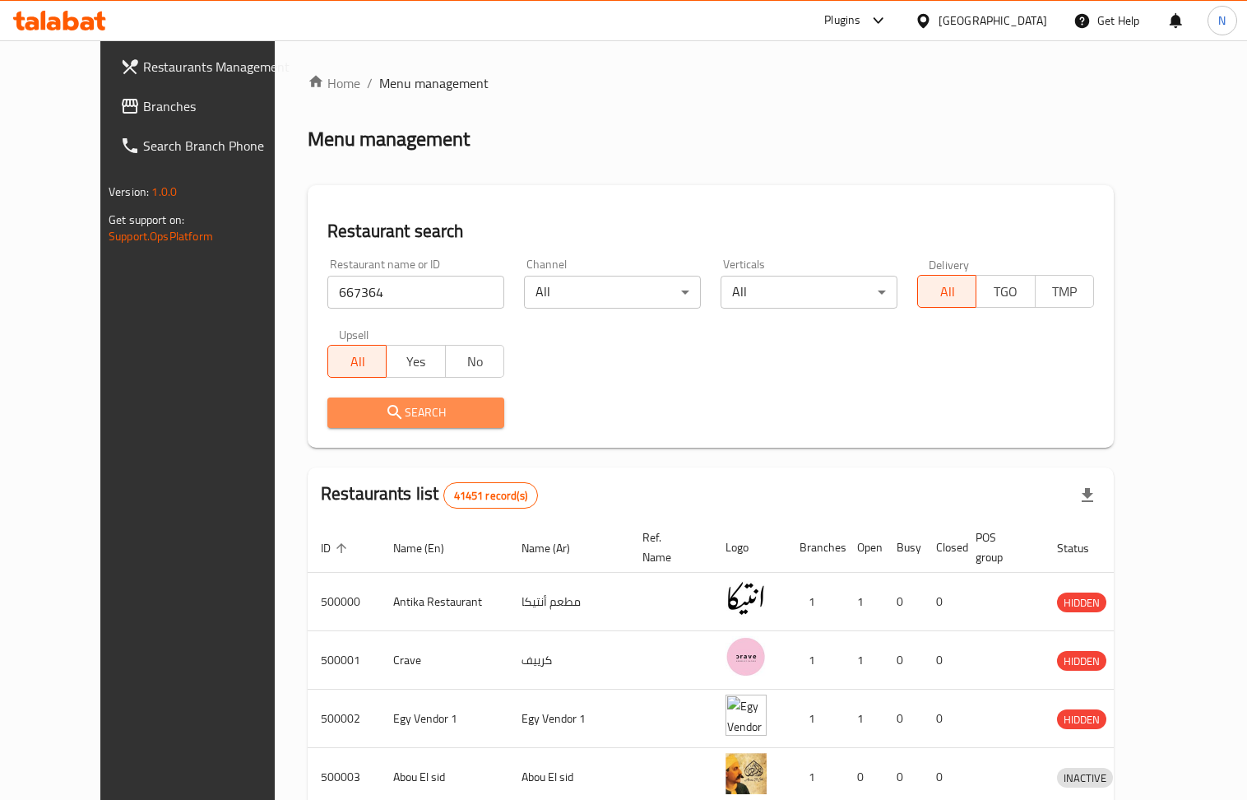
click at [416, 420] on span "Search" at bounding box center [416, 412] width 151 height 21
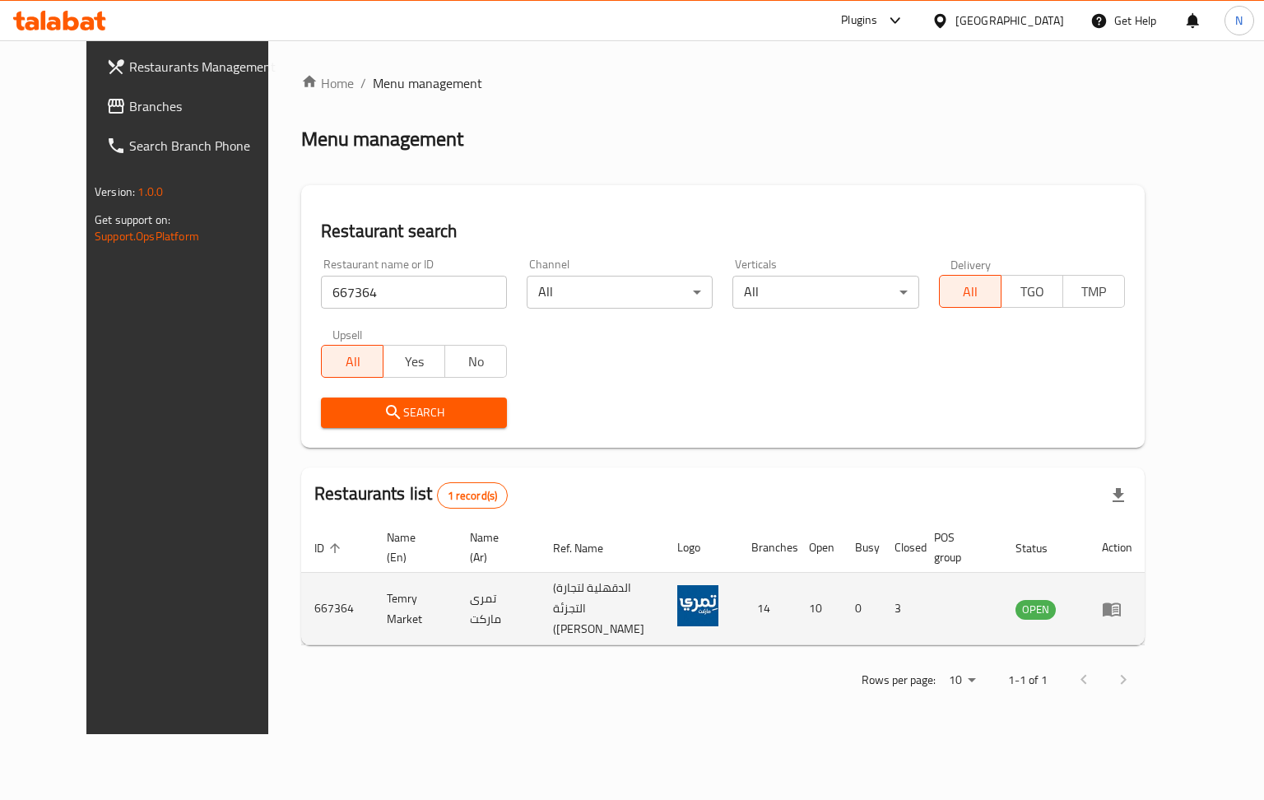
click at [1121, 602] on icon "enhanced table" at bounding box center [1112, 609] width 18 height 14
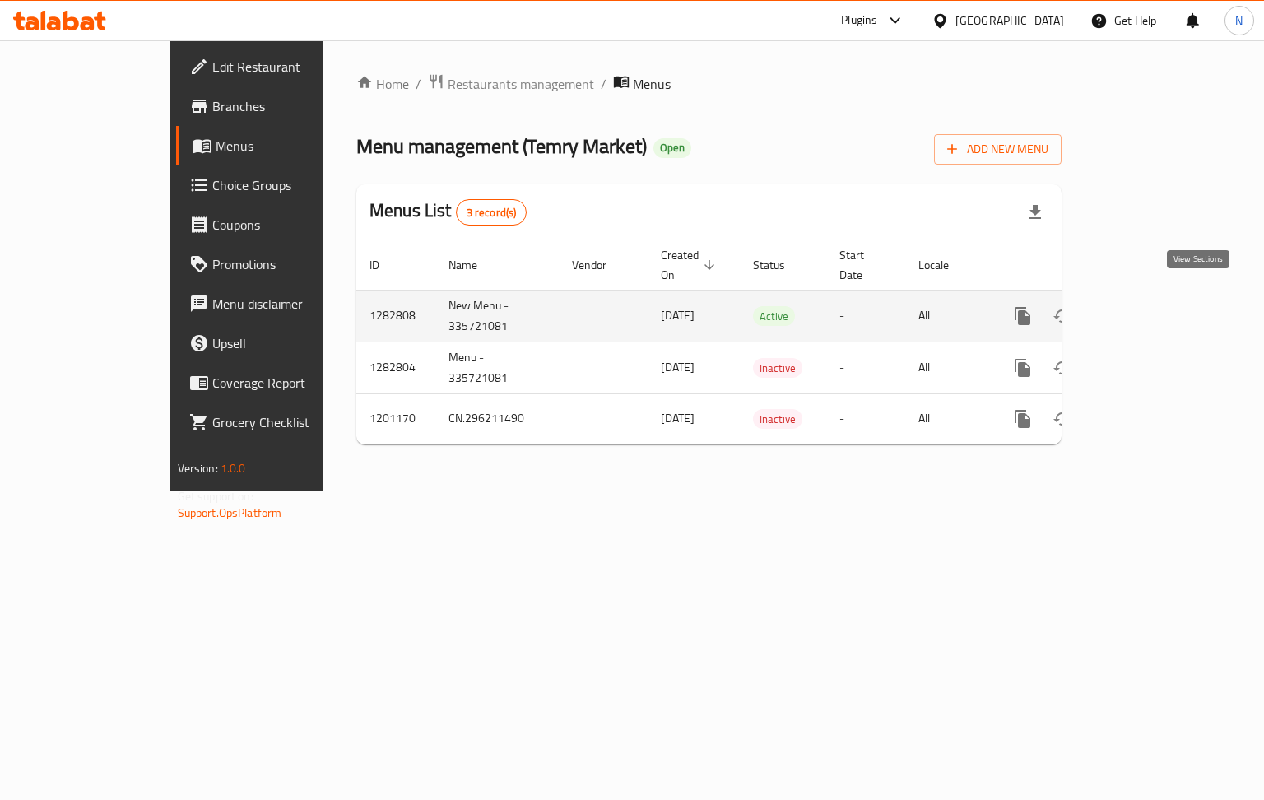
click at [1151, 306] on icon "enhanced table" at bounding box center [1141, 316] width 20 height 20
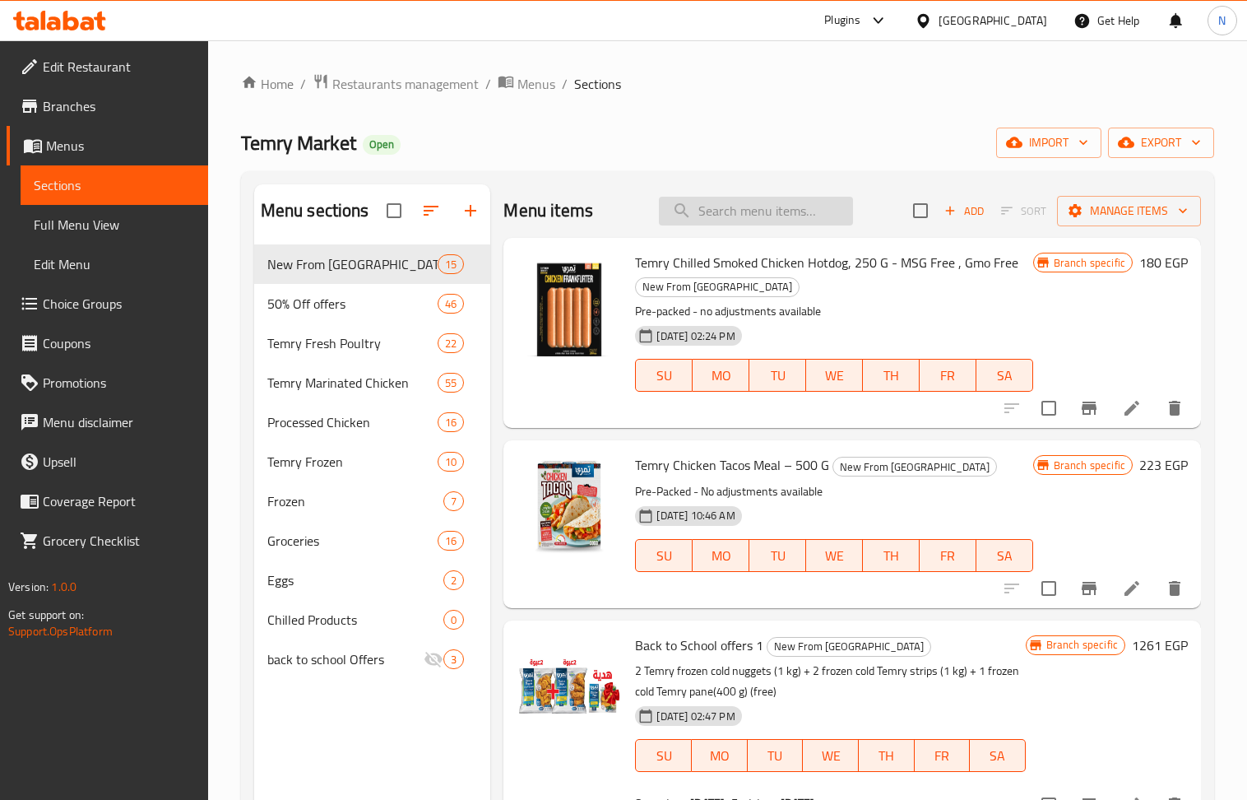
click at [800, 209] on input "search" at bounding box center [756, 211] width 194 height 29
paste input "Buy 1 Whole.chicken 1300g+ legs1k get 50% off (4parts 1200)"
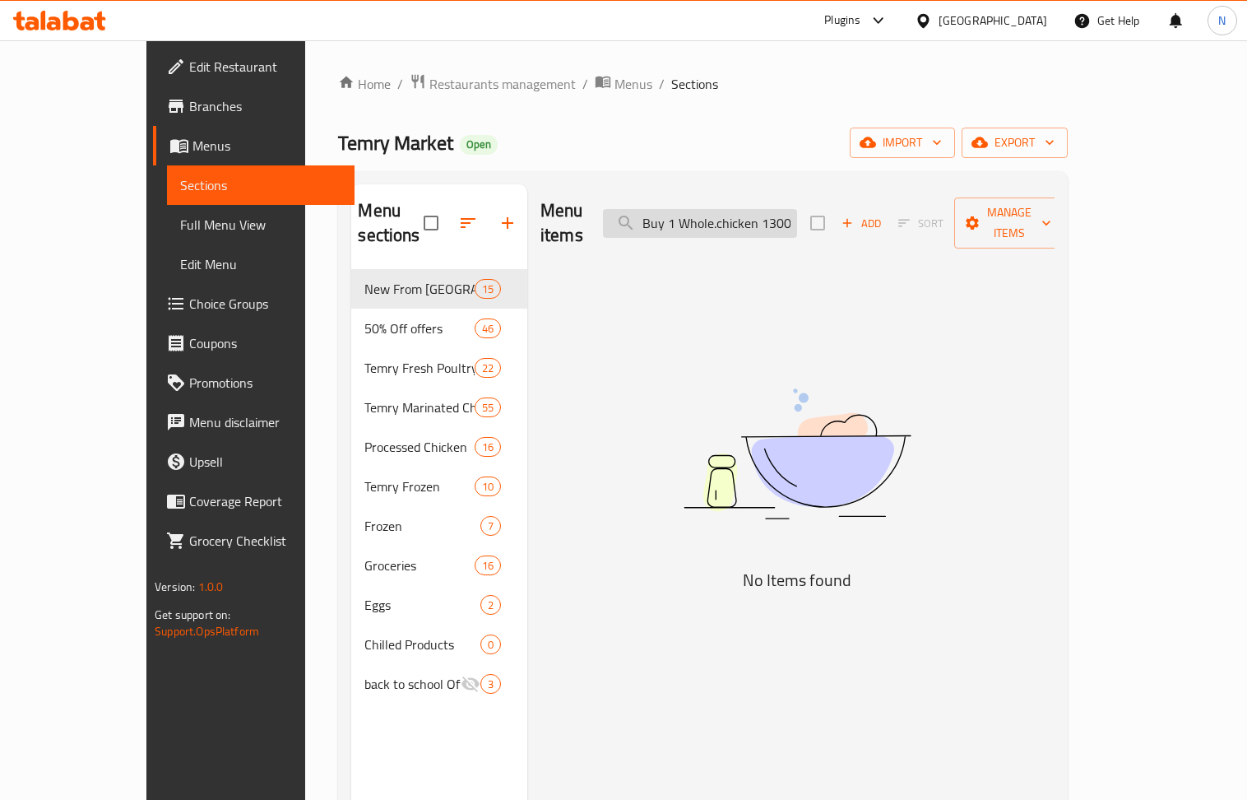
click at [777, 209] on input "Buy 1 Whole.chicken 1300g+ legs1k get 50% off (4parts 1200)" at bounding box center [700, 223] width 194 height 29
paste input "2 fillet get50%off shish"
click at [755, 224] on input "Buy 2 fillet get50%off shish" at bounding box center [700, 223] width 194 height 29
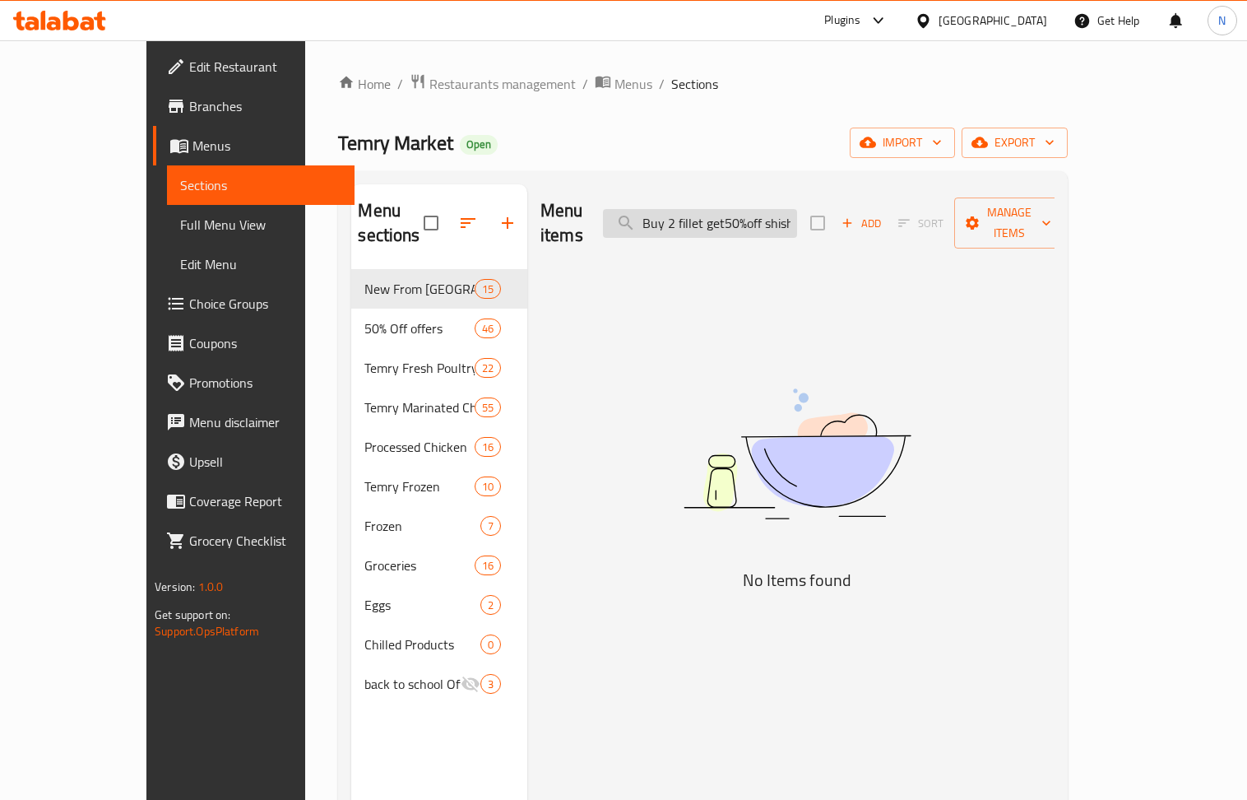
click at [755, 224] on input "Buy 2 fillet get50%off shish" at bounding box center [700, 223] width 194 height 29
paste input "1 sliced-fillet+1 drums get 50% off livers"
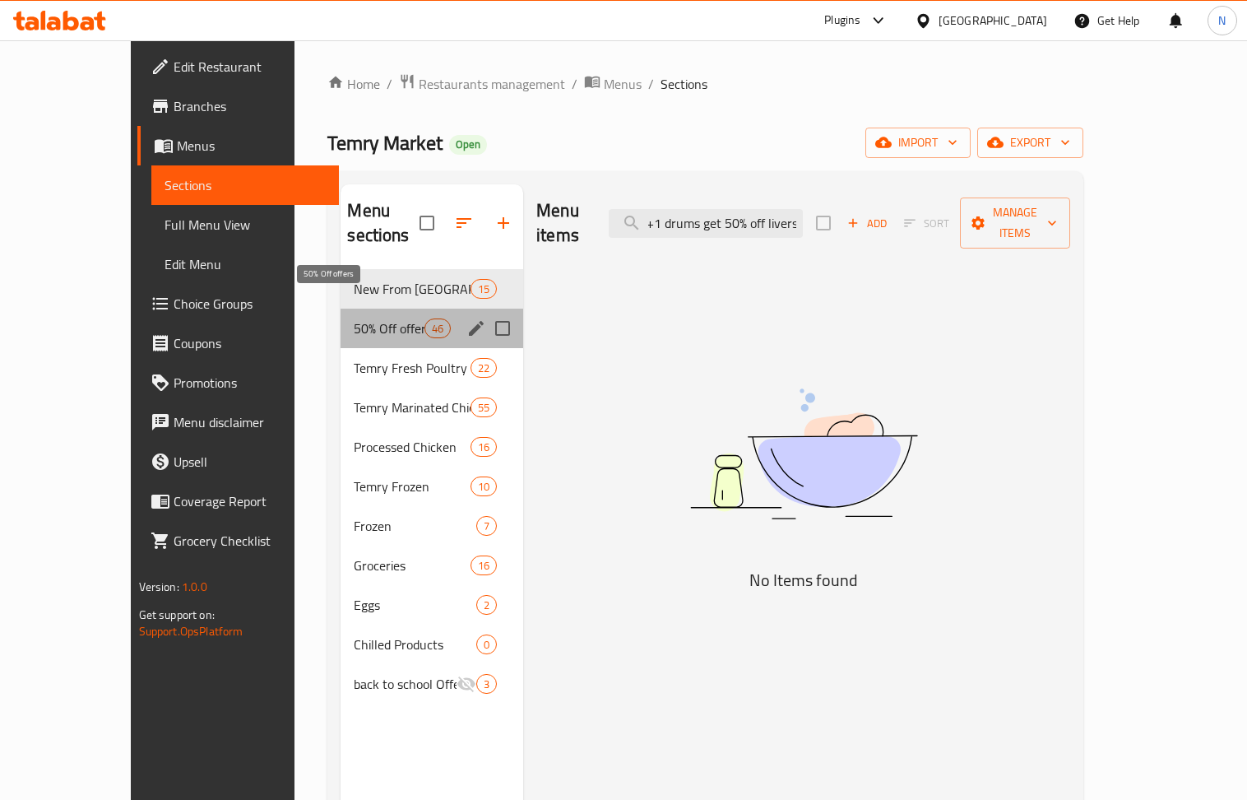
click at [354, 318] on span "50% Off offers" at bounding box center [389, 328] width 70 height 20
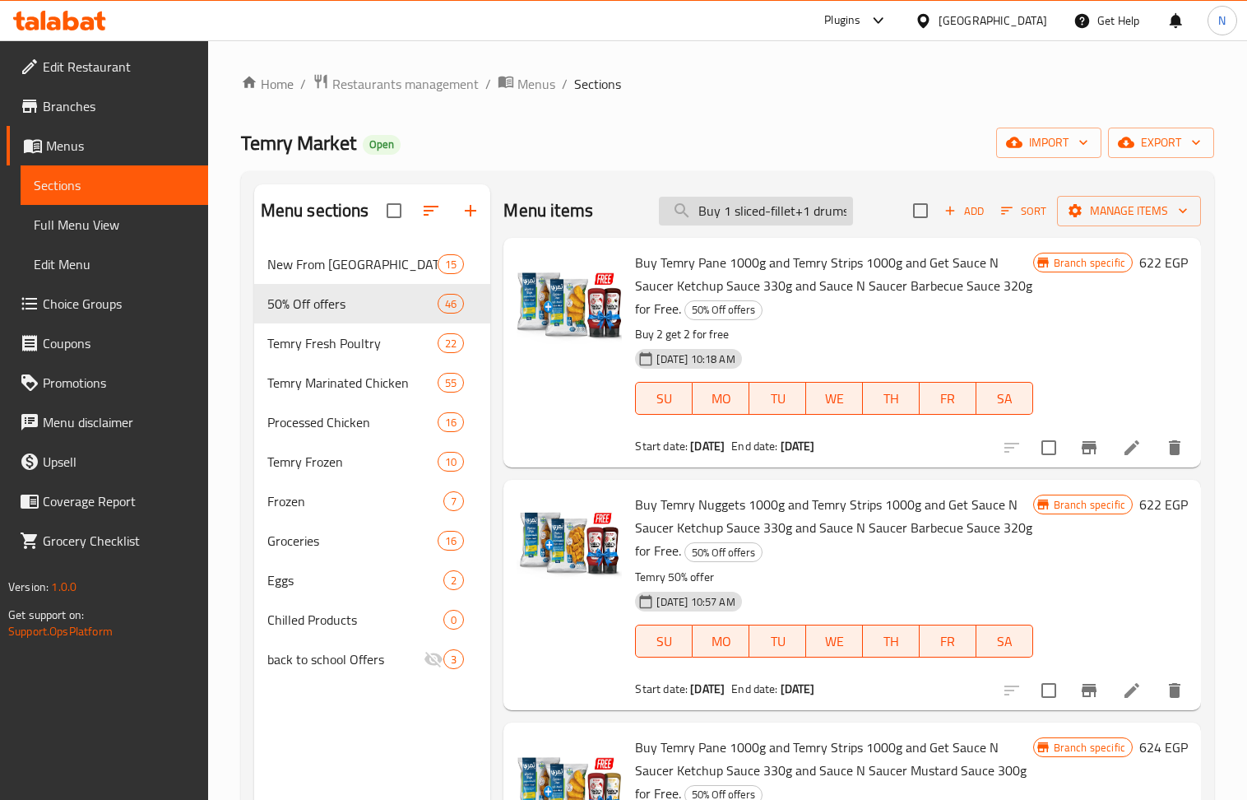
click at [726, 221] on input "Buy 1 sliced-fillet+1 drums get 50% off livers" at bounding box center [756, 211] width 194 height 29
paste input "Temry Fresh Whole Chicken 1200-1300 Gm + Temry Fresh Whole Chicken Legs 1kg and…"
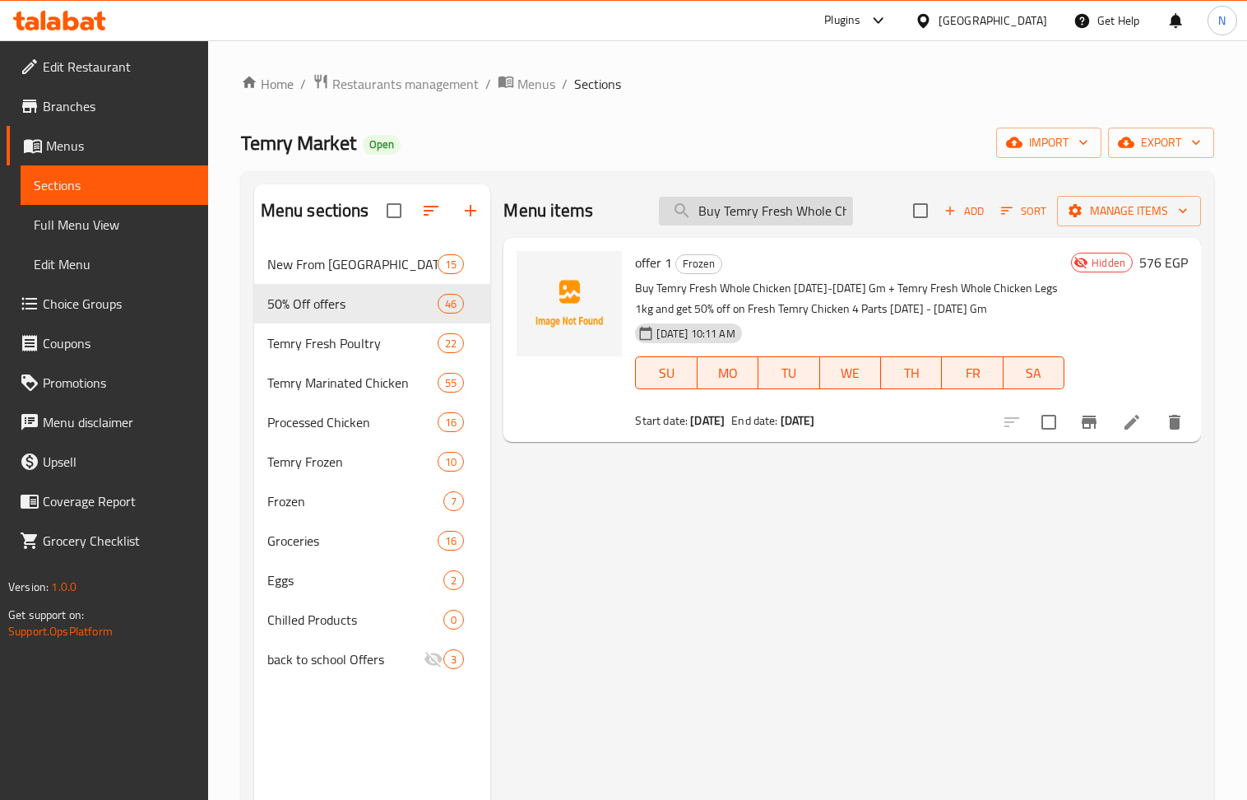
click at [754, 221] on input "Buy Temry Fresh Whole Chicken 1200-1300 Gm + Temry Fresh Whole Chicken Legs 1kg…" at bounding box center [756, 211] width 194 height 29
paste input "2 Temry Fresh Chicken Fillet 1 Kg and get on Fresh Chicken Shish Tawook 1K"
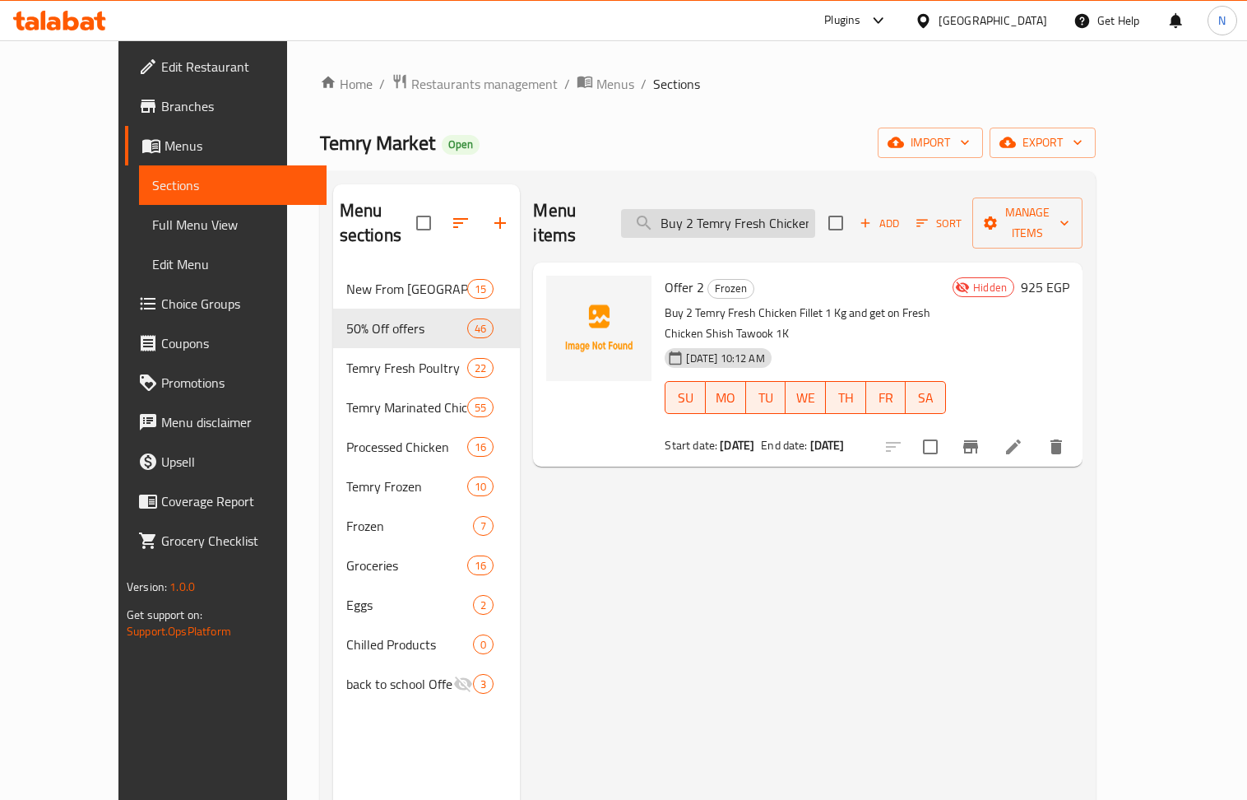
click at [741, 209] on input "Buy 2 Temry Fresh Chicken Fillet 1 Kg and get on Fresh Chicken Shish Tawook 1K" at bounding box center [718, 223] width 194 height 29
paste input "Temry Fresh Sliced Chicken Fillet 1kg + Temry Fresh Chicken Drumstick 1 kg and …"
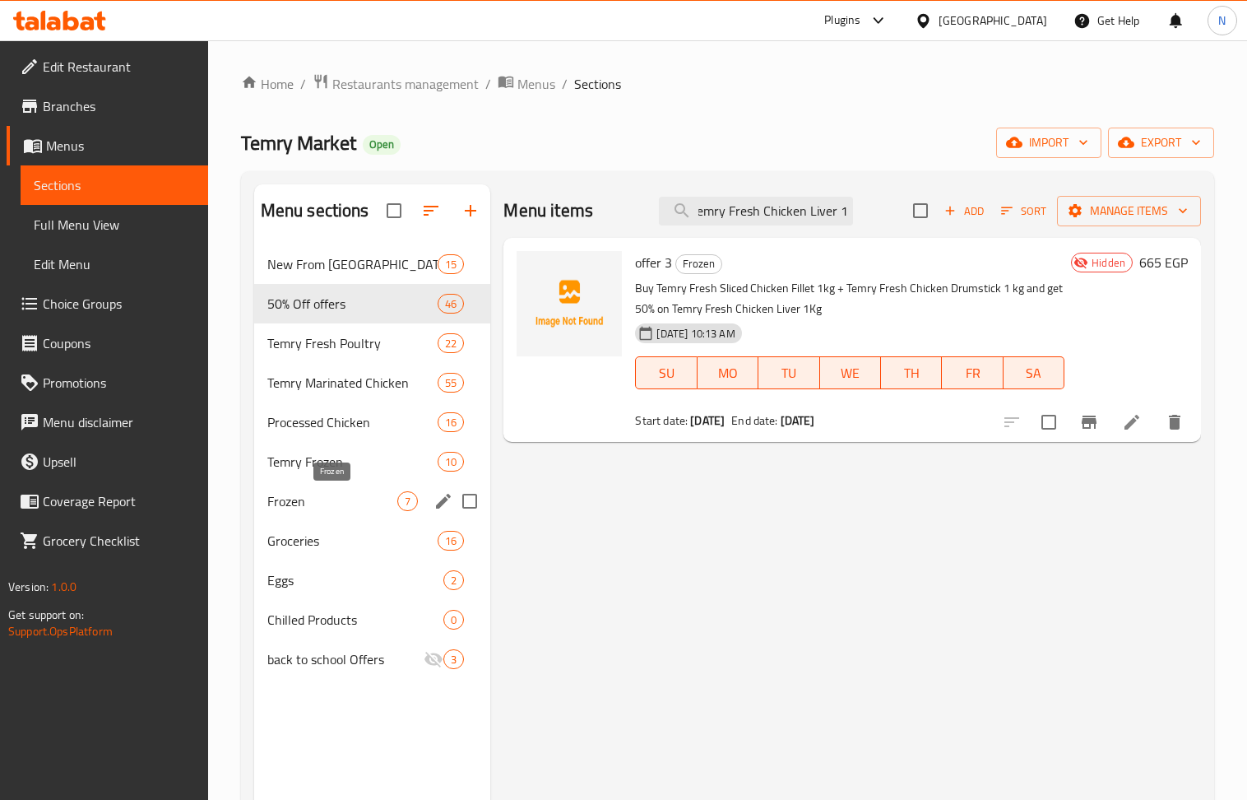
type input "Buy Temry Fresh Sliced Chicken Fillet 1kg + Temry Fresh Chicken Drumstick 1 kg …"
drag, startPoint x: 351, startPoint y: 491, endPoint x: 234, endPoint y: 2, distance: 503.3
click at [351, 491] on span "Frozen" at bounding box center [332, 501] width 131 height 20
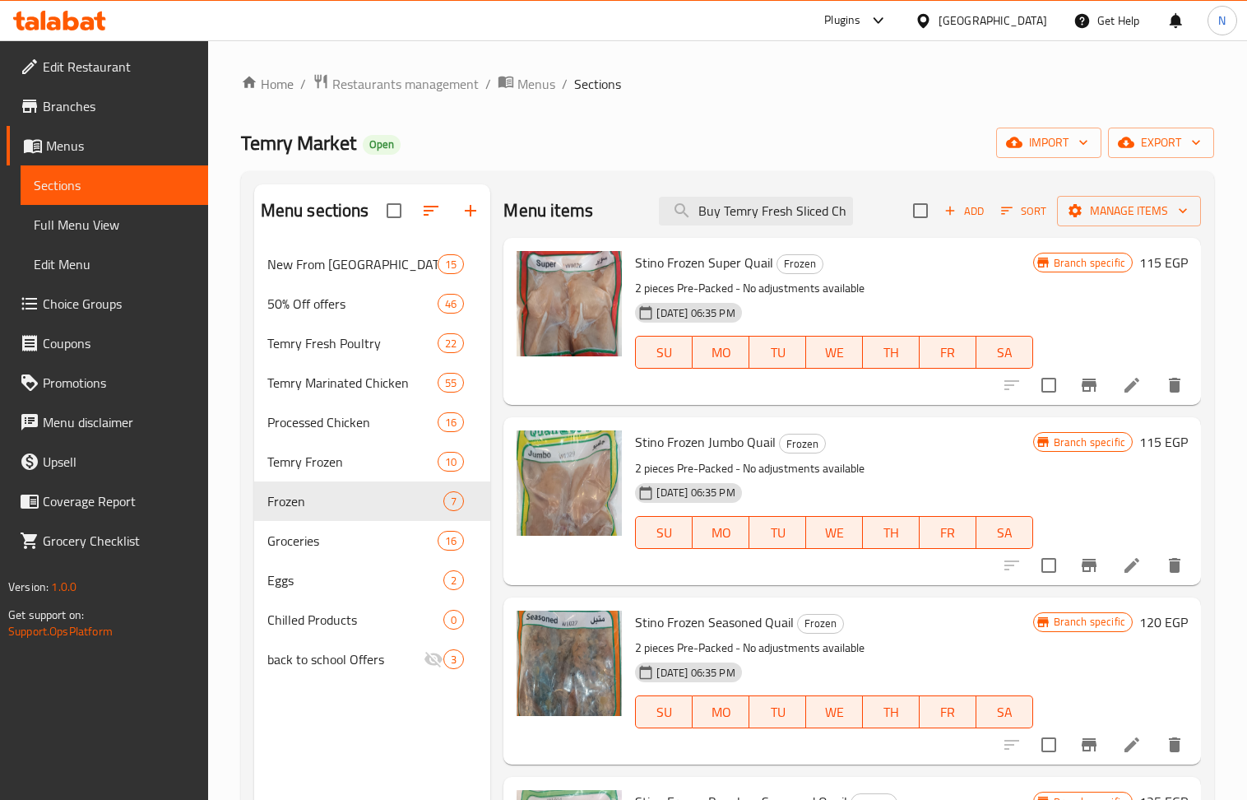
scroll to position [433, 0]
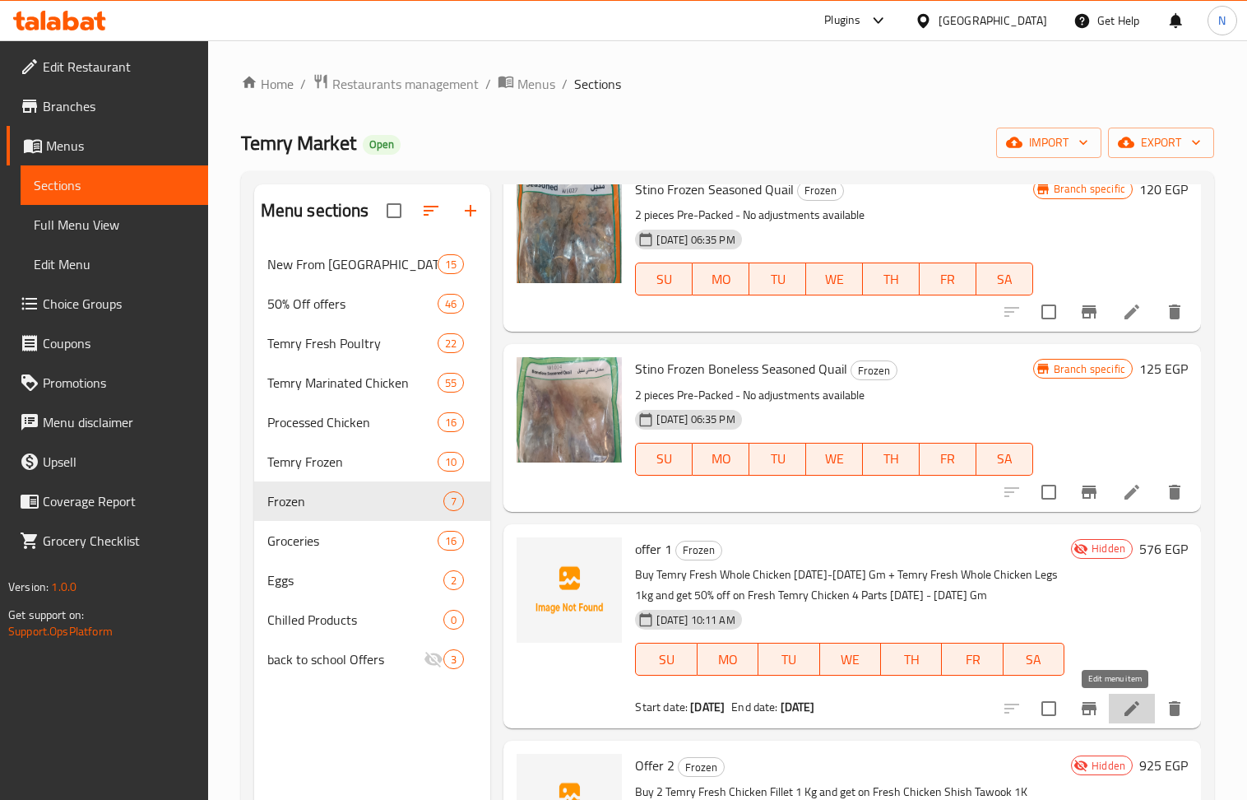
click at [1125, 708] on icon at bounding box center [1132, 708] width 15 height 15
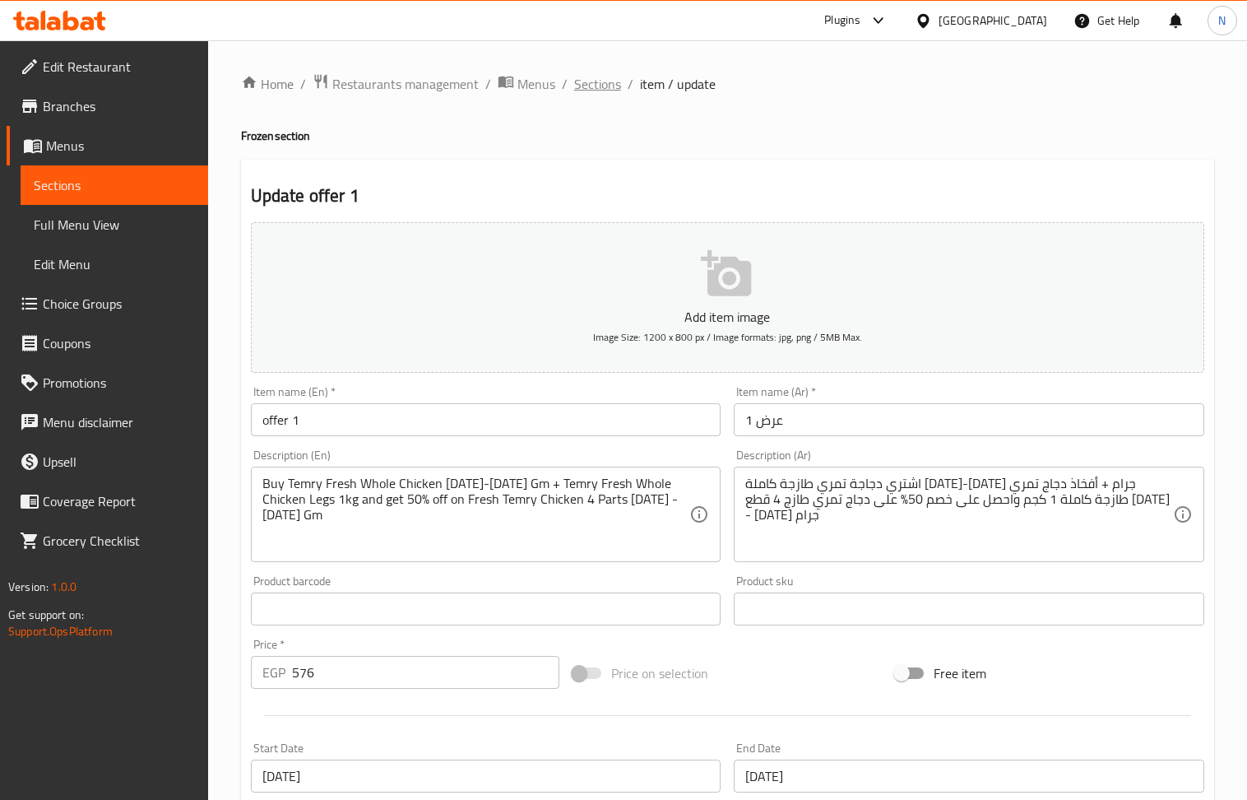
click at [601, 86] on span "Sections" at bounding box center [597, 84] width 47 height 20
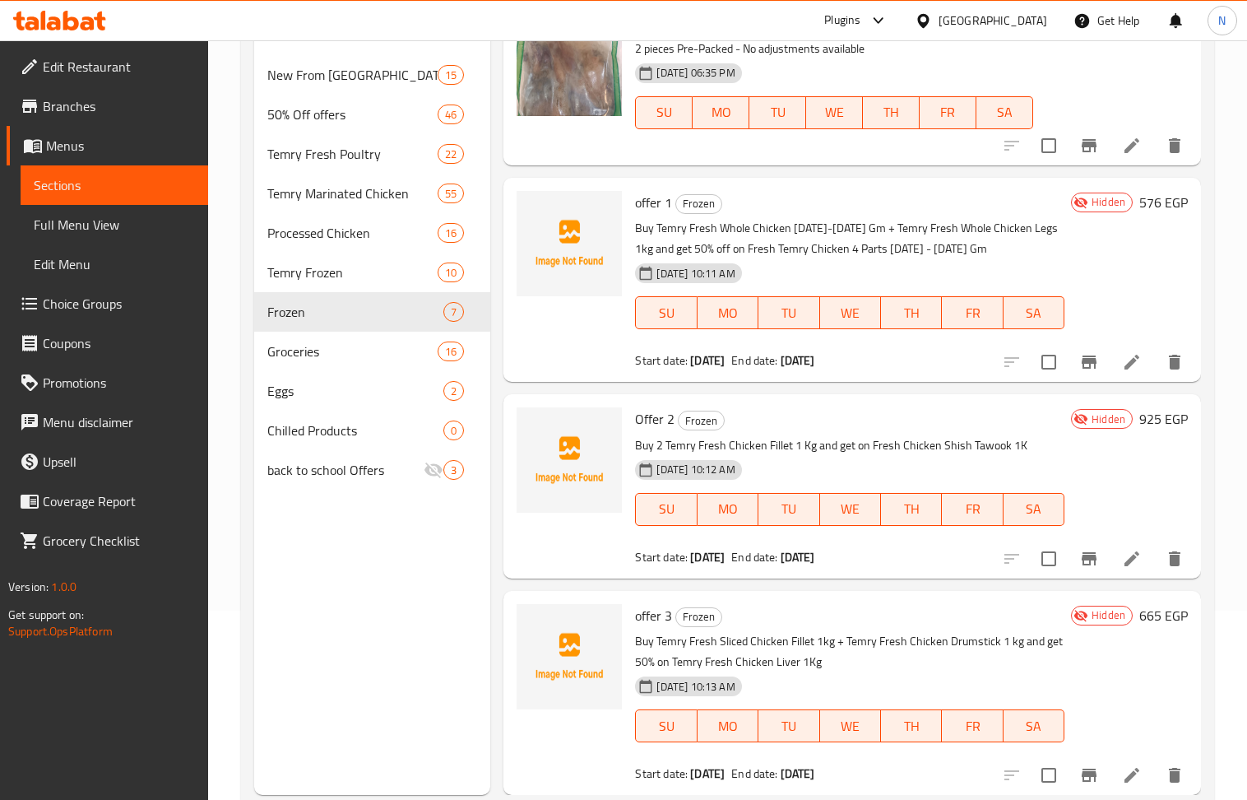
scroll to position [219, 0]
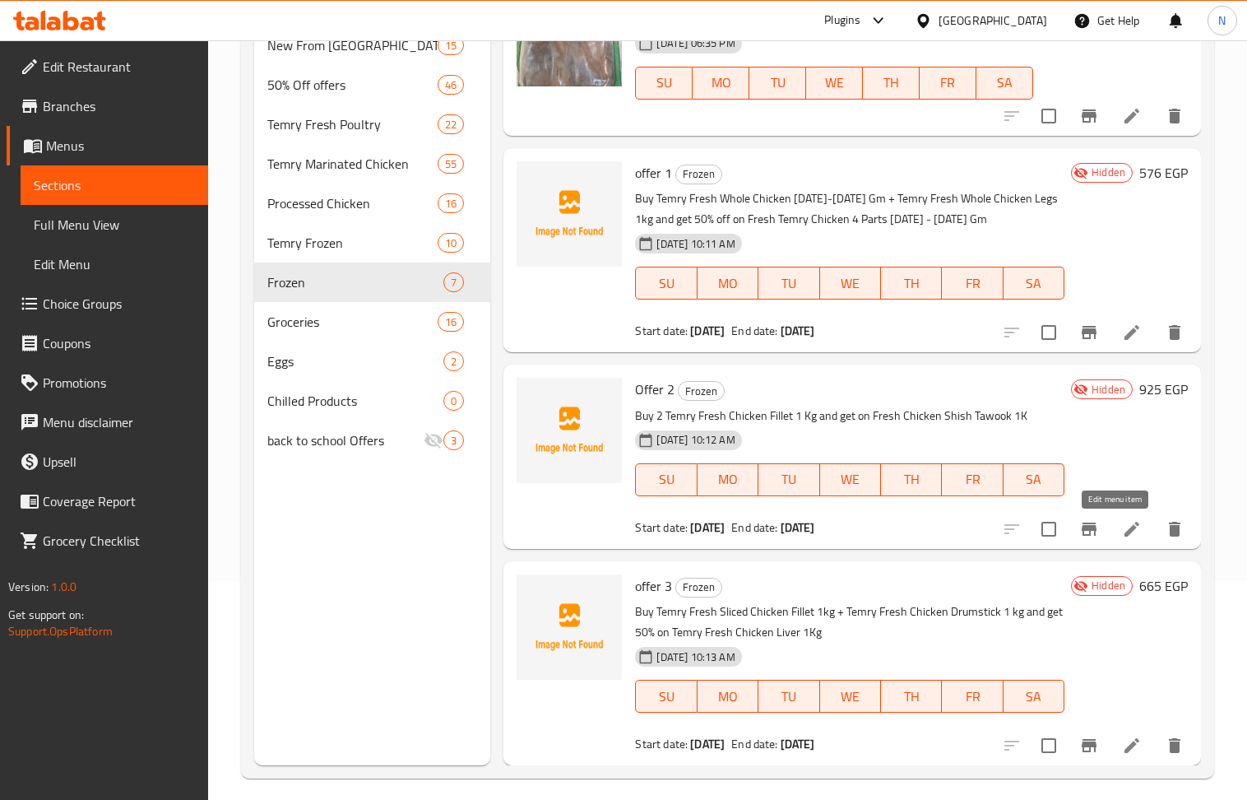
click at [1122, 528] on icon at bounding box center [1132, 529] width 20 height 20
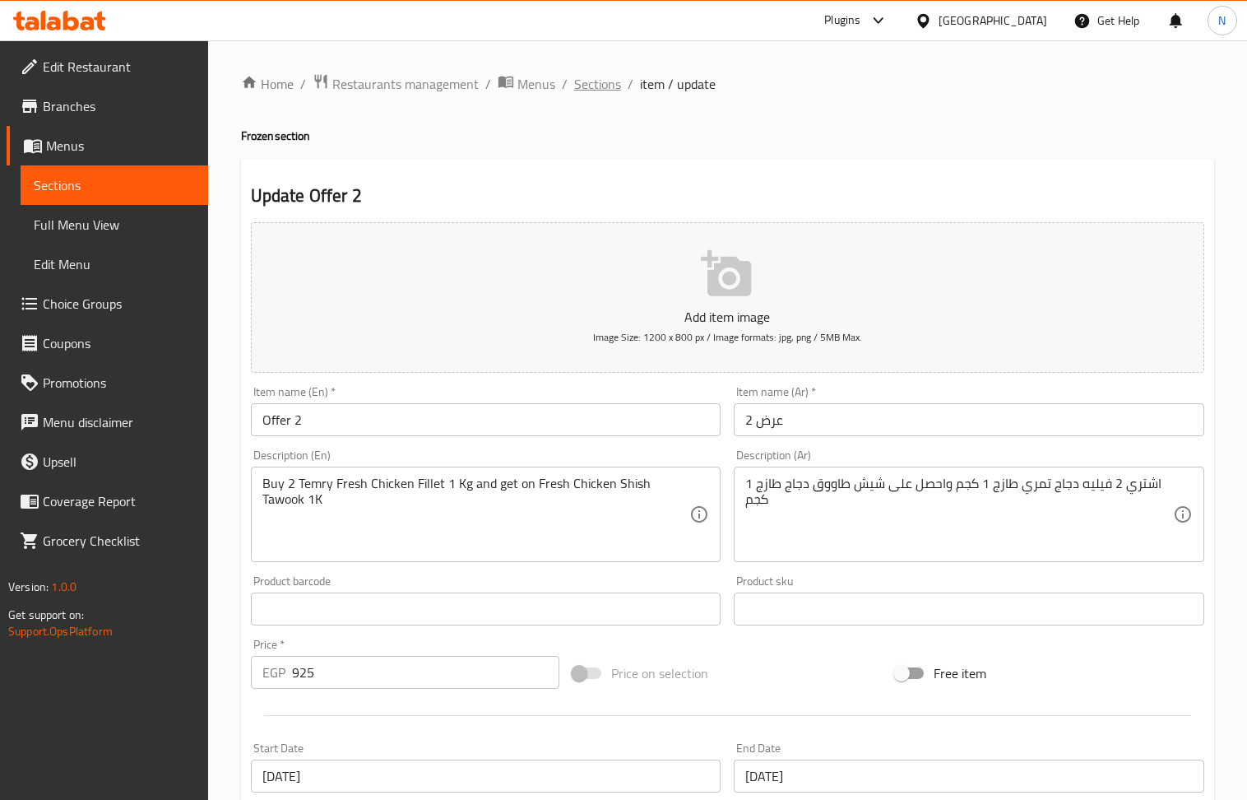
click at [596, 86] on span "Sections" at bounding box center [597, 84] width 47 height 20
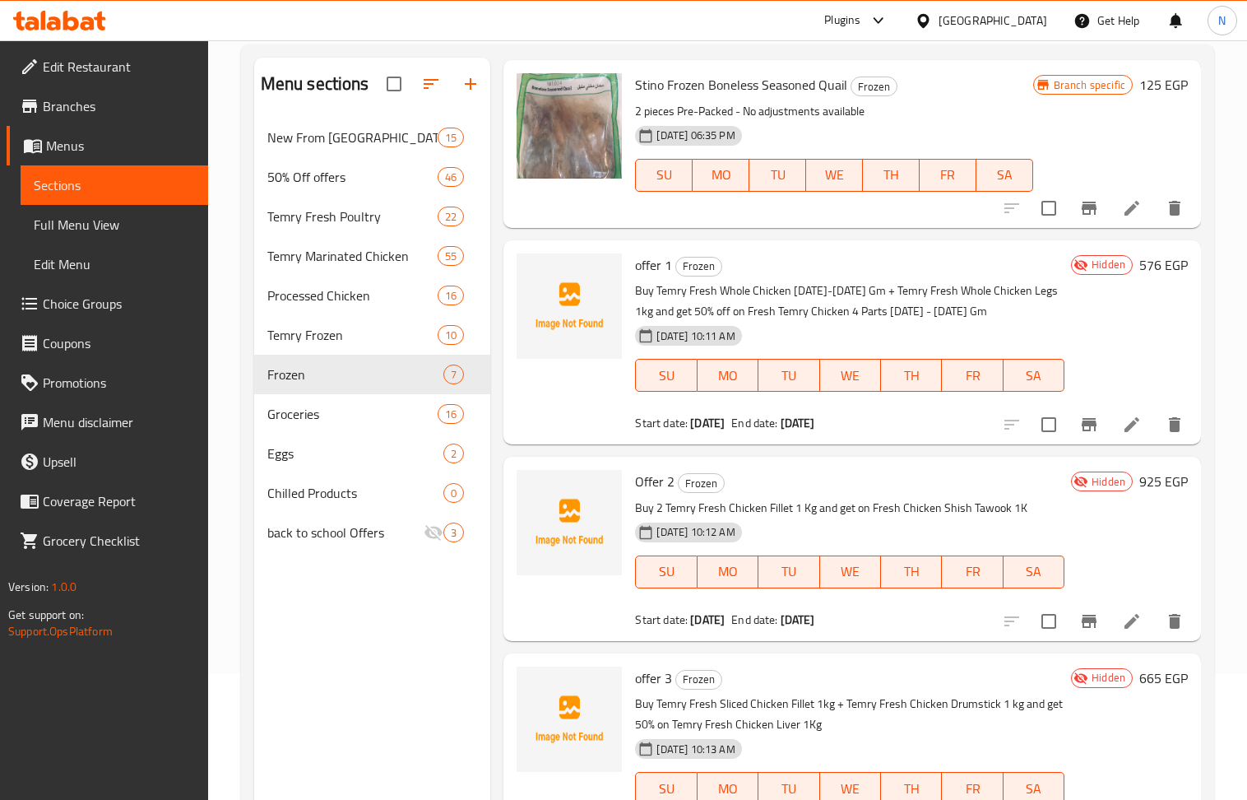
scroll to position [231, 0]
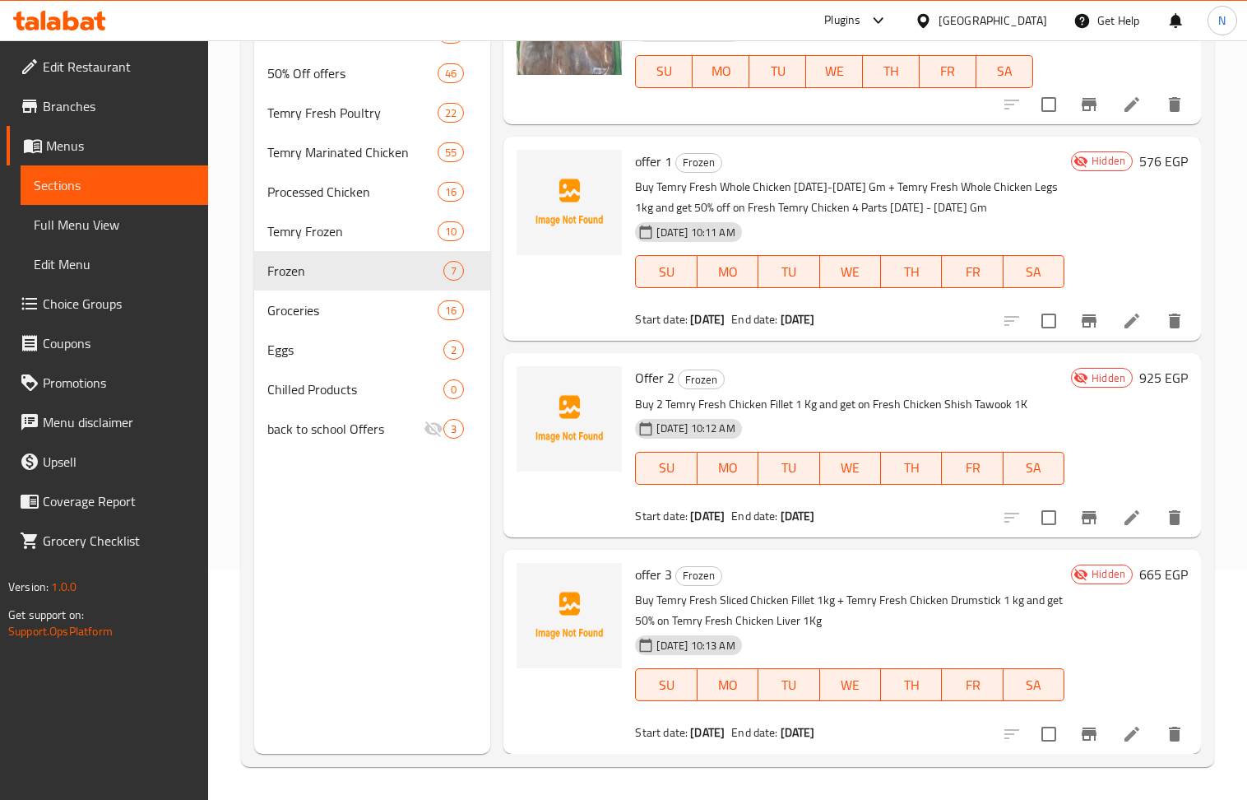
click at [1122, 726] on icon at bounding box center [1132, 734] width 20 height 20
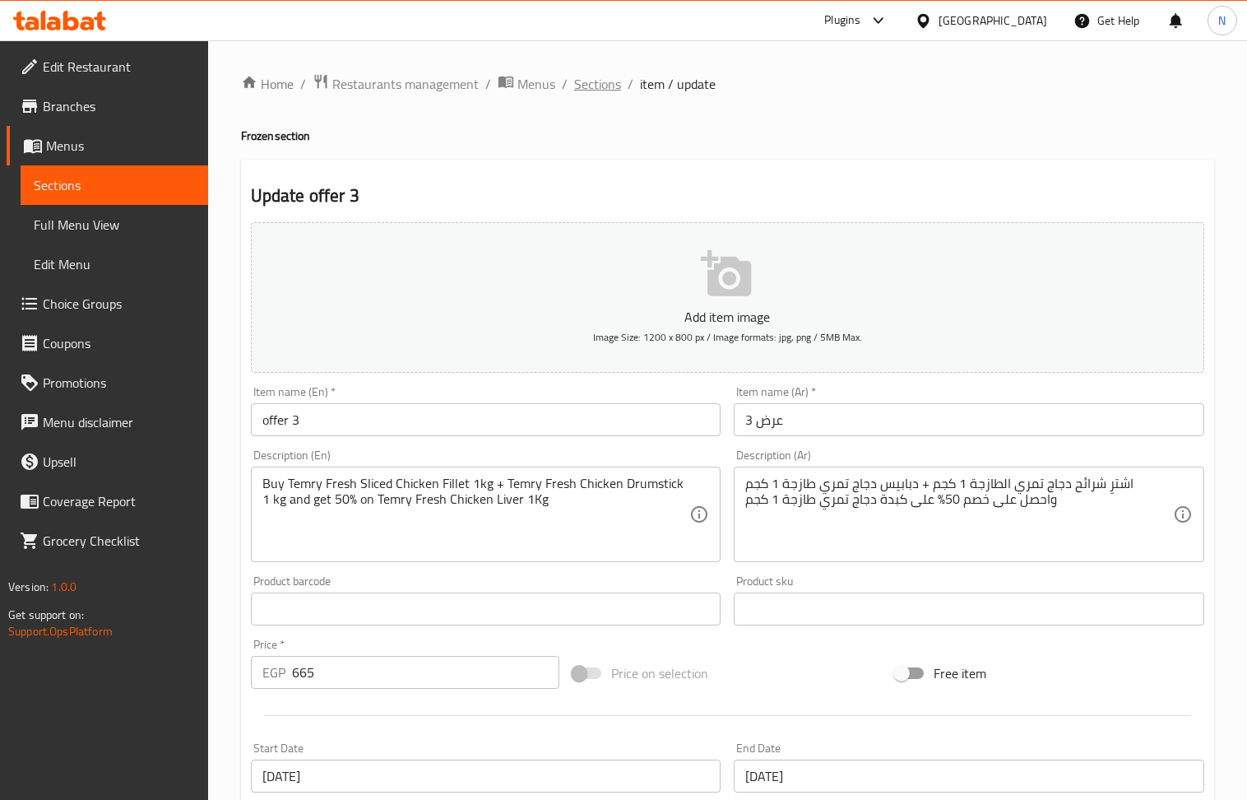
click at [594, 87] on span "Sections" at bounding box center [597, 84] width 47 height 20
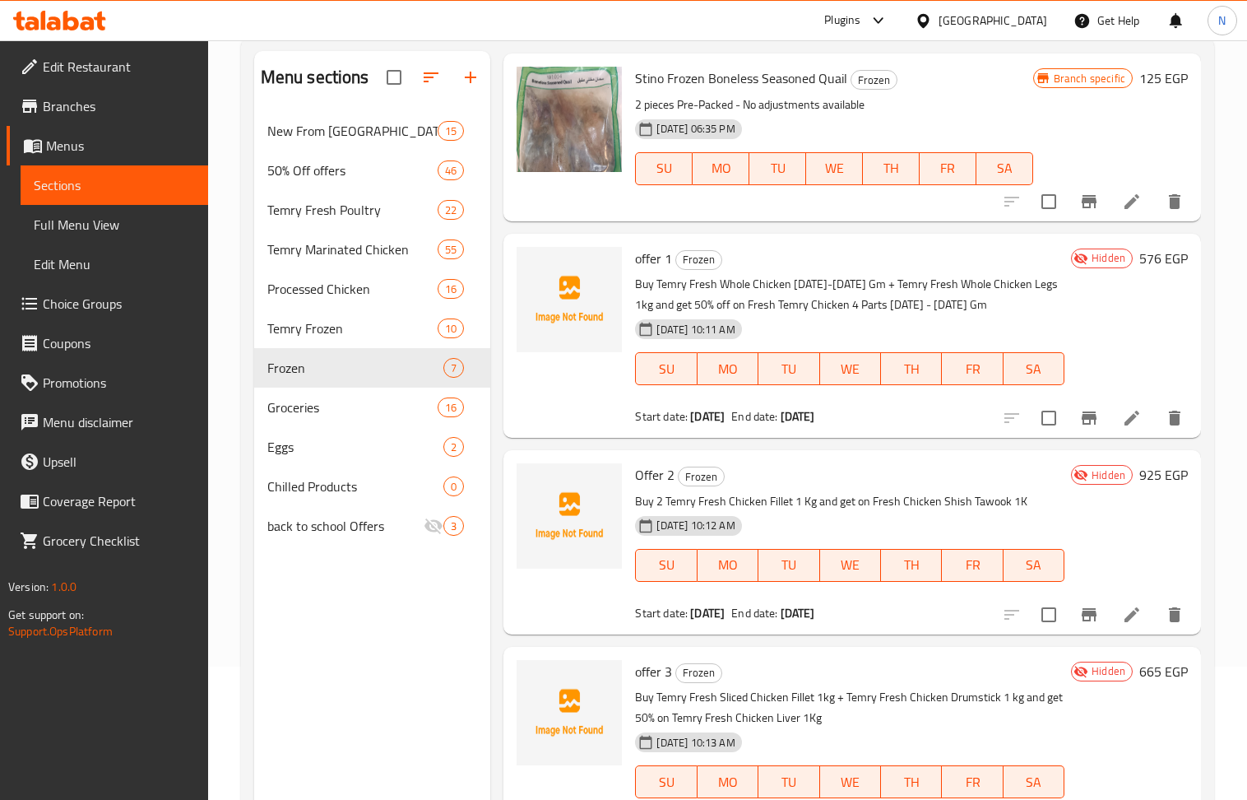
scroll to position [231, 0]
